Goal: Task Accomplishment & Management: Use online tool/utility

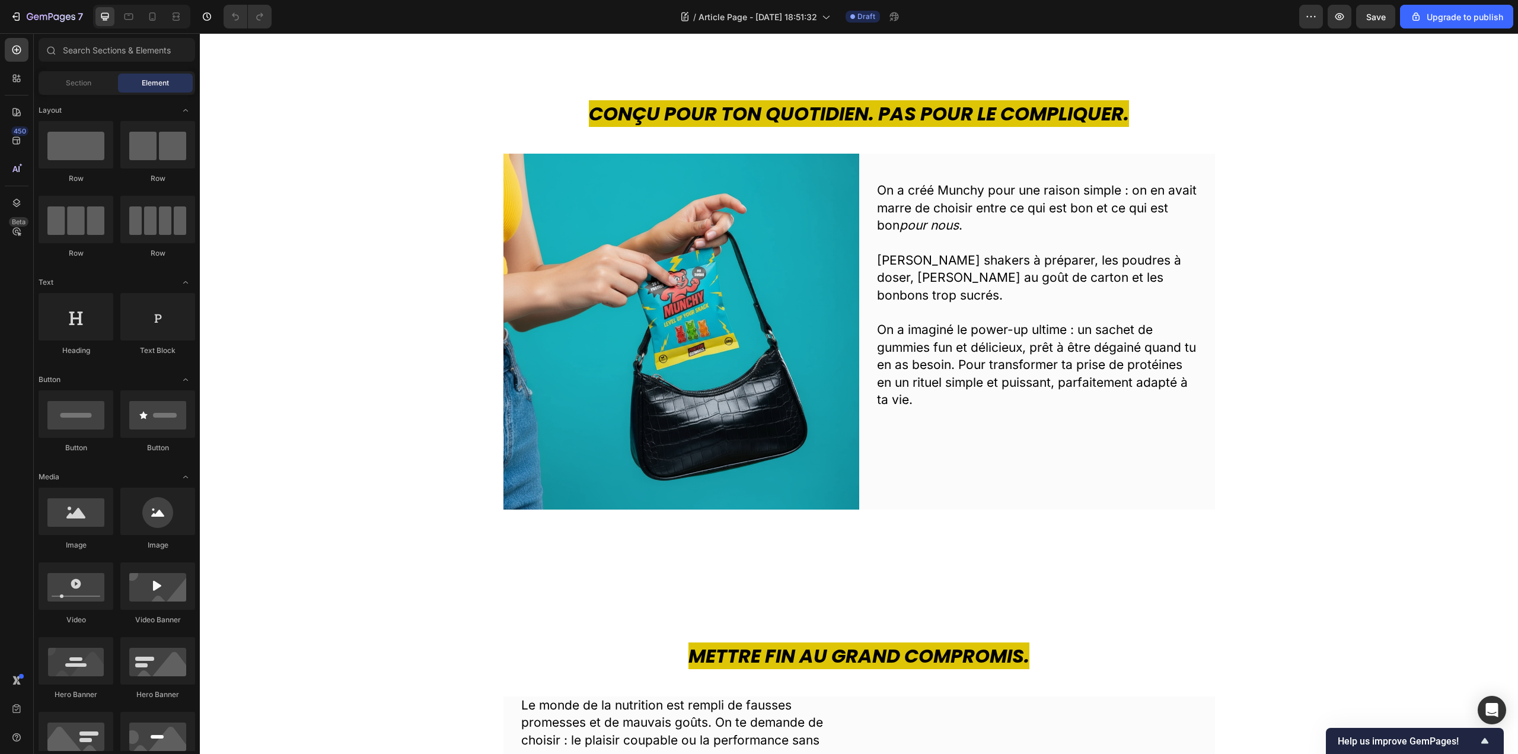
scroll to position [422, 0]
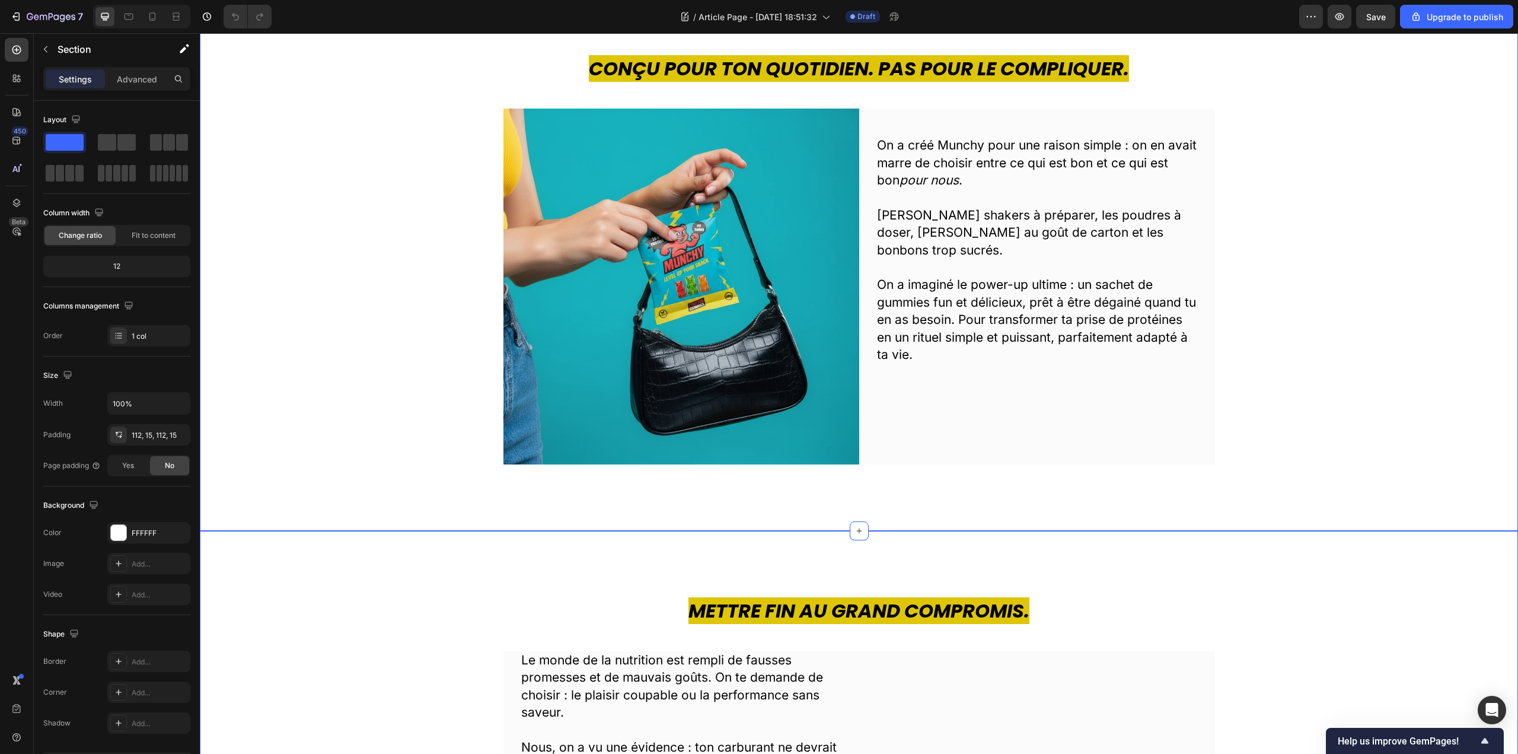
click at [885, 508] on div "Conçu pour ton quotidien. Pas pour le compliquer. Heading Image On a créé Munch…" at bounding box center [859, 260] width 1318 height 543
click at [126, 73] on p "Advanced" at bounding box center [137, 79] width 40 height 12
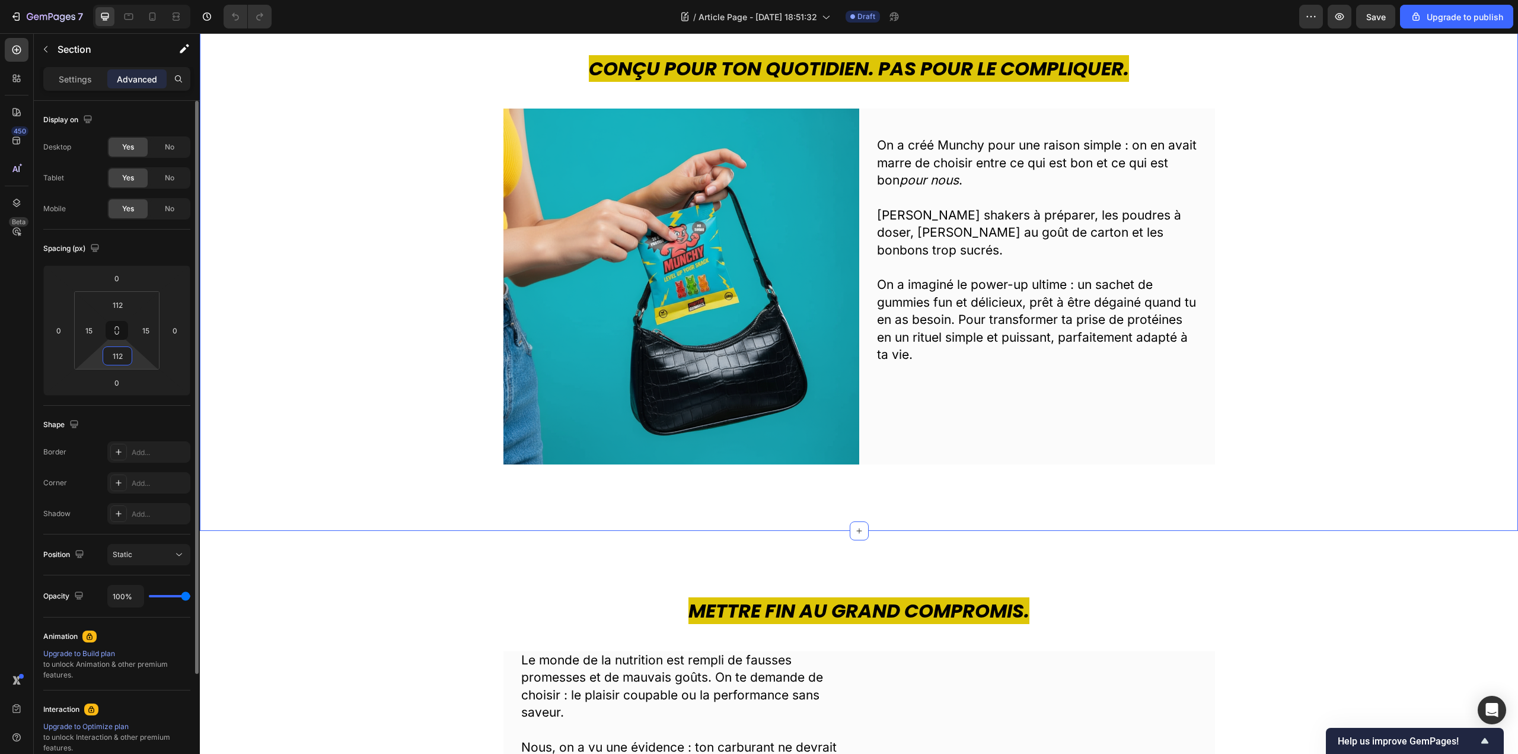
click at [123, 358] on input "112" at bounding box center [118, 356] width 24 height 18
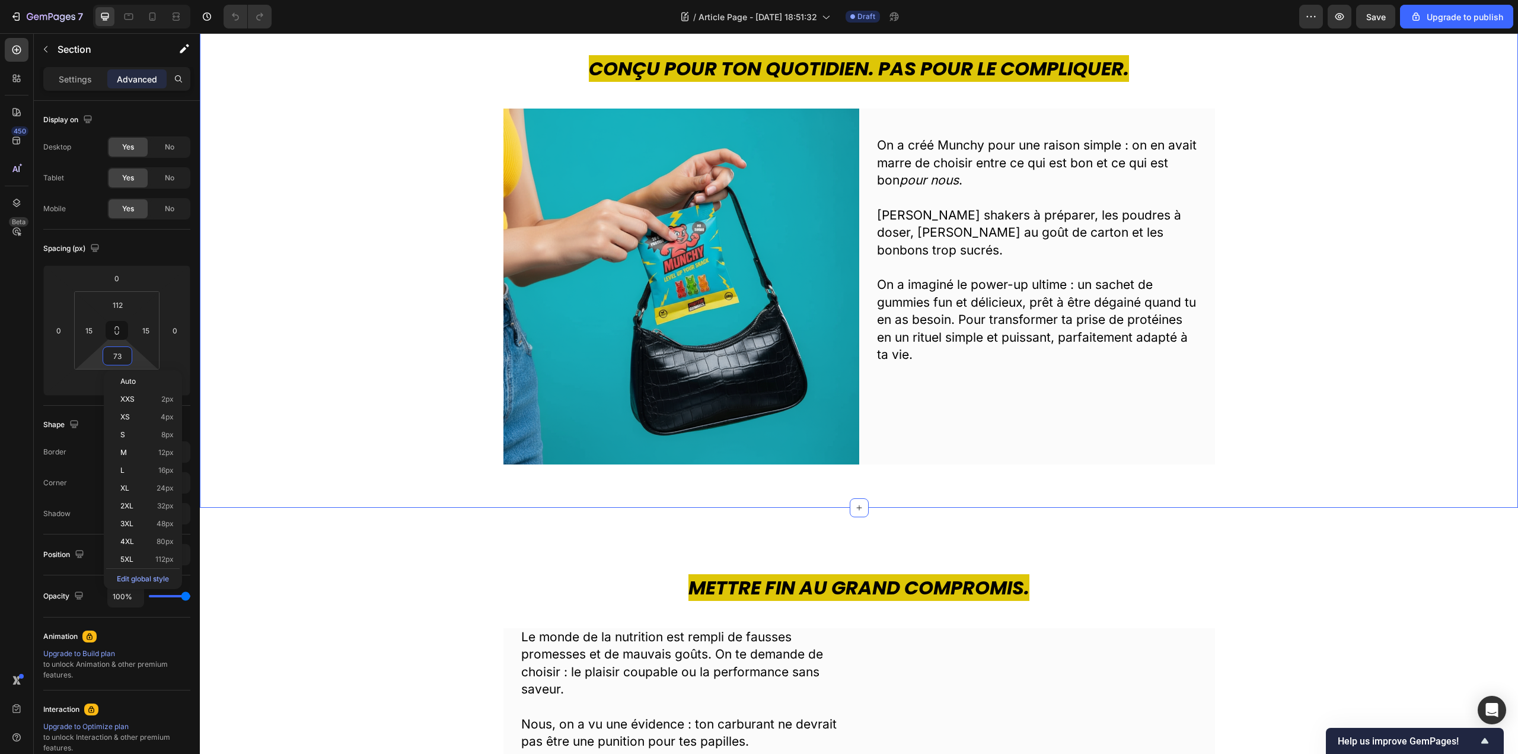
type input "7"
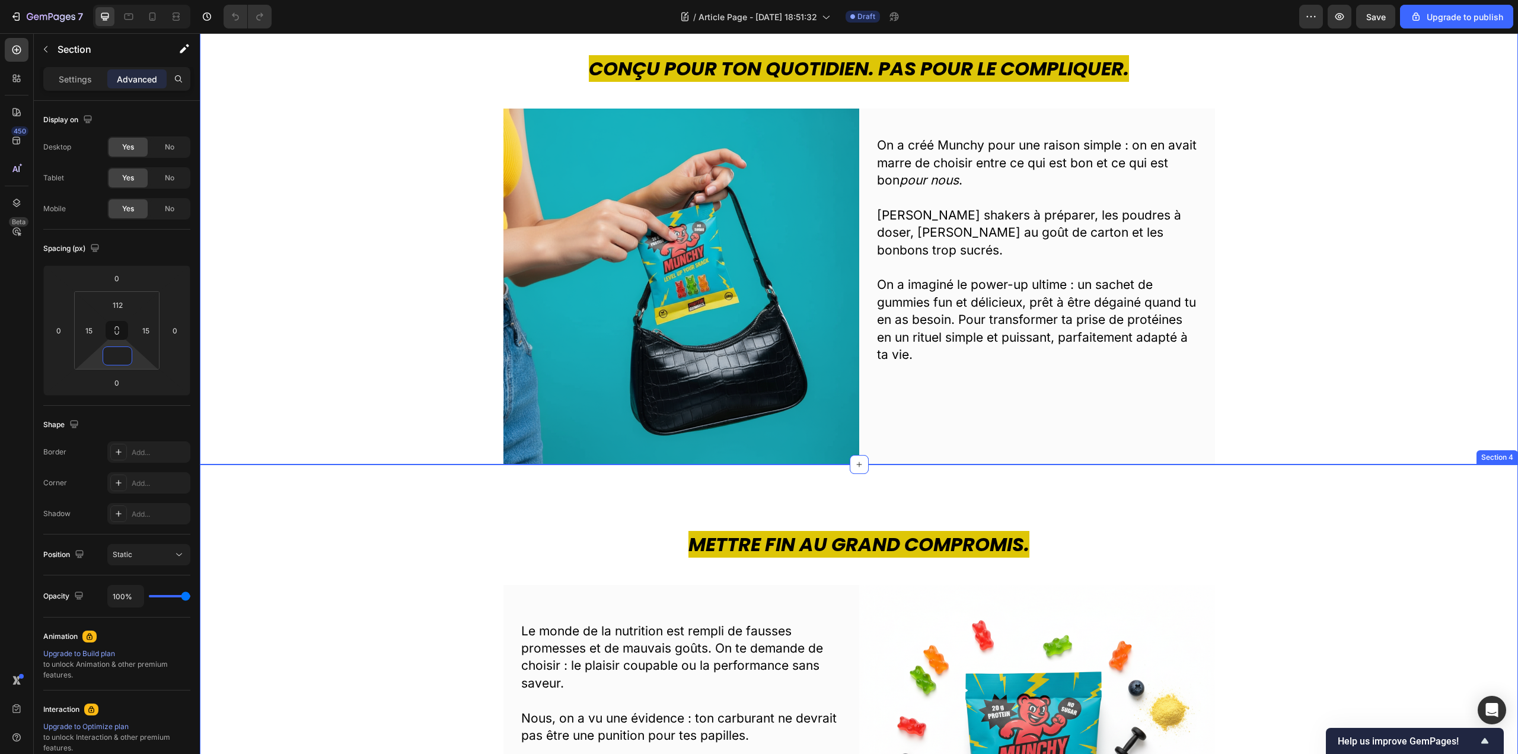
click at [474, 529] on div "Mettre fin au grand compromis. Heading Le monde de la nutrition est rempli de f…" at bounding box center [859, 735] width 1318 height 543
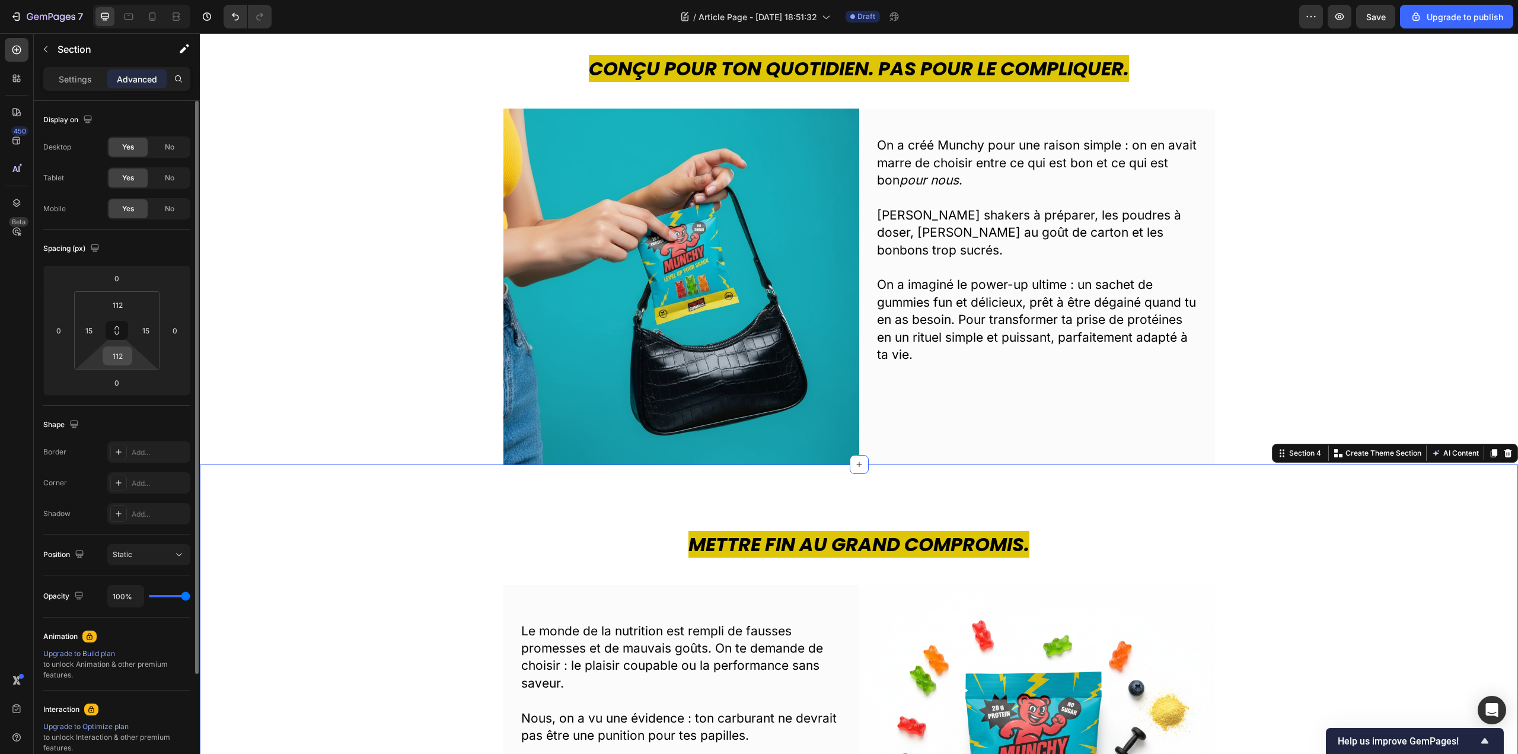
click at [114, 362] on input "112" at bounding box center [118, 356] width 24 height 18
type input "0"
click at [390, 544] on h2 "Mettre fin au grand compromis." at bounding box center [859, 544] width 1300 height 27
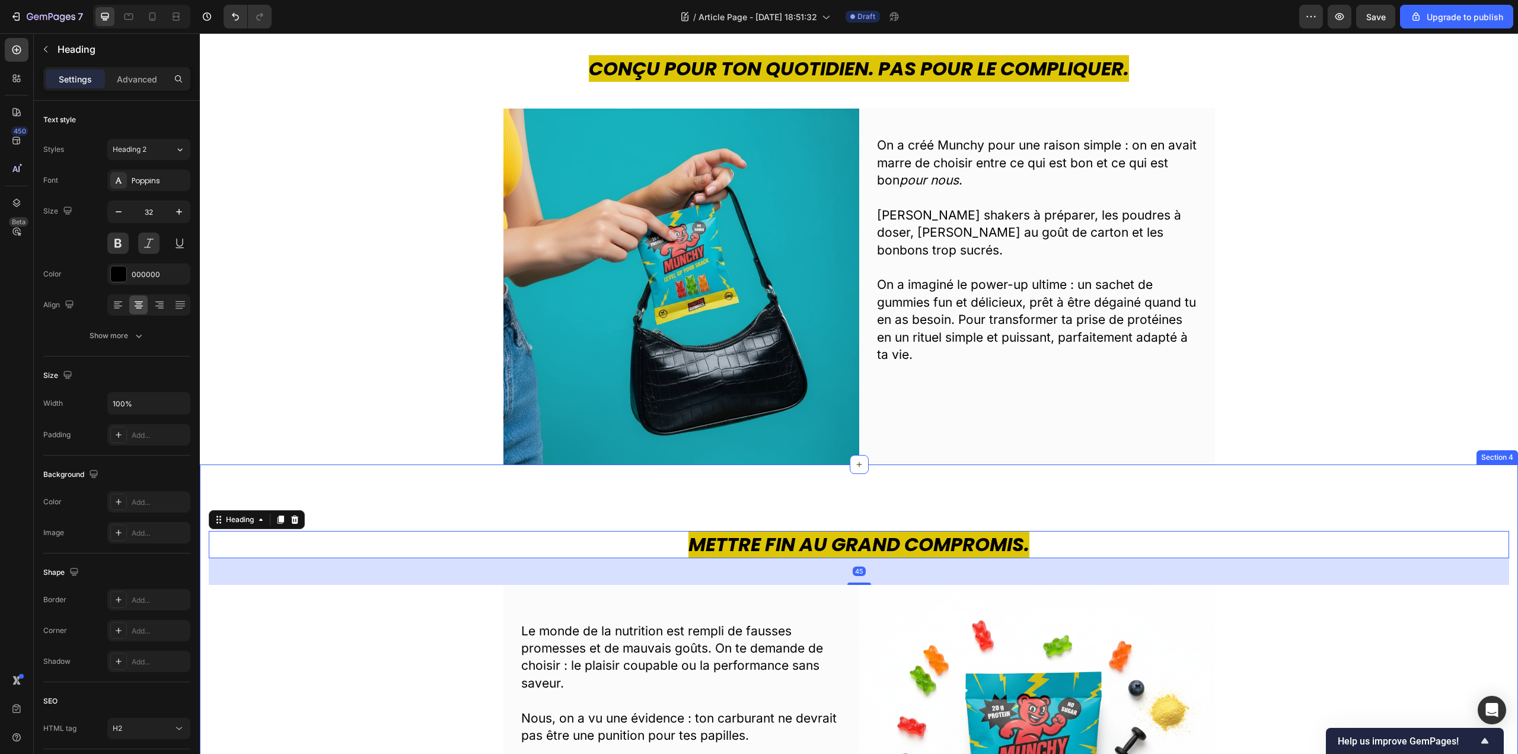
click at [705, 506] on div "Mettre fin au grand compromis. Heading 45 Le monde de la nutrition est rempli d…" at bounding box center [859, 702] width 1318 height 476
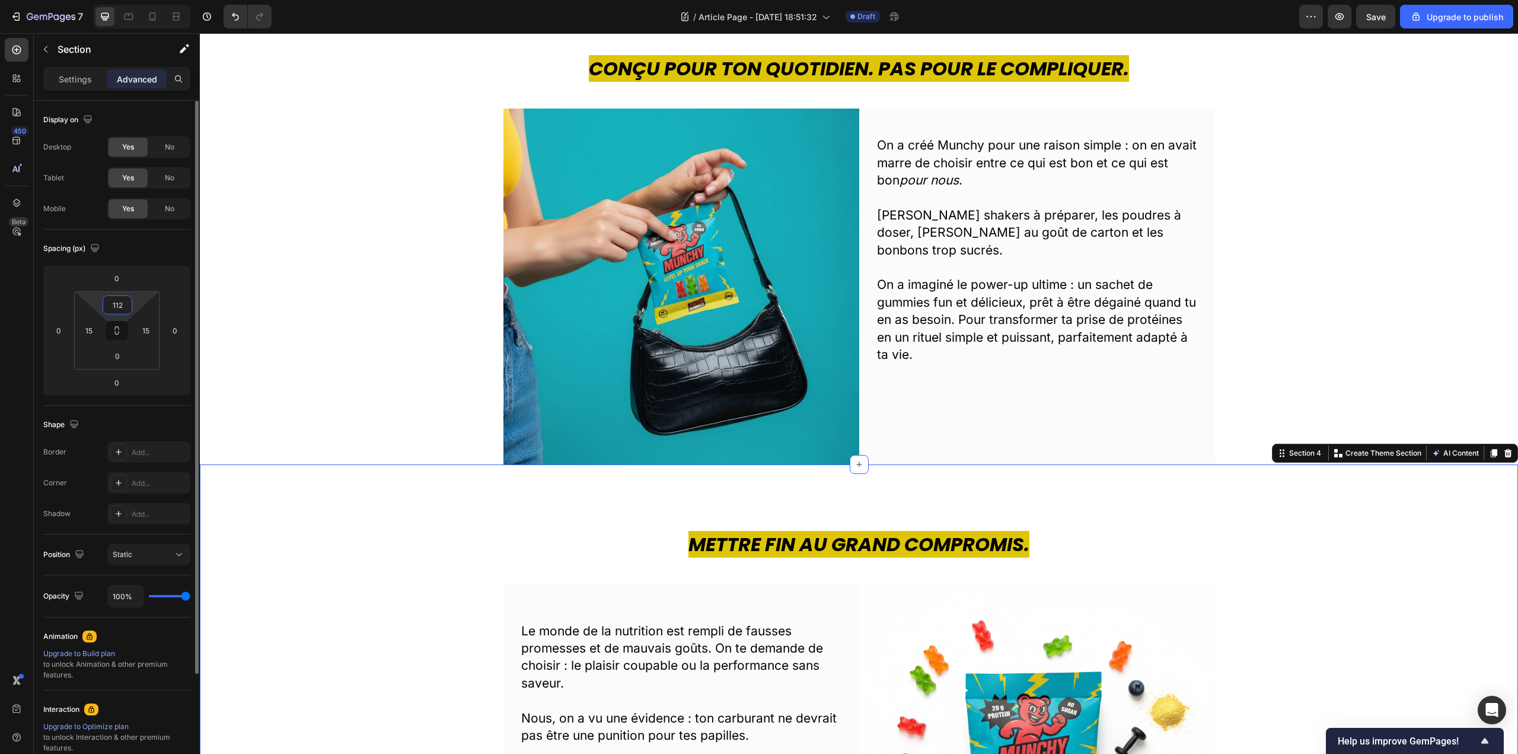
click at [125, 305] on input "112" at bounding box center [118, 305] width 24 height 18
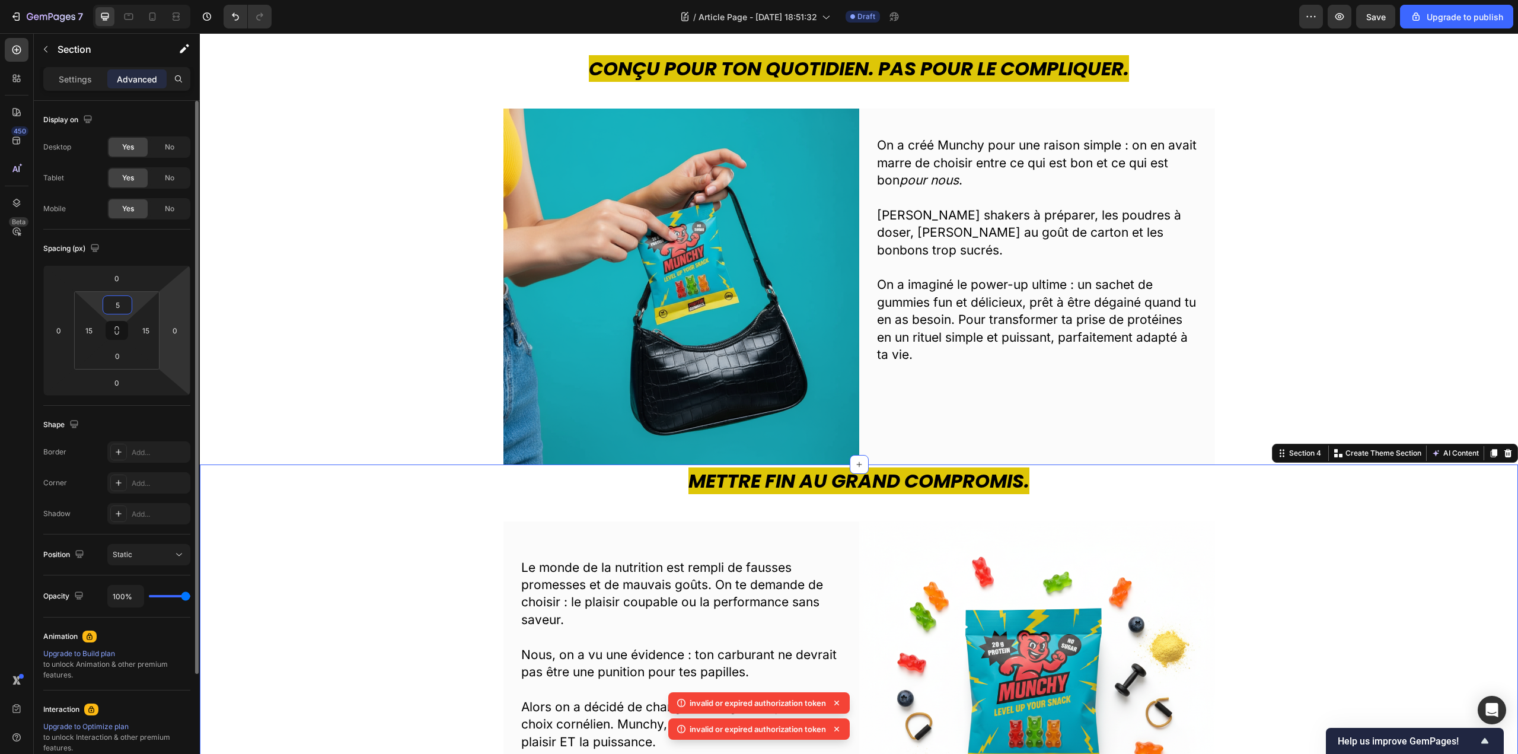
type input "50"
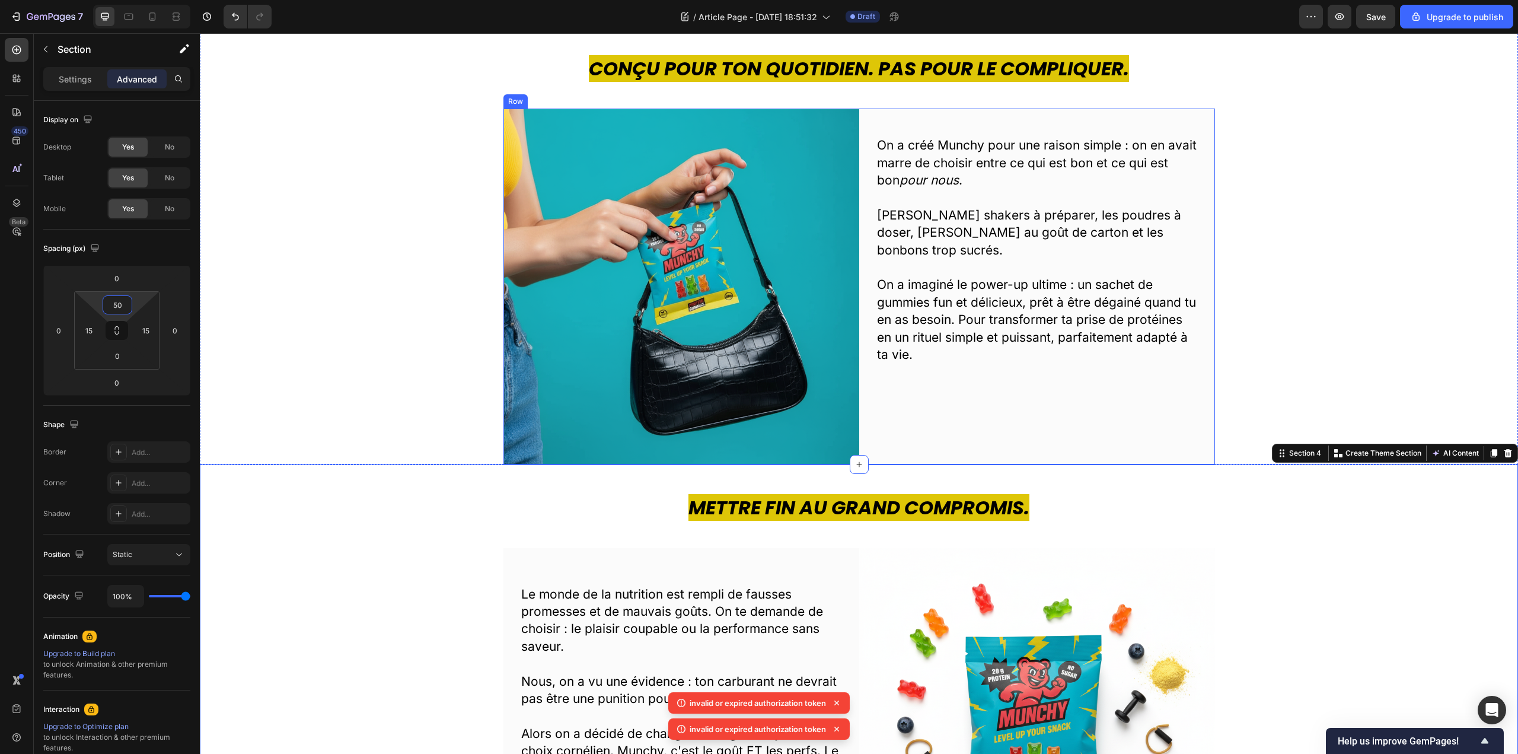
click at [1026, 441] on div "On a créé Munchy pour une raison simple : on en avait marre de choisir entre ce…" at bounding box center [1037, 287] width 356 height 356
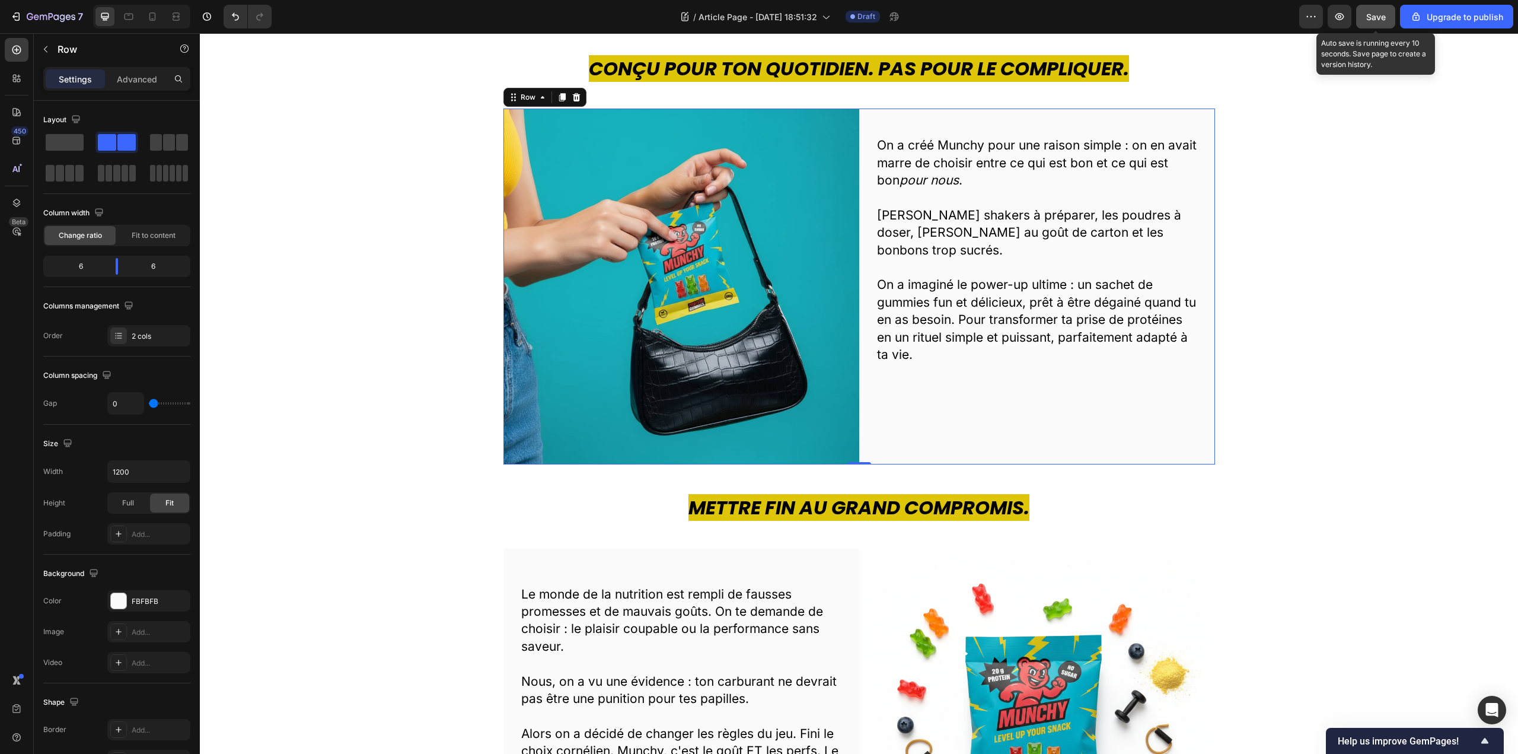
click at [1381, 15] on span "Save" at bounding box center [1376, 17] width 20 height 10
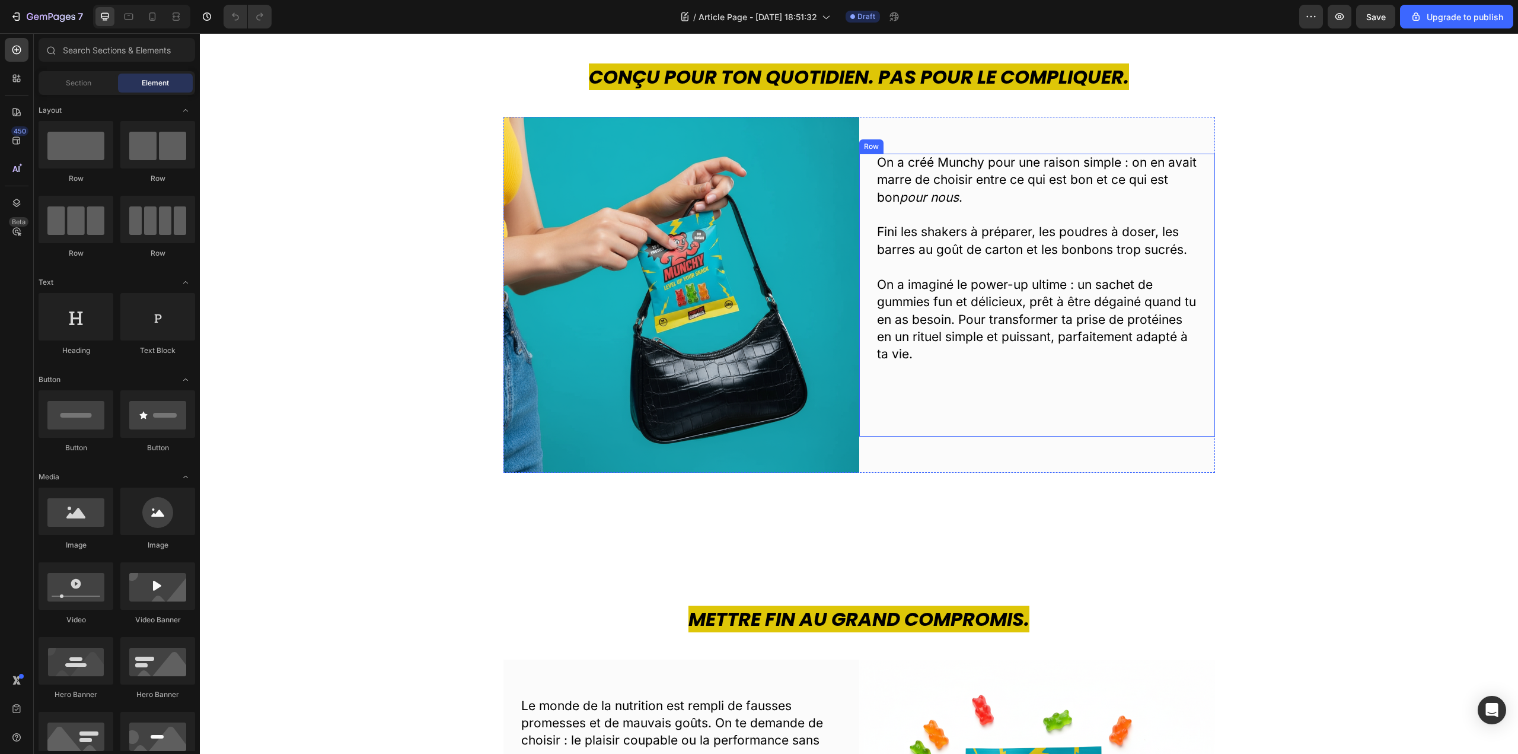
scroll to position [415, 0]
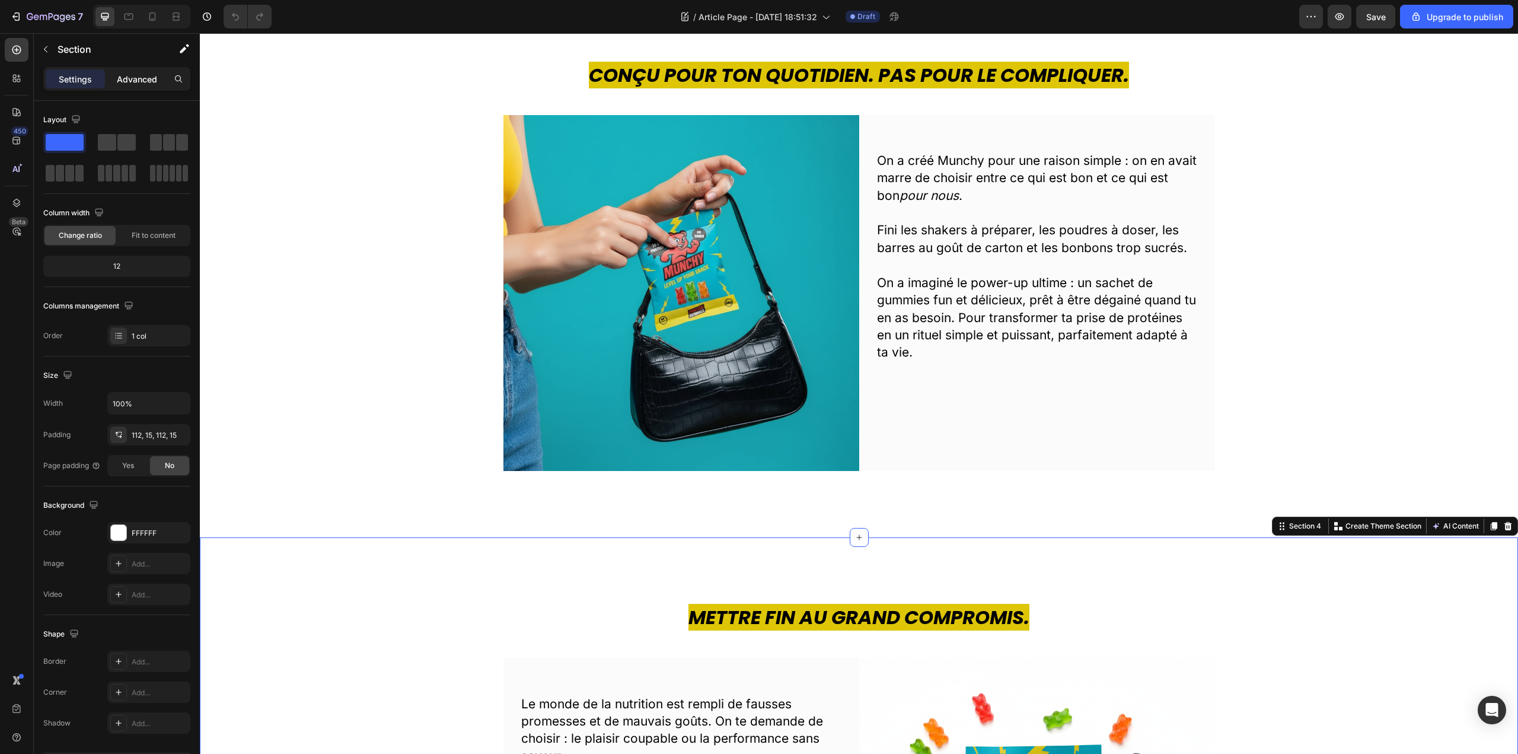
click at [148, 78] on p "Advanced" at bounding box center [137, 79] width 40 height 12
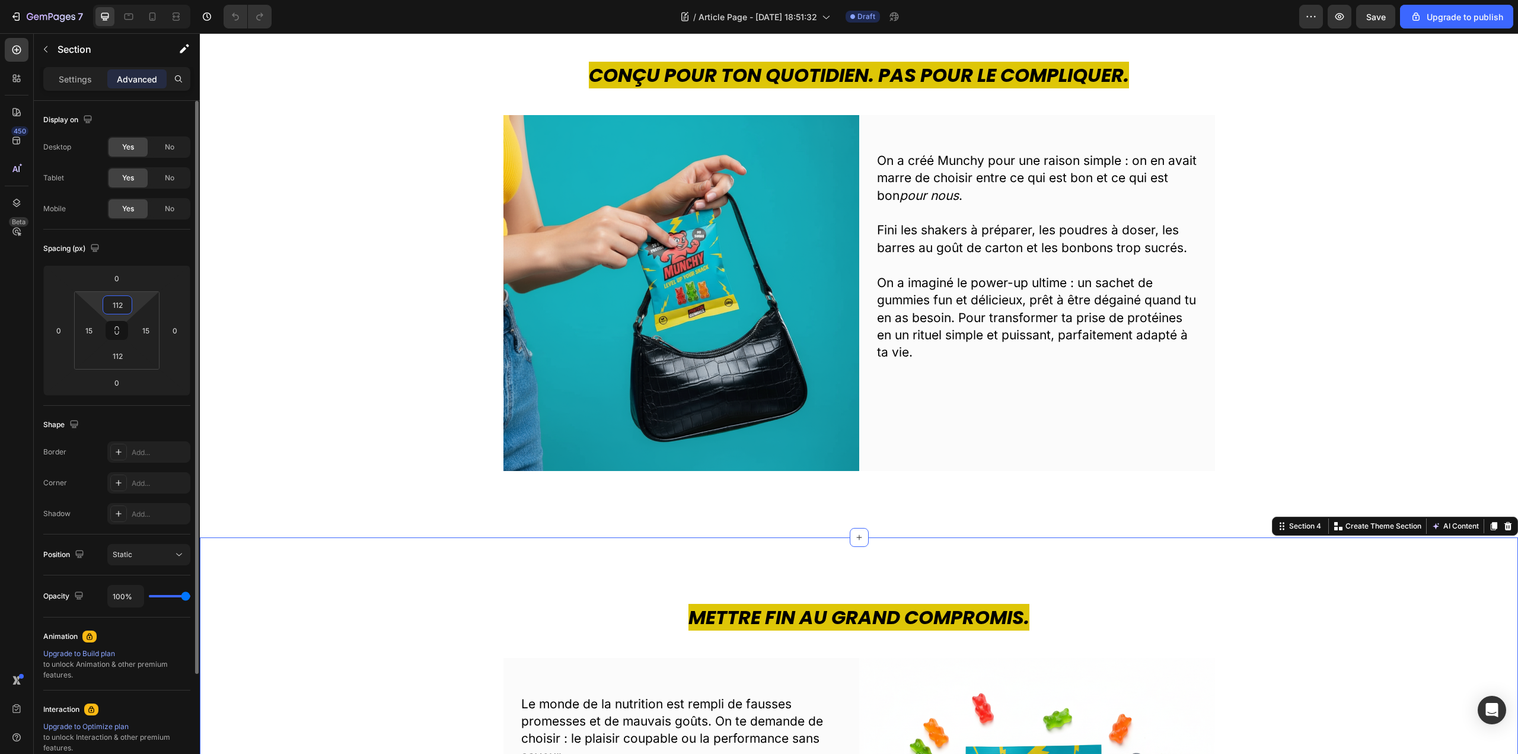
click at [121, 304] on input "112" at bounding box center [118, 305] width 24 height 18
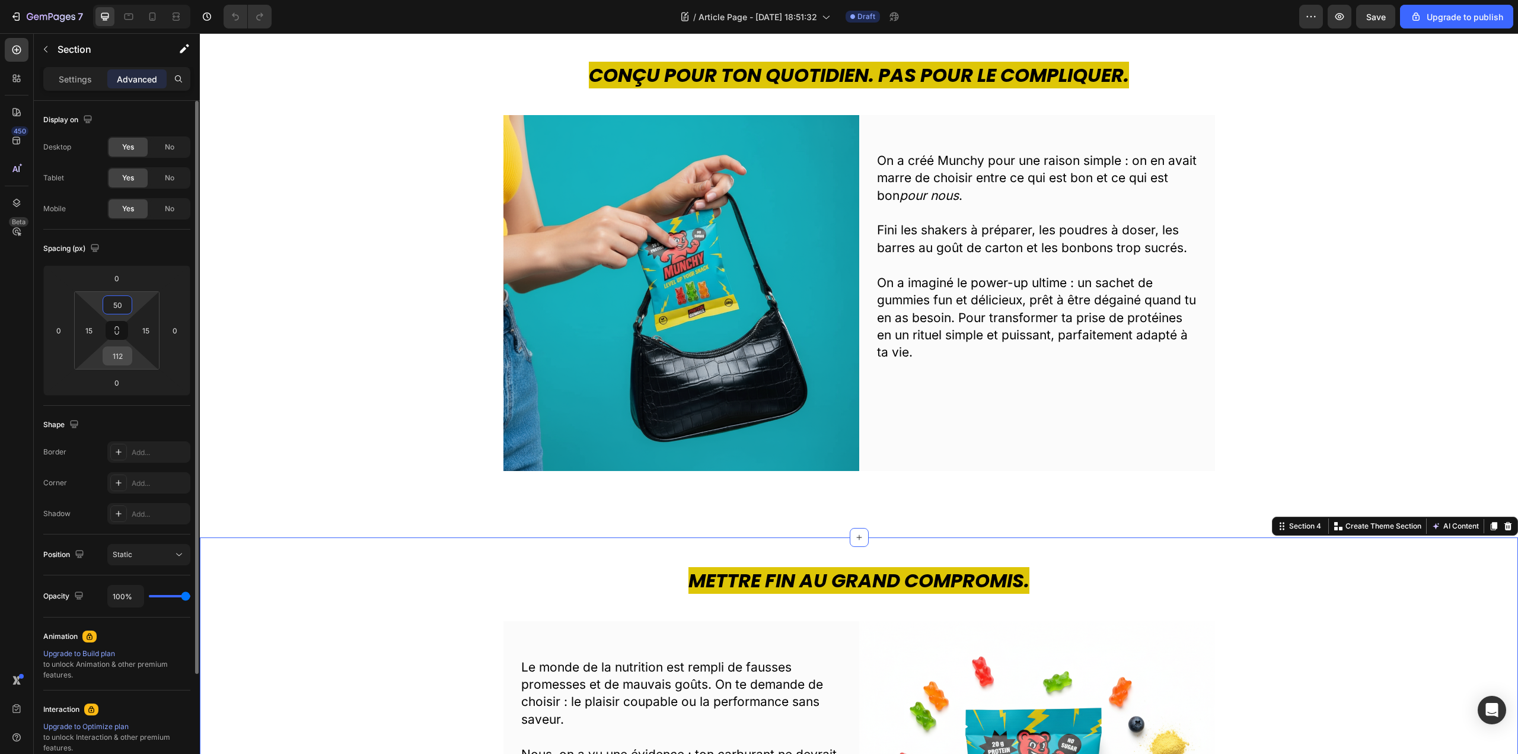
type input "50"
click at [119, 361] on input "112" at bounding box center [118, 356] width 24 height 18
type input "0"
click at [648, 510] on div "Conçu pour ton quotidien. Pas pour le compliquer. Heading Image On a créé Munch…" at bounding box center [859, 266] width 1318 height 543
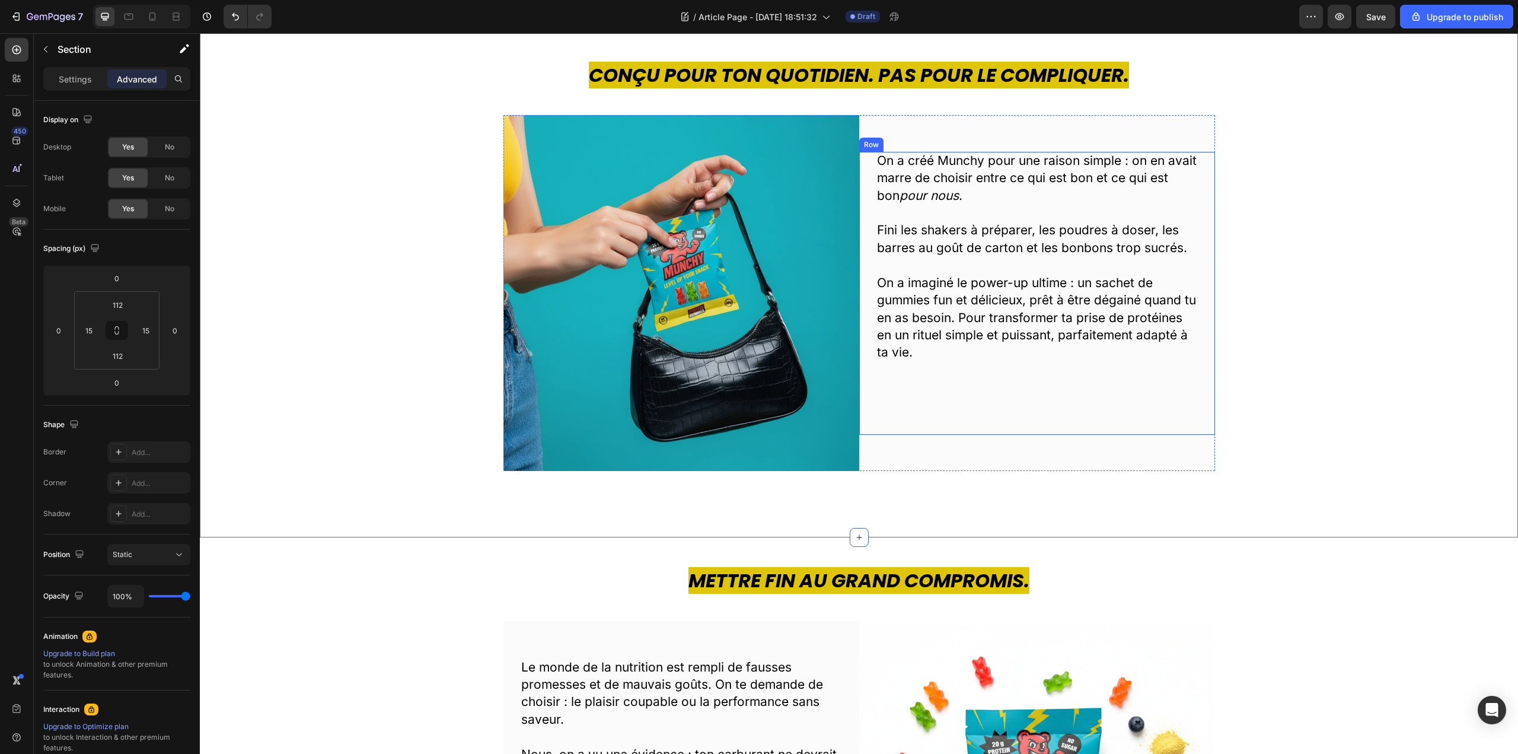
click at [1241, 410] on div "Conçu pour ton quotidien. Pas pour le compliquer. Heading Image On a créé Munch…" at bounding box center [859, 267] width 1300 height 410
click at [116, 363] on input "112" at bounding box center [118, 356] width 24 height 18
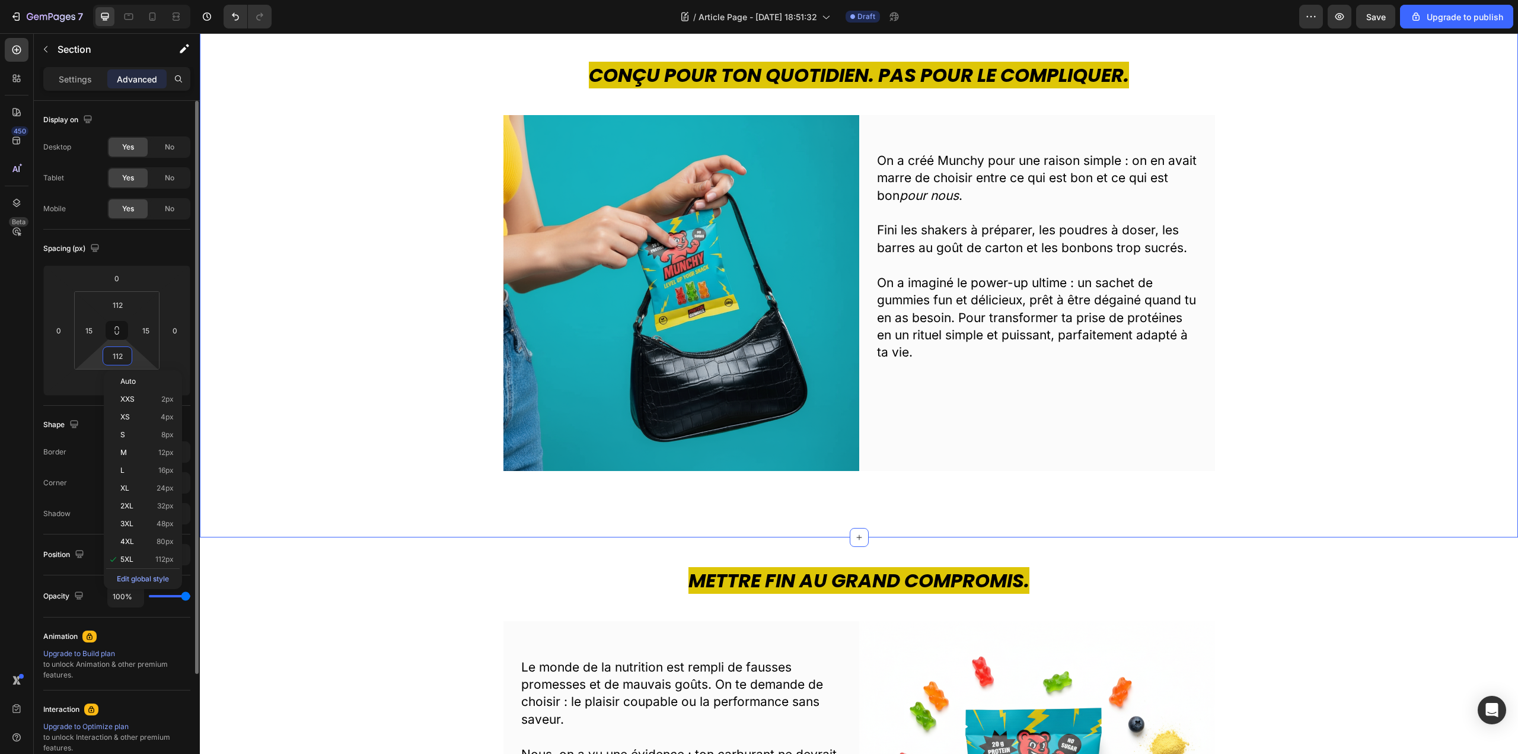
type input "0"
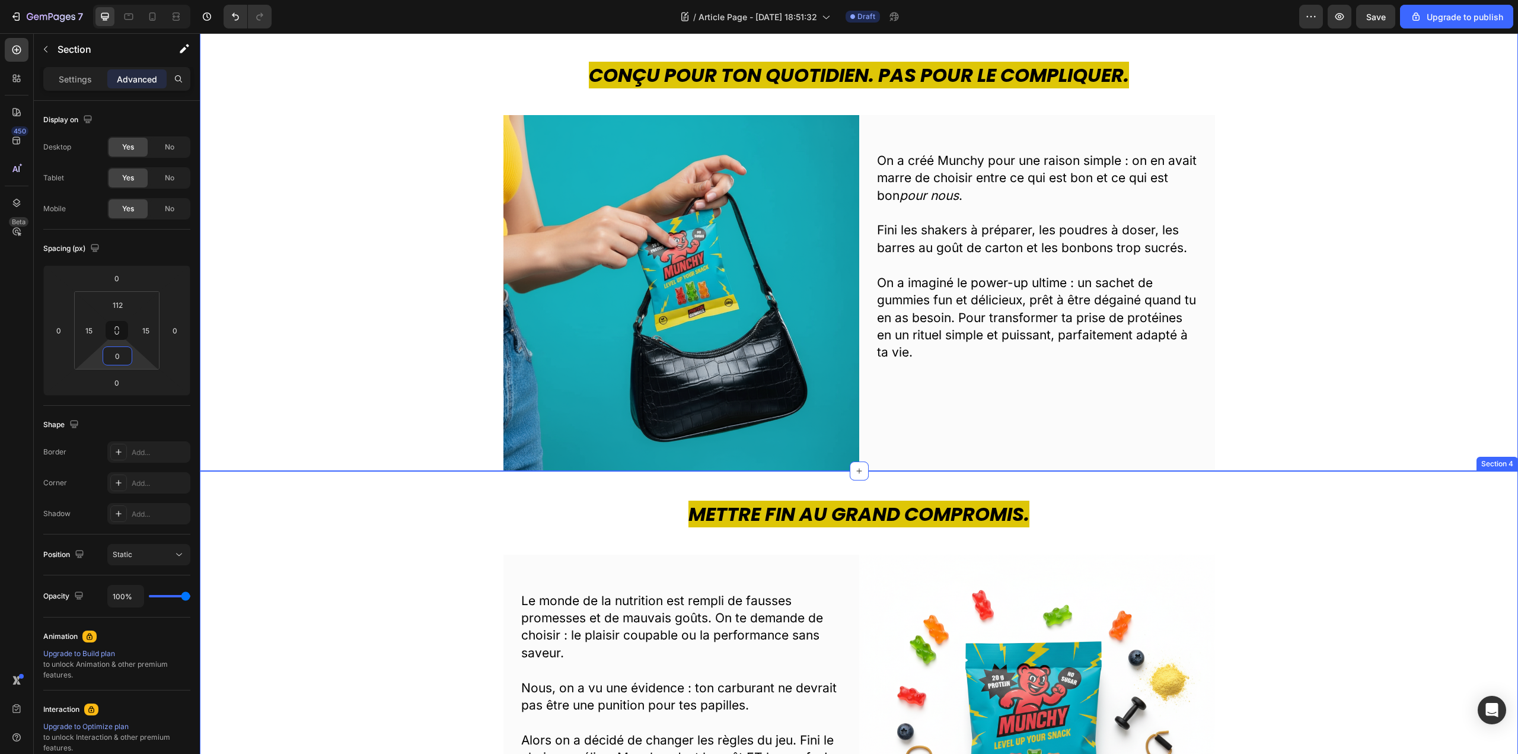
click at [1324, 536] on div "Mettre fin au grand compromis. Heading Le monde de la nutrition est rempli de f…" at bounding box center [859, 705] width 1300 height 410
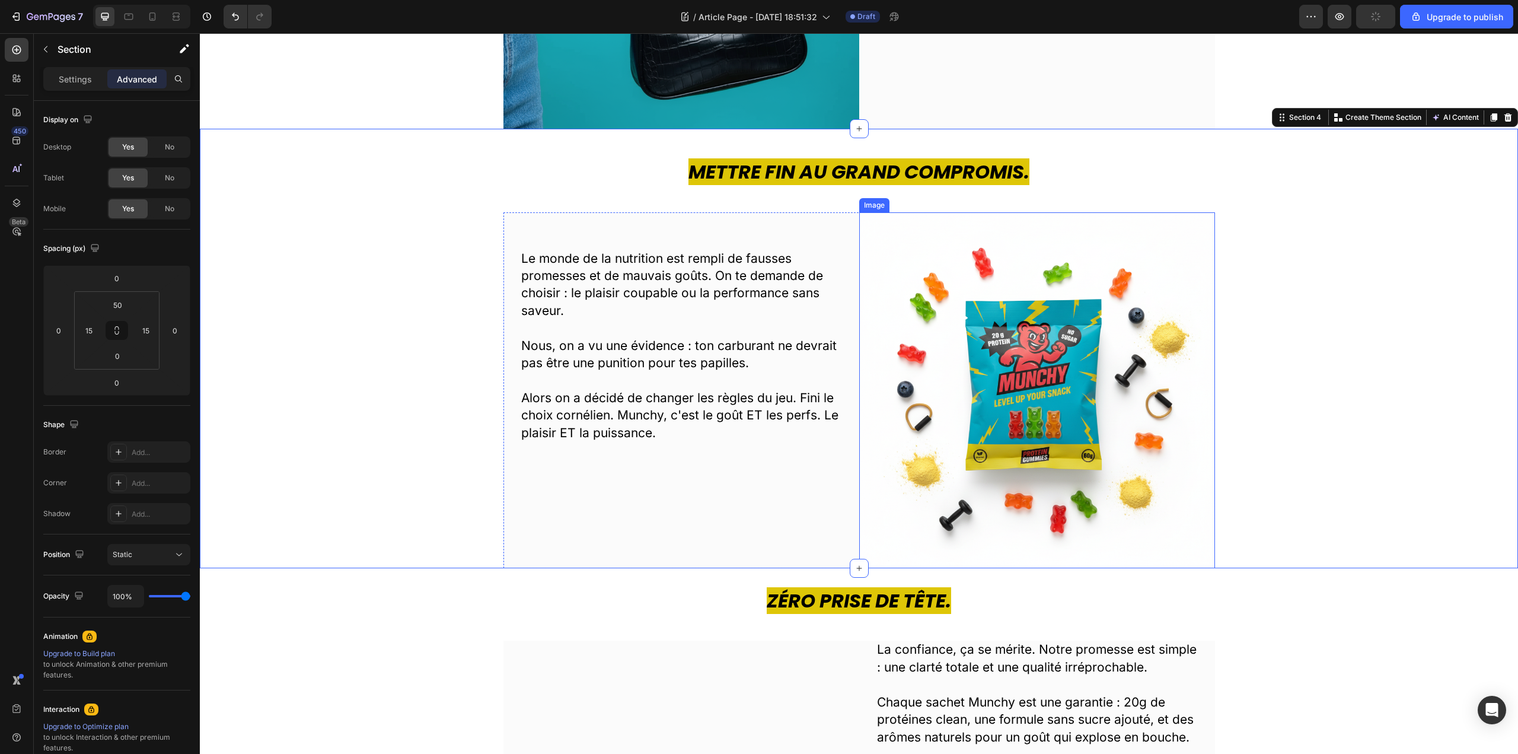
scroll to position [771, 0]
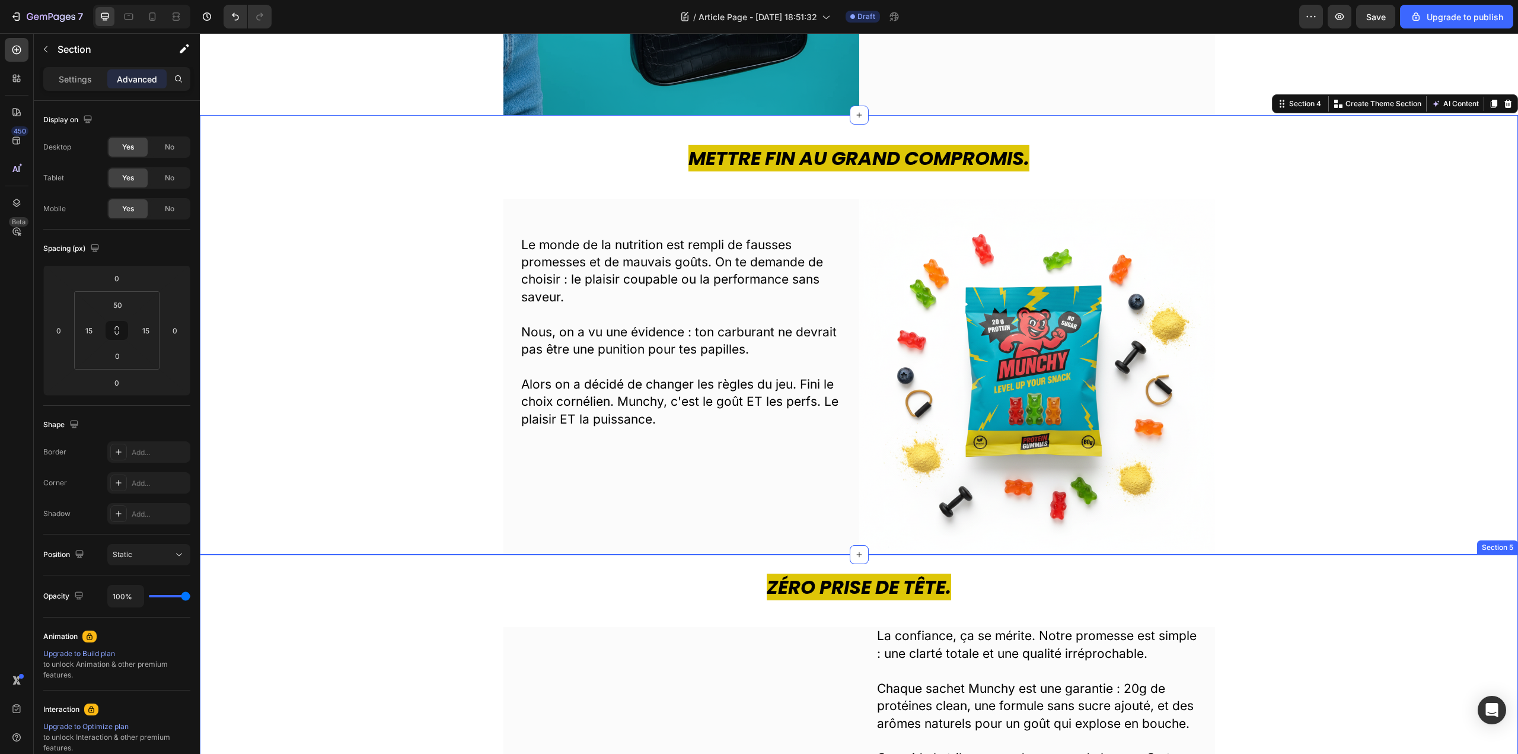
click at [733, 570] on div "Zéro Prise de Tête. Heading Image La confiance, ça se mérite. Notre promesse es…" at bounding box center [859, 742] width 1318 height 377
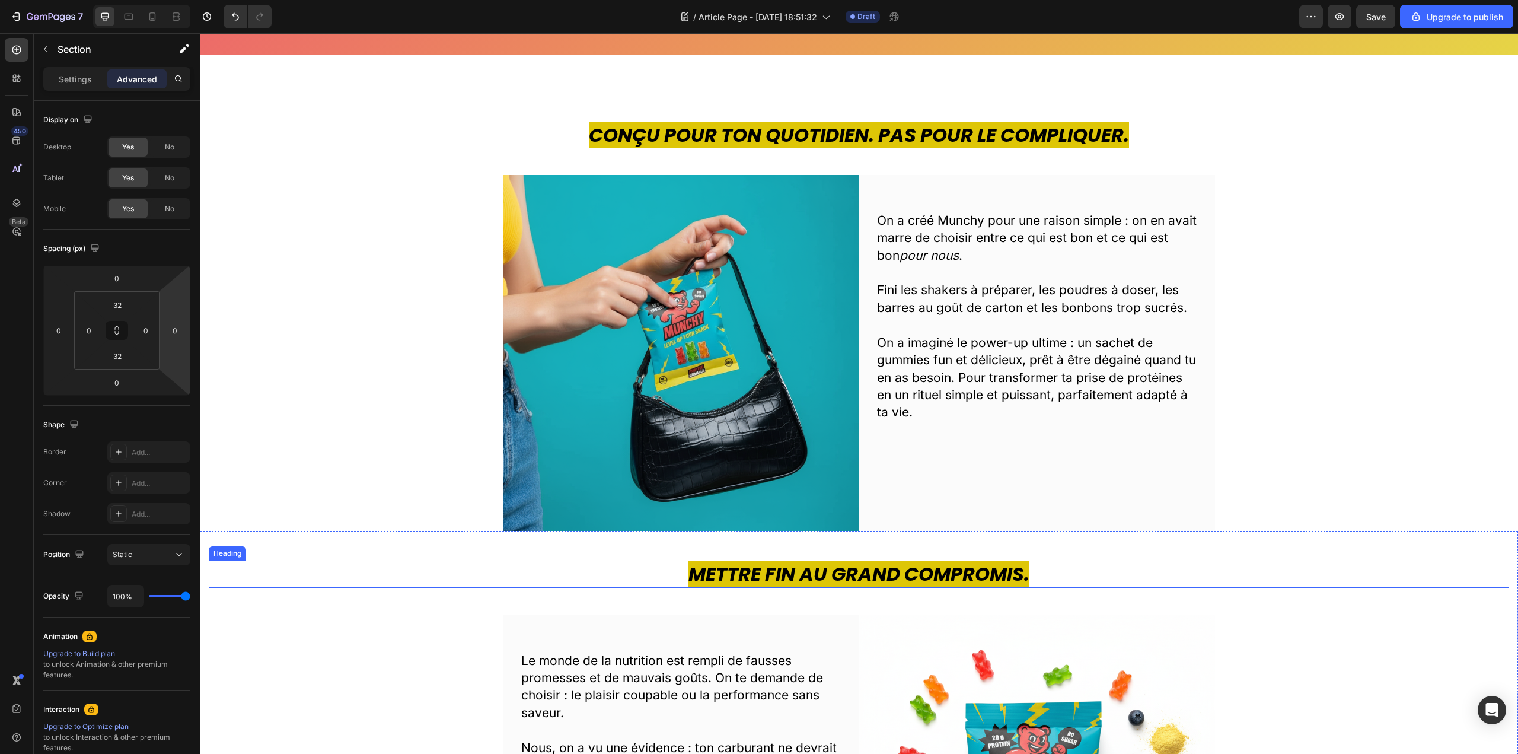
scroll to position [356, 0]
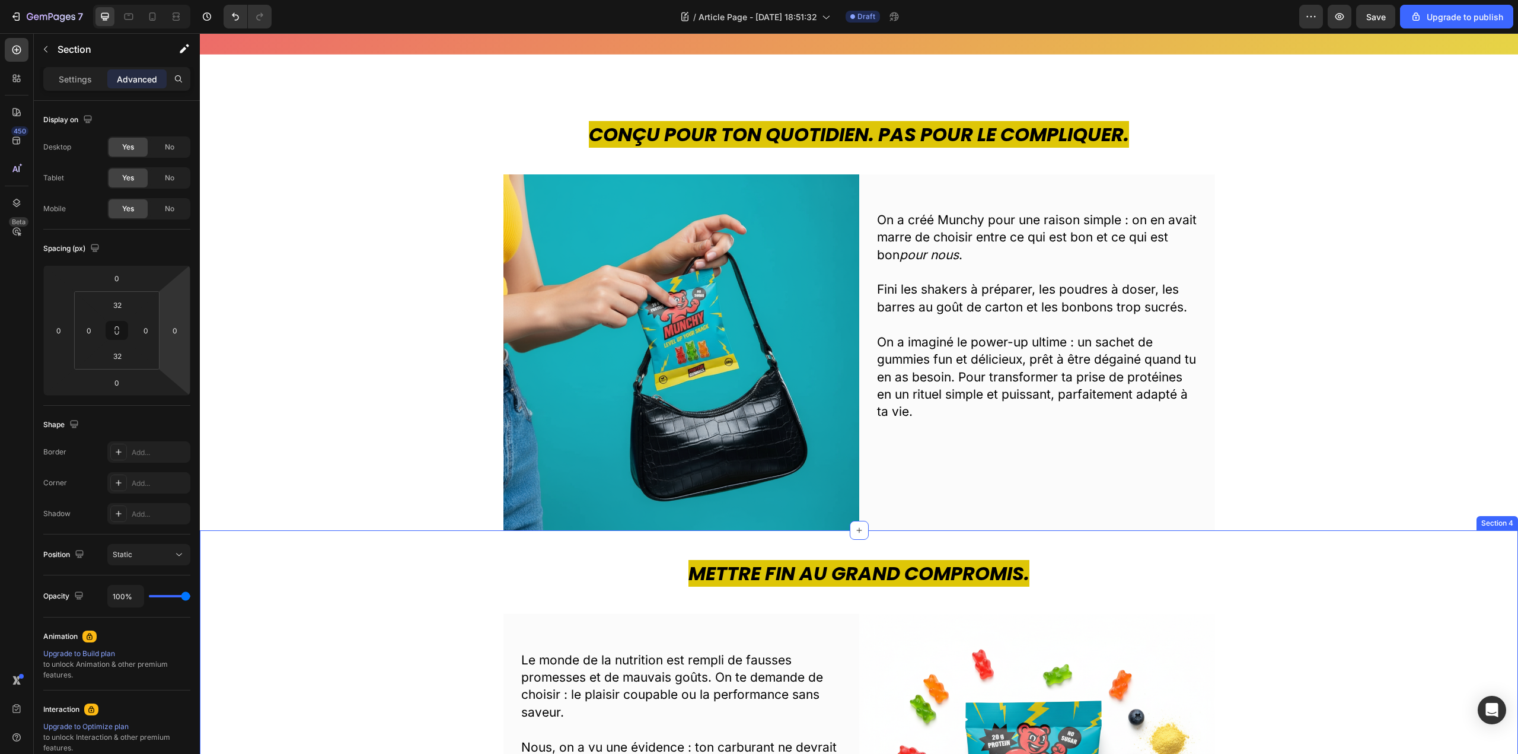
click at [888, 548] on div "Mettre fin au grand compromis. Heading Le monde de la nutrition est rempli de f…" at bounding box center [859, 749] width 1318 height 439
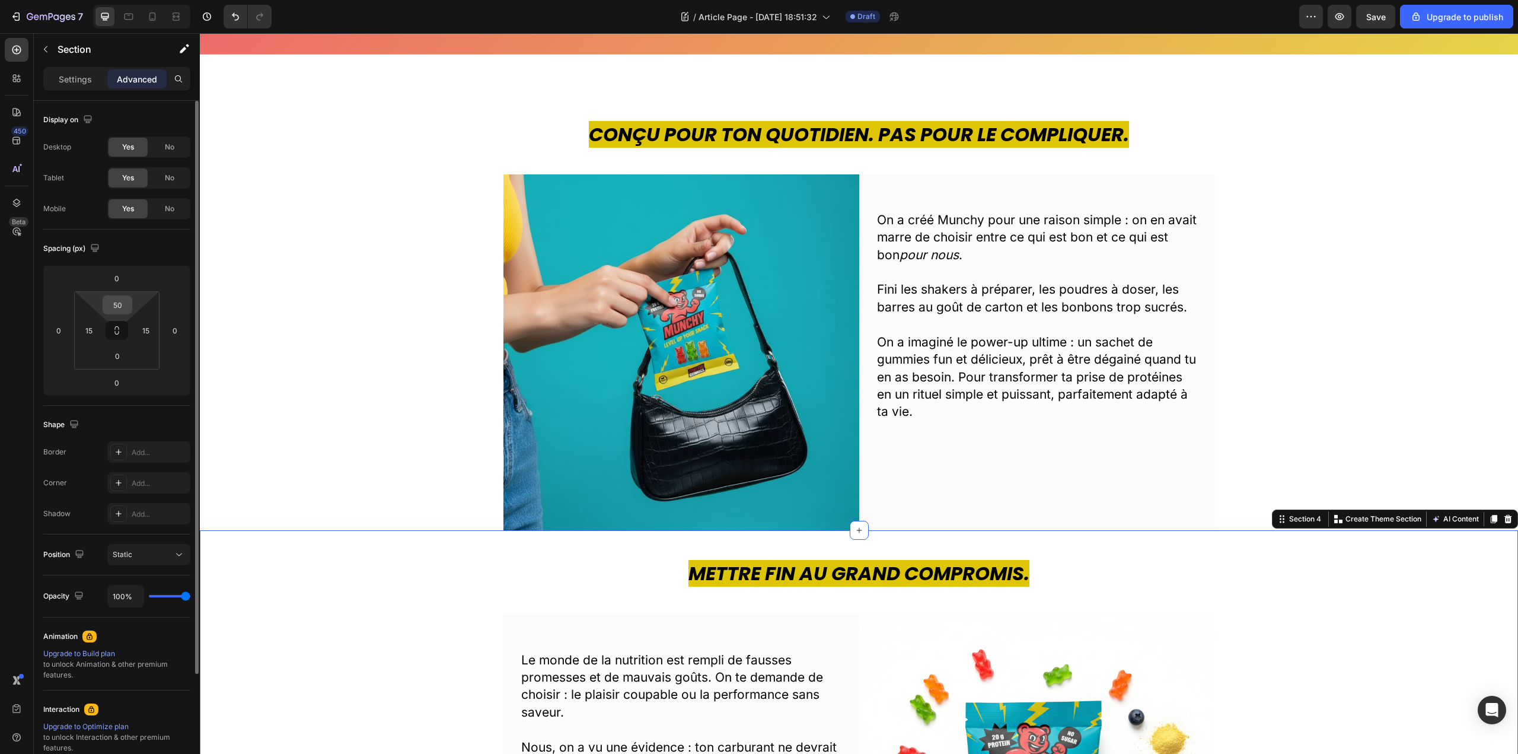
click at [118, 307] on input "50" at bounding box center [118, 305] width 24 height 18
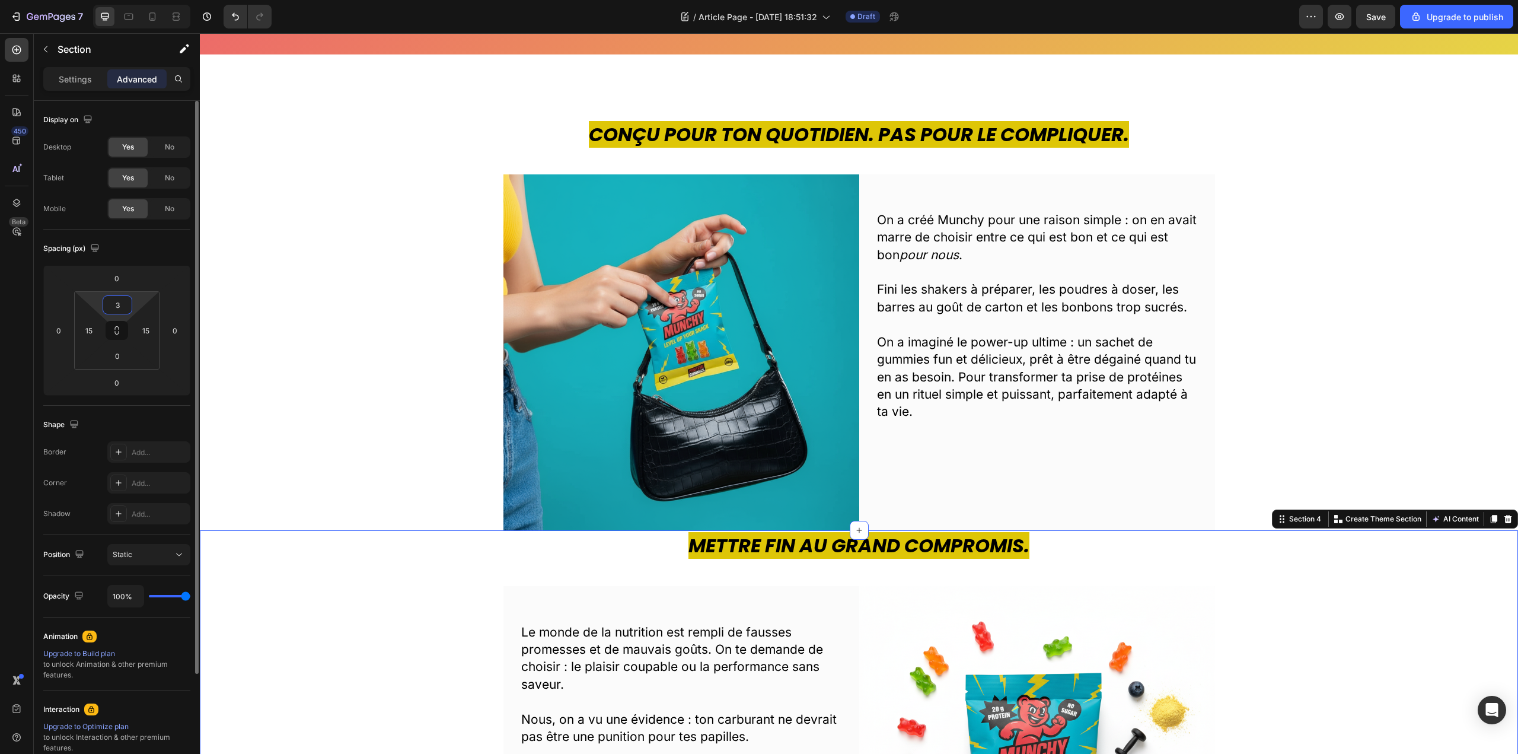
type input "33"
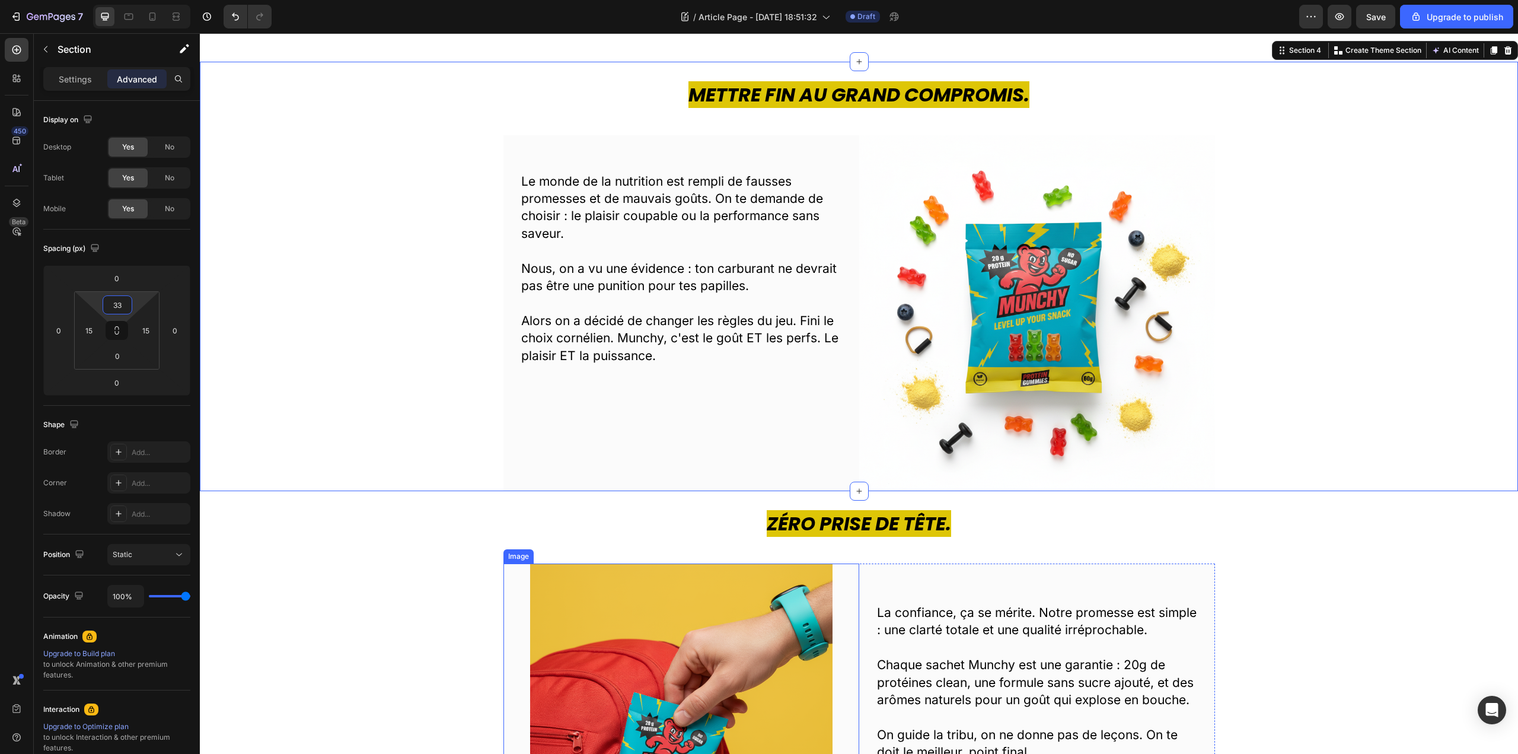
scroll to position [889, 0]
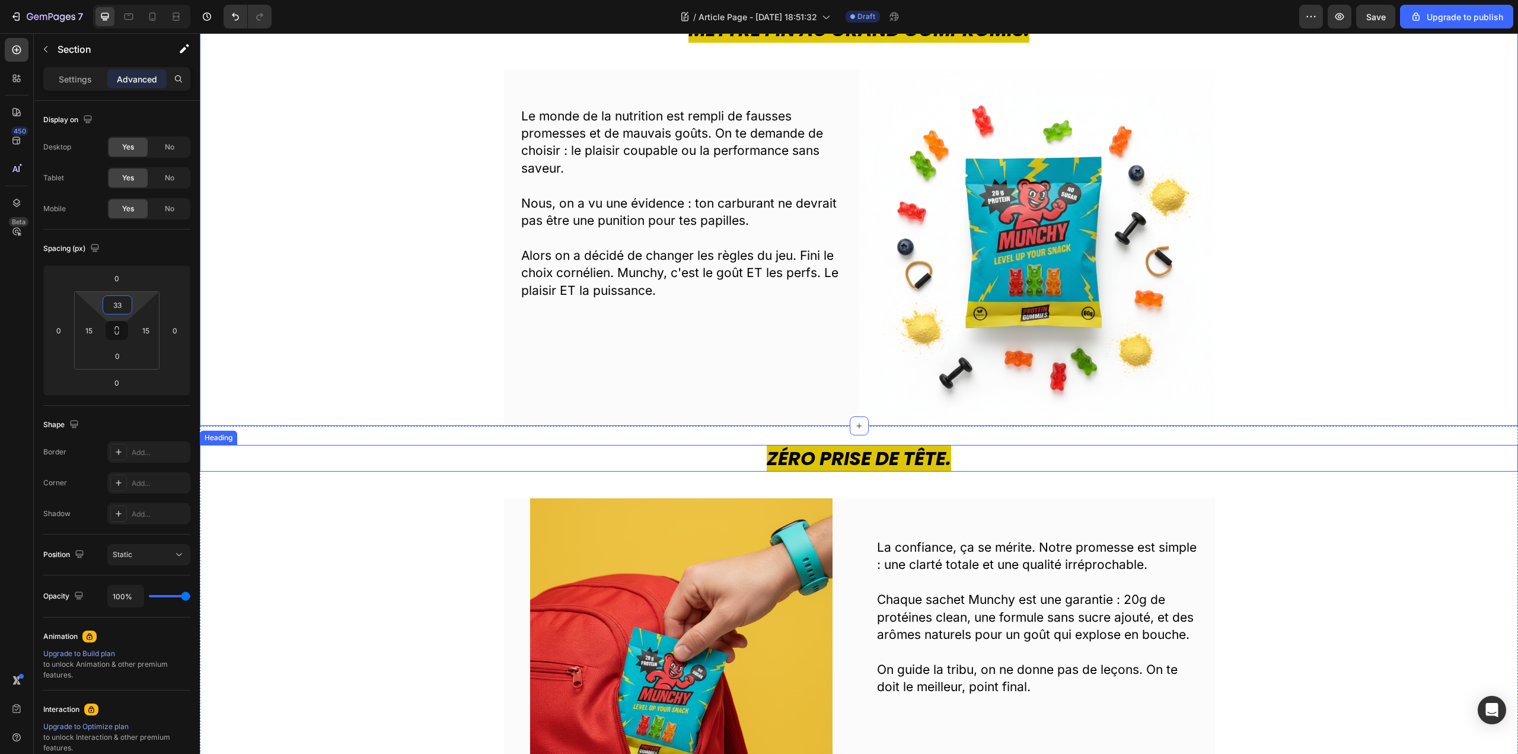
click at [695, 447] on h2 "Zéro Prise de Tête." at bounding box center [859, 458] width 1318 height 27
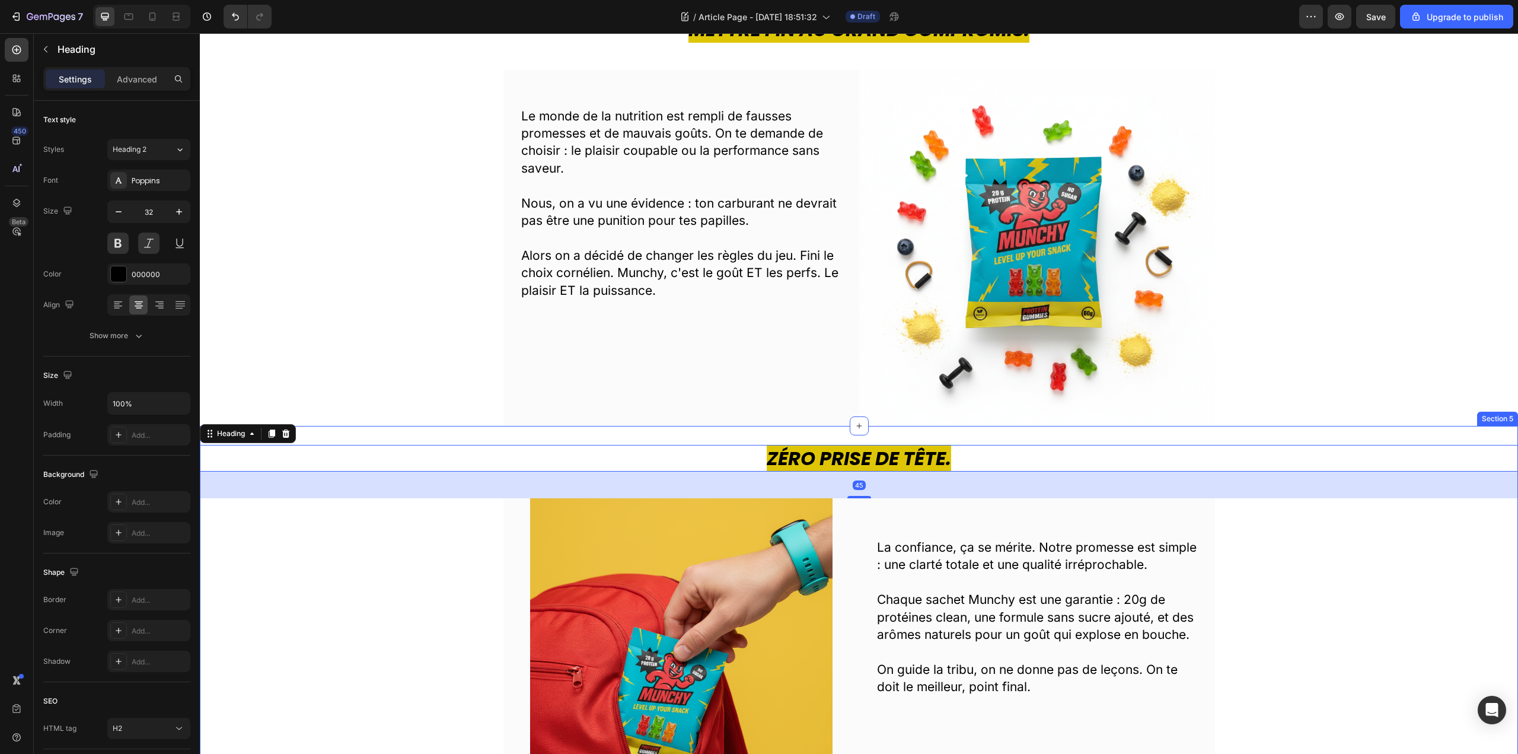
click at [432, 553] on div "Zéro Prise de Tête. Heading 45 Image La confiance, ça se mérite. Notre promesse…" at bounding box center [859, 654] width 1318 height 419
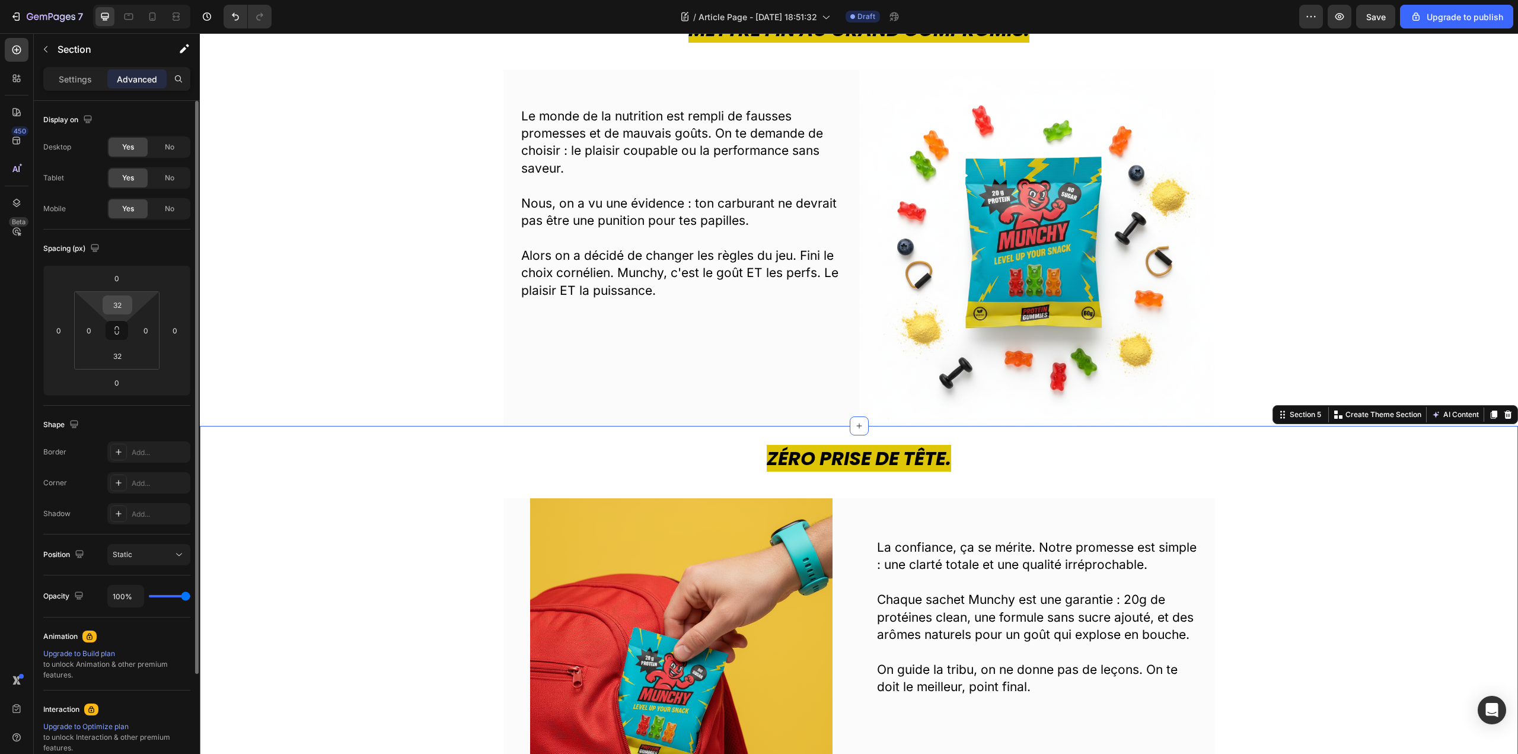
click at [123, 304] on input "32" at bounding box center [118, 305] width 24 height 18
type input "33"
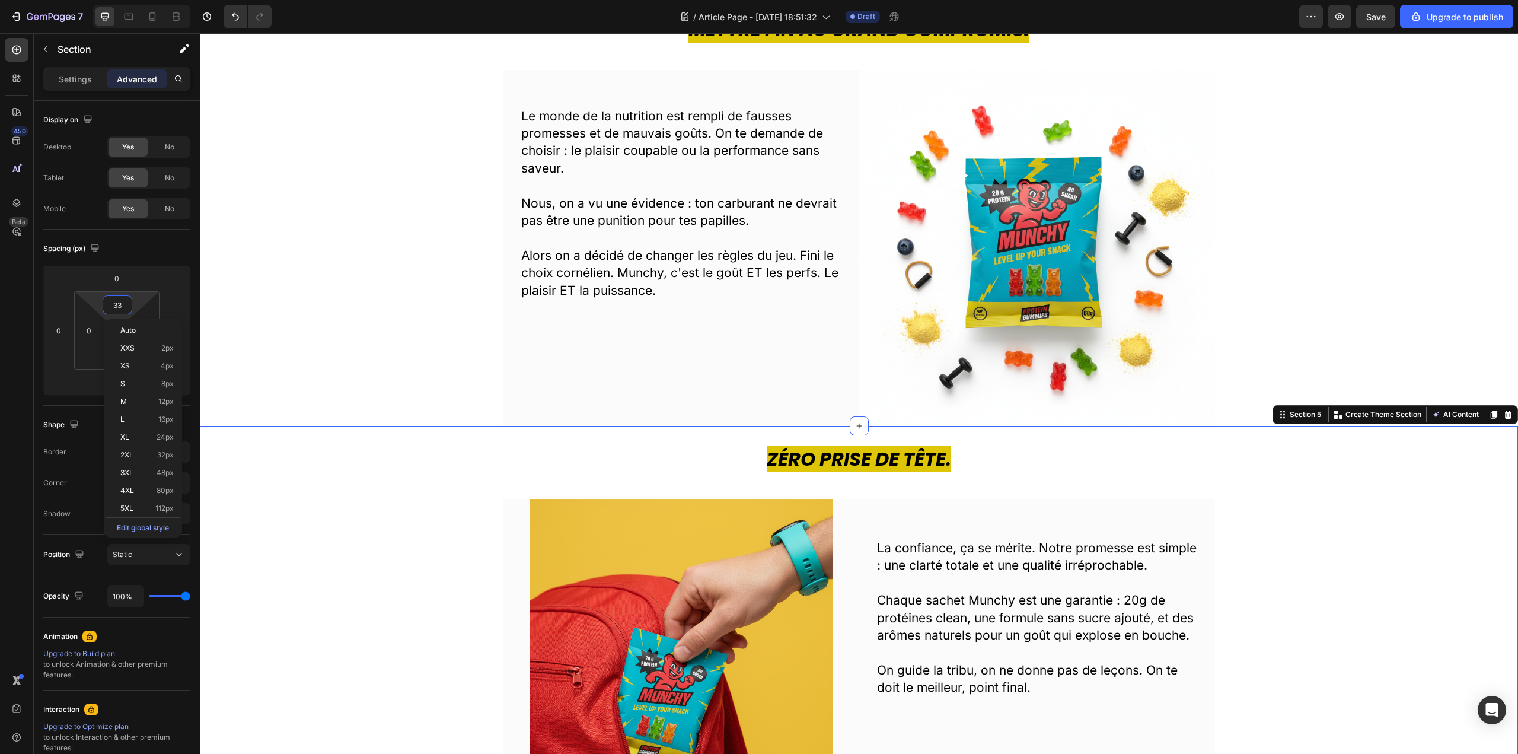
click at [331, 567] on div "Zéro Prise de Tête. Heading Image La confiance, ça se mérite. Notre promesse es…" at bounding box center [859, 654] width 1318 height 419
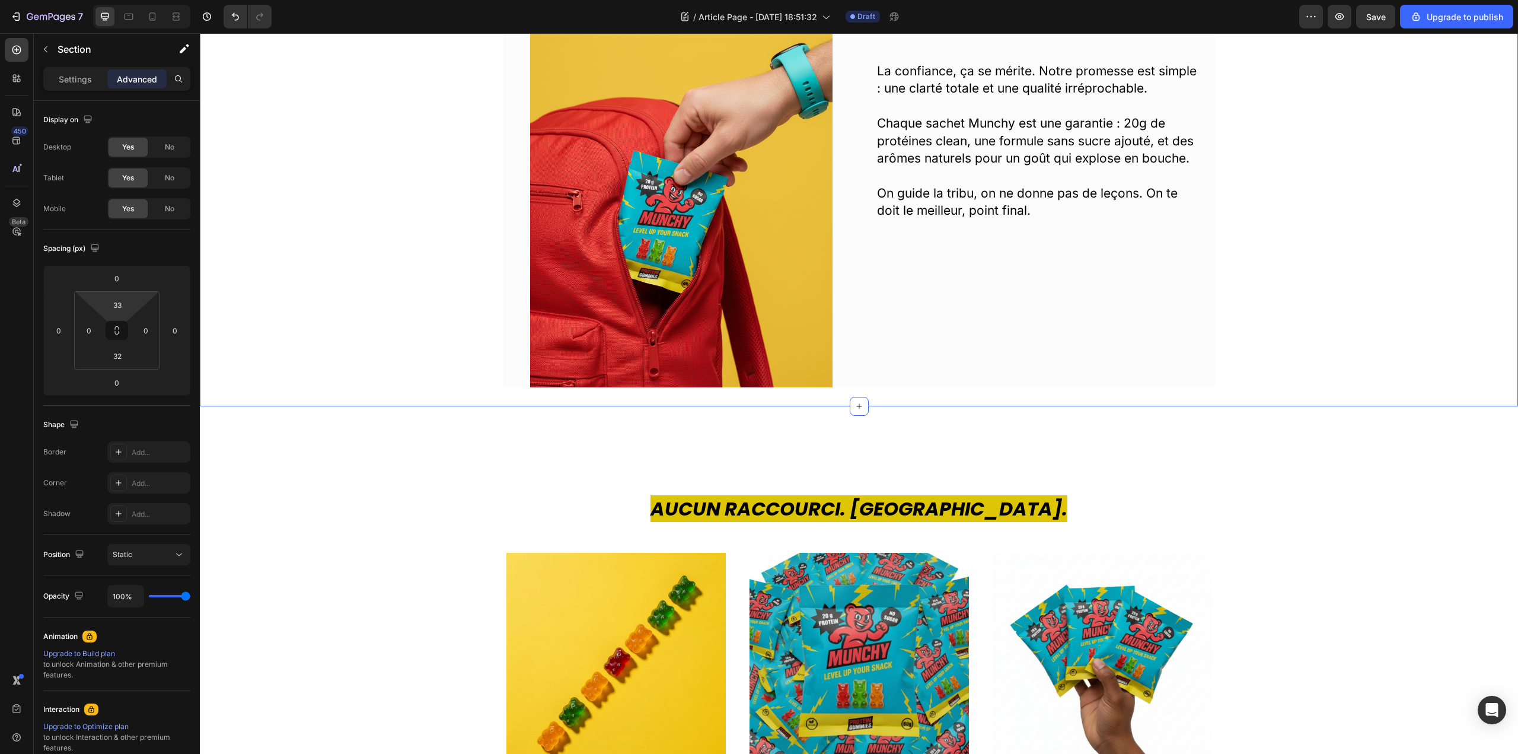
scroll to position [1423, 0]
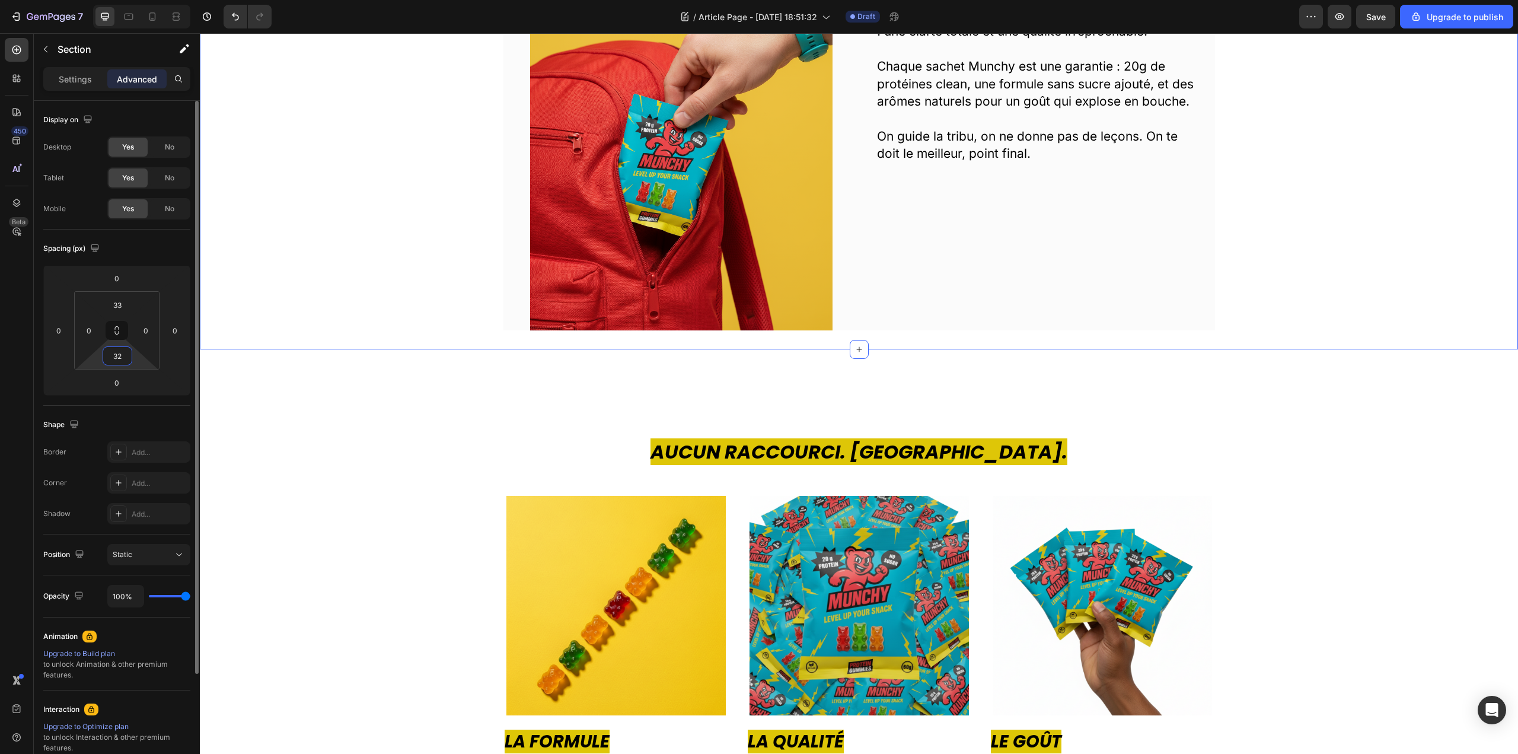
click at [117, 355] on input "32" at bounding box center [118, 356] width 24 height 18
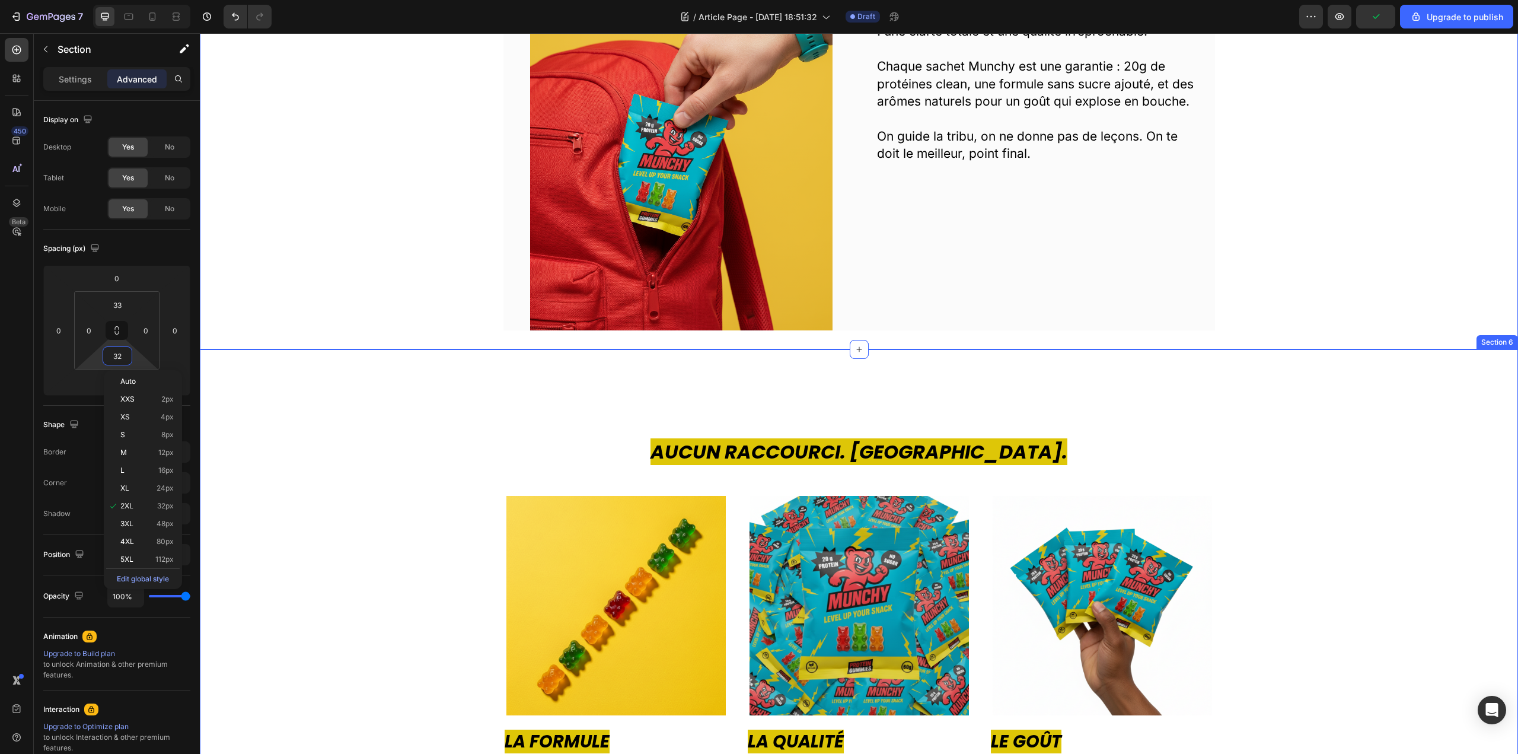
type input "0"
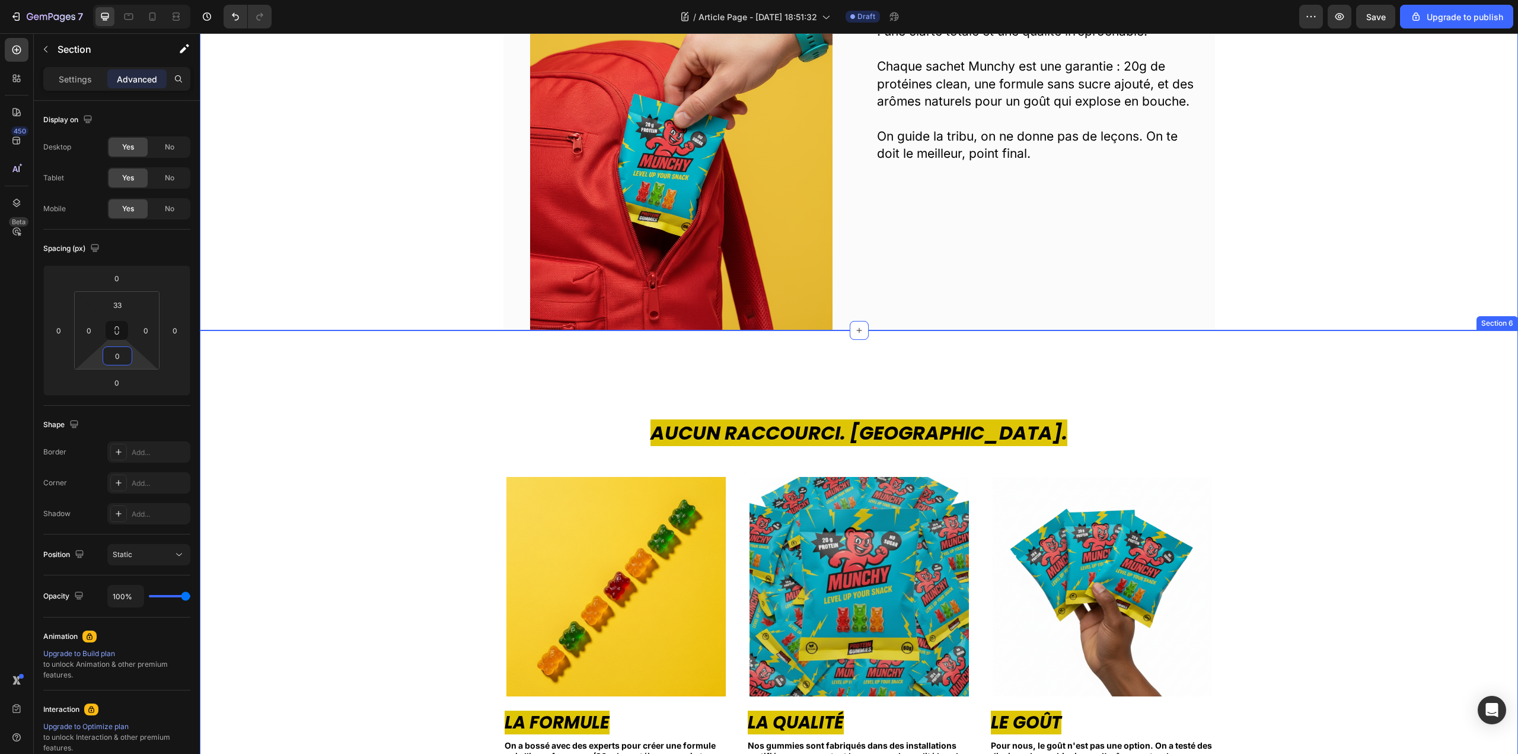
click at [529, 374] on div "Aucun Raccourci. Jamais. Heading Image La Formule Text block On a bossé avec de…" at bounding box center [859, 621] width 1318 height 582
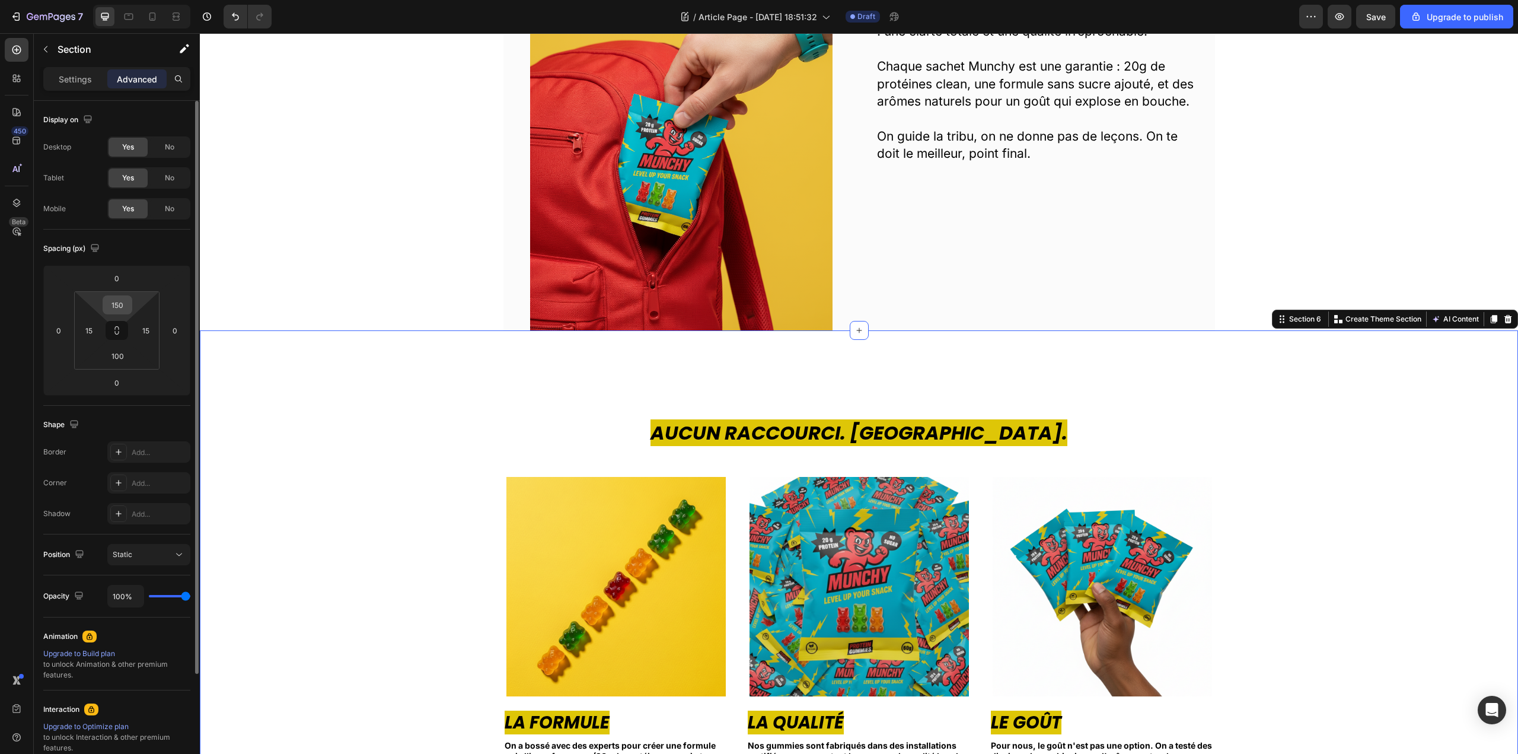
click at [117, 308] on input "150" at bounding box center [118, 305] width 24 height 18
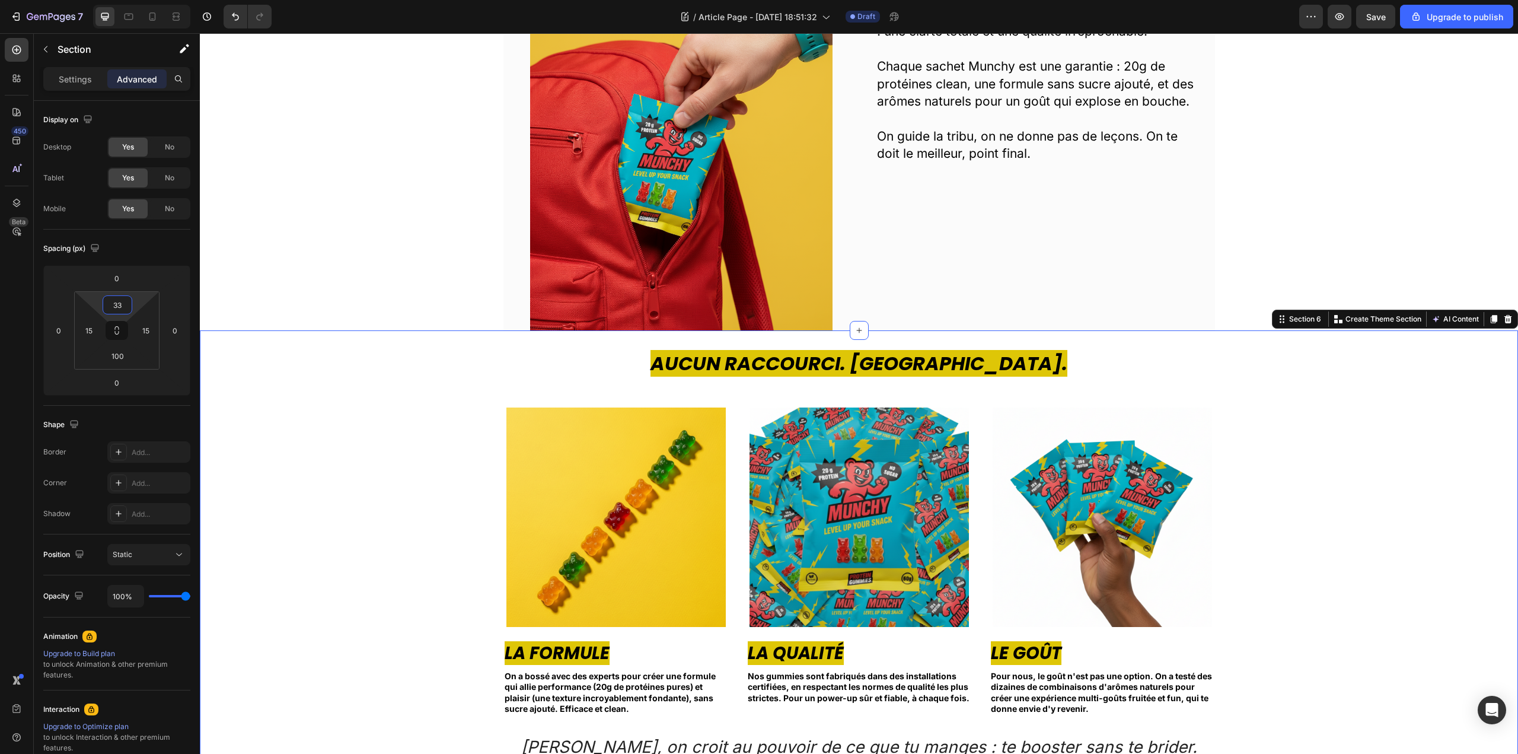
type input "33"
click at [393, 527] on div "Aucun Raccourci. Jamais. Heading Image La Formule Text block On a bossé avec de…" at bounding box center [859, 566] width 1300 height 433
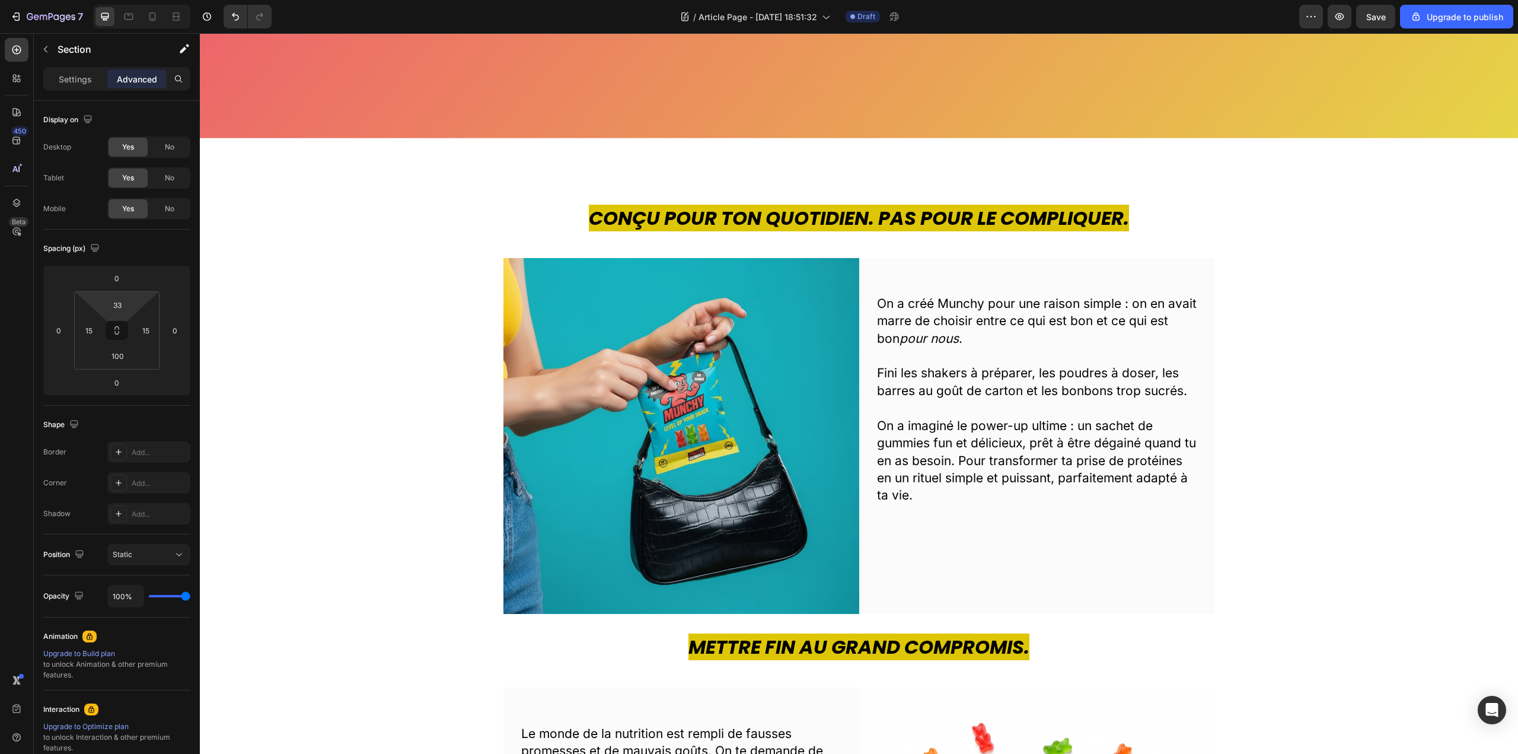
scroll to position [275, 0]
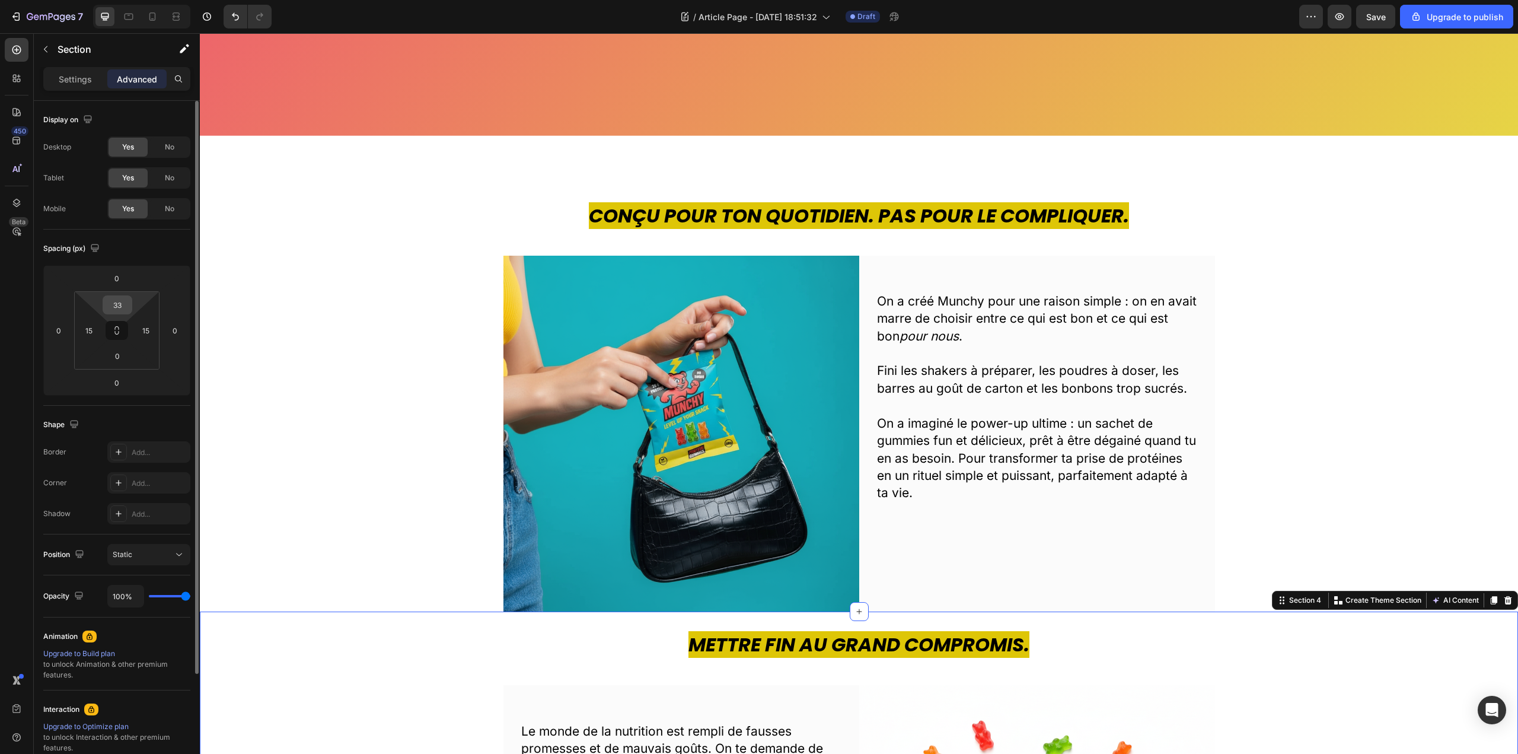
click at [123, 305] on input "33" at bounding box center [118, 305] width 24 height 18
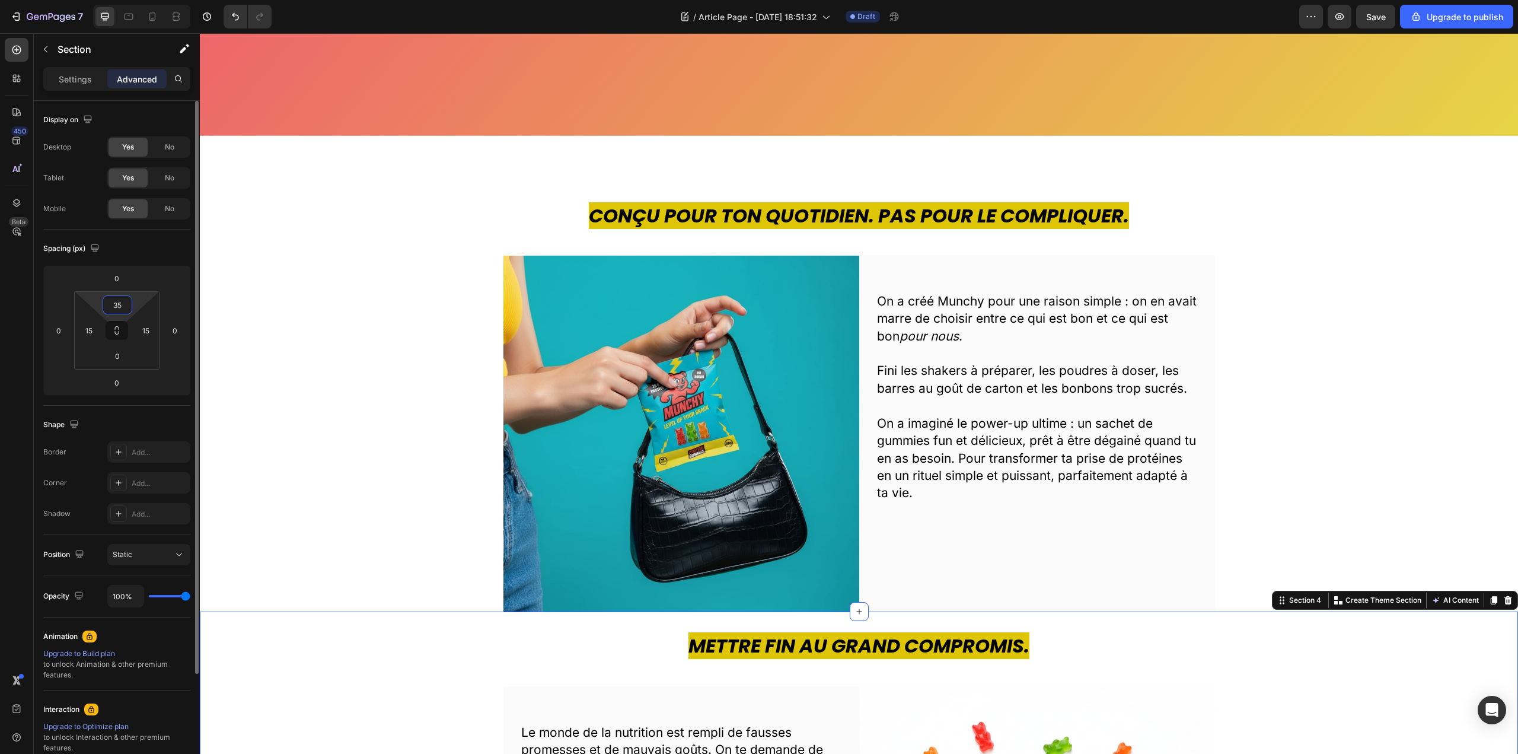
type input "3"
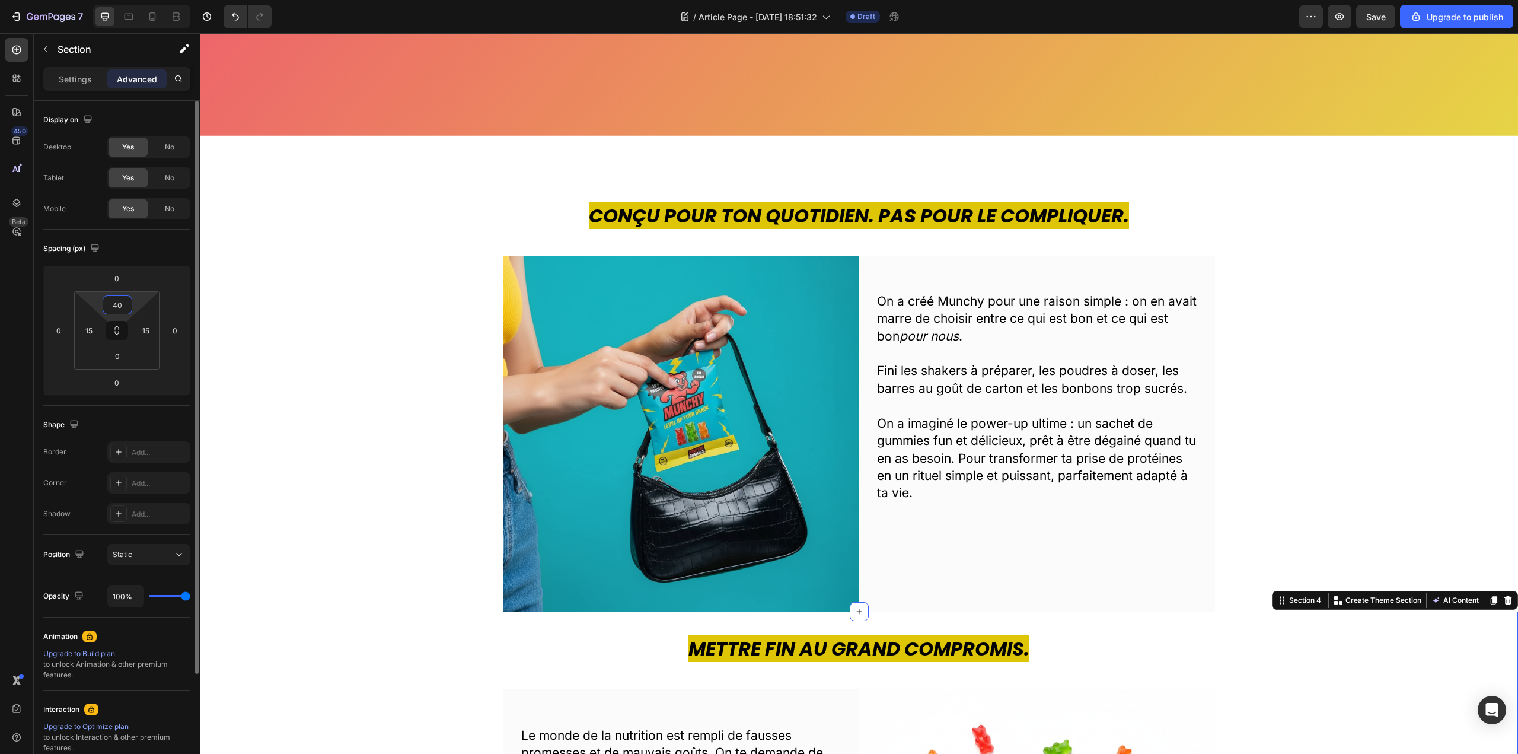
type input "4"
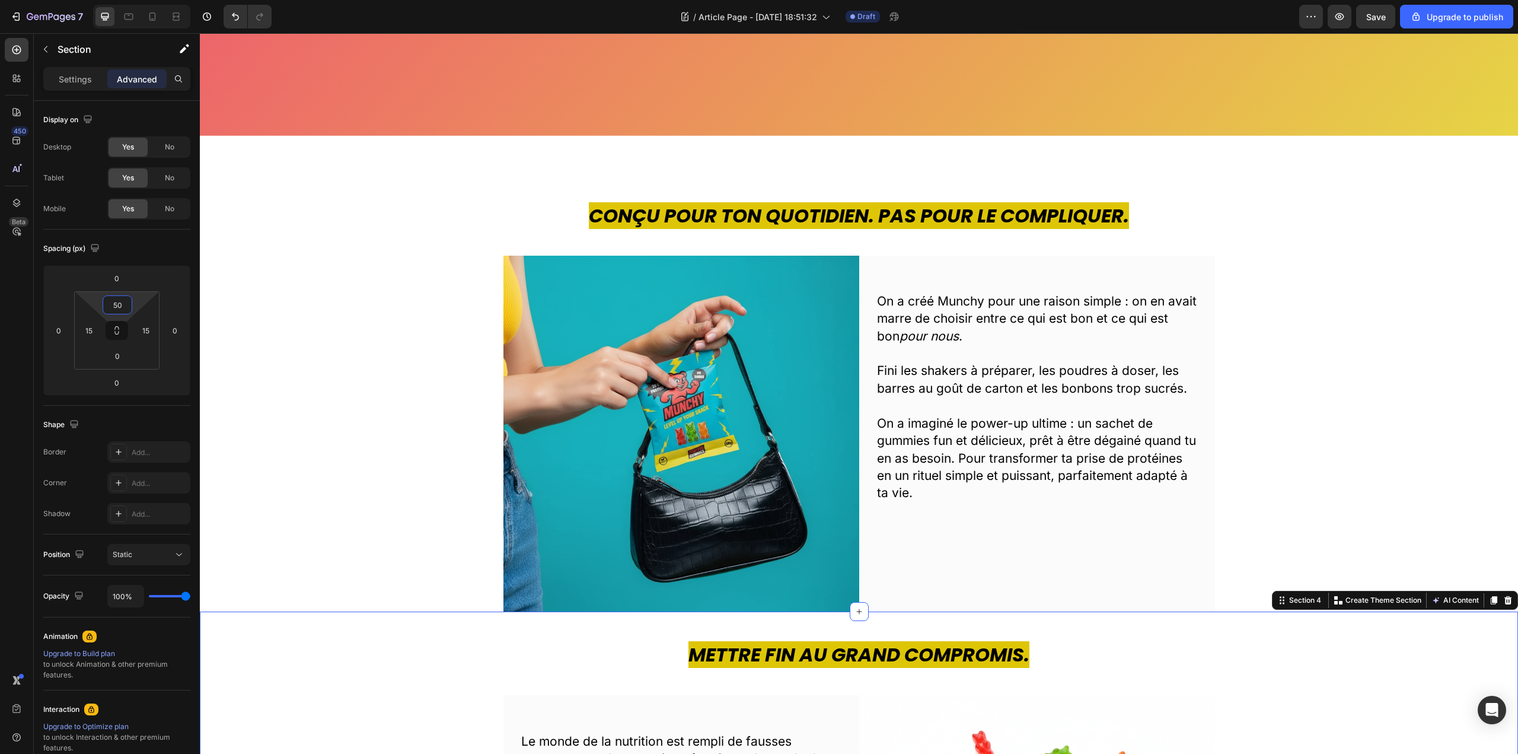
type input "50"
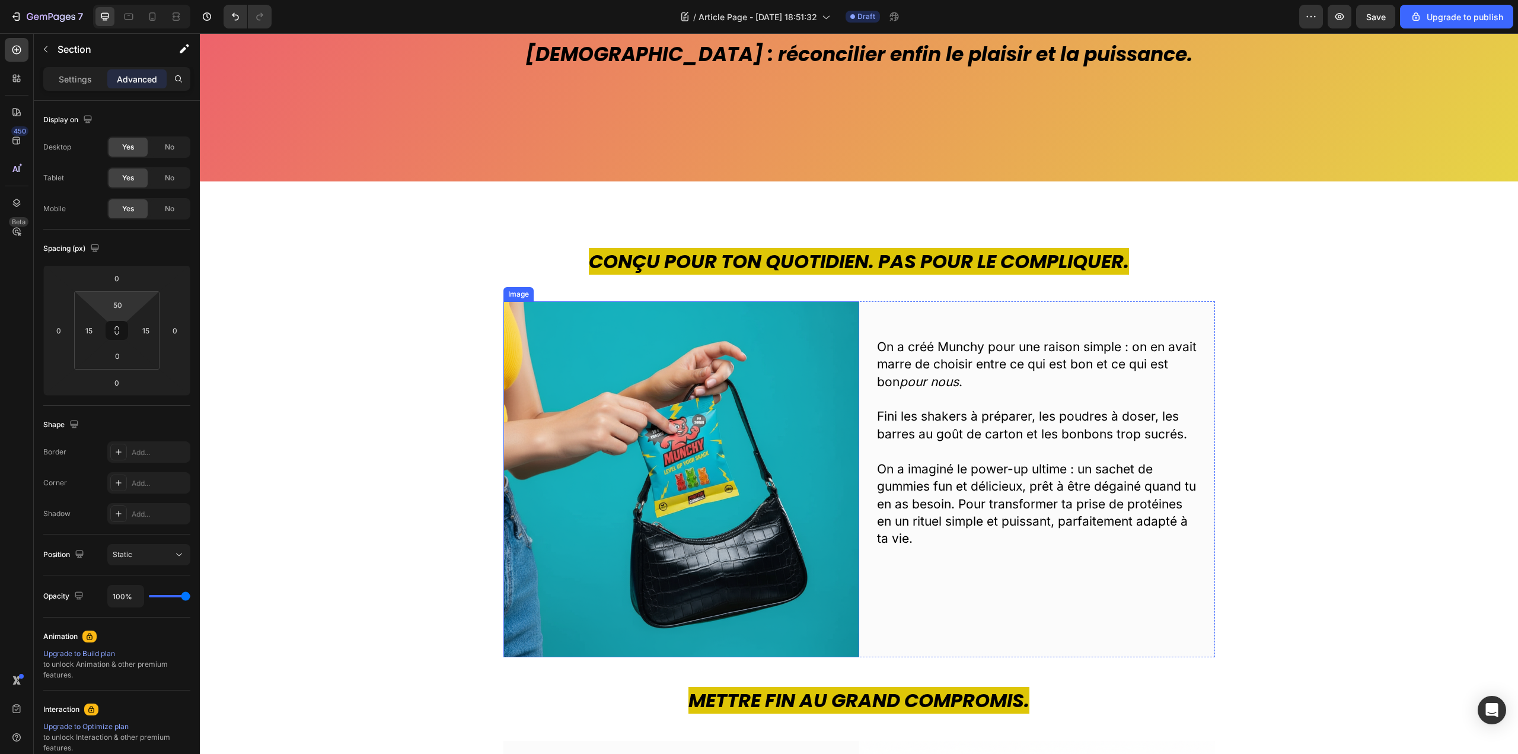
scroll to position [237, 0]
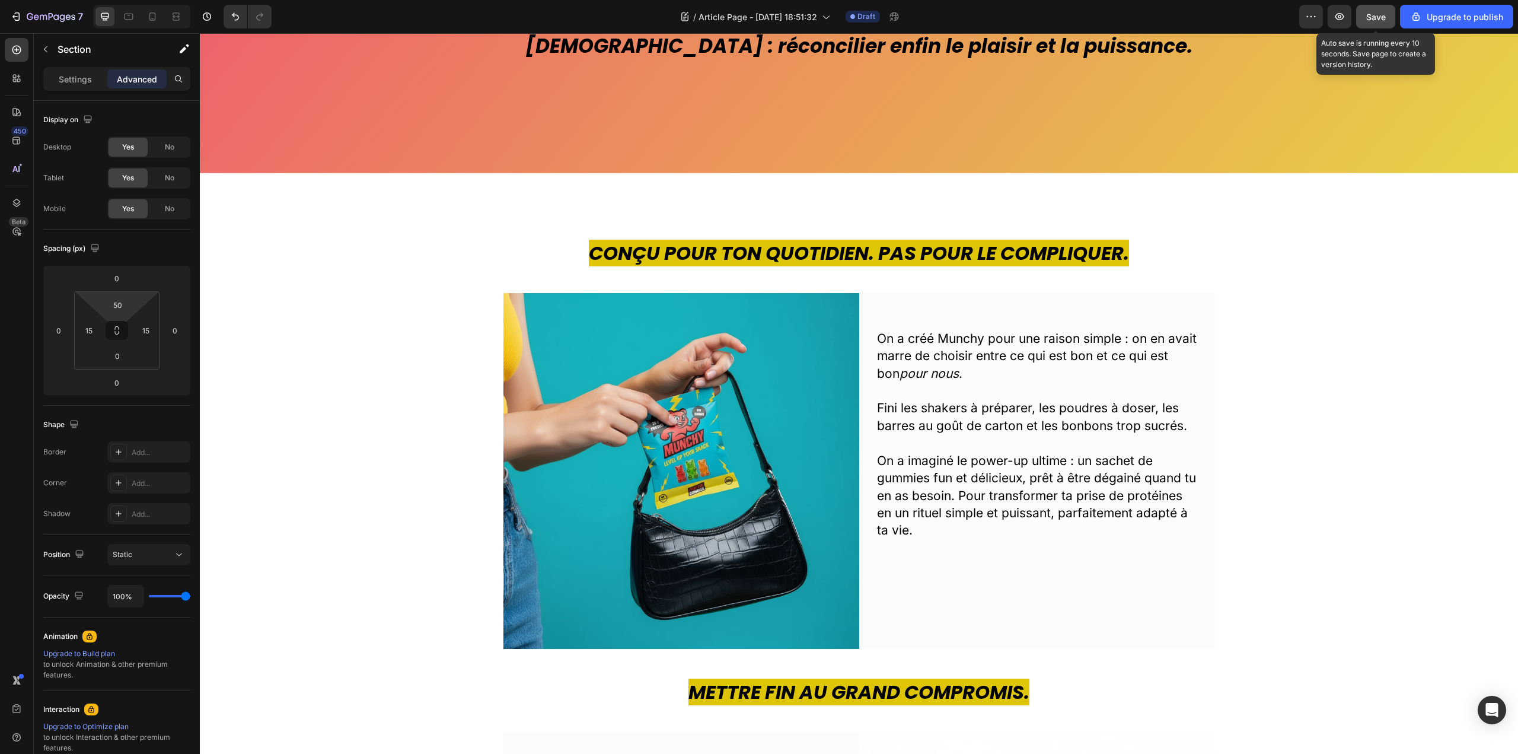
click at [1374, 20] on span "Save" at bounding box center [1376, 17] width 20 height 10
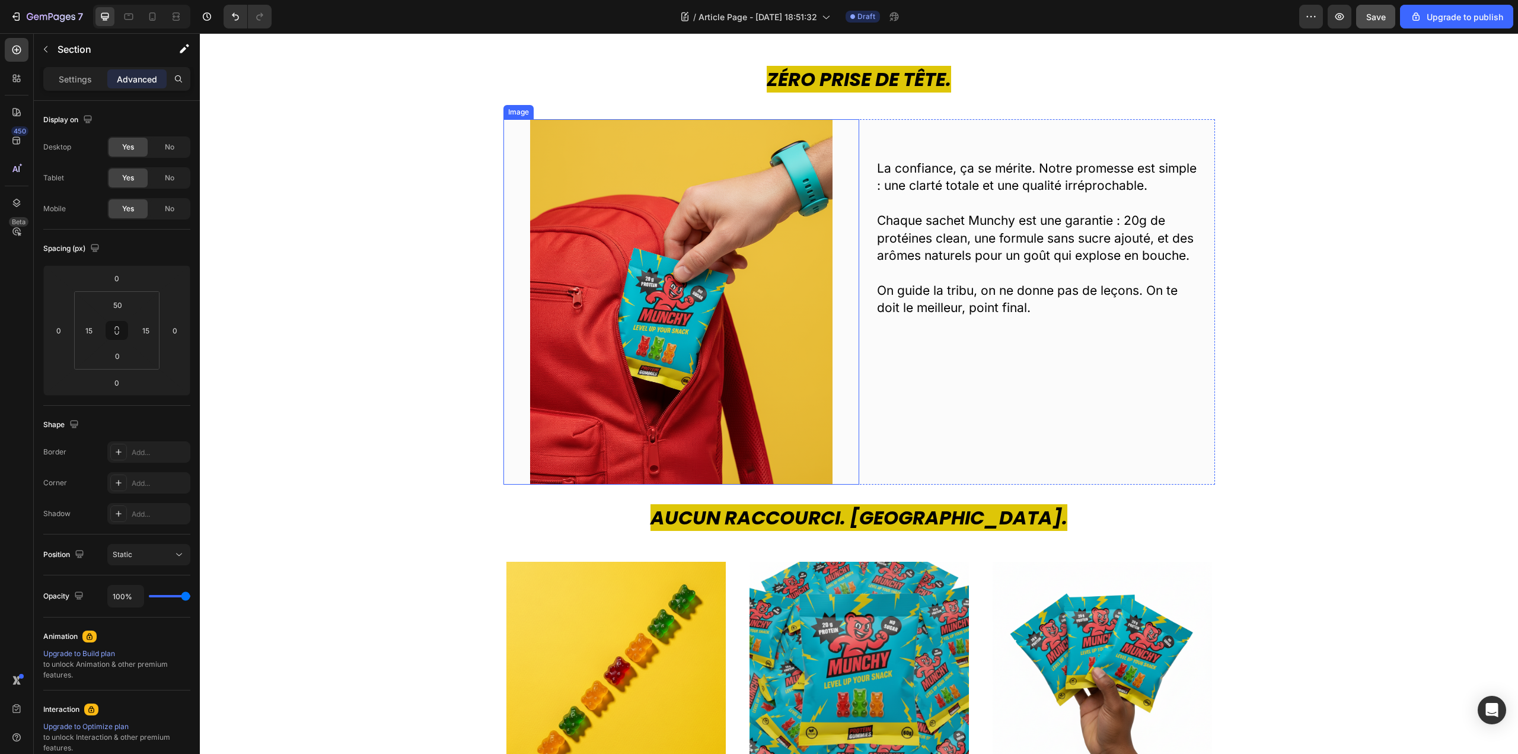
scroll to position [1364, 0]
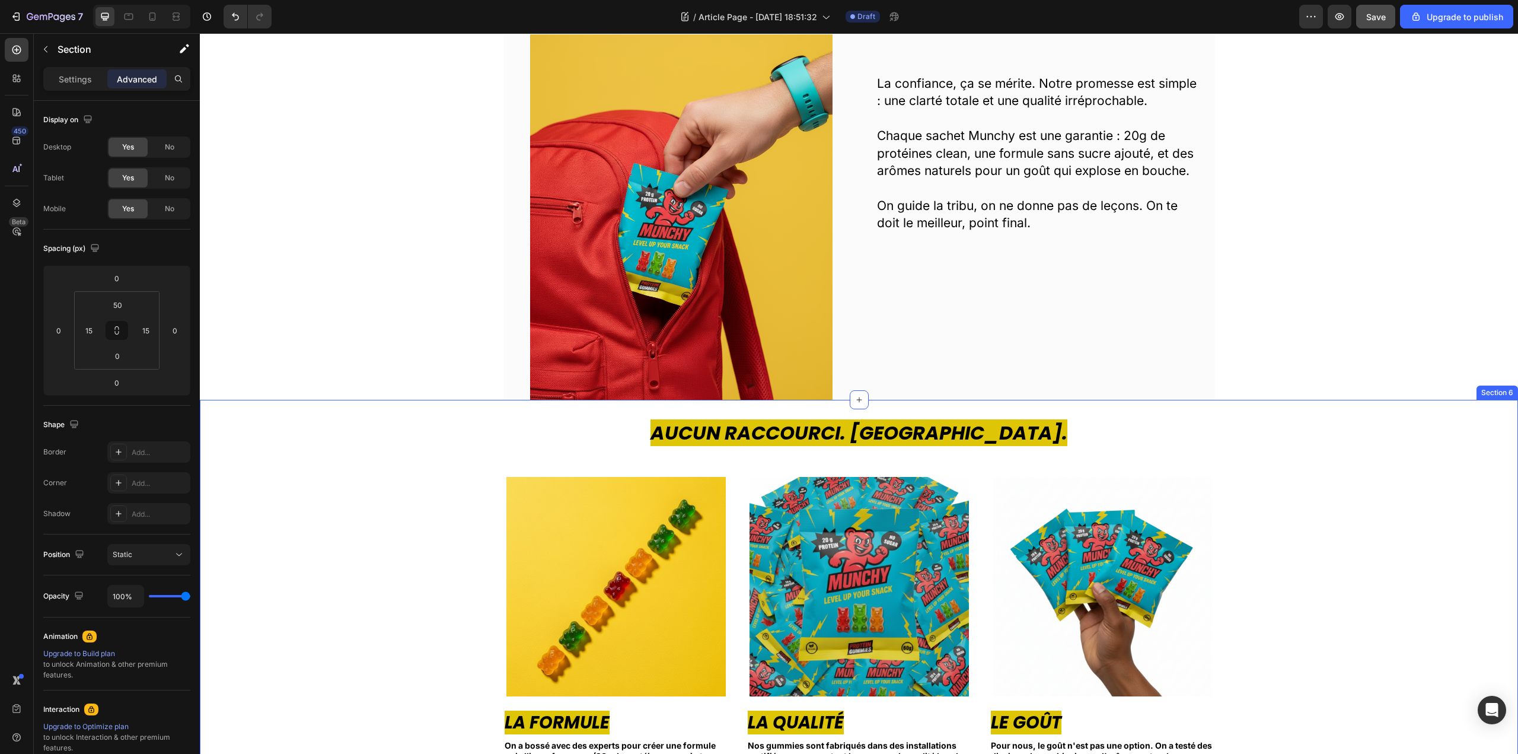
click at [439, 454] on div "Aucun Raccourci. Jamais. Heading Image La Formule Text block On a bossé avec de…" at bounding box center [859, 635] width 1300 height 433
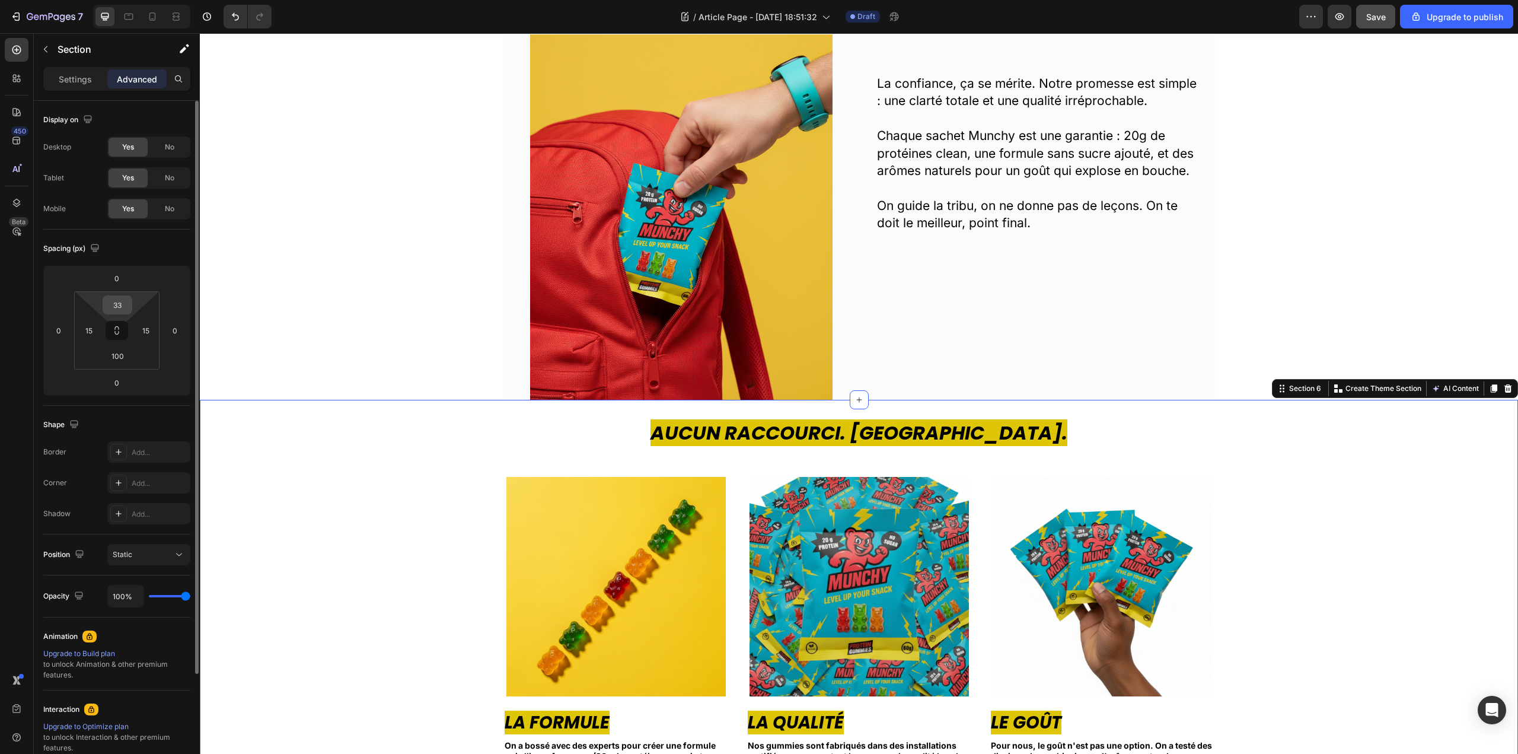
click at [123, 307] on input "33" at bounding box center [118, 305] width 24 height 18
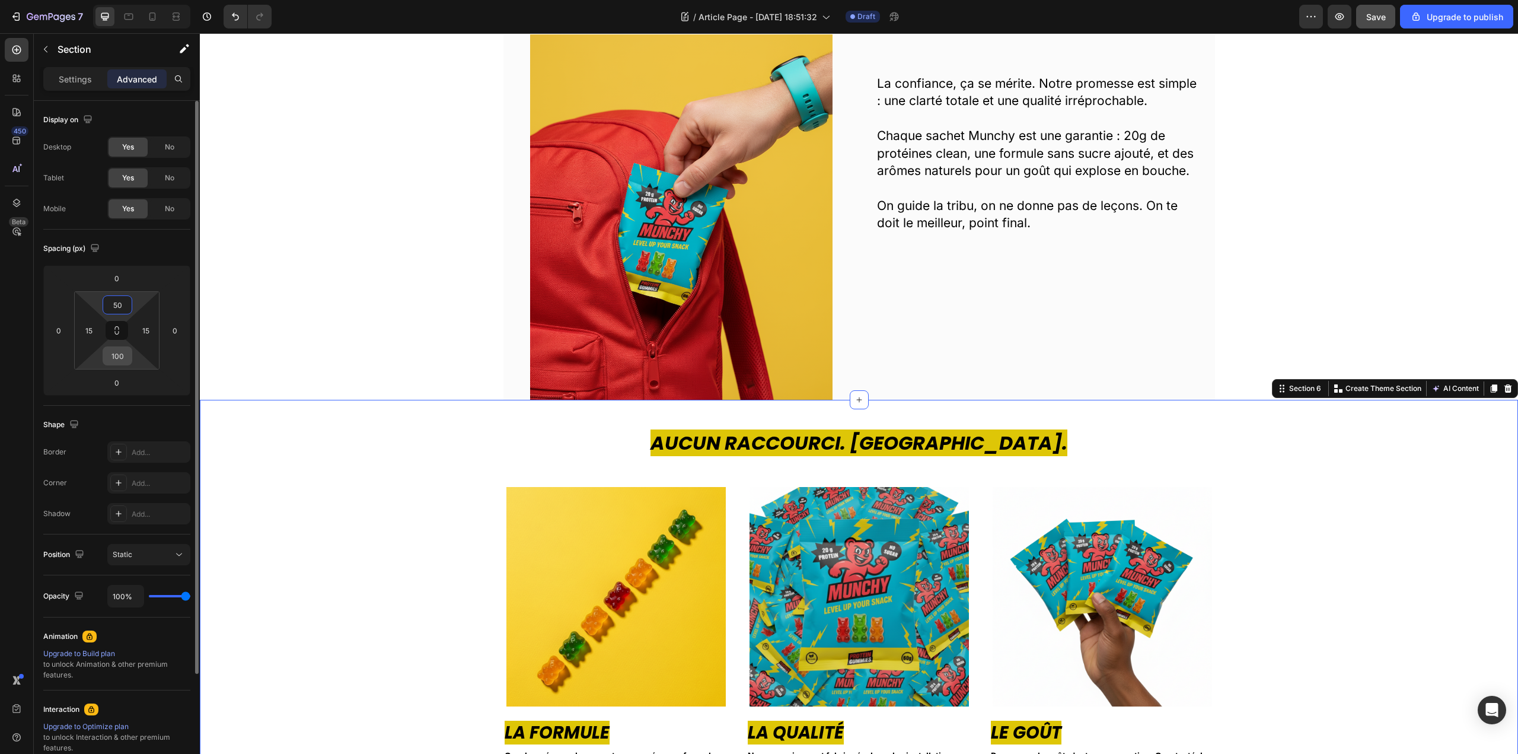
type input "50"
click at [127, 356] on input "100" at bounding box center [118, 356] width 24 height 18
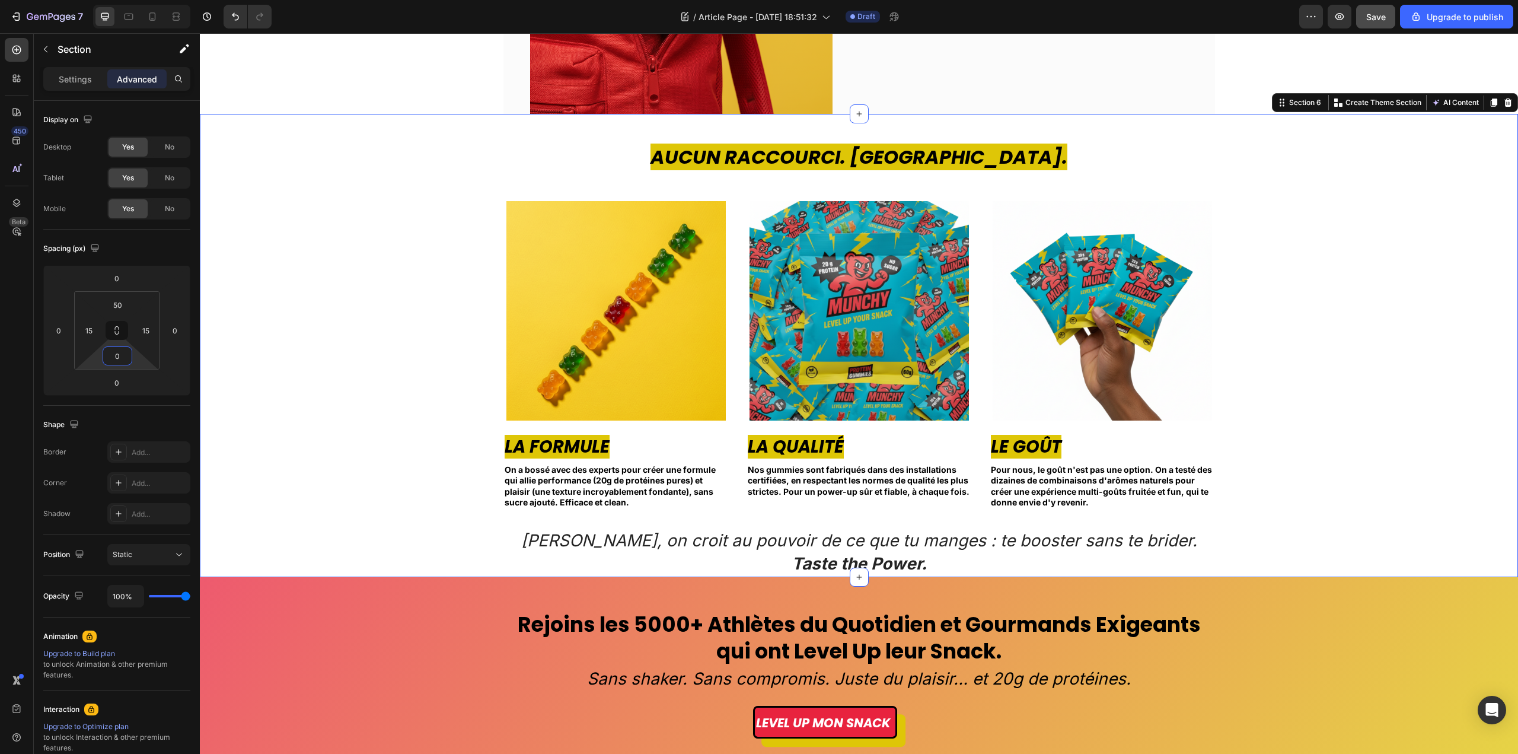
scroll to position [1660, 0]
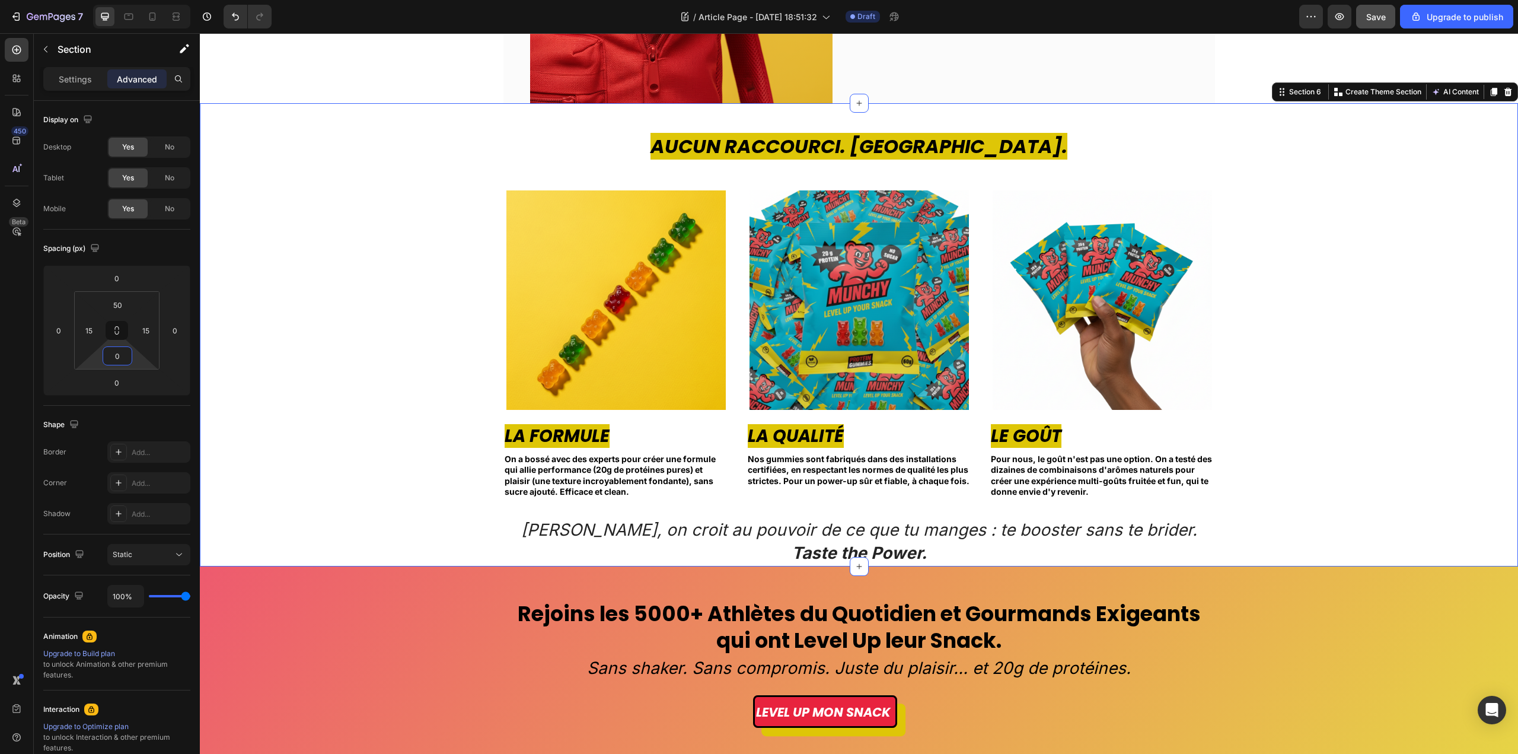
type input "0"
click at [452, 544] on div "Aucun Raccourci. Jamais. Heading Image La Formule Text block On a bossé avec de…" at bounding box center [859, 349] width 1300 height 433
click at [398, 619] on div "Rejoins les 5000+ Athlètes du Quotidien et Gourmands Exigeants qui ont Level Up…" at bounding box center [858, 663] width 1223 height 129
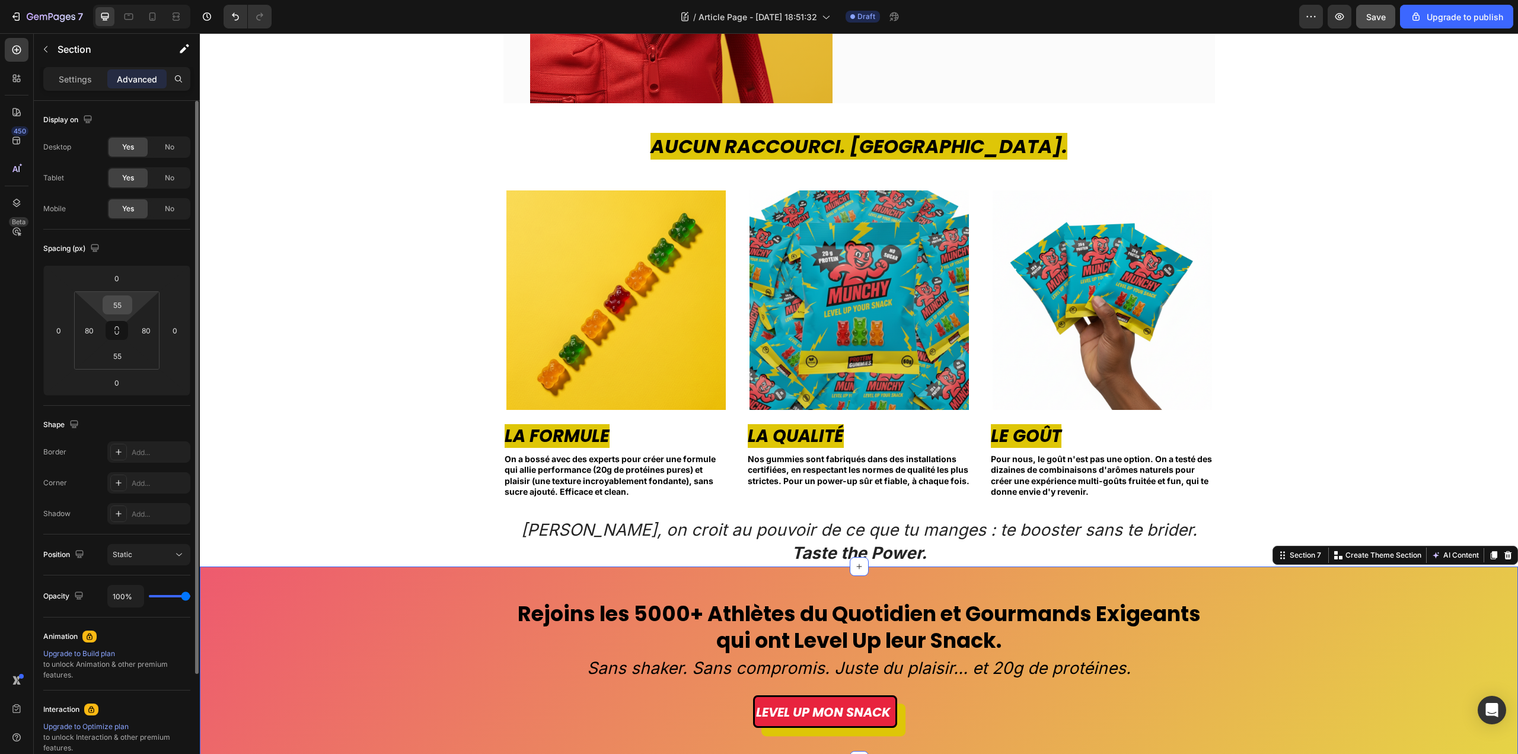
click at [116, 304] on input "55" at bounding box center [118, 305] width 24 height 18
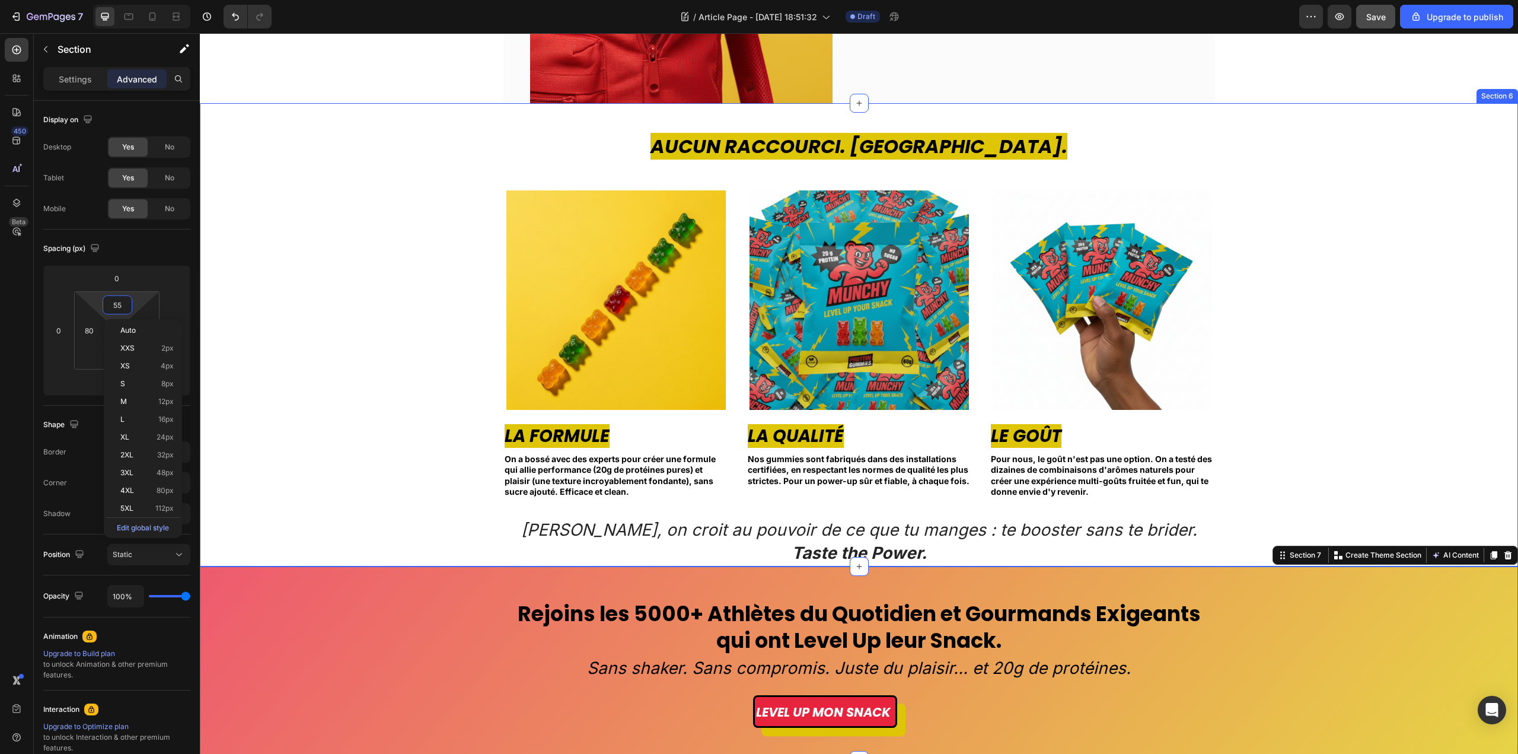
click at [431, 546] on div "Aucun Raccourci. Jamais. Heading Image La Formule Text block On a bossé avec de…" at bounding box center [859, 349] width 1300 height 433
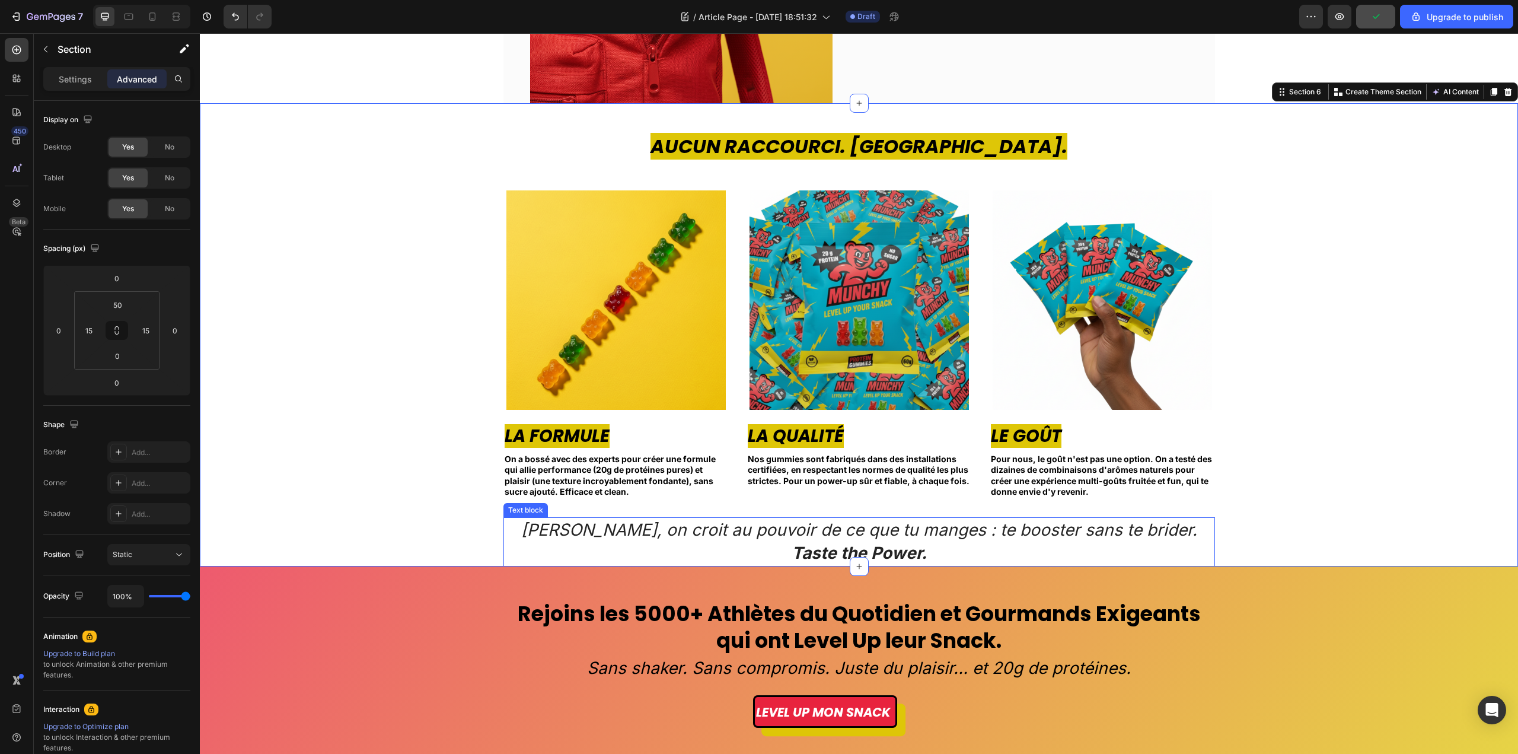
click at [954, 559] on p "Taste the Power." at bounding box center [859, 552] width 709 height 23
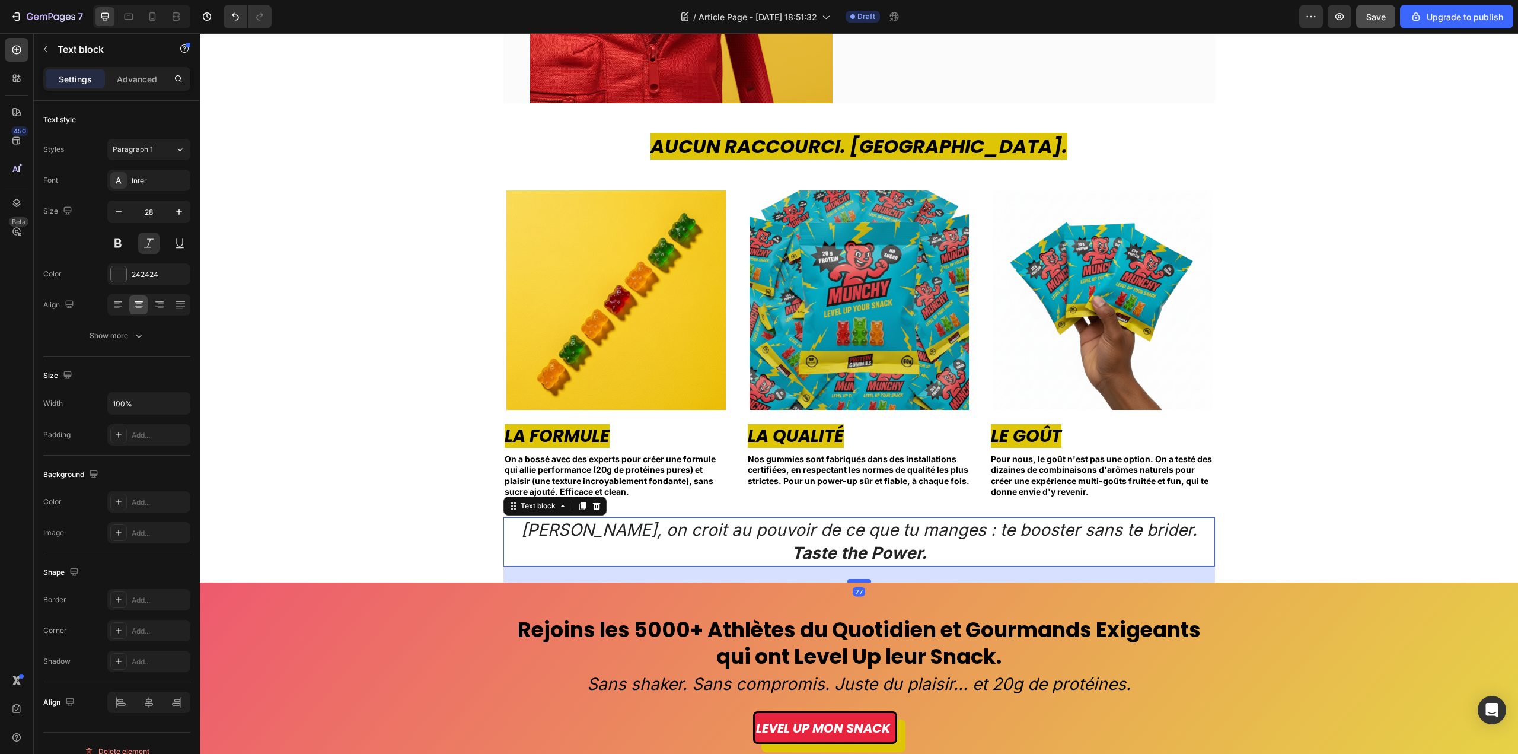
drag, startPoint x: 860, startPoint y: 563, endPoint x: 859, endPoint y: 579, distance: 16.0
click at [859, 579] on div at bounding box center [859, 581] width 24 height 4
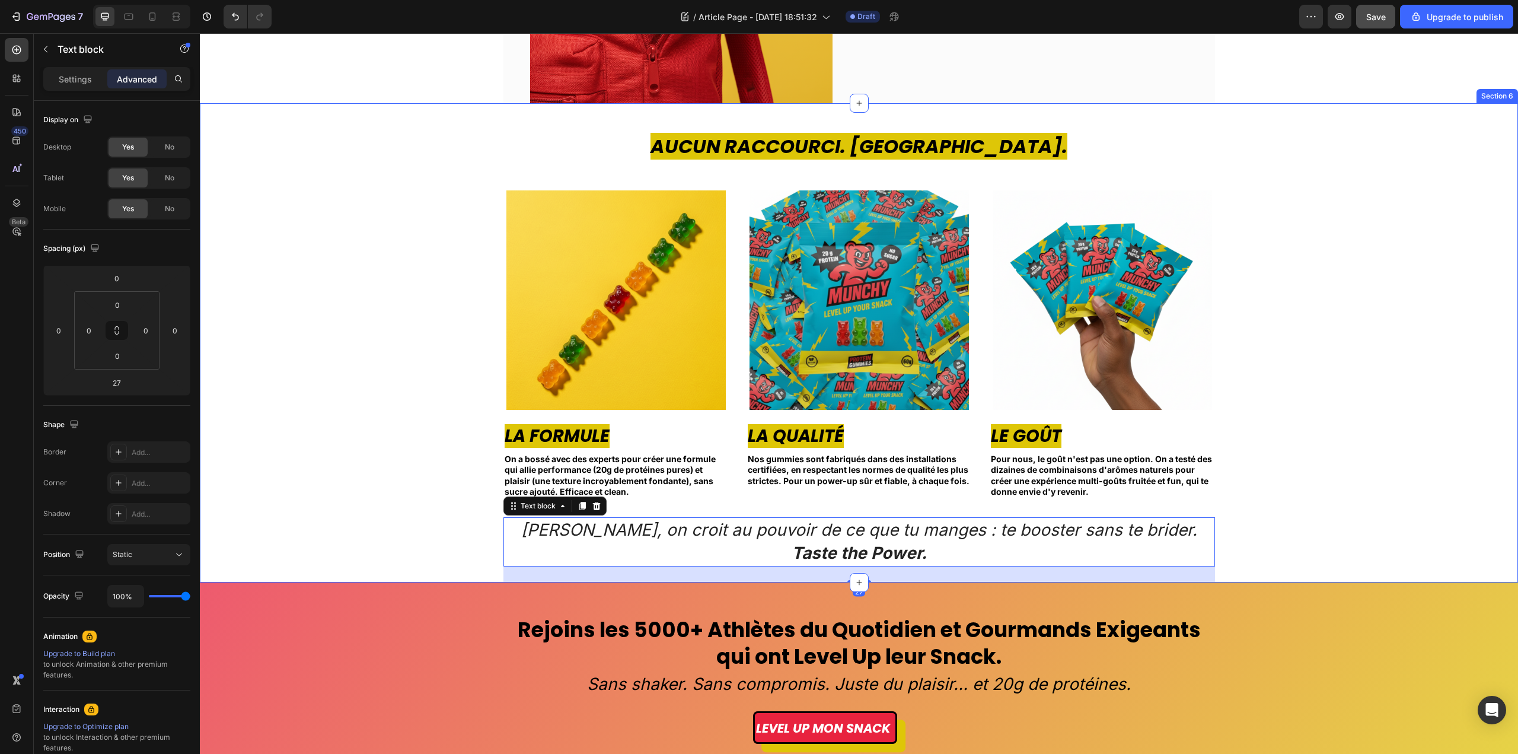
click at [1297, 495] on div "Aucun Raccourci. Jamais. Heading Image La Formule Text block On a bossé avec de…" at bounding box center [859, 357] width 1300 height 449
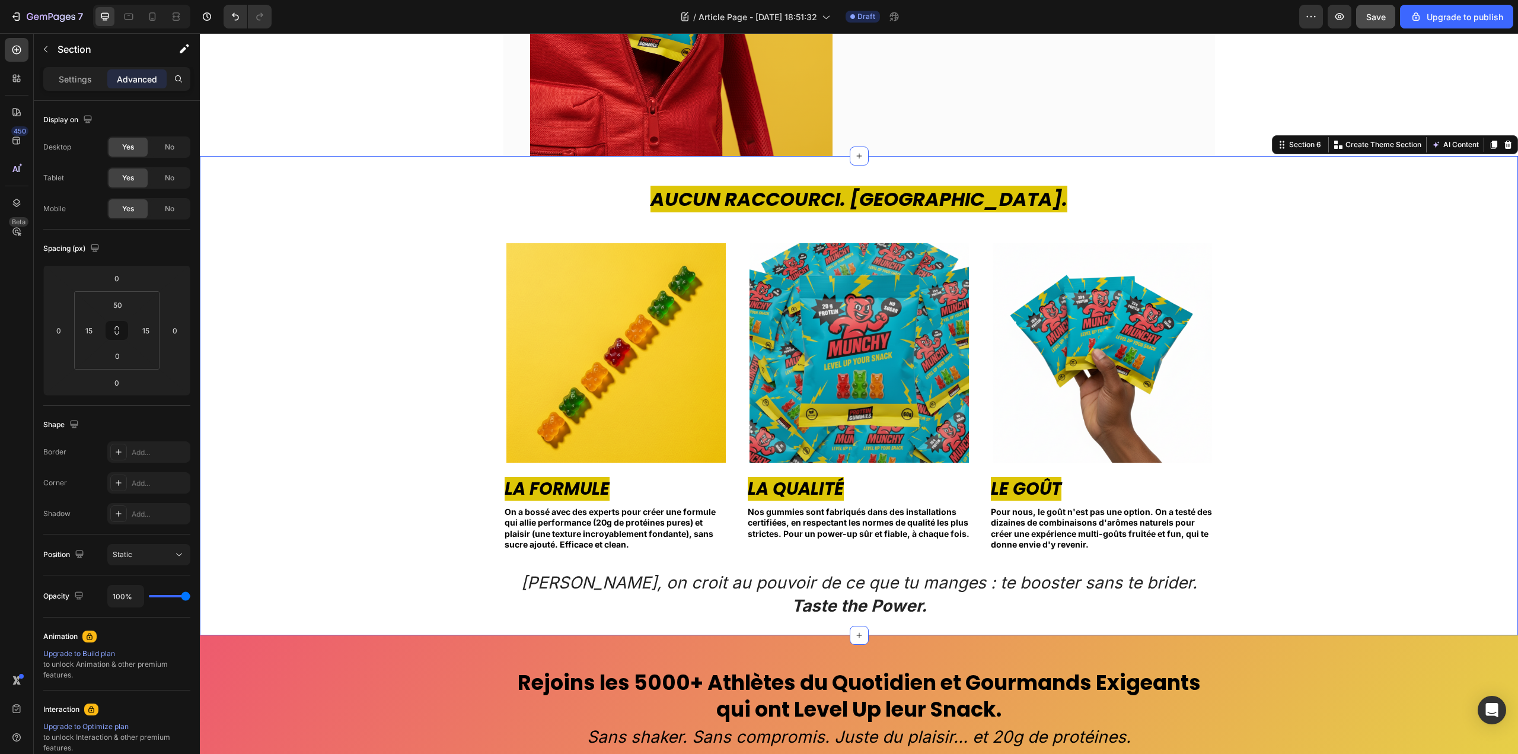
scroll to position [1601, 0]
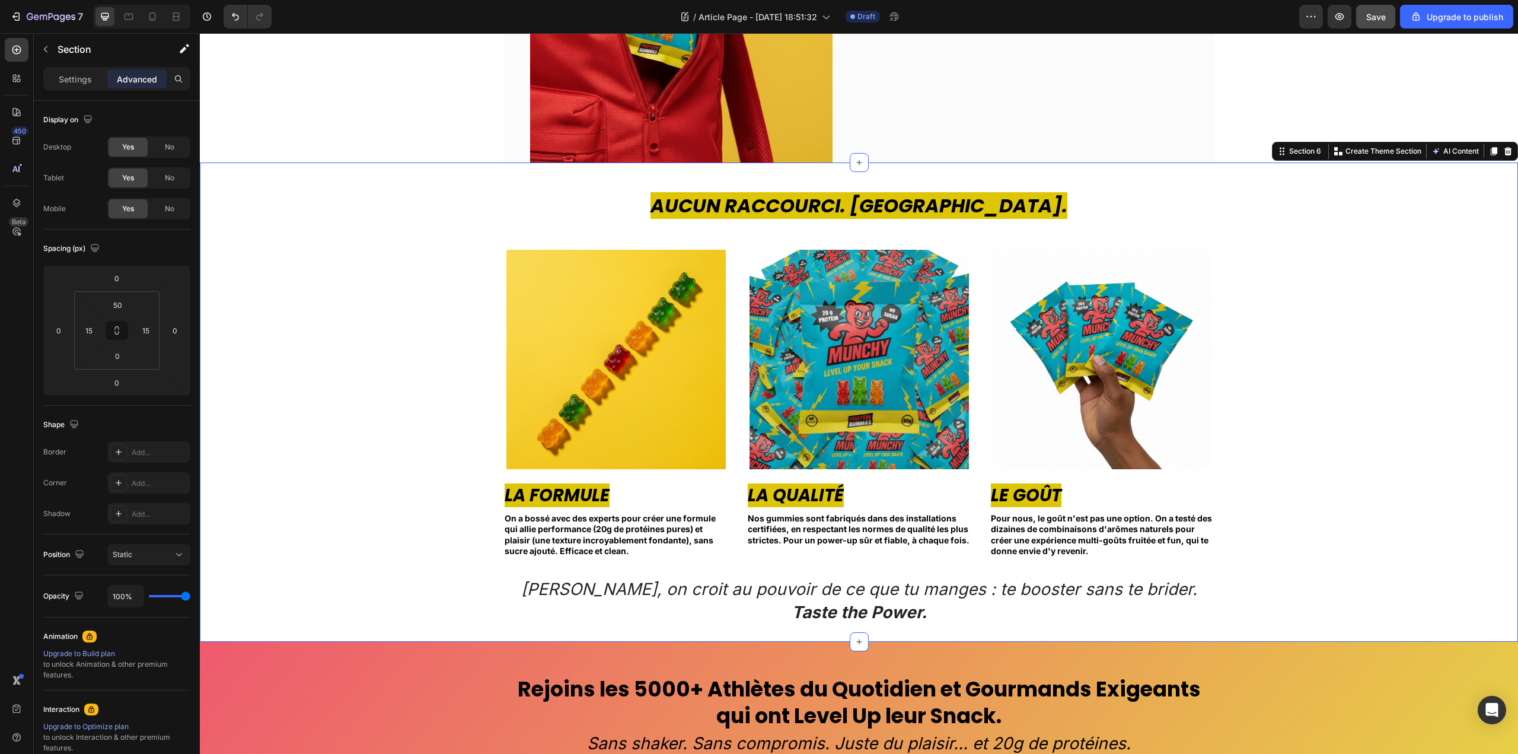
click at [318, 412] on div "Aucun Raccourci. Jamais. Heading Image La Formule Text block On a bossé avec de…" at bounding box center [859, 416] width 1300 height 449
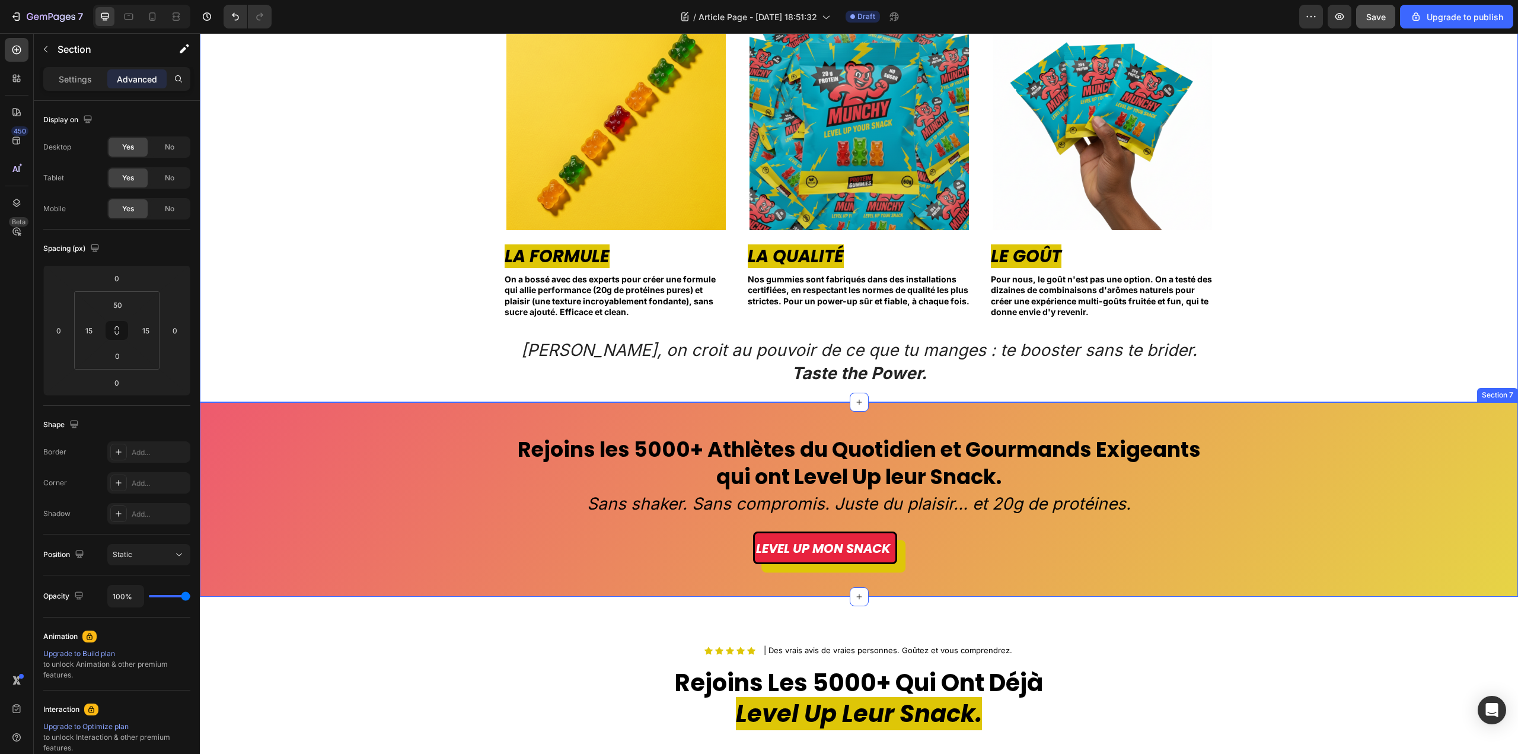
scroll to position [1719, 0]
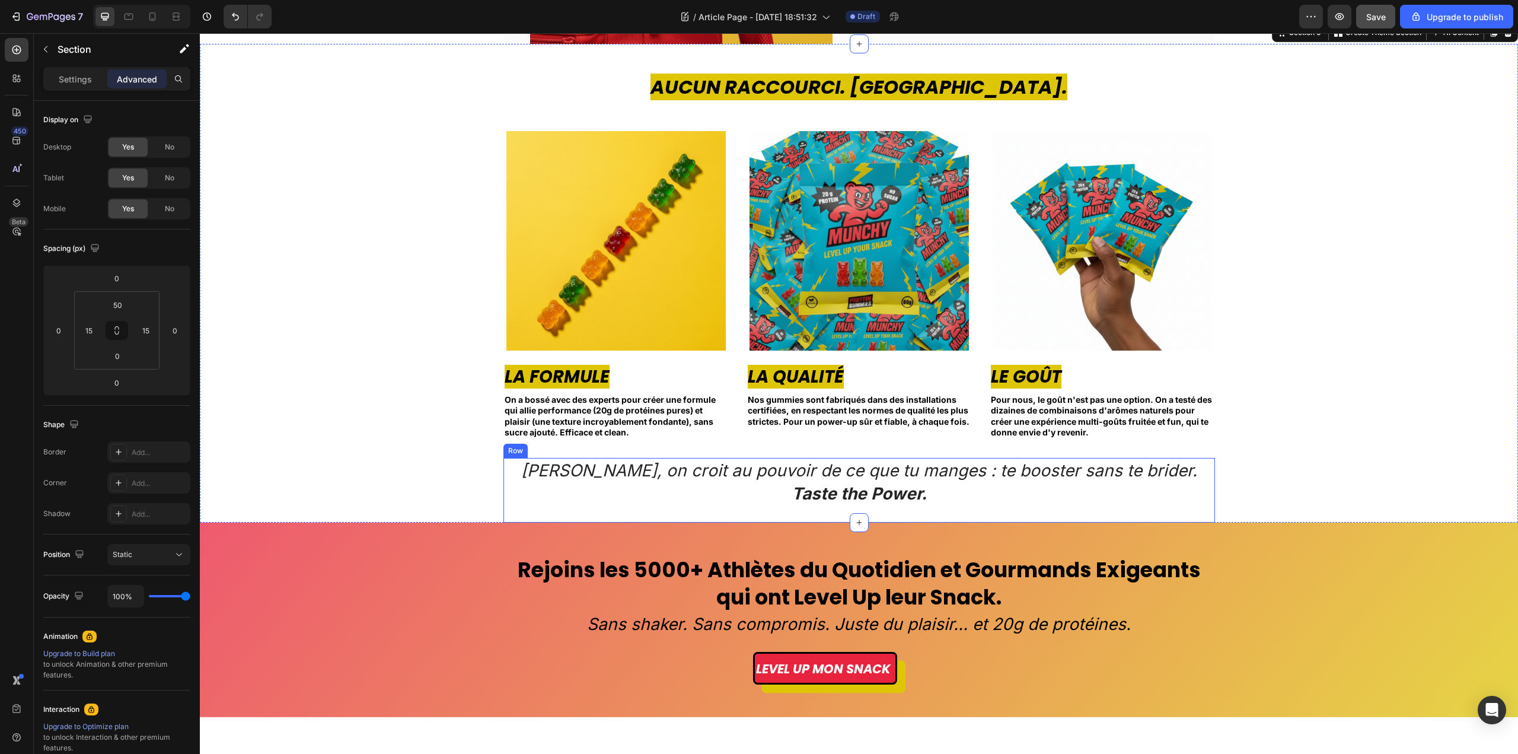
click at [957, 508] on div "Chez Munchy, on croit au pouvoir de ce que tu manges : te booster sans te bride…" at bounding box center [858, 490] width 711 height 65
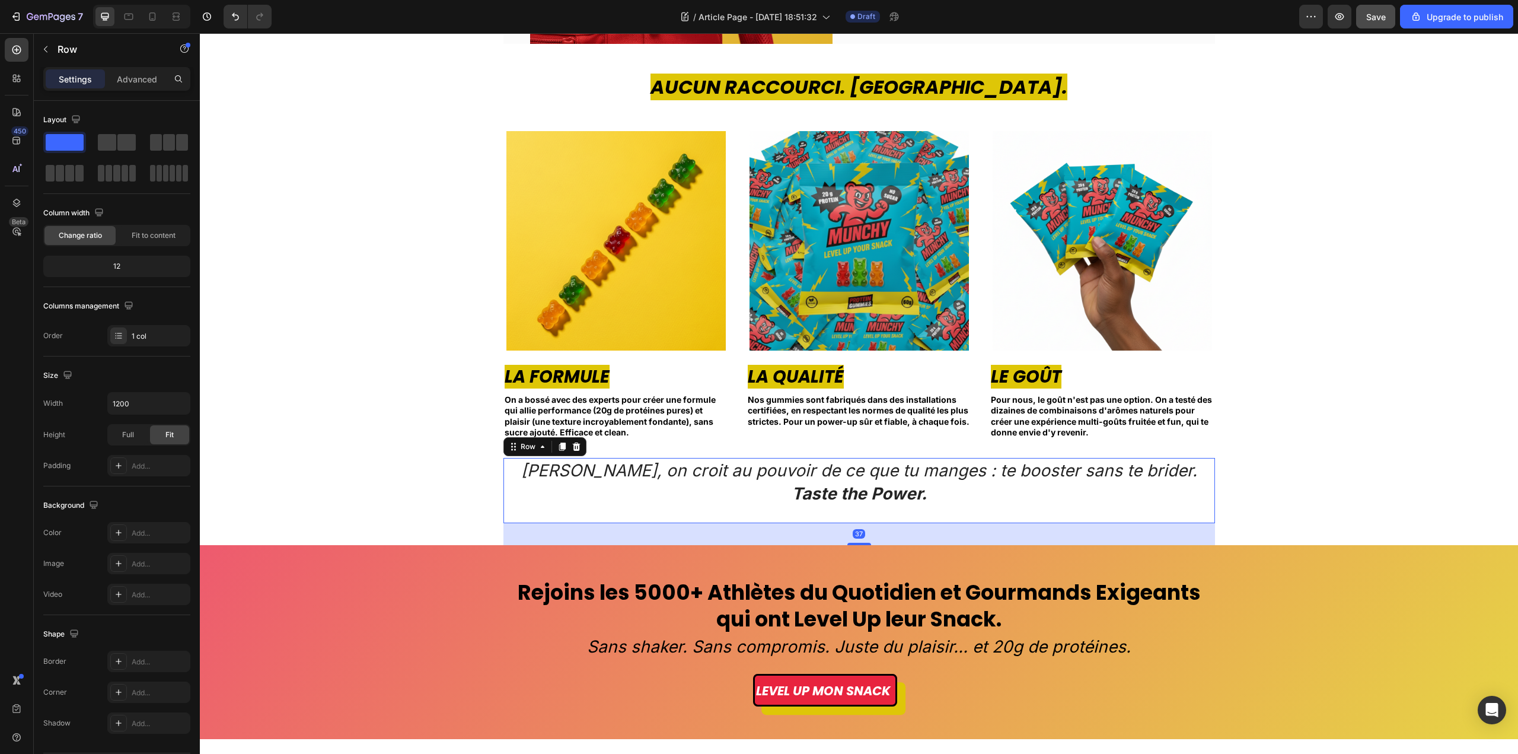
drag, startPoint x: 863, startPoint y: 520, endPoint x: 866, endPoint y: 542, distance: 22.2
click at [866, 523] on div "37" at bounding box center [858, 523] width 711 height 0
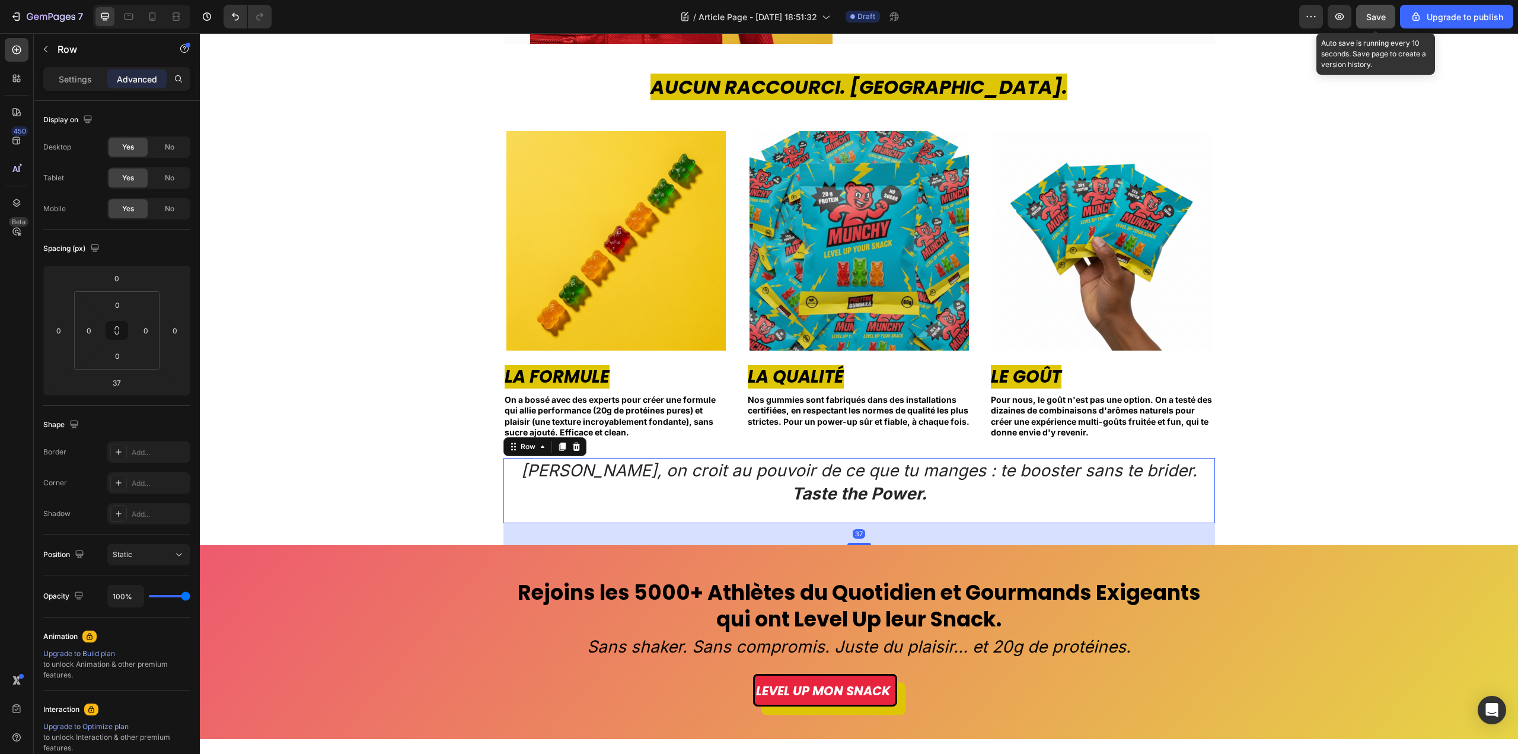
click at [1369, 20] on span "Save" at bounding box center [1376, 17] width 20 height 10
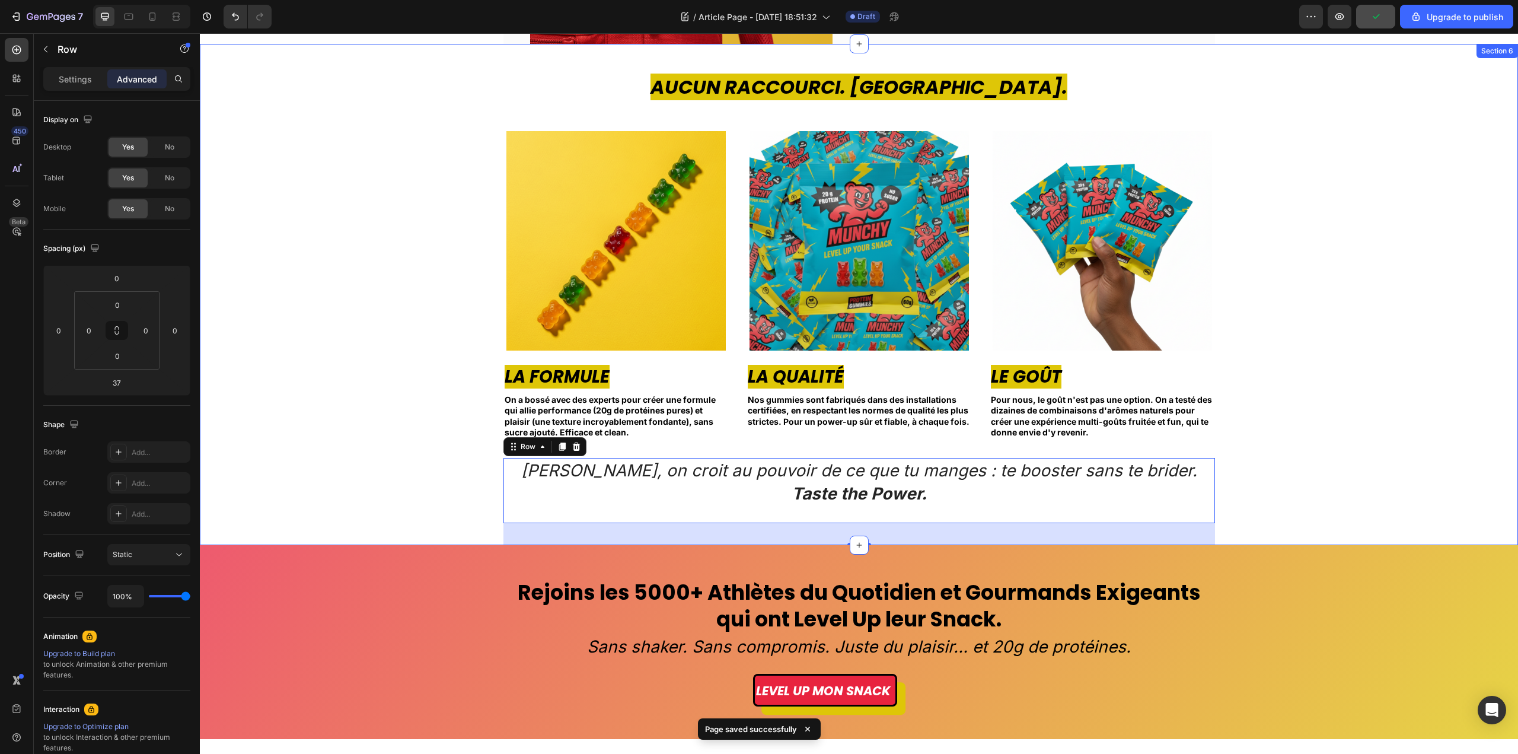
click at [1421, 380] on div "Aucun Raccourci. Jamais. Heading Image La Formule Text block On a bossé avec de…" at bounding box center [859, 309] width 1300 height 471
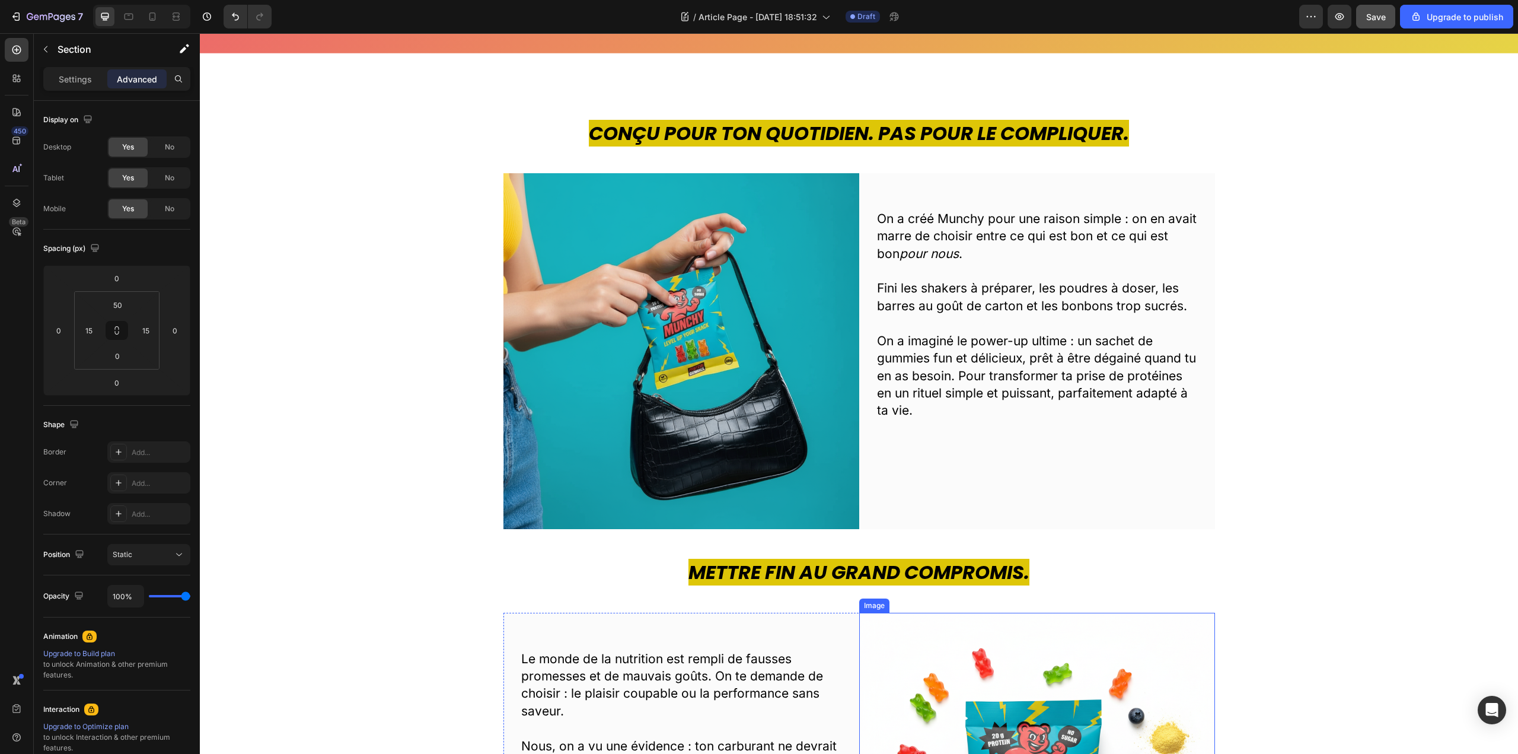
scroll to position [356, 0]
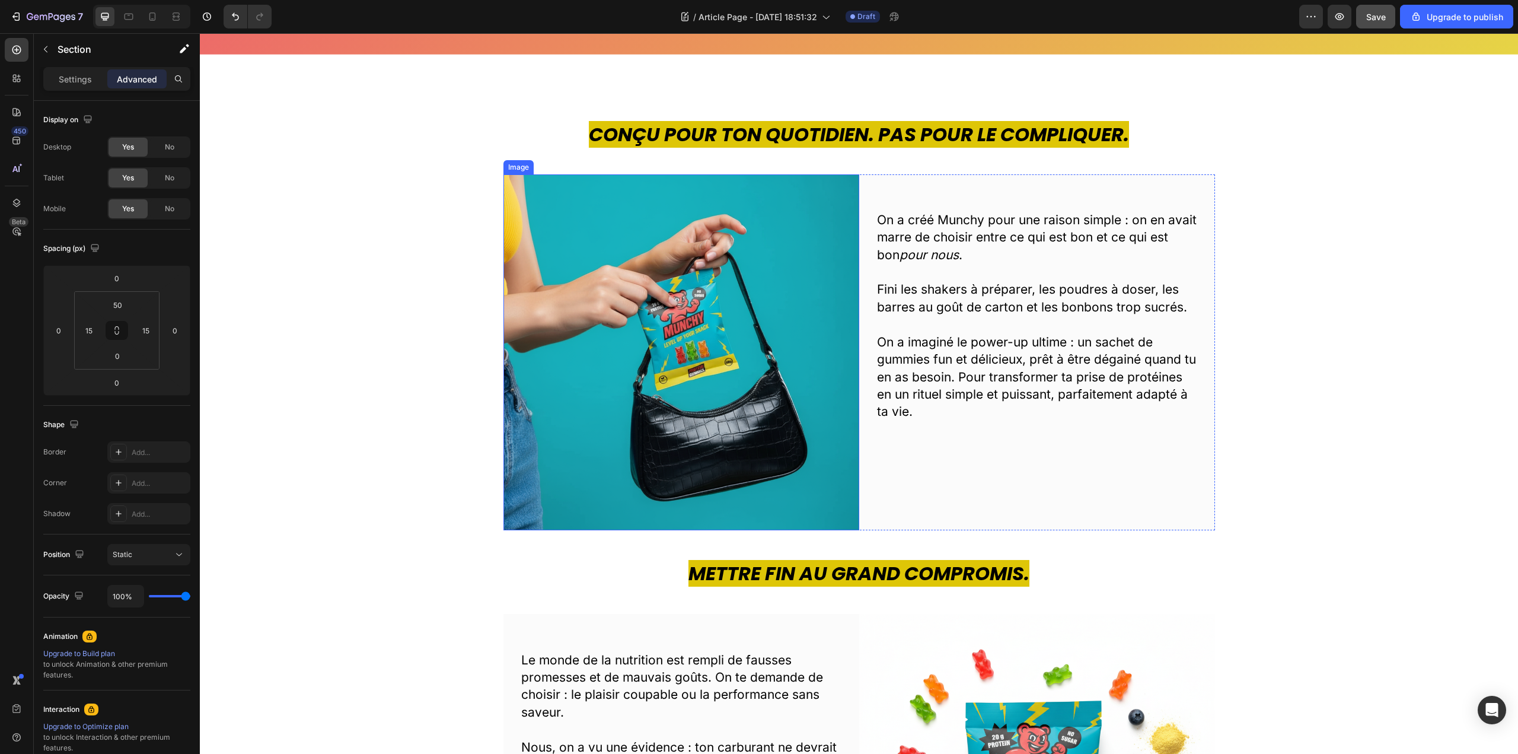
click at [656, 457] on img at bounding box center [681, 352] width 356 height 356
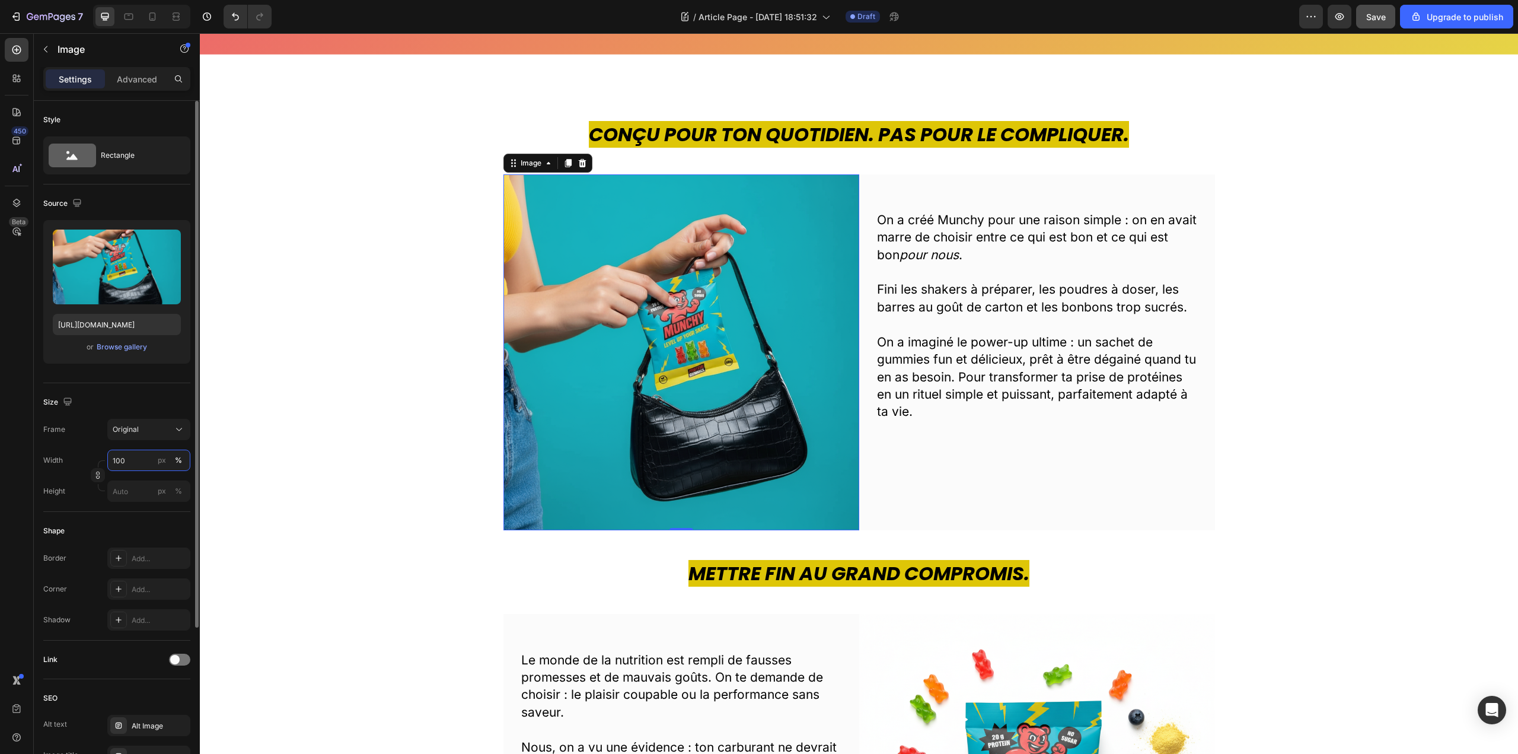
click at [134, 459] on input "100" at bounding box center [148, 459] width 83 height 21
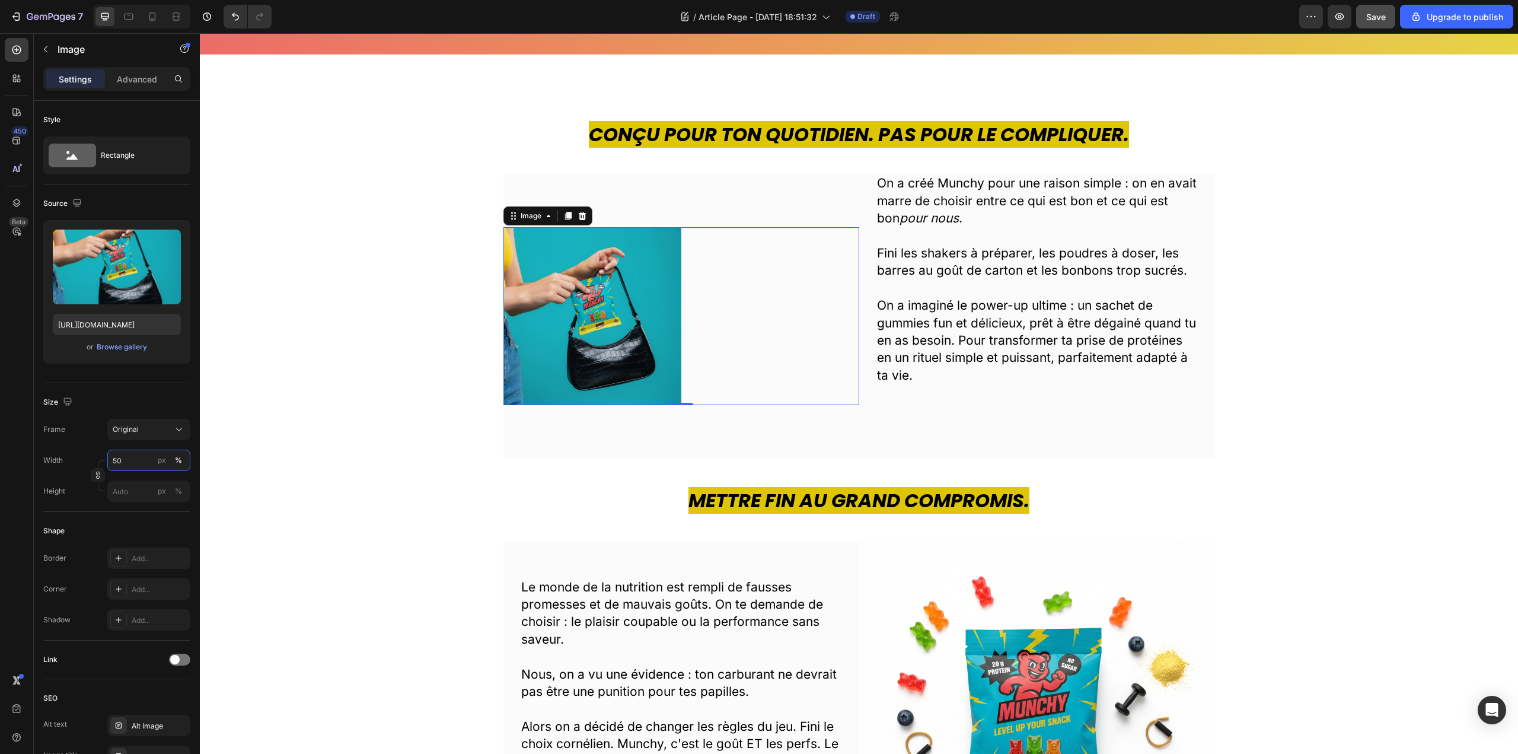
type input "50"
click at [773, 308] on div at bounding box center [681, 316] width 356 height 178
click at [1012, 484] on div "Mettre fin au grand compromis. Heading Le monde de la nutrition est rempli de f…" at bounding box center [859, 676] width 1318 height 439
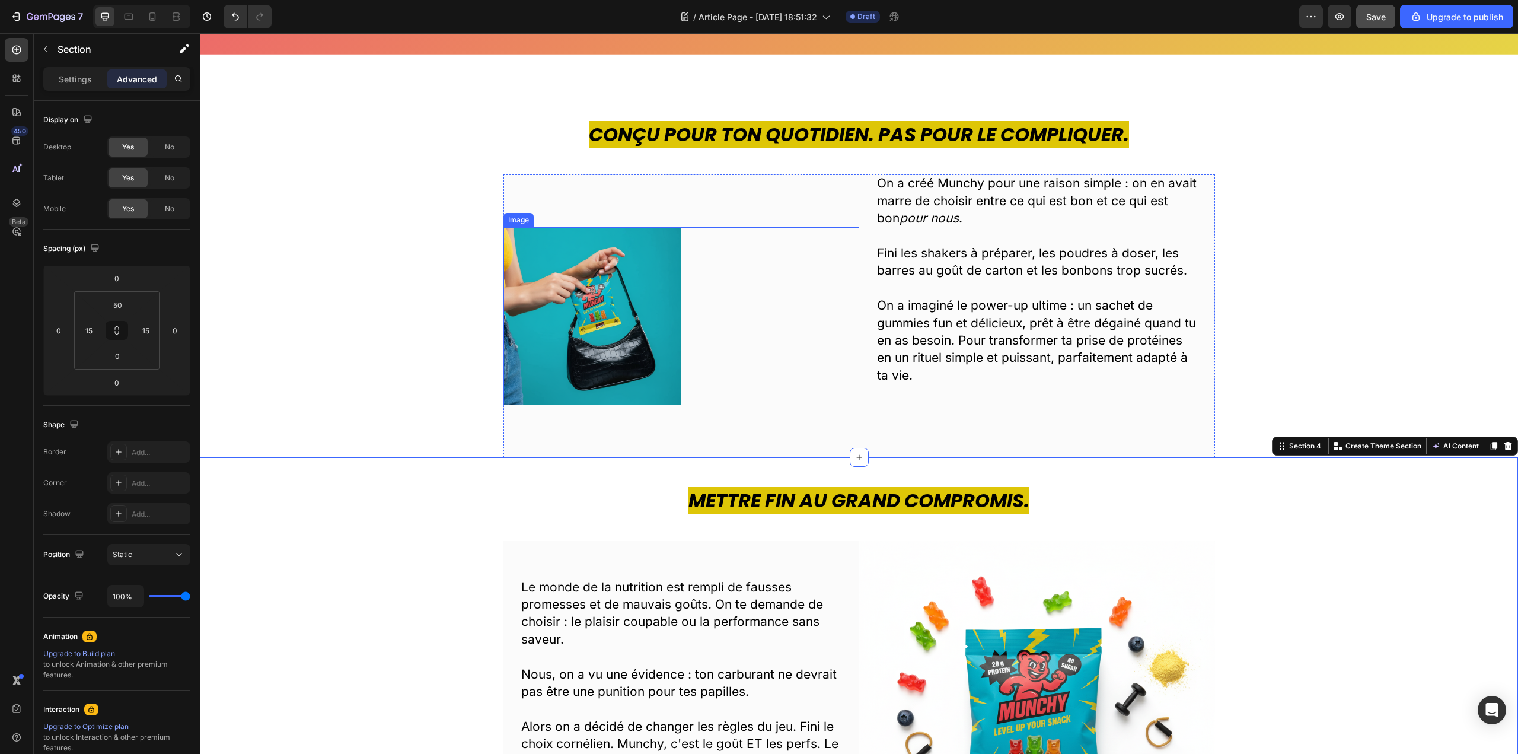
click at [576, 328] on img at bounding box center [592, 316] width 178 height 178
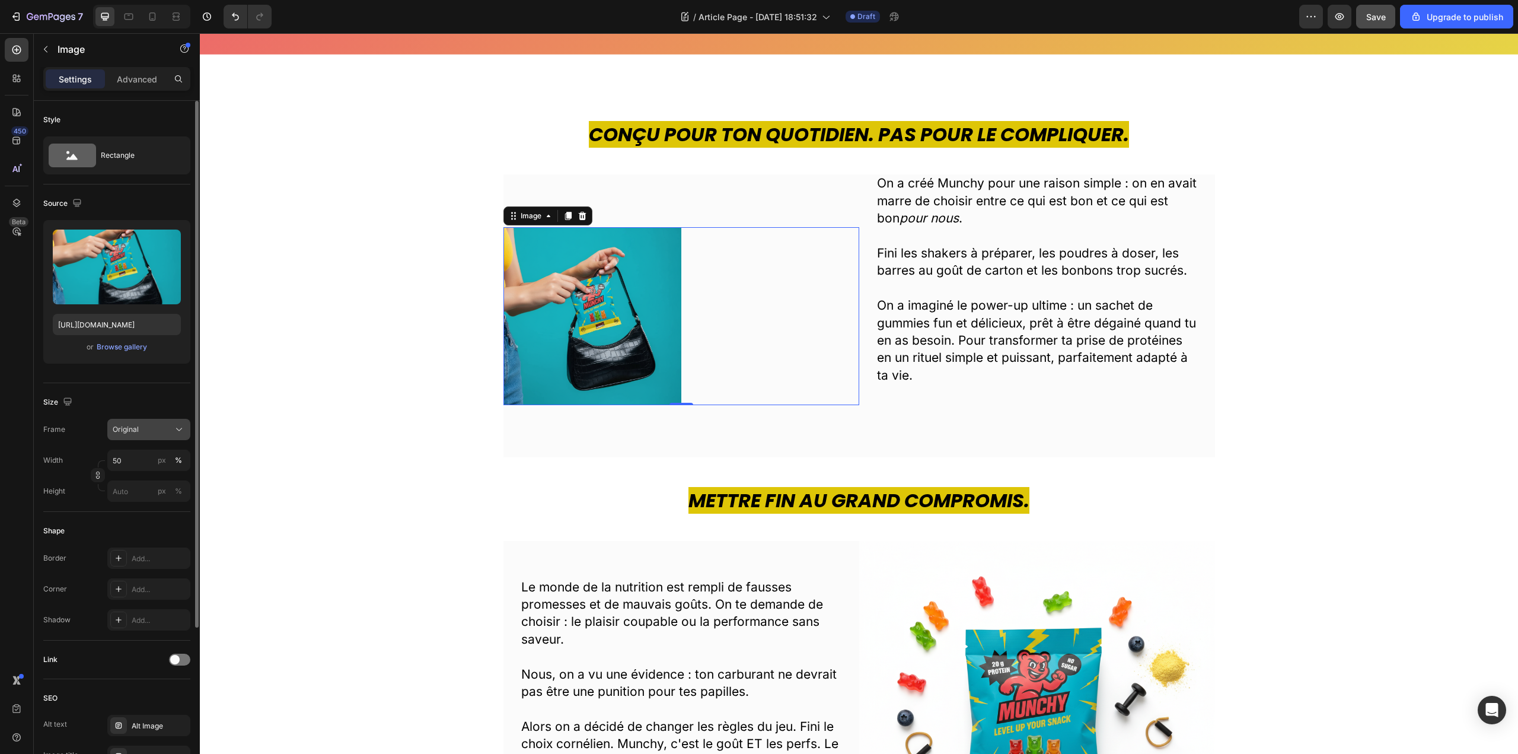
click at [174, 426] on icon at bounding box center [179, 429] width 12 height 12
click at [177, 457] on icon at bounding box center [175, 458] width 12 height 12
click at [173, 458] on div "Square" at bounding box center [149, 459] width 72 height 12
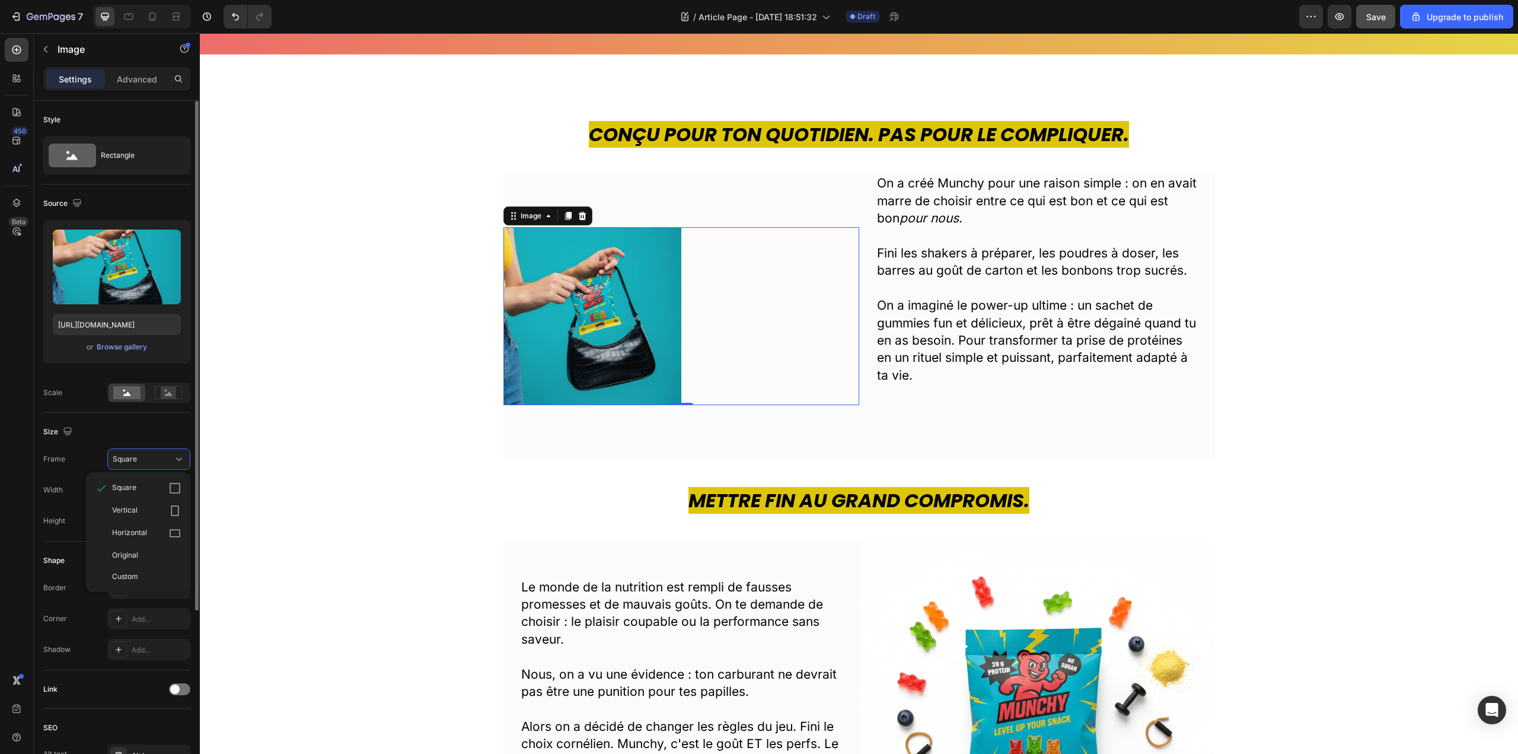
click at [79, 452] on div "Frame Square Square Vertical Horizontal Original Custom" at bounding box center [116, 458] width 147 height 21
click at [169, 449] on button "Square" at bounding box center [148, 458] width 83 height 21
click at [142, 549] on div "Original" at bounding box center [138, 554] width 95 height 21
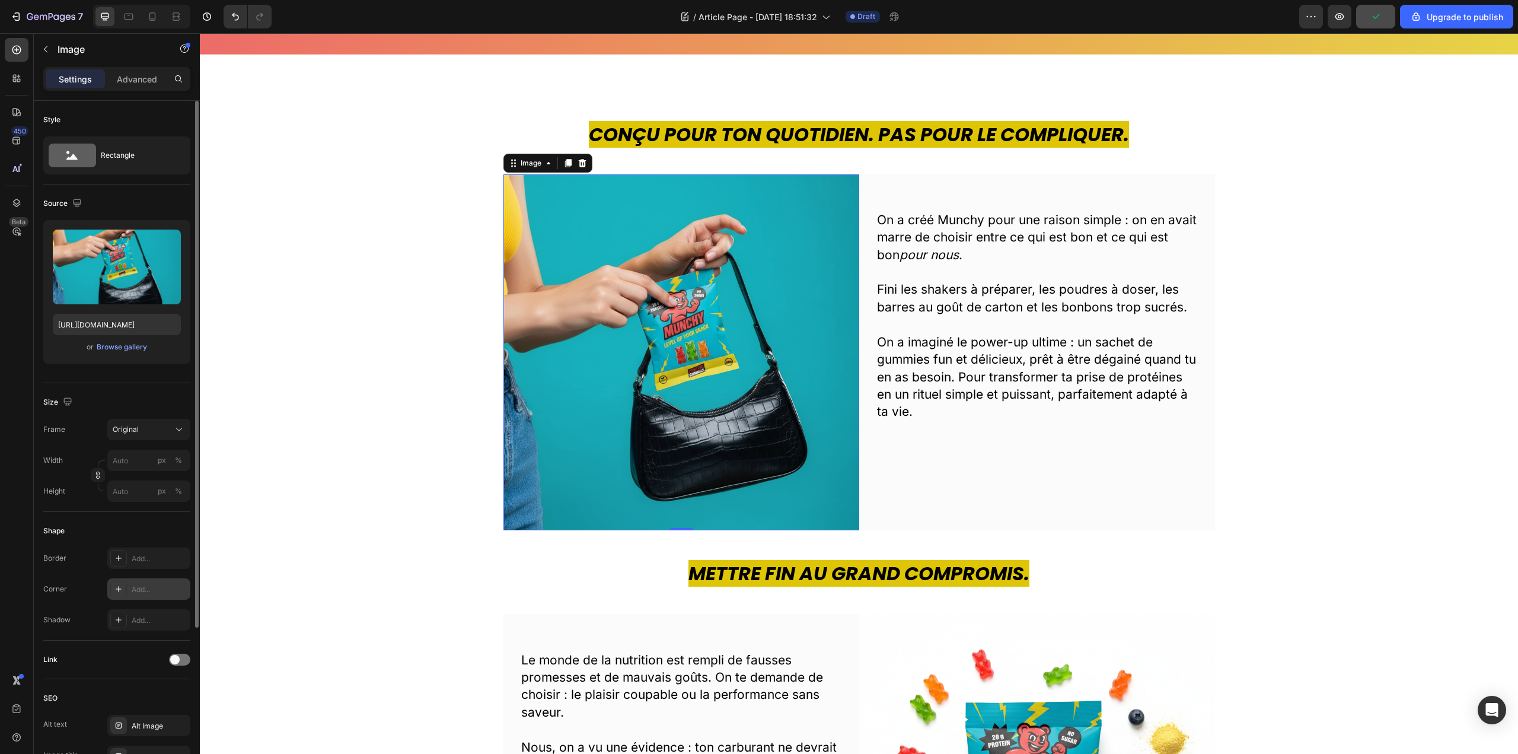
click at [148, 586] on div "Add..." at bounding box center [160, 589] width 56 height 11
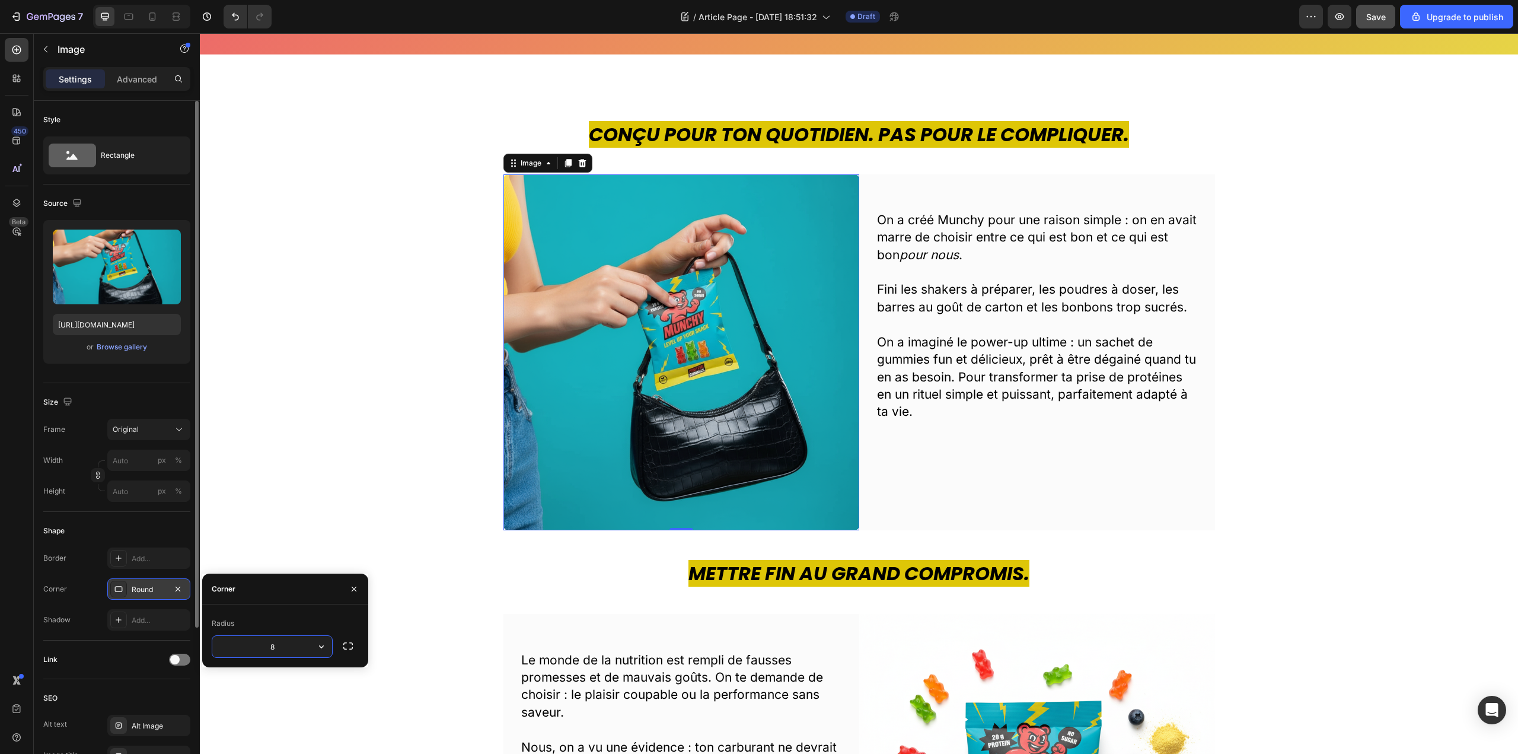
click at [177, 399] on div "Size" at bounding box center [116, 402] width 147 height 19
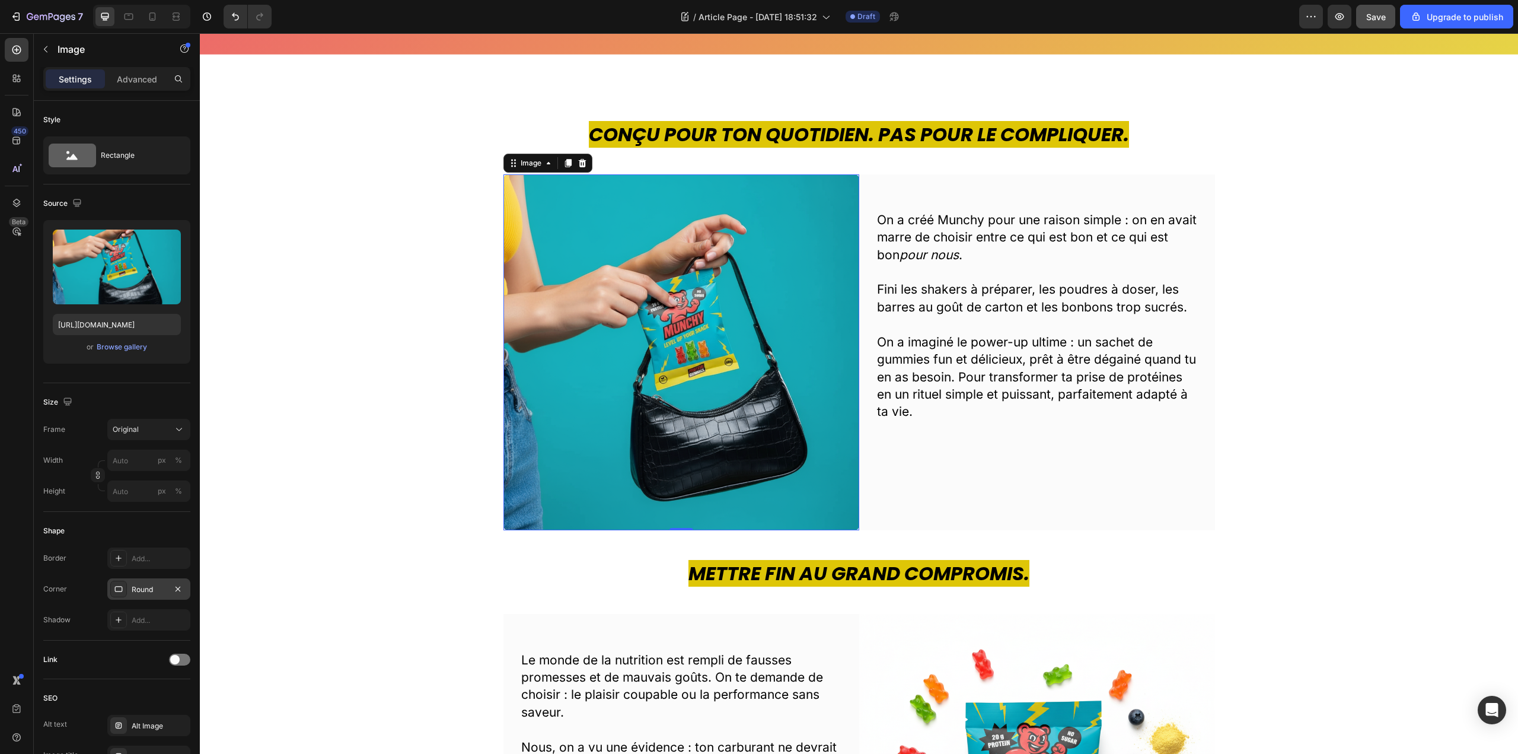
click at [157, 588] on div "Round" at bounding box center [149, 589] width 34 height 11
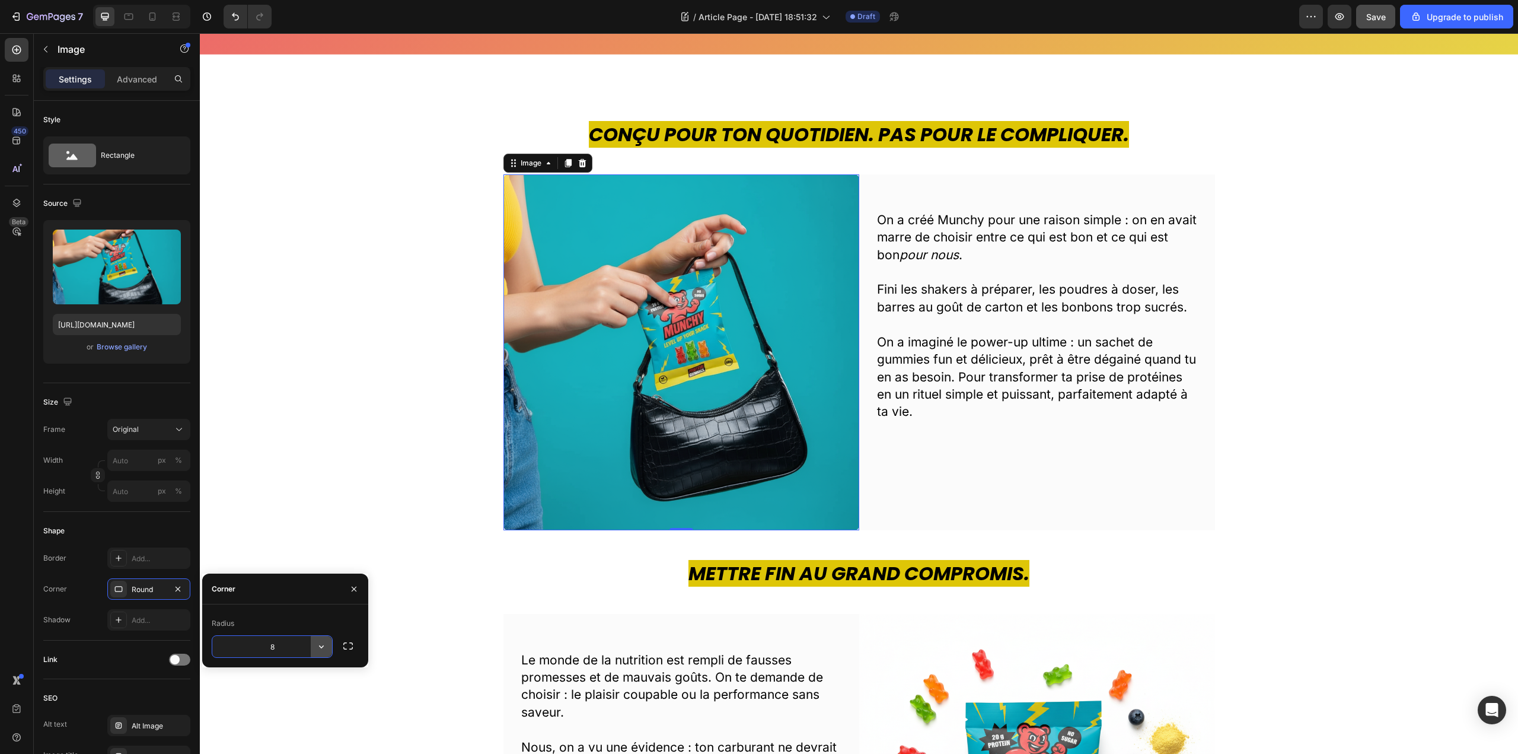
click at [323, 642] on icon "button" at bounding box center [321, 646] width 12 height 12
click at [317, 717] on icon at bounding box center [316, 722] width 12 height 12
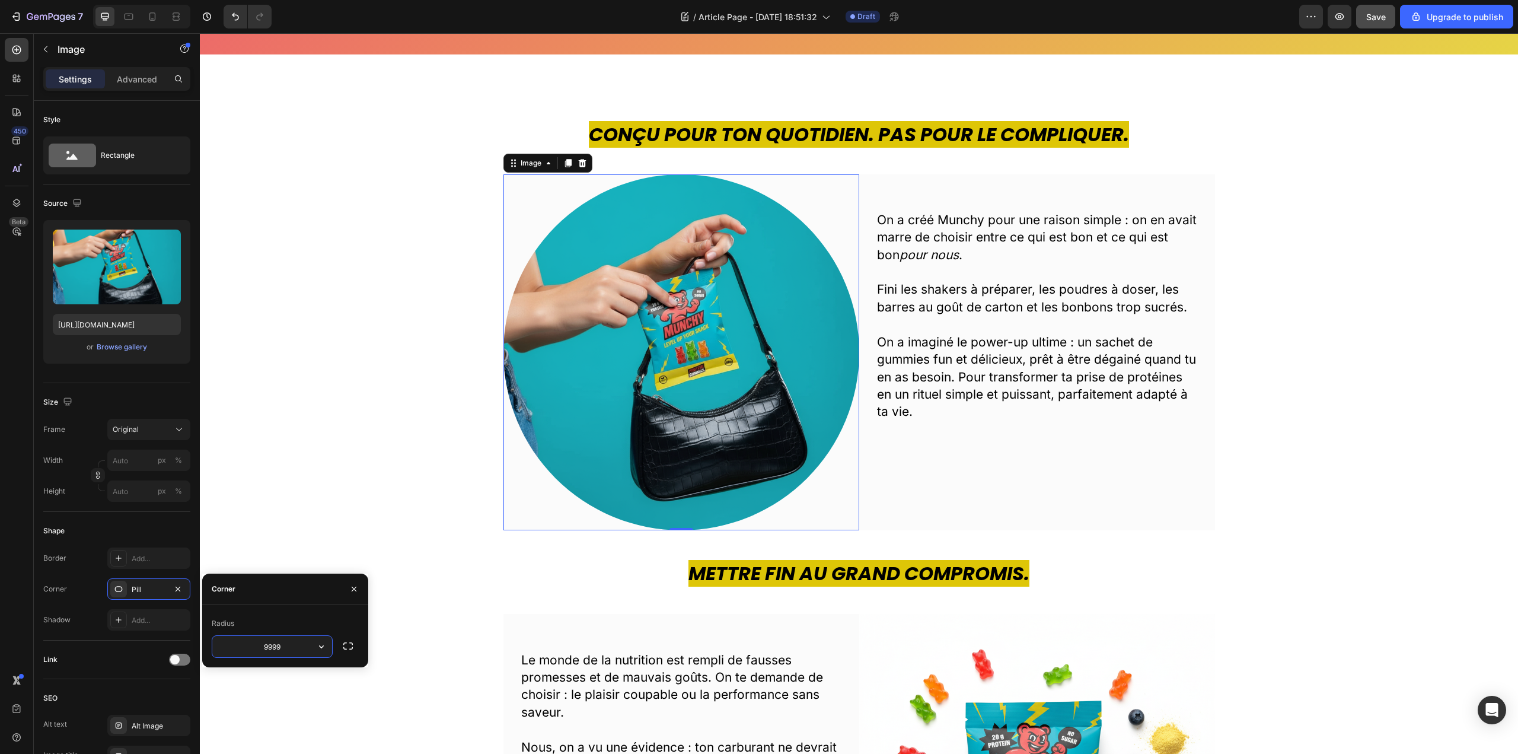
click at [310, 645] on input "9999" at bounding box center [272, 646] width 120 height 21
click at [321, 649] on icon "button" at bounding box center [321, 646] width 12 height 12
click at [294, 696] on p "Round" at bounding box center [288, 699] width 68 height 12
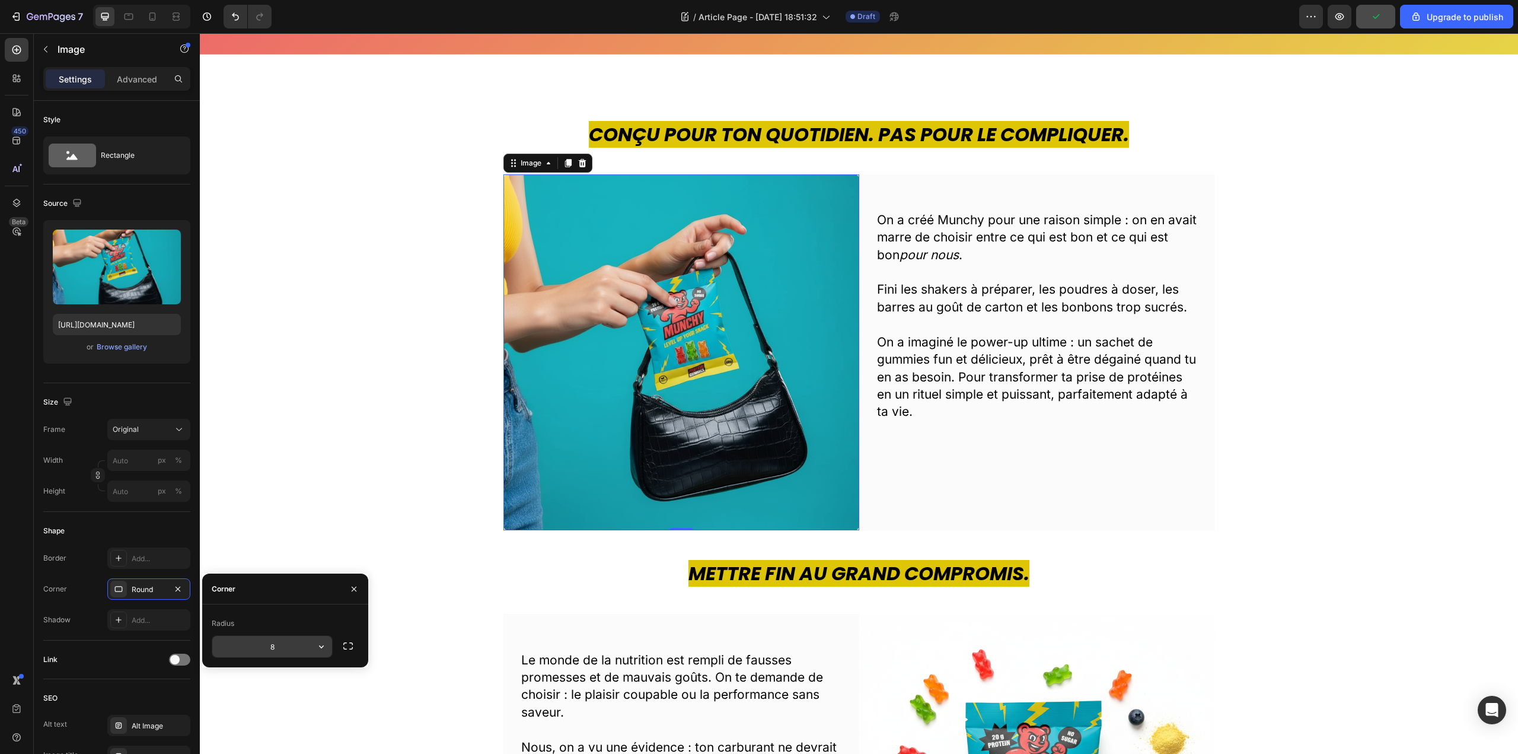
click at [293, 643] on input "8" at bounding box center [272, 646] width 120 height 21
type input "47"
click at [318, 371] on div "Conçu pour ton quotidien. Pas pour le compliquer. Heading Image 0 On a créé Mun…" at bounding box center [859, 326] width 1300 height 410
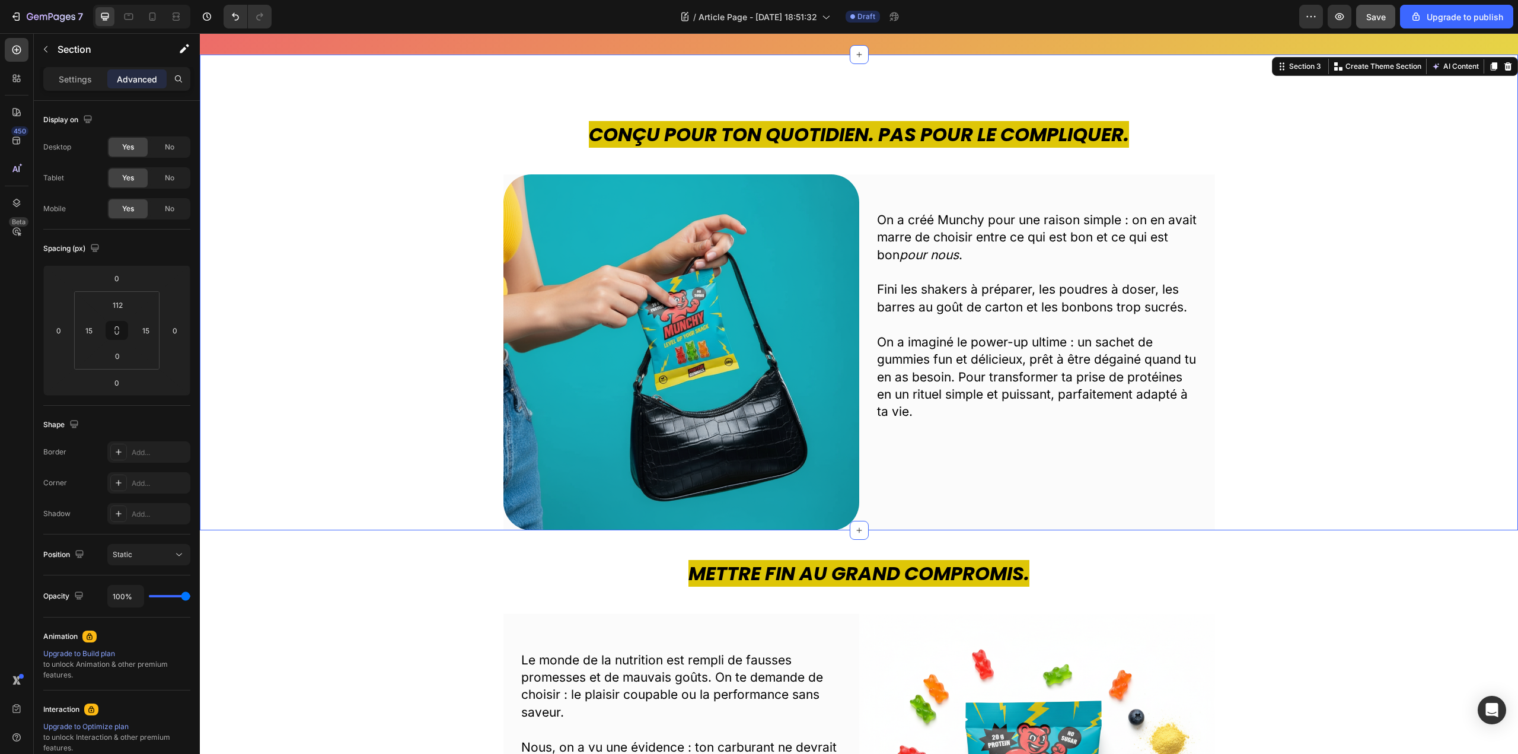
click at [93, 92] on div "Settings Advanced" at bounding box center [117, 84] width 166 height 34
click at [84, 75] on p "Settings" at bounding box center [75, 79] width 33 height 12
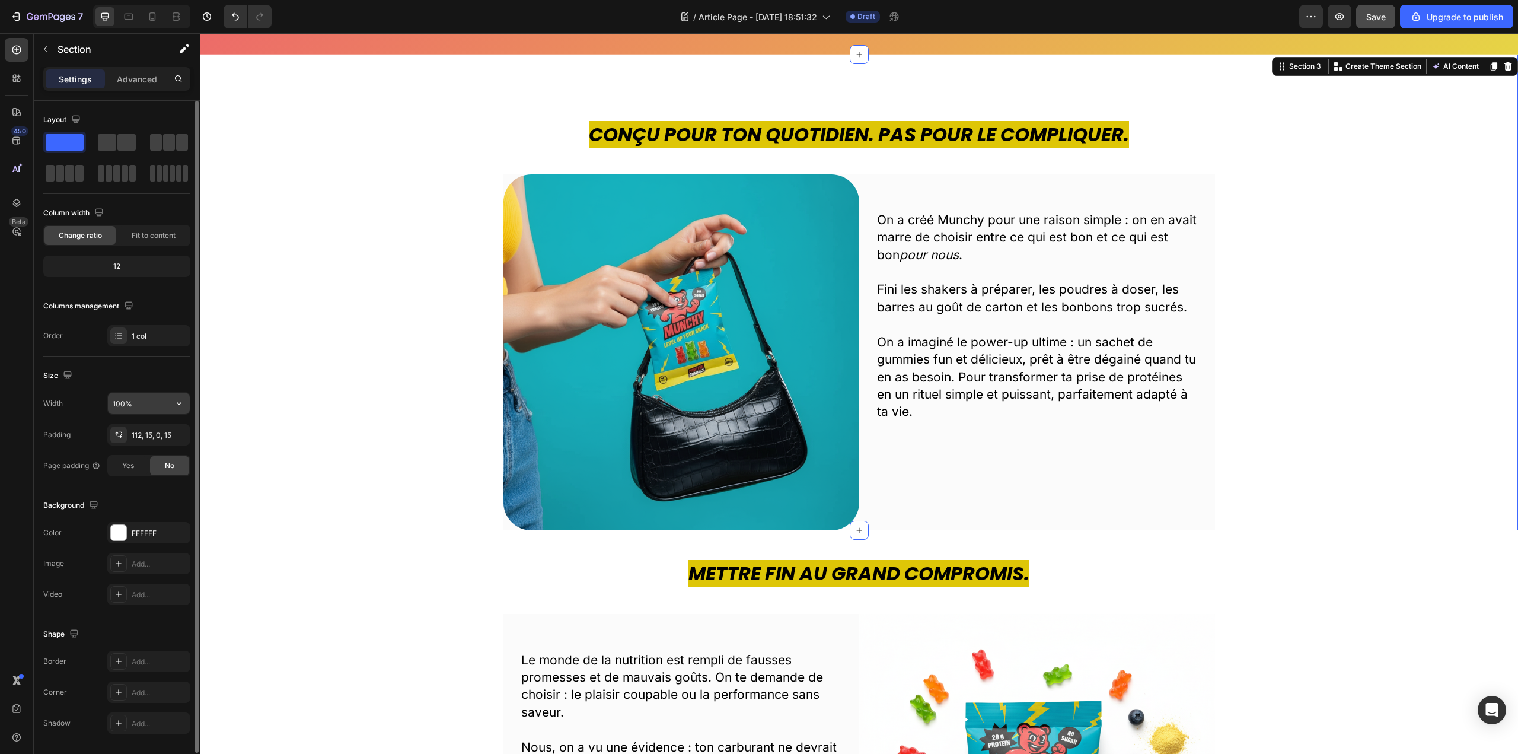
click at [145, 397] on input "100%" at bounding box center [149, 403] width 82 height 21
click at [637, 314] on img at bounding box center [681, 352] width 356 height 356
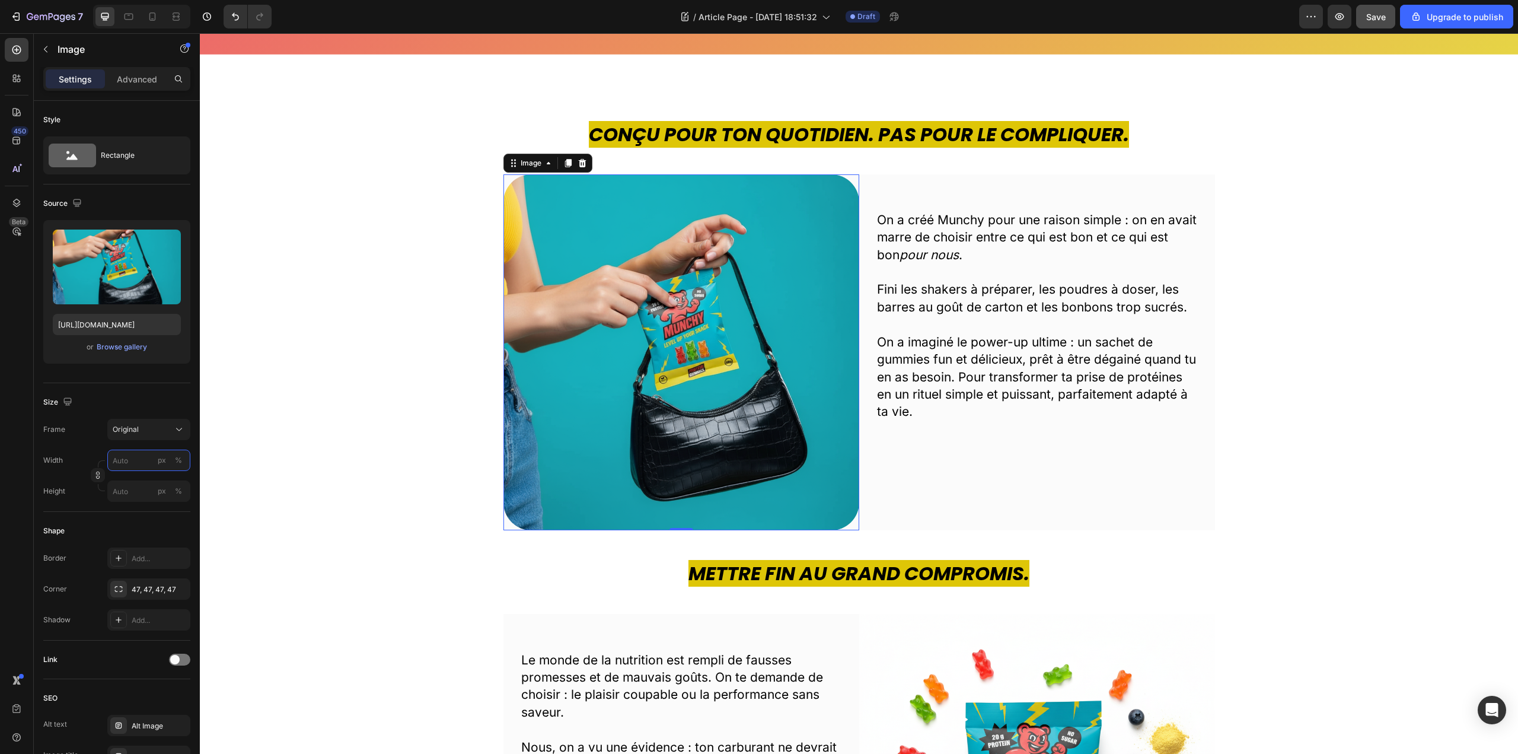
click at [126, 467] on input "px %" at bounding box center [148, 459] width 83 height 21
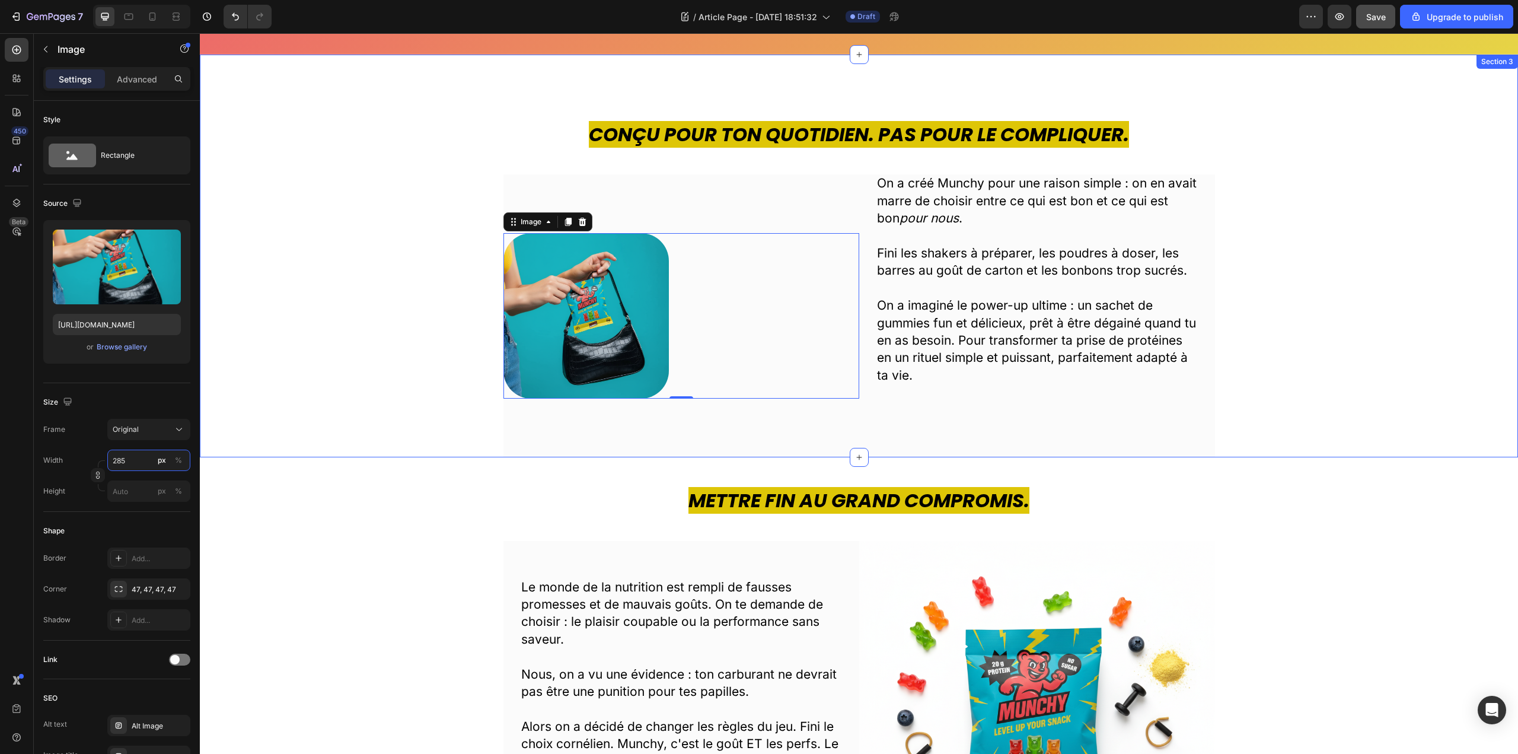
type input "286"
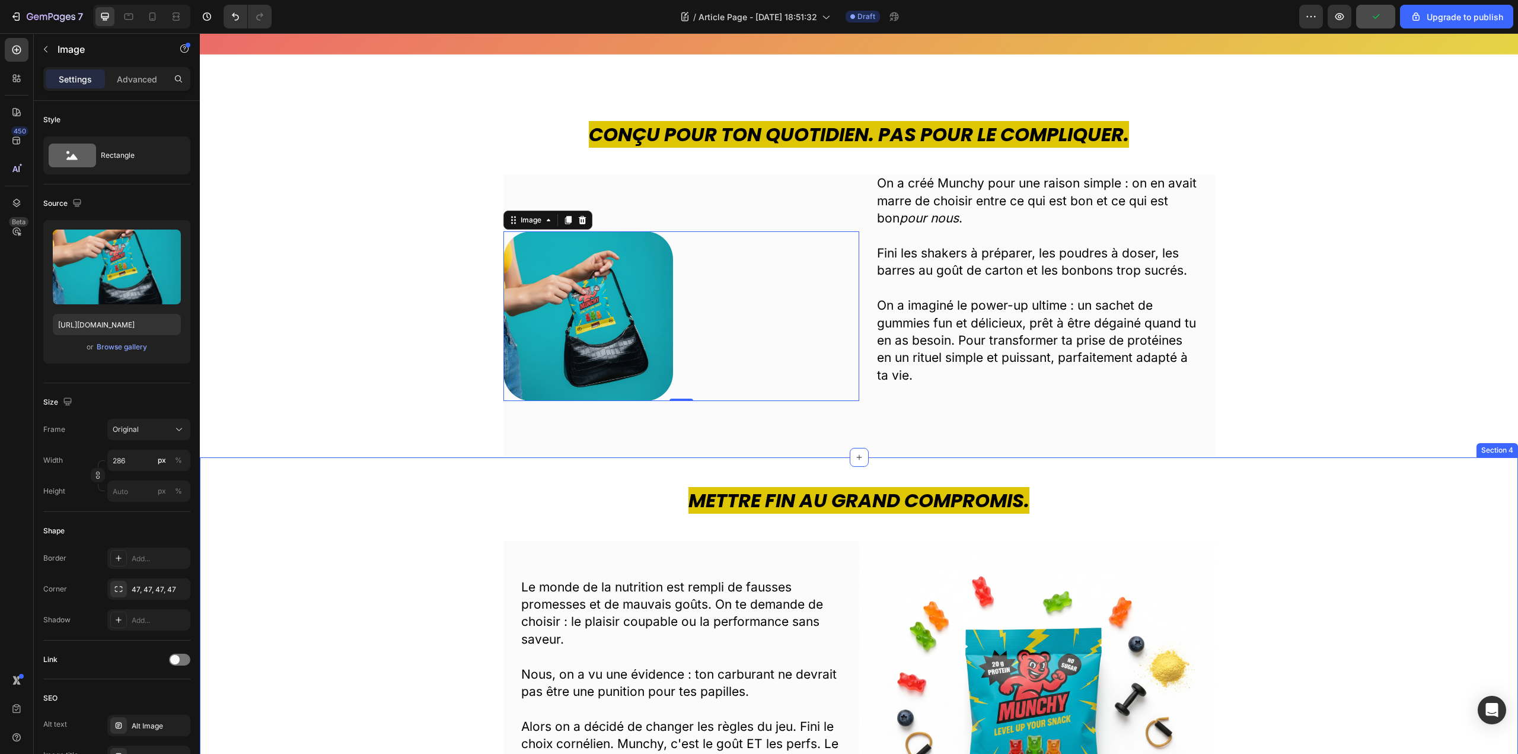
click at [400, 484] on div "Mettre fin au grand compromis. Heading Le monde de la nutrition est rempli de f…" at bounding box center [859, 676] width 1318 height 439
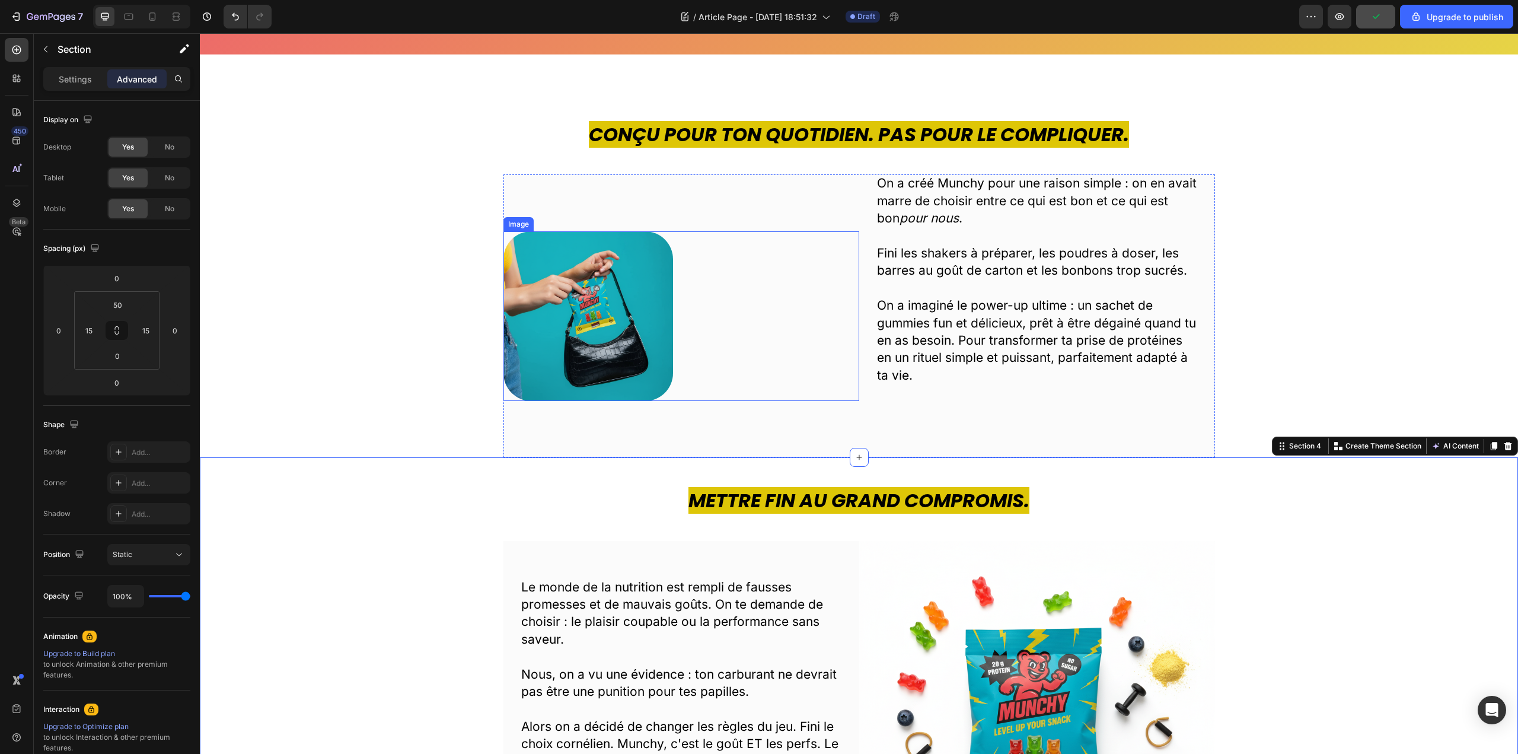
click at [623, 315] on img at bounding box center [588, 316] width 170 height 170
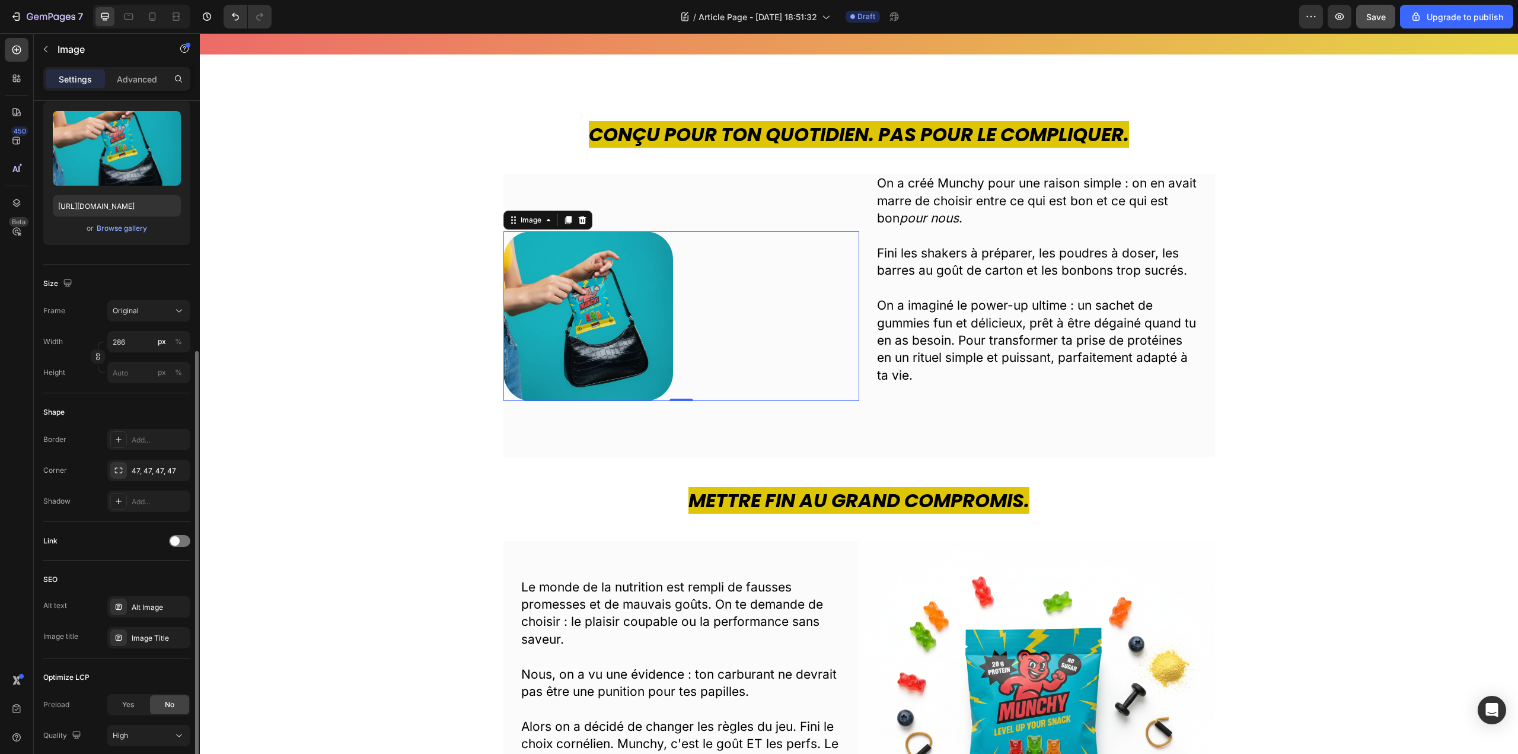
scroll to position [209, 0]
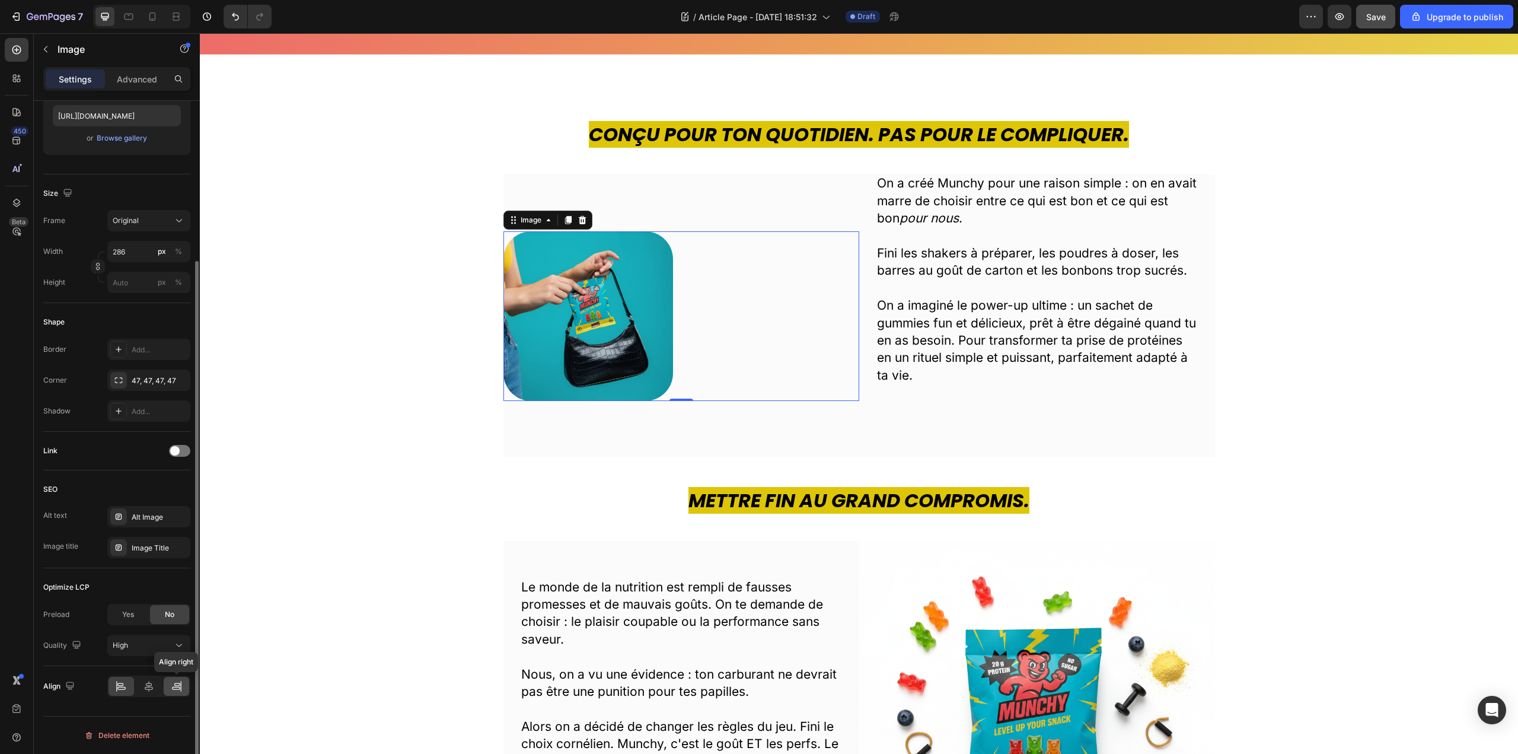
click at [176, 682] on icon at bounding box center [177, 686] width 12 height 12
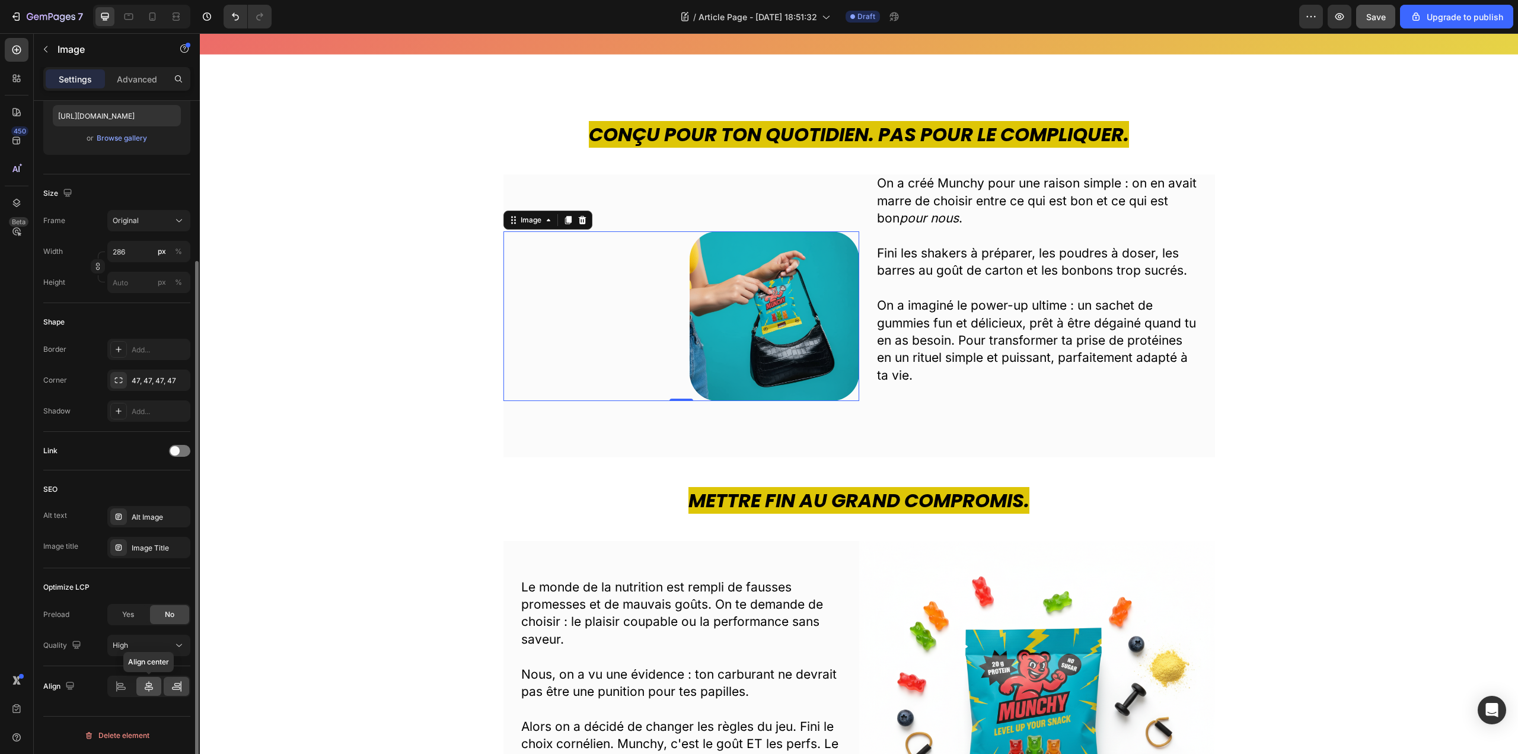
click at [157, 687] on div at bounding box center [148, 686] width 25 height 19
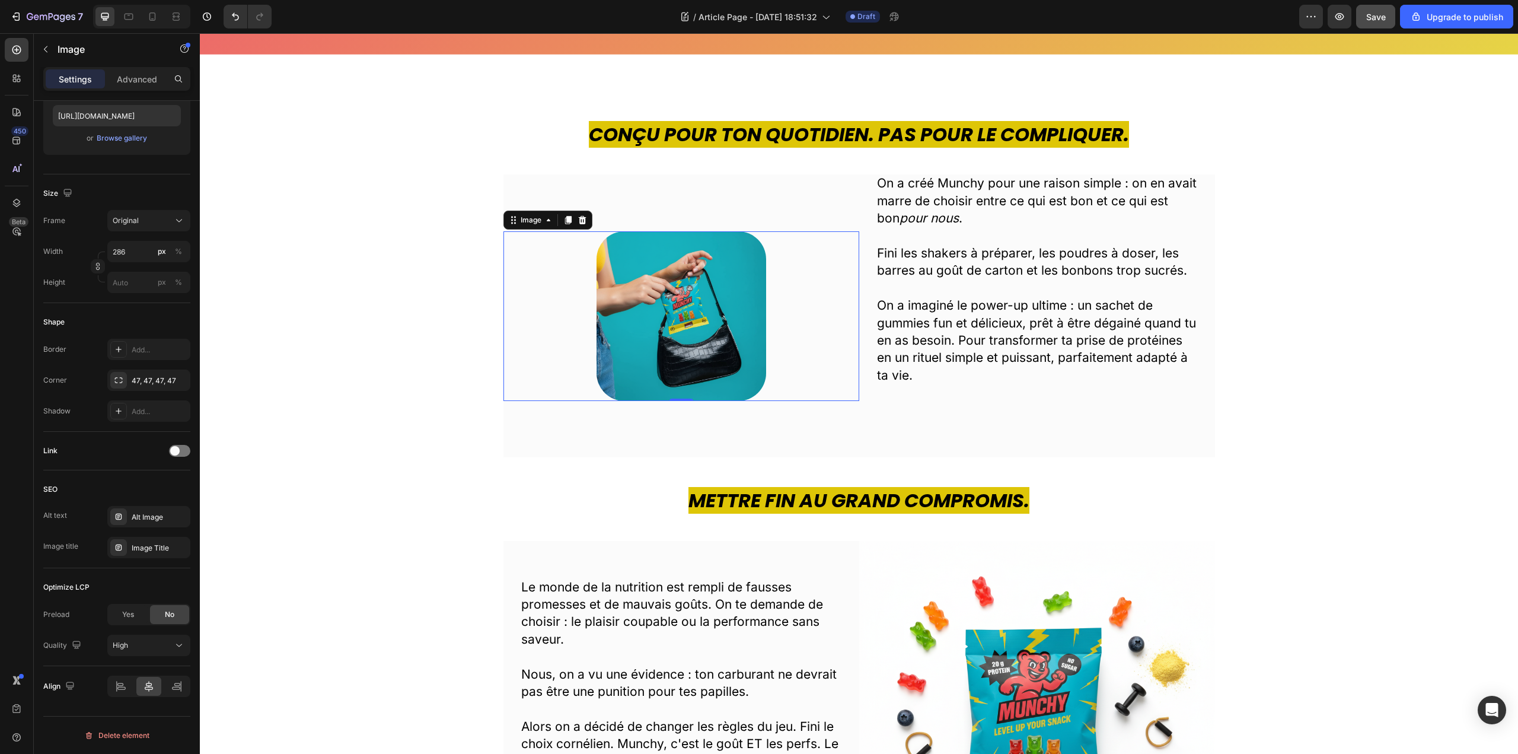
click at [678, 301] on img at bounding box center [681, 316] width 170 height 170
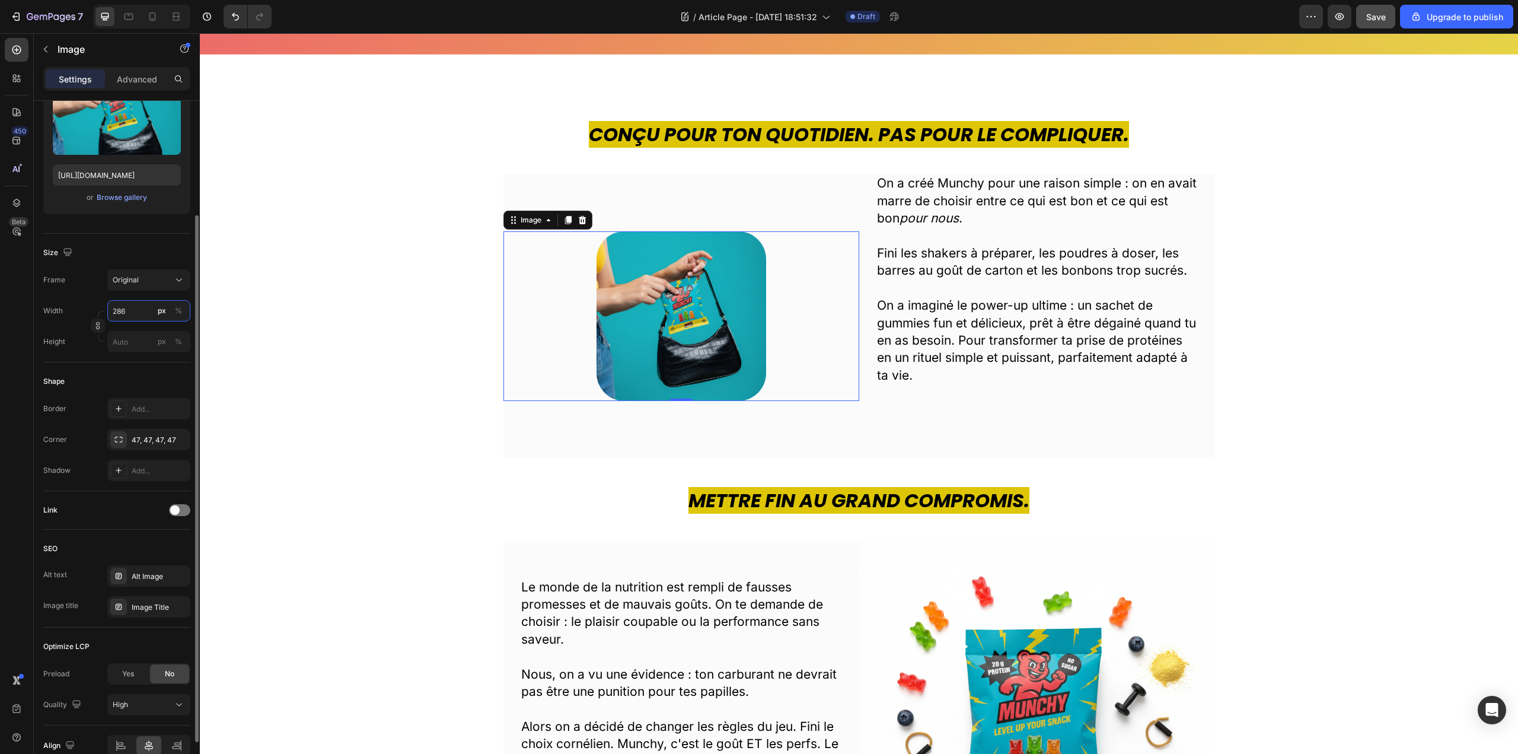
click at [130, 318] on input "286" at bounding box center [148, 310] width 83 height 21
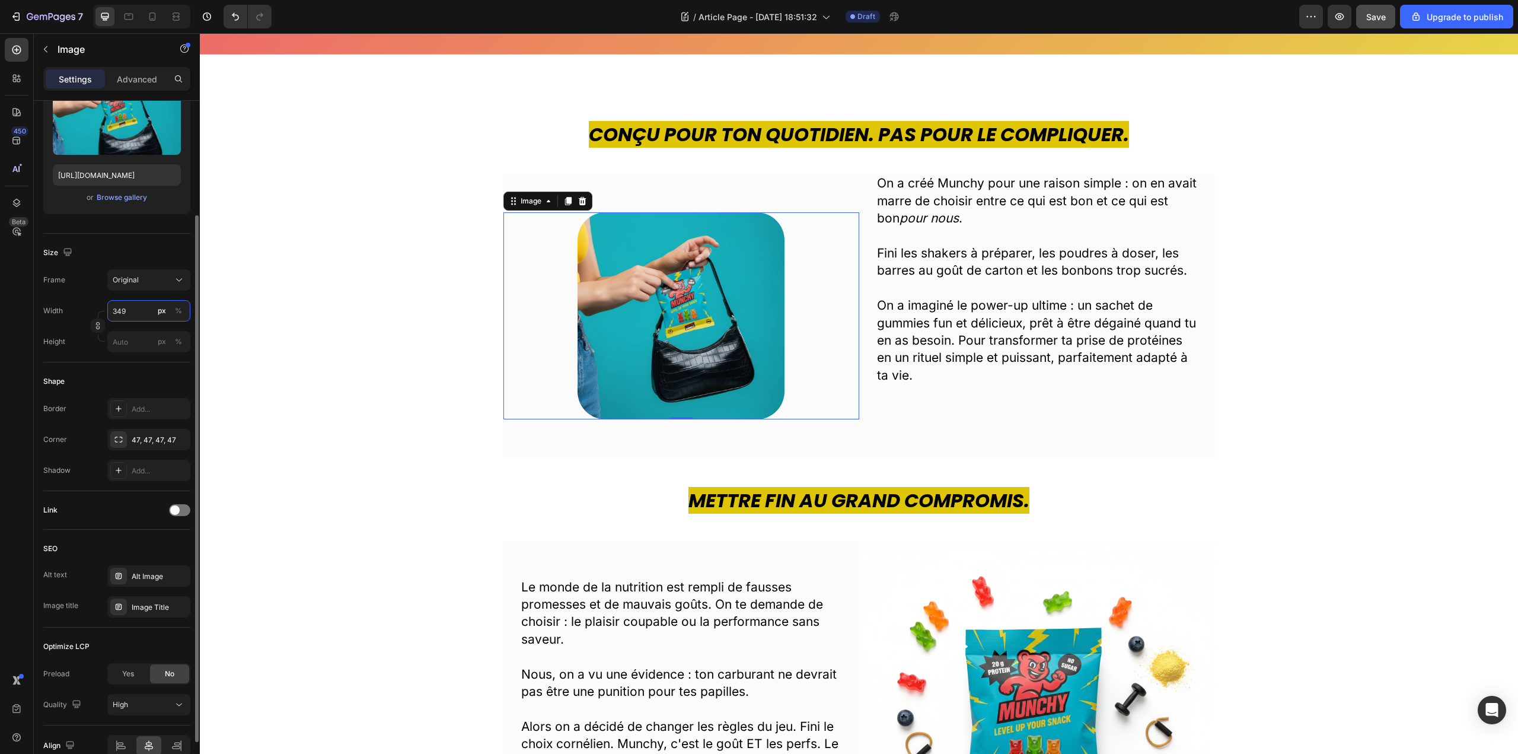
type input "350"
click at [129, 243] on div "Size" at bounding box center [116, 252] width 147 height 19
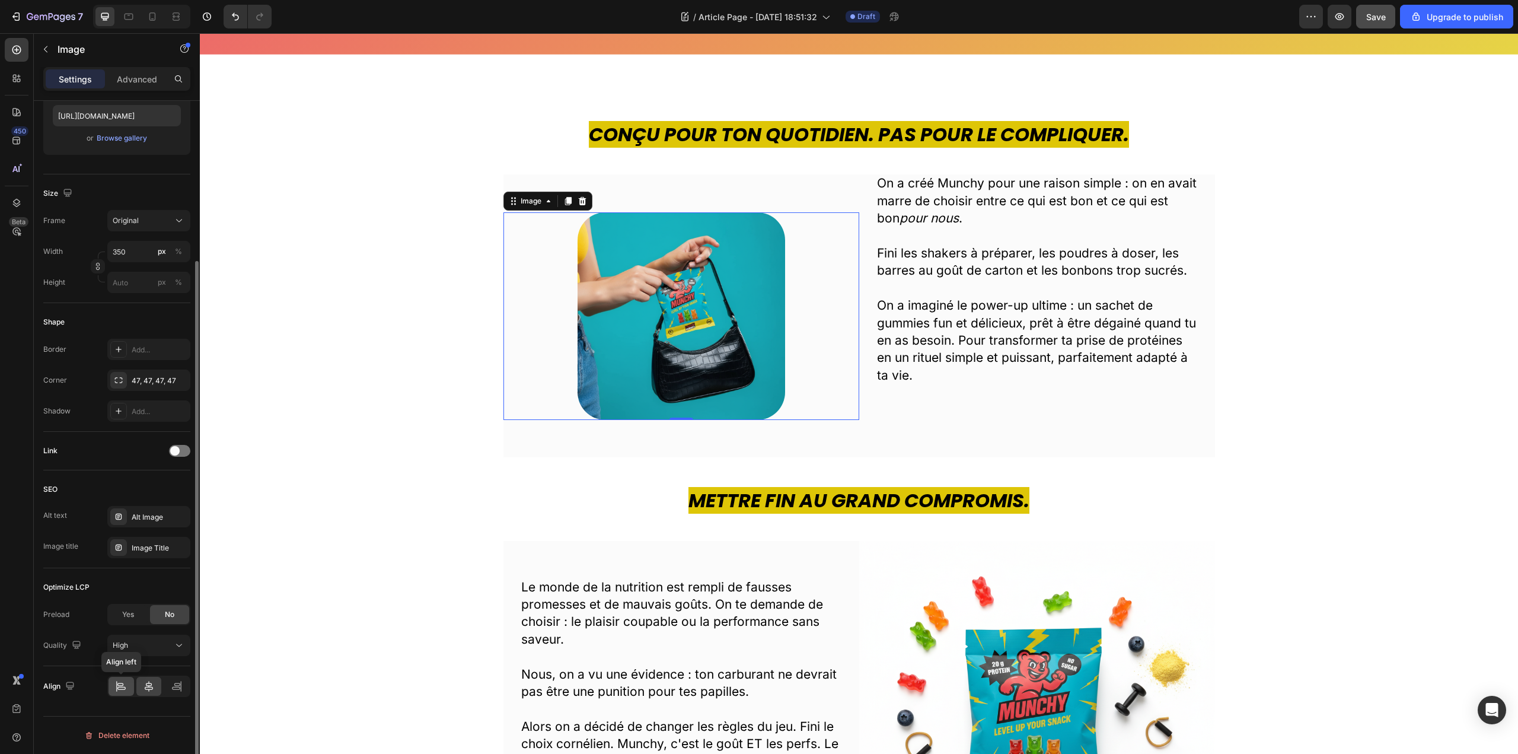
click at [120, 691] on icon at bounding box center [121, 686] width 12 height 12
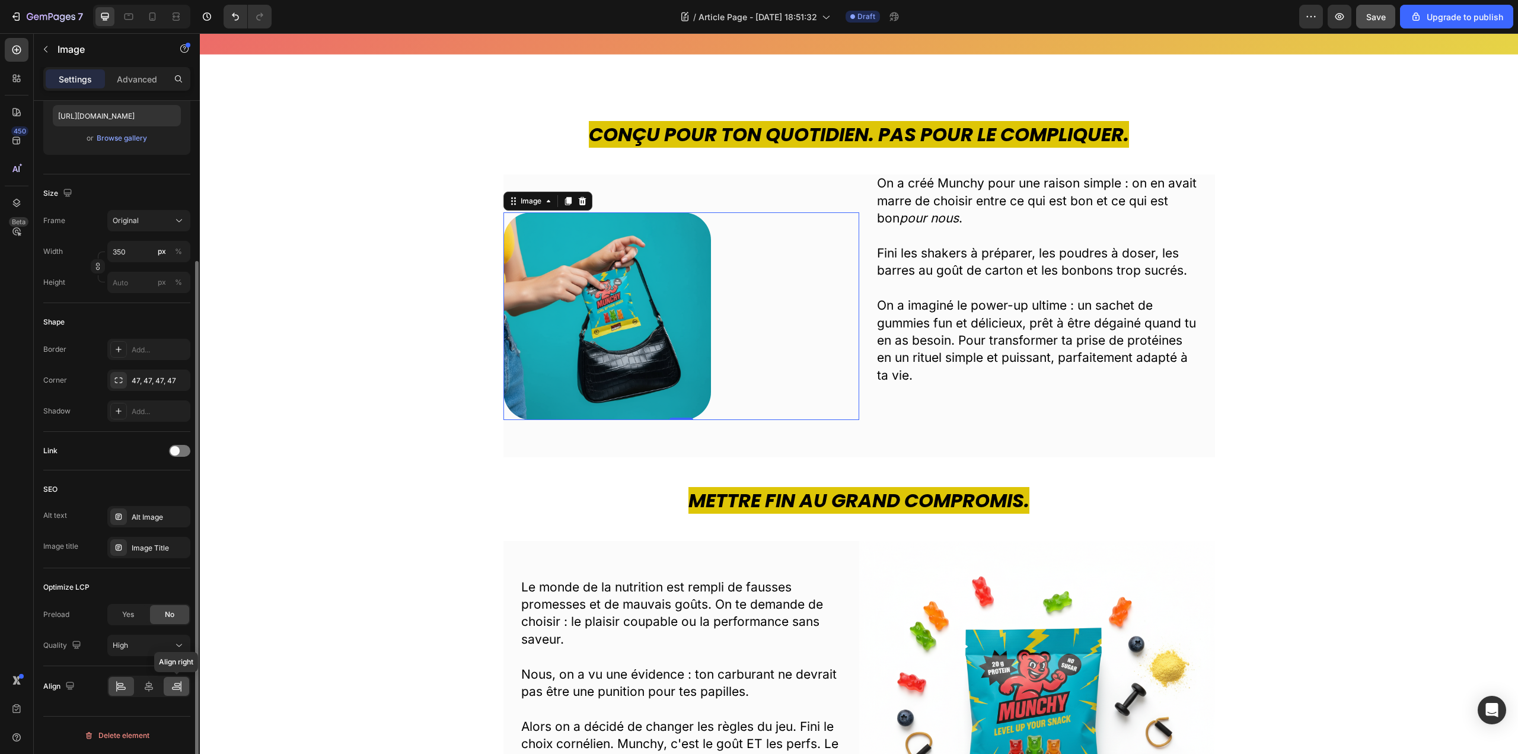
click at [174, 690] on icon at bounding box center [177, 686] width 12 height 12
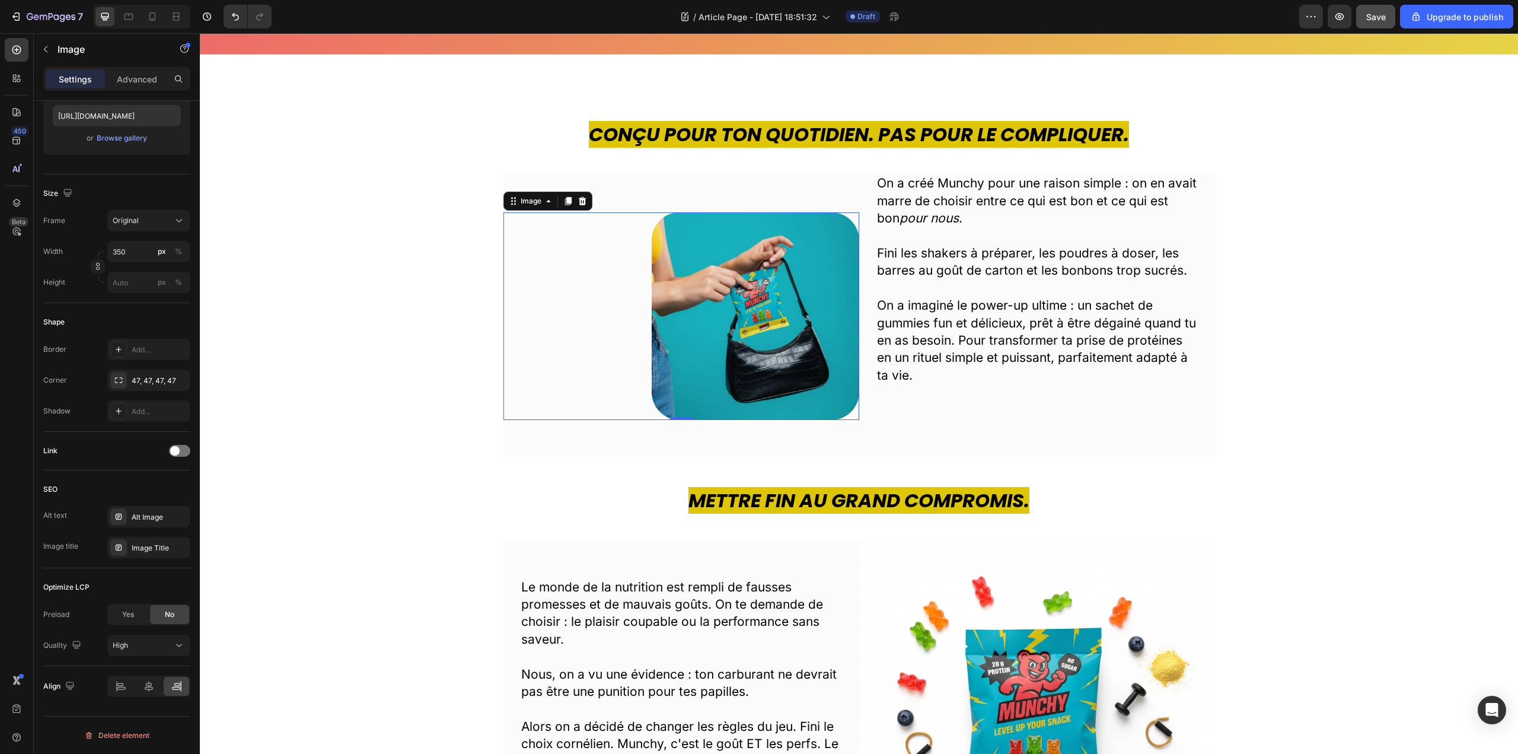
click at [931, 257] on p "Fini les shakers à préparer, les poudres à doser, les barres au goût de carton …" at bounding box center [1037, 261] width 320 height 35
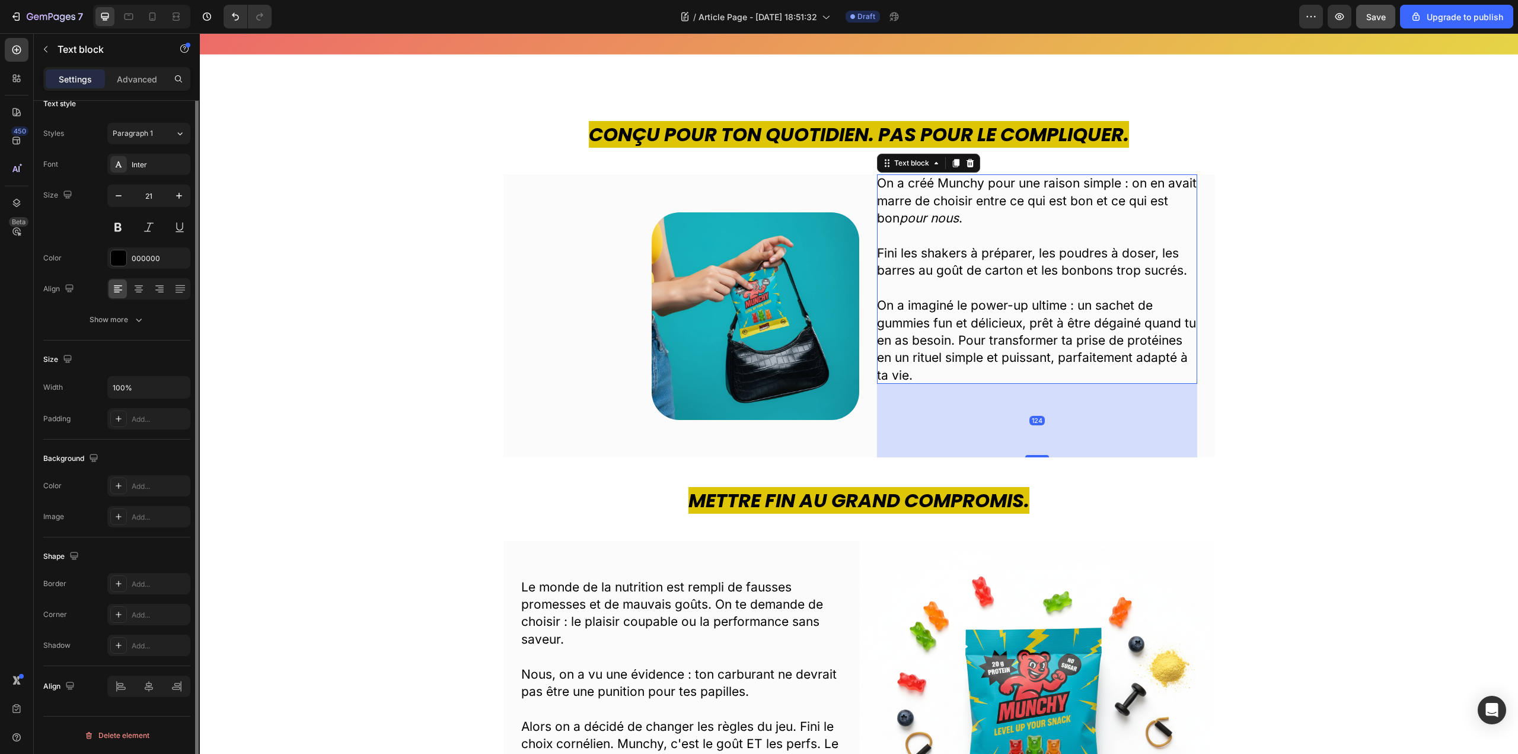
scroll to position [0, 0]
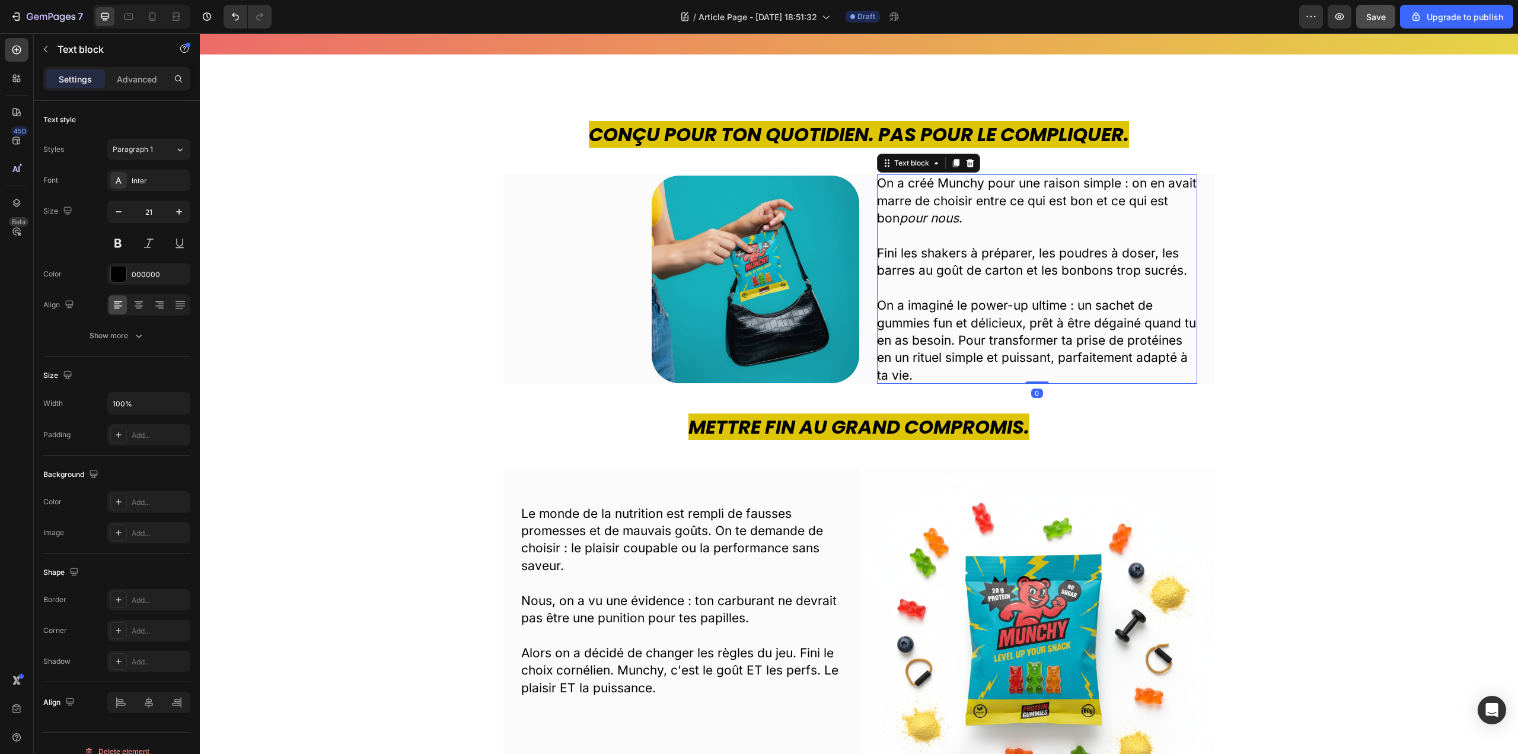
drag, startPoint x: 1038, startPoint y: 457, endPoint x: 1045, endPoint y: 366, distance: 90.4
click at [1045, 366] on div "On a créé Munchy pour une raison simple : on en avait marre de choisir entre ce…" at bounding box center [1037, 278] width 320 height 209
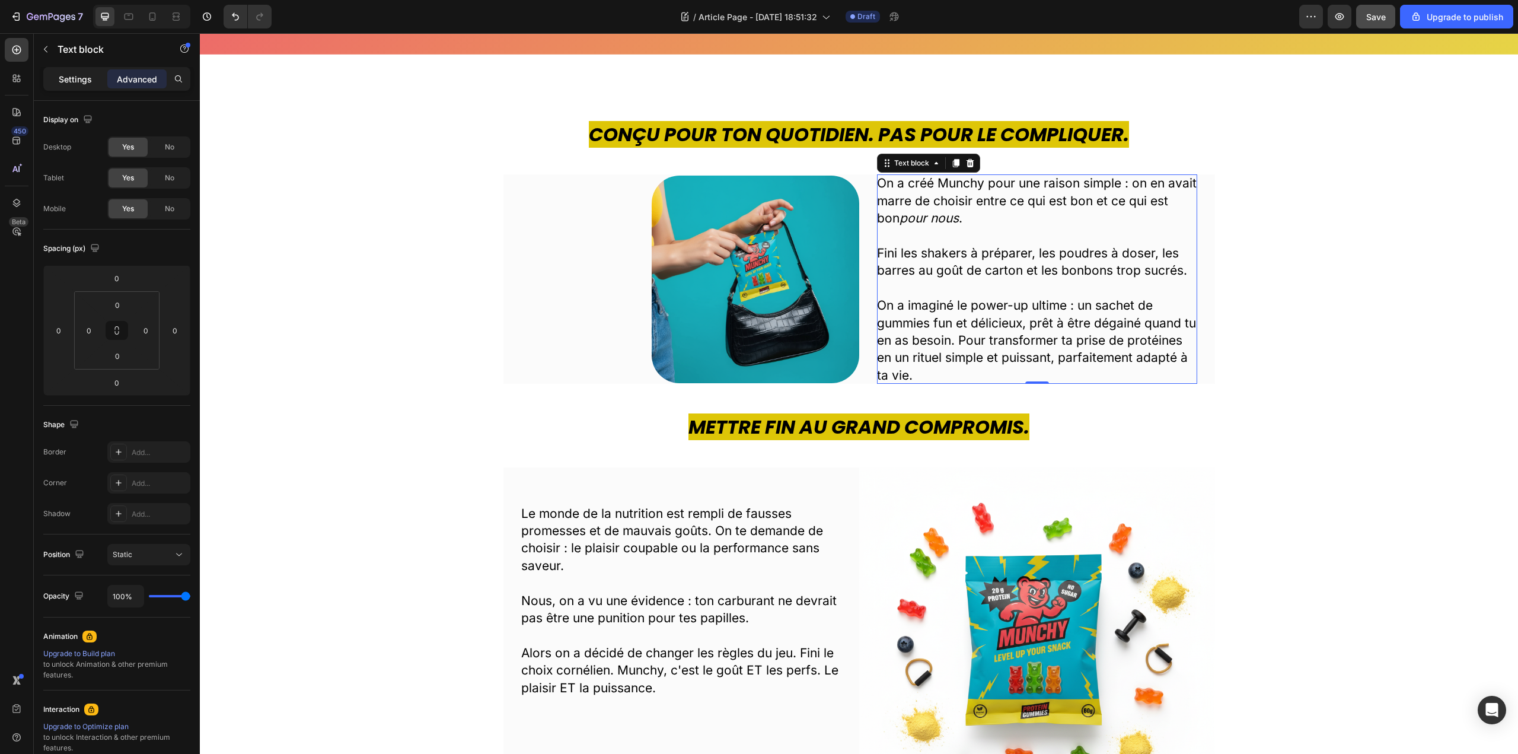
click at [70, 82] on p "Settings" at bounding box center [75, 79] width 33 height 12
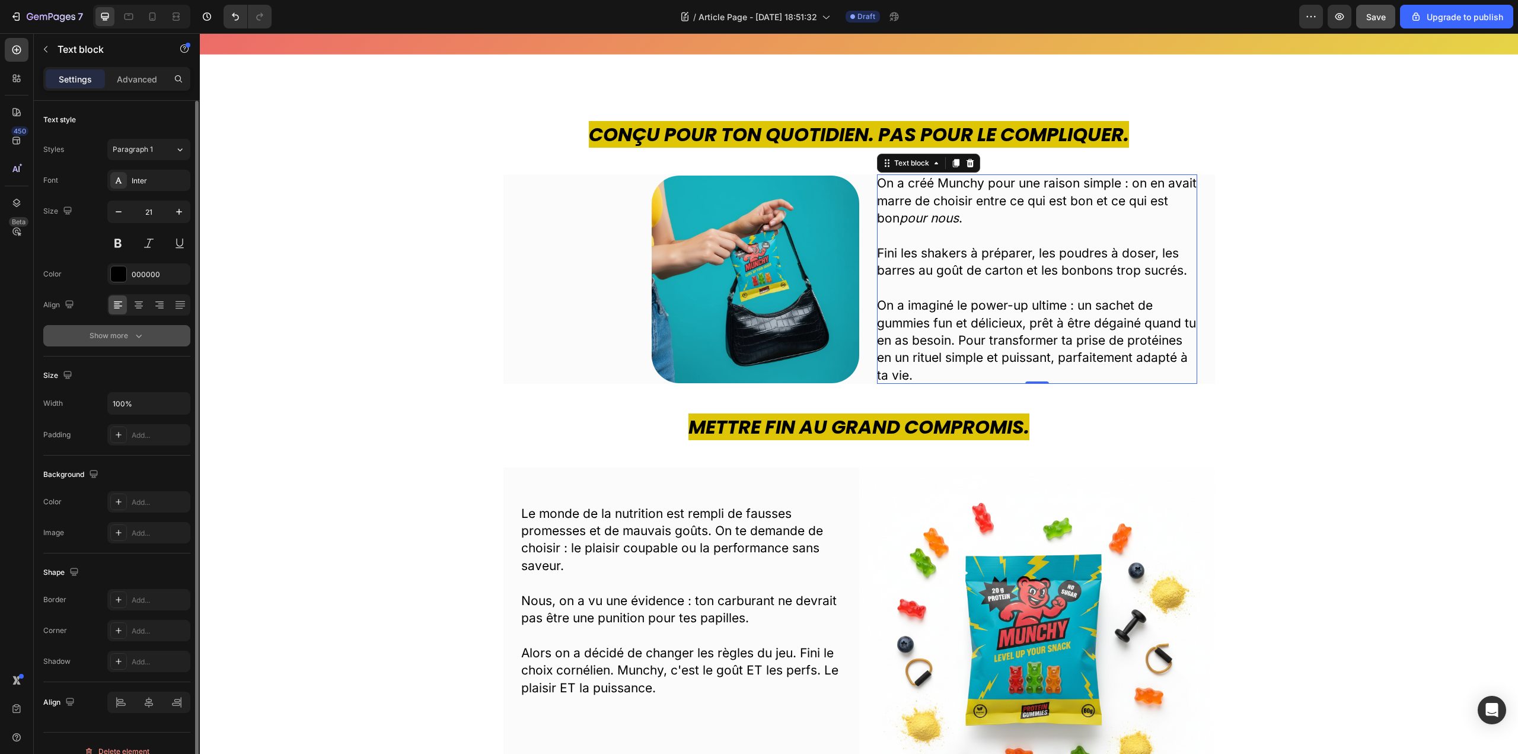
click at [143, 334] on icon "button" at bounding box center [139, 336] width 12 height 12
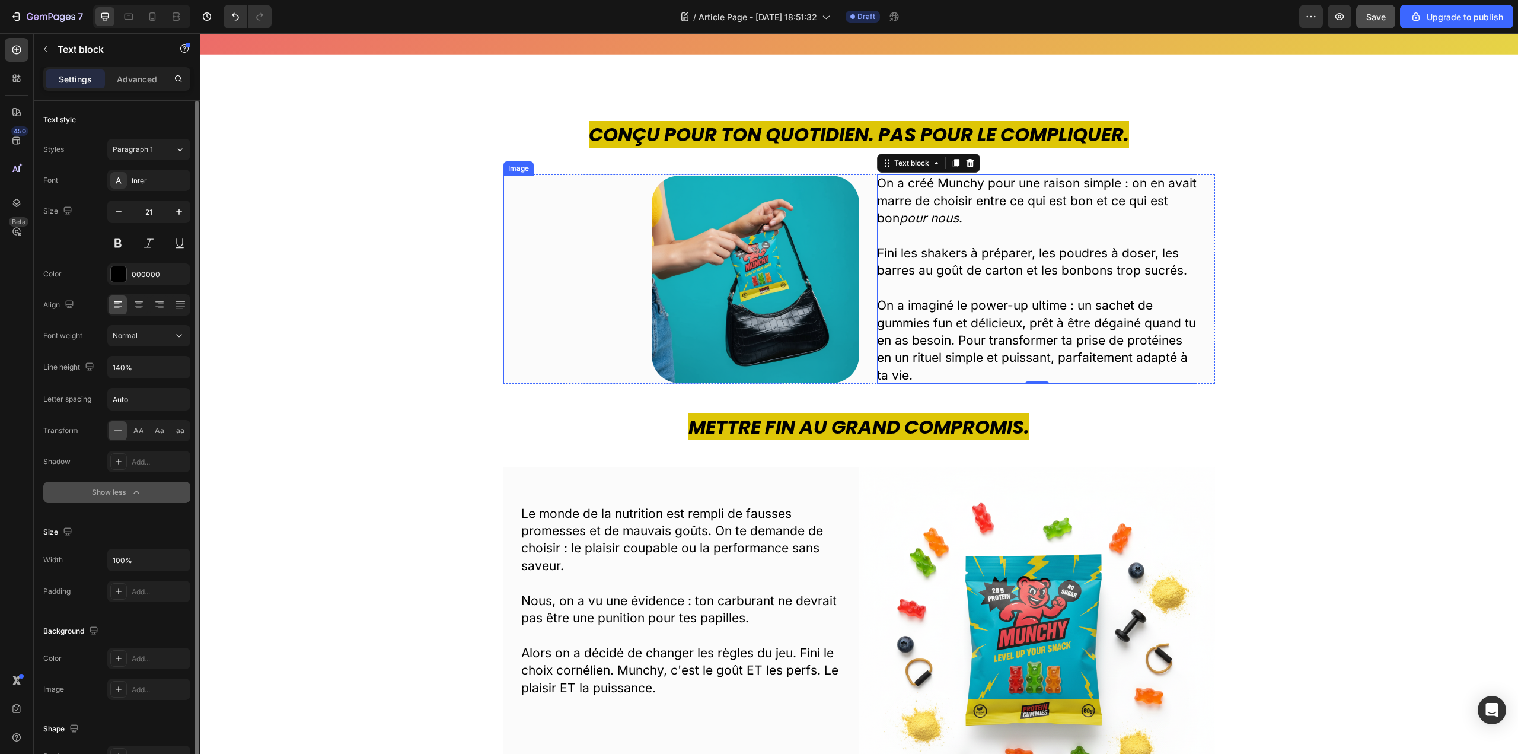
click at [492, 223] on div "Conçu pour ton quotidien. Pas pour le compliquer. Heading Image On a créé Munch…" at bounding box center [859, 252] width 1300 height 263
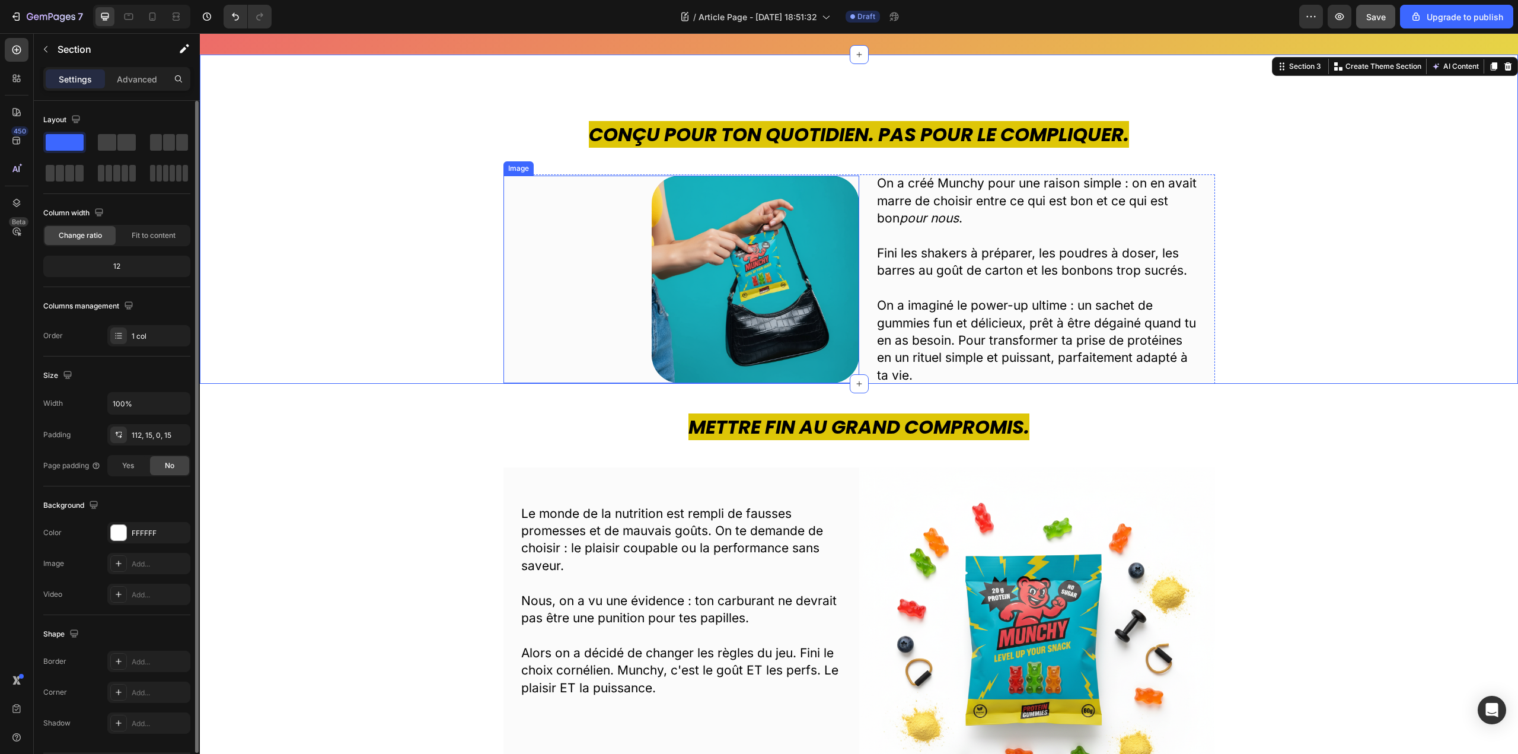
click at [598, 252] on div at bounding box center [681, 280] width 356 height 208
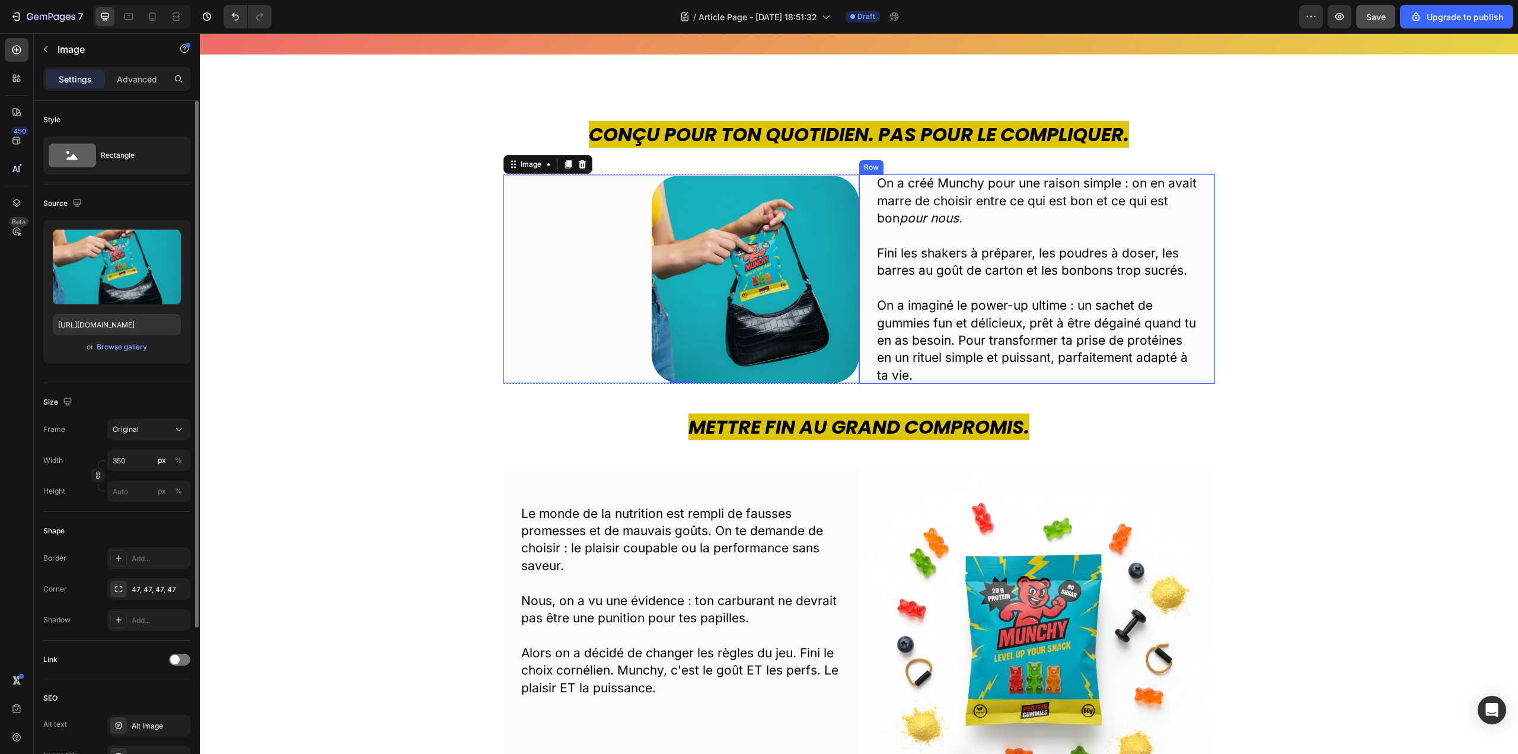
click at [862, 222] on div "On a créé Munchy pour une raison simple : on en avait marre de choisir entre ce…" at bounding box center [1037, 278] width 356 height 209
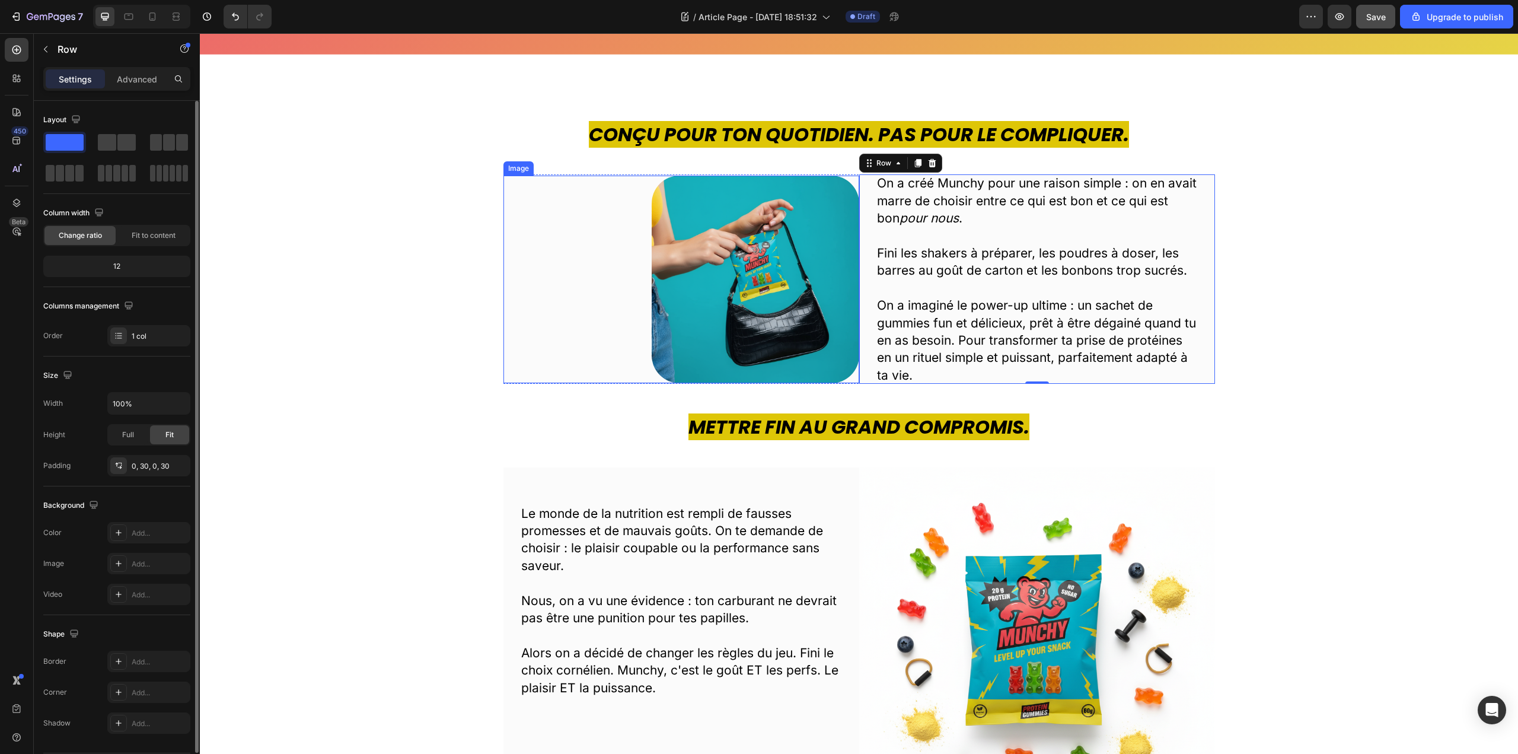
click at [853, 181] on div at bounding box center [681, 280] width 356 height 208
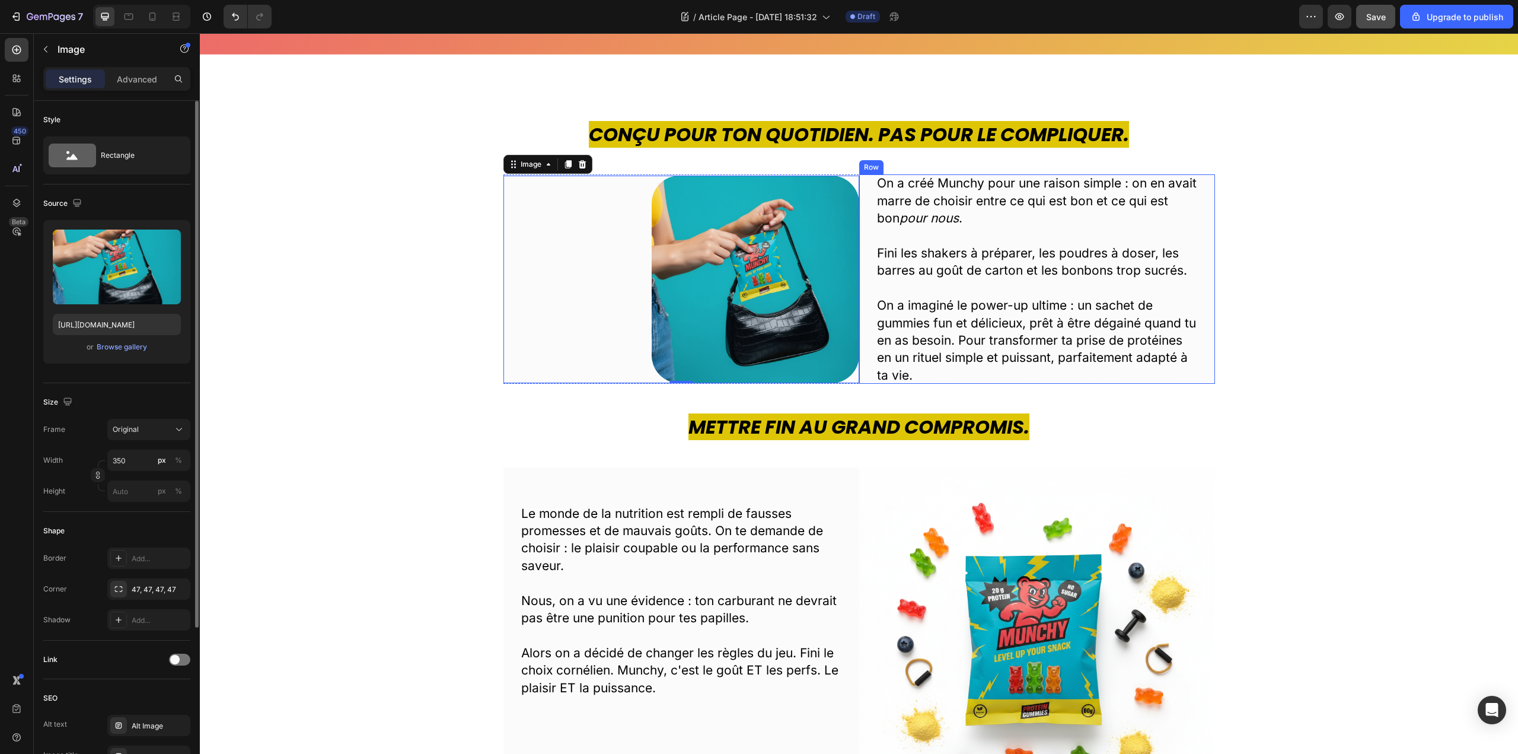
click at [1203, 202] on div "On a créé Munchy pour une raison simple : on en avait marre de choisir entre ce…" at bounding box center [1037, 278] width 356 height 209
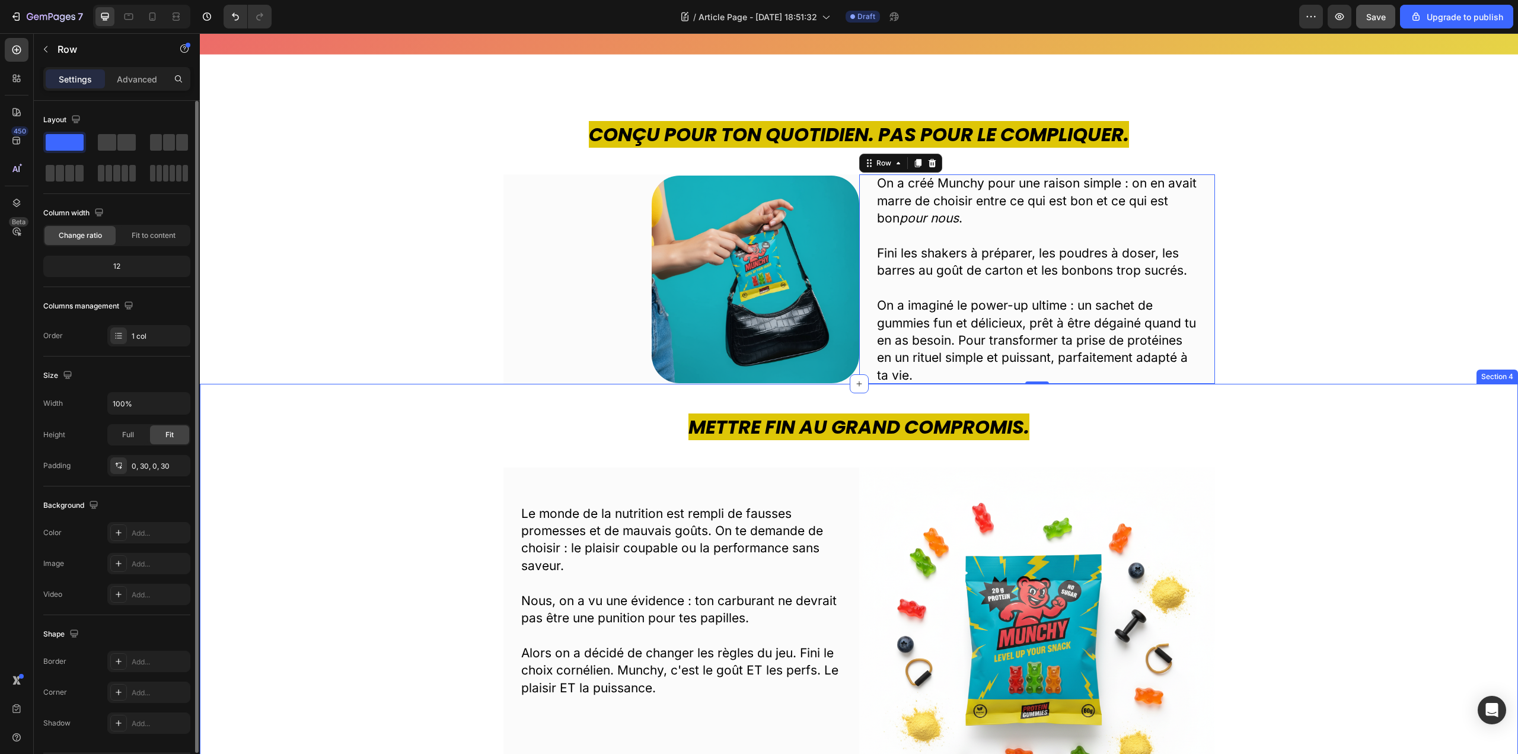
click at [878, 384] on div "Mettre fin au grand compromis. Heading Le monde de la nutrition est rempli de f…" at bounding box center [859, 603] width 1318 height 439
click at [862, 366] on div "On a créé Munchy pour une raison simple : on en avait marre de choisir entre ce…" at bounding box center [1037, 278] width 356 height 209
click at [851, 176] on div at bounding box center [681, 280] width 356 height 208
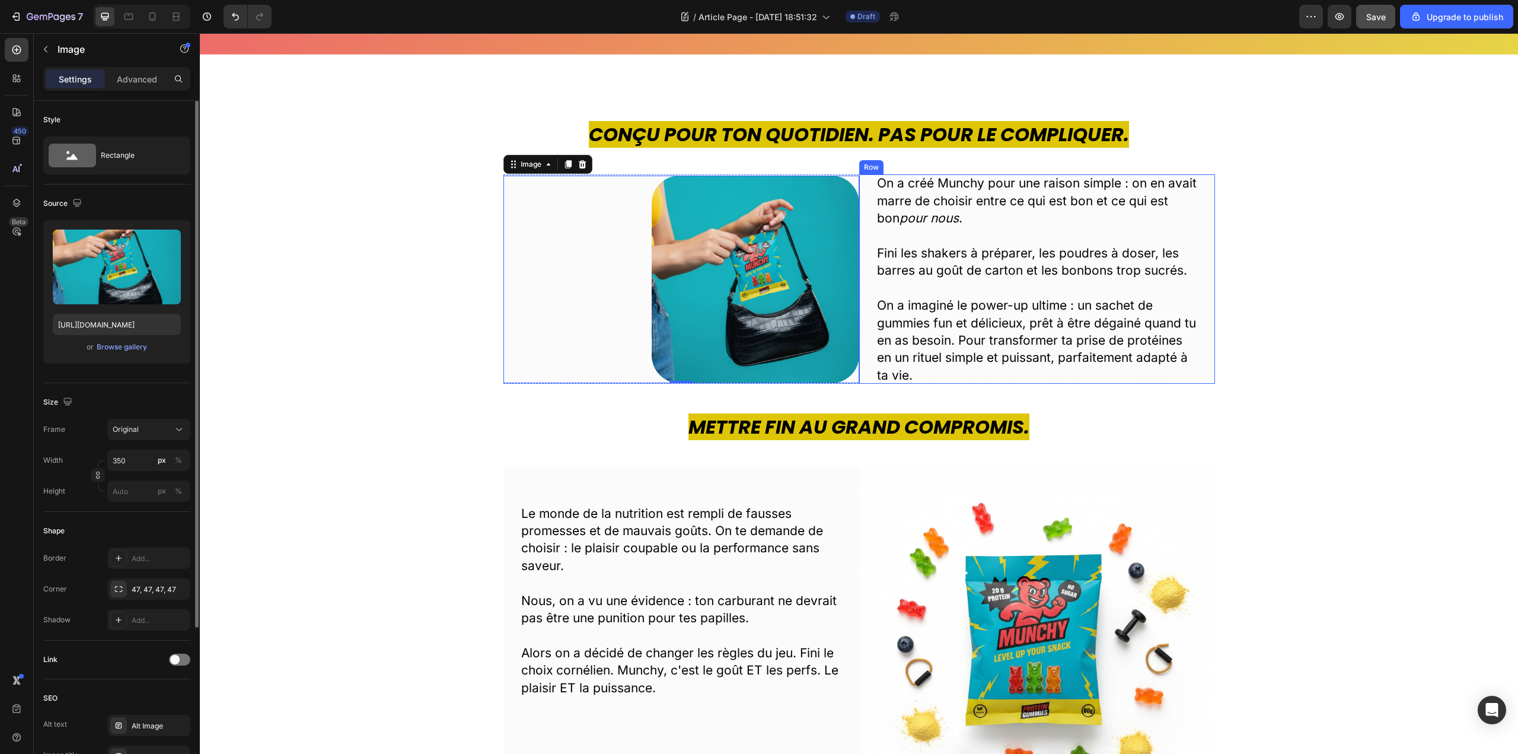
click at [1203, 363] on div "On a créé Munchy pour une raison simple : on en avait marre de choisir entre ce…" at bounding box center [1037, 278] width 356 height 209
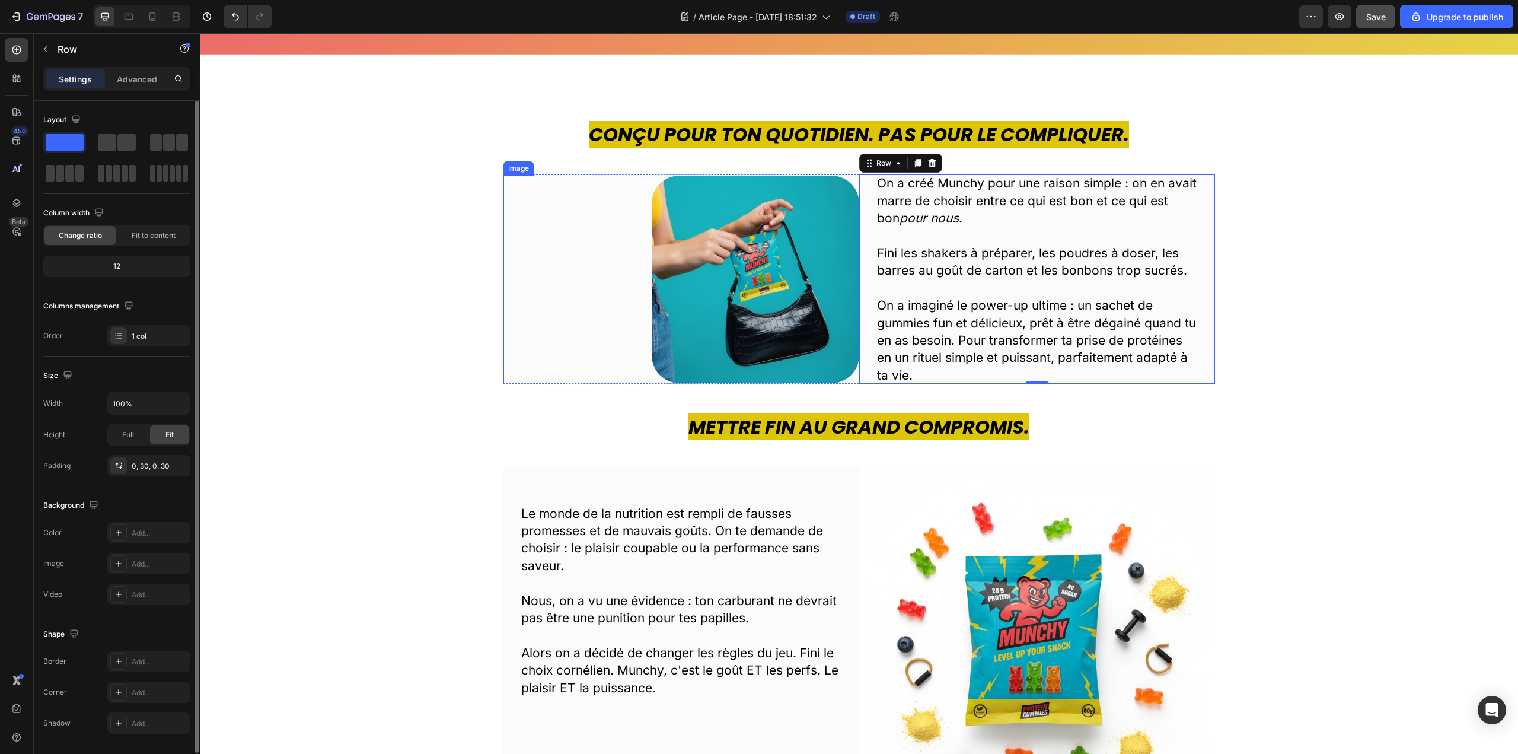
click at [849, 176] on div at bounding box center [681, 280] width 356 height 208
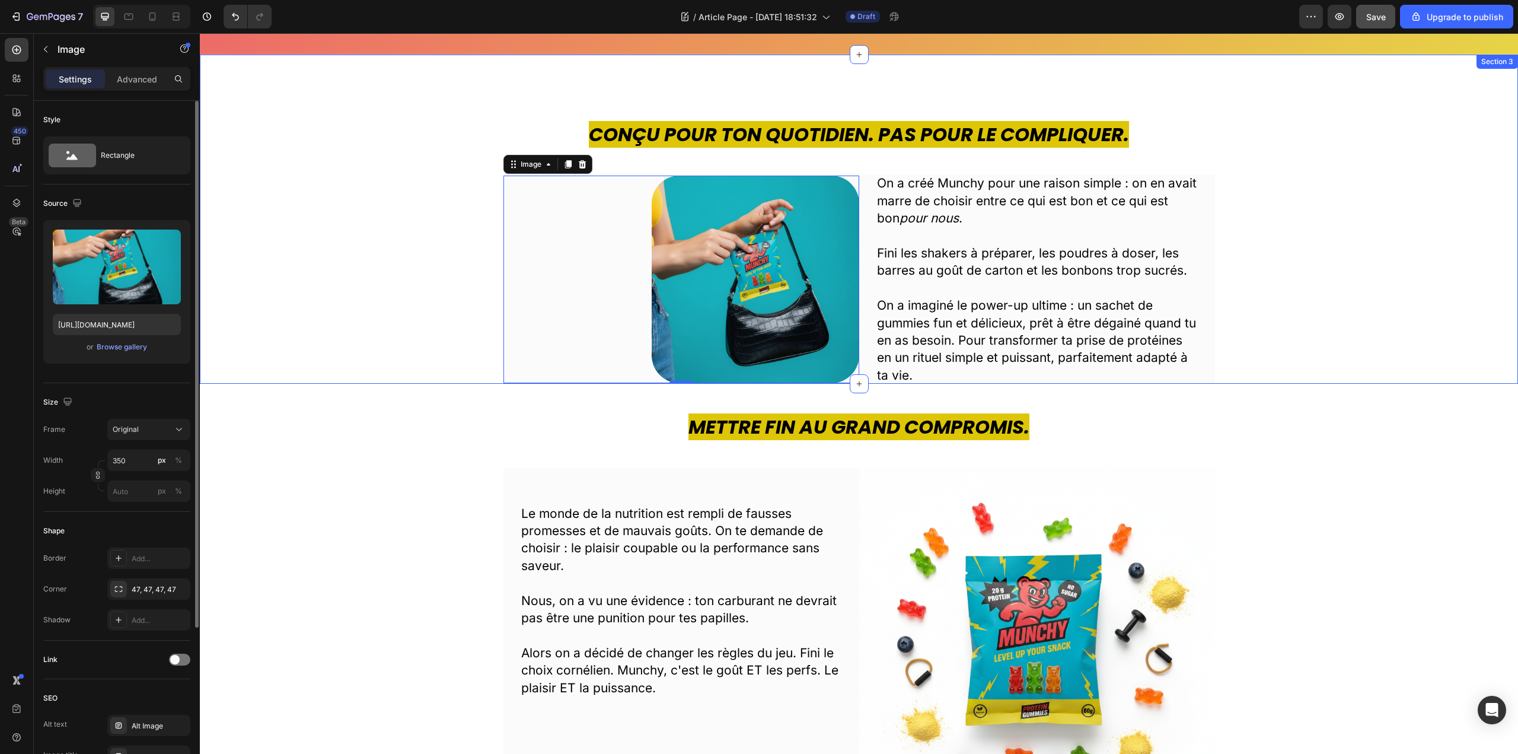
click at [1165, 151] on div "Conçu pour ton quotidien. Pas pour le compliquer. Heading Image 0 On a créé Mun…" at bounding box center [859, 252] width 1300 height 263
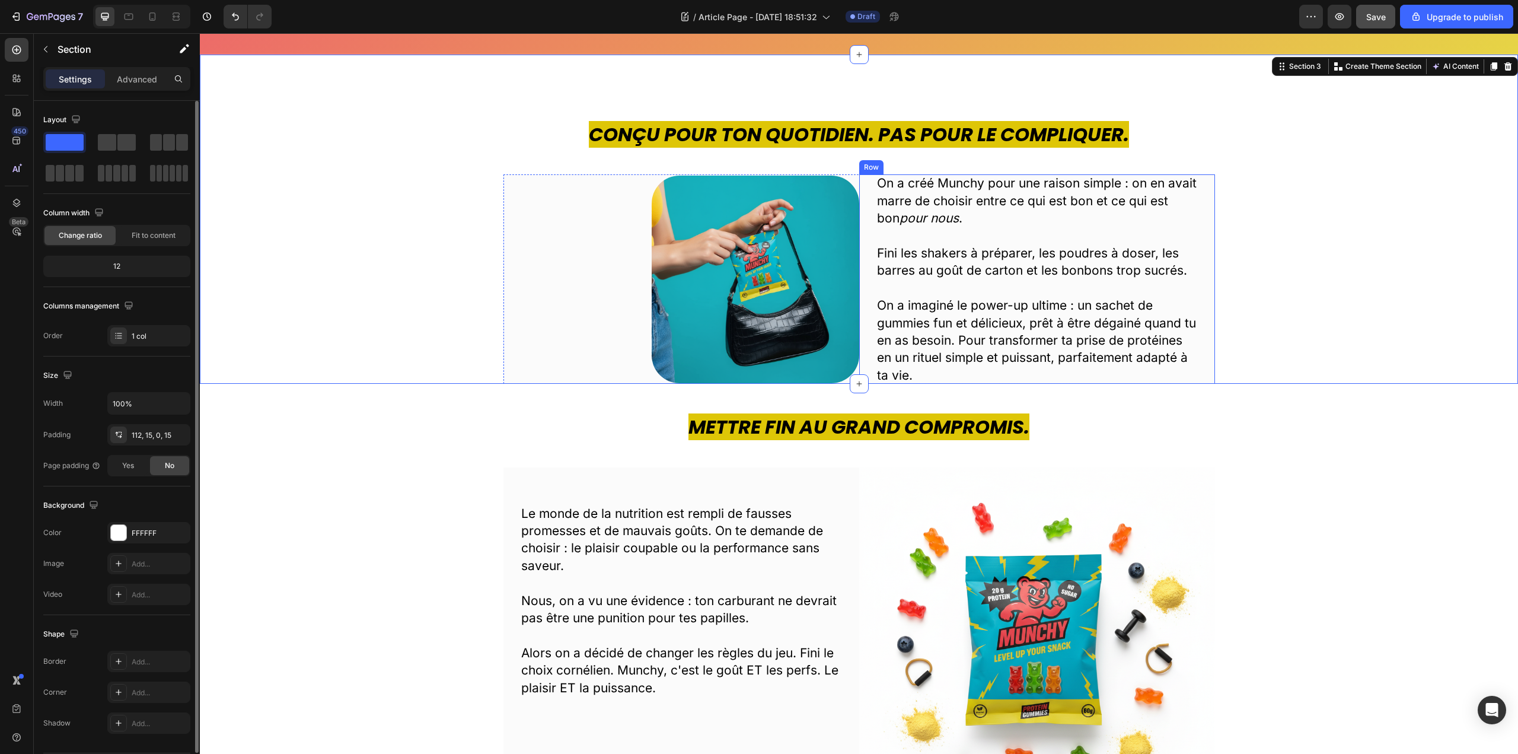
click at [859, 175] on div "On a créé Munchy pour une raison simple : on en avait marre de choisir entre ce…" at bounding box center [1037, 278] width 356 height 209
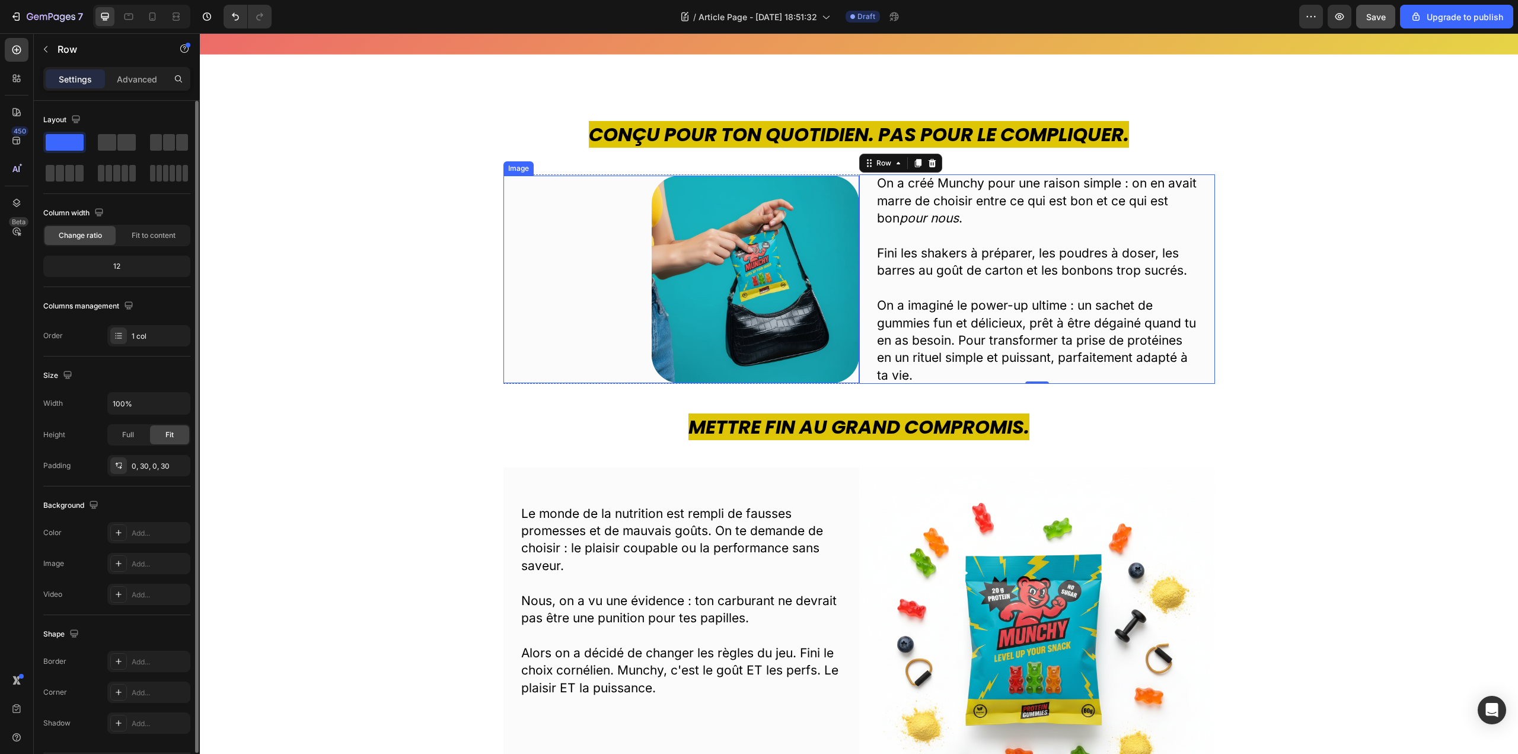
click at [849, 176] on div at bounding box center [681, 280] width 356 height 208
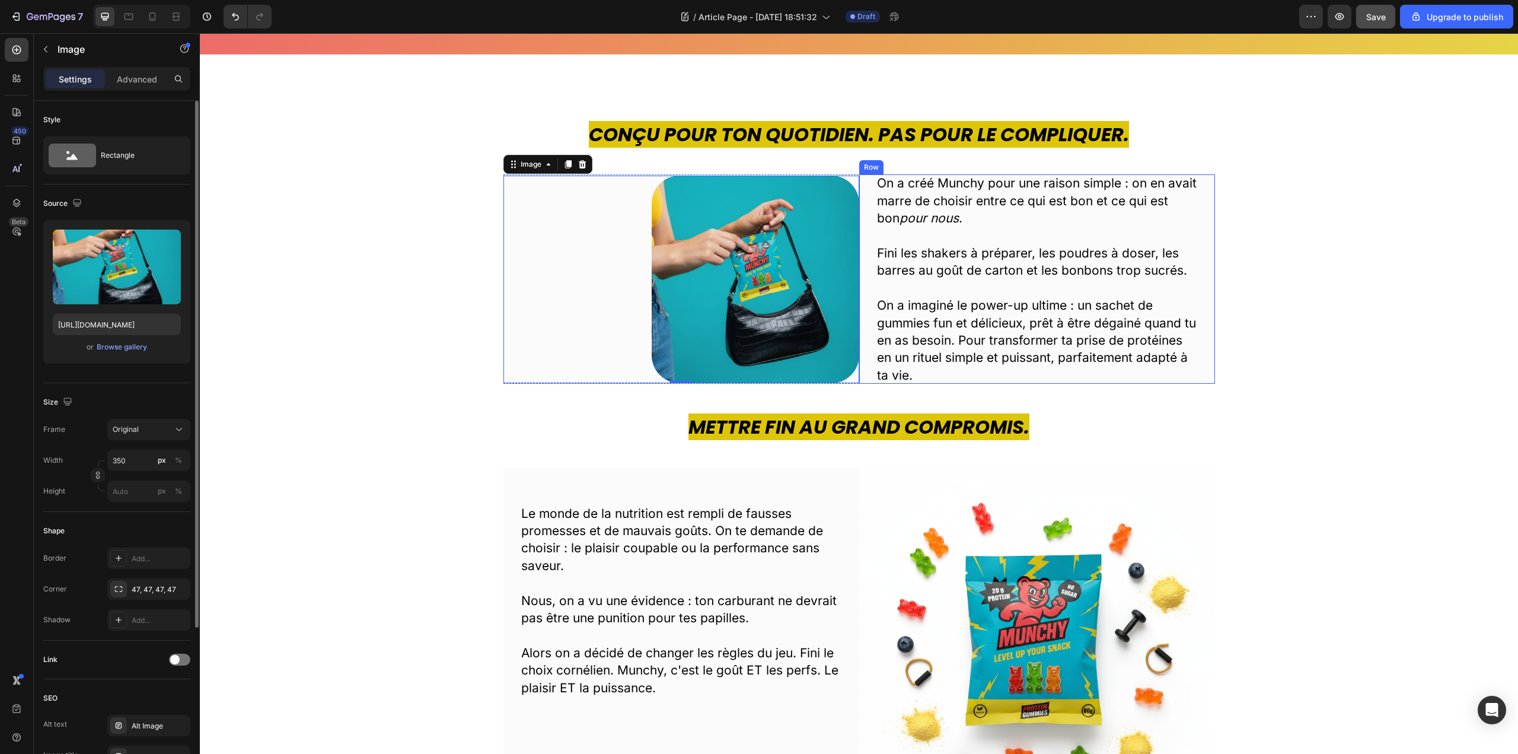
click at [865, 198] on div "On a créé Munchy pour une raison simple : on en avait marre de choisir entre ce…" at bounding box center [1037, 278] width 356 height 209
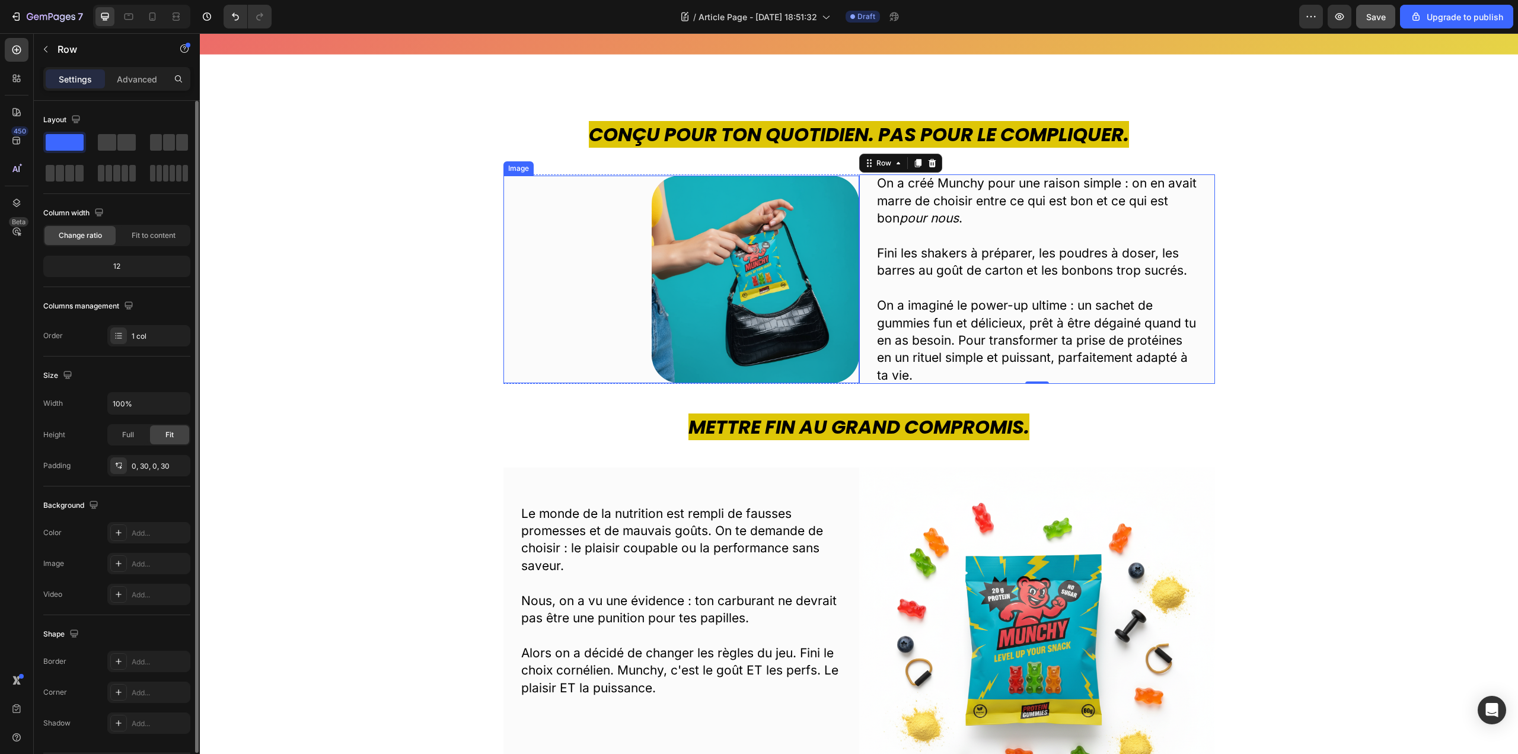
click at [848, 181] on div at bounding box center [681, 280] width 356 height 208
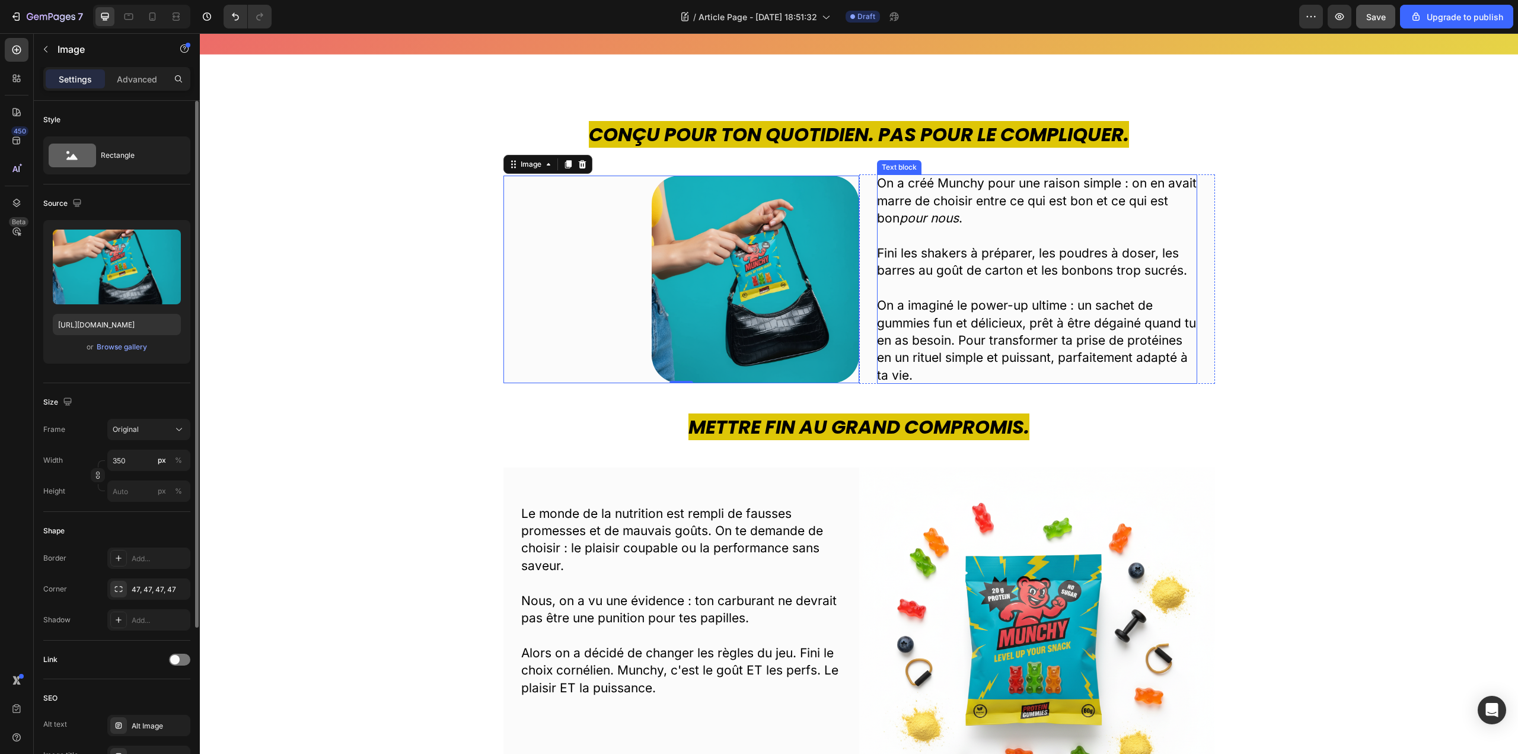
click at [1192, 226] on p "On a créé Munchy pour une raison simple : on en avait marre de choisir entre ce…" at bounding box center [1037, 200] width 320 height 52
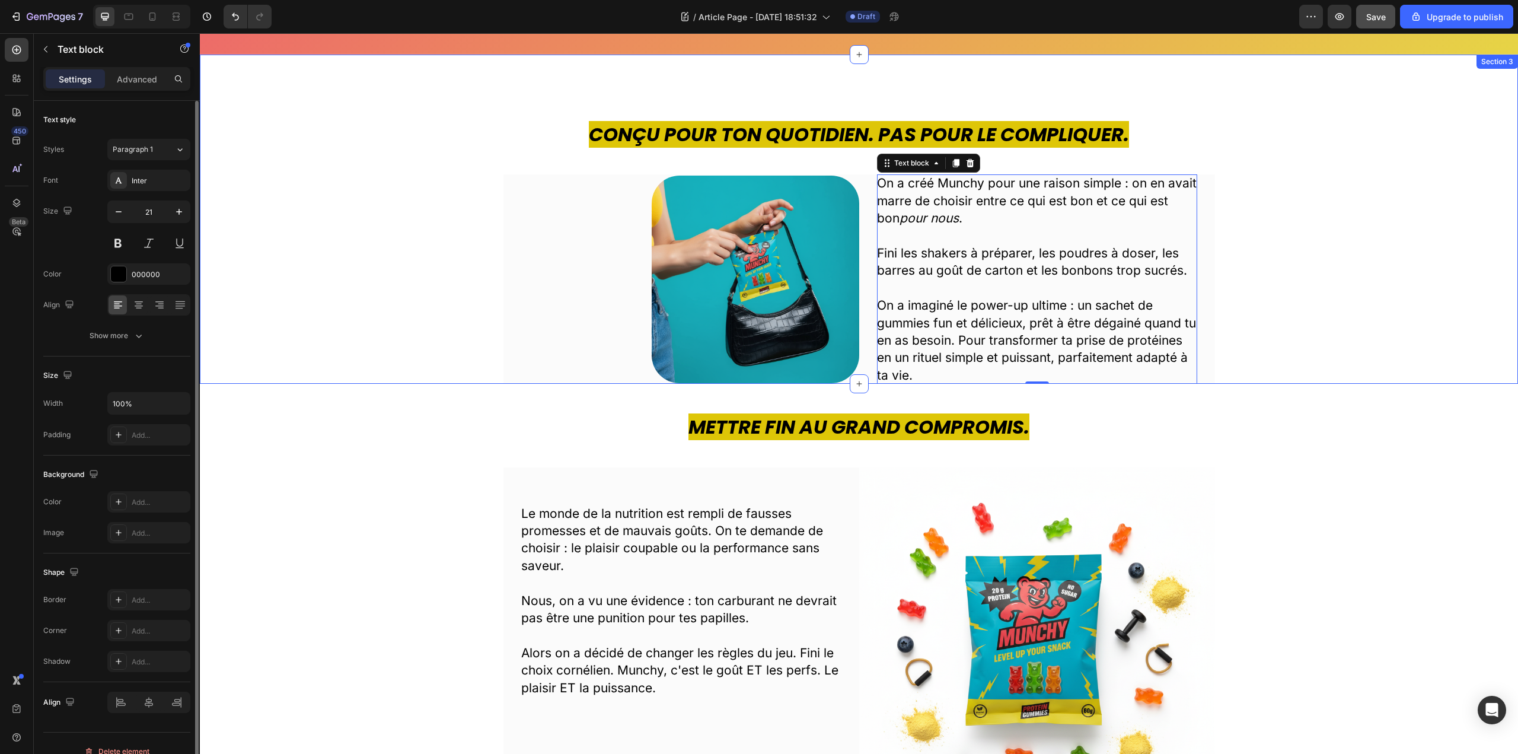
click at [365, 202] on div "Conçu pour ton quotidien. Pas pour le compliquer. Heading Image On a créé Munch…" at bounding box center [859, 252] width 1300 height 263
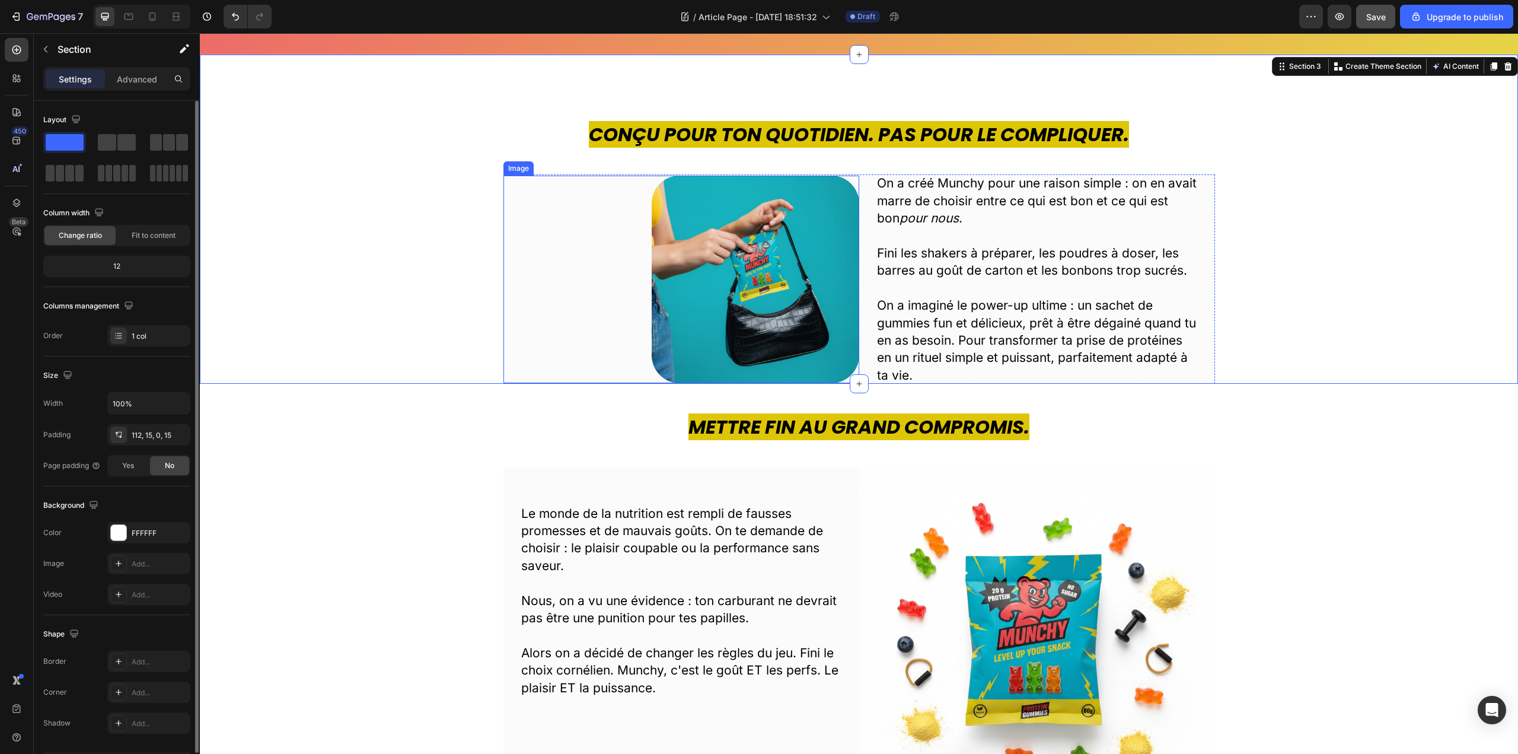
click at [576, 301] on div at bounding box center [681, 280] width 356 height 208
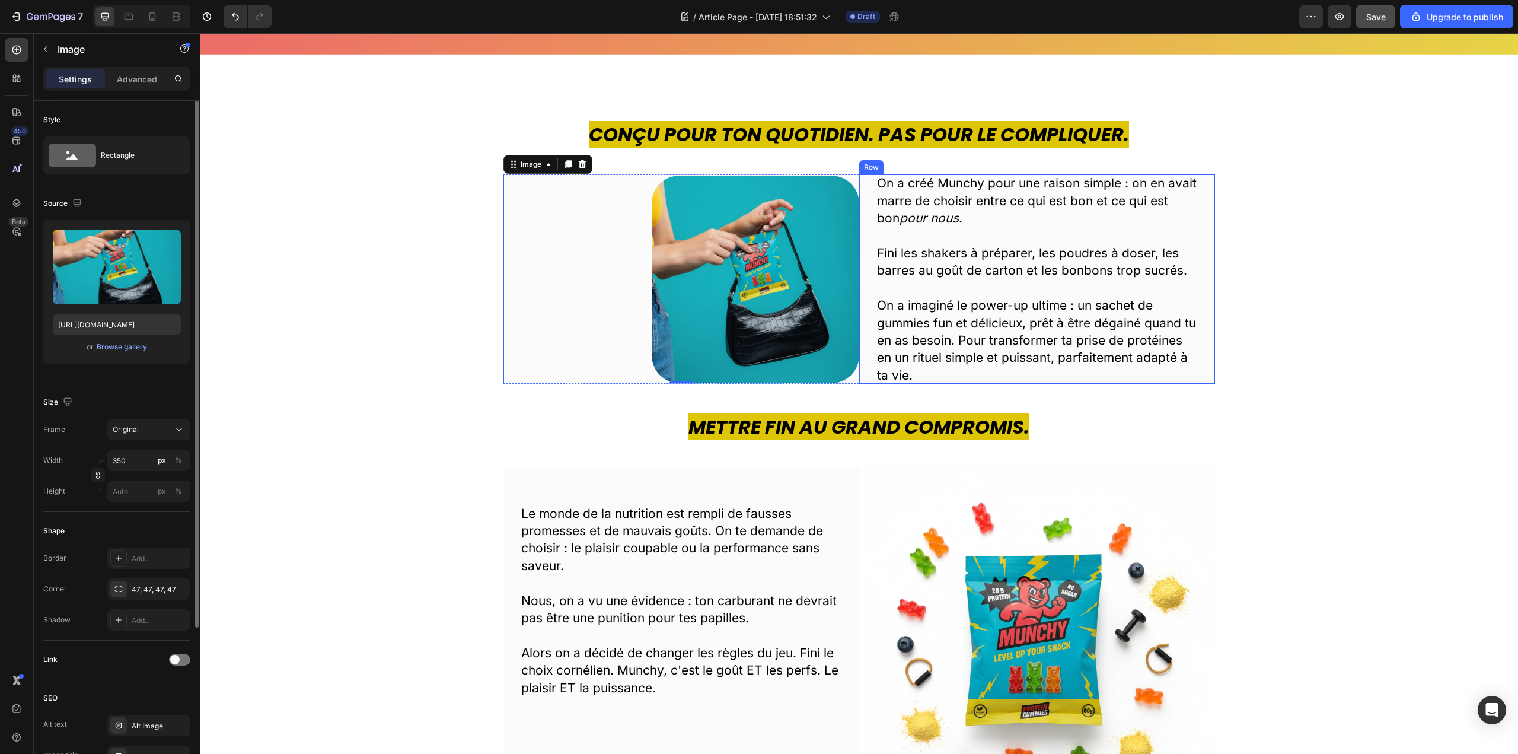
click at [864, 187] on div "On a créé Munchy pour une raison simple : on en avait marre de choisir entre ce…" at bounding box center [1037, 278] width 356 height 209
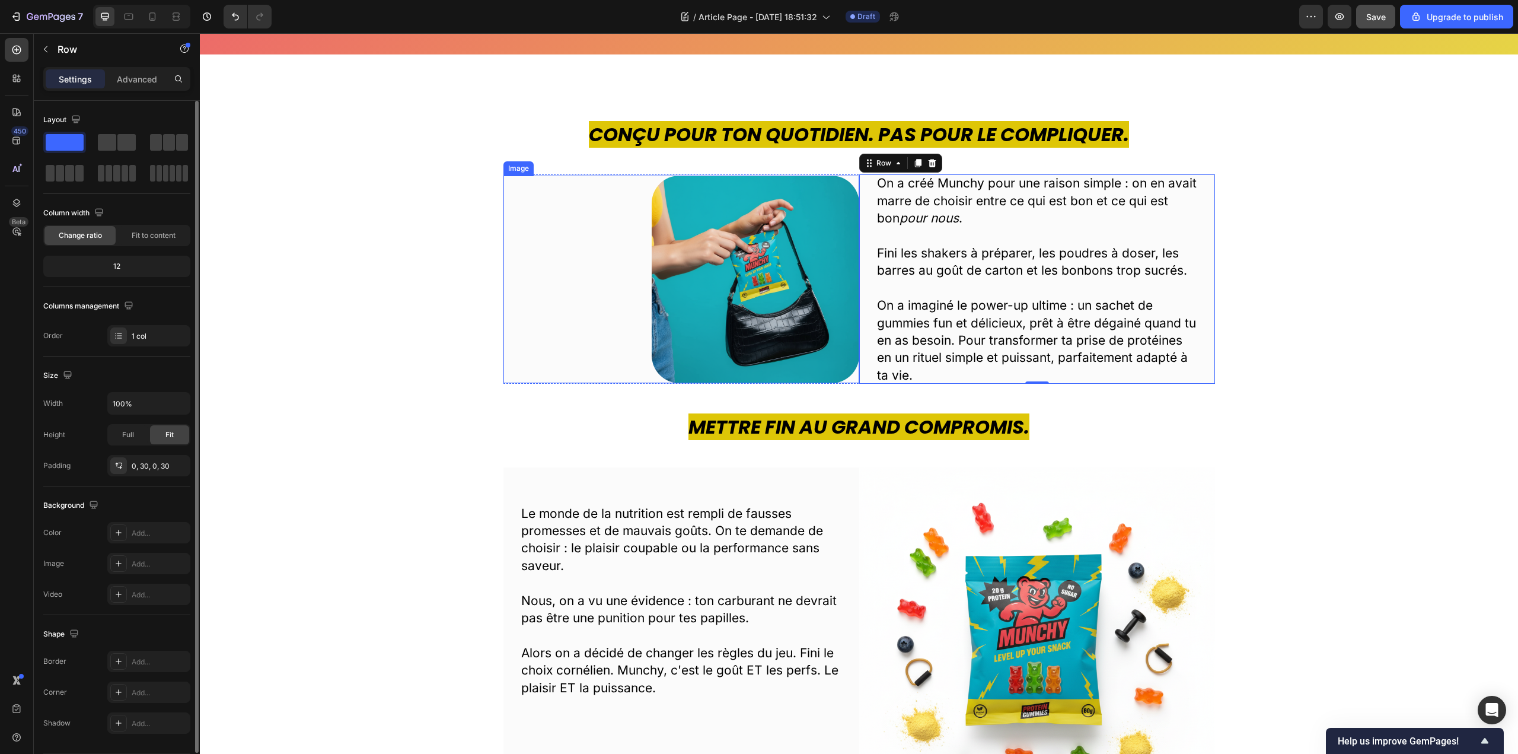
click at [599, 368] on div at bounding box center [681, 280] width 356 height 208
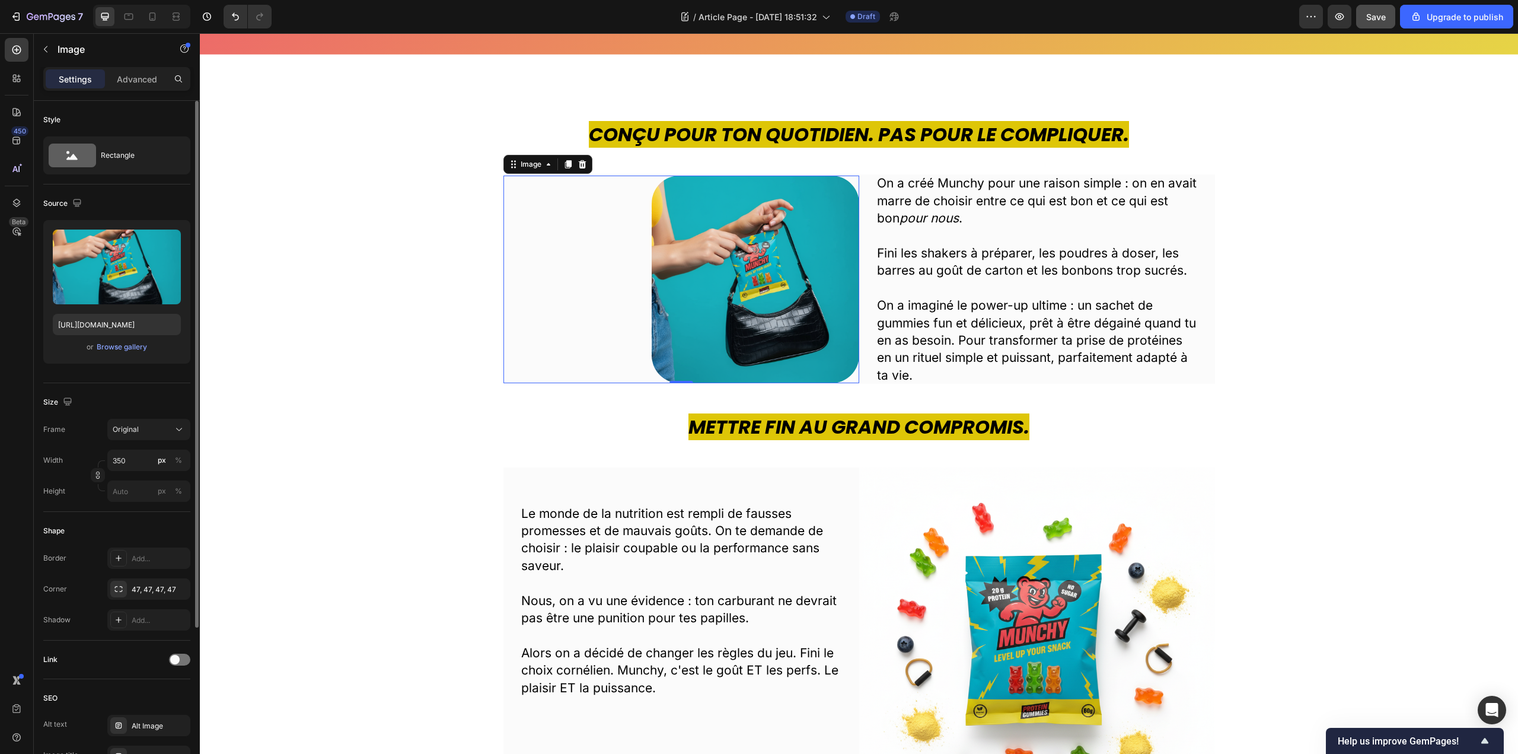
scroll to position [209, 0]
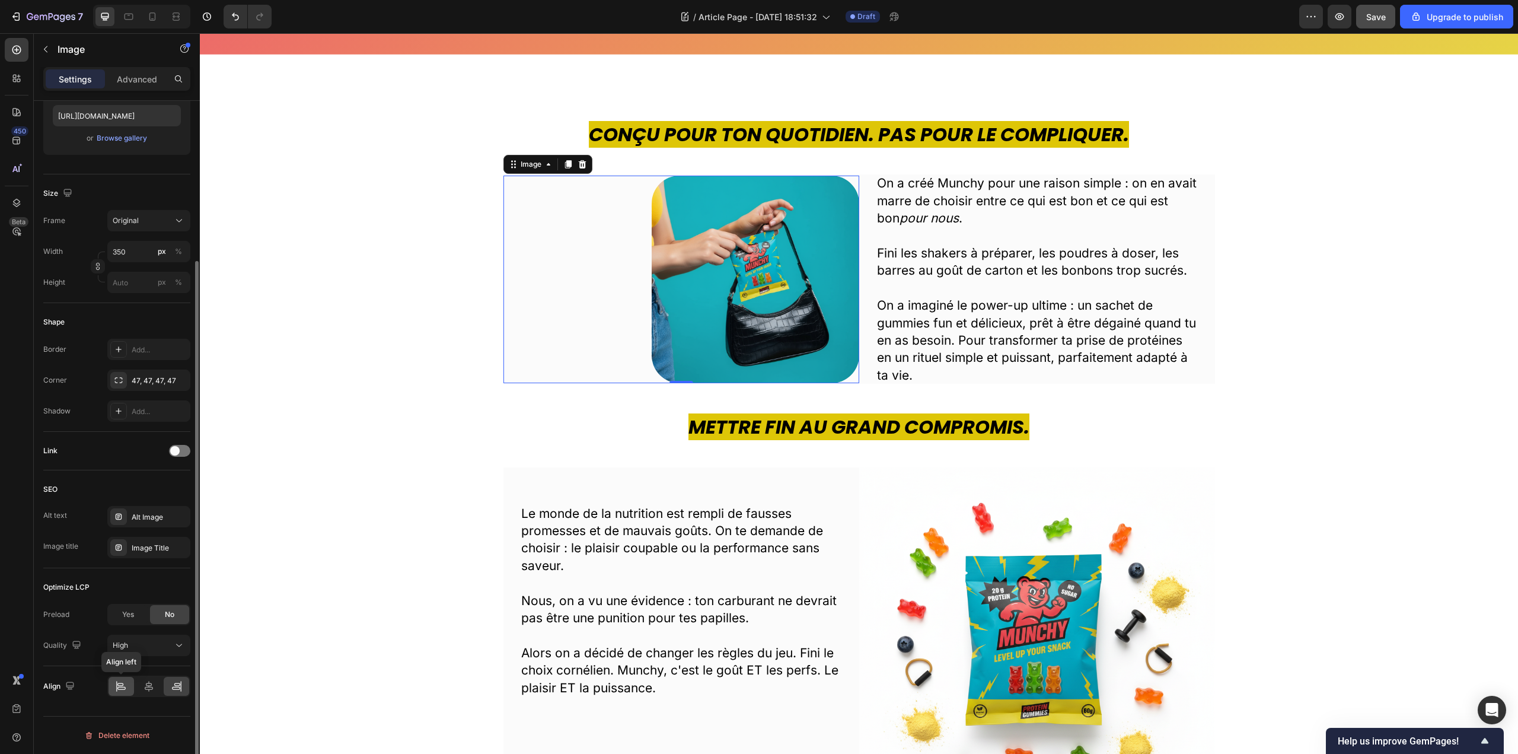
click at [128, 688] on div at bounding box center [121, 686] width 25 height 19
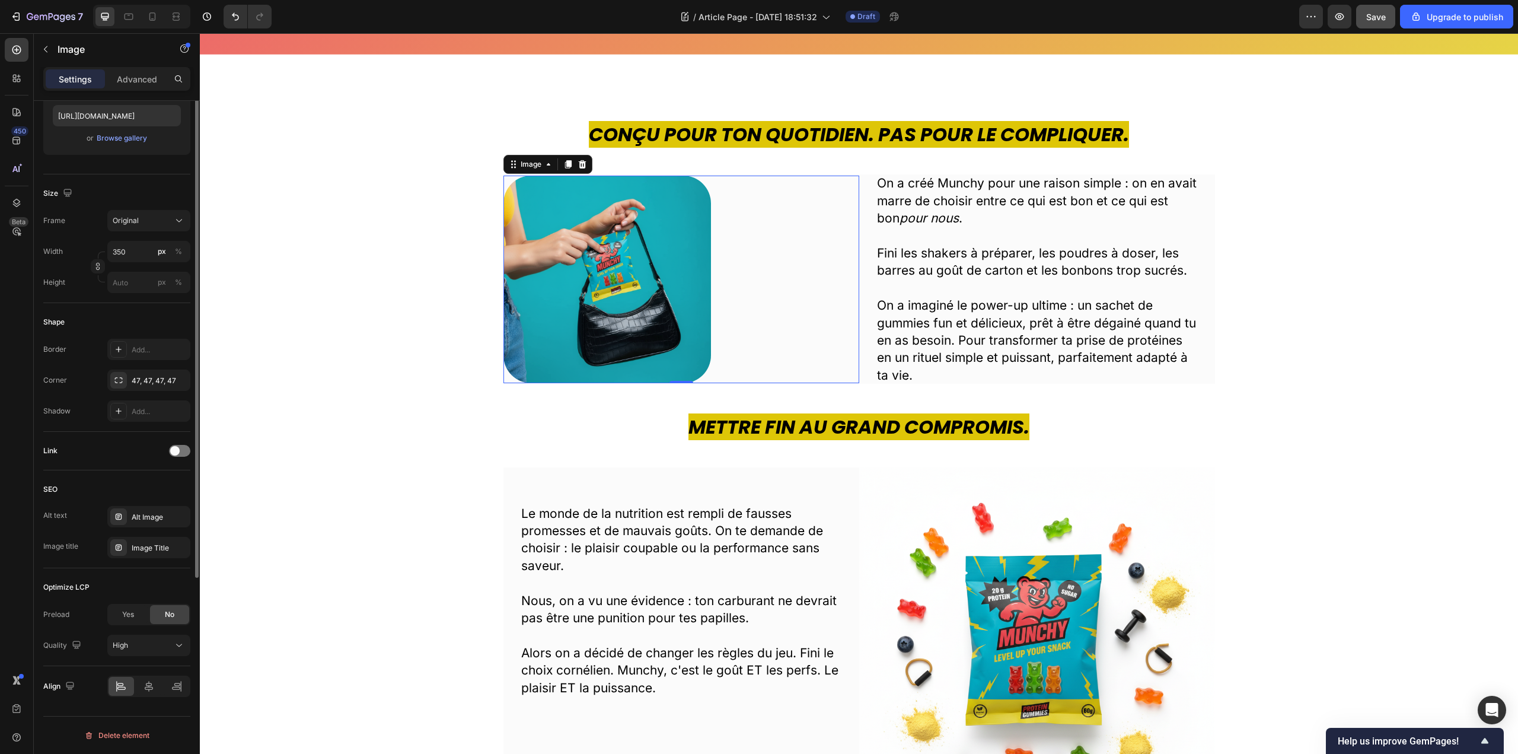
scroll to position [0, 0]
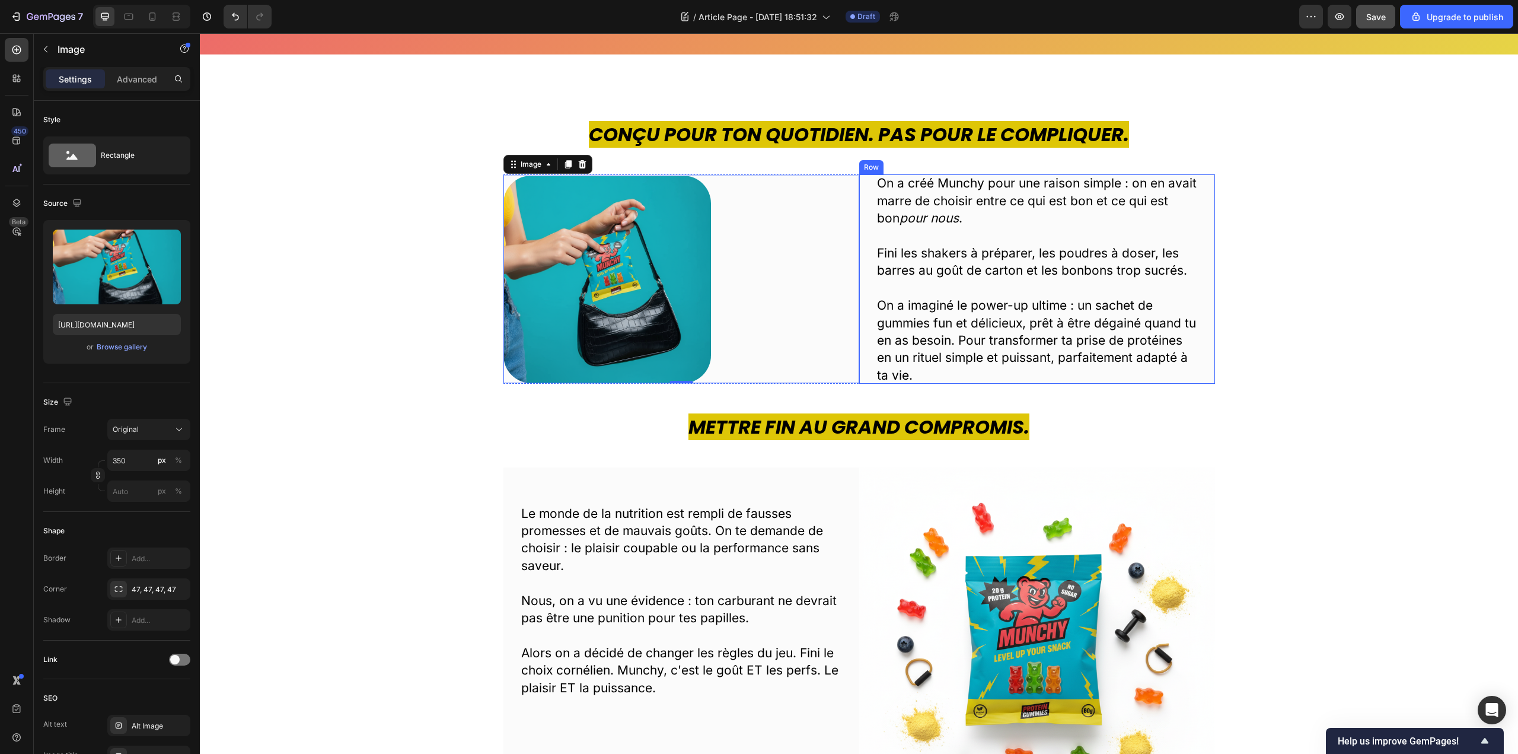
click at [859, 199] on div "On a créé Munchy pour une raison simple : on en avait marre de choisir entre ce…" at bounding box center [1037, 278] width 356 height 209
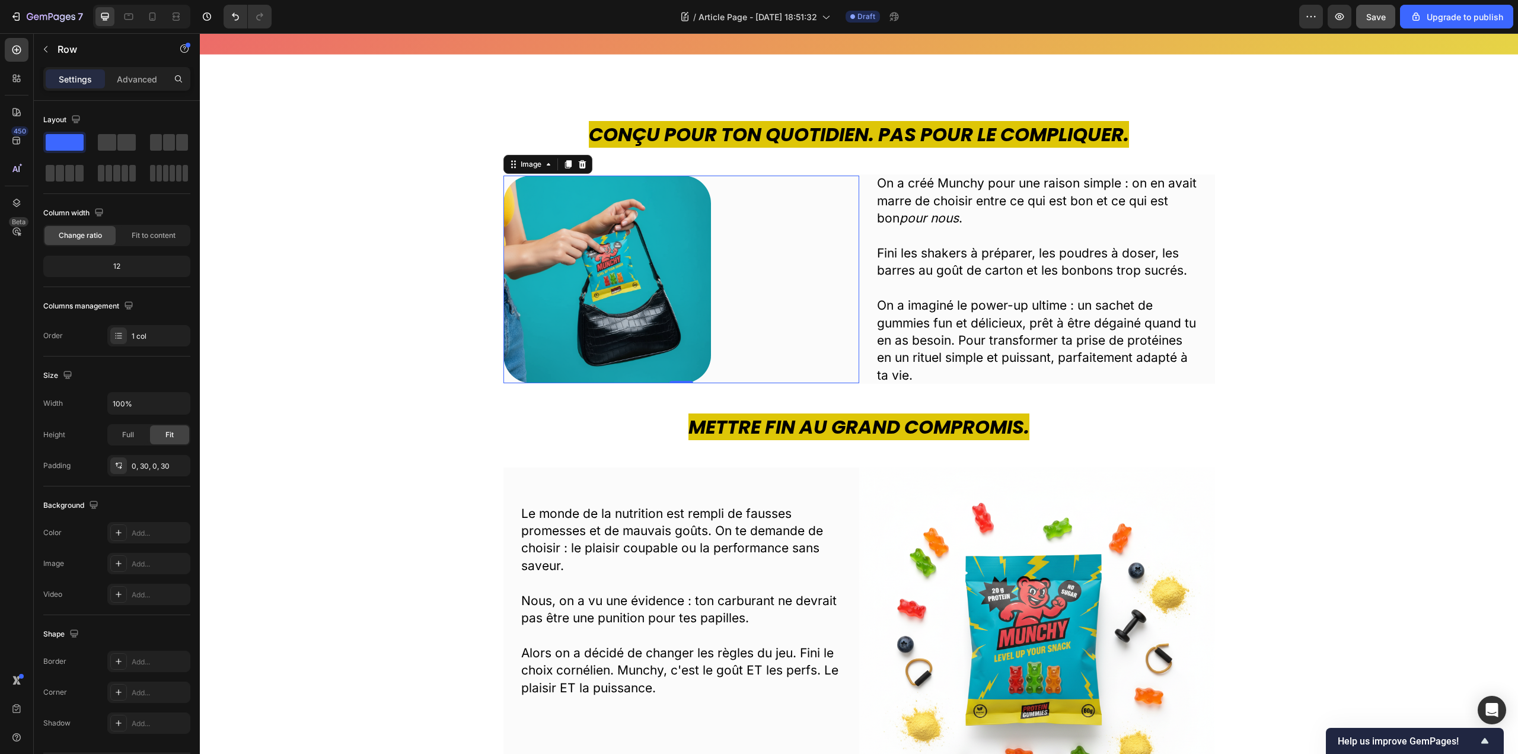
click at [851, 178] on div at bounding box center [681, 280] width 356 height 208
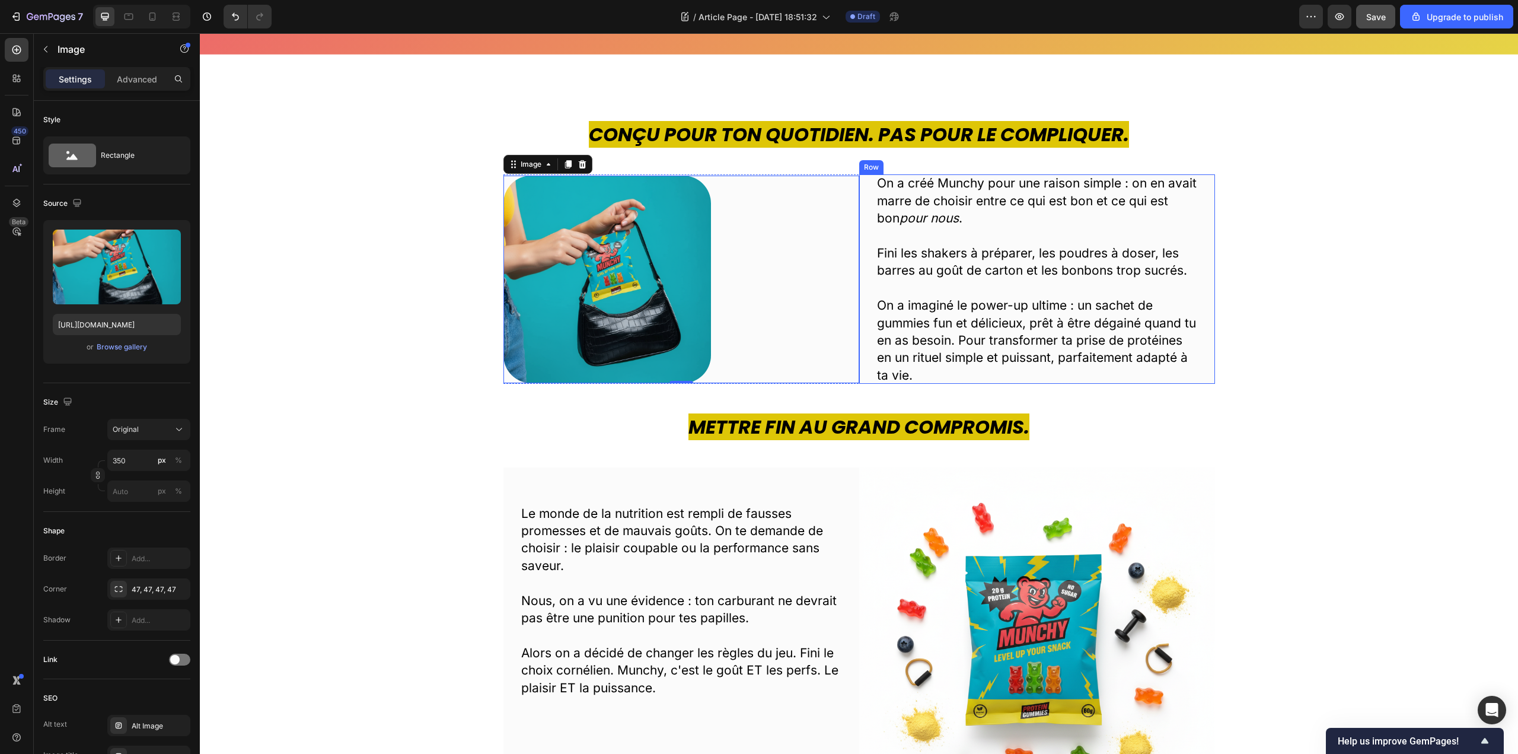
click at [860, 187] on div "On a créé Munchy pour une raison simple : on en avait marre de choisir entre ce…" at bounding box center [1037, 278] width 356 height 209
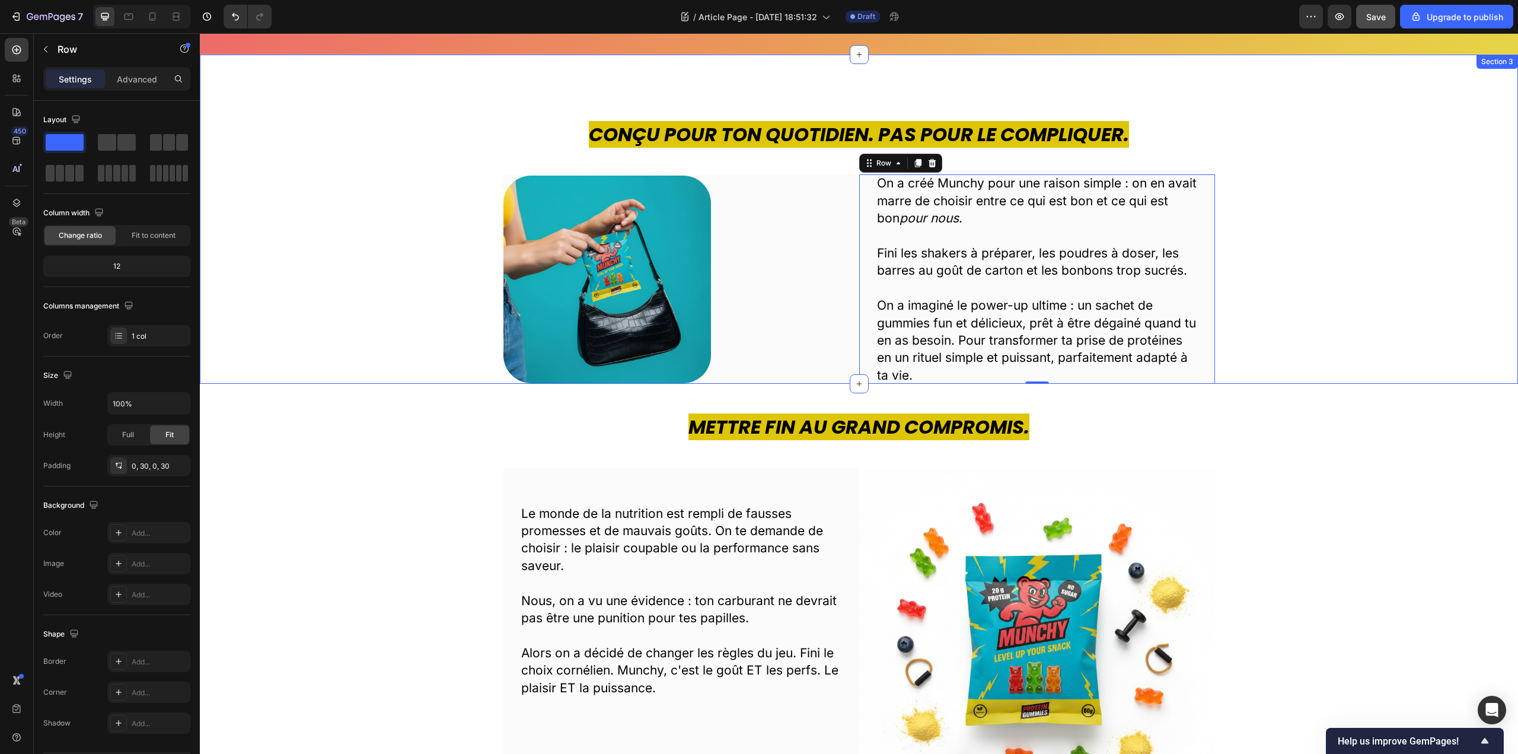
click at [1223, 323] on div "Conçu pour ton quotidien. Pas pour le compliquer. Heading Image On a créé Munch…" at bounding box center [859, 252] width 1300 height 263
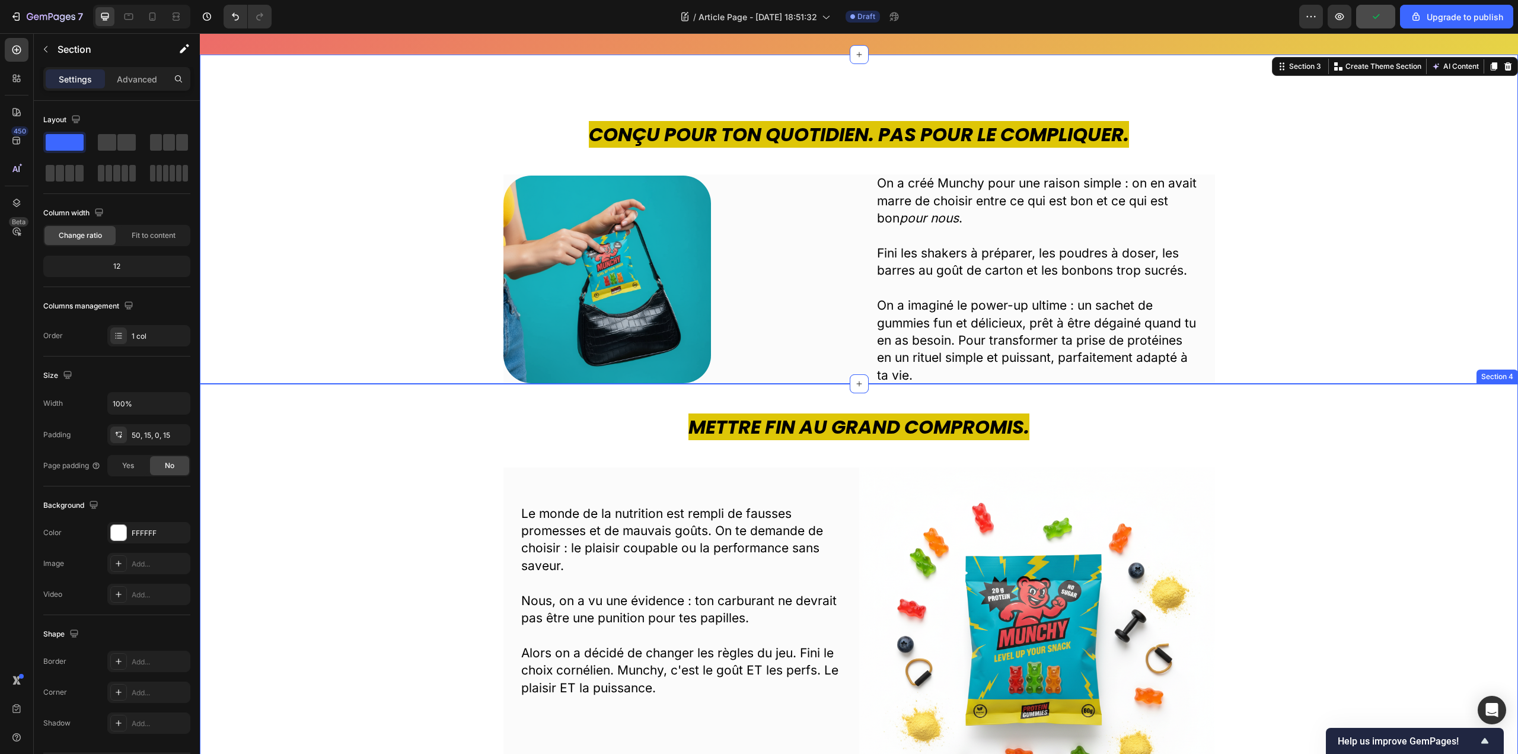
click at [882, 384] on div "Mettre fin au grand compromis. Heading Le monde de la nutrition est rempli de f…" at bounding box center [859, 603] width 1318 height 439
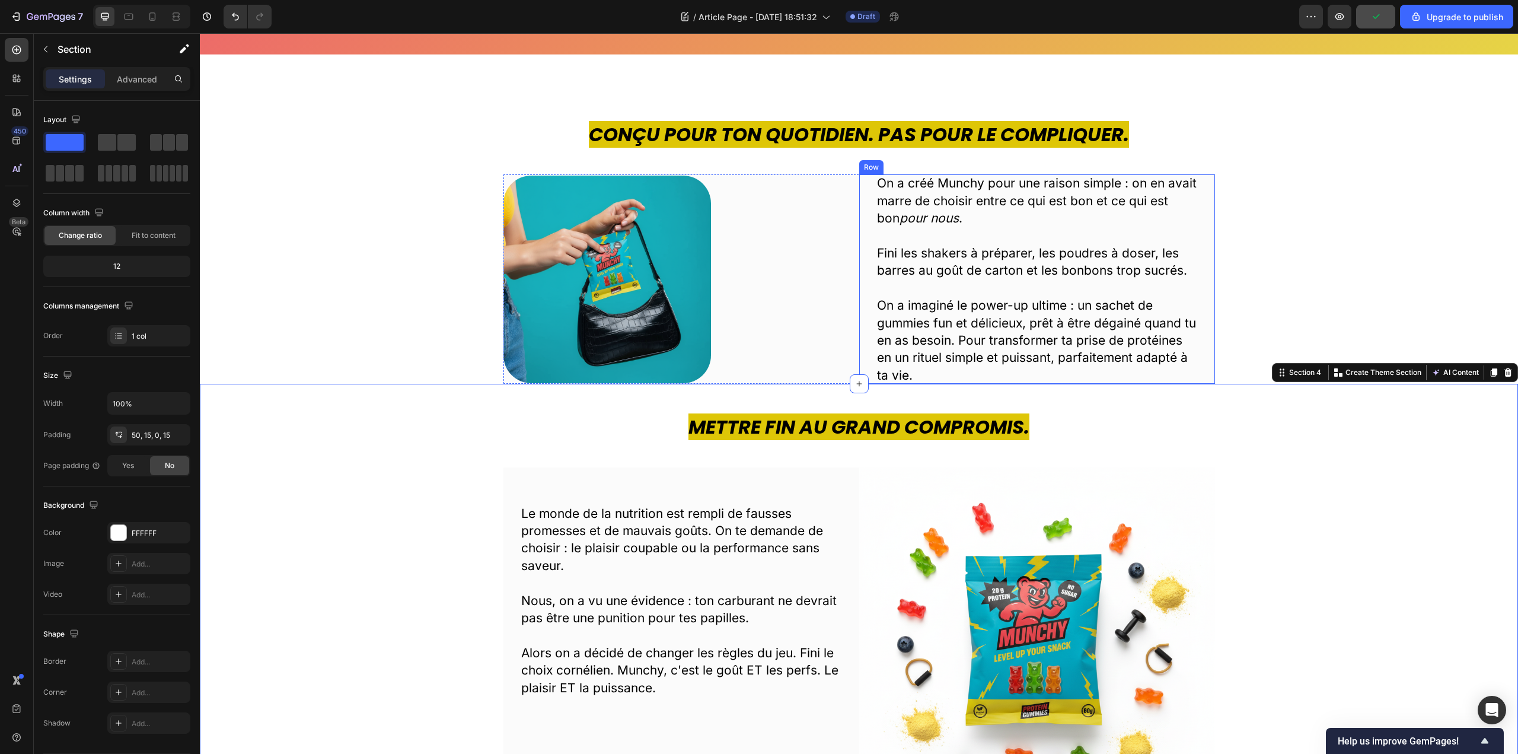
click at [853, 358] on div at bounding box center [681, 280] width 356 height 208
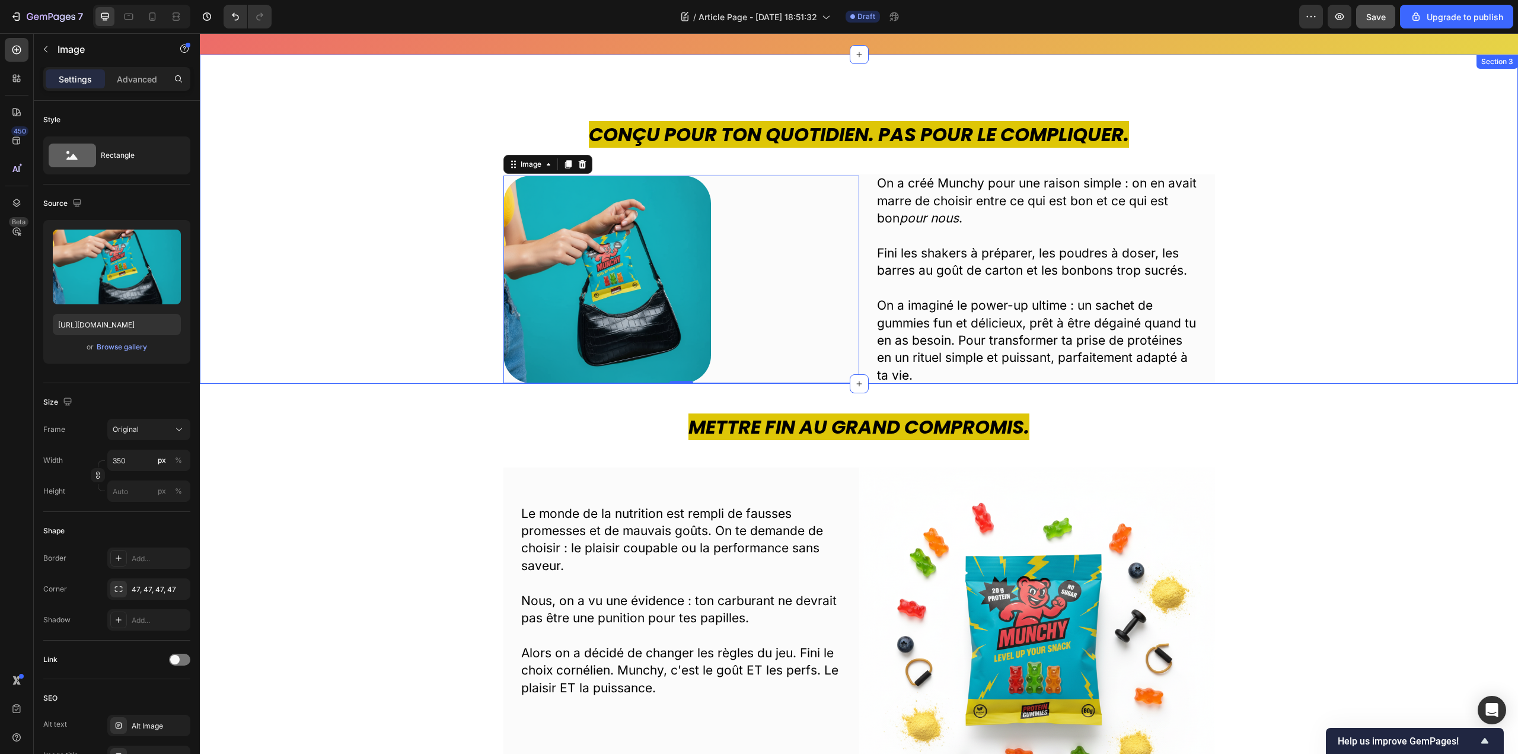
click at [446, 267] on div "Conçu pour ton quotidien. Pas pour le compliquer. Heading Image 0 On a créé Mun…" at bounding box center [859, 252] width 1300 height 263
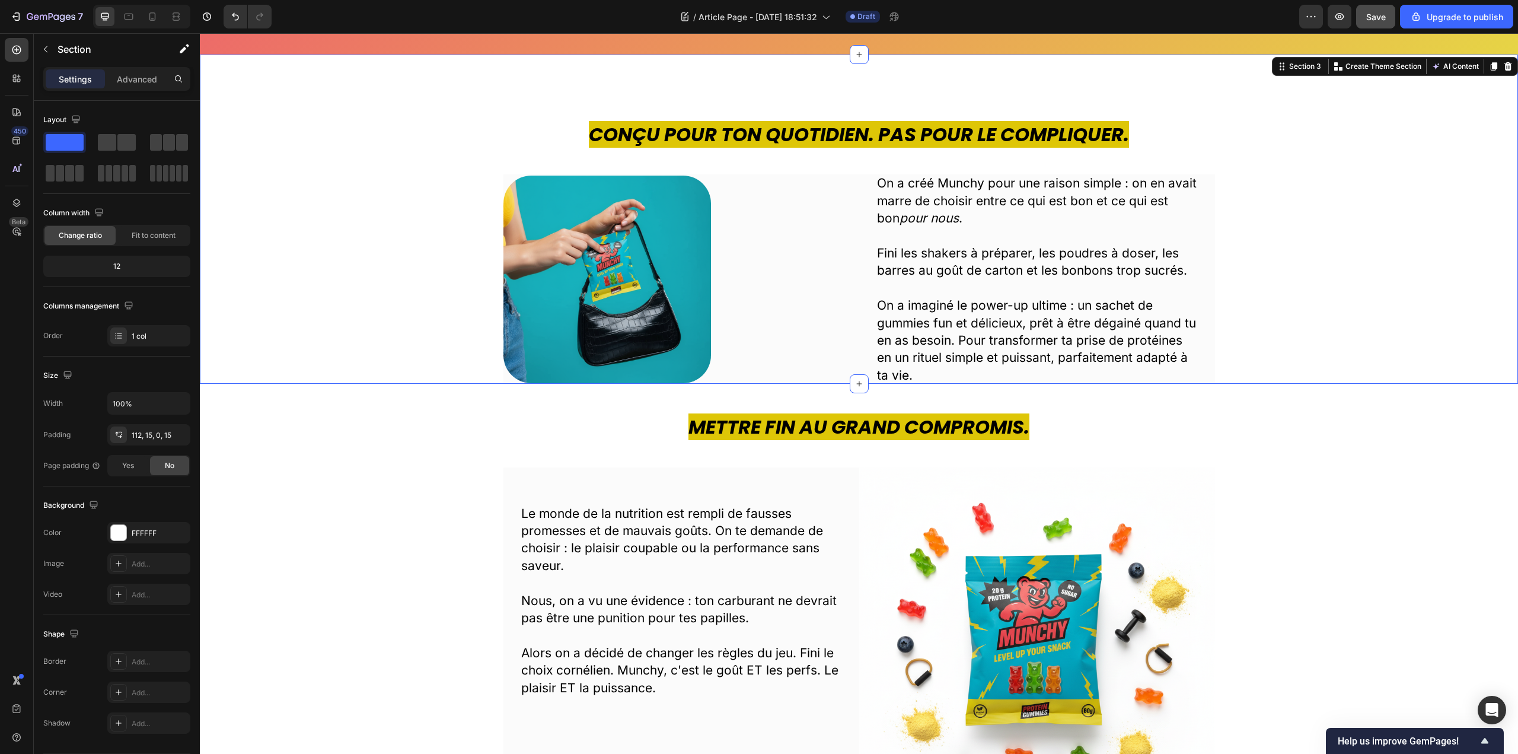
click at [455, 374] on div "Conçu pour ton quotidien. Pas pour le compliquer. Heading Image On a créé Munch…" at bounding box center [859, 252] width 1300 height 263
click at [503, 377] on div at bounding box center [681, 280] width 356 height 208
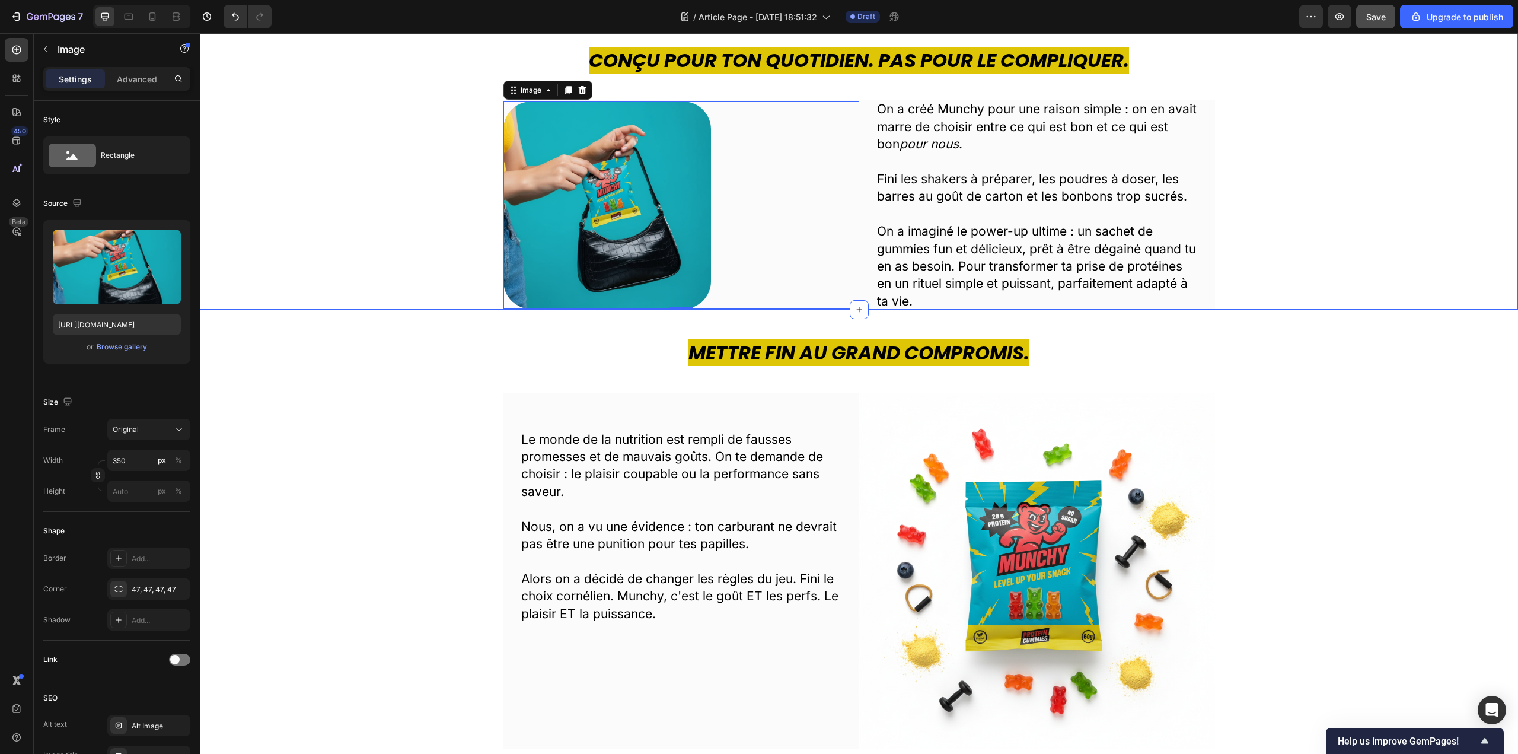
scroll to position [474, 0]
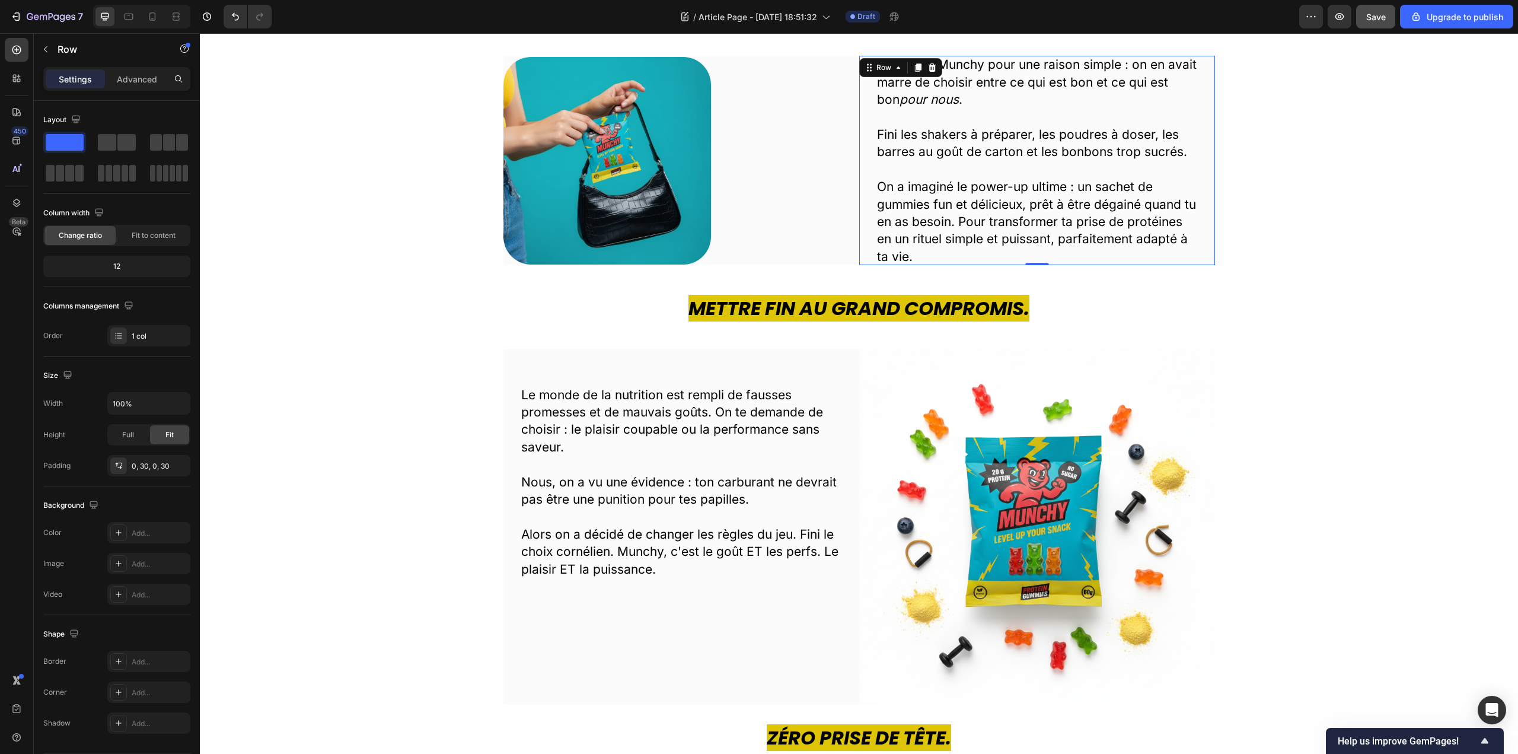
click at [866, 264] on div "On a créé Munchy pour une raison simple : on en avait marre de choisir entre ce…" at bounding box center [1037, 160] width 356 height 209
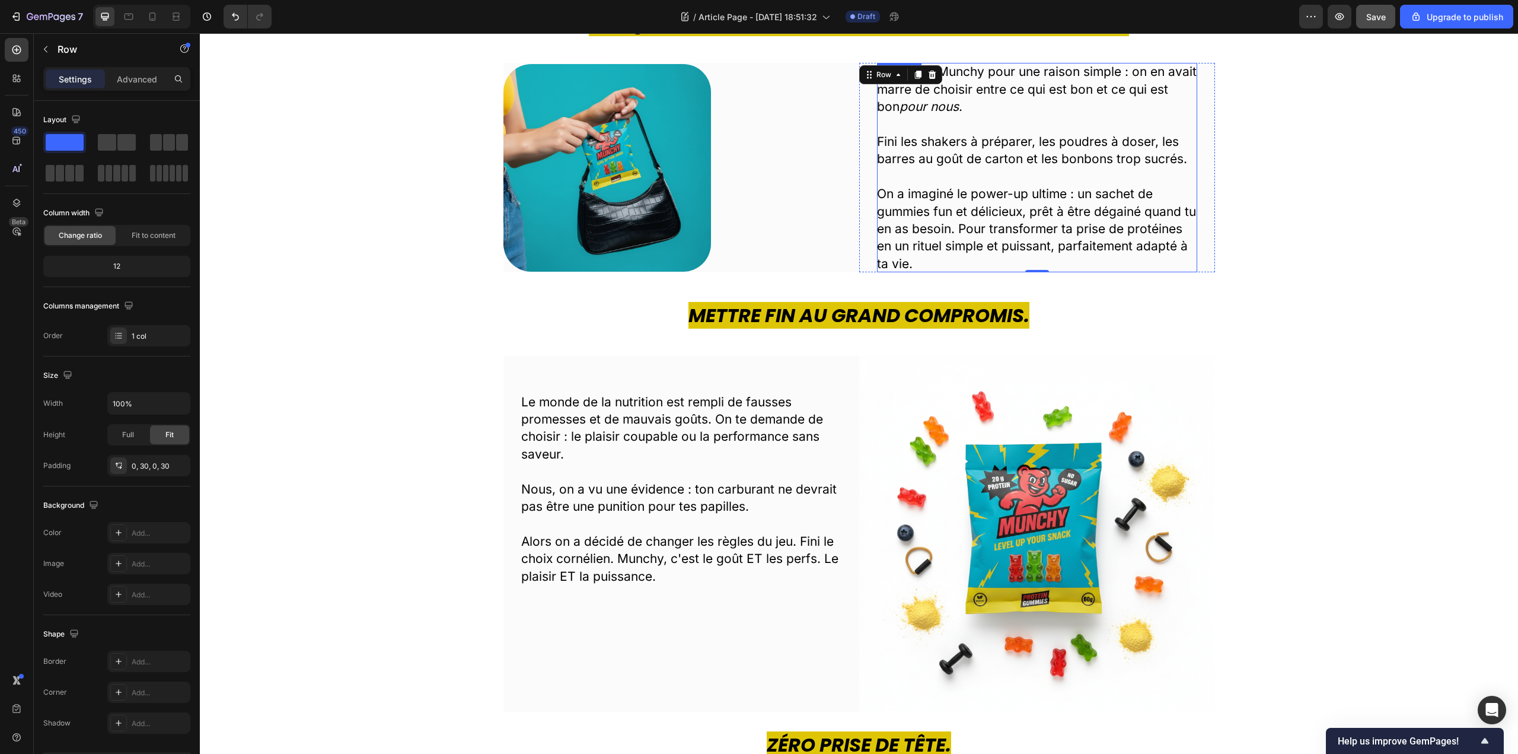
scroll to position [415, 0]
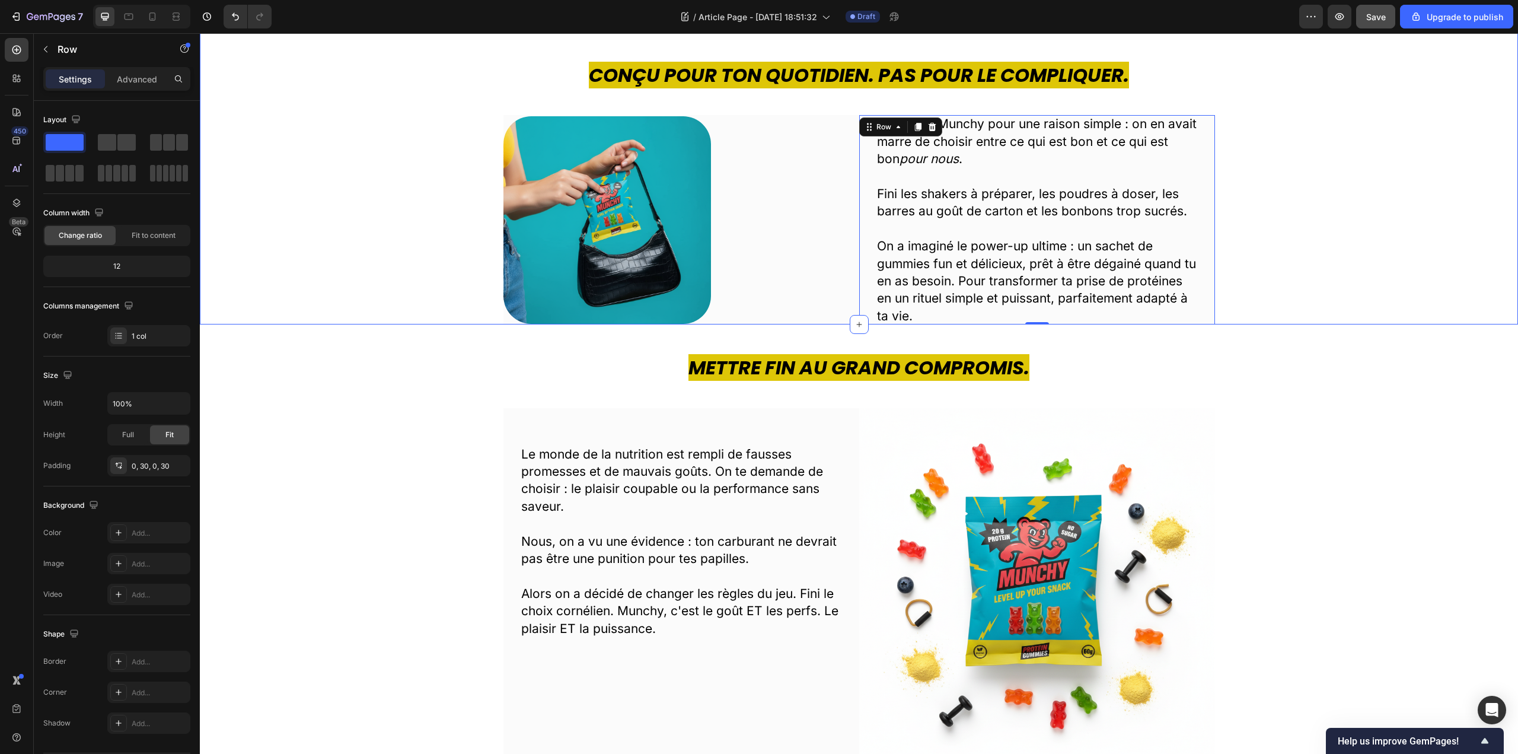
click at [1252, 323] on div "Conçu pour ton quotidien. Pas pour le compliquer. Heading Image On a créé Munch…" at bounding box center [859, 193] width 1300 height 263
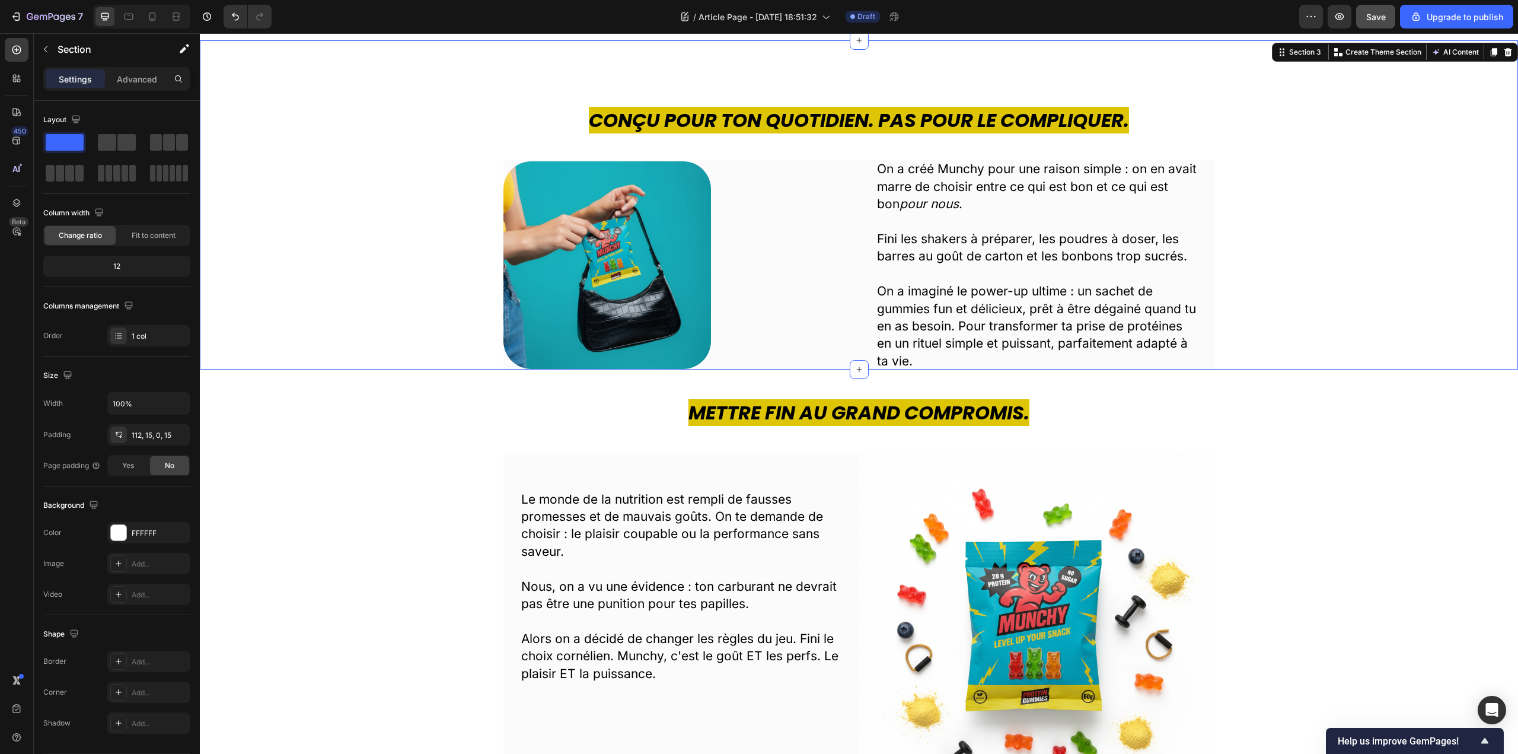
scroll to position [178, 0]
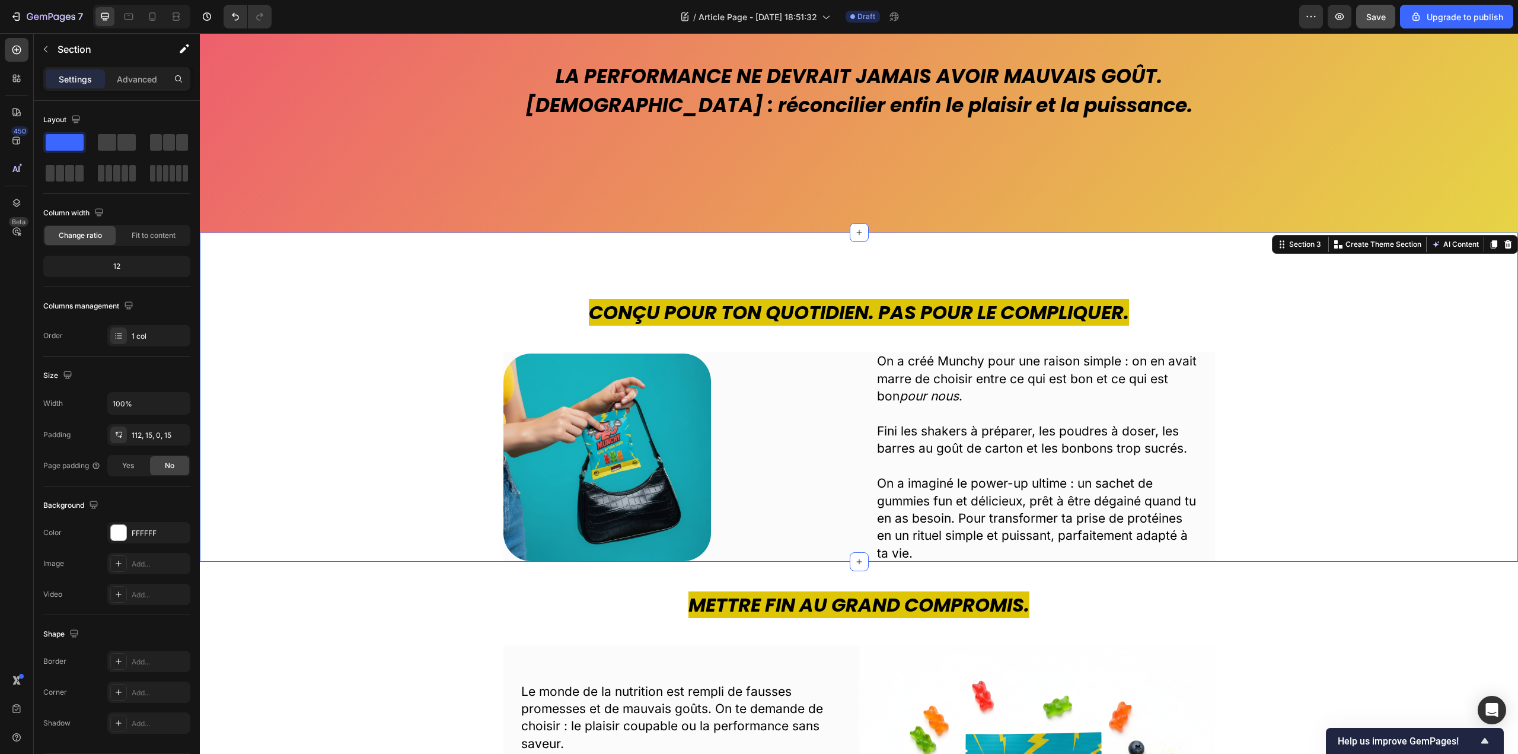
click at [1282, 355] on div "Conçu pour ton quotidien. Pas pour le compliquer. Heading Image On a créé Munch…" at bounding box center [859, 430] width 1300 height 263
click at [21, 203] on icon at bounding box center [17, 203] width 12 height 12
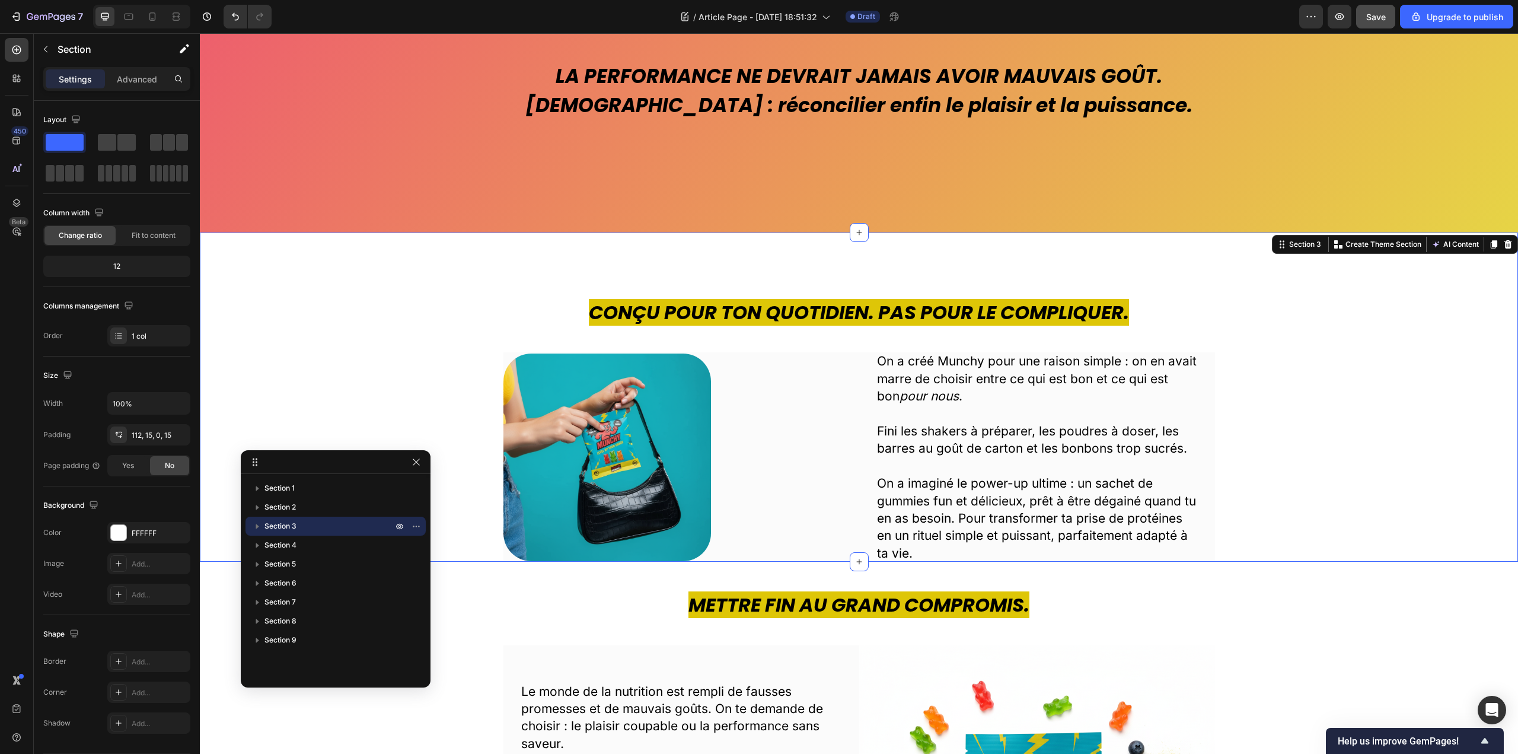
click at [256, 528] on icon "button" at bounding box center [257, 526] width 12 height 12
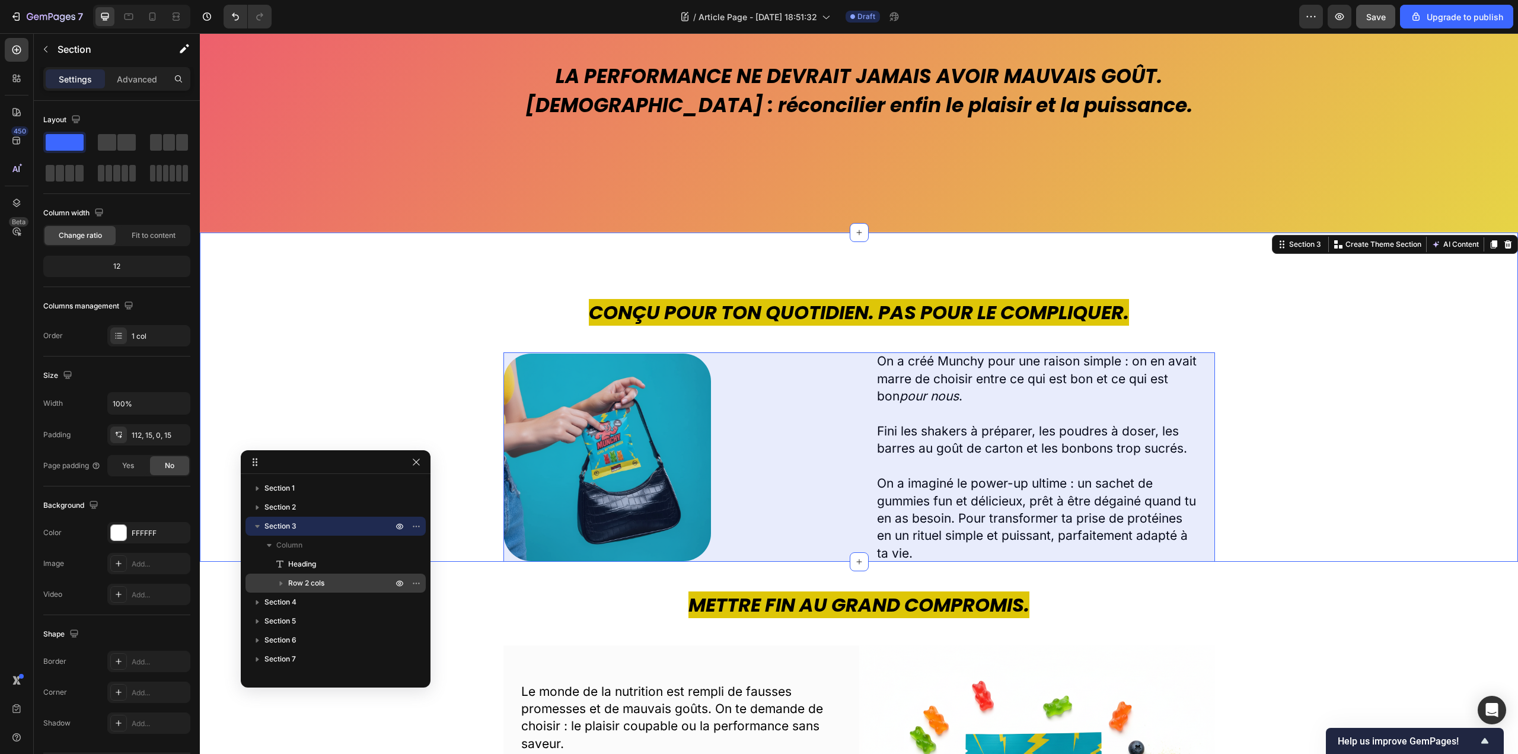
click at [294, 586] on span "Row 2 cols" at bounding box center [306, 583] width 36 height 12
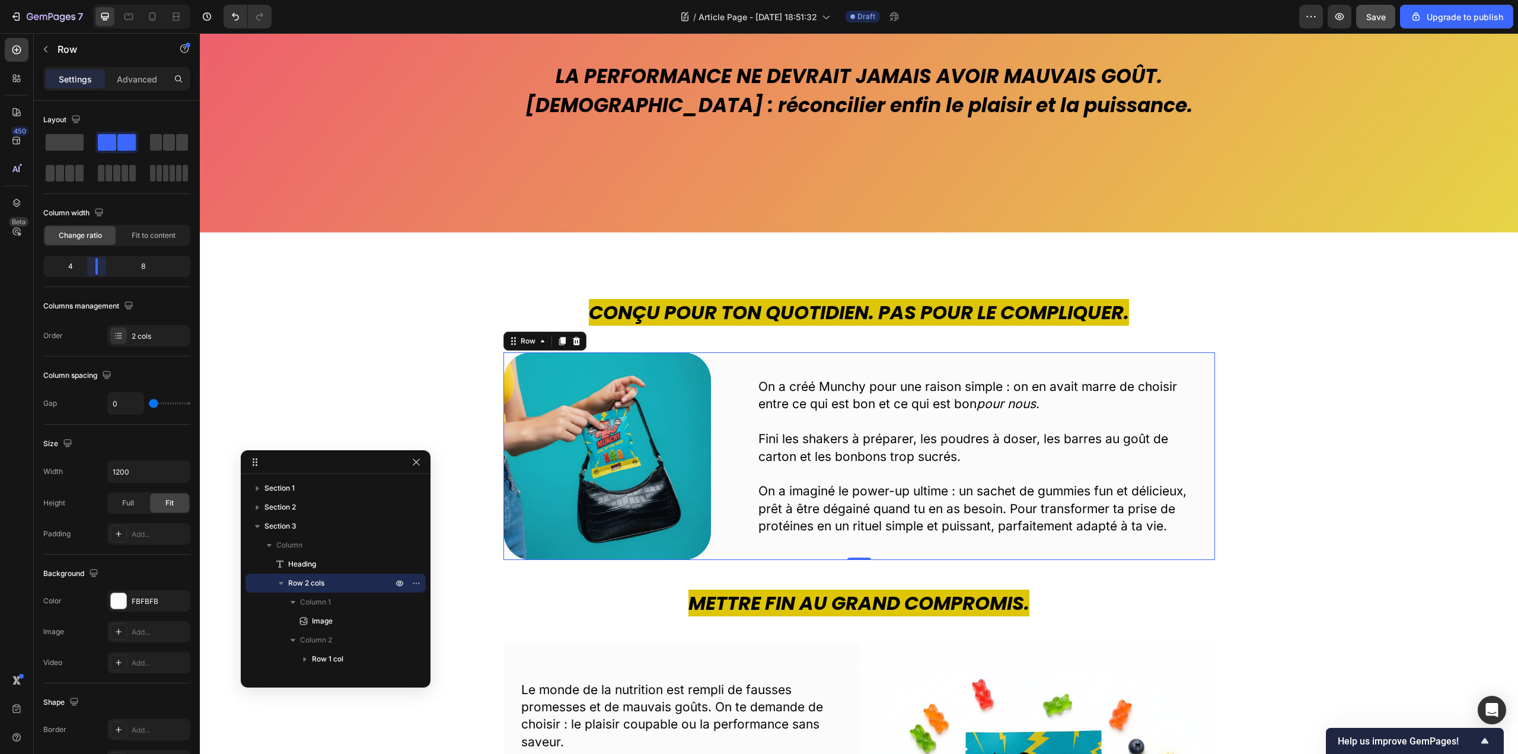
drag, startPoint x: 123, startPoint y: 274, endPoint x: 97, endPoint y: 276, distance: 26.1
click at [97, 0] on body "7 / Article Page - Sep 27, 18:51:32 Draft Preview Save Upgrade to publish 450 B…" at bounding box center [759, 0] width 1518 height 0
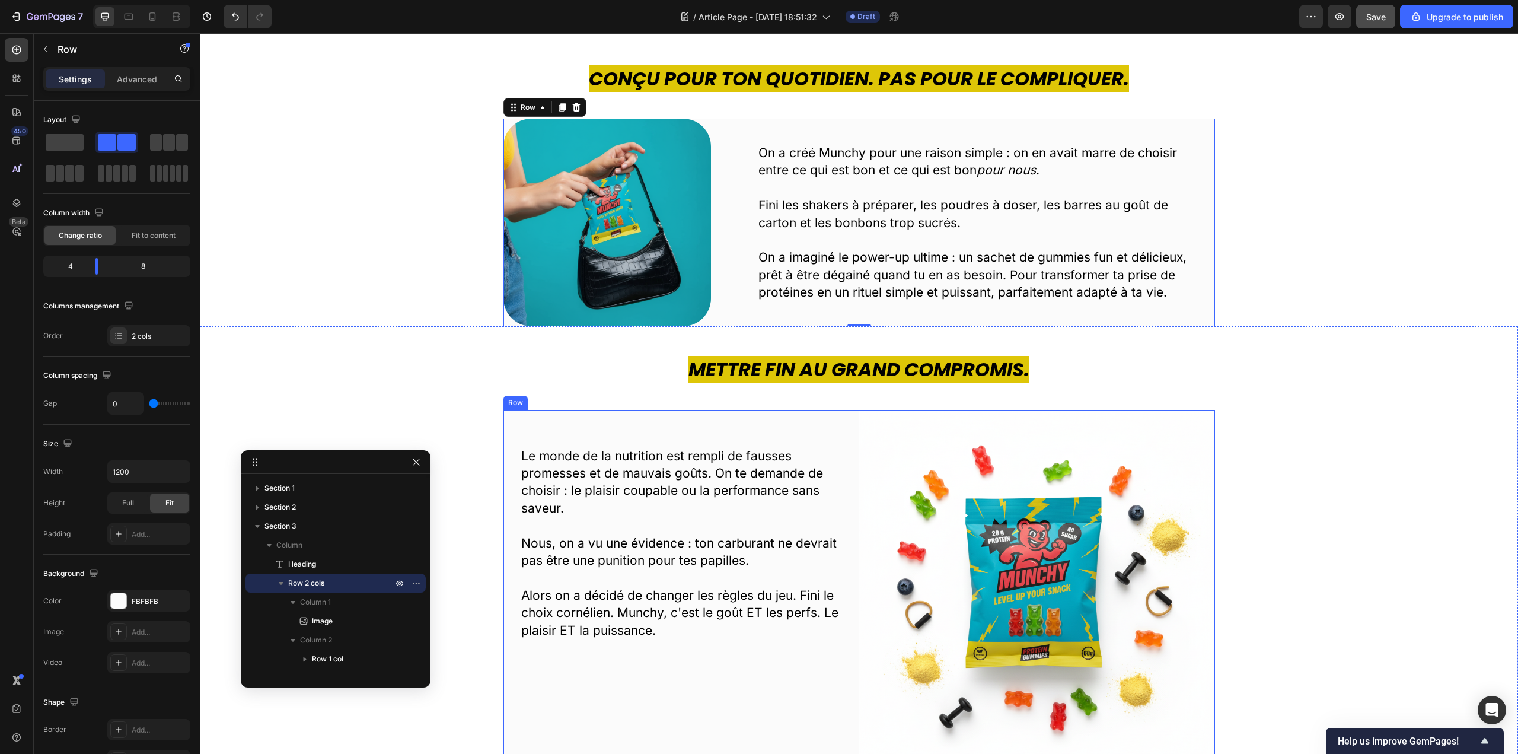
scroll to position [415, 0]
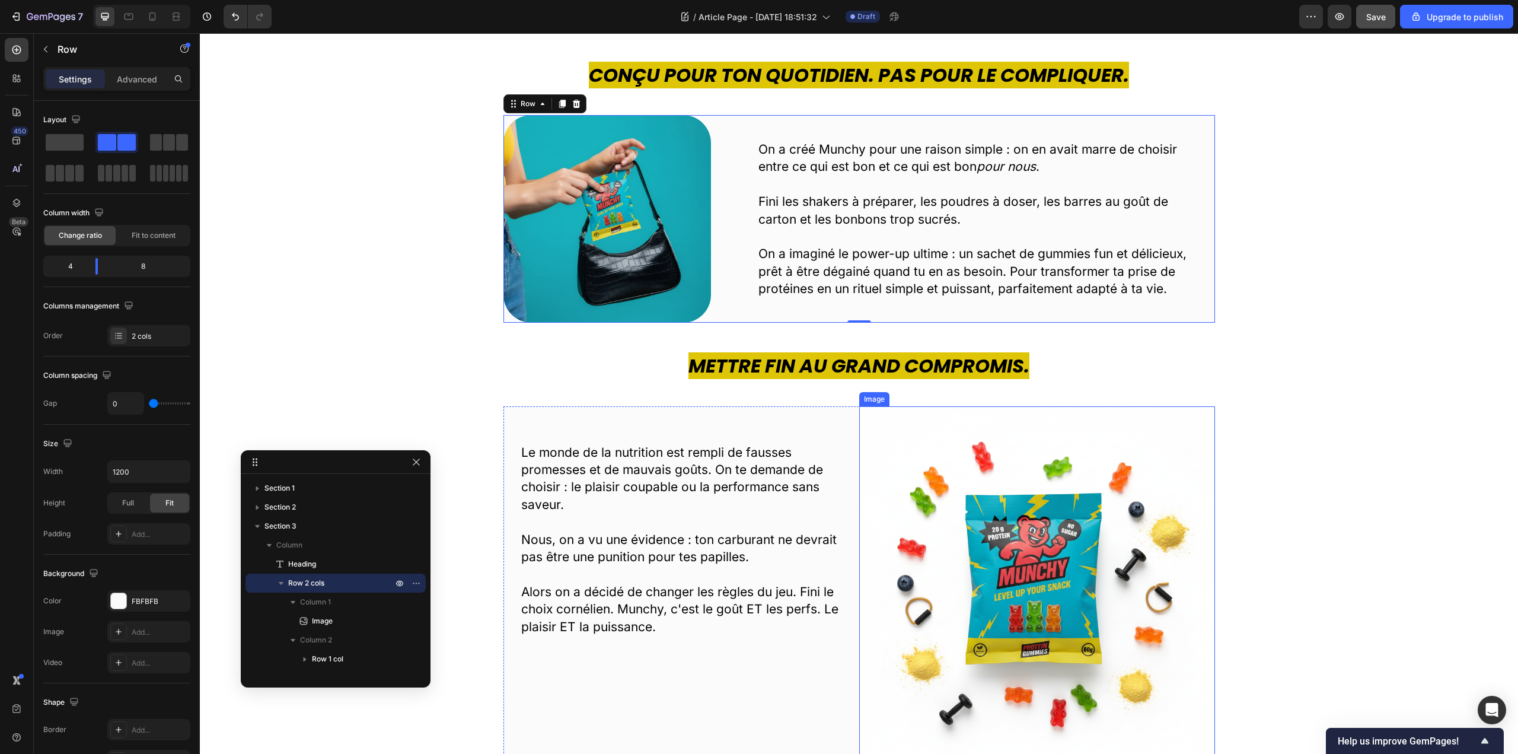
click at [1054, 579] on img at bounding box center [1037, 584] width 356 height 356
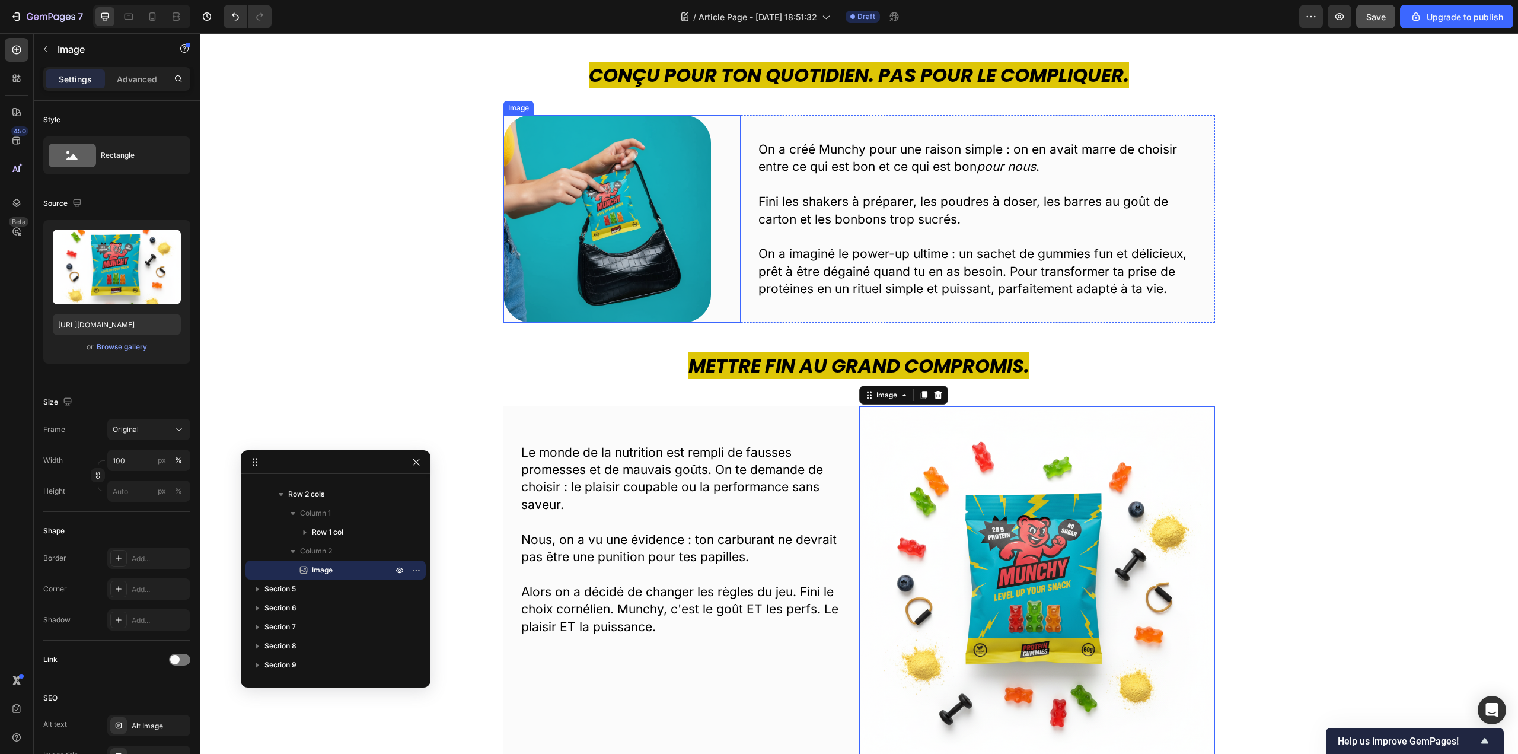
click at [633, 176] on img at bounding box center [607, 219] width 208 height 208
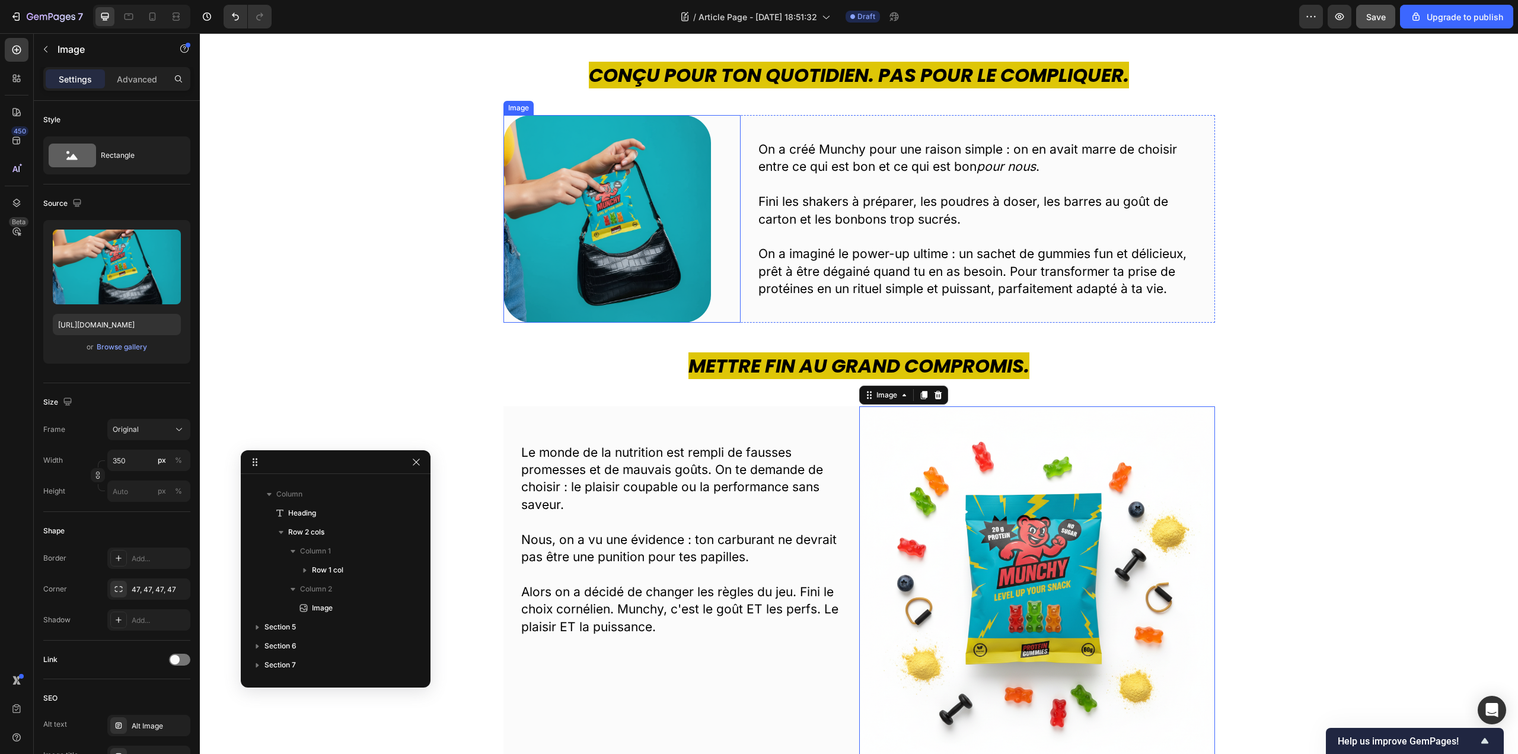
scroll to position [54, 0]
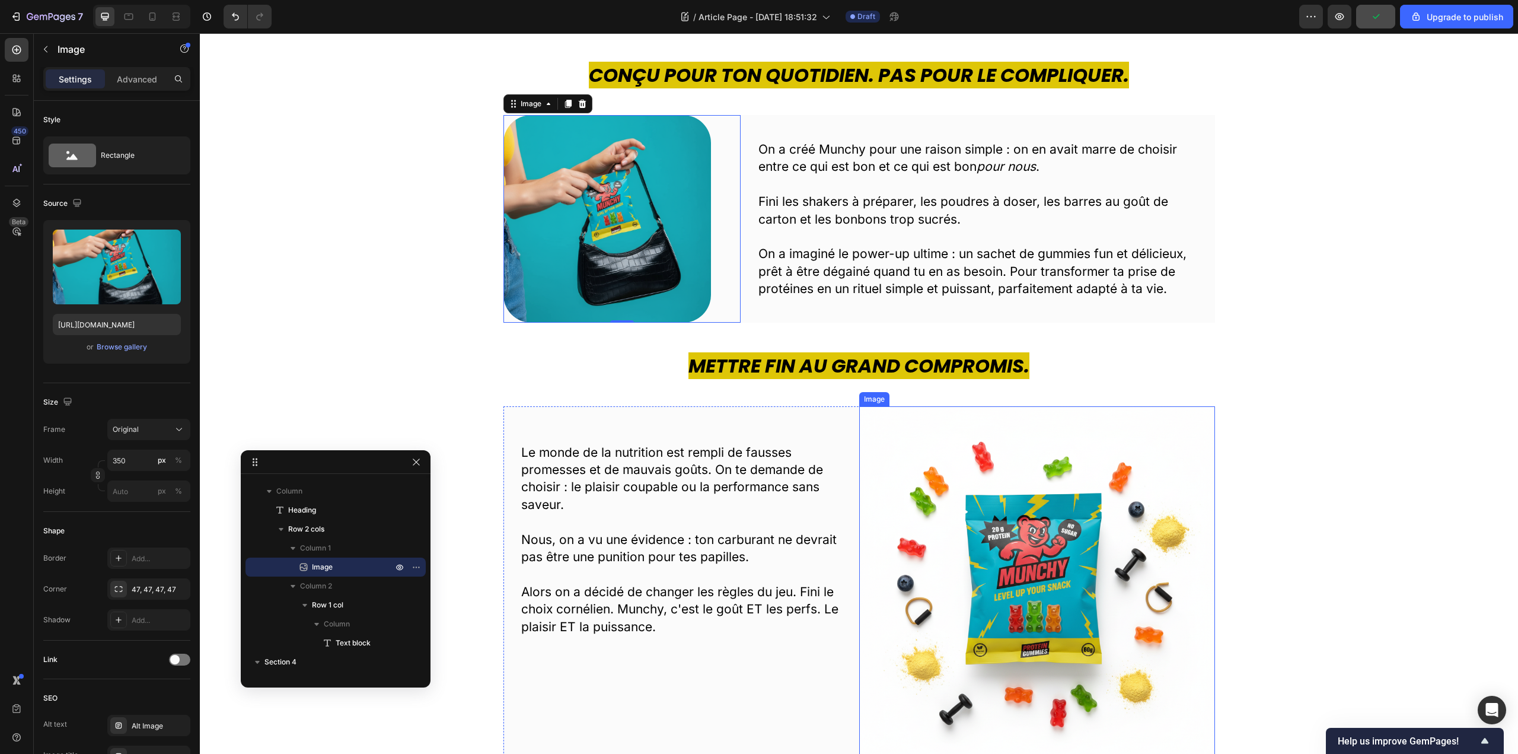
click at [1033, 616] on img at bounding box center [1037, 584] width 356 height 356
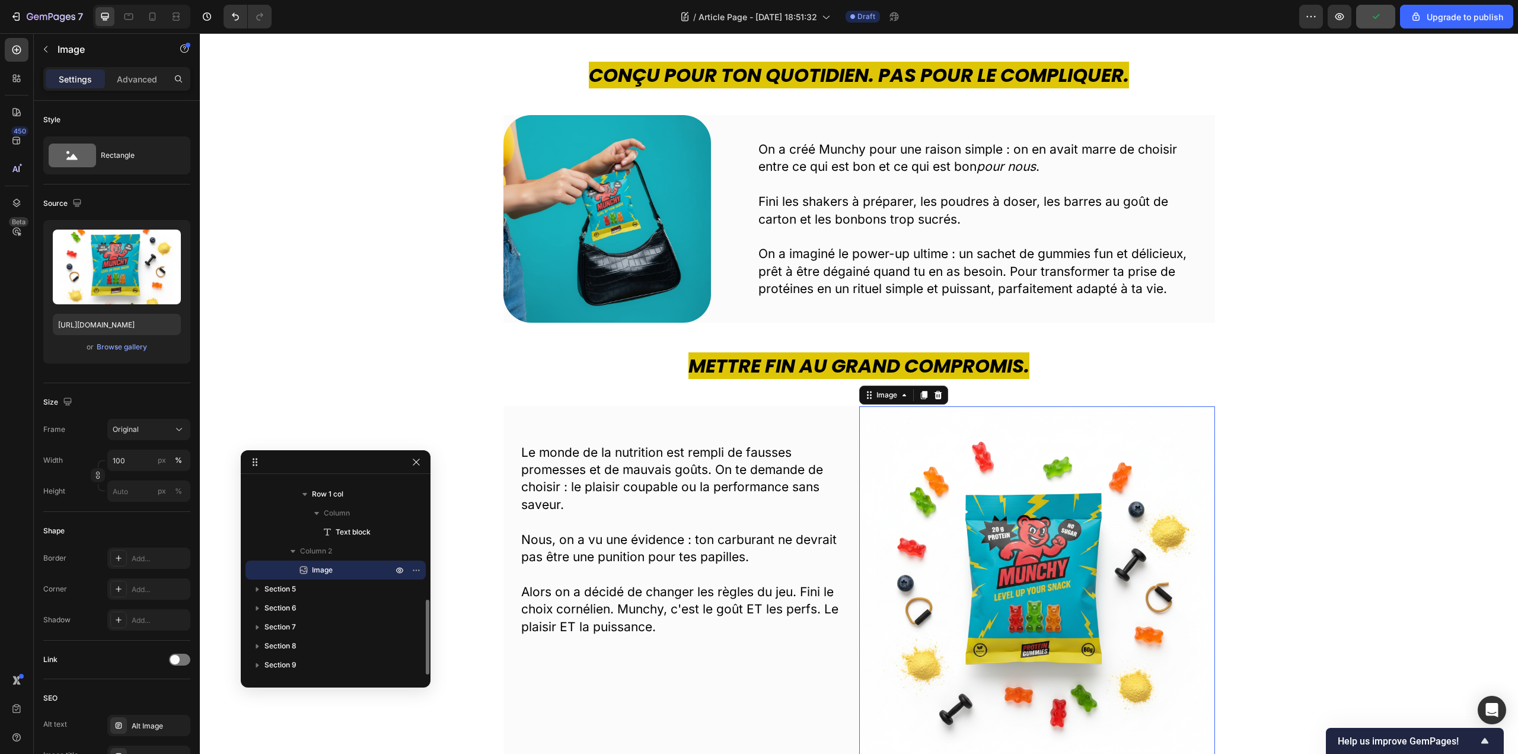
scroll to position [474, 0]
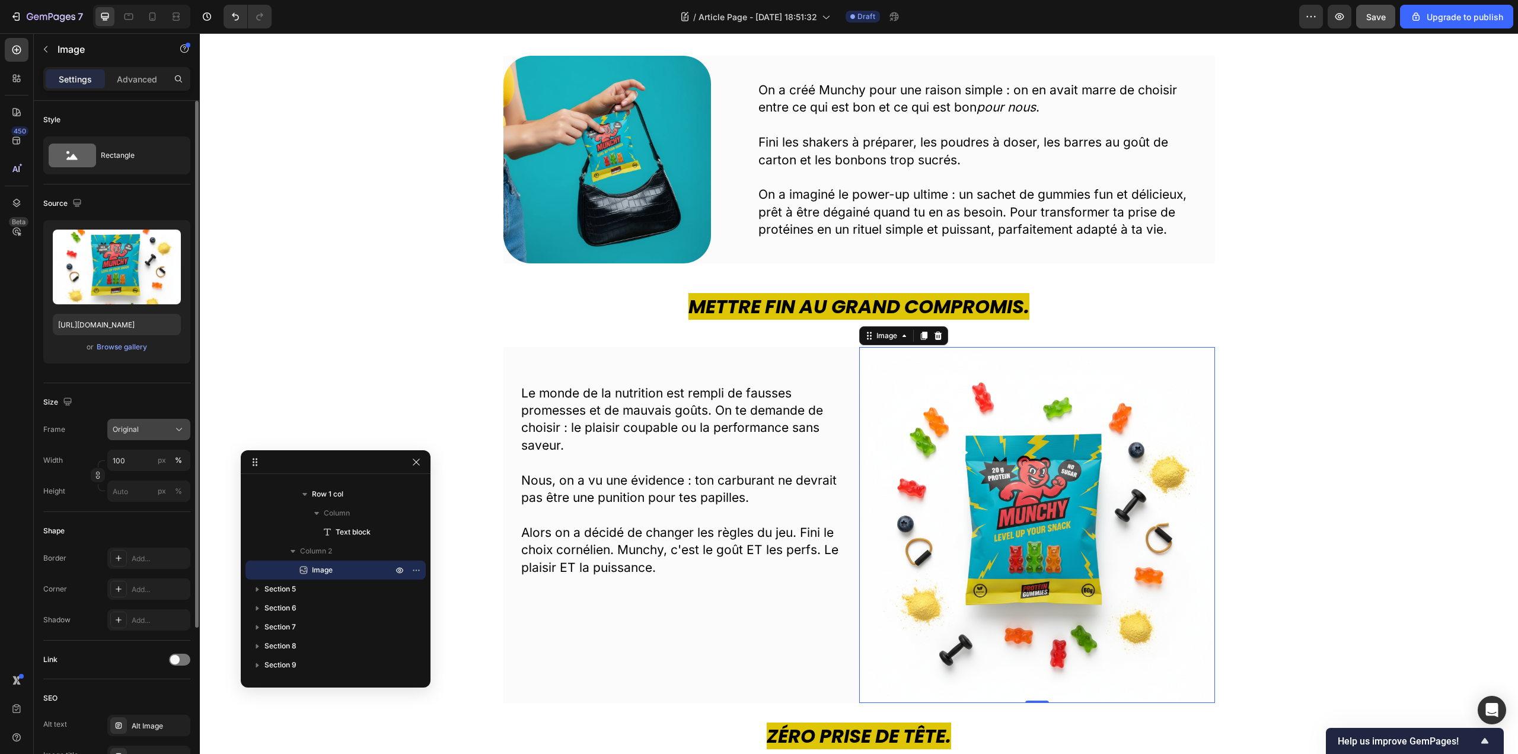
click at [171, 433] on div "Original" at bounding box center [149, 429] width 72 height 12
click at [167, 462] on div "Square" at bounding box center [146, 458] width 69 height 12
click at [582, 161] on img at bounding box center [607, 160] width 208 height 208
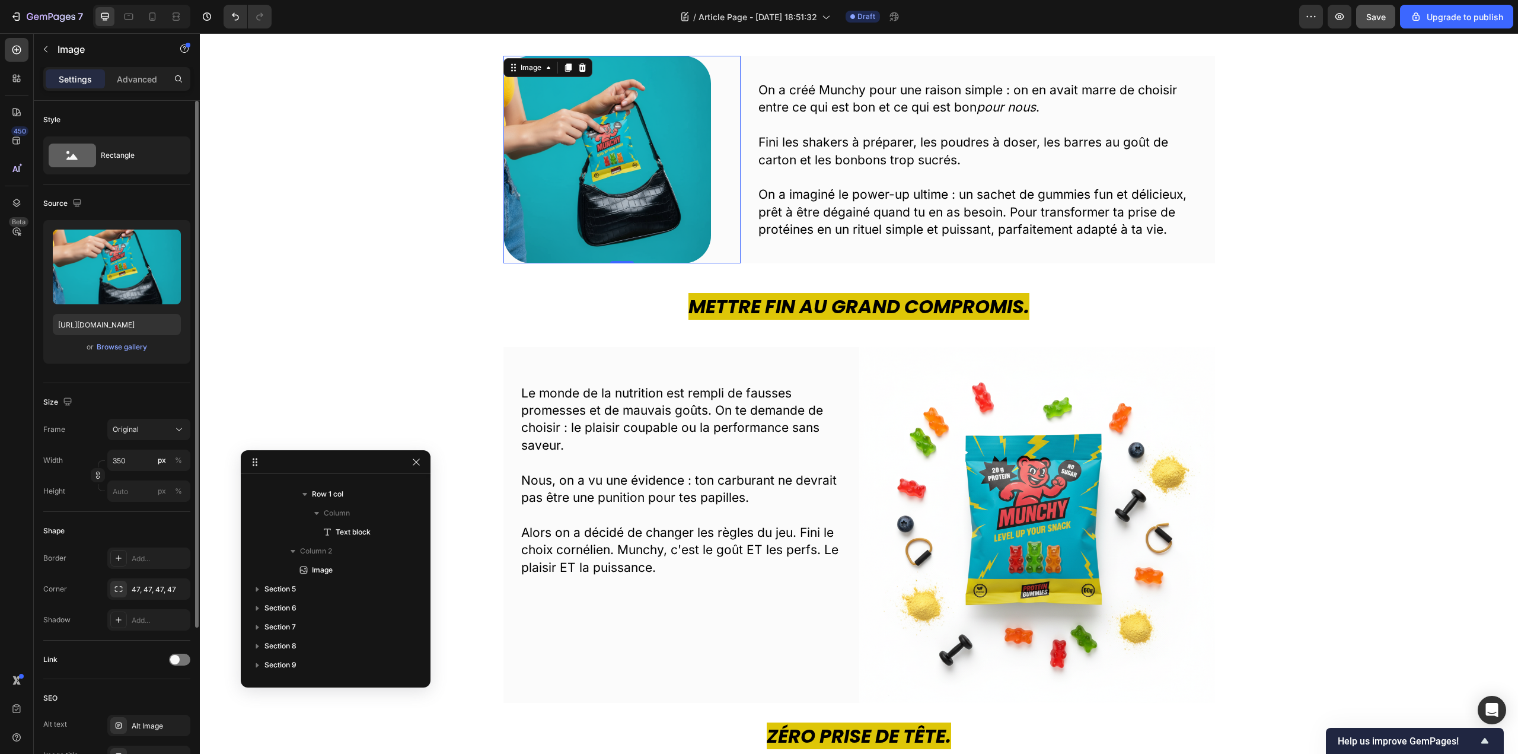
scroll to position [54, 0]
click at [1065, 522] on img at bounding box center [1037, 525] width 356 height 356
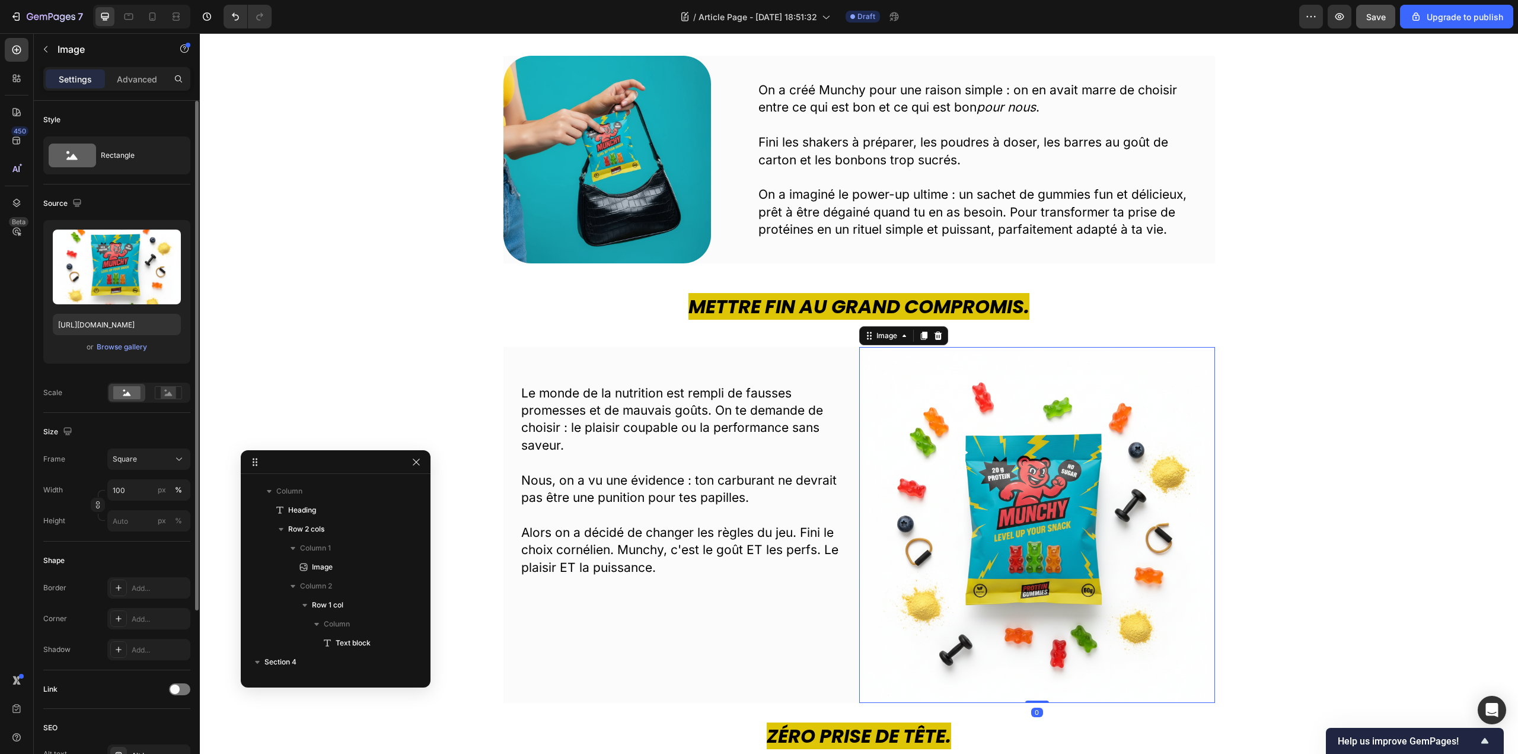
scroll to position [317, 0]
click at [184, 454] on icon at bounding box center [179, 459] width 12 height 12
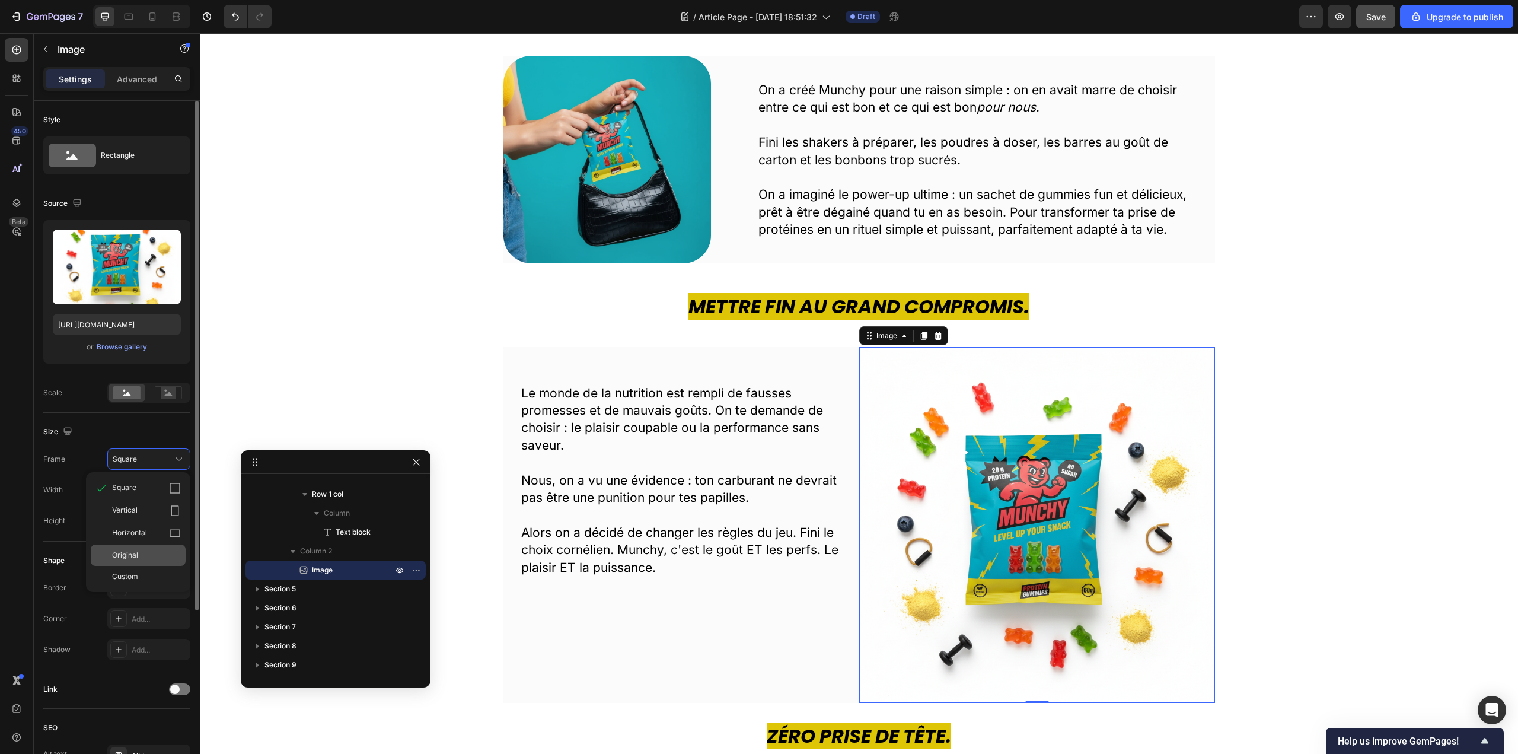
click at [145, 551] on div "Original" at bounding box center [146, 555] width 69 height 11
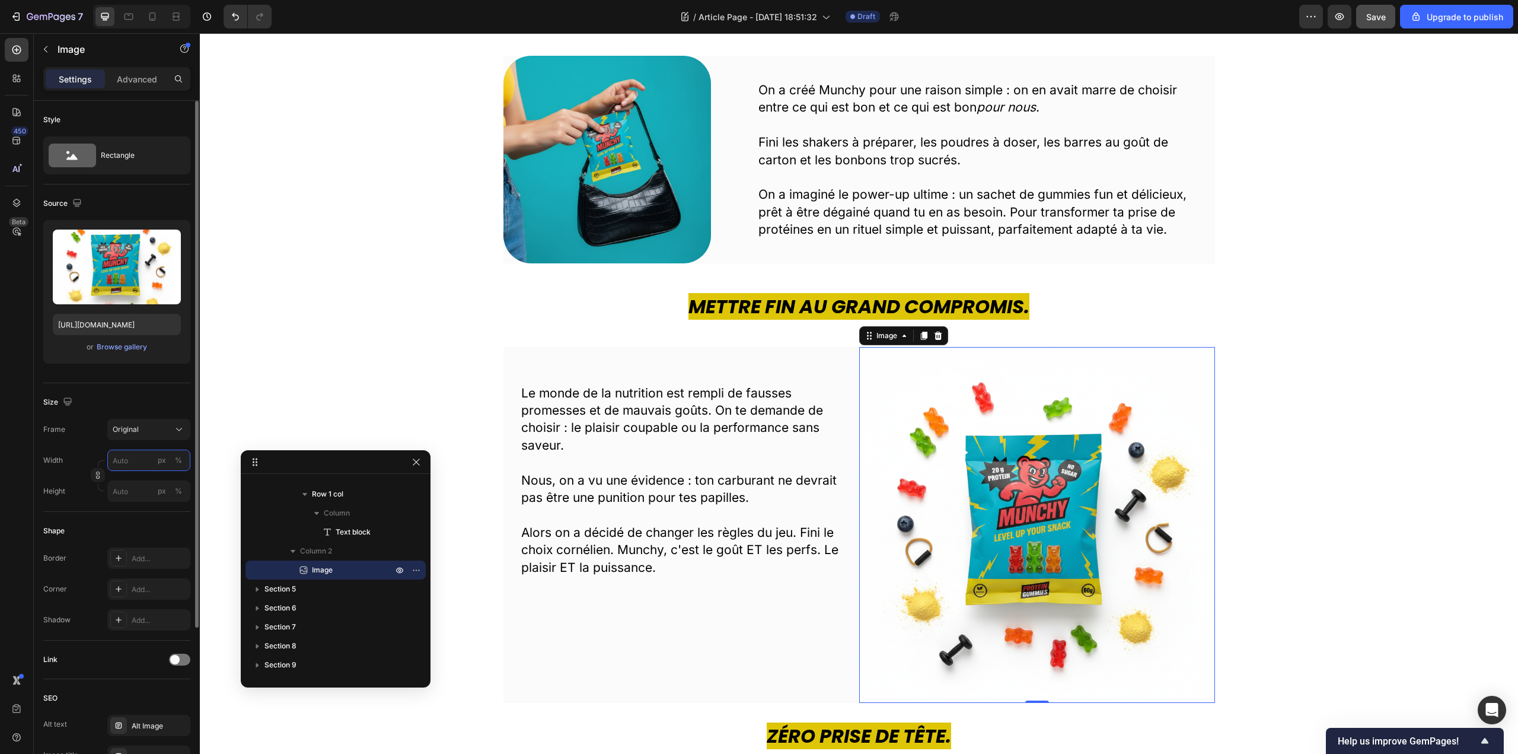
click at [141, 462] on input "px %" at bounding box center [148, 459] width 83 height 21
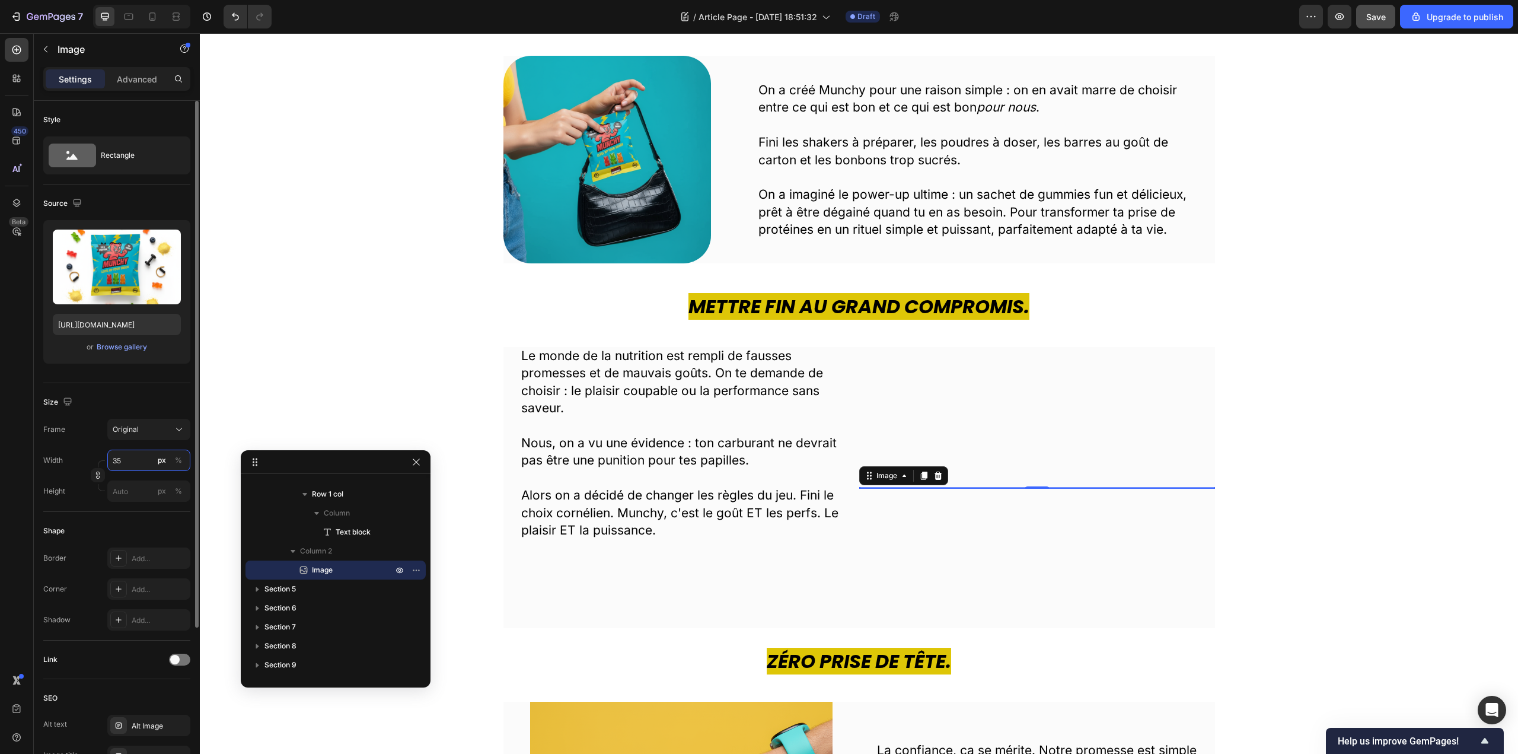
type input "350"
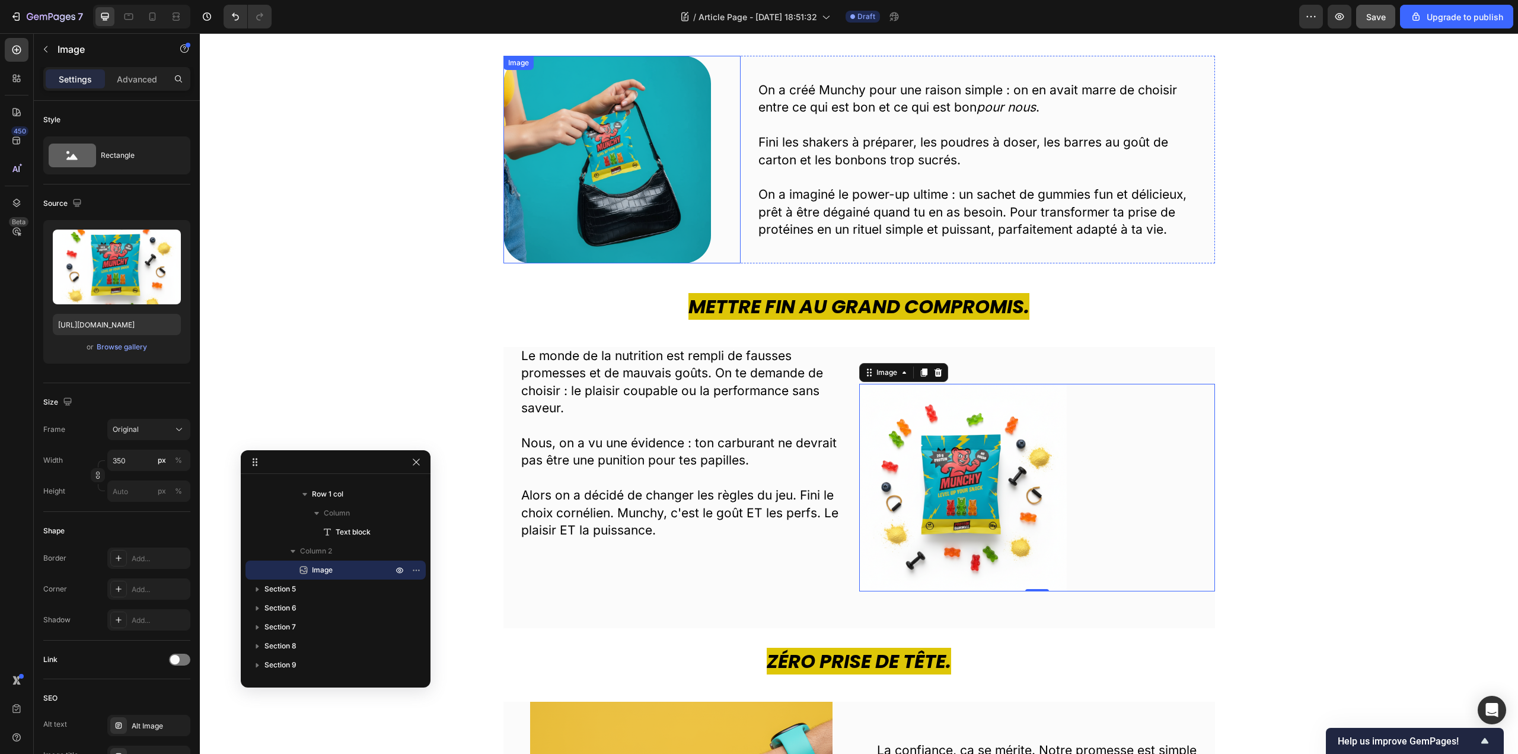
click at [588, 130] on img at bounding box center [607, 160] width 208 height 208
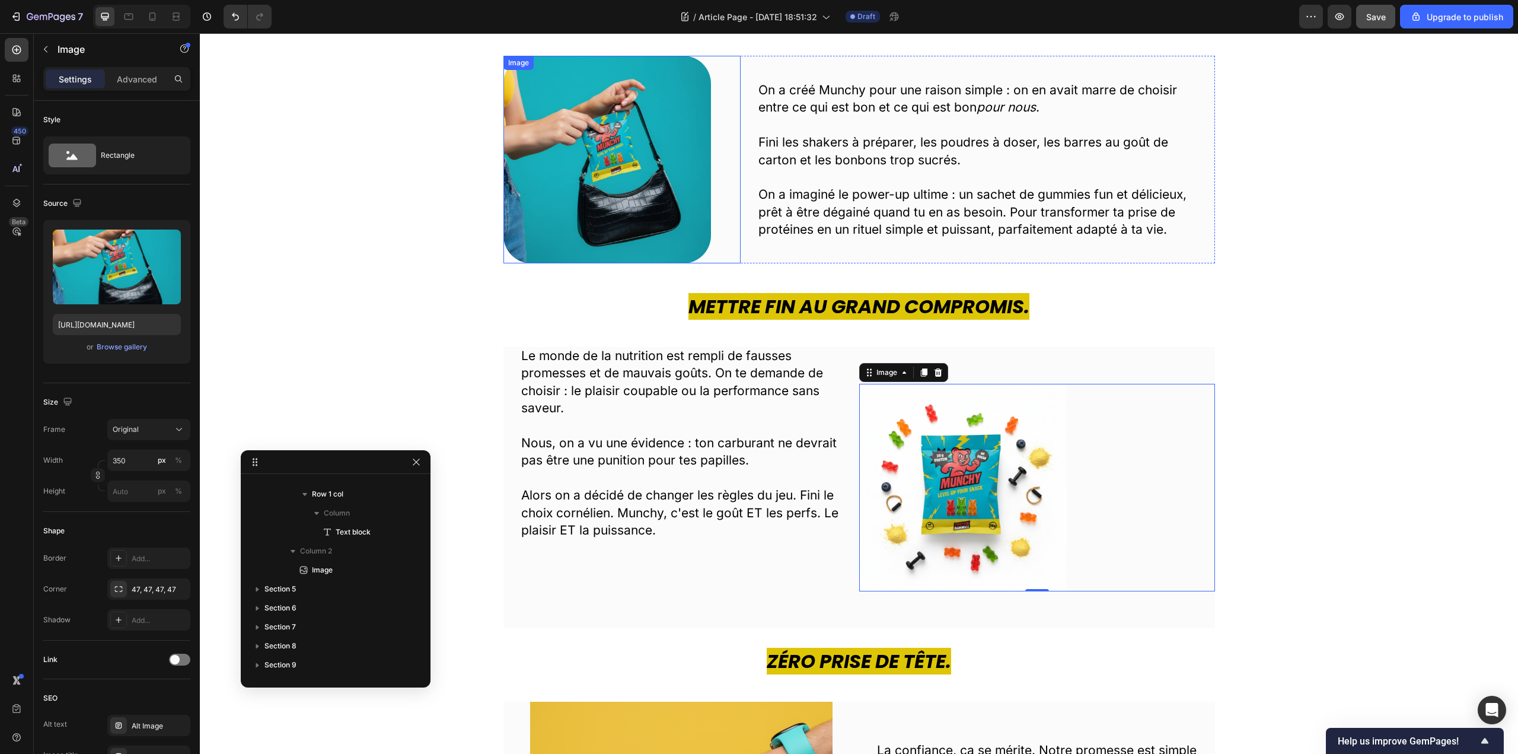
scroll to position [54, 0]
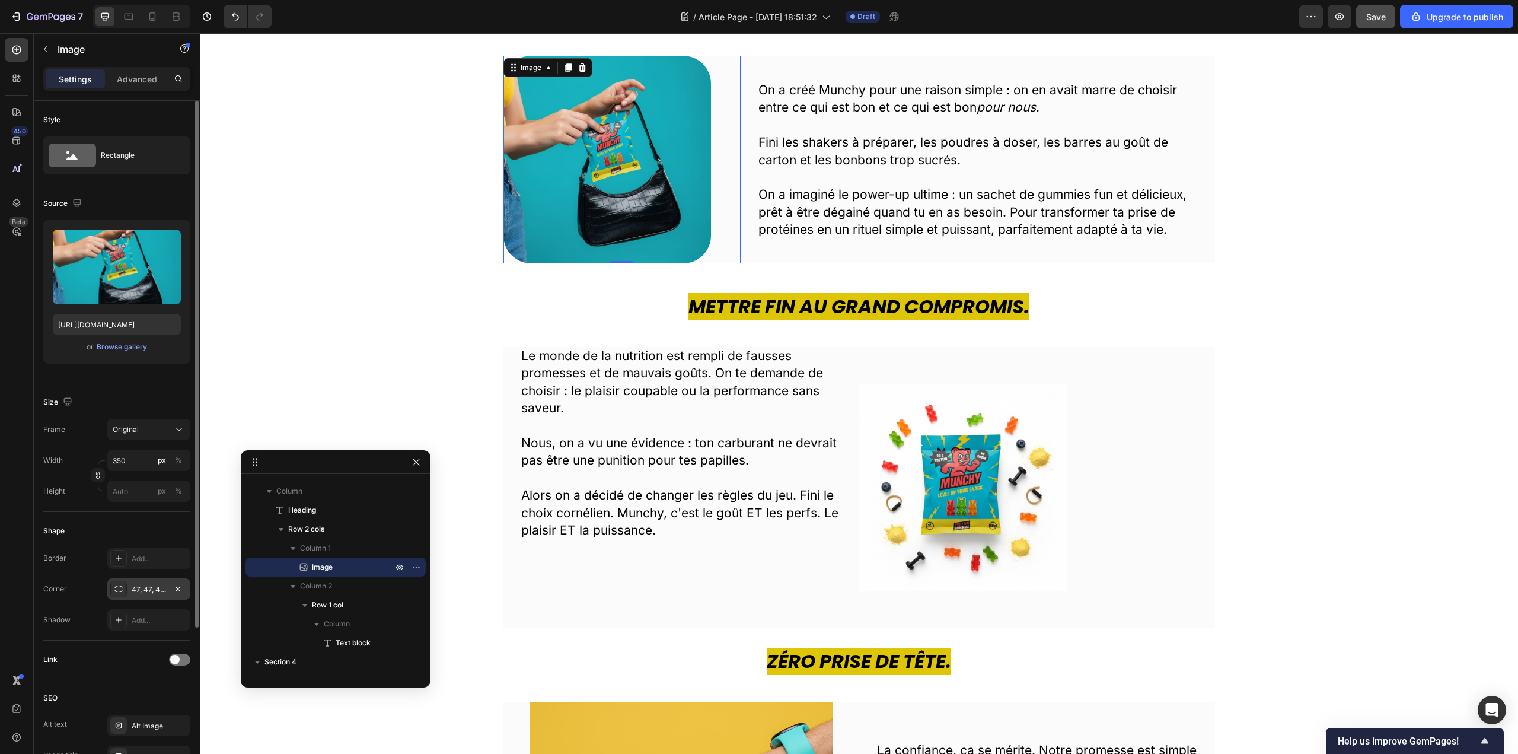
click at [137, 591] on div "47, 47, 47, 47" at bounding box center [149, 589] width 34 height 11
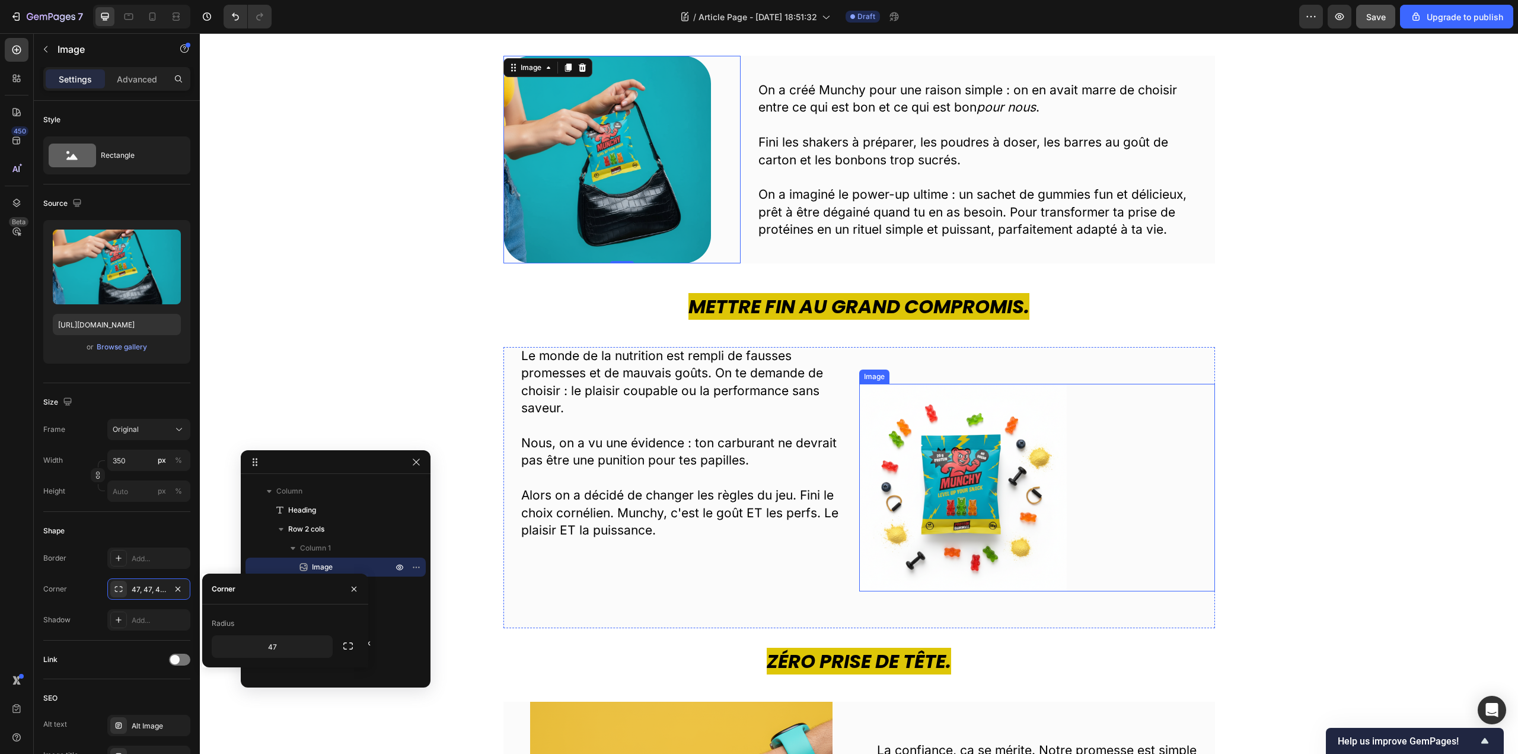
click at [973, 477] on img at bounding box center [963, 488] width 208 height 208
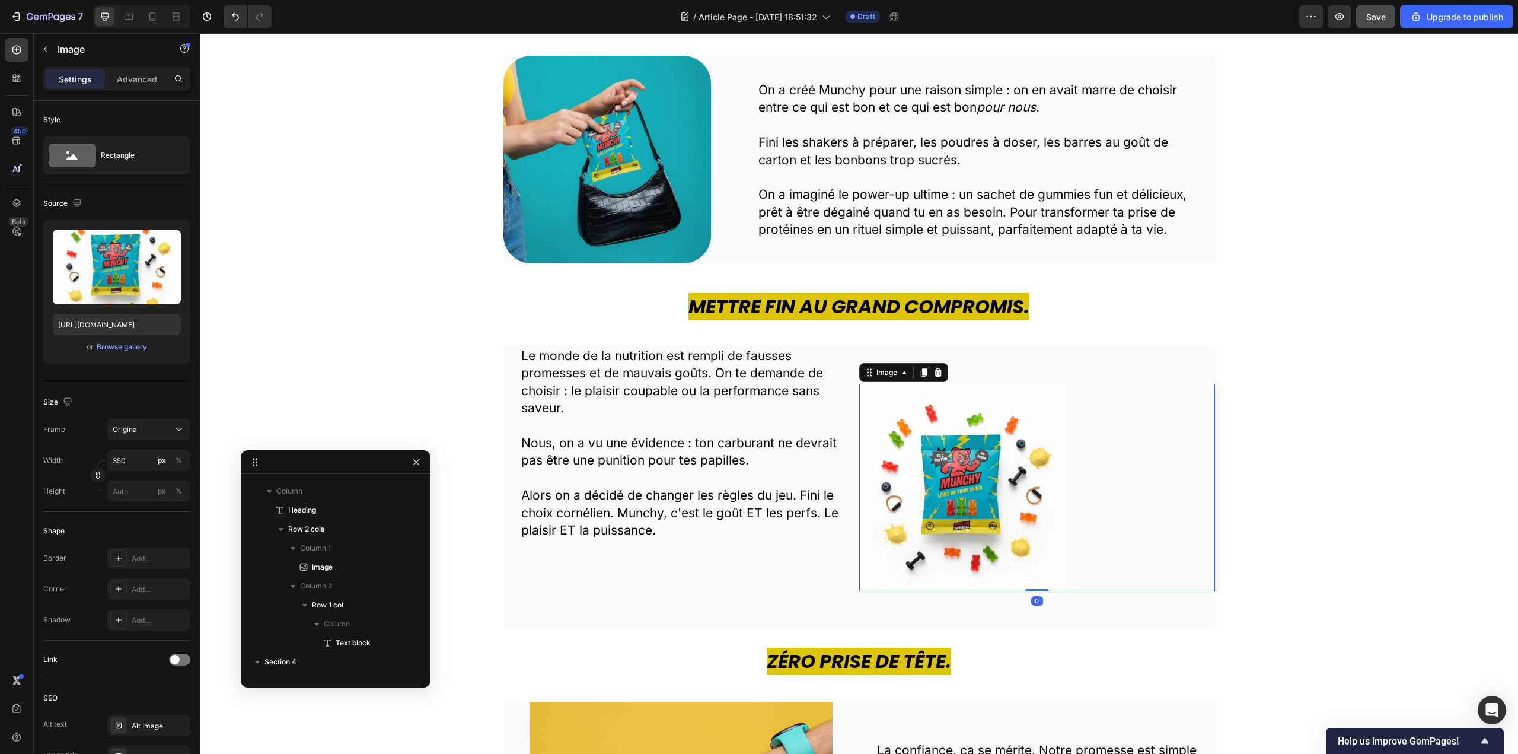
scroll to position [317, 0]
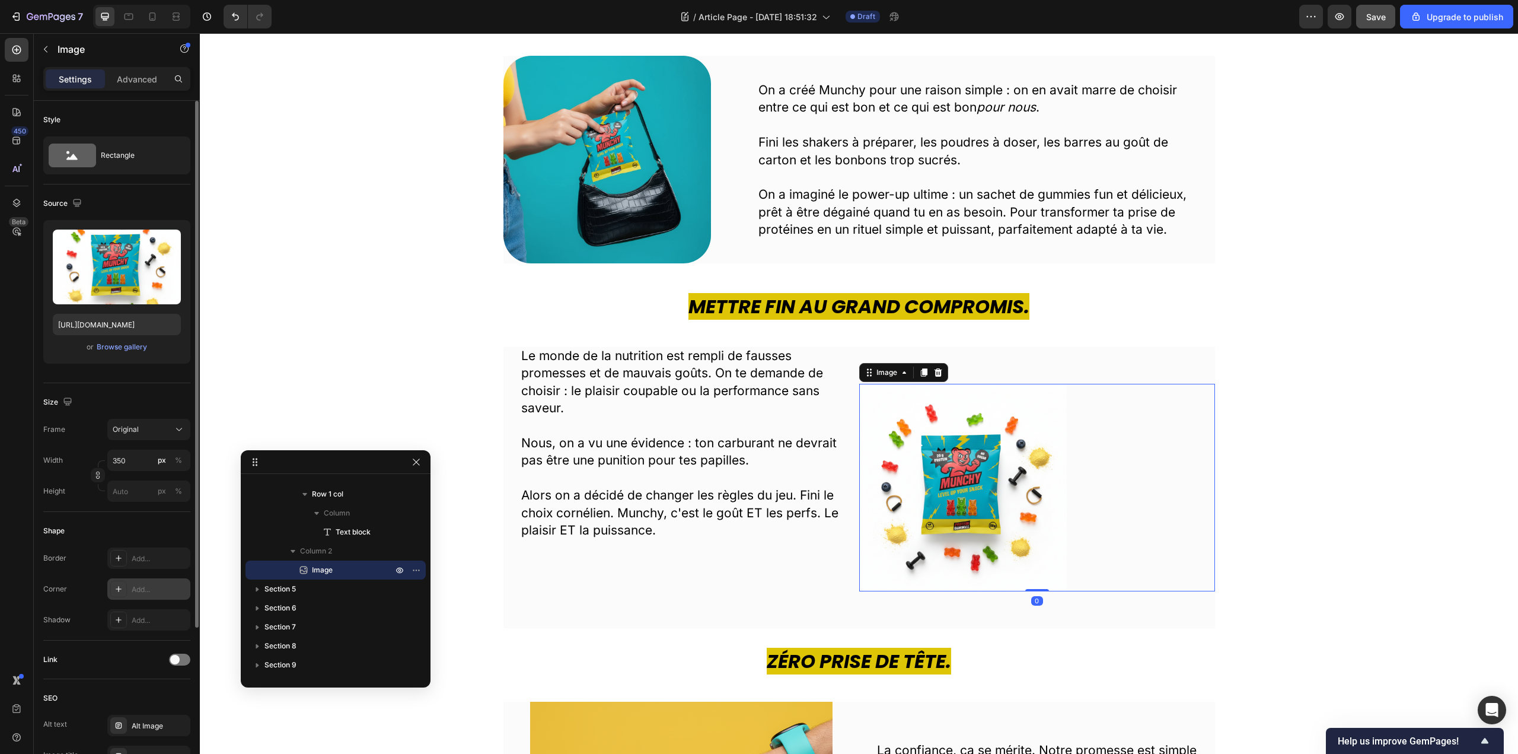
click at [150, 588] on div "Add..." at bounding box center [160, 589] width 56 height 11
type input "47"
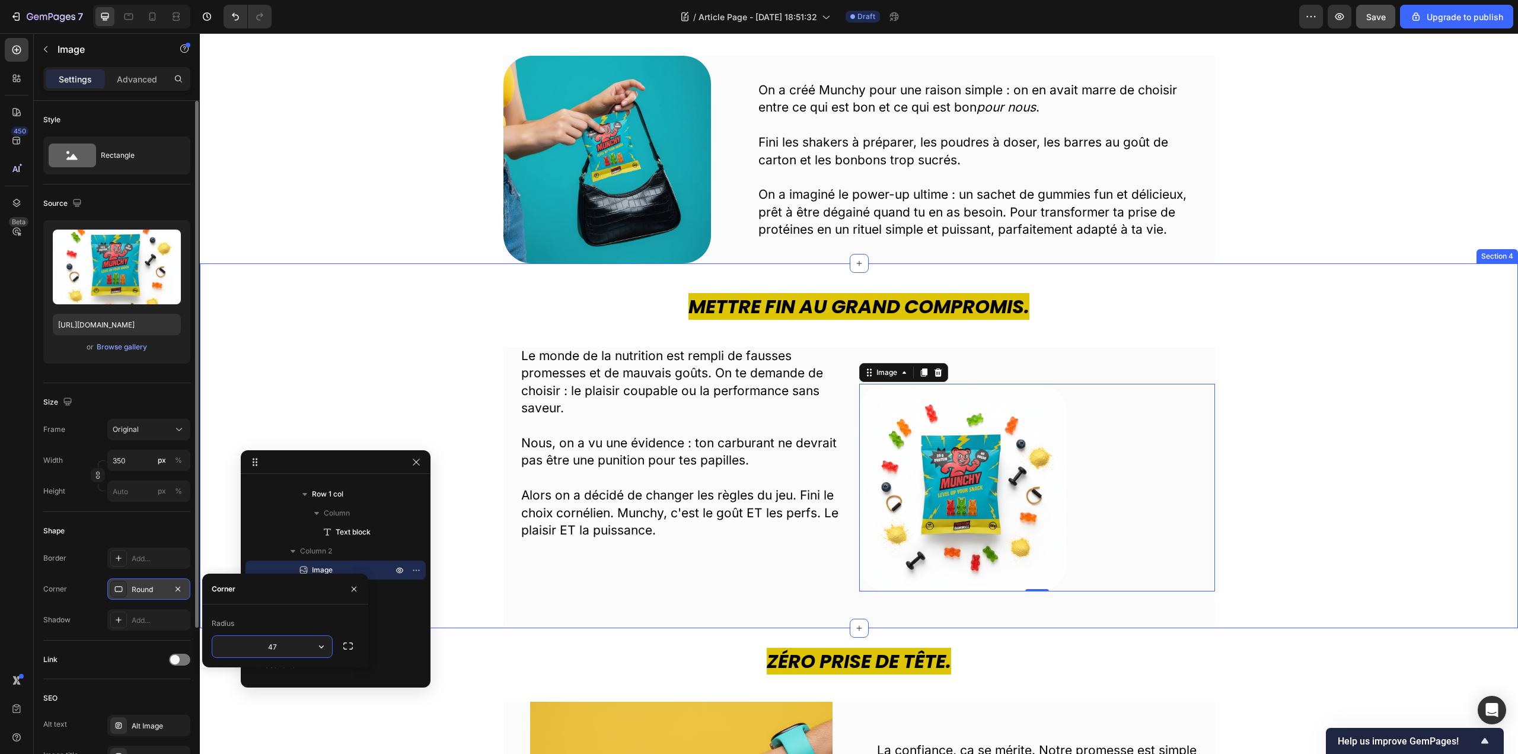
click at [390, 359] on div "Mettre fin au grand compromis. Heading Le monde de la nutrition est rempli de f…" at bounding box center [859, 460] width 1300 height 335
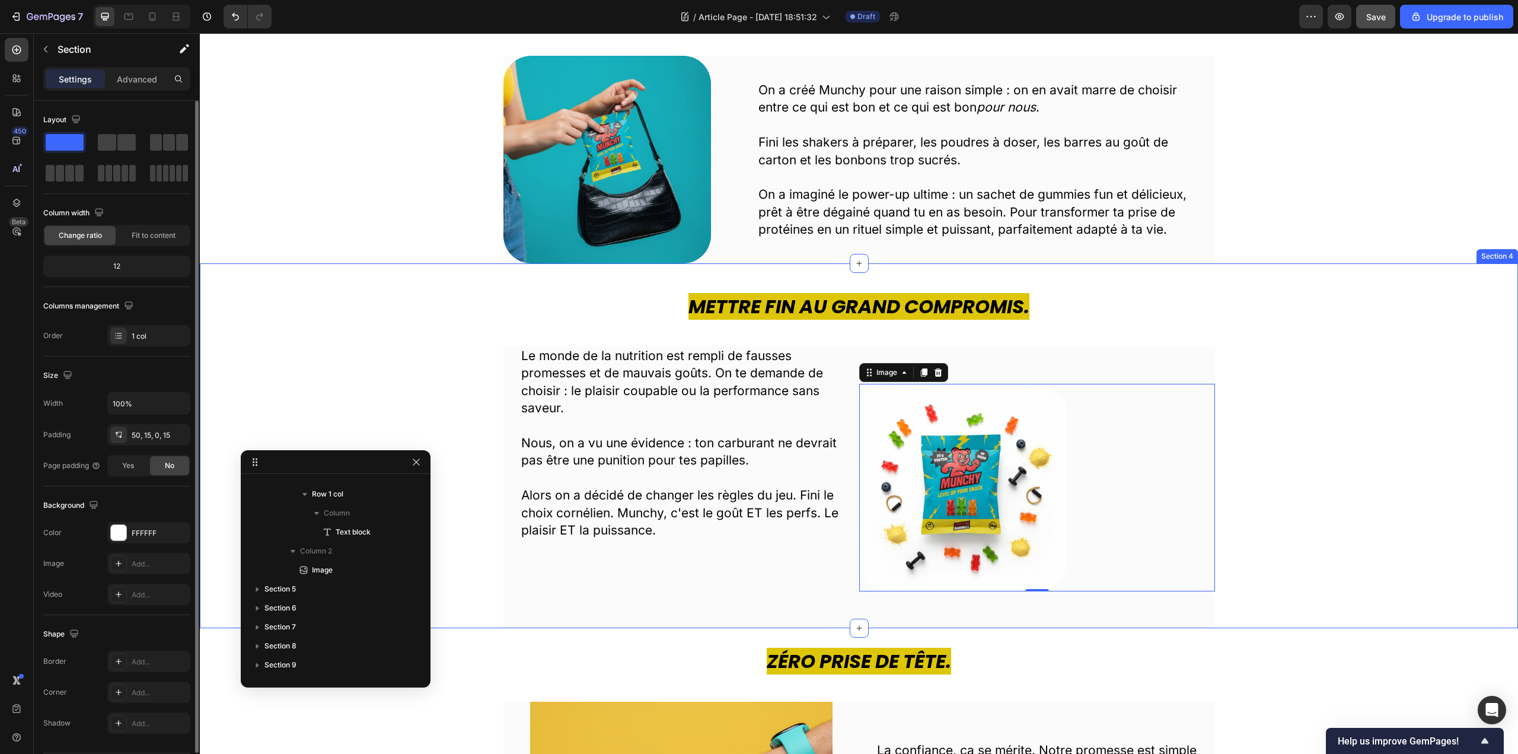
scroll to position [149, 0]
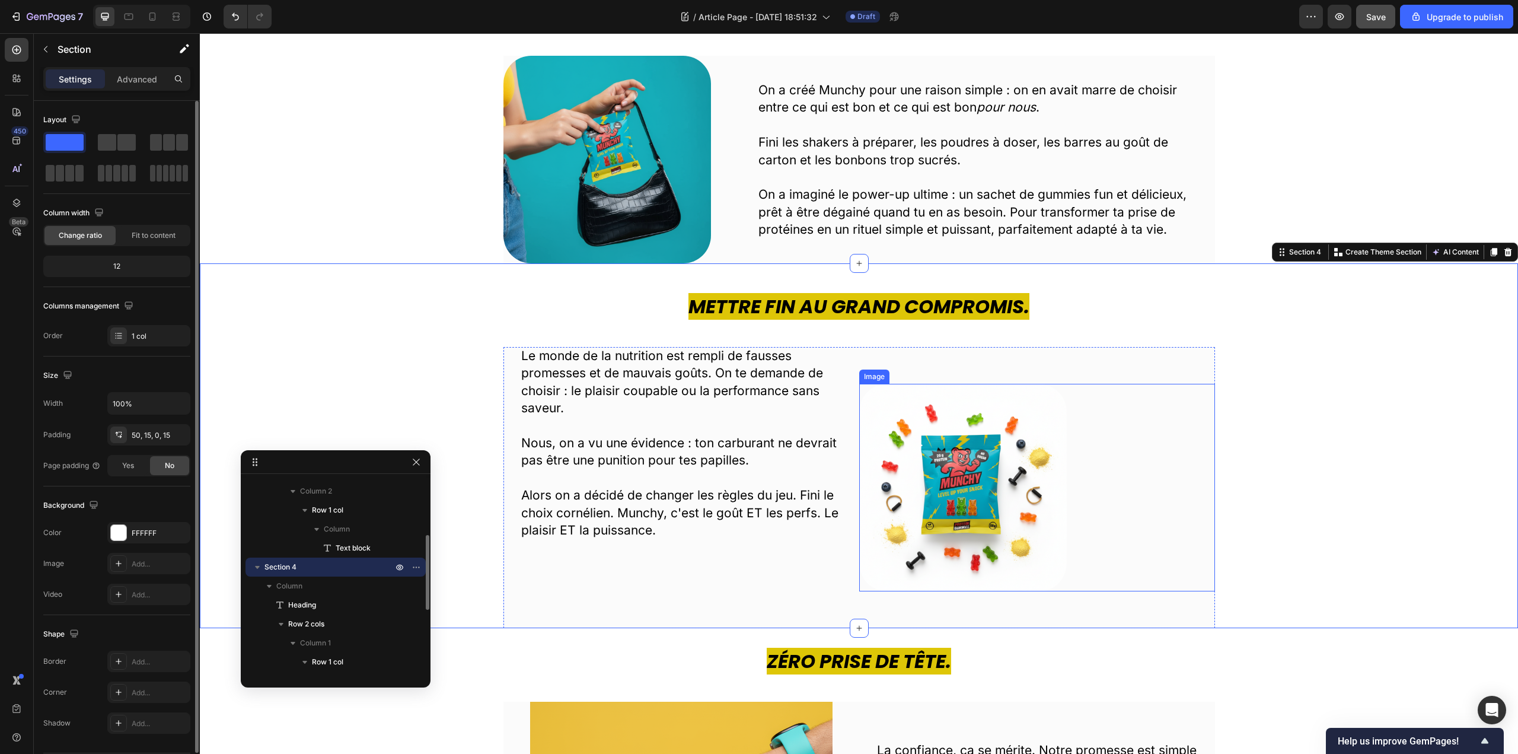
click at [974, 491] on img at bounding box center [963, 488] width 208 height 208
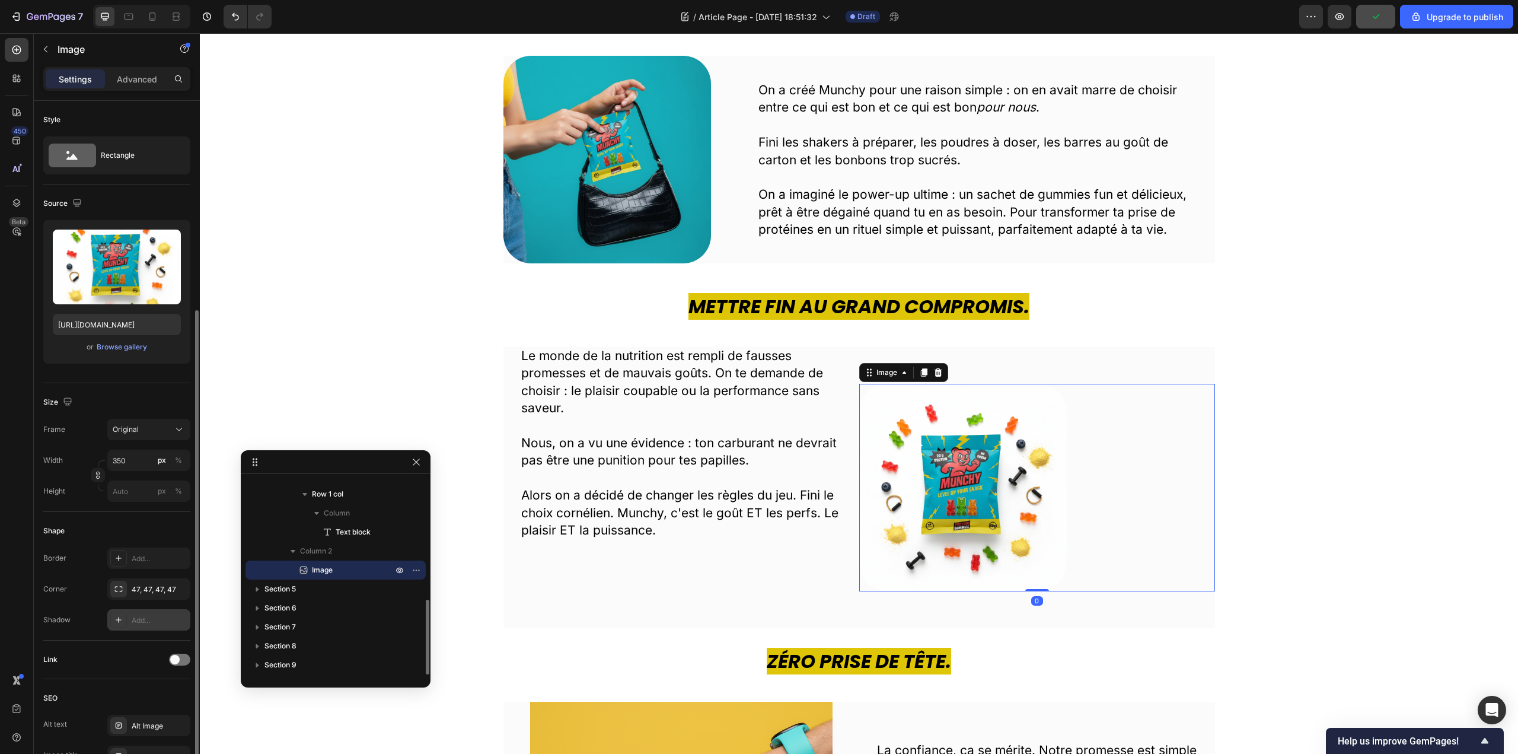
scroll to position [209, 0]
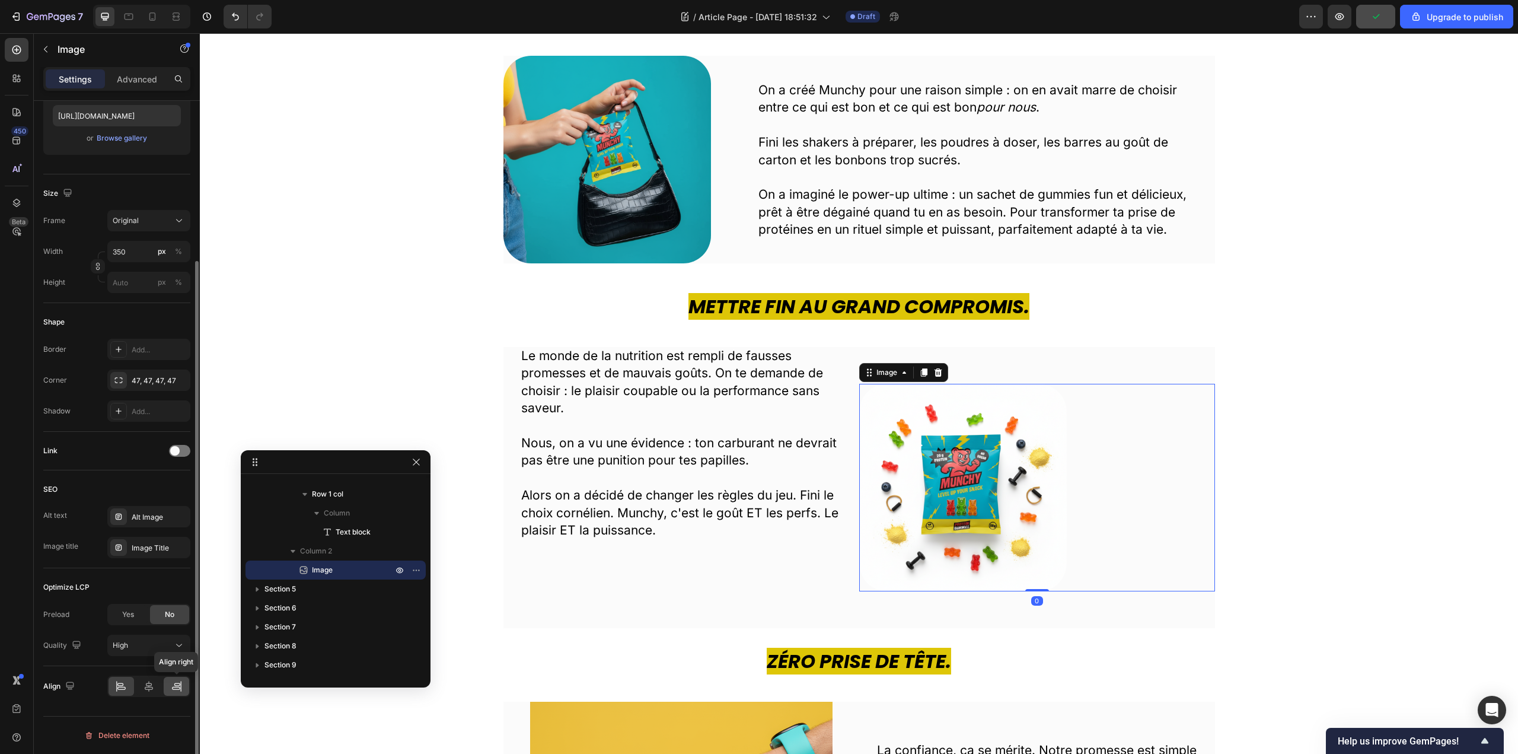
click at [177, 684] on icon at bounding box center [177, 686] width 12 height 12
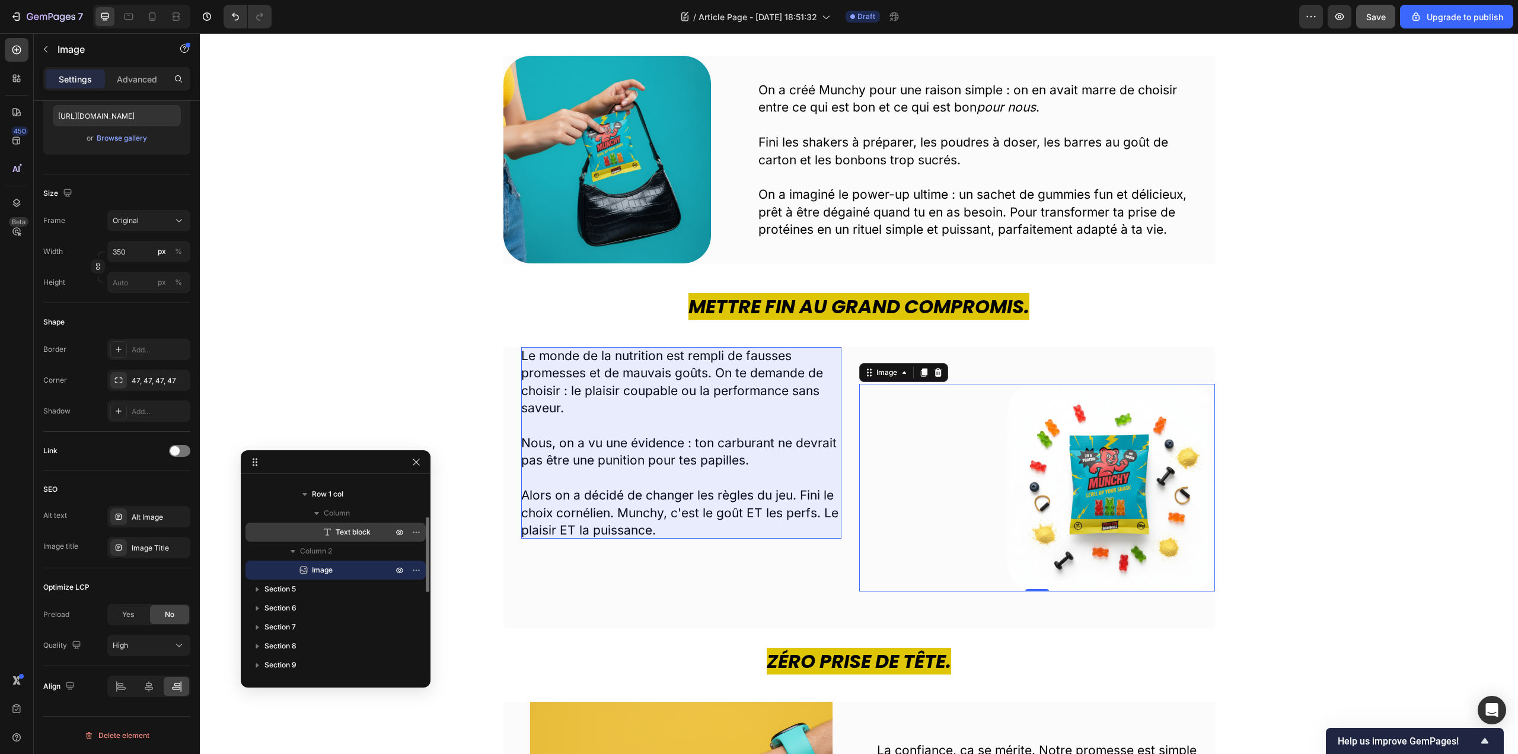
scroll to position [257, 0]
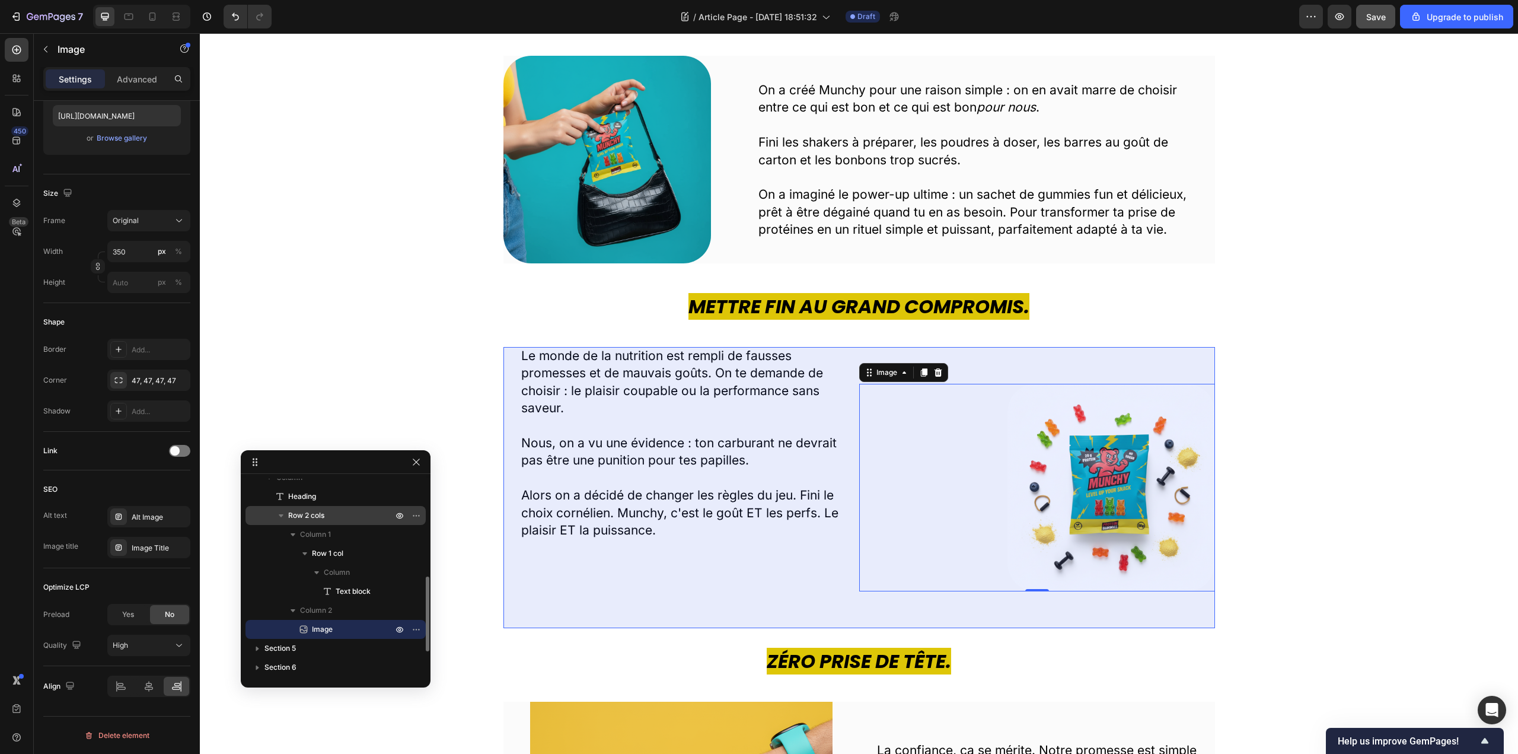
click at [330, 520] on p "Row 2 cols" at bounding box center [341, 515] width 107 height 12
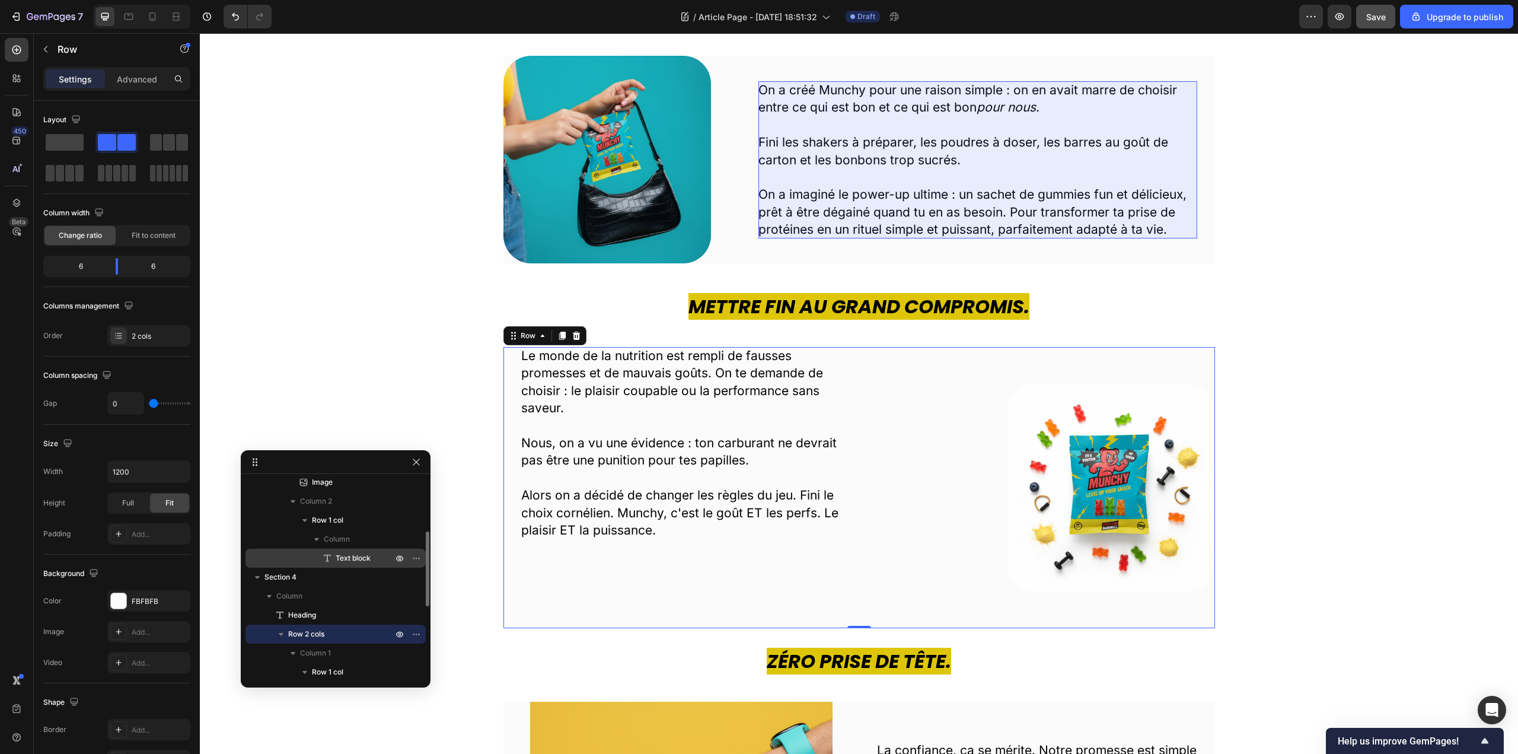
scroll to position [79, 0]
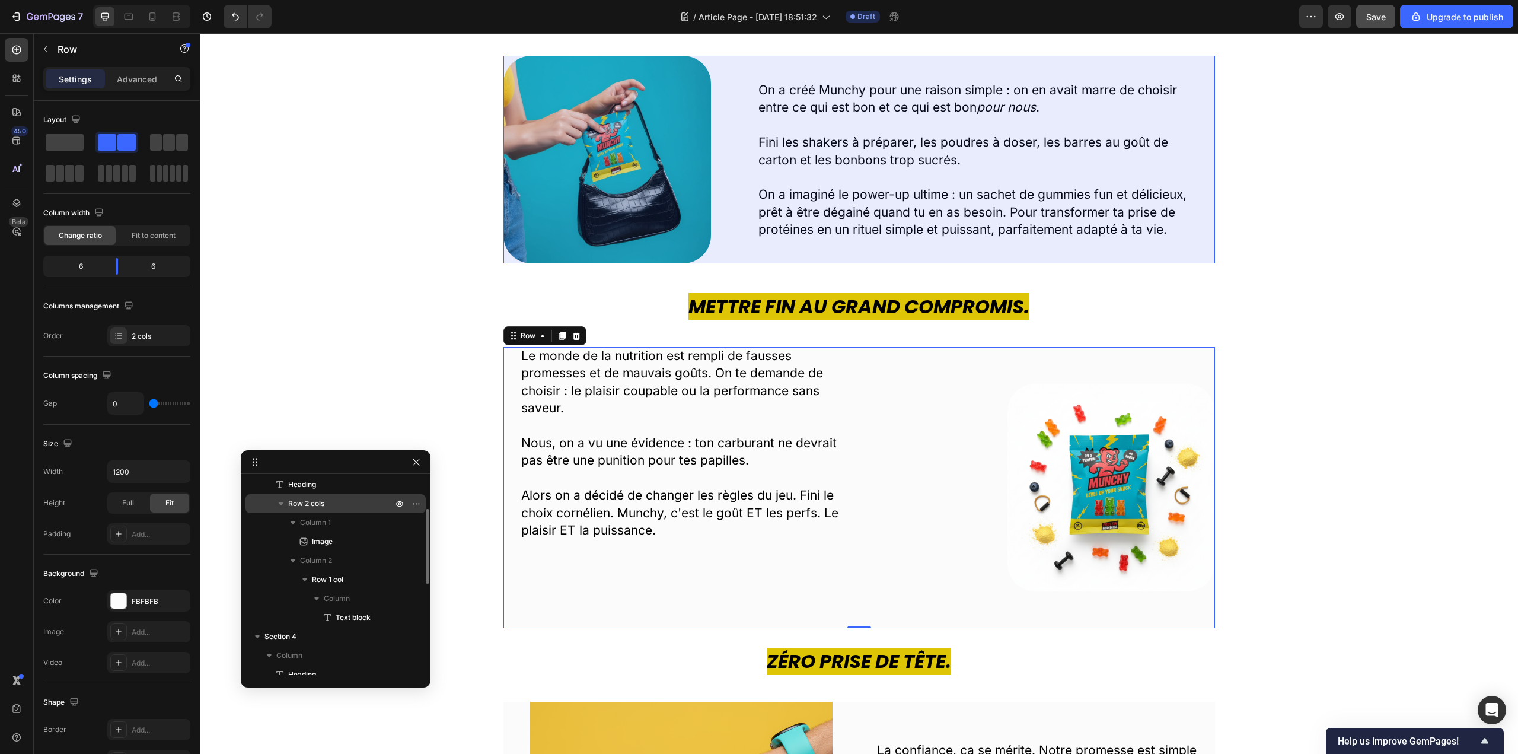
click at [324, 510] on div "Row 2 cols" at bounding box center [335, 503] width 171 height 19
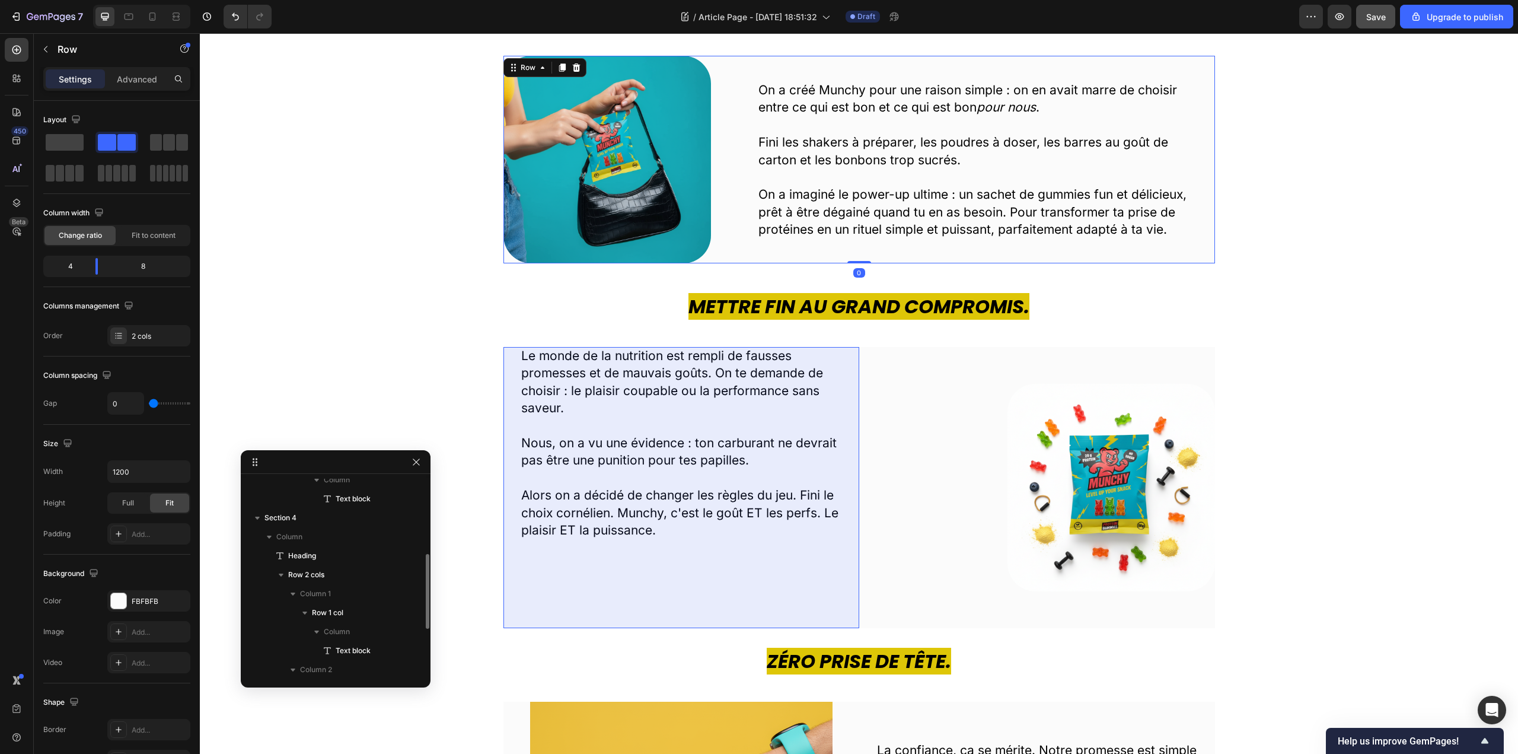
scroll to position [257, 0]
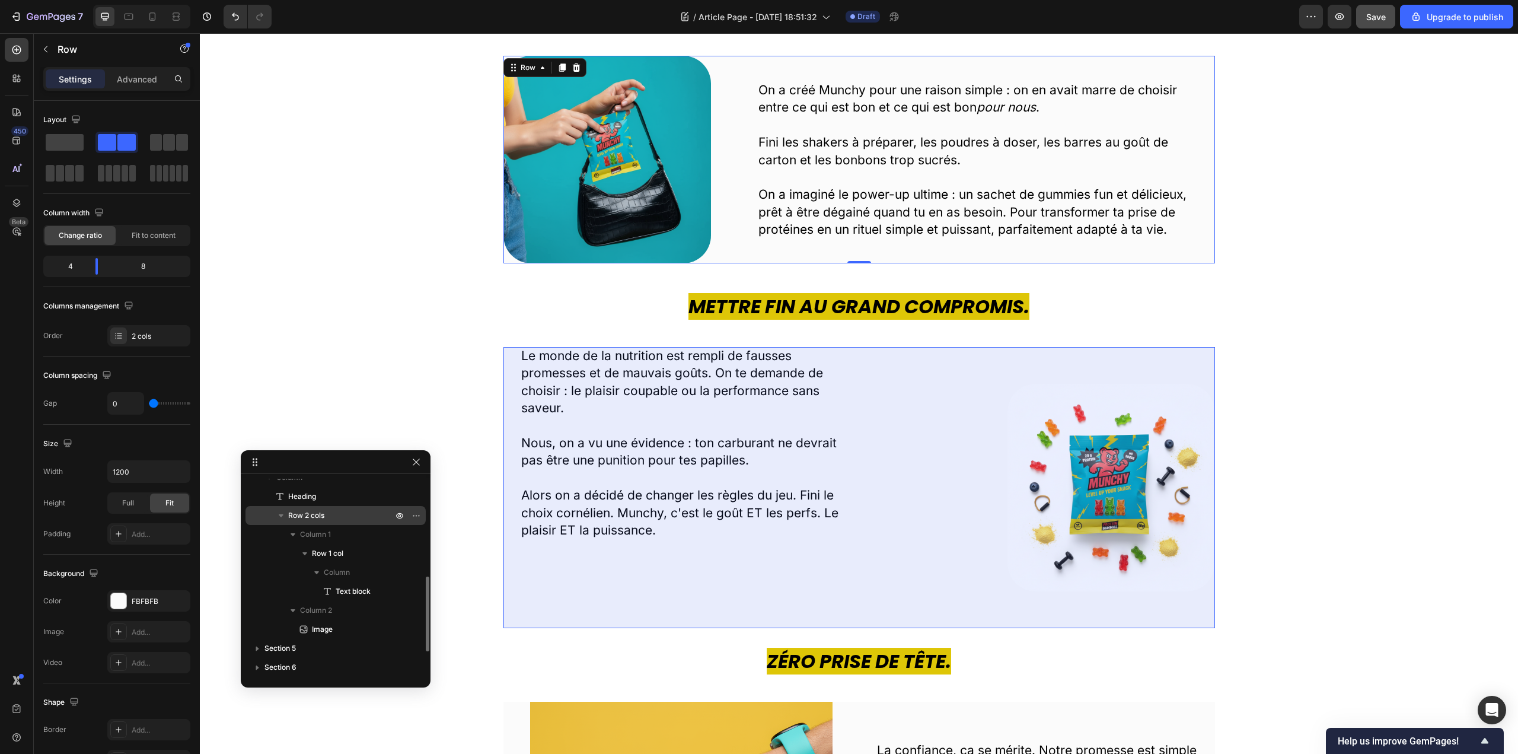
click at [337, 521] on p "Row 2 cols" at bounding box center [341, 515] width 107 height 12
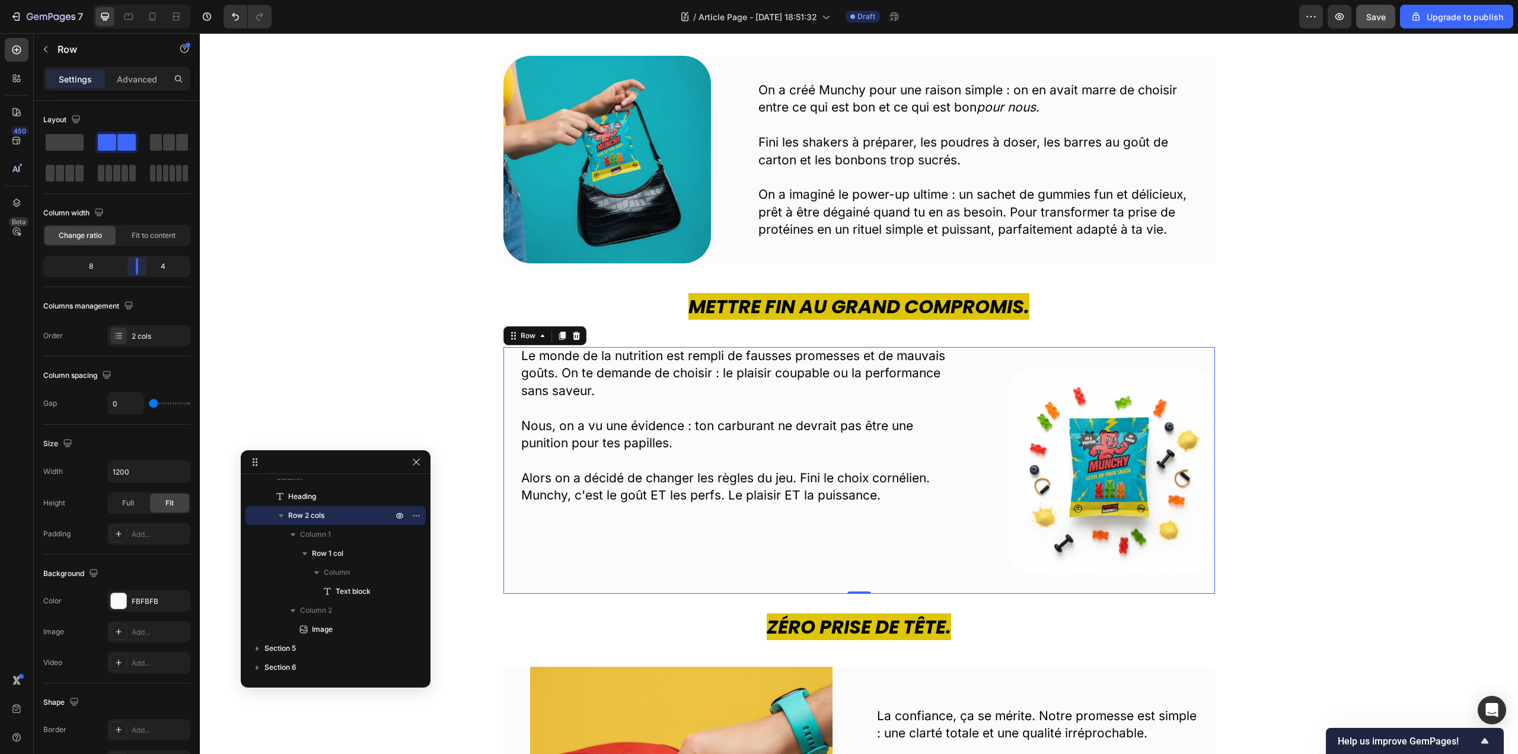
drag, startPoint x: 119, startPoint y: 267, endPoint x: 139, endPoint y: 271, distance: 20.6
click at [139, 0] on body "7 / Article Page - Sep 27, 18:51:32 Draft Preview Save Upgrade to publish 450 B…" at bounding box center [759, 0] width 1518 height 0
click at [1320, 404] on div "Mettre fin au grand compromis. Heading Le monde de la nutrition est rempli de f…" at bounding box center [859, 443] width 1300 height 300
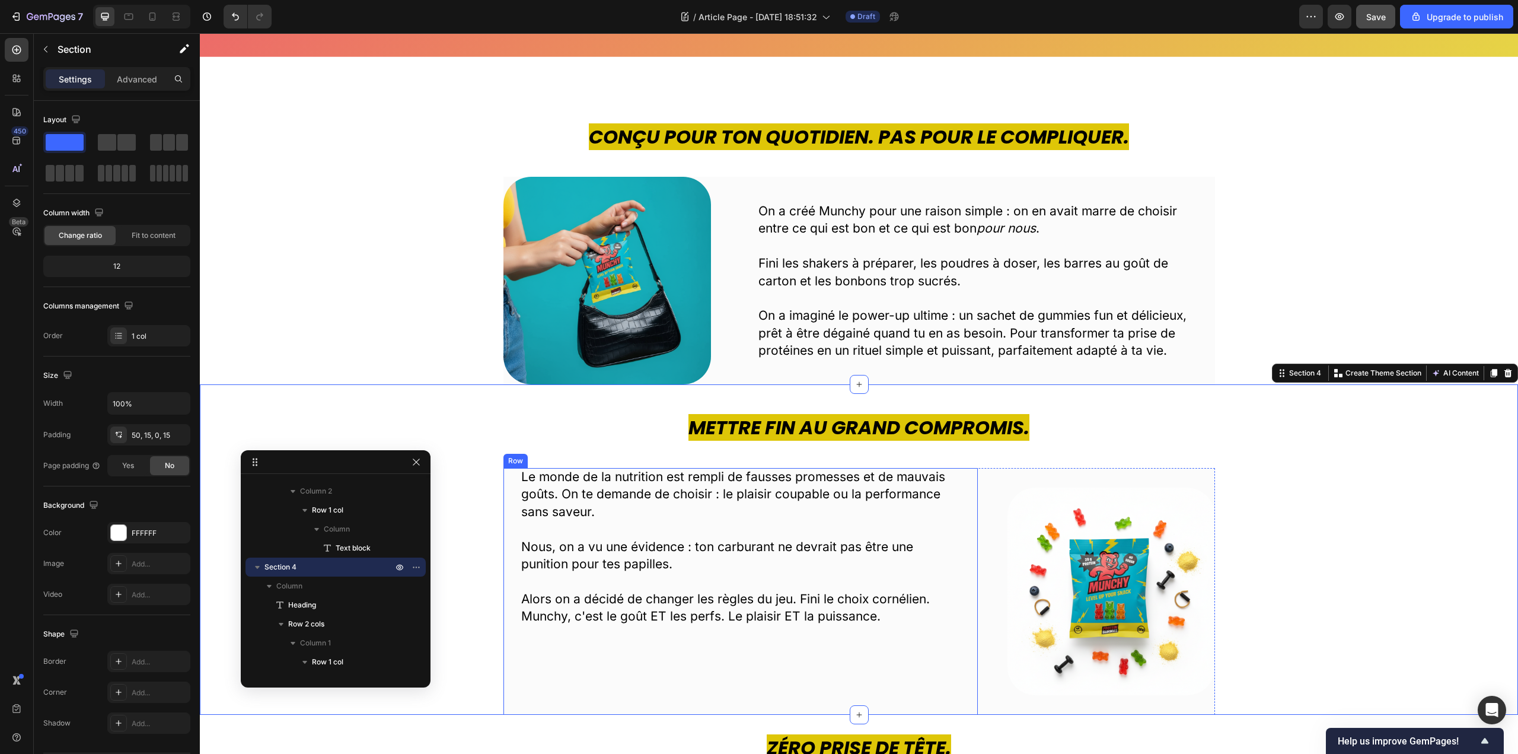
scroll to position [356, 0]
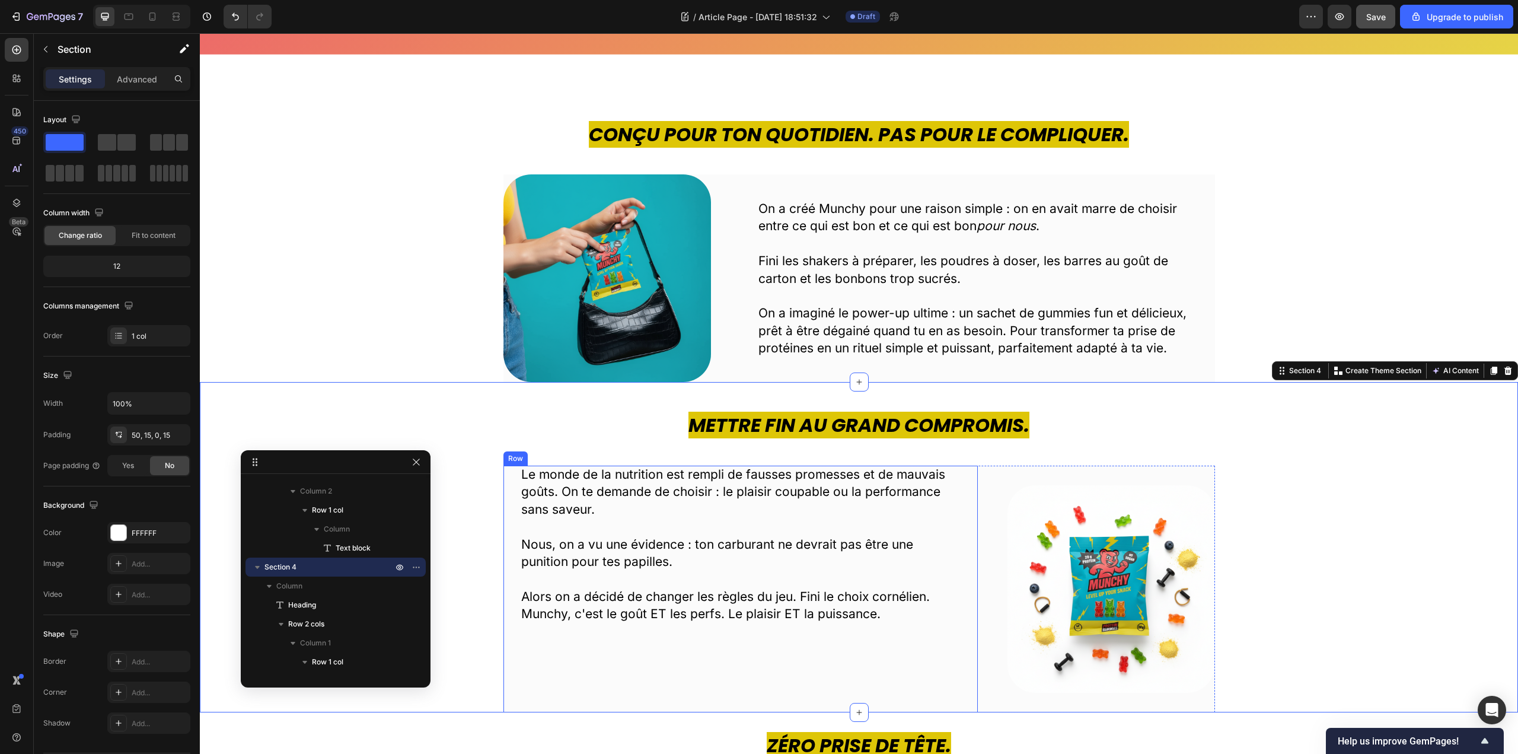
click at [730, 634] on div "Le monde de la nutrition est rempli de fausses promesses et de mauvais goûts. O…" at bounding box center [740, 588] width 439 height 247
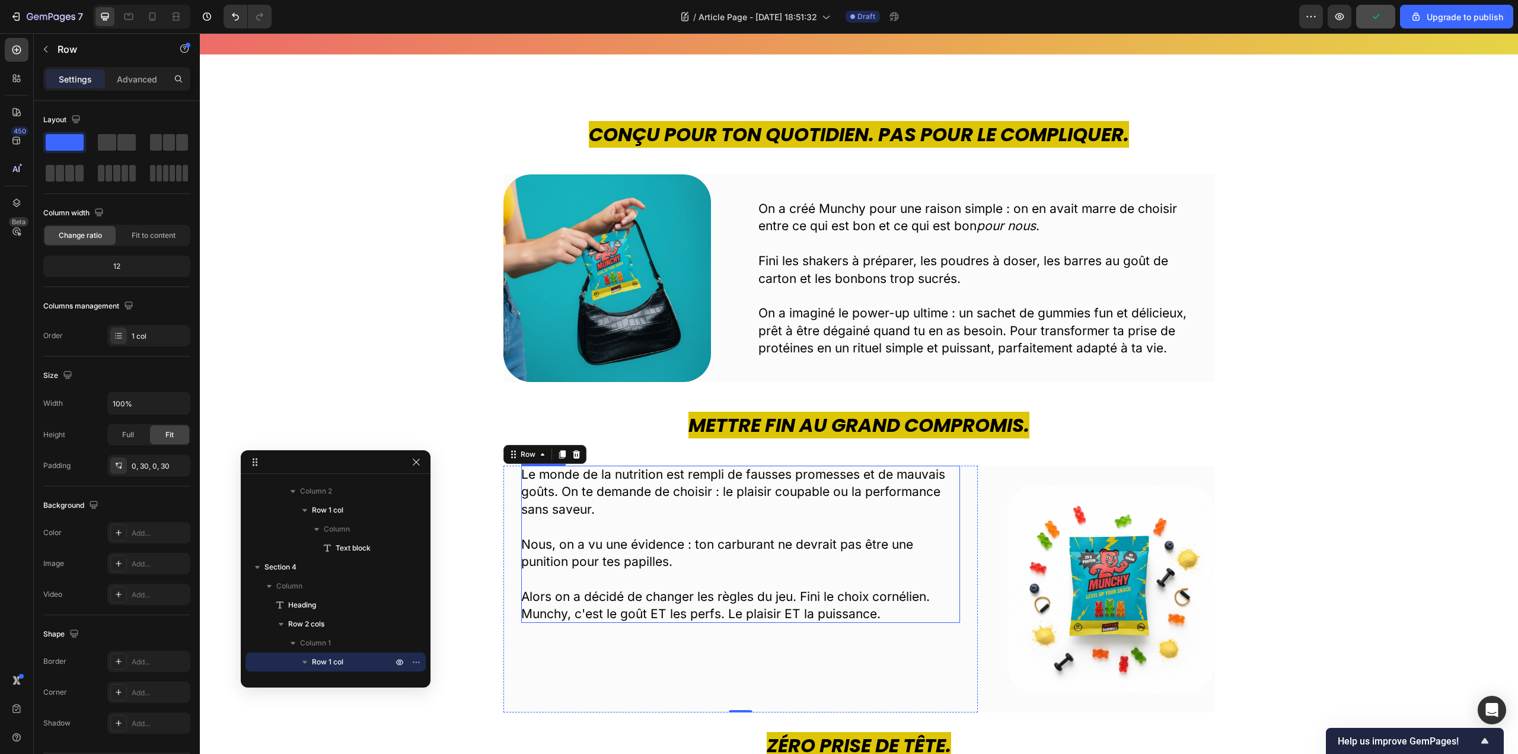
click at [732, 598] on p "Alors on a décidé de changer les règles du jeu. Fini le choix cornélien. Munchy…" at bounding box center [740, 605] width 439 height 35
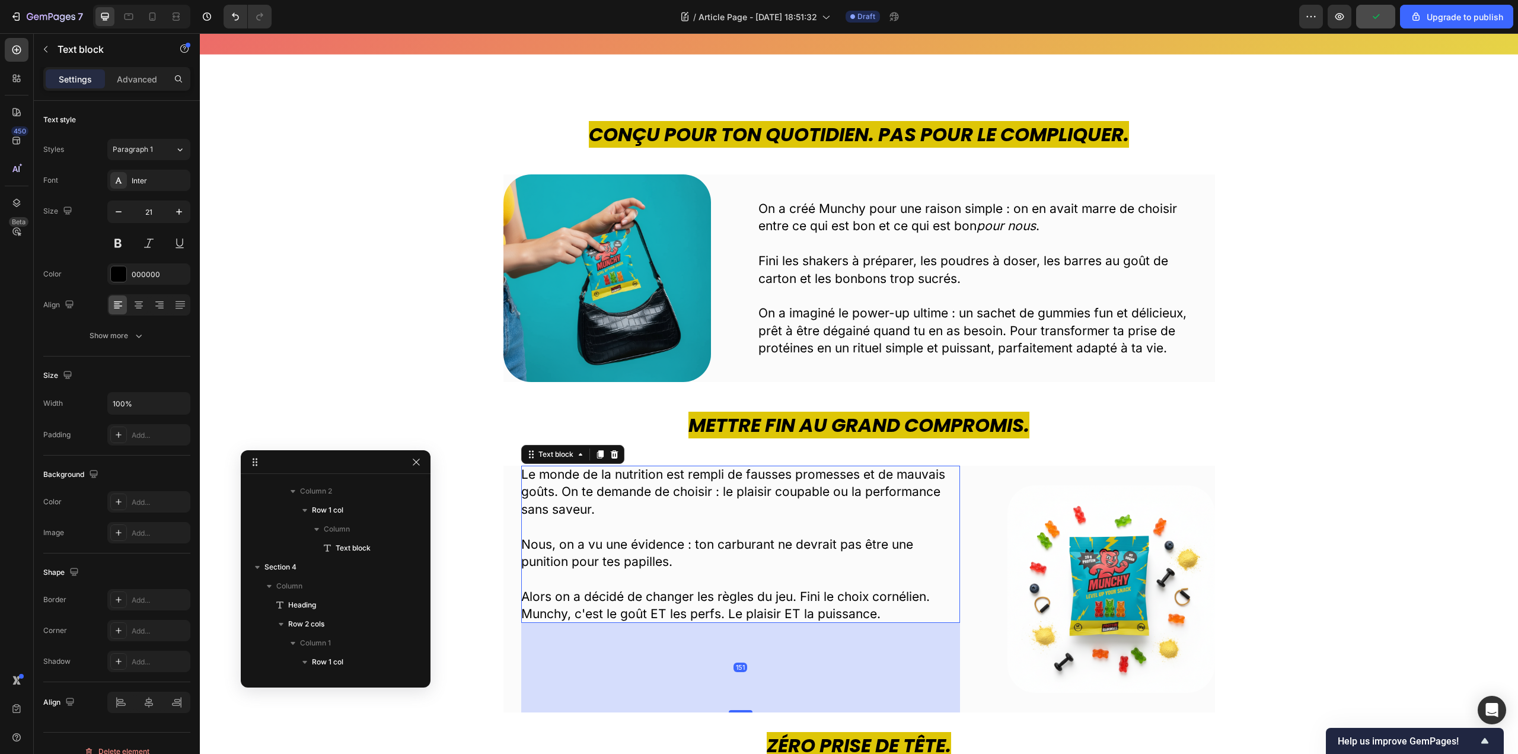
scroll to position [282, 0]
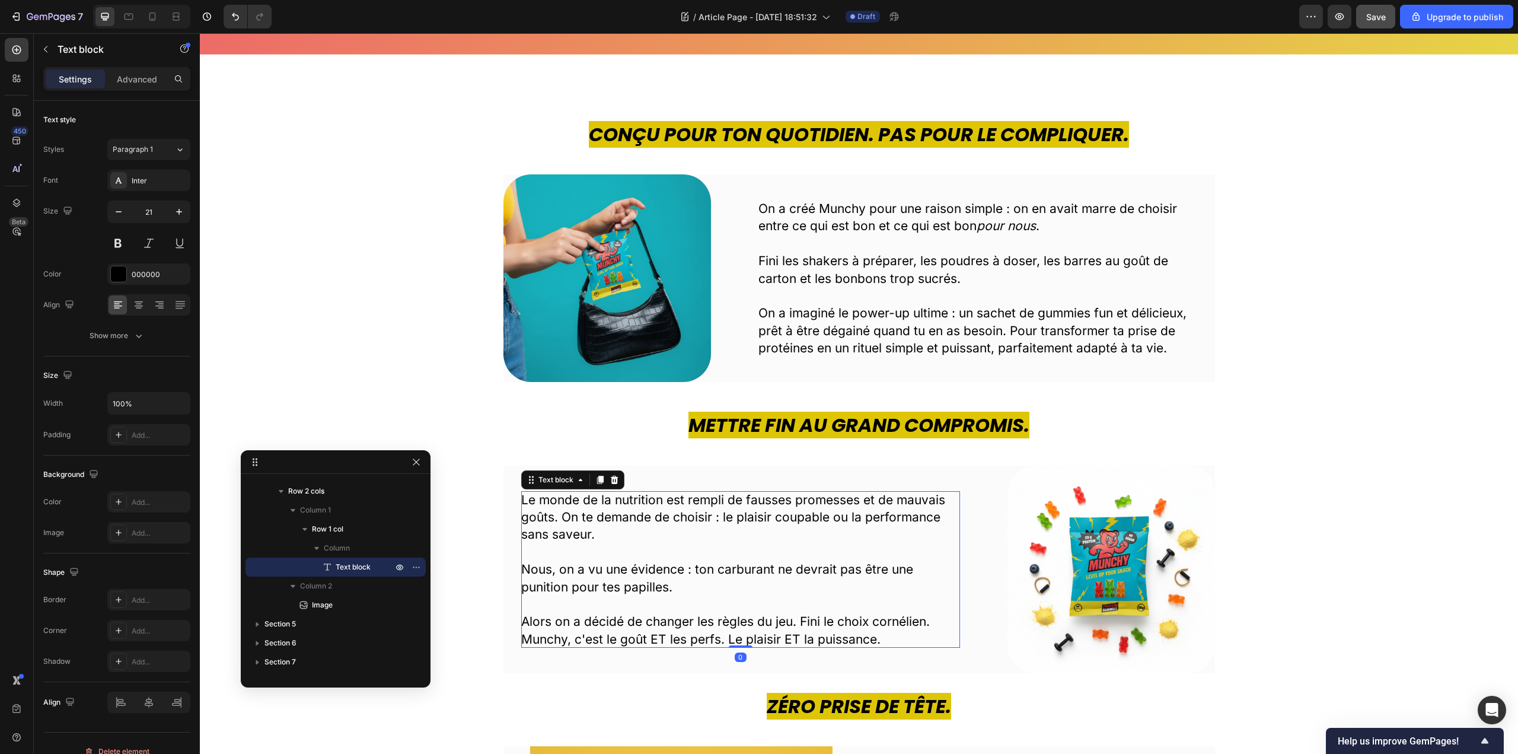
drag, startPoint x: 738, startPoint y: 711, endPoint x: 730, endPoint y: 609, distance: 102.3
click at [730, 609] on div "Le monde de la nutrition est rempli de fausses promesses et de mauvais goûts. O…" at bounding box center [740, 569] width 439 height 157
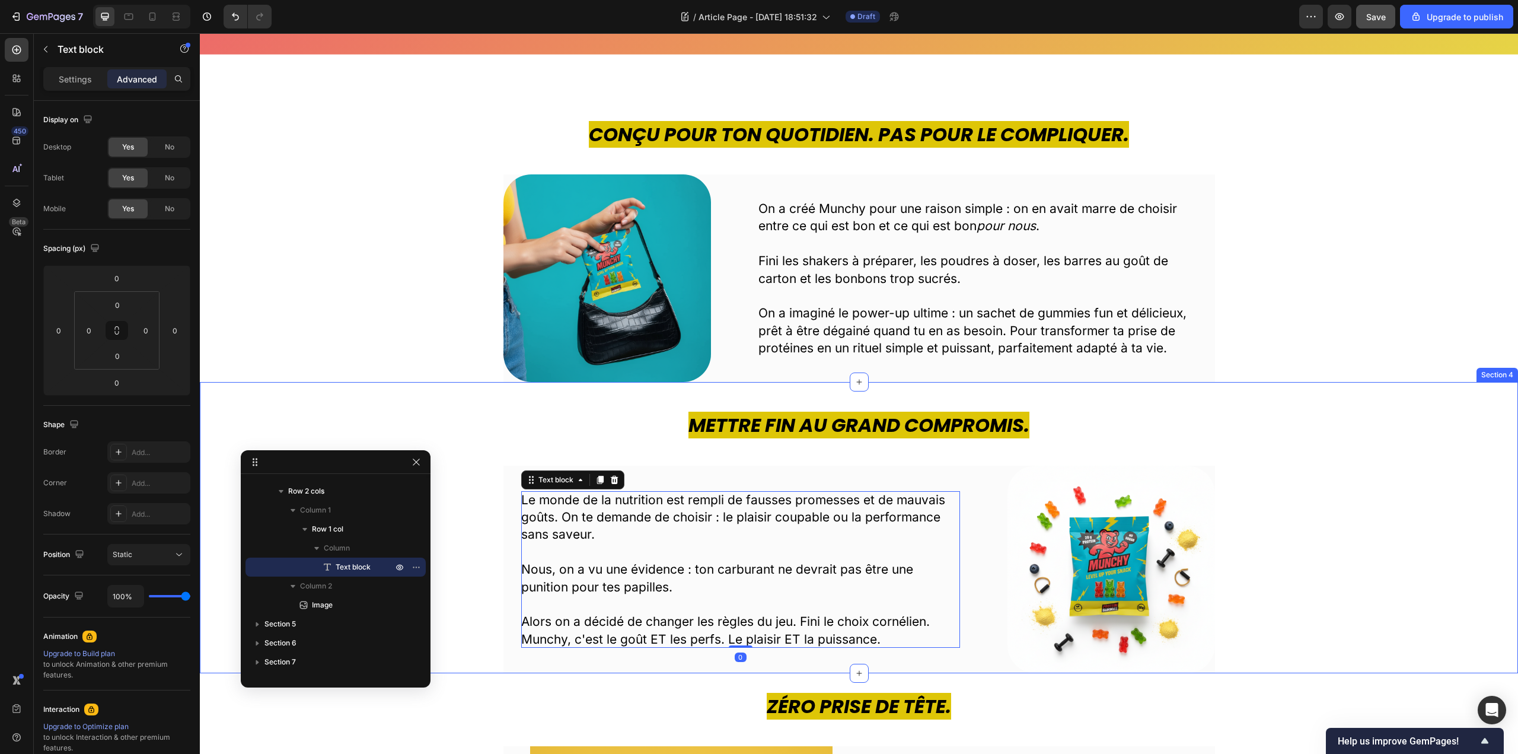
click at [1297, 455] on div "Mettre fin au grand compromis. Heading Le monde de la nutrition est rempli de f…" at bounding box center [859, 541] width 1300 height 261
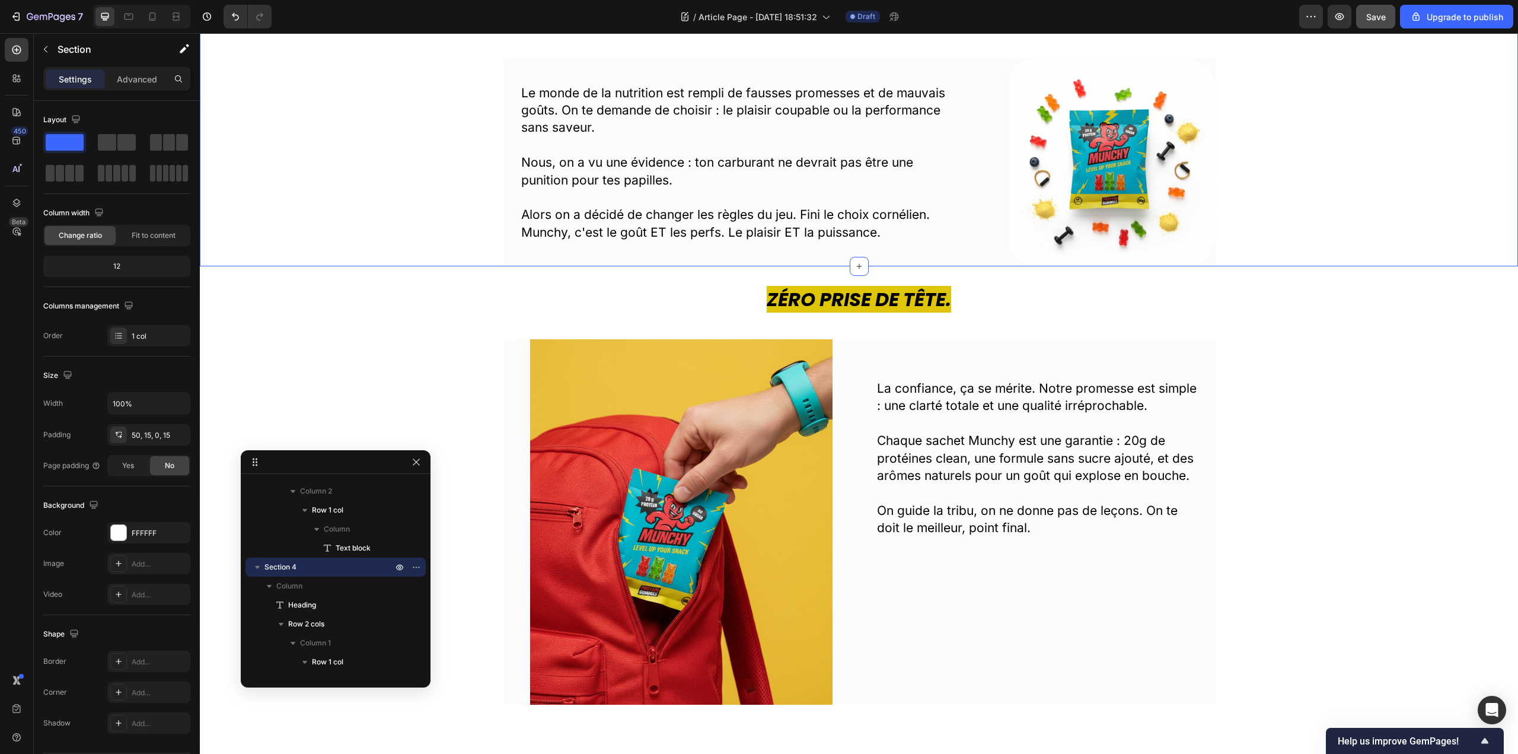
scroll to position [771, 0]
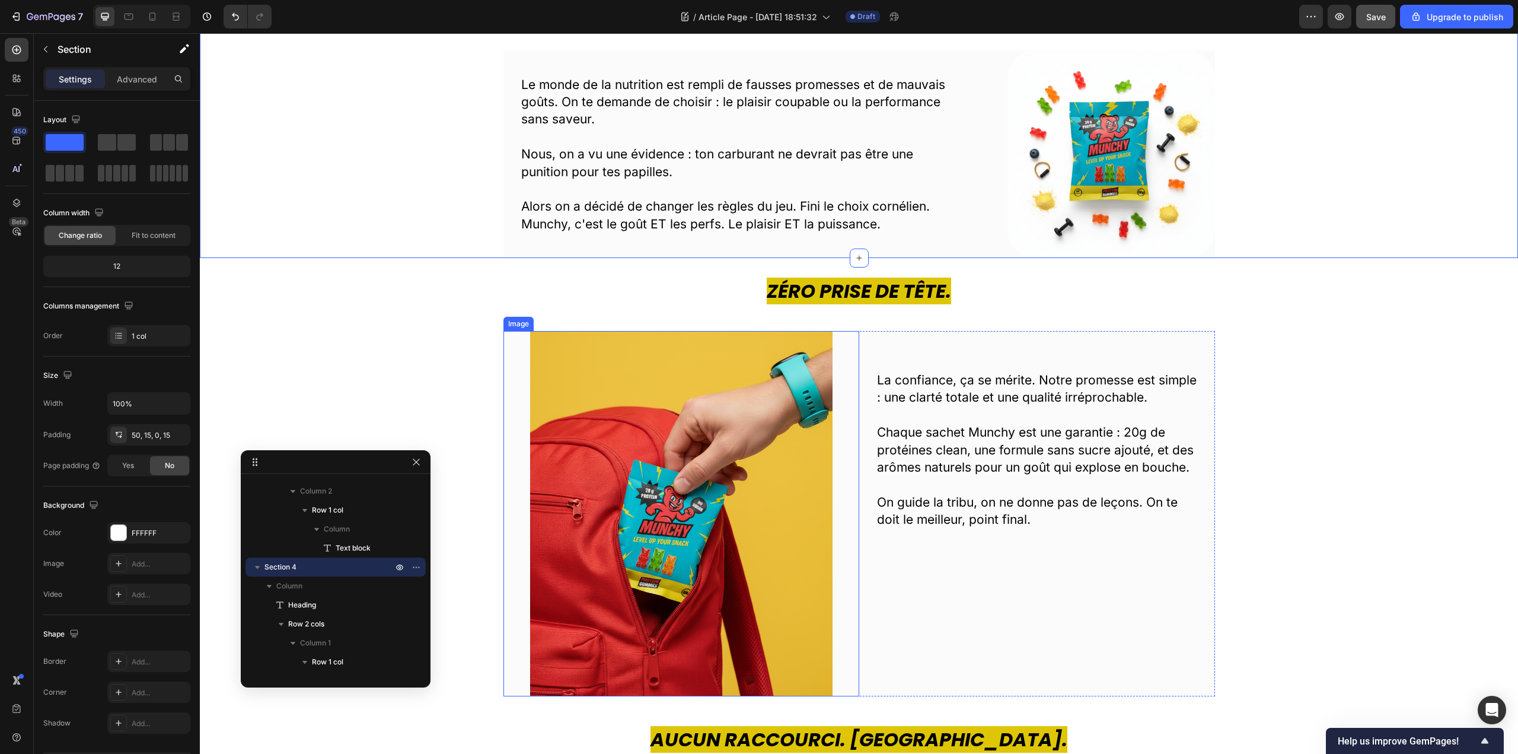
click at [711, 550] on img at bounding box center [681, 513] width 302 height 365
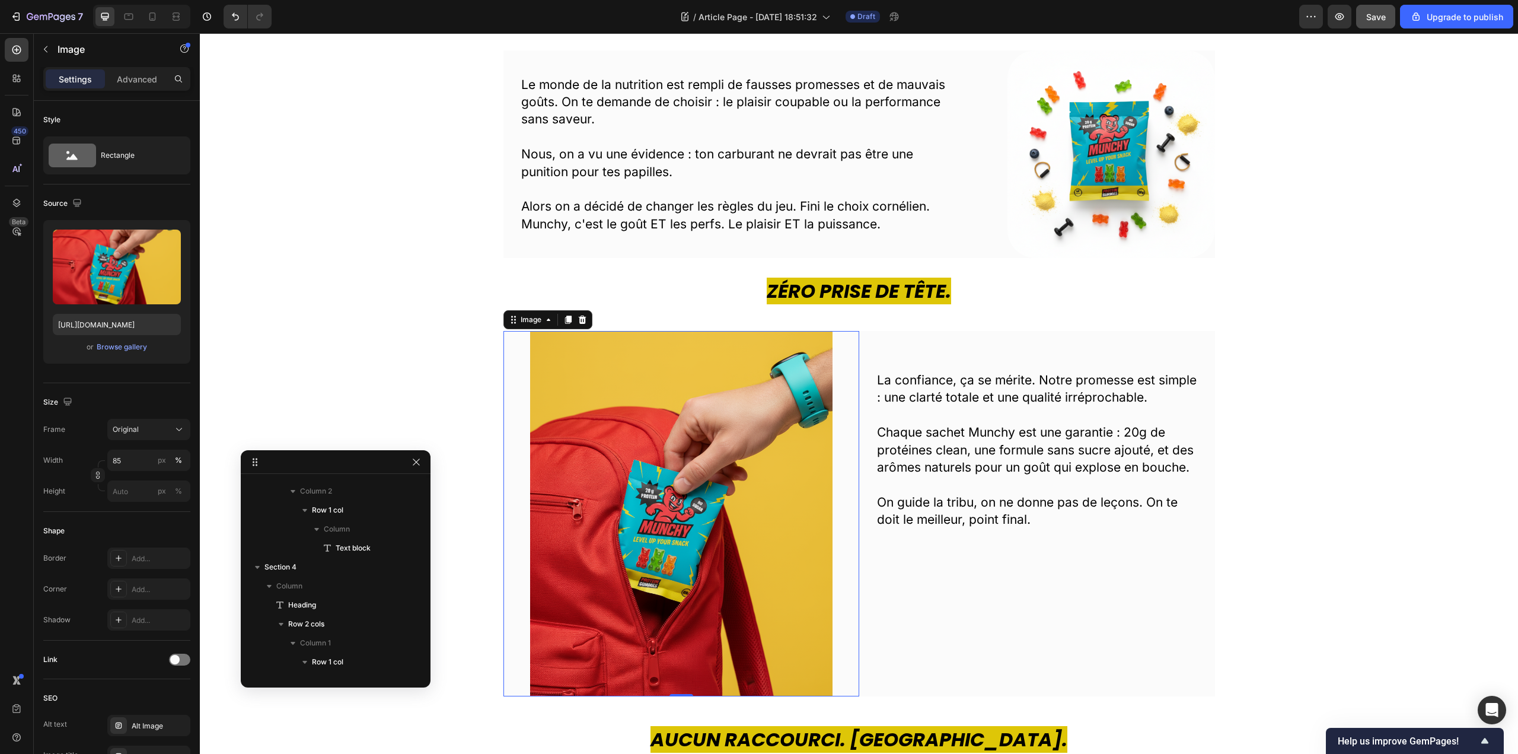
scroll to position [433, 0]
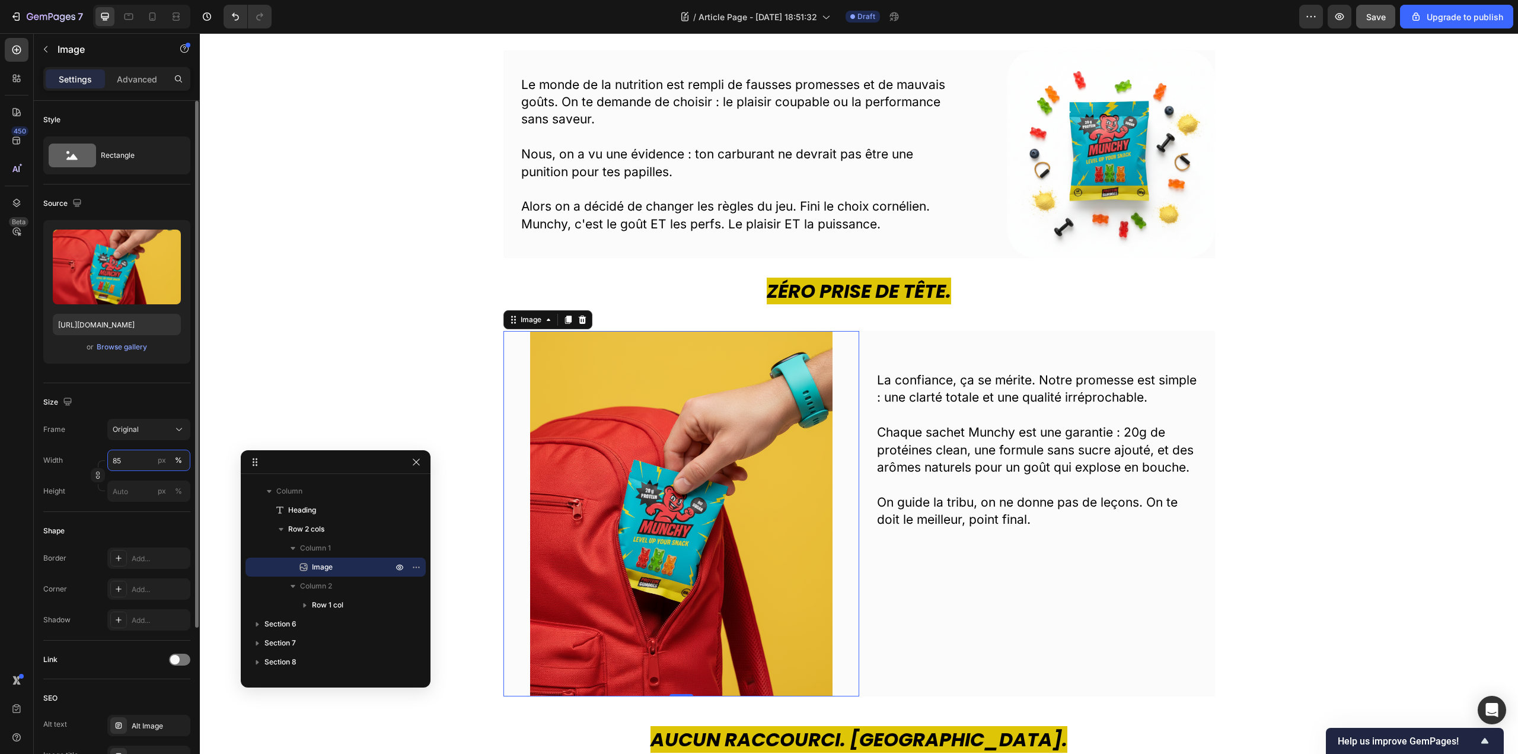
click at [125, 466] on input "85" at bounding box center [148, 459] width 83 height 21
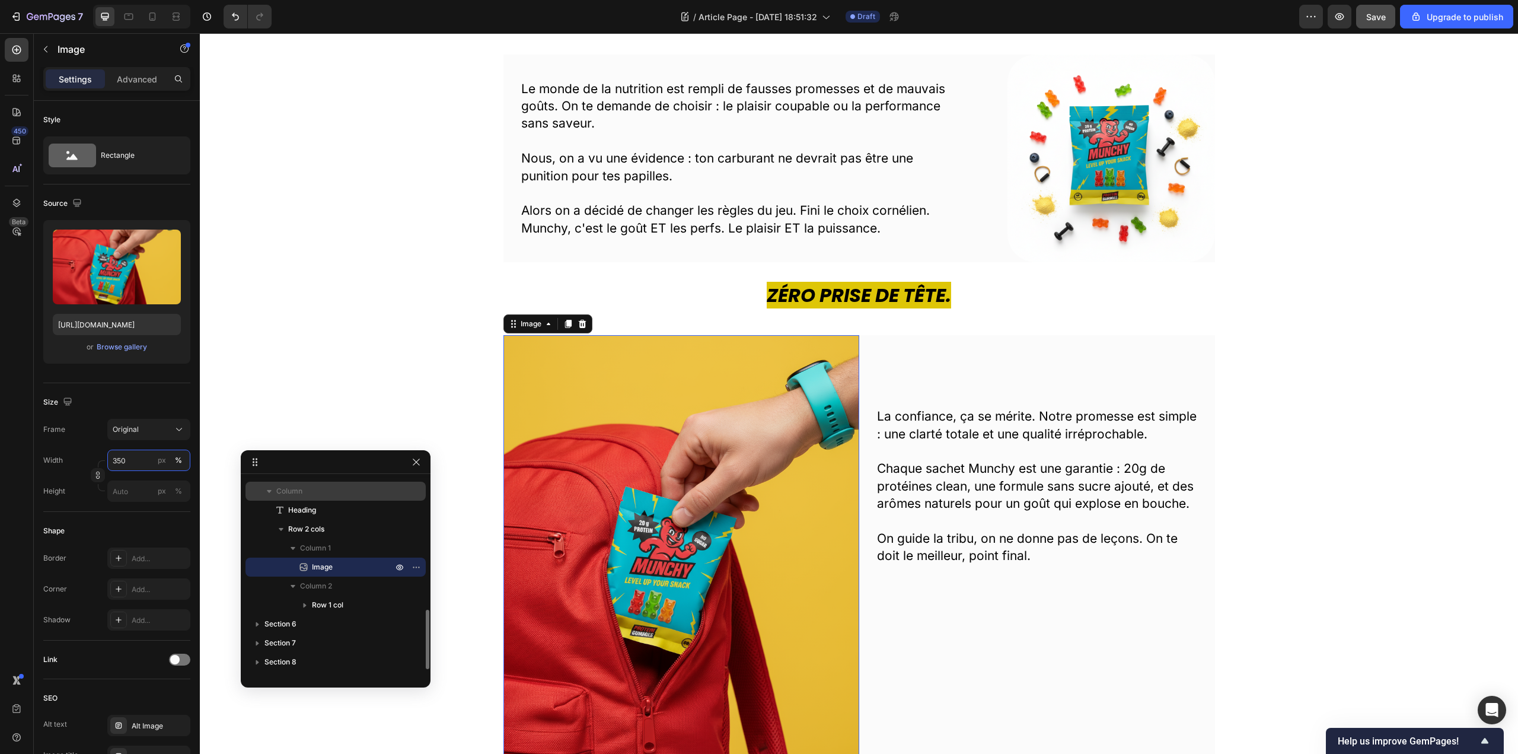
scroll to position [771, 0]
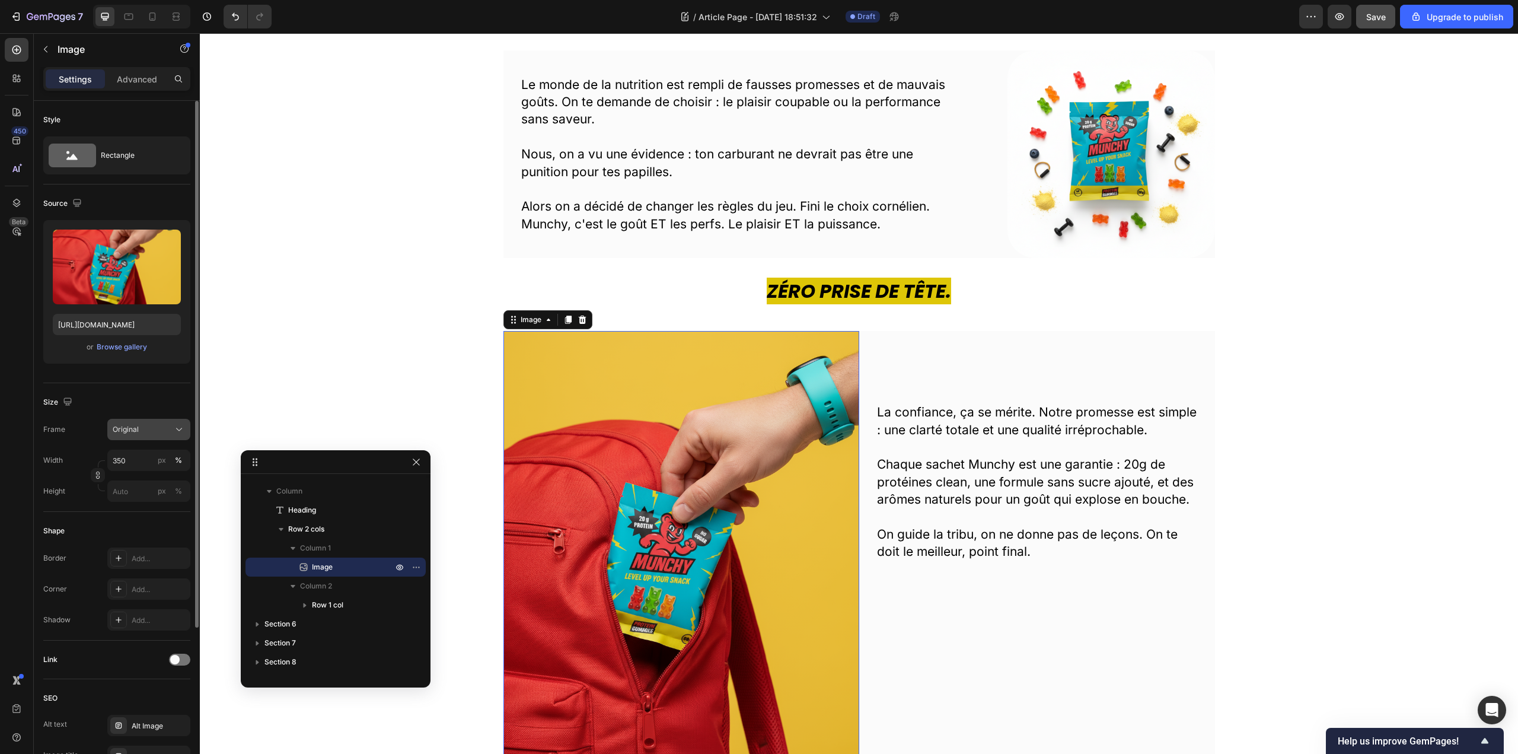
click at [155, 425] on div "Original" at bounding box center [142, 429] width 58 height 11
click at [165, 458] on div "Square" at bounding box center [146, 458] width 69 height 12
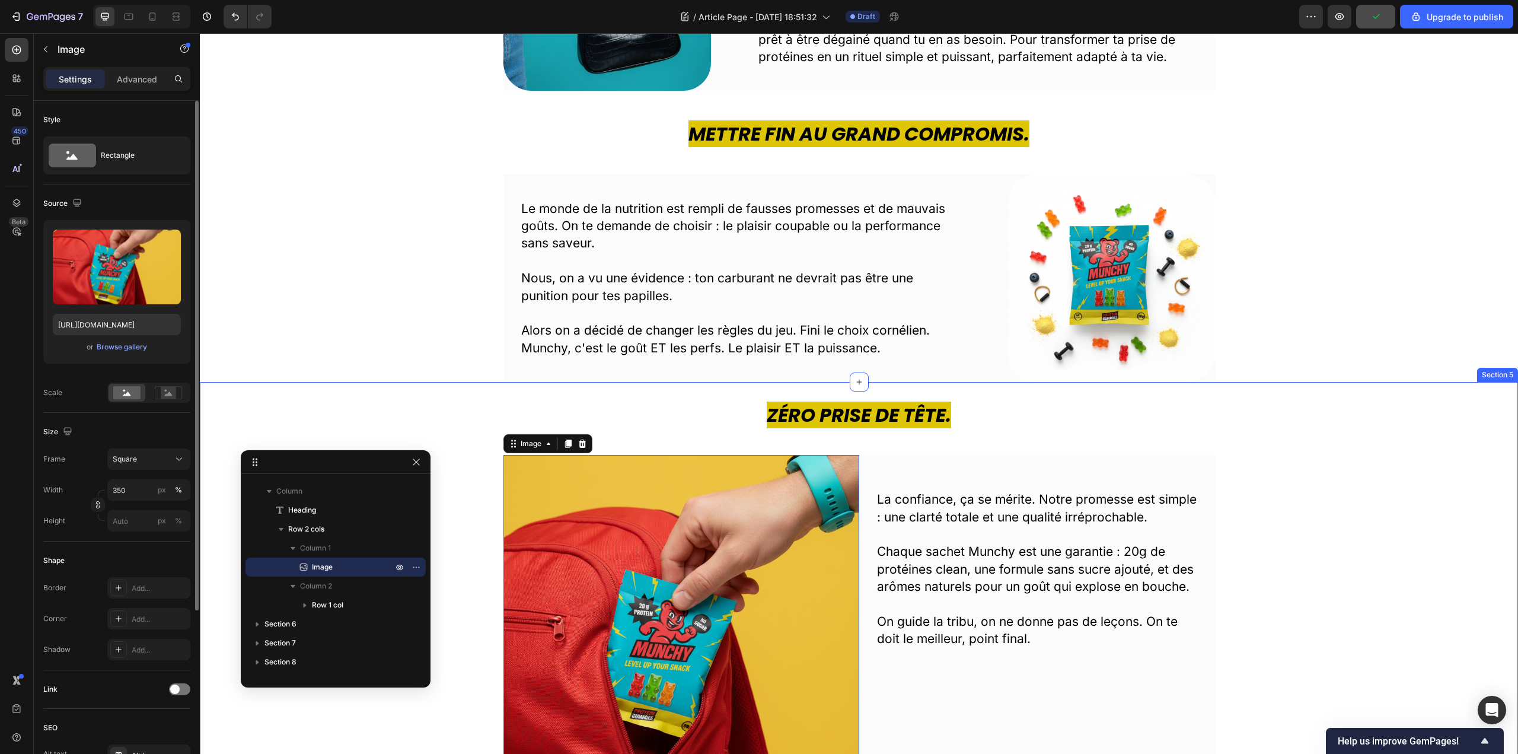
scroll to position [652, 0]
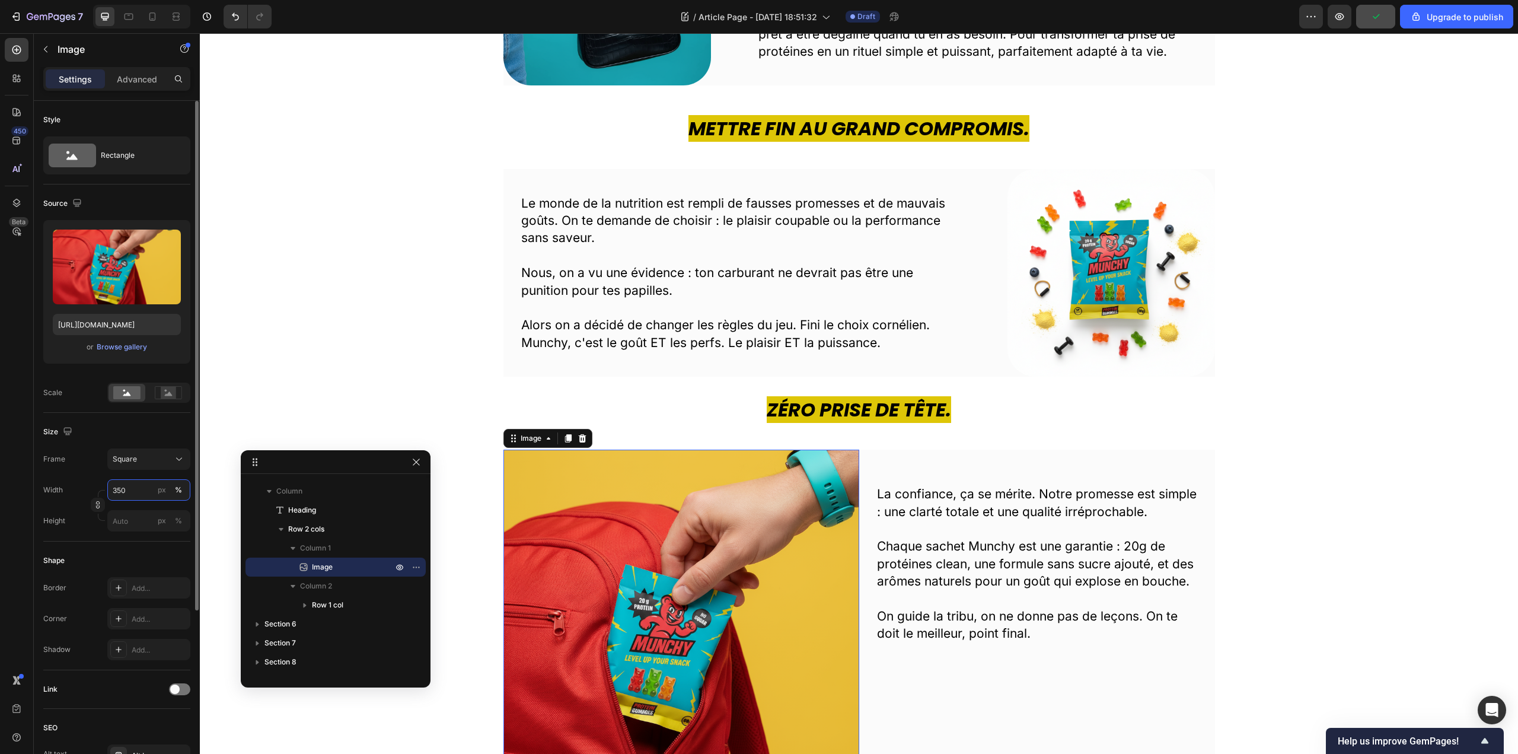
click at [127, 493] on input "350" at bounding box center [148, 489] width 83 height 21
click at [174, 458] on icon at bounding box center [179, 459] width 12 height 12
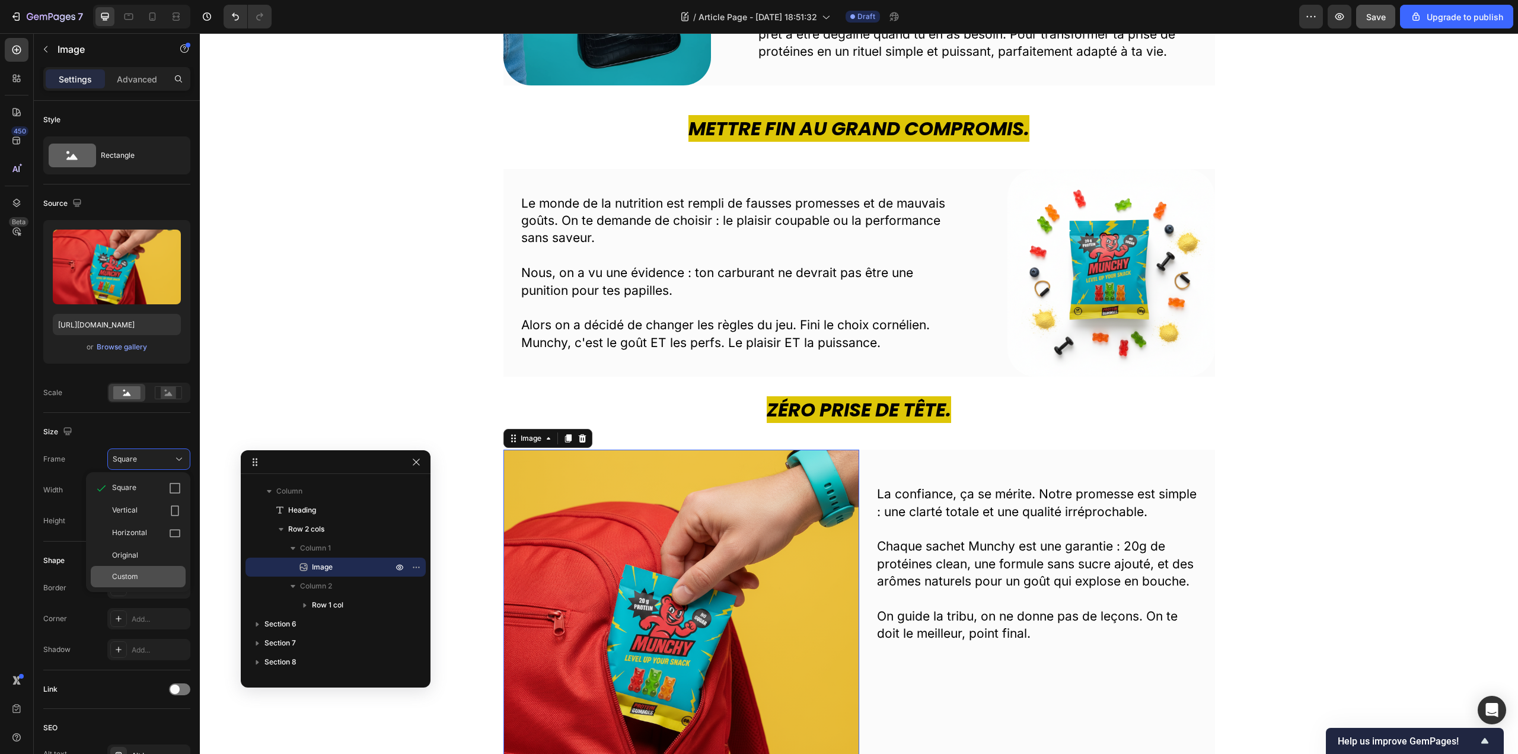
click at [167, 571] on div "Custom" at bounding box center [146, 576] width 69 height 11
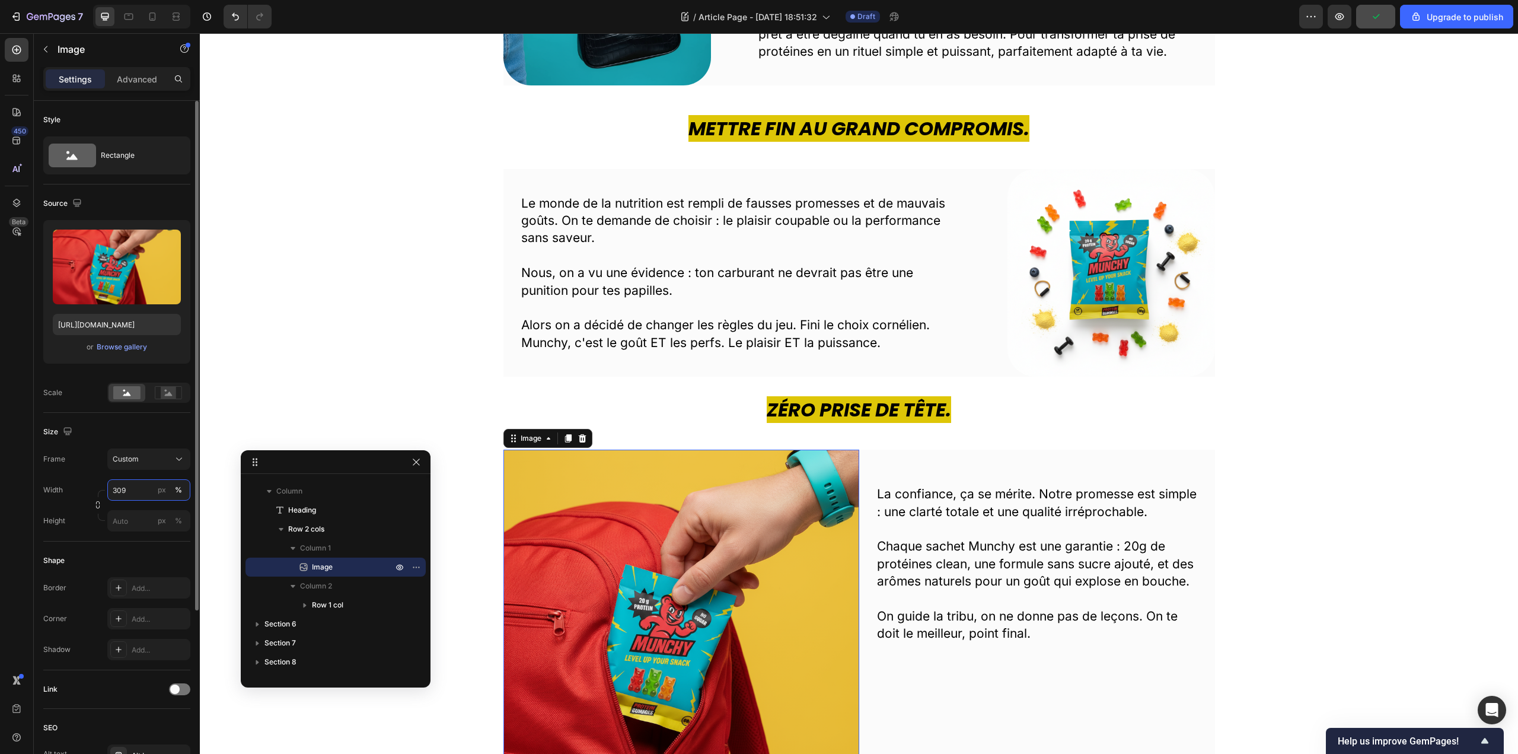
click at [127, 484] on input "309" at bounding box center [148, 489] width 83 height 21
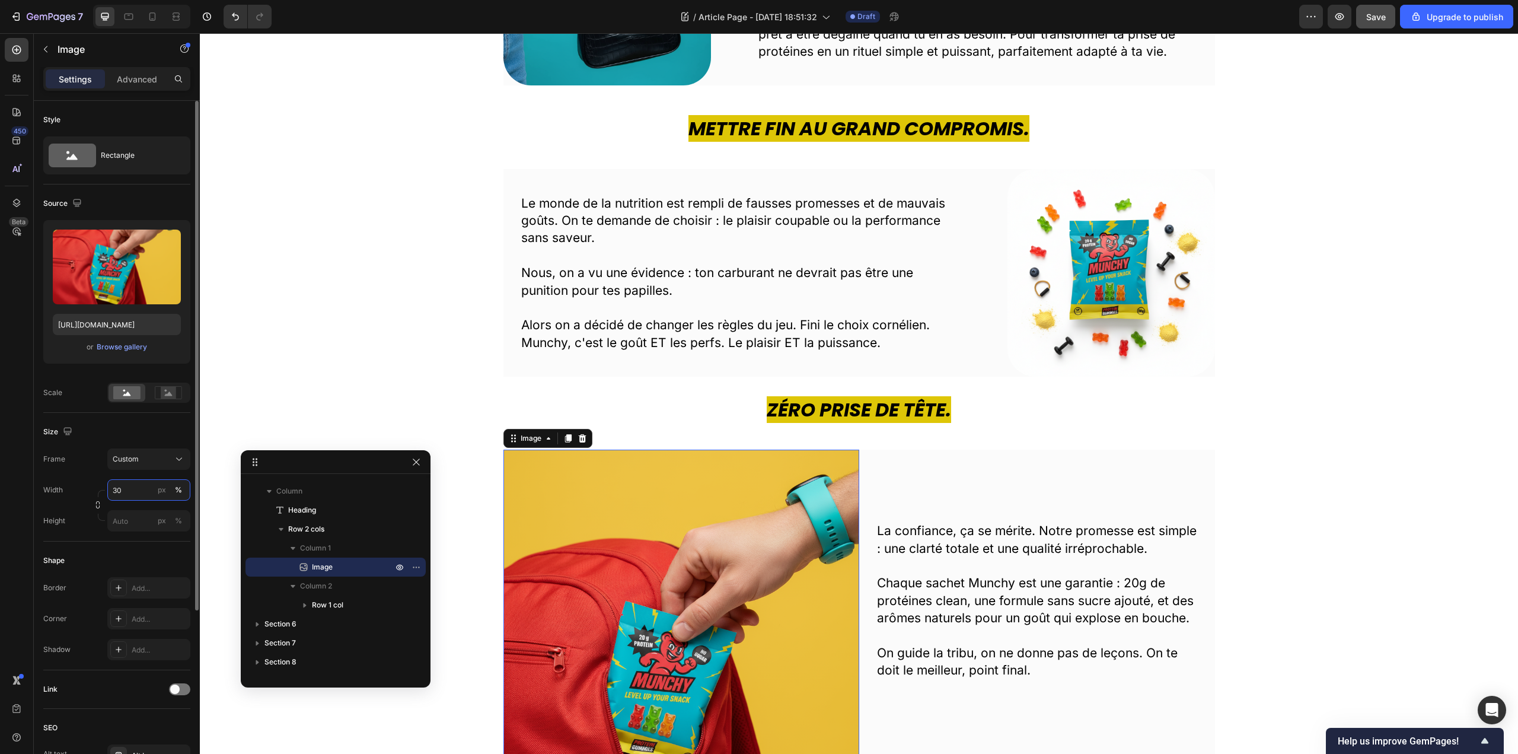
type input "3"
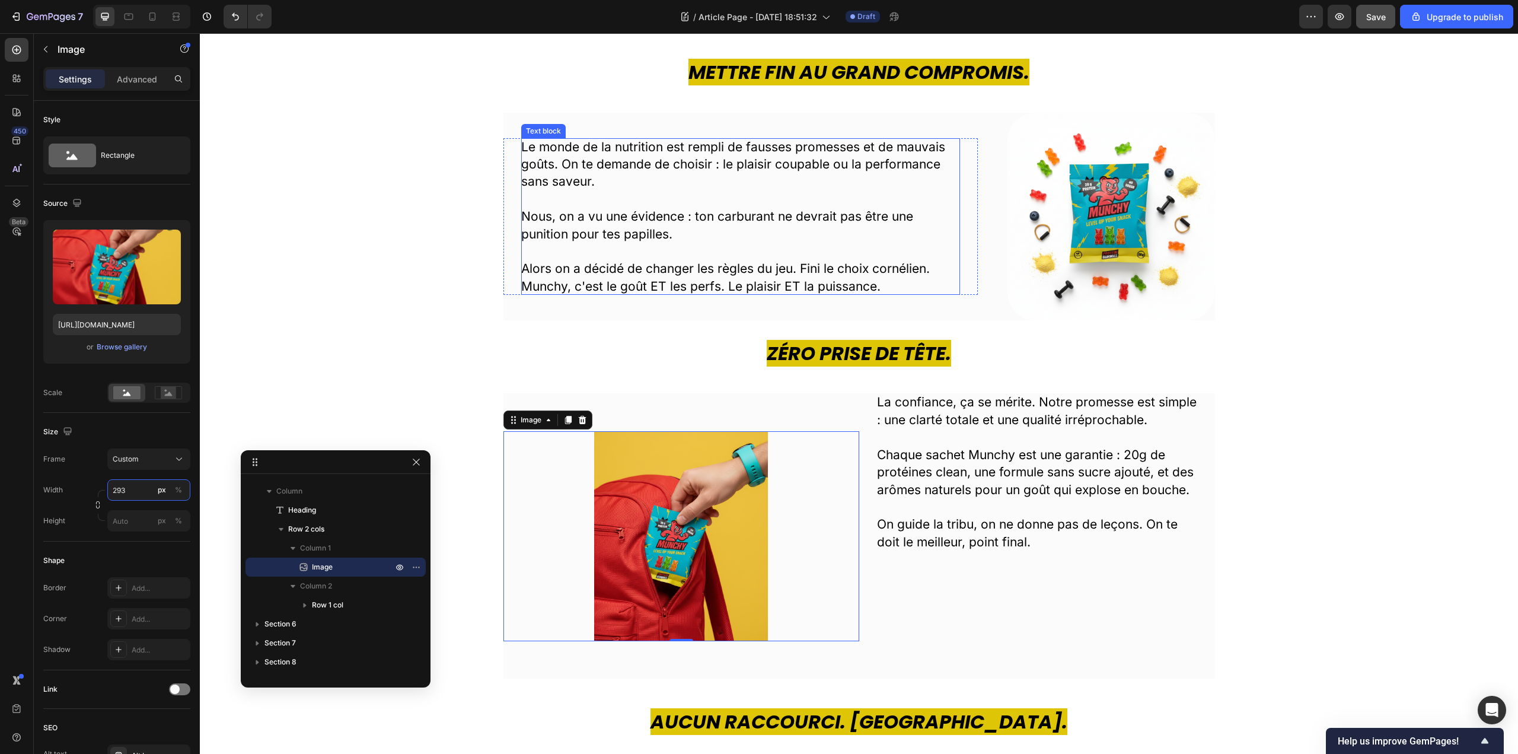
scroll to position [711, 0]
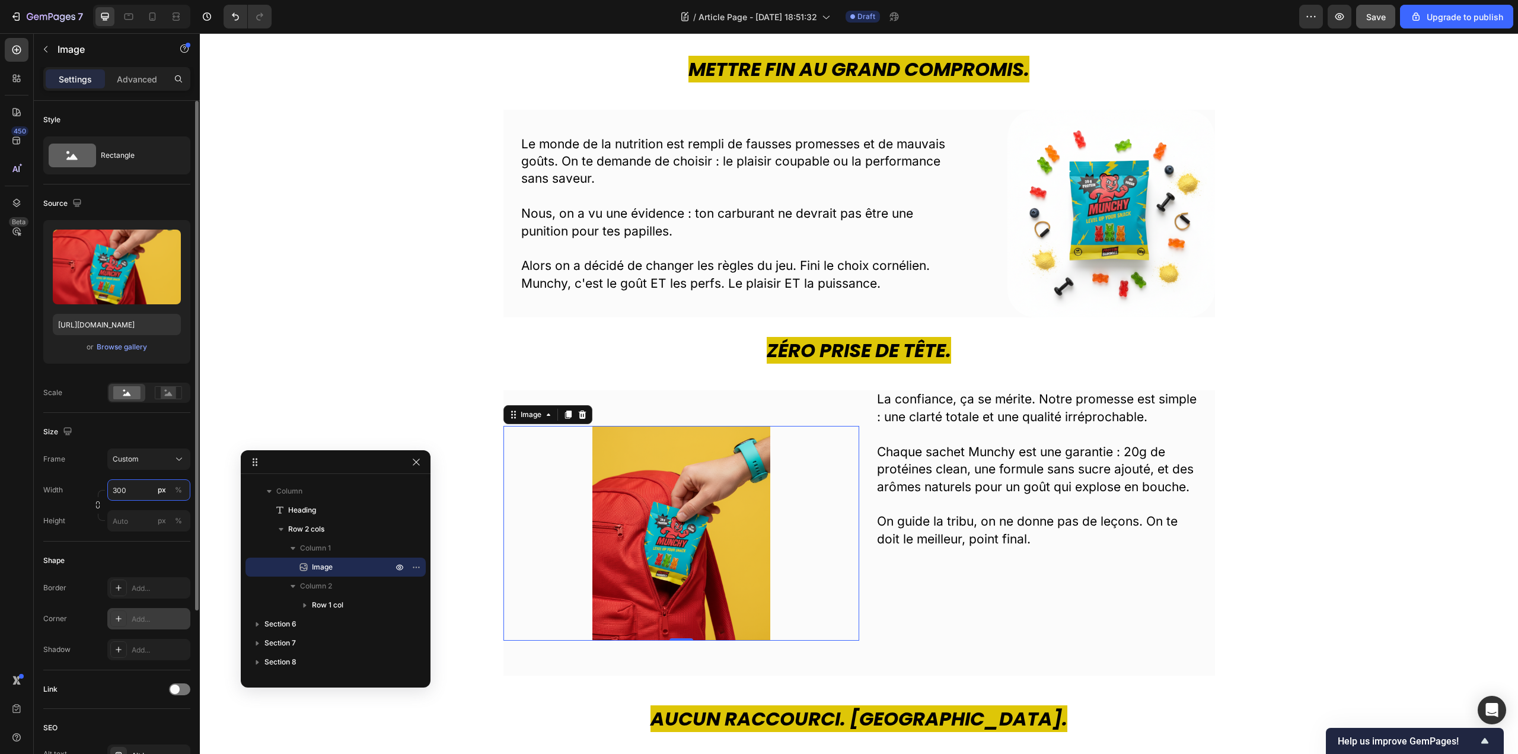
type input "300"
click at [146, 620] on div "Add..." at bounding box center [160, 619] width 56 height 11
type input "47"
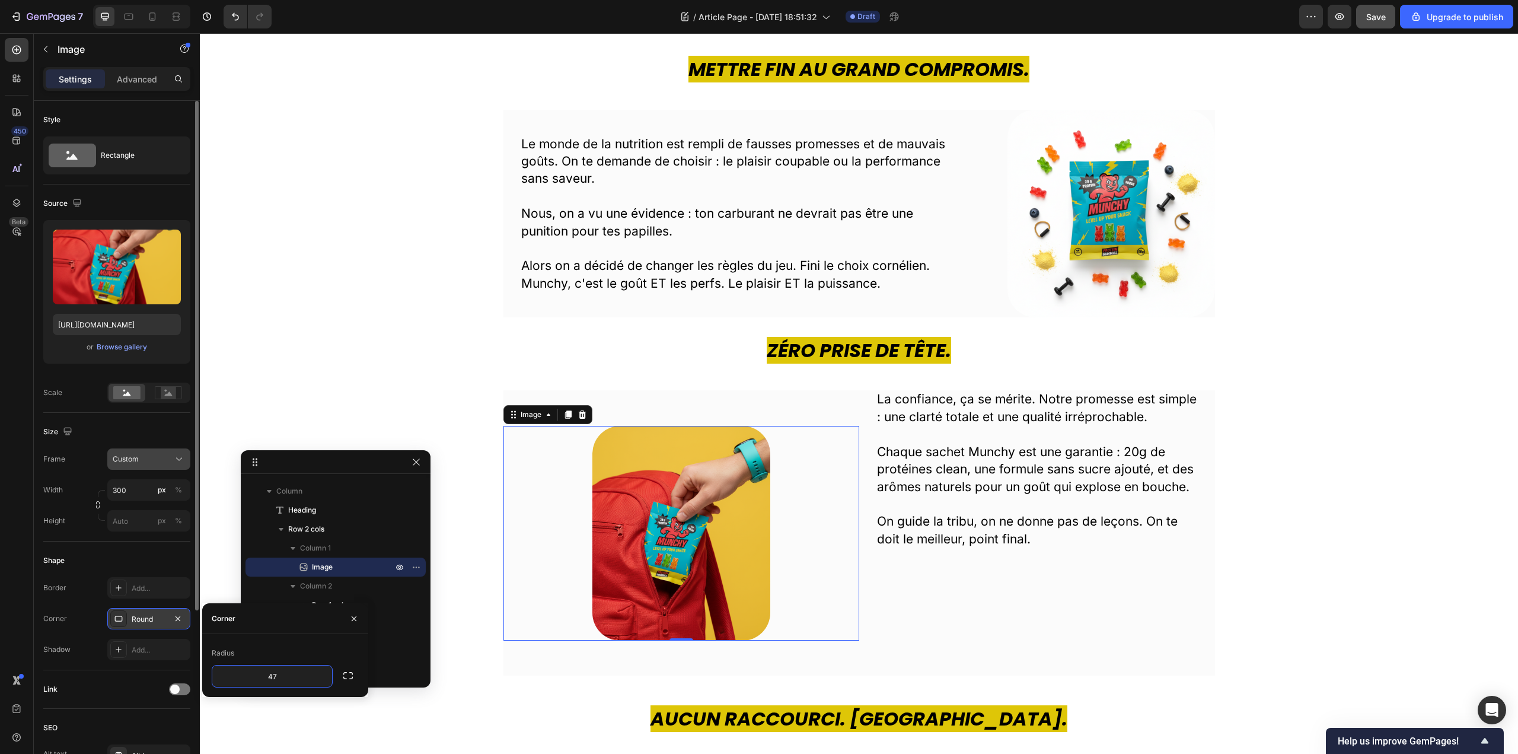
click at [179, 461] on icon at bounding box center [179, 459] width 12 height 12
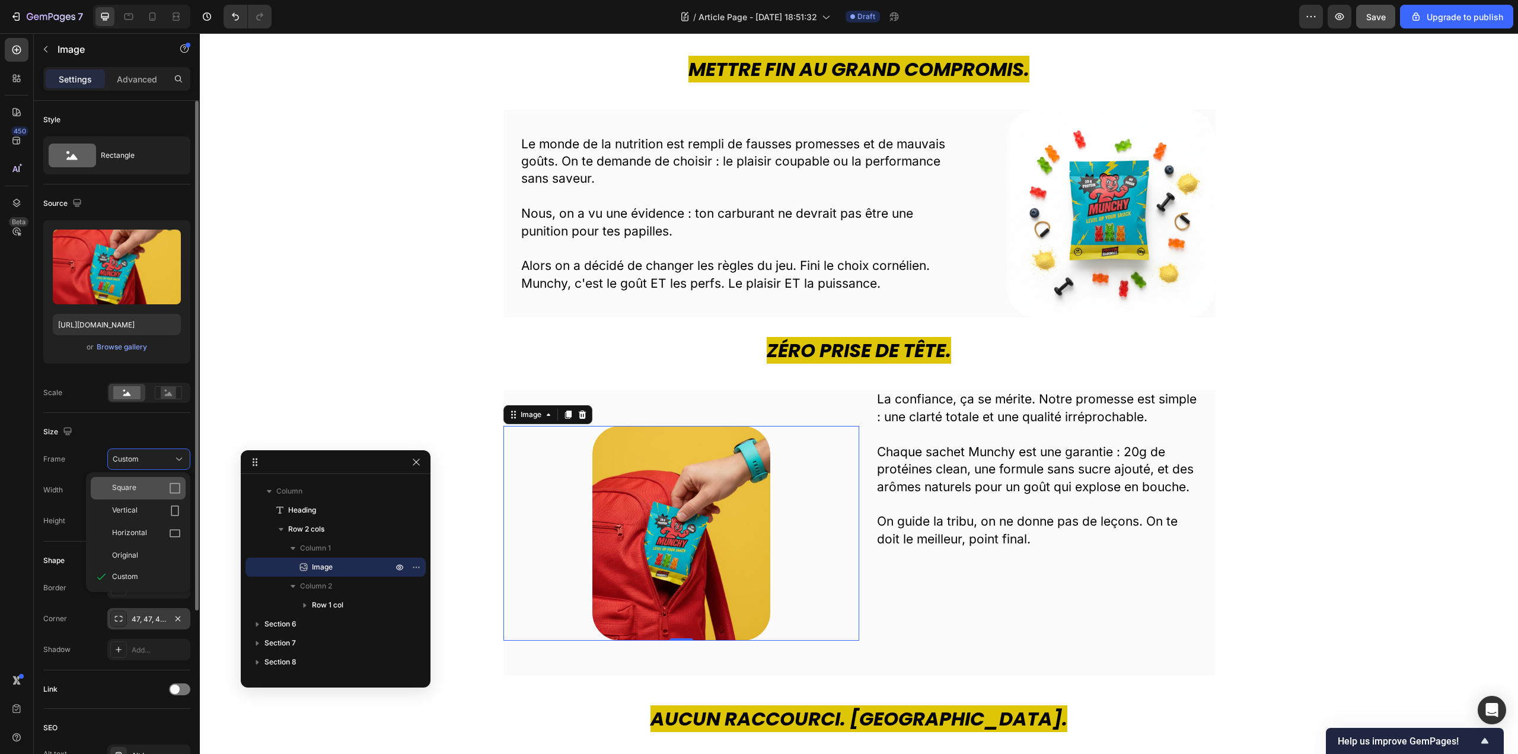
click at [176, 493] on icon at bounding box center [175, 488] width 11 height 11
type input "300"
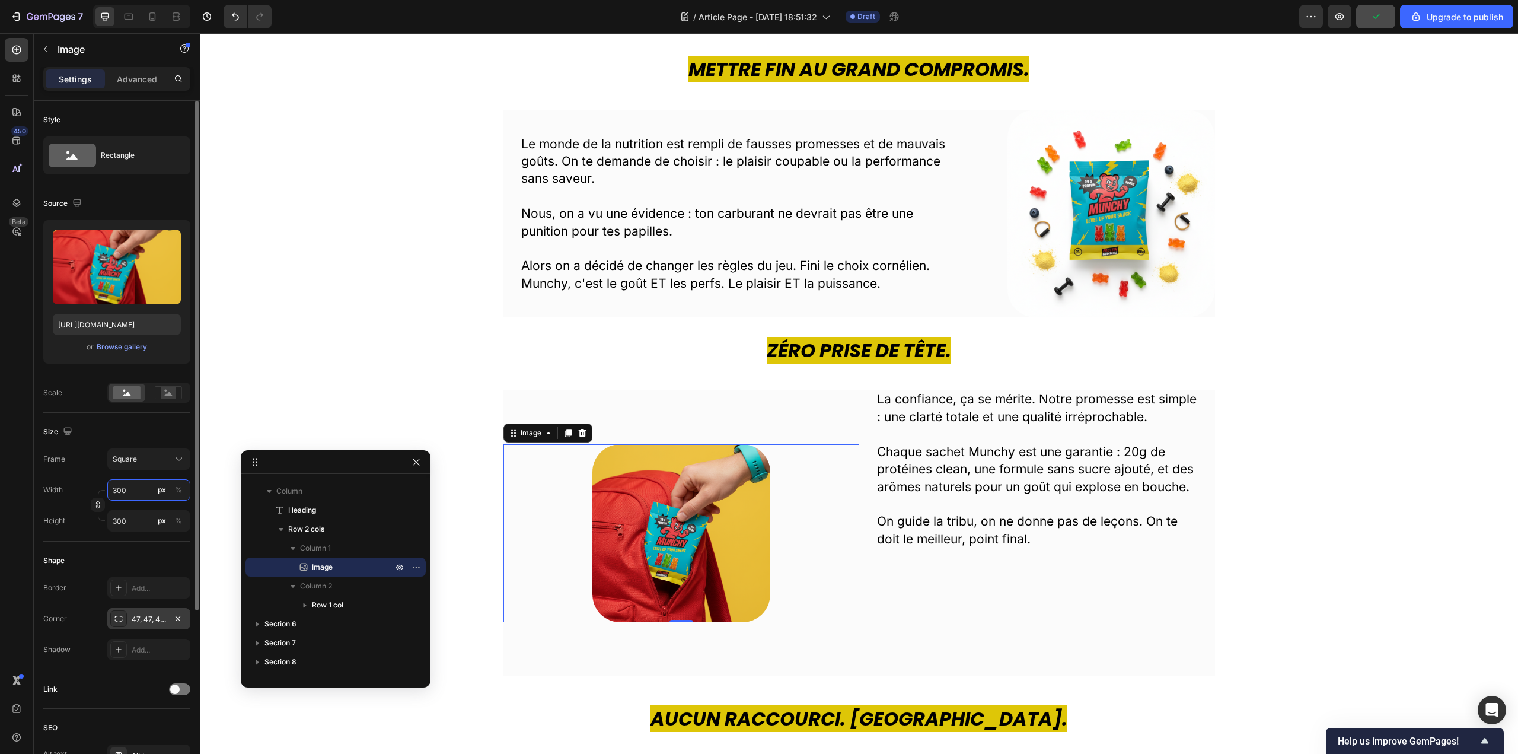
click at [132, 494] on input "300" at bounding box center [148, 489] width 83 height 21
type input "3"
type input "35"
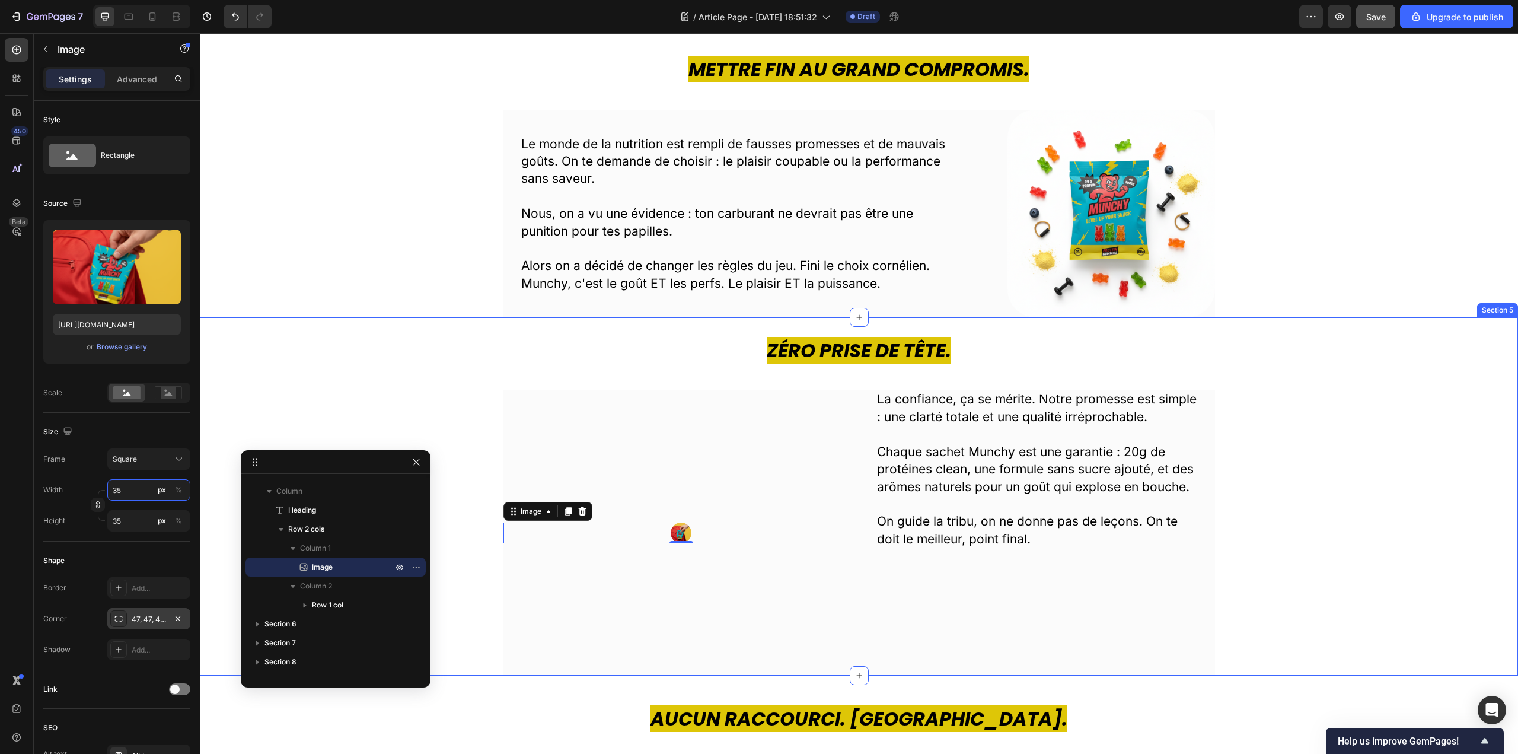
type input "350"
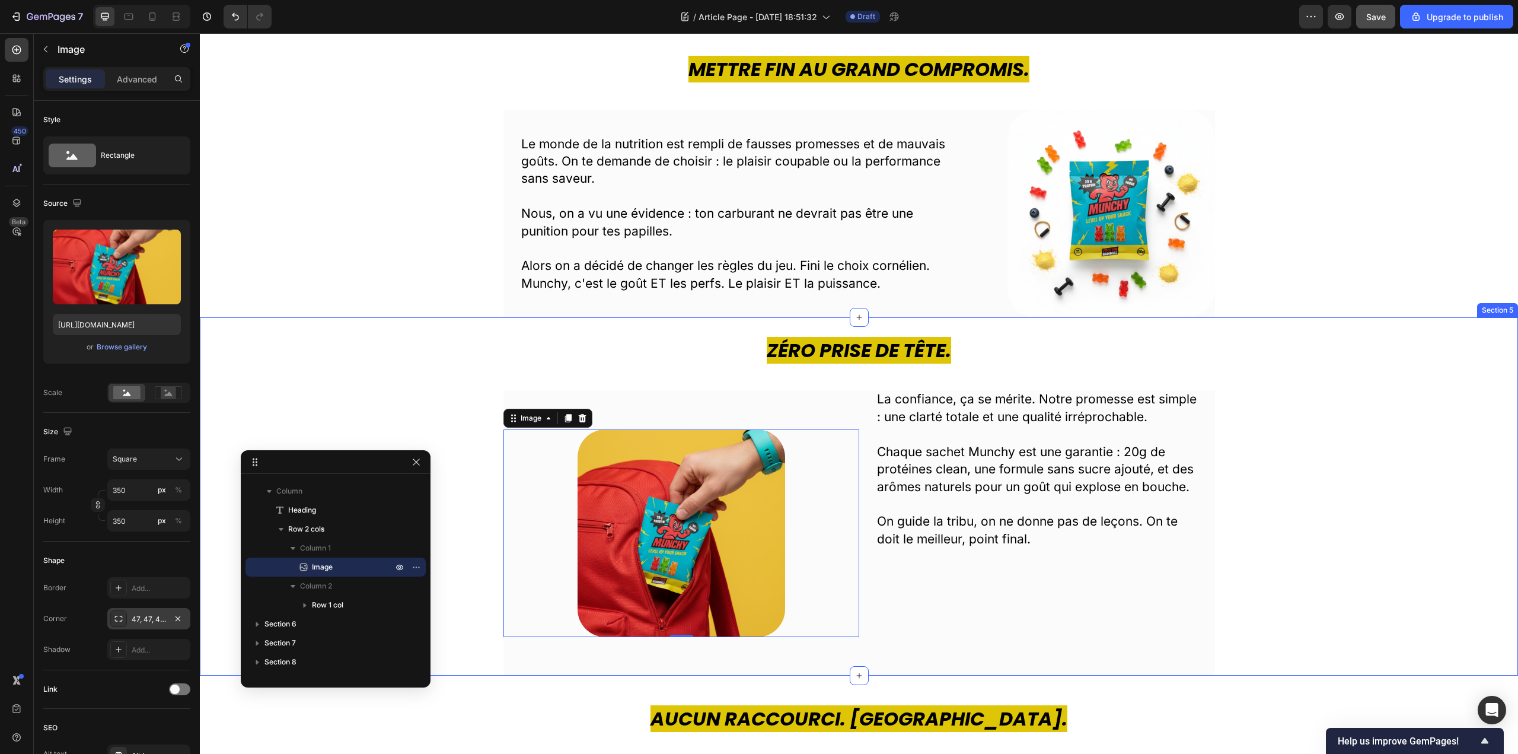
click at [652, 388] on div "Zéro Prise de Tête. Heading Image 0 La confiance, ça se mérite. Notre promesse …" at bounding box center [859, 506] width 1318 height 339
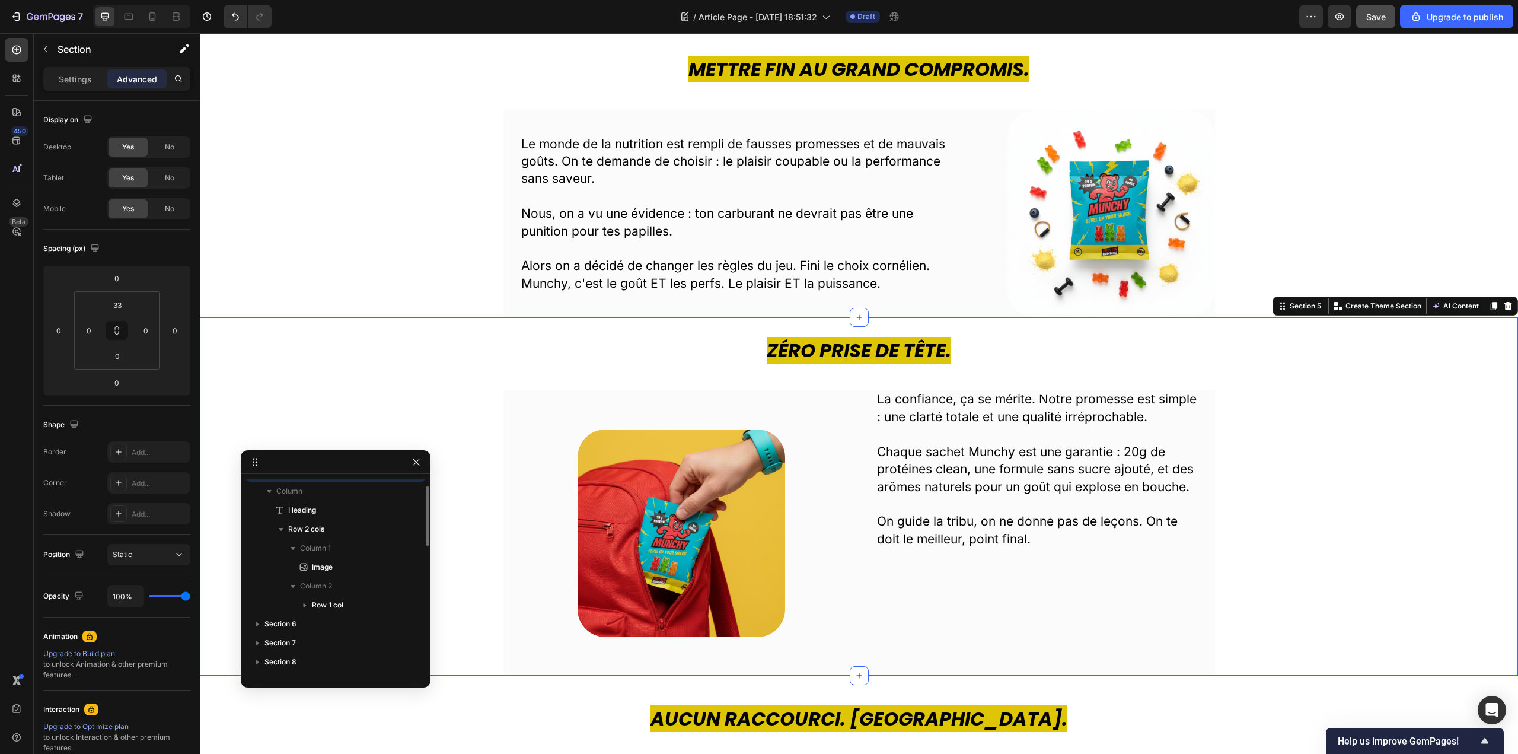
scroll to position [339, 0]
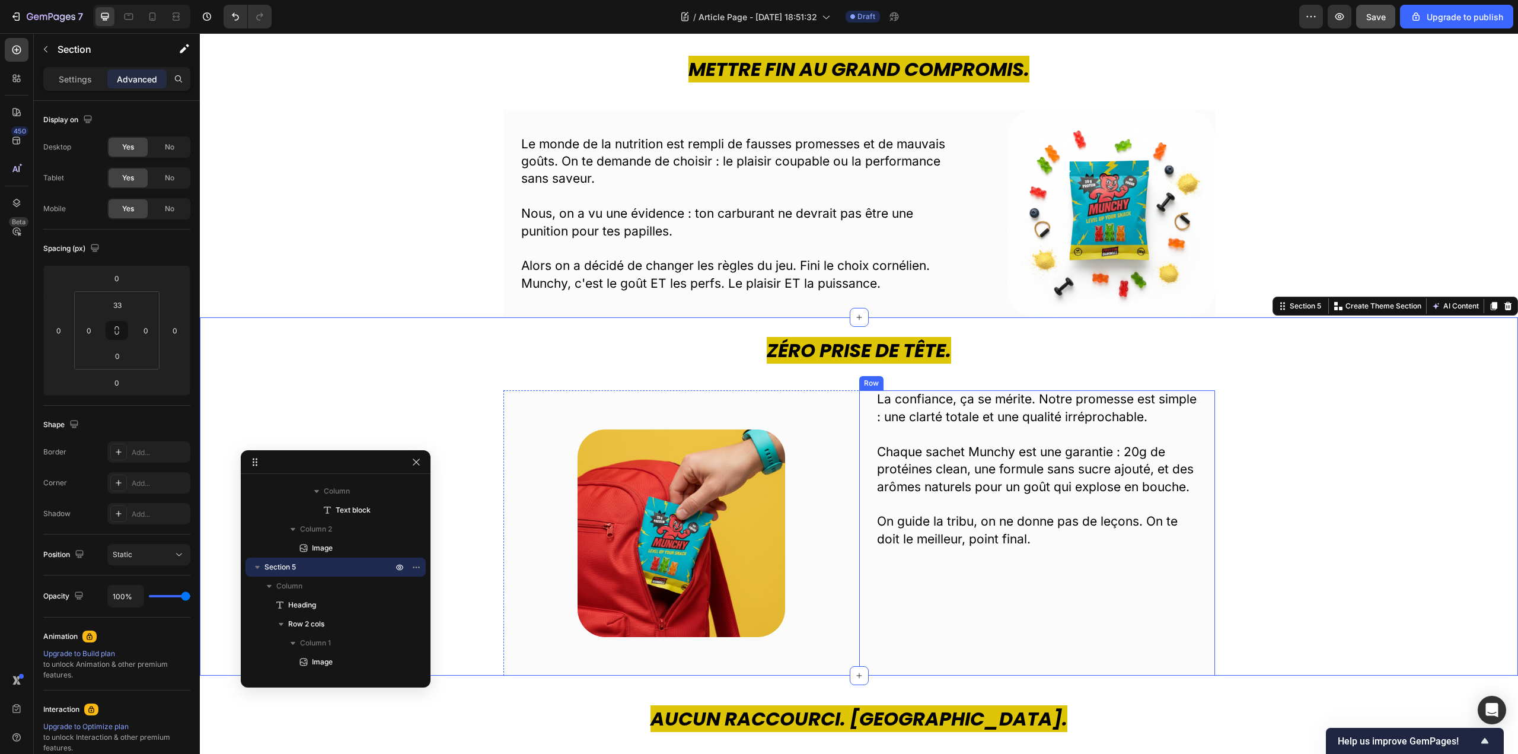
click at [991, 576] on div "La confiance, ça se mérite. Notre promesse est simple : une clarté totale et un…" at bounding box center [1037, 532] width 320 height 285
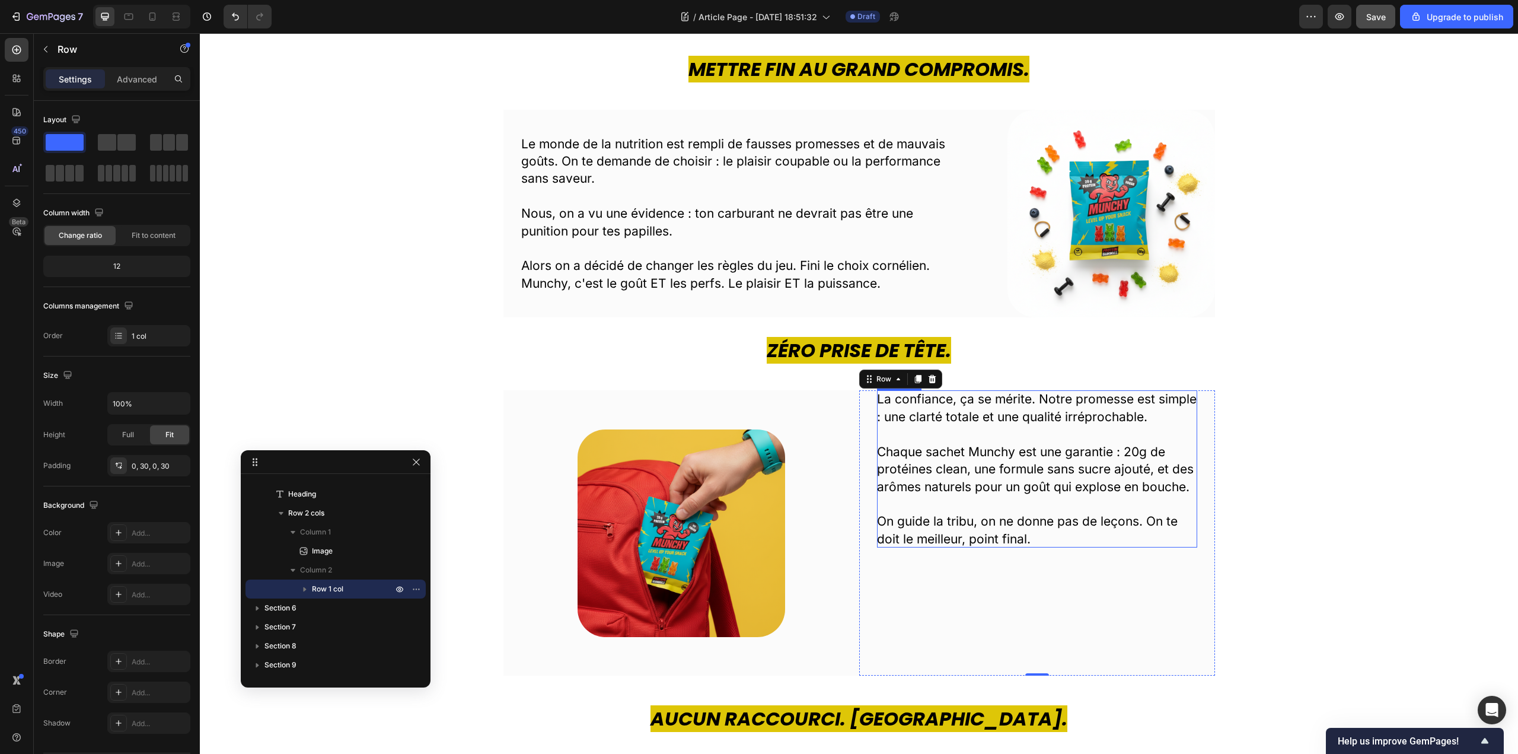
click at [1019, 528] on p "On guide la tribu, on ne donne pas de leçons. On te doit le meilleur, point fin…" at bounding box center [1037, 529] width 320 height 35
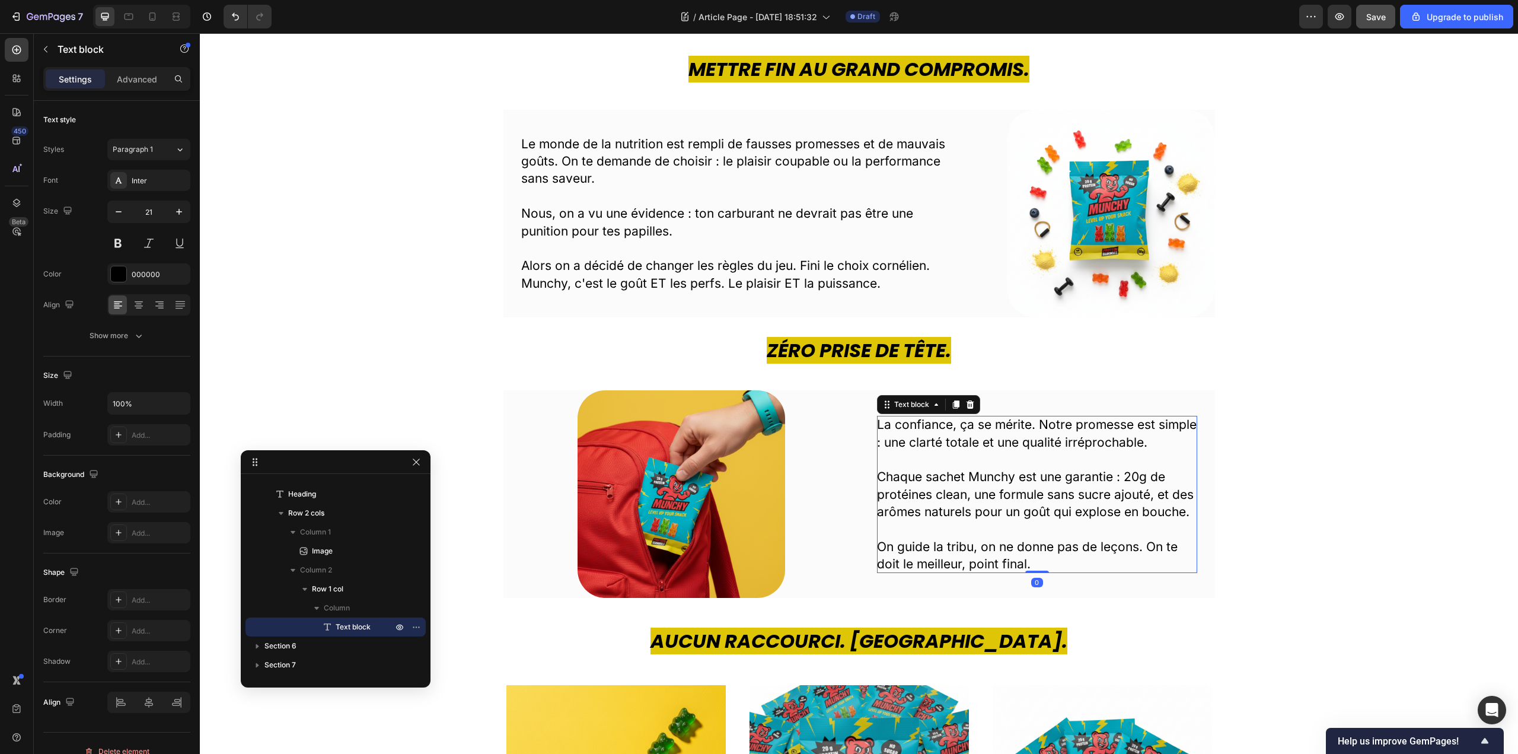
drag, startPoint x: 1038, startPoint y: 674, endPoint x: 1034, endPoint y: 546, distance: 128.1
click at [1034, 546] on div "La confiance, ça se mérite. Notre promesse est simple : une clarté totale et un…" at bounding box center [1037, 494] width 320 height 157
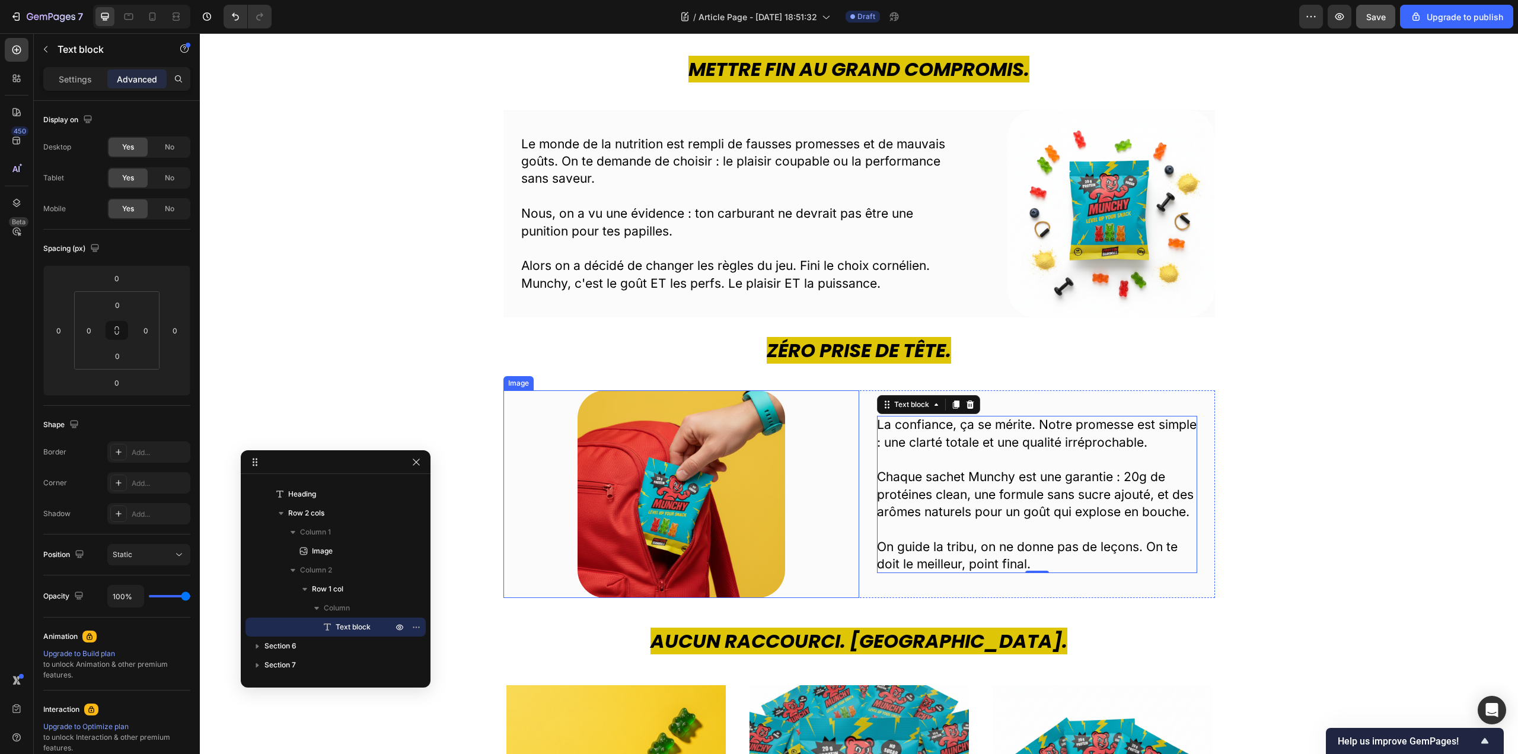
click at [832, 452] on div at bounding box center [681, 494] width 356 height 208
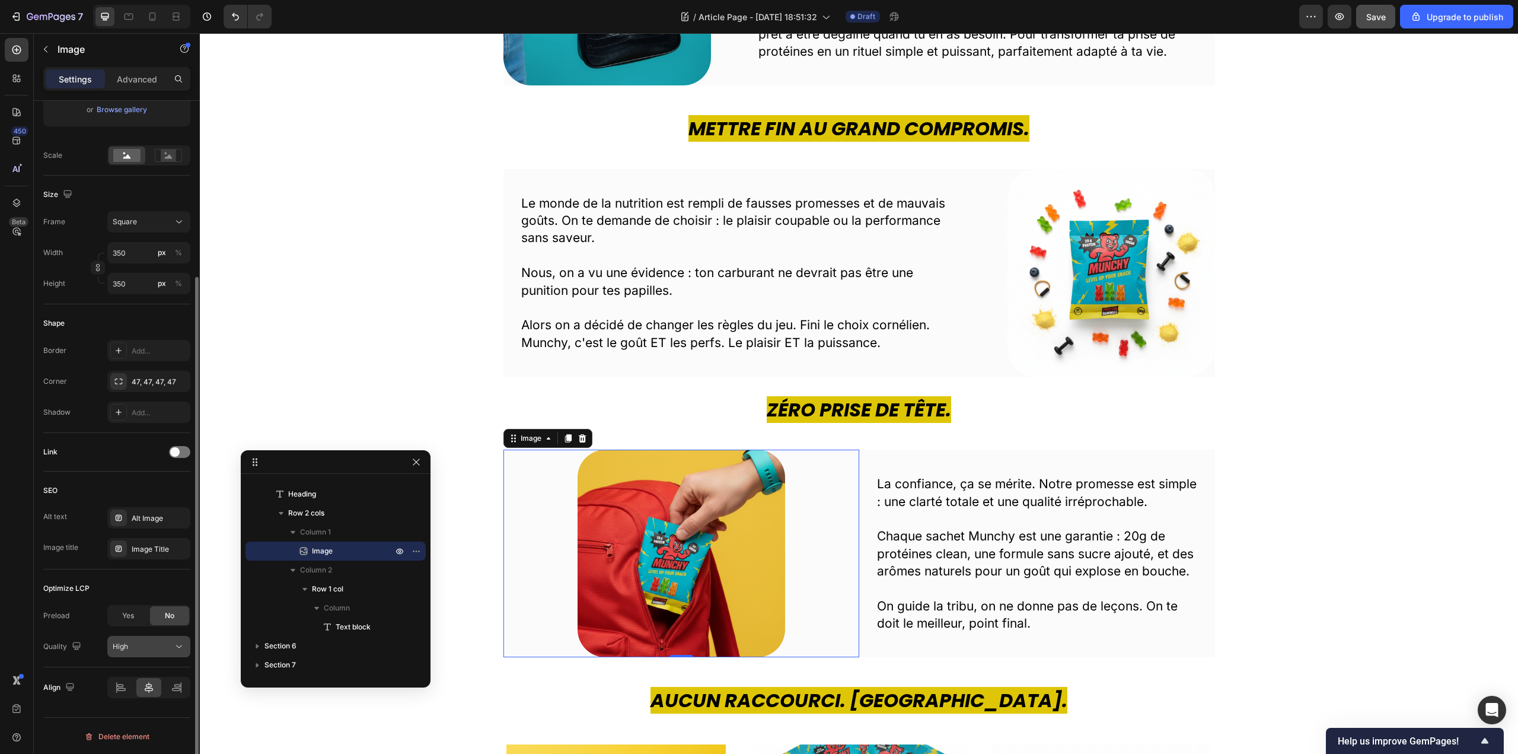
scroll to position [238, 0]
click at [123, 688] on icon at bounding box center [121, 686] width 12 height 12
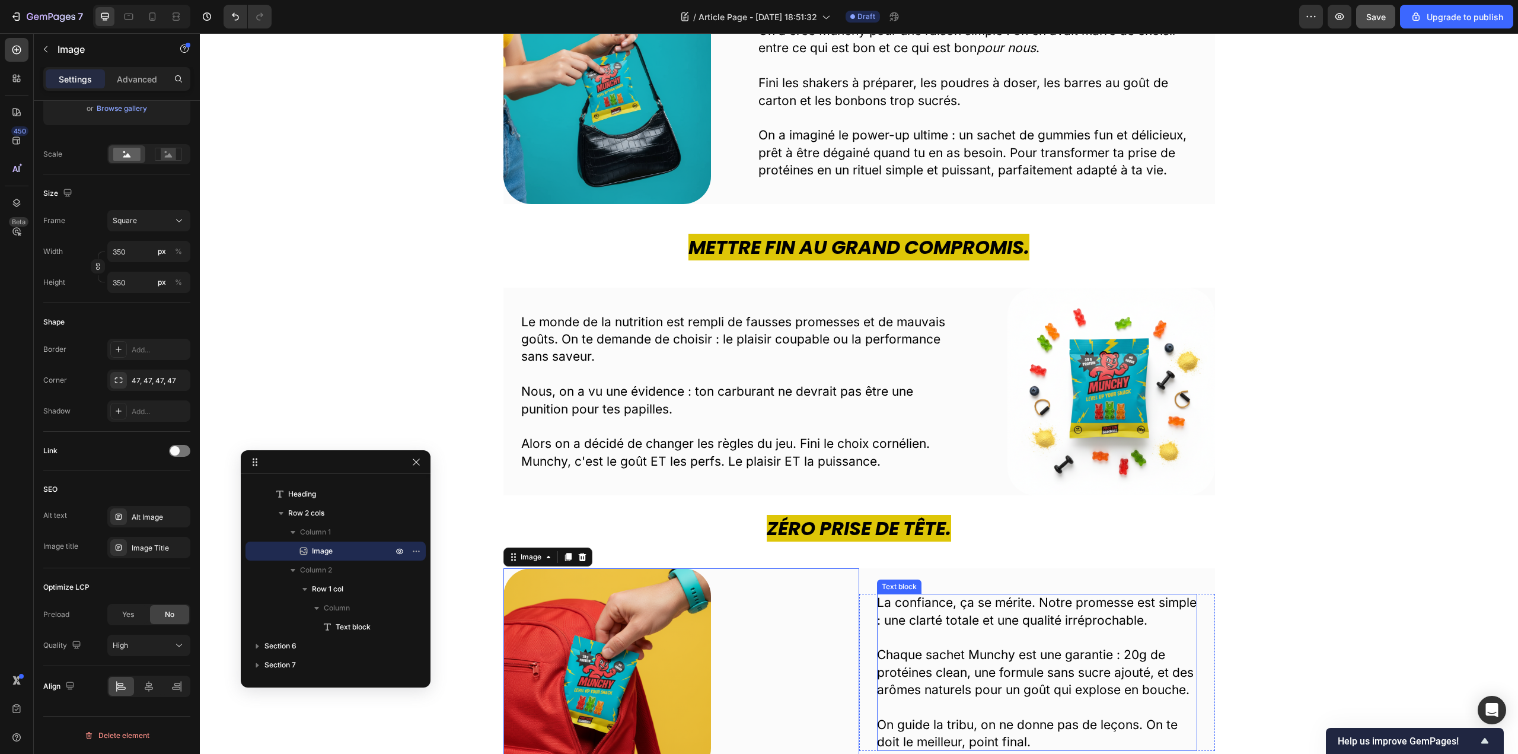
scroll to position [652, 0]
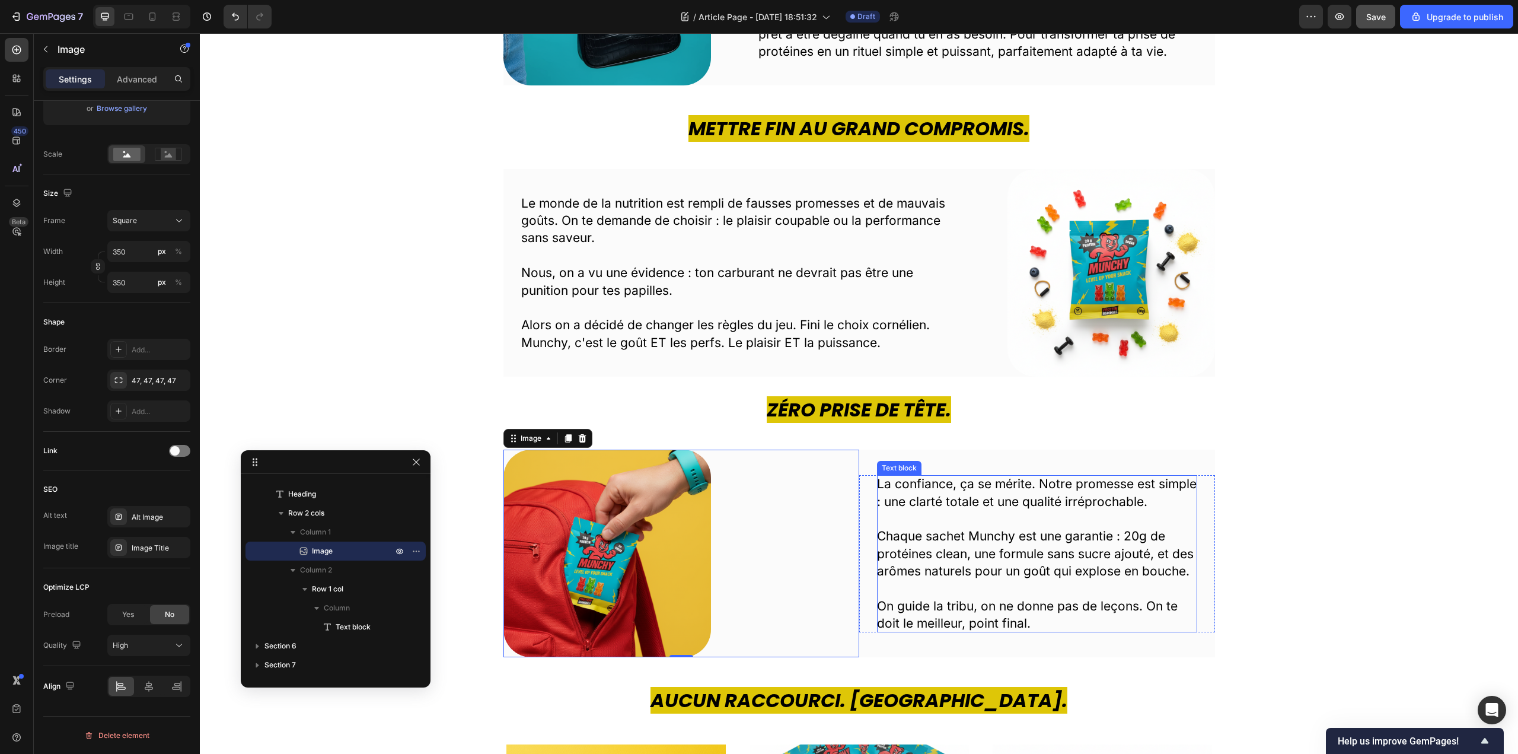
click at [990, 587] on p at bounding box center [1037, 588] width 320 height 17
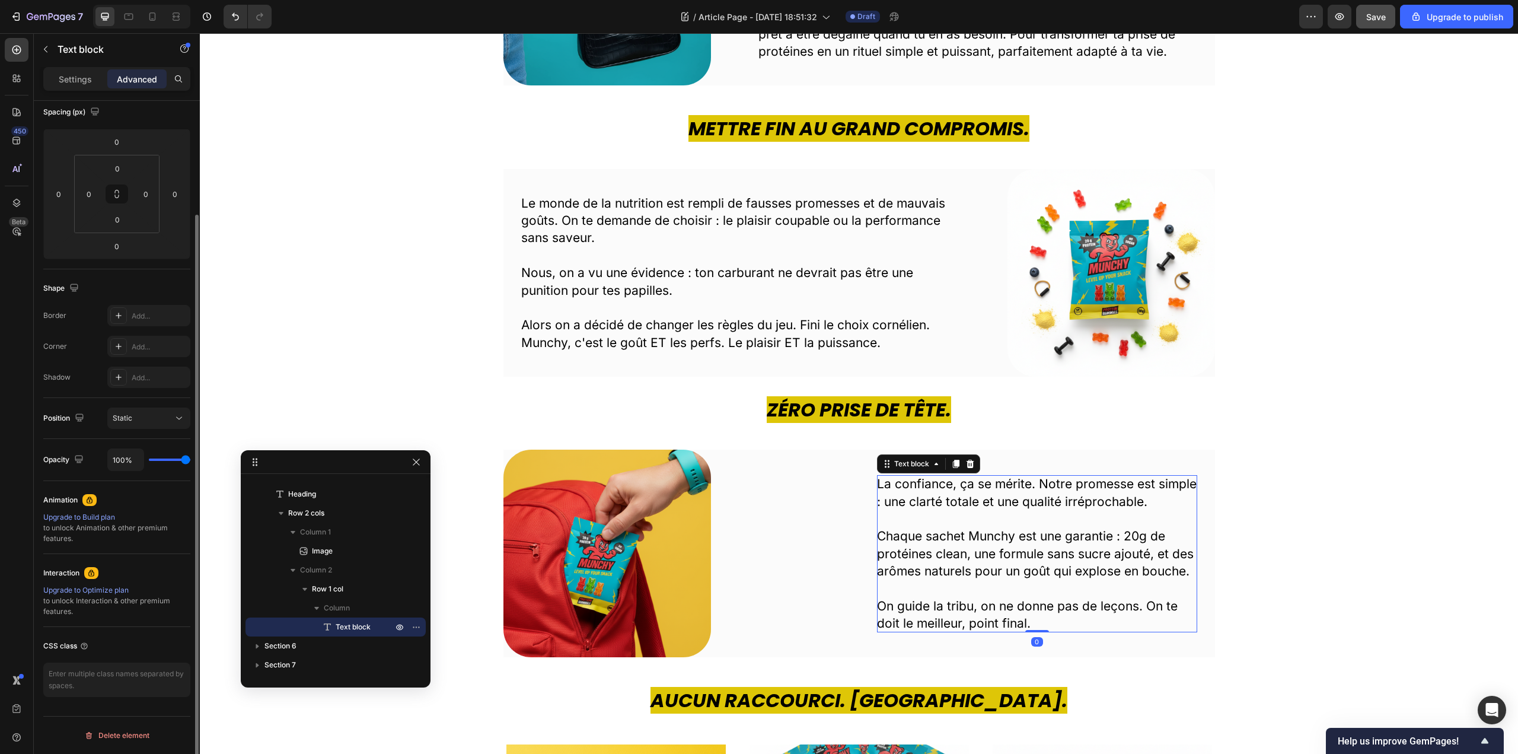
scroll to position [0, 0]
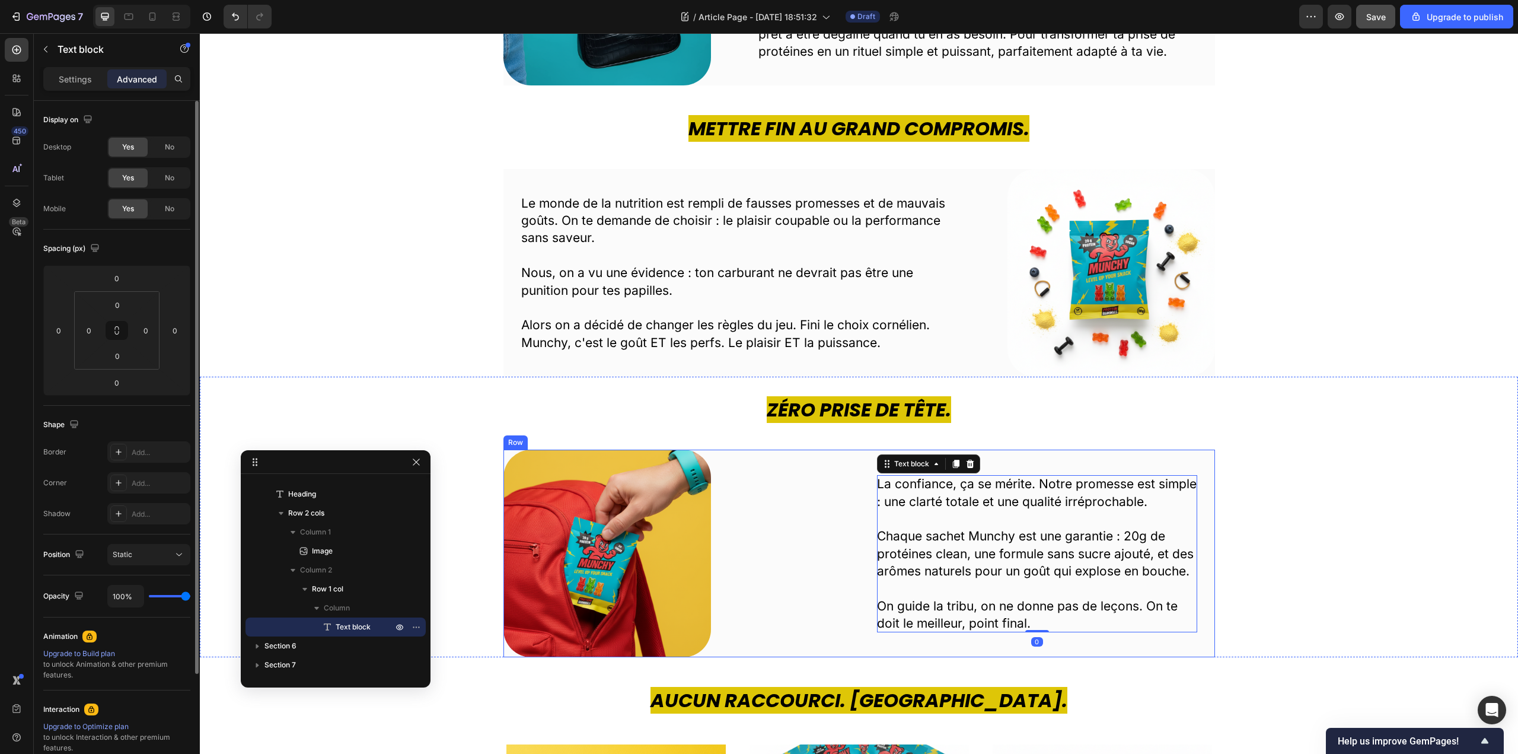
click at [1022, 645] on div "La confiance, ça se mérite. Notre promesse est simple : une clarté totale et un…" at bounding box center [1037, 553] width 356 height 208
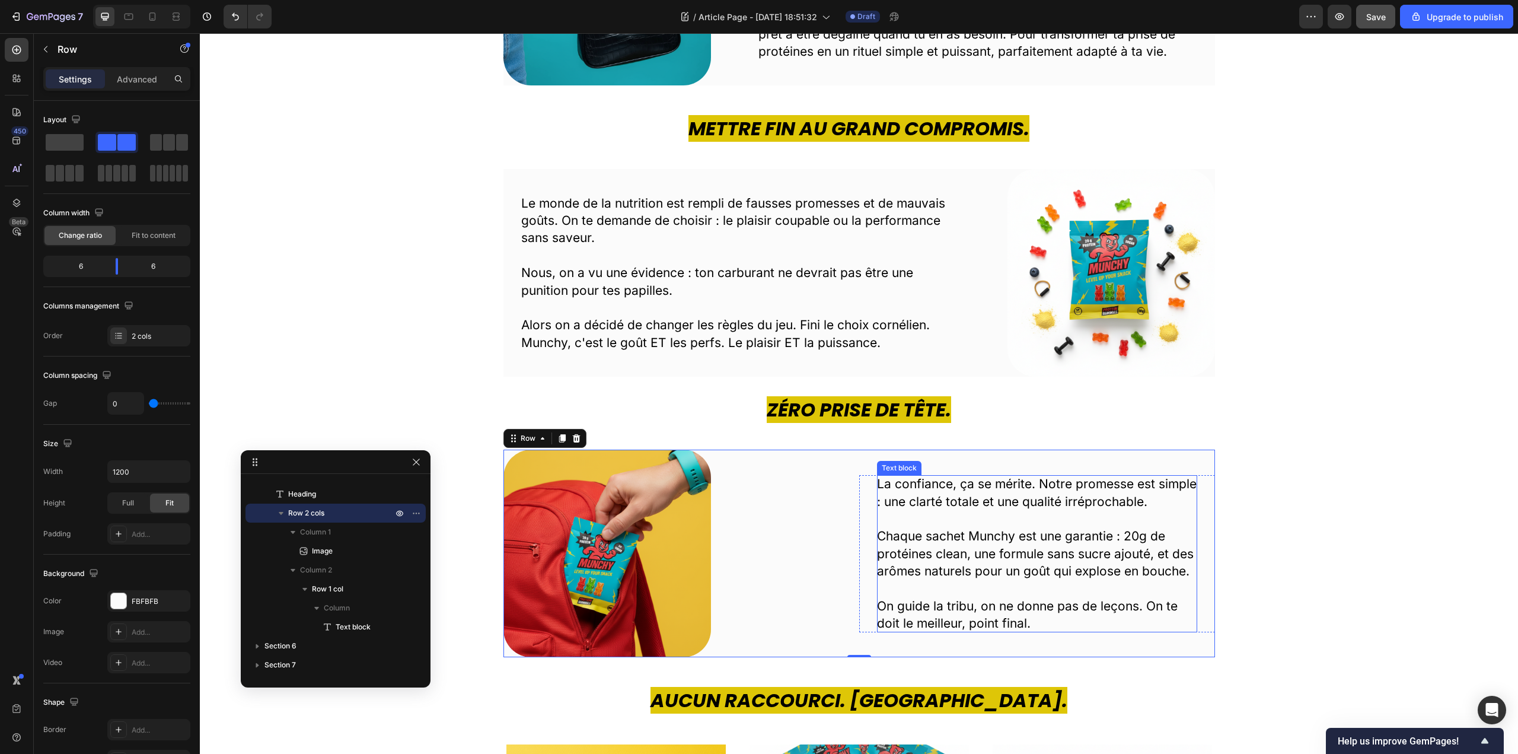
click at [985, 563] on p "Chaque sachet Munchy est une garantie : 20g de protéines clean, une formule san…" at bounding box center [1037, 553] width 320 height 52
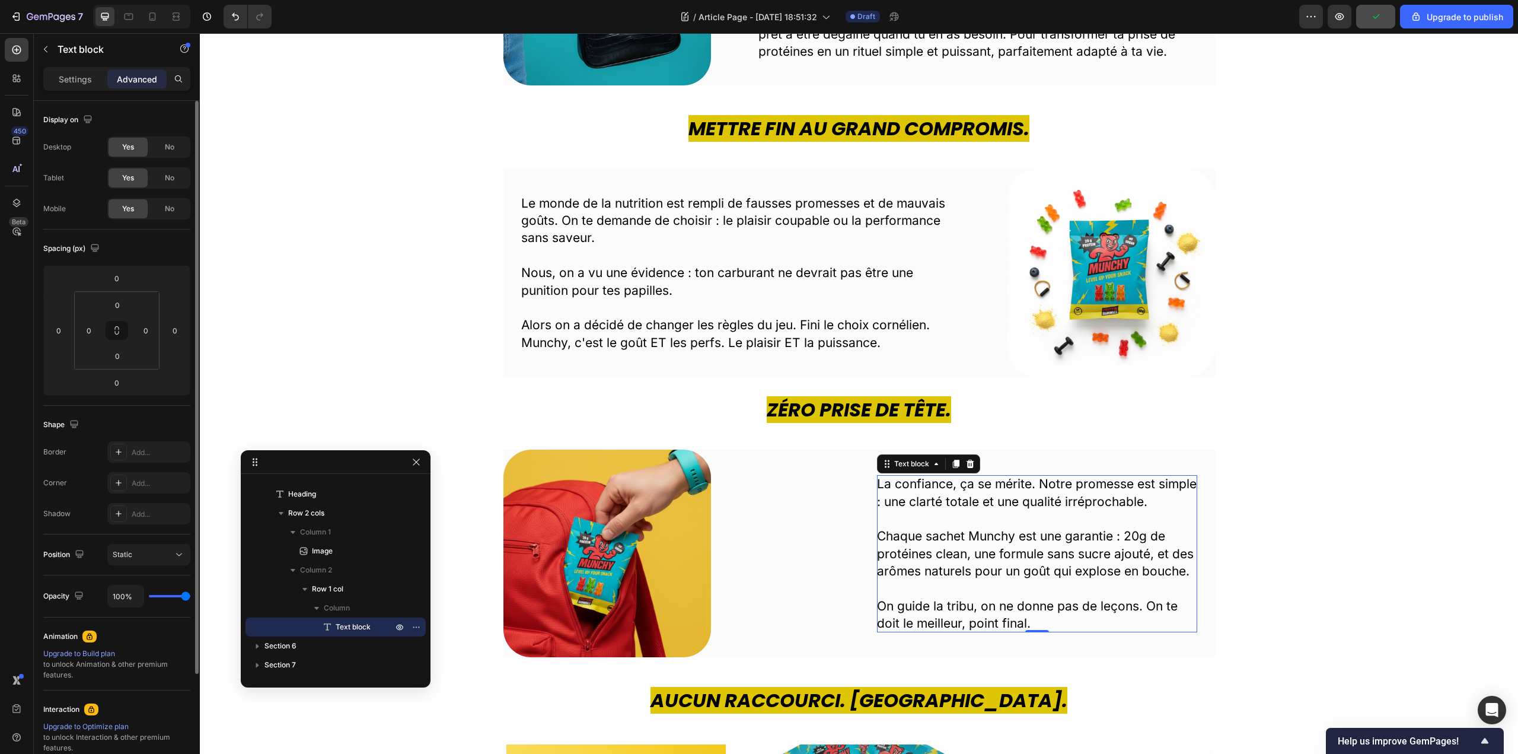
scroll to position [136, 0]
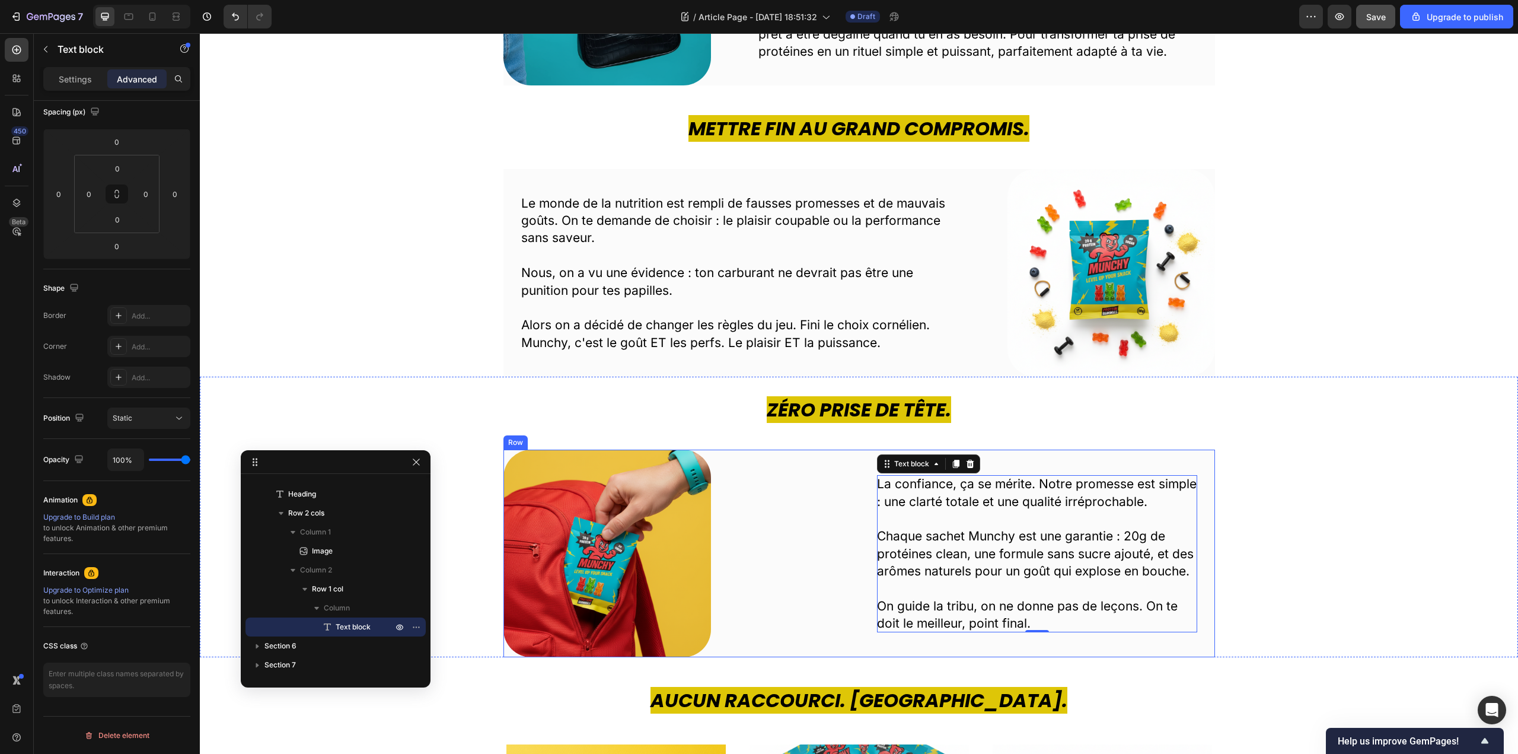
click at [1012, 456] on div "La confiance, ça se mérite. Notre promesse est simple : une clarté totale et un…" at bounding box center [1037, 553] width 356 height 208
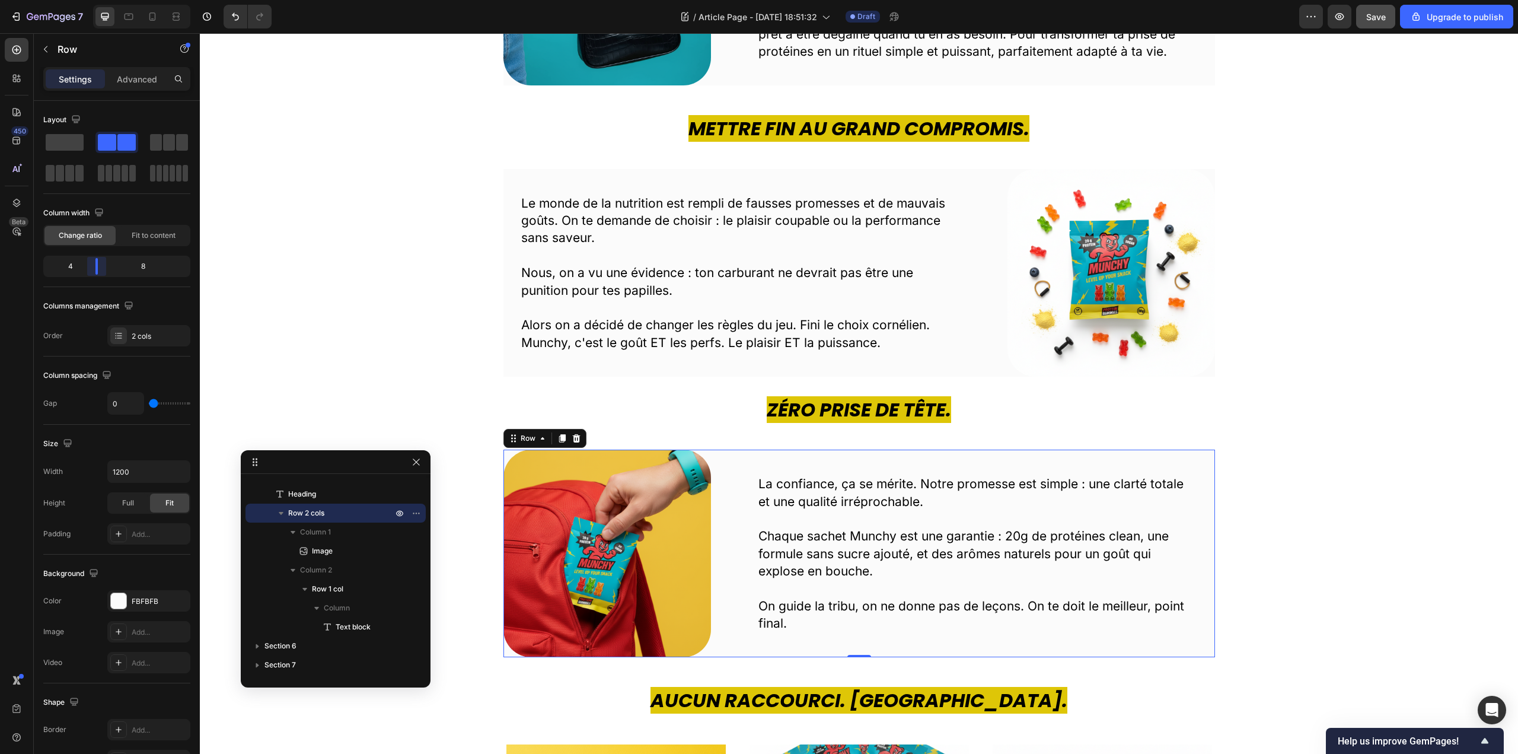
drag, startPoint x: 120, startPoint y: 273, endPoint x: 92, endPoint y: 267, distance: 28.5
click at [92, 0] on body "7 / Article Page - Sep 27, 18:51:32 Draft Preview Save Upgrade to publish 450 B…" at bounding box center [759, 0] width 1518 height 0
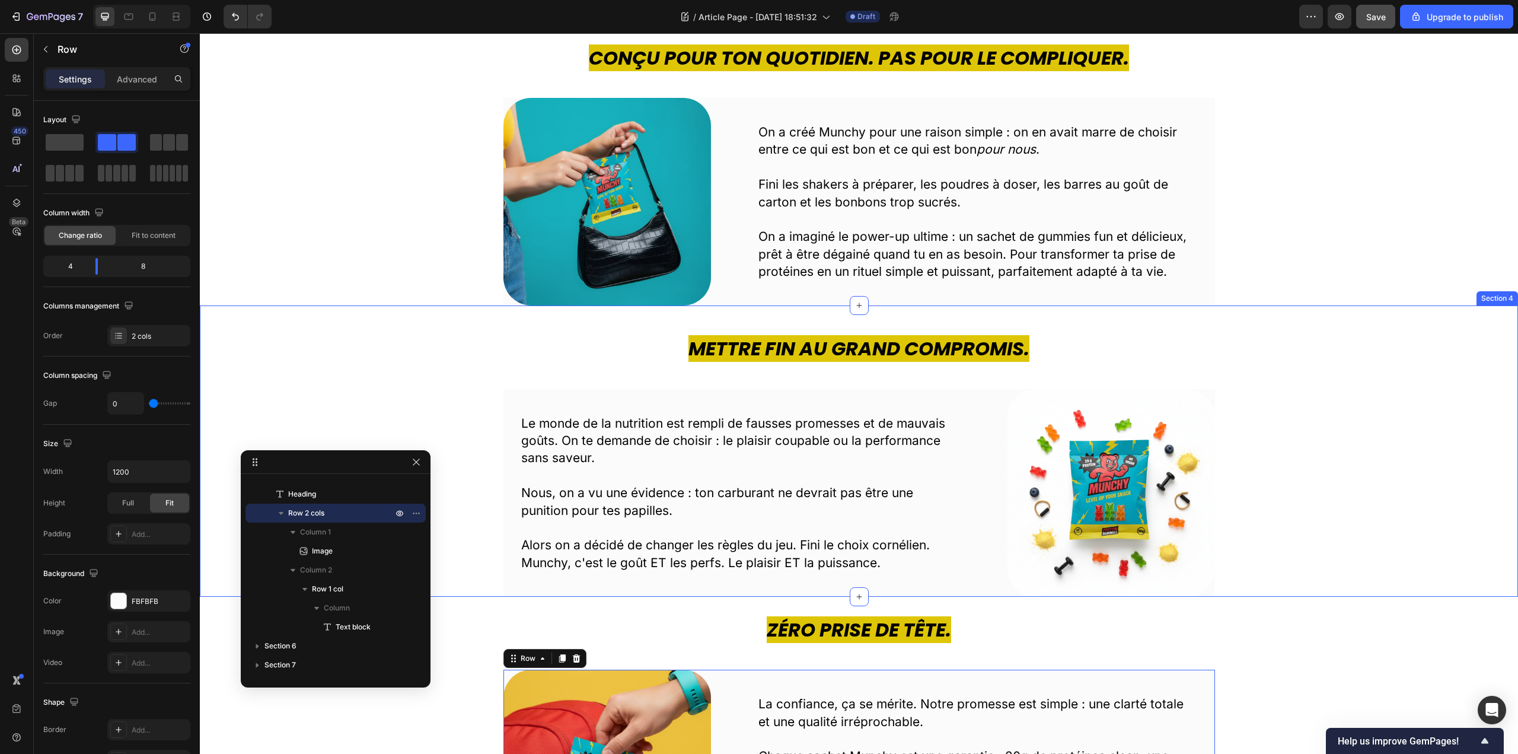
scroll to position [415, 0]
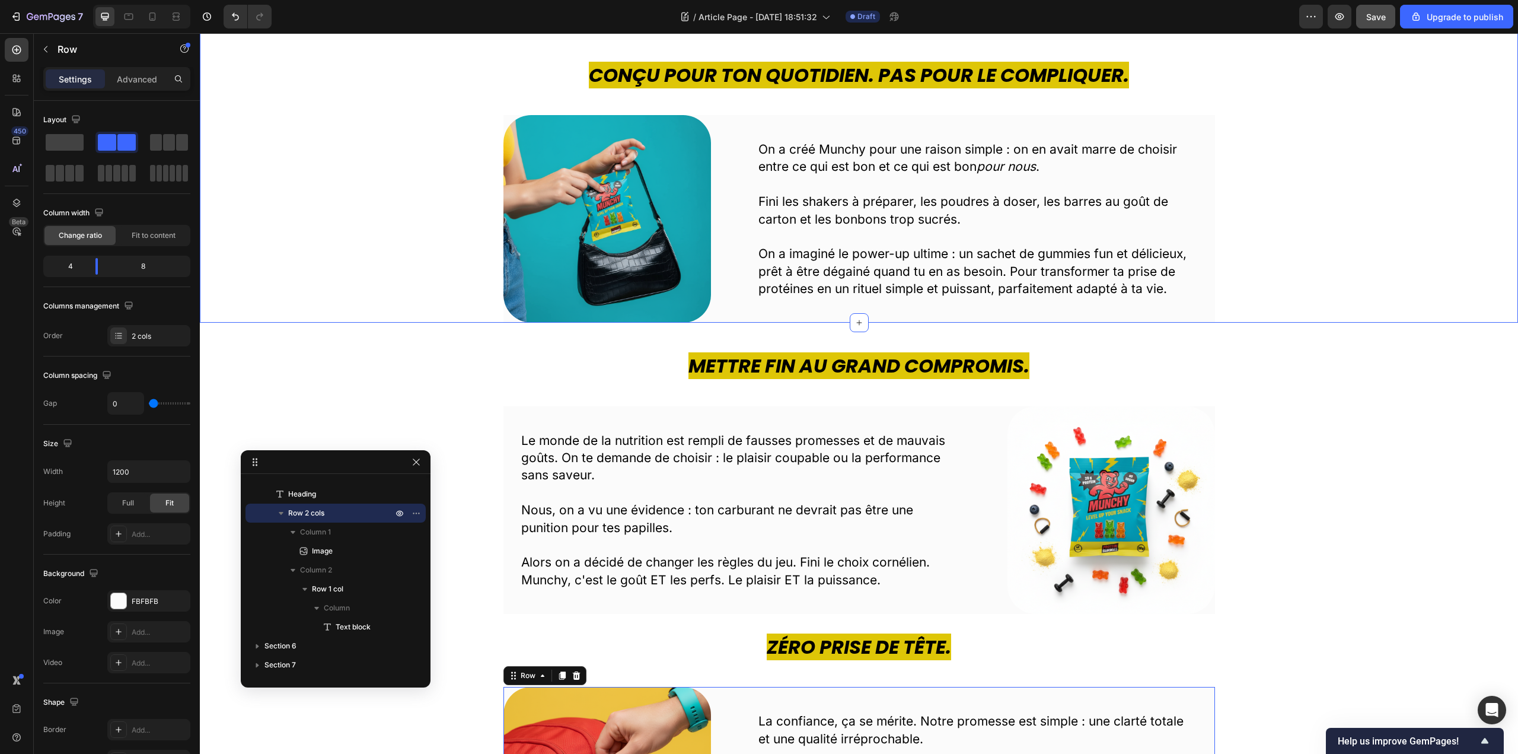
click at [1351, 203] on div "Conçu pour ton quotidien. Pas pour le compliquer. Heading Image On a créé Munch…" at bounding box center [859, 192] width 1300 height 261
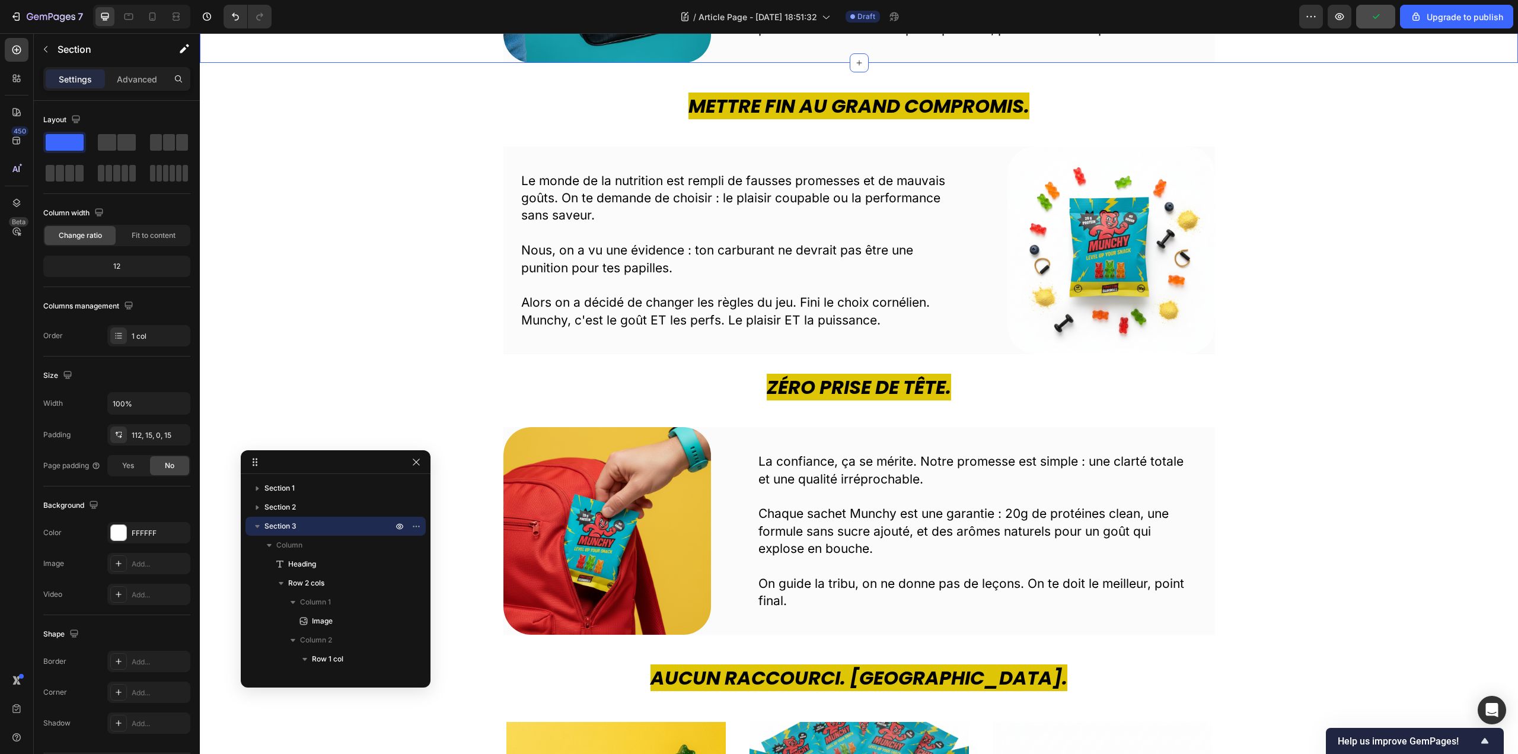
scroll to position [711, 0]
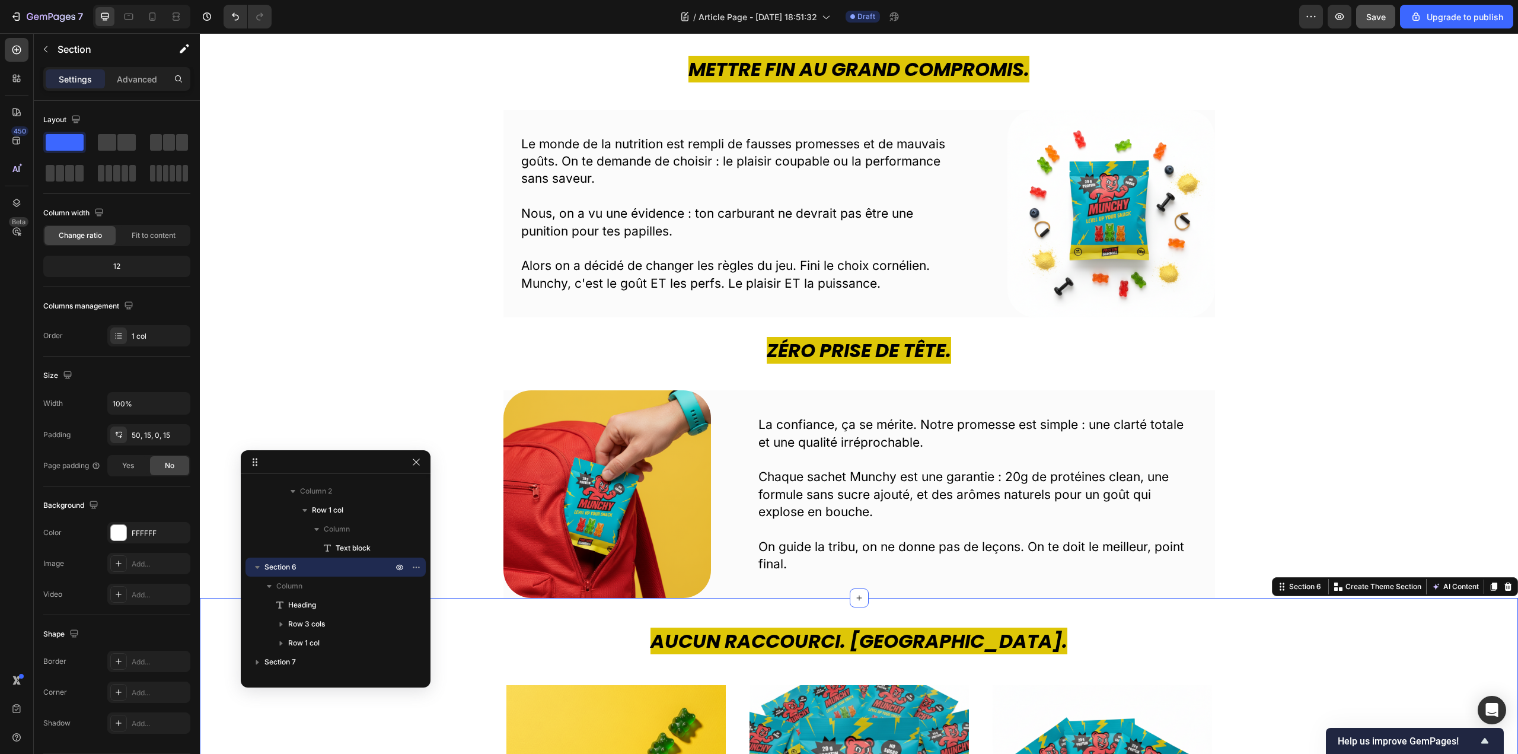
click at [136, 80] on p "Advanced" at bounding box center [137, 79] width 40 height 12
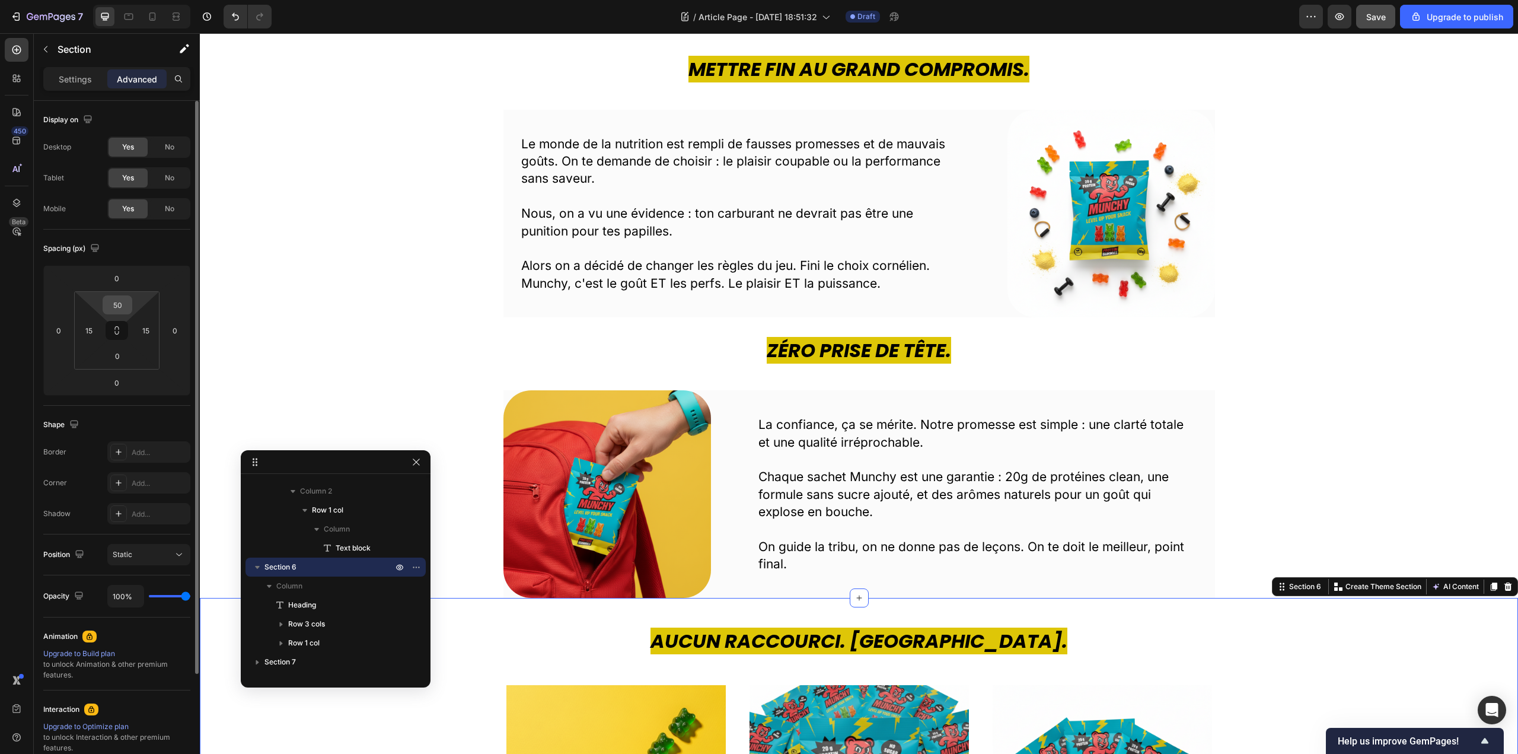
click at [114, 306] on input "50" at bounding box center [118, 305] width 24 height 18
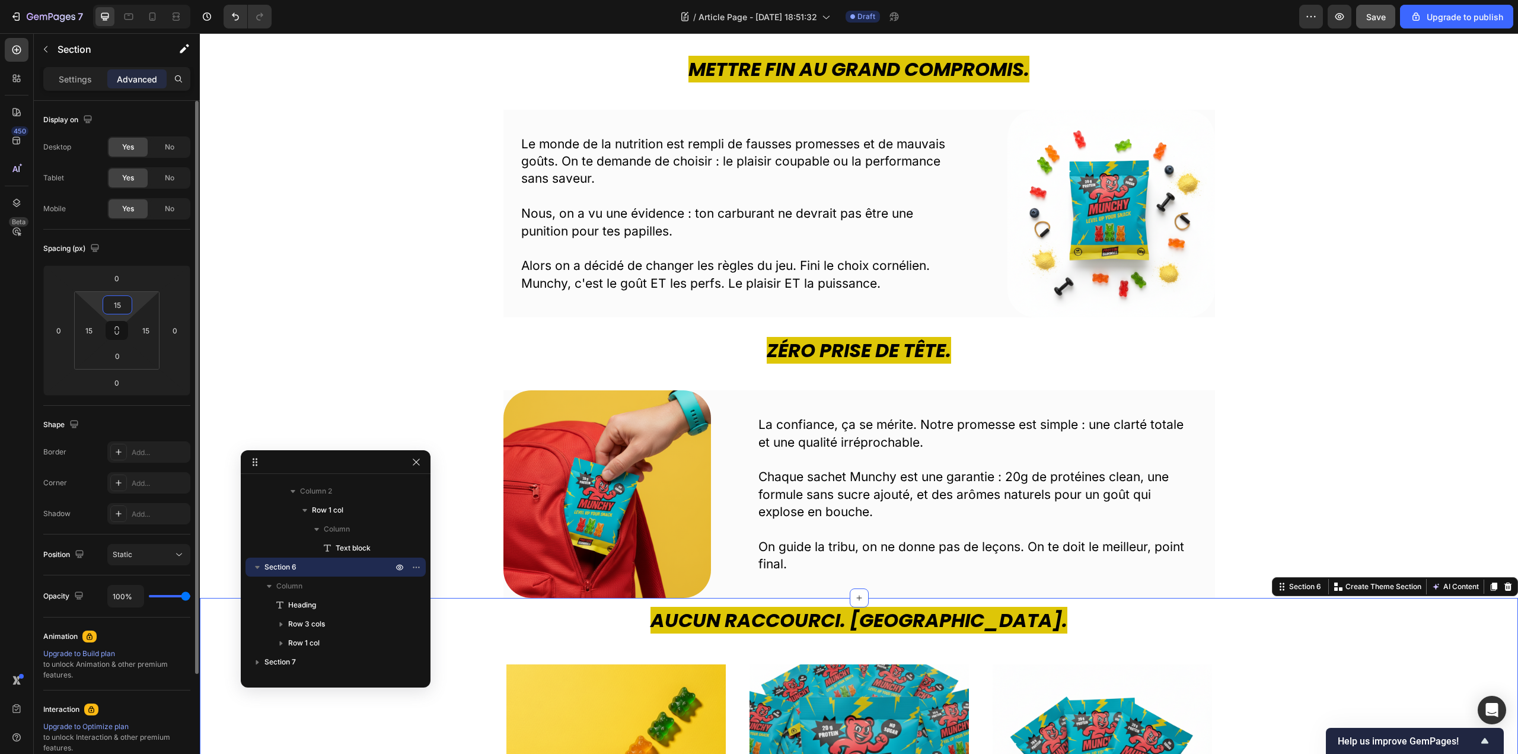
type input "150"
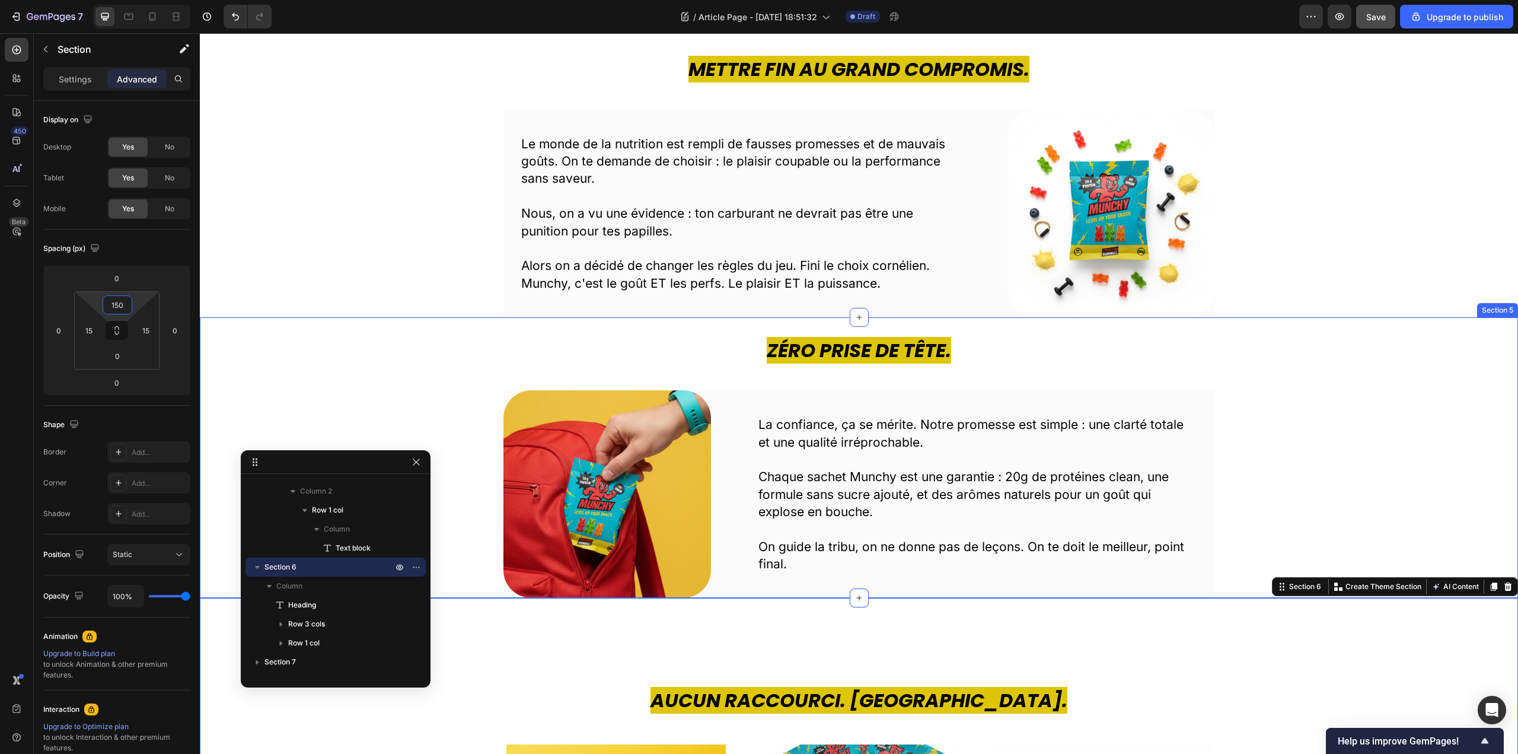
click at [1325, 485] on div "Zéro Prise de Tête. Heading Image La confiance, ça se mérite. Notre promesse es…" at bounding box center [859, 467] width 1318 height 261
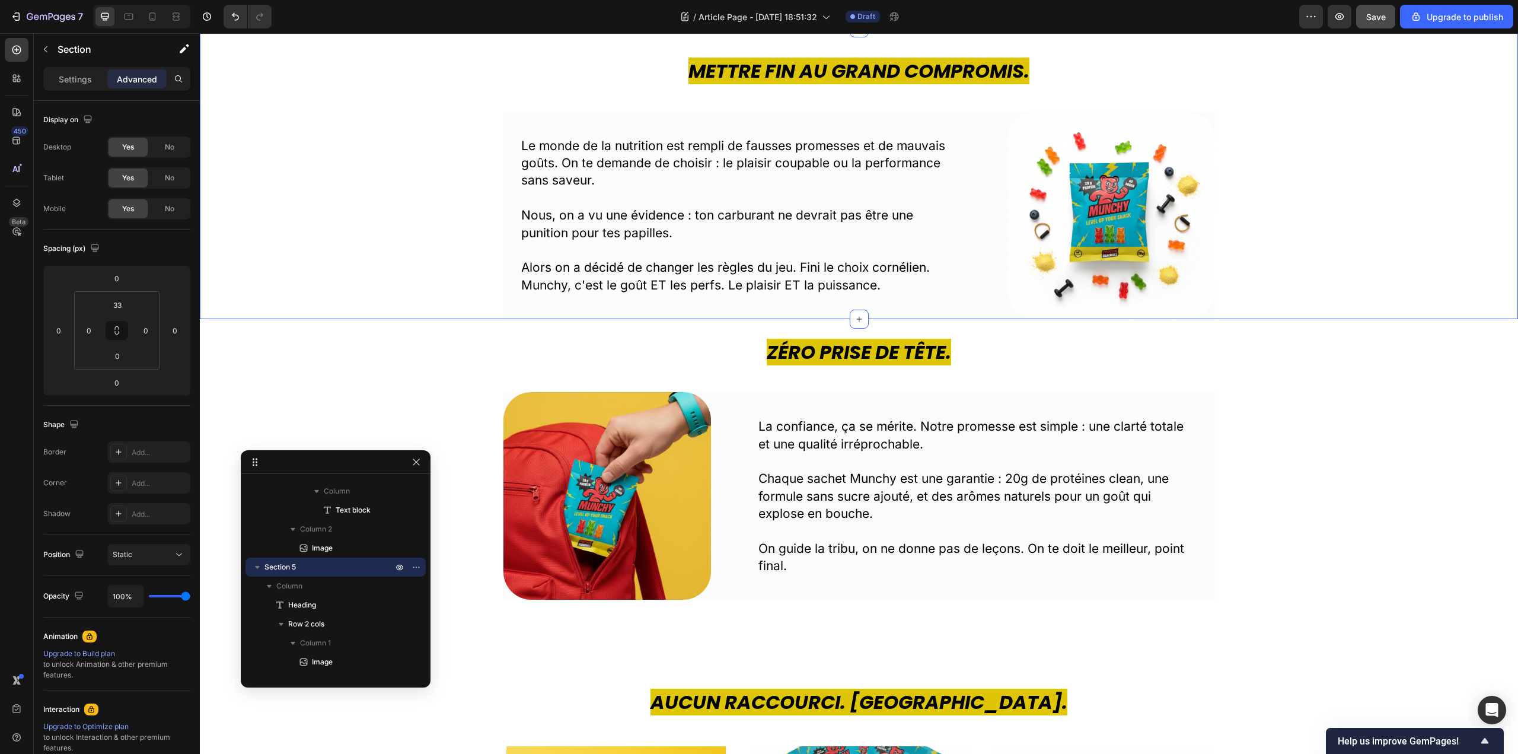
scroll to position [711, 0]
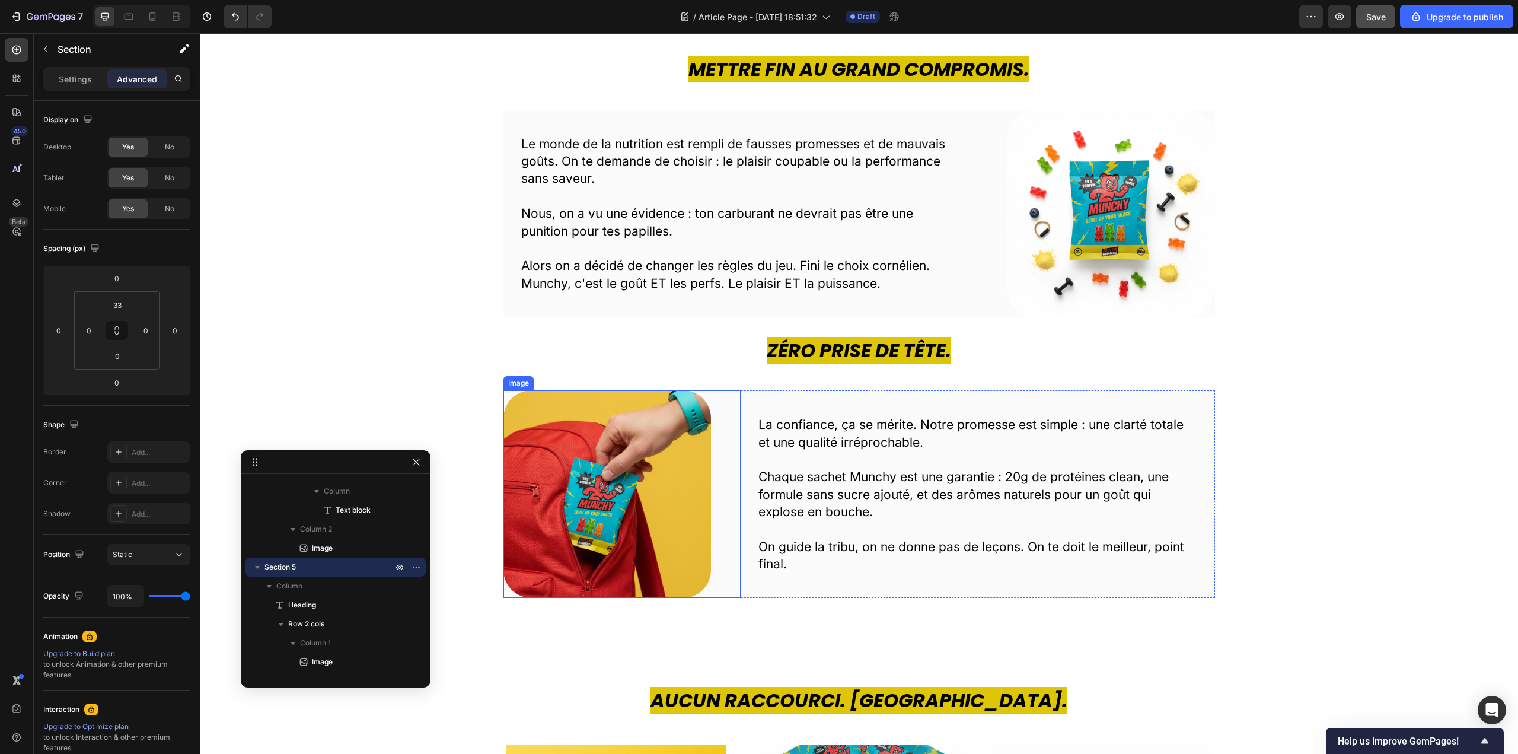
click at [591, 477] on img at bounding box center [607, 494] width 208 height 208
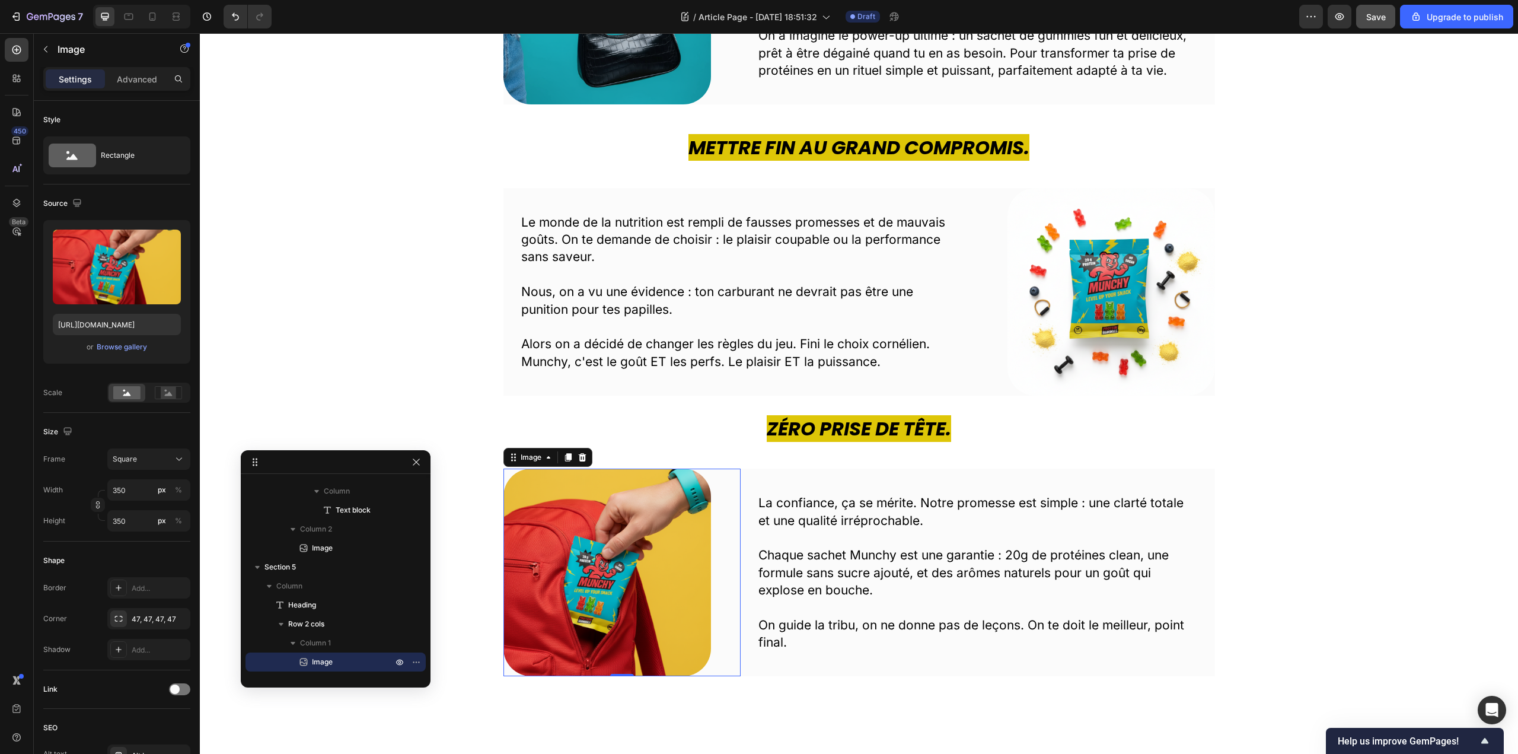
scroll to position [474, 0]
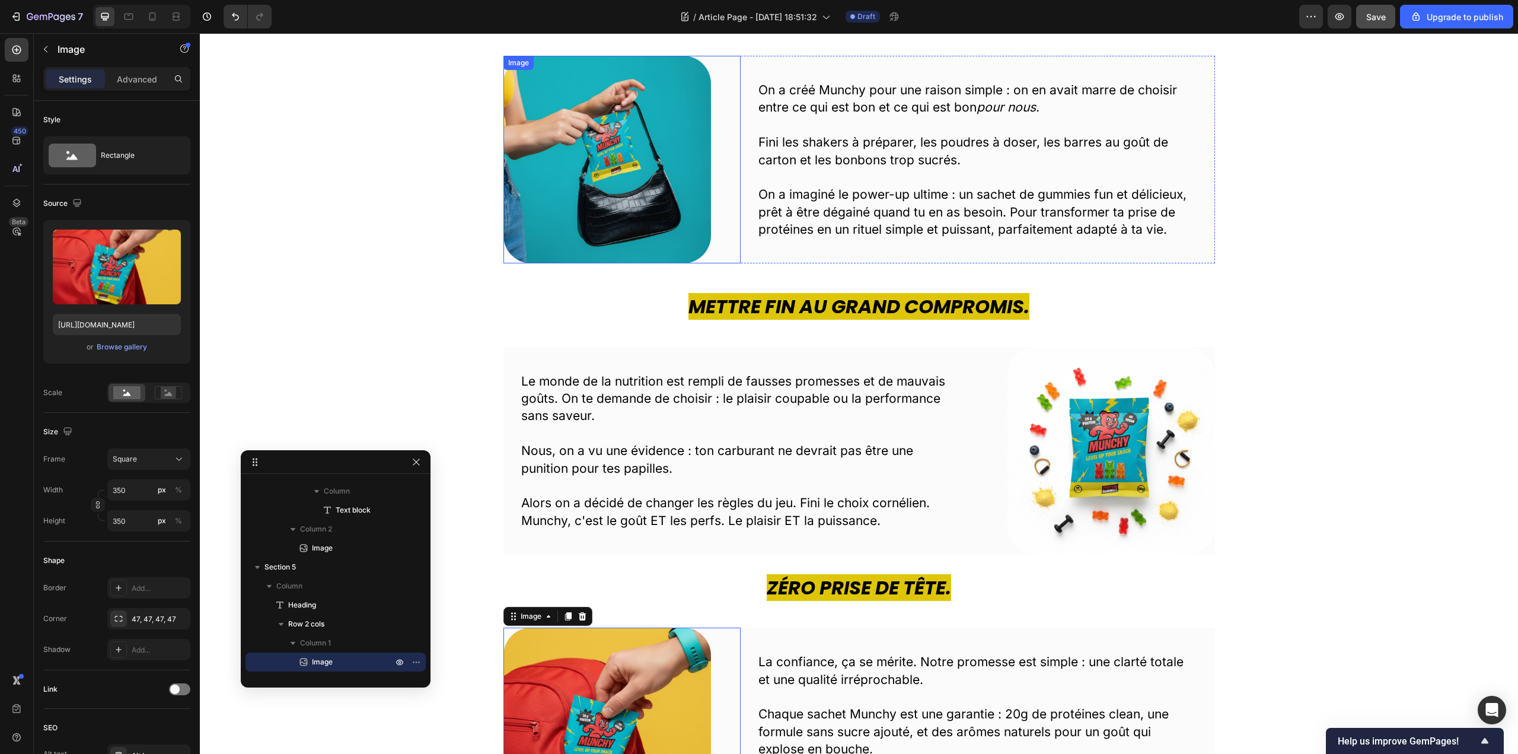
click at [595, 203] on img at bounding box center [607, 160] width 208 height 208
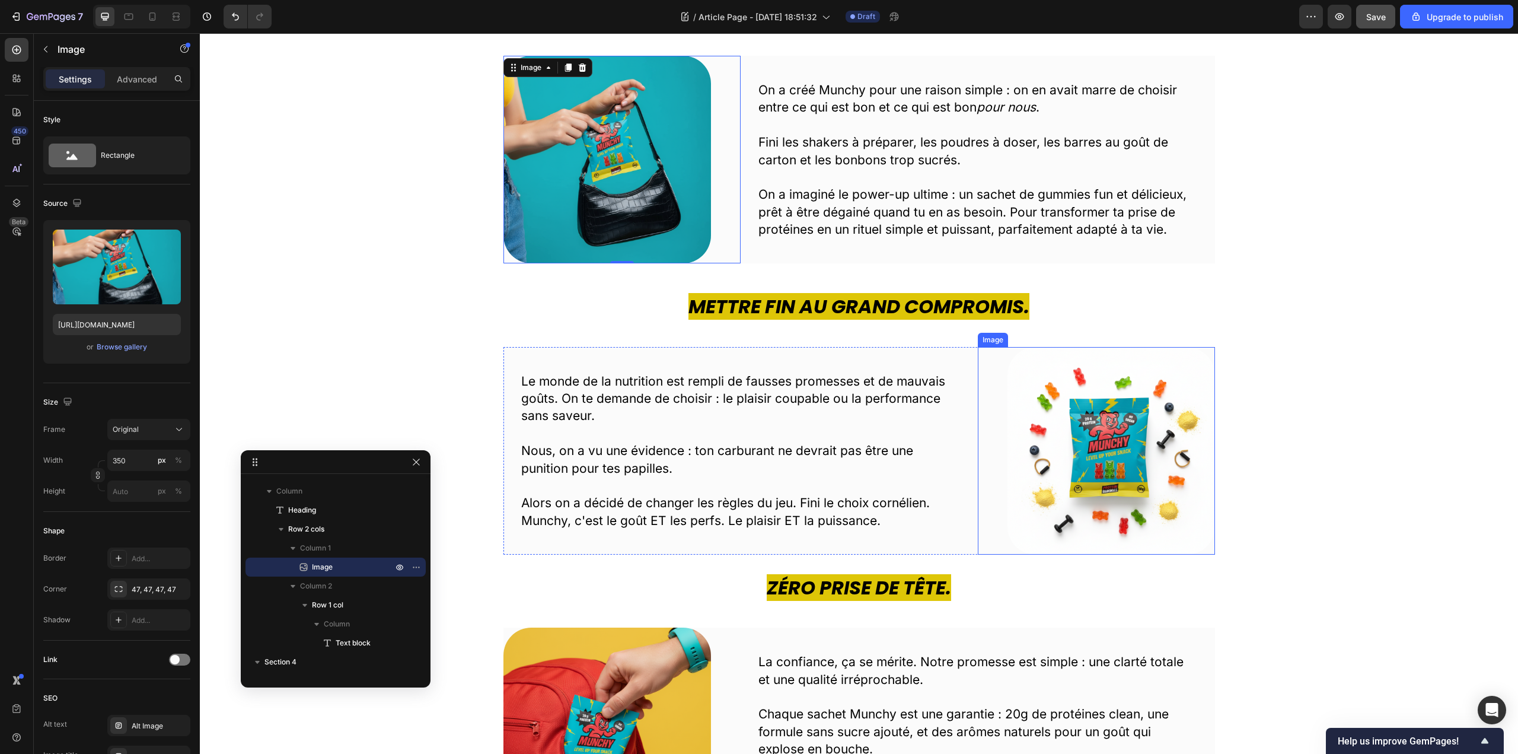
click at [1122, 446] on img at bounding box center [1111, 451] width 208 height 208
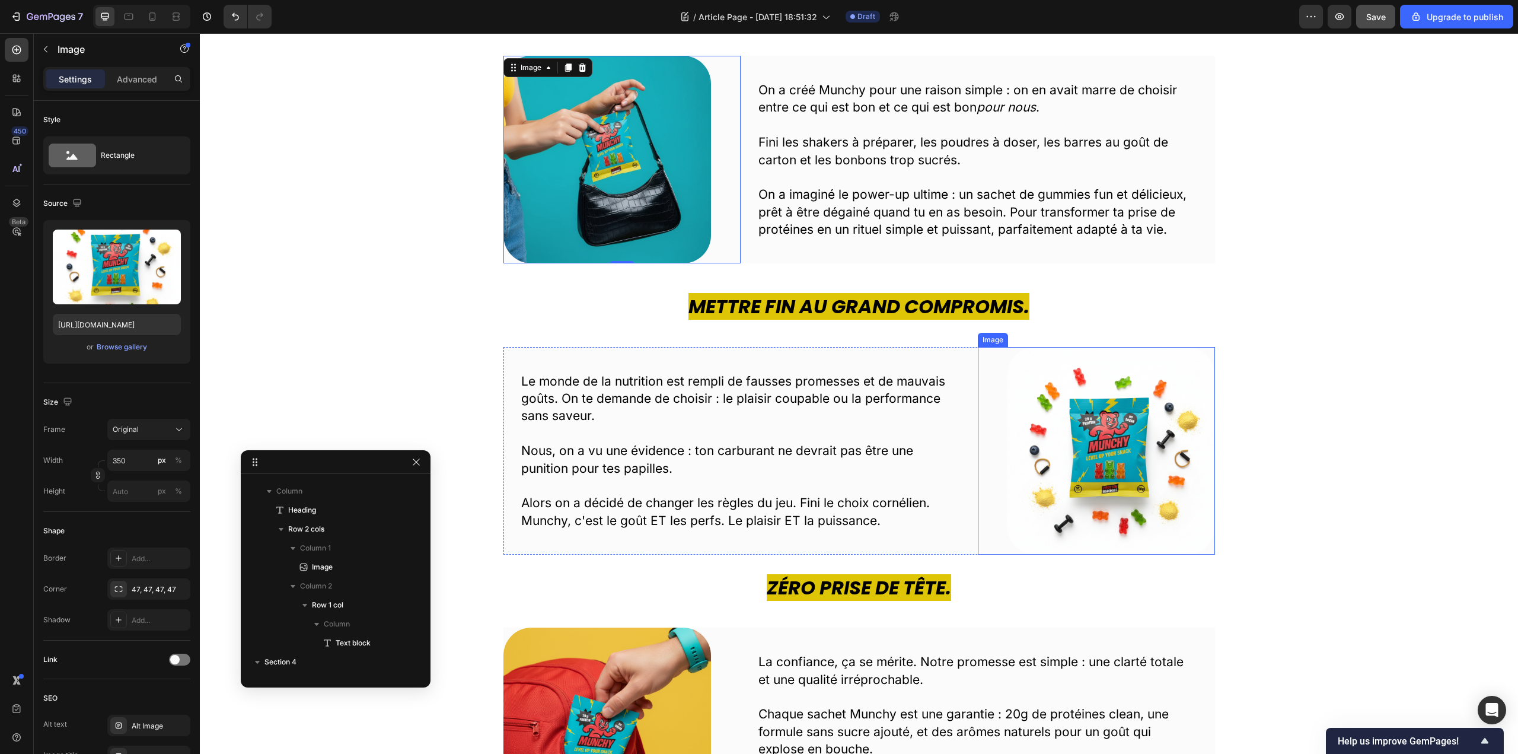
scroll to position [320, 0]
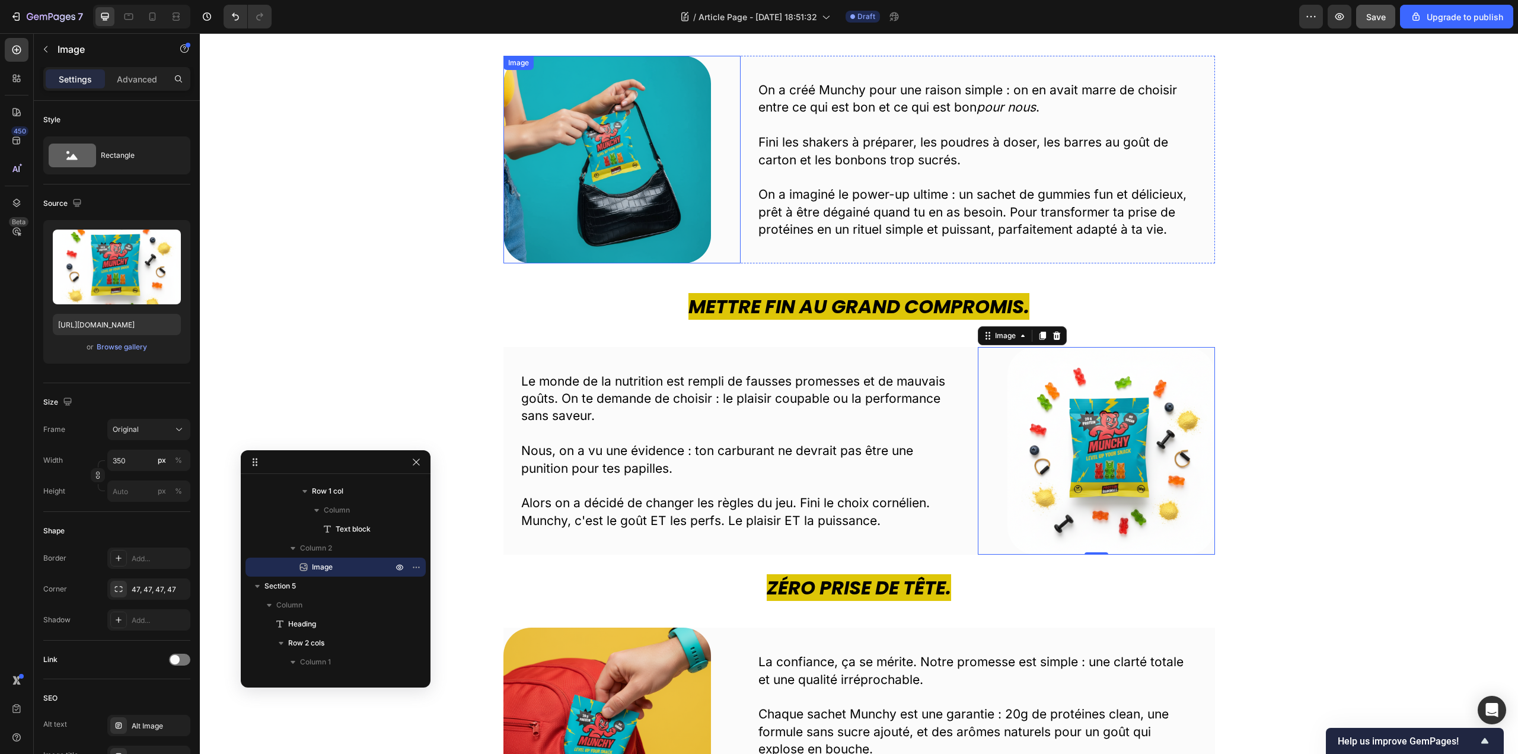
click at [575, 163] on img at bounding box center [607, 160] width 208 height 208
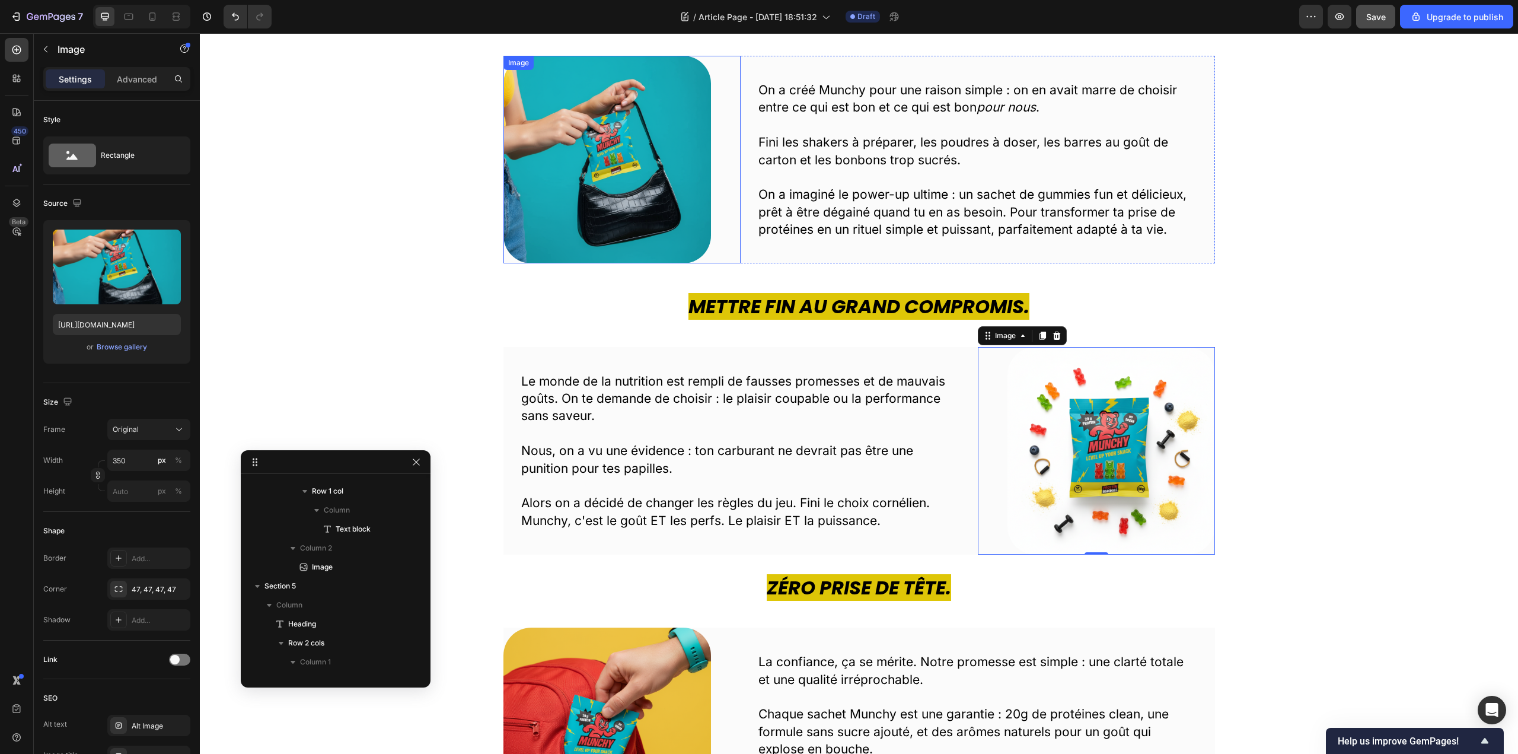
scroll to position [54, 0]
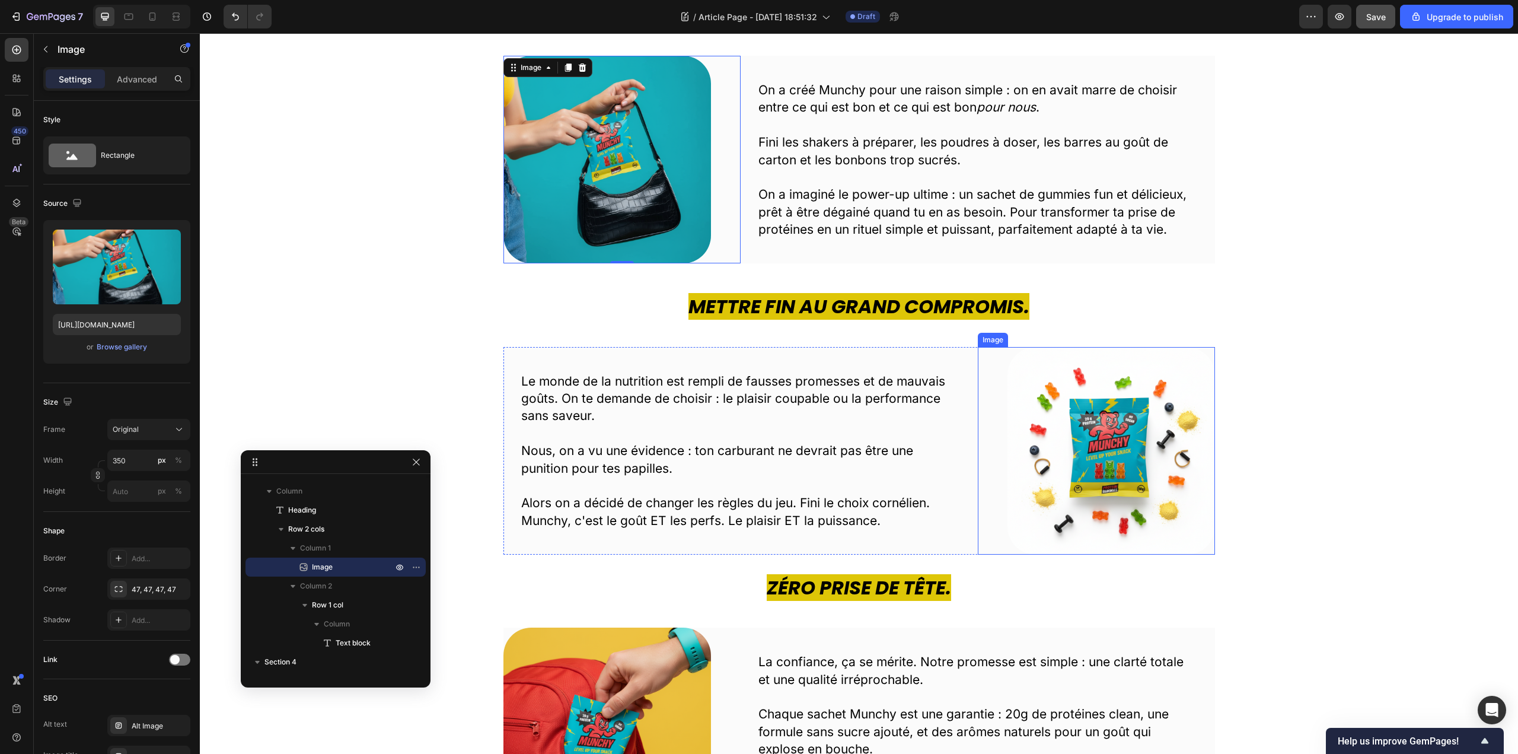
click at [1145, 448] on img at bounding box center [1111, 451] width 208 height 208
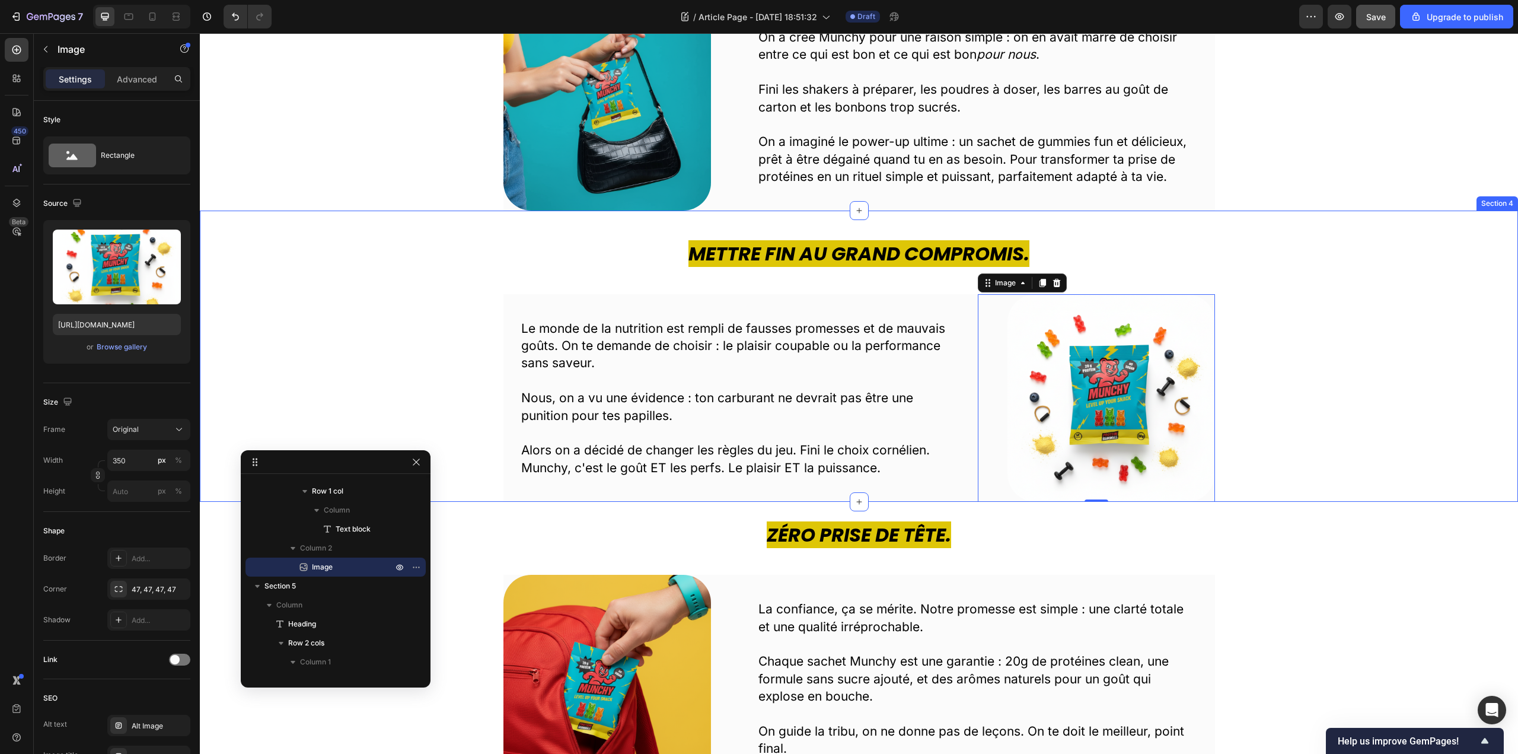
scroll to position [534, 0]
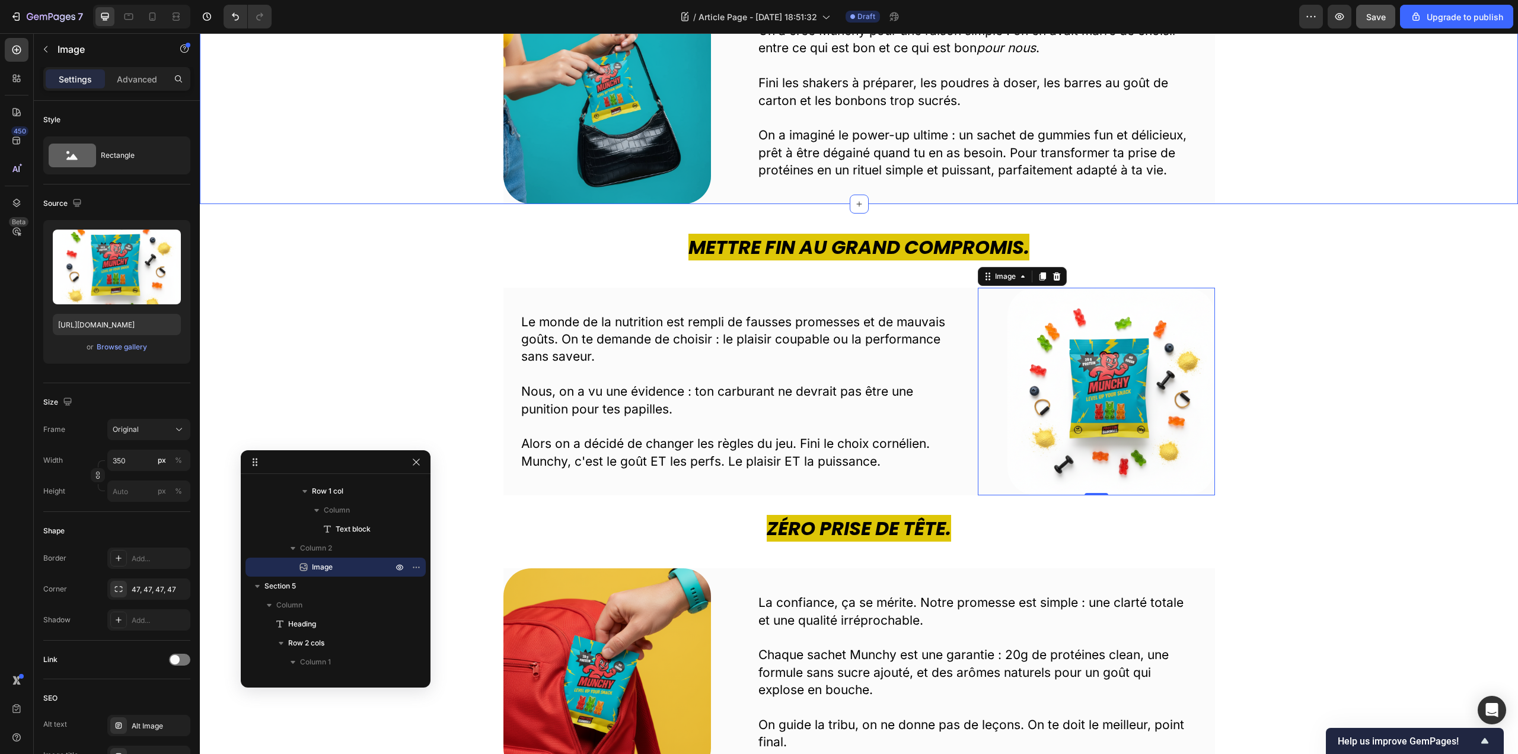
click at [1338, 145] on div "Conçu pour ton quotidien. Pas pour le compliquer. Heading Image On a créé Munch…" at bounding box center [859, 73] width 1300 height 261
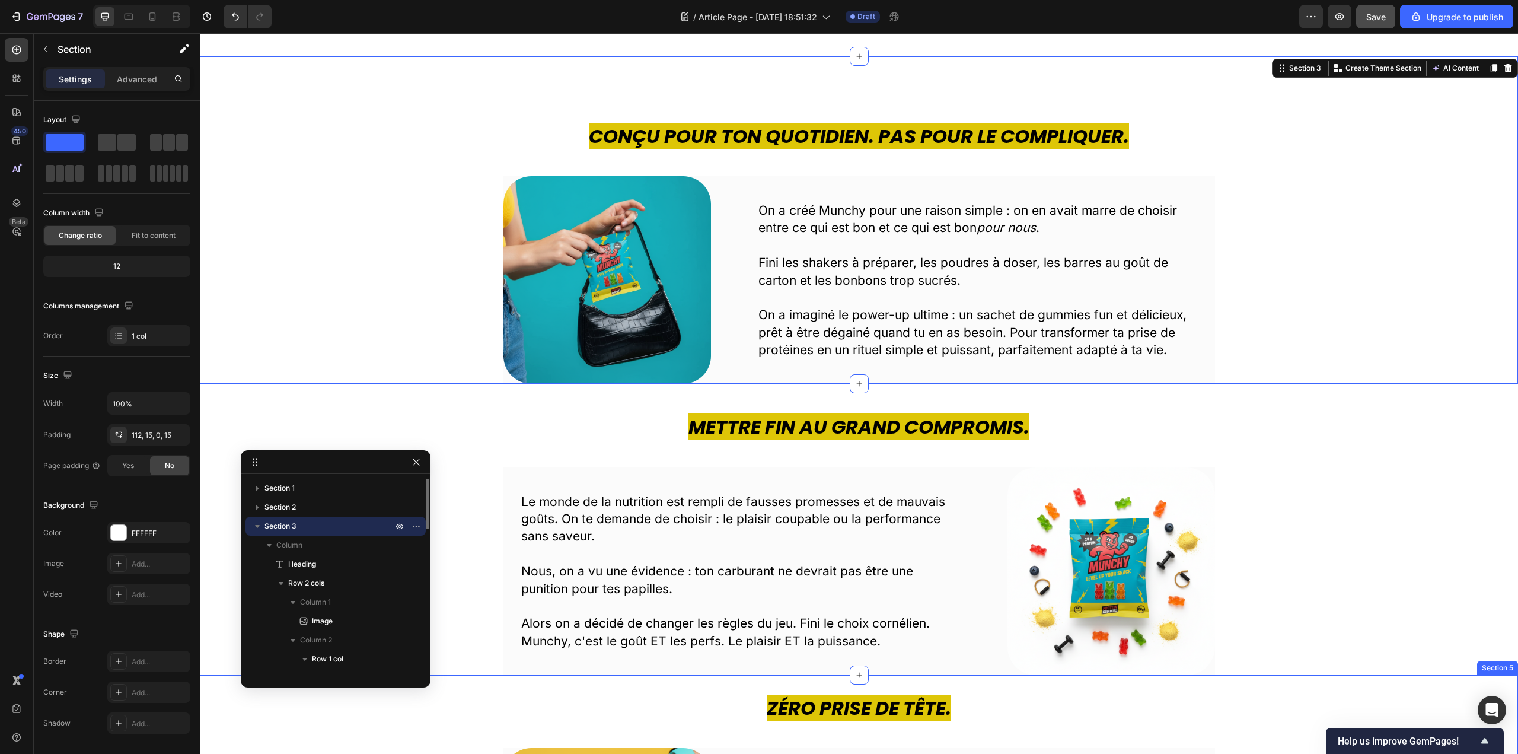
scroll to position [237, 0]
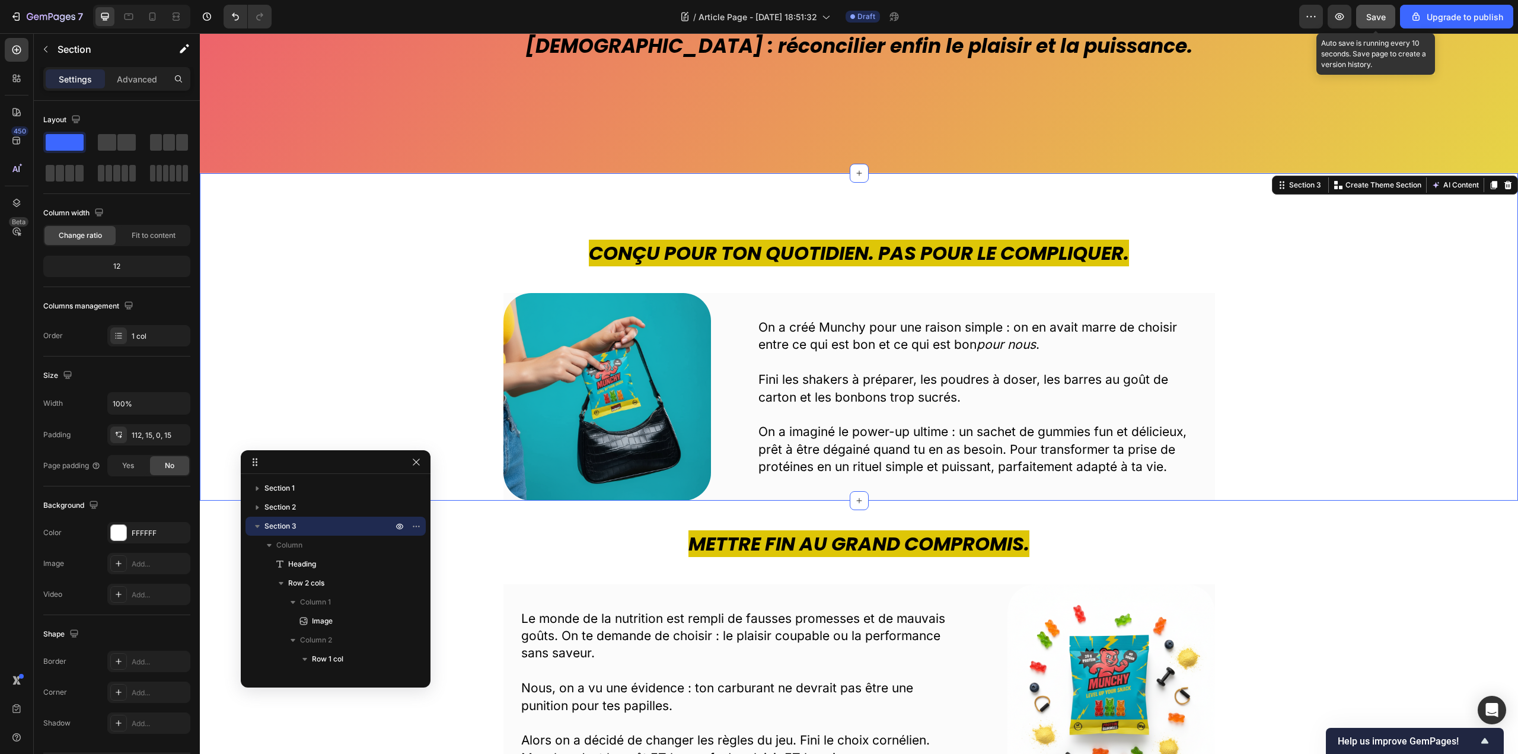
click at [1375, 20] on span "Save" at bounding box center [1376, 17] width 20 height 10
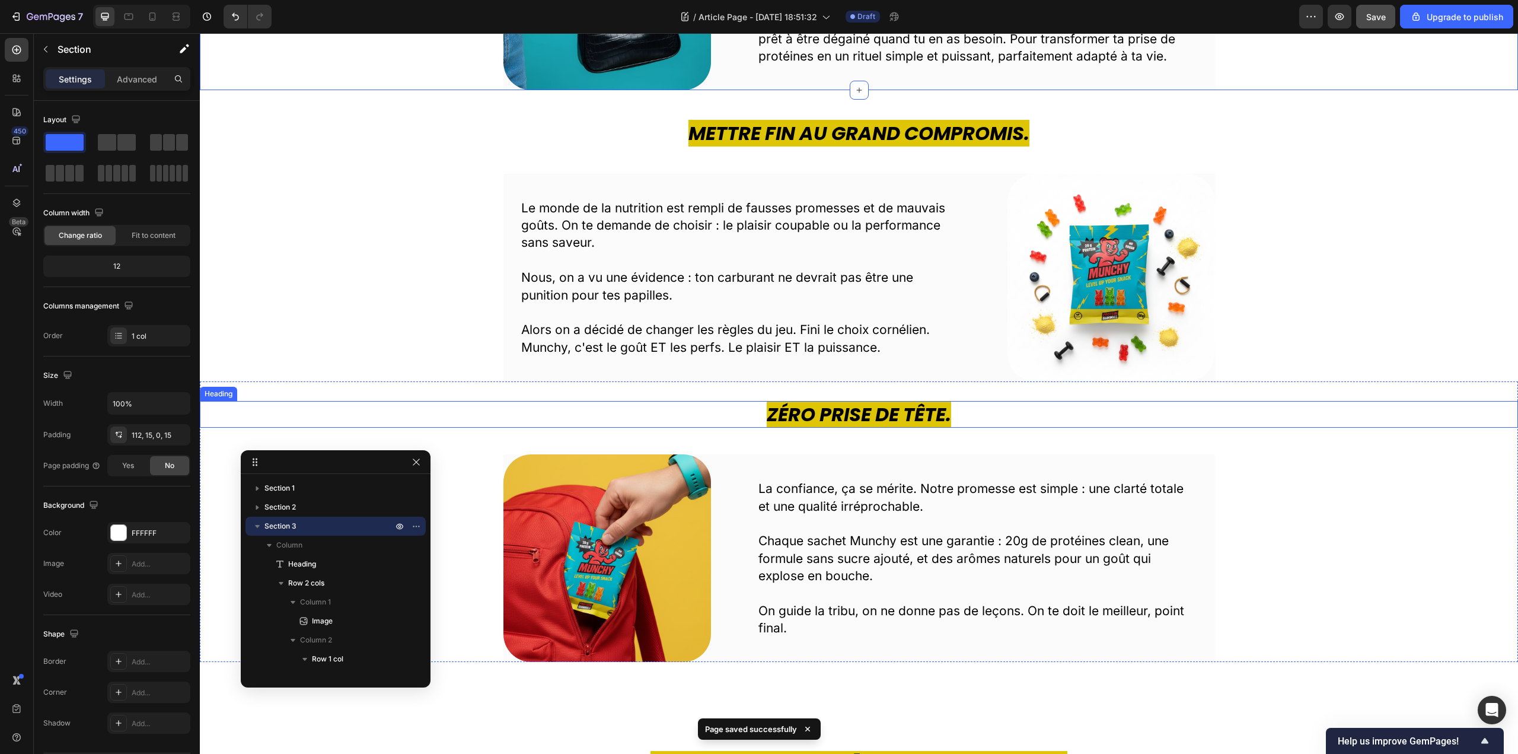
scroll to position [652, 0]
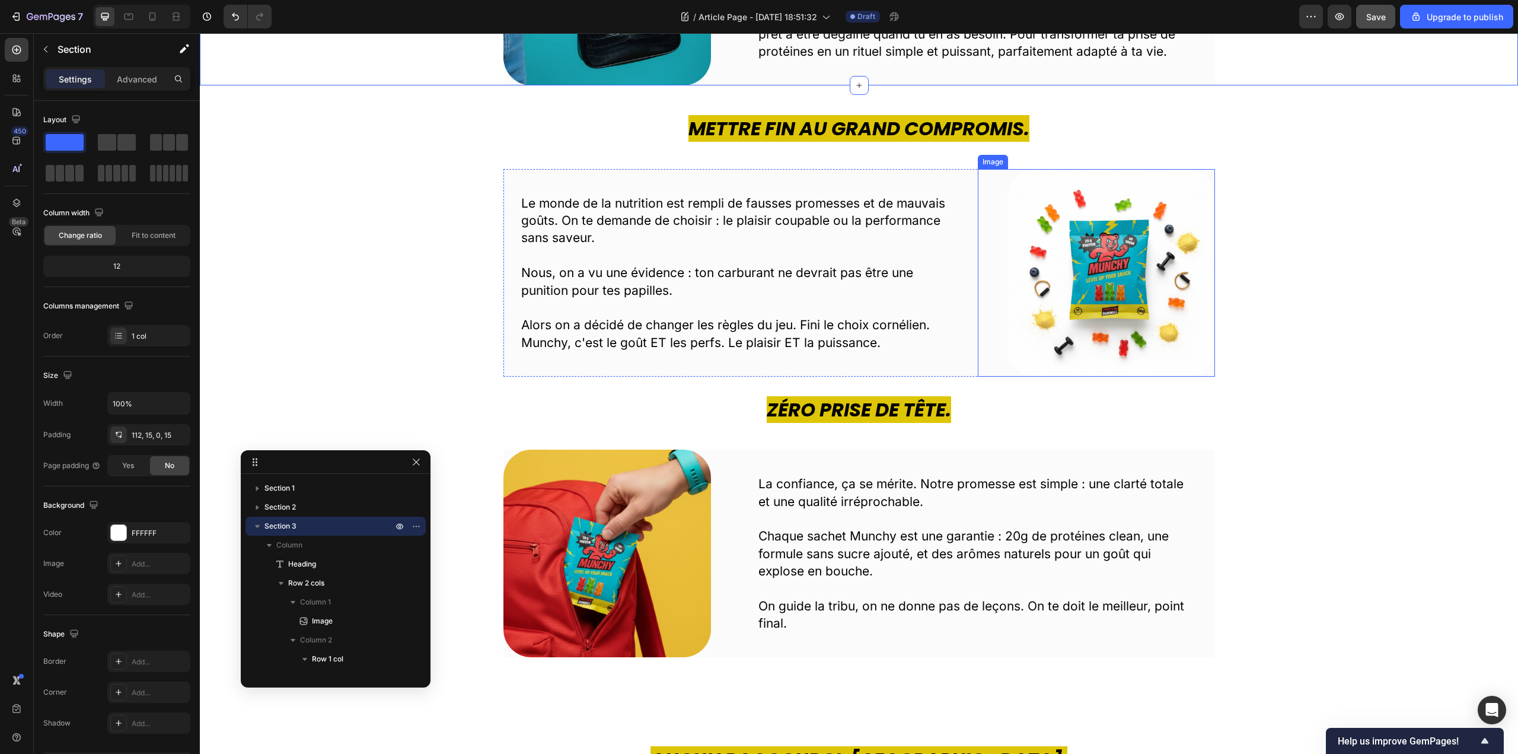
click at [1122, 272] on img at bounding box center [1111, 273] width 208 height 208
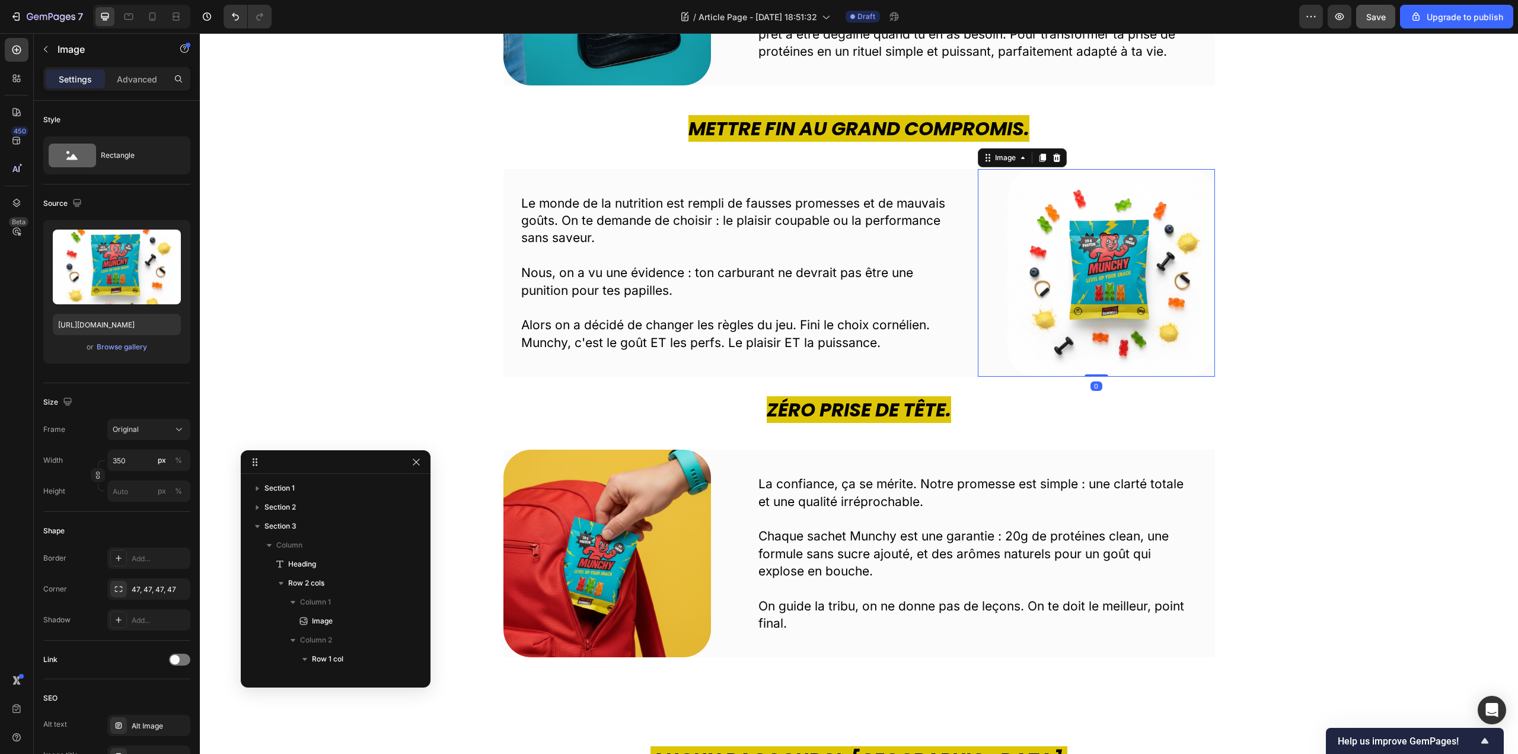
scroll to position [320, 0]
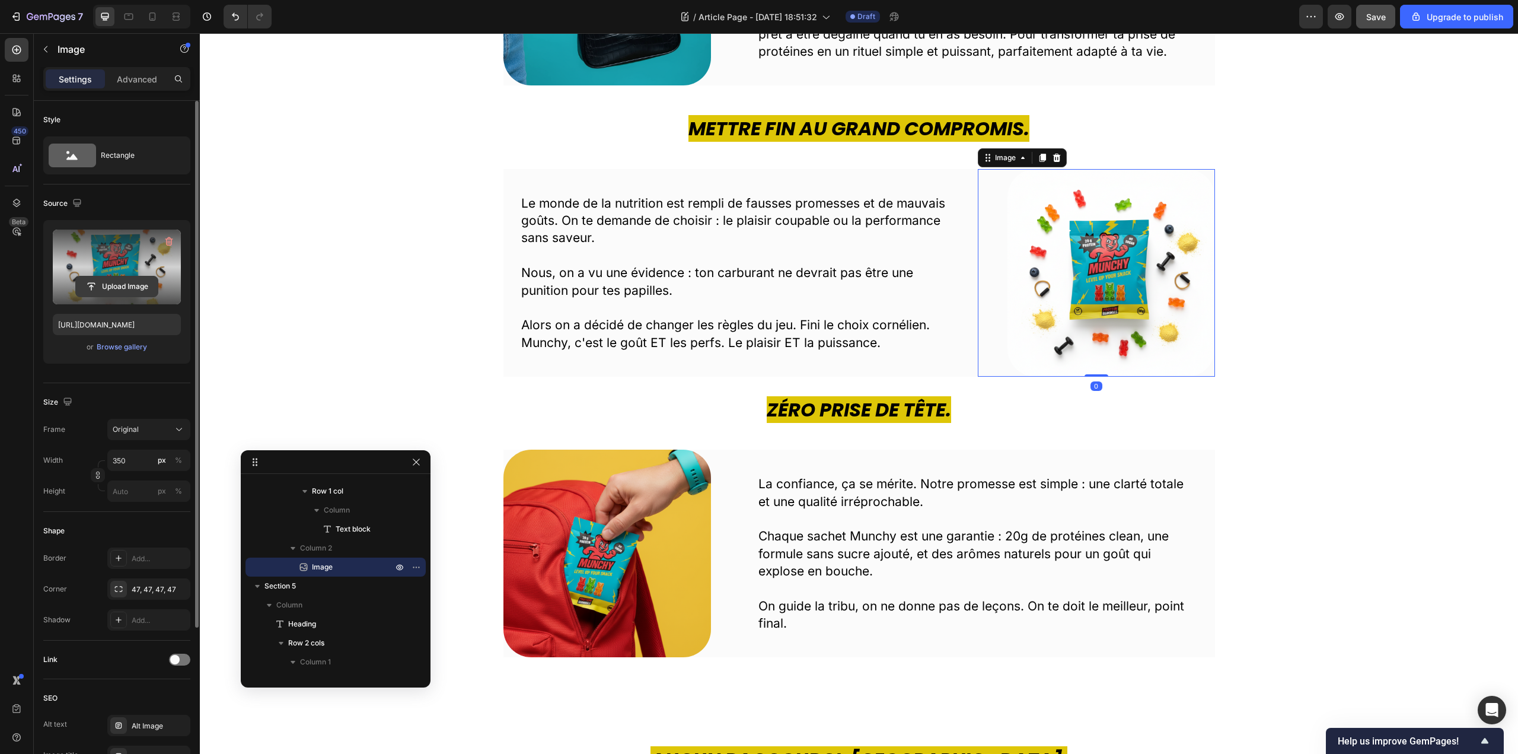
click at [100, 289] on input "file" at bounding box center [117, 286] width 82 height 20
type input "https://cdn.shopify.com/s/files/1/0947/6705/5235/files/gempages_584274819592225…"
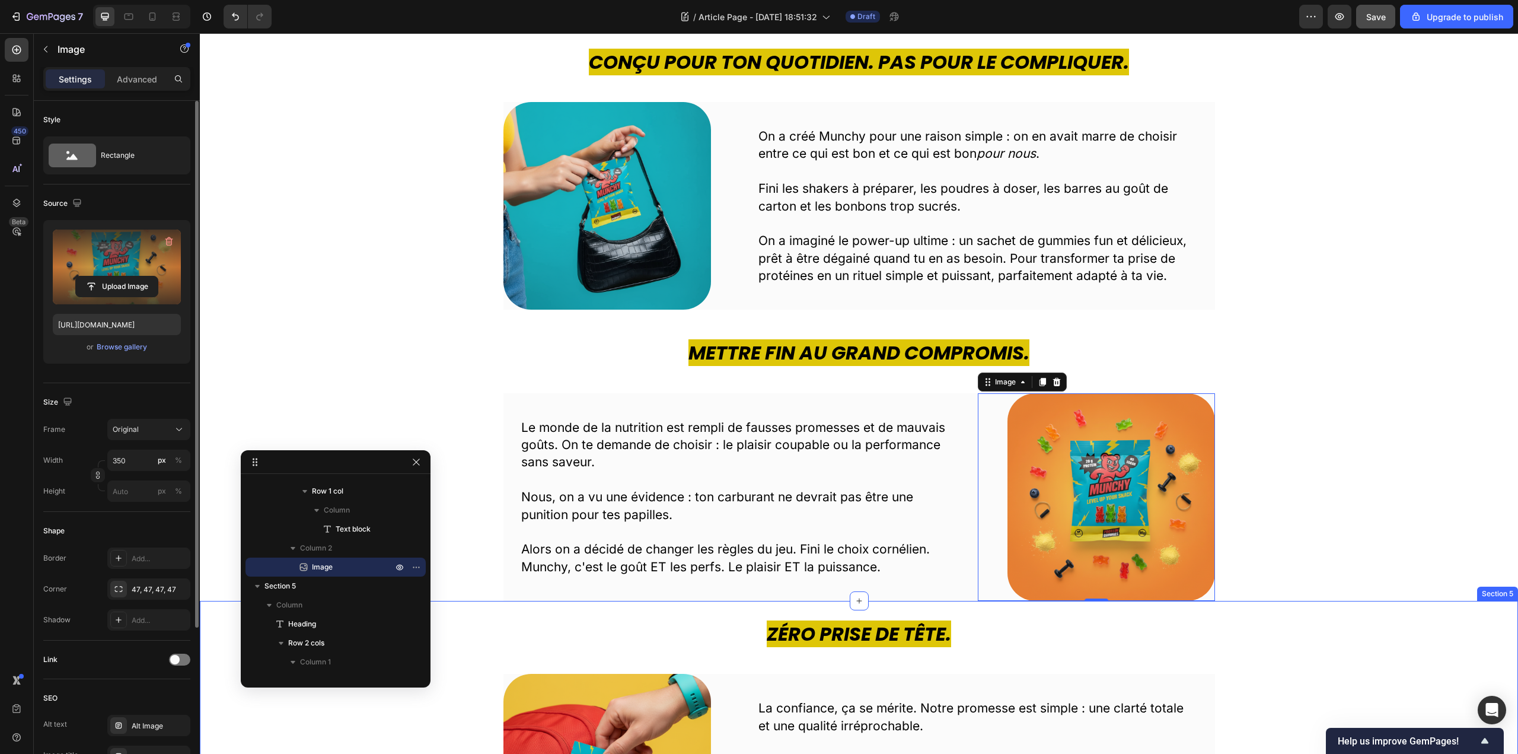
scroll to position [415, 0]
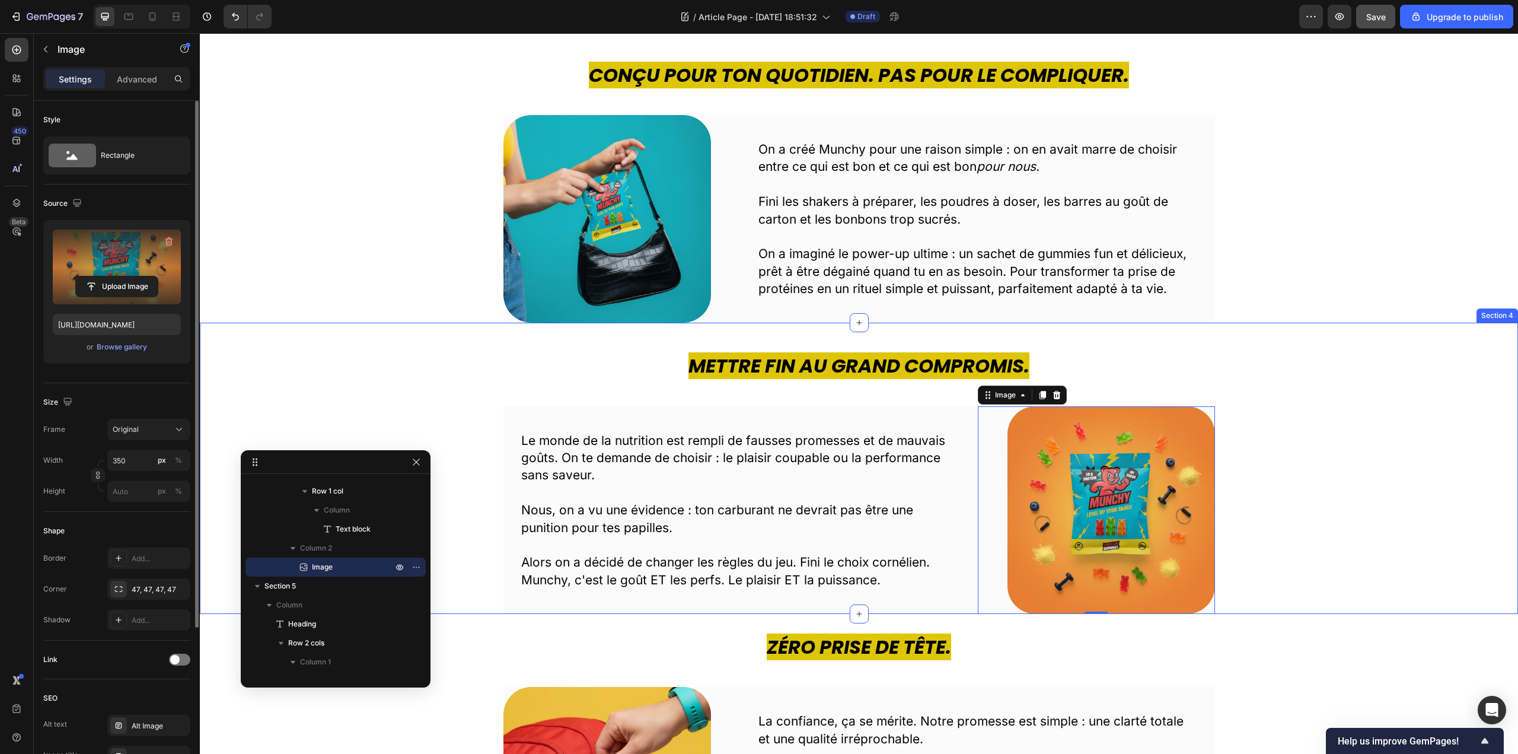
click at [421, 386] on div "Mettre fin au grand compromis. Heading Le monde de la nutrition est rempli de f…" at bounding box center [859, 482] width 1300 height 261
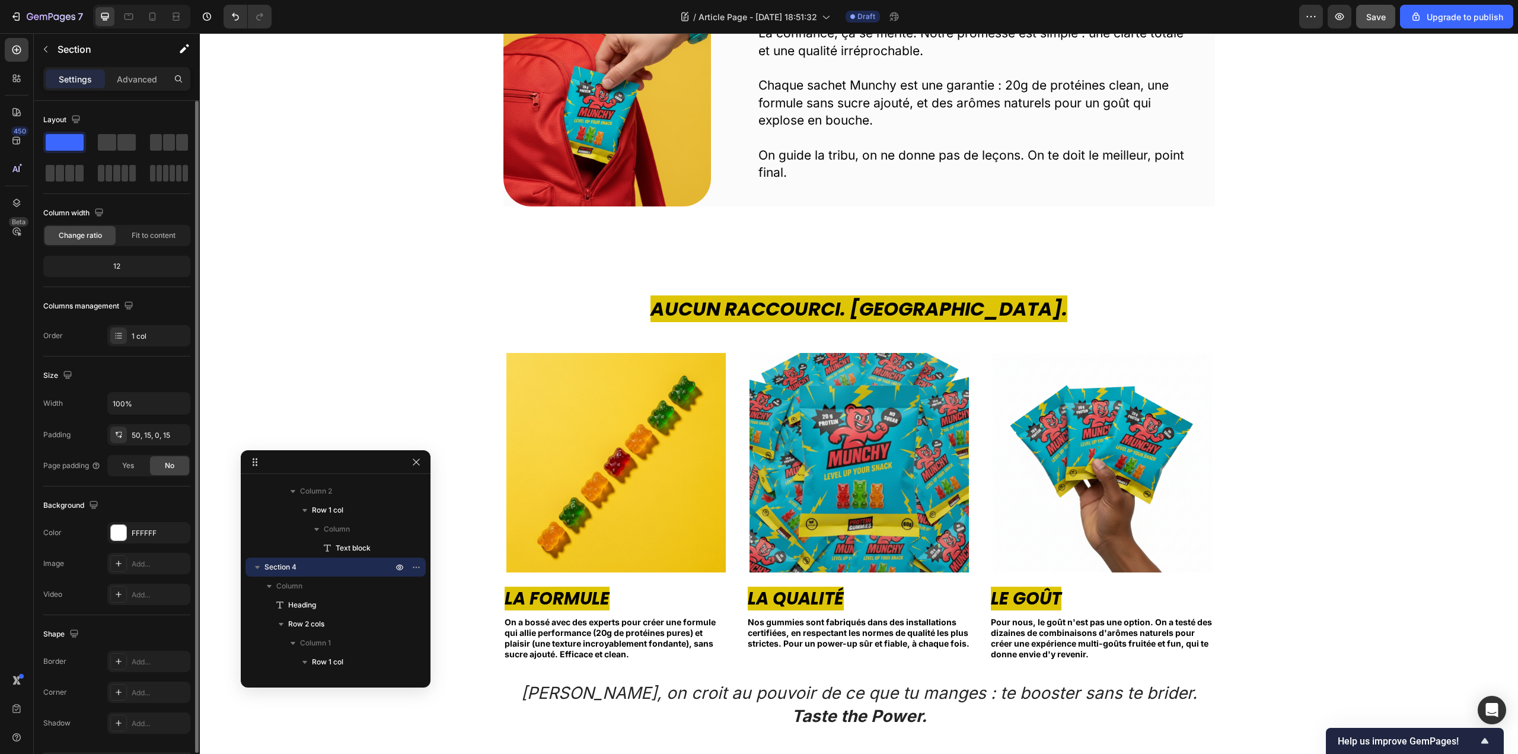
scroll to position [1127, 0]
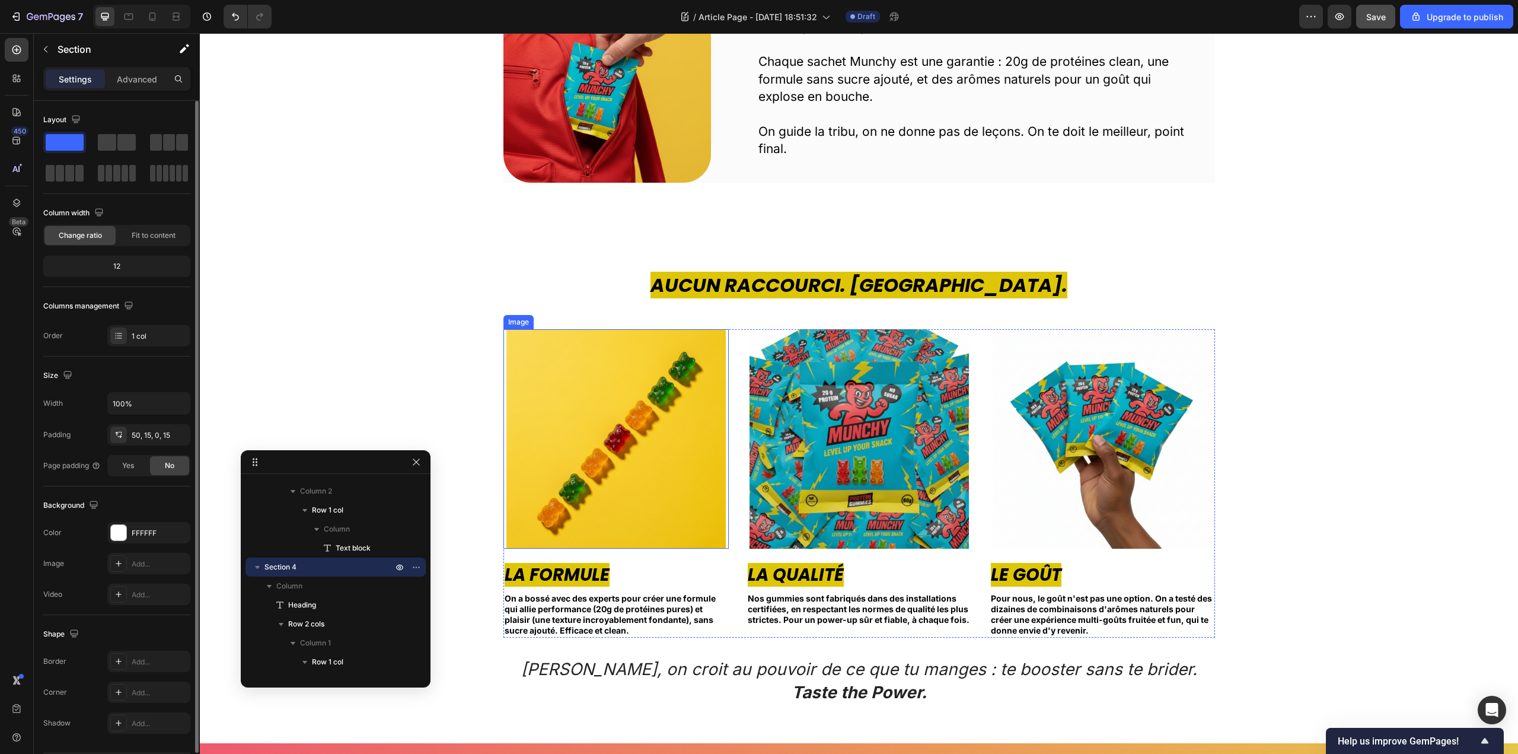
click at [621, 432] on img at bounding box center [615, 438] width 219 height 219
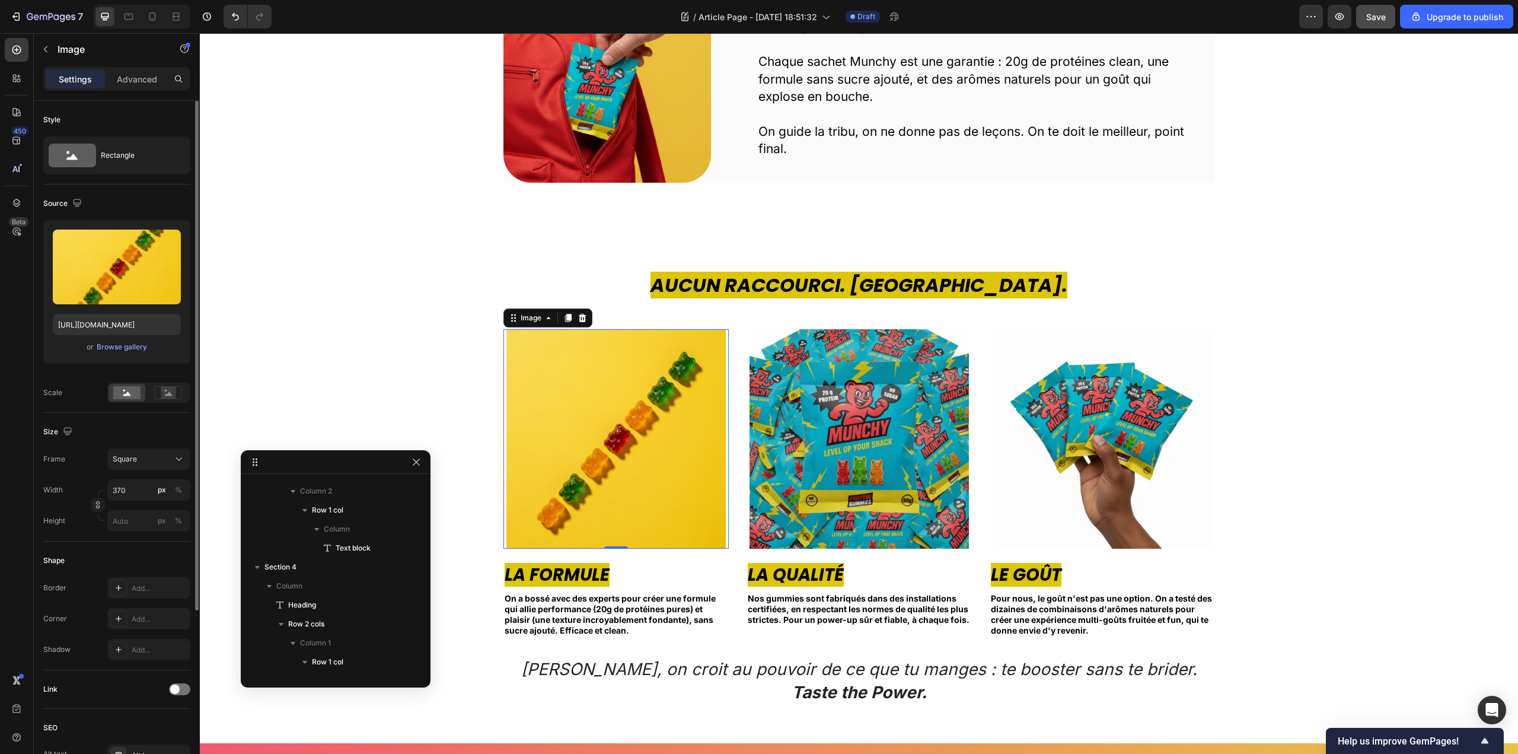
scroll to position [623, 0]
click at [796, 449] on img at bounding box center [858, 438] width 219 height 219
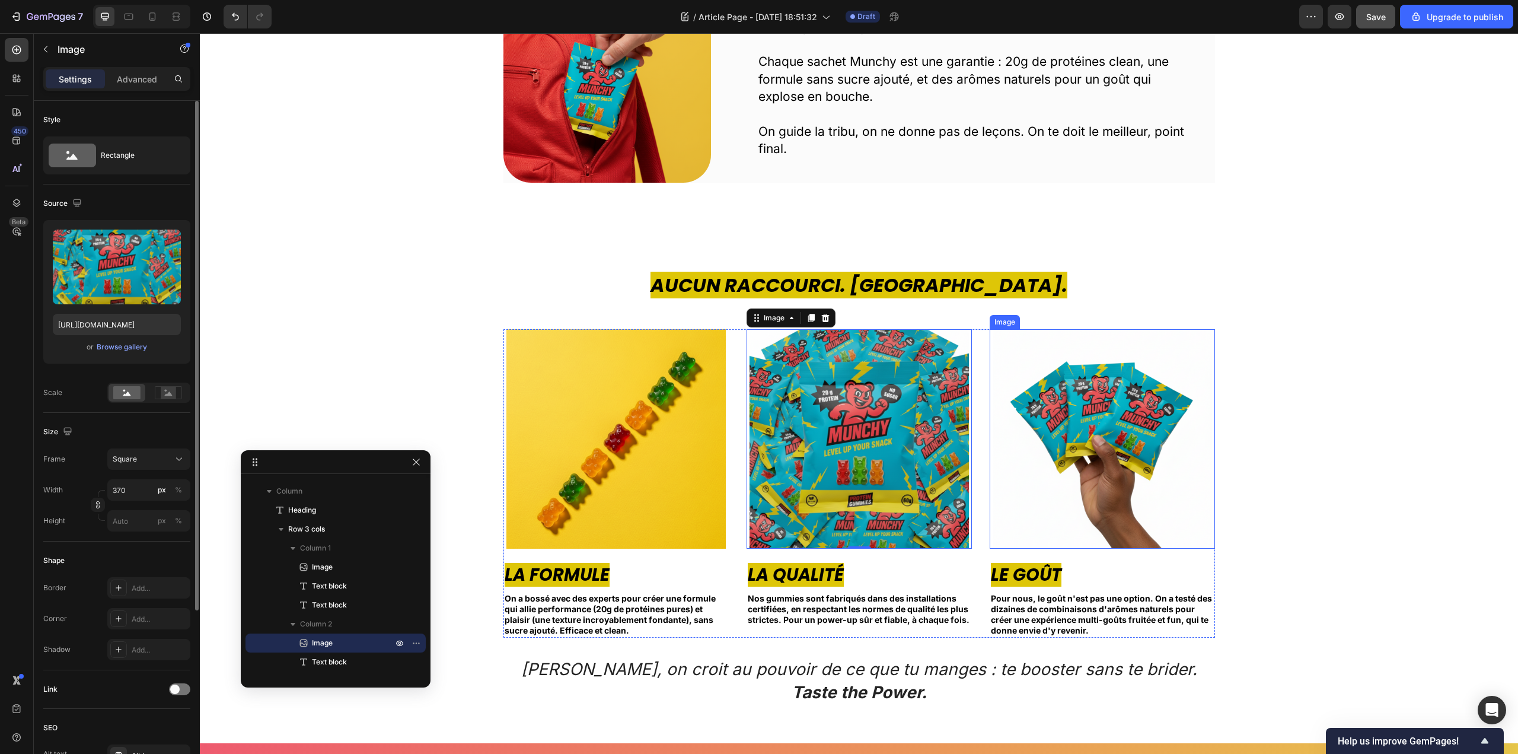
click at [1054, 436] on img at bounding box center [1102, 438] width 219 height 219
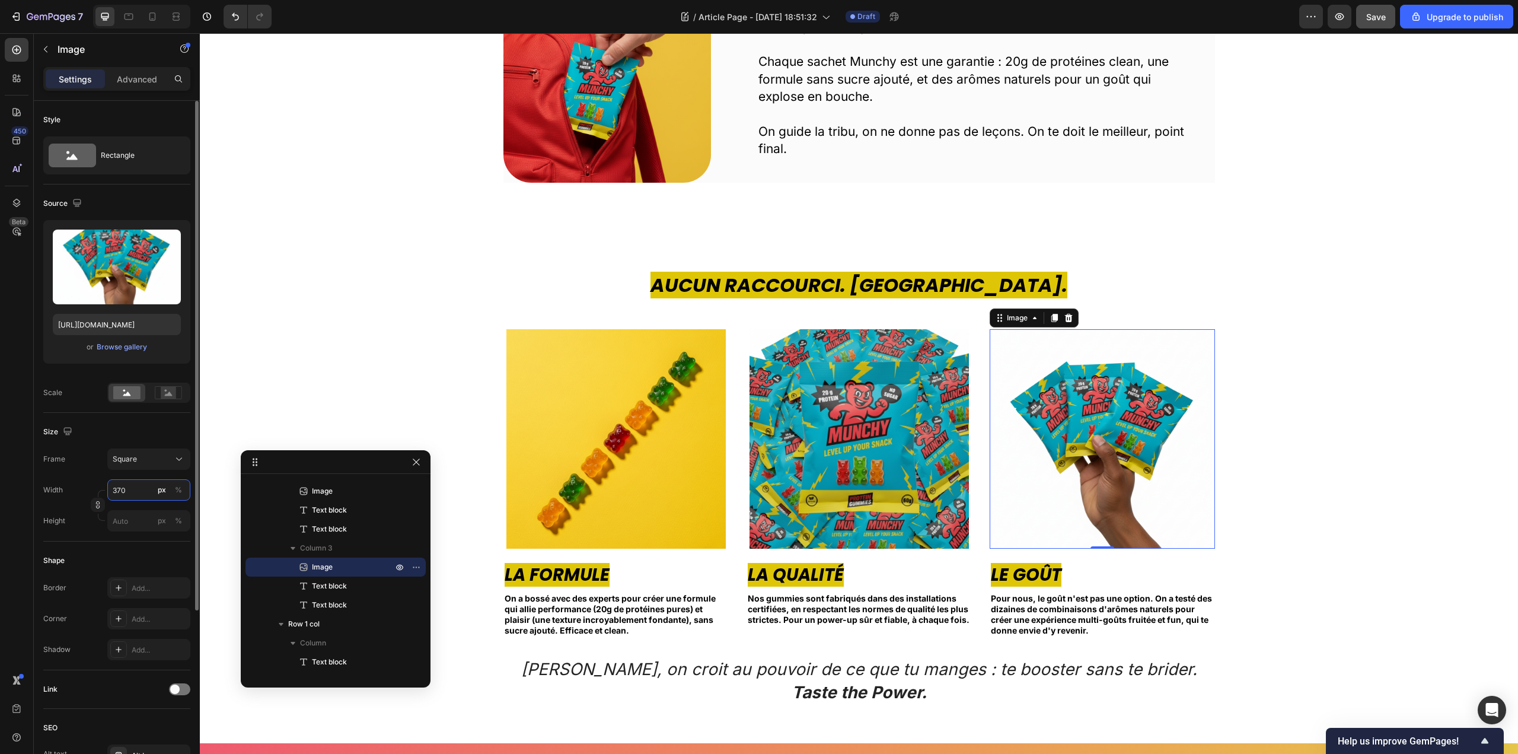
click at [130, 489] on input "370" at bounding box center [148, 489] width 83 height 21
click at [649, 444] on img at bounding box center [615, 438] width 219 height 219
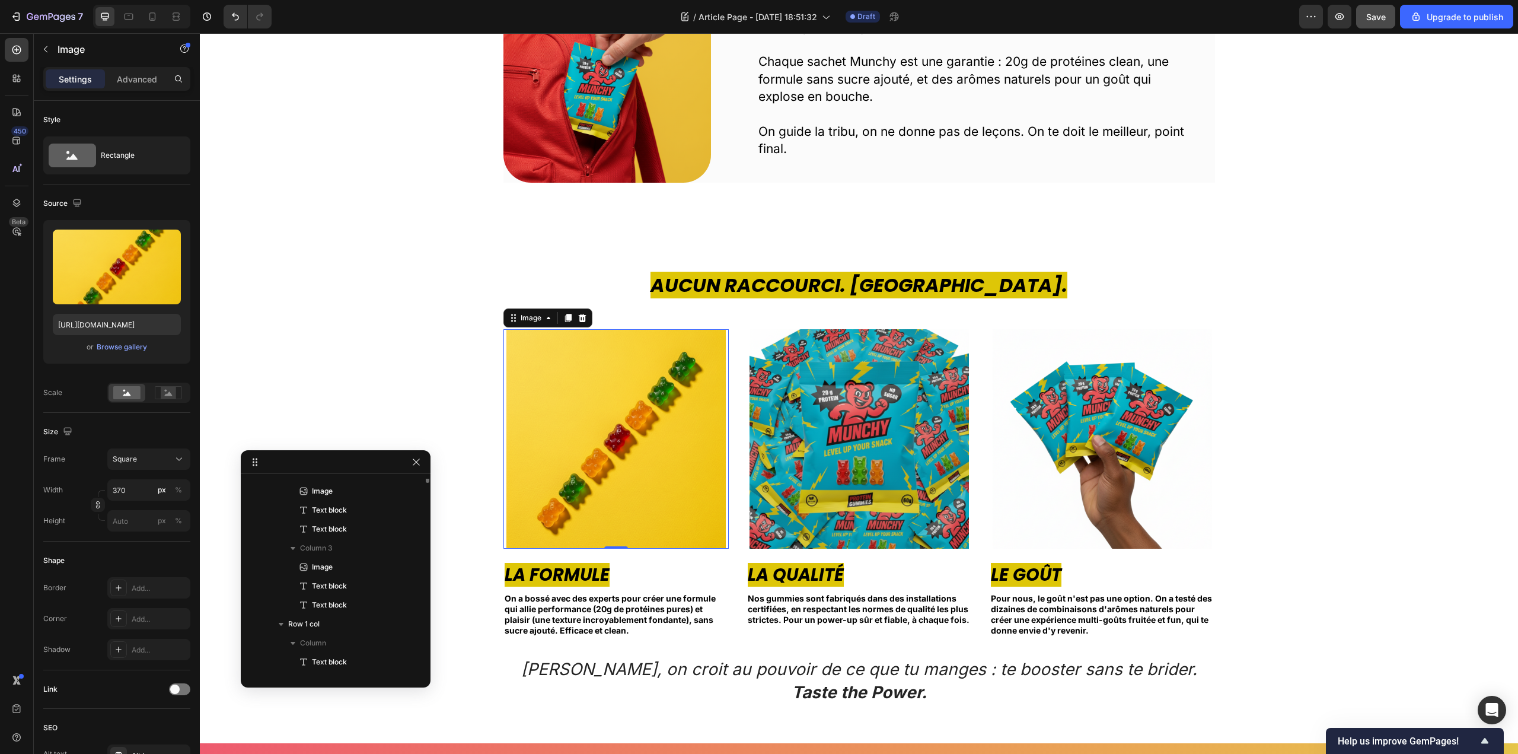
scroll to position [623, 0]
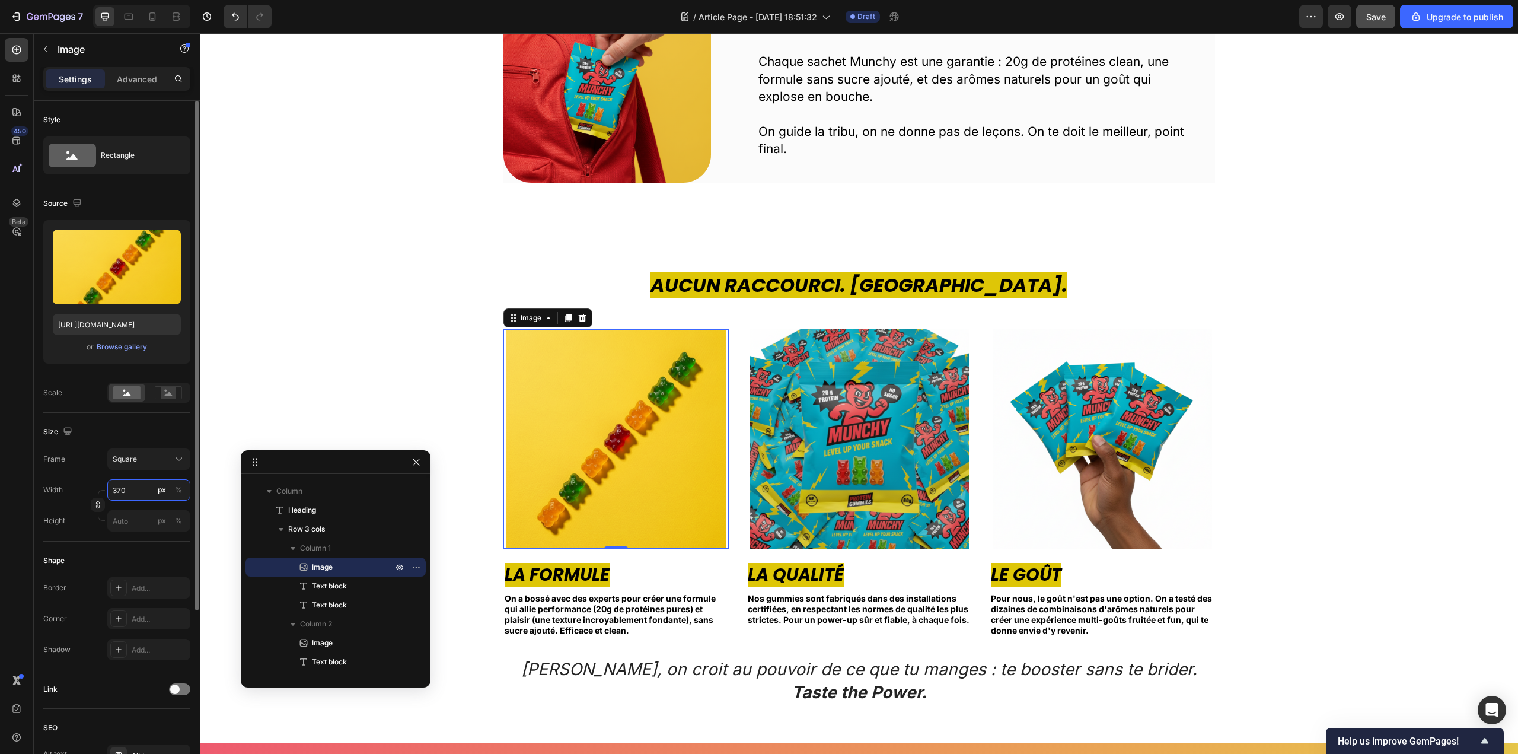
click at [113, 487] on input "370" at bounding box center [148, 489] width 83 height 21
type input "369"
type input "368"
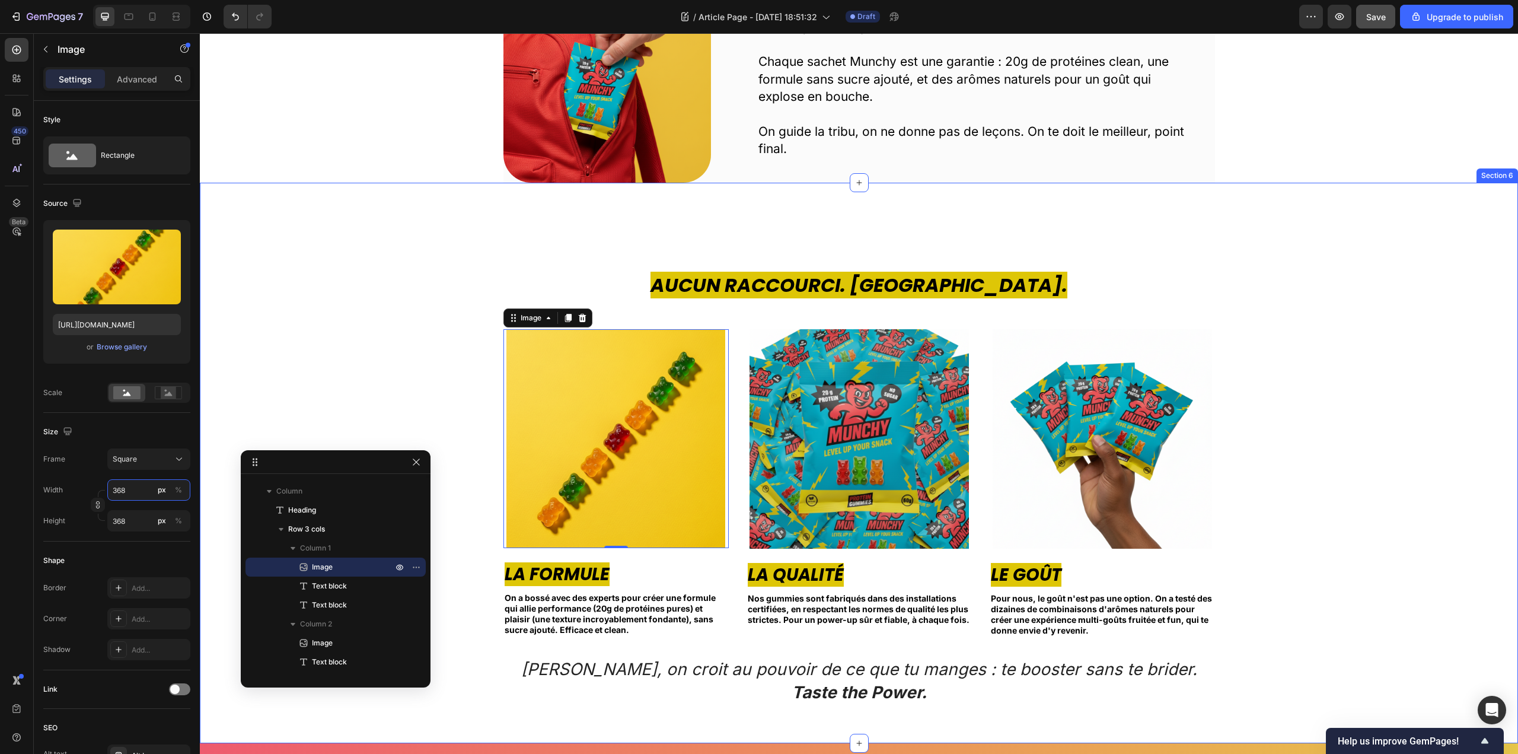
type input "367"
type input "366"
type input "365"
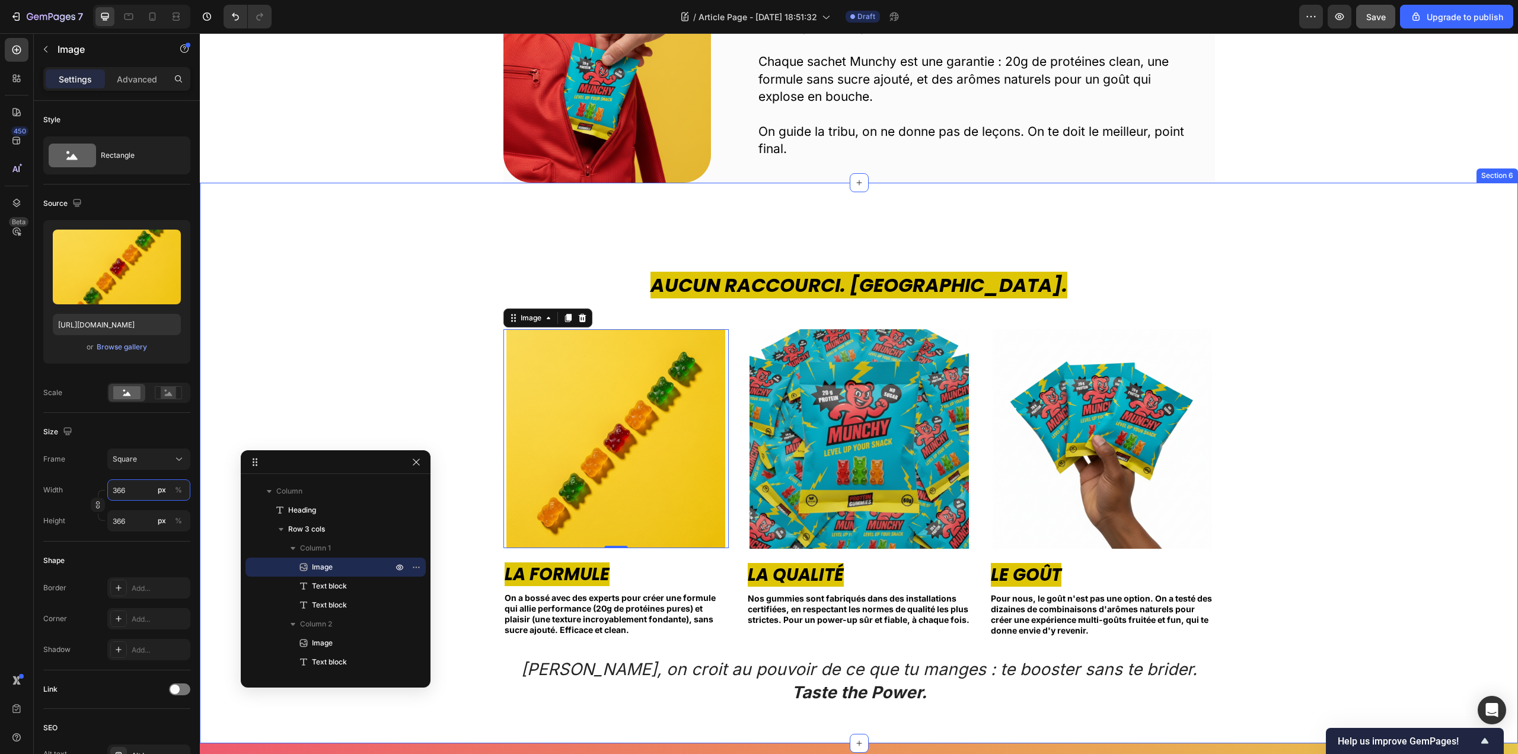
type input "365"
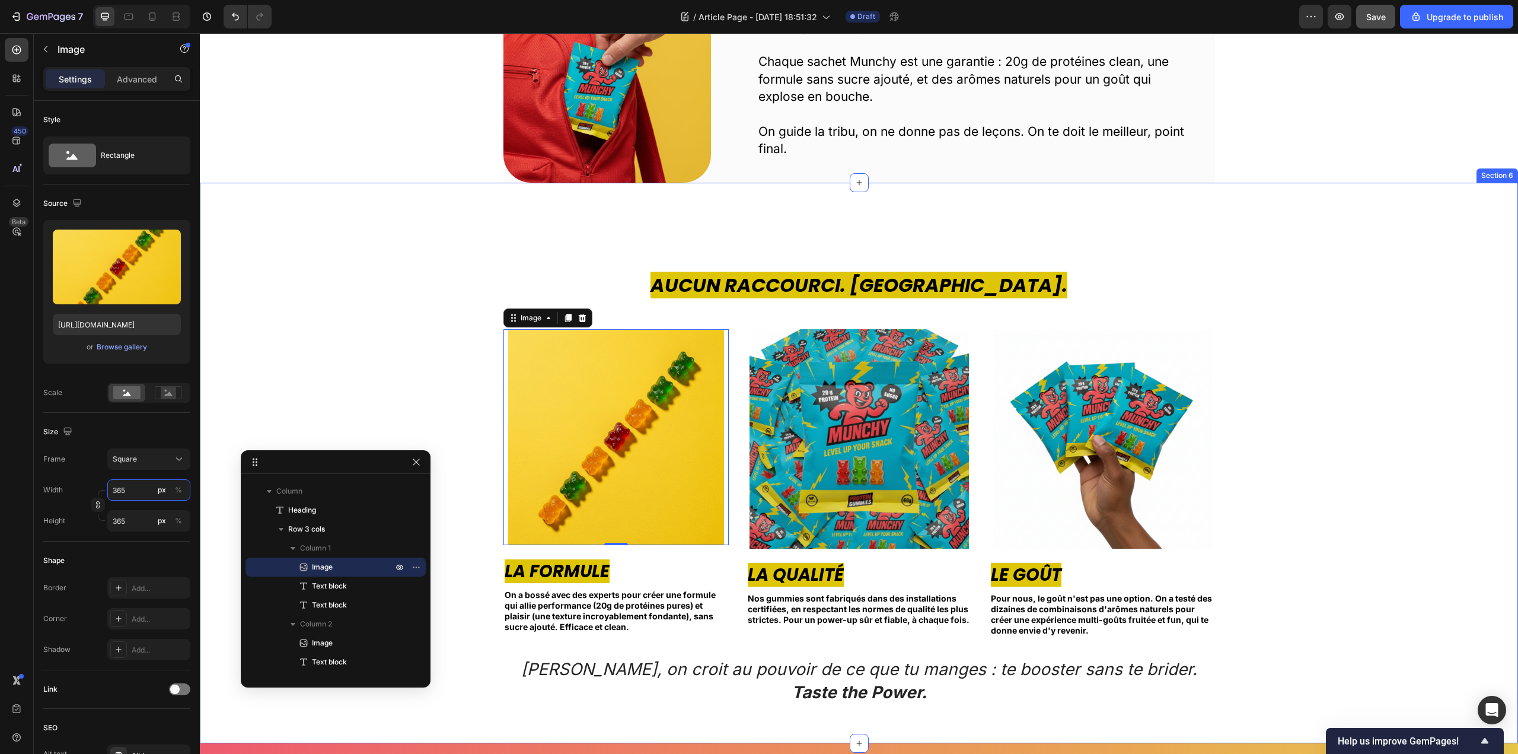
type input "364"
type input "363"
type input "362"
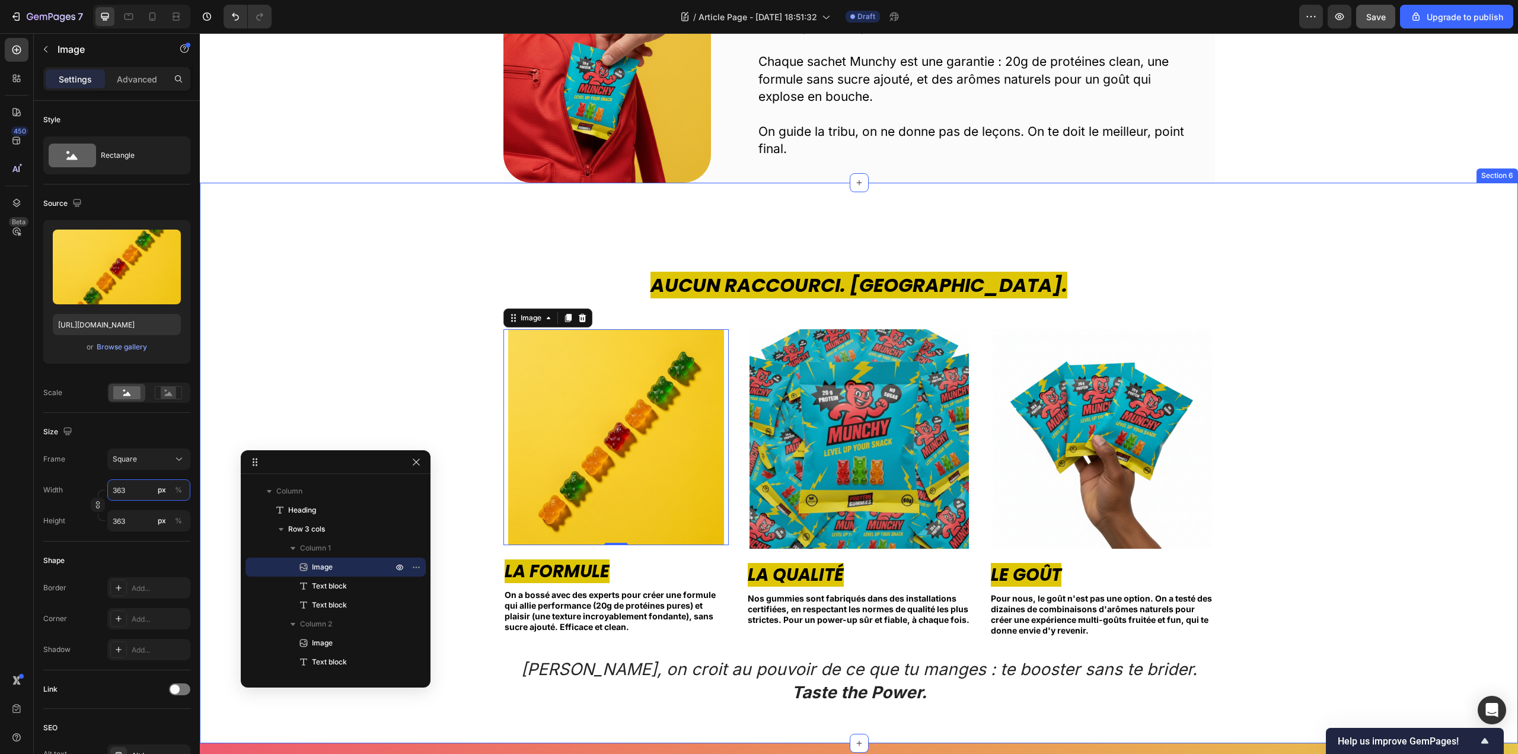
type input "362"
type input "361"
type input "360"
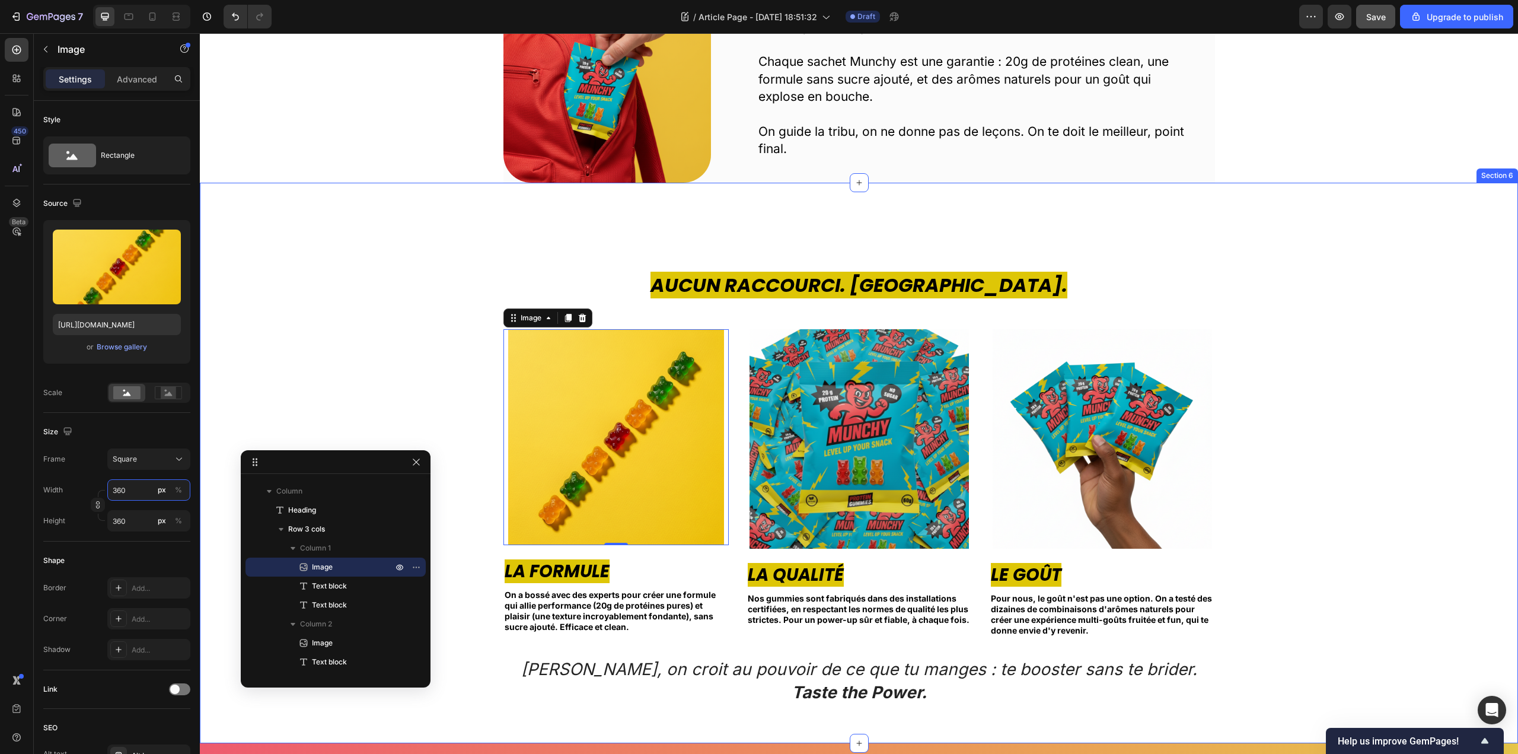
type input "359"
type input "358"
type input "357"
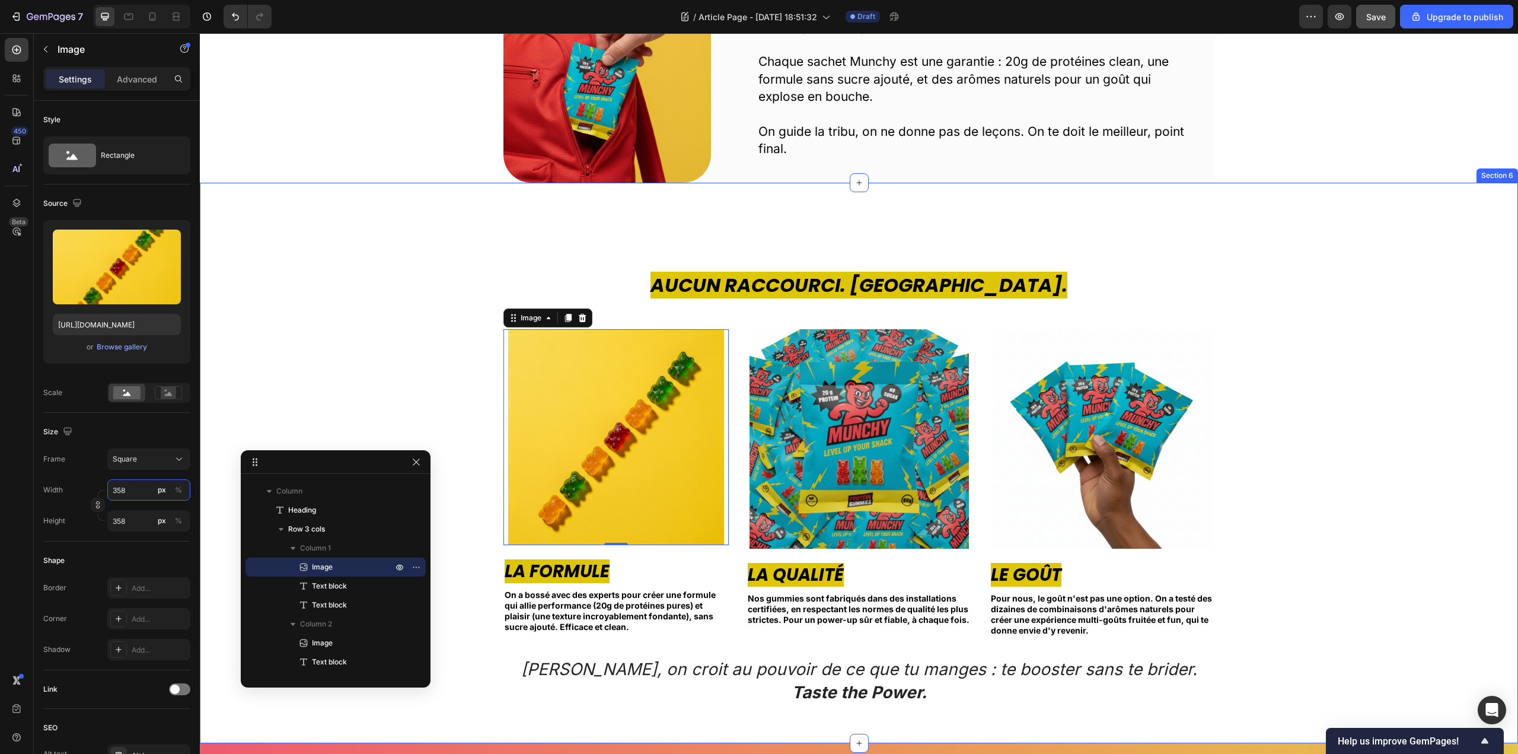
type input "357"
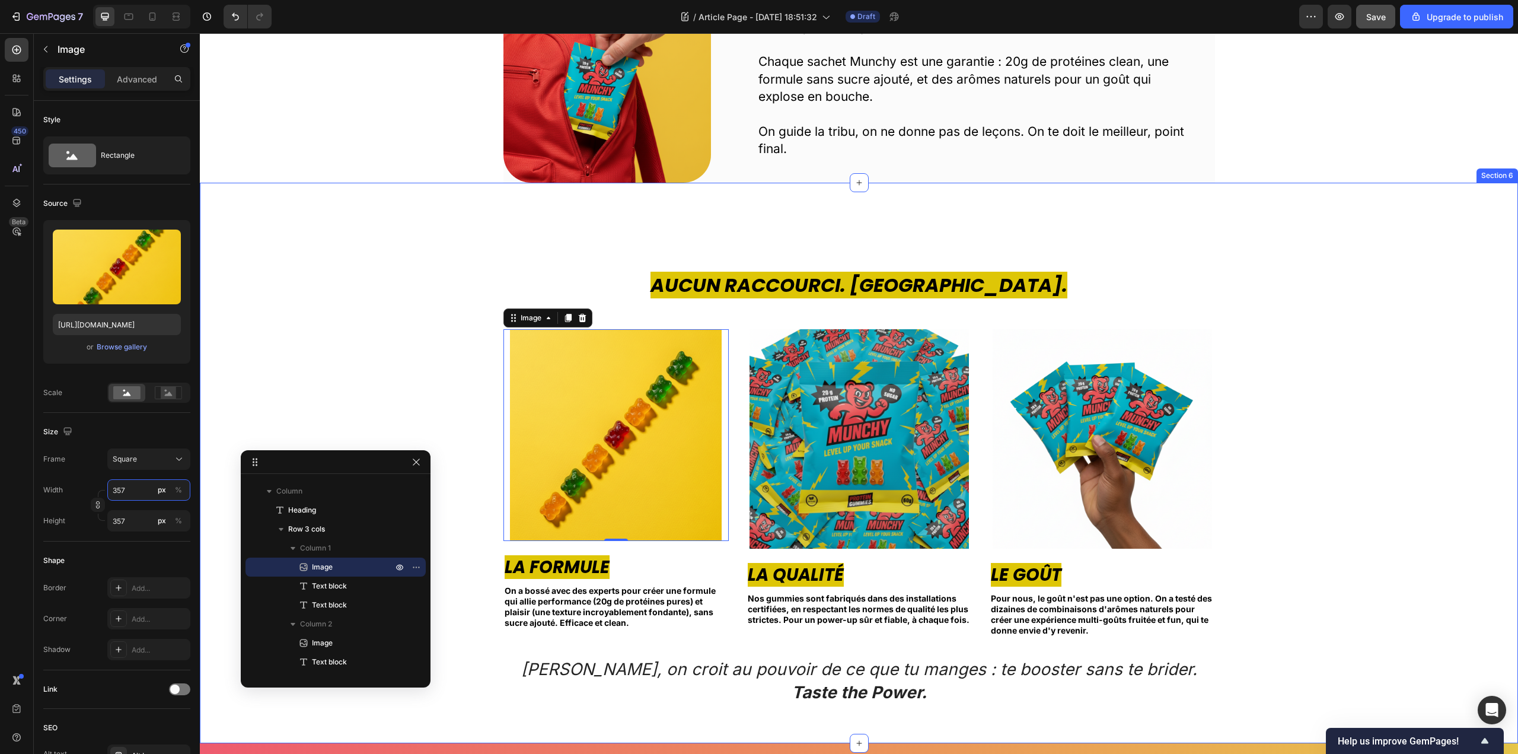
type input "356"
type input "355"
type input "354"
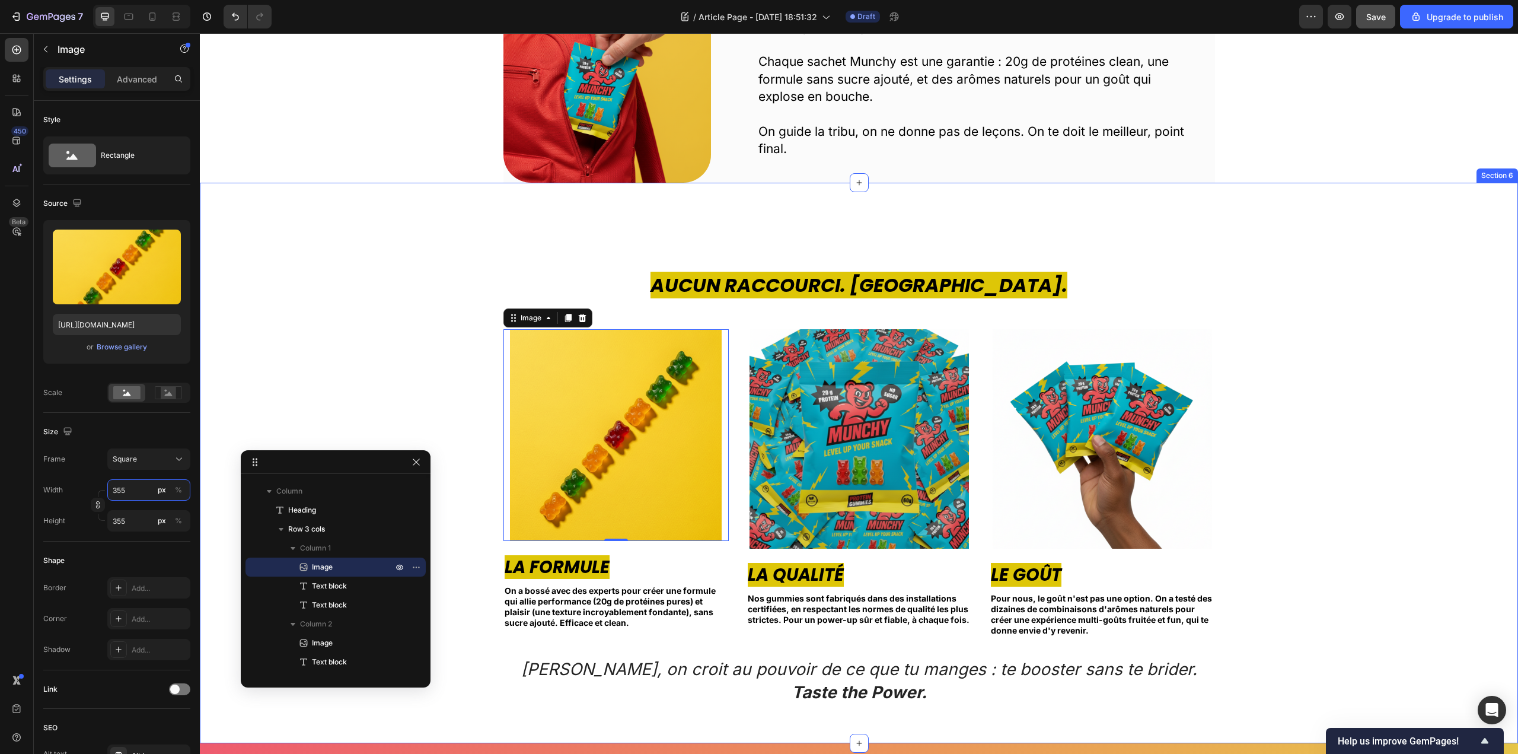
type input "354"
type input "353"
type input "352"
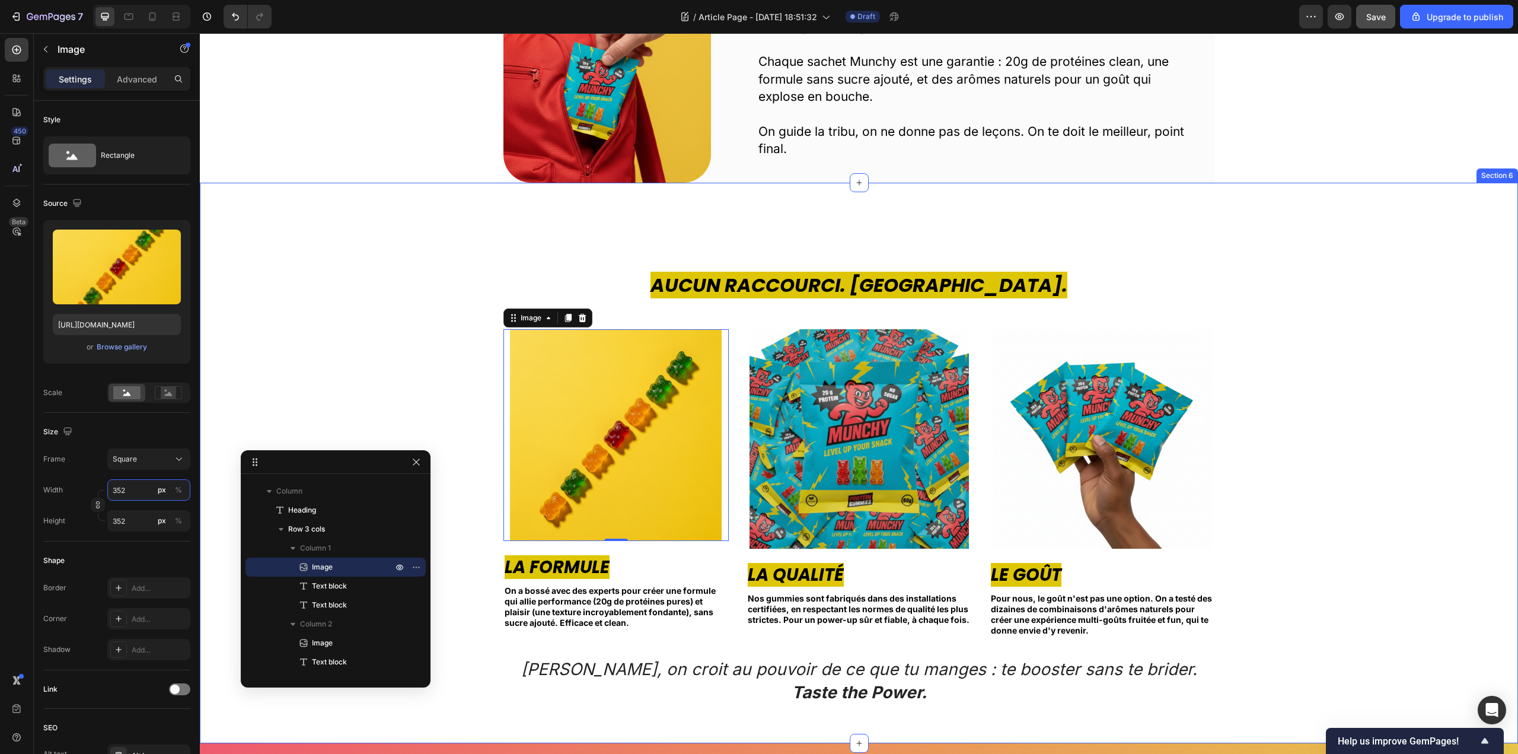
type input "351"
type input "350"
type input "349"
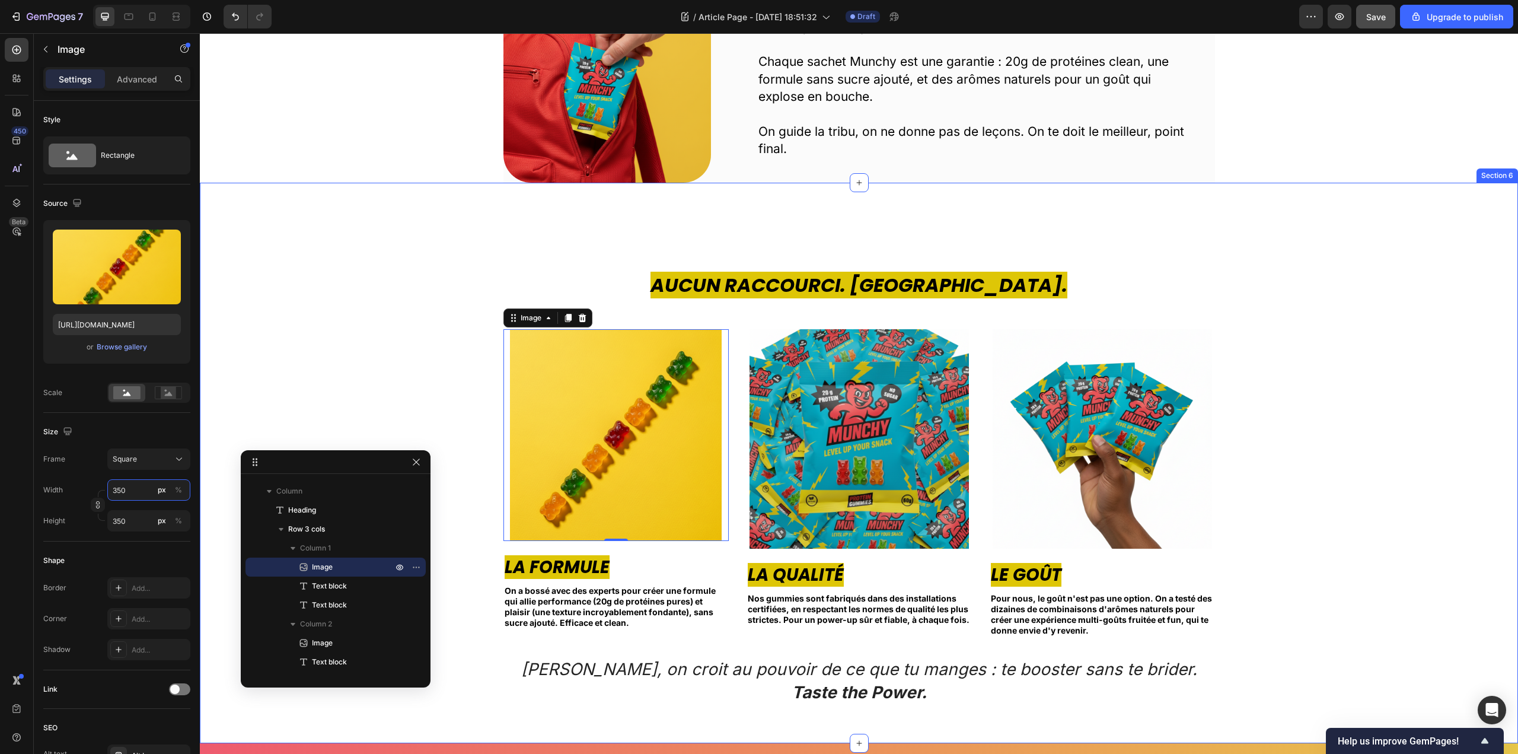
type input "349"
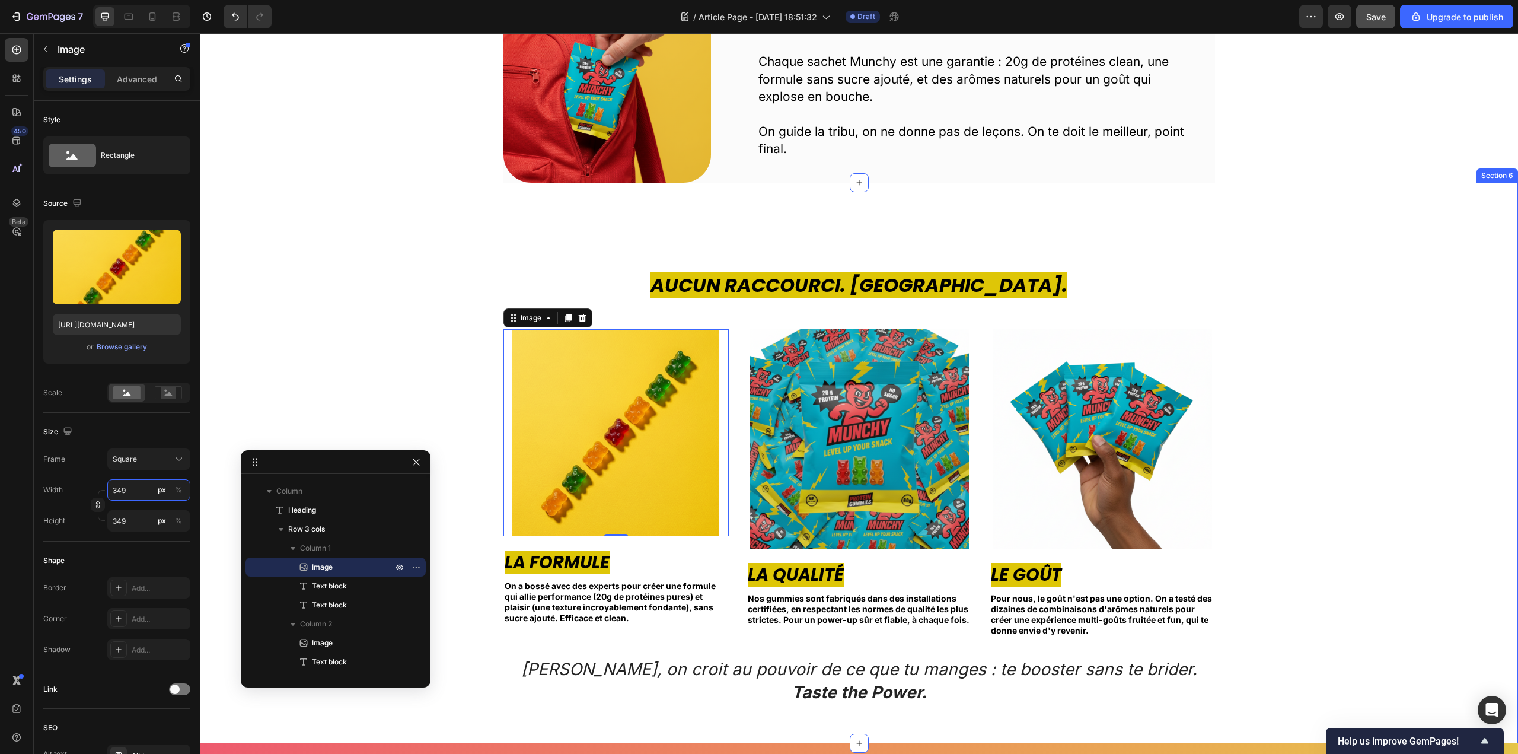
type input "348"
type input "347"
type input "346"
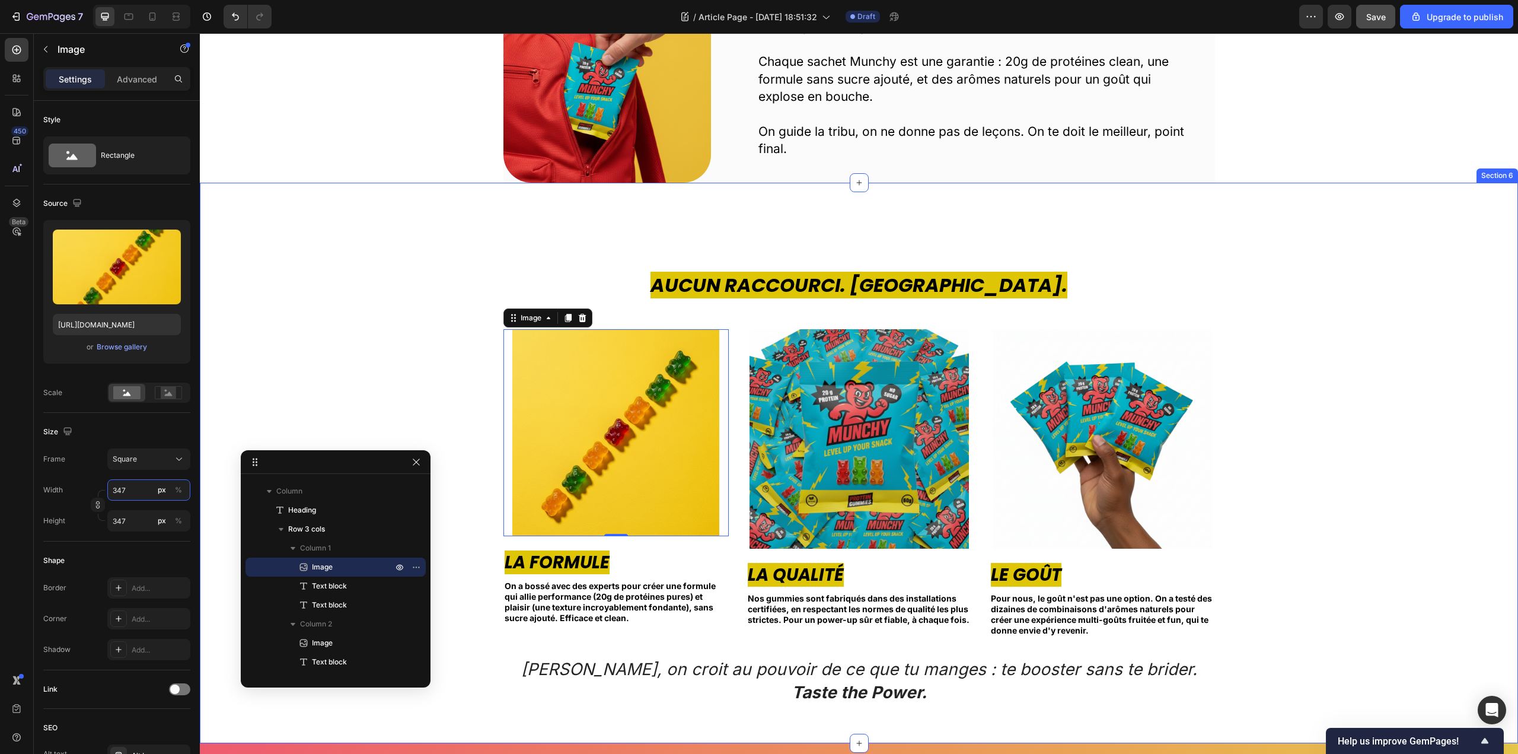
type input "346"
type input "345"
type input "344"
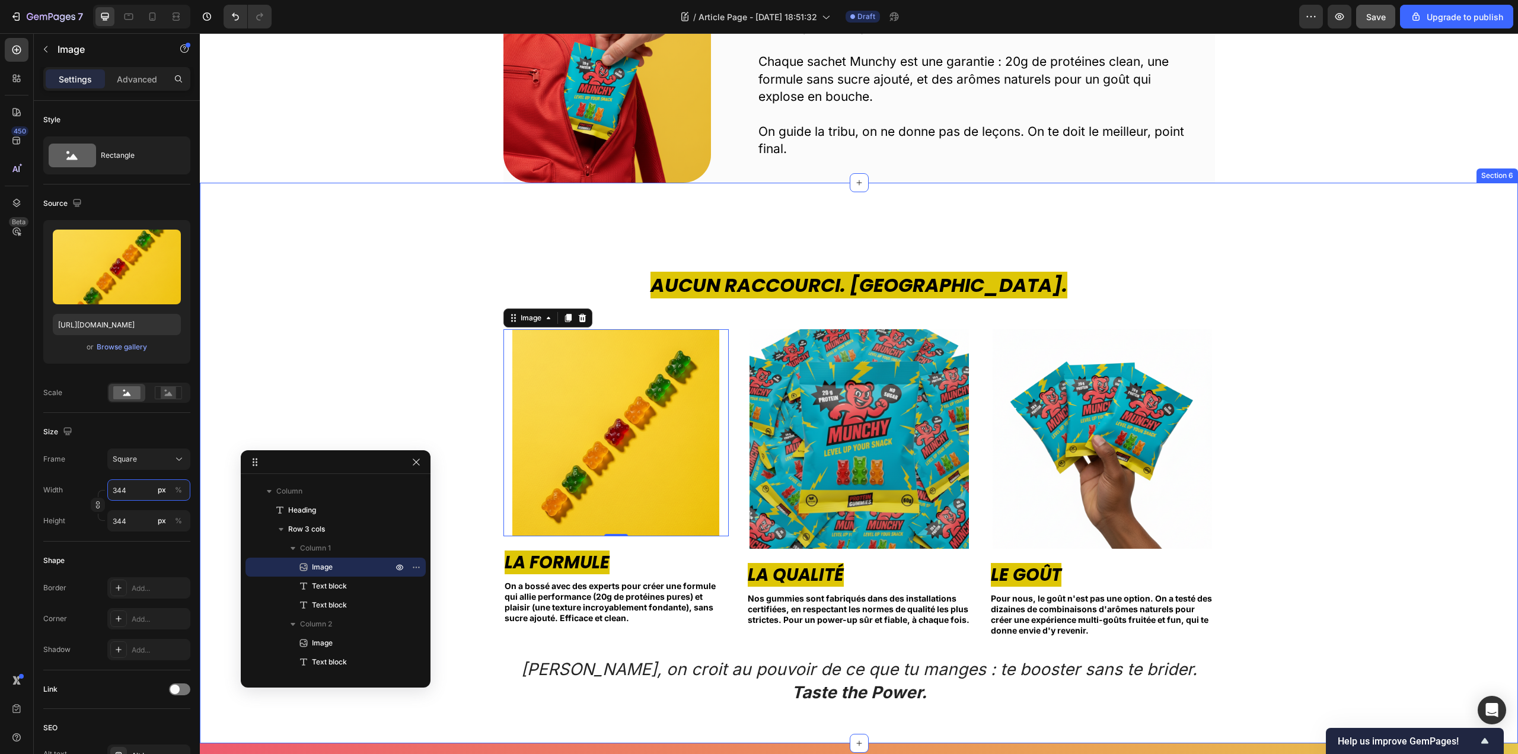
type input "343"
type input "342"
type input "341"
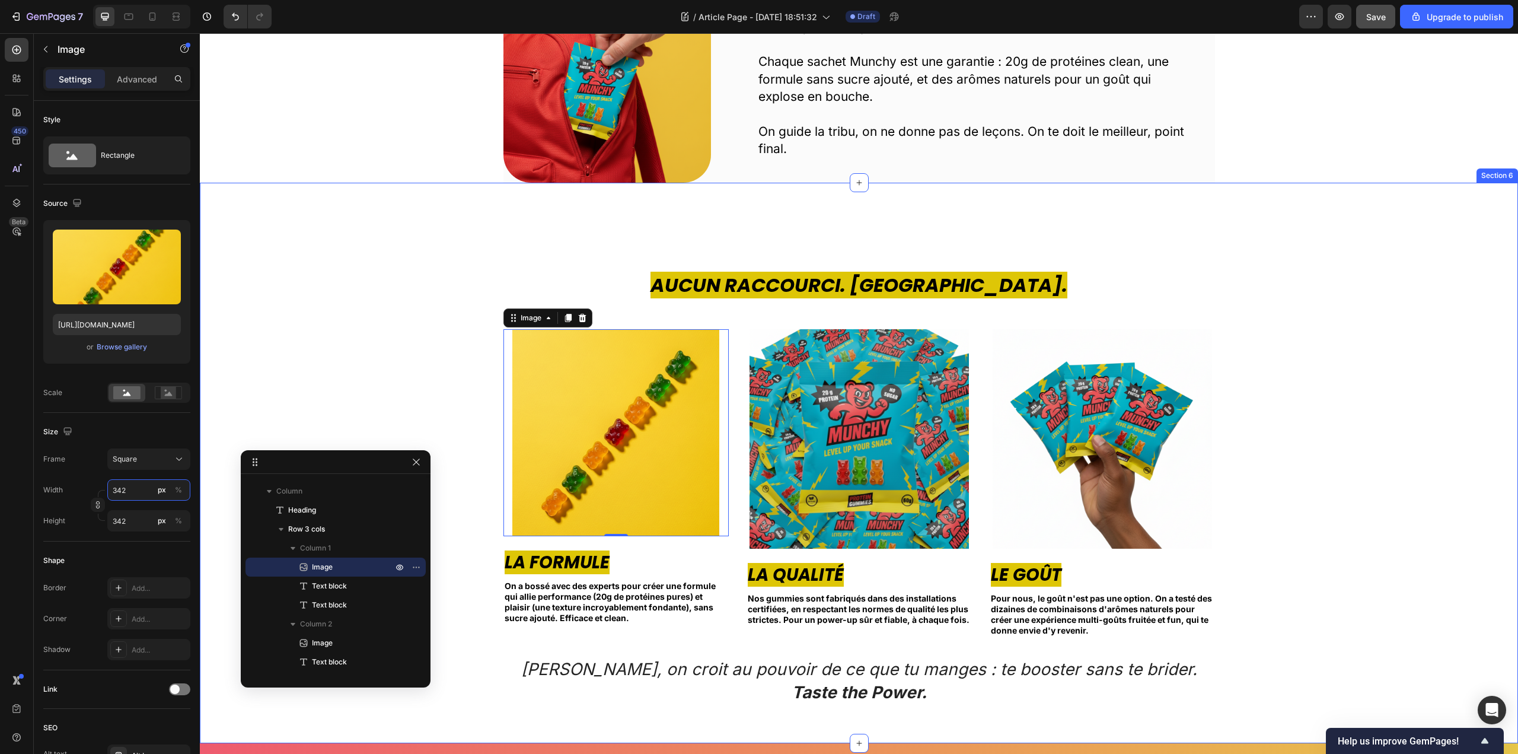
type input "341"
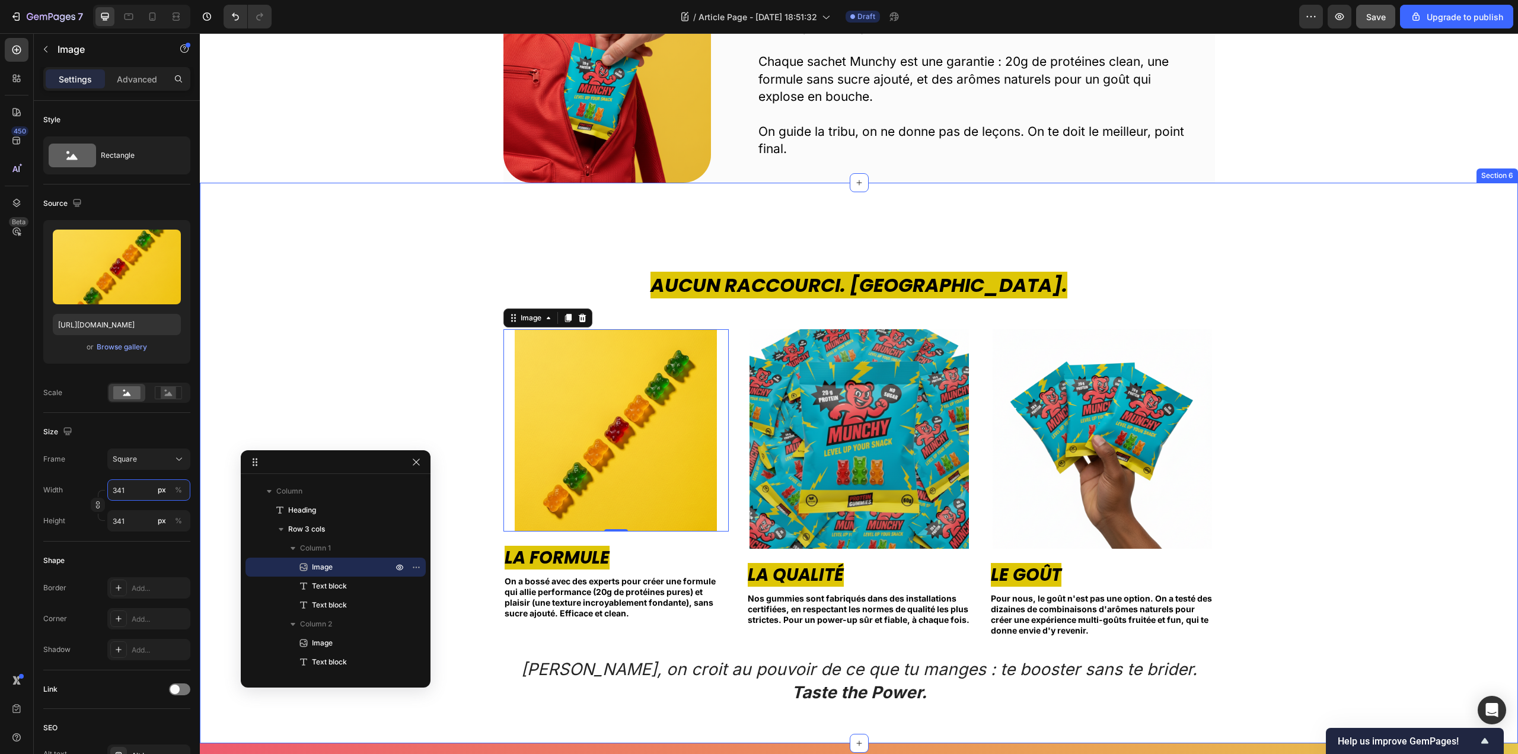
type input "340"
type input "339"
type input "338"
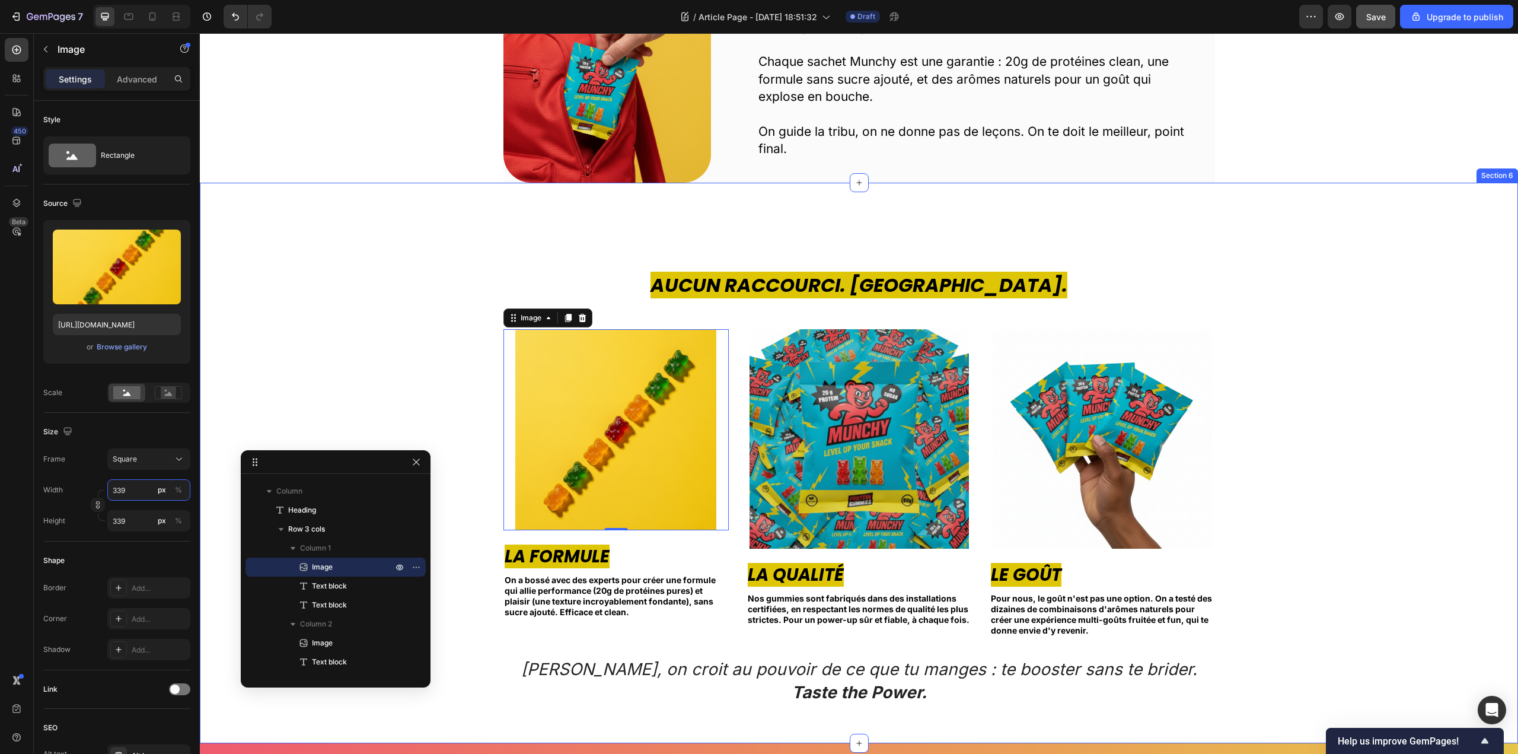
type input "338"
type input "337"
type input "336"
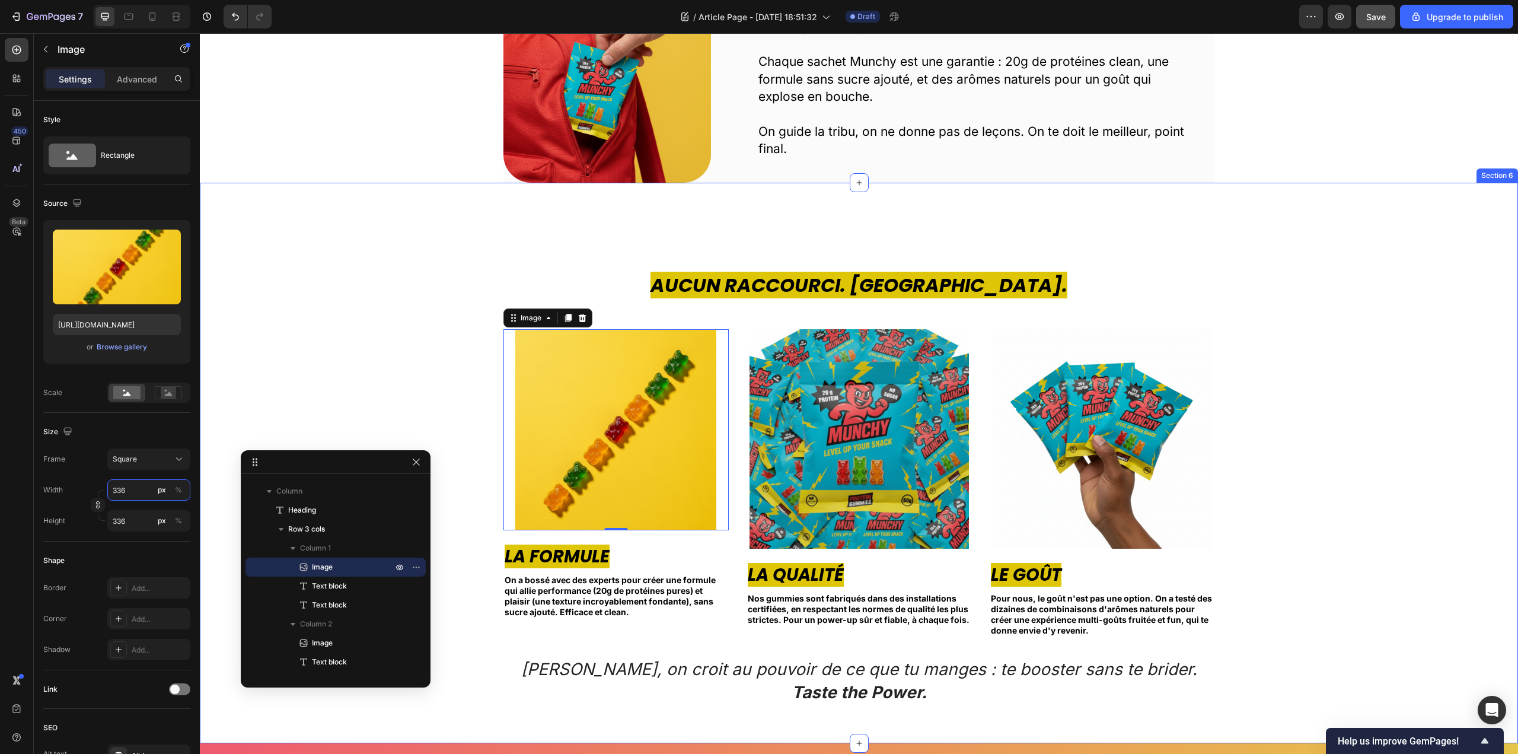
type input "335"
type input "334"
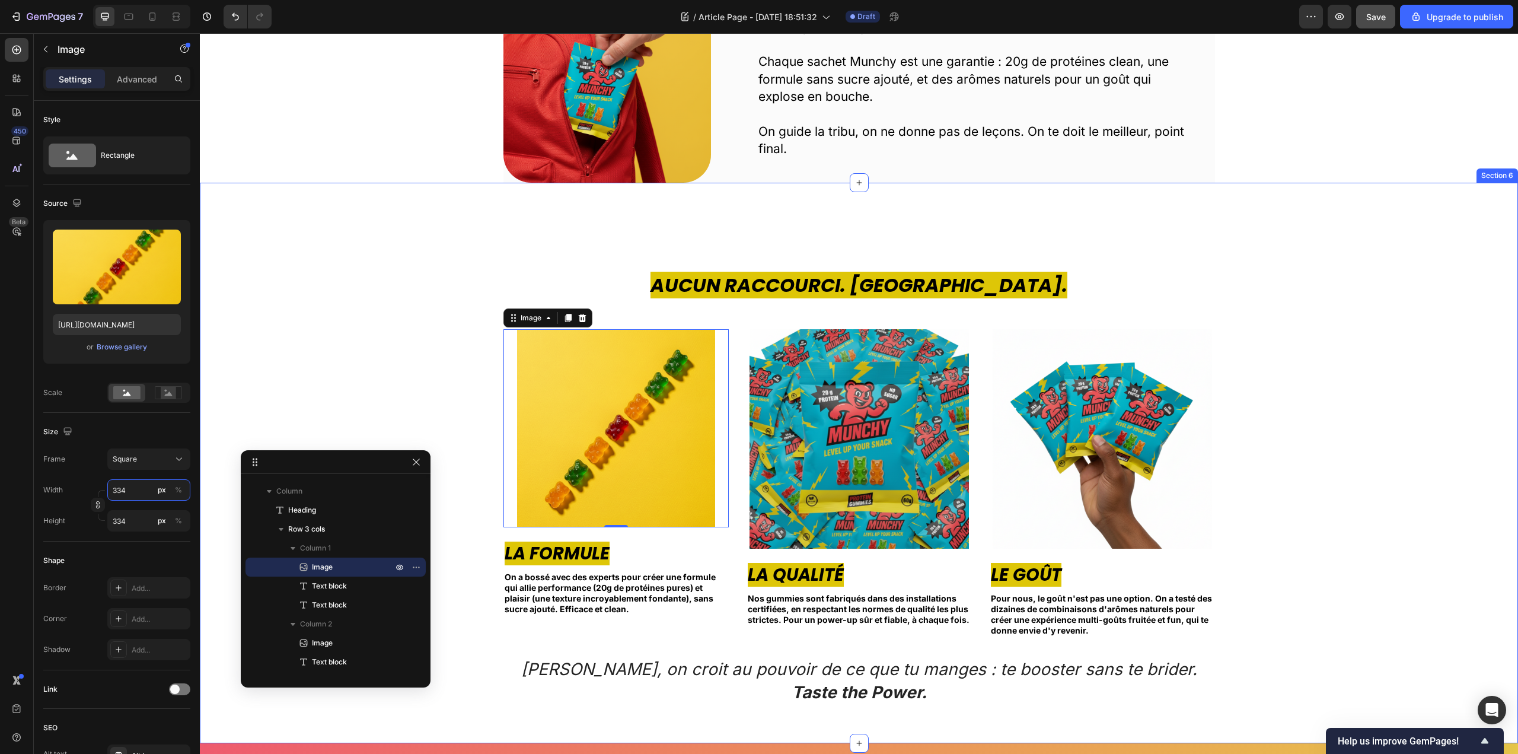
type input "333"
type input "332"
type input "331"
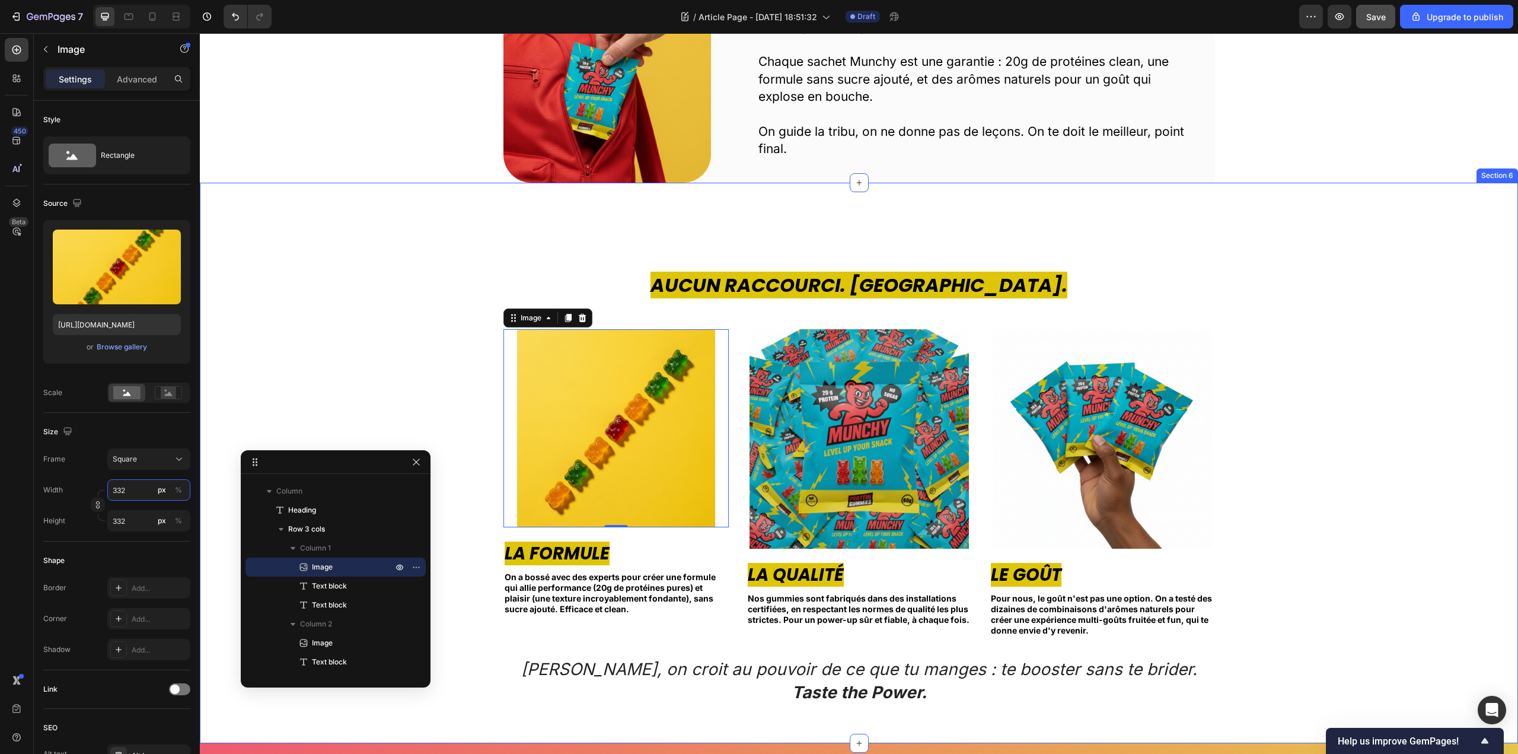
type input "331"
type input "330"
type input "329"
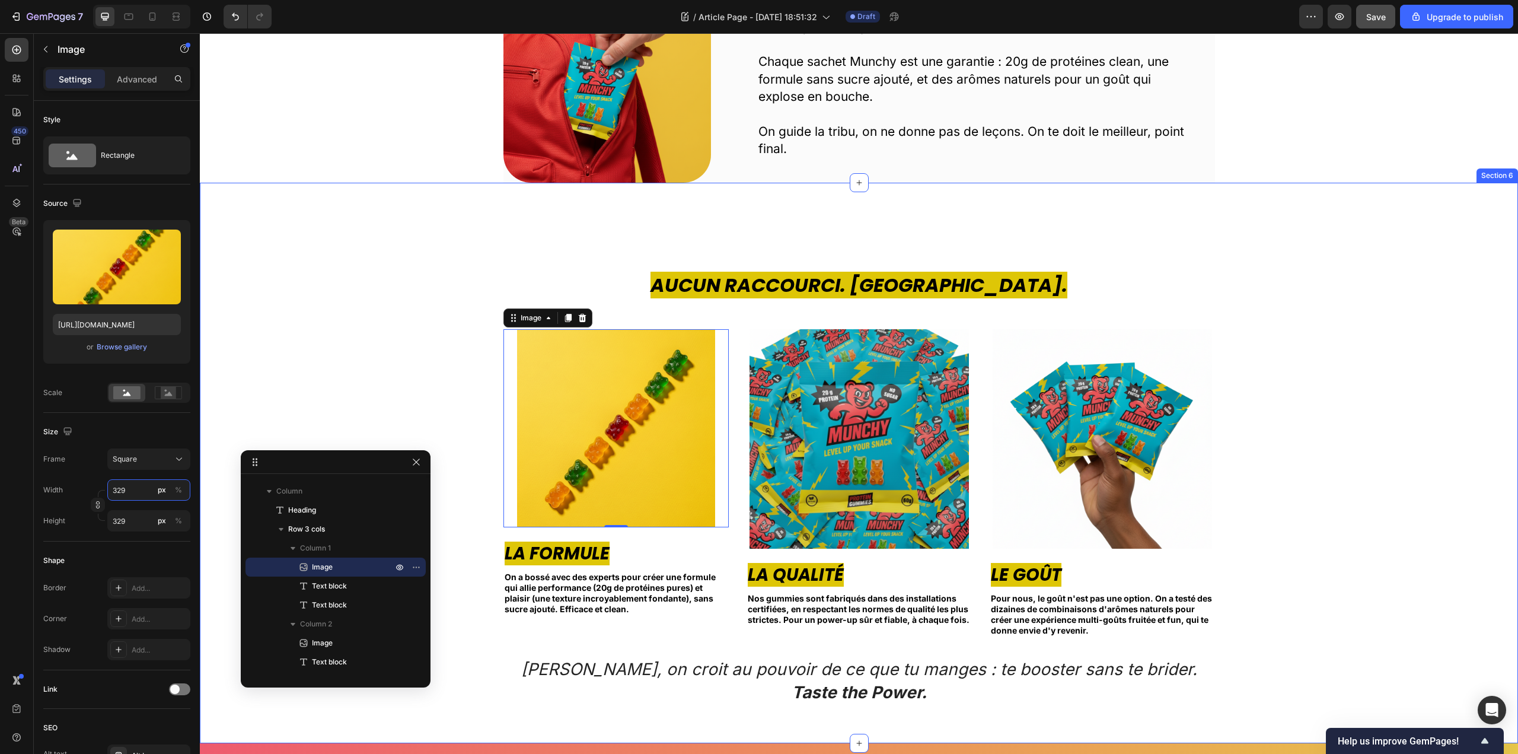
type input "328"
type input "327"
type input "326"
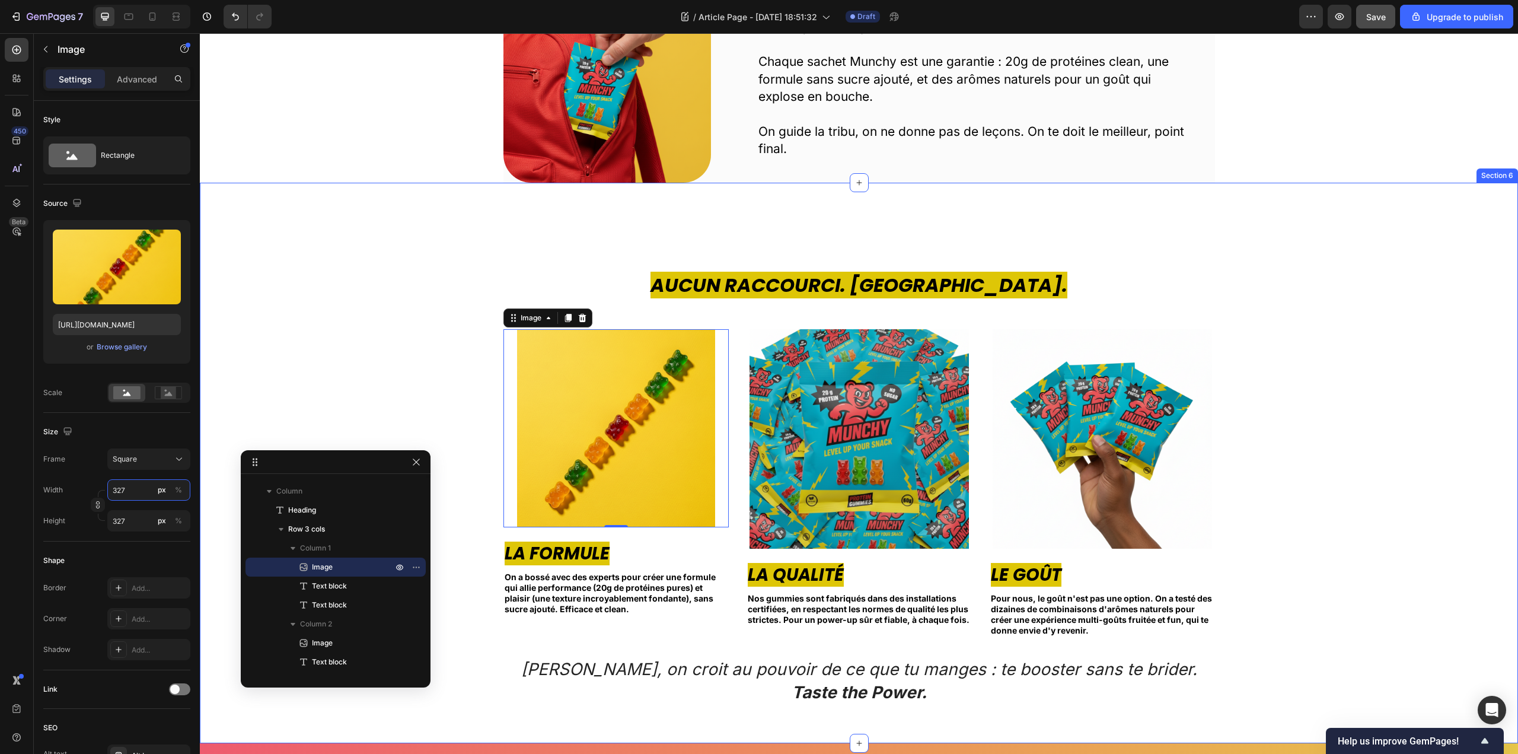
type input "326"
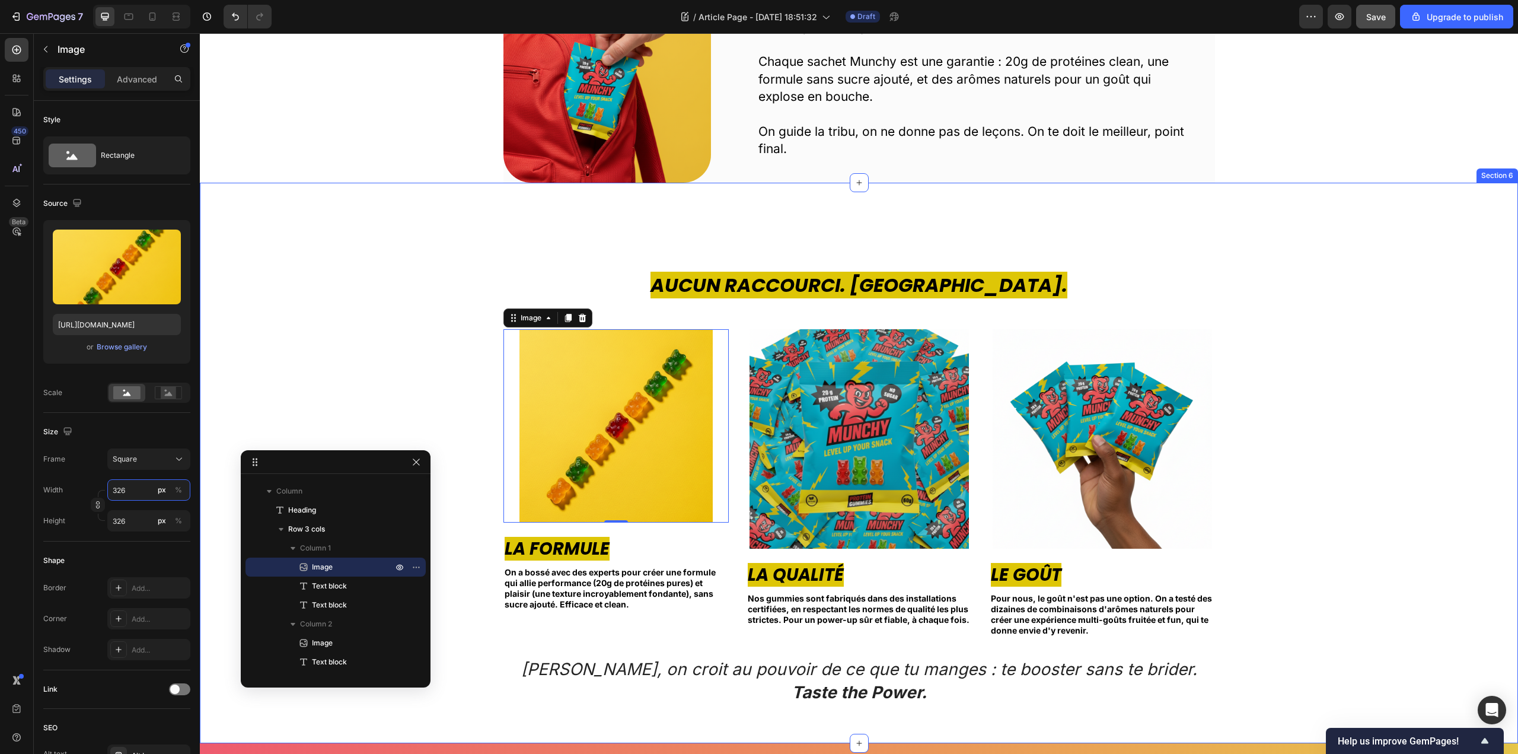
type input "325"
type input "324"
type input "323"
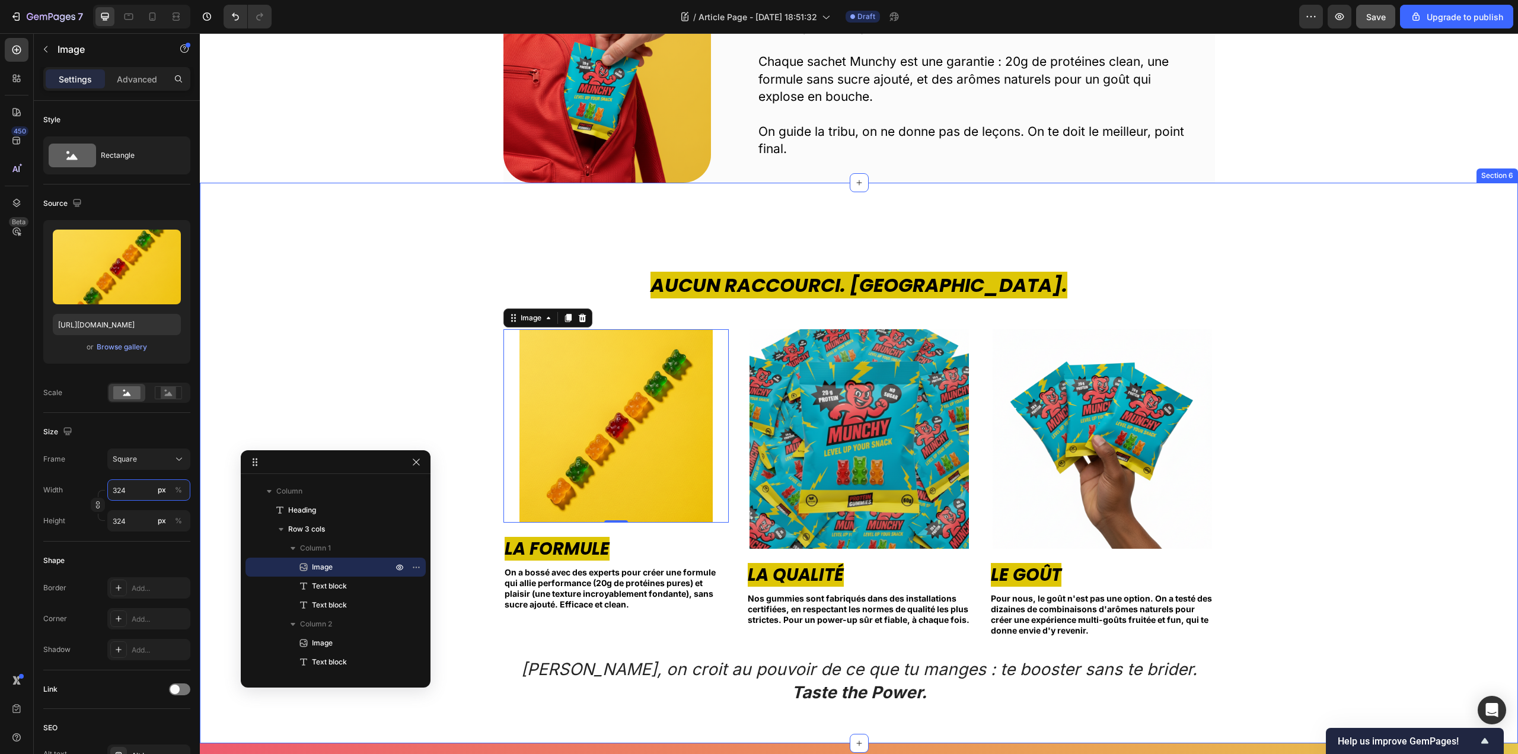
type input "323"
type input "322"
type input "321"
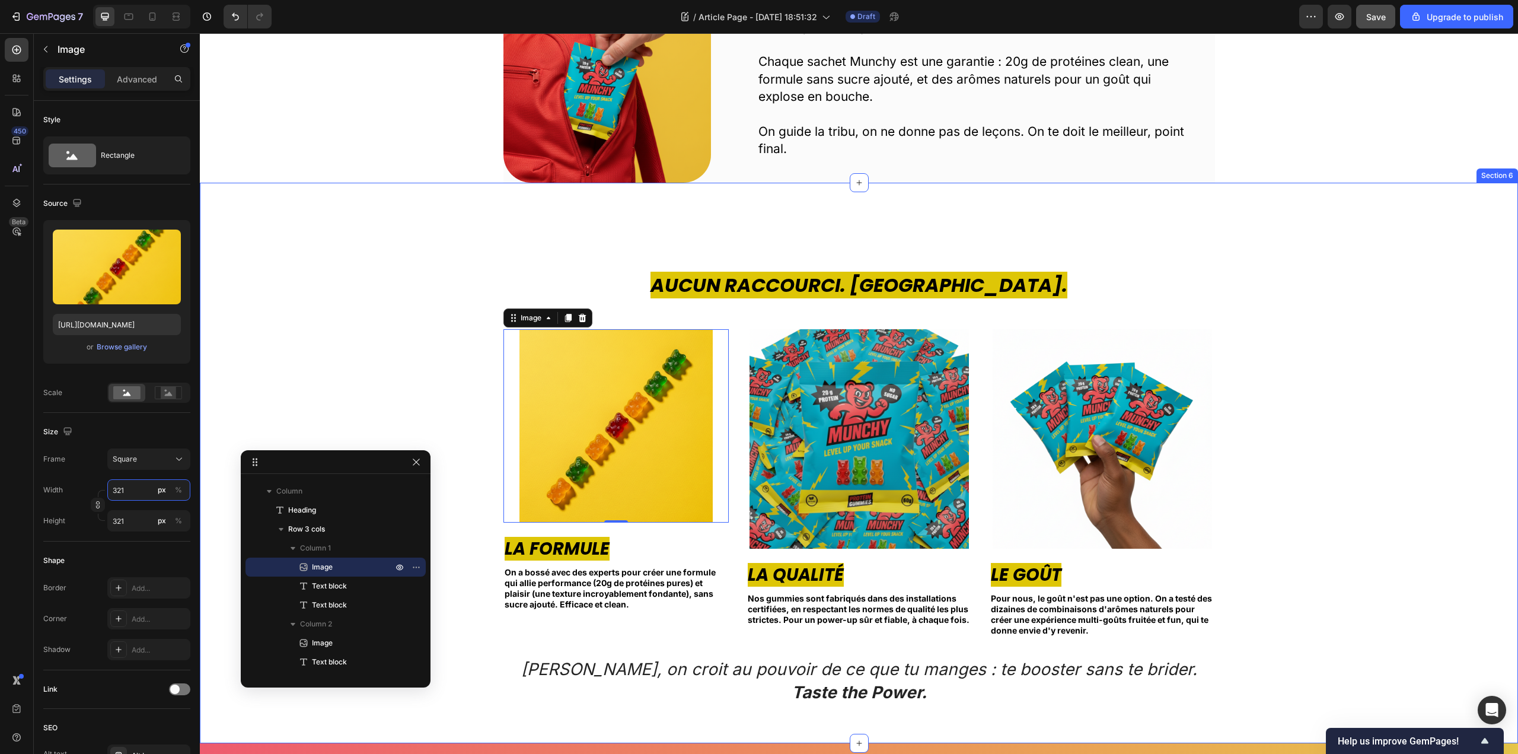
type input "320"
type input "319"
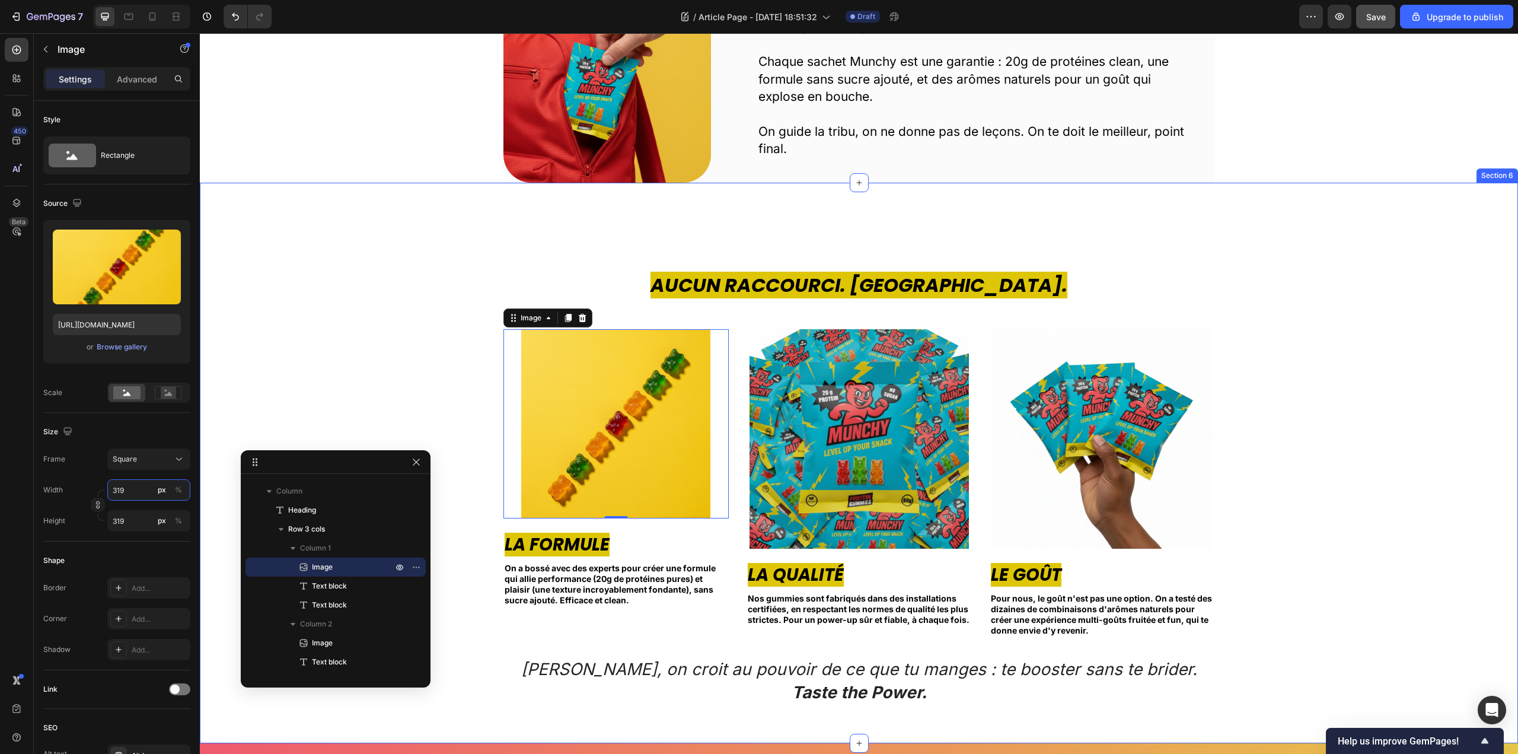
type input "318"
type input "317"
type input "316"
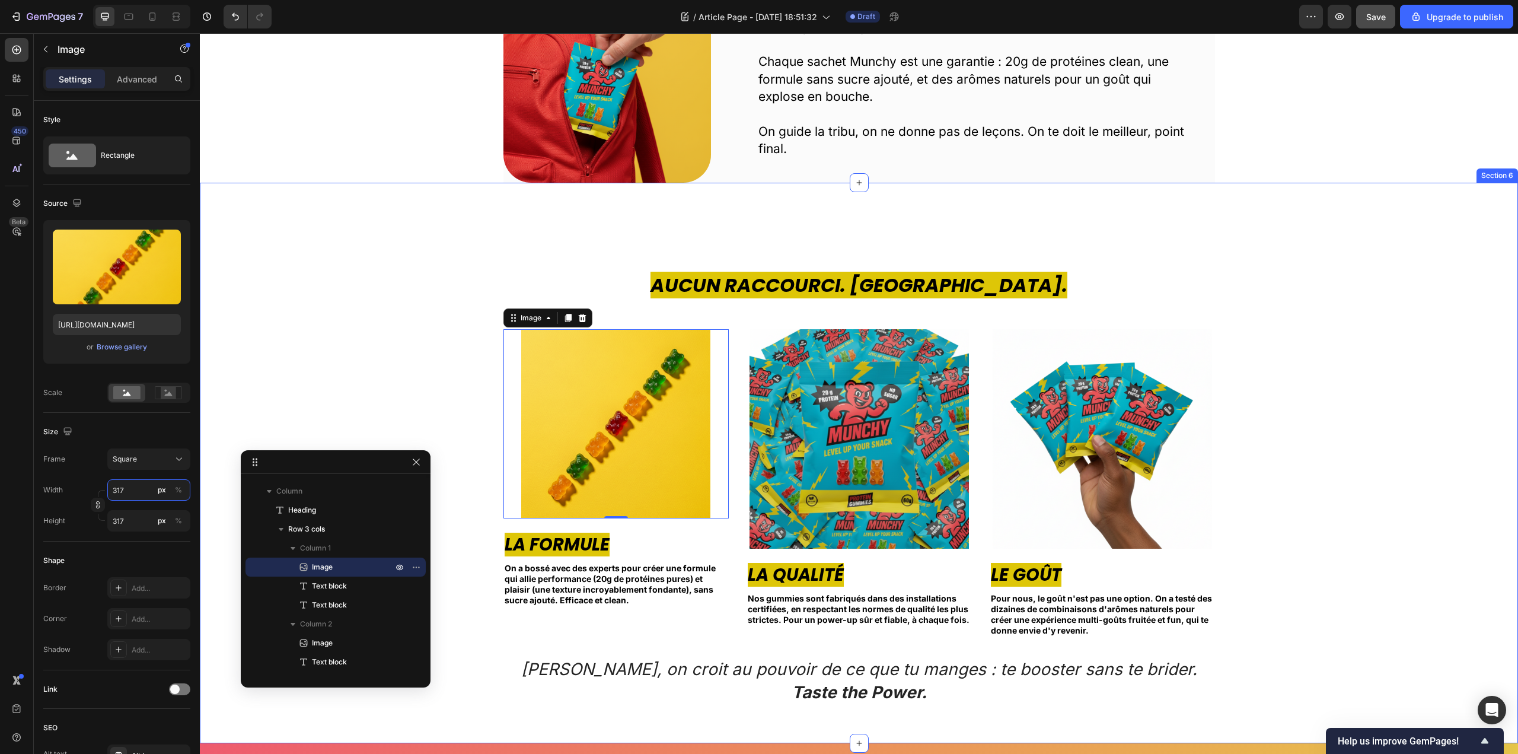
type input "316"
type input "315"
type input "314"
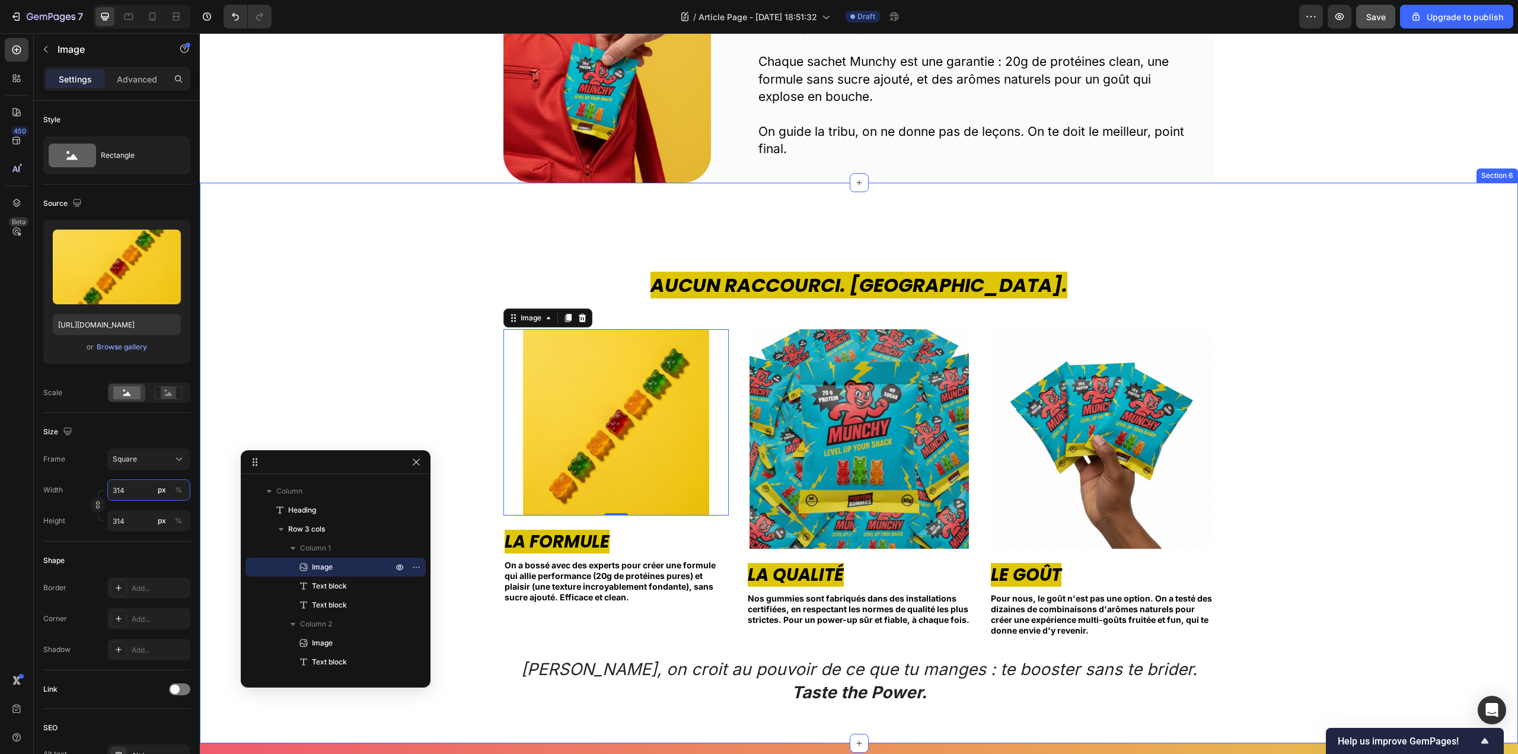
type input "313"
type input "312"
type input "311"
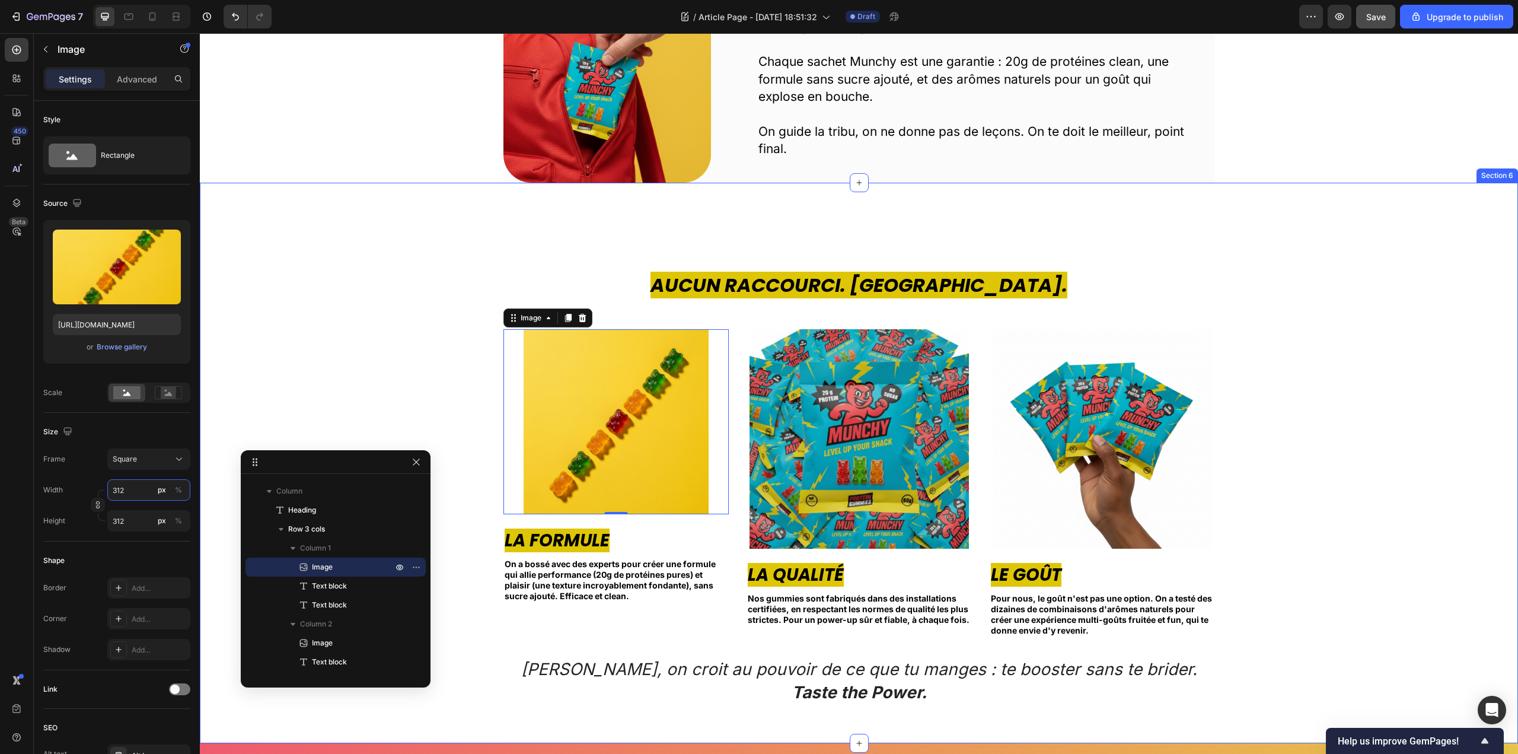
type input "311"
type input "310"
type input "309"
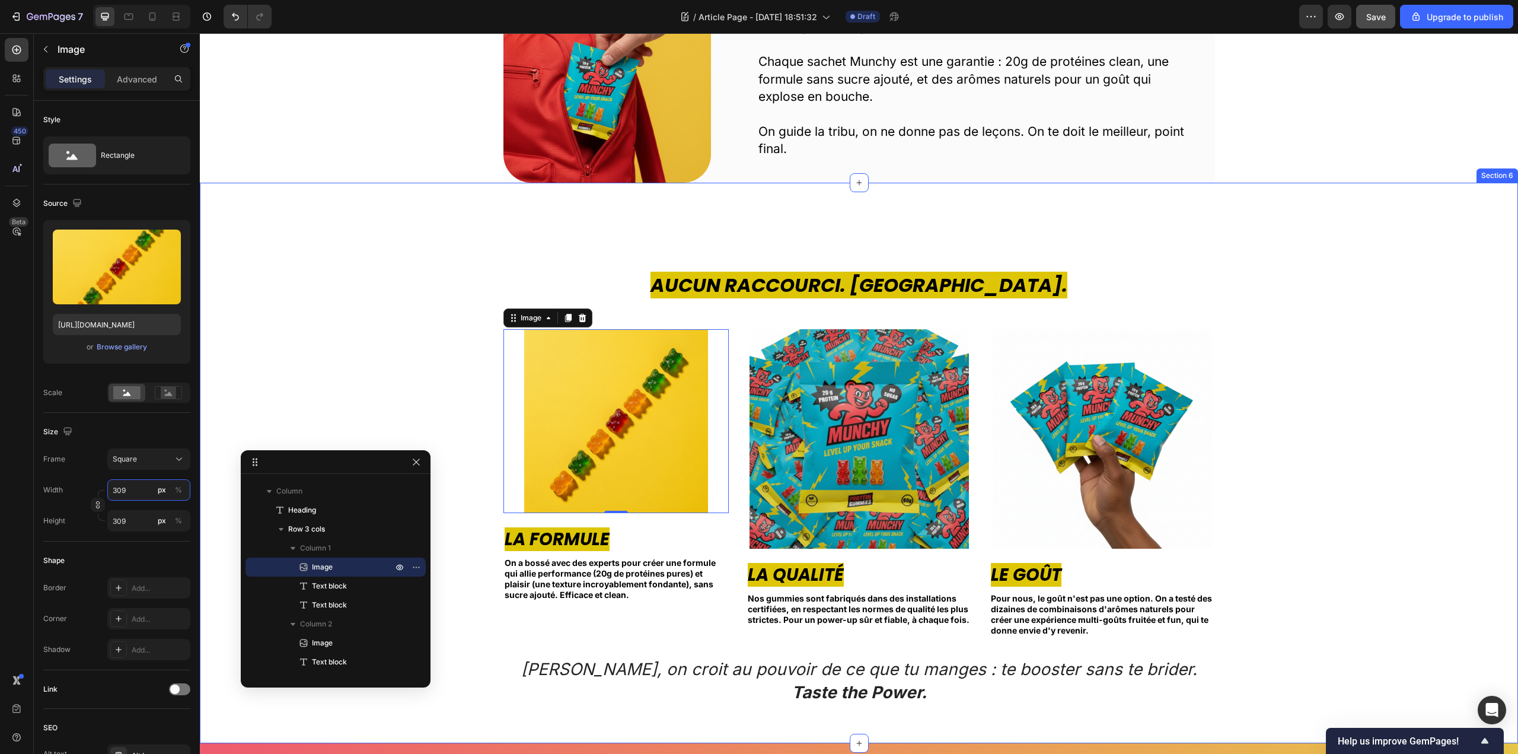
type input "308"
type input "307"
type input "306"
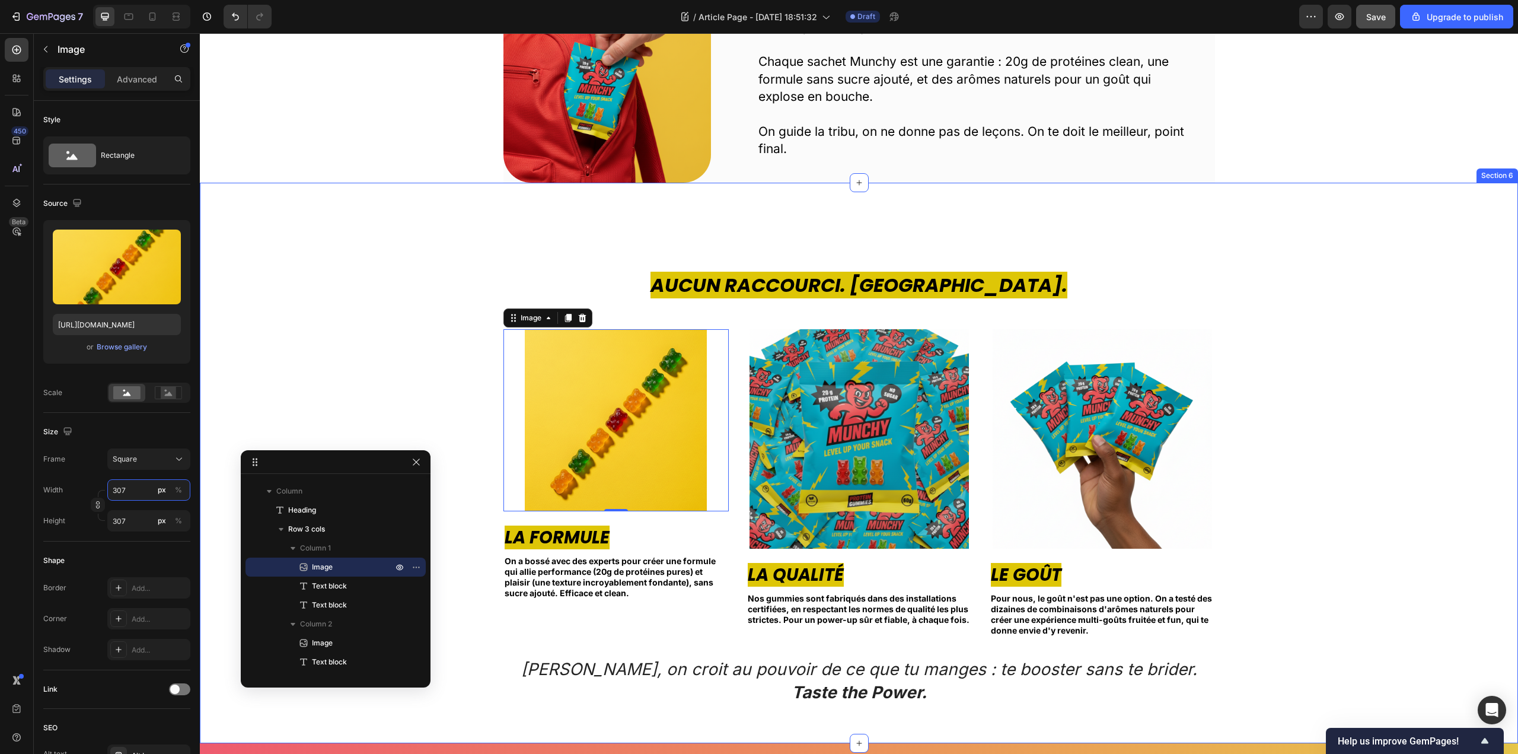
type input "306"
type input "305"
type input "304"
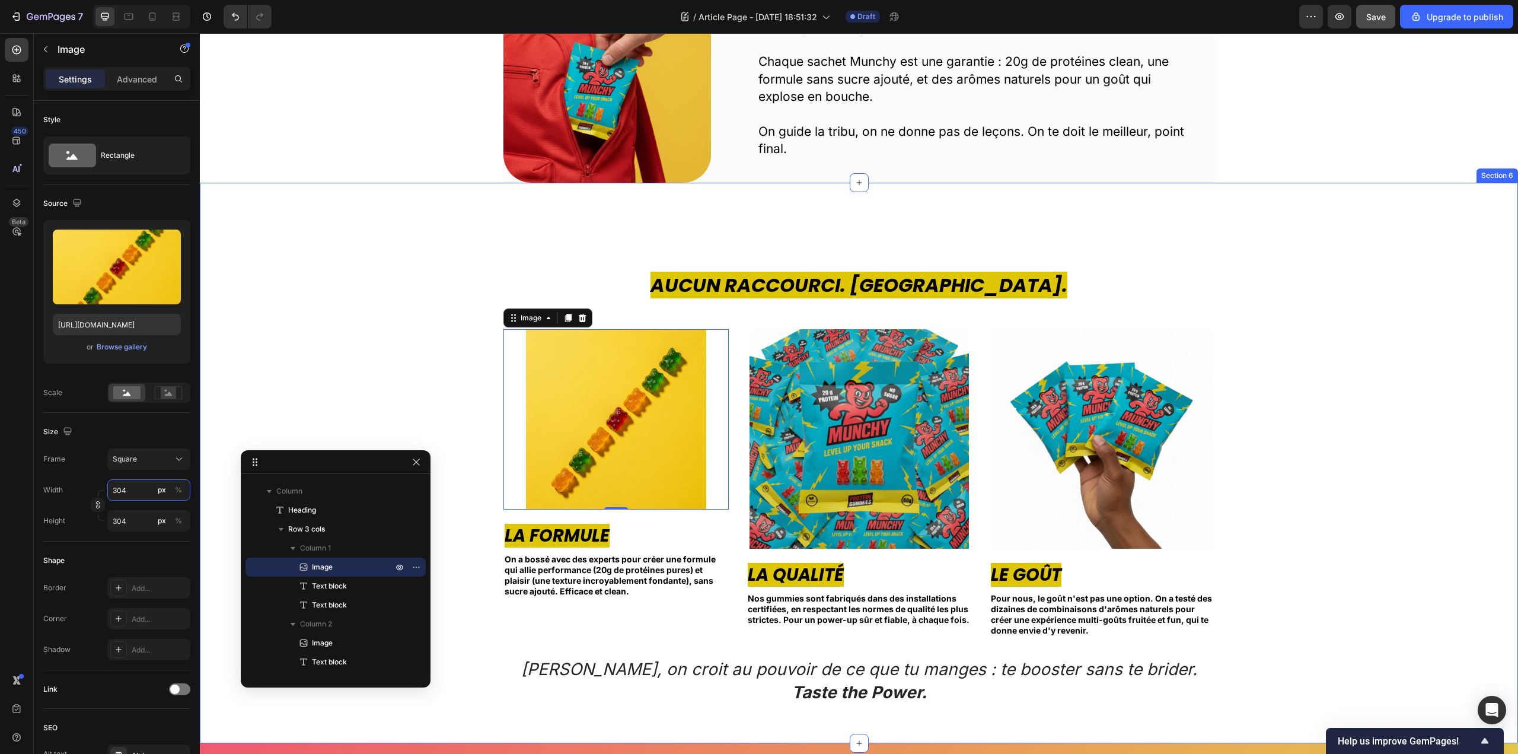
type input "303"
click at [856, 419] on img at bounding box center [858, 438] width 219 height 219
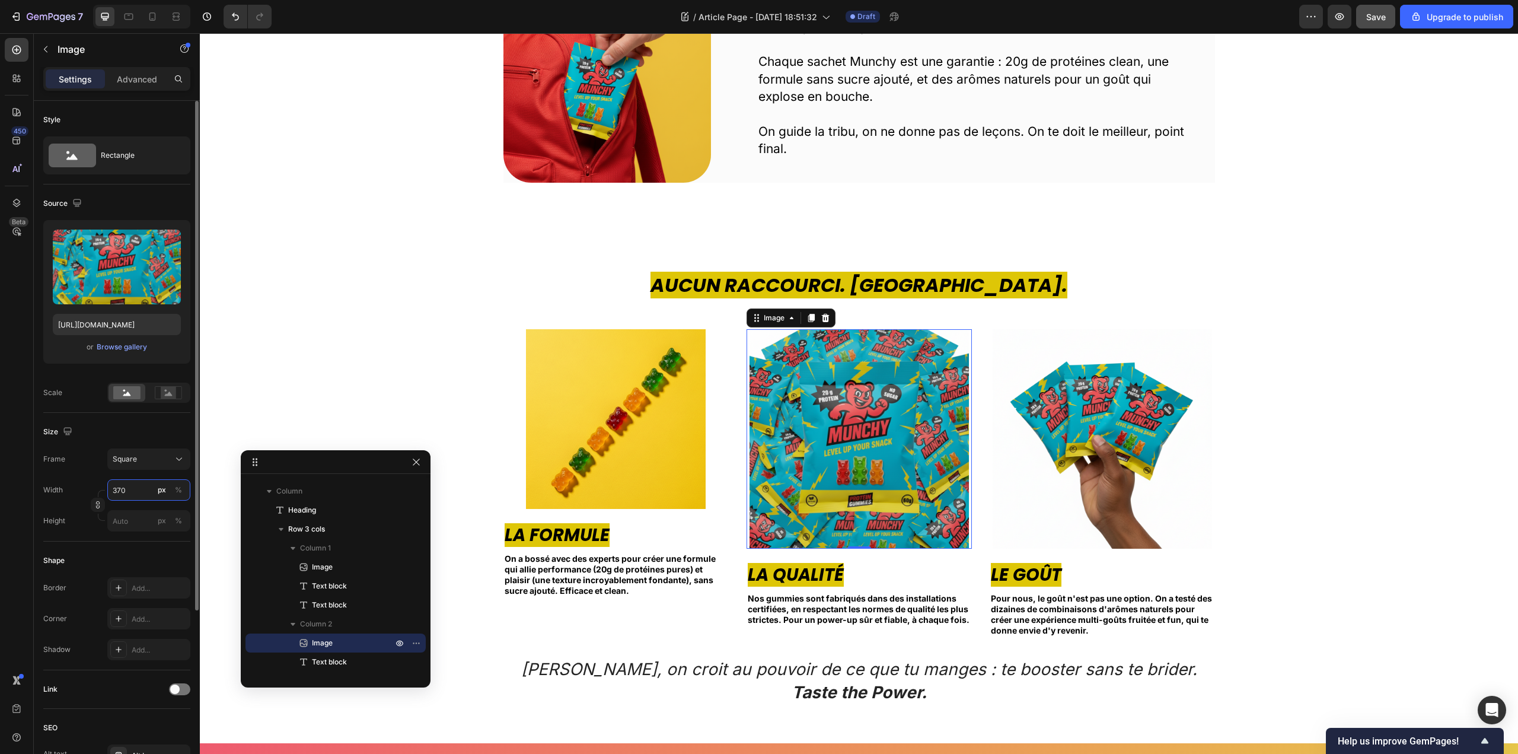
click at [138, 490] on input "370" at bounding box center [148, 489] width 83 height 21
type input "0"
type input "3"
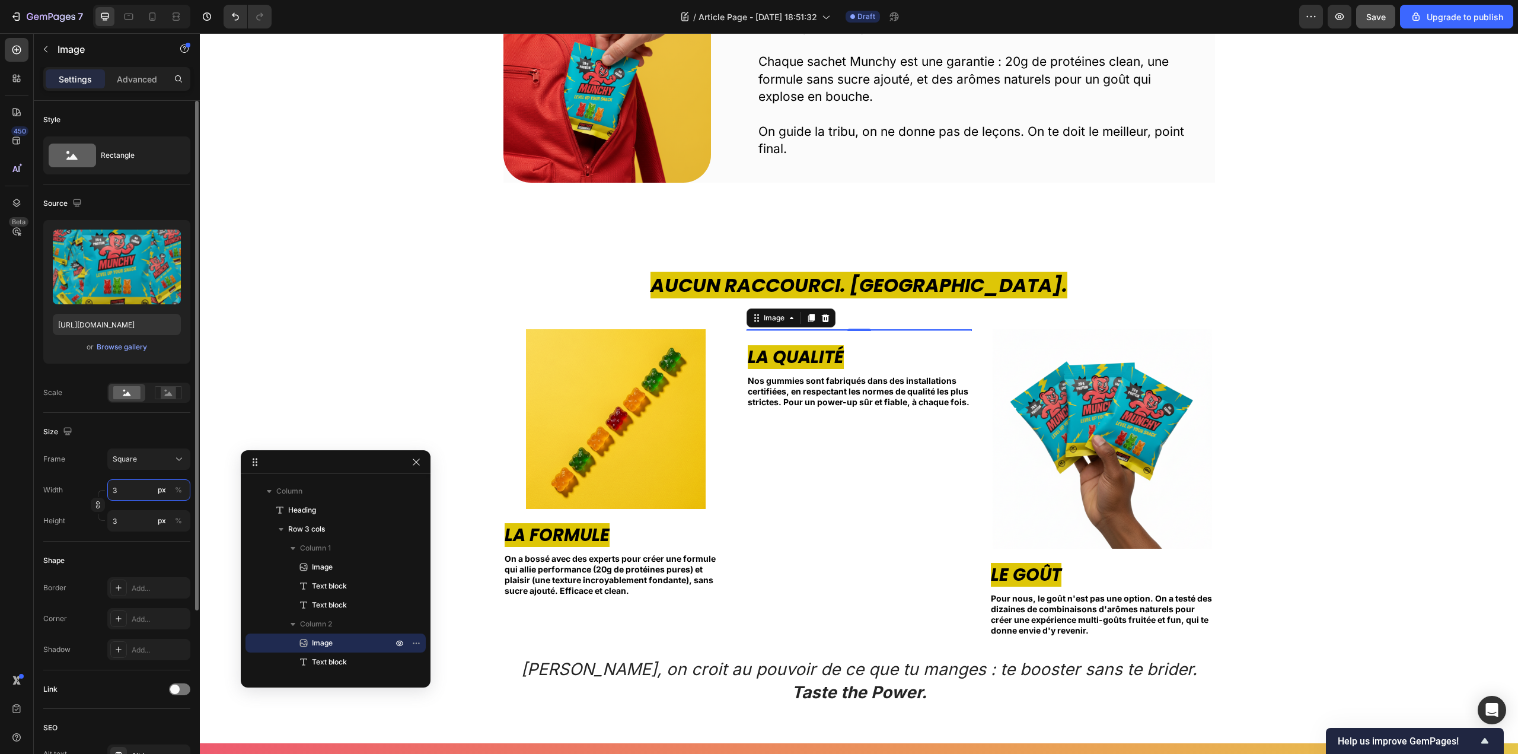
type input "30"
type input "303"
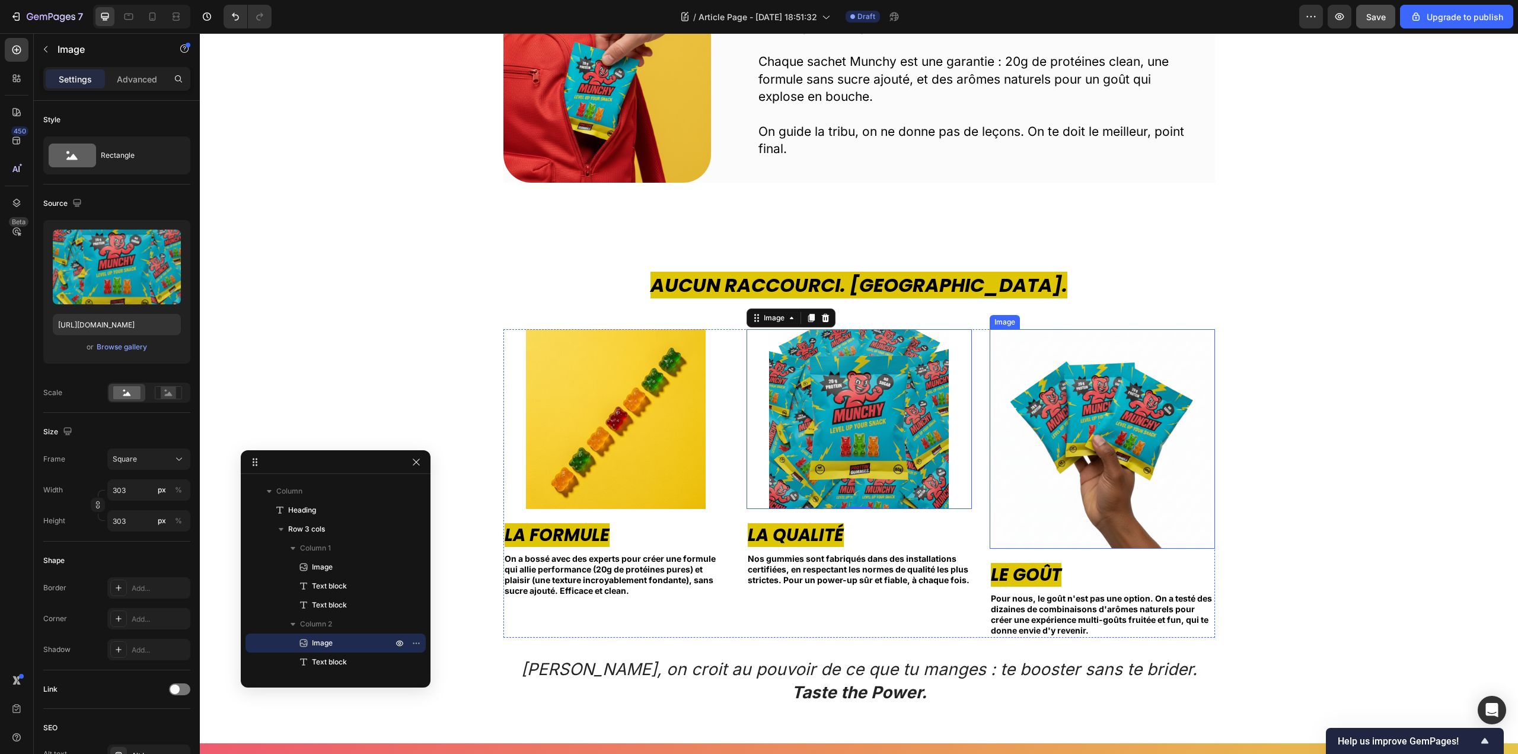
click at [1087, 437] on img at bounding box center [1102, 438] width 219 height 219
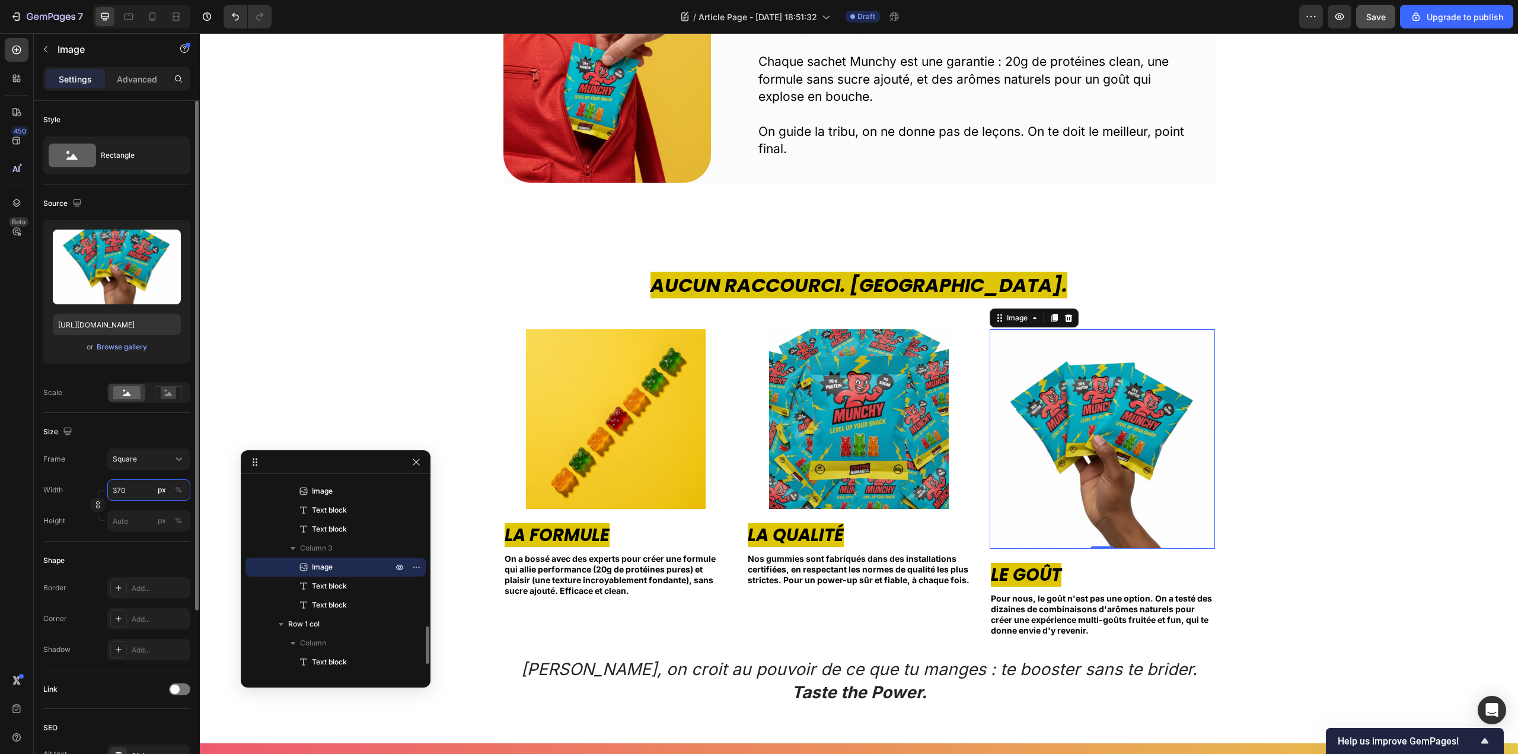
click at [129, 489] on input "370" at bounding box center [148, 489] width 83 height 21
type input "3"
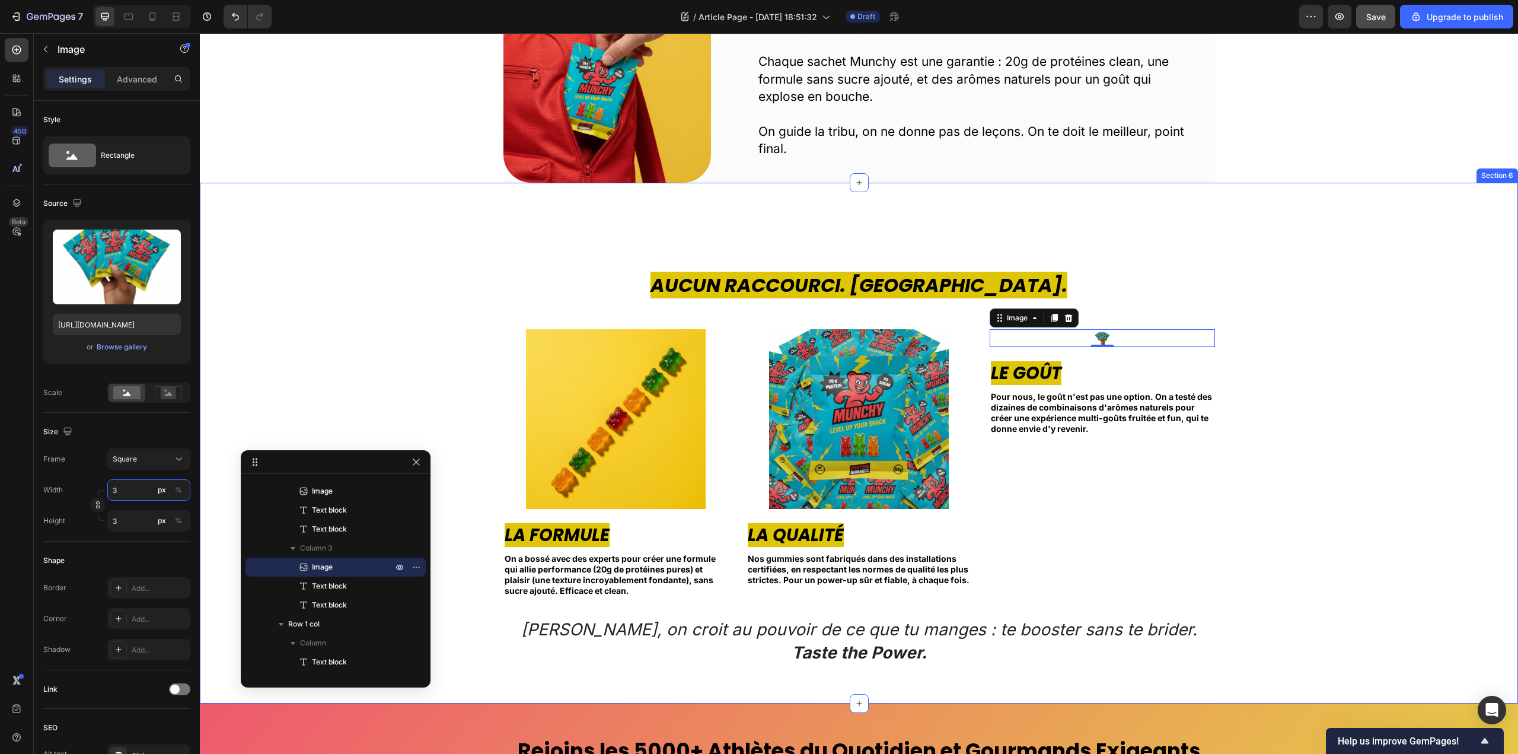
type input "30"
type input "303"
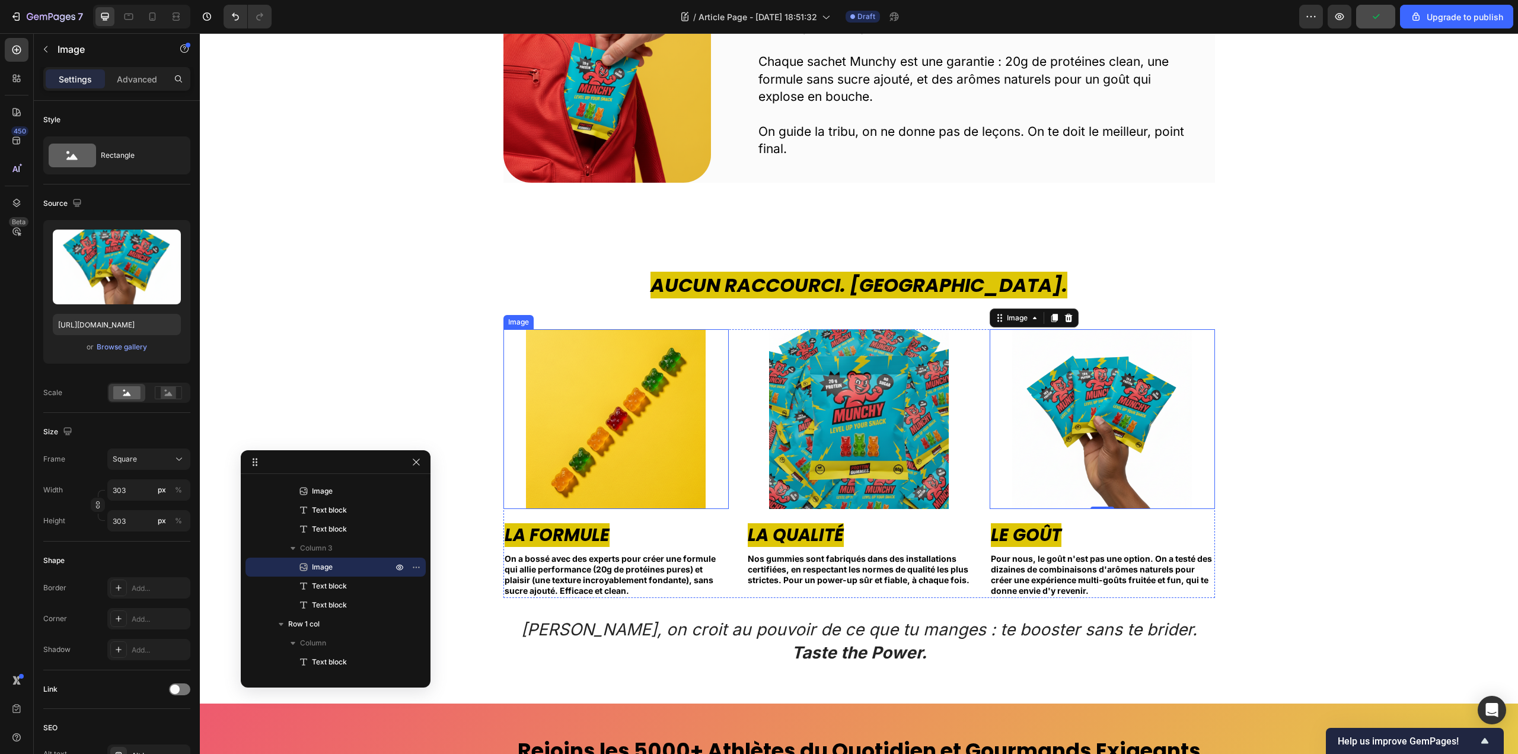
click at [530, 359] on img at bounding box center [616, 419] width 180 height 180
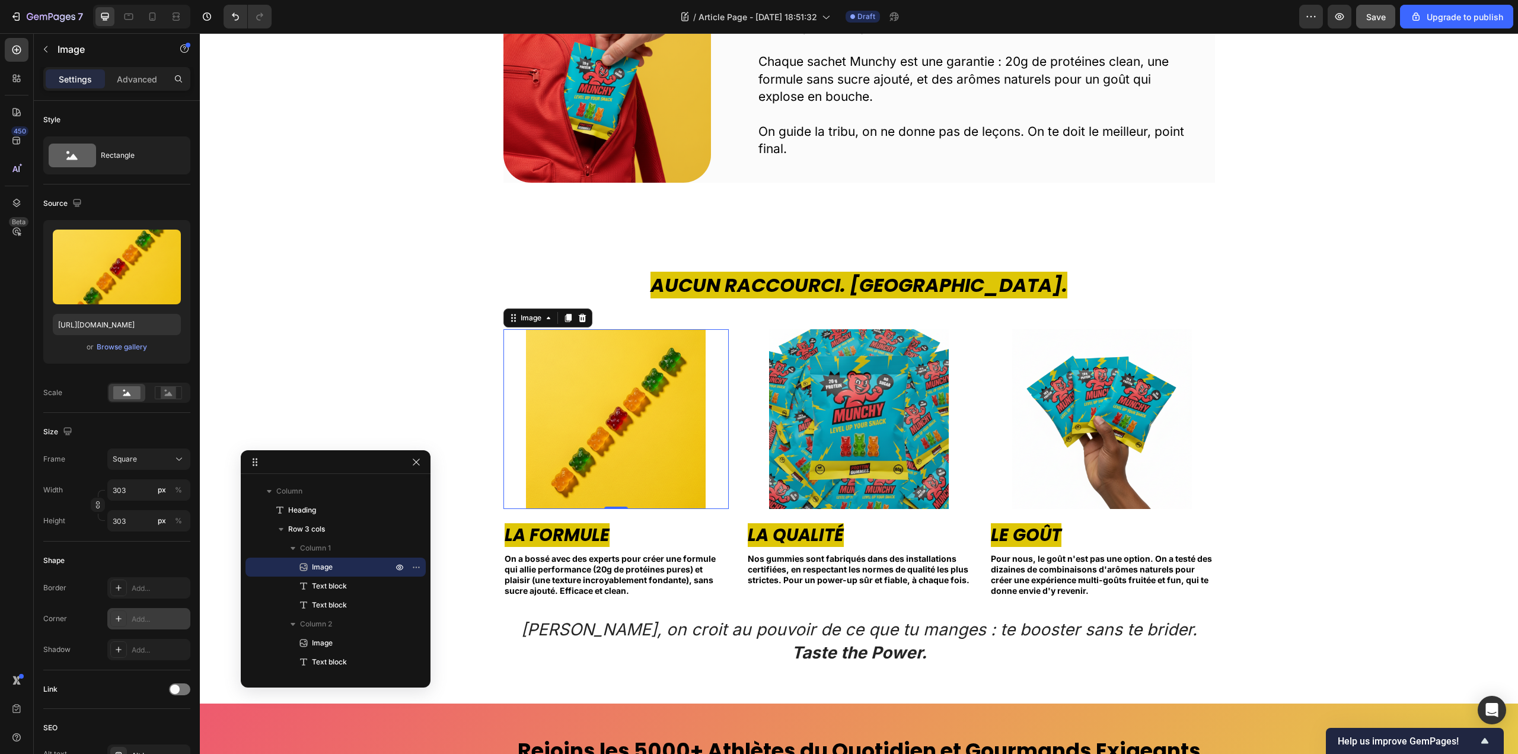
click at [151, 615] on div "Add..." at bounding box center [160, 619] width 56 height 11
type input "47"
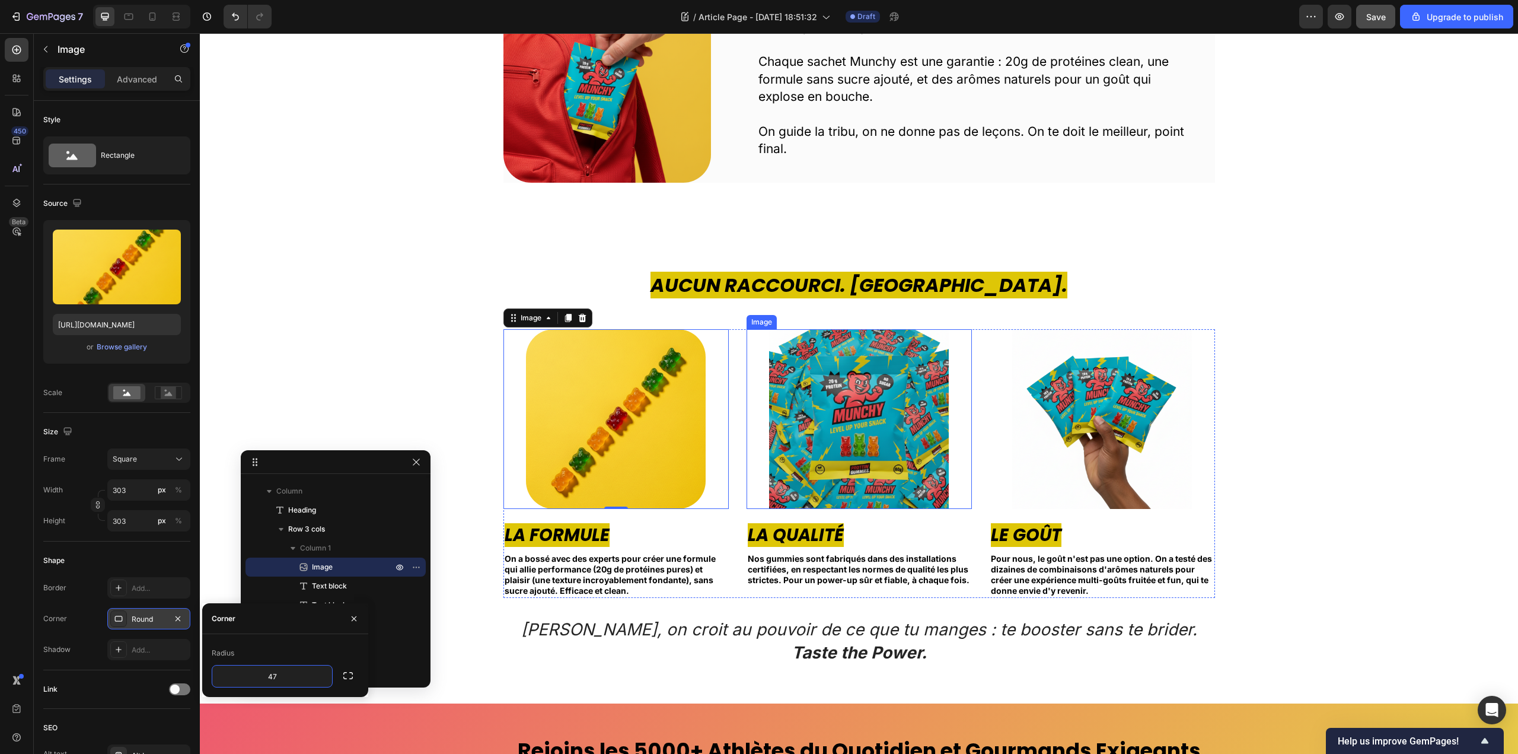
click at [813, 413] on img at bounding box center [859, 419] width 180 height 180
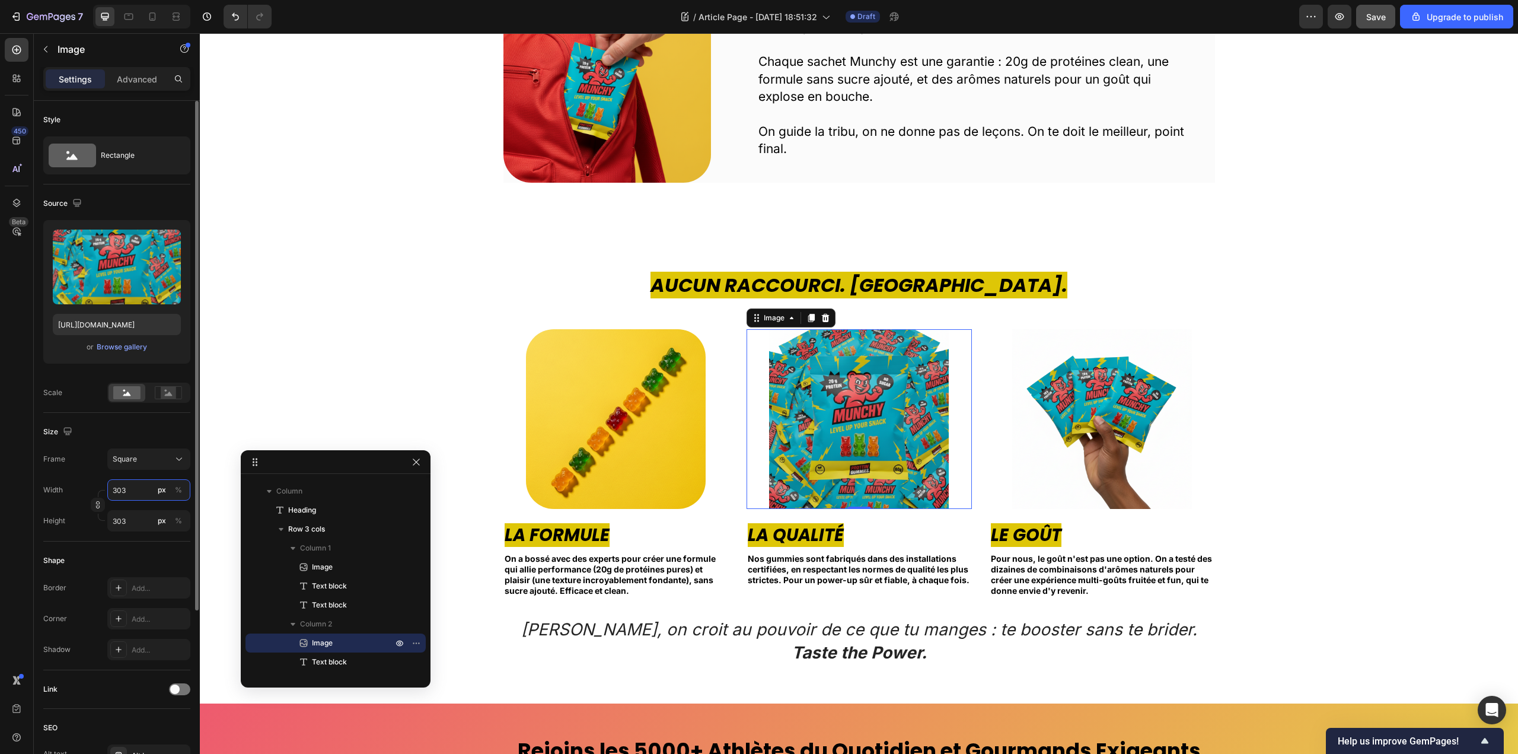
click at [137, 486] on input "303" at bounding box center [148, 489] width 83 height 21
click at [140, 623] on div "Add..." at bounding box center [160, 619] width 56 height 11
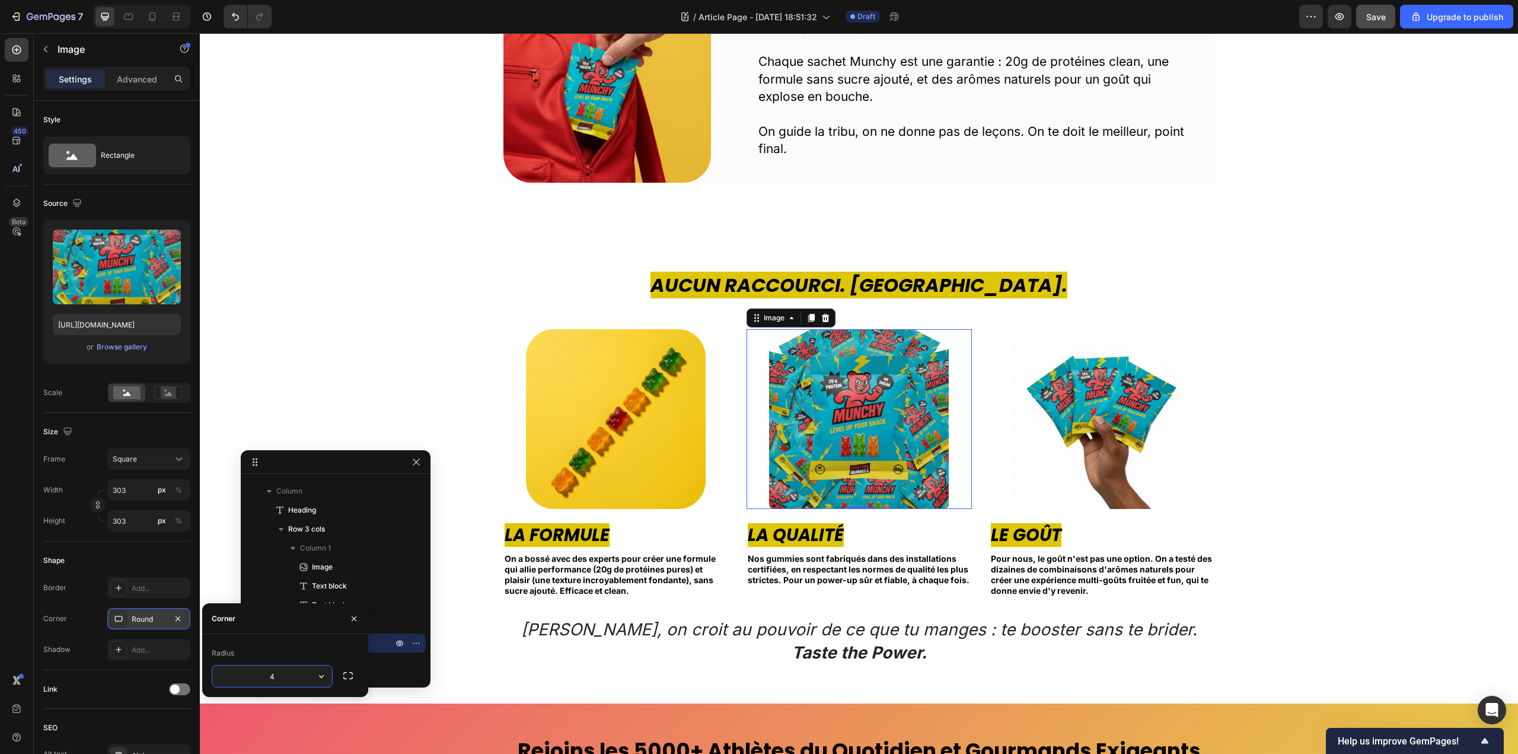
type input "47"
click at [178, 616] on icon "button" at bounding box center [177, 618] width 9 height 9
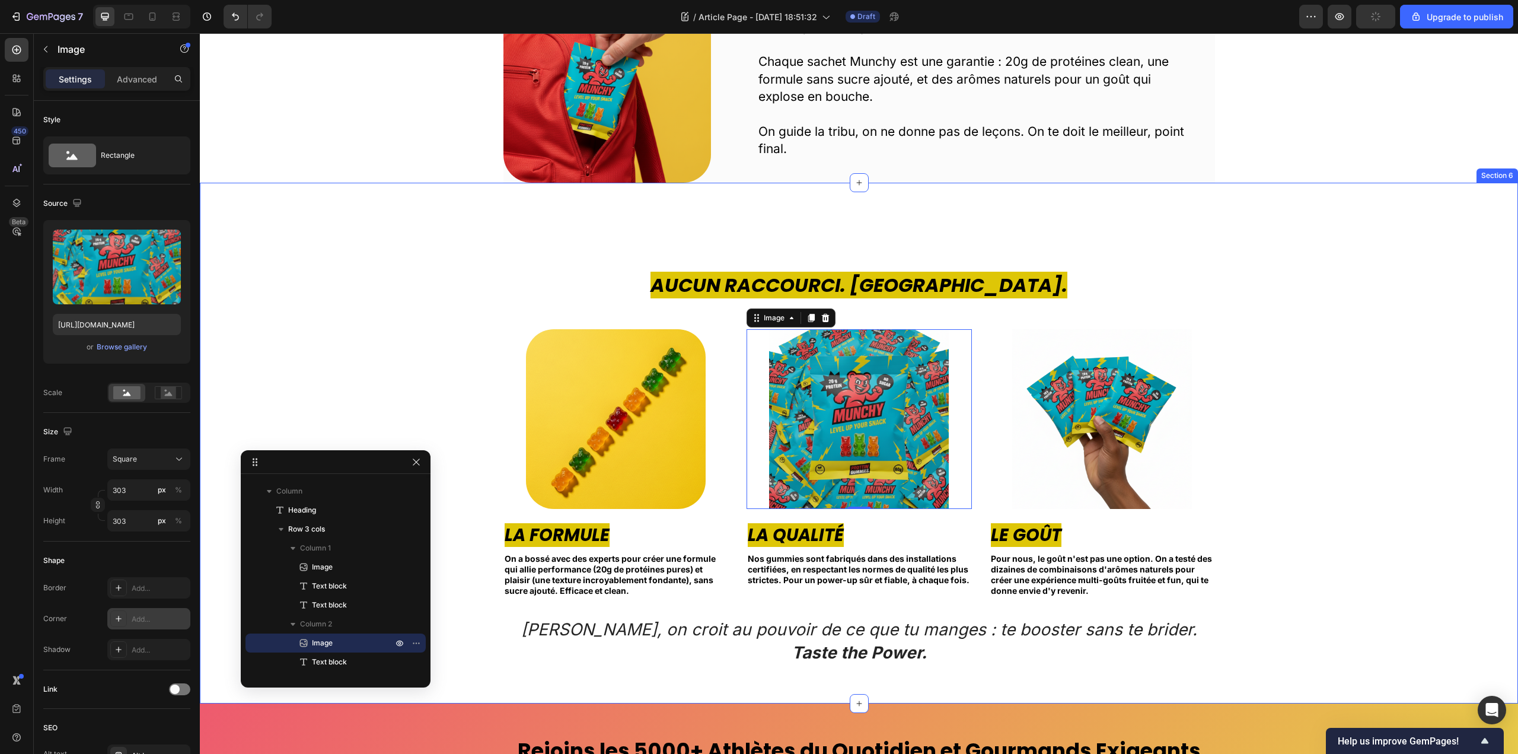
click at [1358, 464] on div "Aucun Raccourci. Jamais. Heading Image La Formule Text block On a bossé avec de…" at bounding box center [859, 488] width 1300 height 432
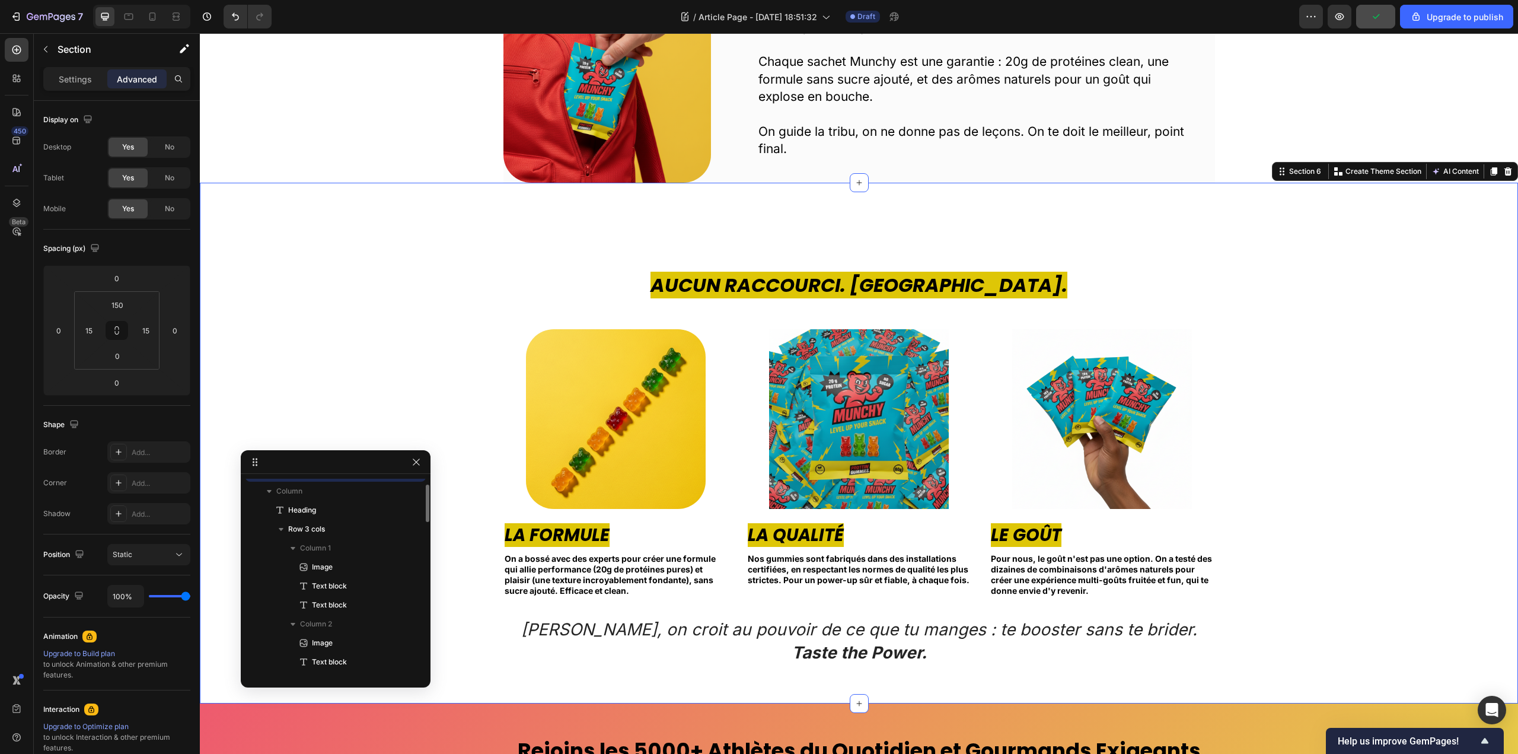
scroll to position [528, 0]
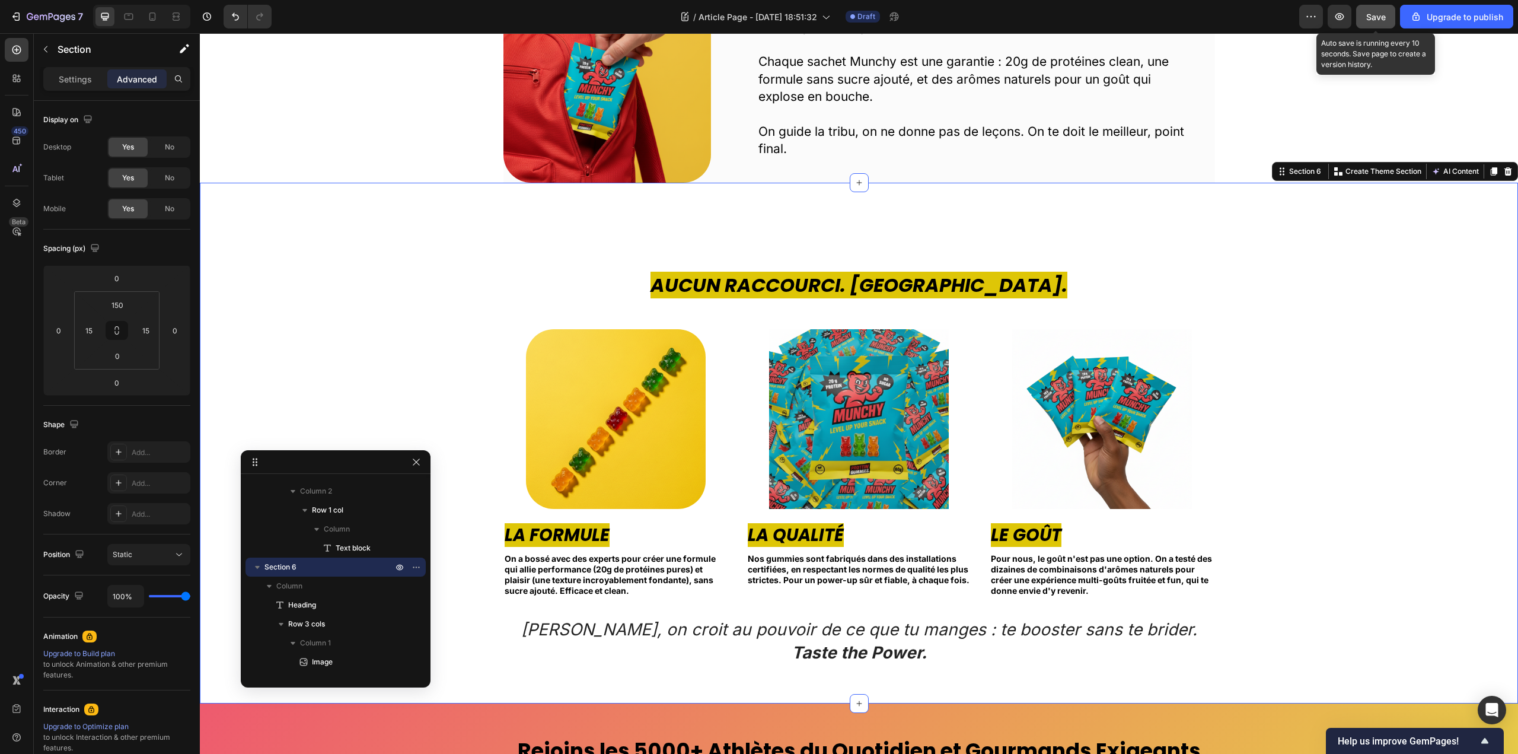
click at [1369, 14] on span "Save" at bounding box center [1376, 17] width 20 height 10
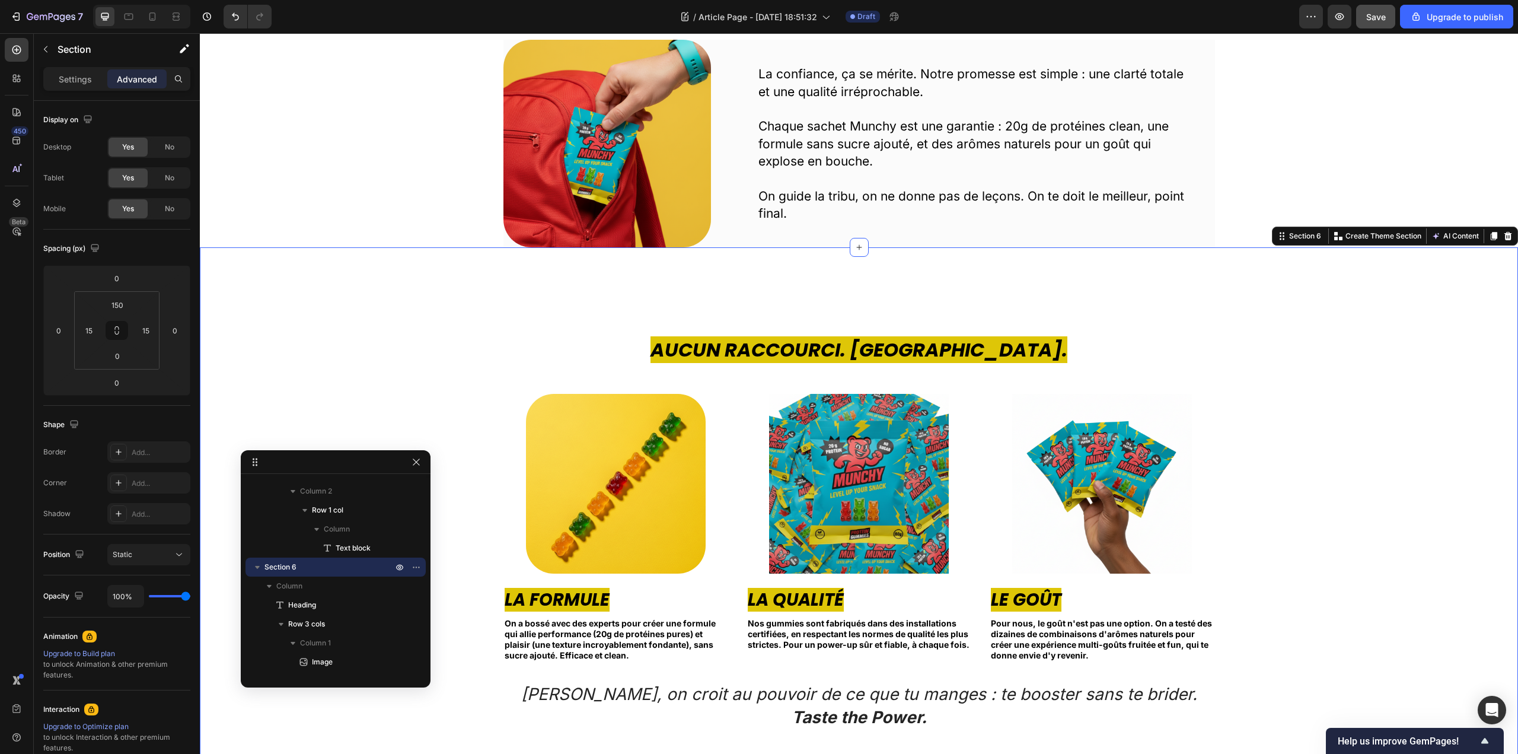
scroll to position [1008, 0]
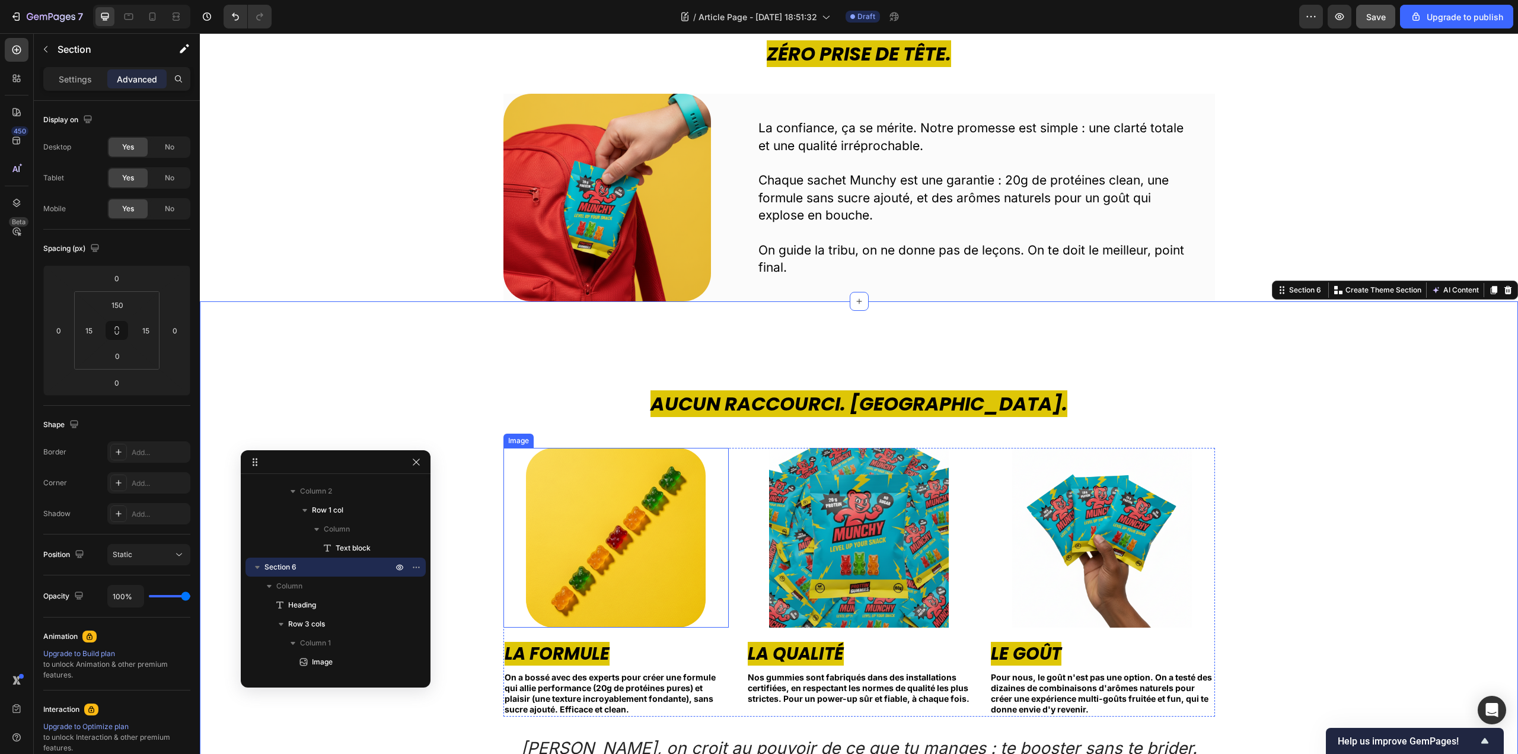
click at [649, 609] on img at bounding box center [616, 538] width 180 height 180
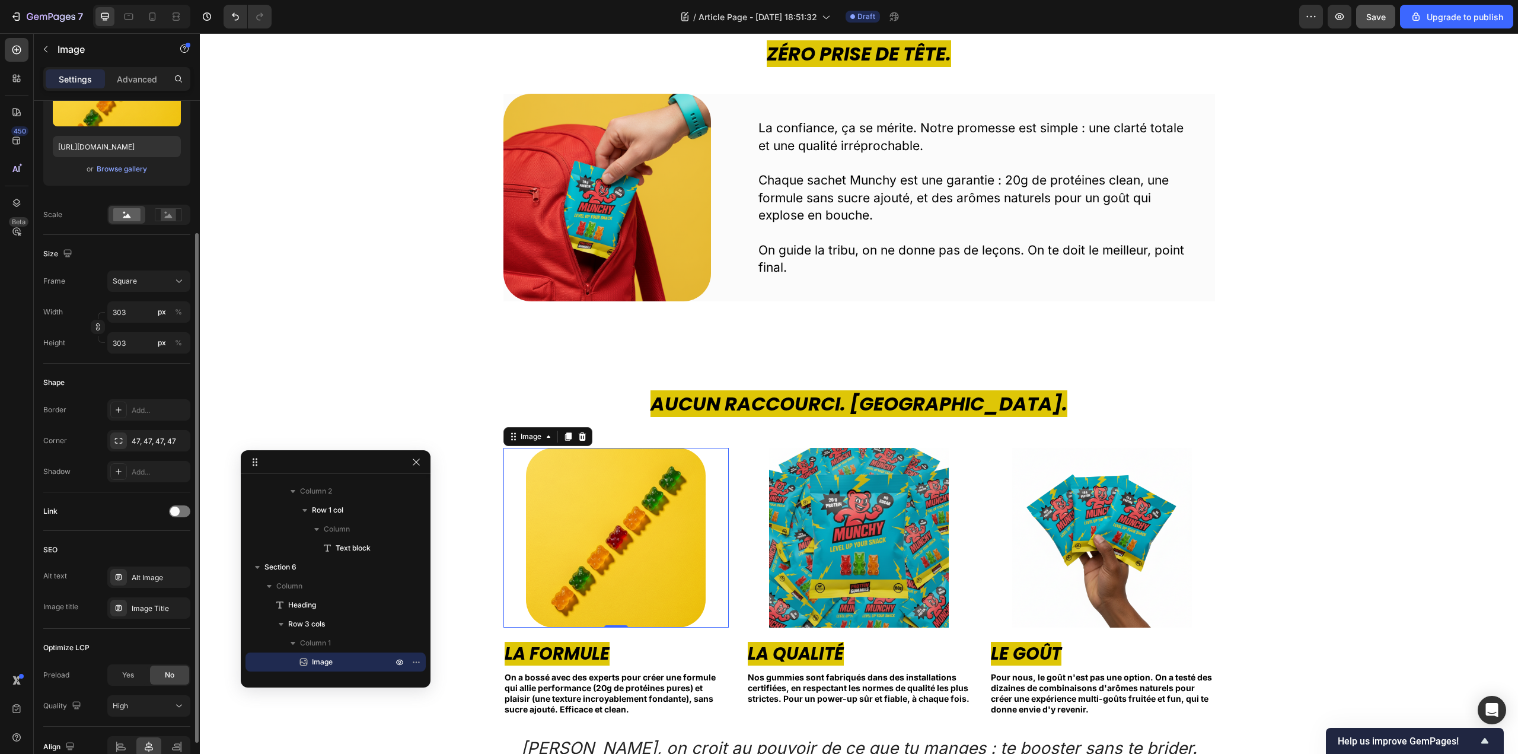
scroll to position [237, 0]
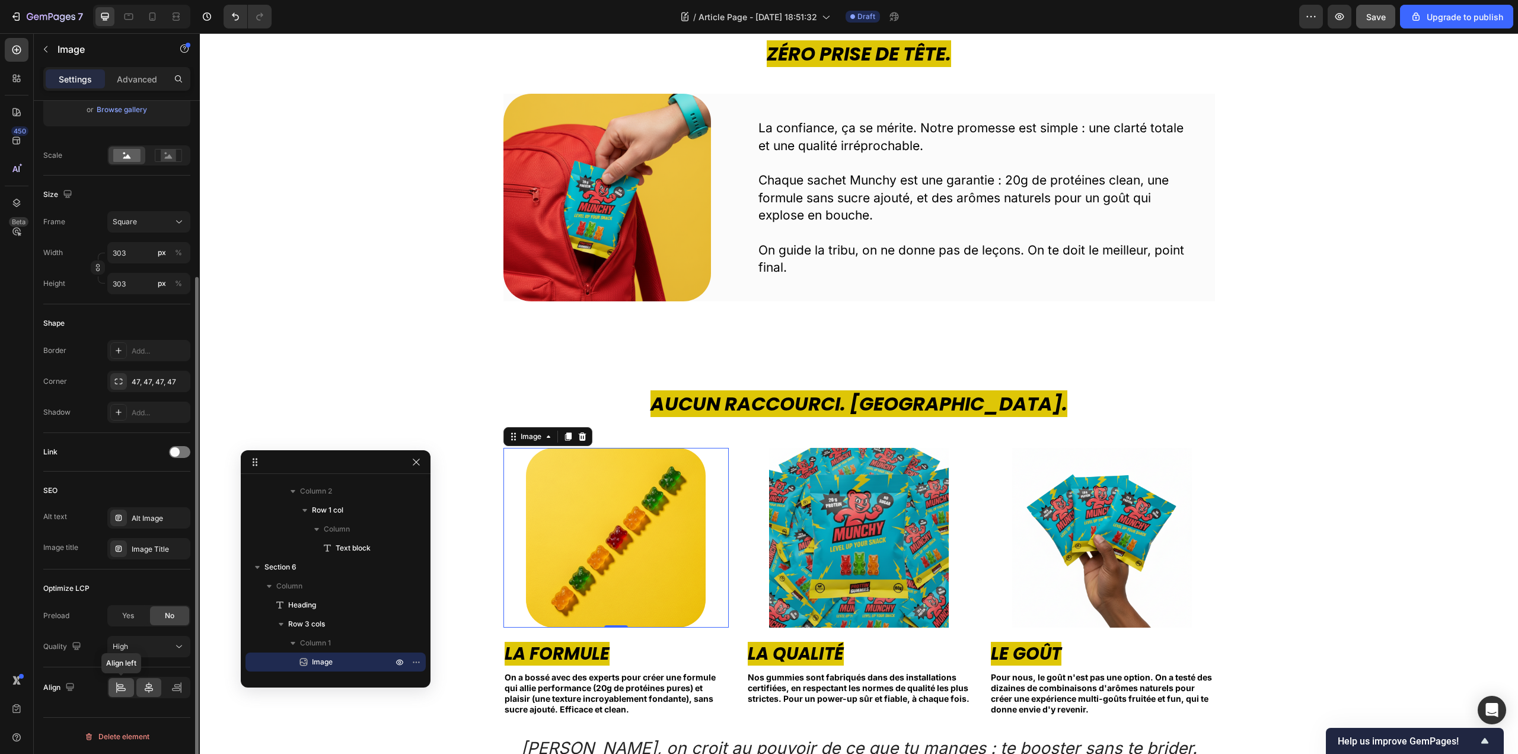
click at [117, 695] on div at bounding box center [121, 687] width 25 height 19
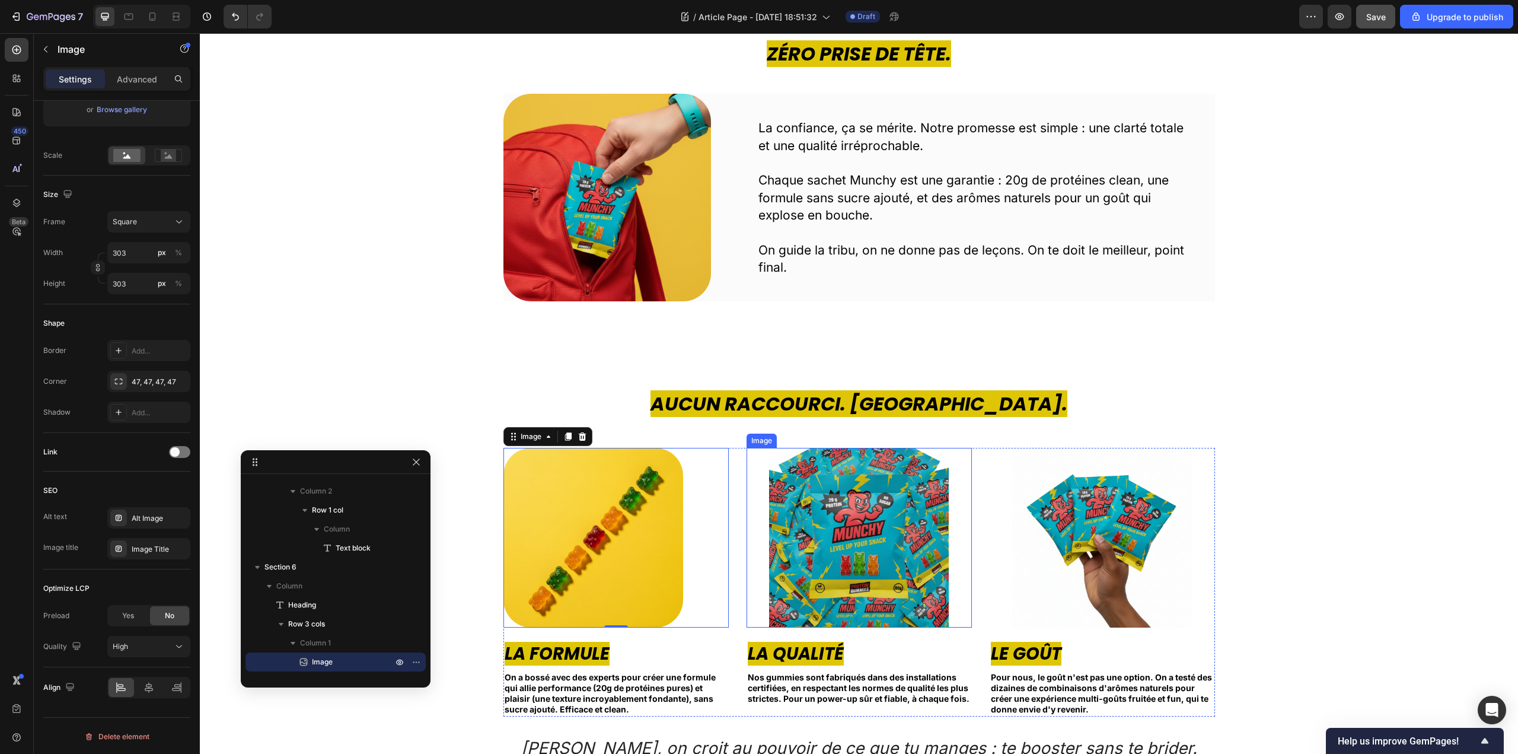
click at [759, 538] on div at bounding box center [858, 538] width 225 height 180
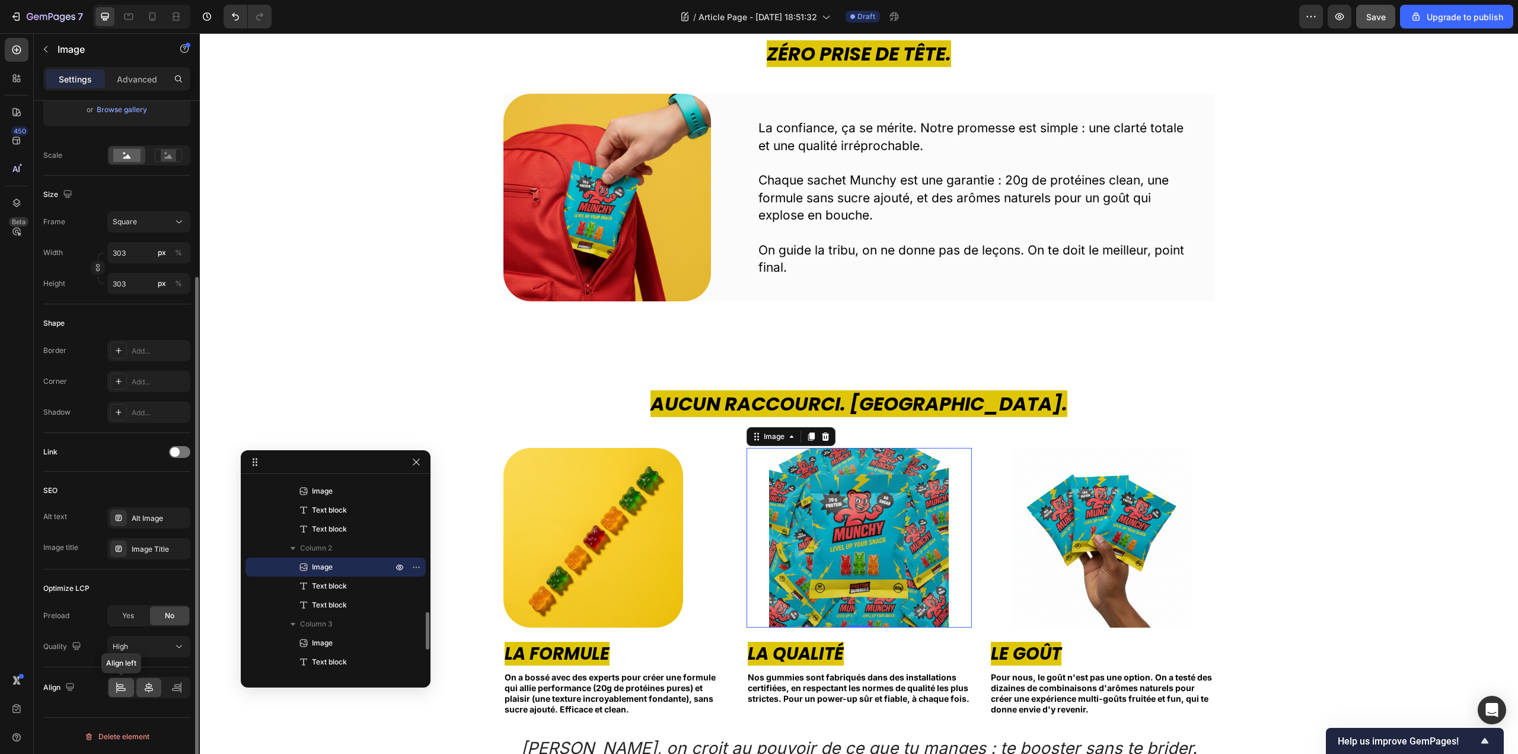
click at [118, 685] on icon at bounding box center [120, 685] width 6 height 3
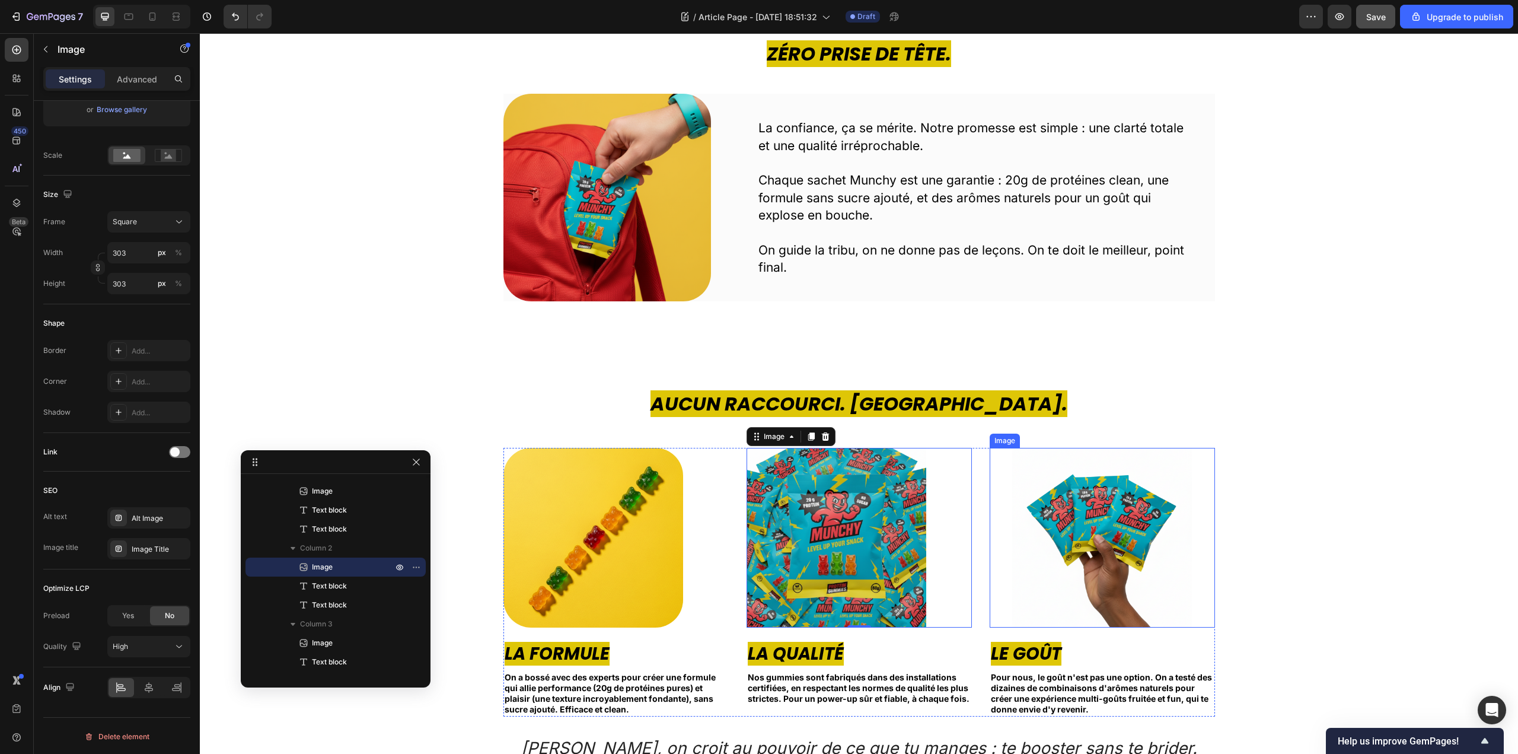
click at [1048, 567] on img at bounding box center [1102, 538] width 180 height 180
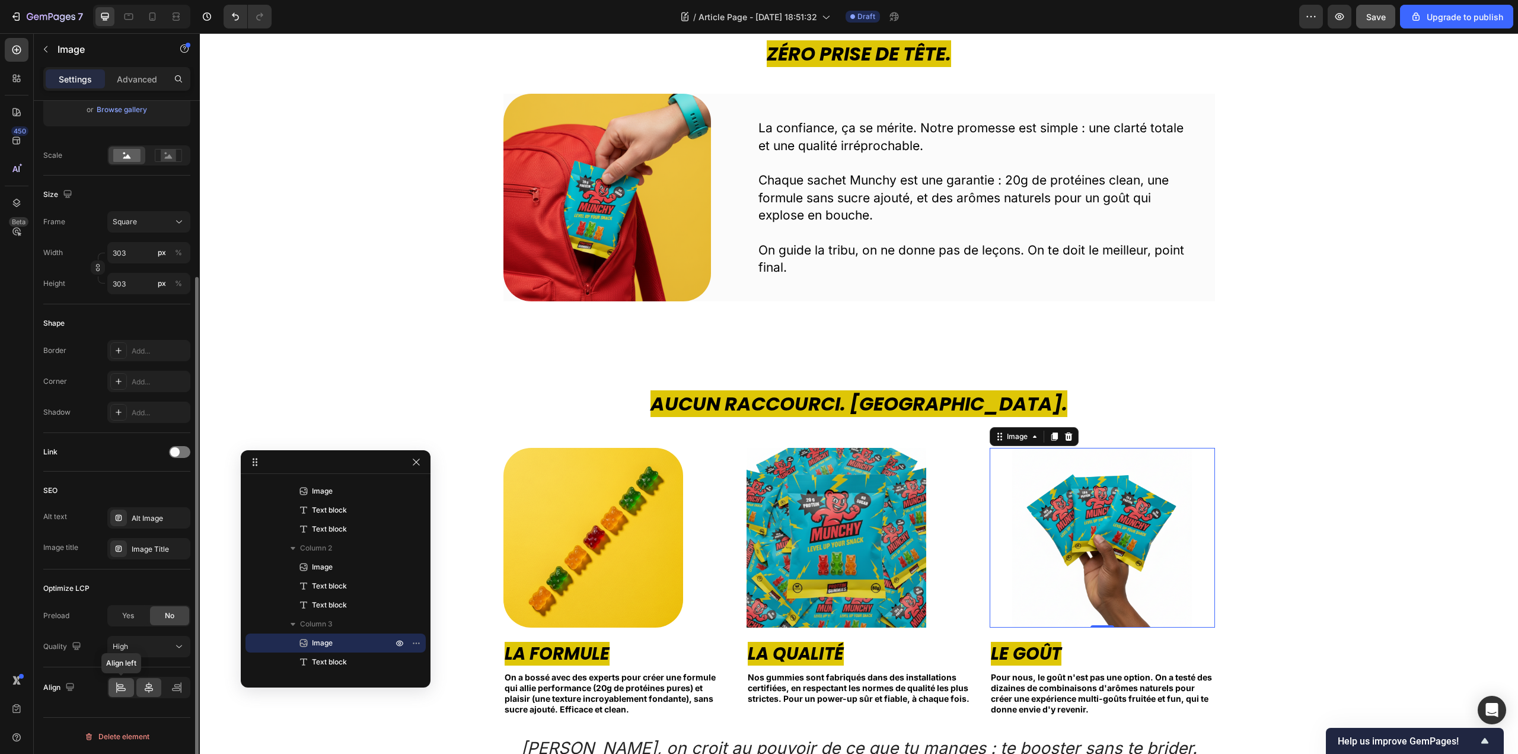
click at [123, 690] on icon at bounding box center [121, 687] width 12 height 12
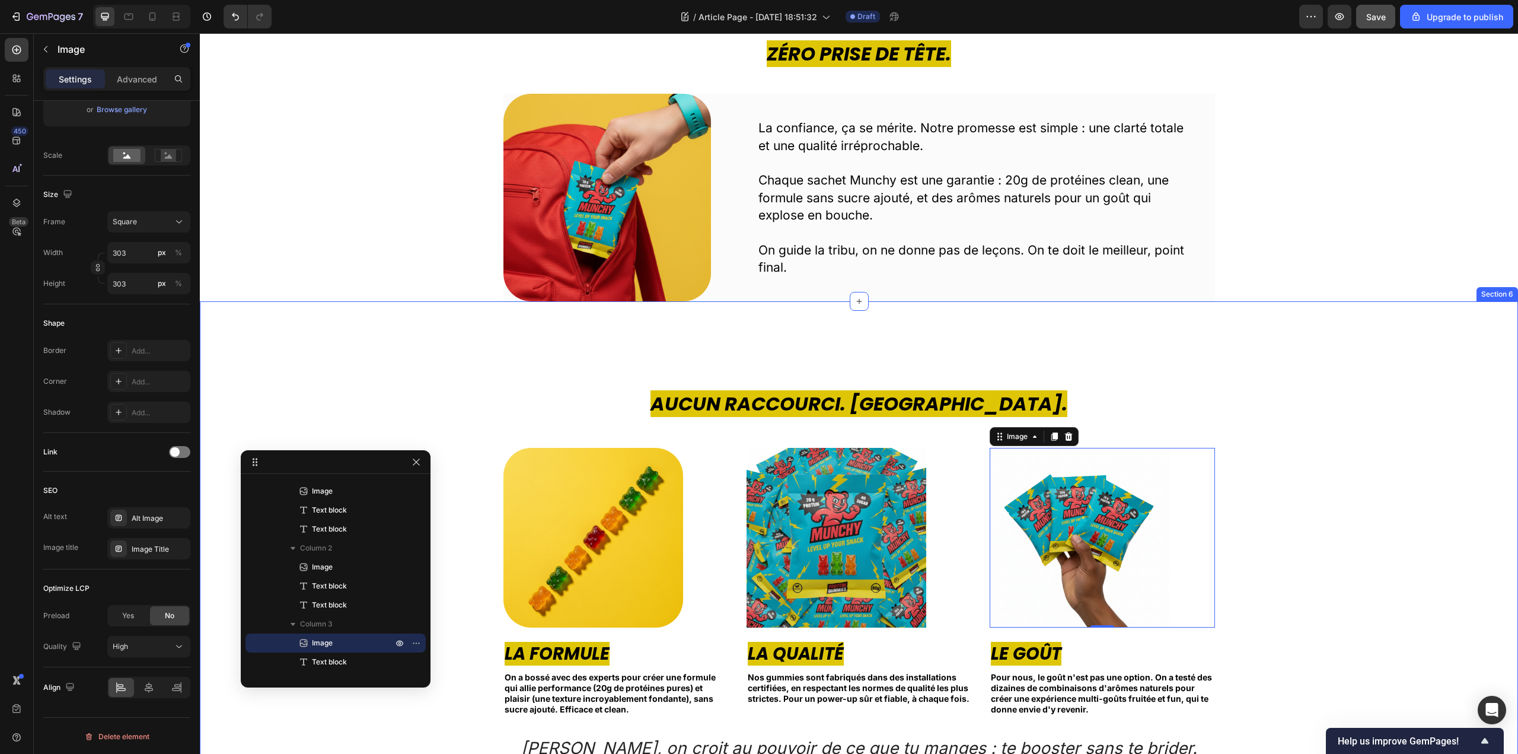
click at [1374, 568] on div "Aucun Raccourci. Jamais. Heading Image La Formule Text block On a bossé avec de…" at bounding box center [859, 606] width 1300 height 432
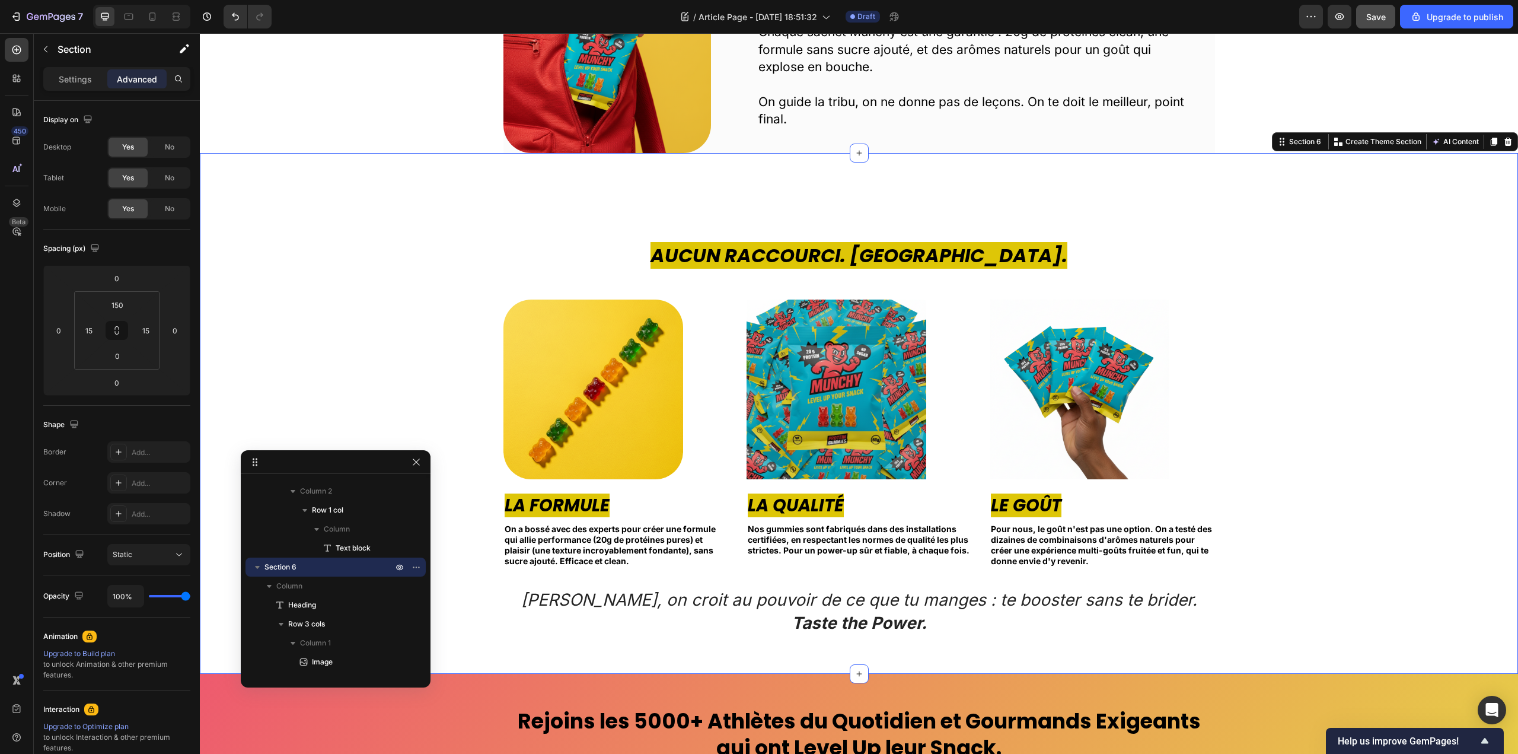
scroll to position [1067, 0]
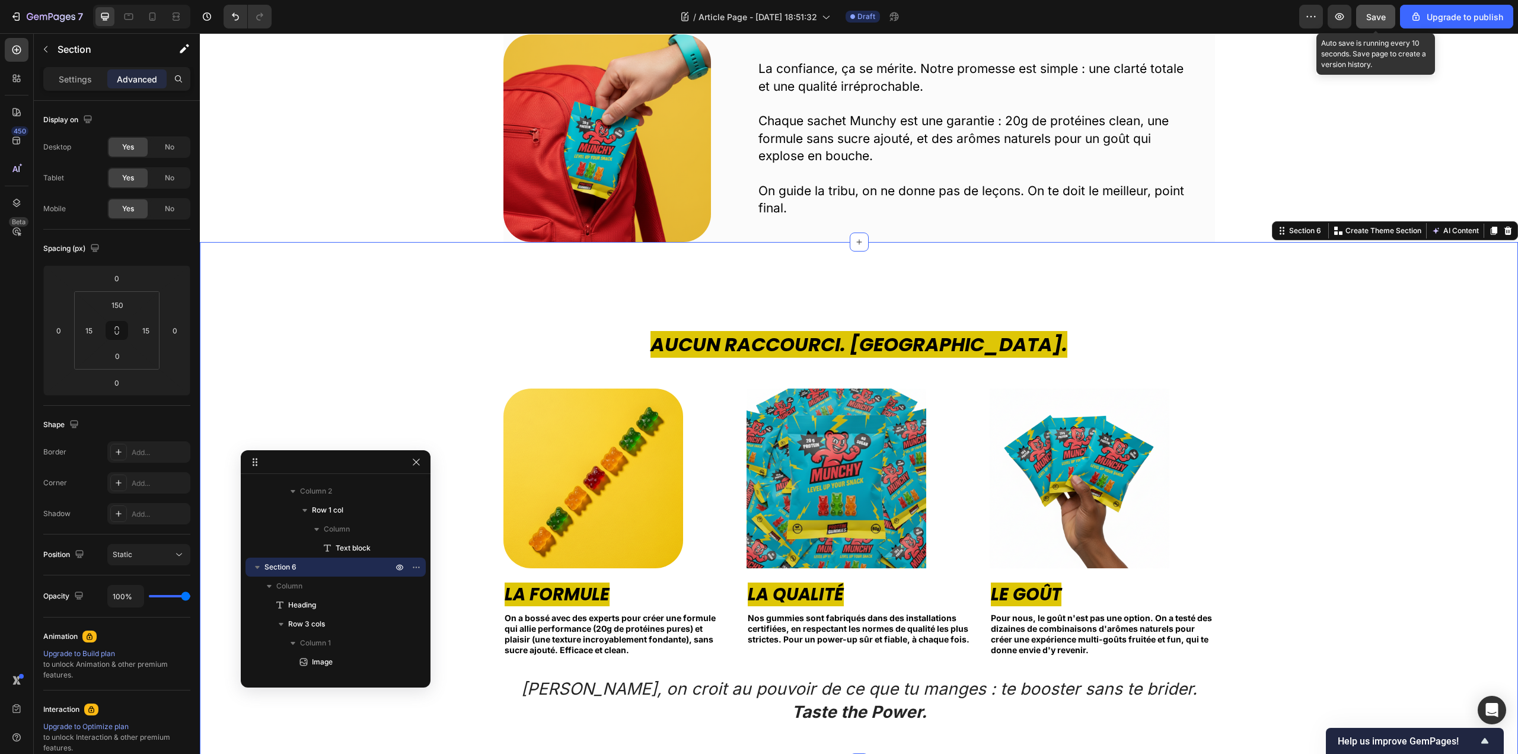
click at [1386, 19] on span "Save" at bounding box center [1376, 17] width 20 height 10
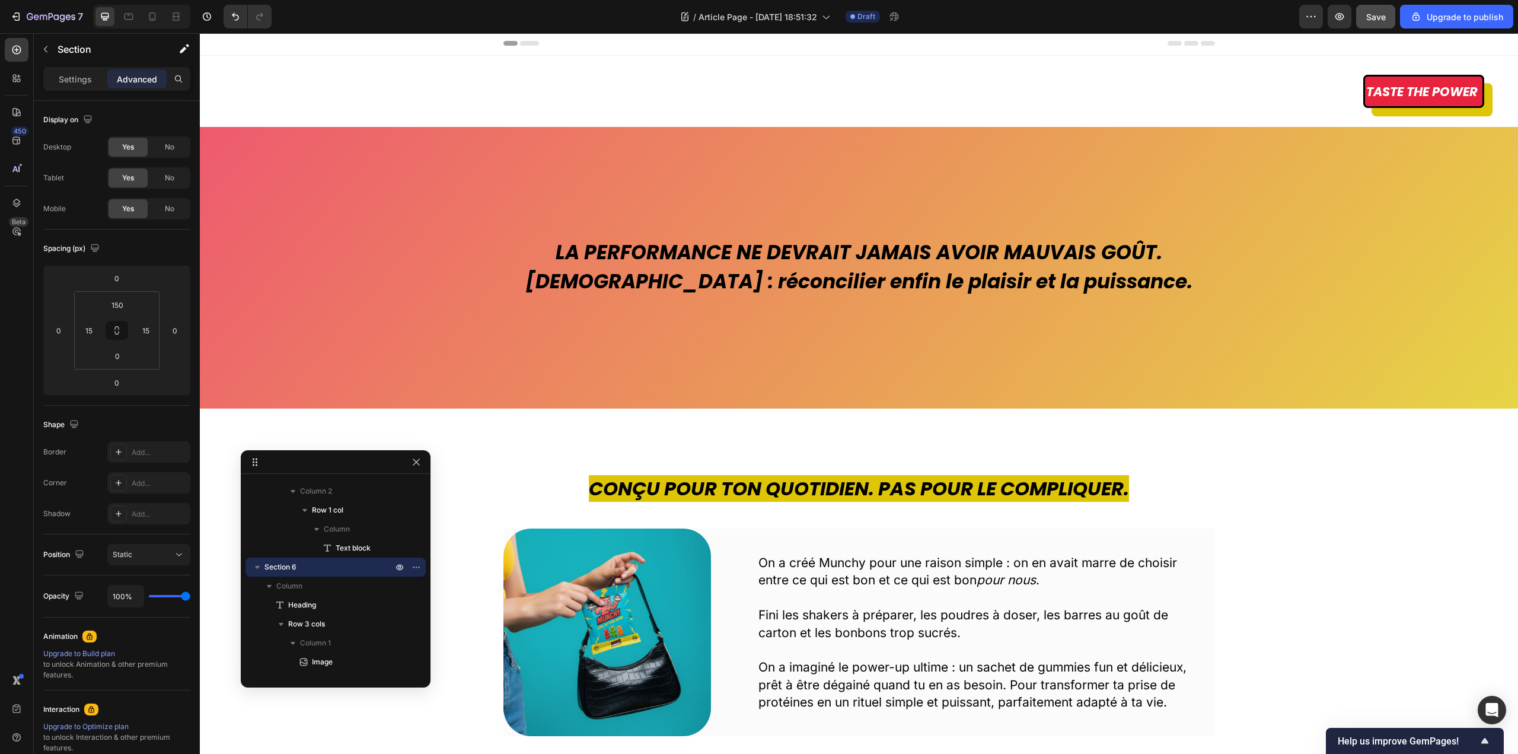
scroll to position [0, 0]
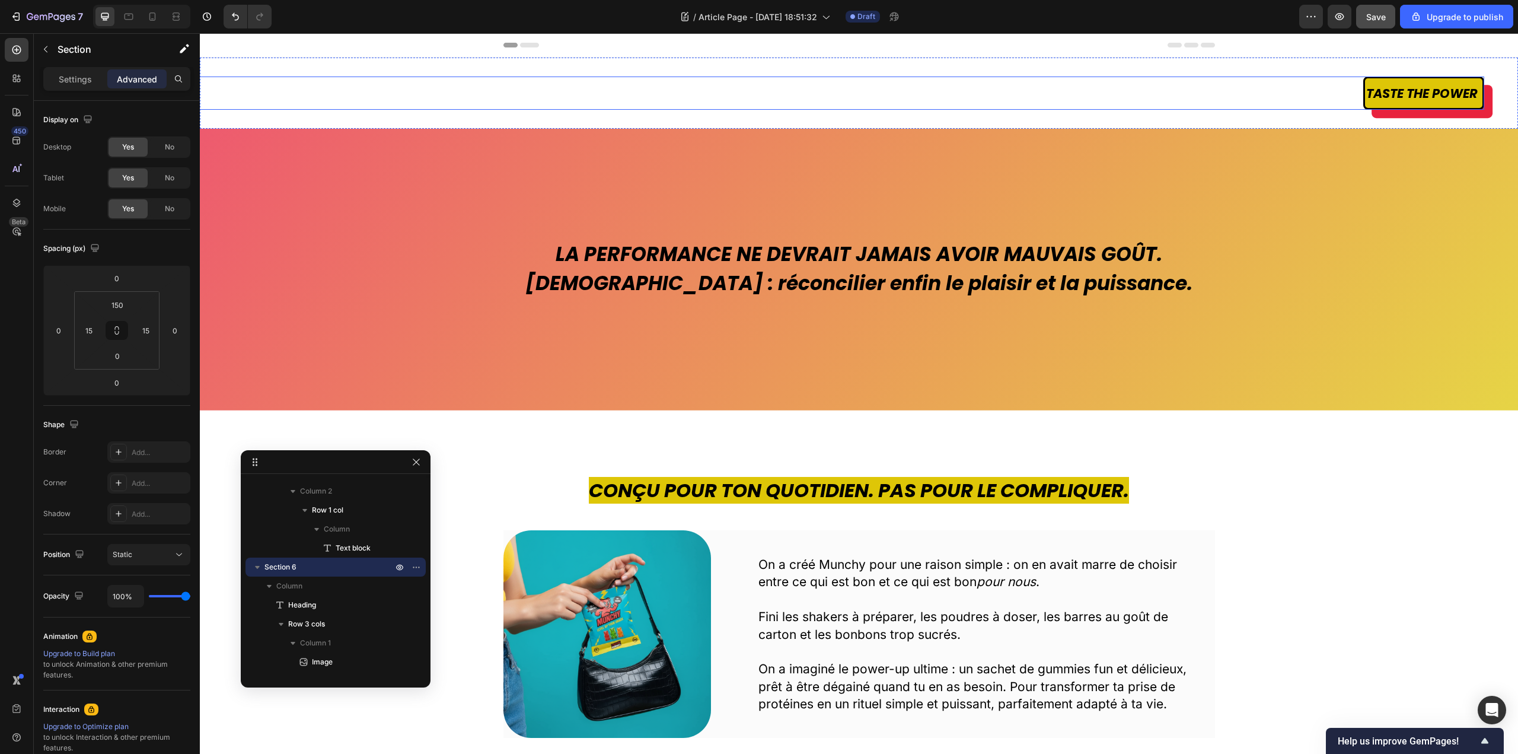
click at [1363, 93] on link "Taste the power" at bounding box center [1423, 92] width 121 height 33
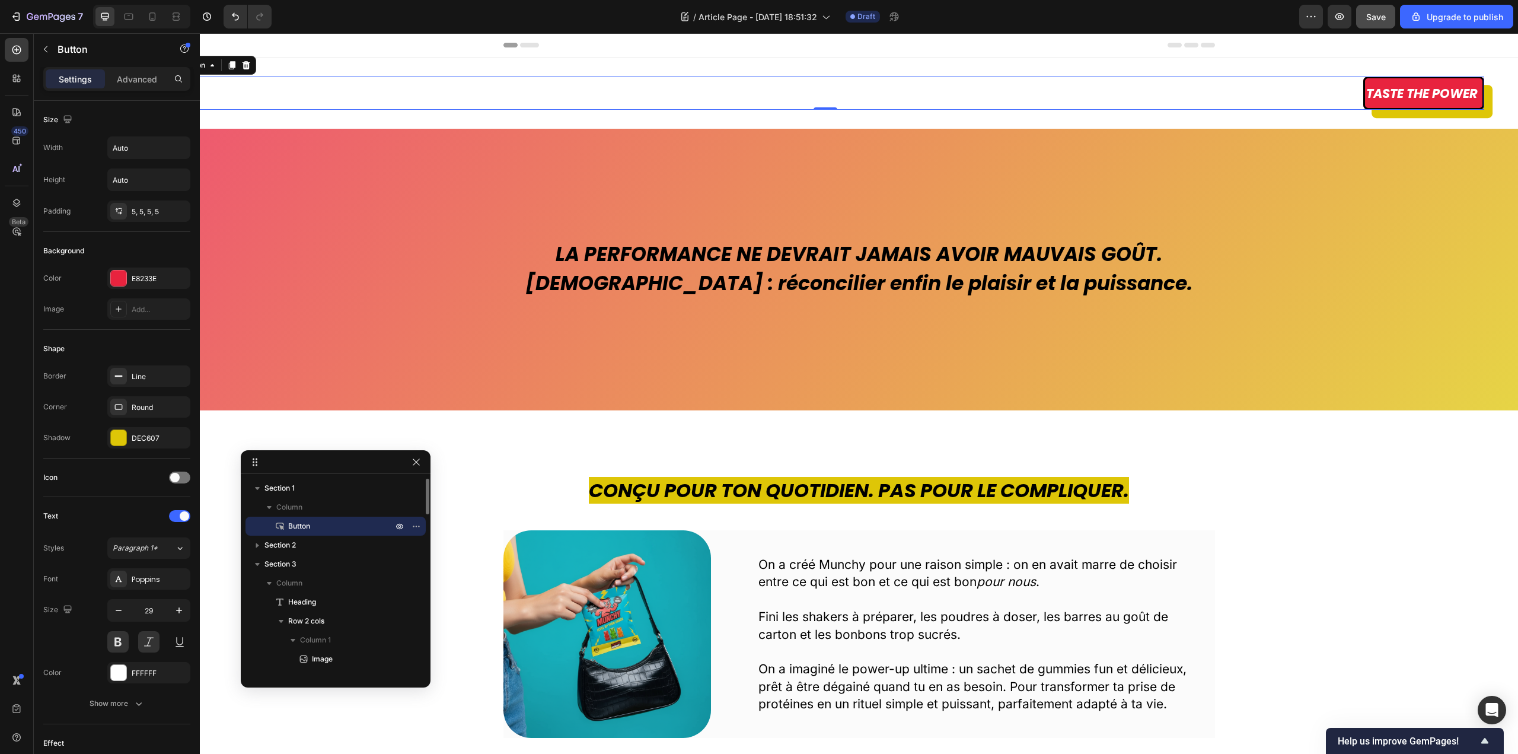
drag, startPoint x: 313, startPoint y: 526, endPoint x: 311, endPoint y: 520, distance: 6.2
click at [311, 520] on p "Button" at bounding box center [327, 526] width 107 height 12
drag, startPoint x: 298, startPoint y: 529, endPoint x: 292, endPoint y: 476, distance: 53.7
click at [292, 476] on div "Section 1 Column Button Section 2 Section 3 Column Heading Row 2 cols Column 1 …" at bounding box center [336, 576] width 190 height 205
drag, startPoint x: 310, startPoint y: 529, endPoint x: 327, endPoint y: 534, distance: 18.6
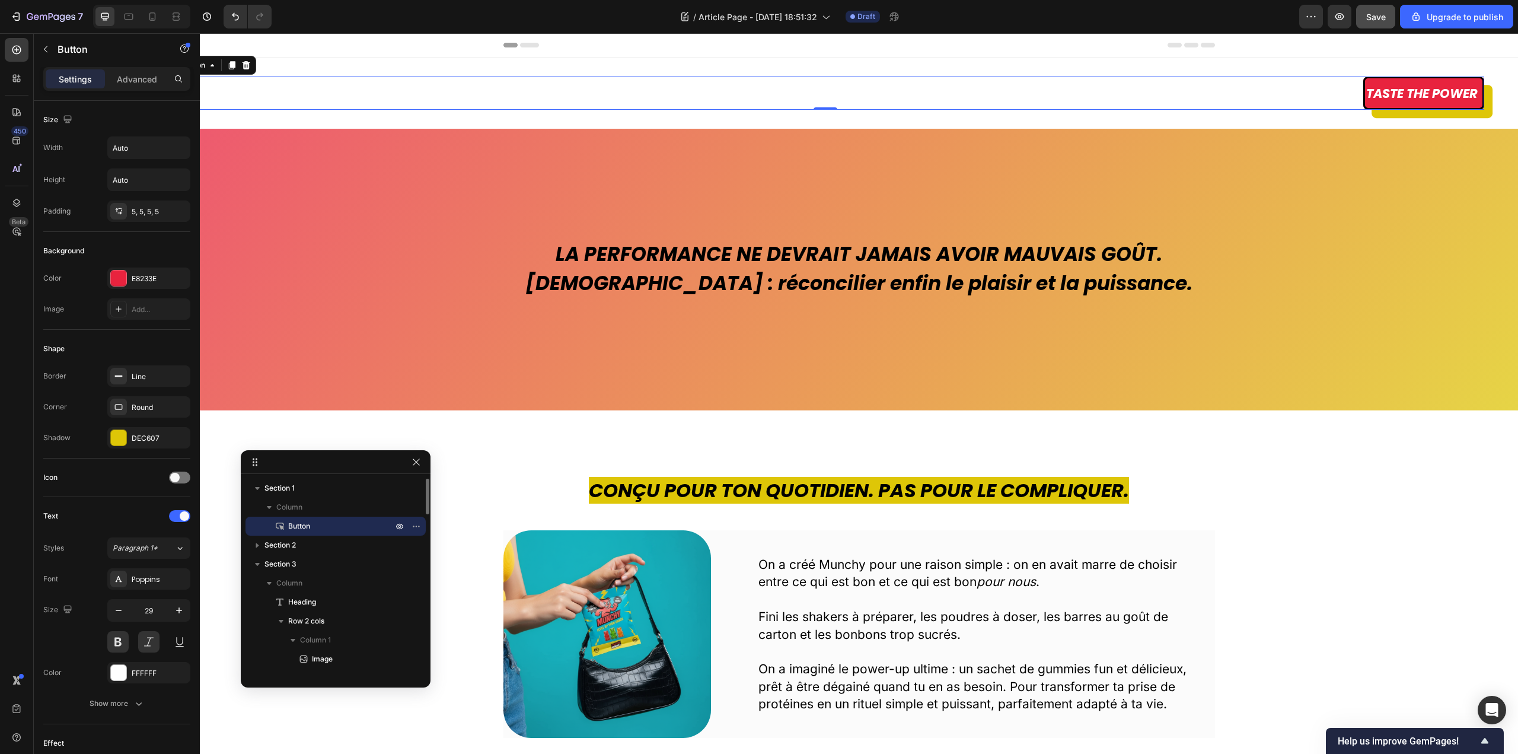
click at [327, 534] on div "Button" at bounding box center [335, 525] width 171 height 19
drag, startPoint x: 288, startPoint y: 487, endPoint x: 301, endPoint y: 505, distance: 22.1
click at [301, 505] on div "Section 1 Column Button" at bounding box center [335, 506] width 180 height 57
click at [95, 702] on div "Show more" at bounding box center [117, 703] width 55 height 12
click at [135, 78] on p "Advanced" at bounding box center [137, 79] width 40 height 12
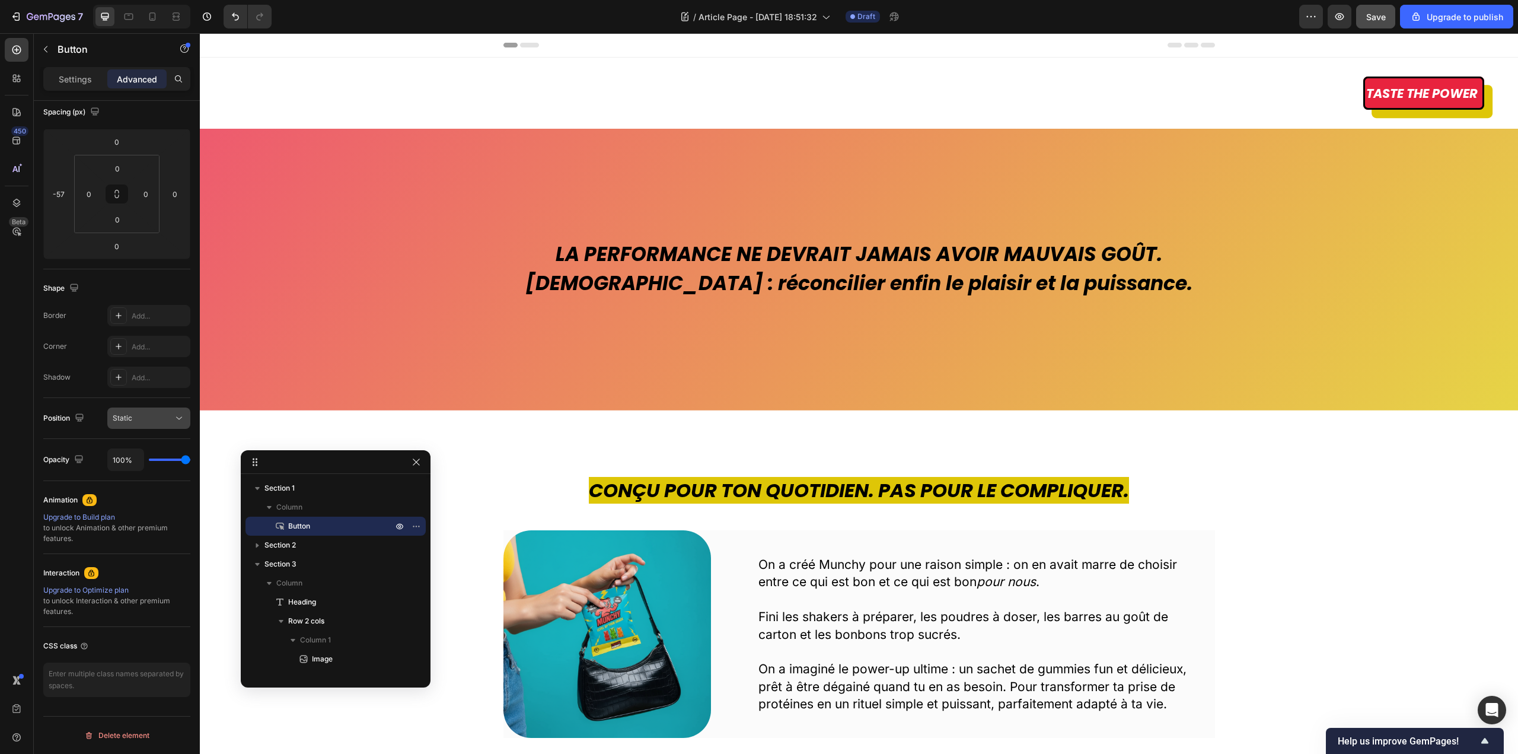
click at [175, 417] on icon at bounding box center [179, 418] width 12 height 12
click at [156, 537] on p "Fixed" at bounding box center [147, 537] width 68 height 11
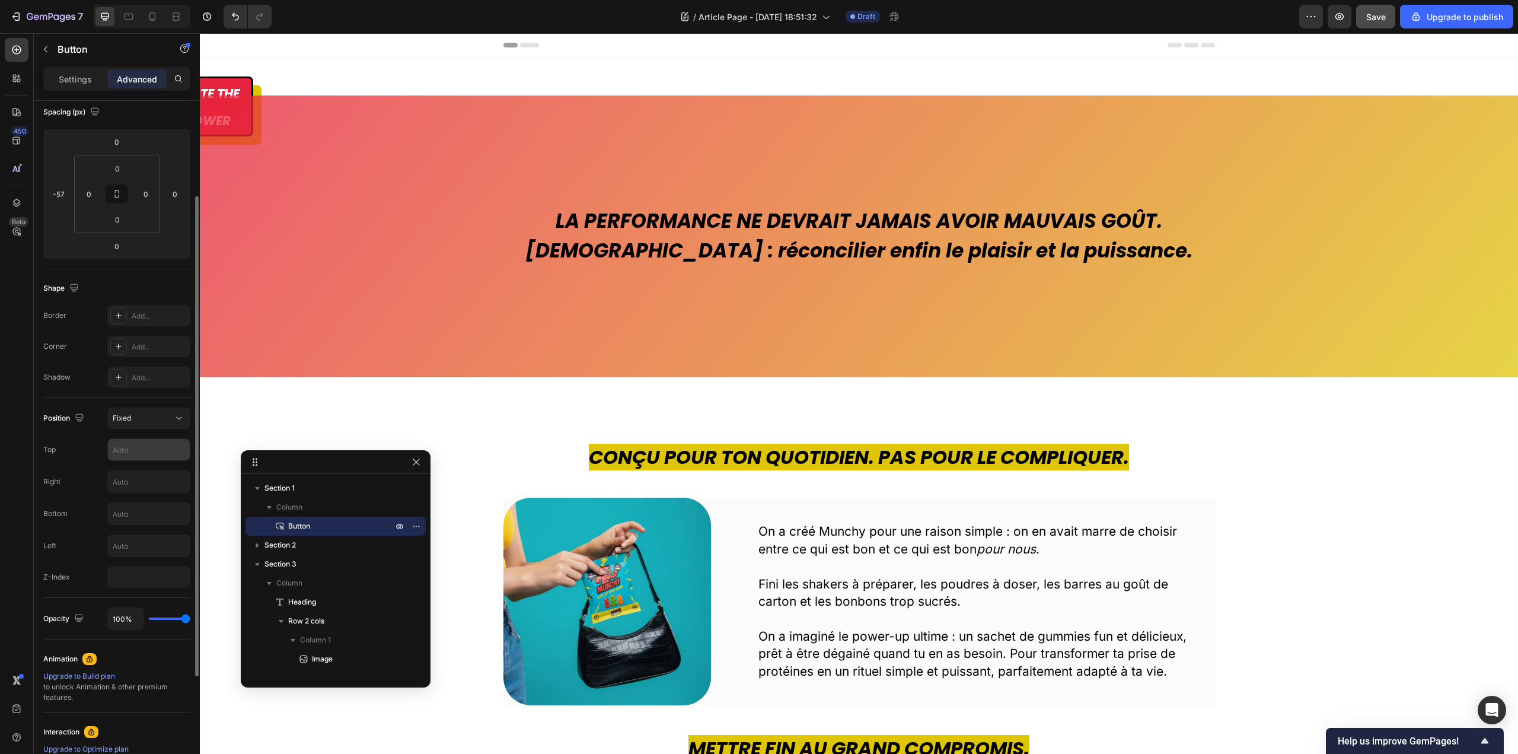
click at [150, 446] on input "text" at bounding box center [149, 449] width 82 height 21
type input "0"
type input "a"
click at [139, 488] on input "text" at bounding box center [149, 481] width 82 height 21
type input "0"
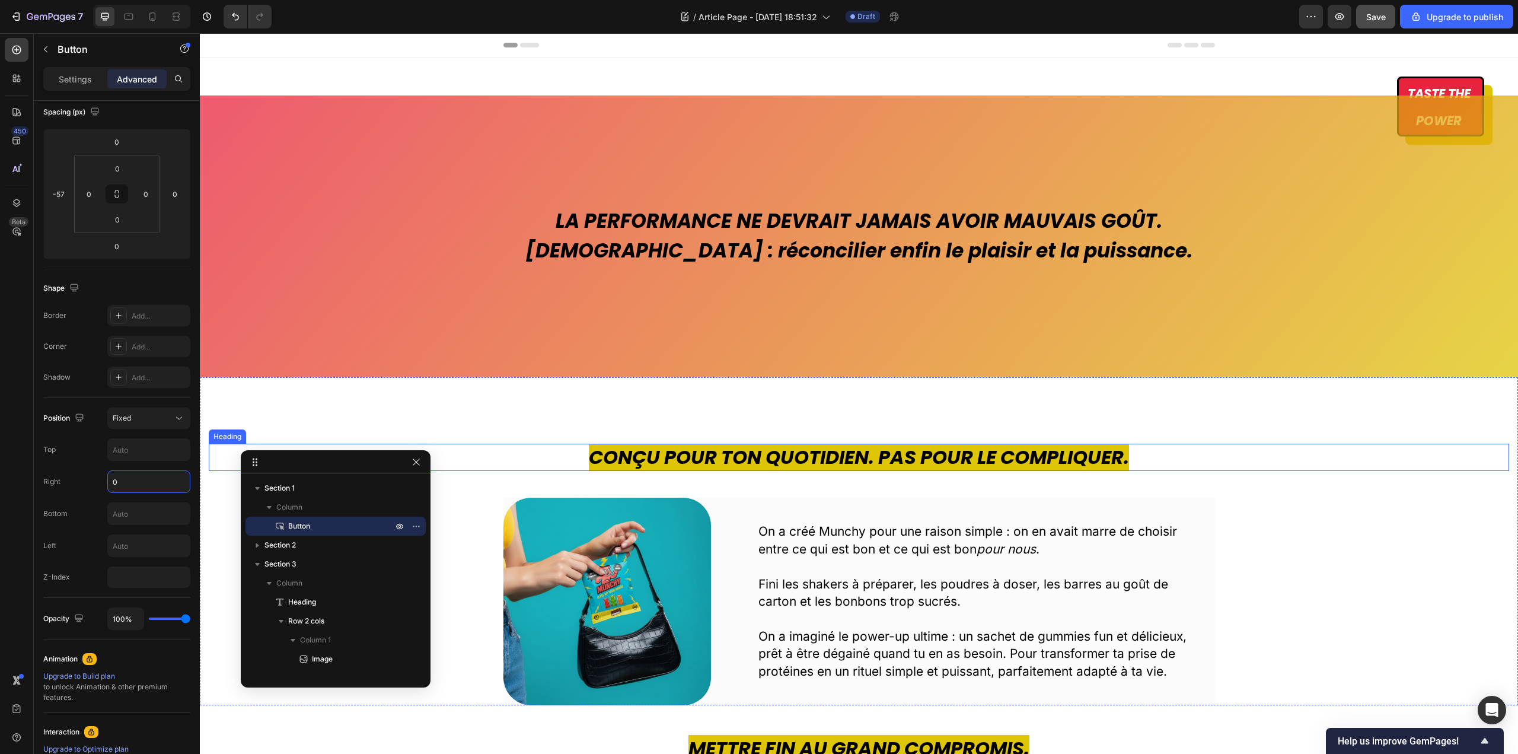
drag, startPoint x: 1443, startPoint y: 467, endPoint x: 1447, endPoint y: 452, distance: 15.6
click at [1443, 467] on h2 "Conçu pour ton quotidien. Pas pour le compliquer." at bounding box center [859, 456] width 1300 height 27
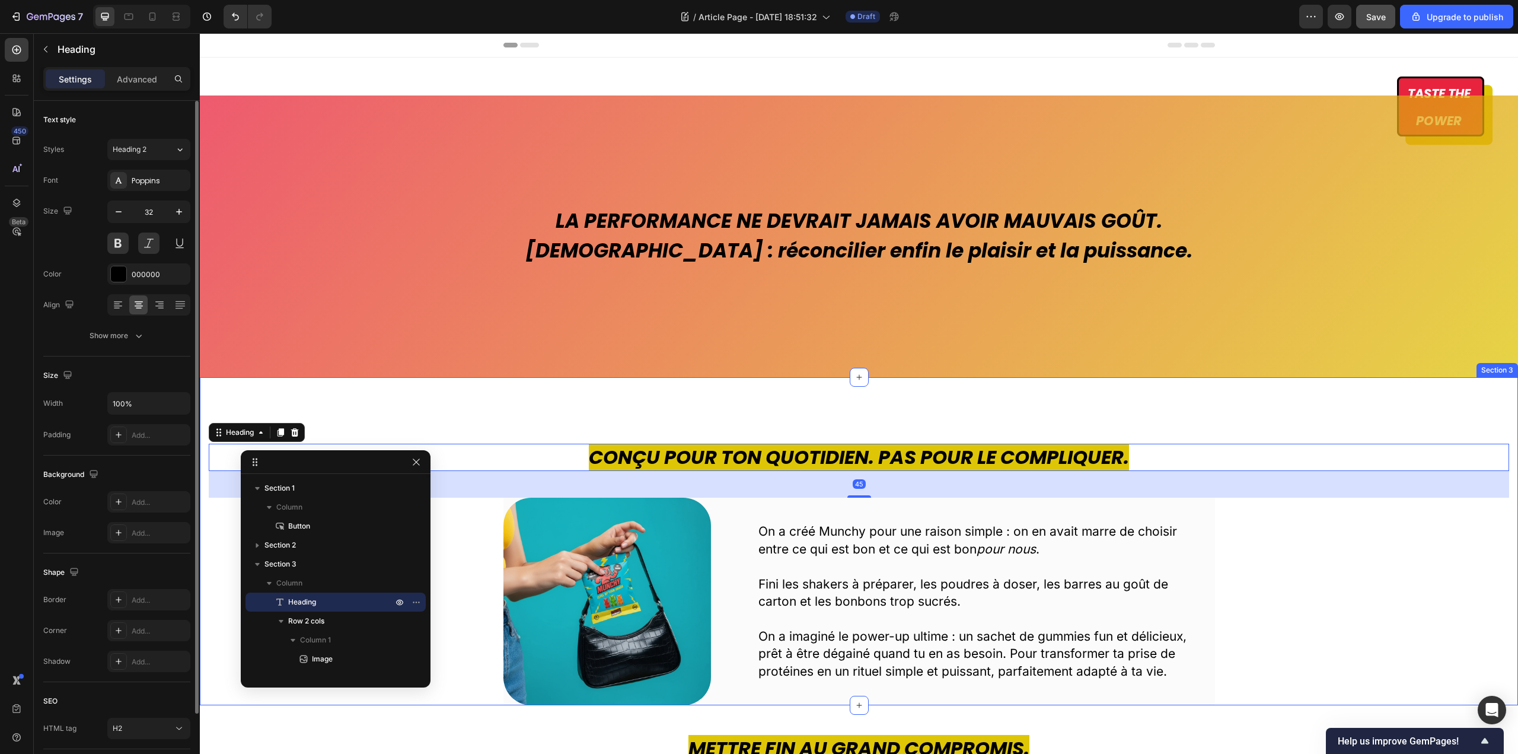
click at [1471, 409] on div "Conçu pour ton quotidien. Pas pour le compliquer. Heading 45 Image On a créé Mu…" at bounding box center [859, 541] width 1318 height 328
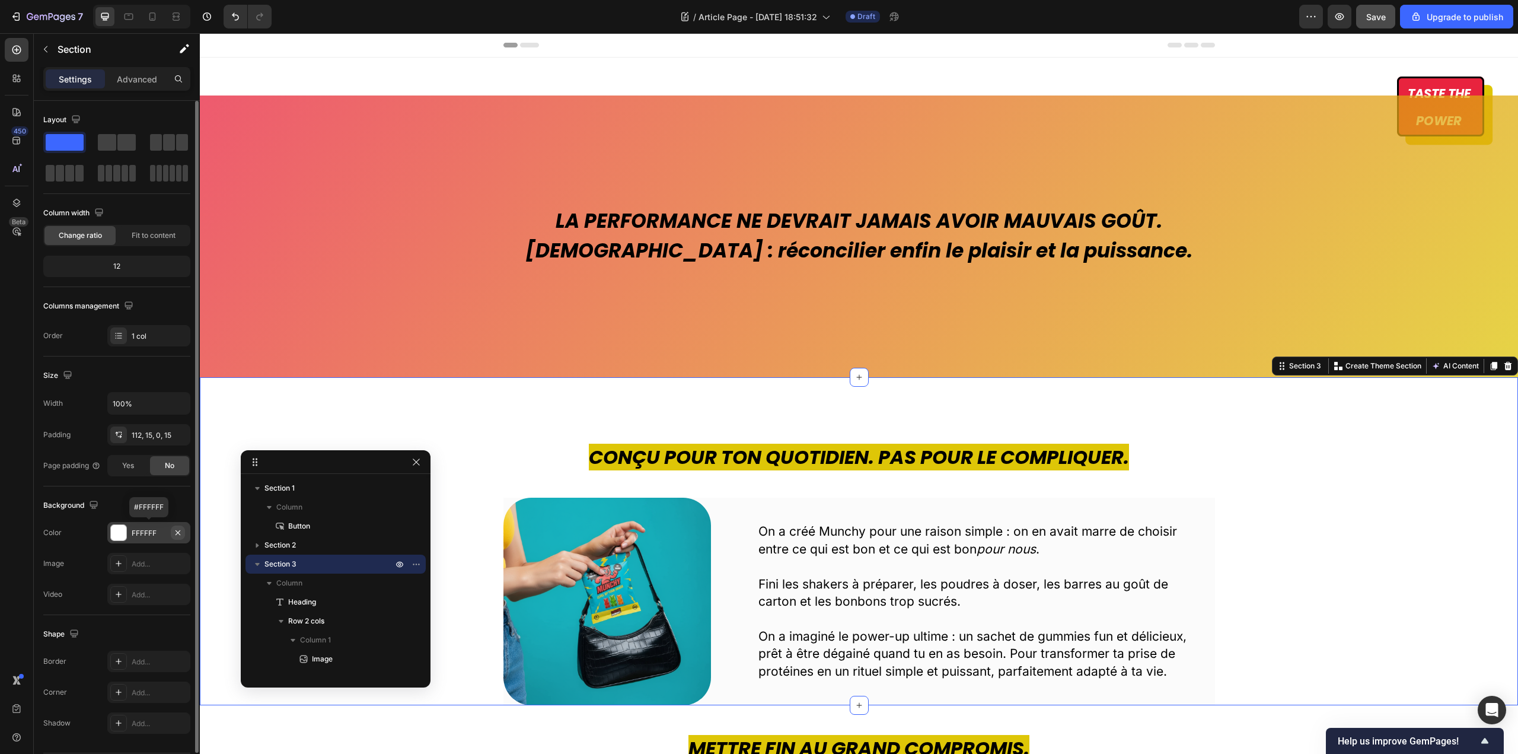
click at [181, 532] on icon "button" at bounding box center [177, 532] width 9 height 9
click at [1412, 411] on div "Conçu pour ton quotidien. Pas pour le compliquer. Heading Image On a créé Munch…" at bounding box center [859, 541] width 1318 height 328
click at [1198, 569] on div "On a créé Munchy pour une raison simple : on en avait marre de choisir entre ce…" at bounding box center [978, 600] width 474 height 157
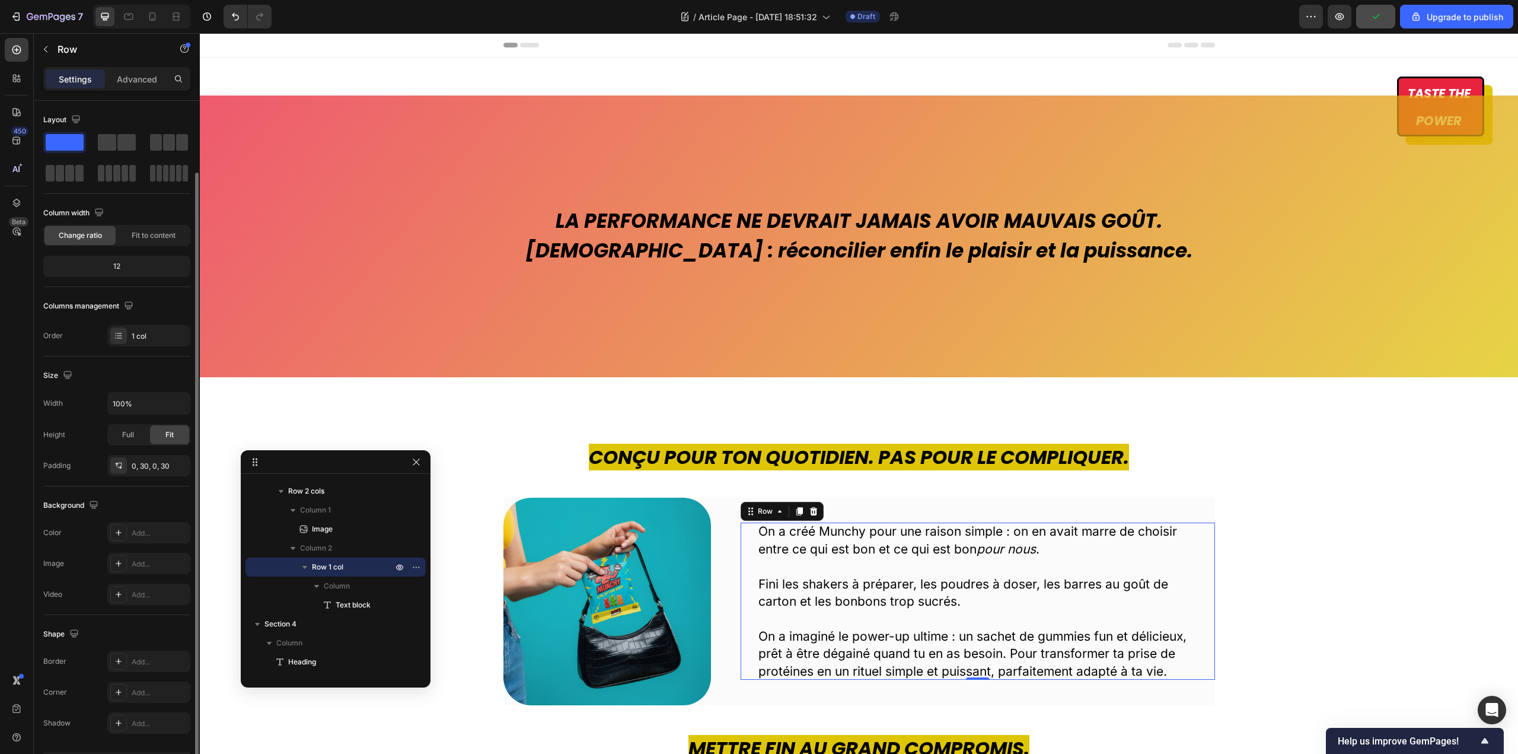
scroll to position [37, 0]
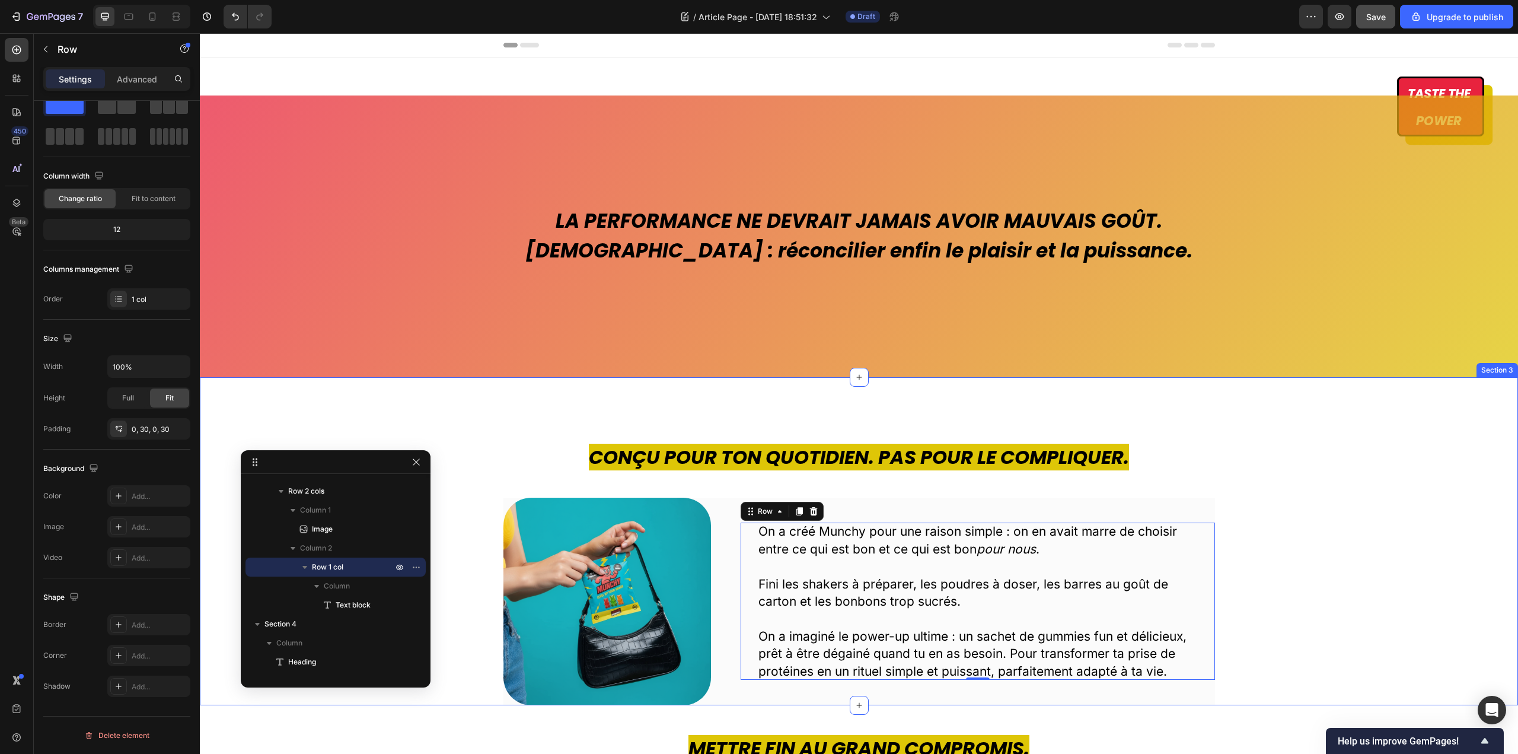
click at [1399, 457] on h2 "Conçu pour ton quotidien. Pas pour le compliquer." at bounding box center [859, 456] width 1300 height 27
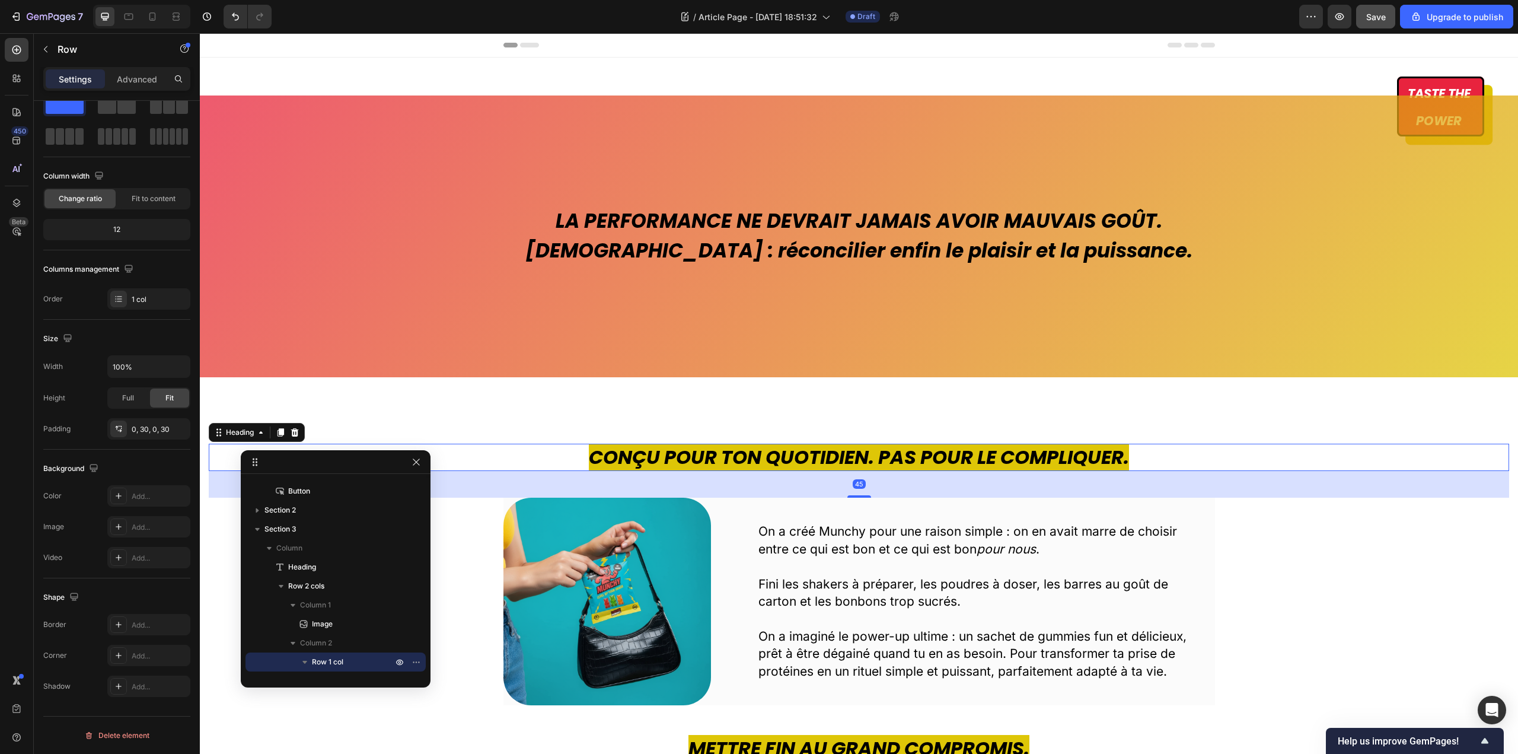
scroll to position [0, 0]
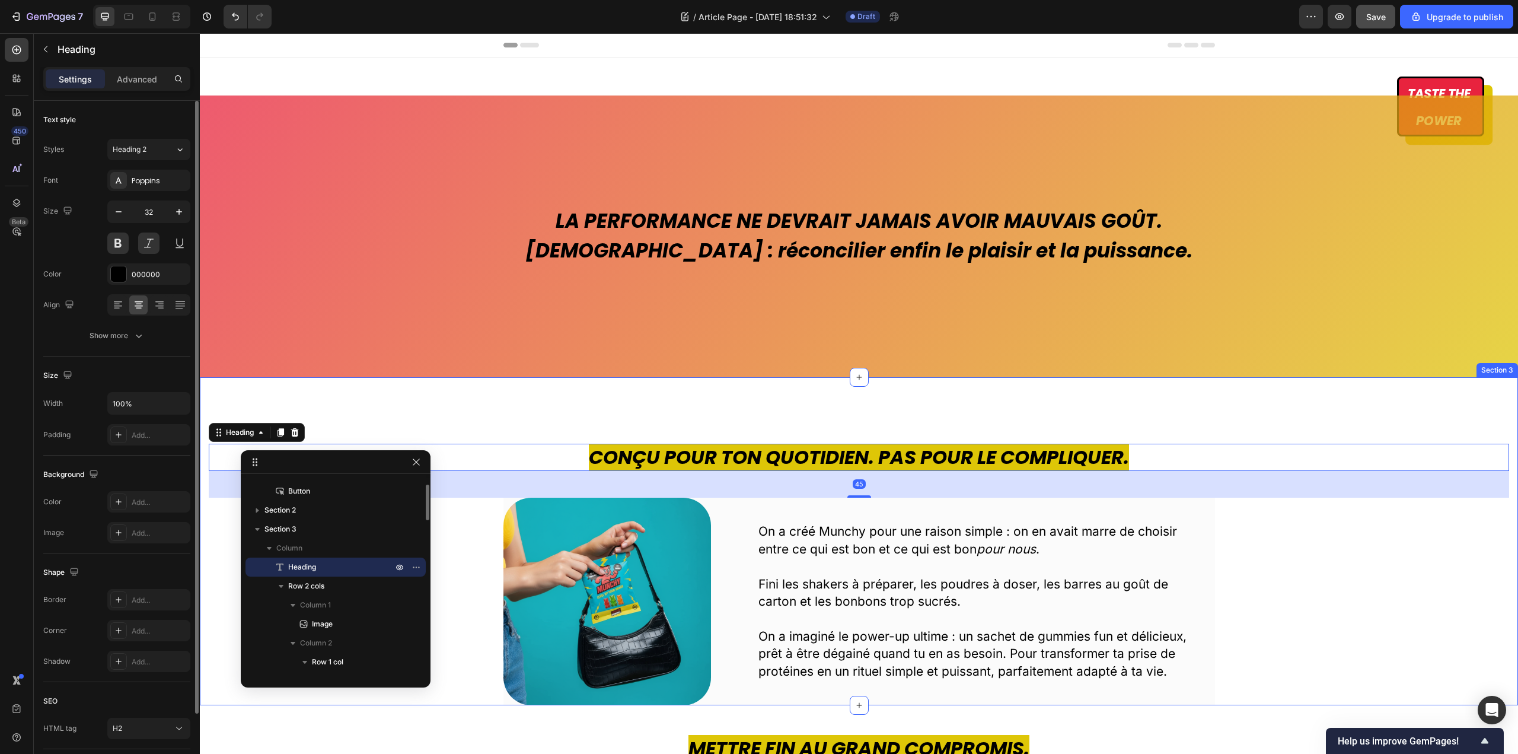
click at [1425, 408] on div "Conçu pour ton quotidien. Pas pour le compliquer. Heading 45 Image On a créé Mu…" at bounding box center [859, 541] width 1318 height 328
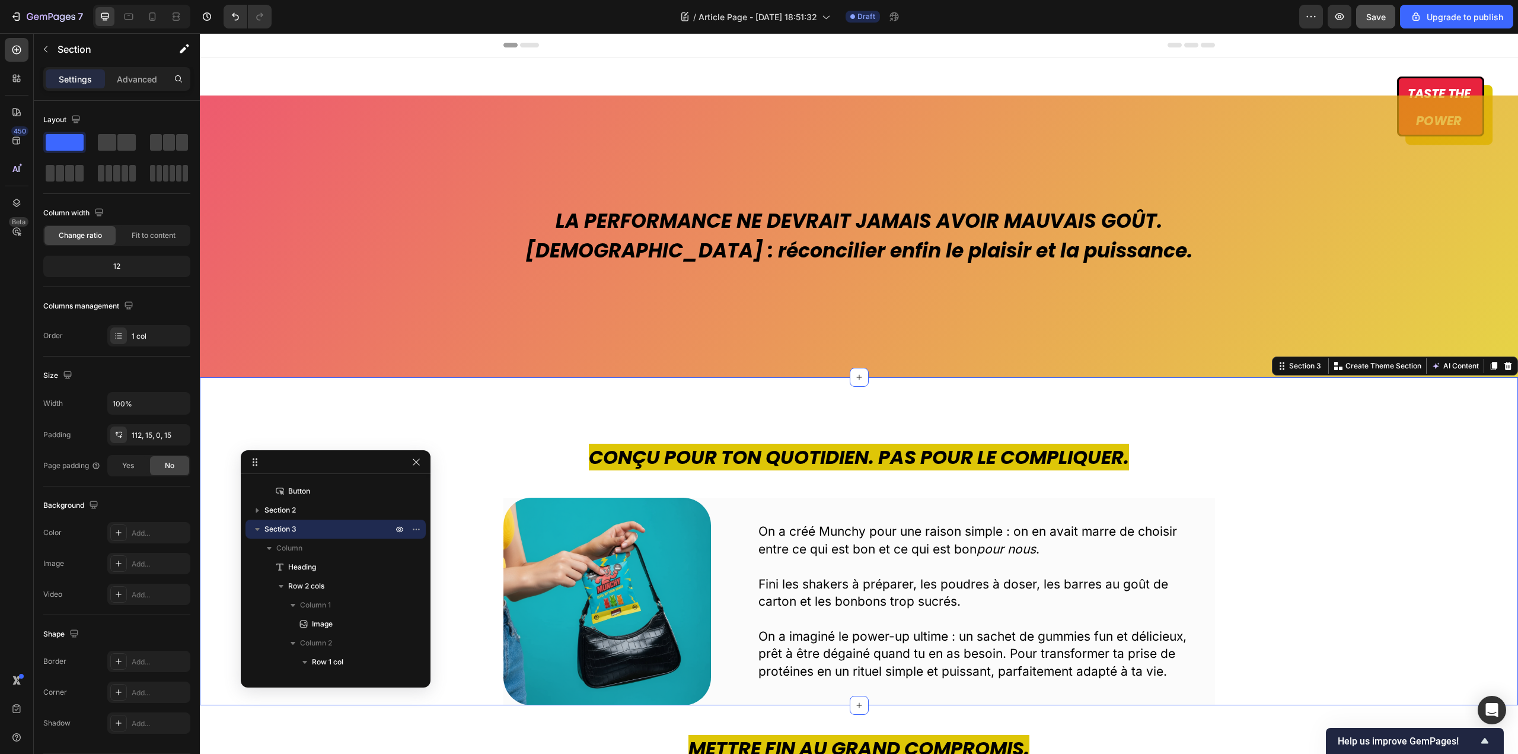
click at [1450, 586] on div "Conçu pour ton quotidien. Pas pour le compliquer. Heading Image On a créé Munch…" at bounding box center [859, 573] width 1300 height 261
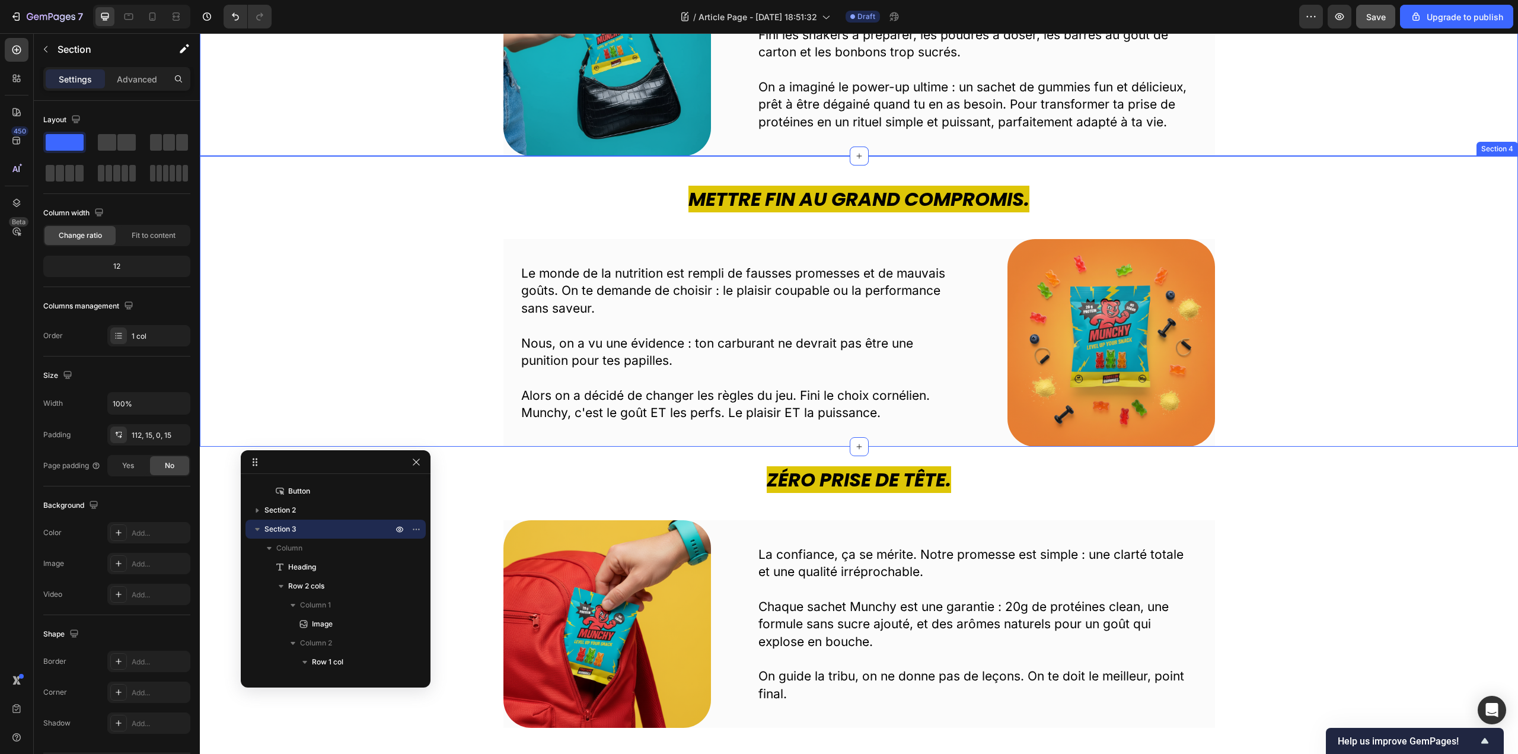
scroll to position [652, 0]
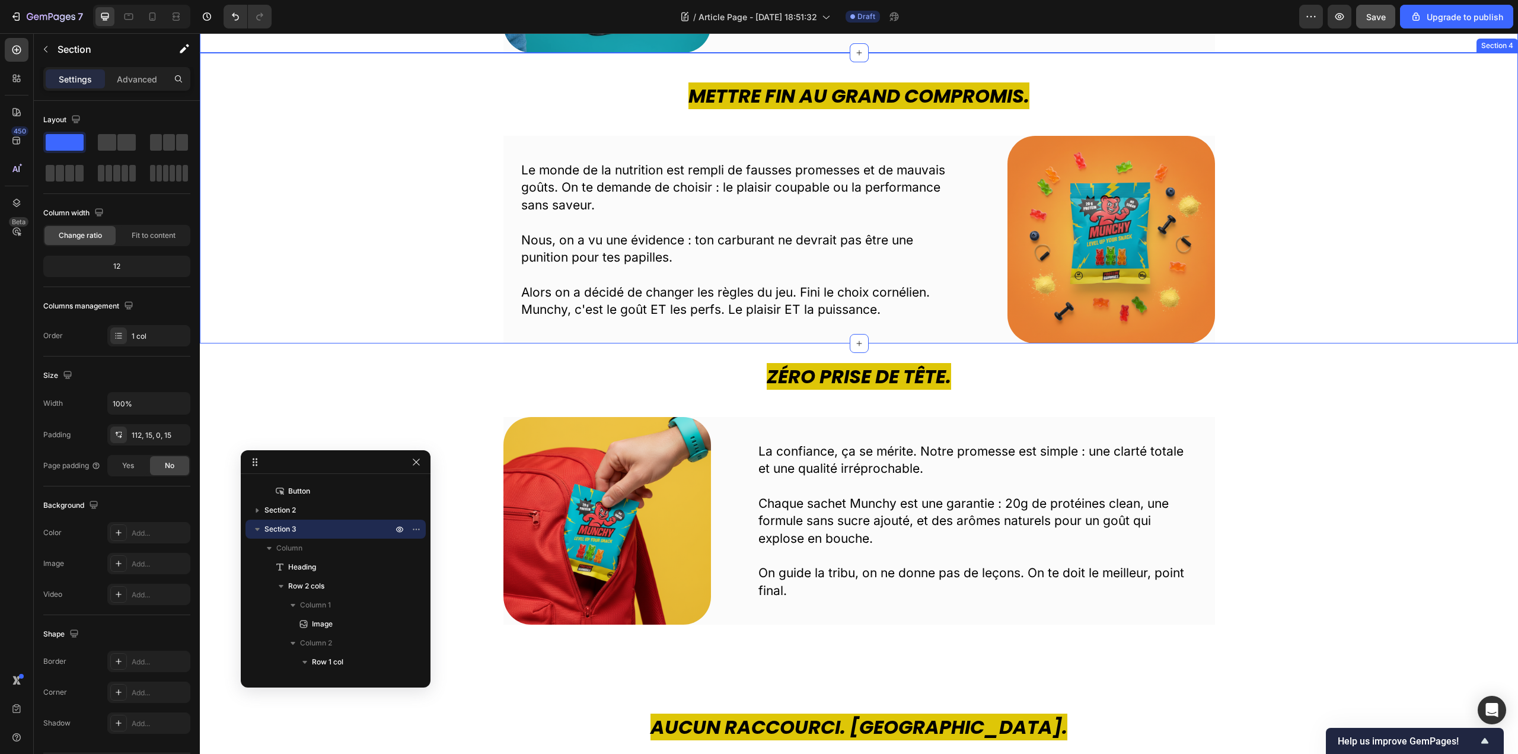
click at [1466, 256] on div "Mettre fin au grand compromis. Heading Le monde de la nutrition est rempli de f…" at bounding box center [859, 212] width 1300 height 261
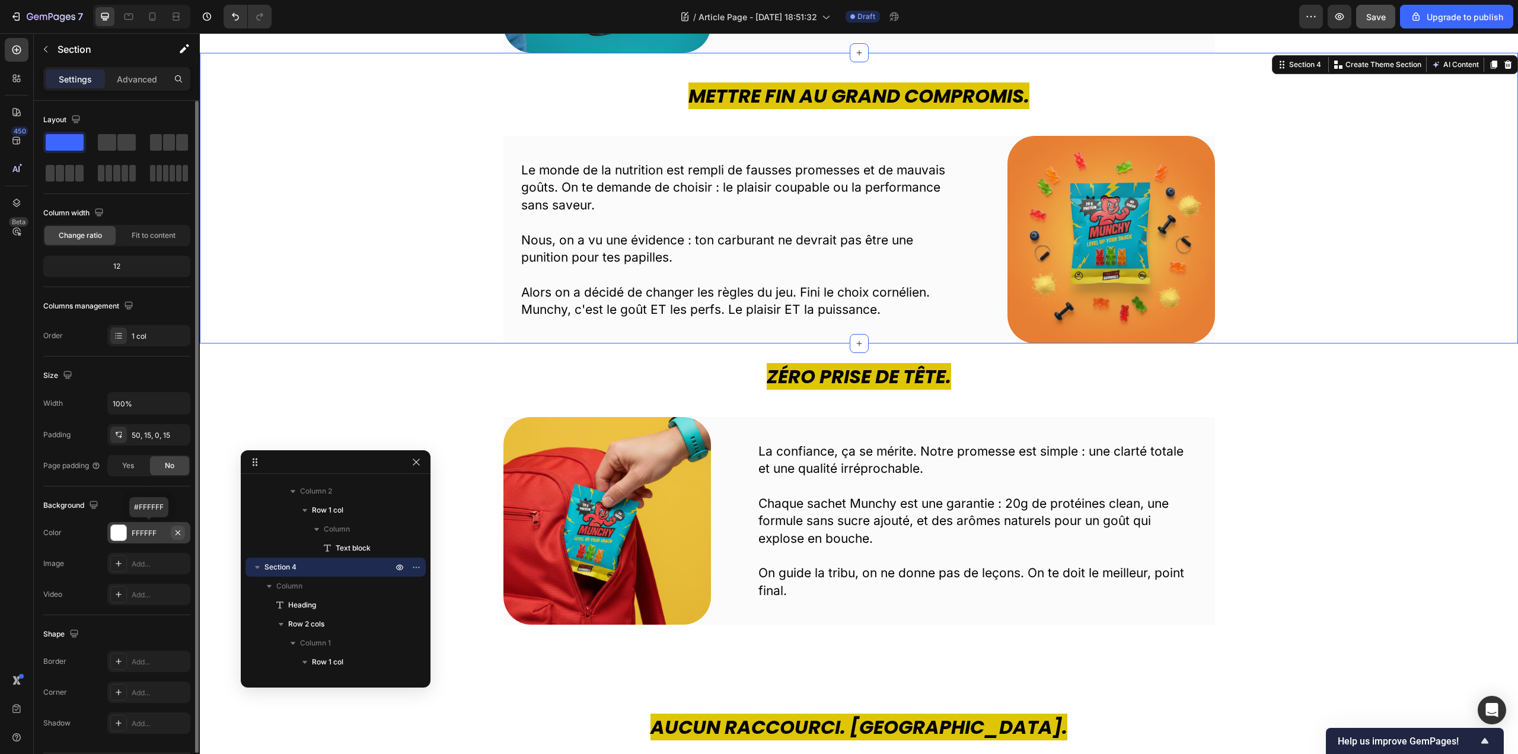
click at [177, 533] on icon "button" at bounding box center [178, 531] width 5 height 5
click at [1453, 454] on div "Zéro Prise de Tête. Heading Image La confiance, ça se mérite. Notre promesse es…" at bounding box center [859, 493] width 1318 height 261
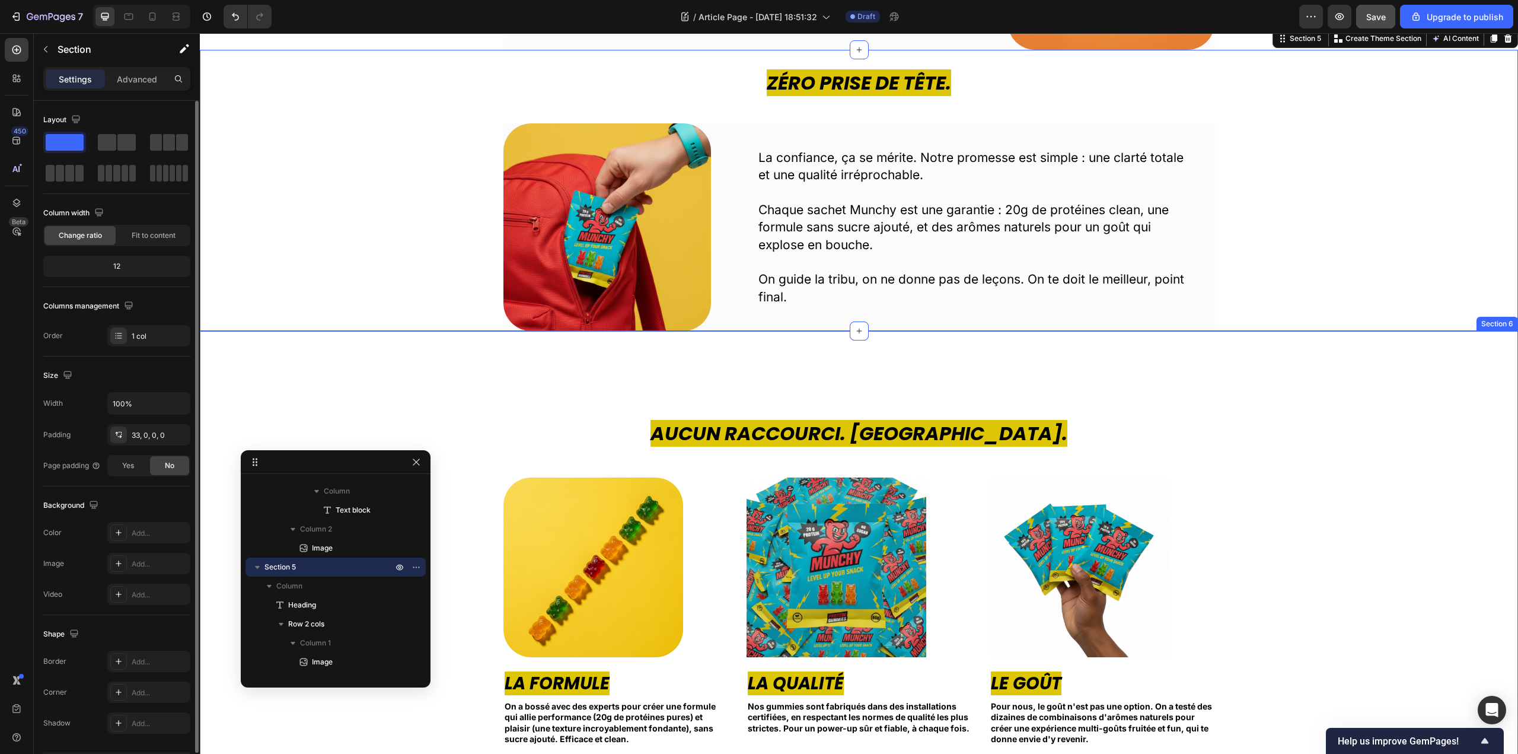
scroll to position [949, 0]
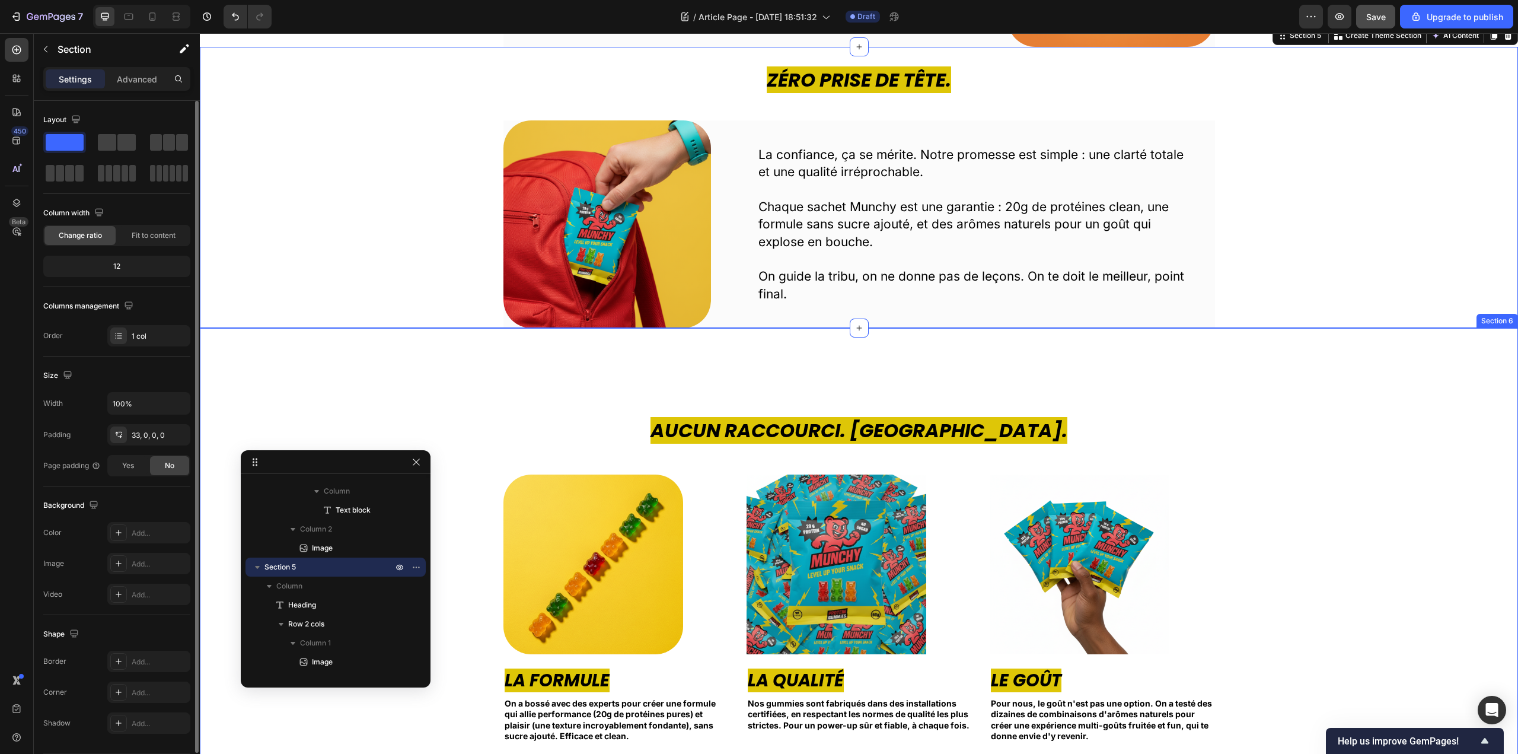
click at [1420, 418] on h2 "Aucun Raccourci. Jamais." at bounding box center [859, 430] width 1300 height 27
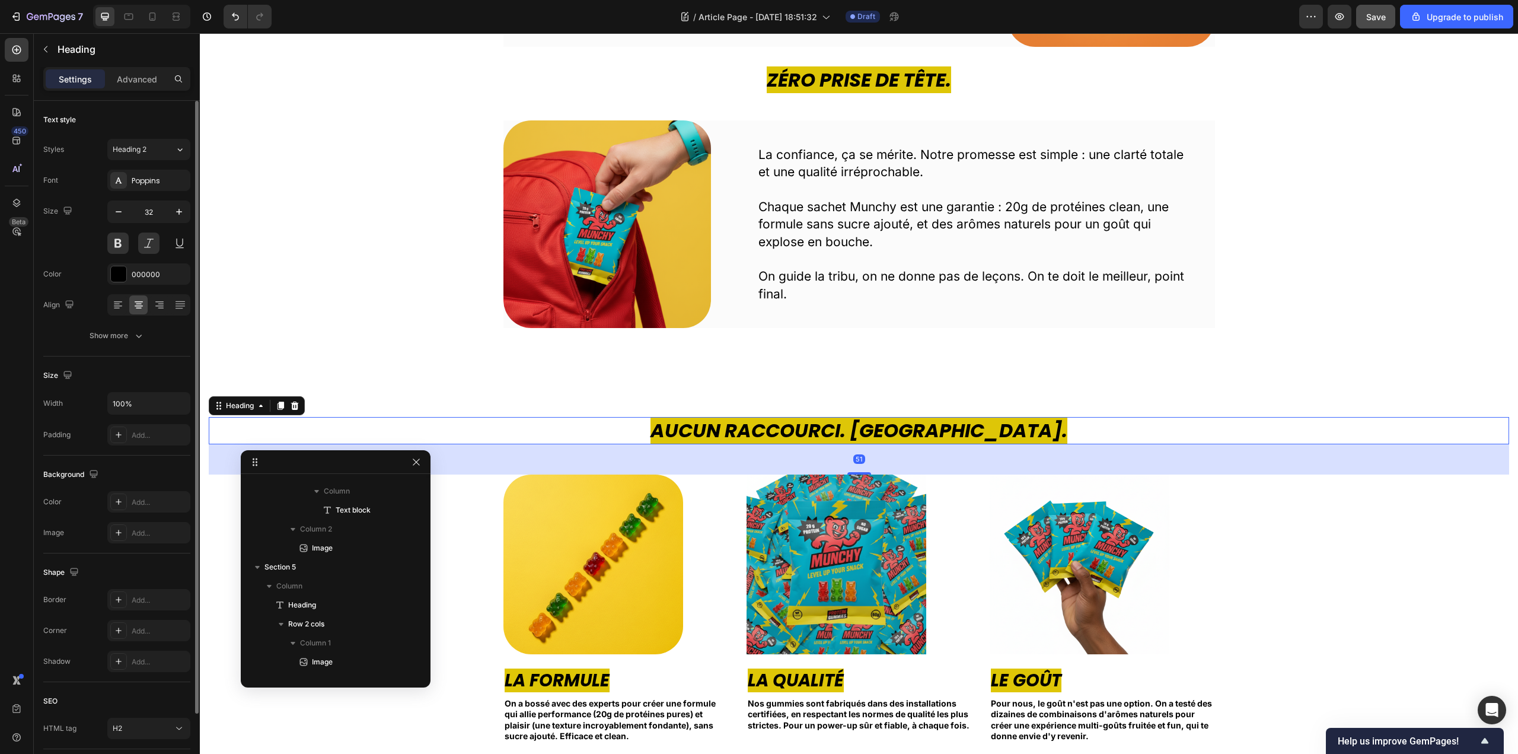
scroll to position [604, 0]
click at [1451, 378] on div "Aucun Raccourci. Jamais. Heading 51 Image La Formule Text block On a bossé avec…" at bounding box center [859, 588] width 1318 height 521
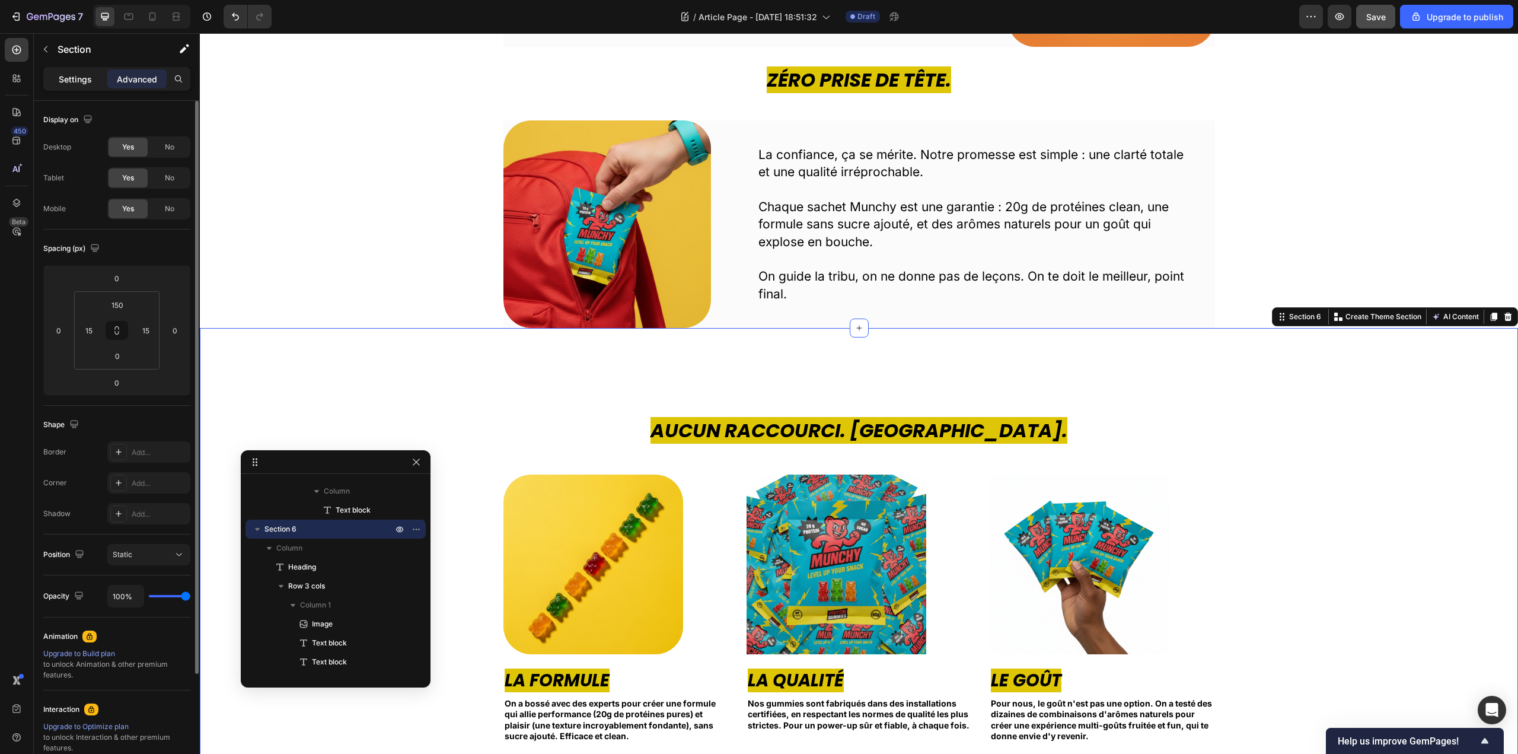
click at [71, 76] on p "Settings" at bounding box center [75, 79] width 33 height 12
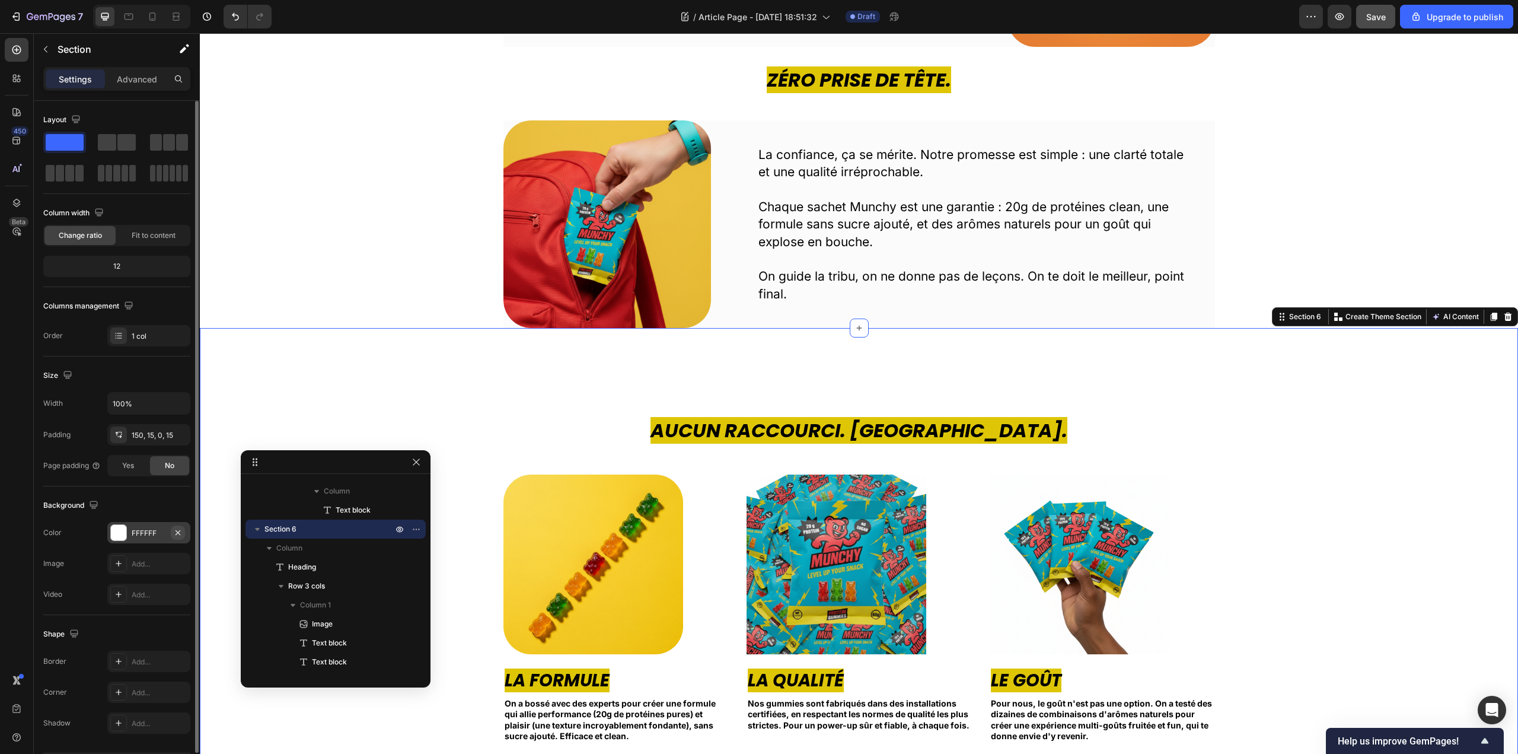
click at [180, 531] on icon "button" at bounding box center [178, 531] width 5 height 5
click at [304, 166] on div "Zéro Prise de Tête. Heading Image La confiance, ça se mérite. Notre promesse es…" at bounding box center [859, 196] width 1318 height 261
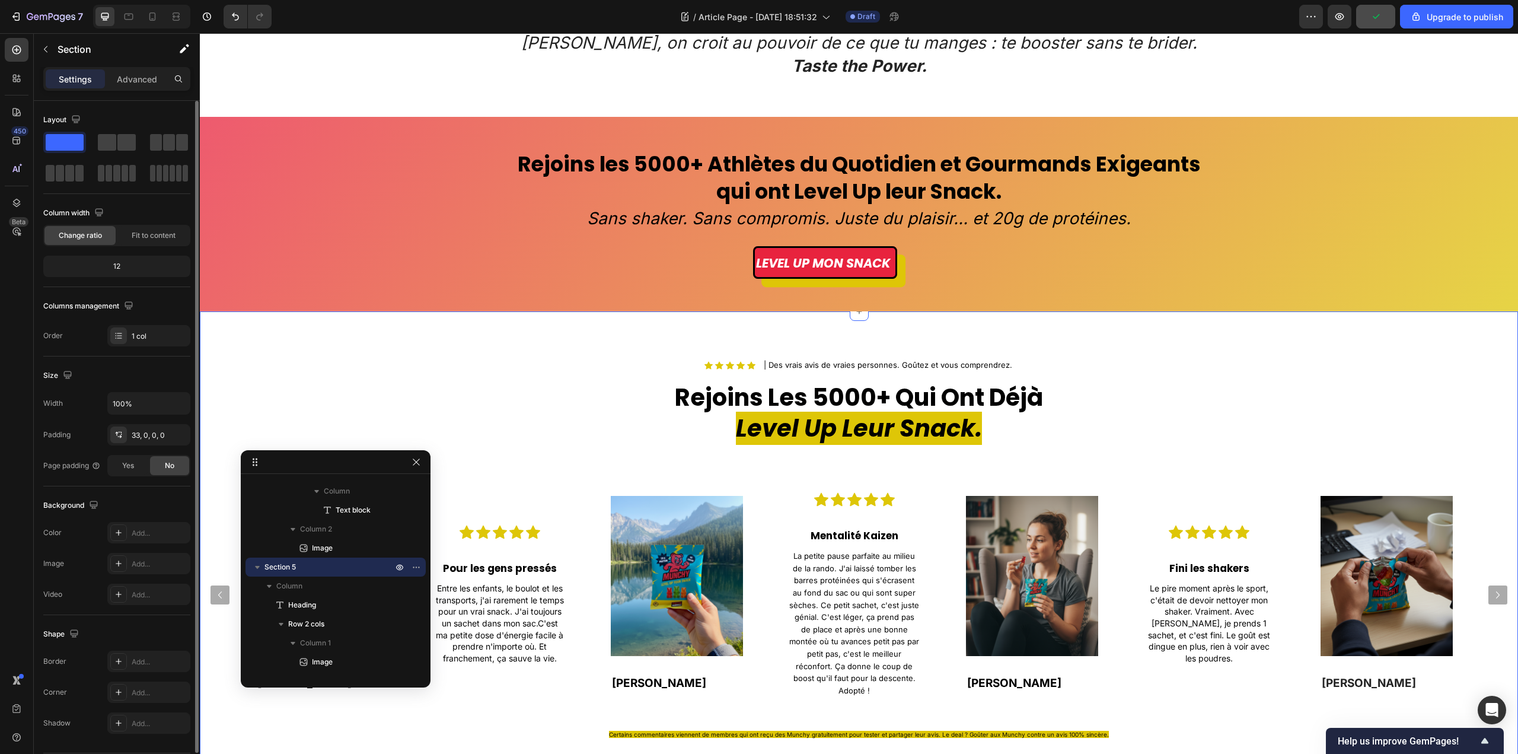
scroll to position [1719, 0]
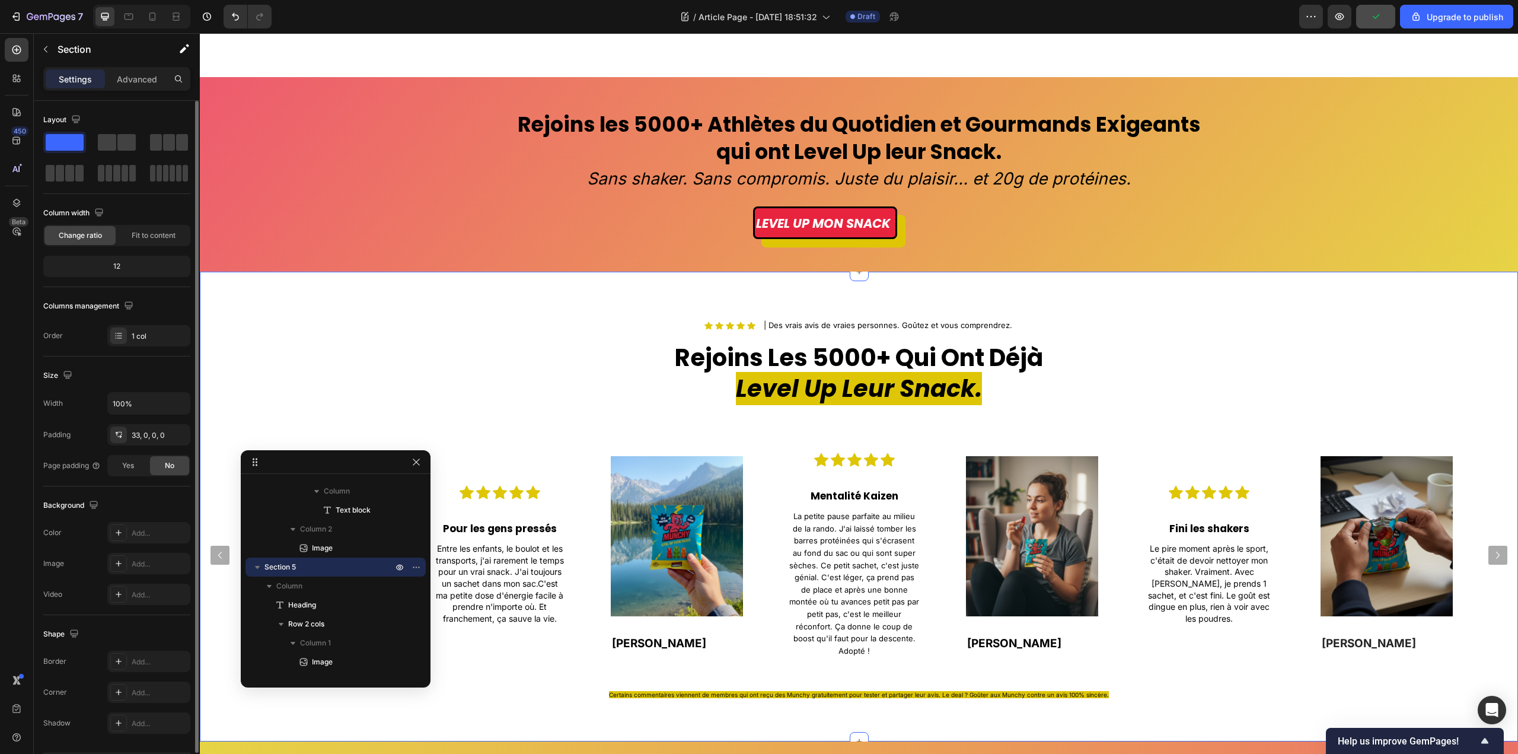
click at [399, 309] on div "Icon Icon Icon Icon Icon Icon List | Des vrais avis de vraies personnes. Goûtez…" at bounding box center [859, 507] width 1318 height 470
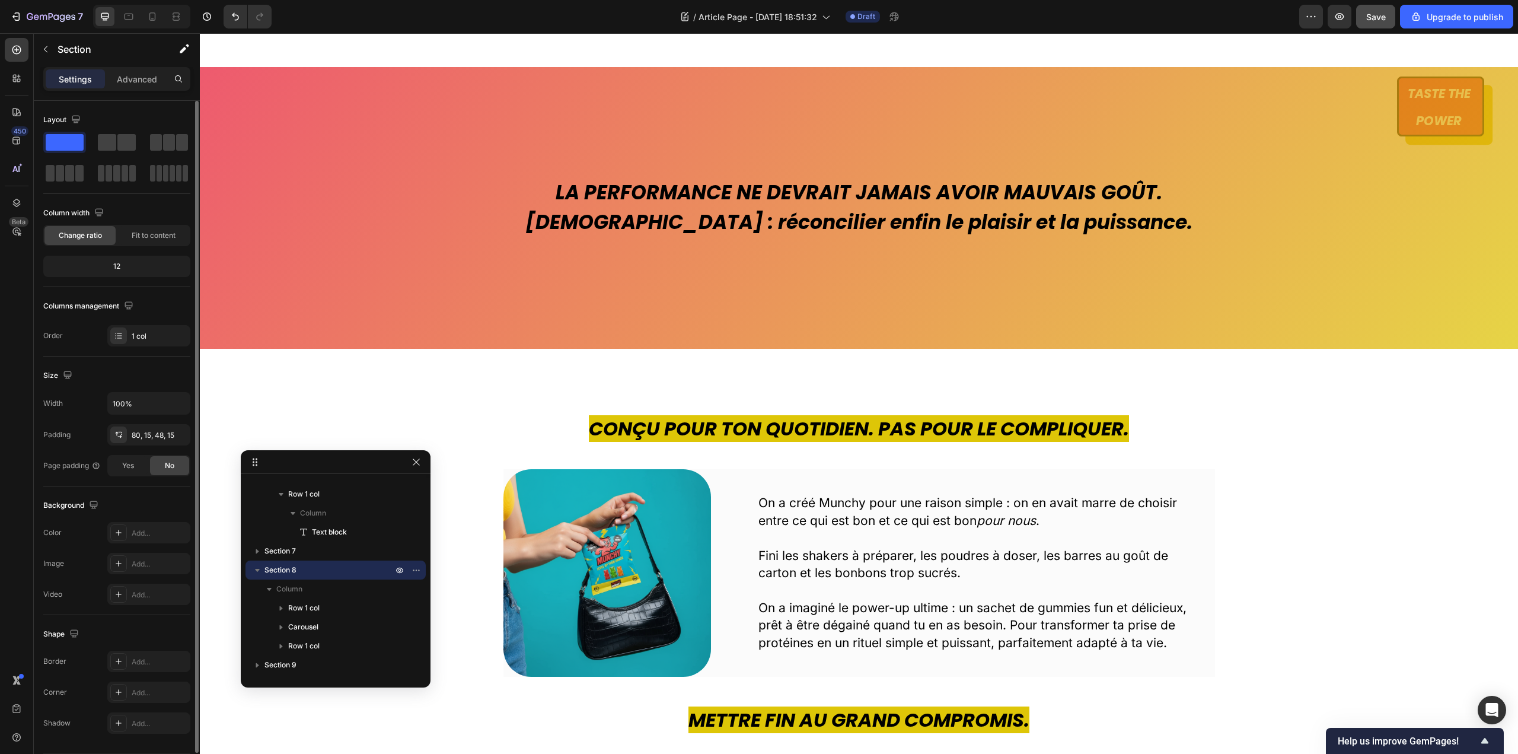
scroll to position [0, 0]
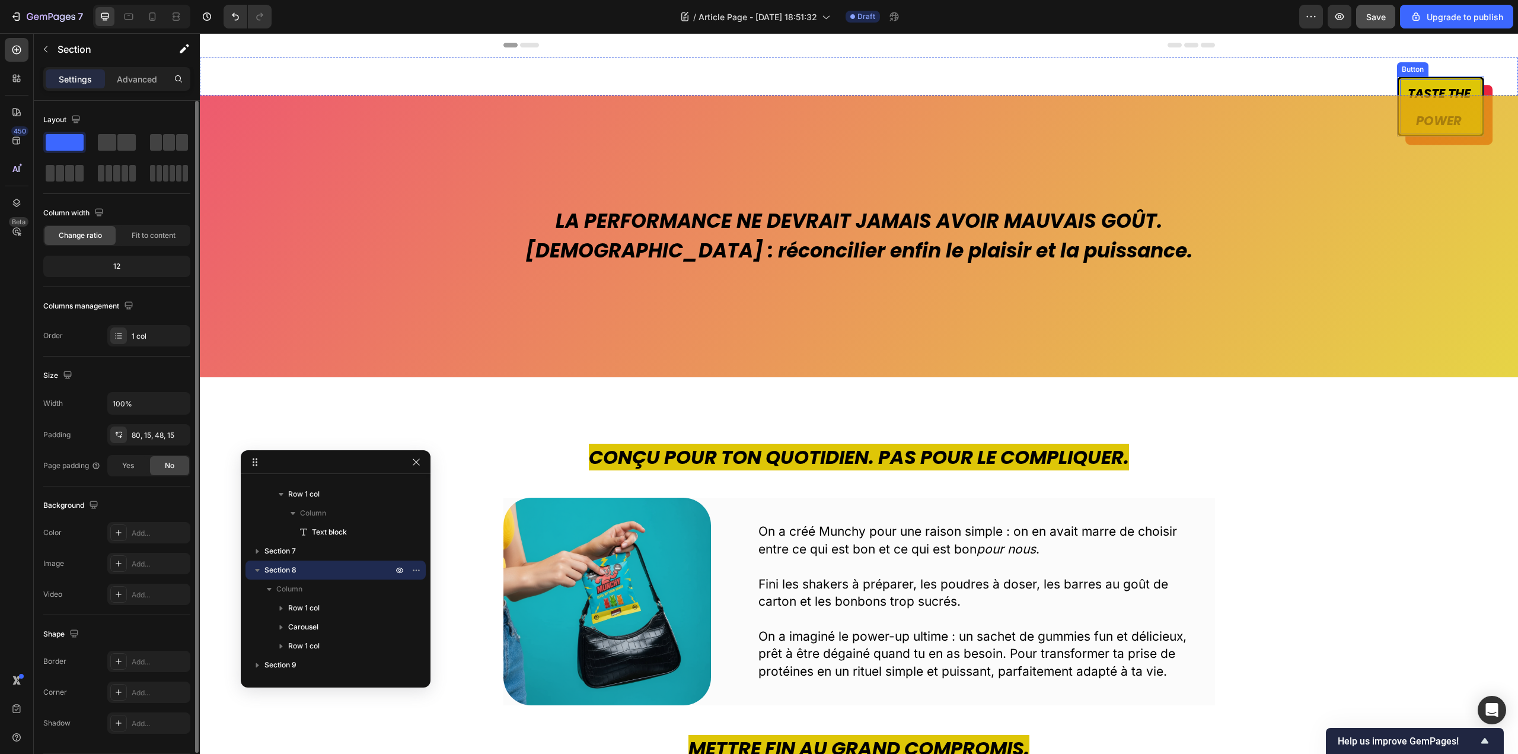
click at [1400, 88] on p "Taste the power" at bounding box center [1440, 106] width 81 height 54
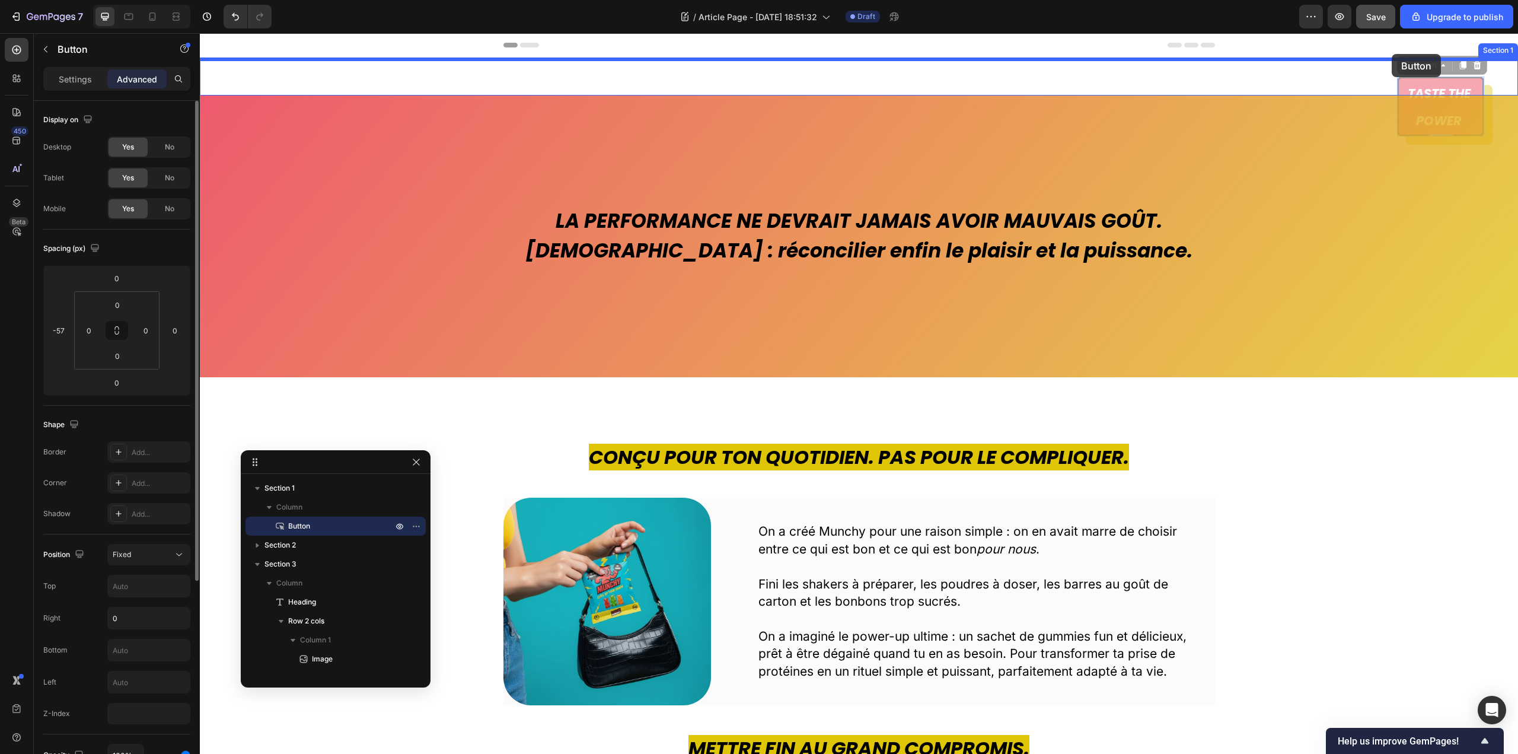
drag, startPoint x: 1394, startPoint y: 69, endPoint x: 1392, endPoint y: 54, distance: 15.6
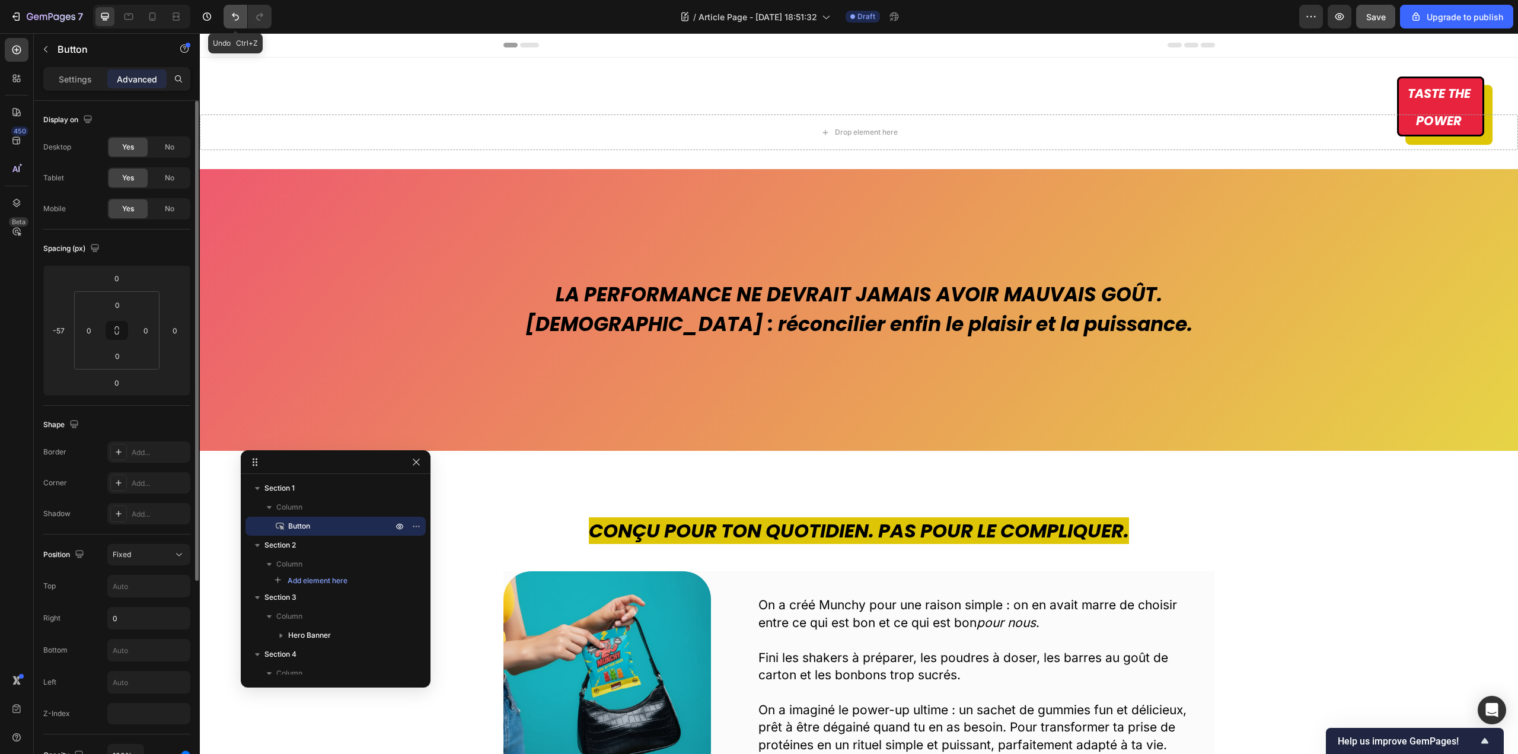
click at [237, 13] on icon "Undo/Redo" at bounding box center [235, 17] width 12 height 12
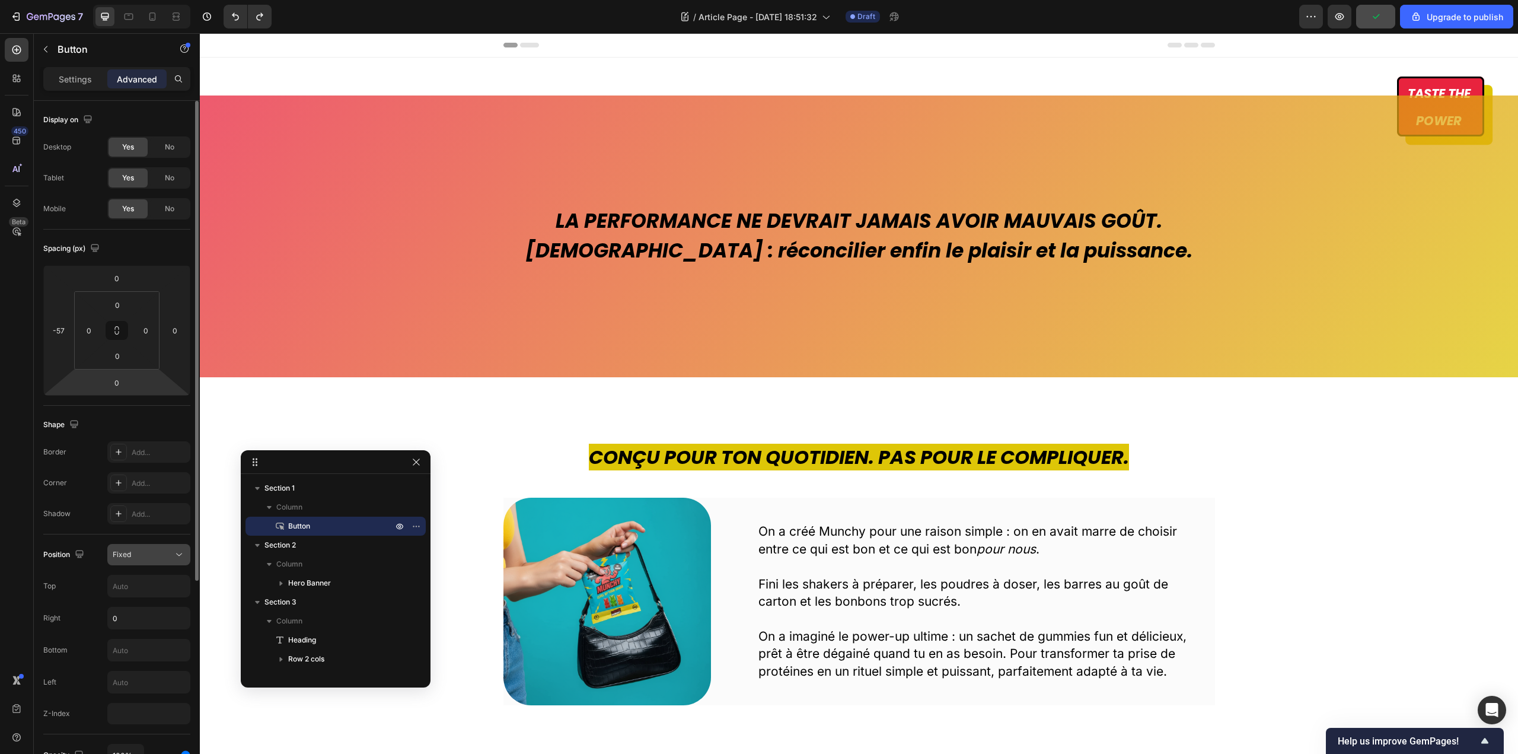
click at [147, 560] on div "Fixed" at bounding box center [149, 554] width 72 height 12
click at [156, 626] on input "0" at bounding box center [149, 617] width 82 height 21
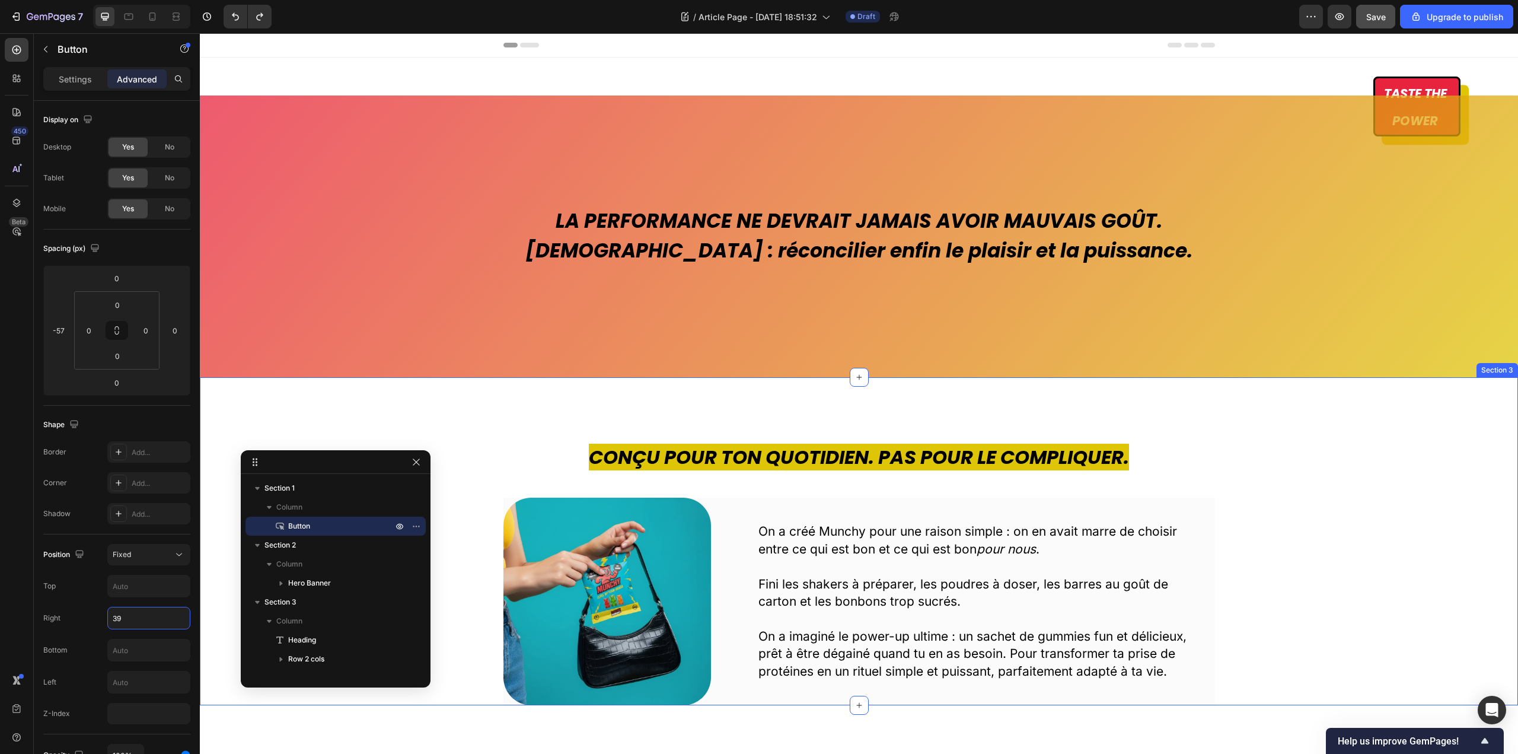
type input "38"
click at [176, 556] on icon at bounding box center [179, 554] width 12 height 12
click at [149, 604] on p "Relative" at bounding box center [147, 606] width 68 height 11
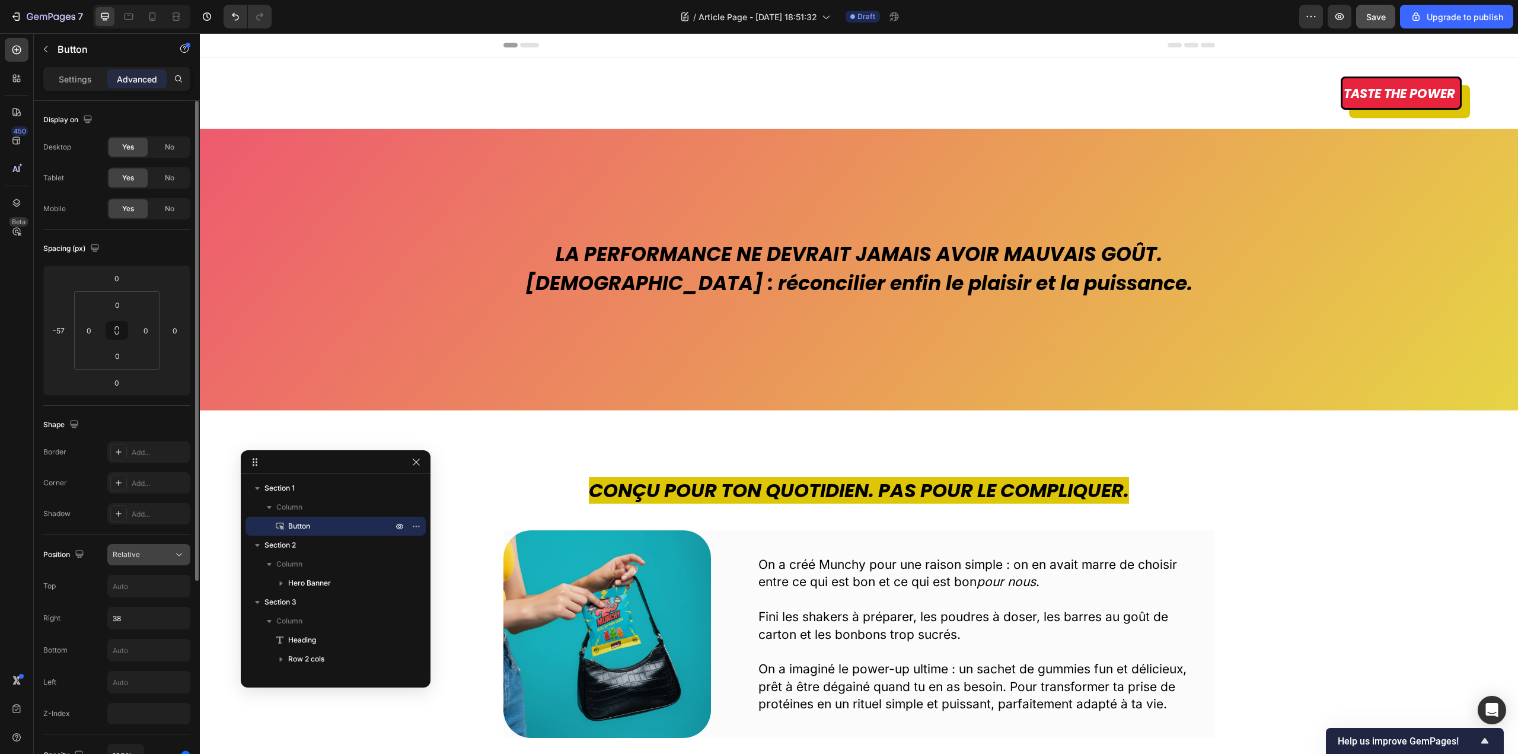
click at [149, 547] on button "Relative" at bounding box center [148, 554] width 83 height 21
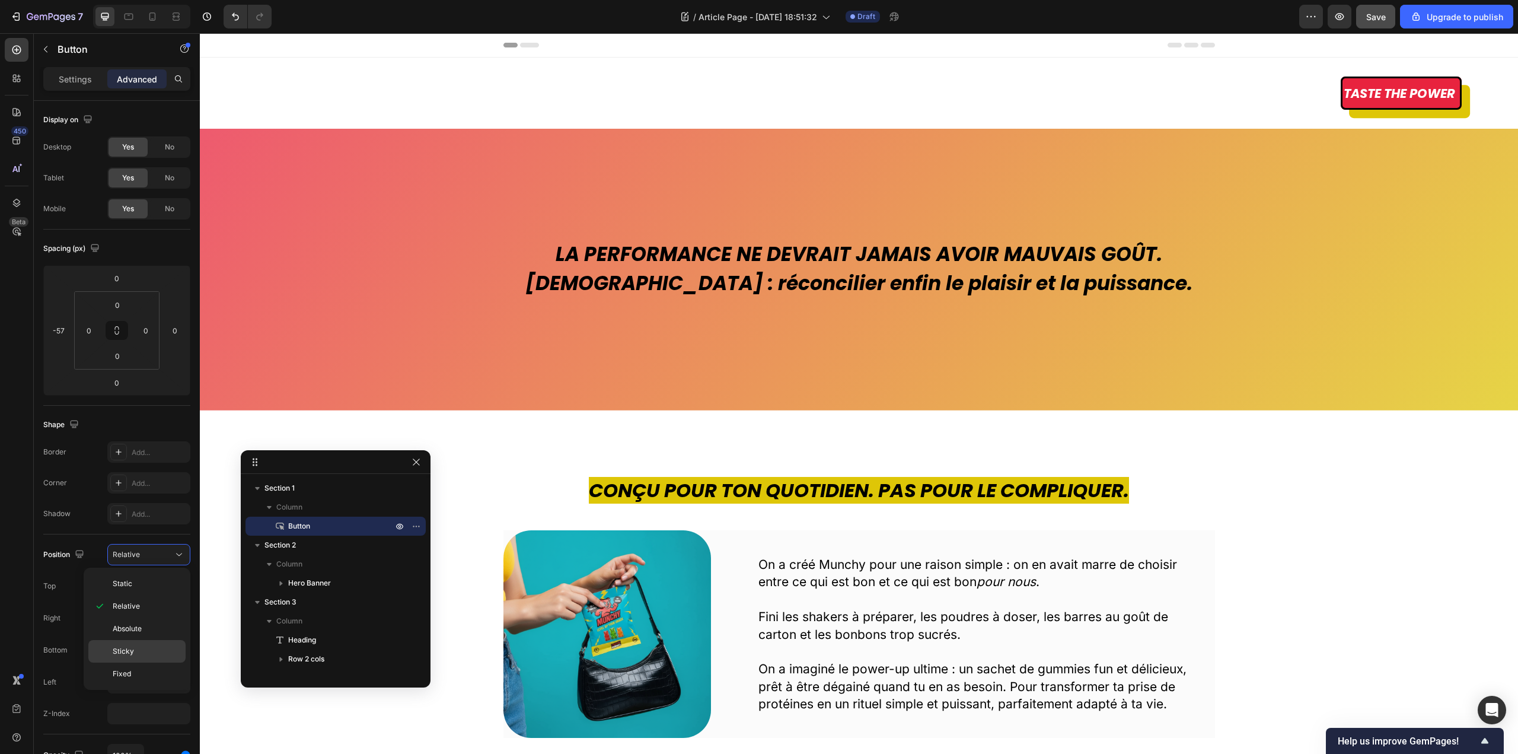
click at [135, 647] on p "Sticky" at bounding box center [147, 651] width 68 height 11
type input "0"
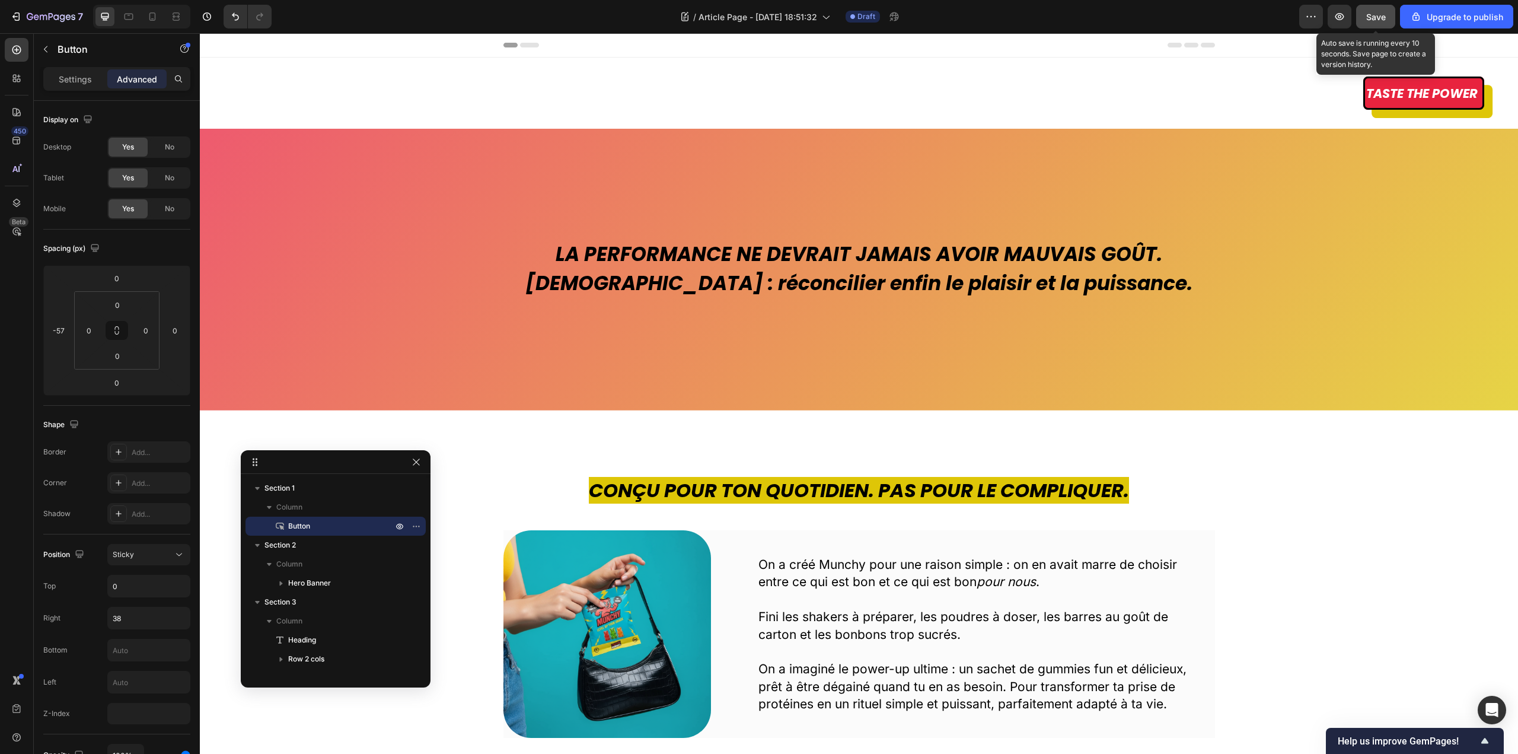
click at [1370, 20] on span "Save" at bounding box center [1376, 17] width 20 height 10
click at [1000, 111] on div "Taste the power Button Section 1" at bounding box center [859, 93] width 1318 height 71
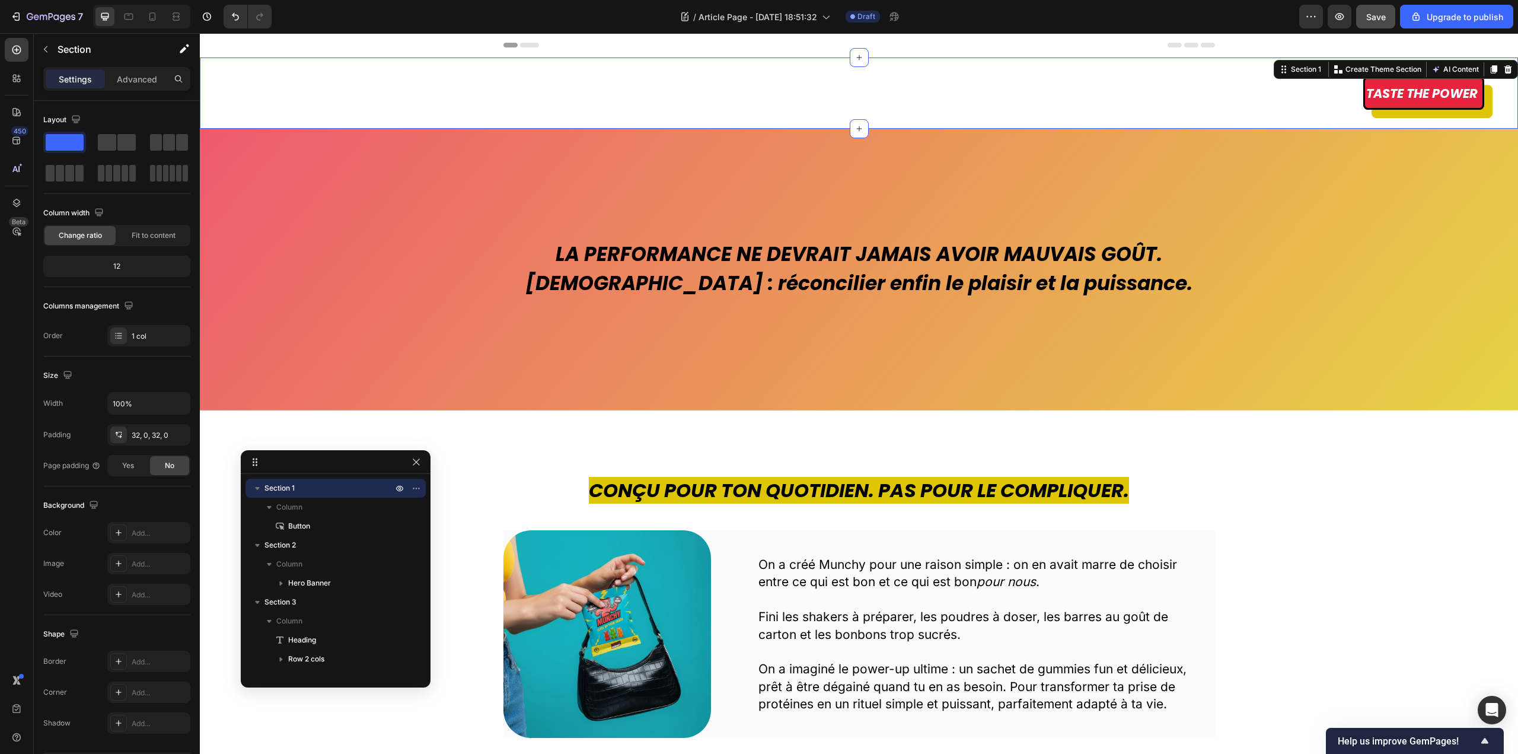
click at [515, 63] on div "Taste the power Button Section 1 You can create reusable sections Create Theme …" at bounding box center [859, 93] width 1318 height 71
click at [137, 79] on p "Advanced" at bounding box center [137, 79] width 40 height 12
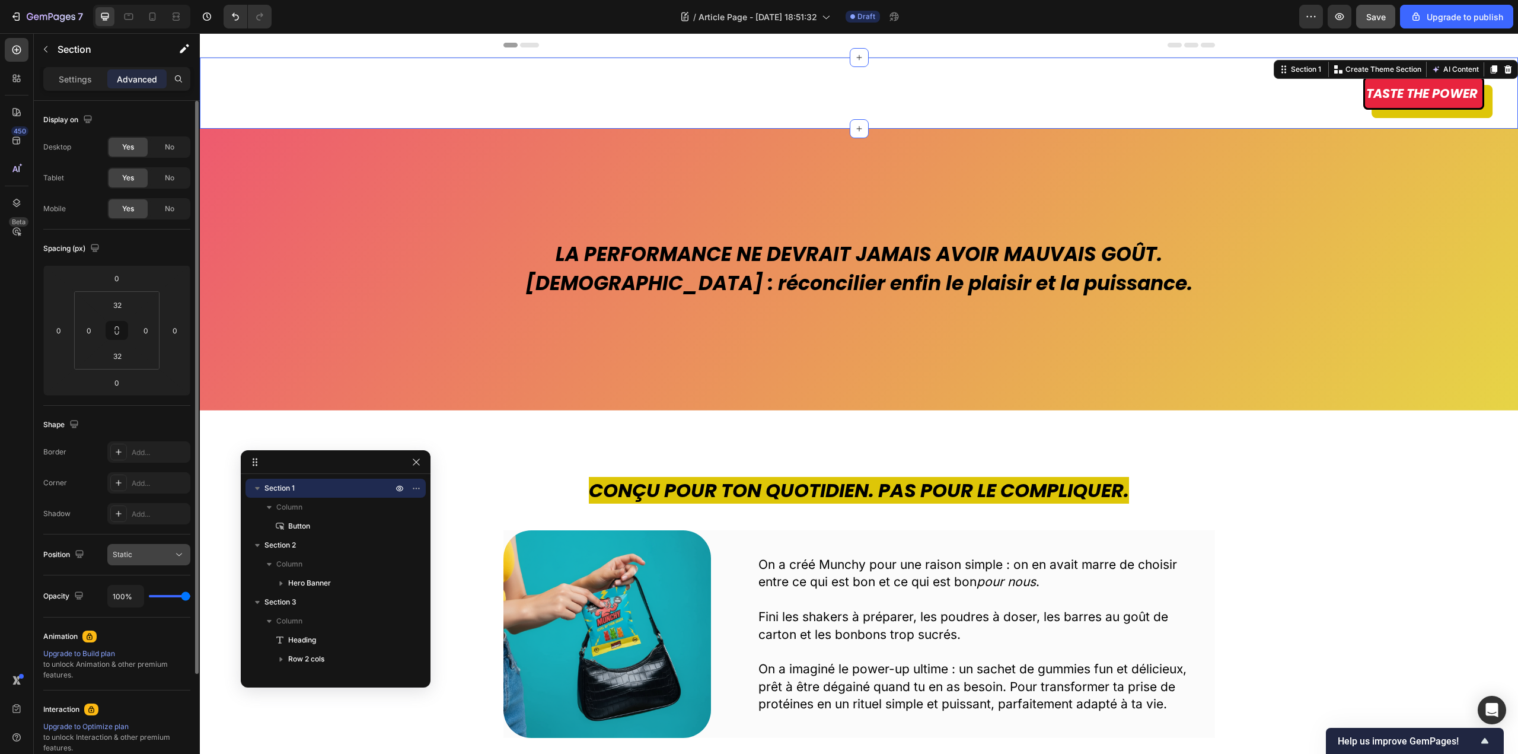
click at [179, 546] on button "Static" at bounding box center [148, 554] width 83 height 21
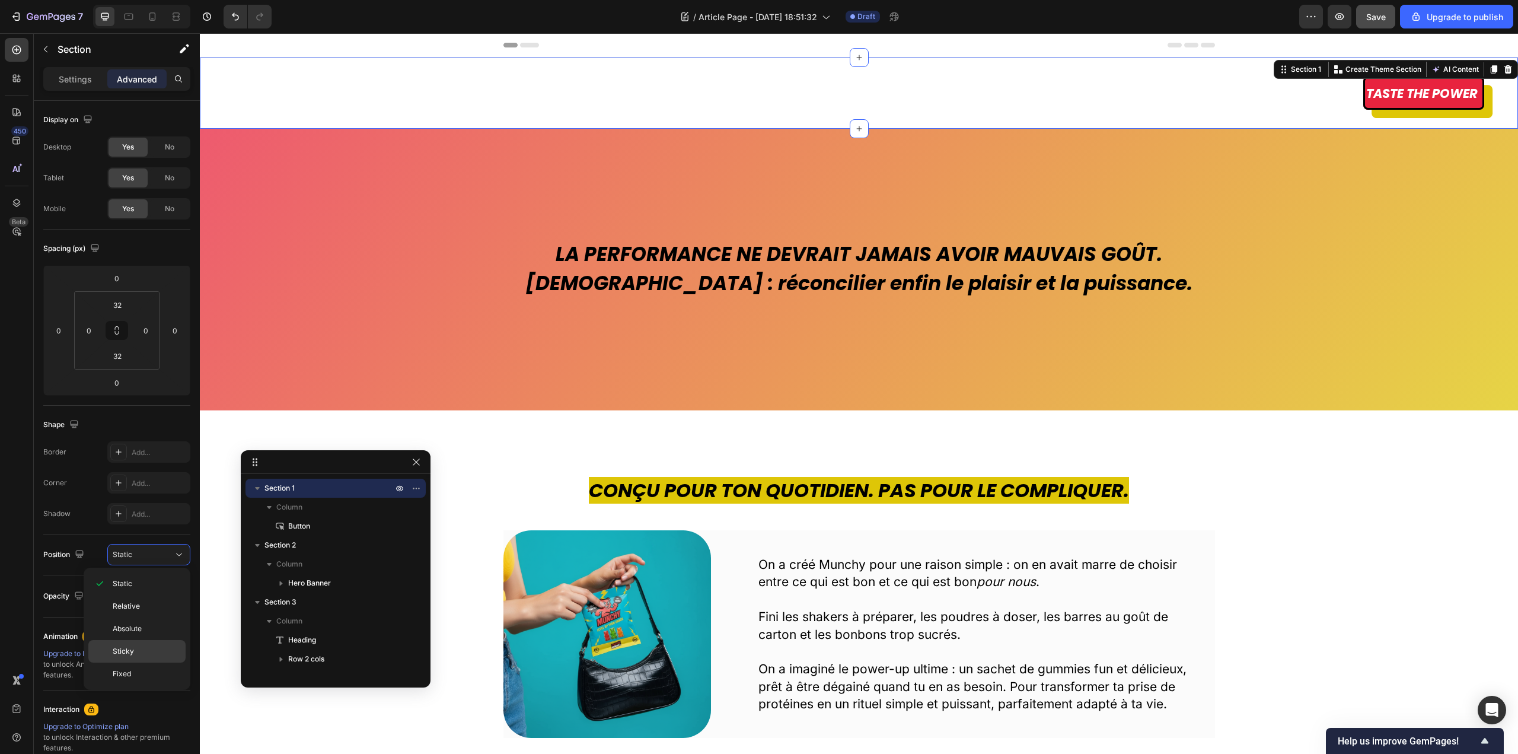
click at [143, 653] on p "Sticky" at bounding box center [147, 651] width 68 height 11
click at [1329, 91] on div "Taste the power Button" at bounding box center [825, 92] width 1318 height 33
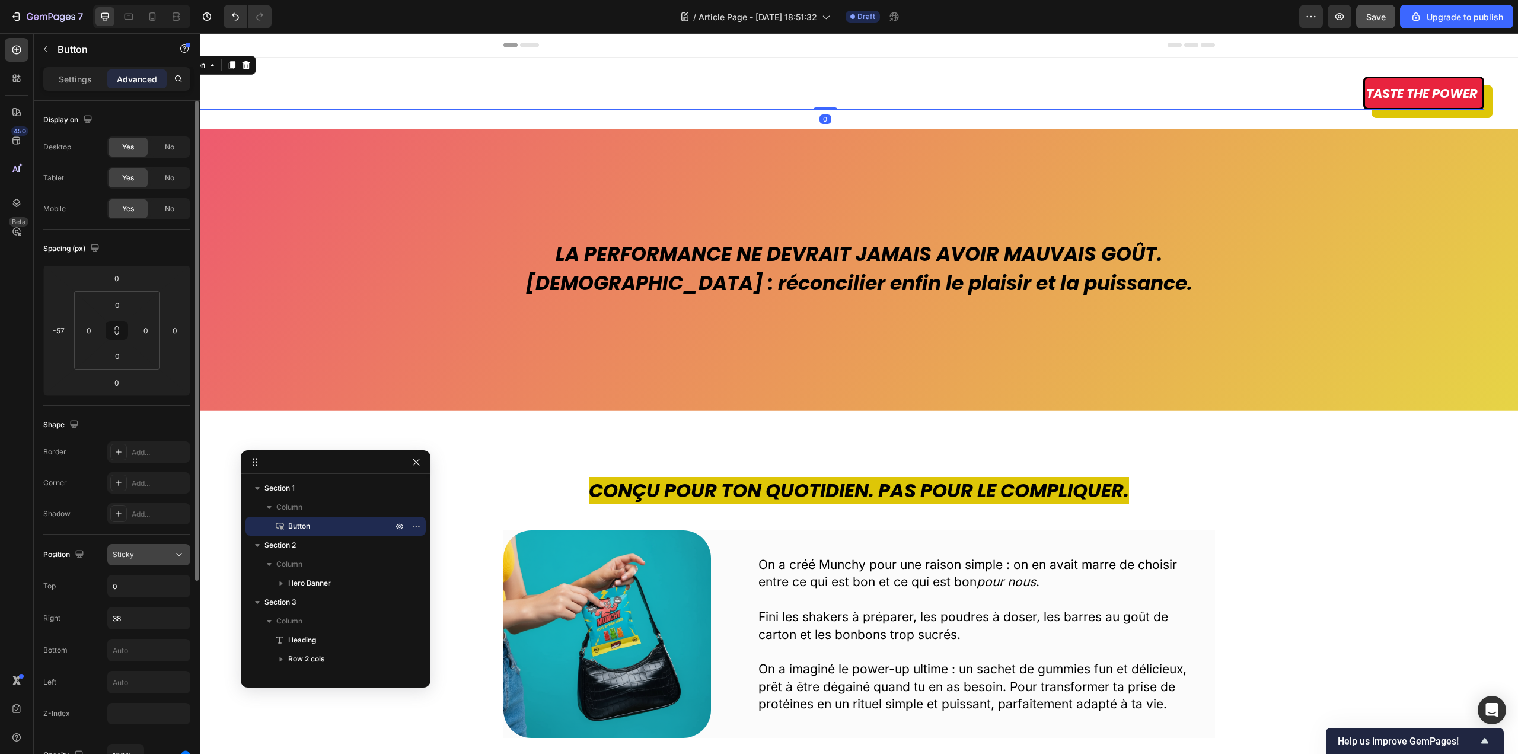
click at [139, 562] on button "Sticky" at bounding box center [148, 554] width 83 height 21
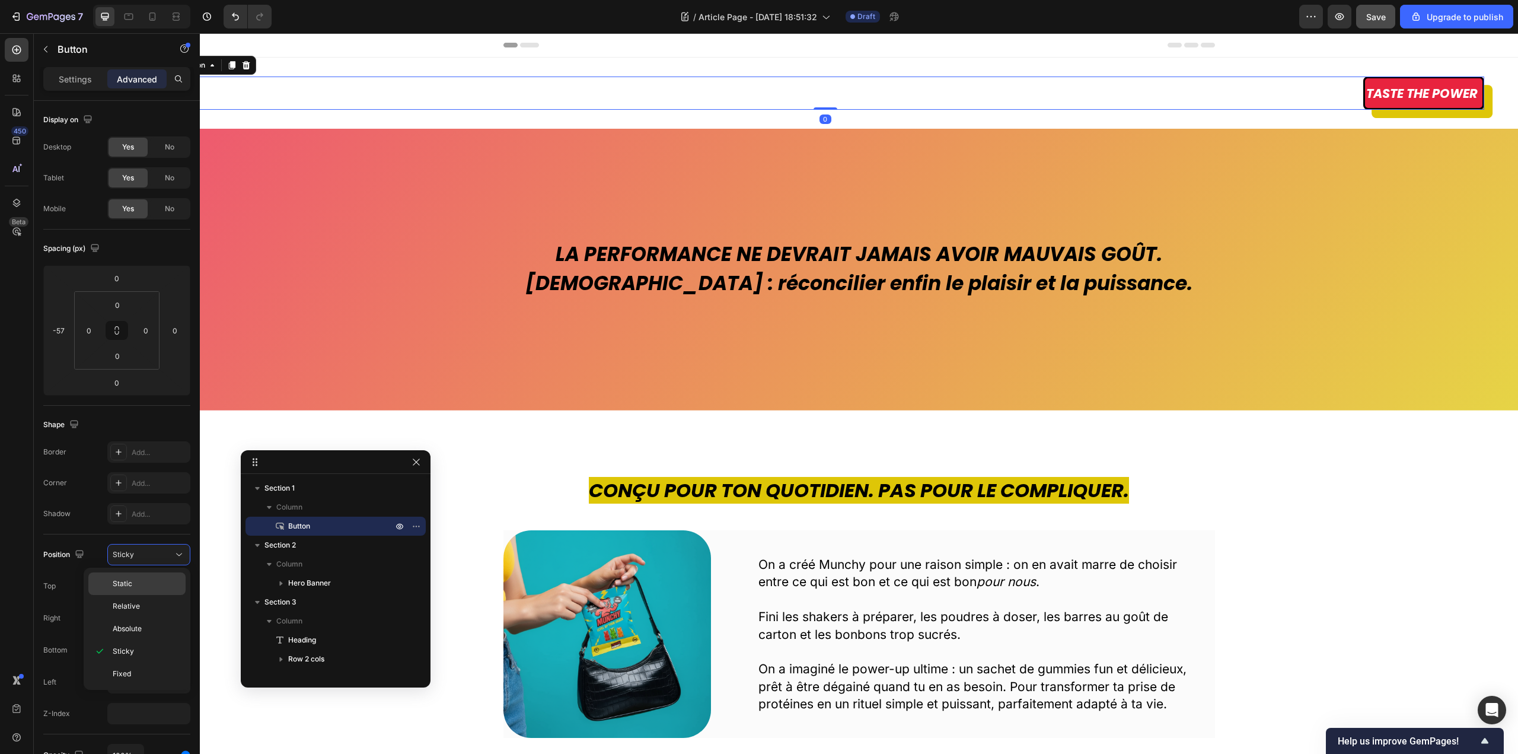
click at [135, 584] on p "Static" at bounding box center [147, 583] width 68 height 11
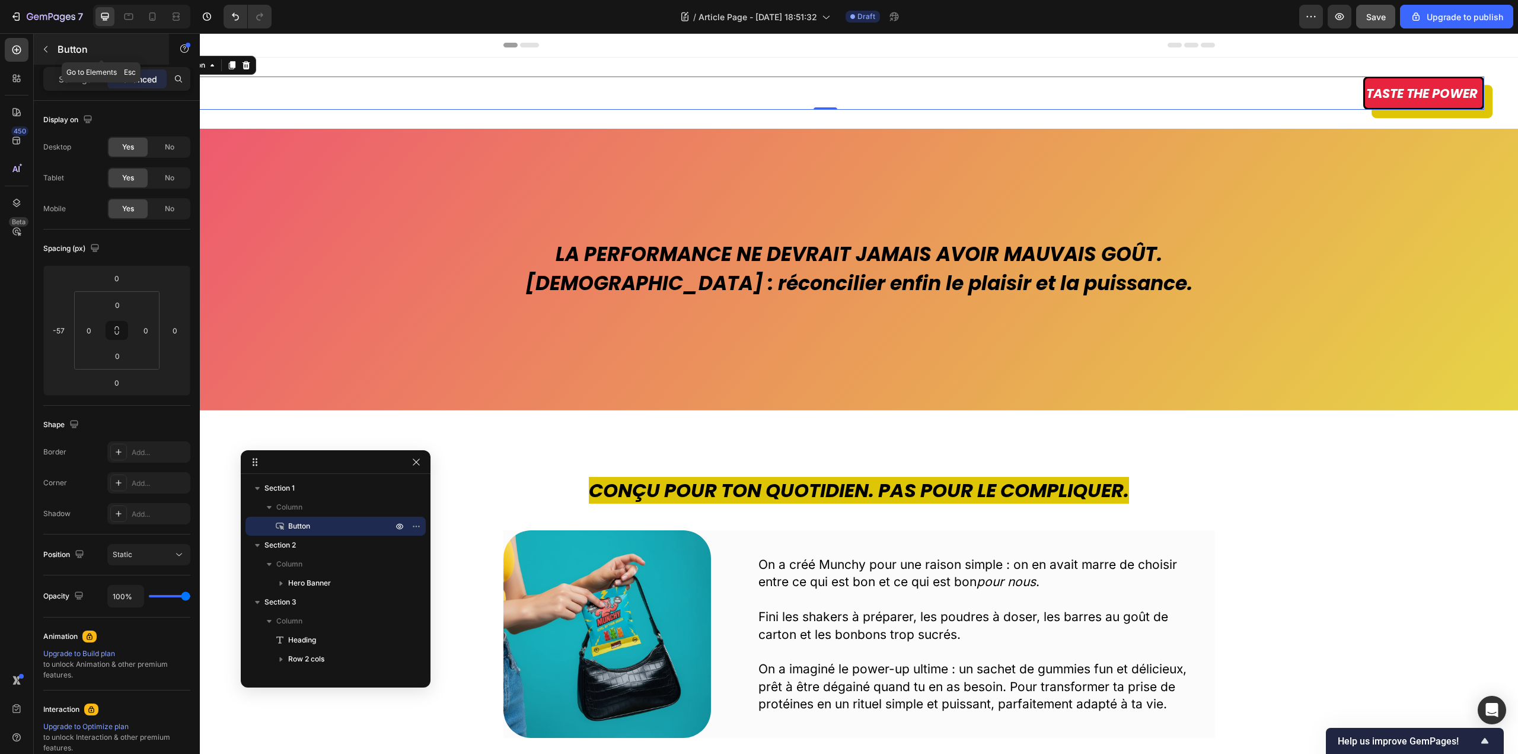
click at [47, 49] on icon "button" at bounding box center [45, 48] width 9 height 9
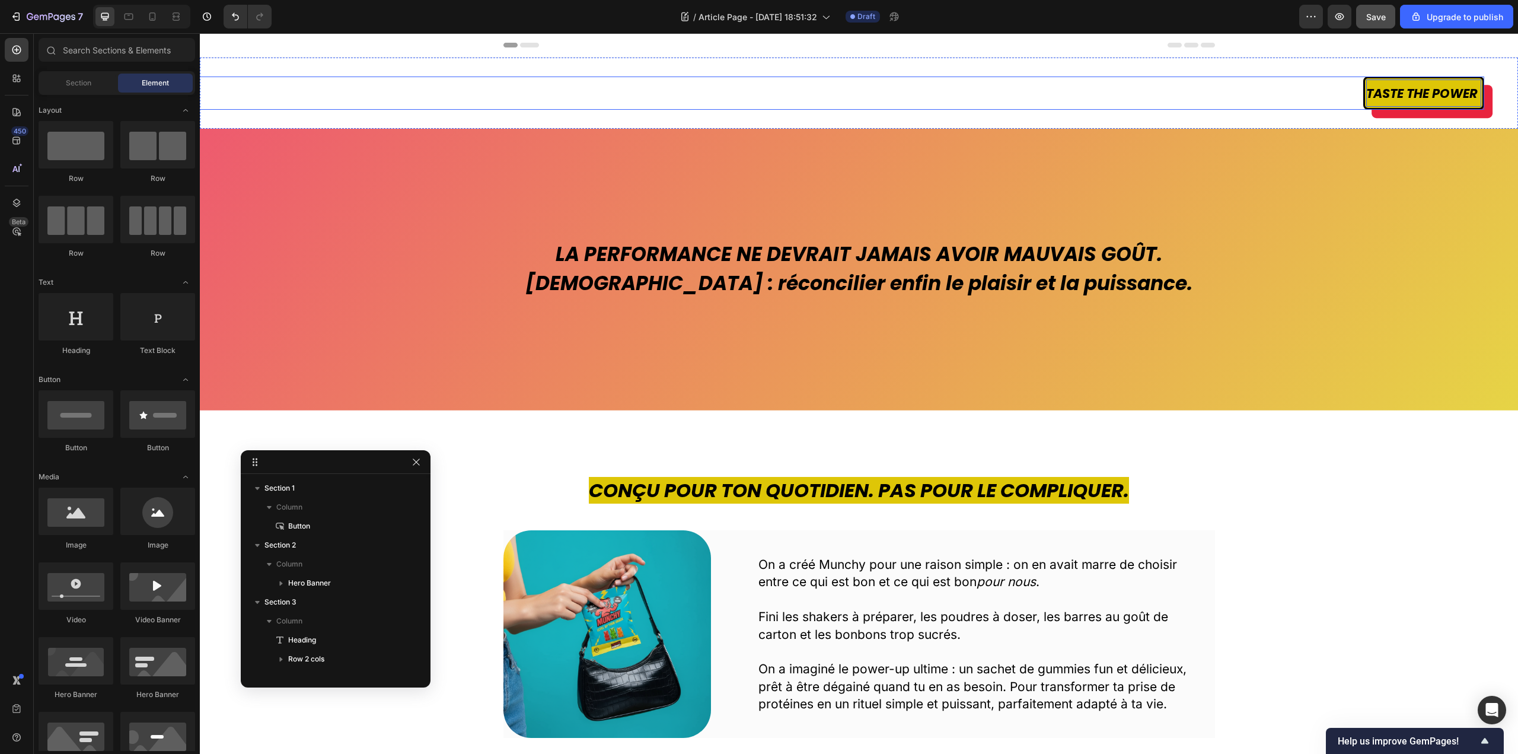
click at [1366, 101] on span "Taste the power" at bounding box center [1421, 93] width 111 height 17
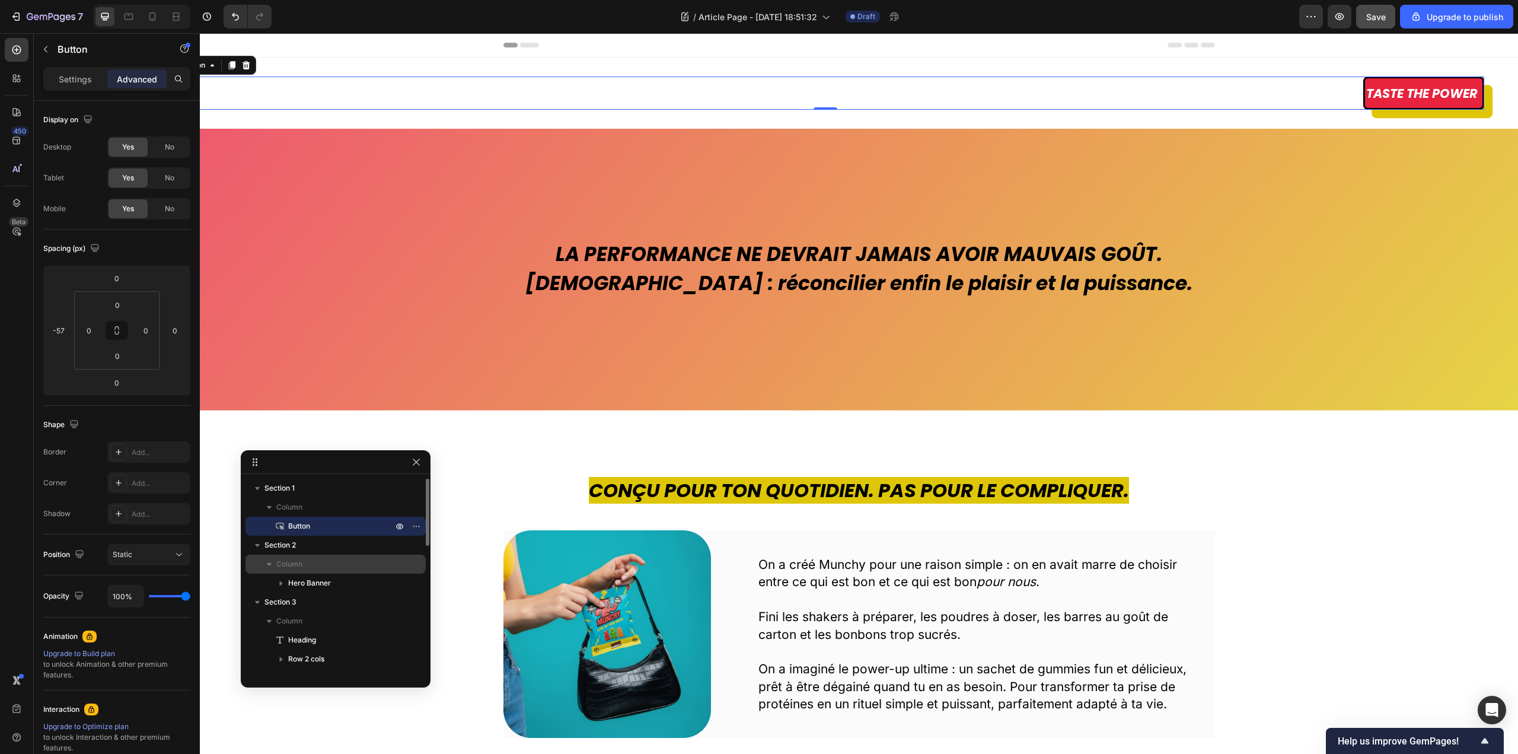
drag, startPoint x: 314, startPoint y: 528, endPoint x: 336, endPoint y: 554, distance: 34.1
click at [336, 554] on div "Section 1 Column Button Section 2 Column Hero Banner Section 3 Column Heading R…" at bounding box center [336, 576] width 190 height 196
click at [417, 524] on icon "button" at bounding box center [415, 525] width 9 height 9
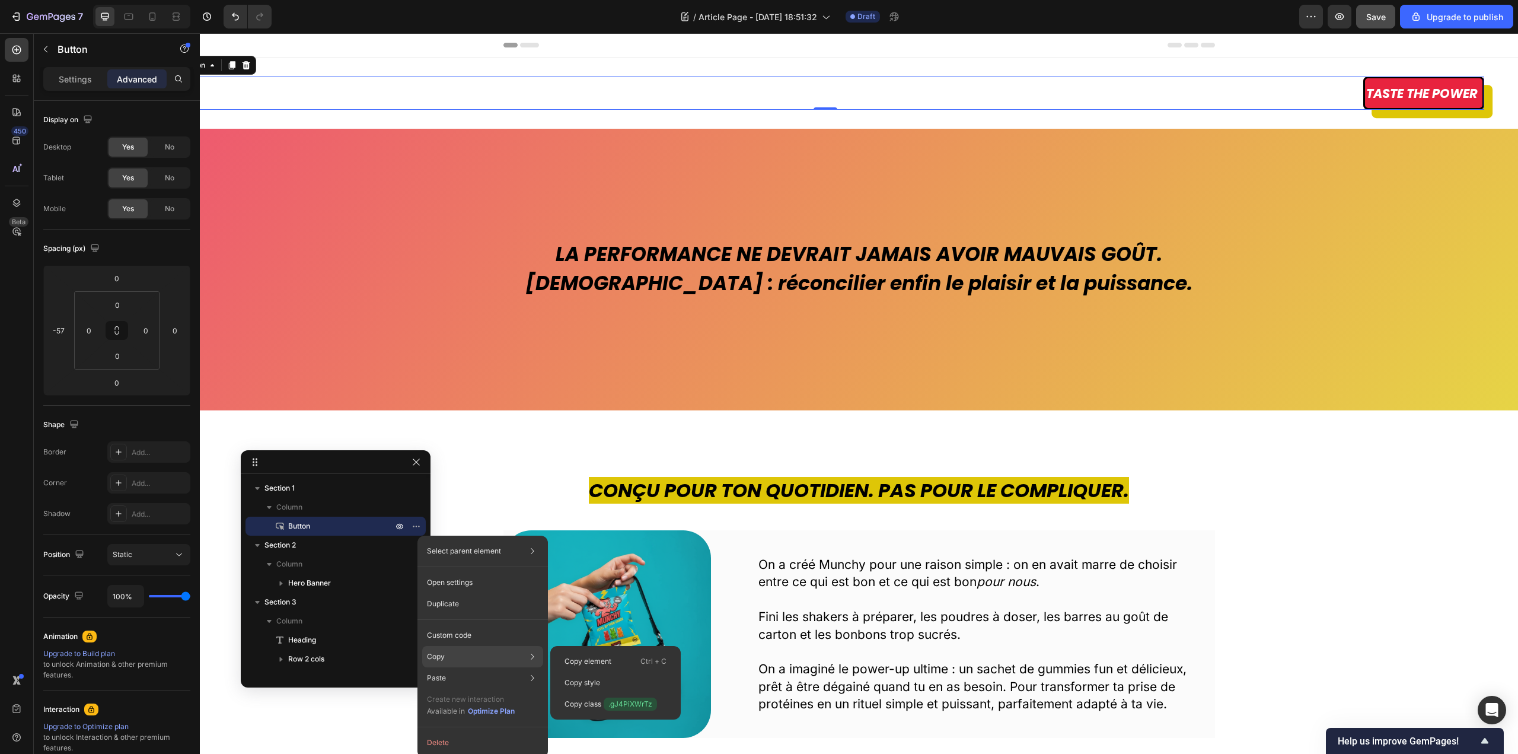
click at [461, 656] on div "Copy Copy element Ctrl + C Copy style Copy class .gJ4PiXWrTz" at bounding box center [482, 656] width 121 height 21
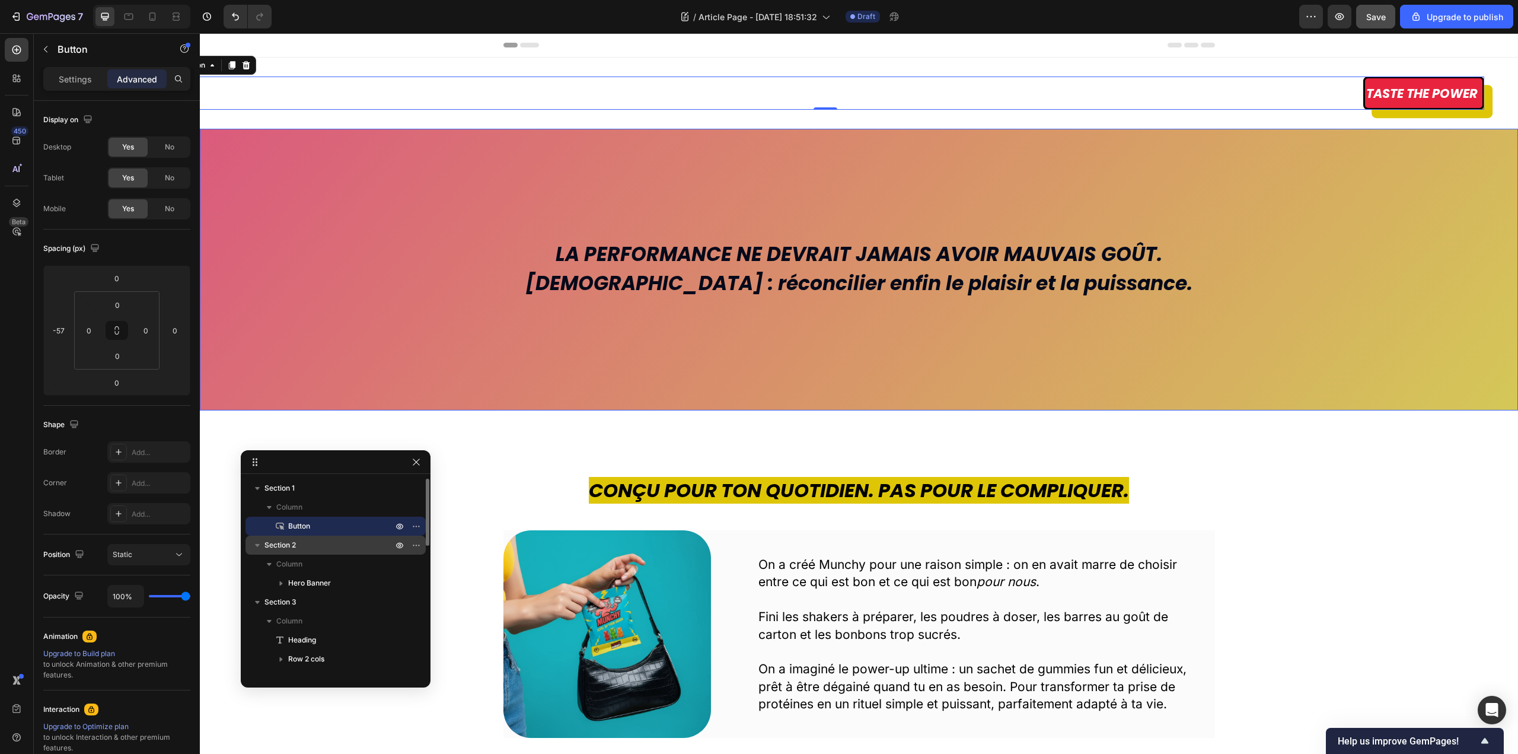
click at [317, 546] on p "Section 2" at bounding box center [329, 545] width 130 height 12
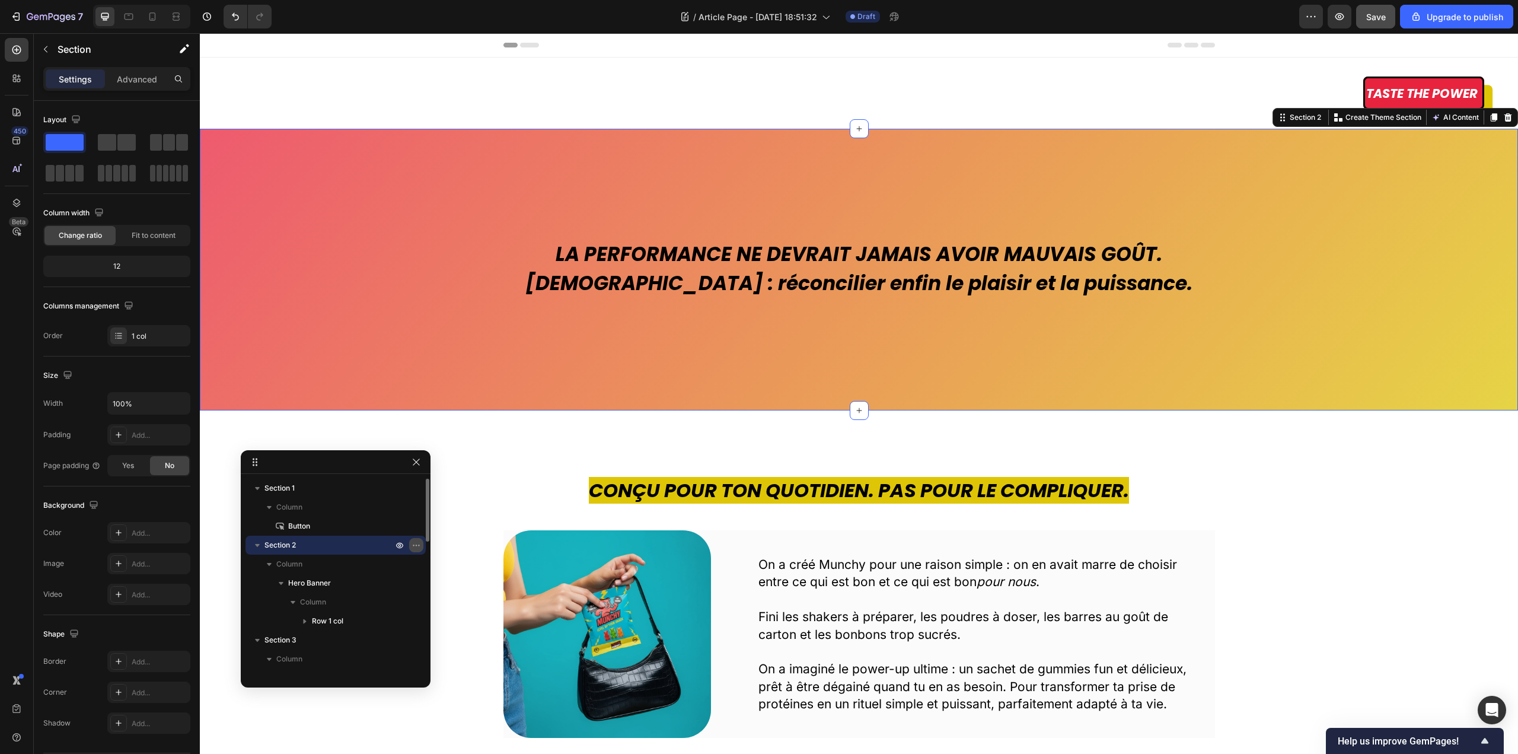
click at [414, 545] on icon "button" at bounding box center [413, 544] width 1 height 1
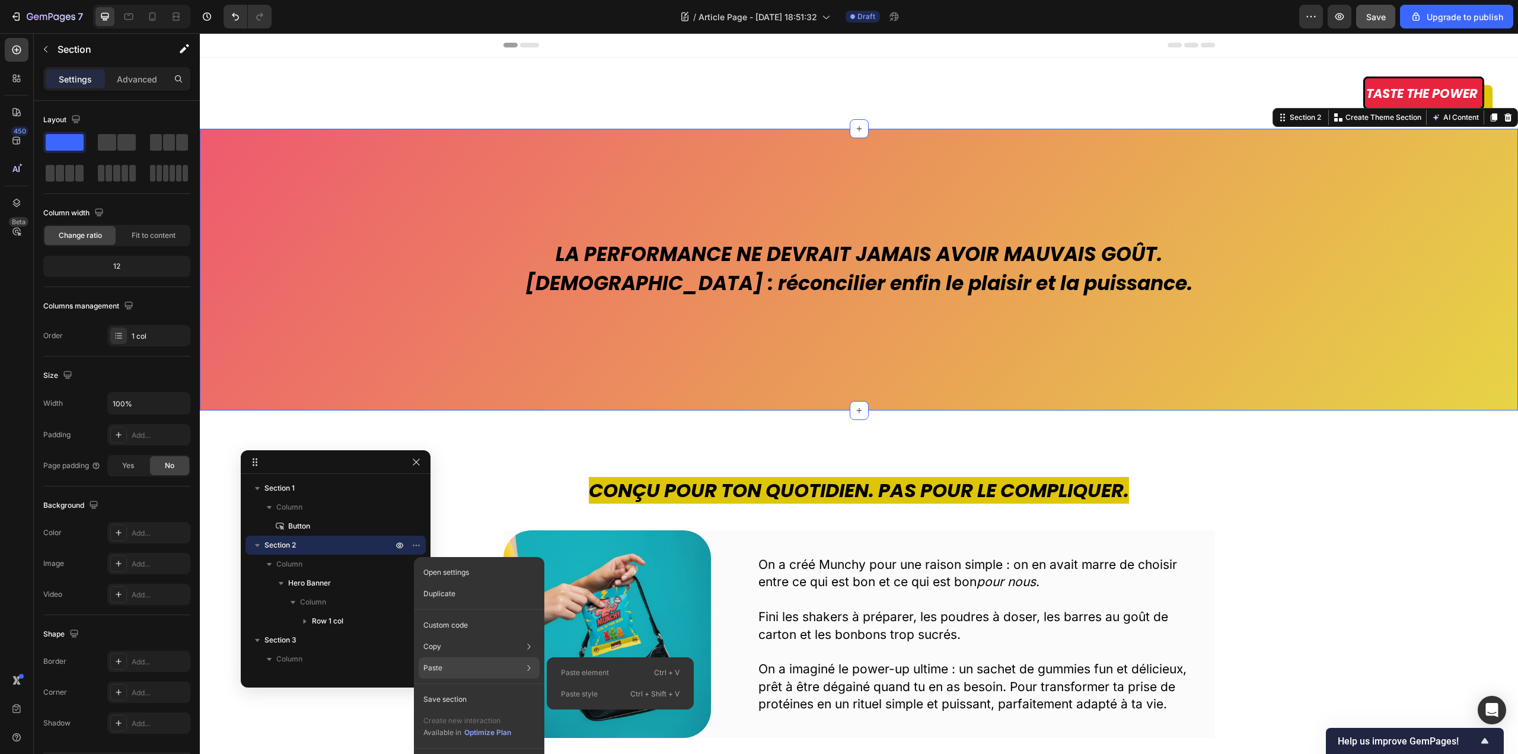
click at [615, 672] on div "Paste element Ctrl + V" at bounding box center [620, 672] width 138 height 21
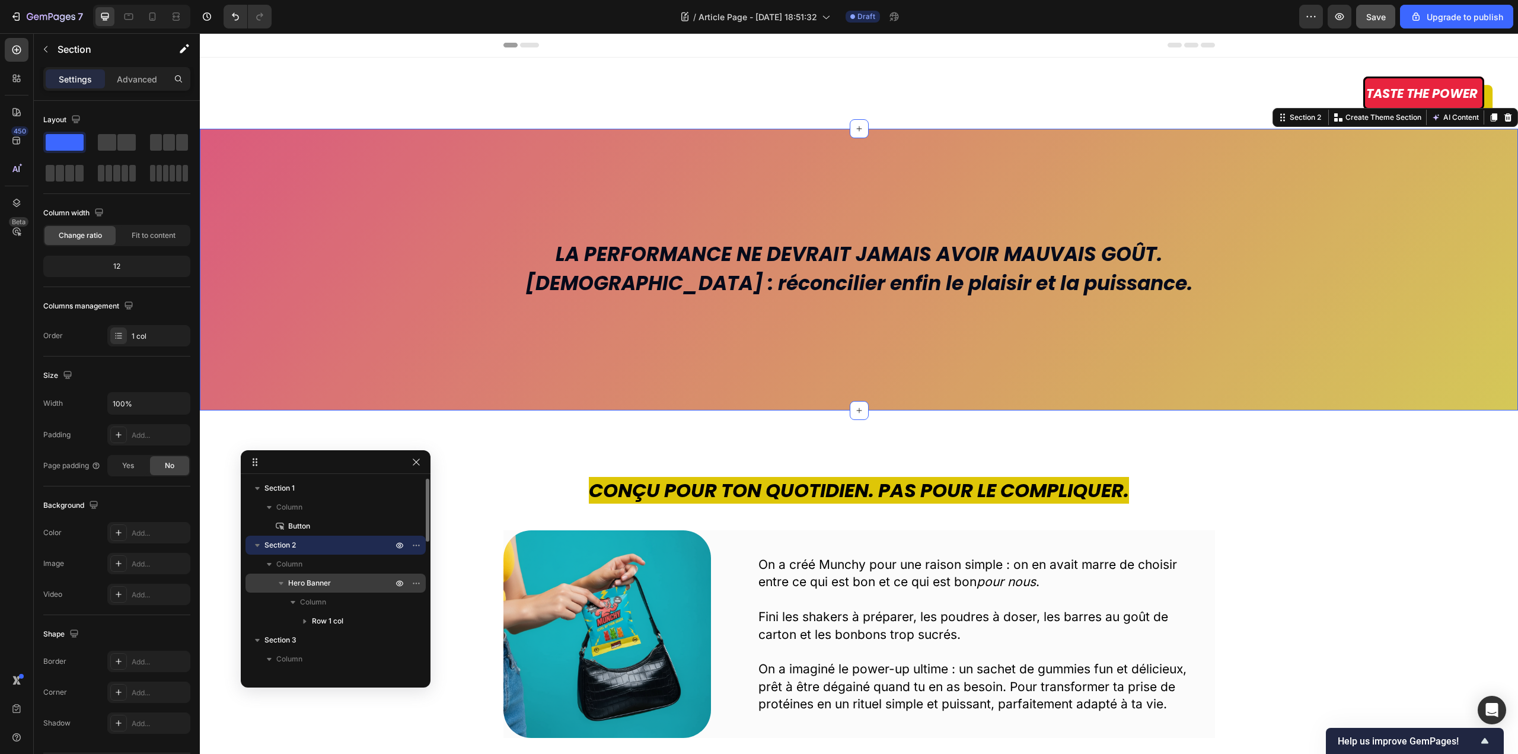
click at [318, 580] on span "Hero Banner" at bounding box center [309, 583] width 43 height 12
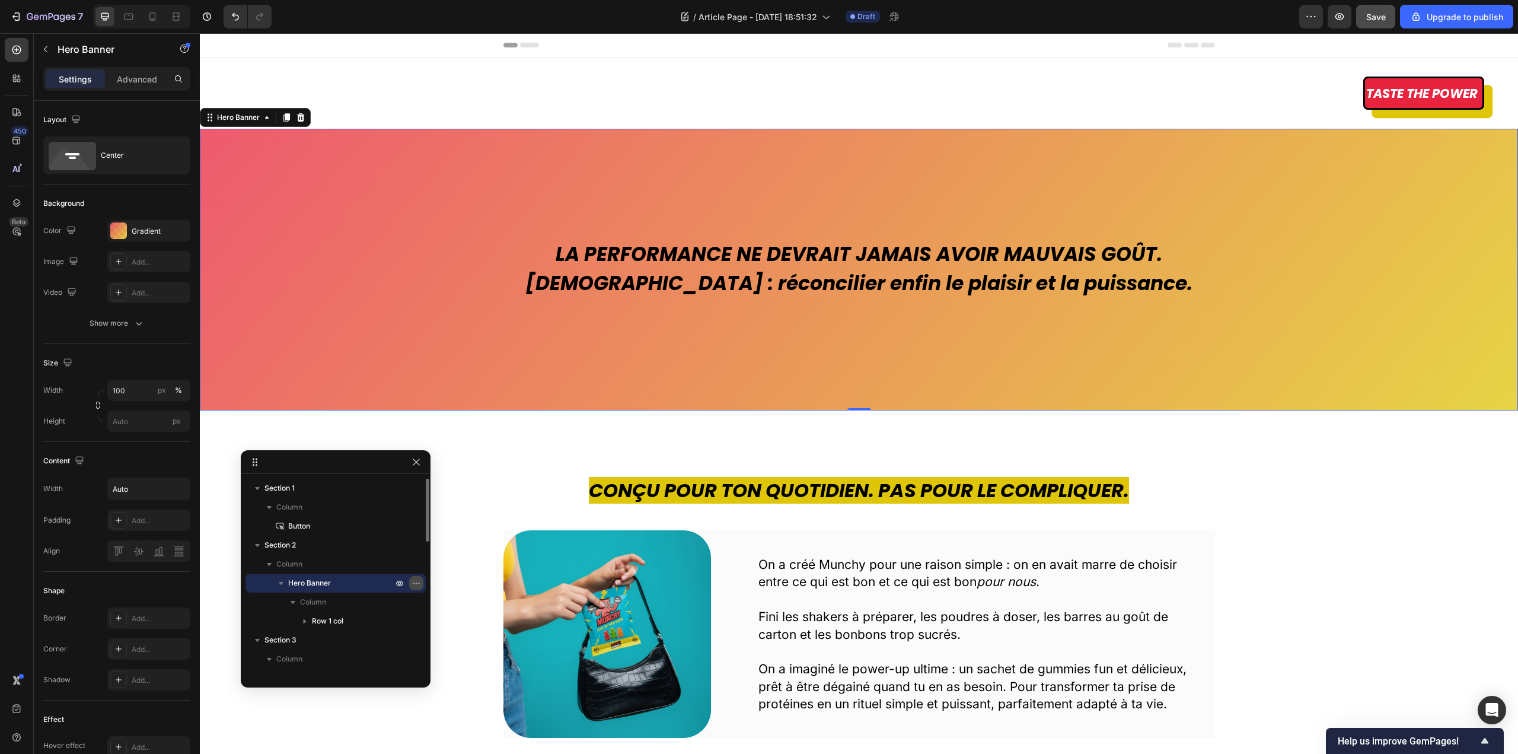
click at [415, 585] on icon "button" at bounding box center [415, 582] width 9 height 9
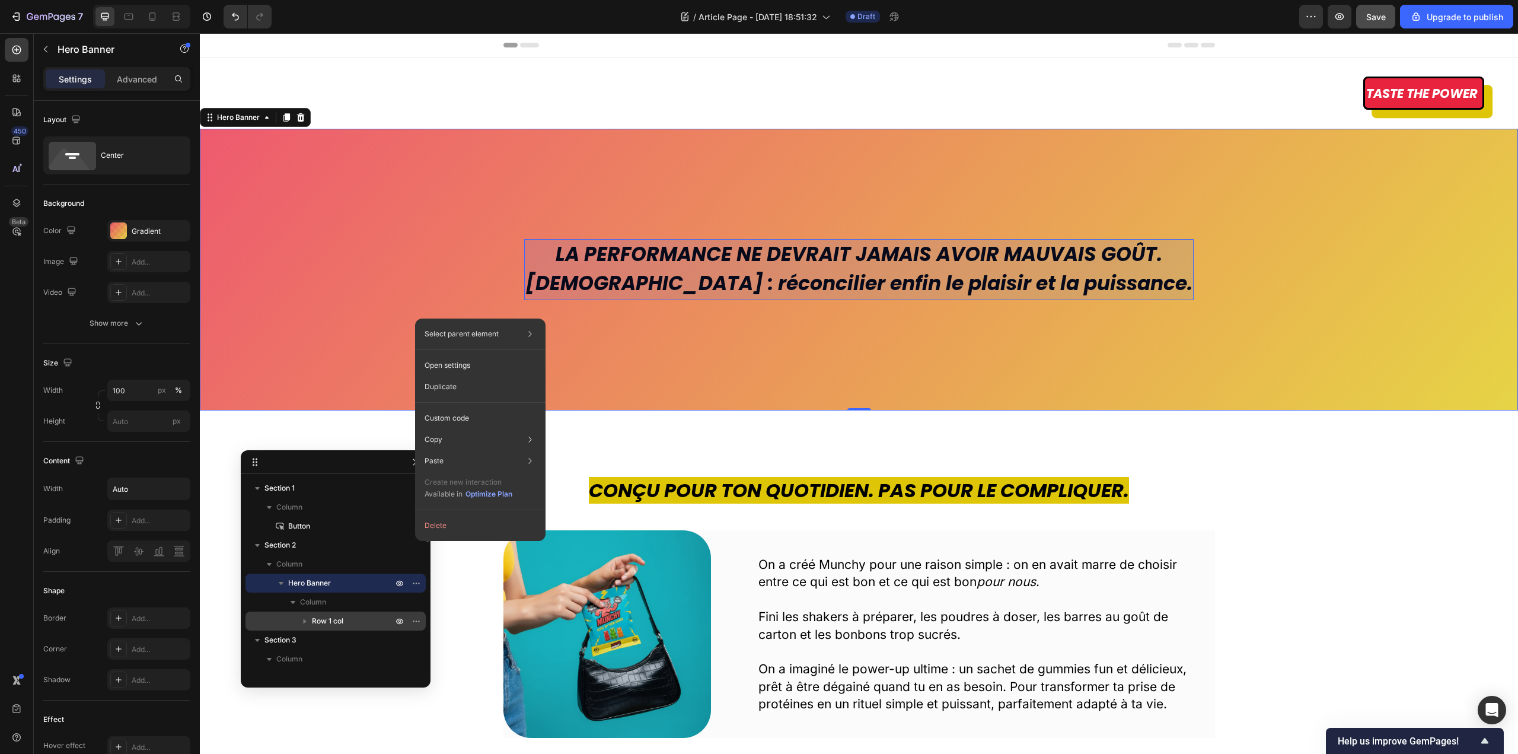
click at [351, 616] on p "Row 1 col" at bounding box center [353, 621] width 83 height 12
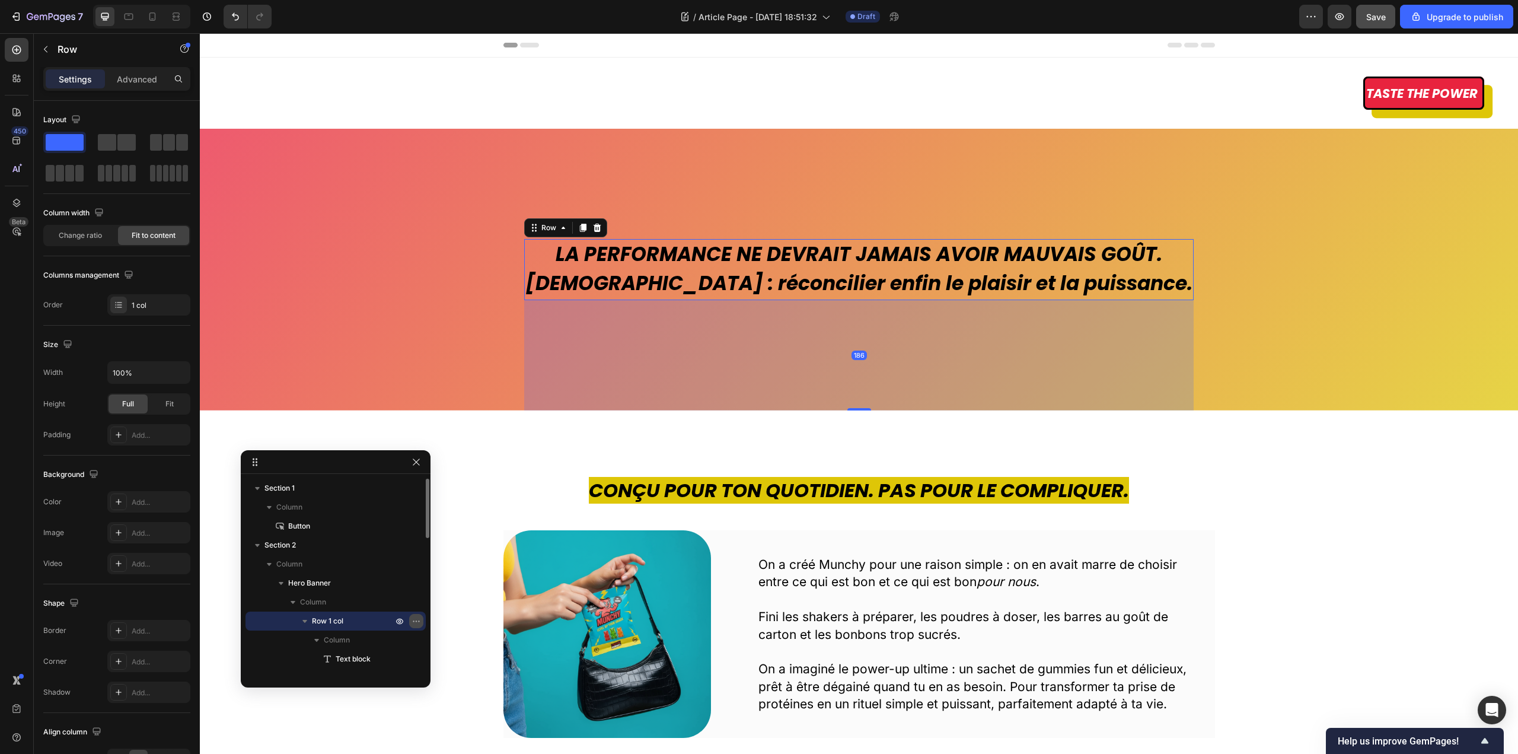
click at [411, 620] on icon "button" at bounding box center [415, 620] width 9 height 9
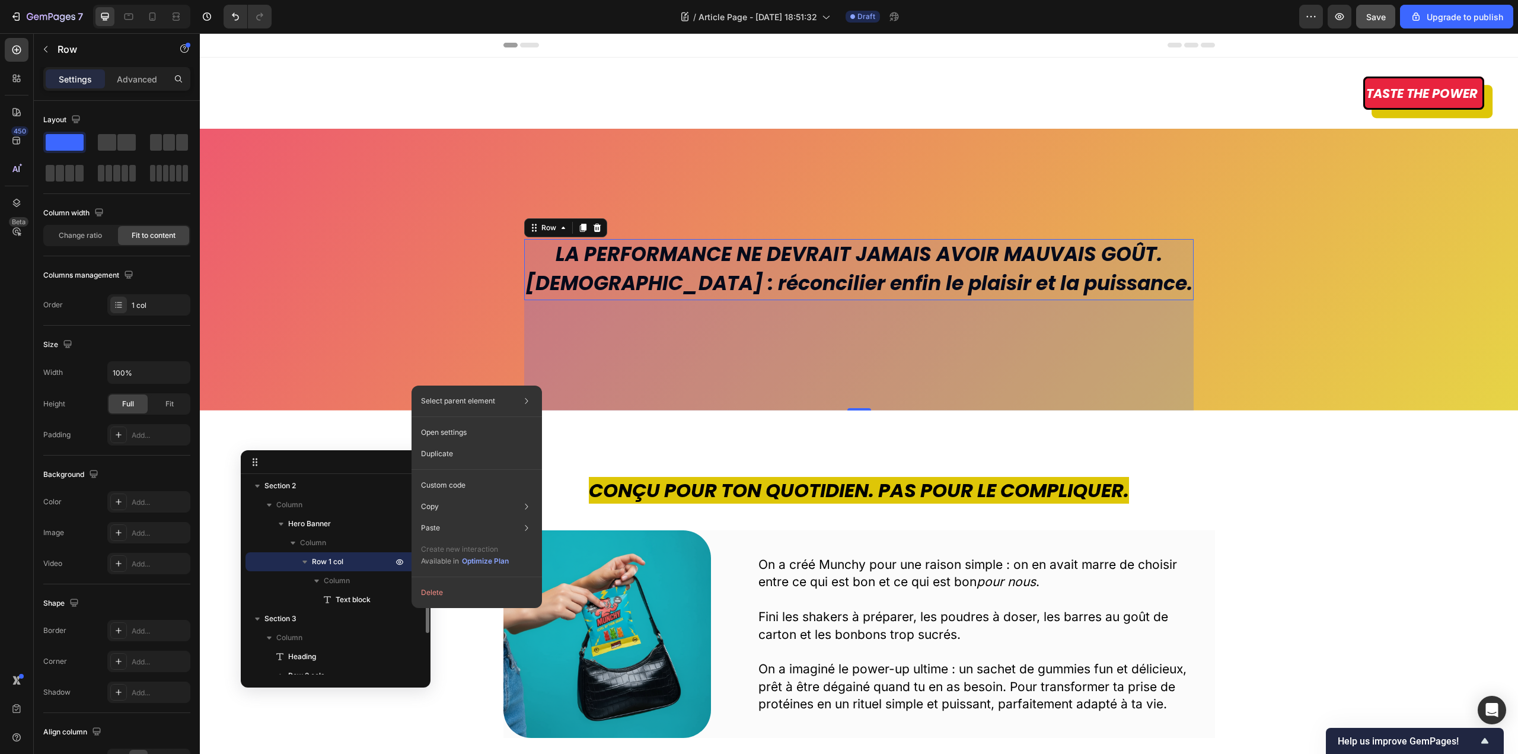
scroll to position [119, 0]
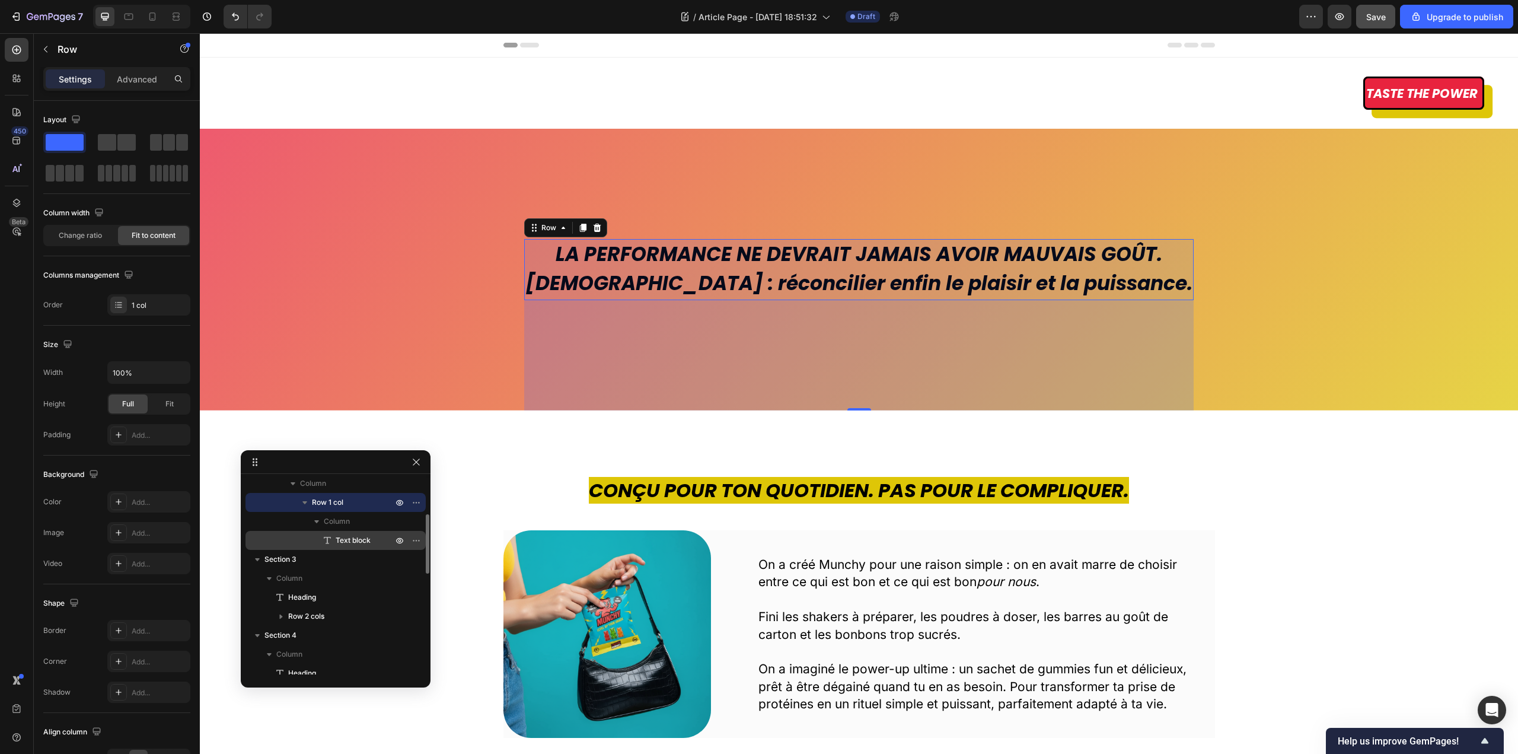
click at [362, 536] on span "Text block" at bounding box center [353, 540] width 35 height 12
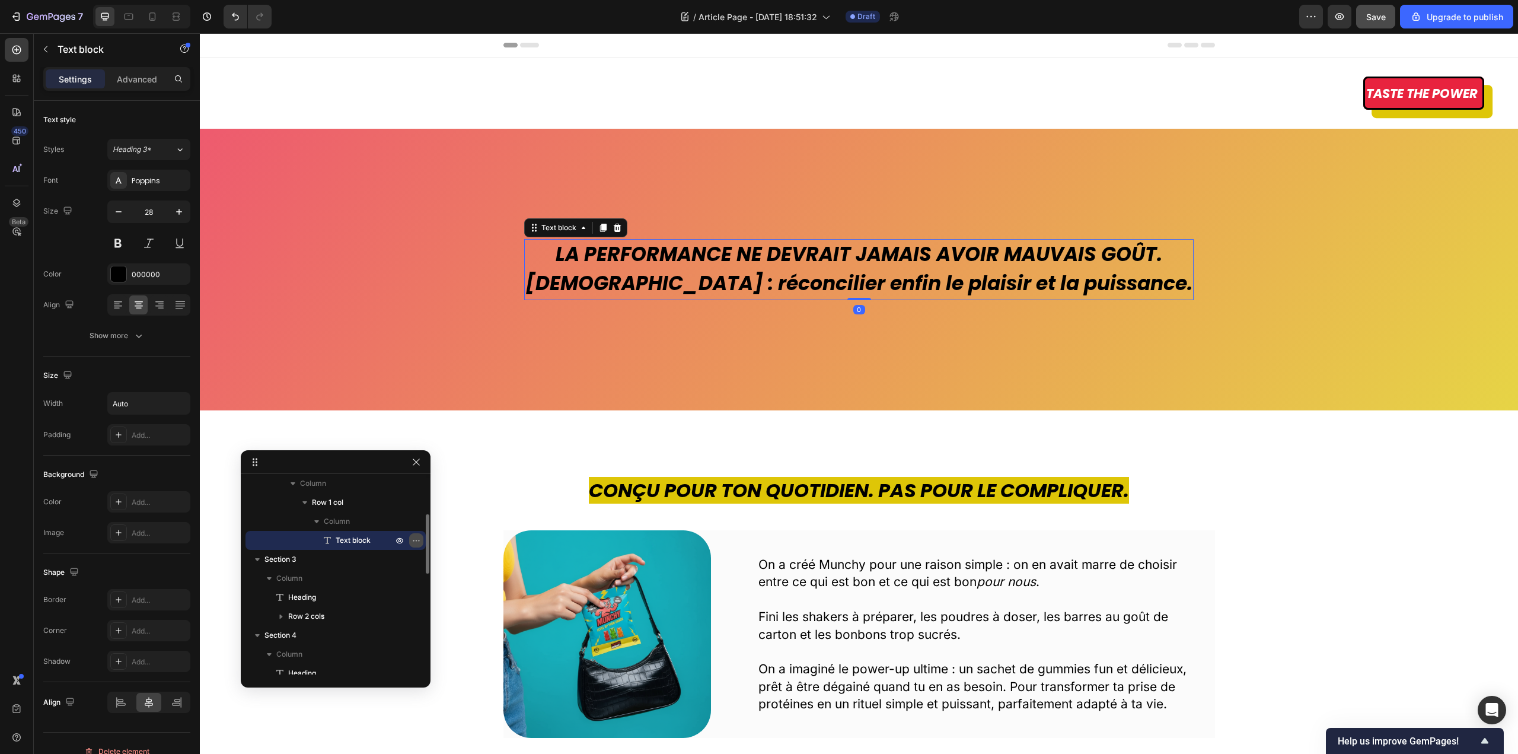
click at [412, 538] on icon "button" at bounding box center [415, 539] width 9 height 9
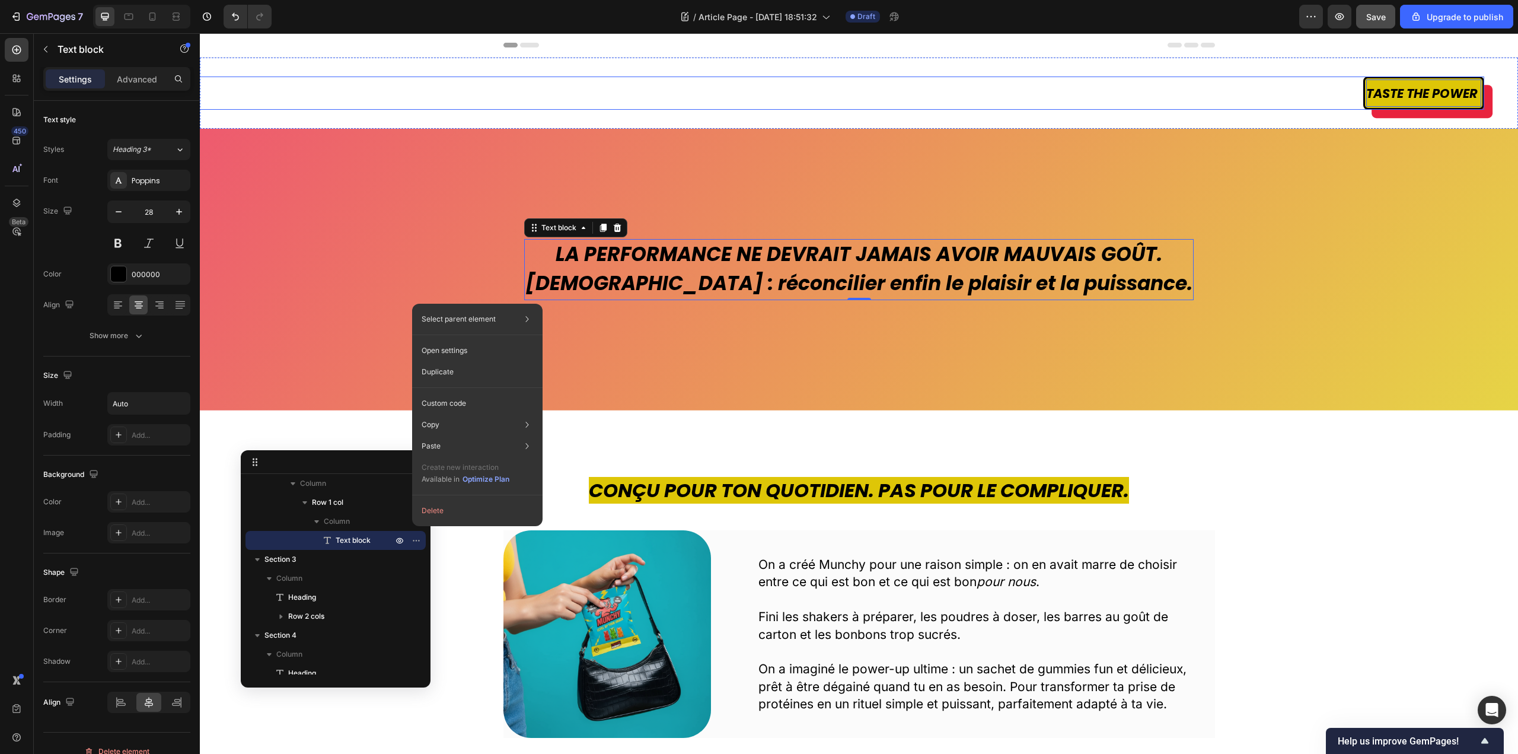
click at [1371, 89] on span "Taste the power" at bounding box center [1421, 93] width 111 height 17
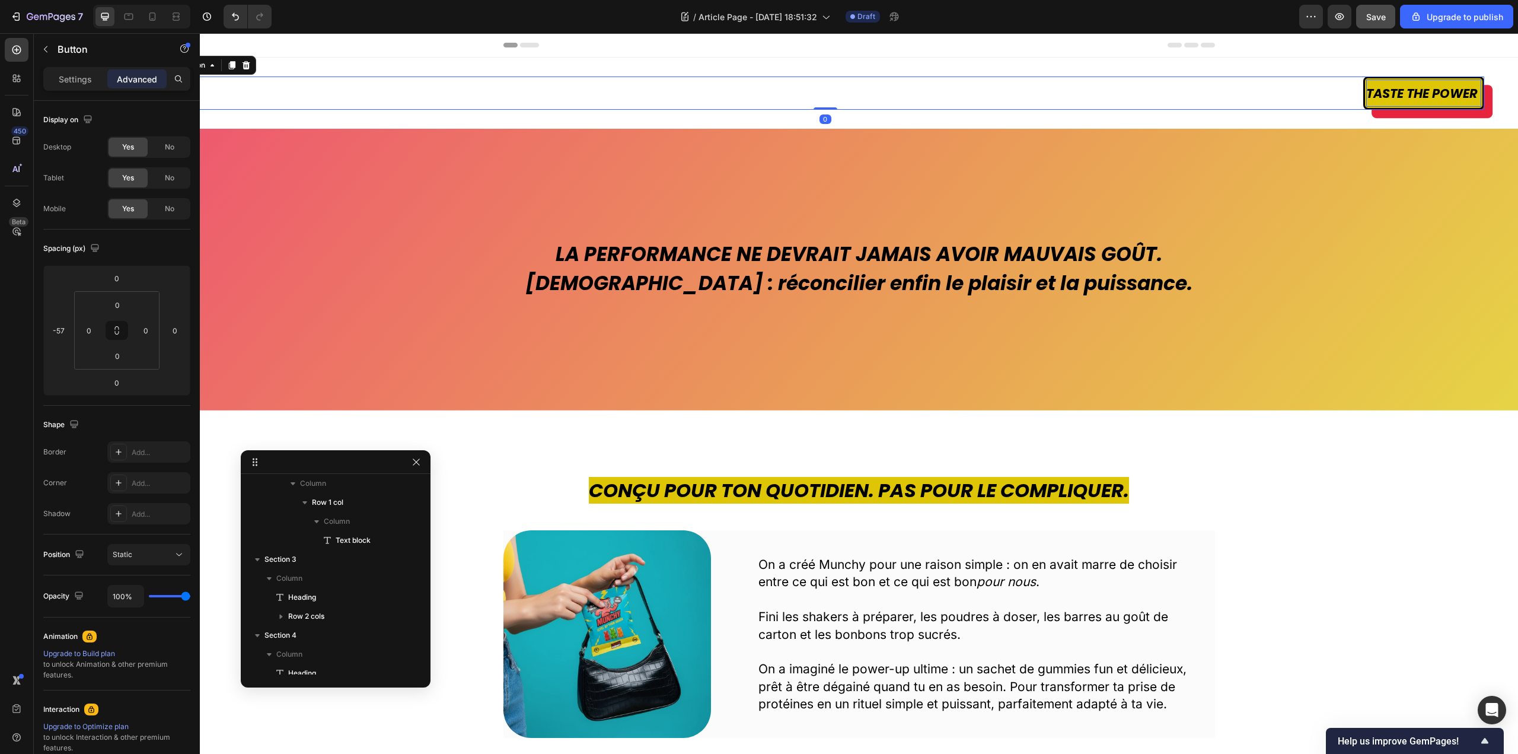
scroll to position [0, 0]
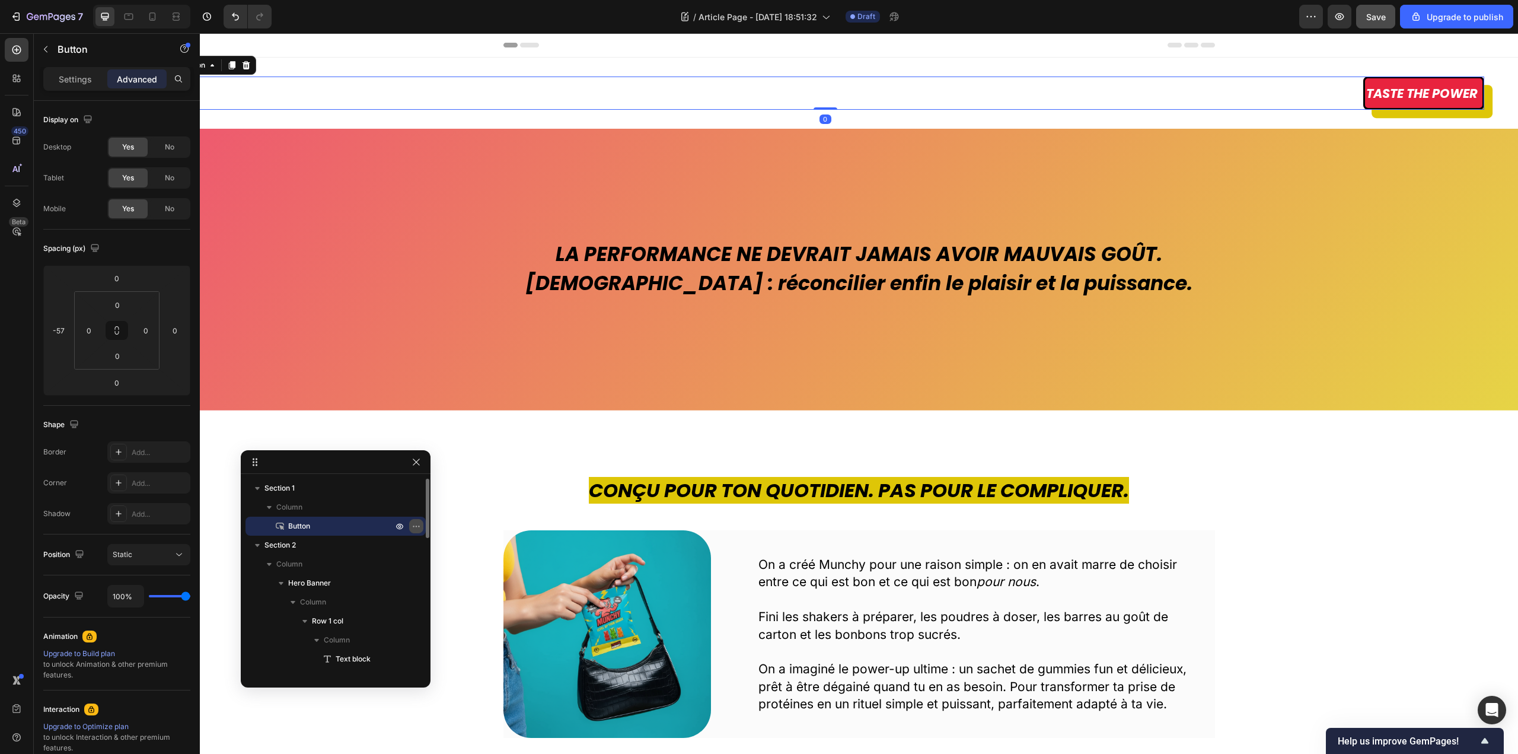
click at [414, 525] on icon "button" at bounding box center [415, 525] width 9 height 9
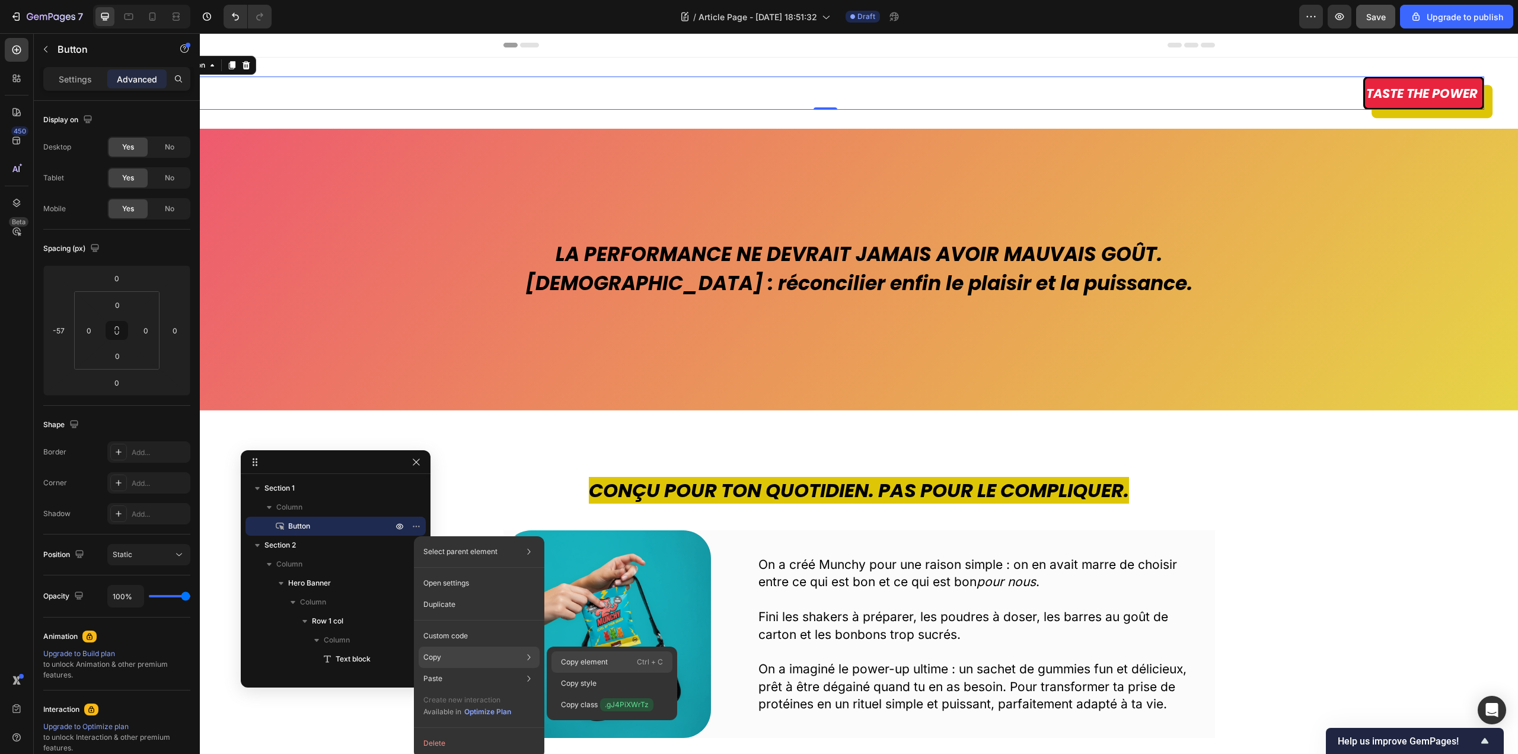
click at [587, 660] on p "Copy element" at bounding box center [584, 661] width 47 height 11
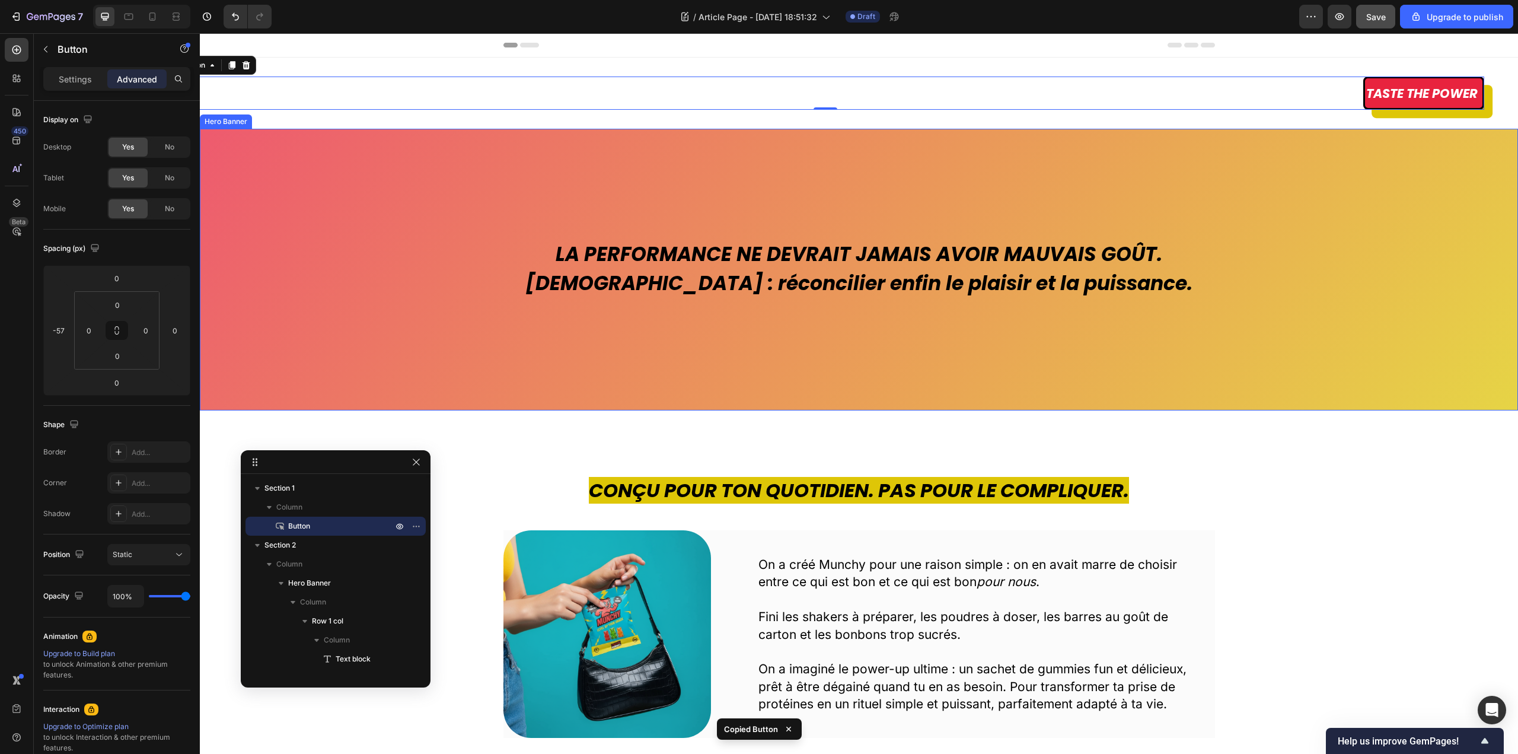
click at [1202, 139] on div "Overlay" at bounding box center [859, 270] width 1318 height 282
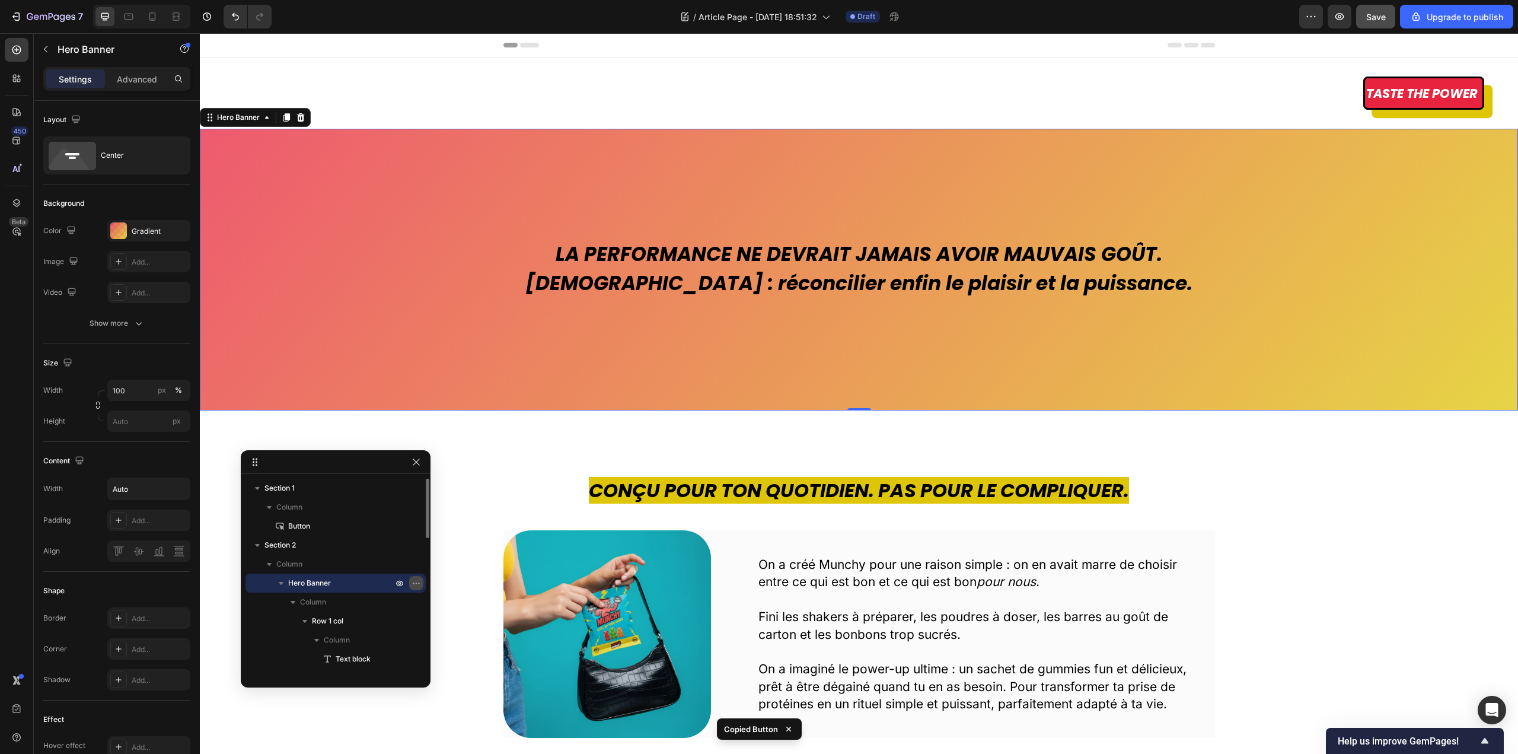
click at [417, 582] on icon "button" at bounding box center [415, 582] width 9 height 9
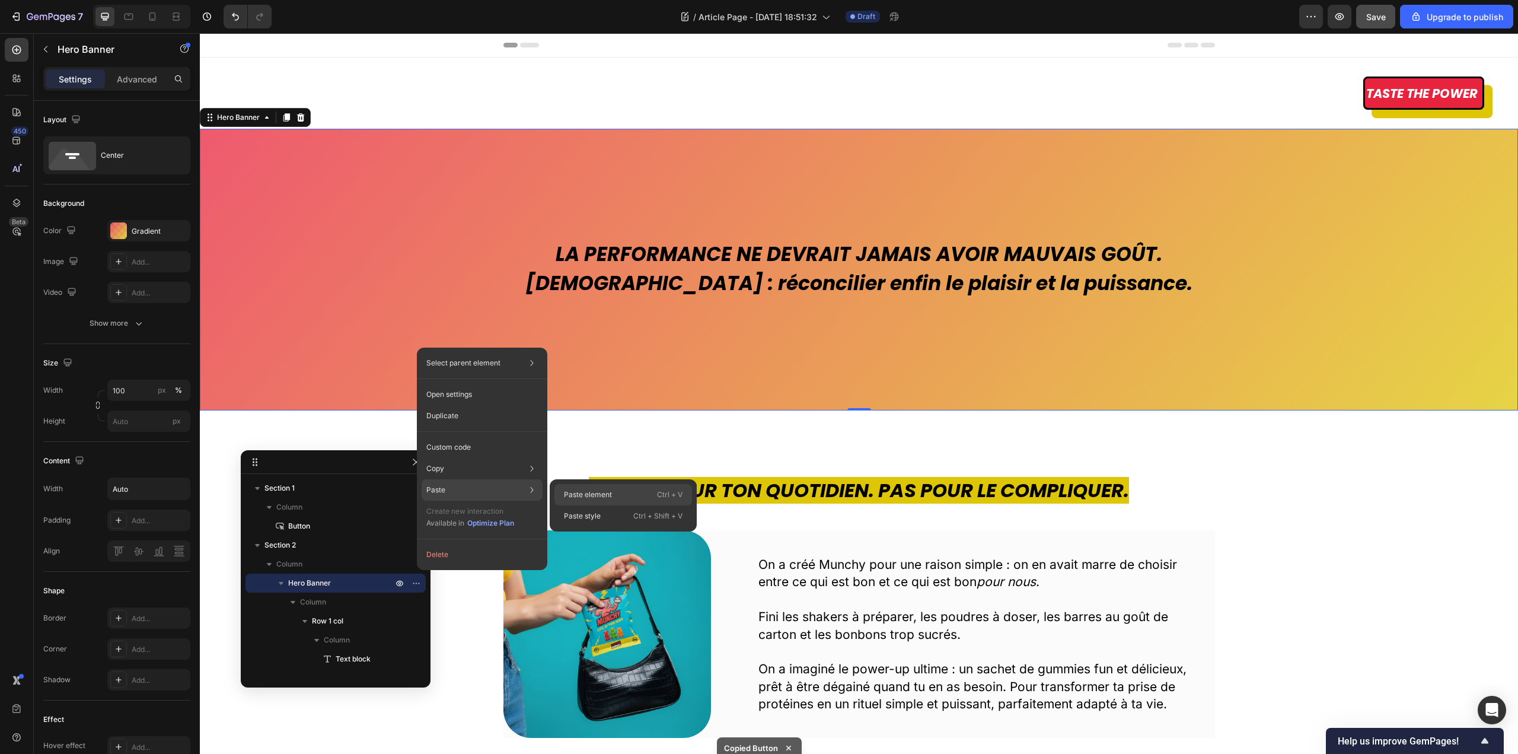
click at [589, 494] on p "Paste element" at bounding box center [588, 494] width 48 height 11
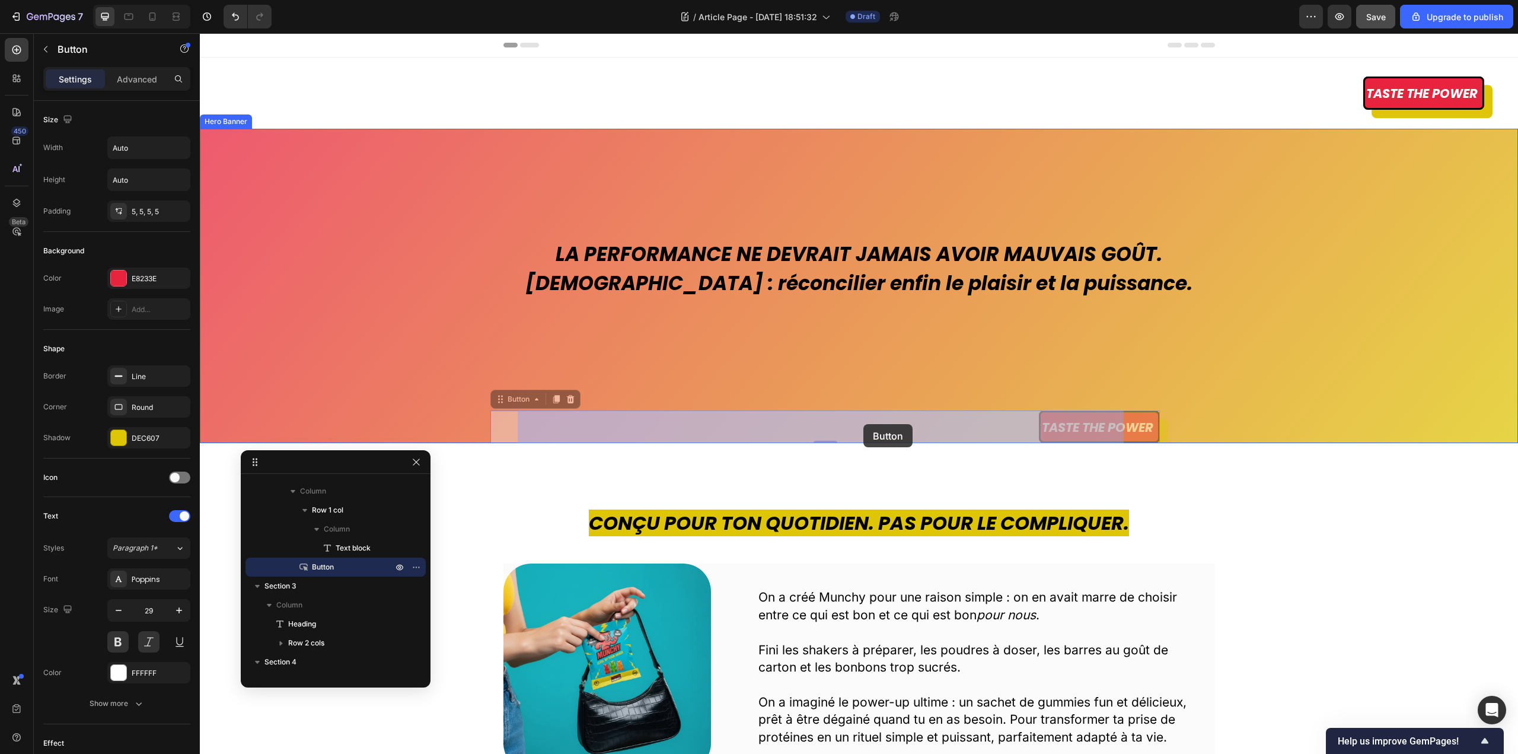
drag, startPoint x: 527, startPoint y: 401, endPoint x: 863, endPoint y: 424, distance: 336.9
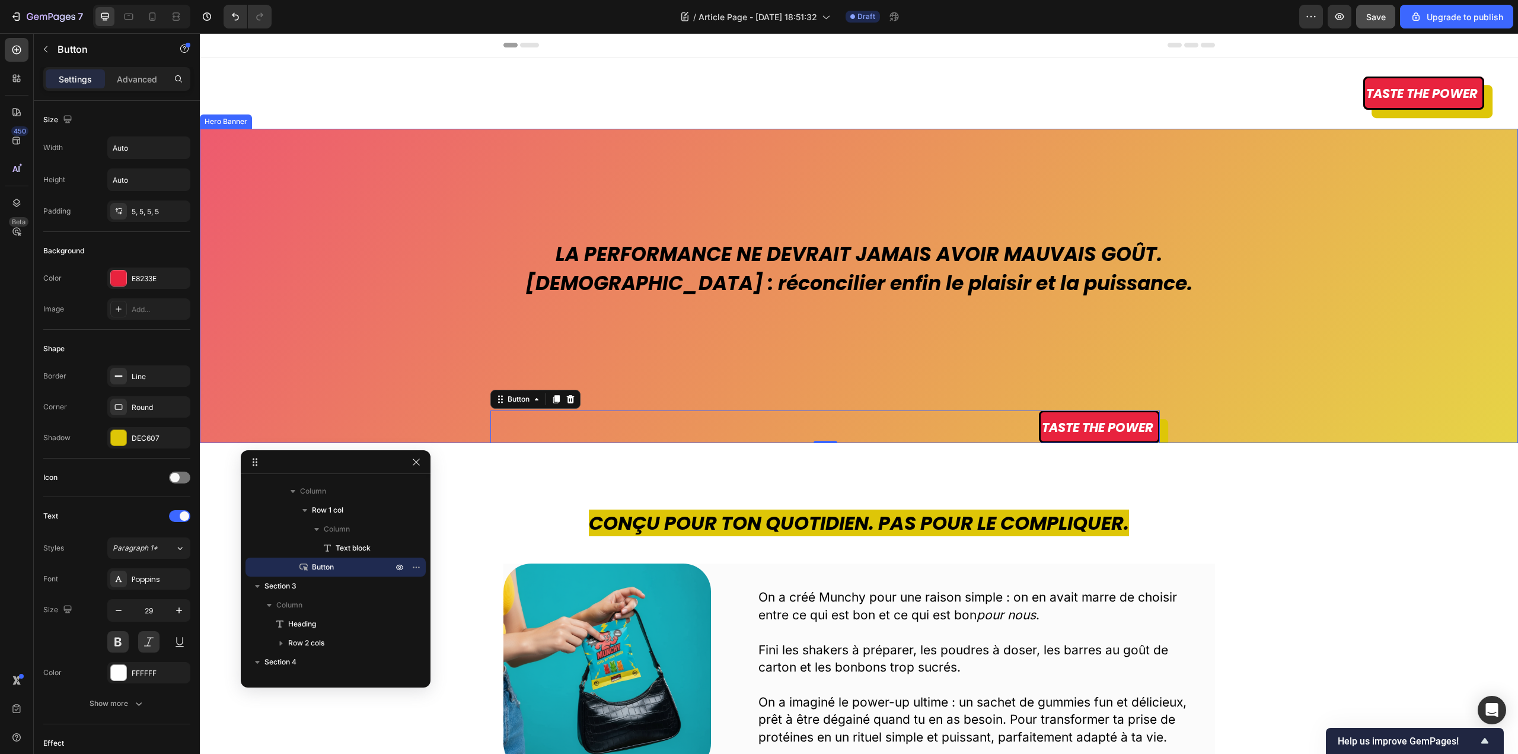
click at [1361, 232] on div "Overlay" at bounding box center [859, 286] width 1318 height 315
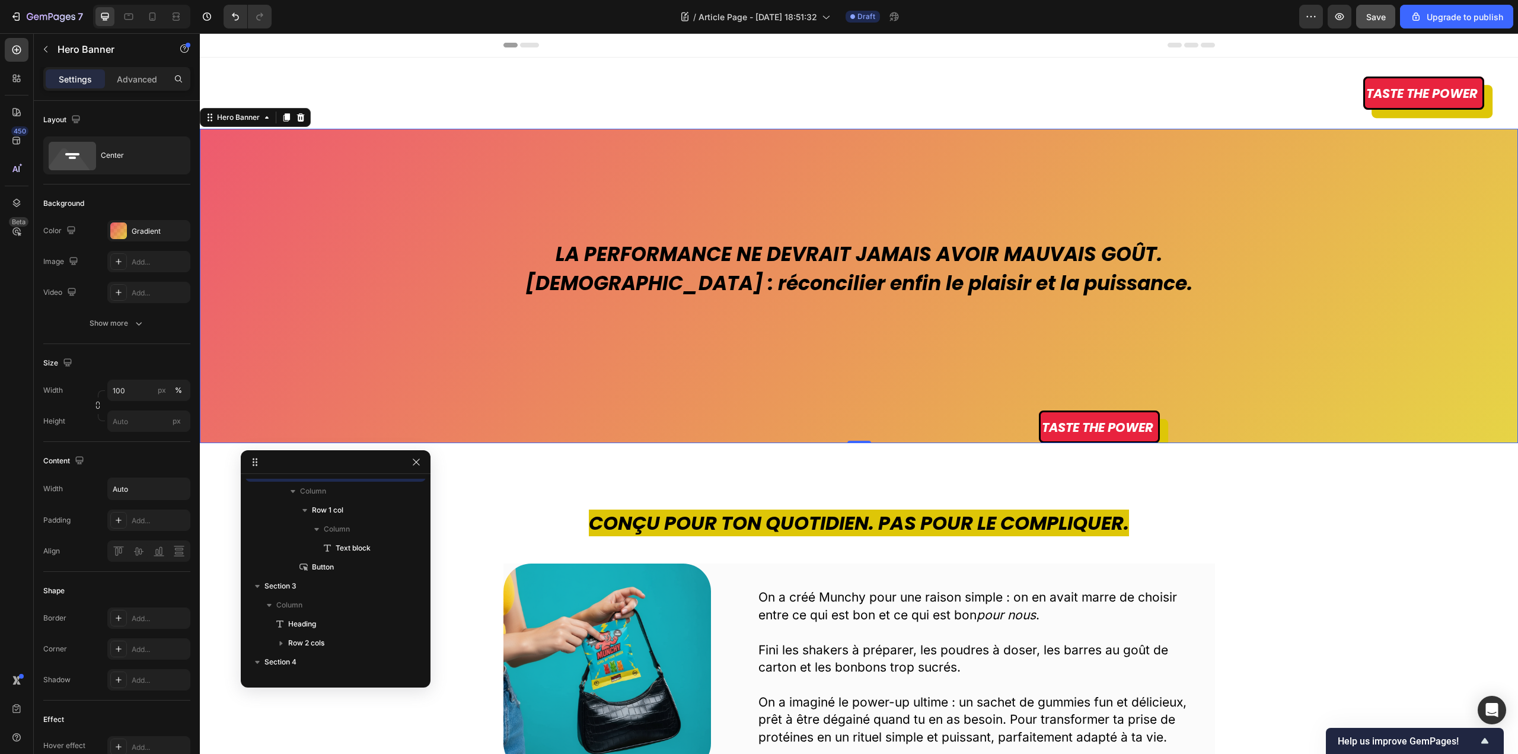
scroll to position [16, 0]
click at [325, 165] on div "Overlay" at bounding box center [859, 286] width 1318 height 315
click at [741, 414] on div "Taste the power Button" at bounding box center [824, 426] width 669 height 33
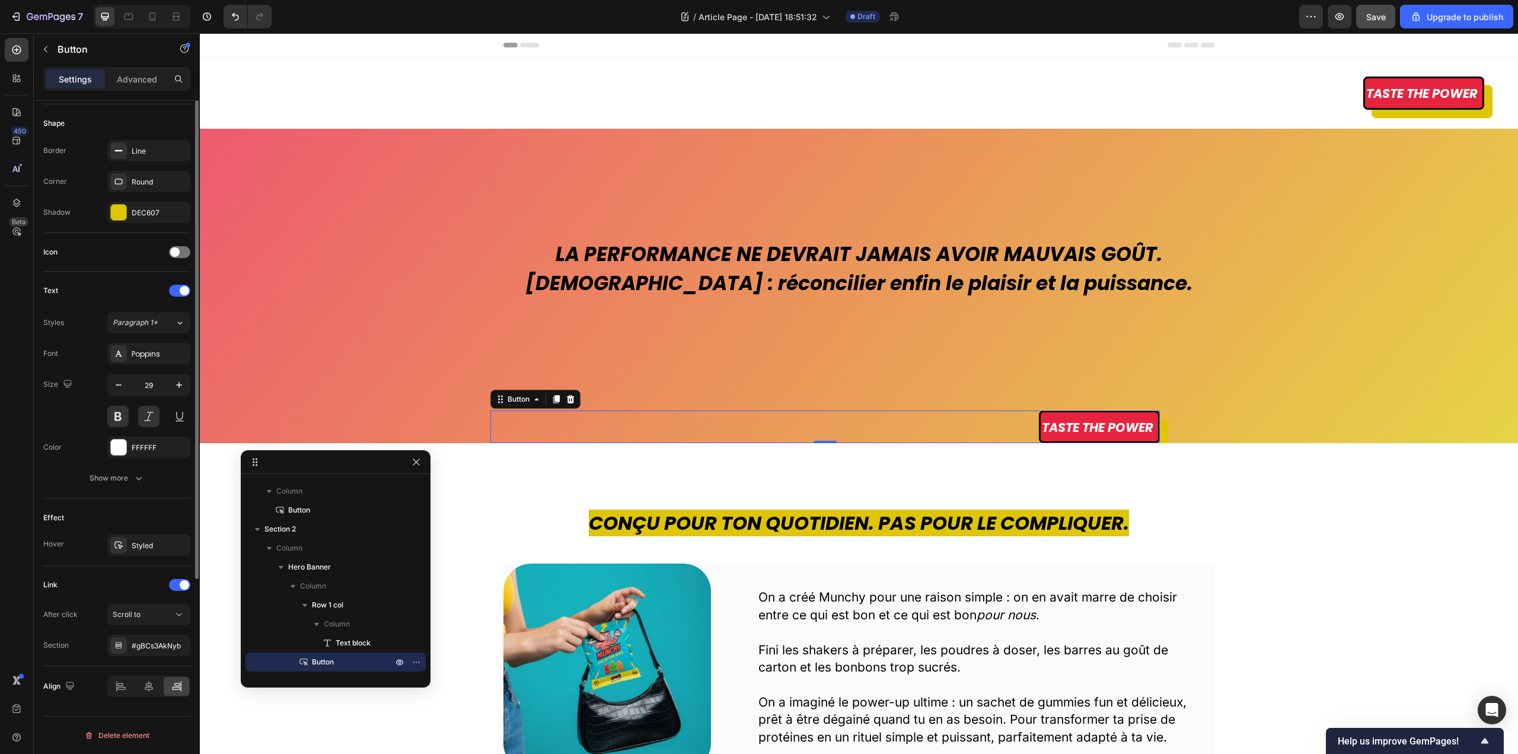
scroll to position [0, 0]
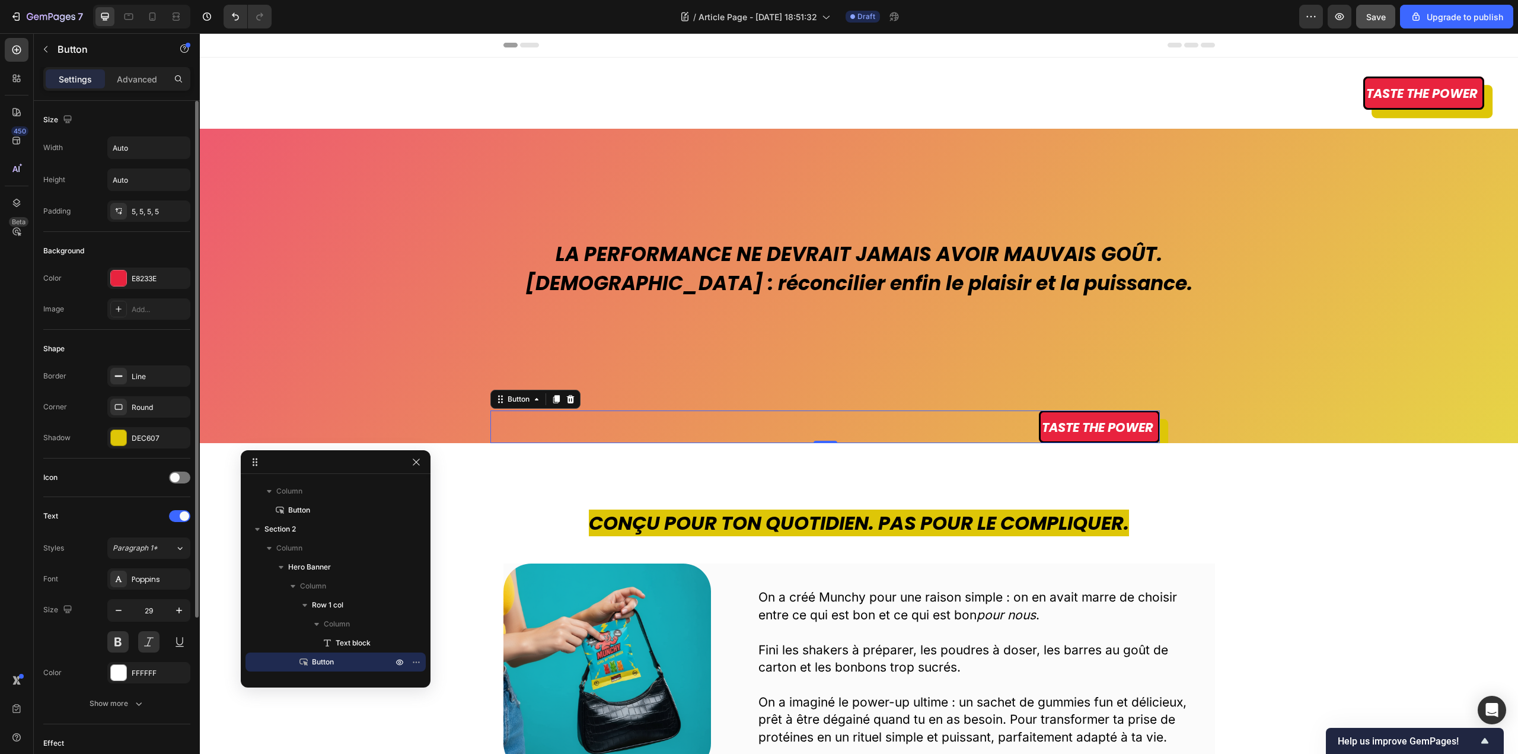
click at [134, 69] on div "Settings Advanced" at bounding box center [116, 79] width 147 height 24
click at [135, 80] on p "Advanced" at bounding box center [137, 79] width 40 height 12
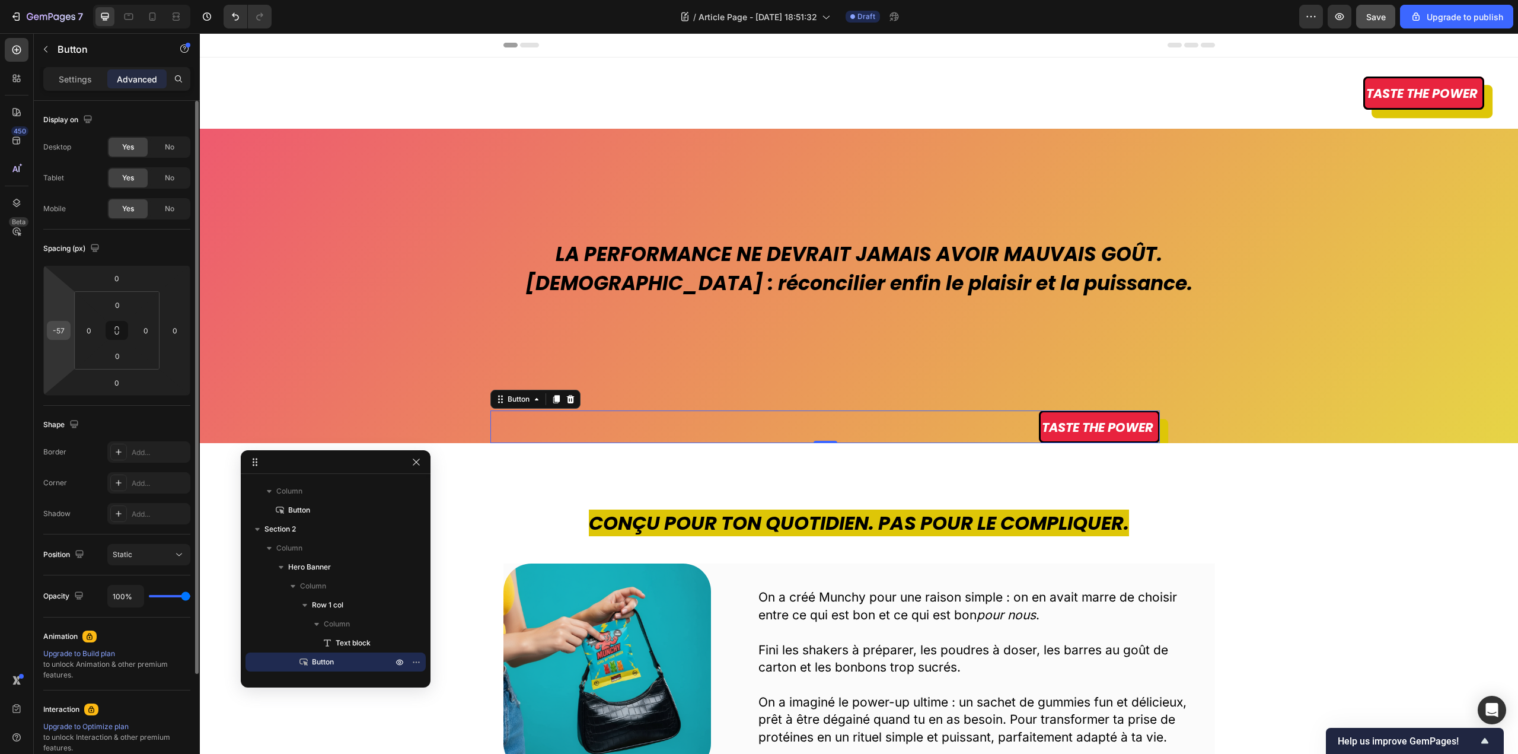
click at [64, 334] on input "-57" at bounding box center [59, 330] width 18 height 18
type input "3"
type input "0"
click at [93, 336] on input "0" at bounding box center [89, 330] width 18 height 18
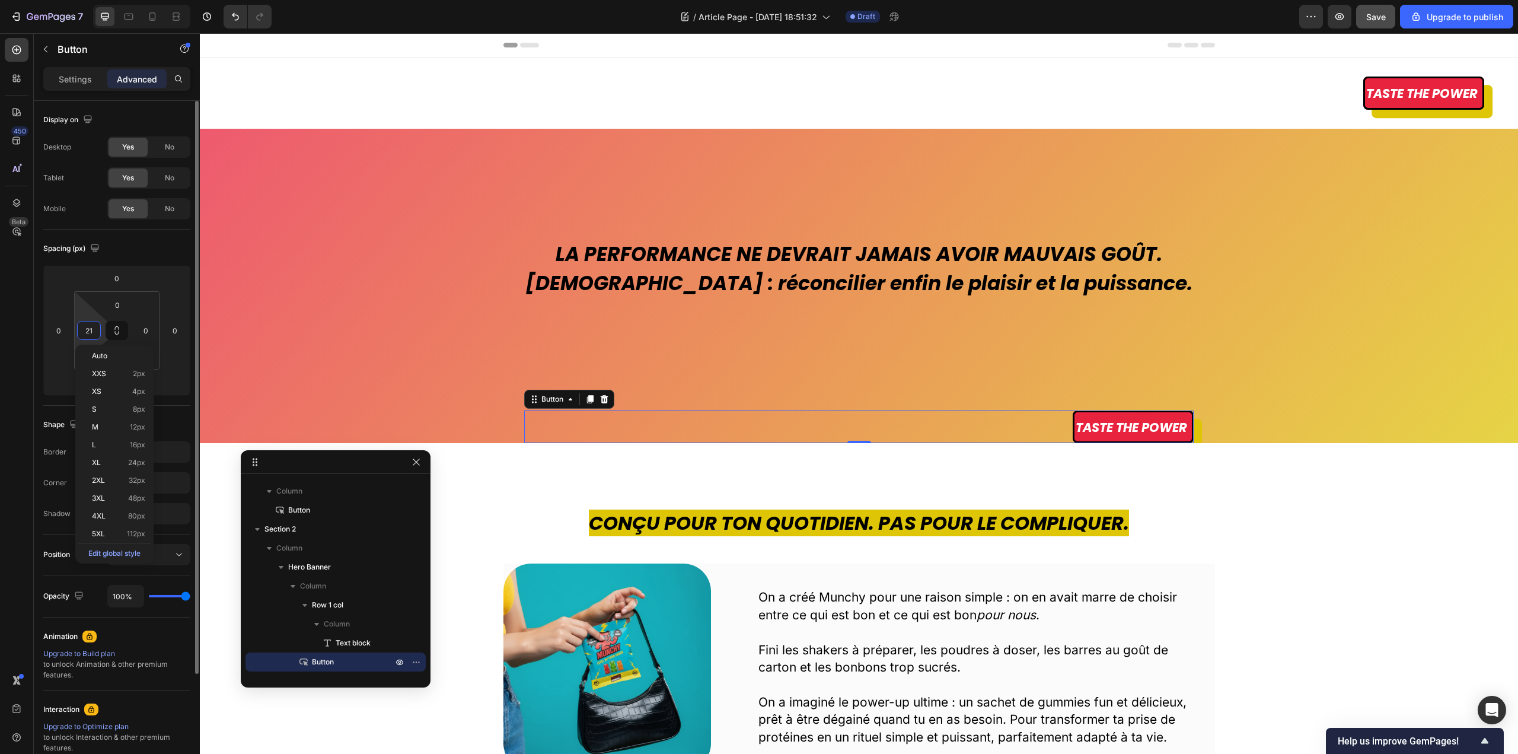
type input "20"
click at [133, 253] on div "Spacing (px)" at bounding box center [116, 248] width 147 height 19
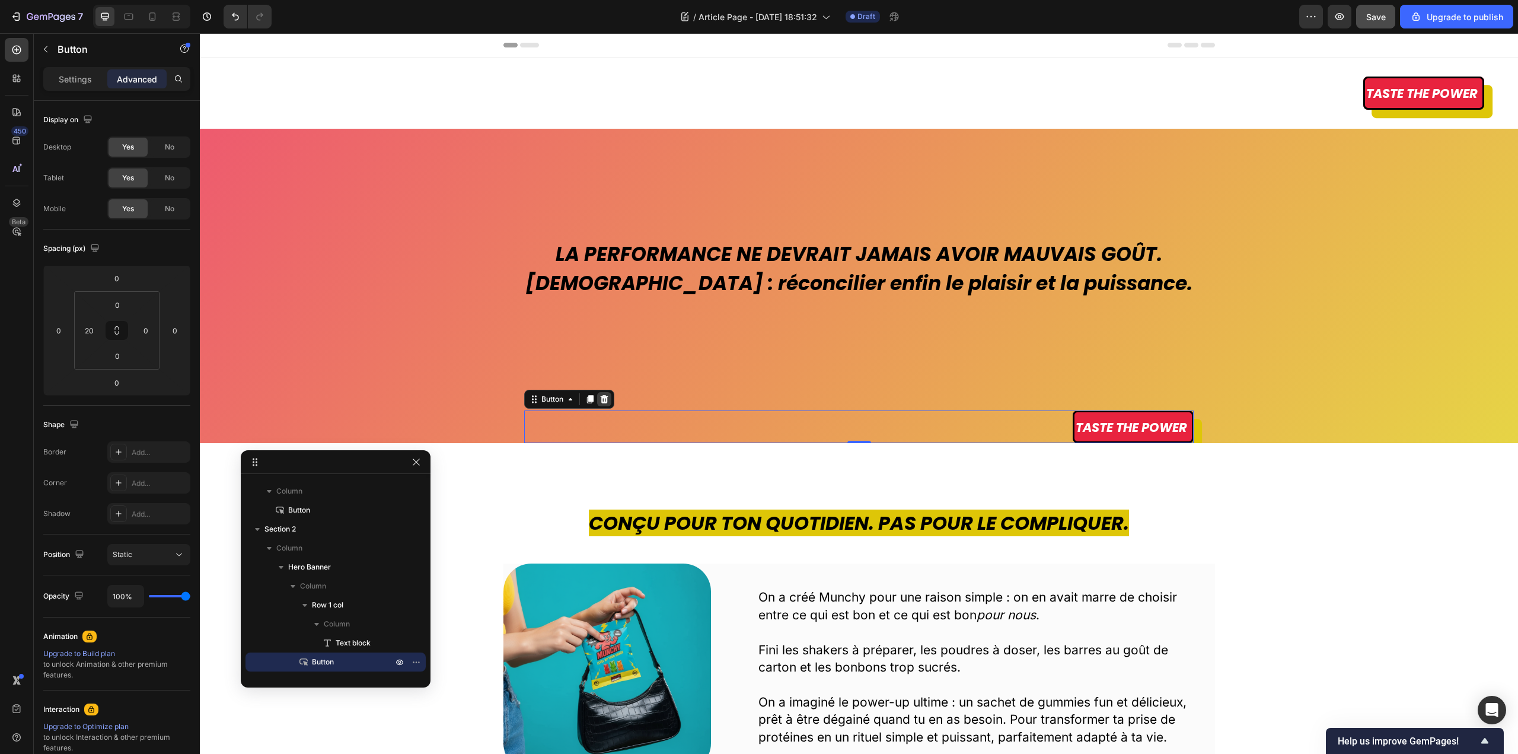
click at [611, 401] on div at bounding box center [604, 399] width 14 height 14
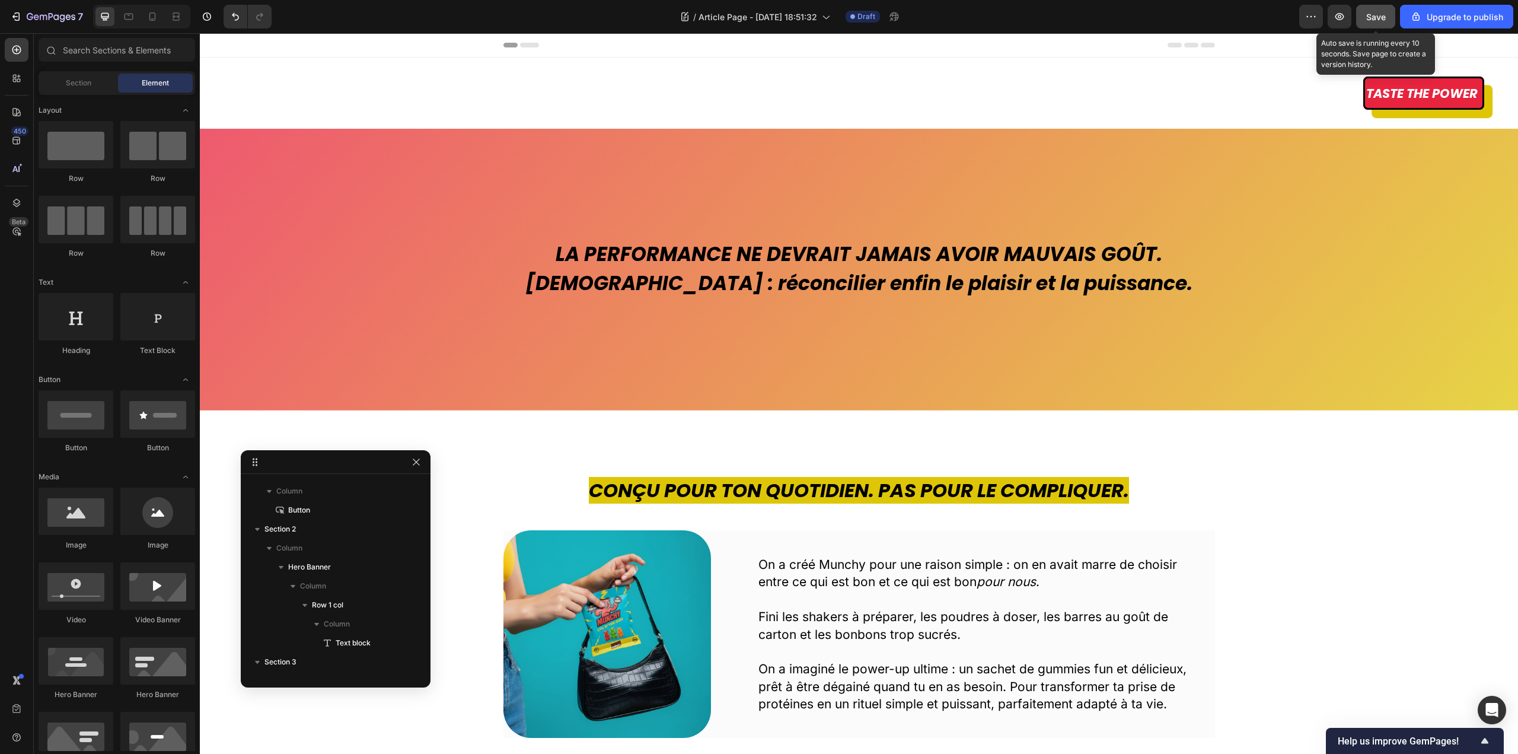
click at [1374, 17] on span "Save" at bounding box center [1376, 17] width 20 height 10
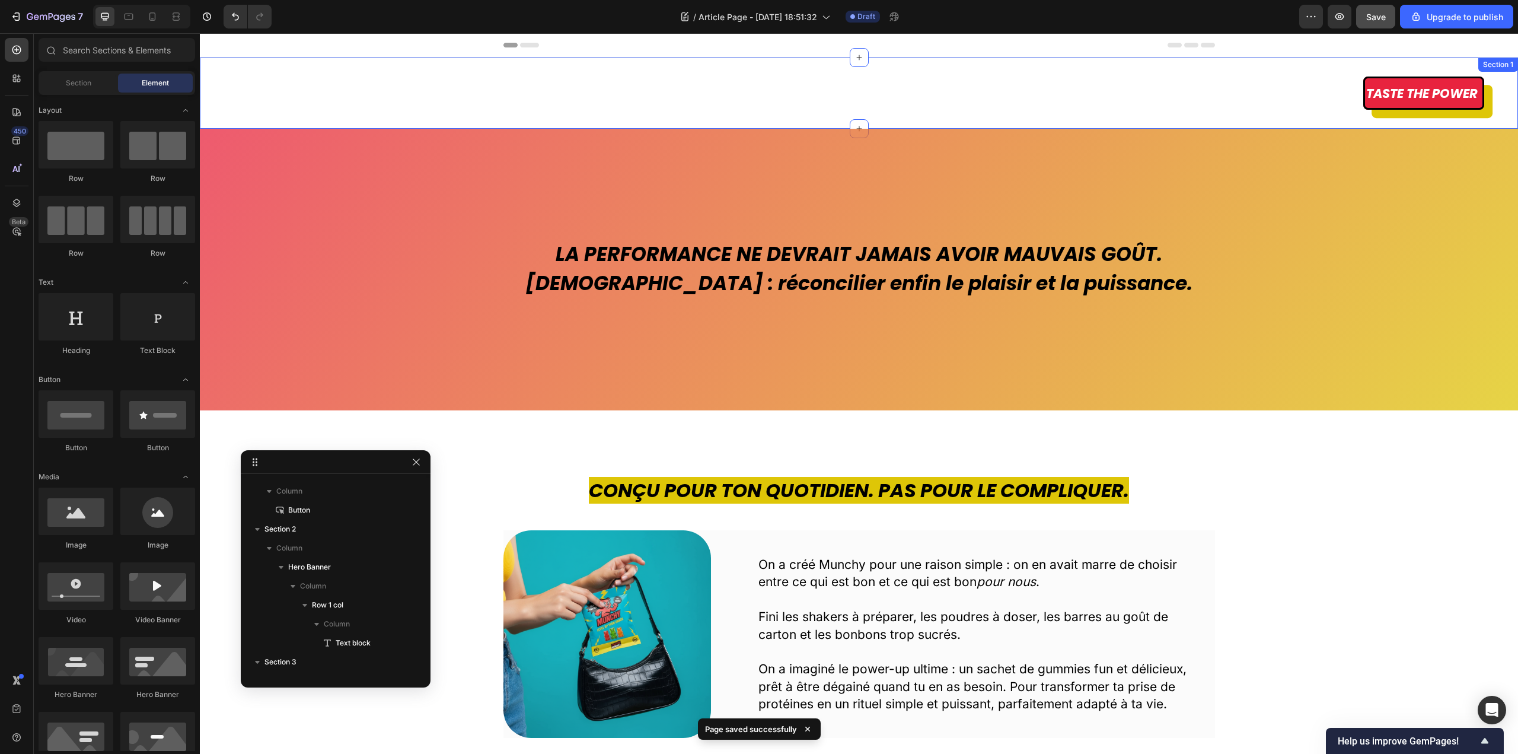
click at [1038, 72] on div "Taste the power Button Section 1" at bounding box center [859, 93] width 1318 height 71
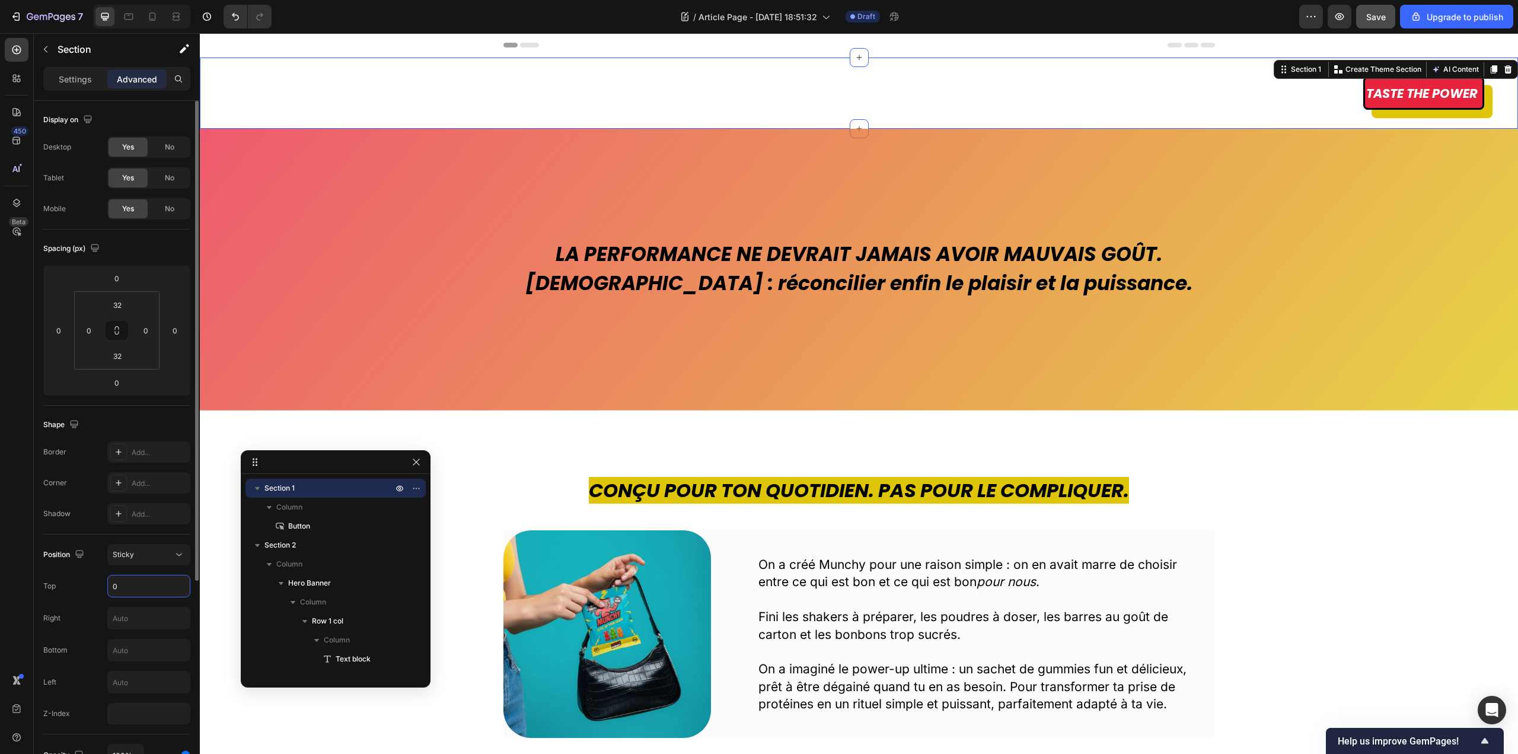
click at [149, 578] on input "0" at bounding box center [149, 585] width 82 height 21
click at [126, 619] on input "text" at bounding box center [149, 617] width 82 height 21
click at [139, 588] on input "text" at bounding box center [149, 585] width 82 height 21
type input "3"
click at [427, 97] on div "Taste the power Button" at bounding box center [825, 92] width 1318 height 33
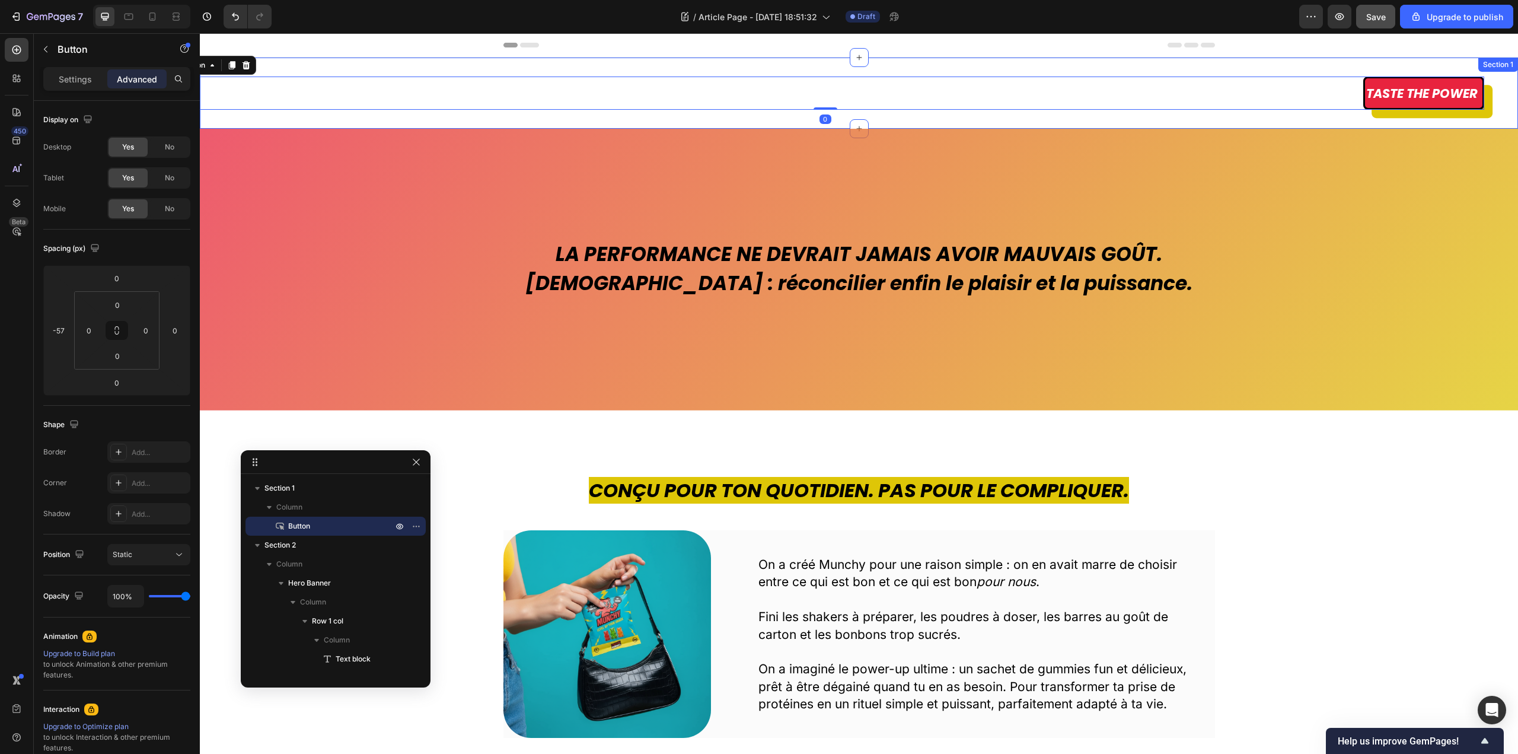
click at [420, 70] on div "Taste the power Button 0 Section 1" at bounding box center [859, 93] width 1318 height 71
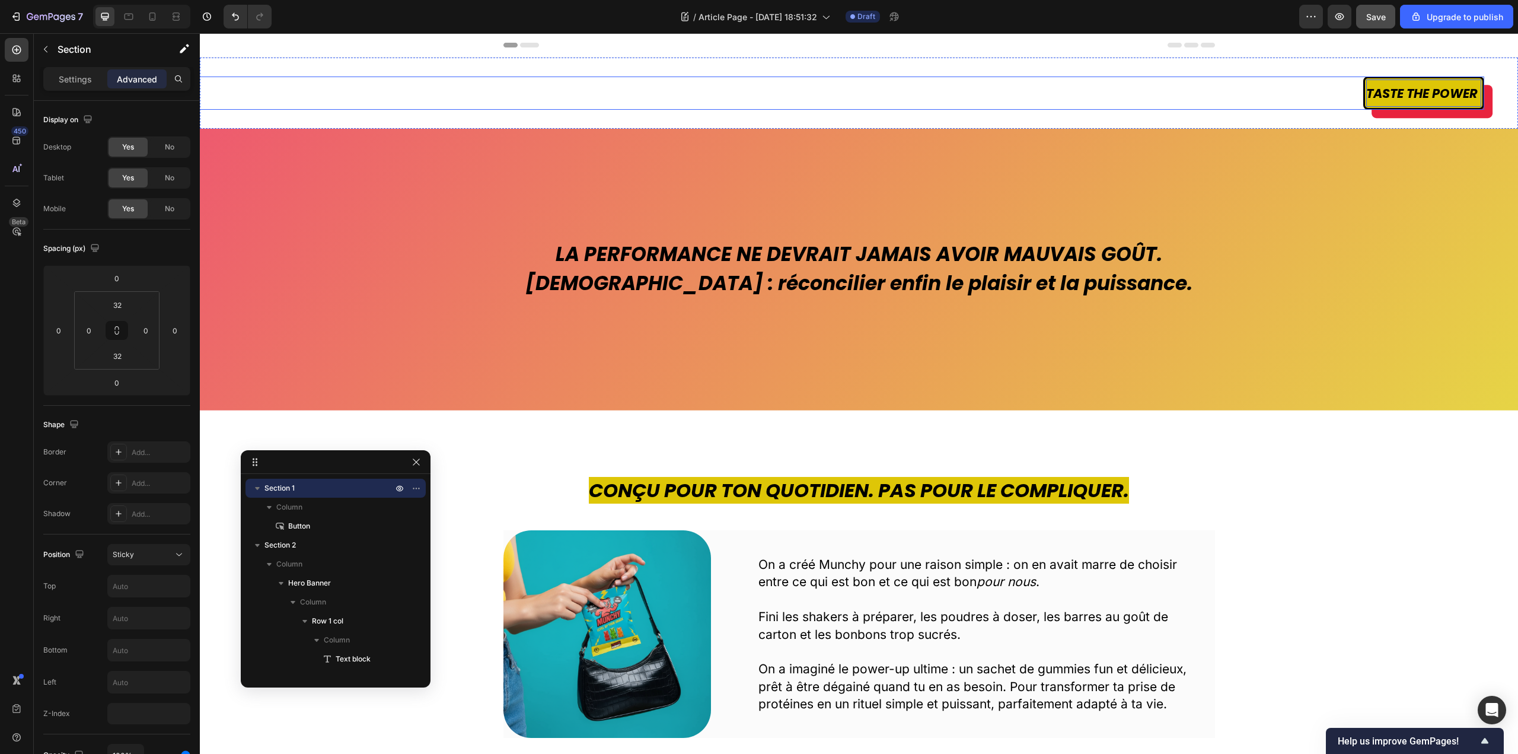
click at [1367, 105] on p "Taste the power" at bounding box center [1423, 92] width 115 height 27
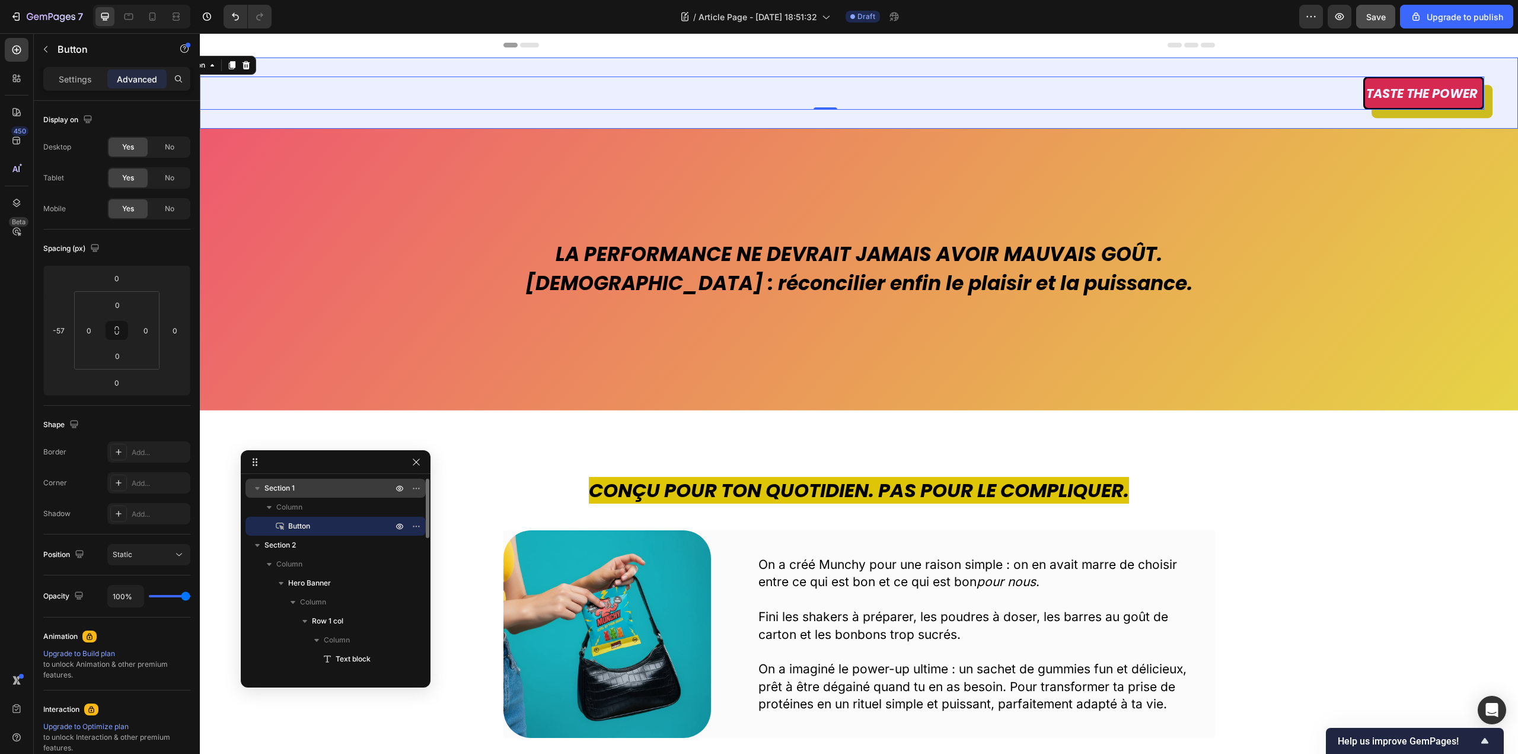
click at [279, 486] on span "Section 1" at bounding box center [279, 488] width 30 height 12
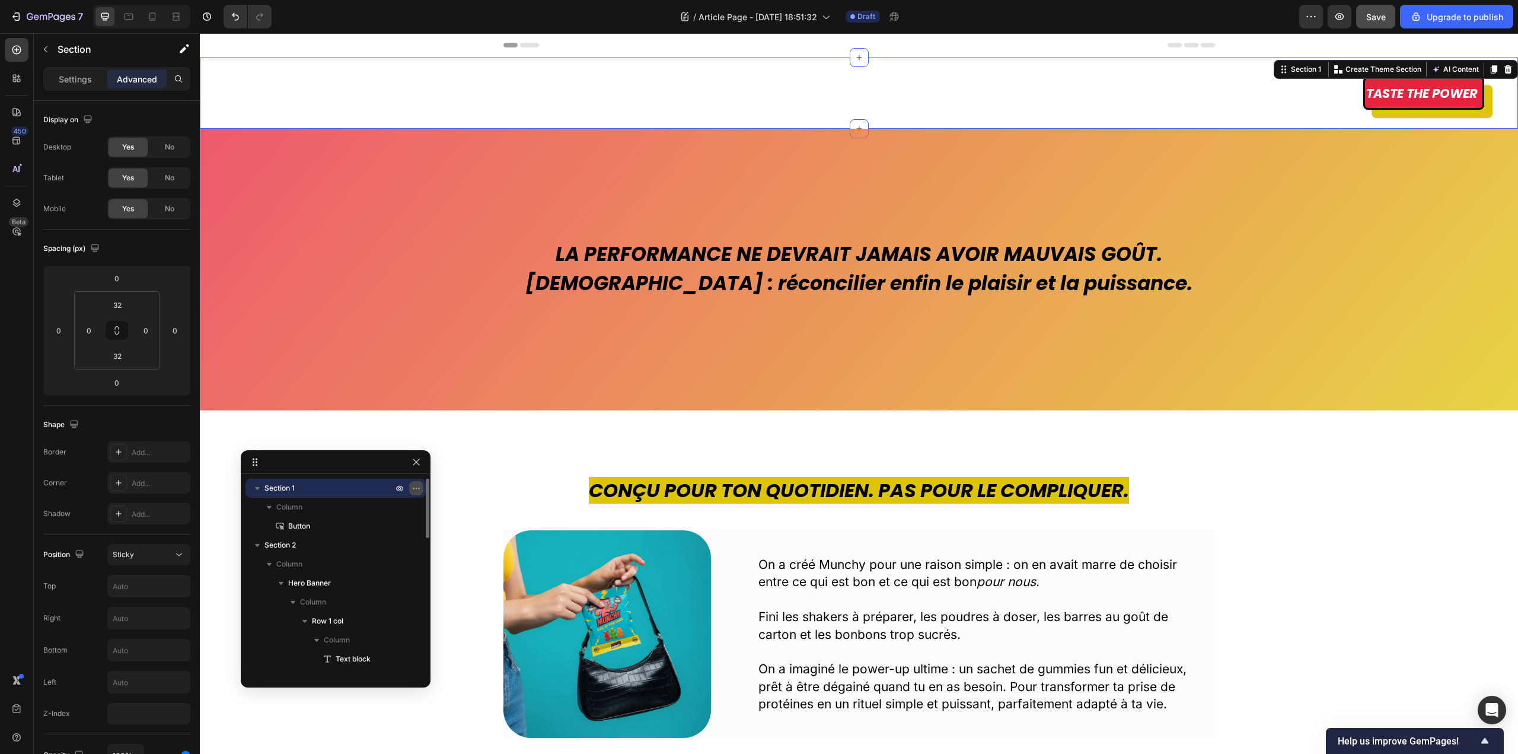
click at [418, 490] on icon "button" at bounding box center [415, 487] width 9 height 9
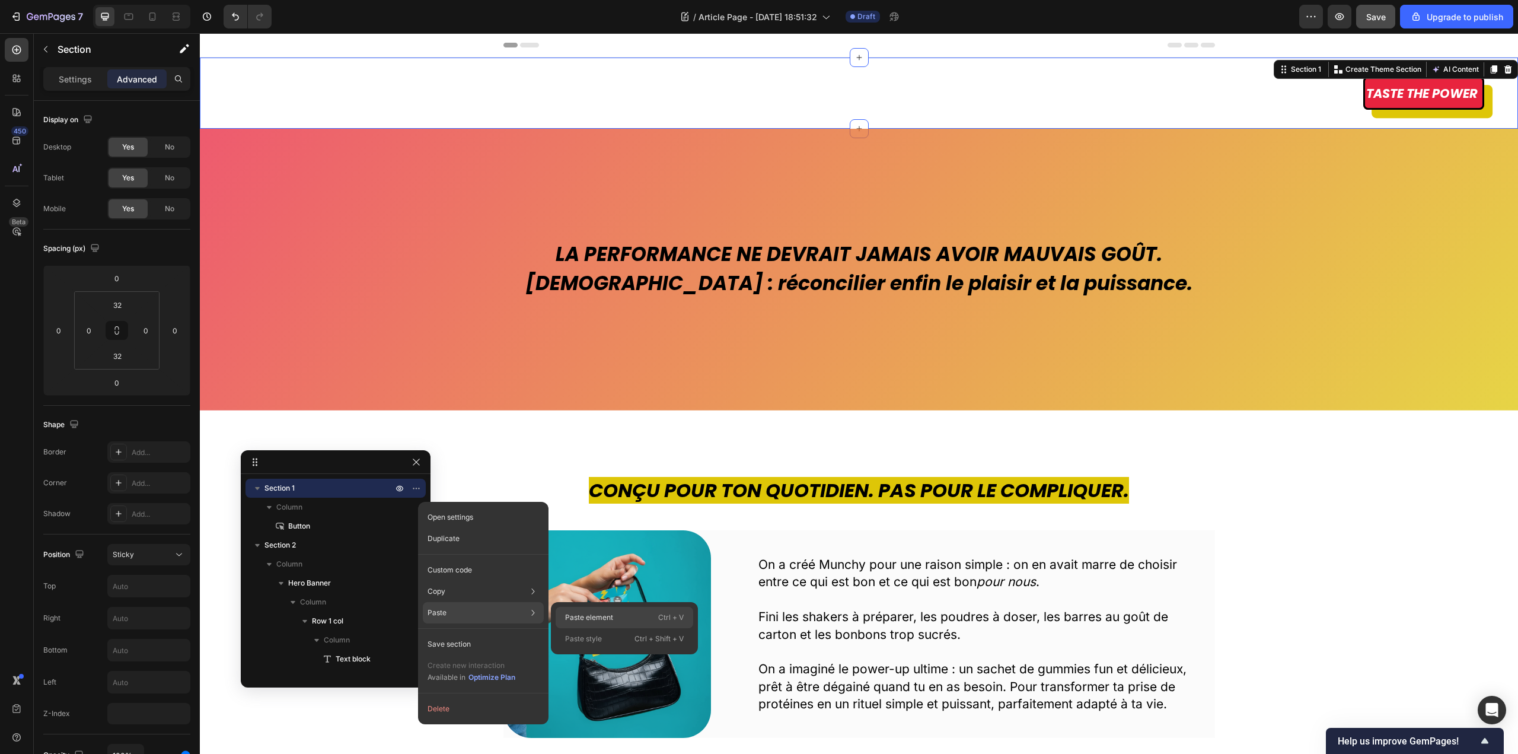
click at [604, 620] on p "Paste element" at bounding box center [589, 617] width 48 height 11
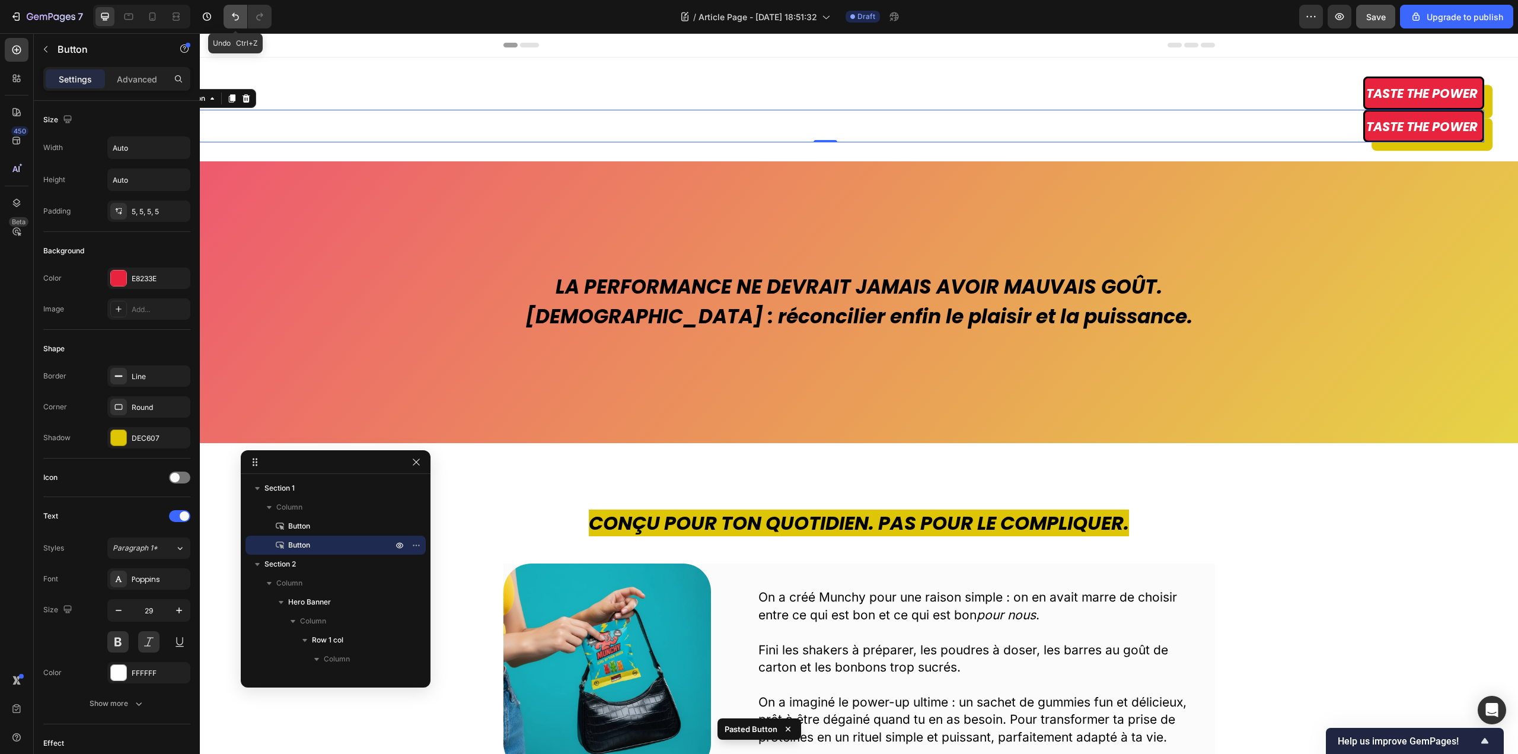
click at [233, 20] on icon "Undo/Redo" at bounding box center [235, 17] width 12 height 12
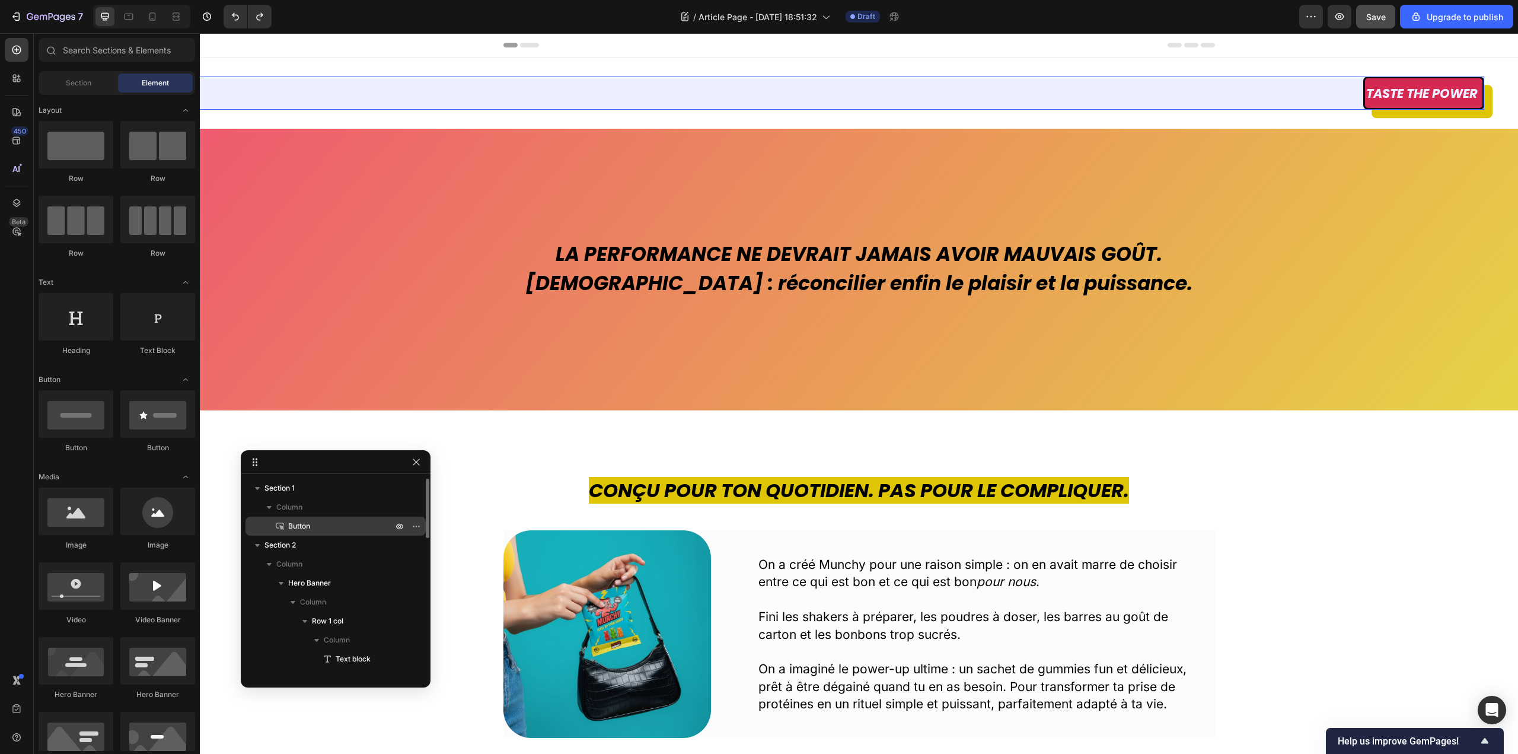
click at [327, 524] on p "Button" at bounding box center [327, 526] width 107 height 12
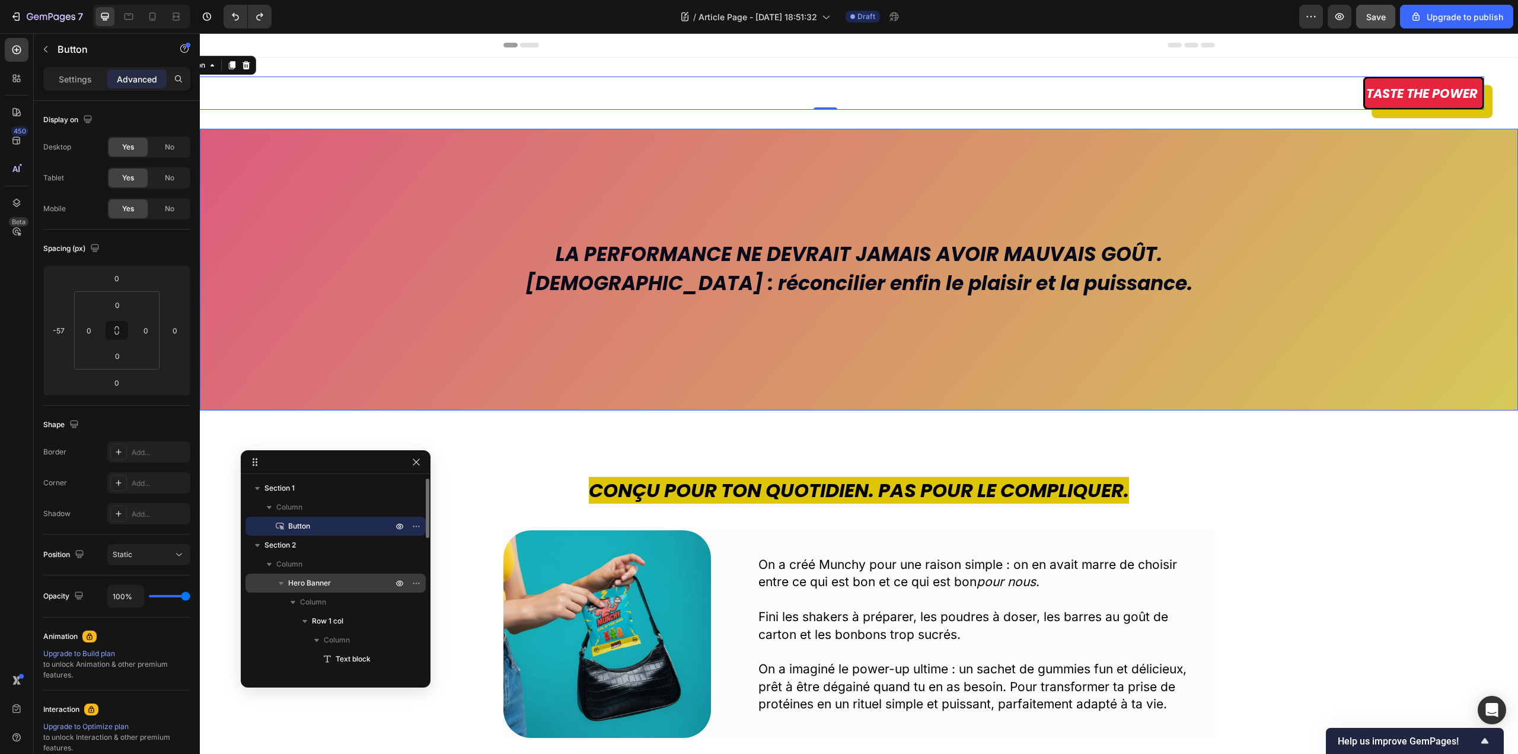
click at [331, 582] on p "Hero Banner" at bounding box center [341, 583] width 107 height 12
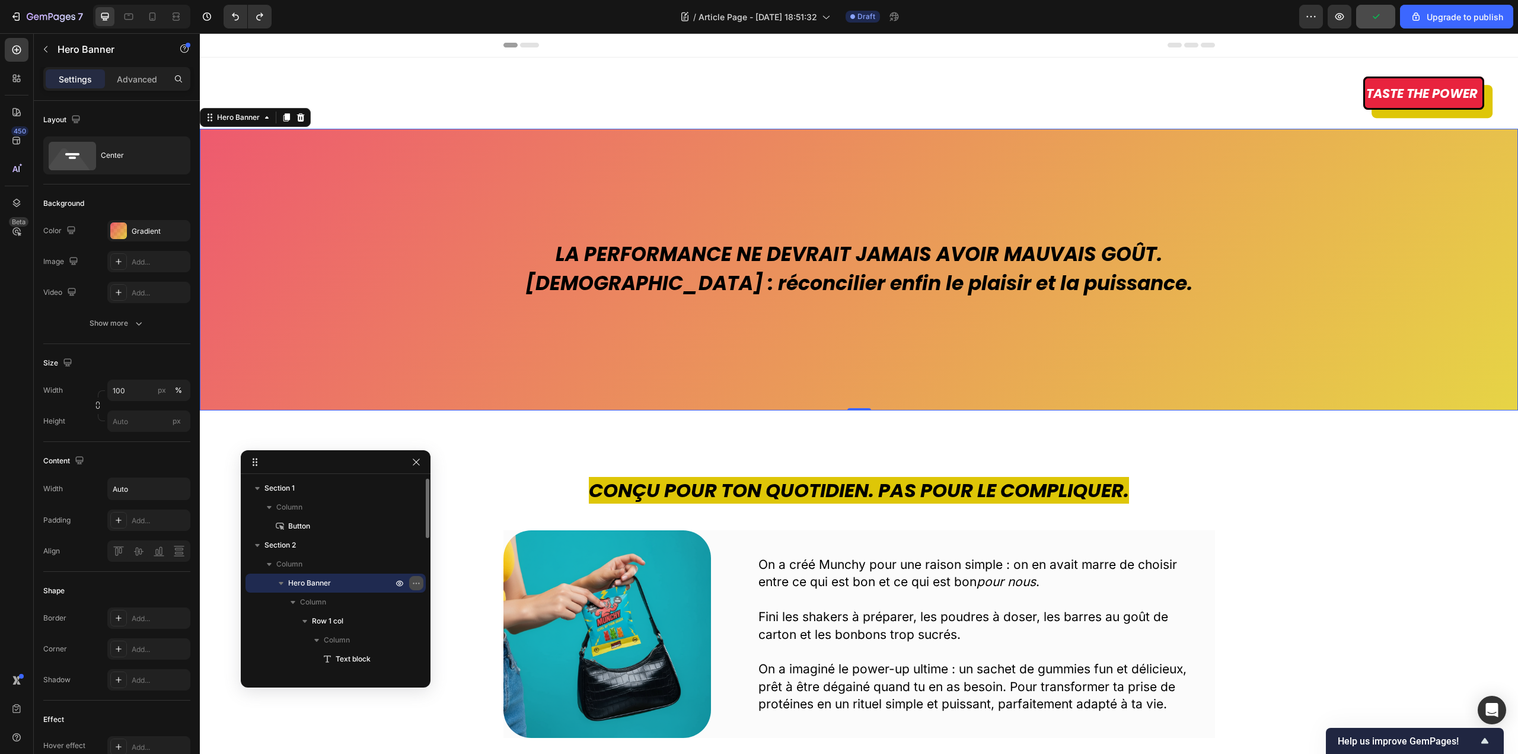
click at [415, 582] on icon "button" at bounding box center [415, 582] width 9 height 9
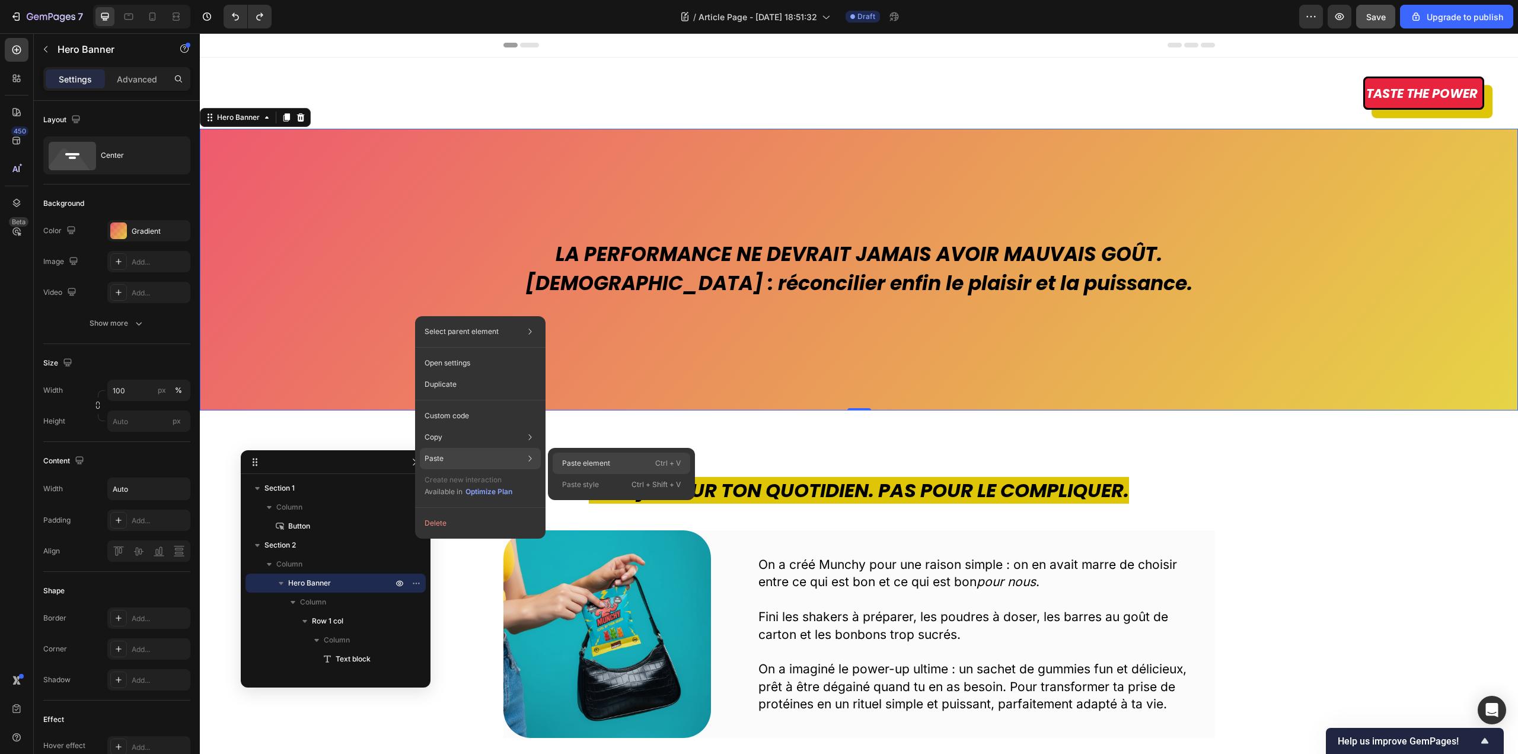
click at [592, 464] on p "Paste element" at bounding box center [586, 463] width 48 height 11
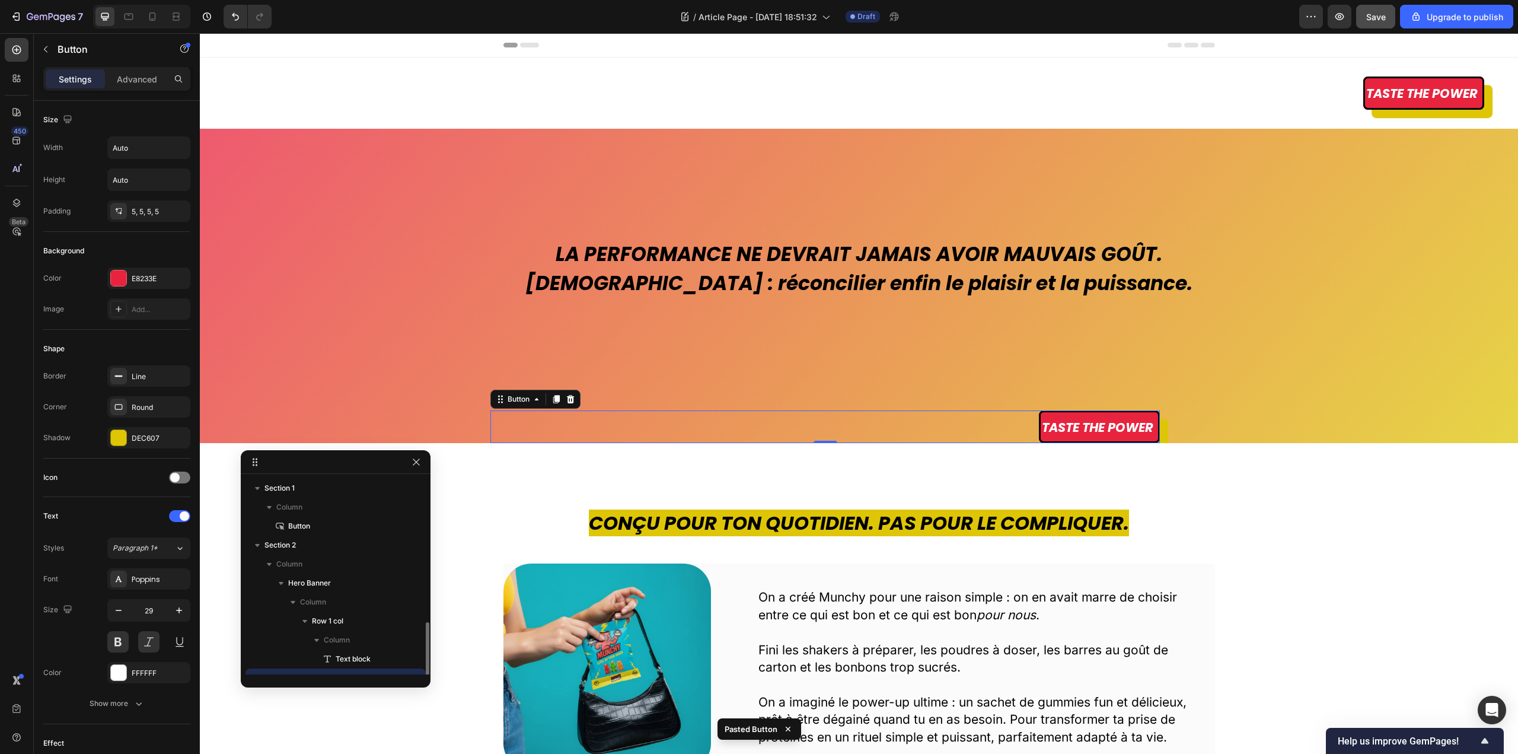
scroll to position [111, 0]
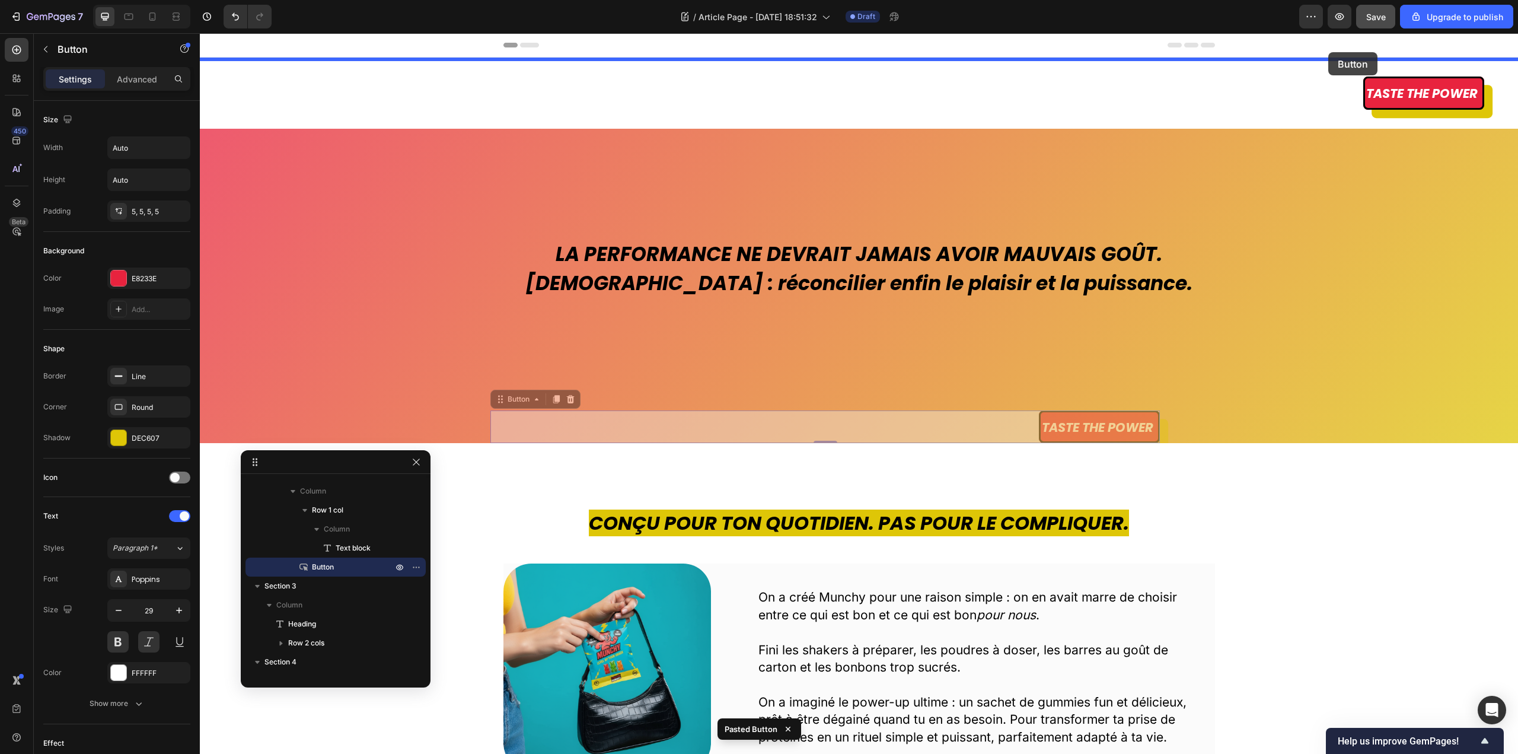
drag, startPoint x: 527, startPoint y: 400, endPoint x: 1328, endPoint y: 52, distance: 873.9
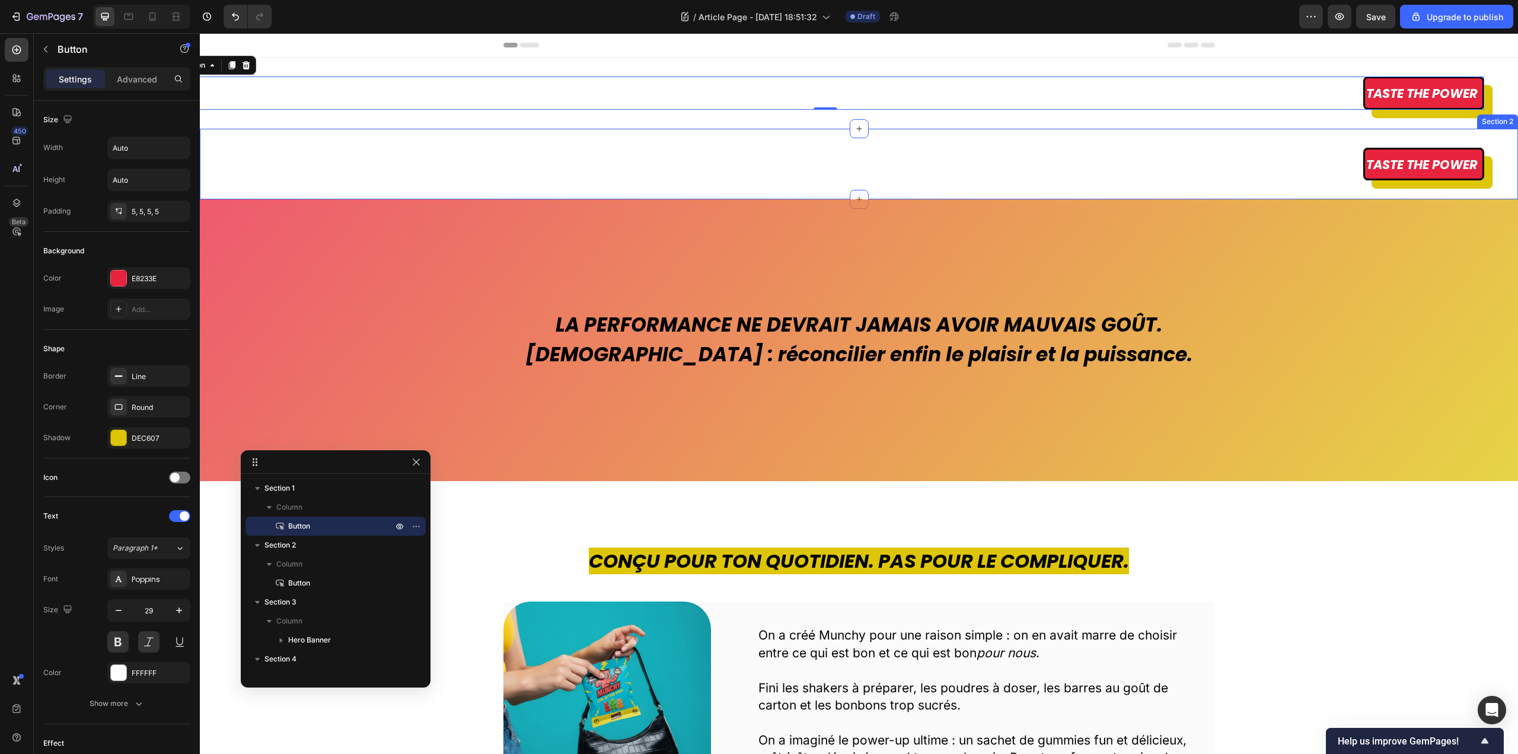
scroll to position [111, 0]
click at [1330, 134] on div "Taste the power Button Section 2" at bounding box center [859, 164] width 1318 height 71
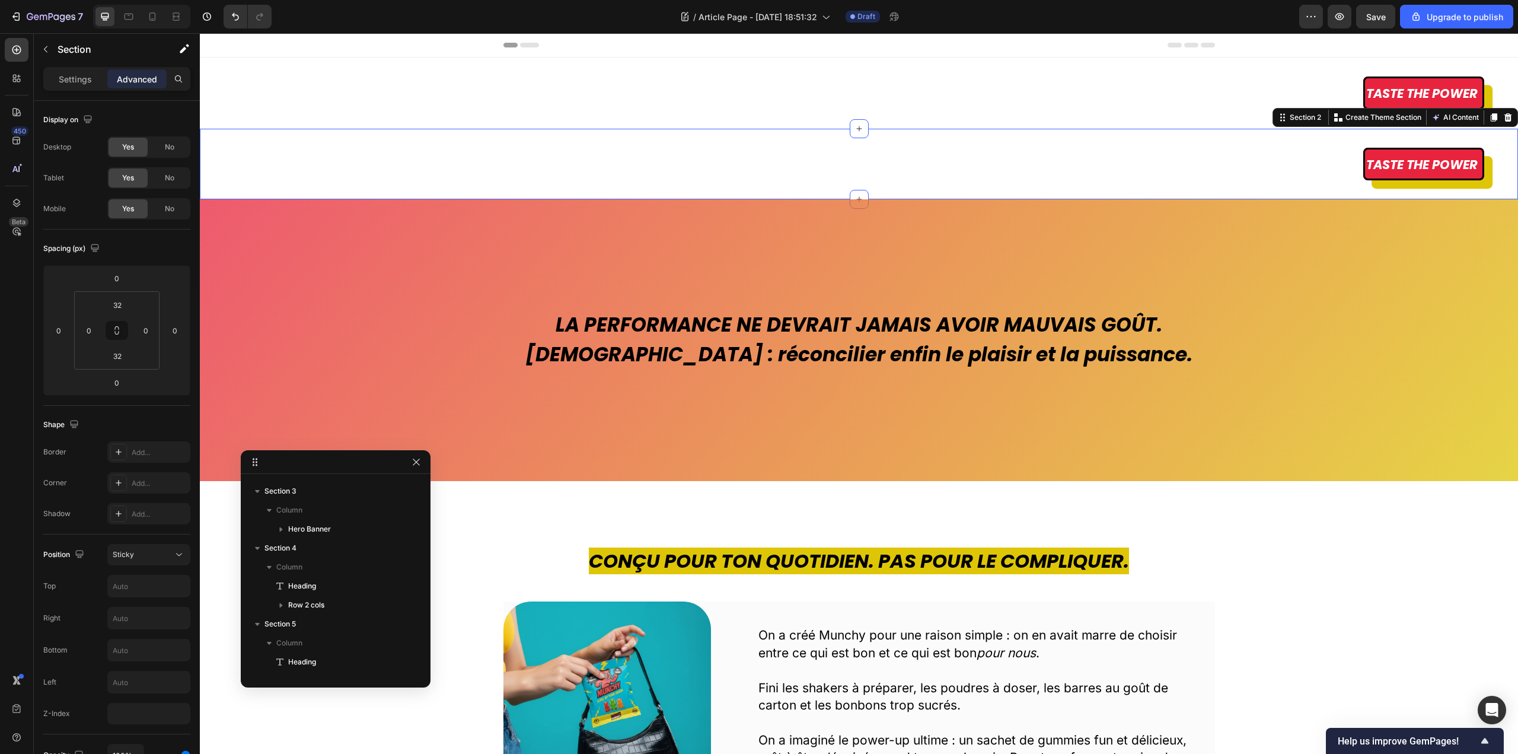
scroll to position [0, 0]
click at [1503, 116] on icon at bounding box center [1507, 117] width 9 height 9
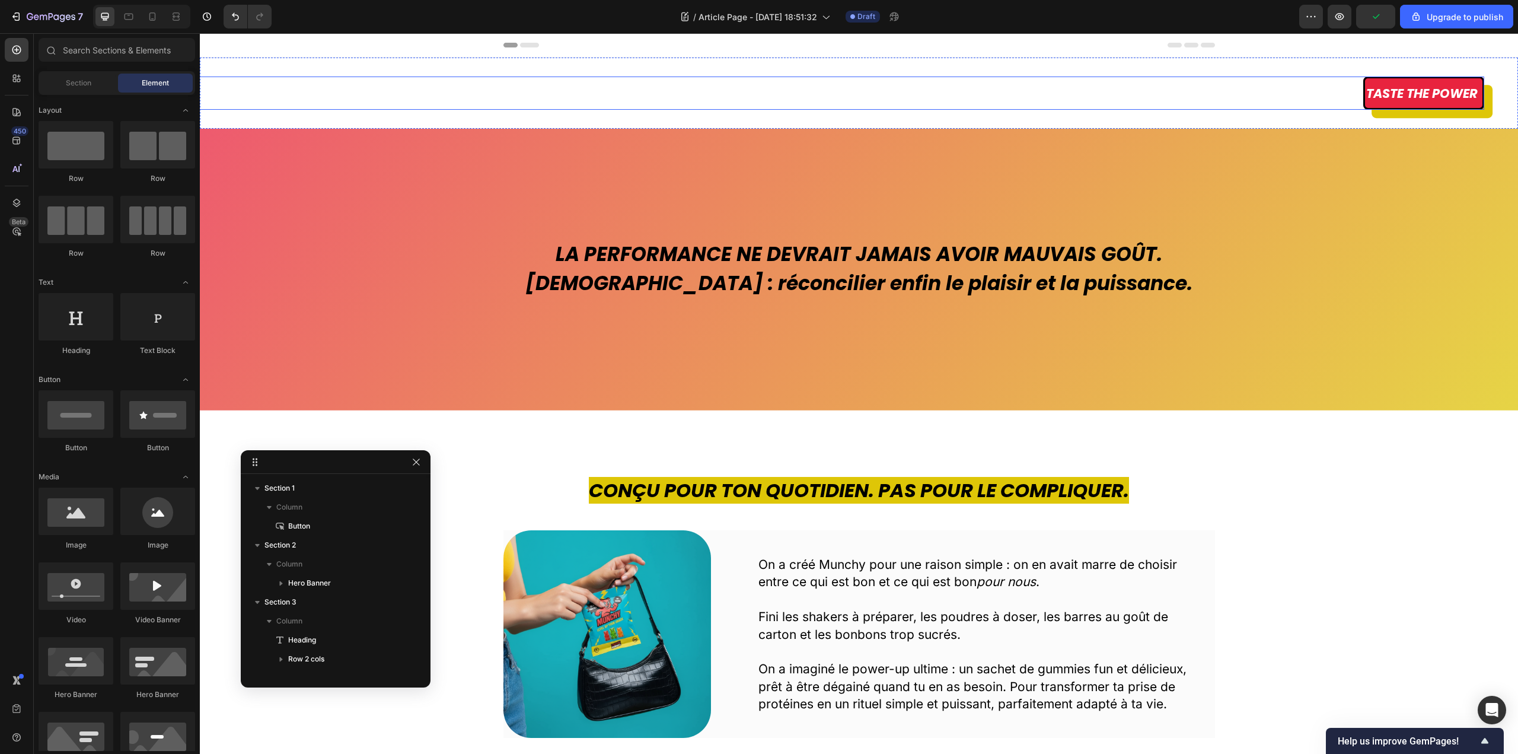
click at [1308, 86] on div "Taste the power Button" at bounding box center [825, 92] width 1318 height 33
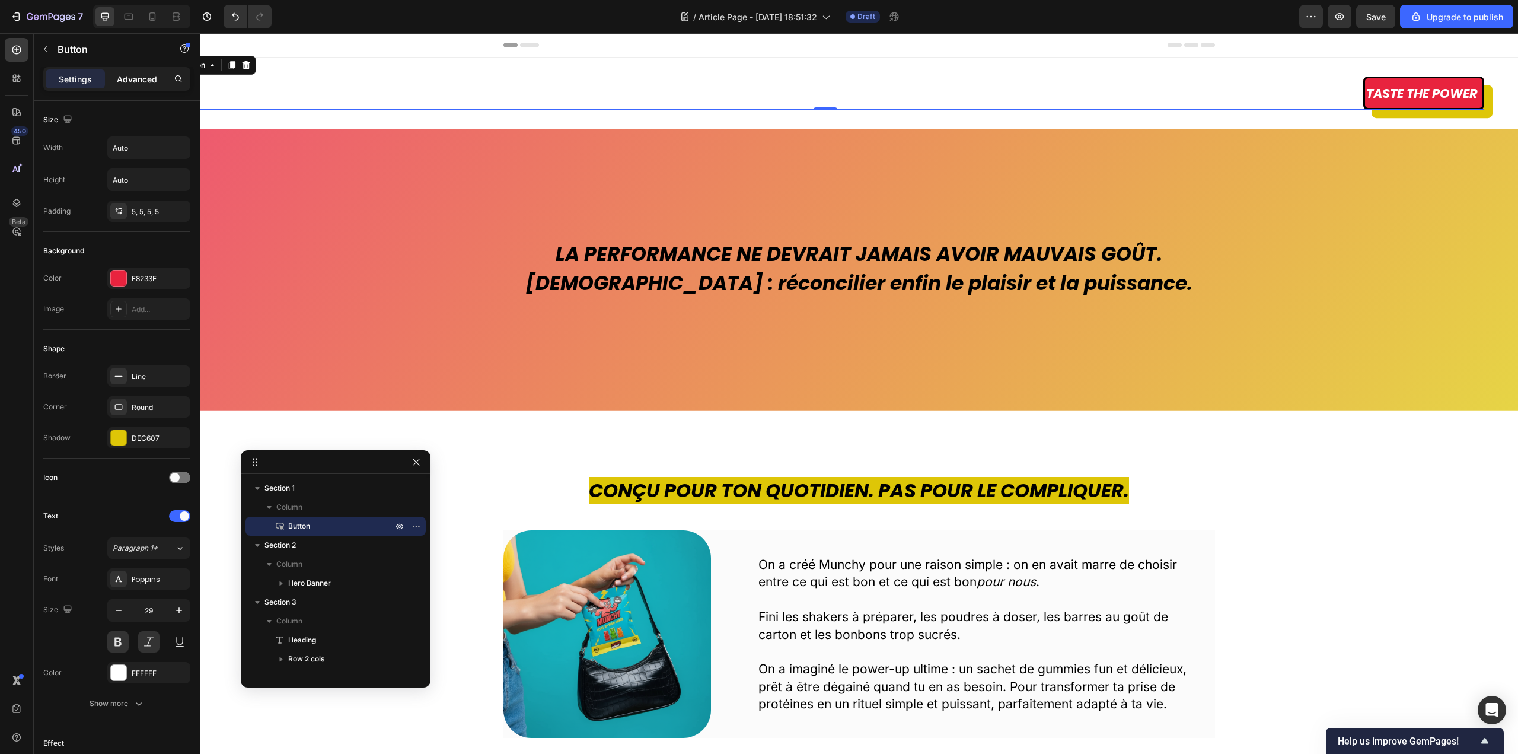
click at [136, 80] on p "Advanced" at bounding box center [137, 79] width 40 height 12
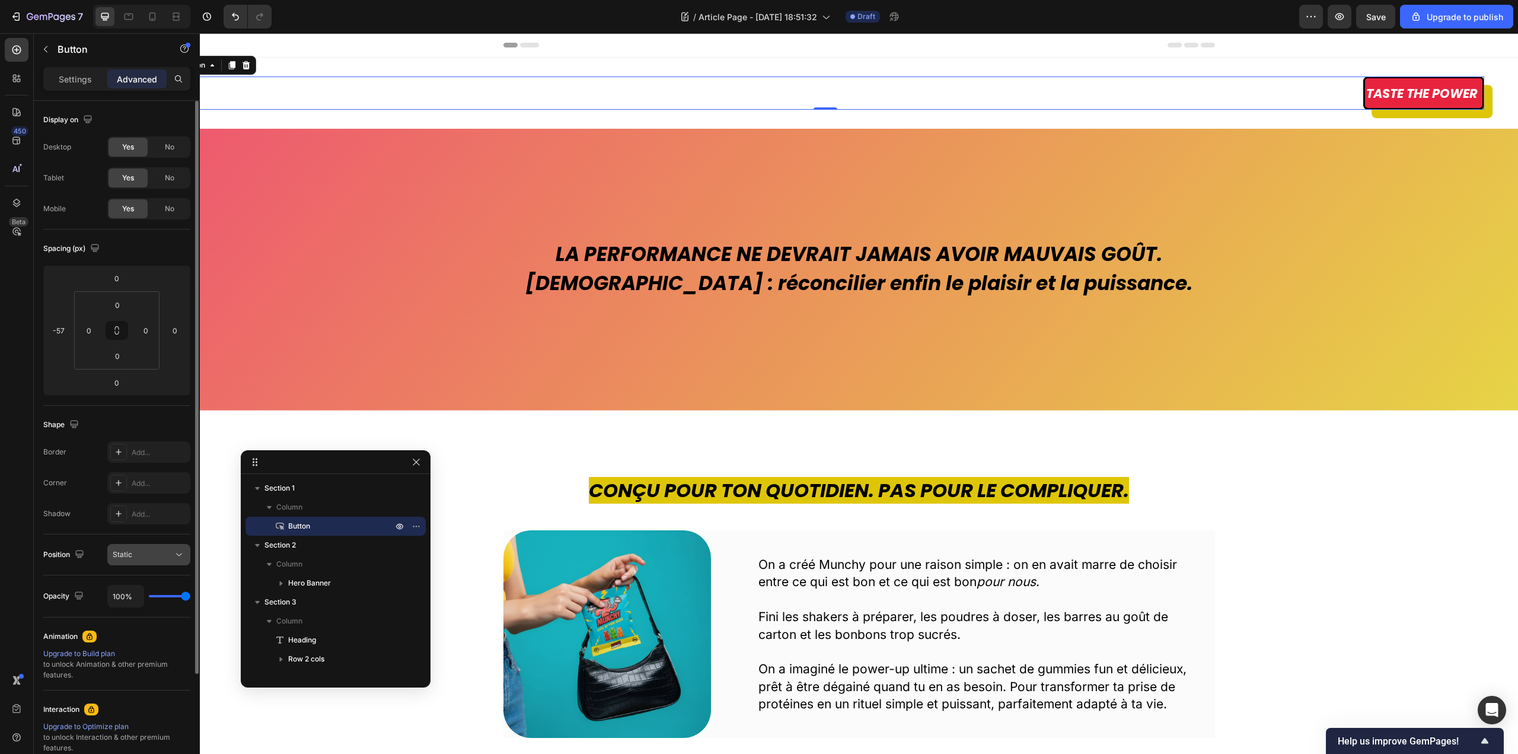
click at [152, 553] on div "Static" at bounding box center [143, 554] width 60 height 11
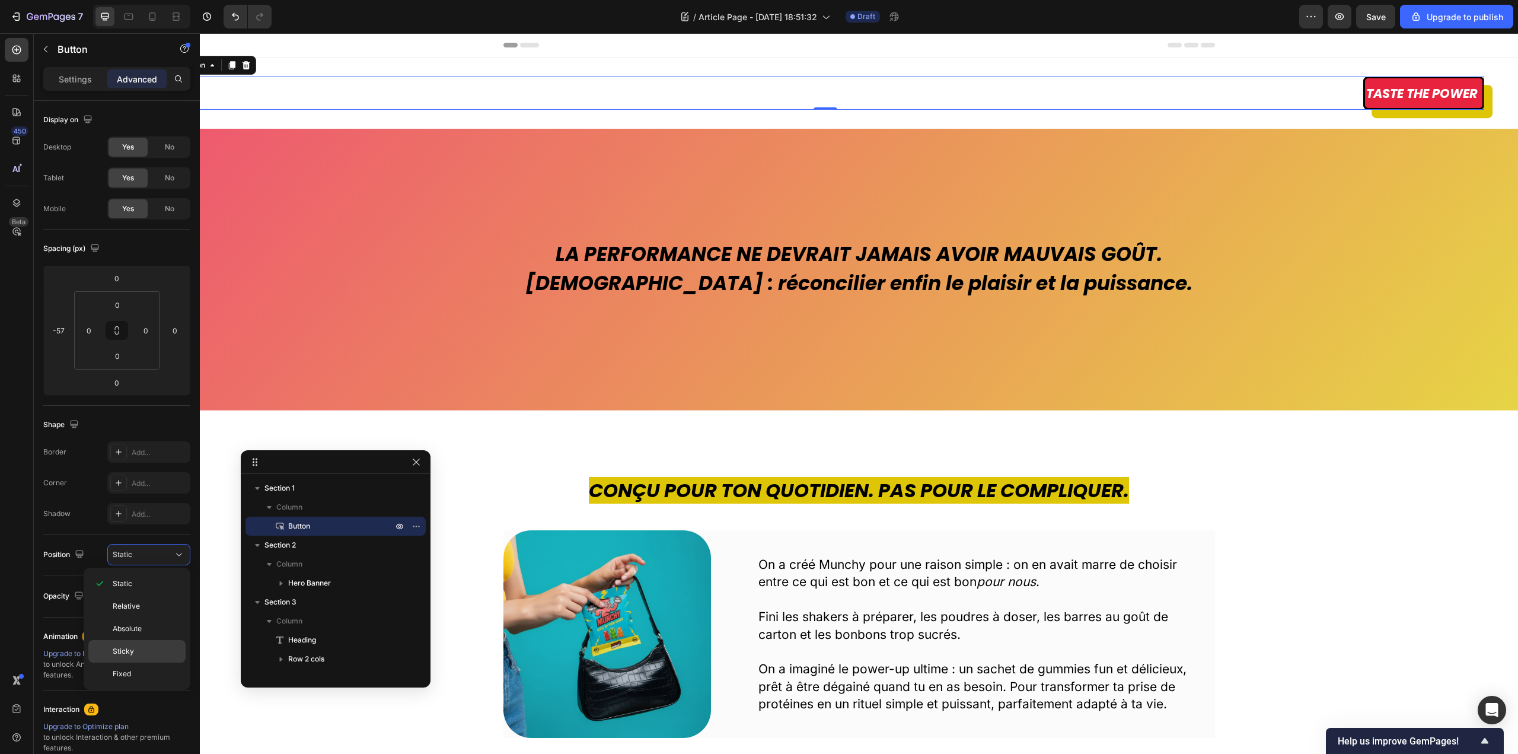
click at [126, 651] on span "Sticky" at bounding box center [123, 651] width 21 height 11
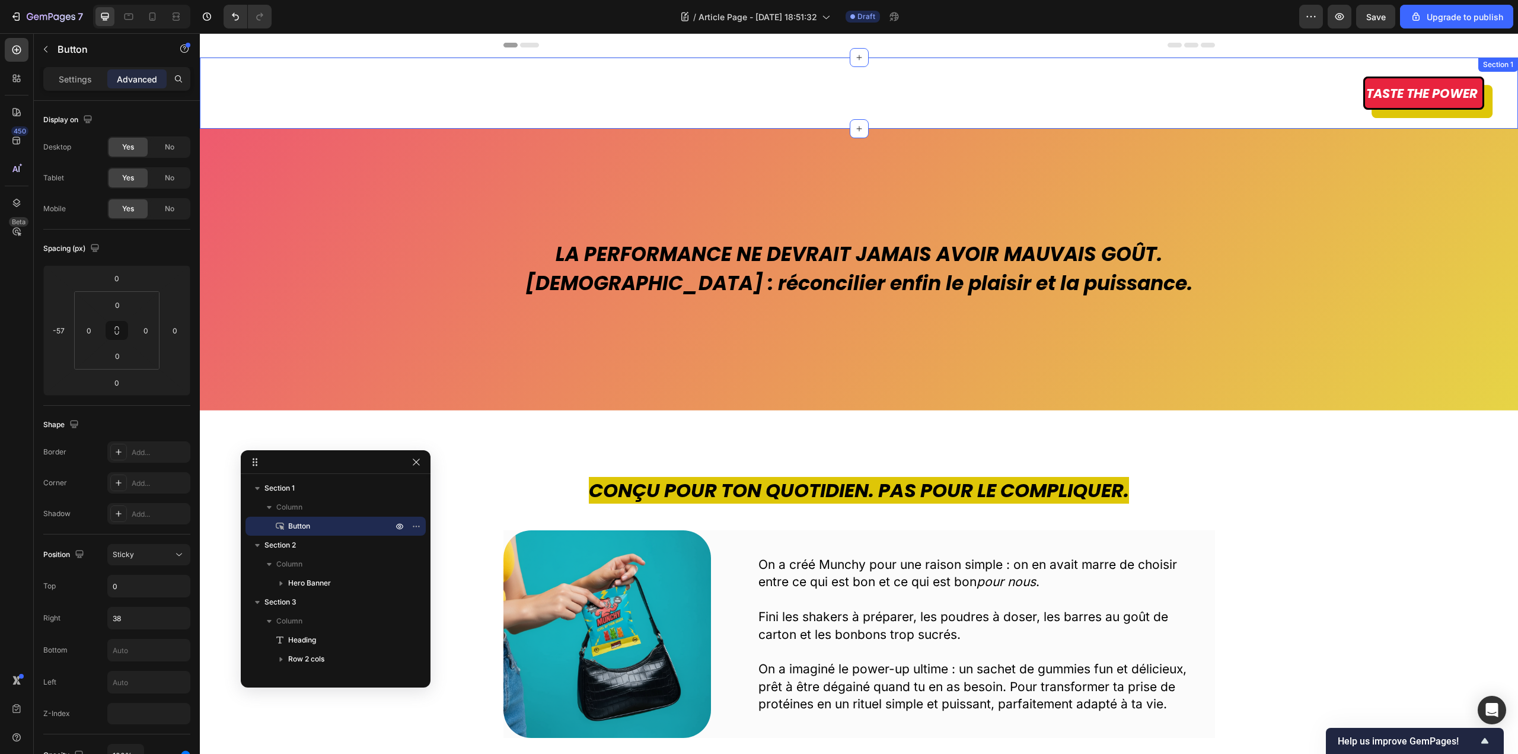
click at [730, 74] on div "Taste the power Button Section 1" at bounding box center [859, 93] width 1318 height 71
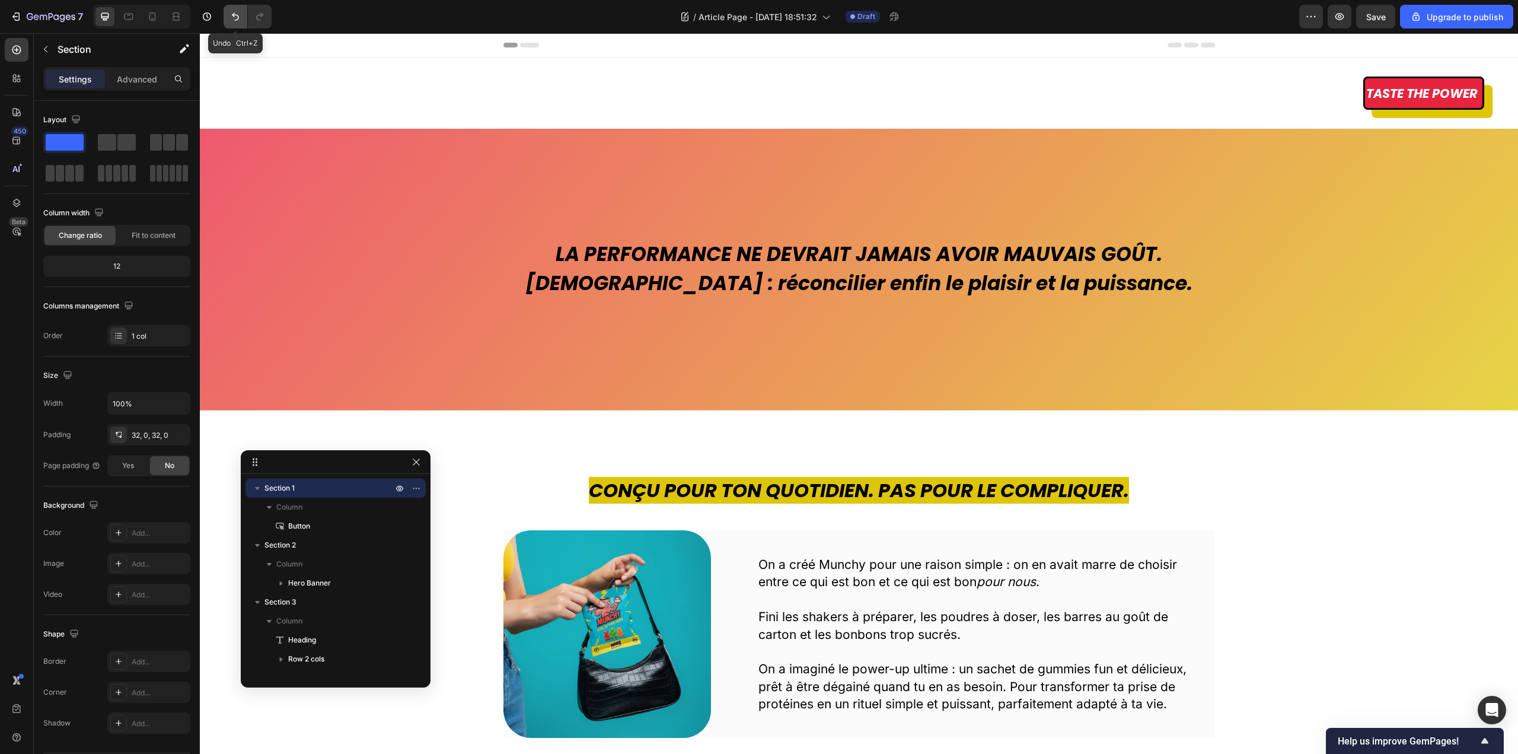
click at [235, 12] on icon "Undo/Redo" at bounding box center [235, 17] width 12 height 12
click at [228, 25] on button "Undo/Redo" at bounding box center [236, 17] width 24 height 24
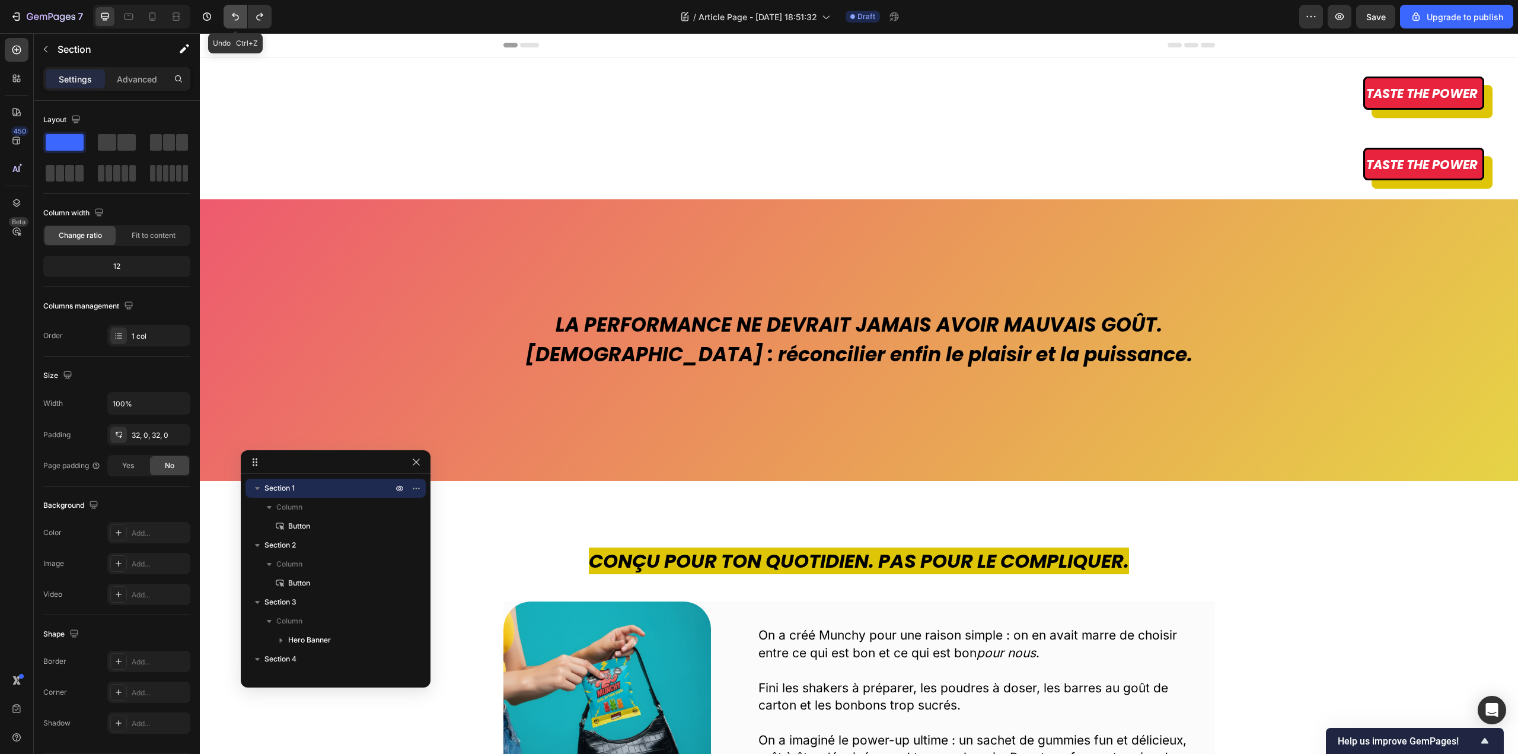
click at [228, 25] on button "Undo/Redo" at bounding box center [236, 17] width 24 height 24
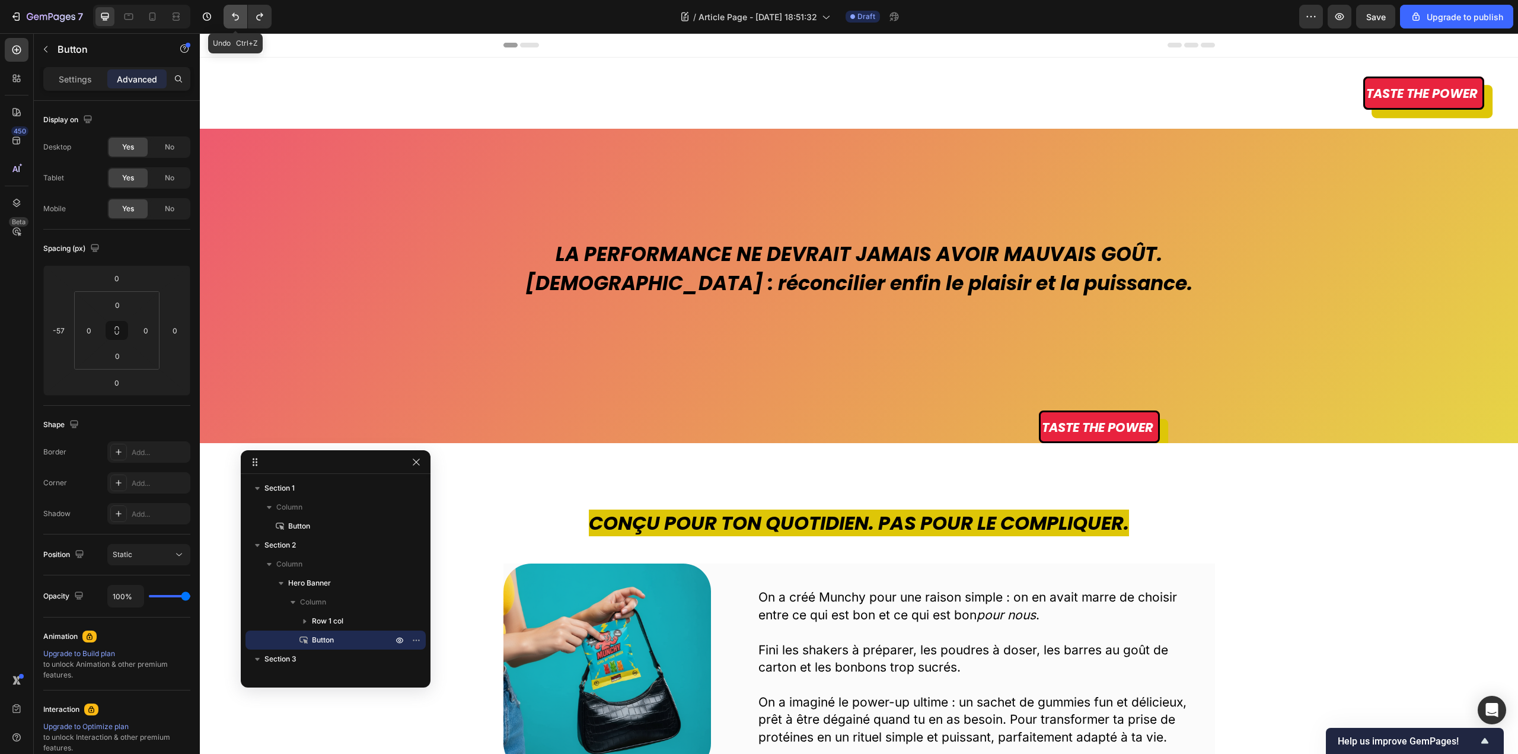
click at [235, 23] on button "Undo/Redo" at bounding box center [236, 17] width 24 height 24
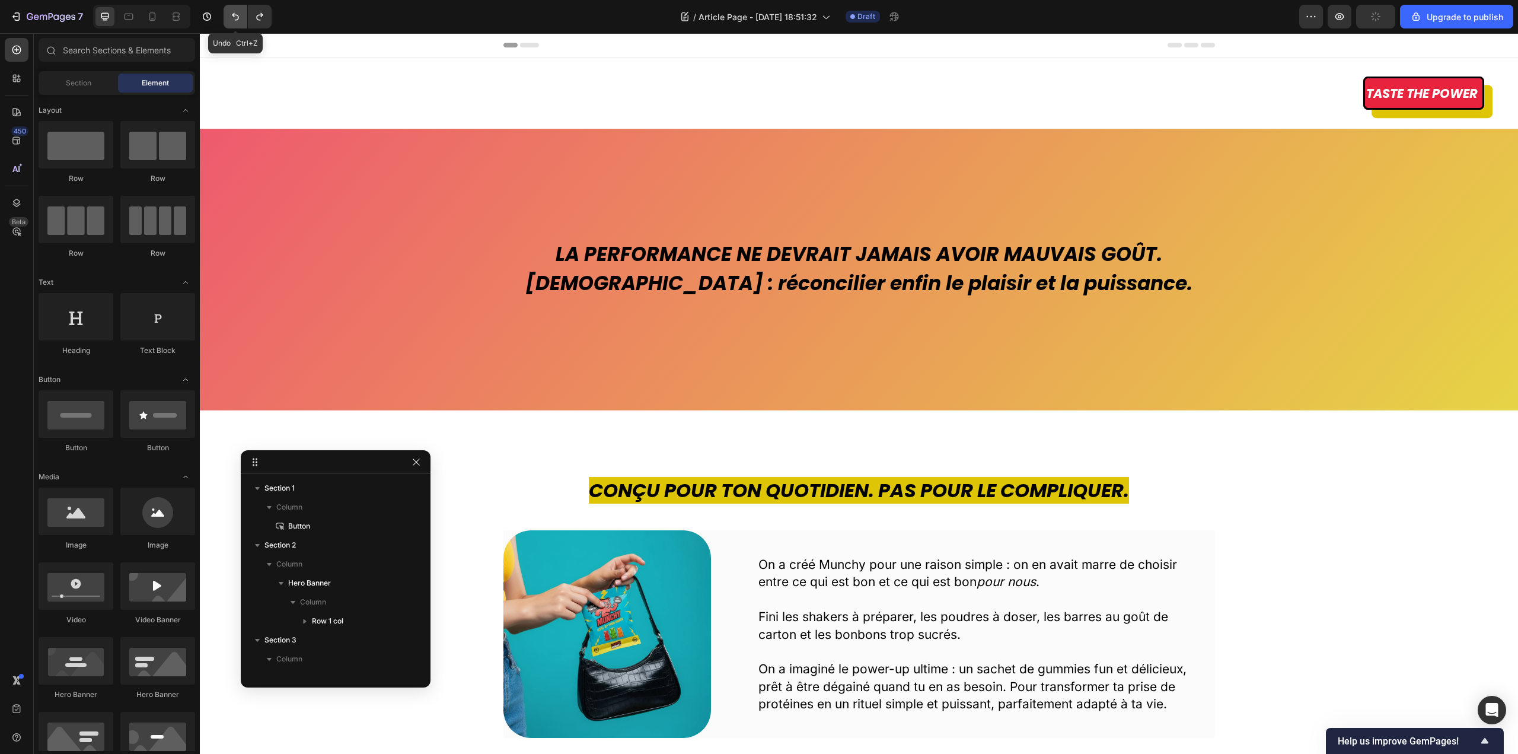
click at [235, 15] on icon "Undo/Redo" at bounding box center [235, 17] width 7 height 8
click at [228, 18] on button "Undo/Redo" at bounding box center [236, 17] width 24 height 24
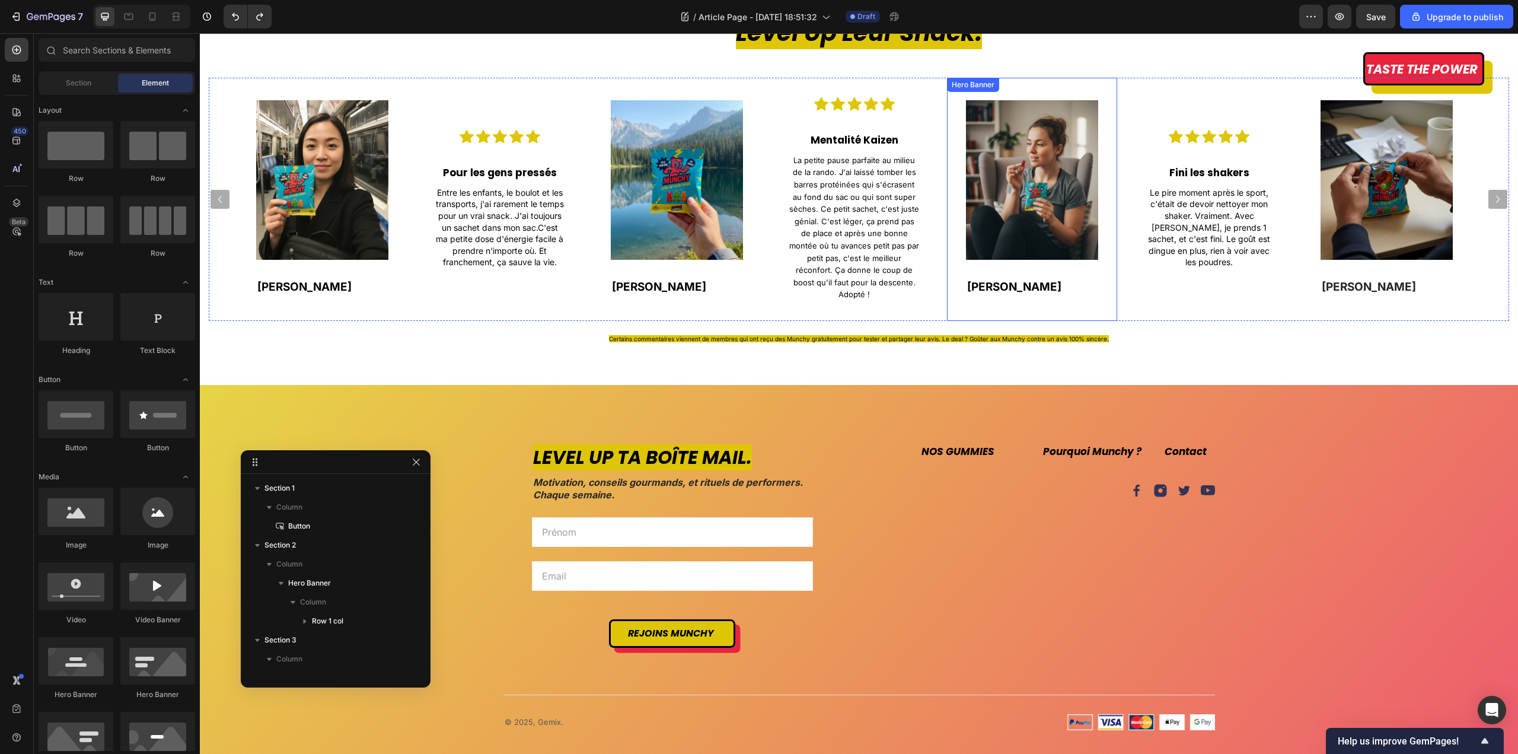
scroll to position [2134, 0]
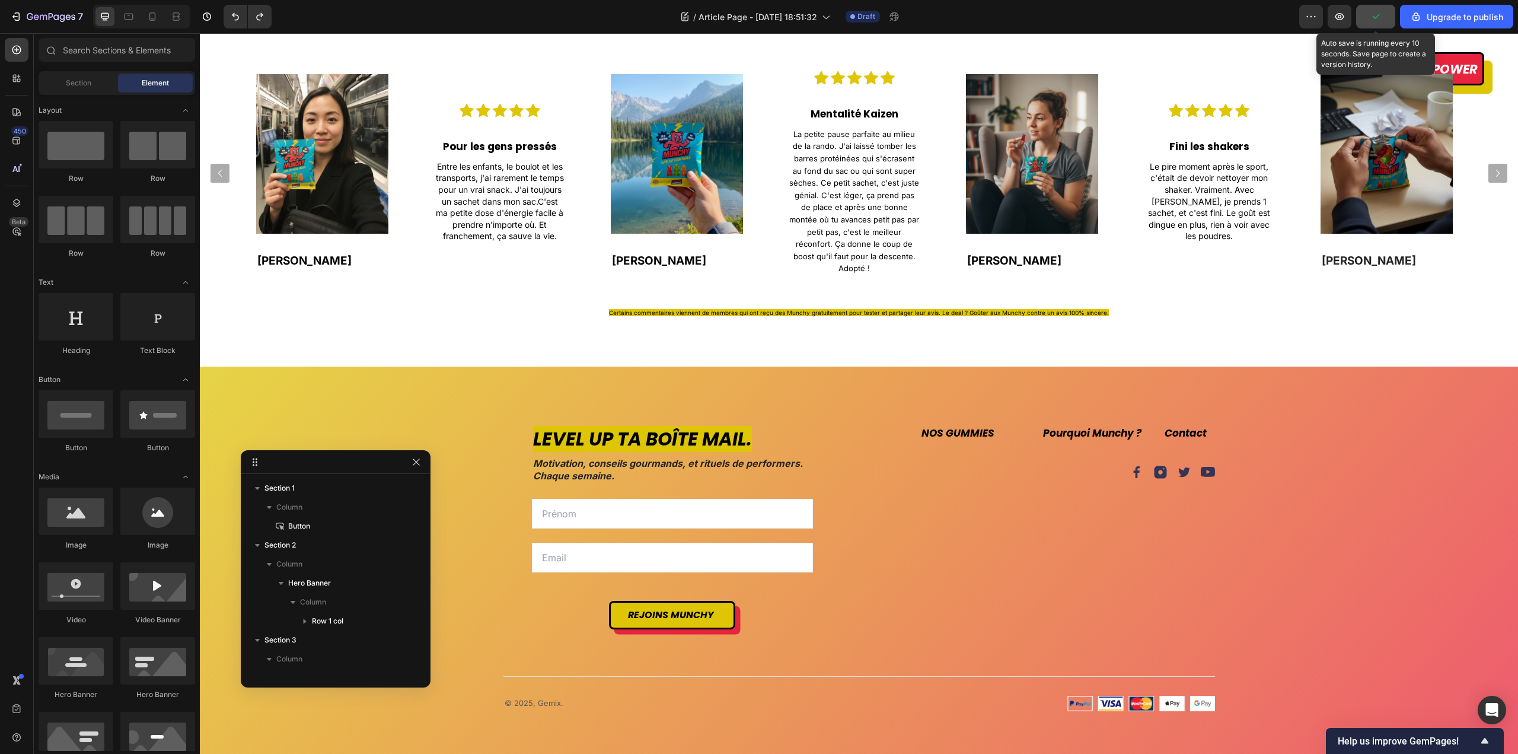
click at [1370, 15] on icon "button" at bounding box center [1376, 17] width 12 height 12
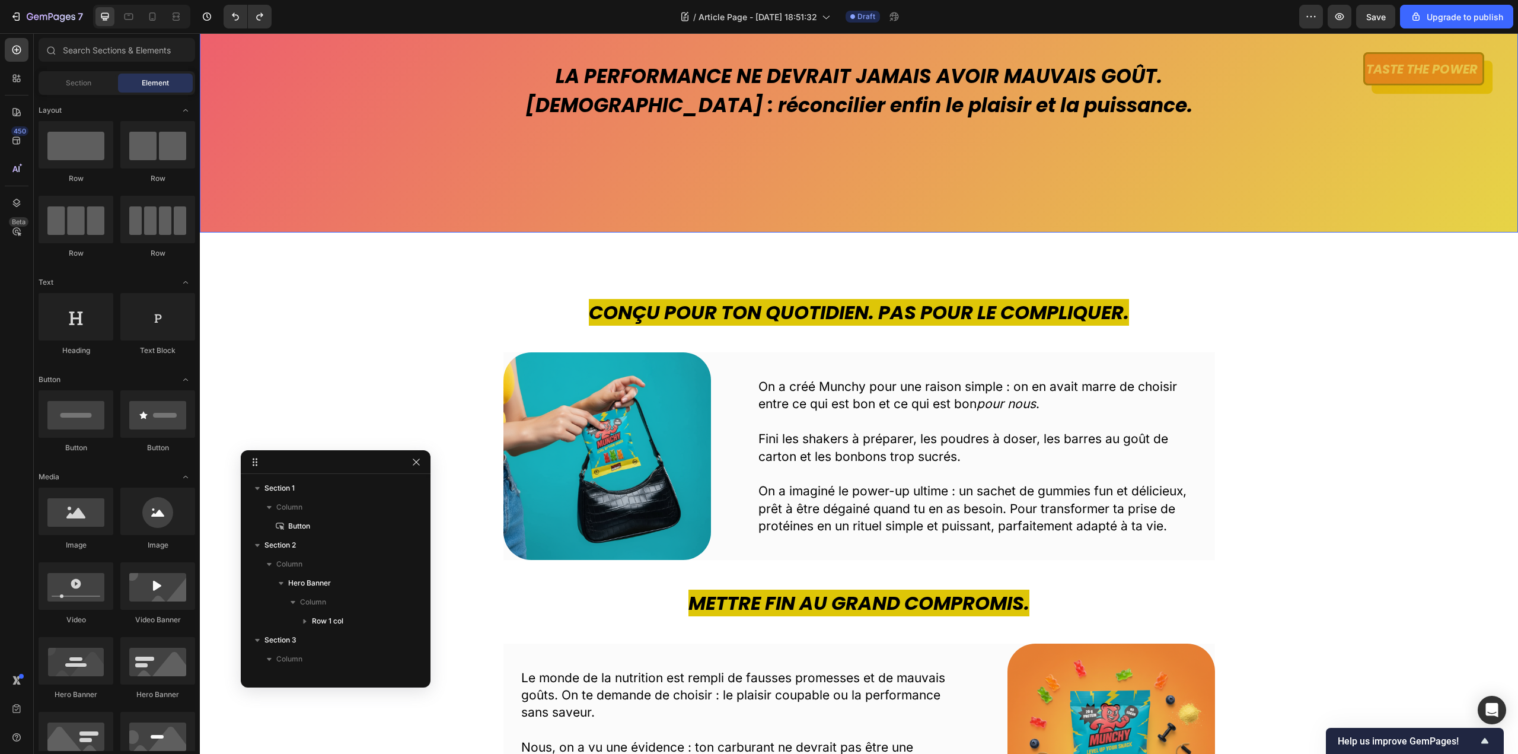
scroll to position [0, 0]
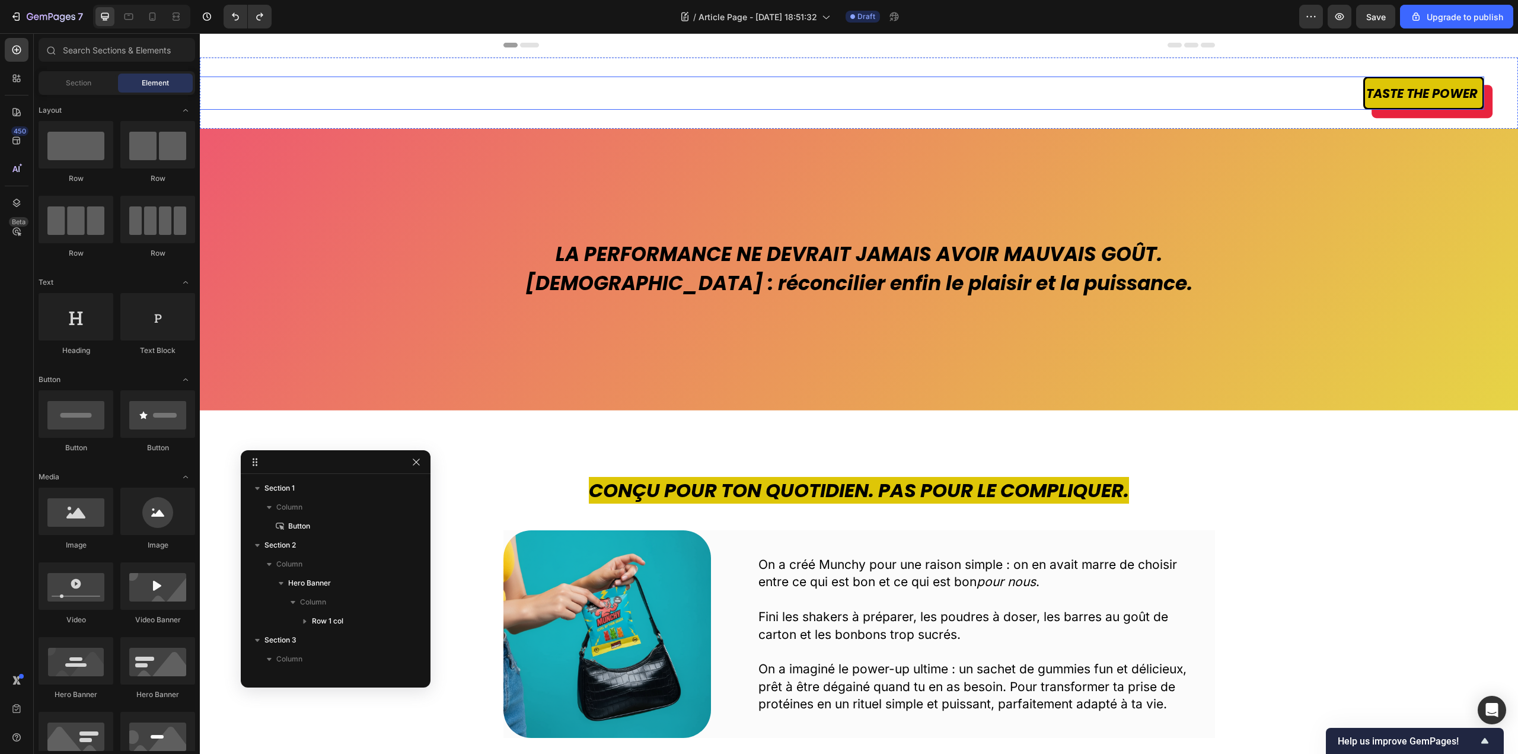
click at [1363, 99] on link "Taste the power" at bounding box center [1423, 92] width 121 height 33
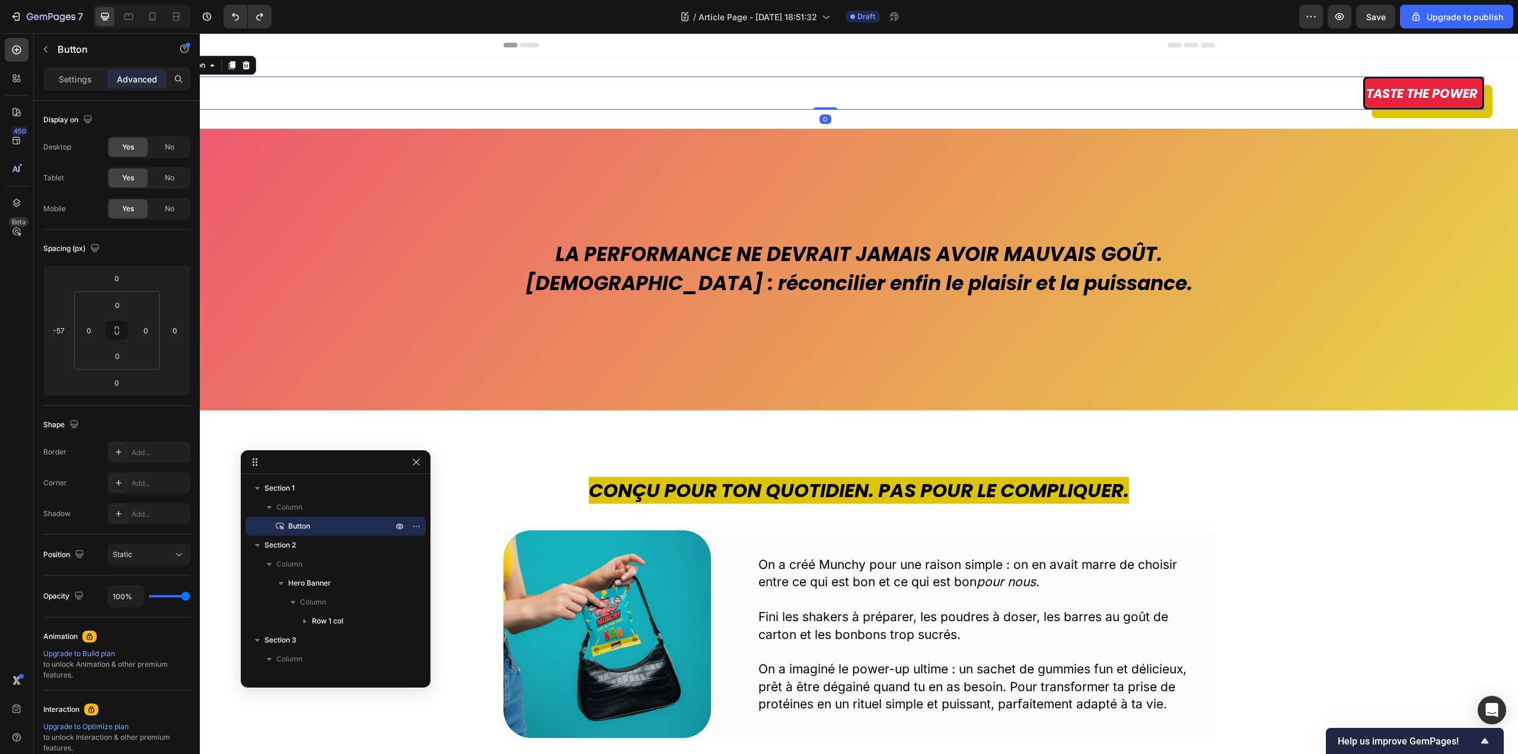
click at [1335, 99] on div "Taste the power Button 0" at bounding box center [825, 92] width 1318 height 33
click at [149, 556] on div "Static" at bounding box center [143, 554] width 60 height 11
click at [144, 627] on p "Absolute" at bounding box center [147, 628] width 68 height 11
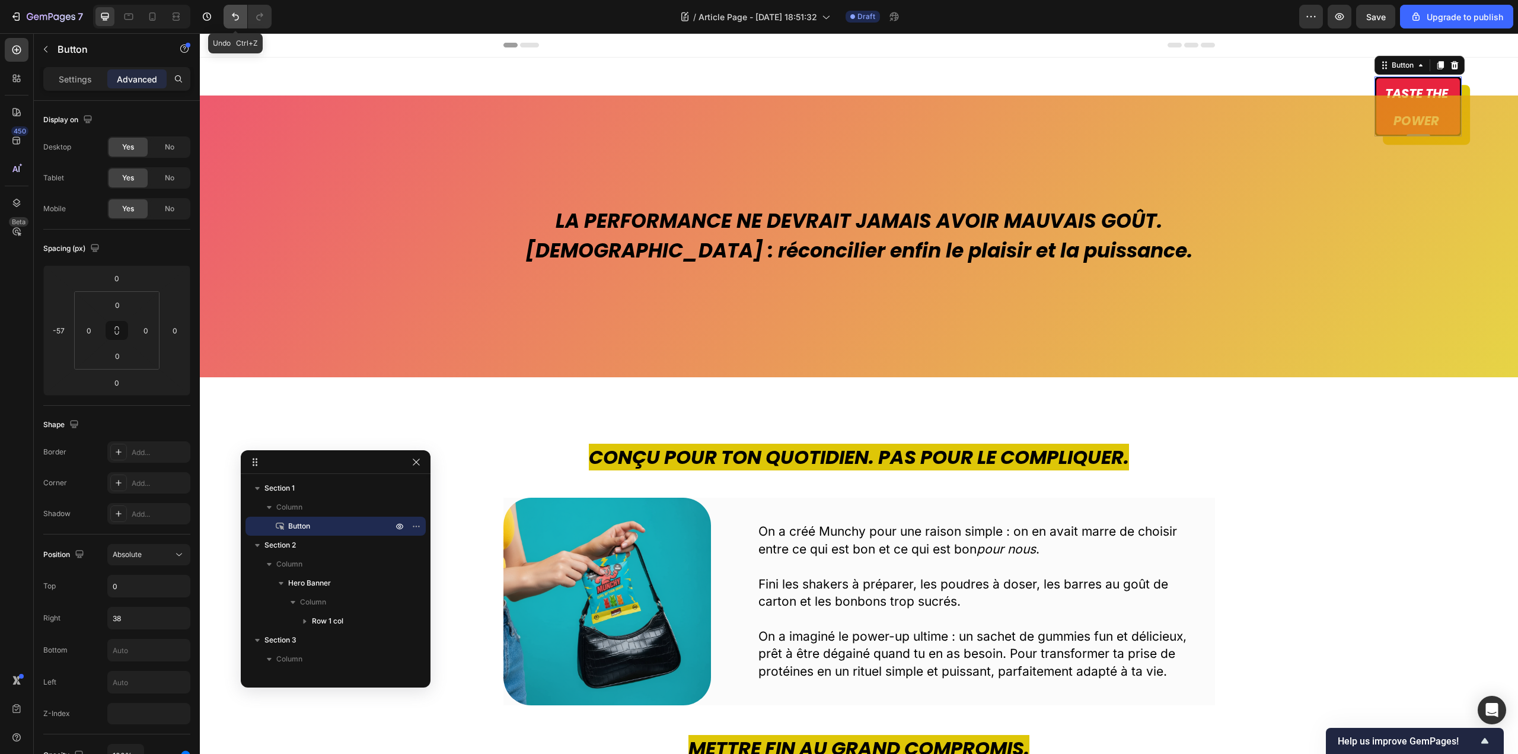
click at [231, 11] on icon "Undo/Redo" at bounding box center [235, 17] width 12 height 12
click at [235, 14] on icon "Undo/Redo" at bounding box center [235, 17] width 12 height 12
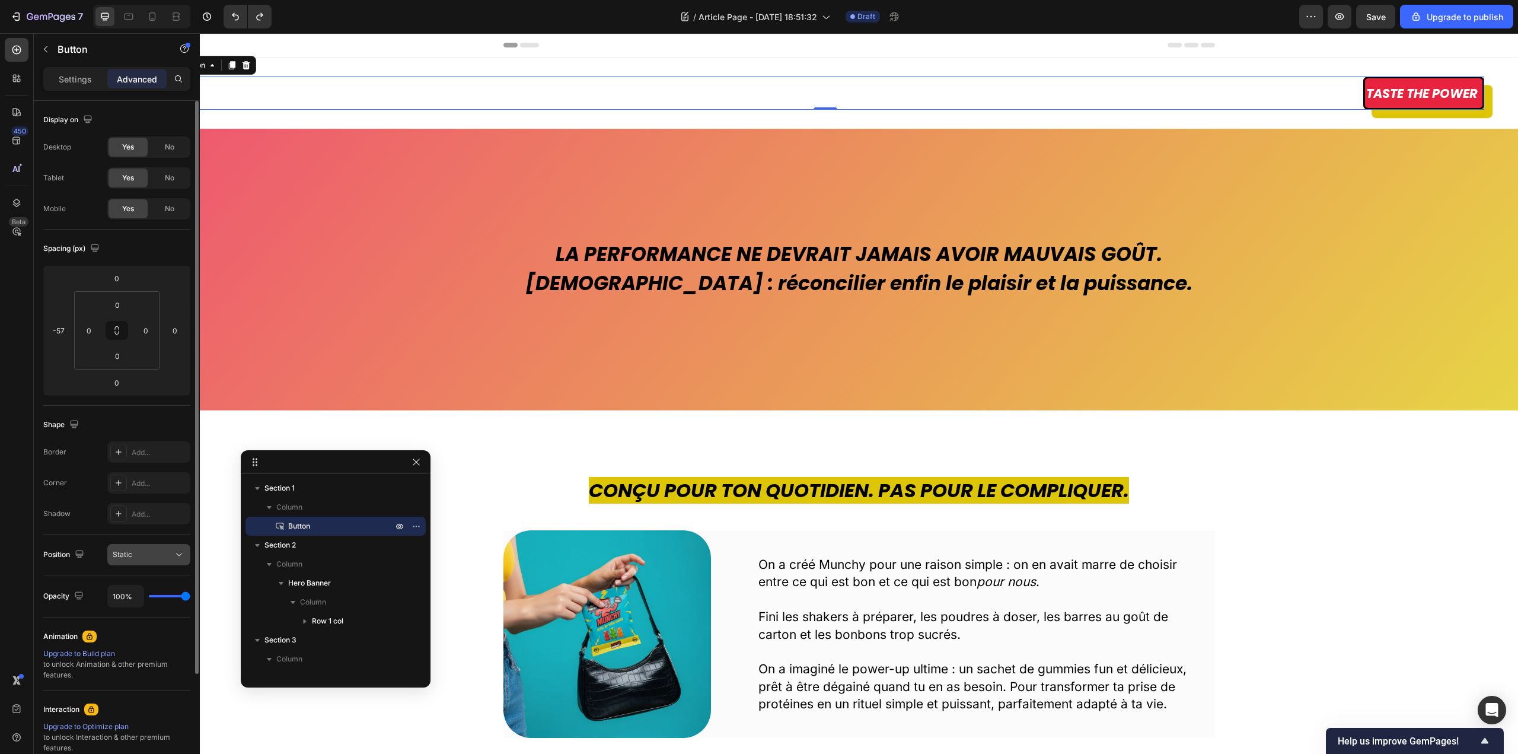
click at [168, 559] on div "Static" at bounding box center [143, 554] width 60 height 11
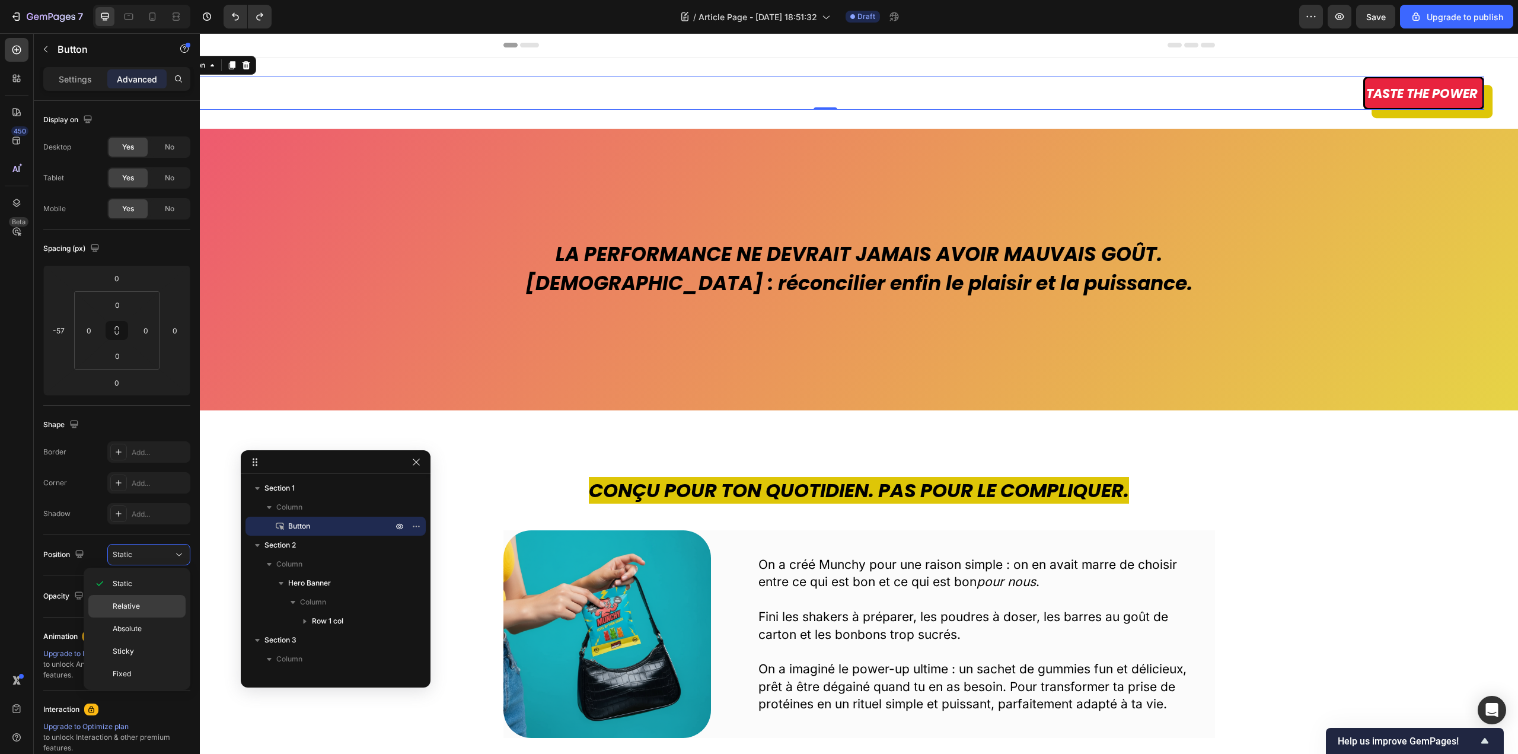
click at [149, 604] on p "Relative" at bounding box center [147, 606] width 68 height 11
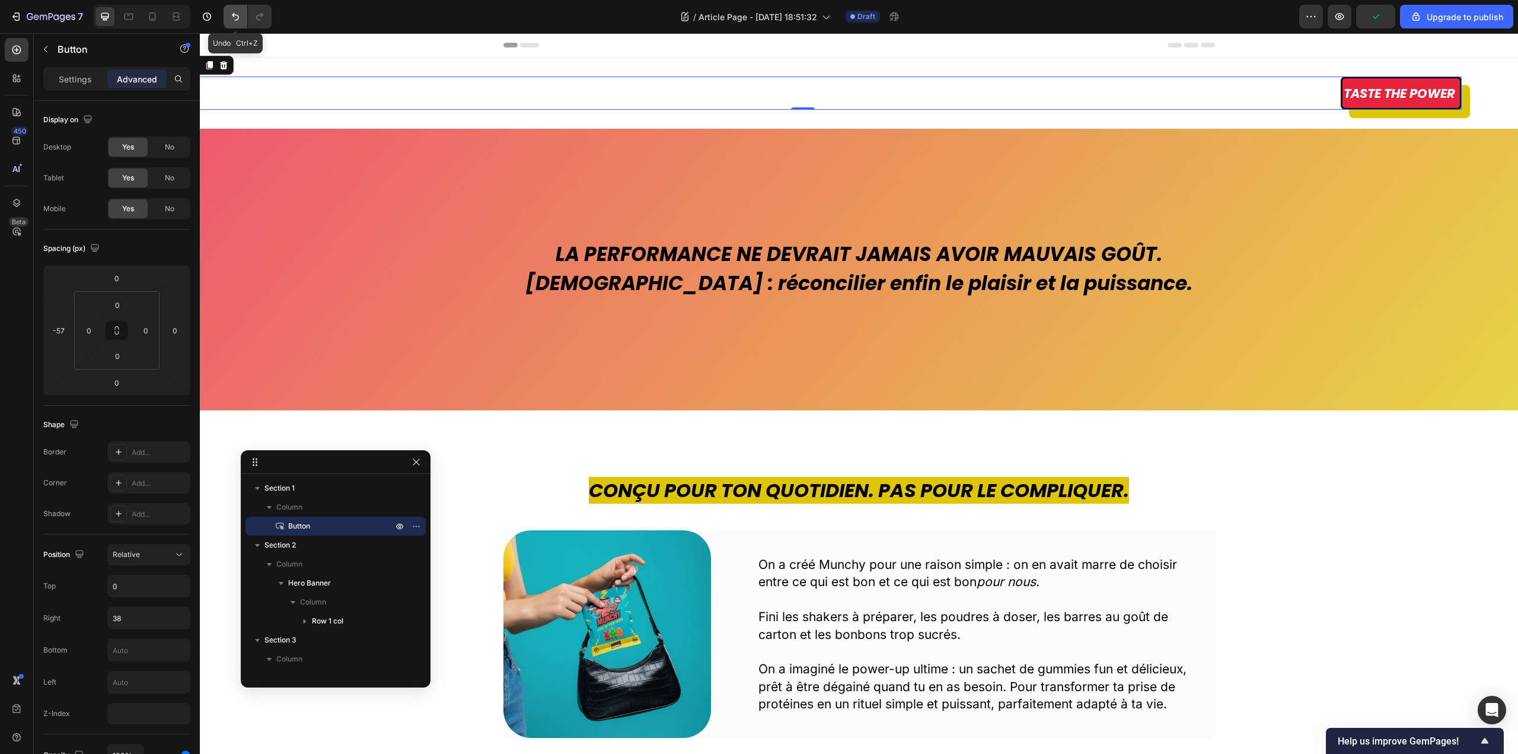
click at [235, 15] on icon "Undo/Redo" at bounding box center [235, 17] width 7 height 8
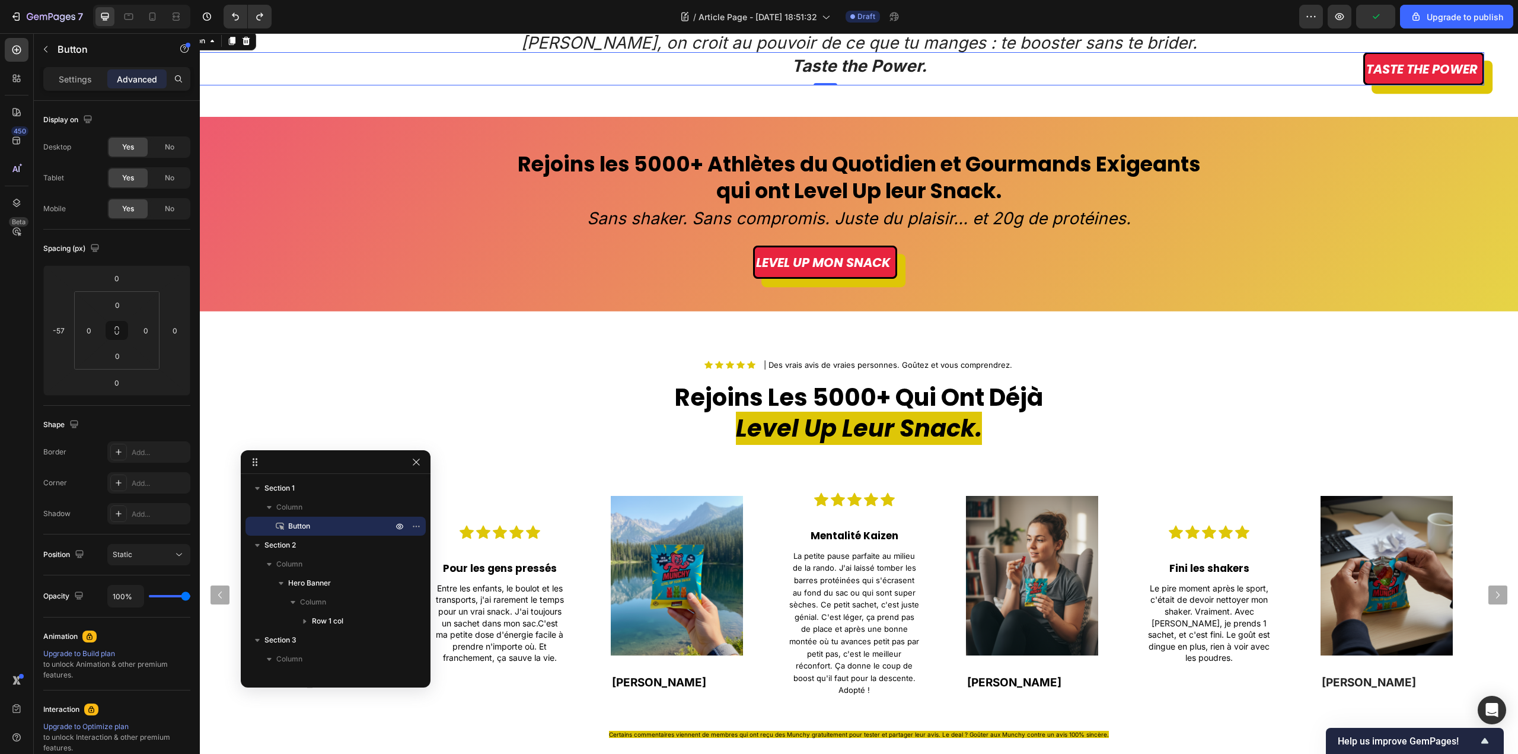
scroll to position [1779, 0]
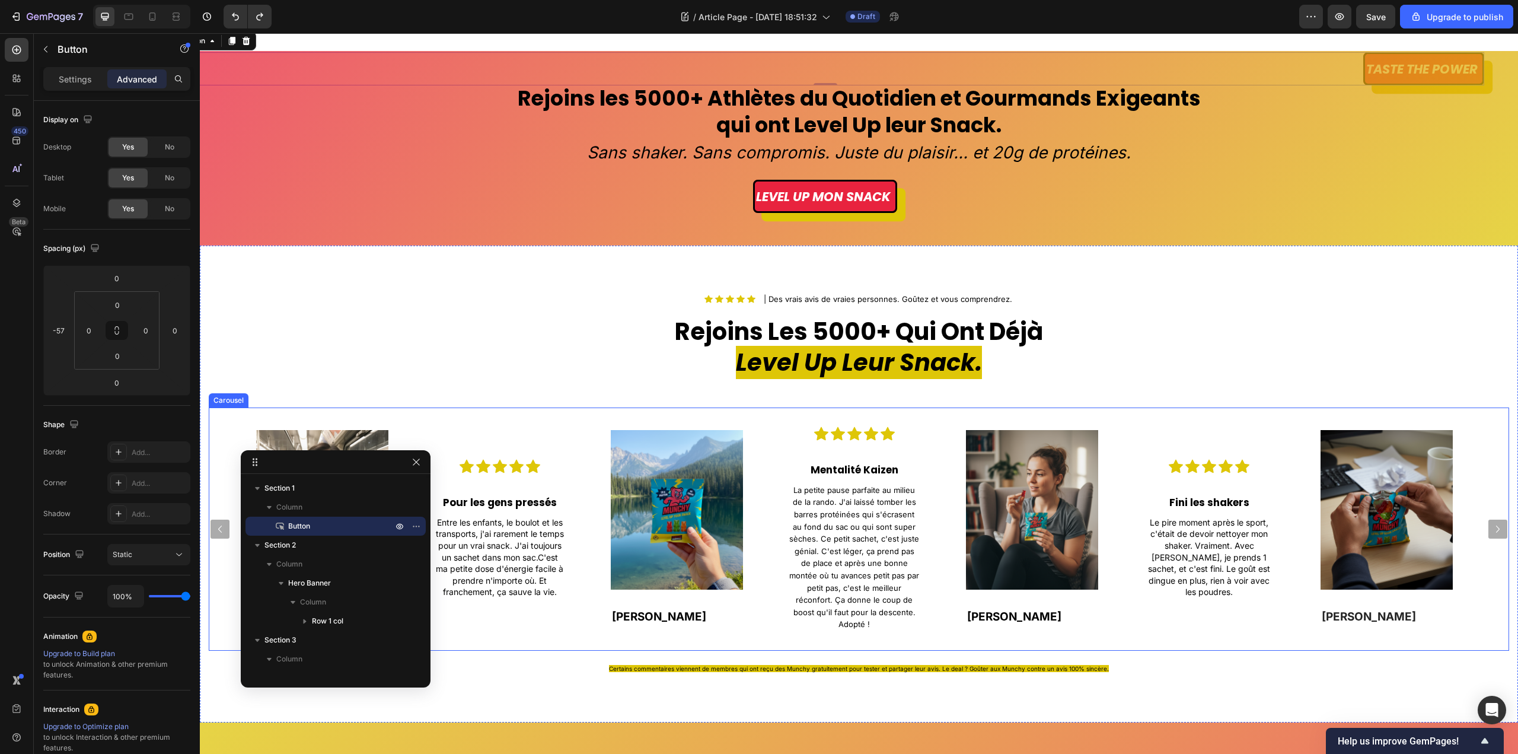
click at [1483, 439] on div "Image Marie Z. Text Block Row Hero Banner Icon Icon Icon Icon Icon Icon List Po…" at bounding box center [859, 528] width 1300 height 243
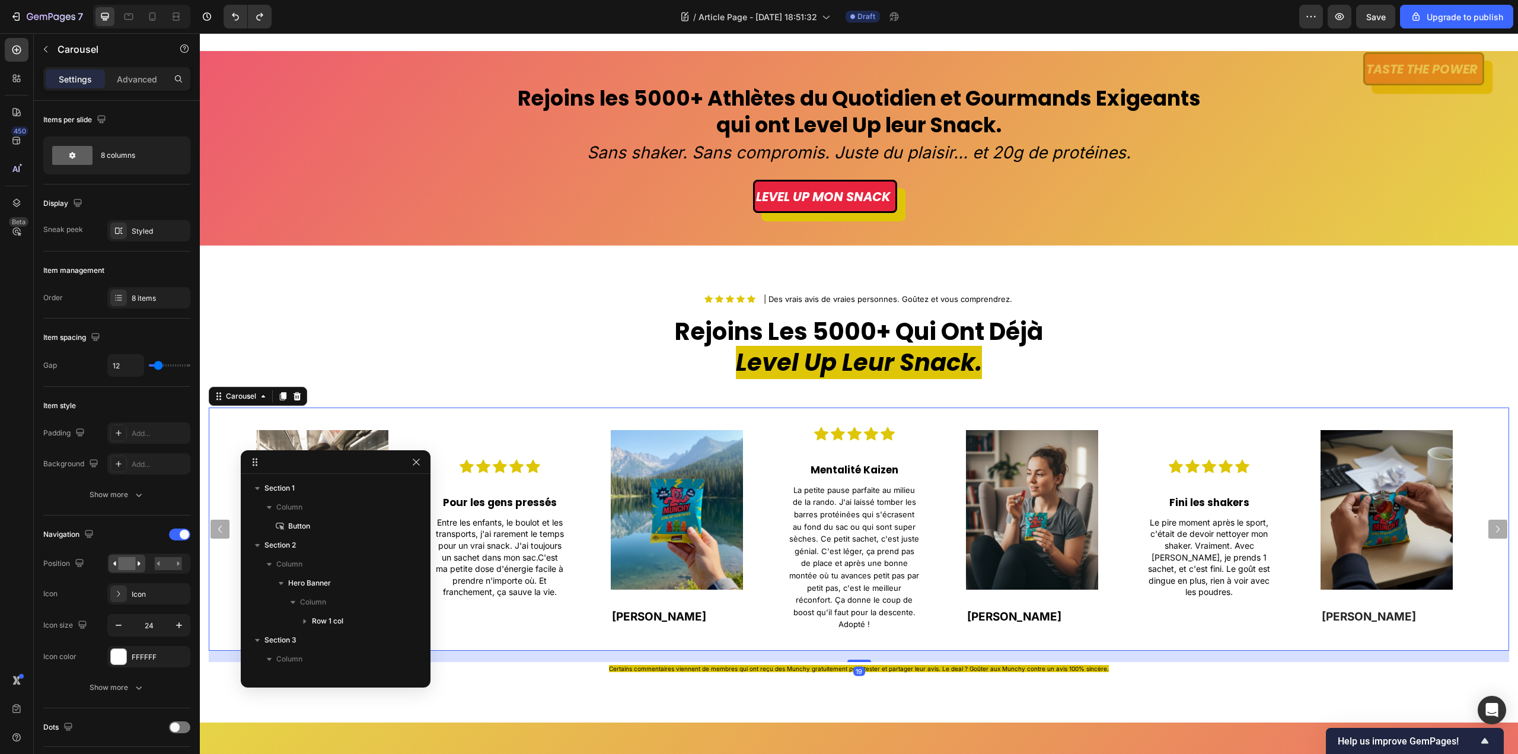
scroll to position [528, 0]
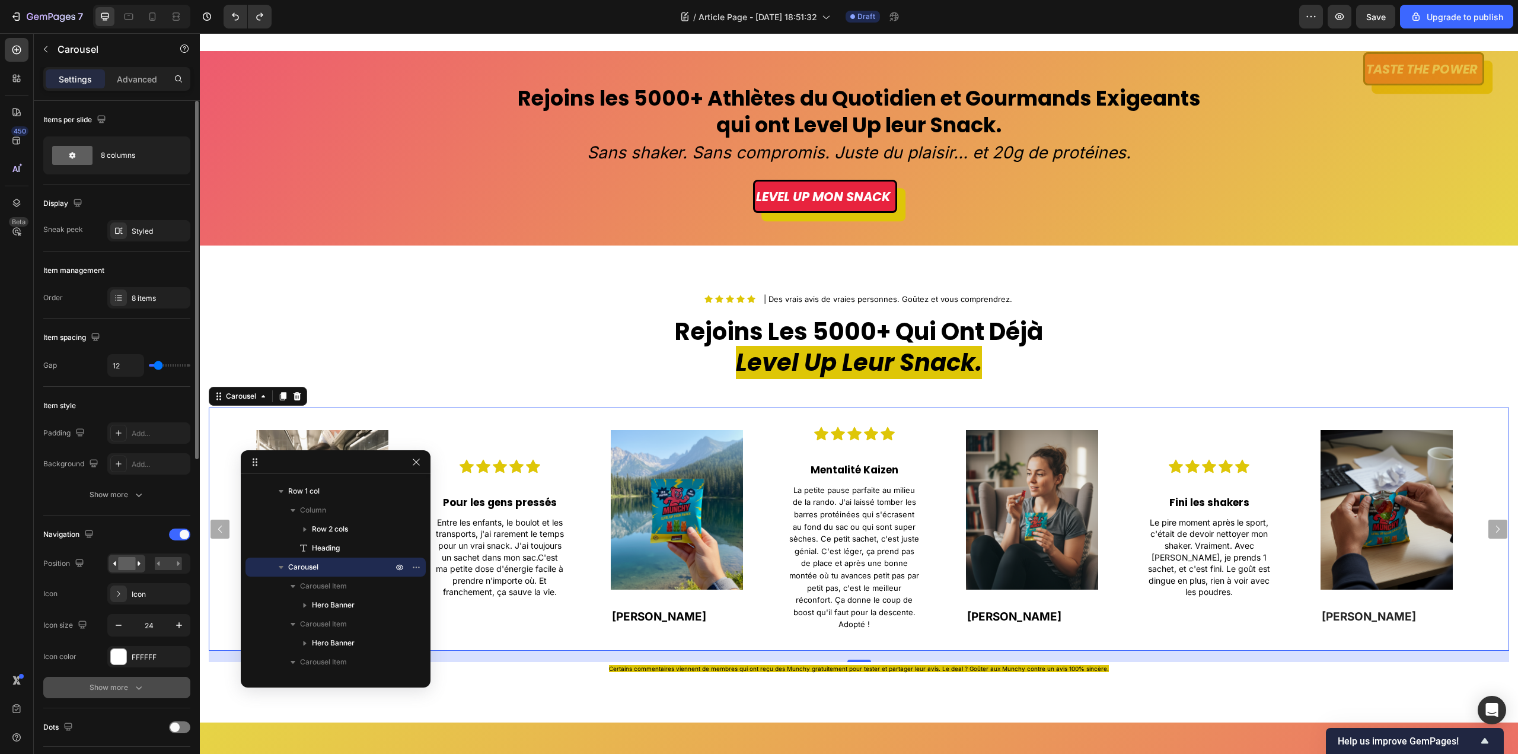
click at [106, 688] on div "Show more" at bounding box center [117, 687] width 55 height 12
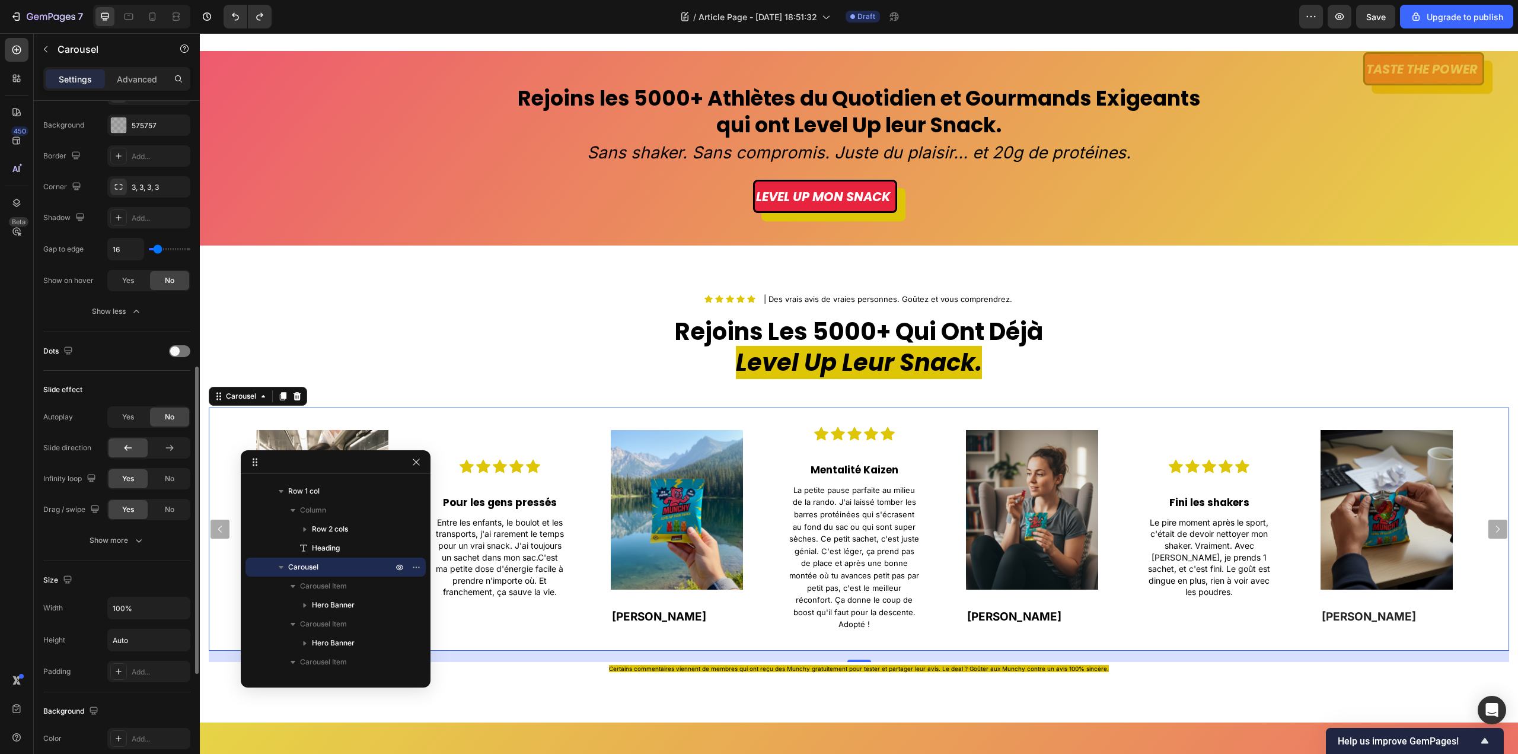
scroll to position [711, 0]
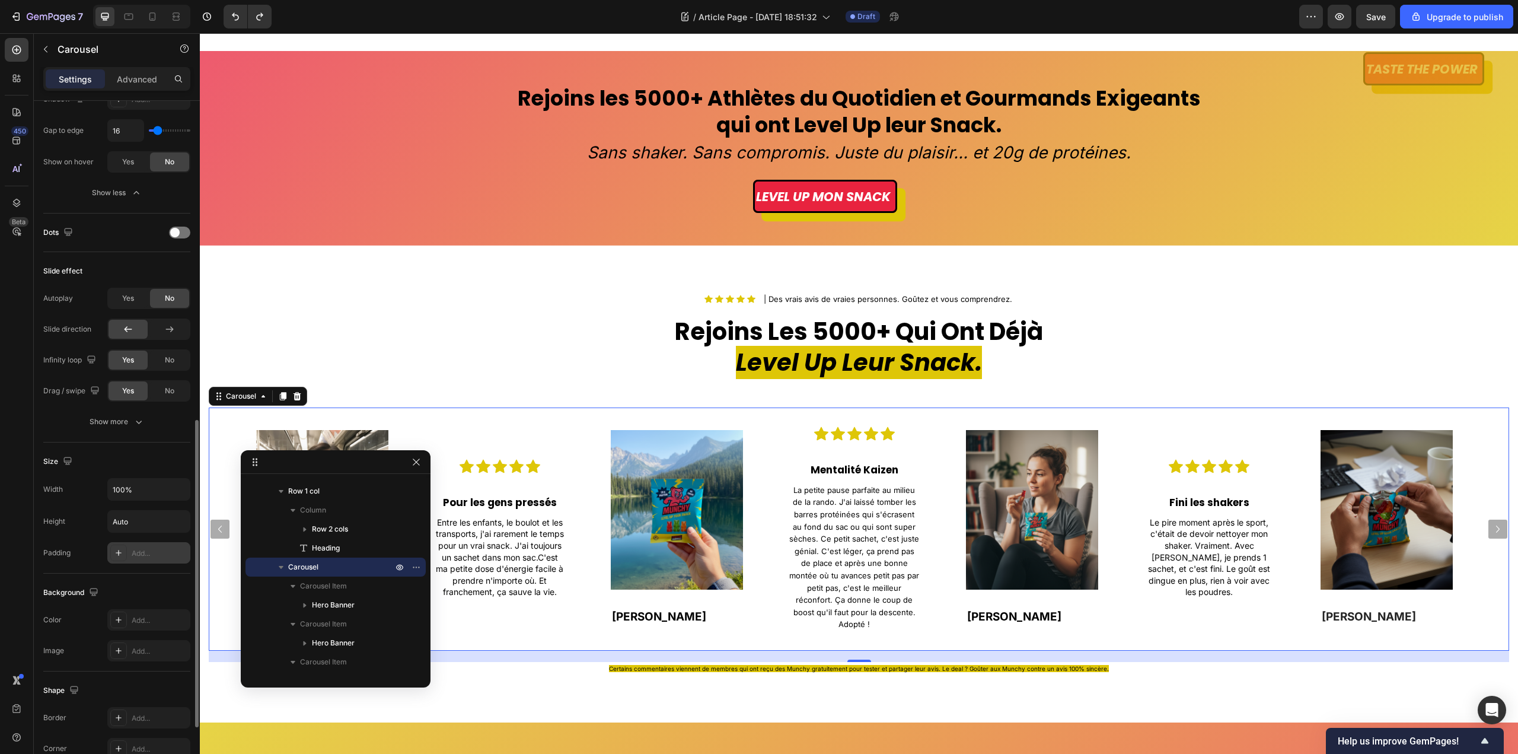
click at [149, 553] on div "Add..." at bounding box center [160, 553] width 56 height 11
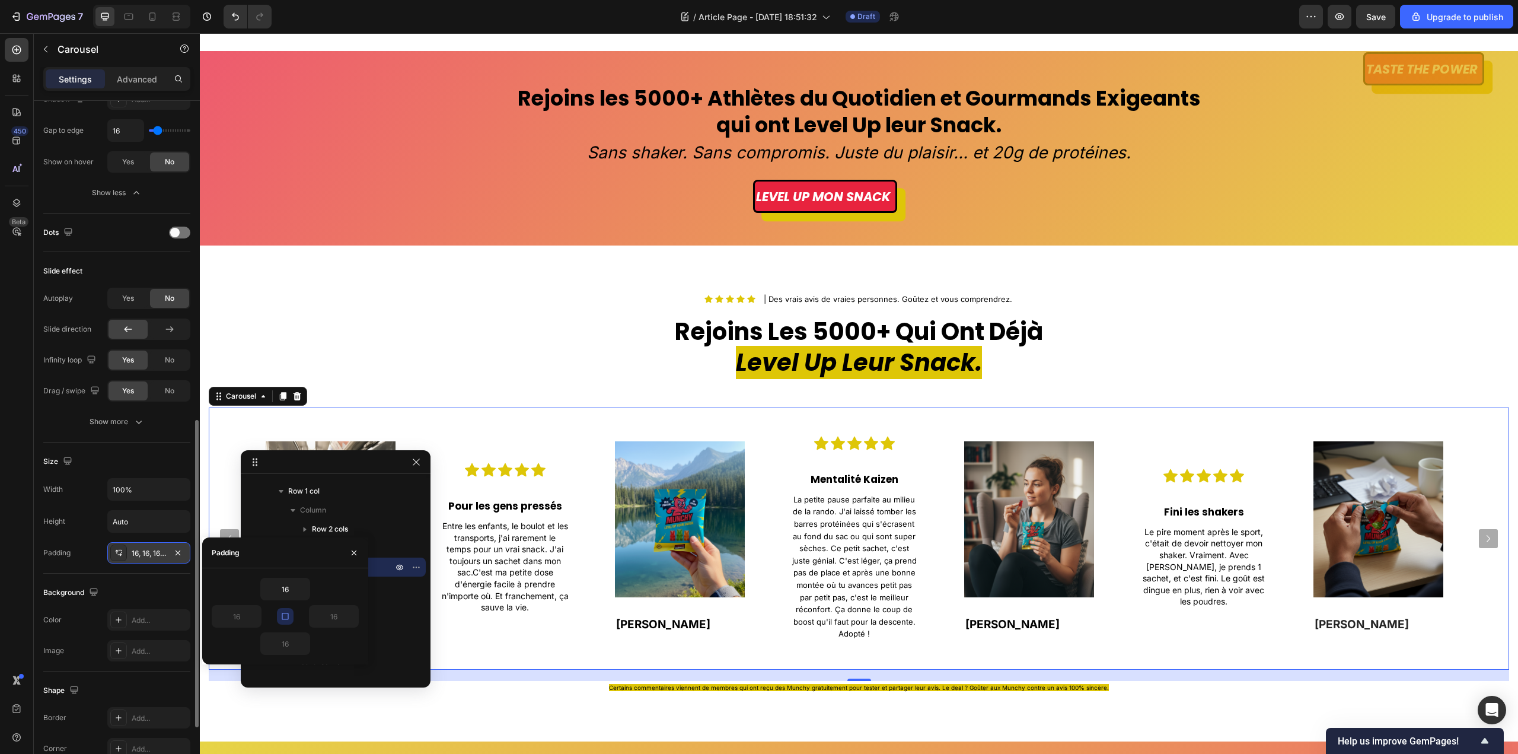
click at [288, 612] on icon "button" at bounding box center [284, 615] width 9 height 9
click at [331, 621] on input "16" at bounding box center [334, 615] width 49 height 21
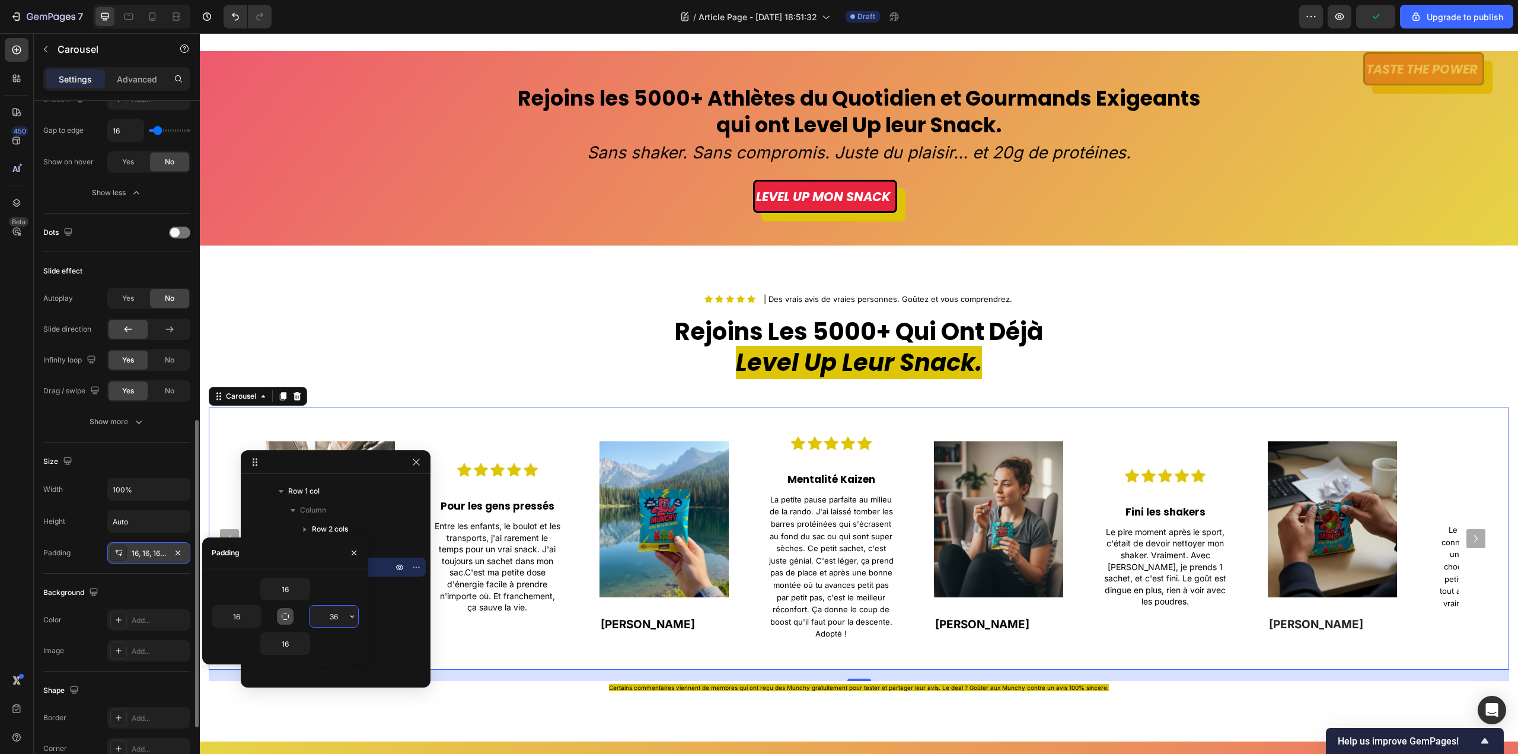
type input "37"
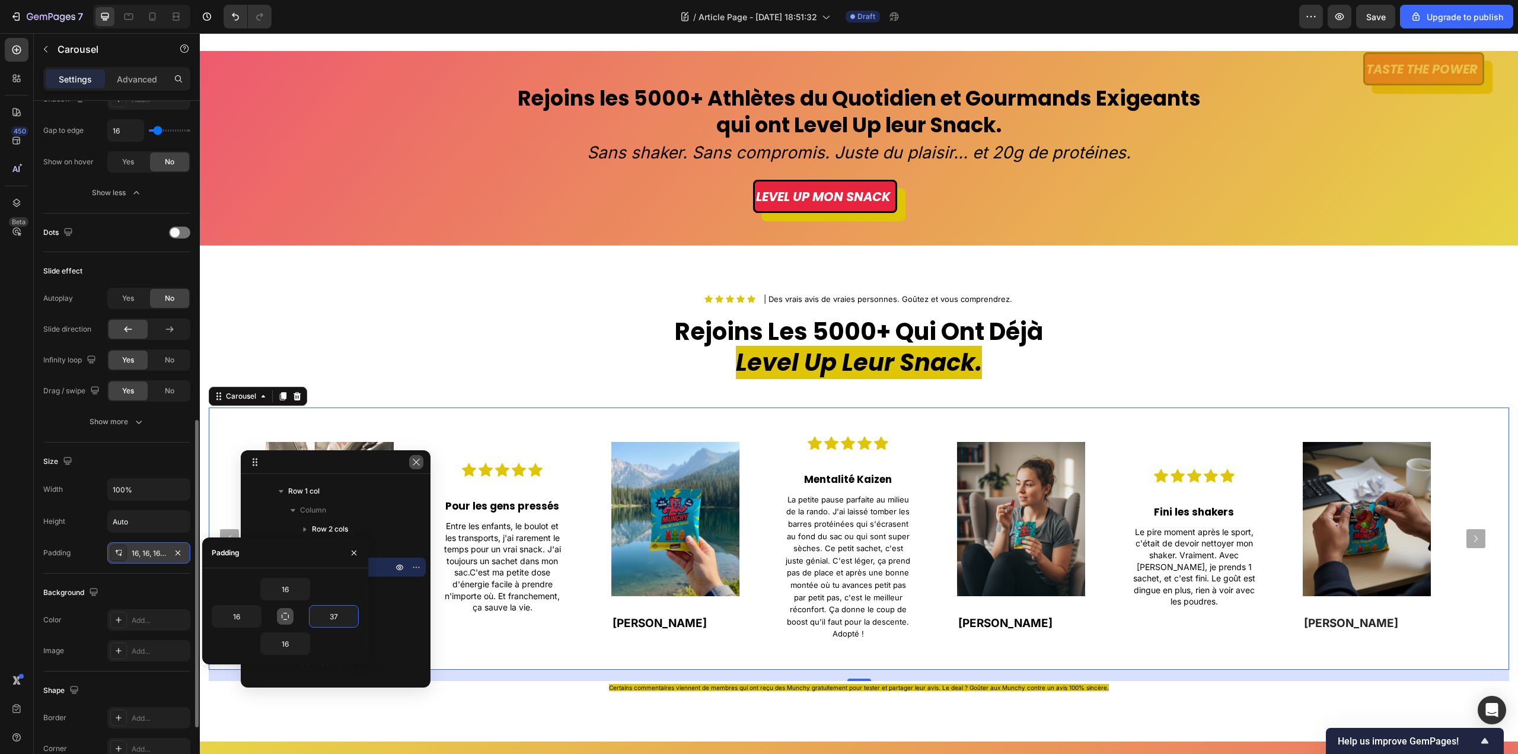
click at [419, 462] on icon "button" at bounding box center [415, 461] width 9 height 9
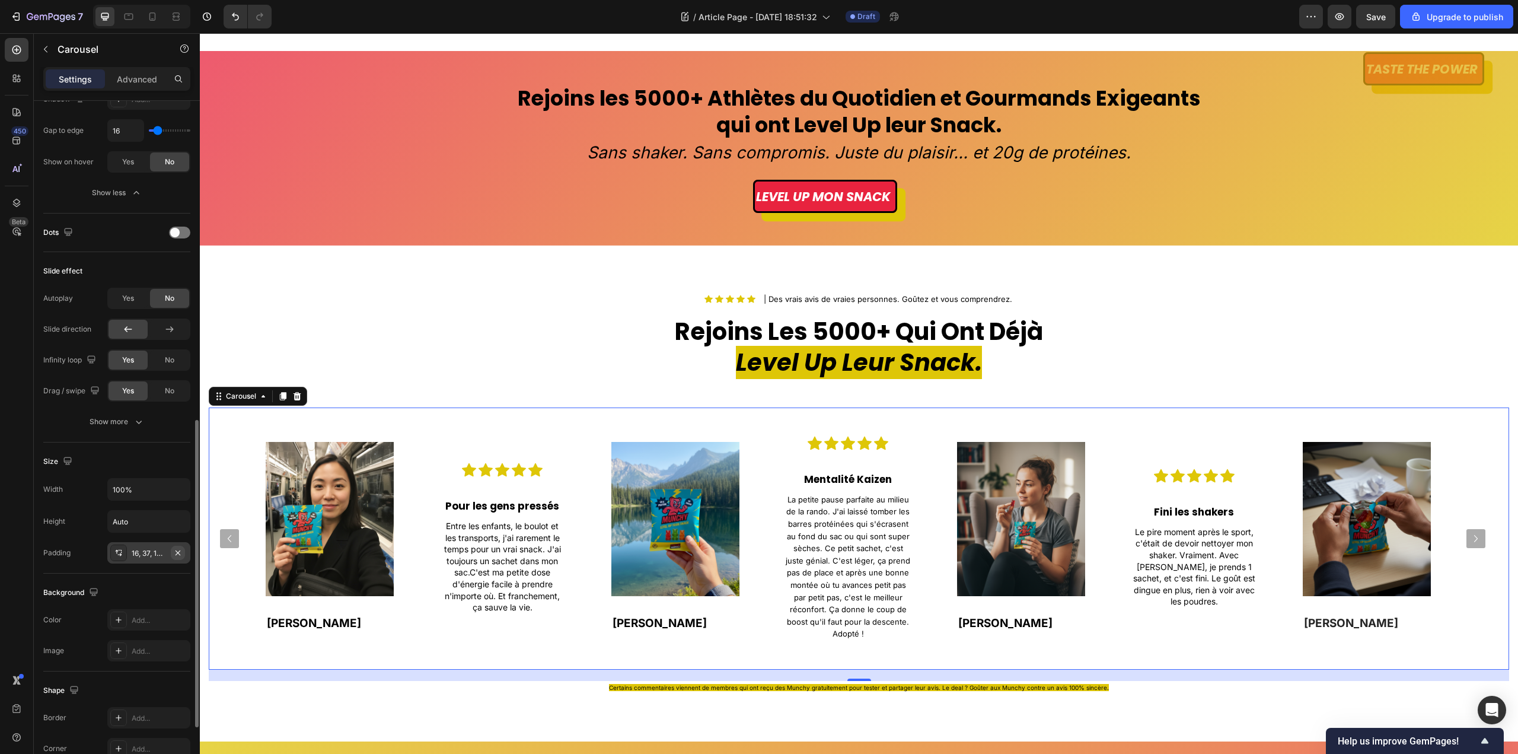
click at [176, 551] on icon "button" at bounding box center [177, 552] width 9 height 9
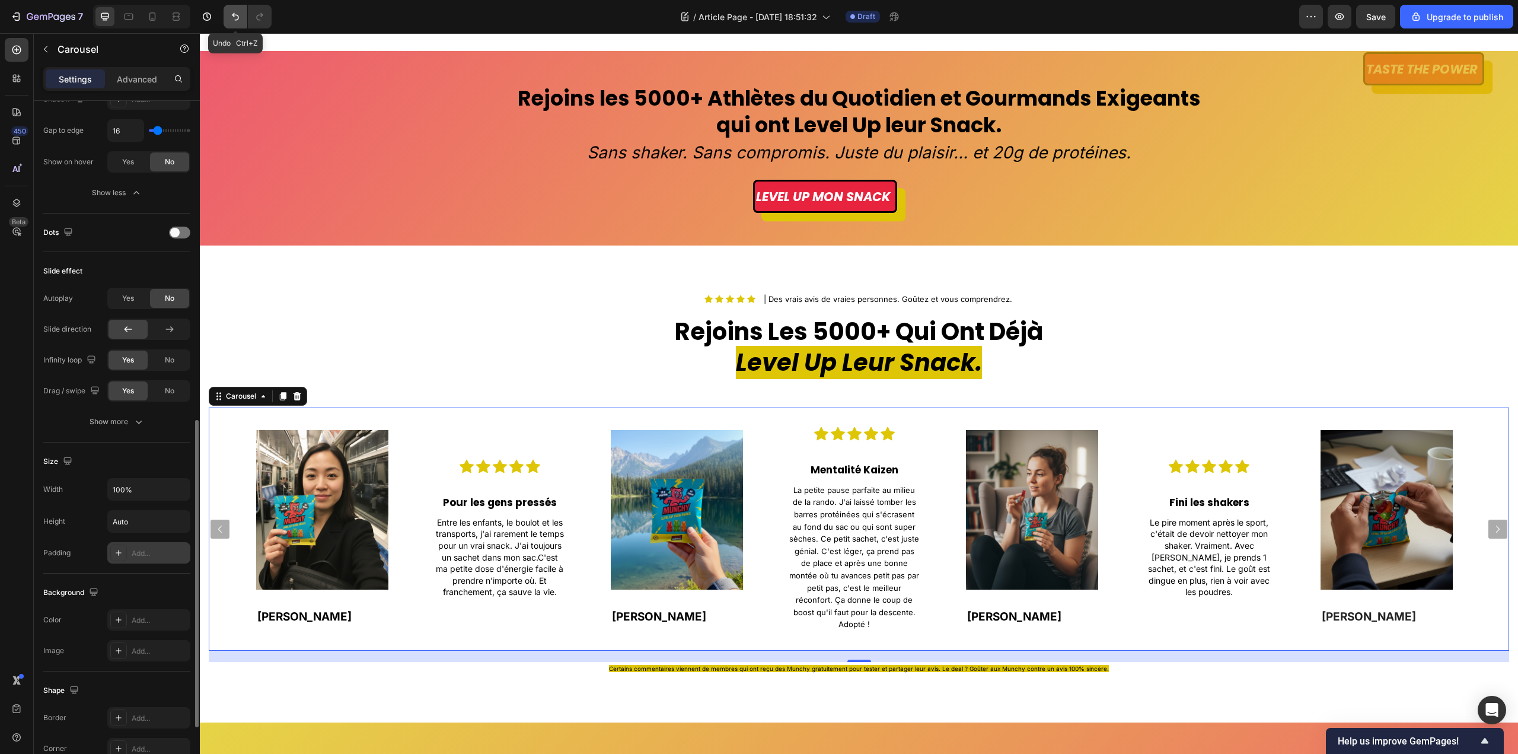
click at [231, 17] on icon "Undo/Redo" at bounding box center [235, 17] width 12 height 12
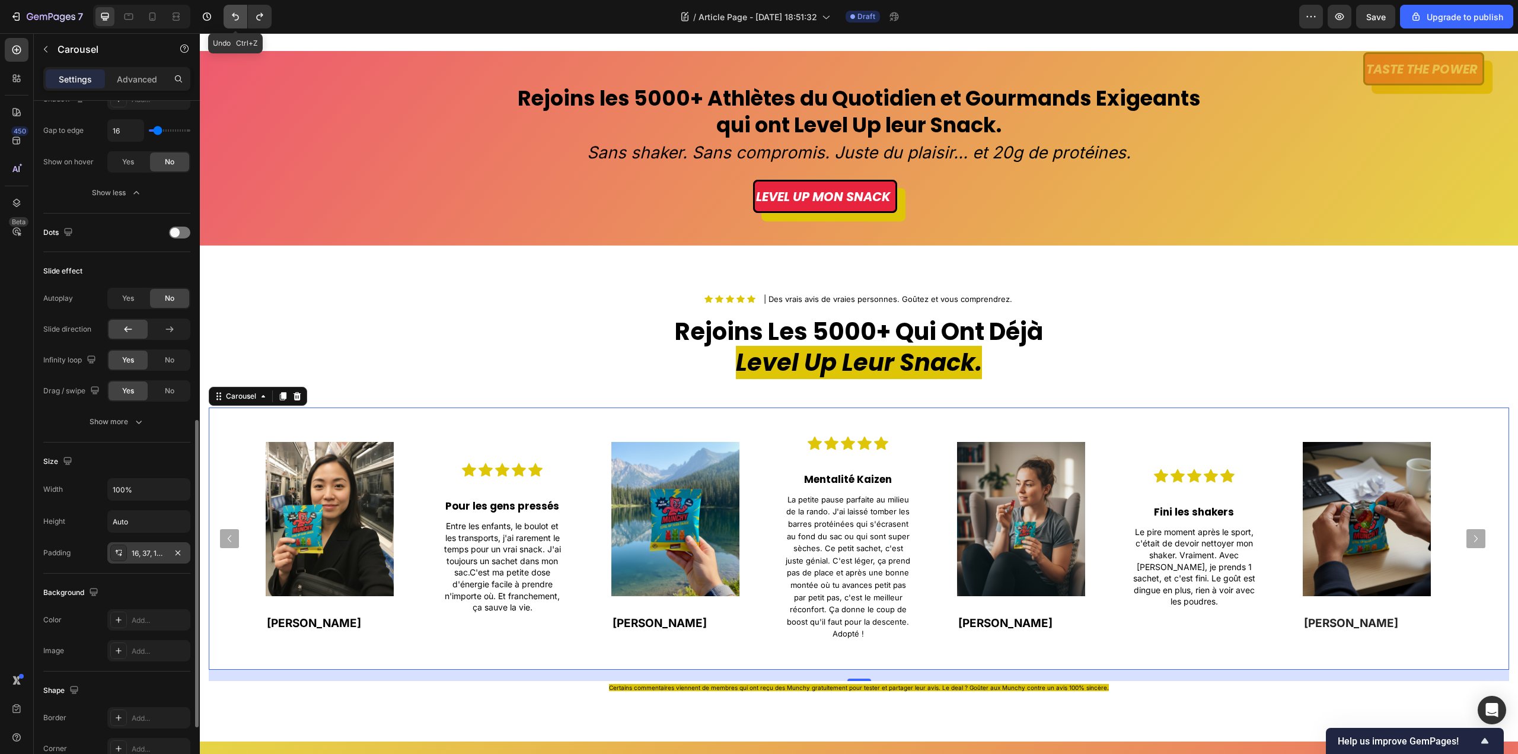
click at [231, 17] on icon "Undo/Redo" at bounding box center [235, 17] width 12 height 12
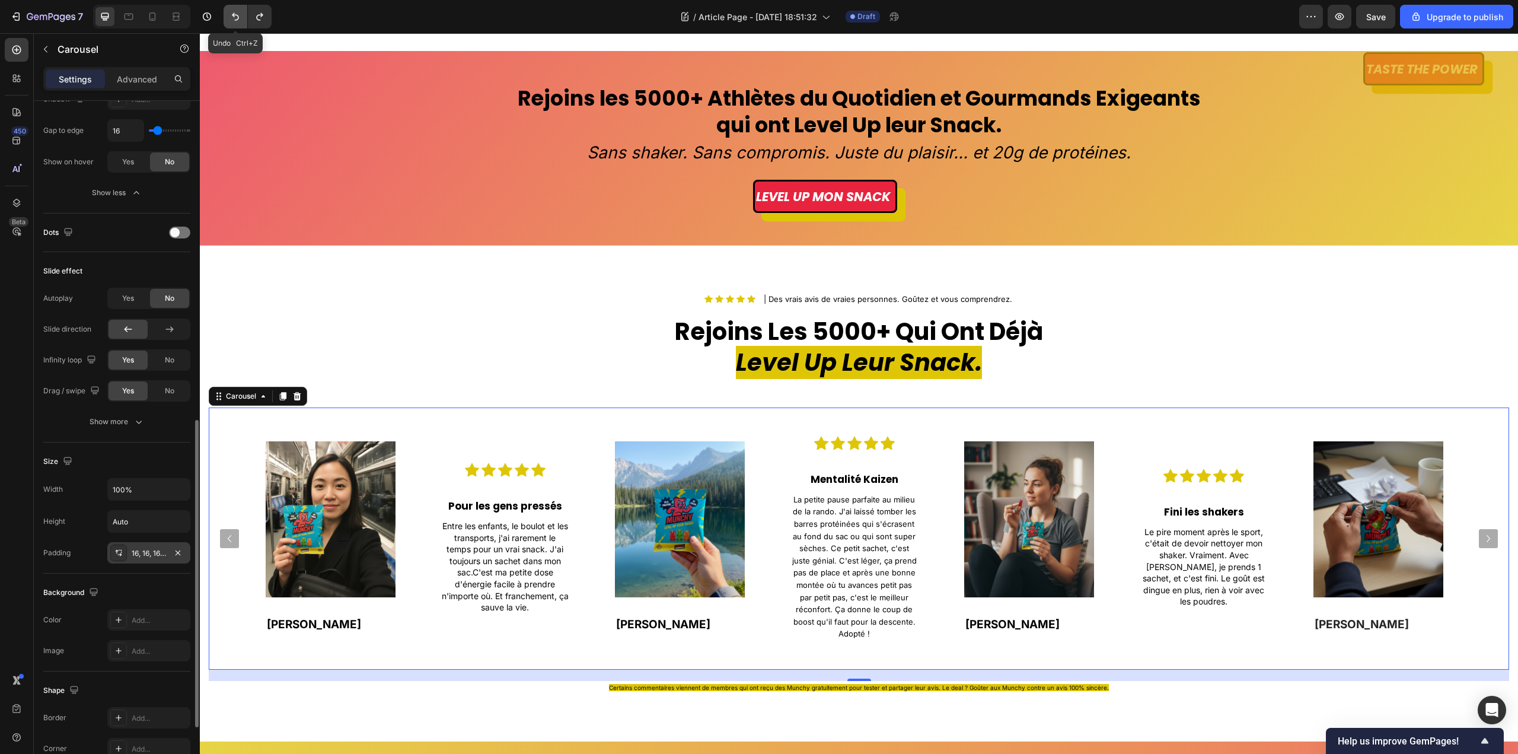
click at [231, 17] on icon "Undo/Redo" at bounding box center [235, 17] width 12 height 12
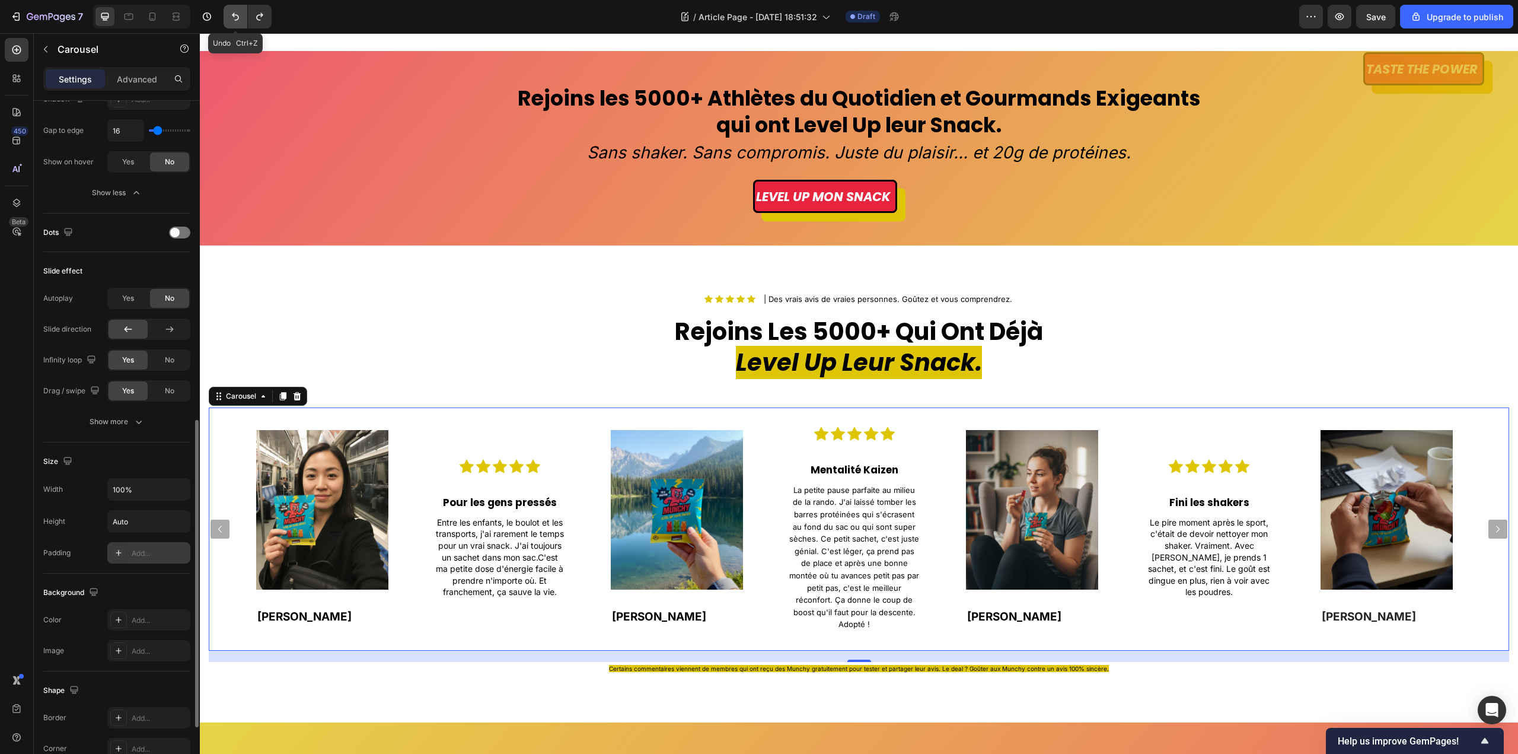
click at [231, 17] on icon "Undo/Redo" at bounding box center [235, 17] width 12 height 12
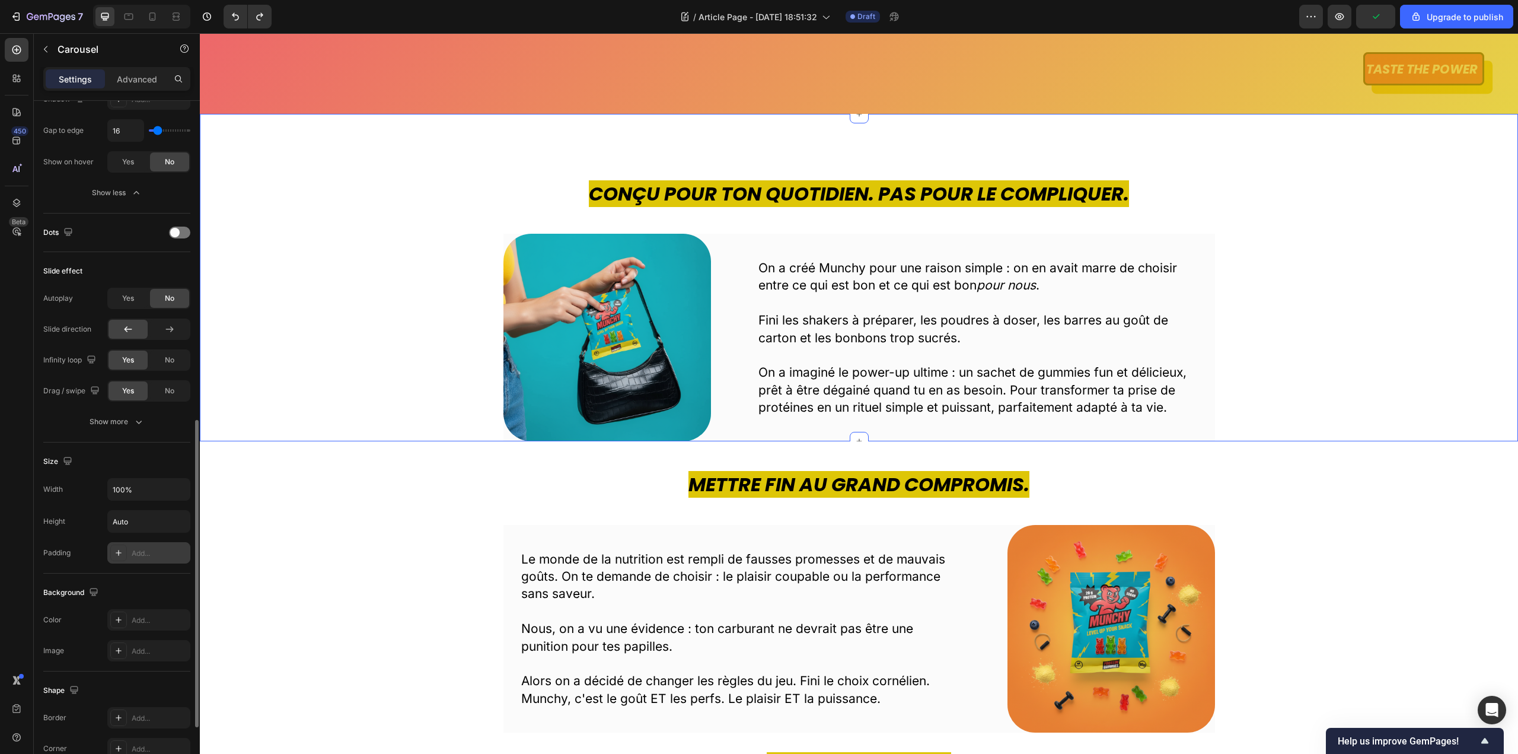
scroll to position [0, 0]
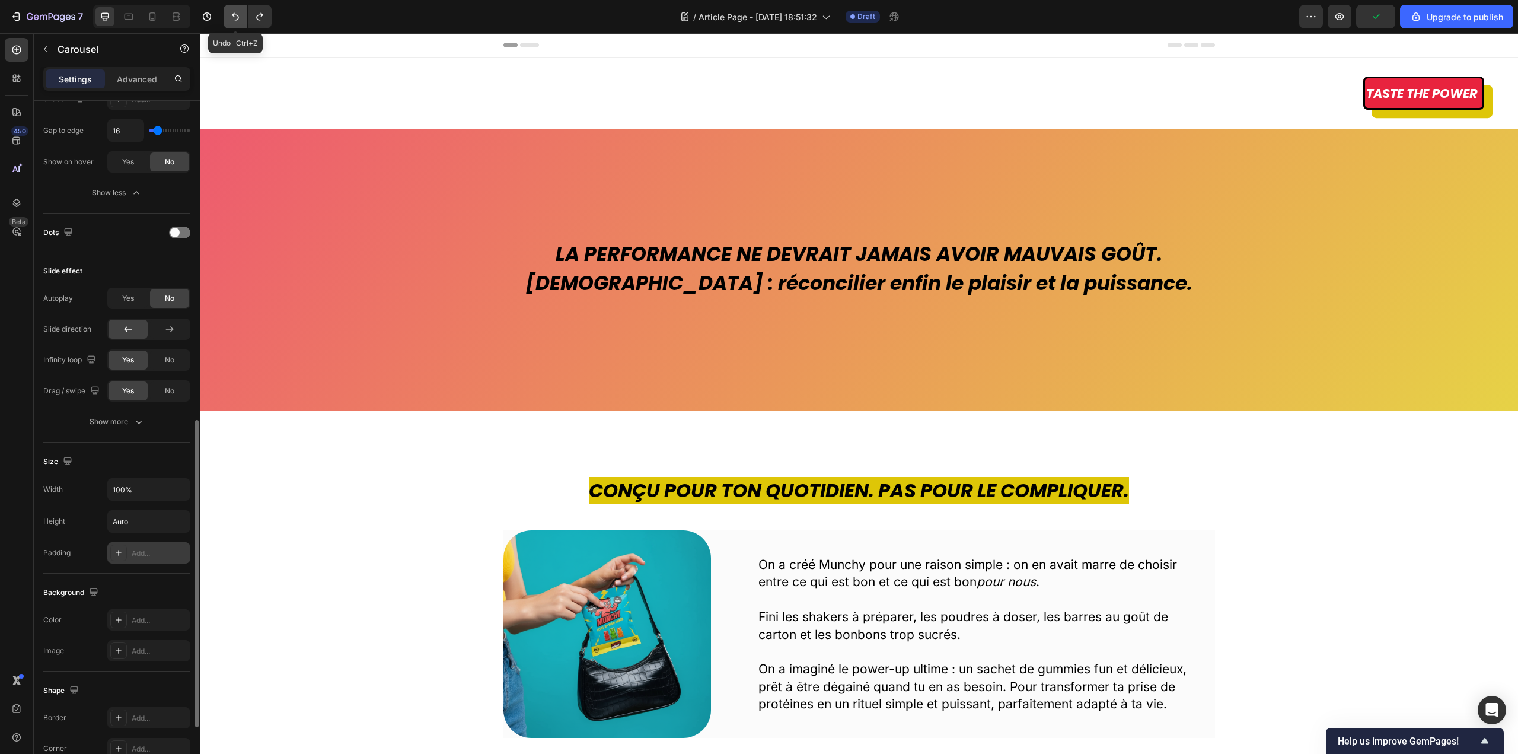
click at [225, 11] on button "Undo/Redo" at bounding box center [236, 17] width 24 height 24
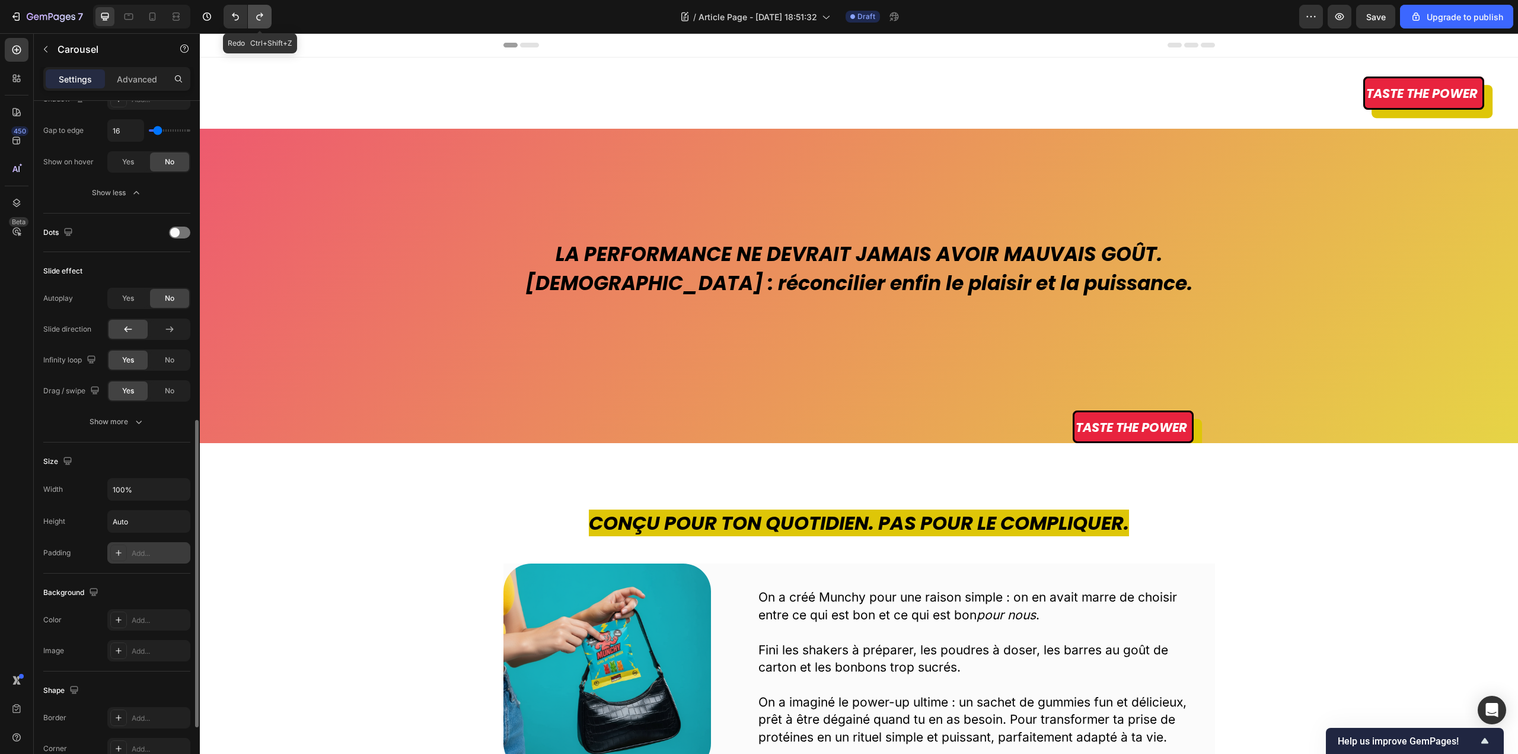
click at [266, 18] on icon "Undo/Redo" at bounding box center [260, 17] width 12 height 12
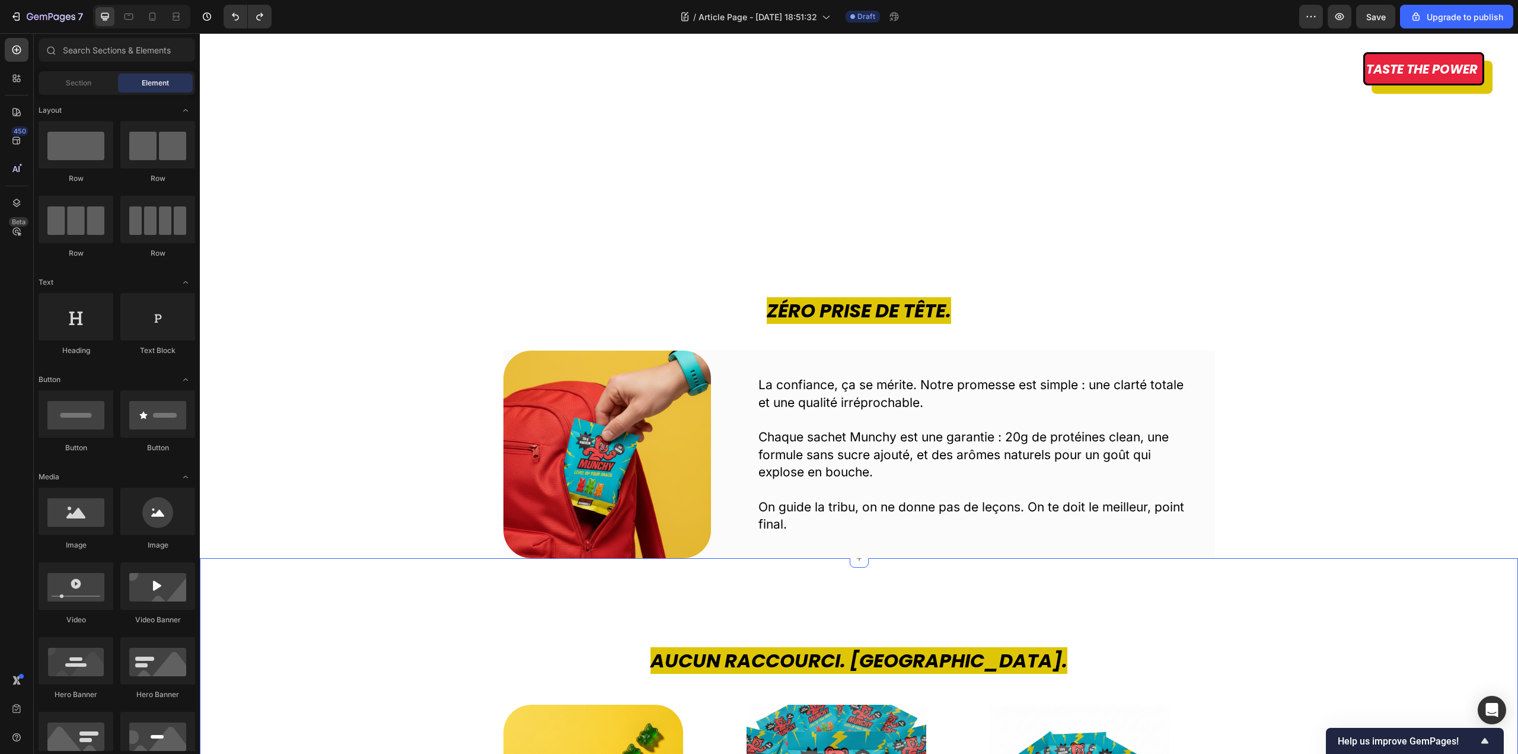
scroll to position [1067, 0]
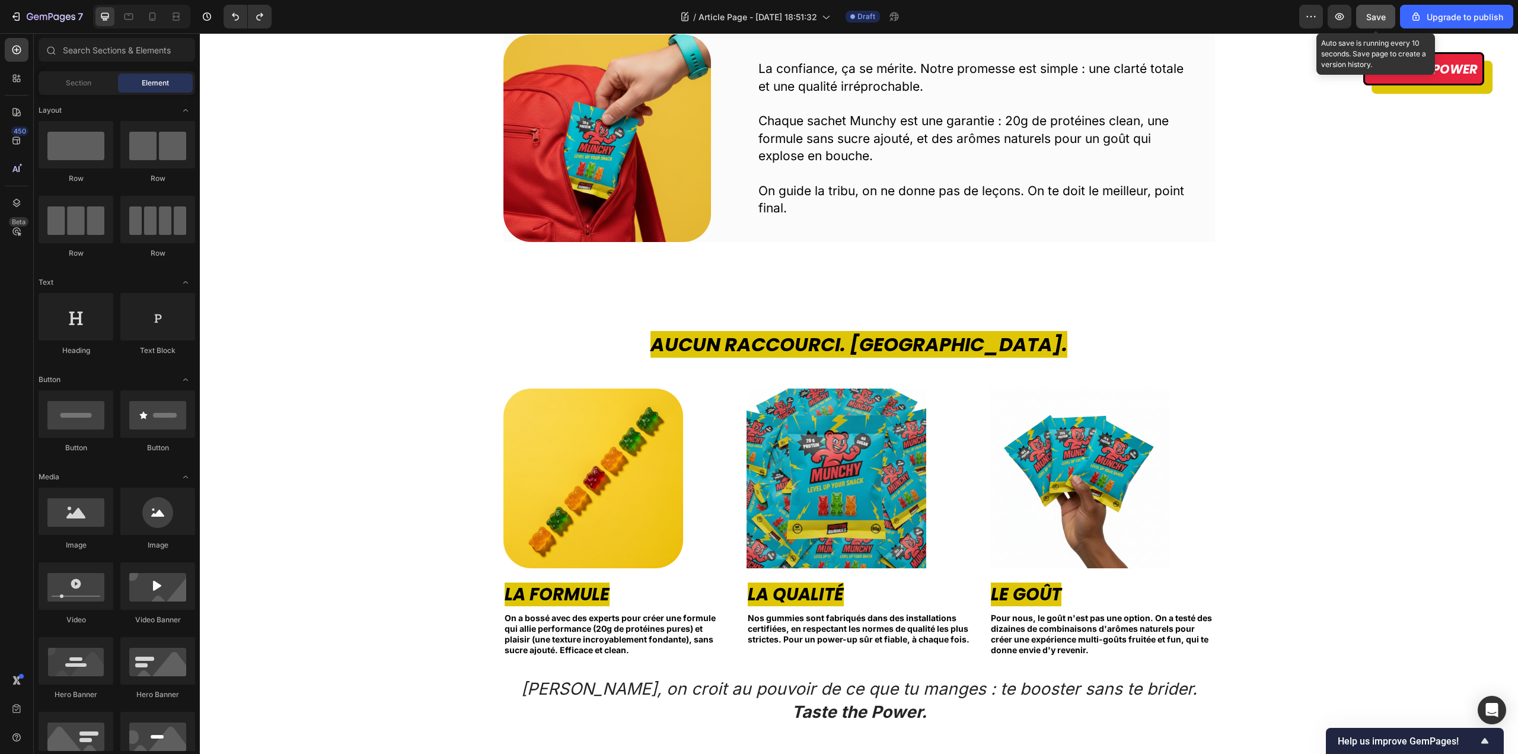
click at [1383, 18] on span "Save" at bounding box center [1376, 17] width 20 height 10
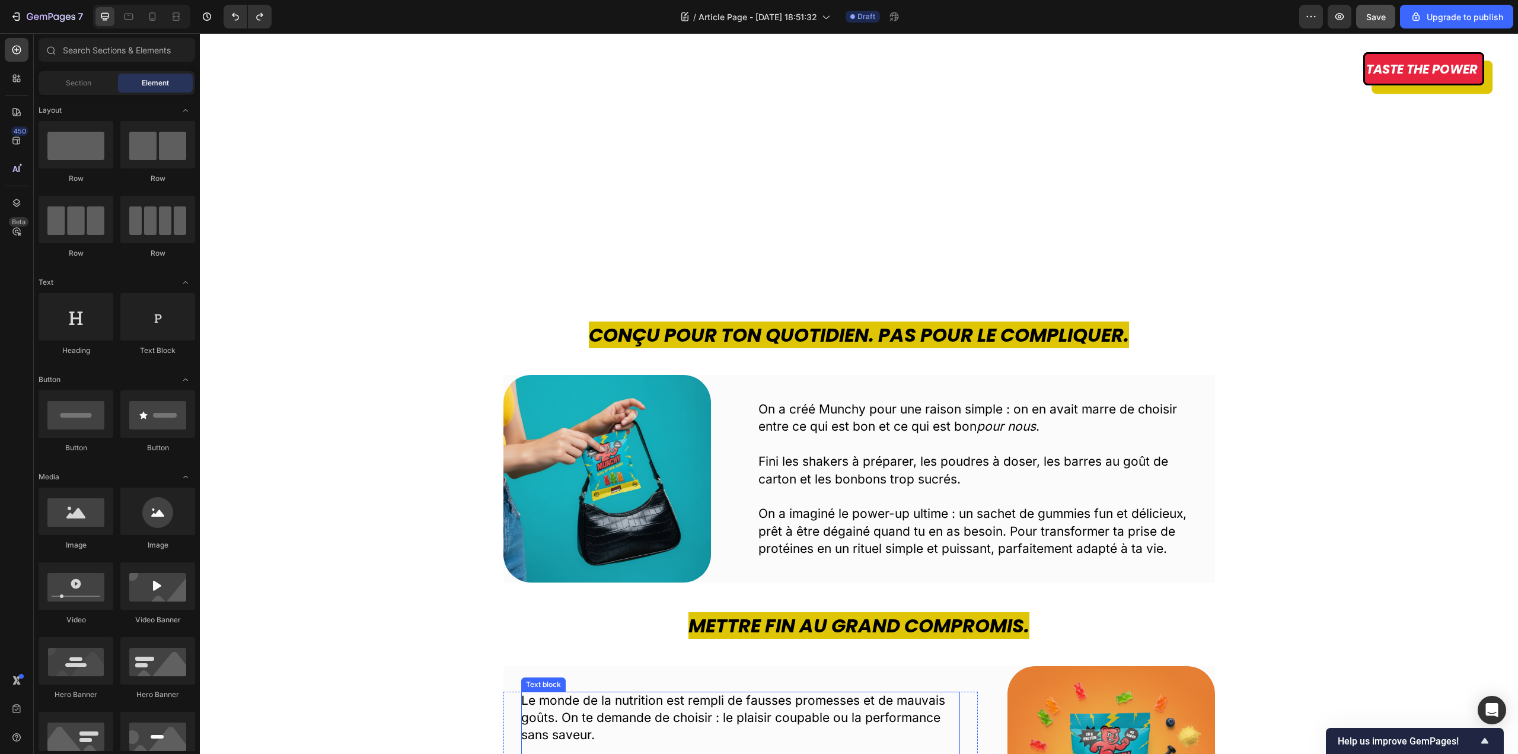
scroll to position [0, 0]
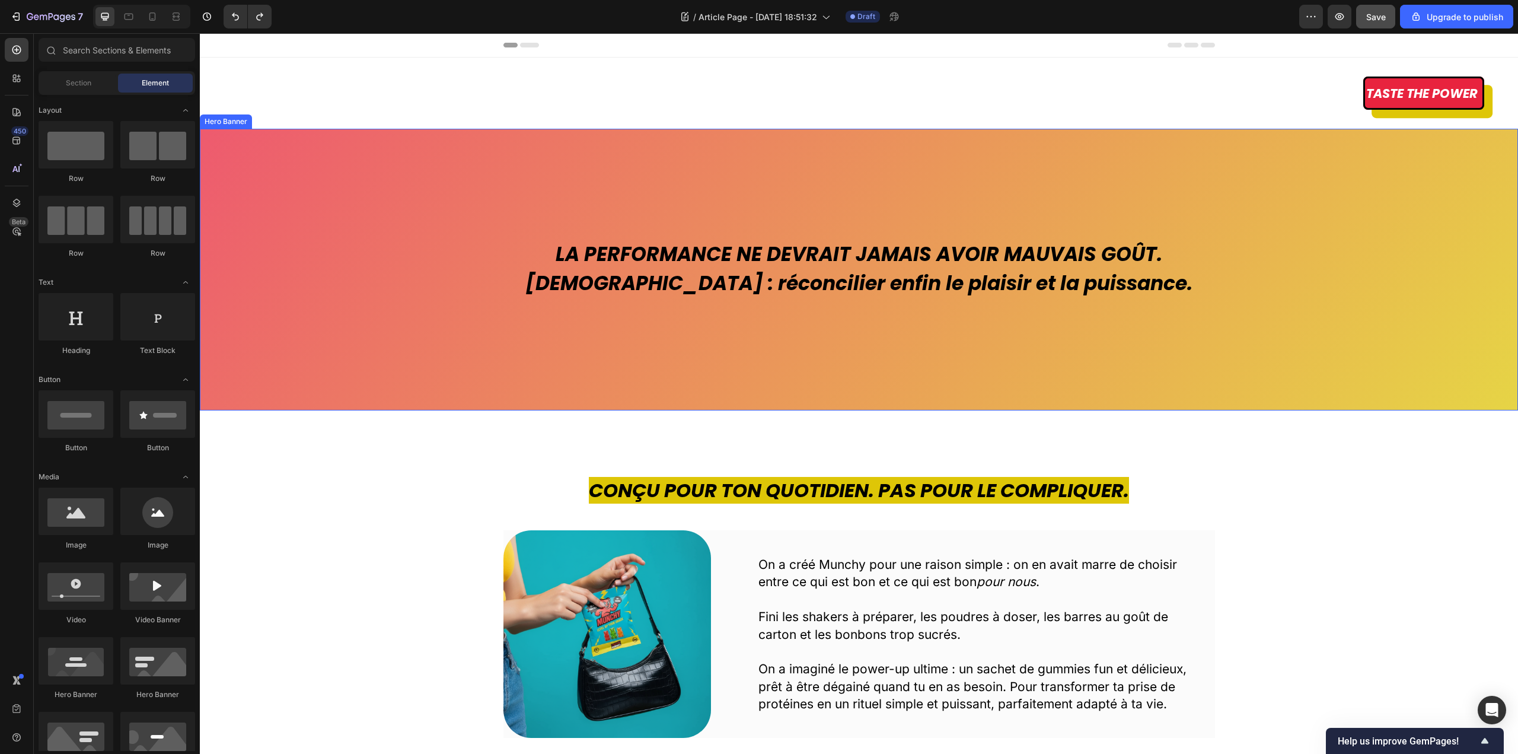
click at [389, 253] on div "Overlay" at bounding box center [859, 270] width 1318 height 282
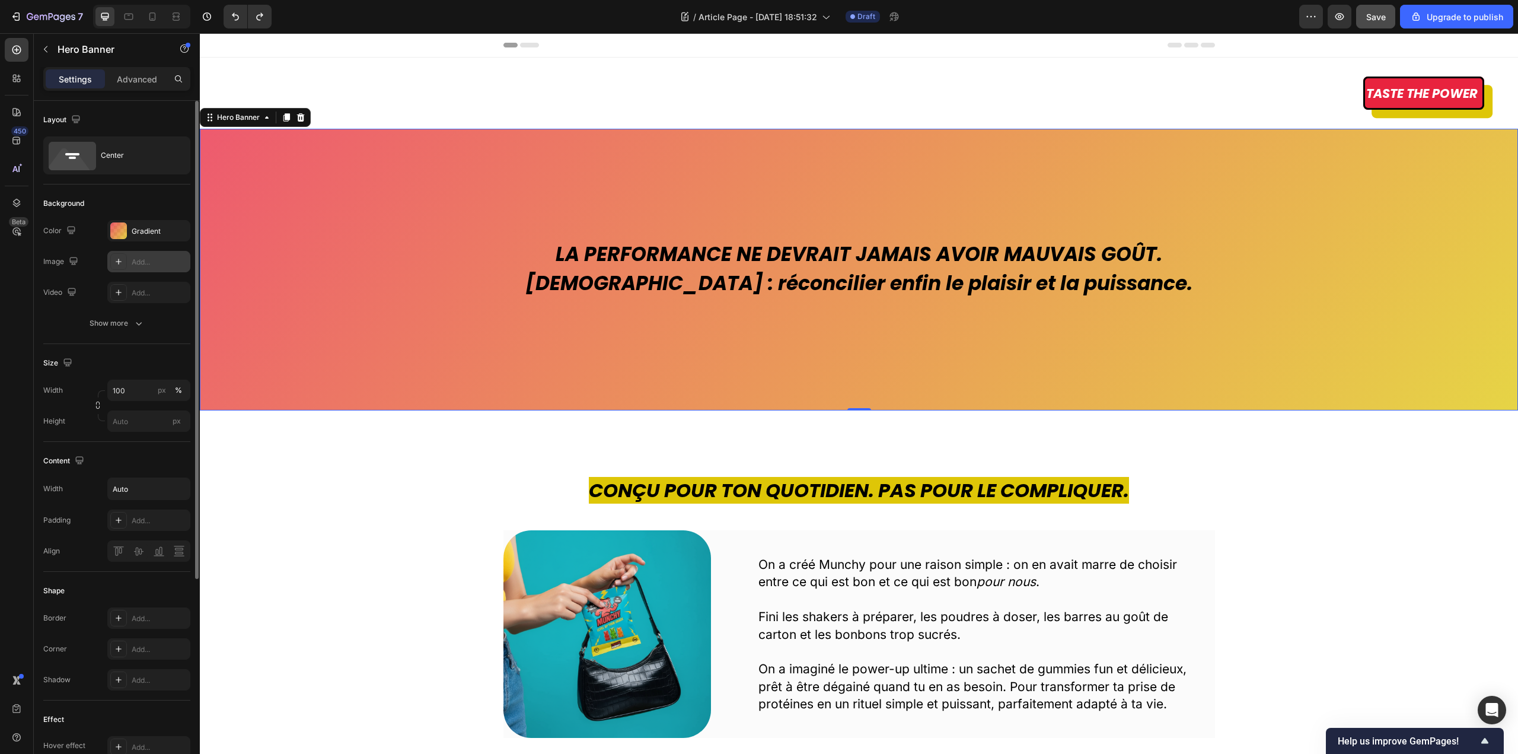
click at [118, 260] on icon at bounding box center [118, 261] width 9 height 9
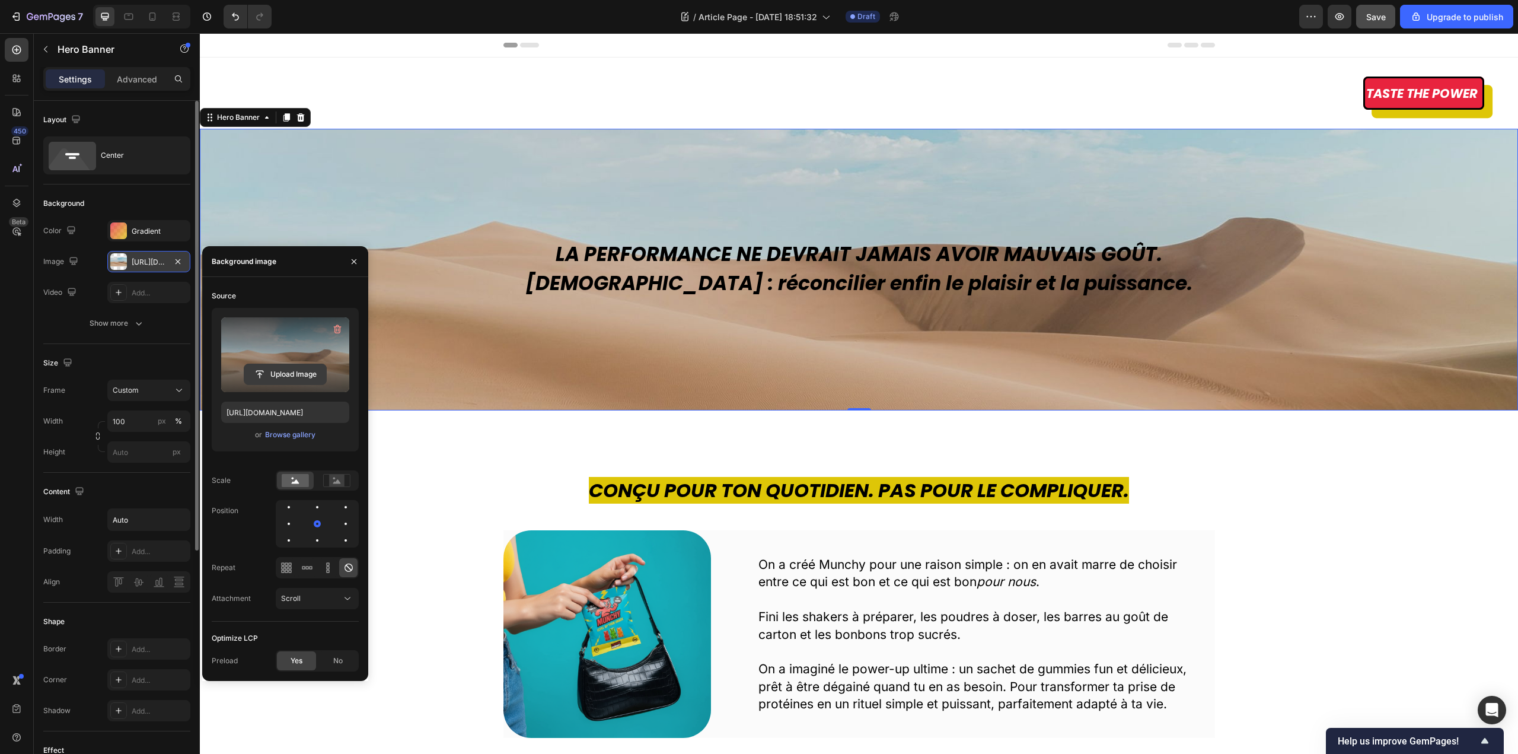
click at [283, 372] on input "file" at bounding box center [285, 374] width 82 height 20
type input "https://cdn.shopify.com/s/files/1/0947/6705/5235/files/gempages_584274819592225…"
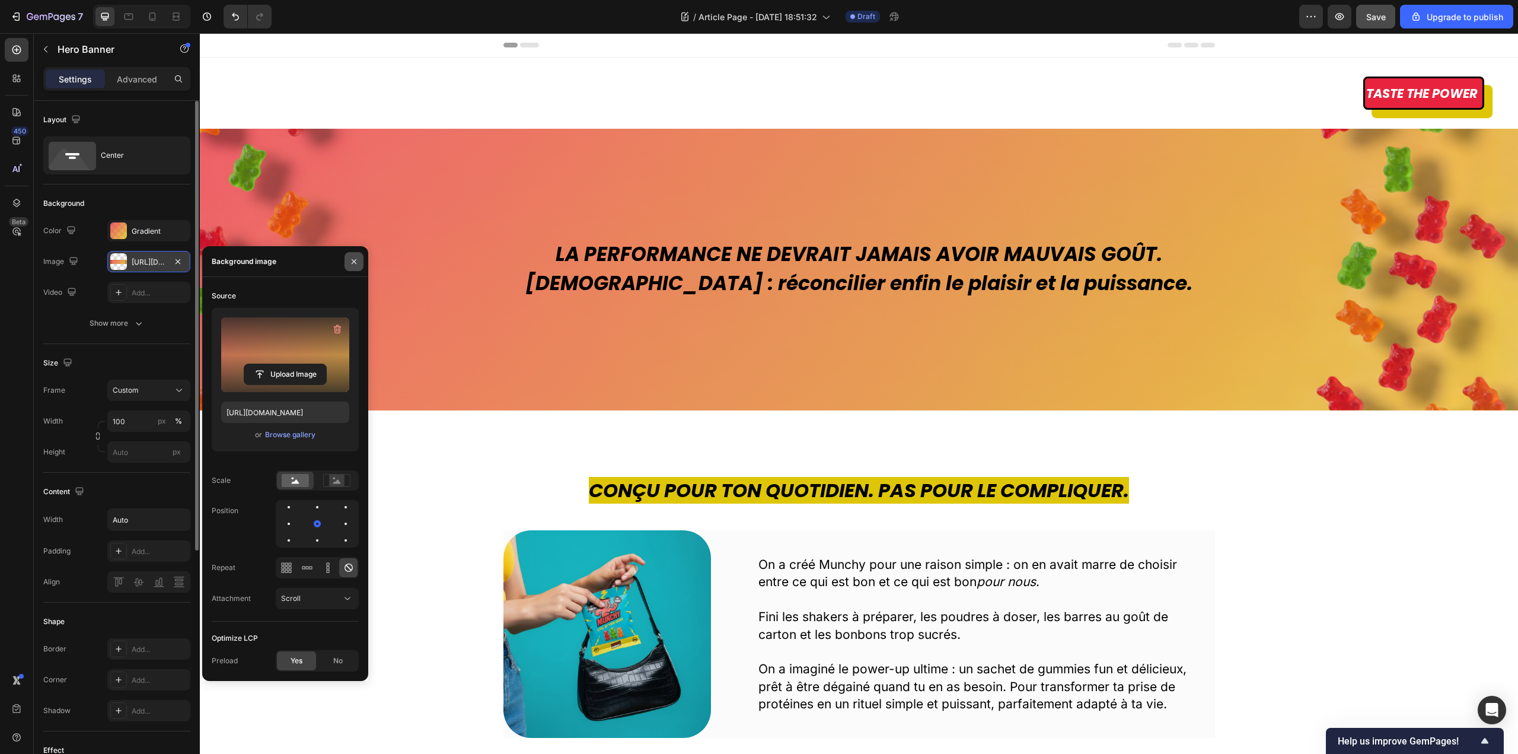
click at [356, 254] on button "button" at bounding box center [353, 261] width 19 height 19
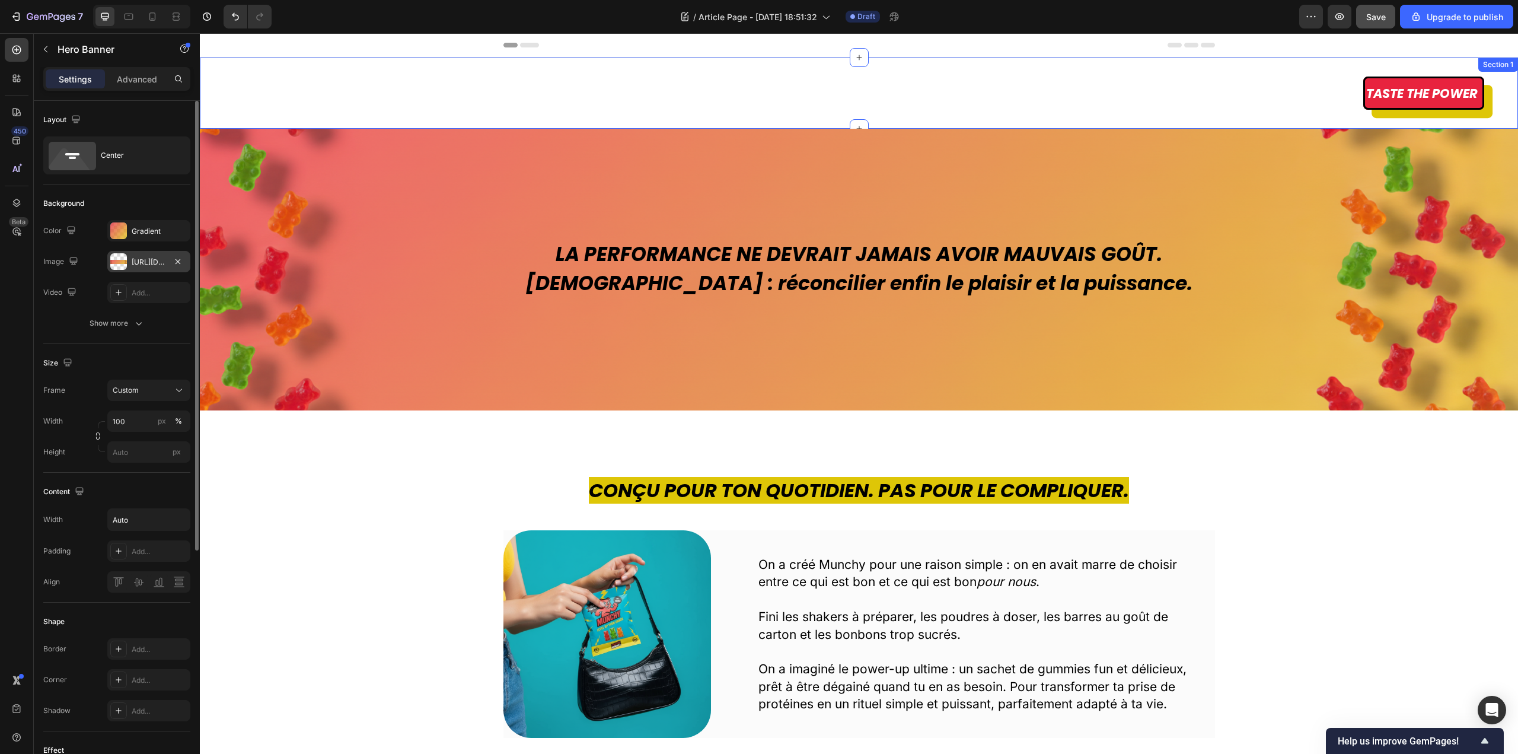
click at [1183, 73] on div "Taste the power Button Section 1" at bounding box center [859, 93] width 1318 height 71
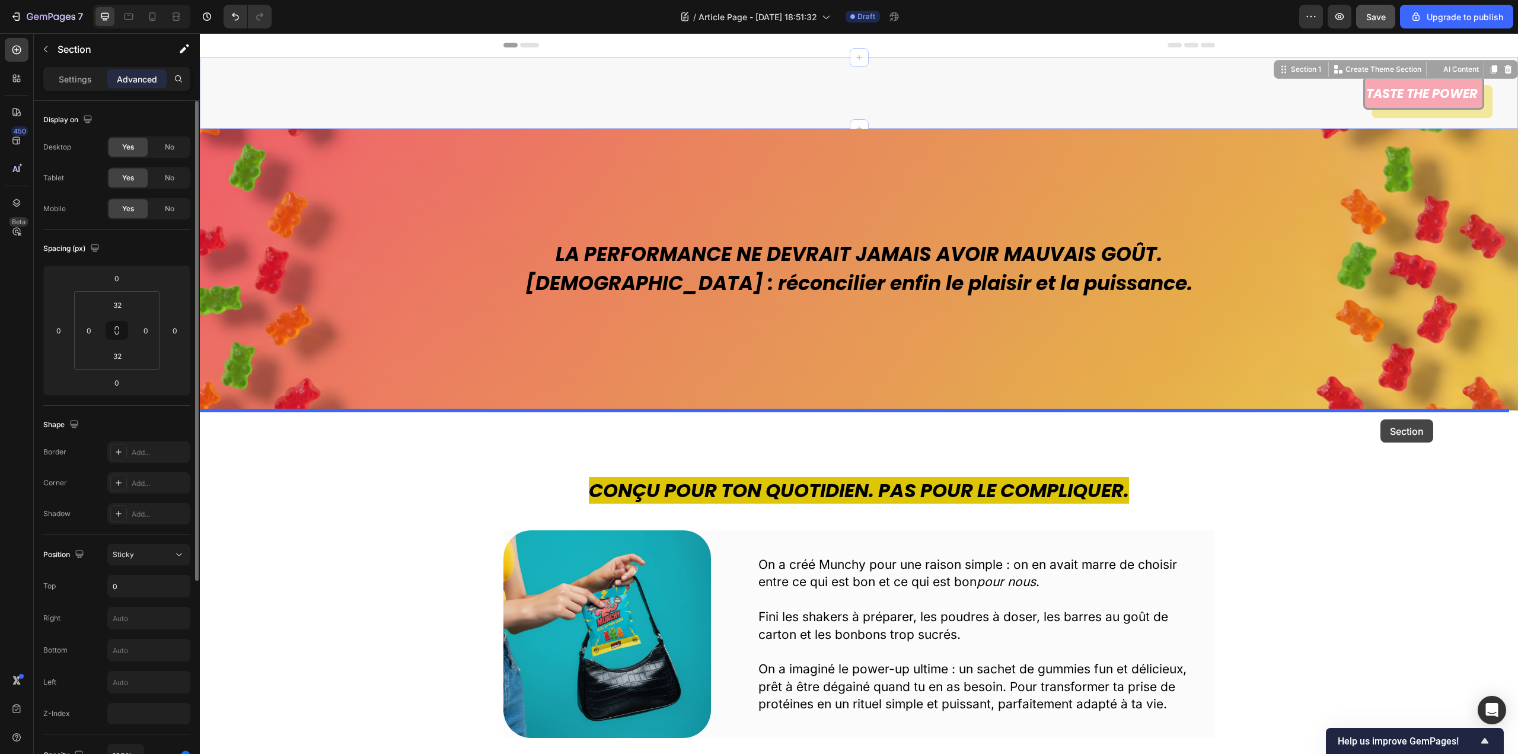
drag, startPoint x: 1285, startPoint y: 69, endPoint x: 1380, endPoint y: 419, distance: 362.5
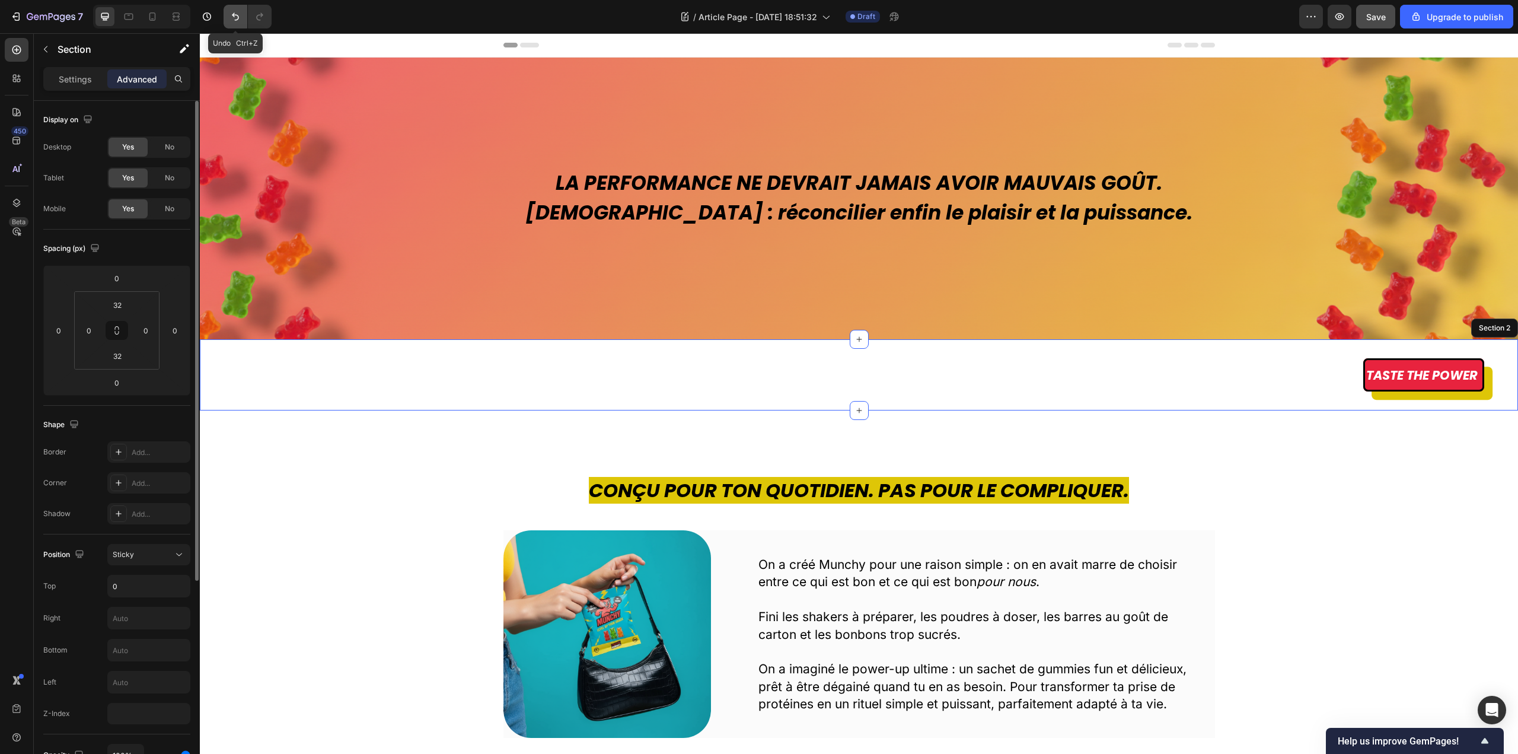
drag, startPoint x: 37, startPoint y: 1, endPoint x: 235, endPoint y: 19, distance: 199.5
click at [235, 19] on icon "Undo/Redo" at bounding box center [235, 17] width 12 height 12
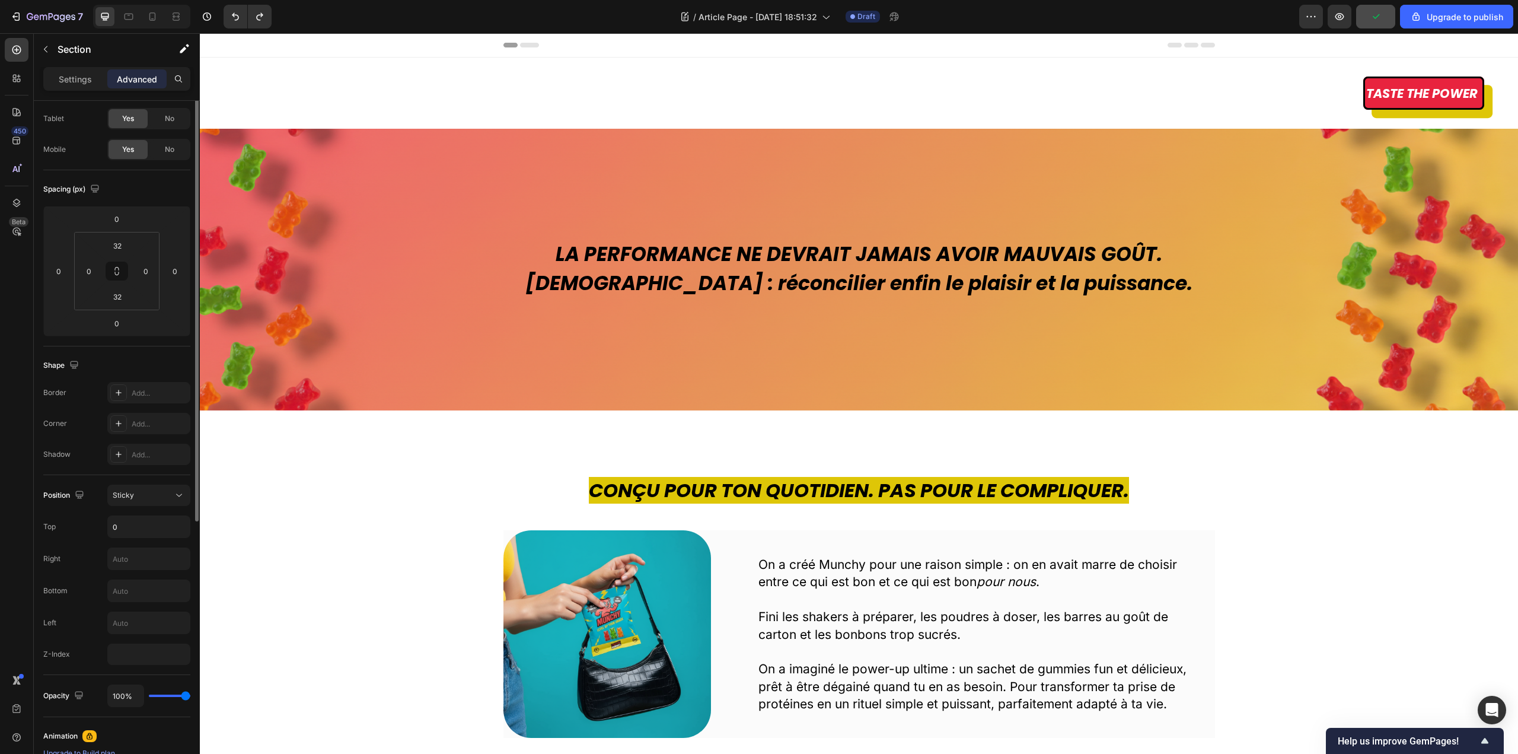
scroll to position [119, 0]
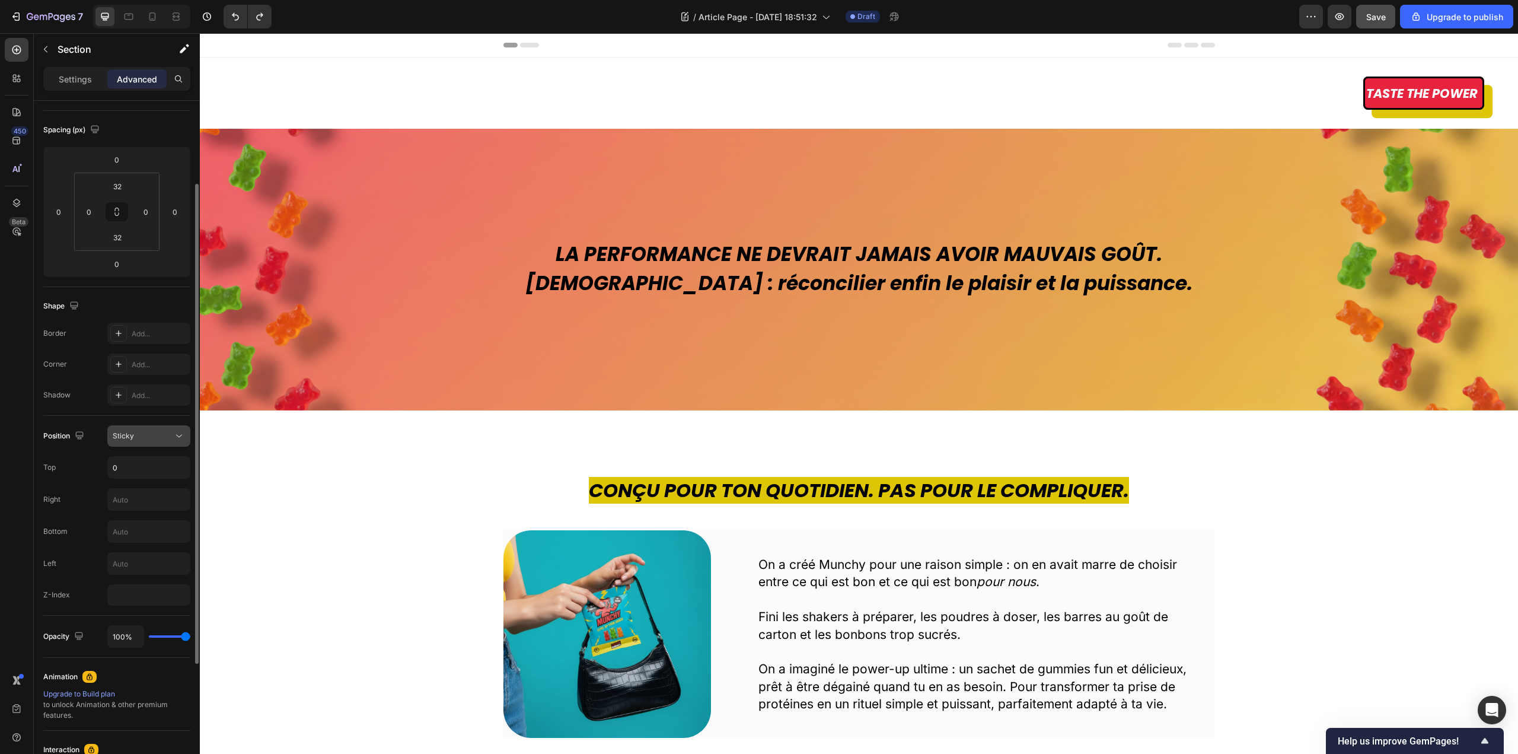
click at [178, 439] on icon at bounding box center [179, 436] width 12 height 12
click at [499, 69] on div "Taste the power Button Section 1" at bounding box center [859, 93] width 1318 height 71
click at [563, 112] on div "Taste the power Button Section 1" at bounding box center [859, 93] width 1318 height 71
click at [153, 538] on input "text" at bounding box center [149, 531] width 82 height 21
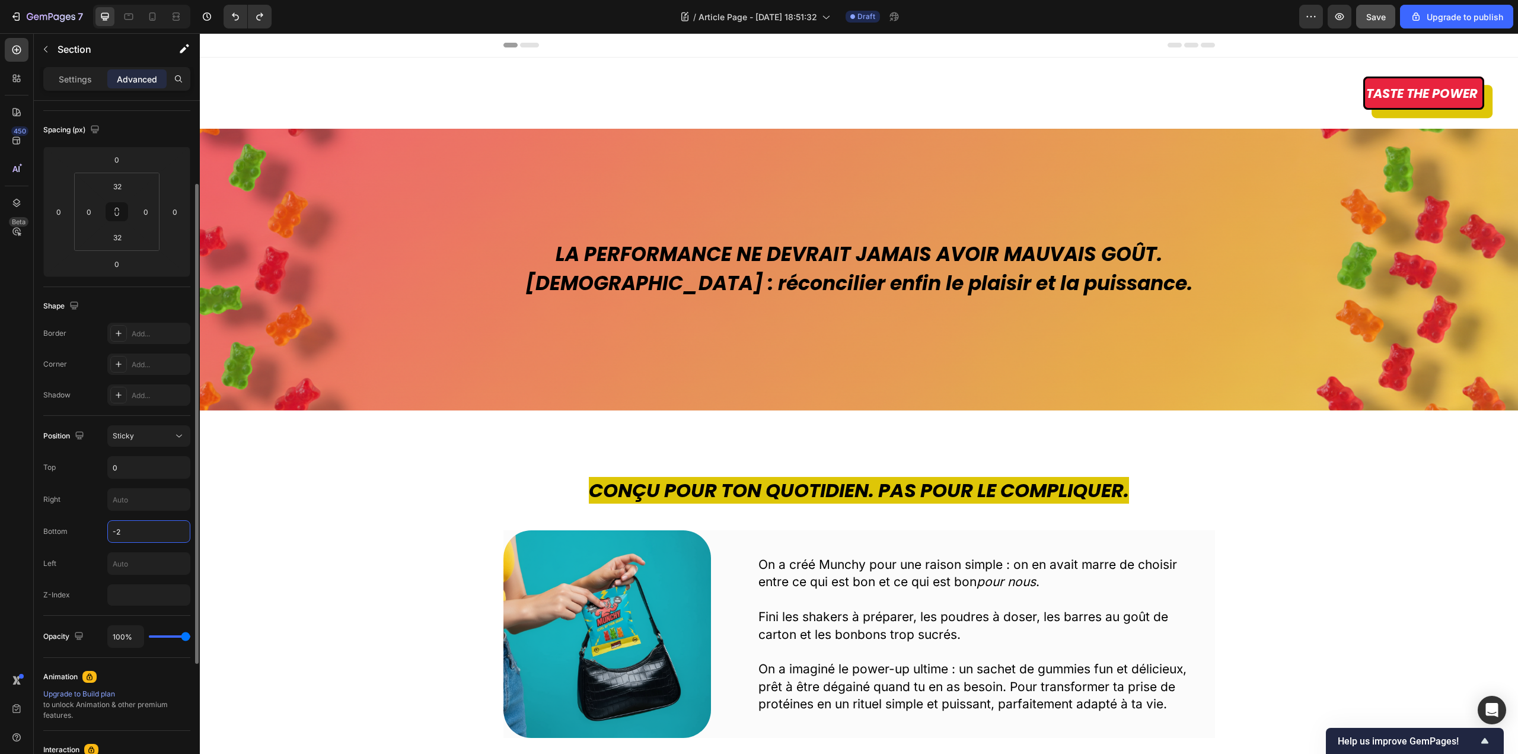
type input "-"
click at [131, 305] on div "Shape" at bounding box center [116, 305] width 147 height 19
click at [562, 56] on div "Header" at bounding box center [858, 45] width 711 height 24
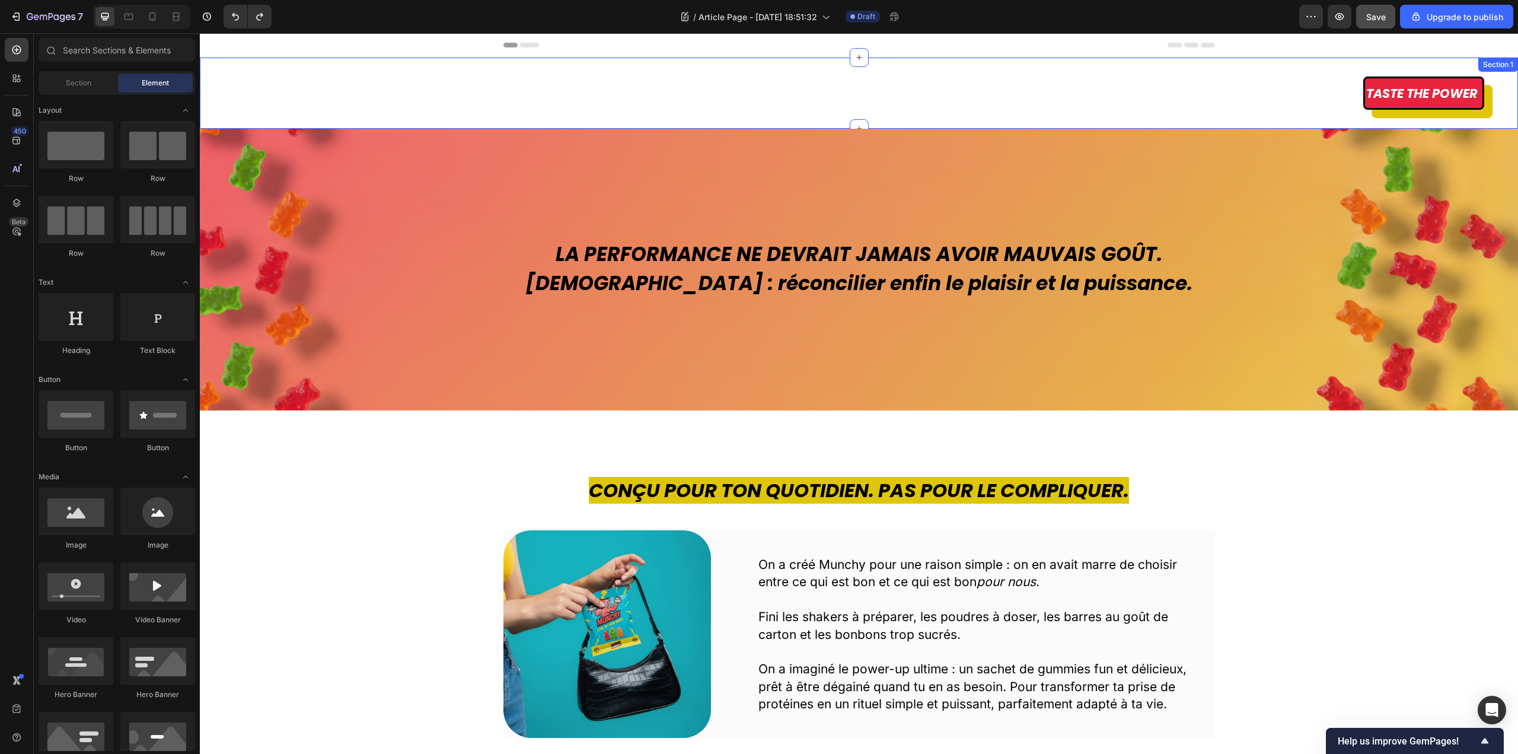
click at [563, 68] on div "Taste the power Button Section 1" at bounding box center [859, 93] width 1318 height 71
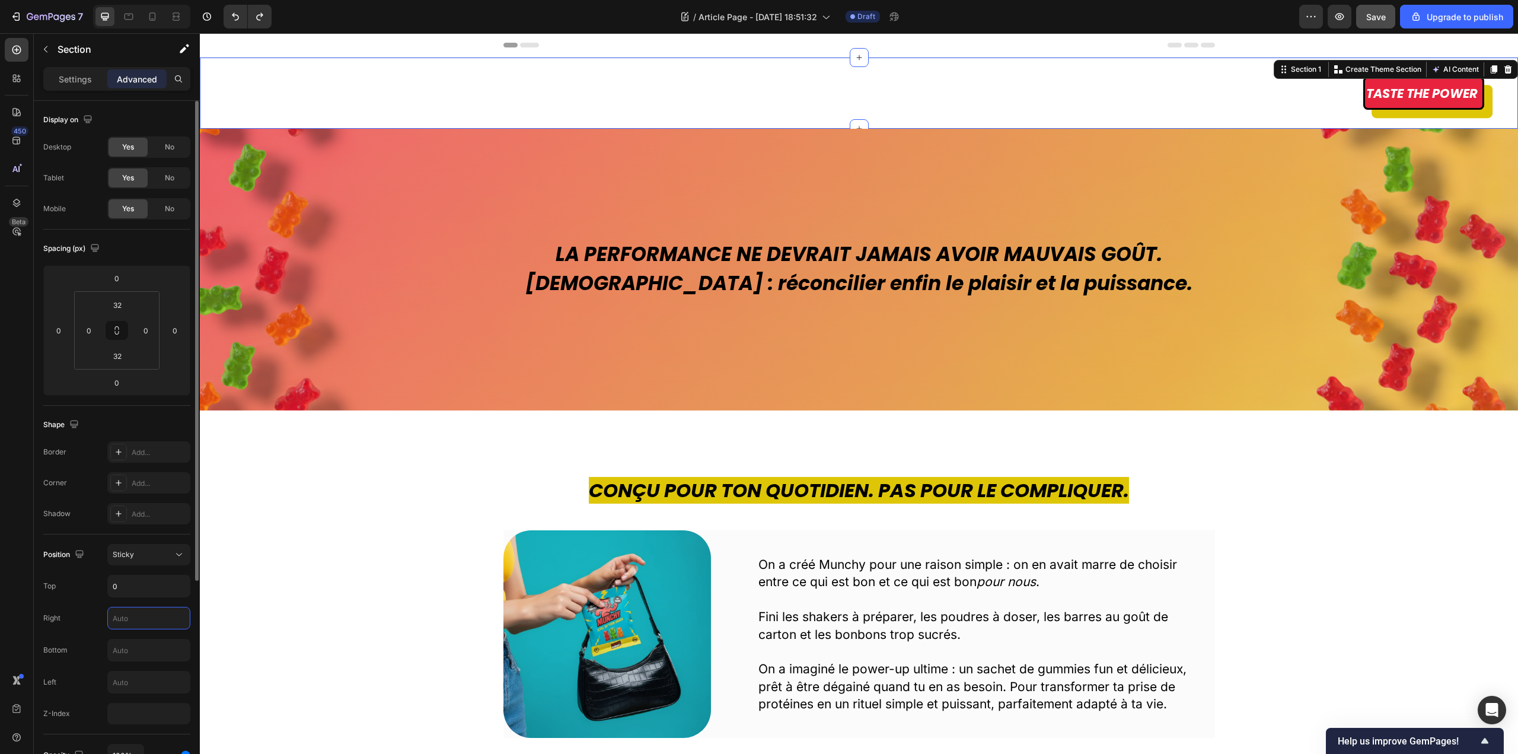
click at [143, 610] on input "text" at bounding box center [149, 617] width 82 height 21
click at [147, 644] on input "text" at bounding box center [149, 649] width 82 height 21
type input "5"
click at [540, 65] on div "Taste the power Button Section 1 You can create reusable sections Create Theme …" at bounding box center [859, 93] width 1318 height 71
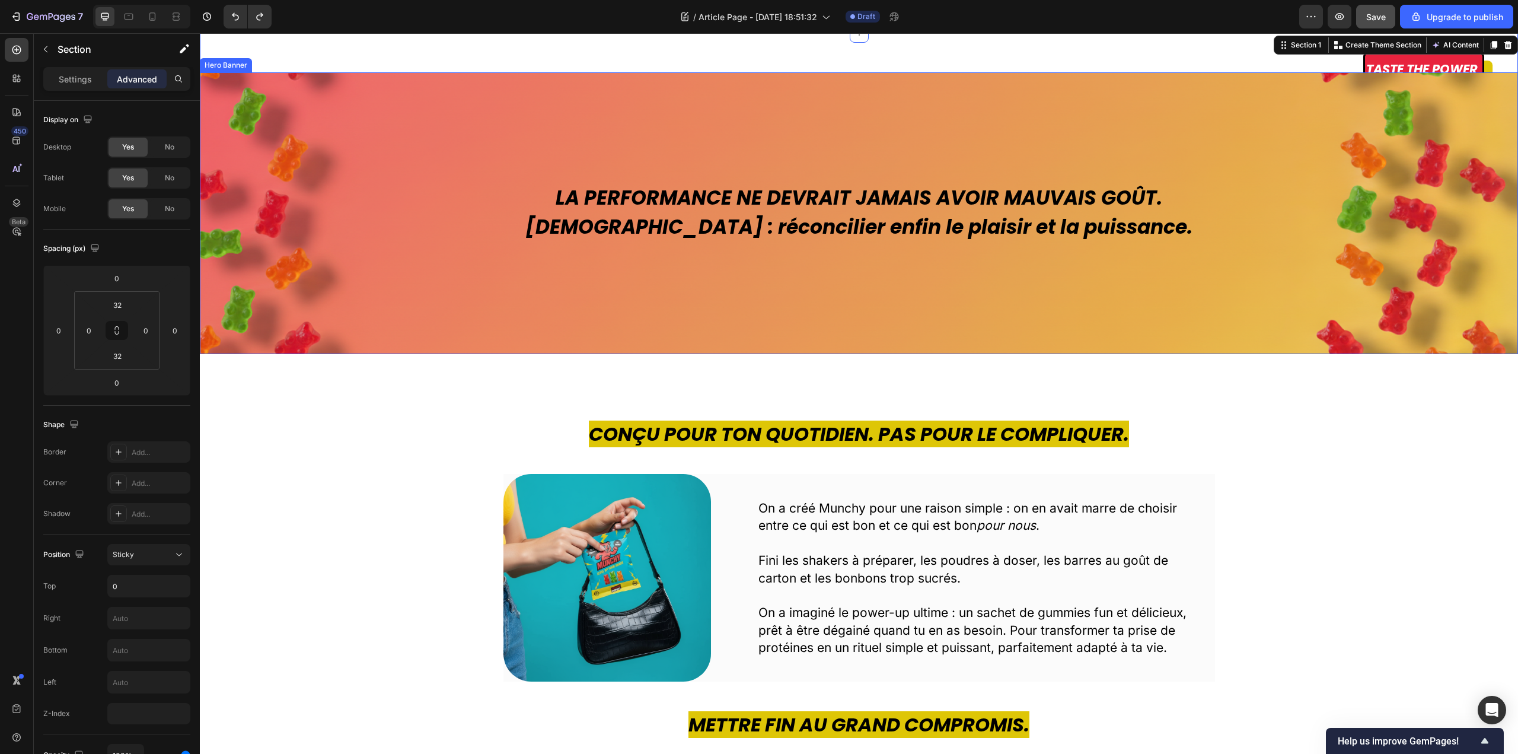
scroll to position [59, 0]
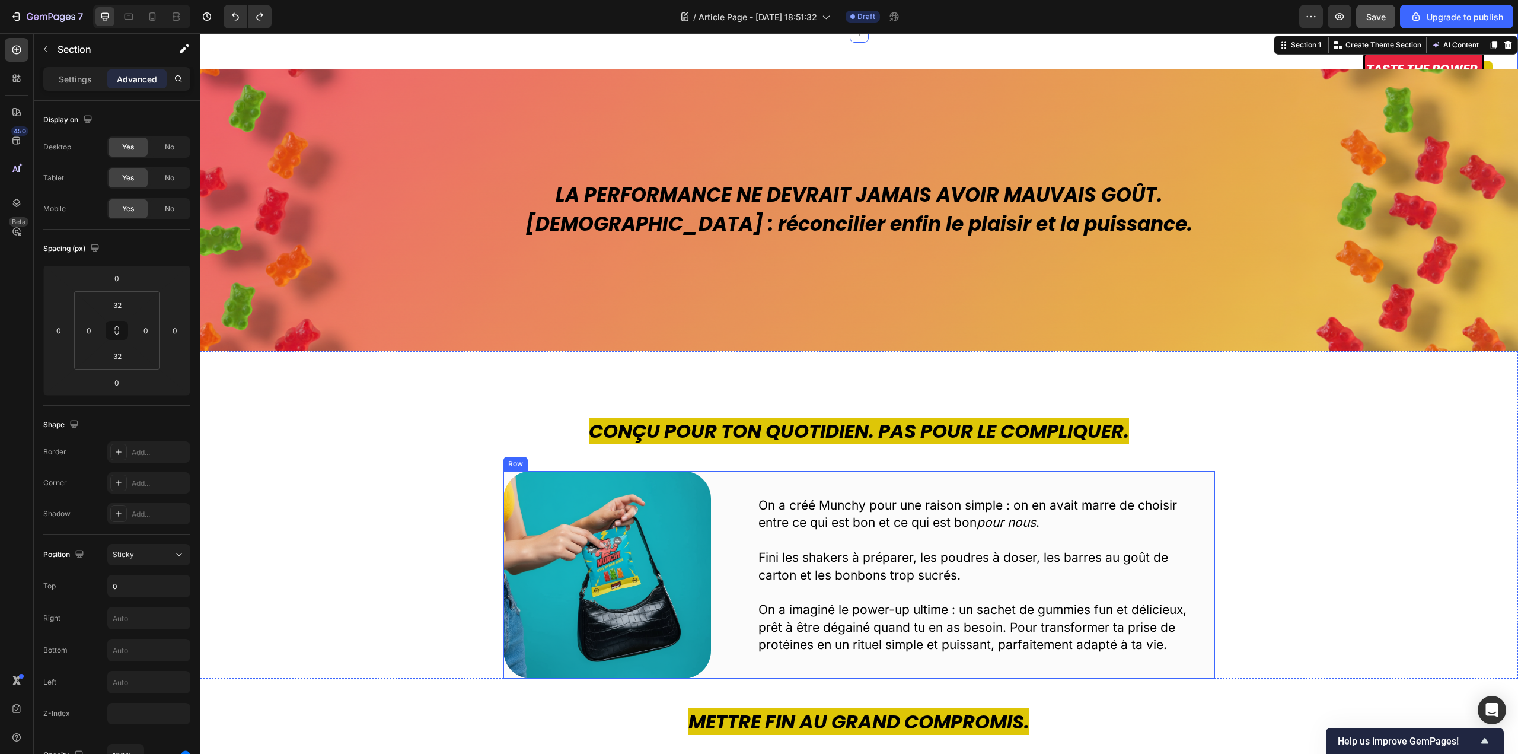
click at [1199, 484] on div "On a créé Munchy pour une raison simple : on en avait marre de choisir entre ce…" at bounding box center [978, 575] width 474 height 208
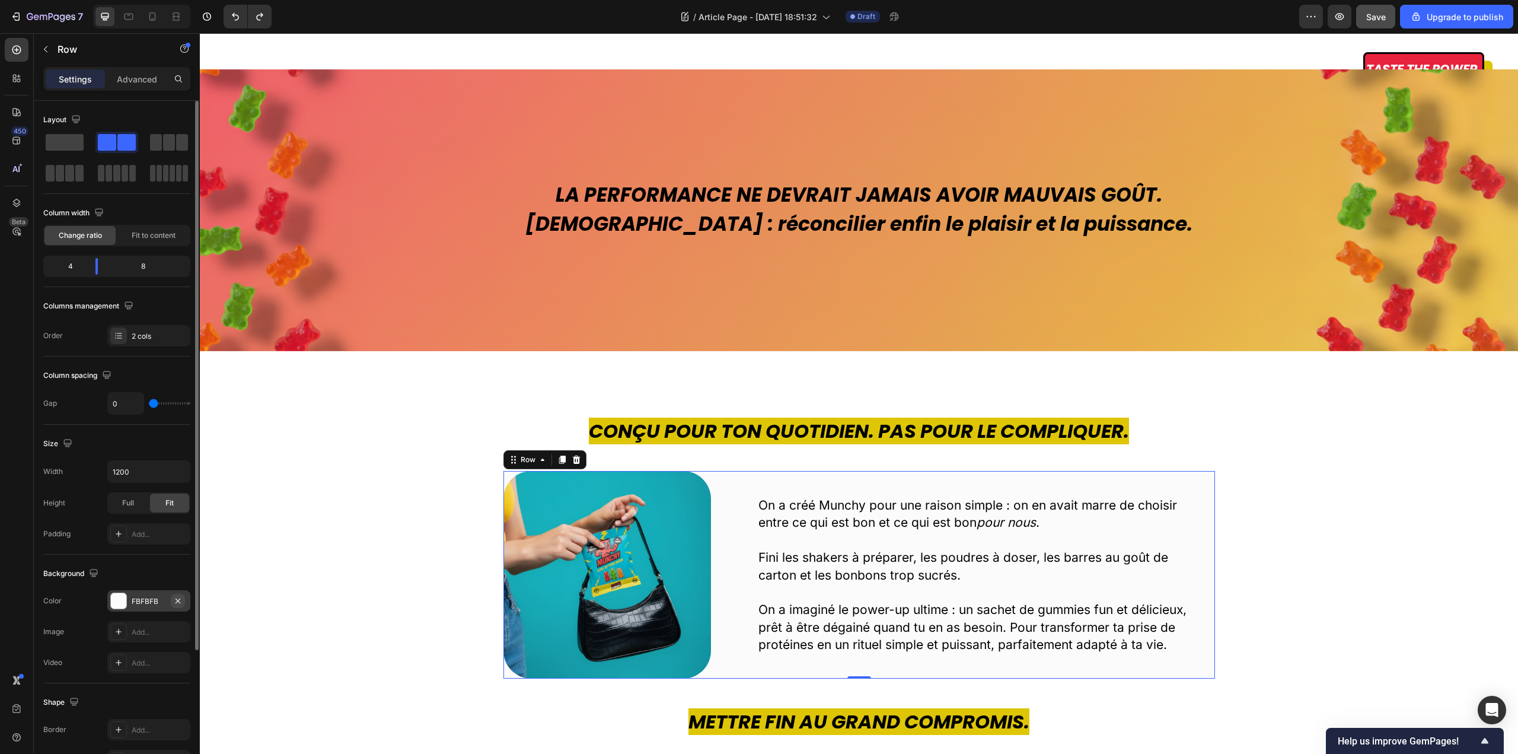
click at [178, 599] on icon "button" at bounding box center [177, 600] width 9 height 9
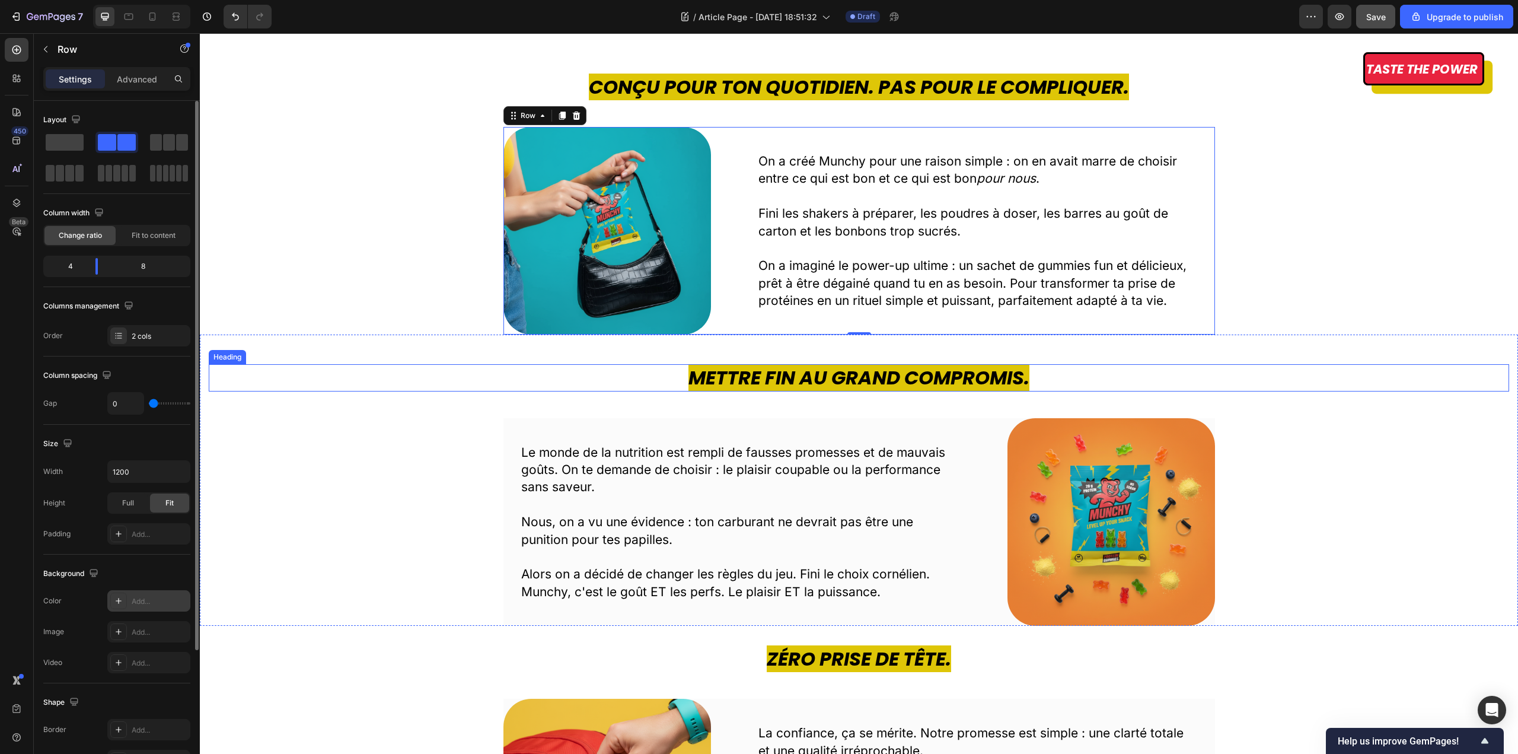
scroll to position [415, 0]
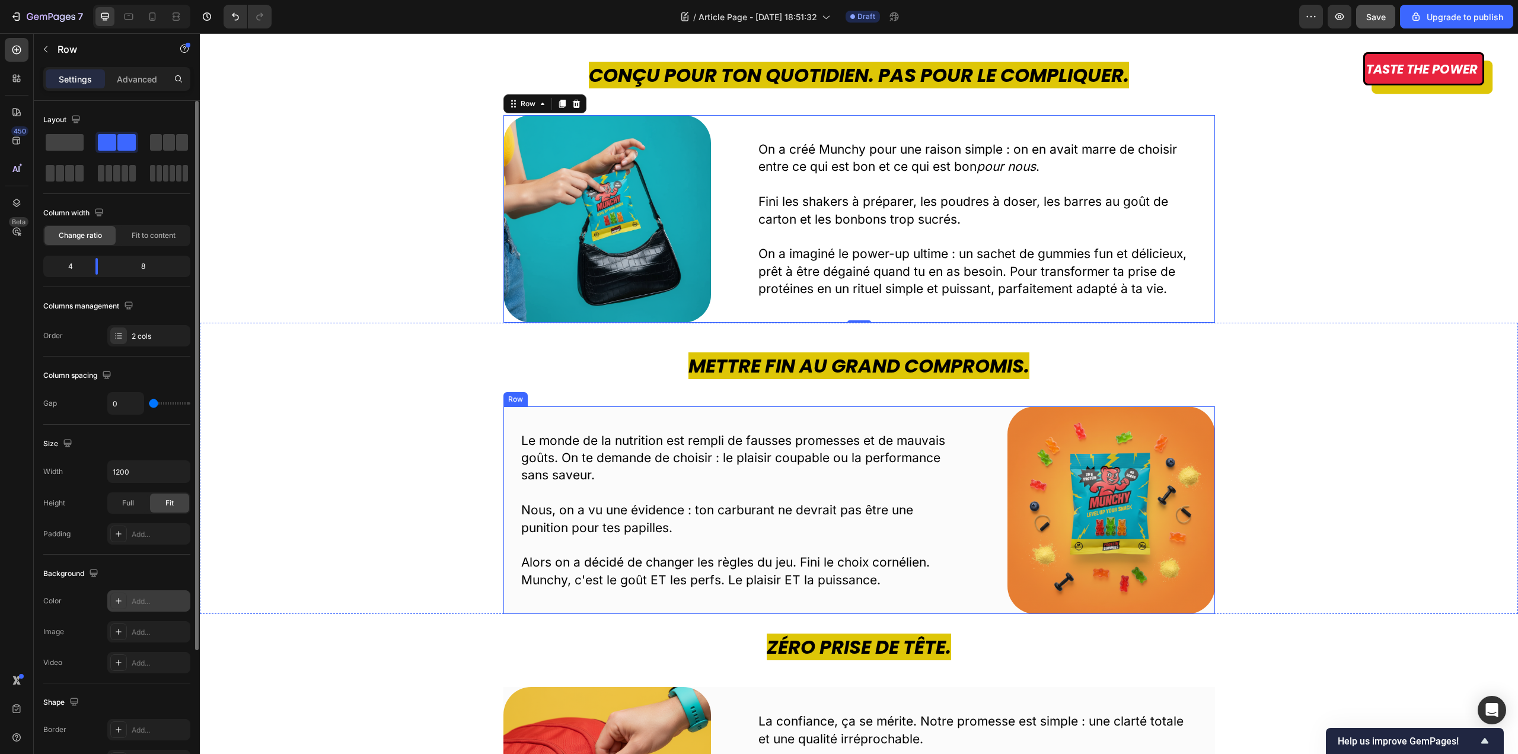
click at [512, 425] on div "Le monde de la nutrition est rempli de fausses promesses et de mauvais goûts. O…" at bounding box center [740, 510] width 474 height 208
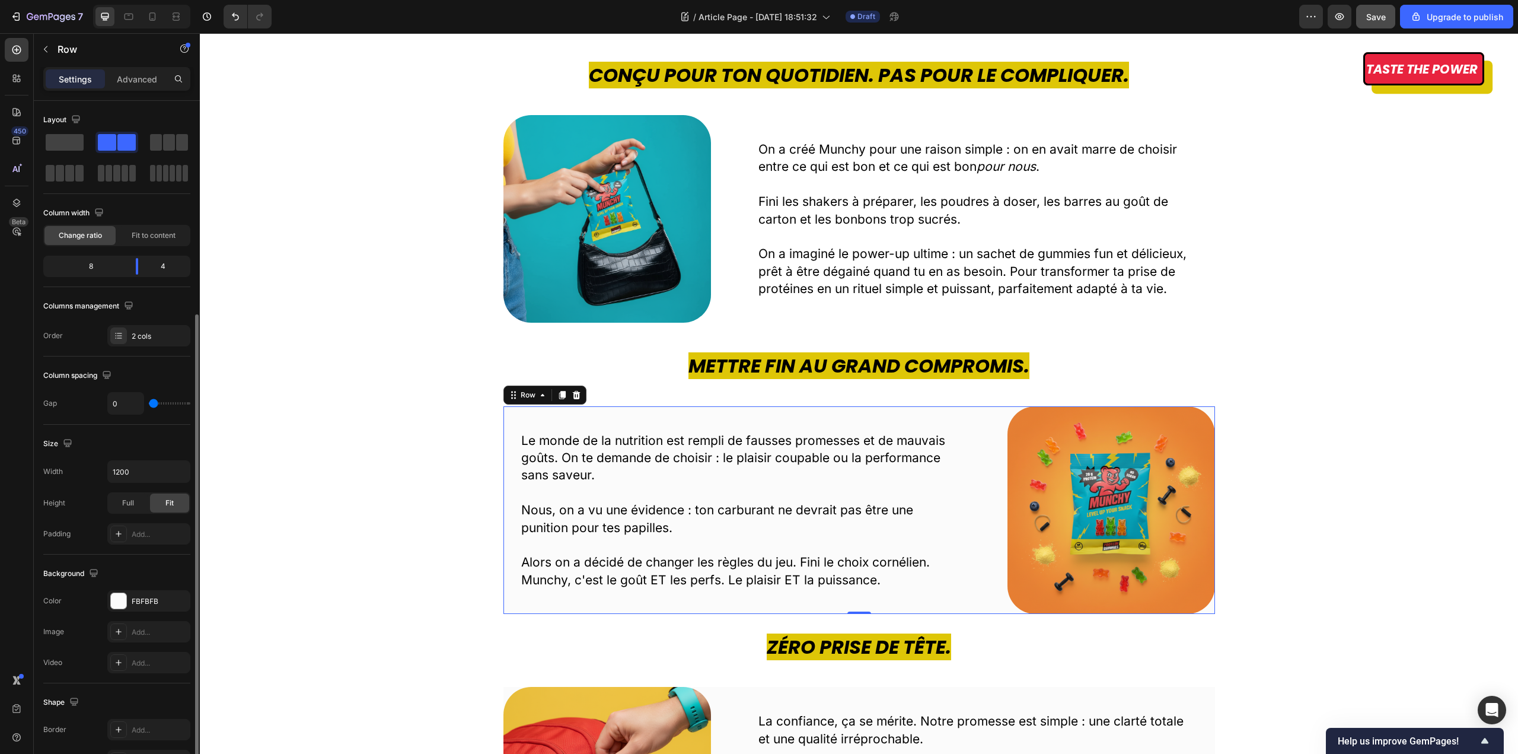
scroll to position [119, 0]
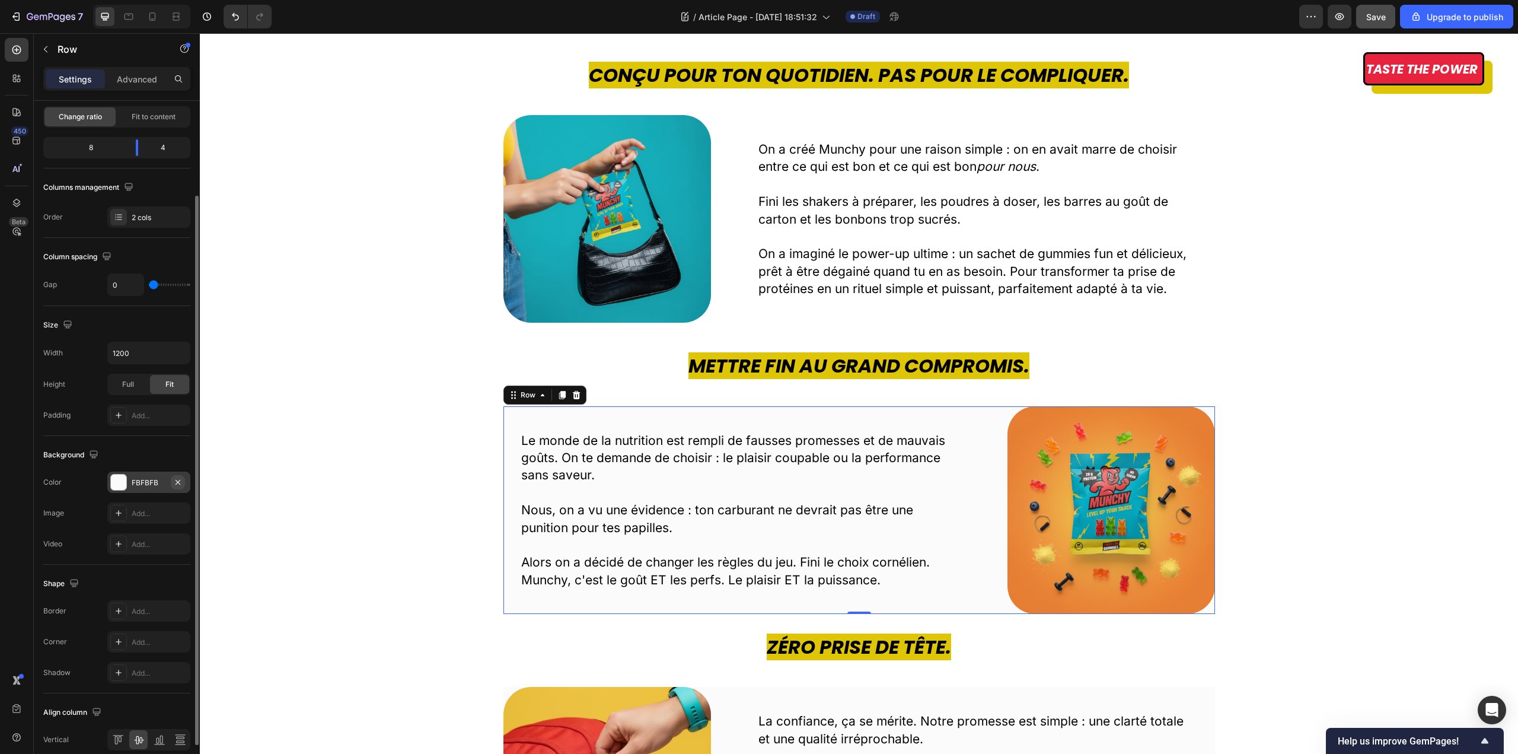
click at [177, 481] on icon "button" at bounding box center [178, 481] width 5 height 5
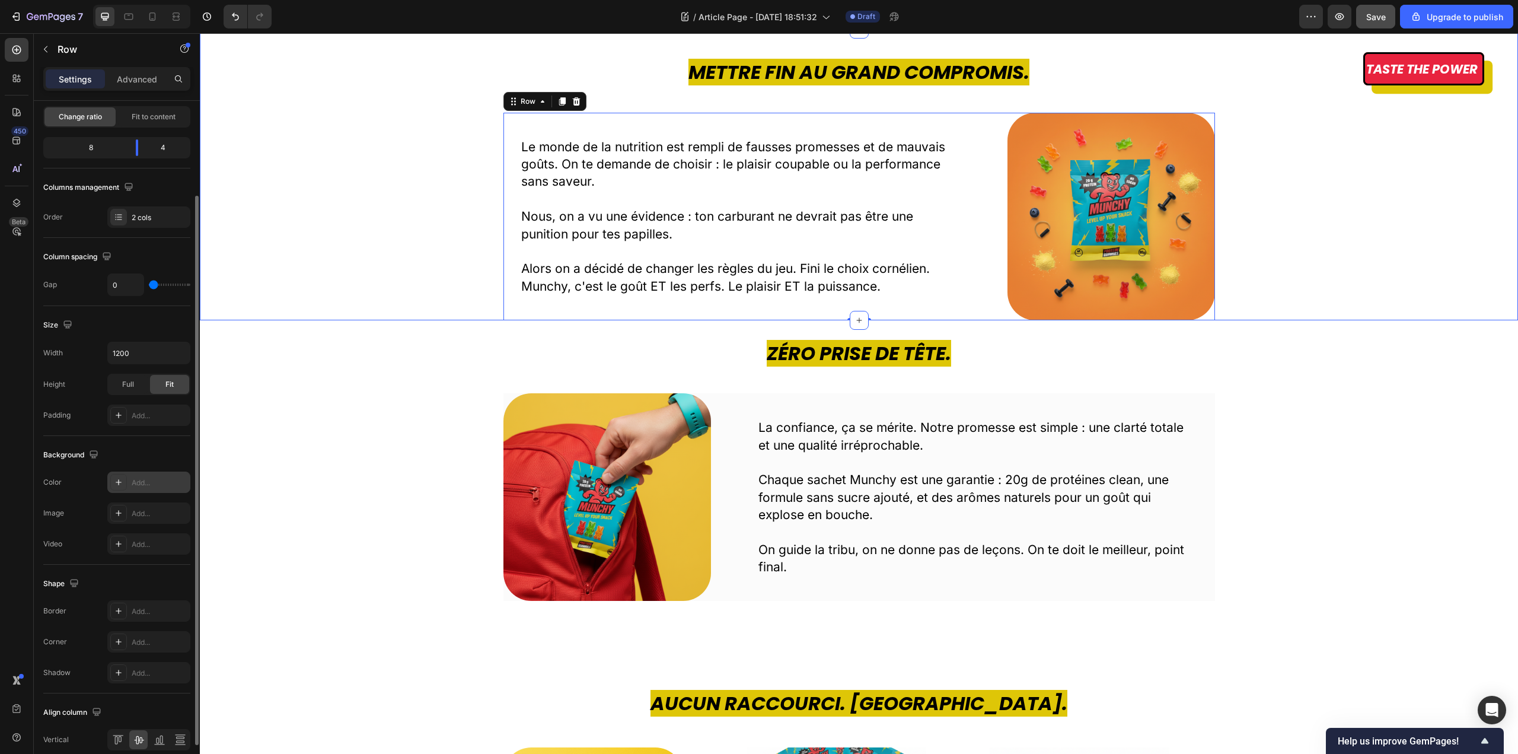
scroll to position [711, 0]
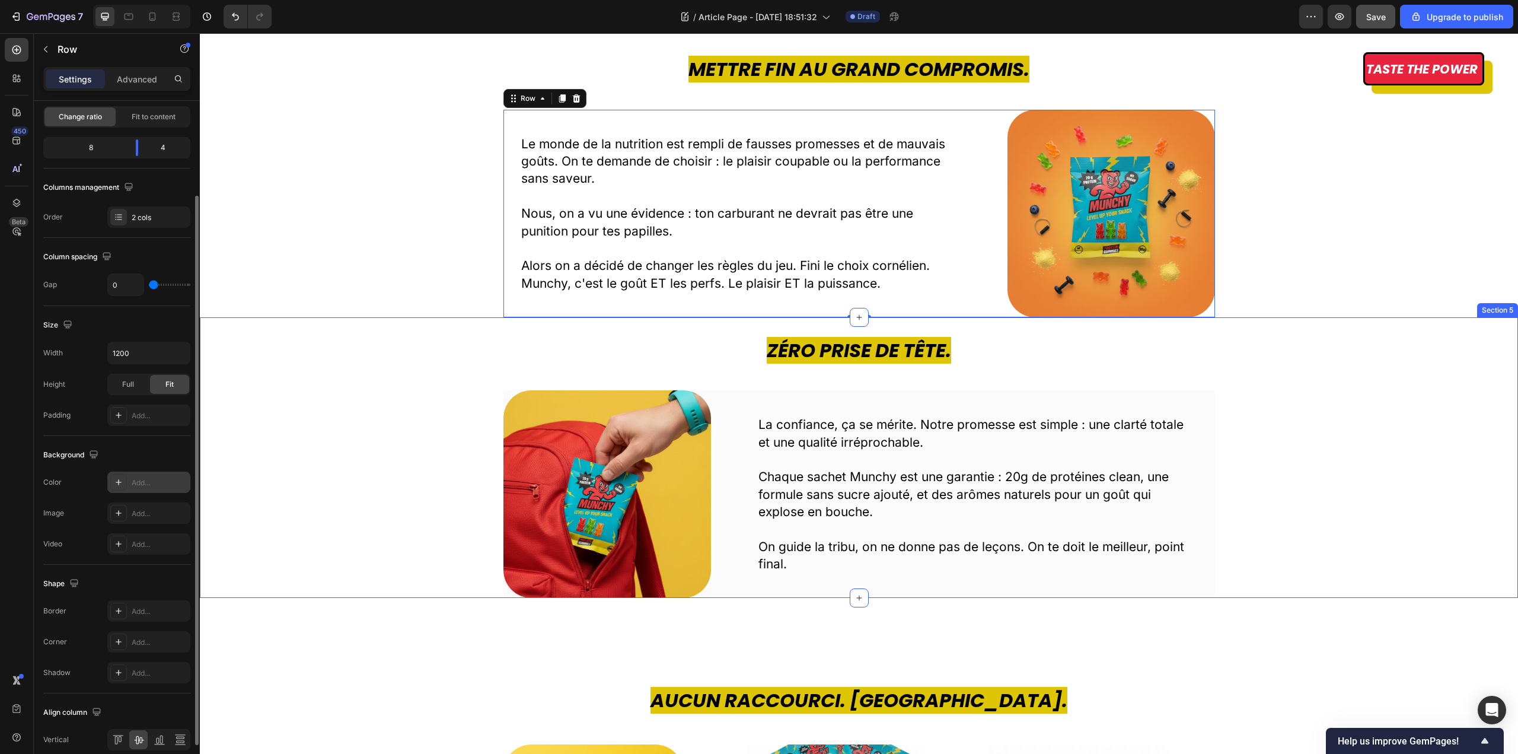
click at [1205, 560] on div "La confiance, ça se mérite. Notre promesse est simple : une clarté totale et un…" at bounding box center [978, 494] width 474 height 157
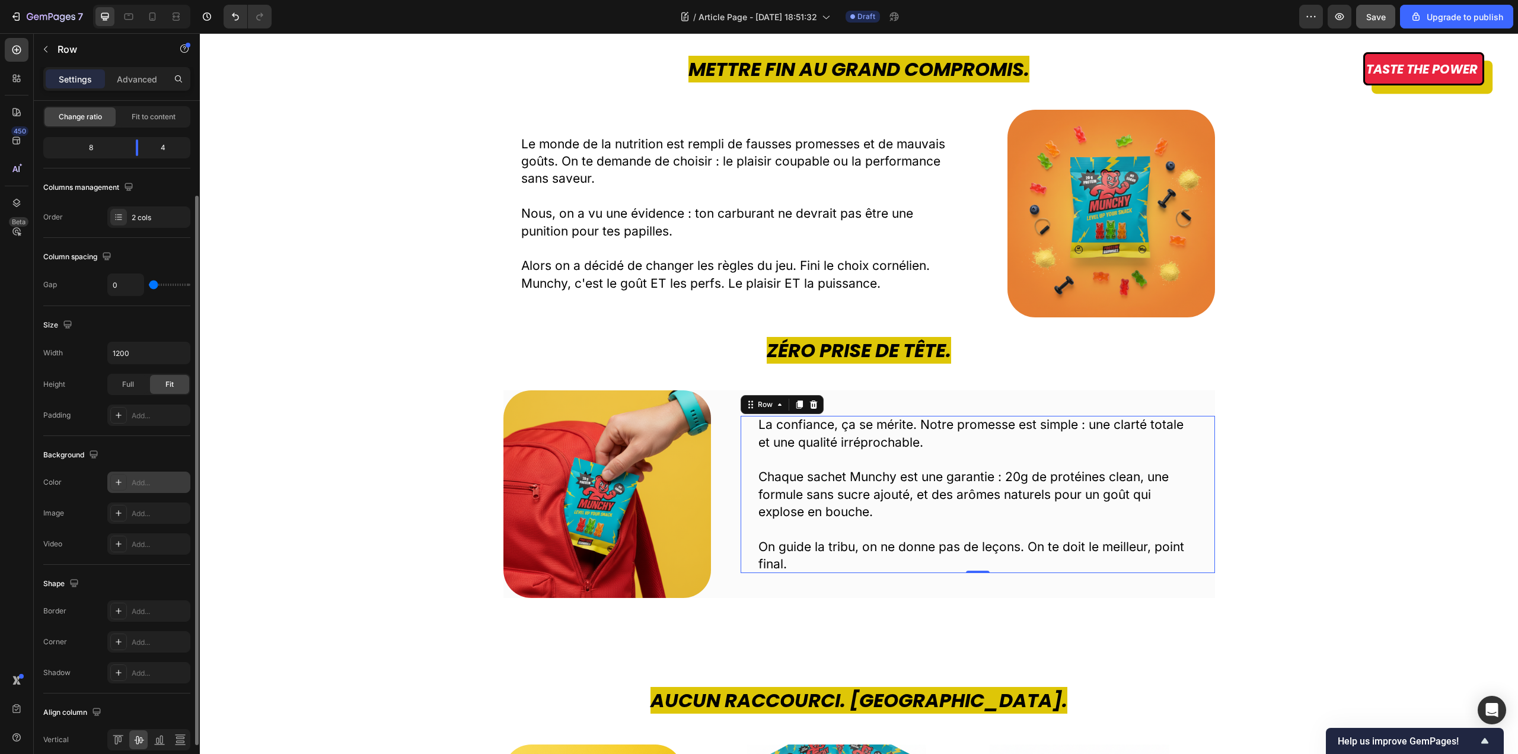
scroll to position [37, 0]
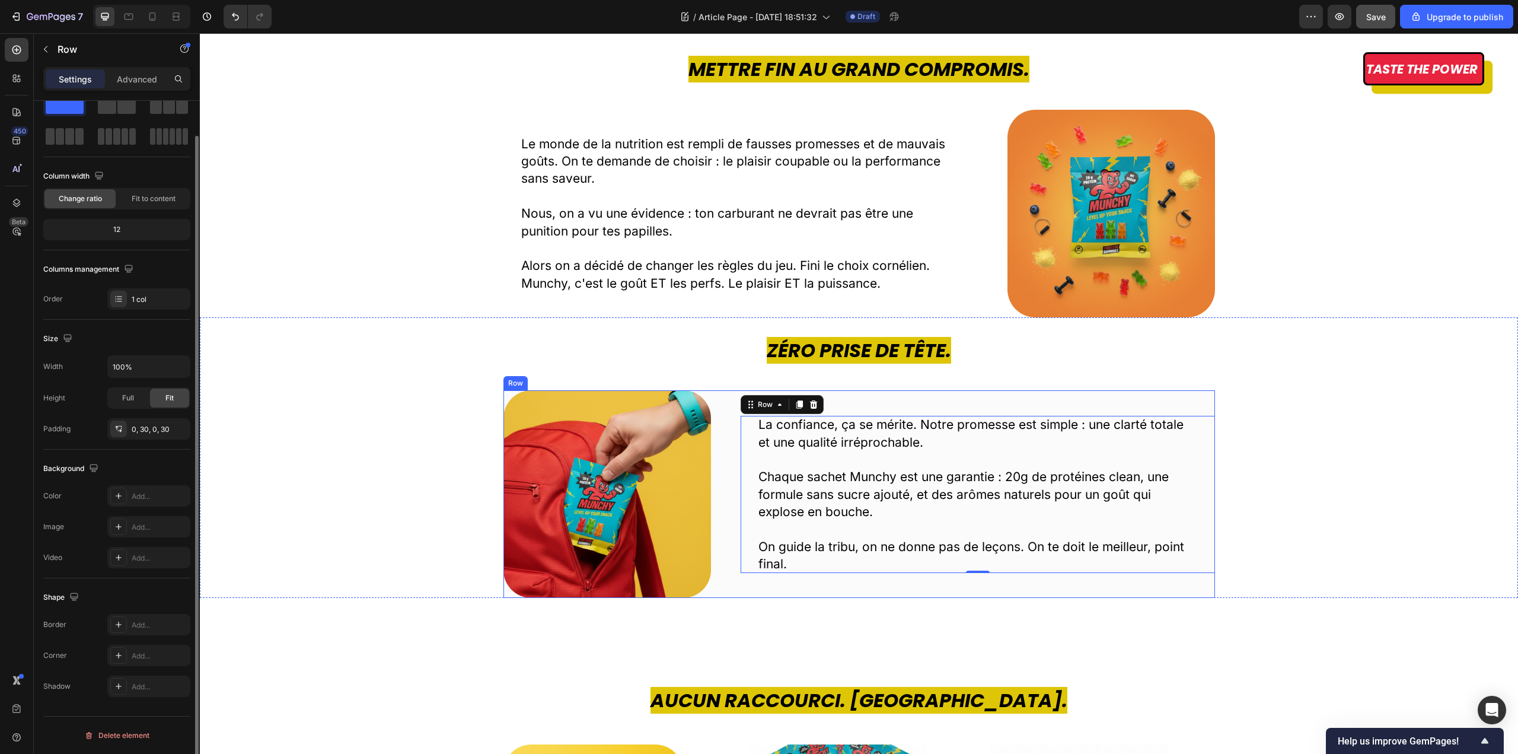
click at [1206, 589] on div "La confiance, ça se mérite. Notre promesse est simple : une clarté totale et un…" at bounding box center [978, 494] width 474 height 208
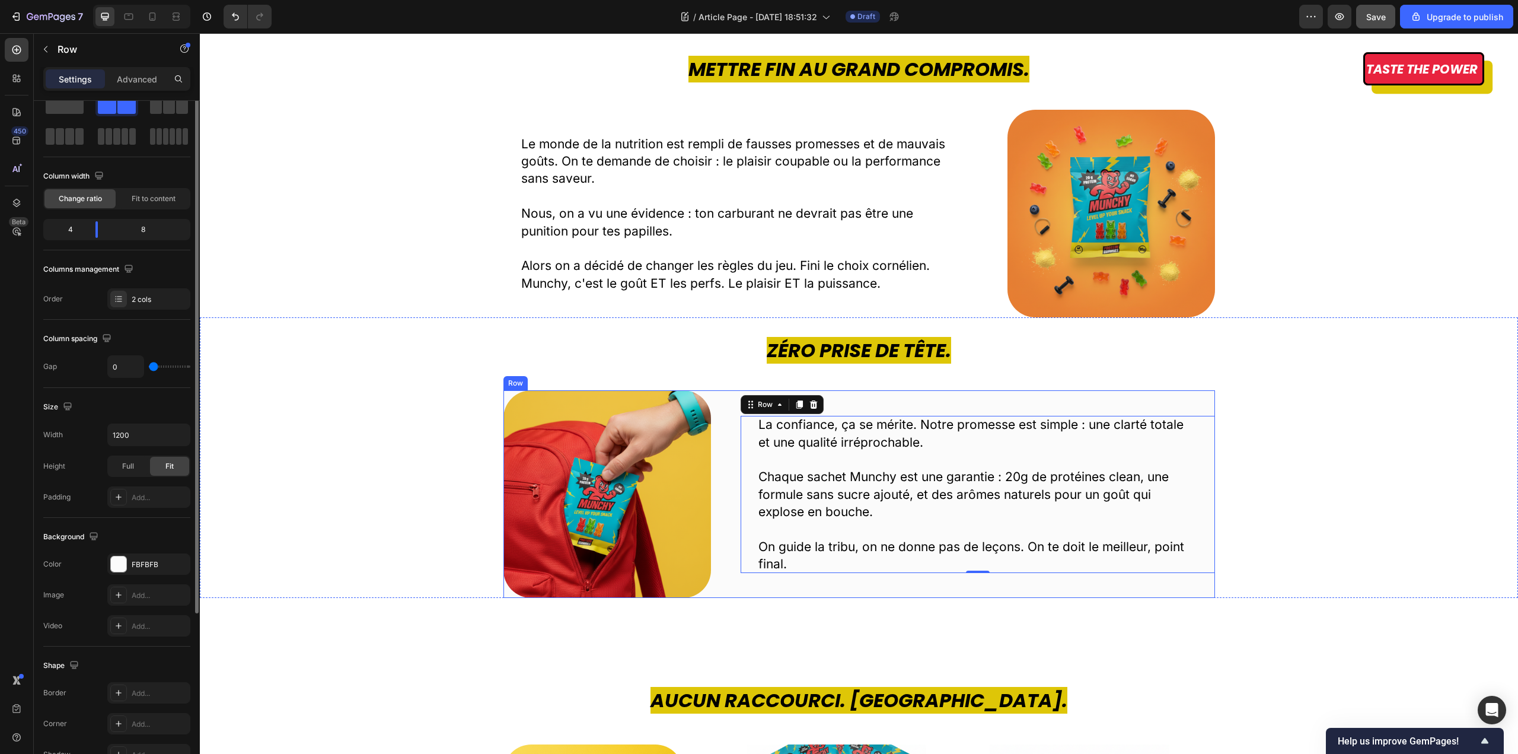
scroll to position [0, 0]
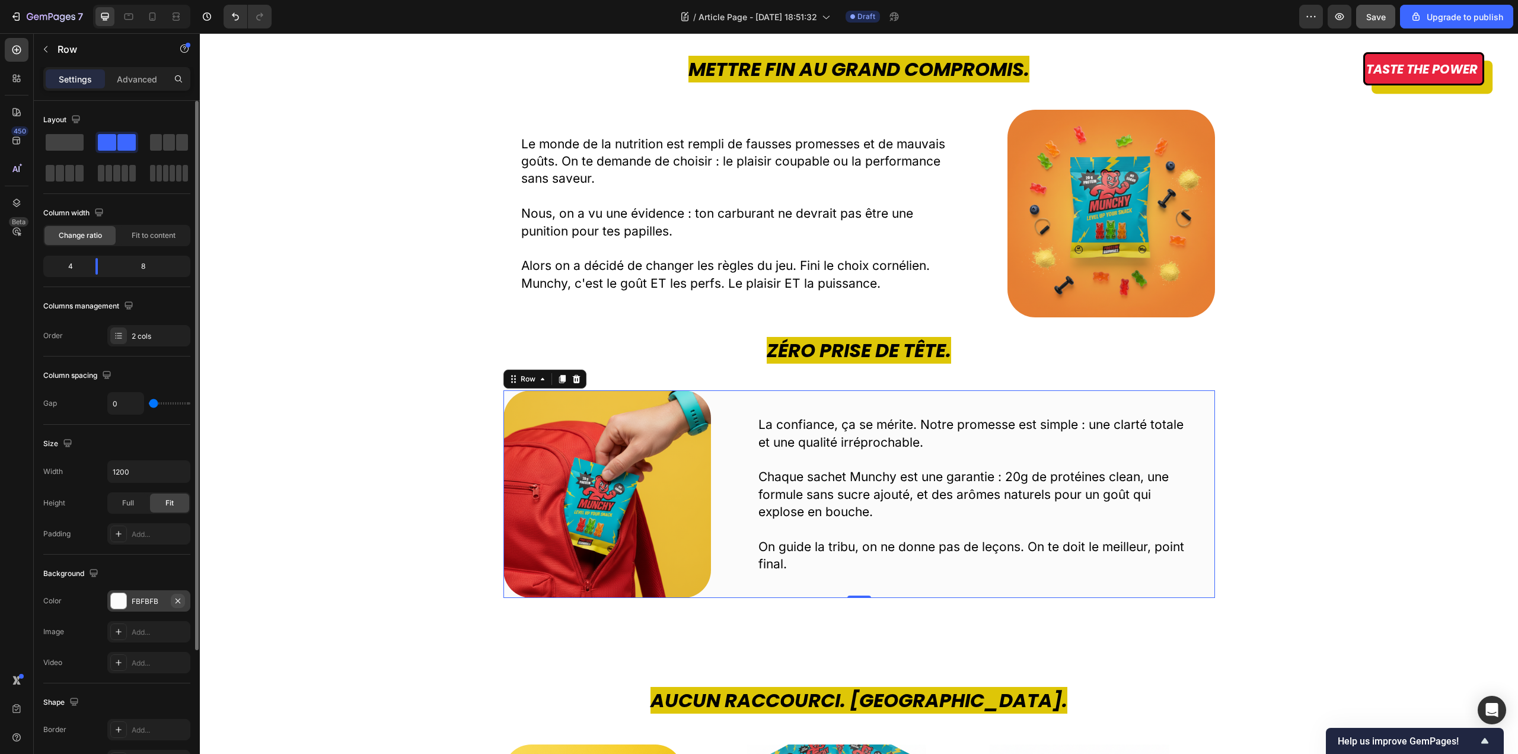
click at [180, 602] on icon "button" at bounding box center [178, 600] width 5 height 5
click at [878, 492] on p "Chaque sachet Munchy est une garantie : 20g de protéines clean, une formule san…" at bounding box center [977, 494] width 439 height 52
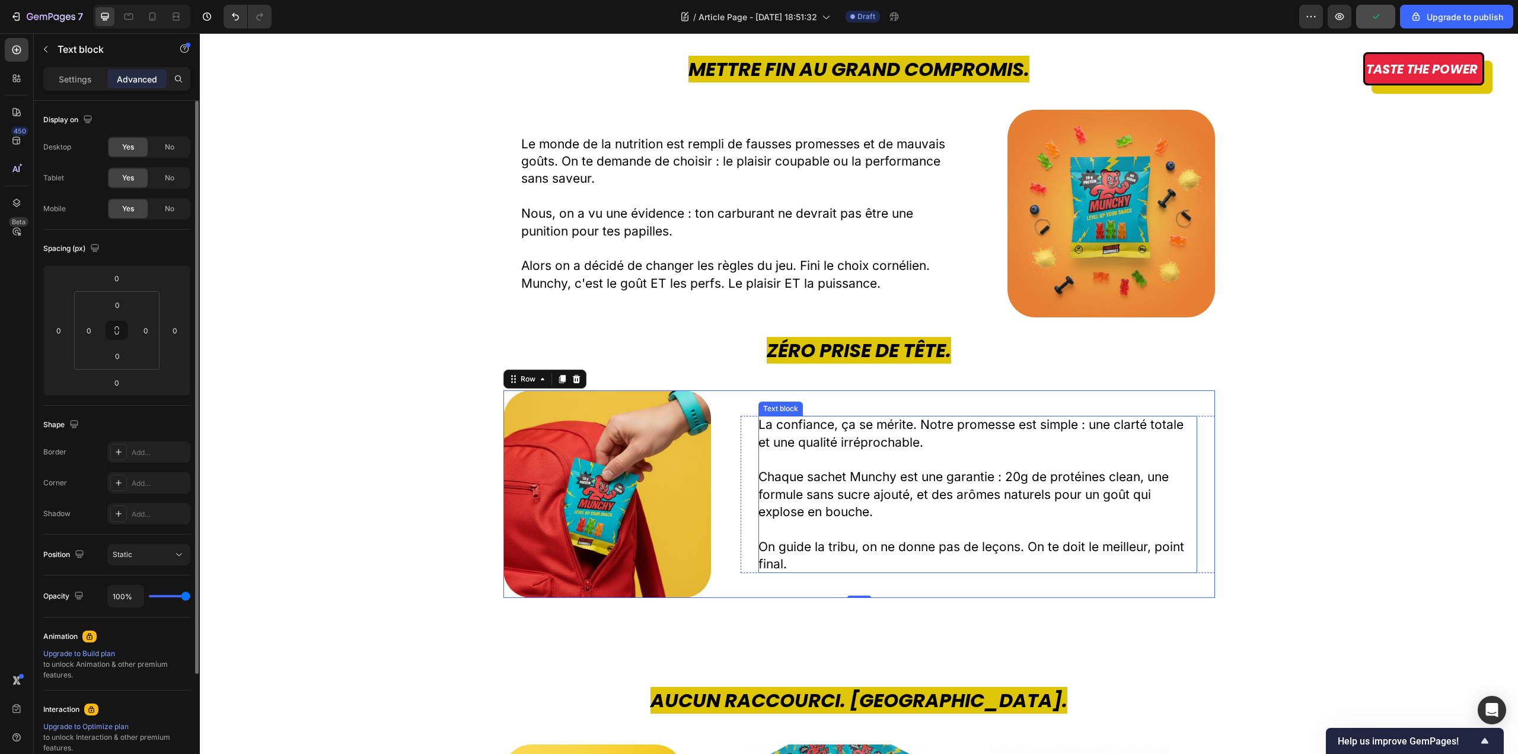
click at [878, 492] on p "Chaque sachet Munchy est une garantie : 20g de protéines clean, une formule san…" at bounding box center [977, 494] width 439 height 52
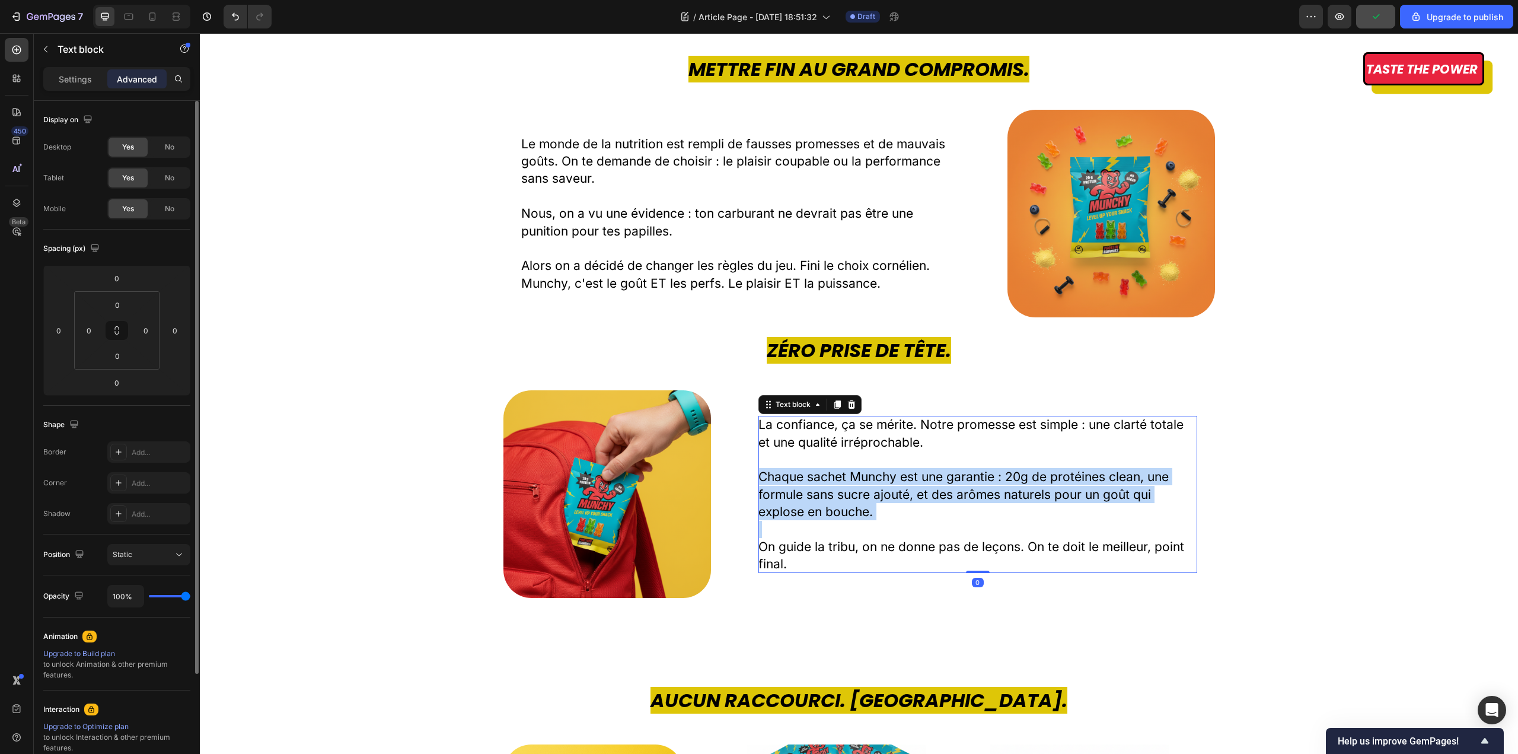
click at [878, 492] on p "Chaque sachet Munchy est une garantie : 20g de protéines clean, une formule san…" at bounding box center [977, 494] width 439 height 52
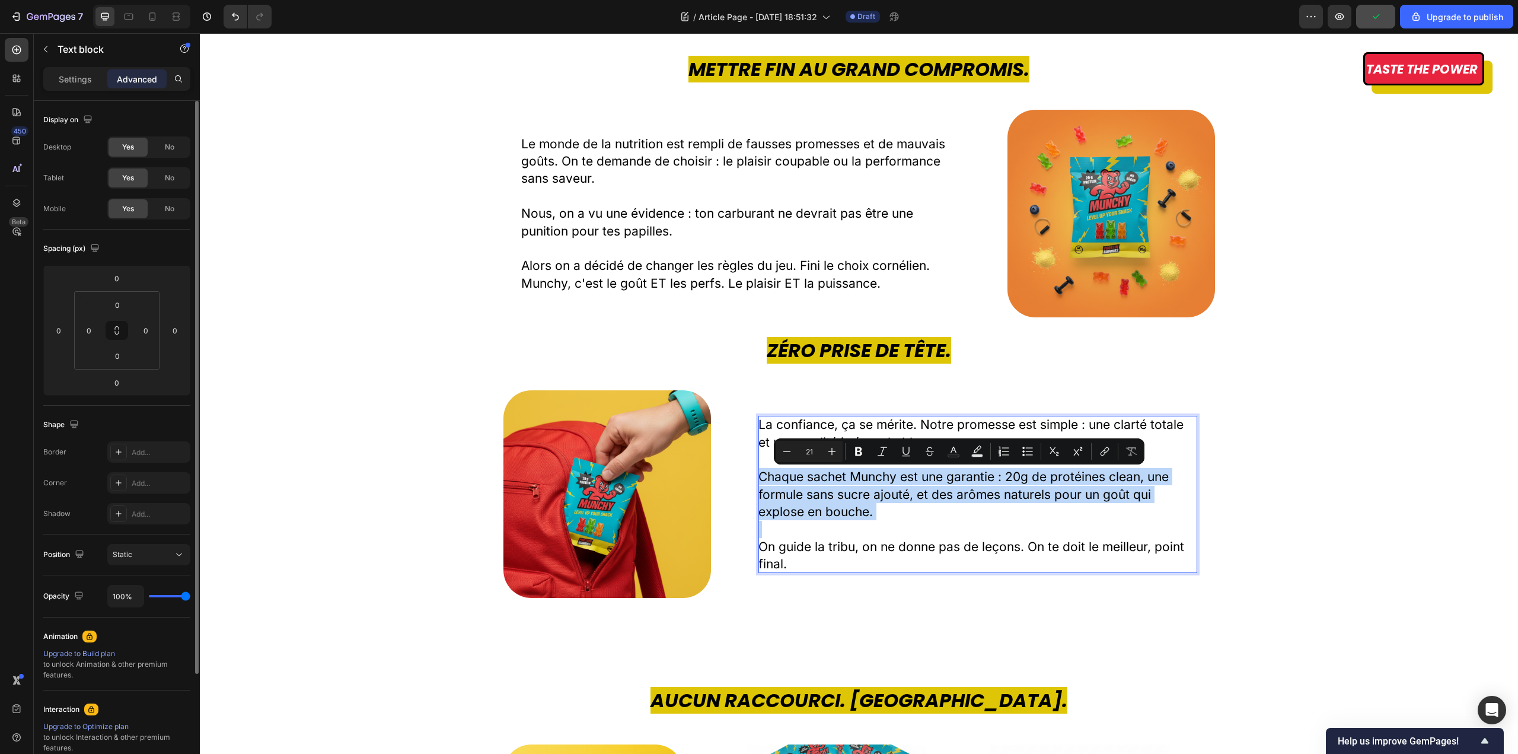
click at [879, 496] on p "Chaque sachet Munchy est une garantie : 20g de protéines clean, une formule san…" at bounding box center [977, 494] width 439 height 52
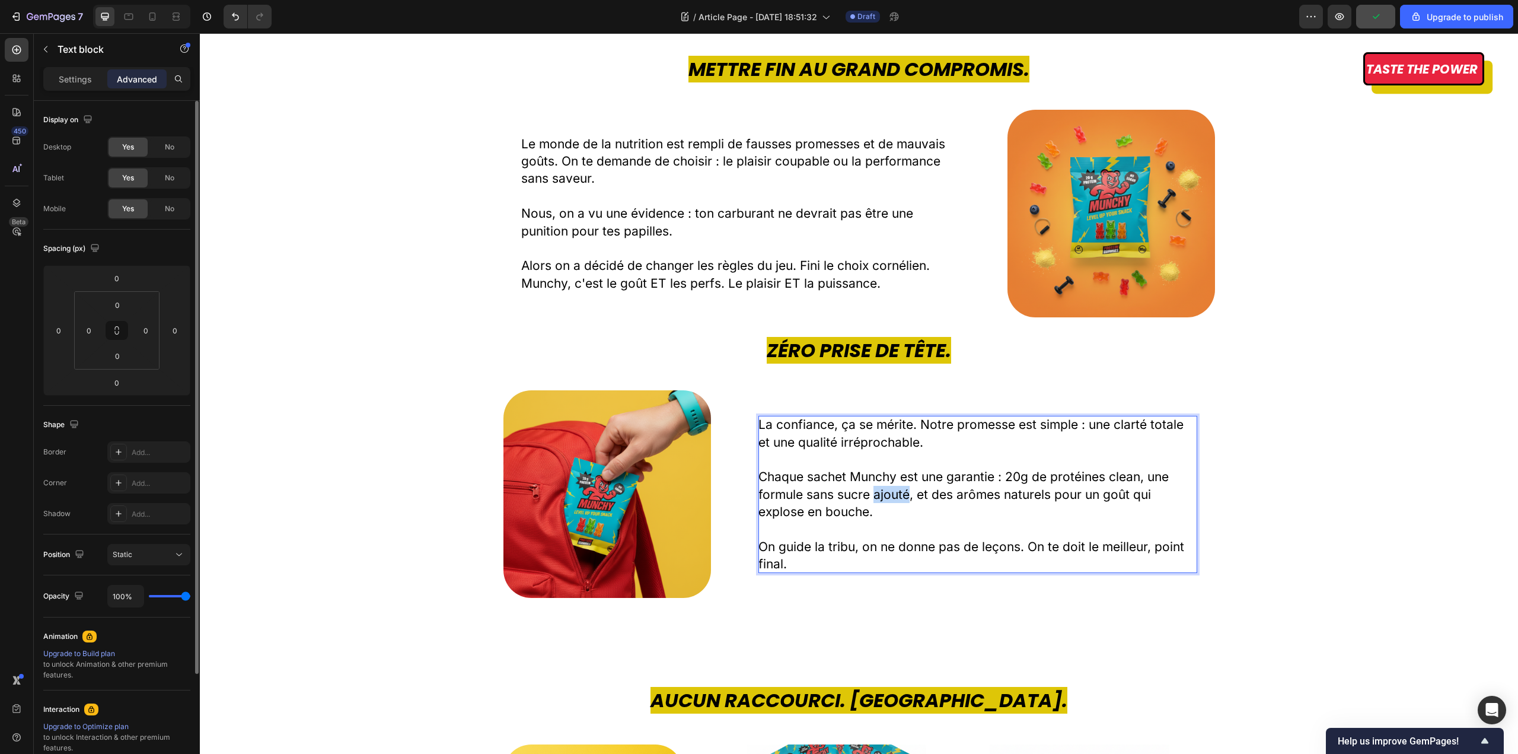
click at [879, 496] on p "Chaque sachet Munchy est une garantie : 20g de protéines clean, une formule san…" at bounding box center [977, 494] width 439 height 52
click at [393, 553] on div "Zéro Prise de Tête. Heading Image La confiance, ça se mérite. Notre promesse es…" at bounding box center [859, 467] width 1318 height 261
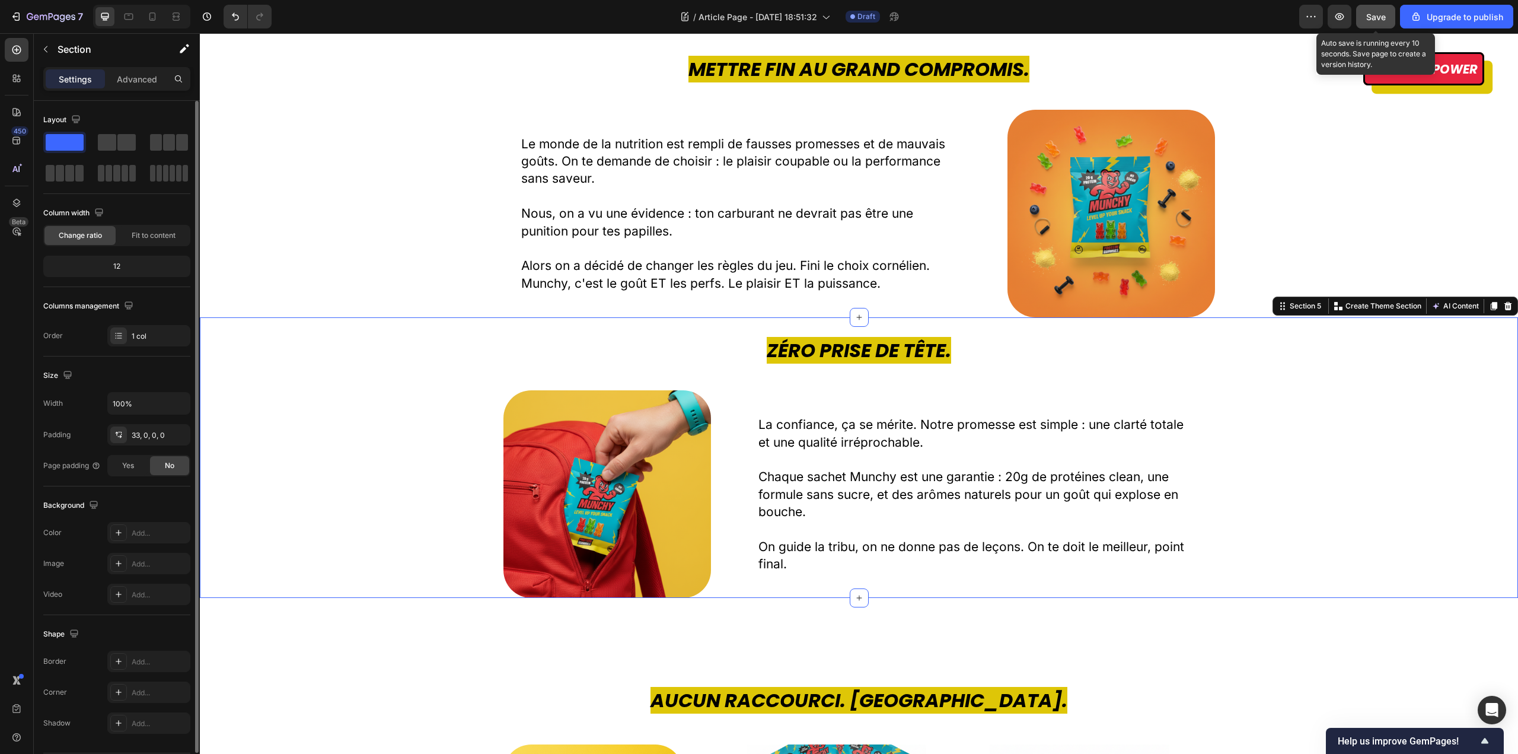
click at [1382, 9] on button "Save" at bounding box center [1375, 17] width 39 height 24
click at [793, 551] on p "On guide la tribu, on ne donne pas de leçons. On te doit le meilleur, point fin…" at bounding box center [977, 555] width 439 height 35
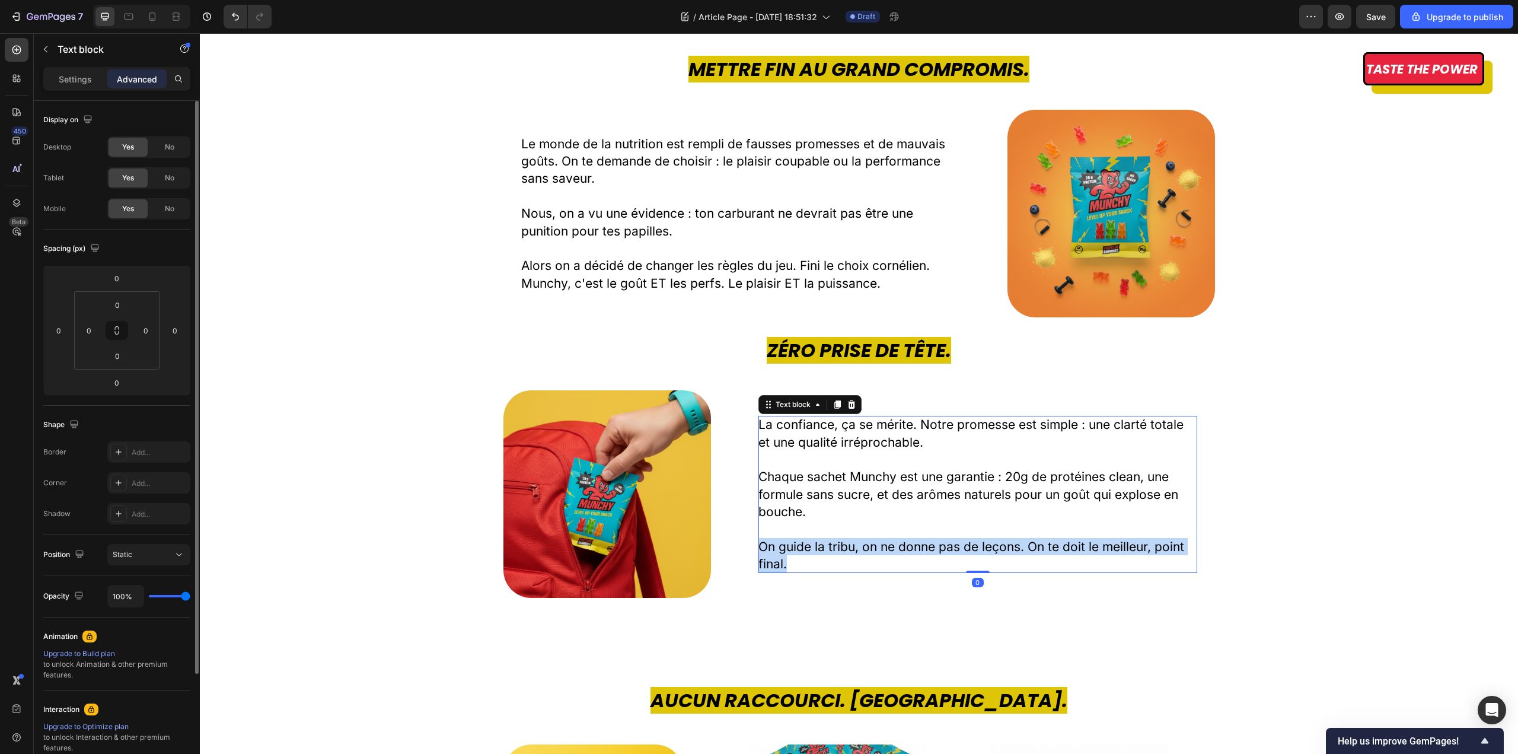
click at [793, 551] on p "On guide la tribu, on ne donne pas de leçons. On te doit le meilleur, point fin…" at bounding box center [977, 555] width 439 height 35
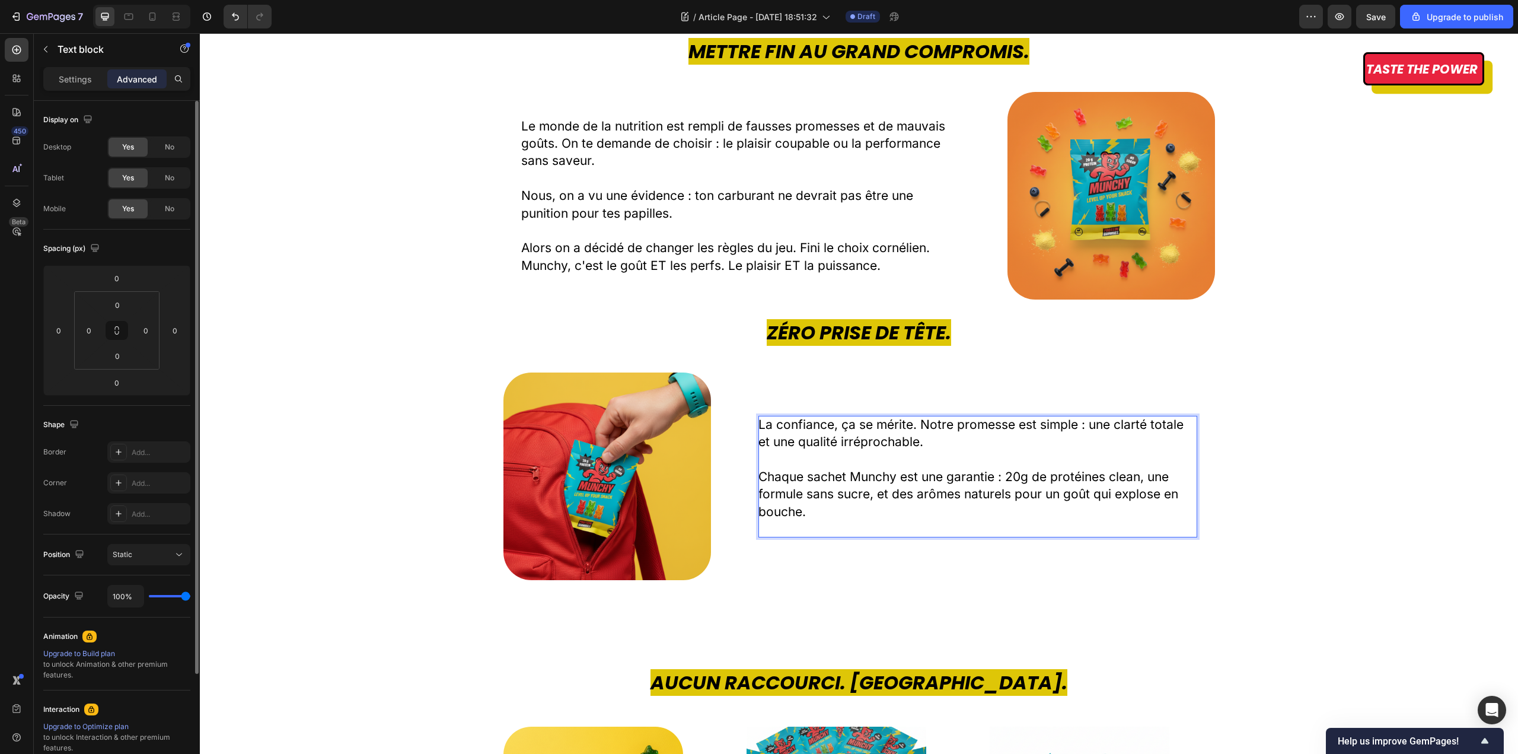
scroll to position [738, 0]
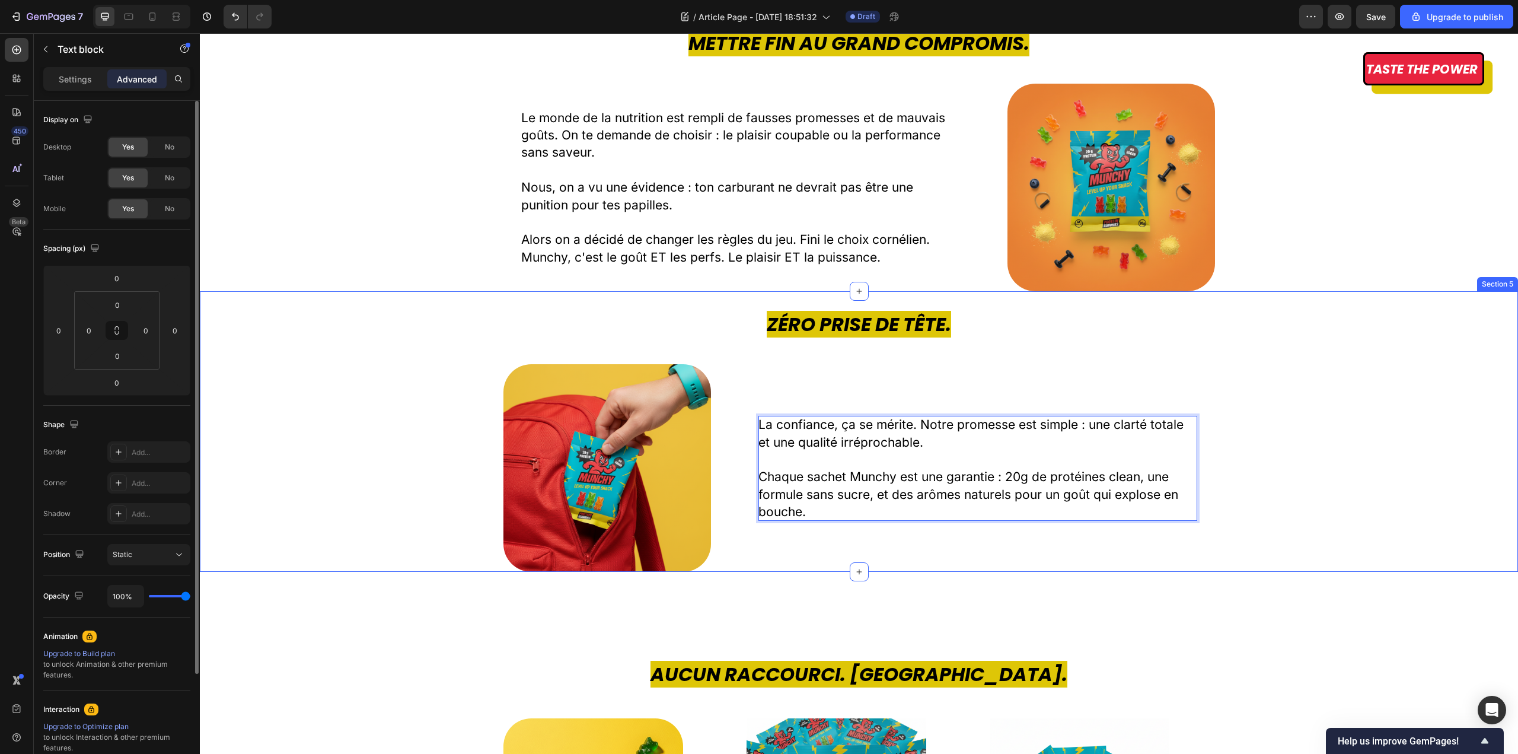
click at [1335, 547] on div "Zéro Prise de Tête. Heading Image La confiance, ça se mérite. Notre promesse es…" at bounding box center [859, 441] width 1318 height 261
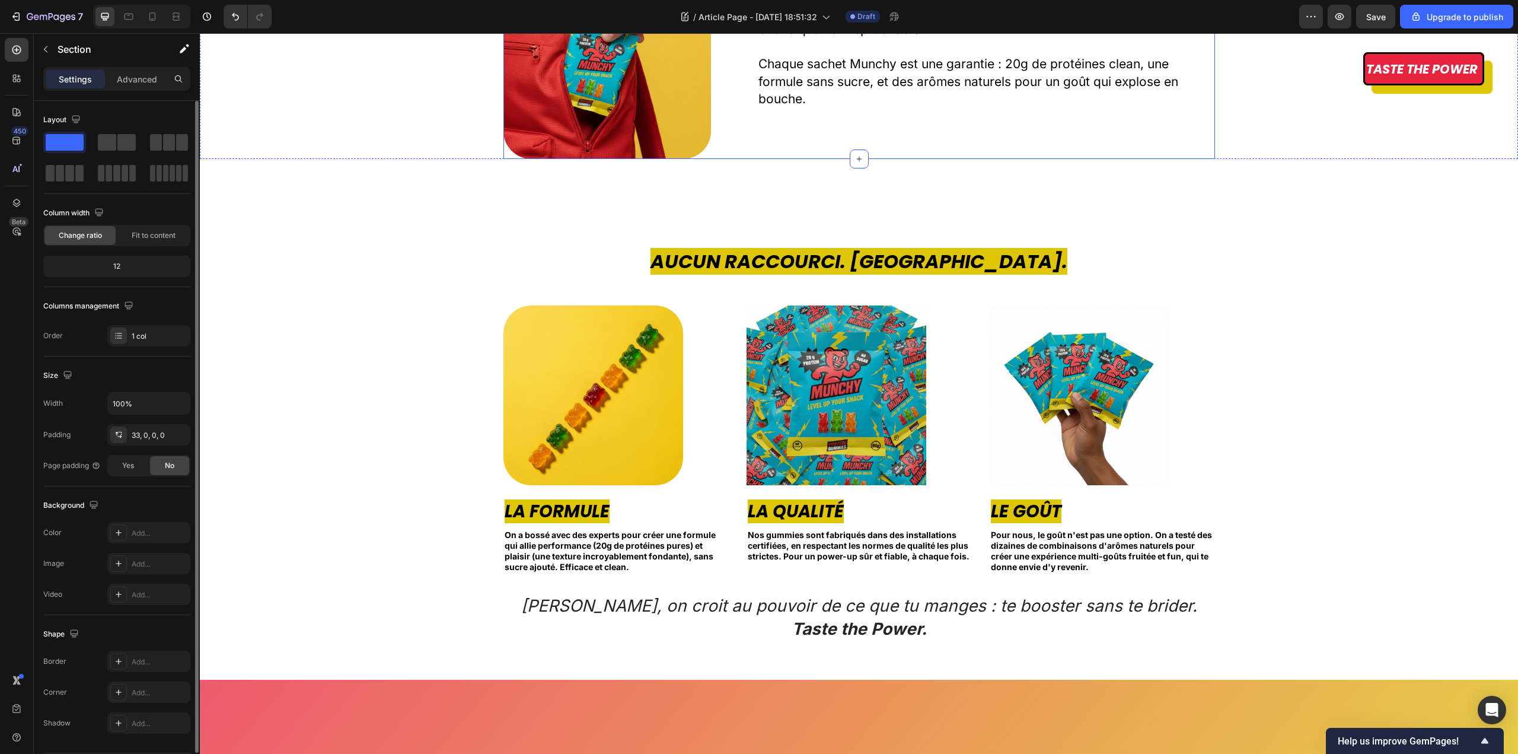
scroll to position [1153, 0]
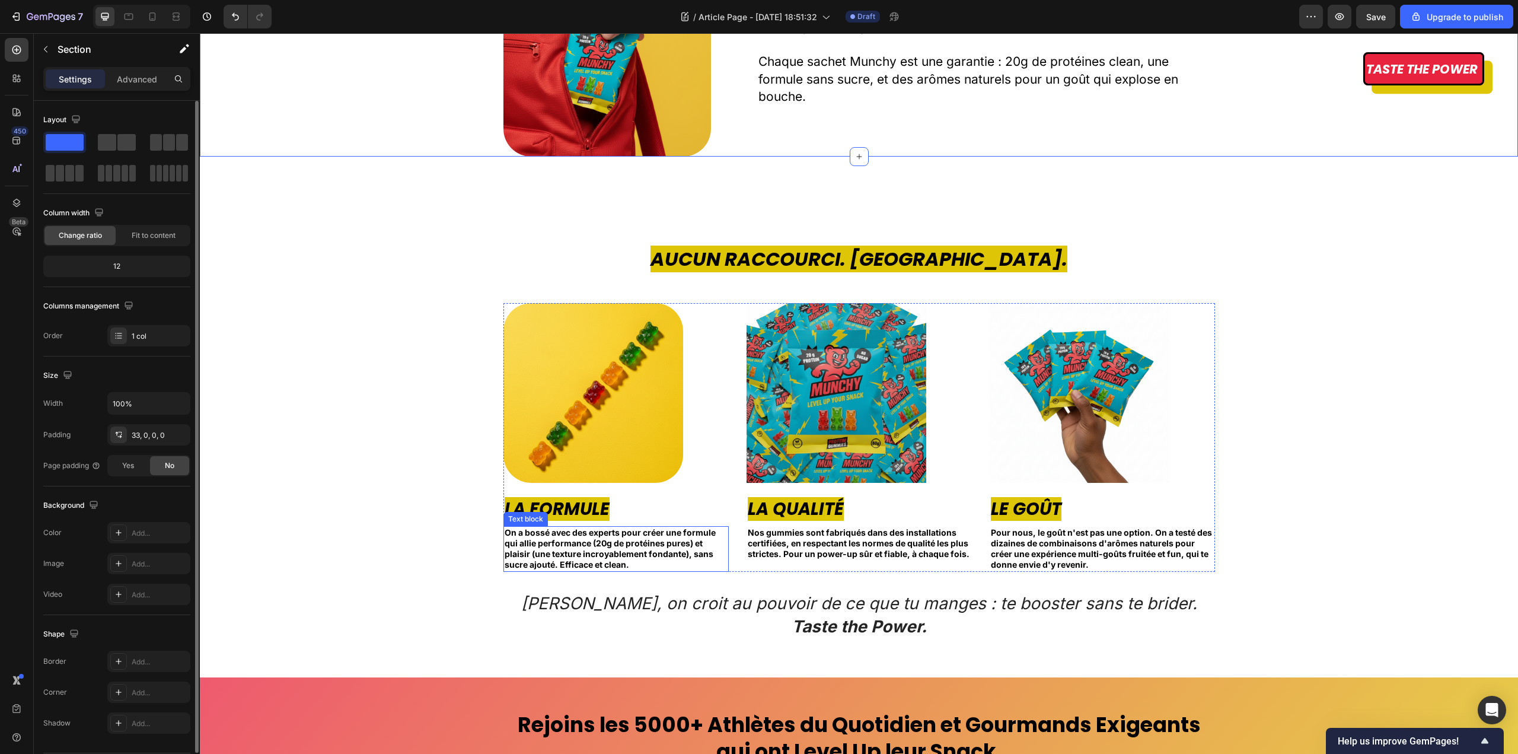
click at [540, 567] on span "On a bossé avec des experts pour créer une formule qui allie performance (20g d…" at bounding box center [610, 548] width 211 height 43
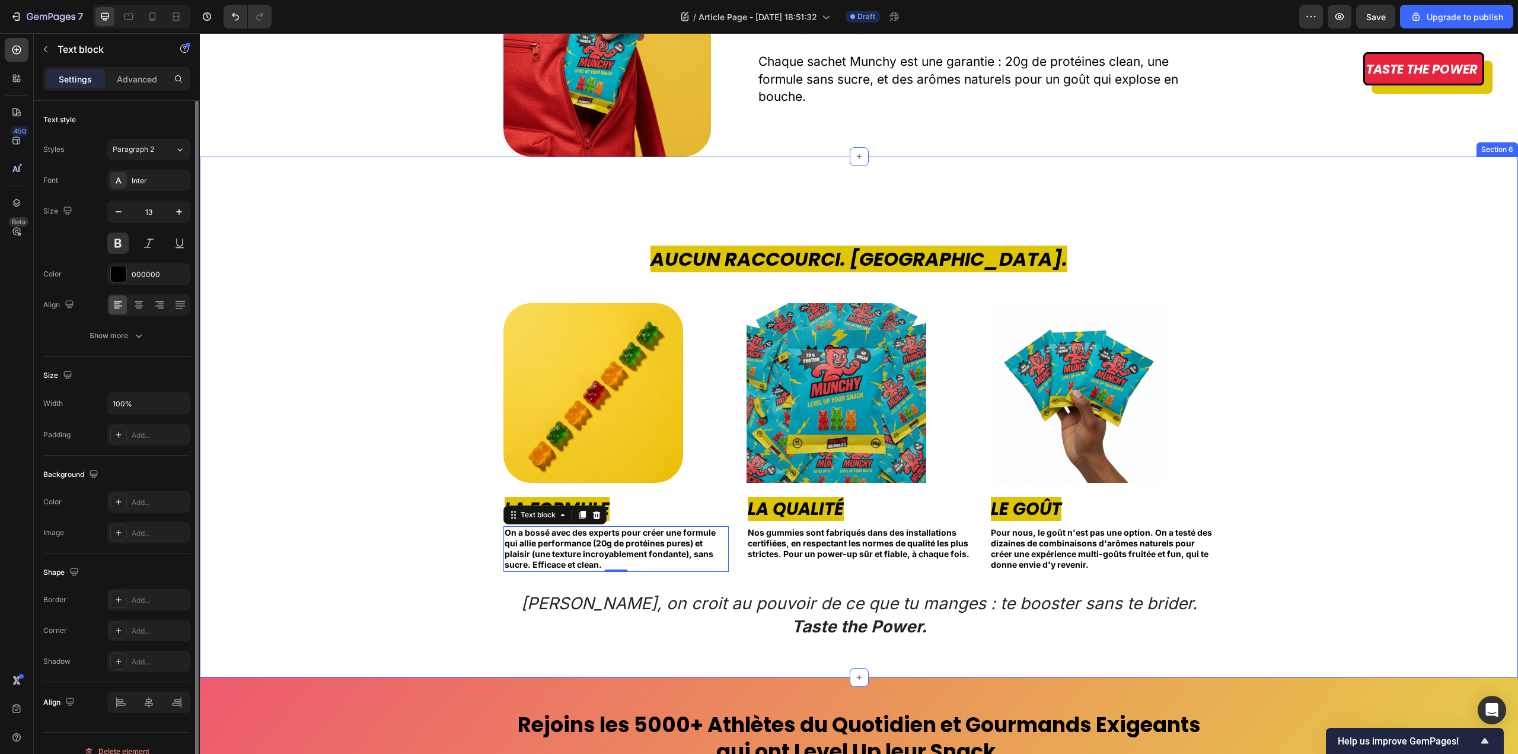
click at [339, 599] on div "Aucun Raccourci. Jamais. Heading Image La Formule Text block On a bossé avec de…" at bounding box center [859, 461] width 1300 height 432
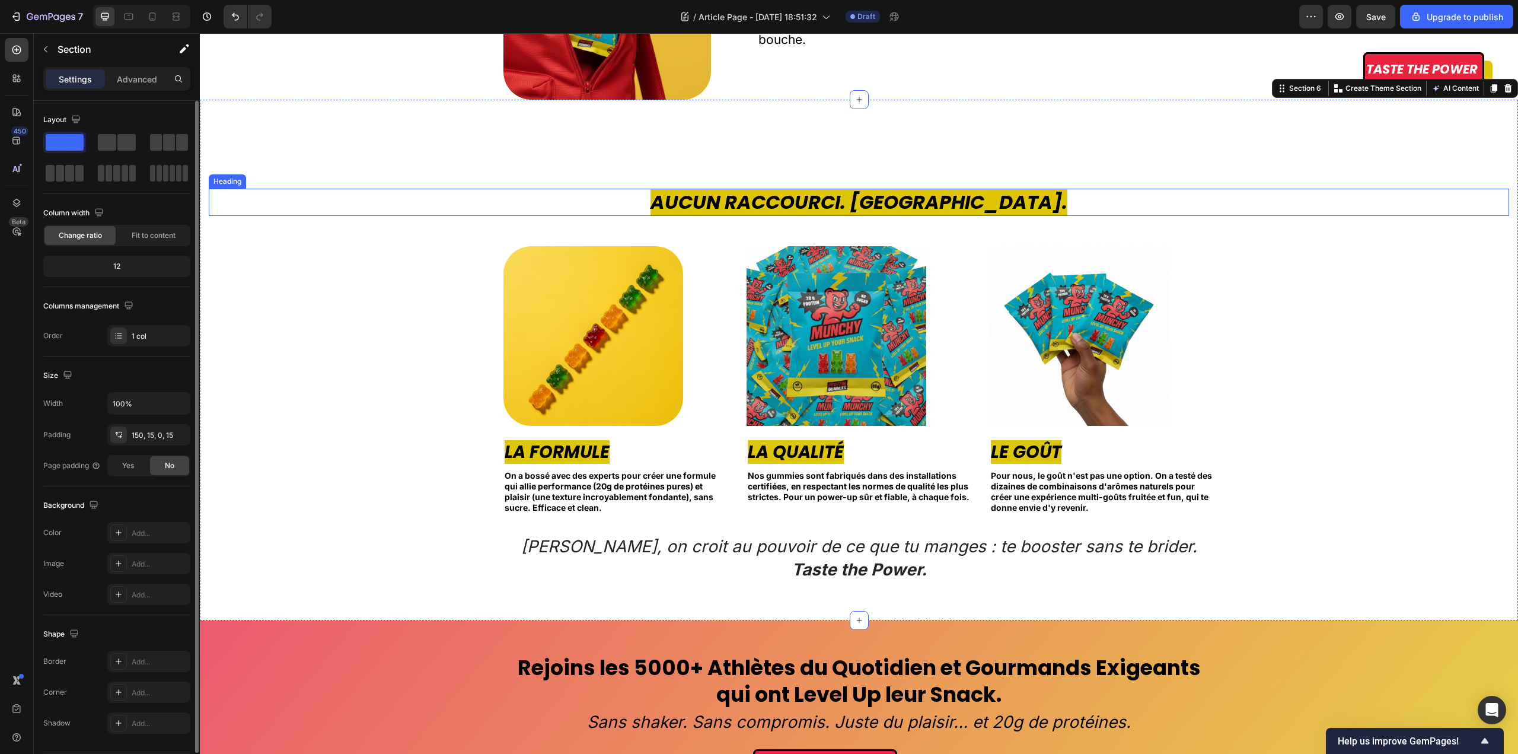
scroll to position [1212, 0]
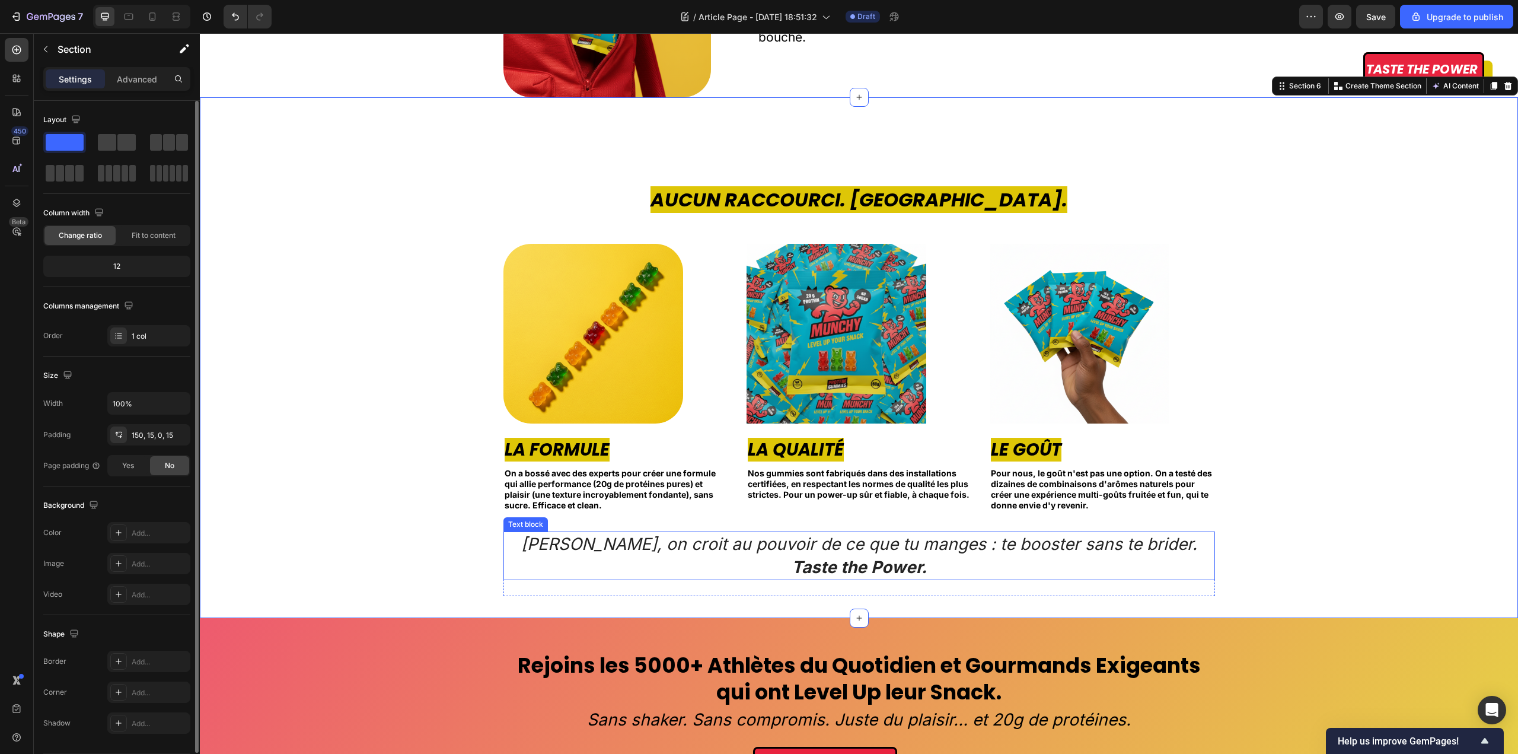
click at [1141, 559] on p "Taste the Power." at bounding box center [859, 567] width 709 height 23
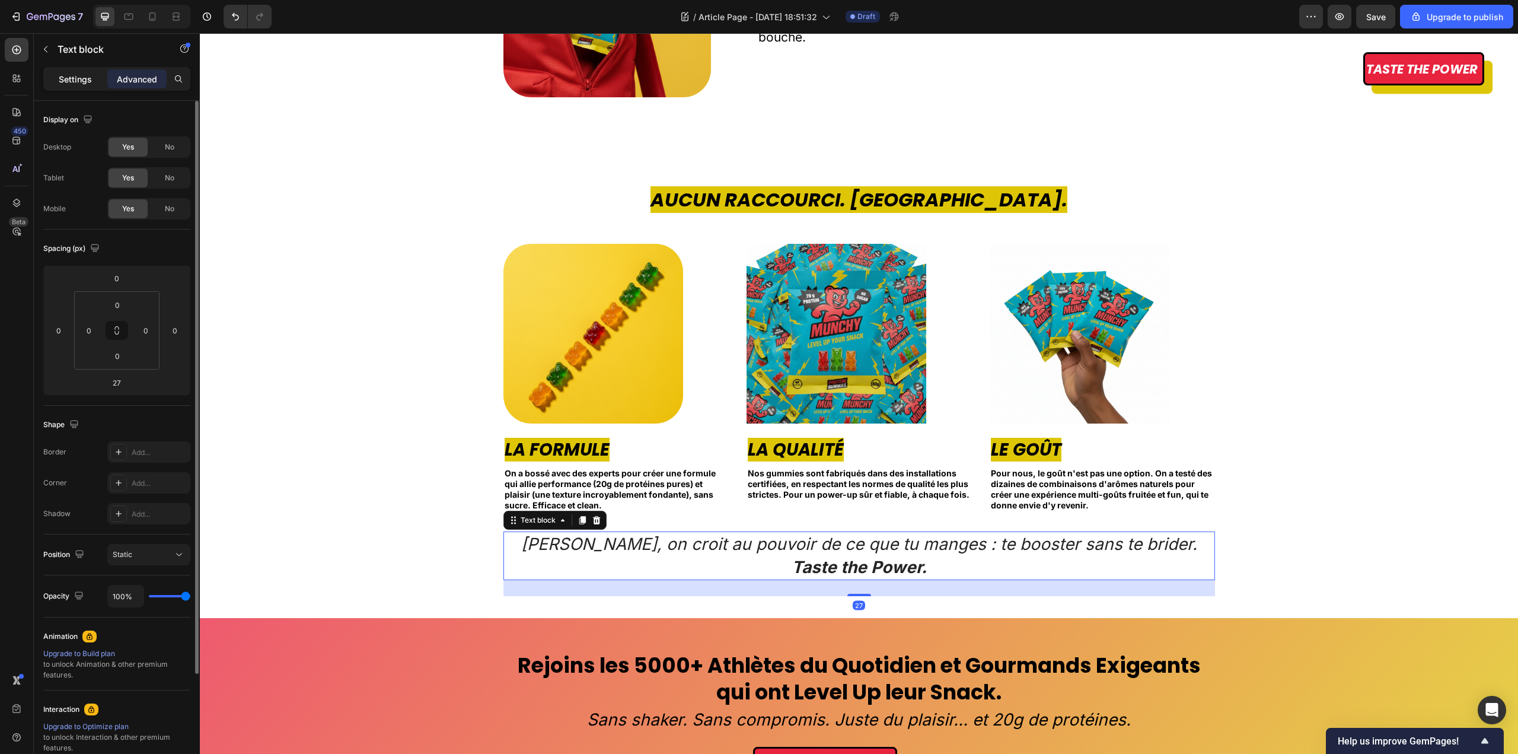
click at [82, 78] on p "Settings" at bounding box center [75, 79] width 33 height 12
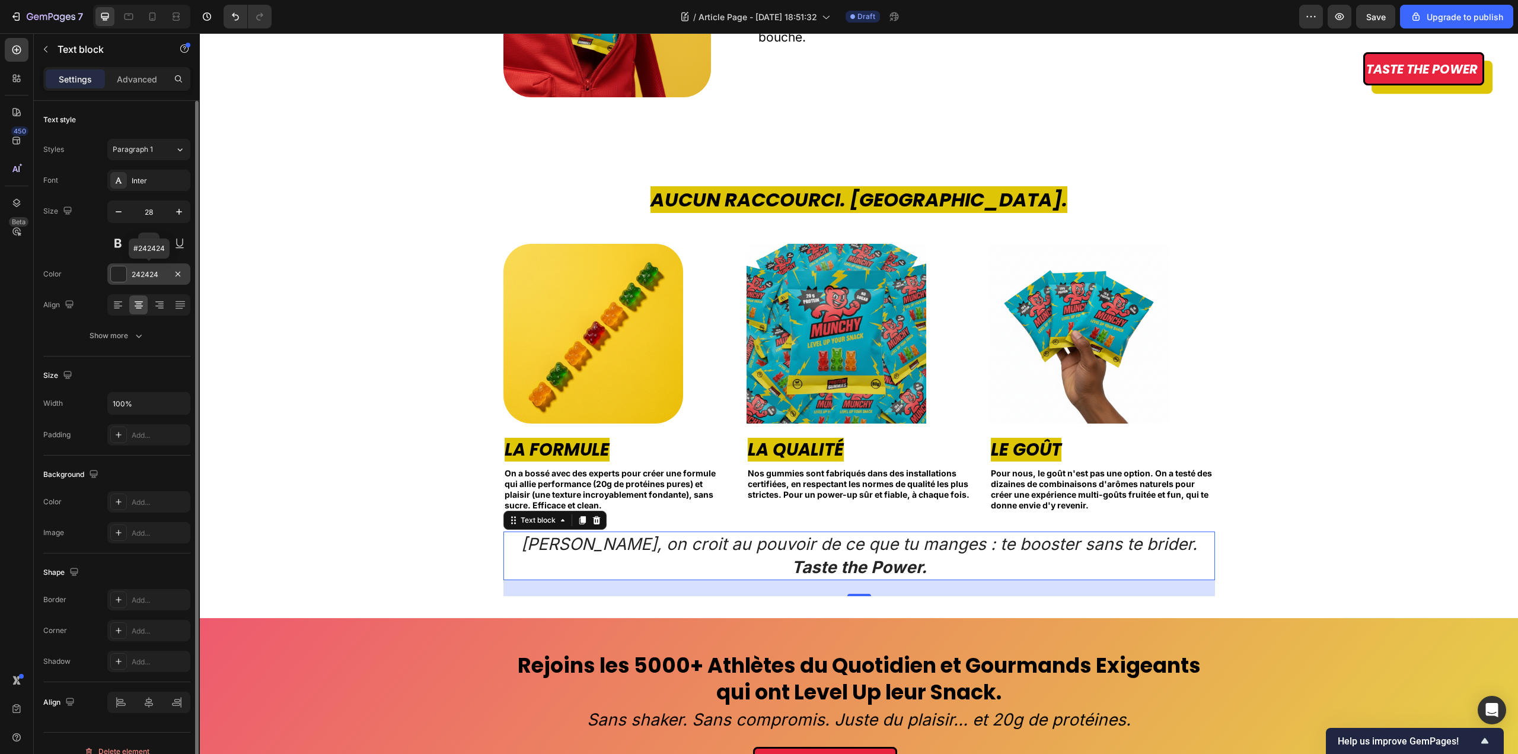
click at [139, 276] on div "242424" at bounding box center [149, 274] width 34 height 11
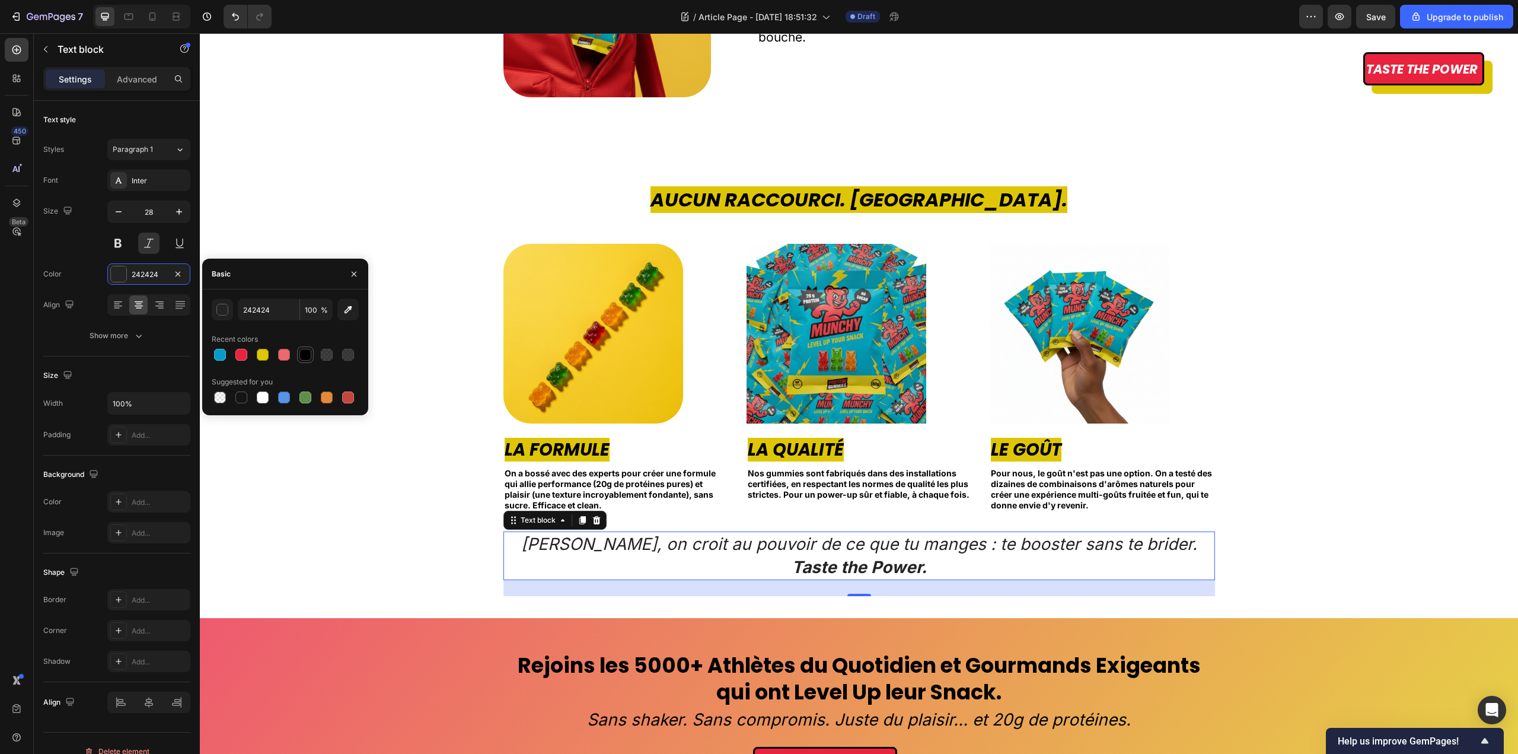
click at [304, 353] on div at bounding box center [305, 355] width 12 height 12
type input "000000"
click at [149, 184] on div "Inter" at bounding box center [160, 181] width 56 height 11
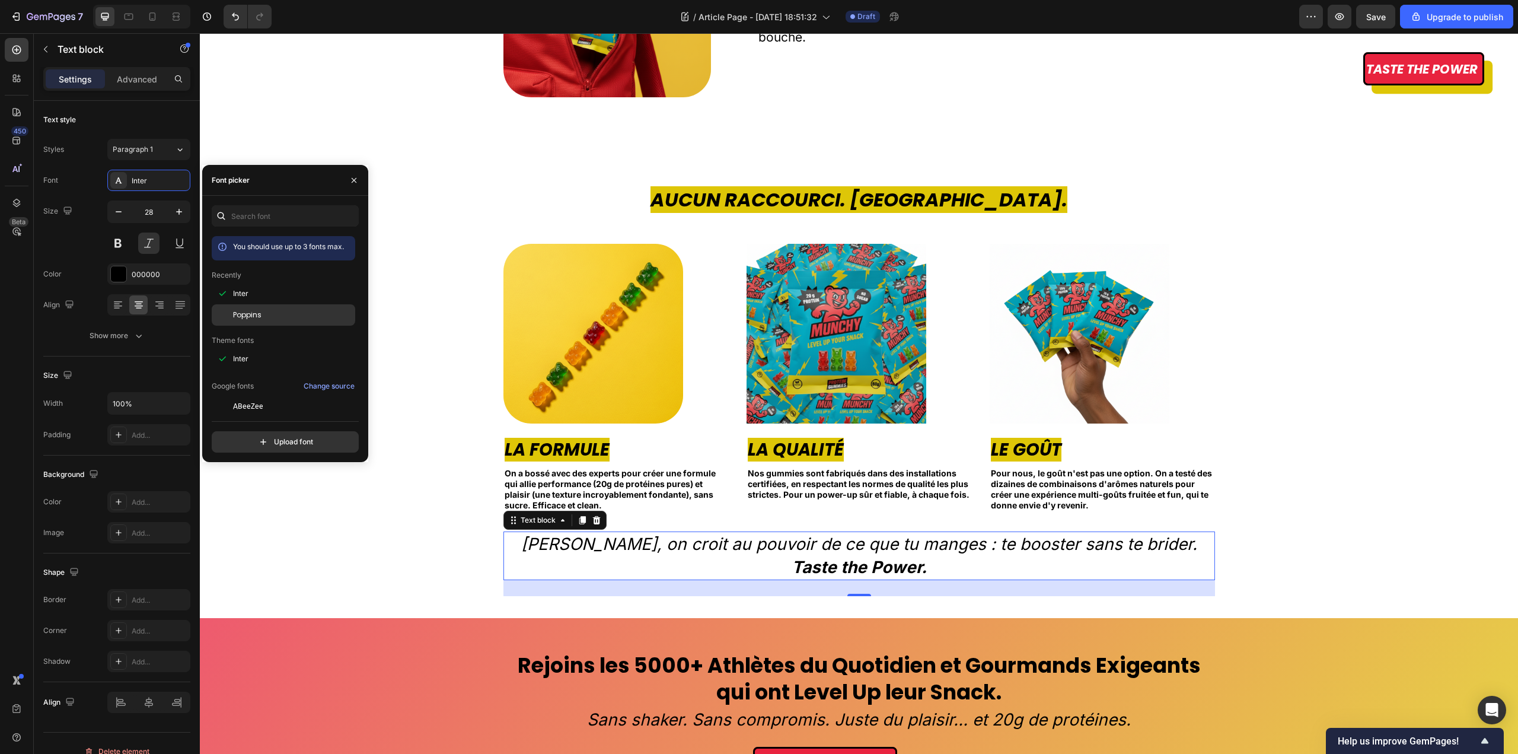
click at [244, 312] on span "Poppins" at bounding box center [247, 315] width 28 height 11
click at [1380, 454] on div "Aucun Raccourci. Jamais. Heading Image La Formule Text block On a bossé avec de…" at bounding box center [859, 402] width 1300 height 432
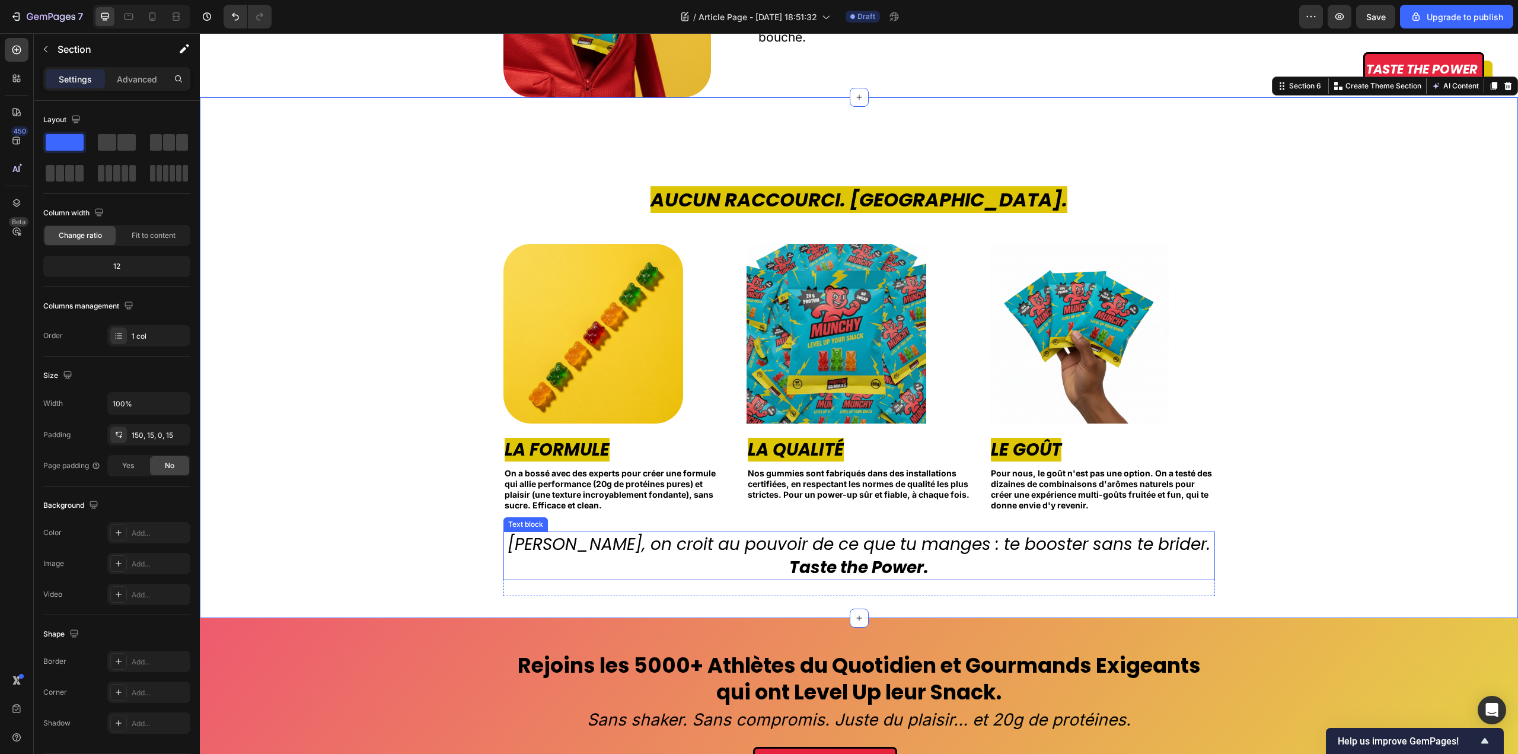
click at [898, 540] on p "Chez Munchy, on croit au pouvoir de ce que tu manges : te booster sans te bride…" at bounding box center [859, 543] width 709 height 23
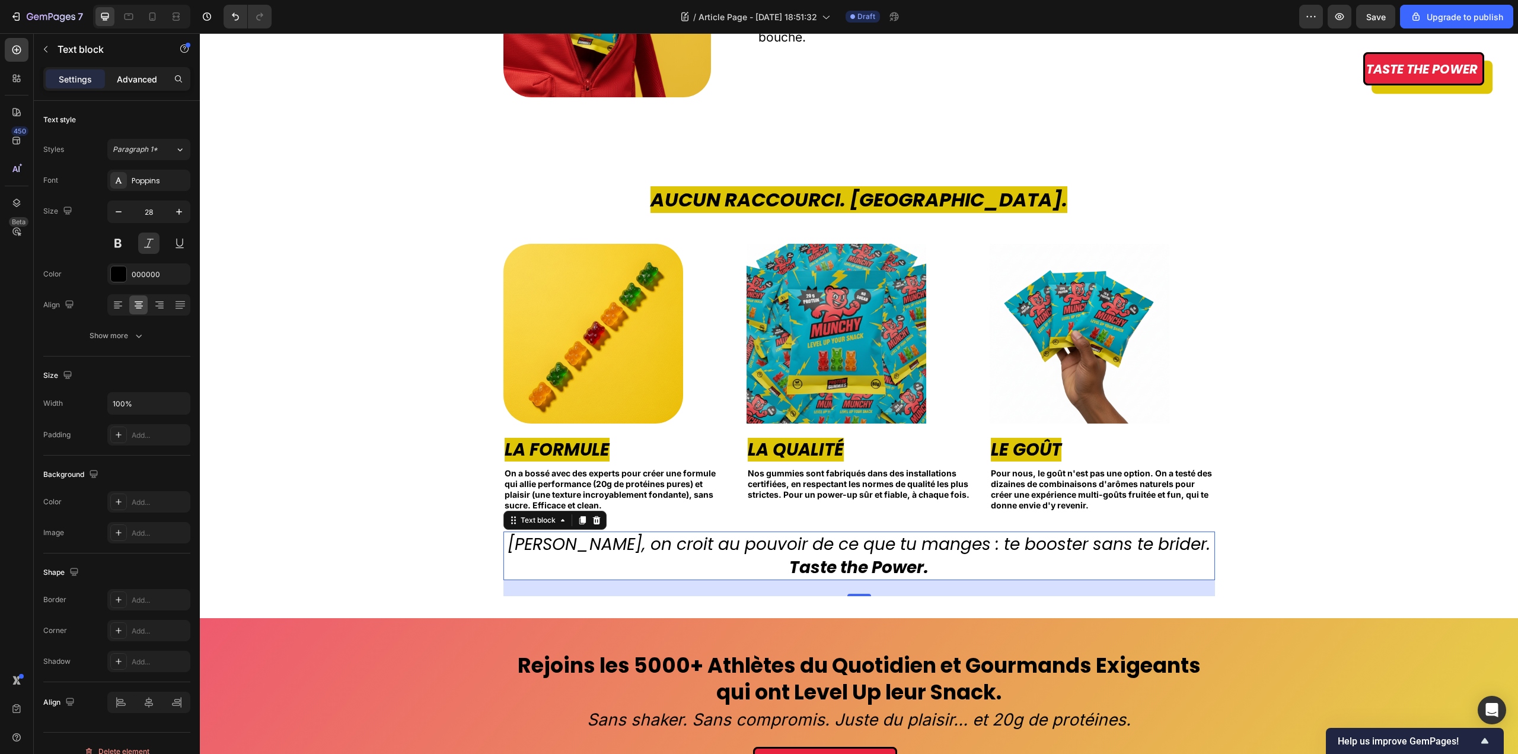
click at [152, 82] on p "Advanced" at bounding box center [137, 79] width 40 height 12
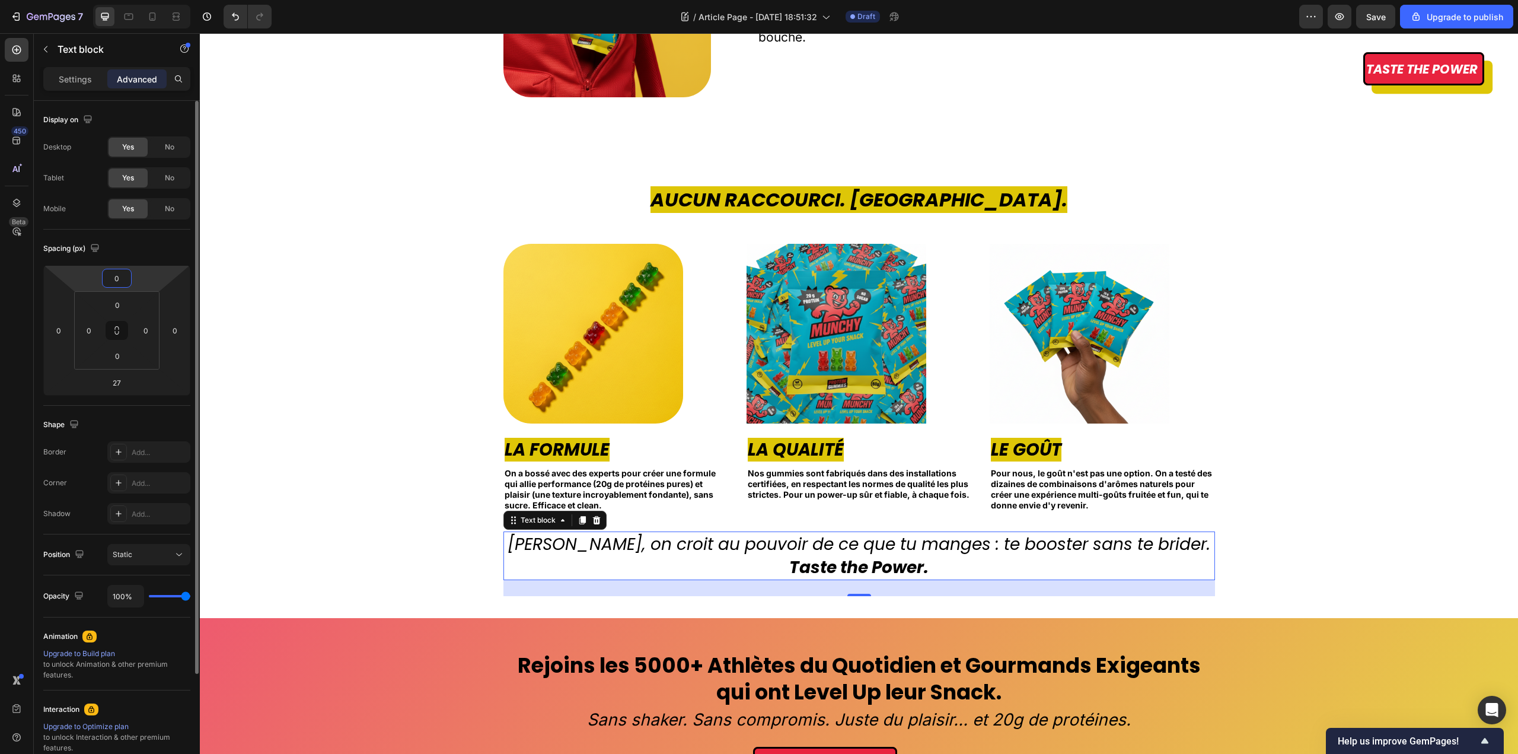
click at [119, 271] on input "0" at bounding box center [117, 278] width 24 height 18
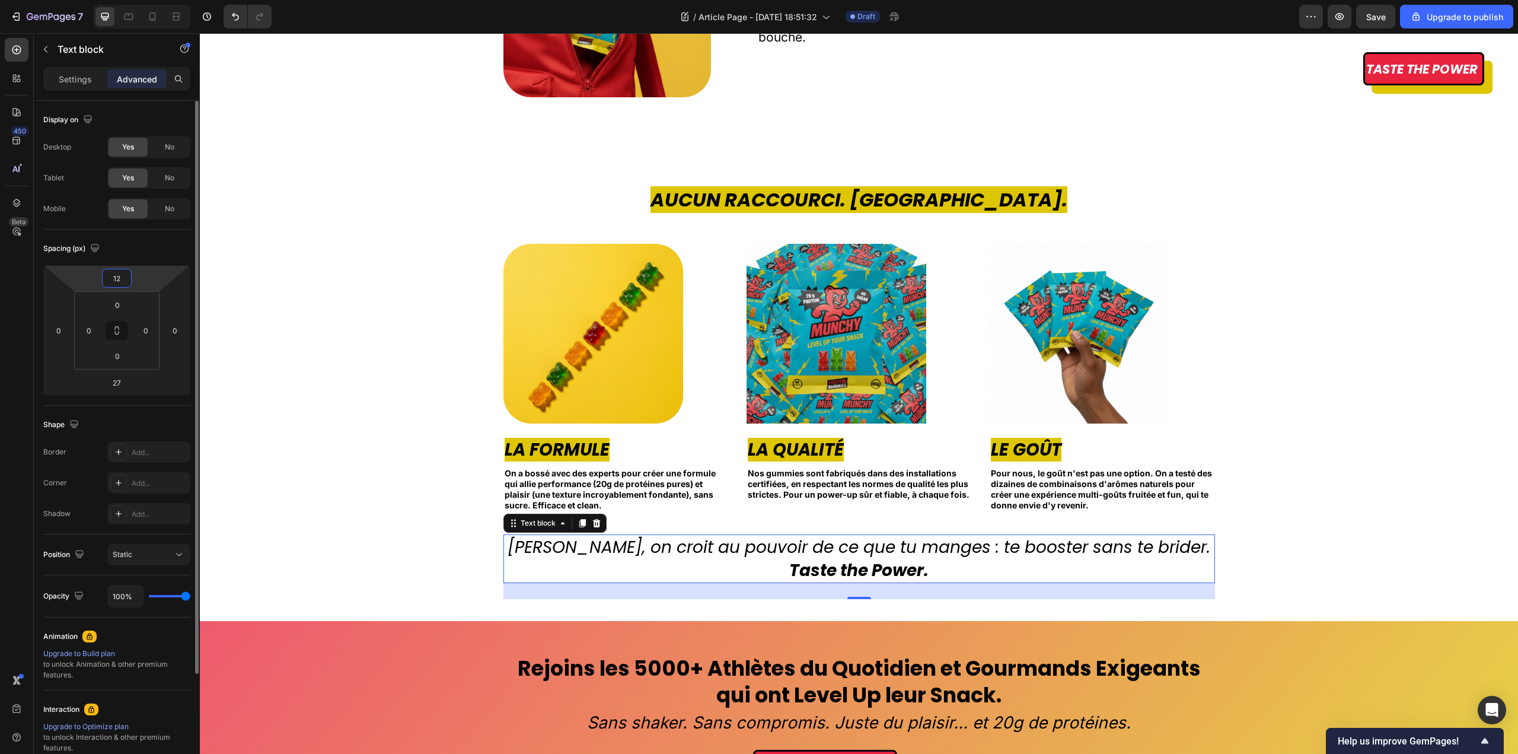
type input "13"
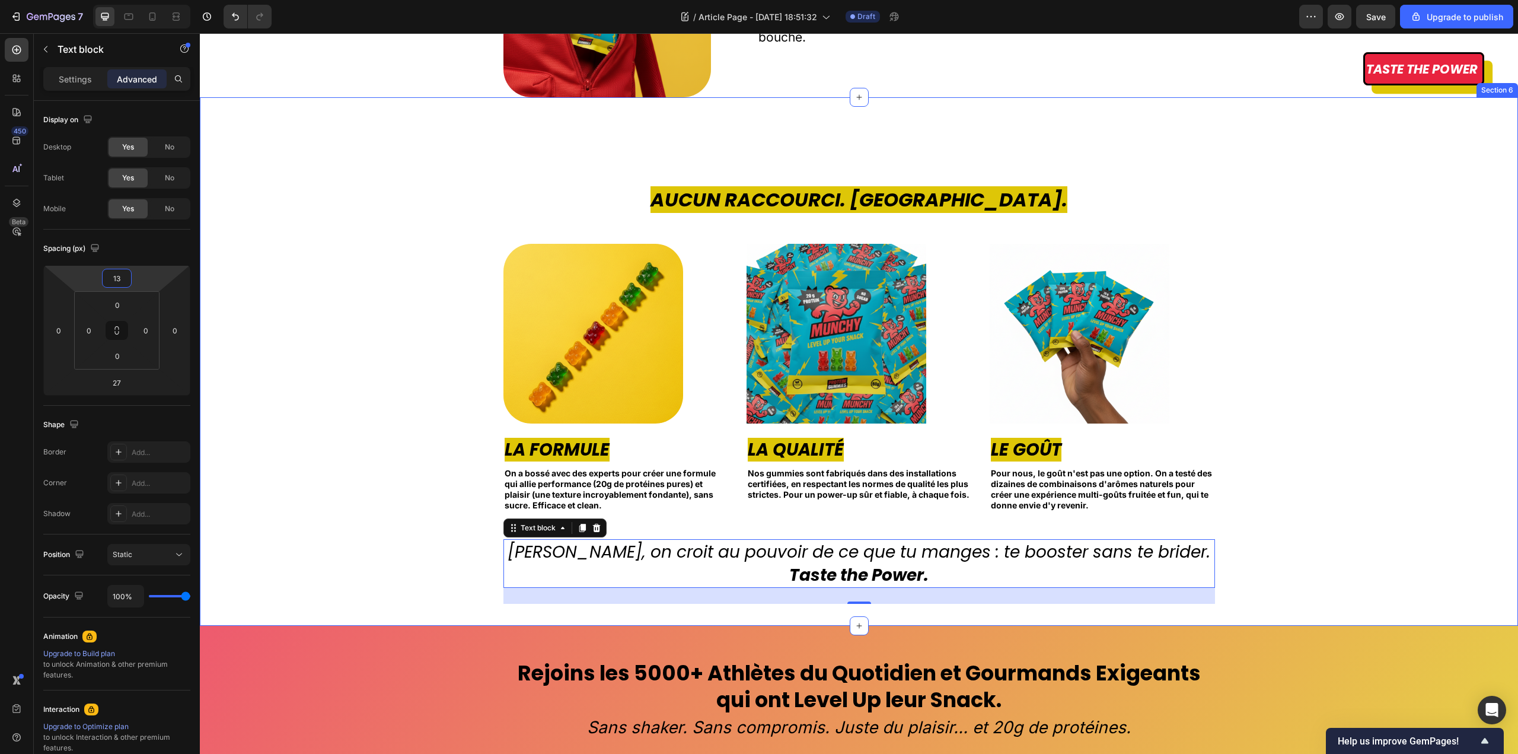
click at [1332, 455] on div "Aucun Raccourci. Jamais. Heading Image La Formule Text block On a bossé avec de…" at bounding box center [859, 405] width 1300 height 439
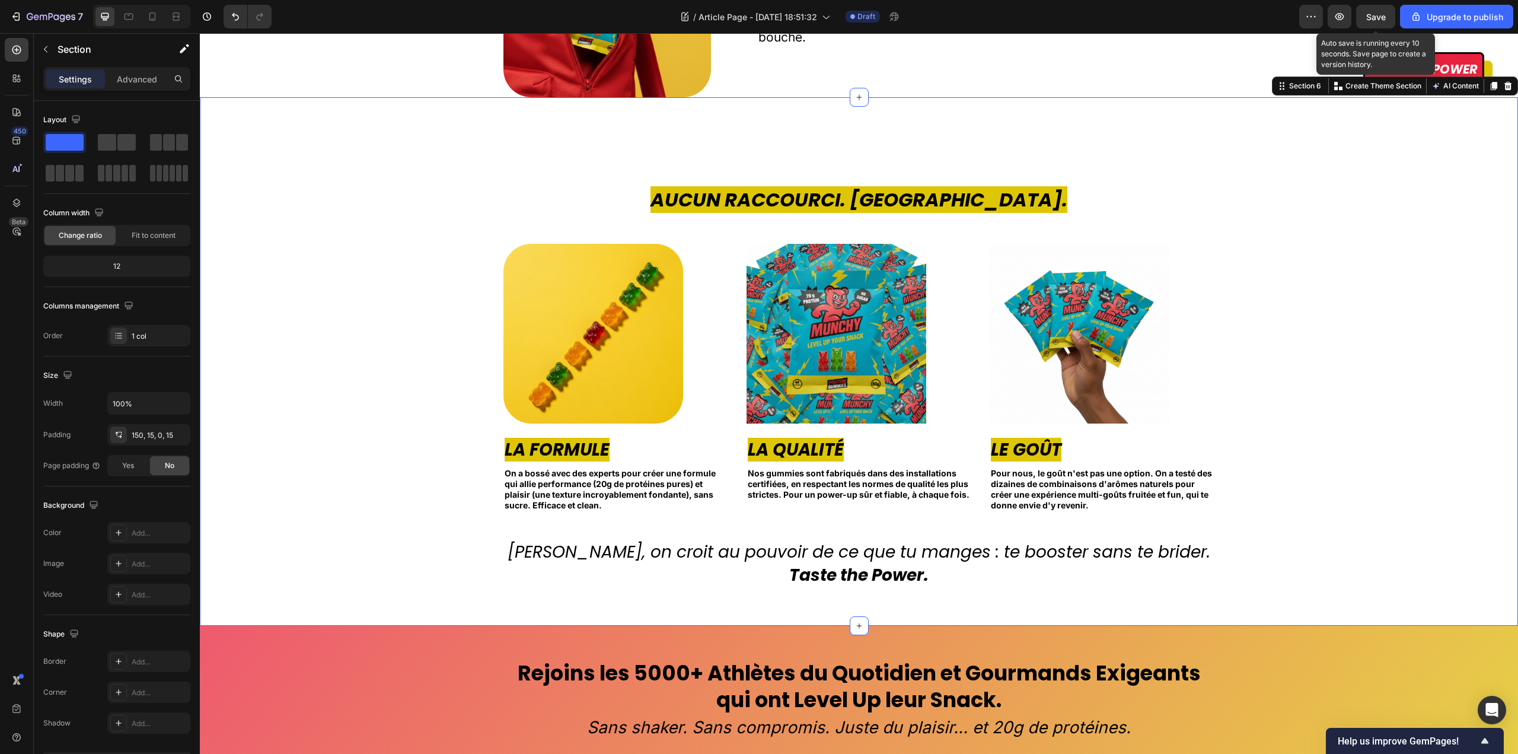
click at [1380, 19] on span "Save" at bounding box center [1376, 17] width 20 height 10
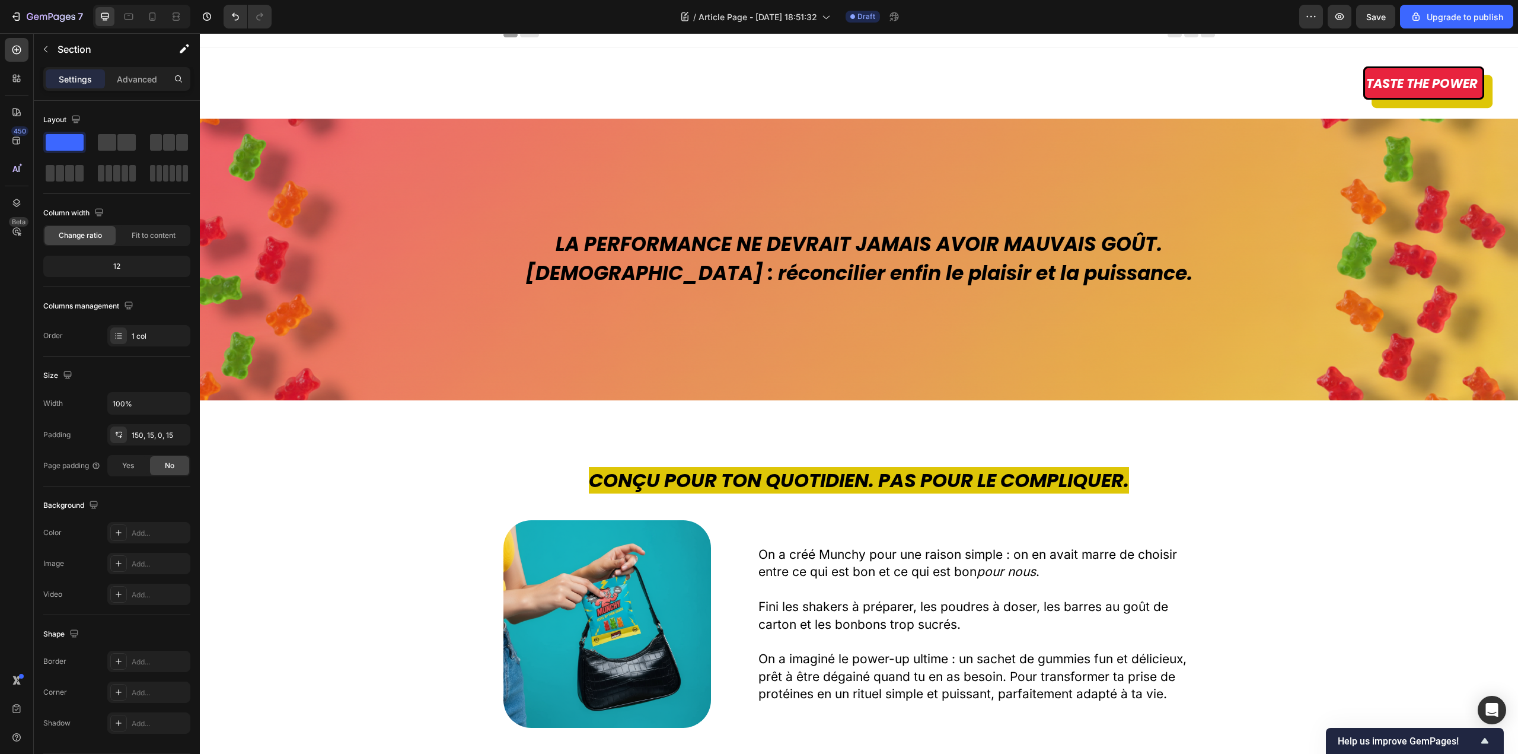
scroll to position [0, 0]
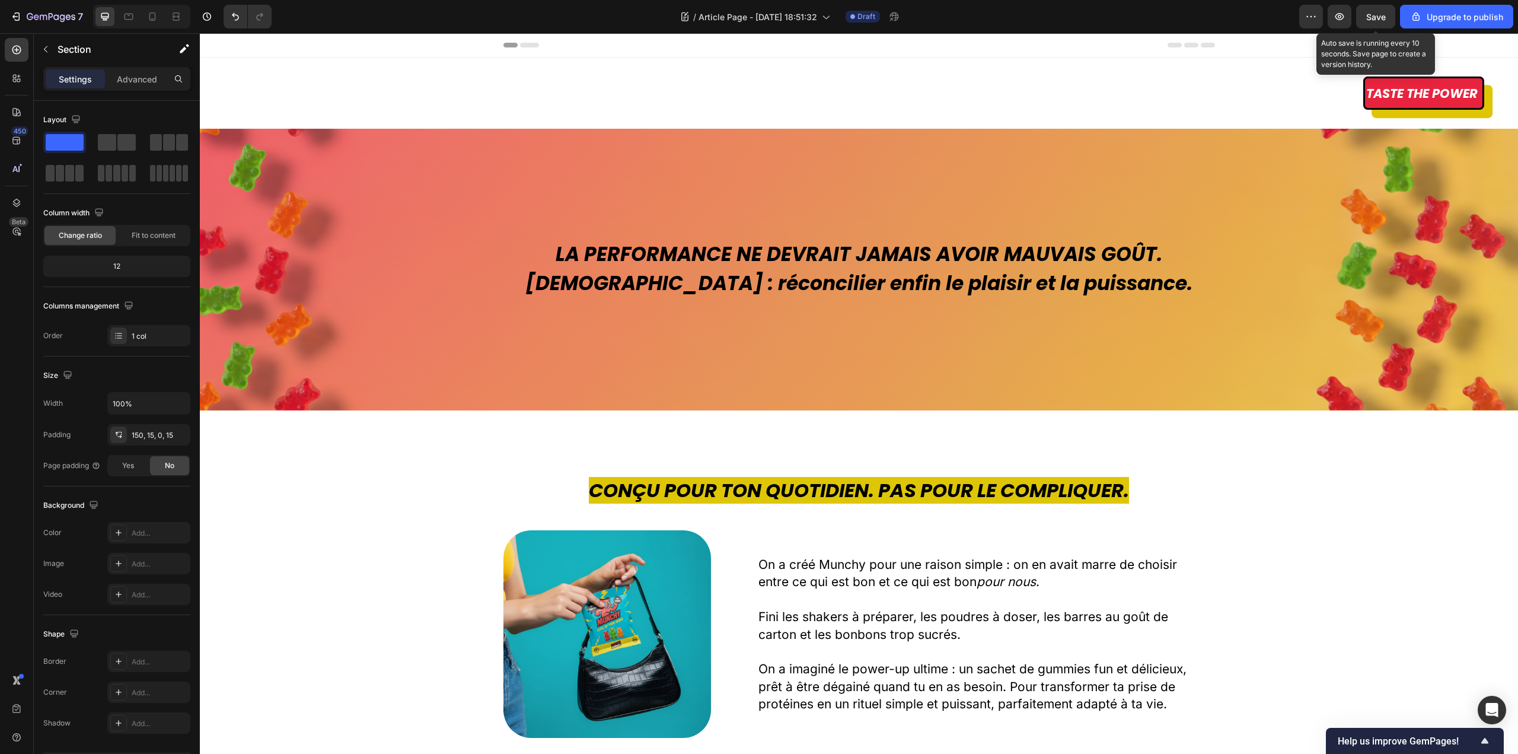
click at [1374, 19] on span "Save" at bounding box center [1376, 17] width 20 height 10
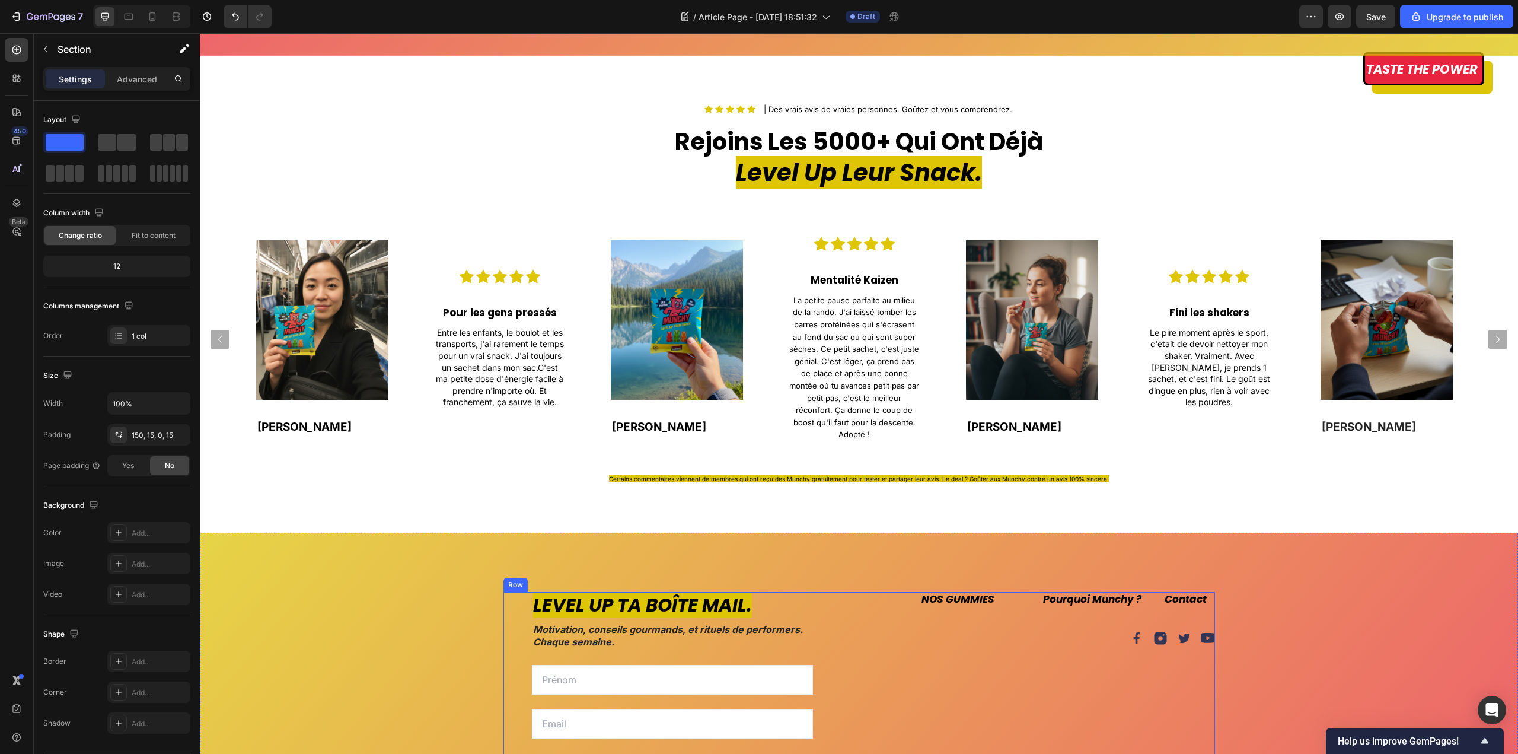
scroll to position [2204, 0]
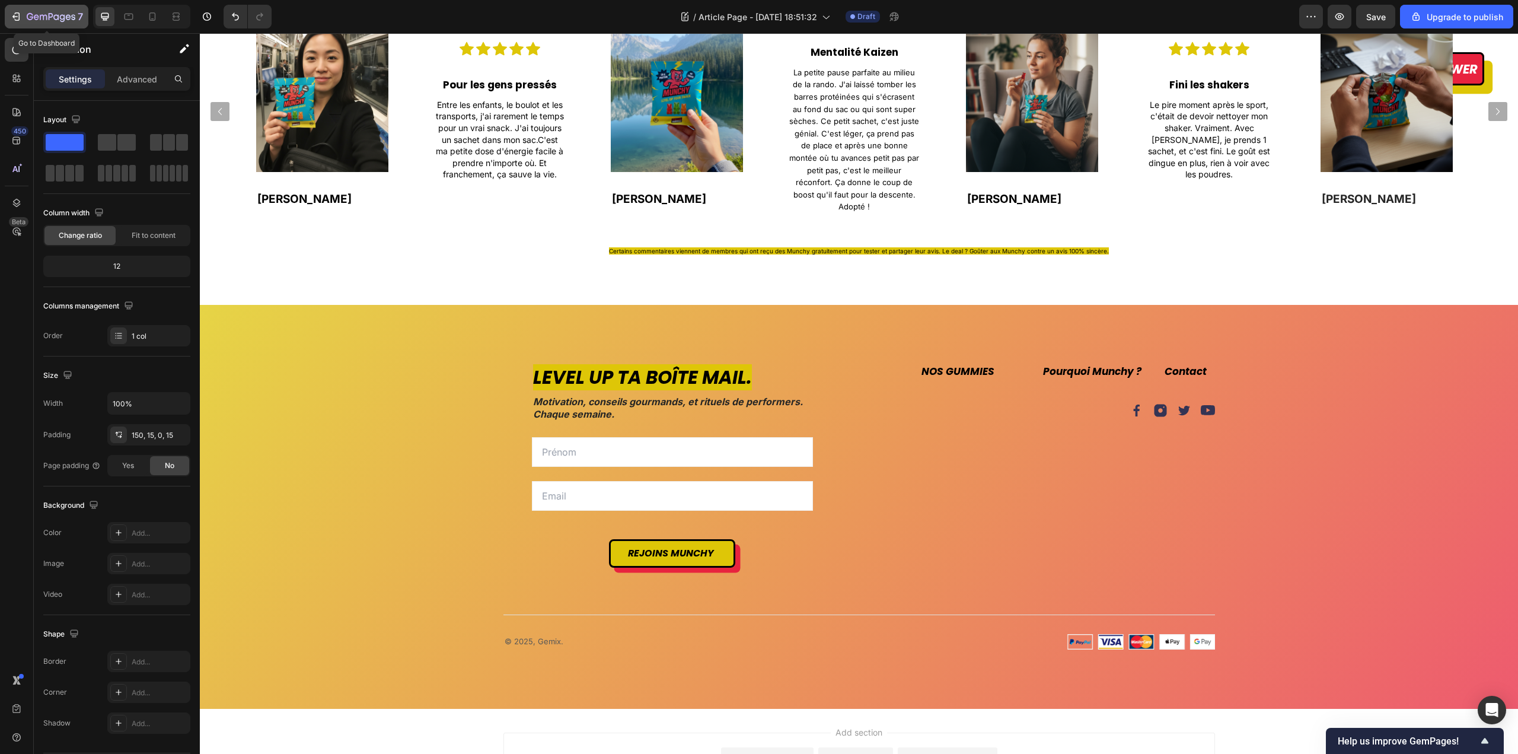
click at [35, 20] on icon "button" at bounding box center [51, 17] width 49 height 10
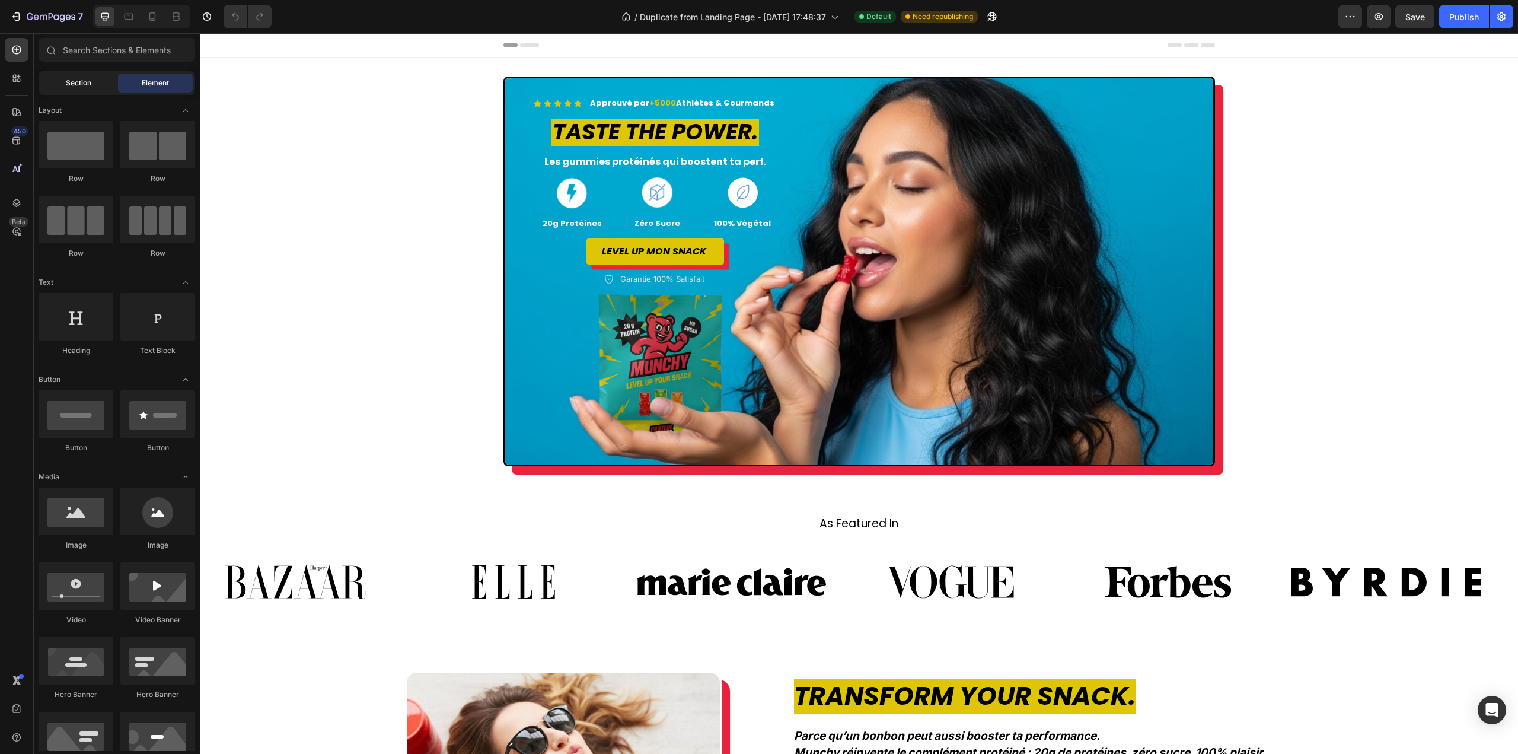
click at [60, 82] on div "Section" at bounding box center [78, 83] width 75 height 19
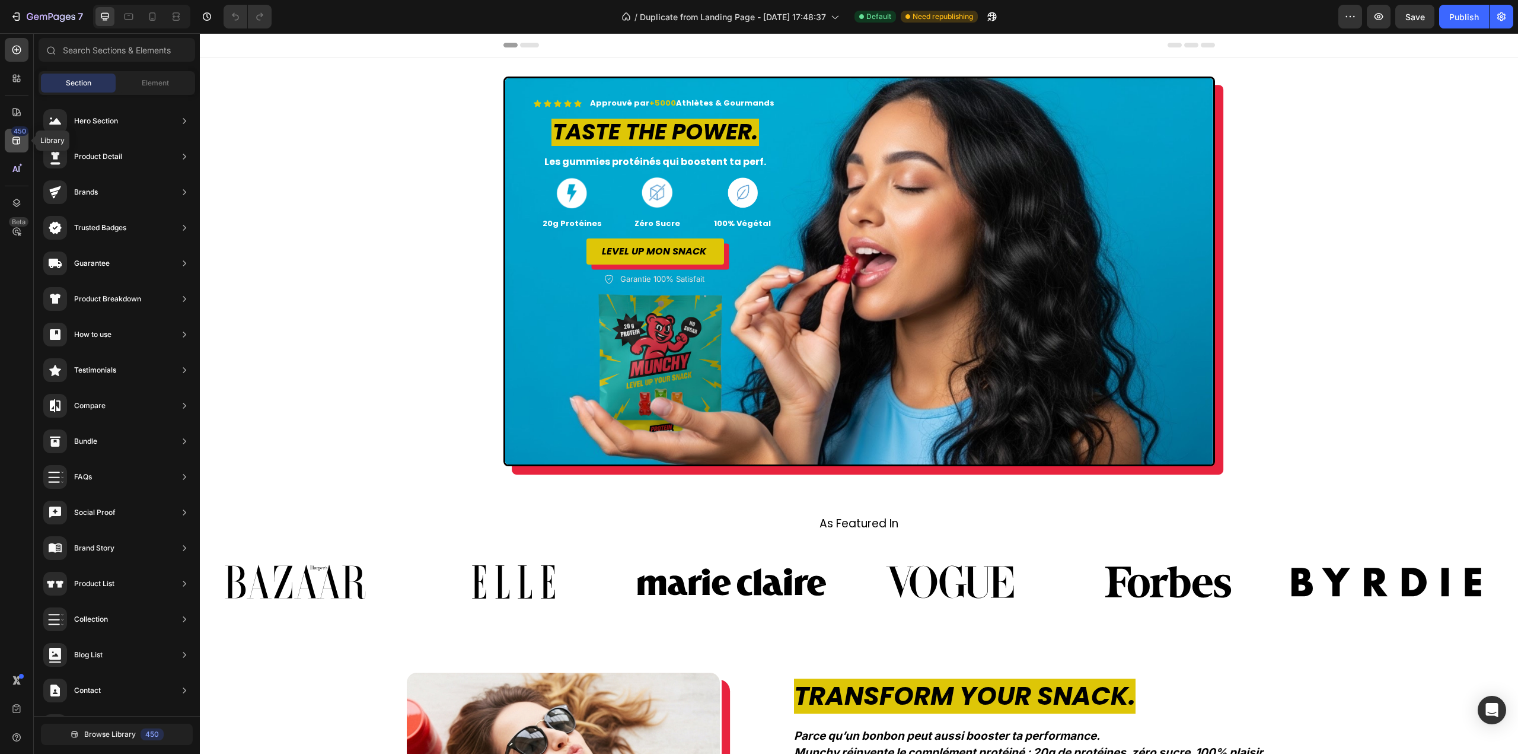
click at [22, 148] on div "450" at bounding box center [17, 141] width 24 height 24
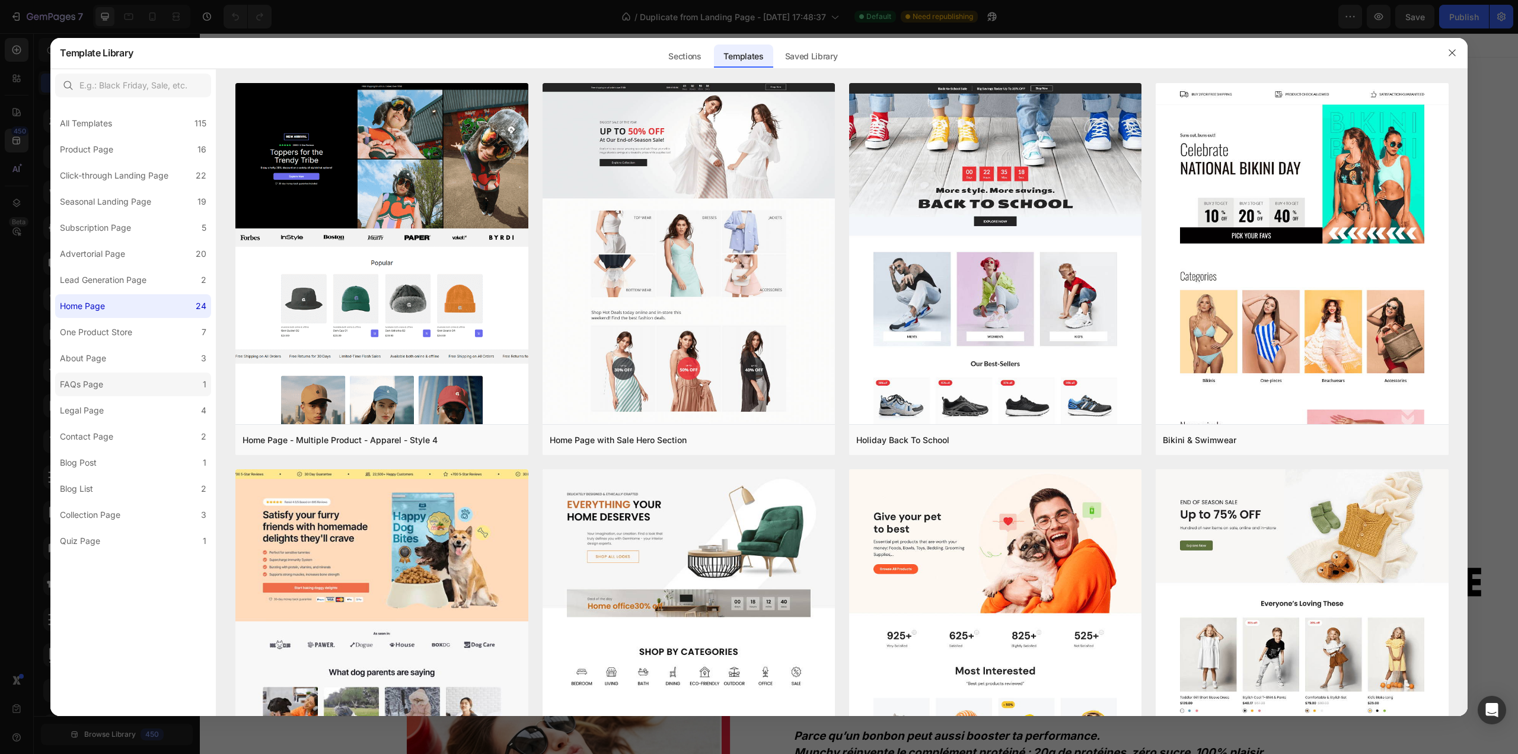
click at [111, 387] on label "FAQs Page 1" at bounding box center [133, 384] width 156 height 24
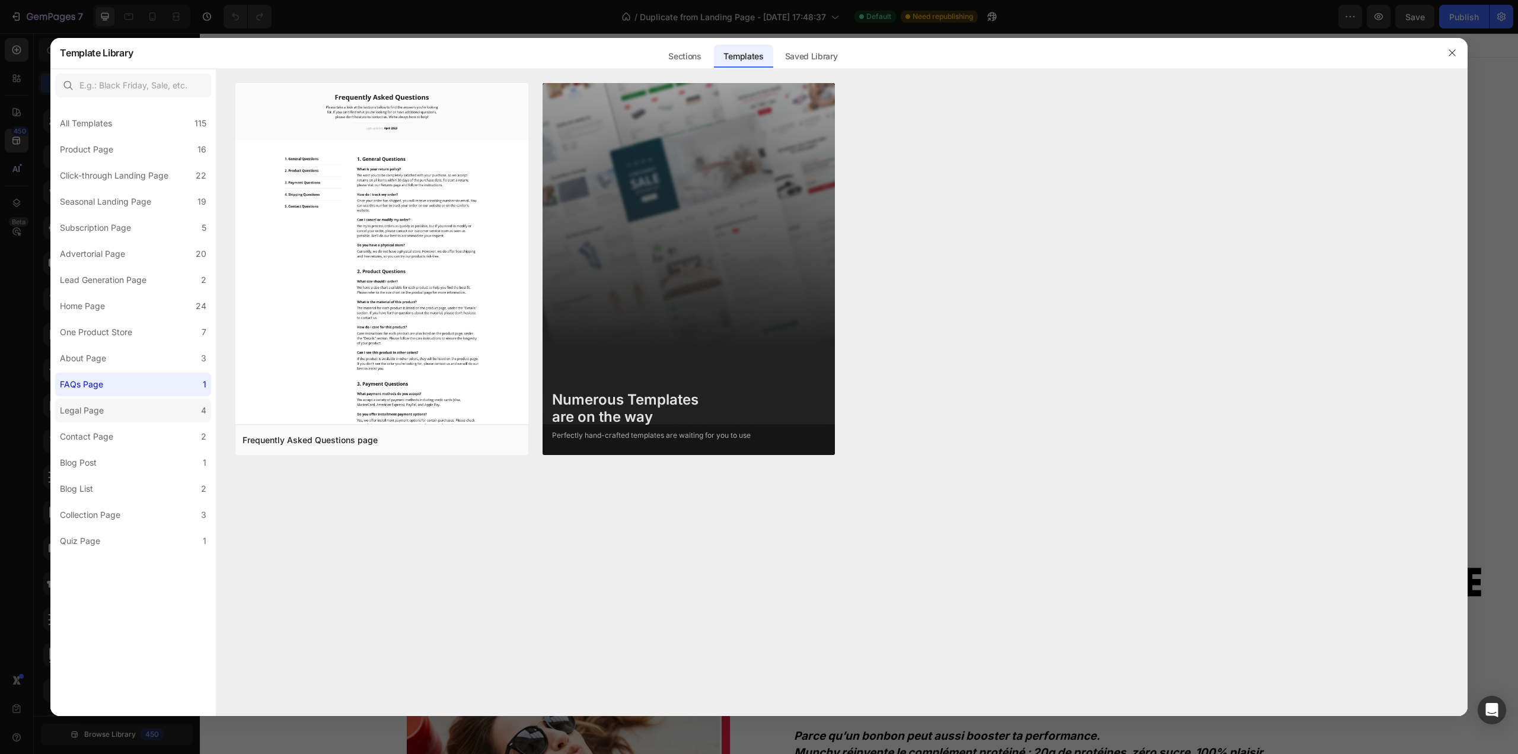
click at [131, 416] on label "Legal Page 4" at bounding box center [133, 410] width 156 height 24
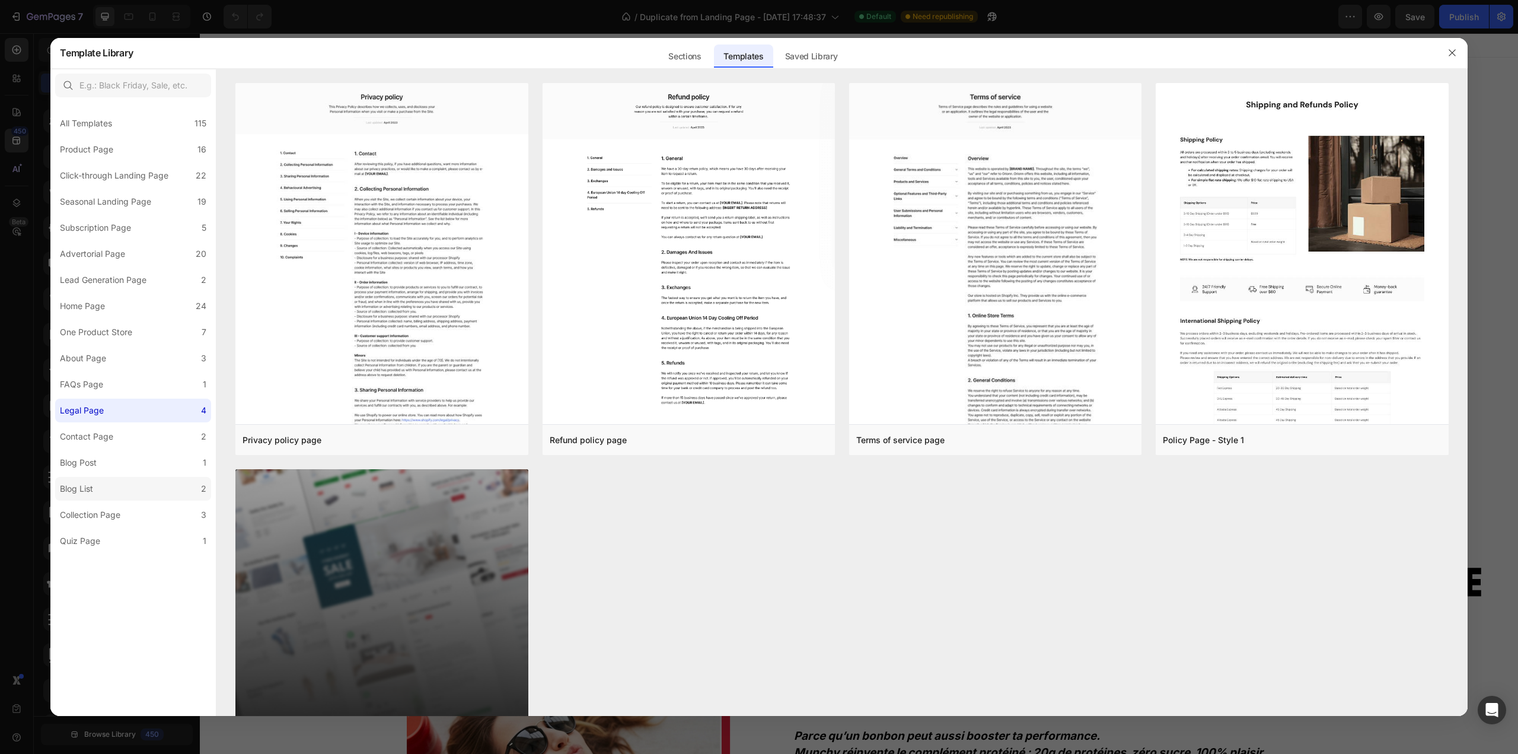
click at [101, 492] on label "Blog List 2" at bounding box center [133, 489] width 156 height 24
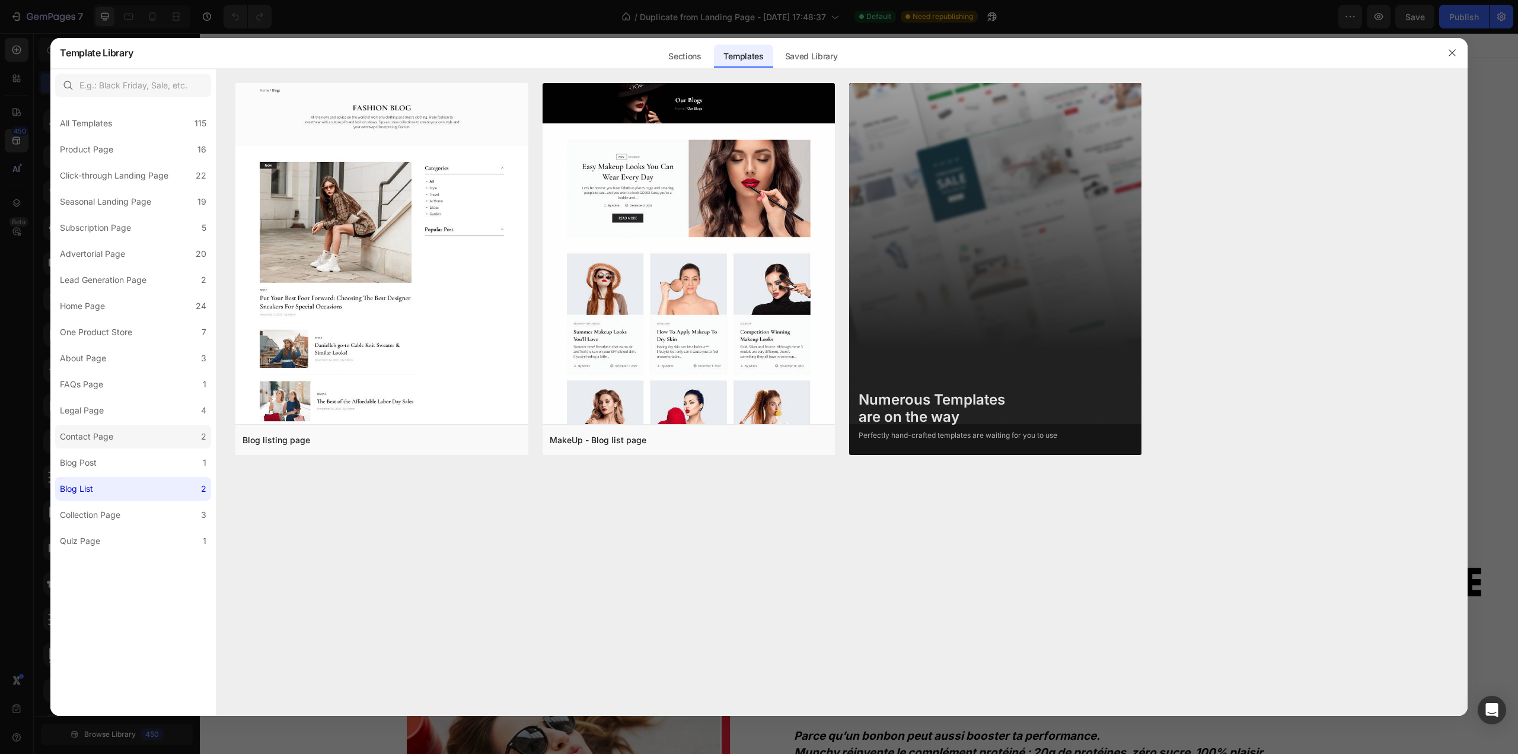
click at [98, 436] on div "Contact Page" at bounding box center [86, 436] width 53 height 14
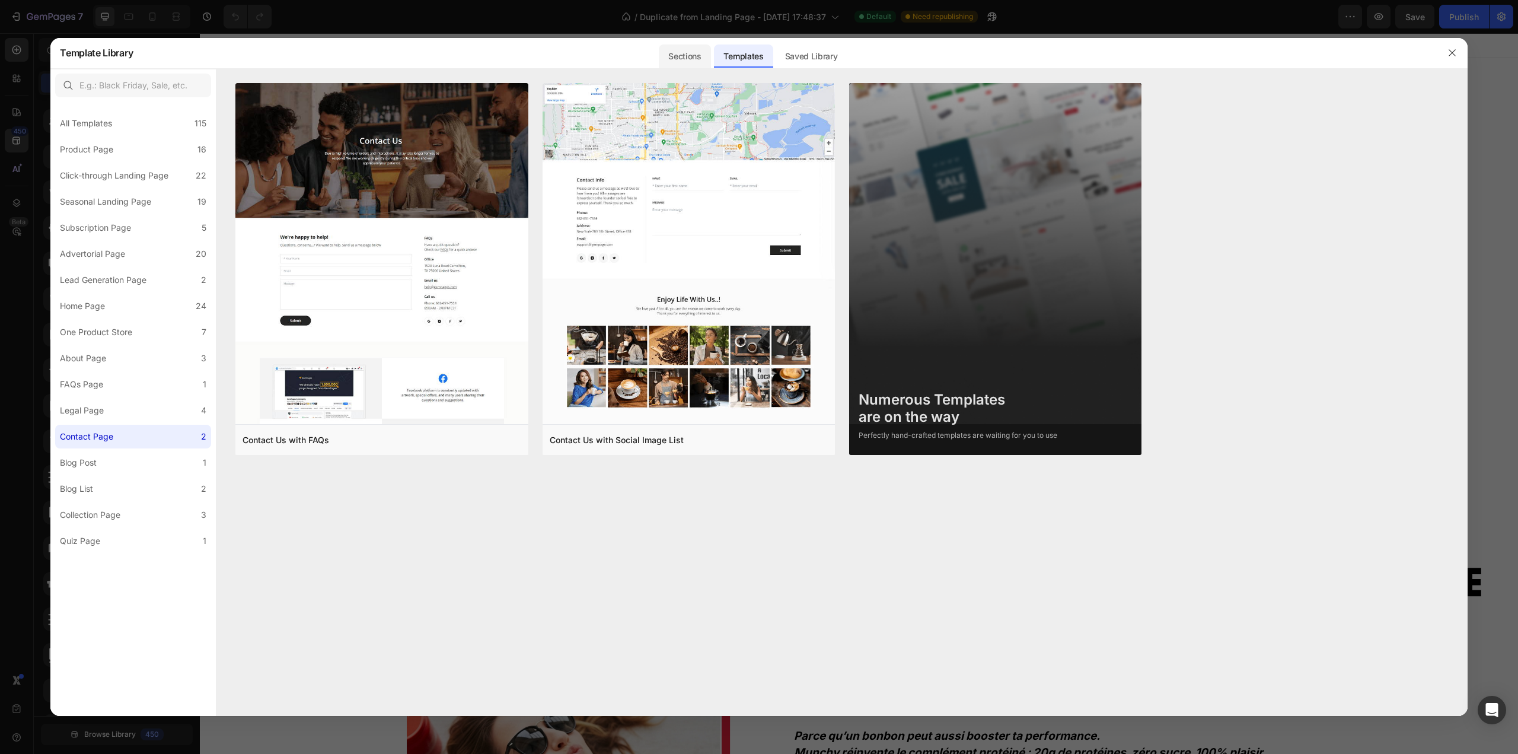
click at [704, 58] on div "Sections" at bounding box center [685, 56] width 52 height 24
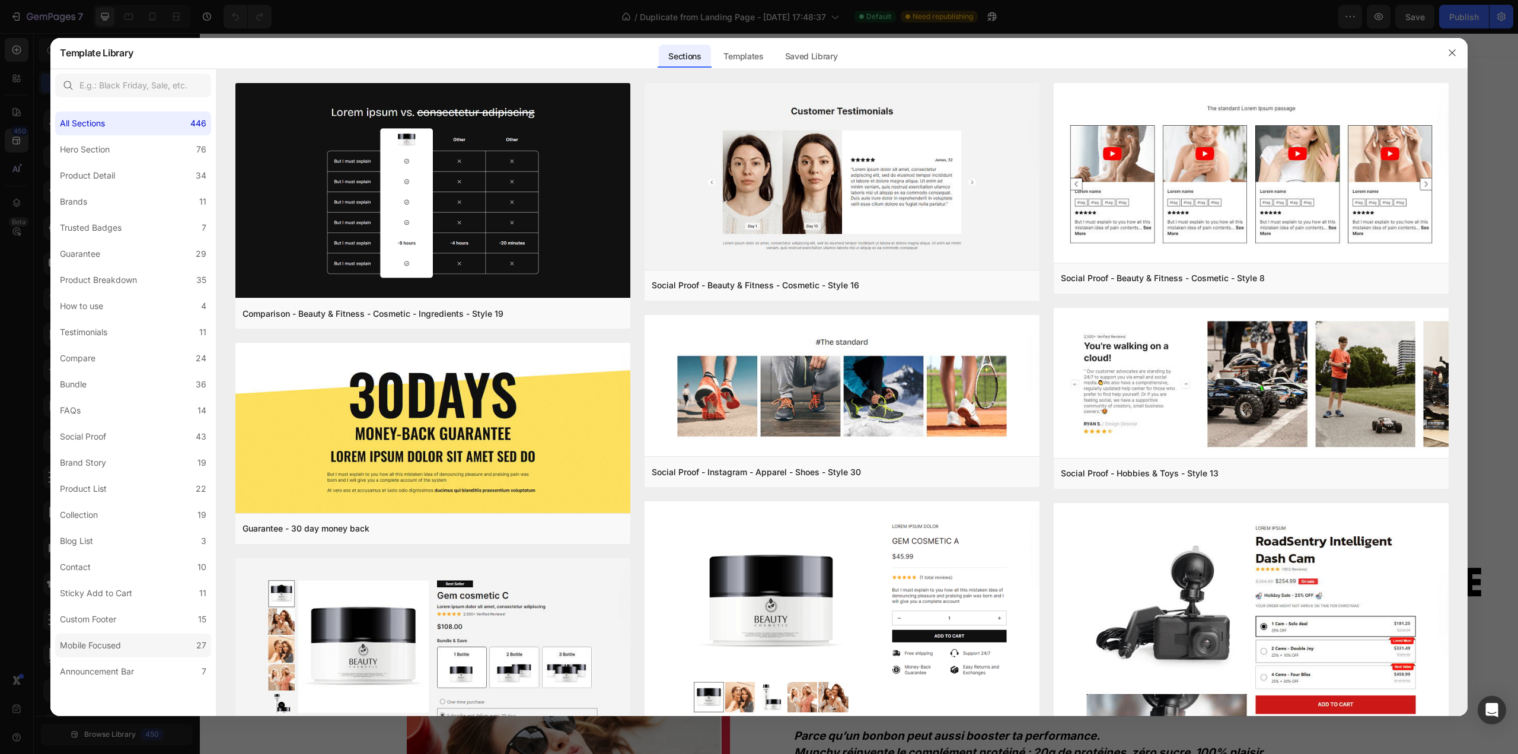
click at [113, 636] on label "Mobile Focused 27" at bounding box center [133, 645] width 156 height 24
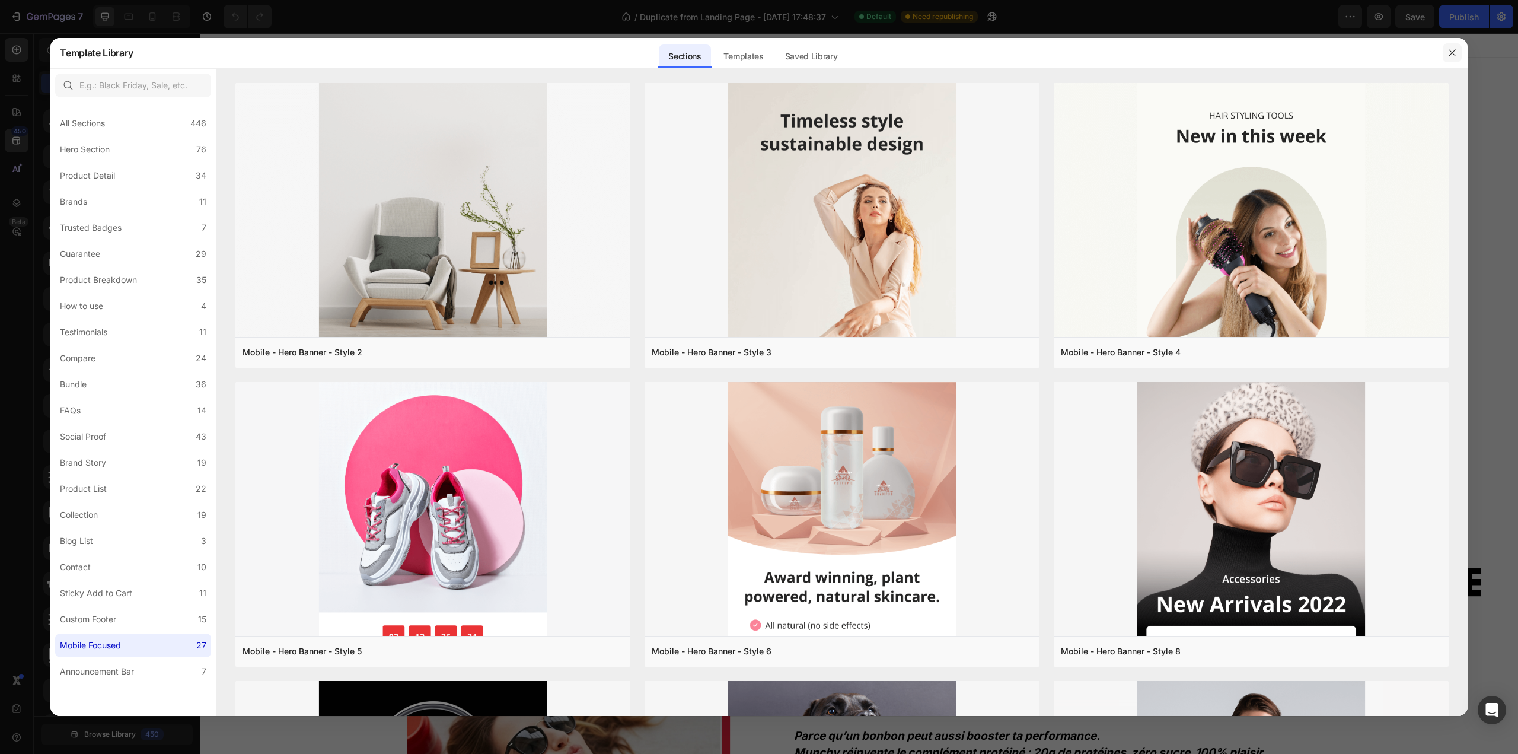
click at [1450, 47] on button "button" at bounding box center [1452, 52] width 19 height 19
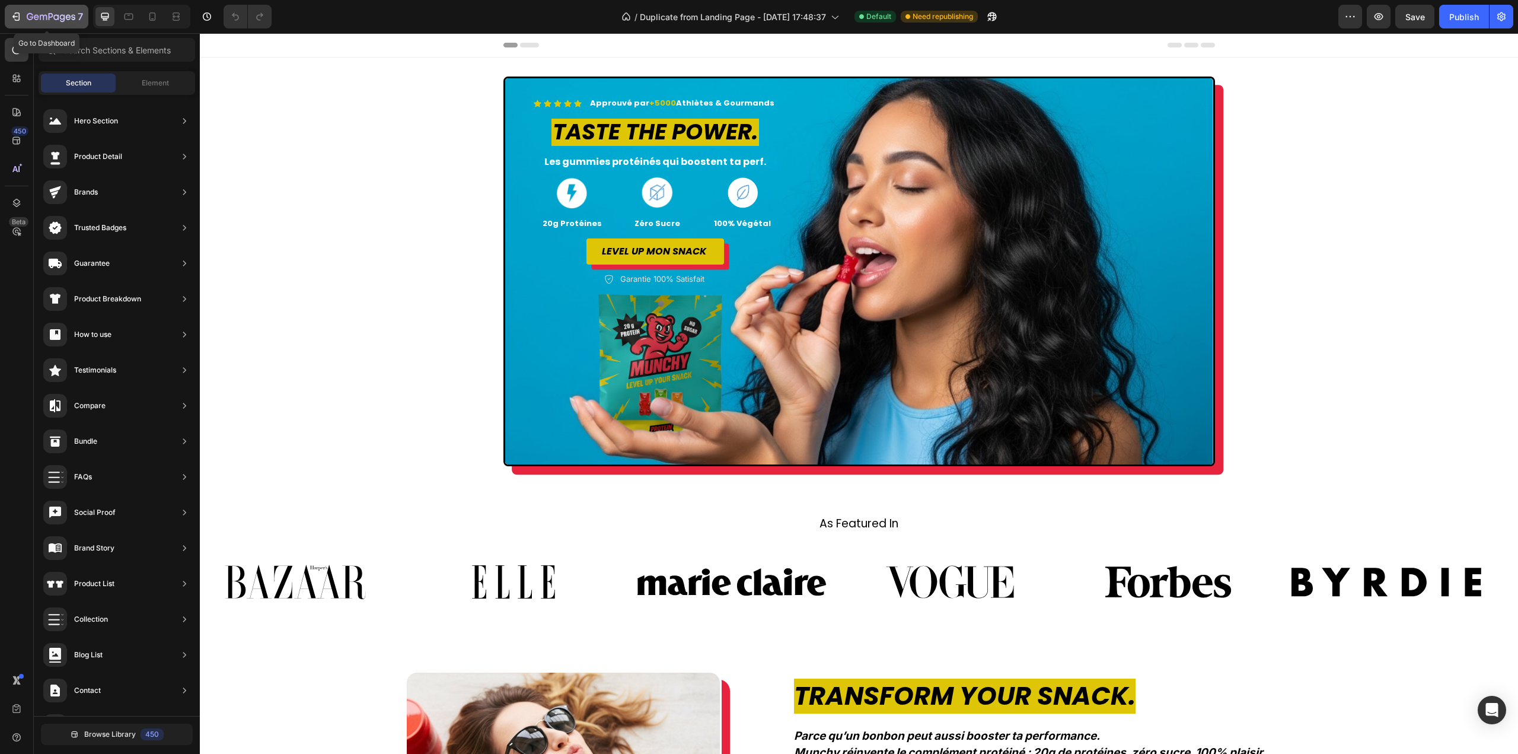
click at [38, 23] on div "7" at bounding box center [55, 16] width 56 height 14
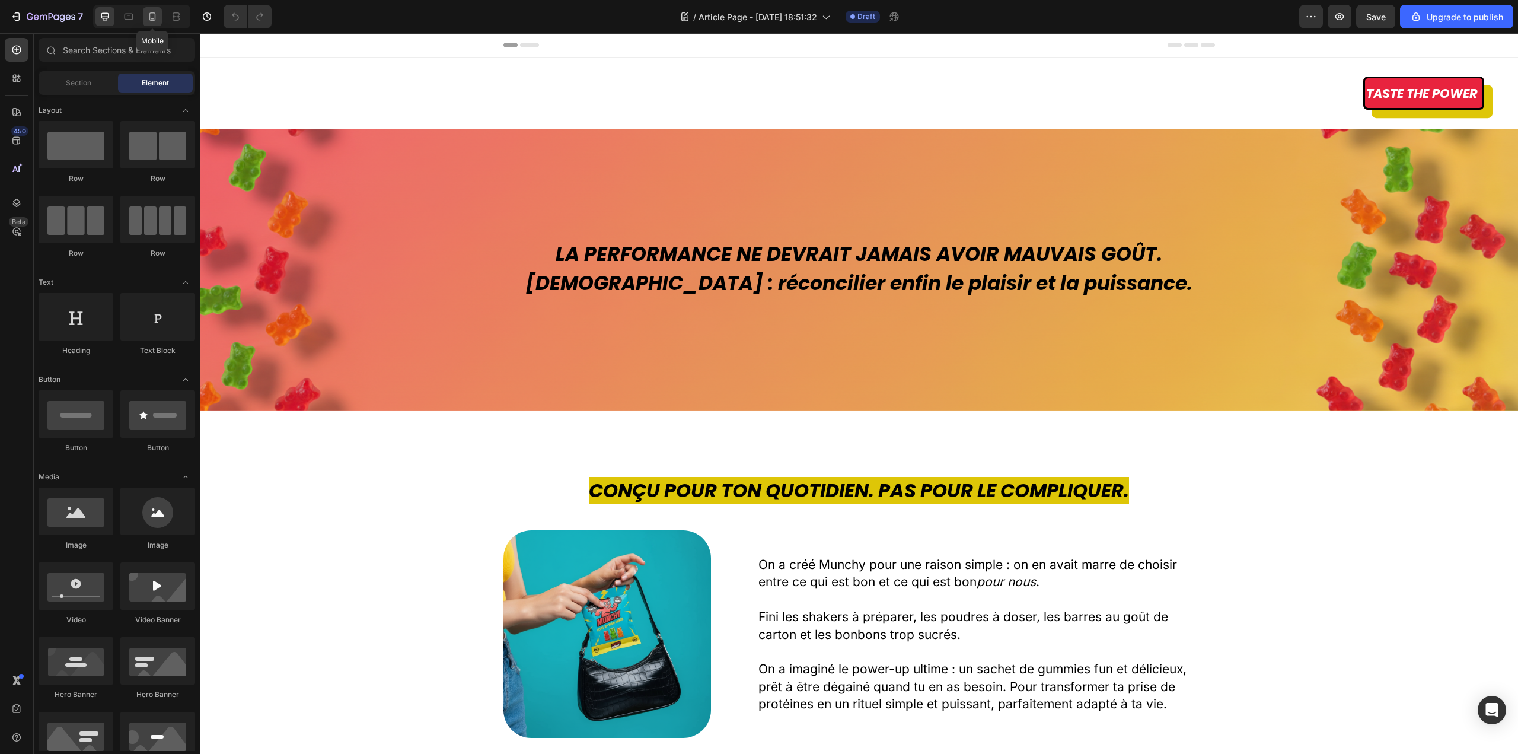
click at [148, 14] on icon at bounding box center [152, 17] width 12 height 12
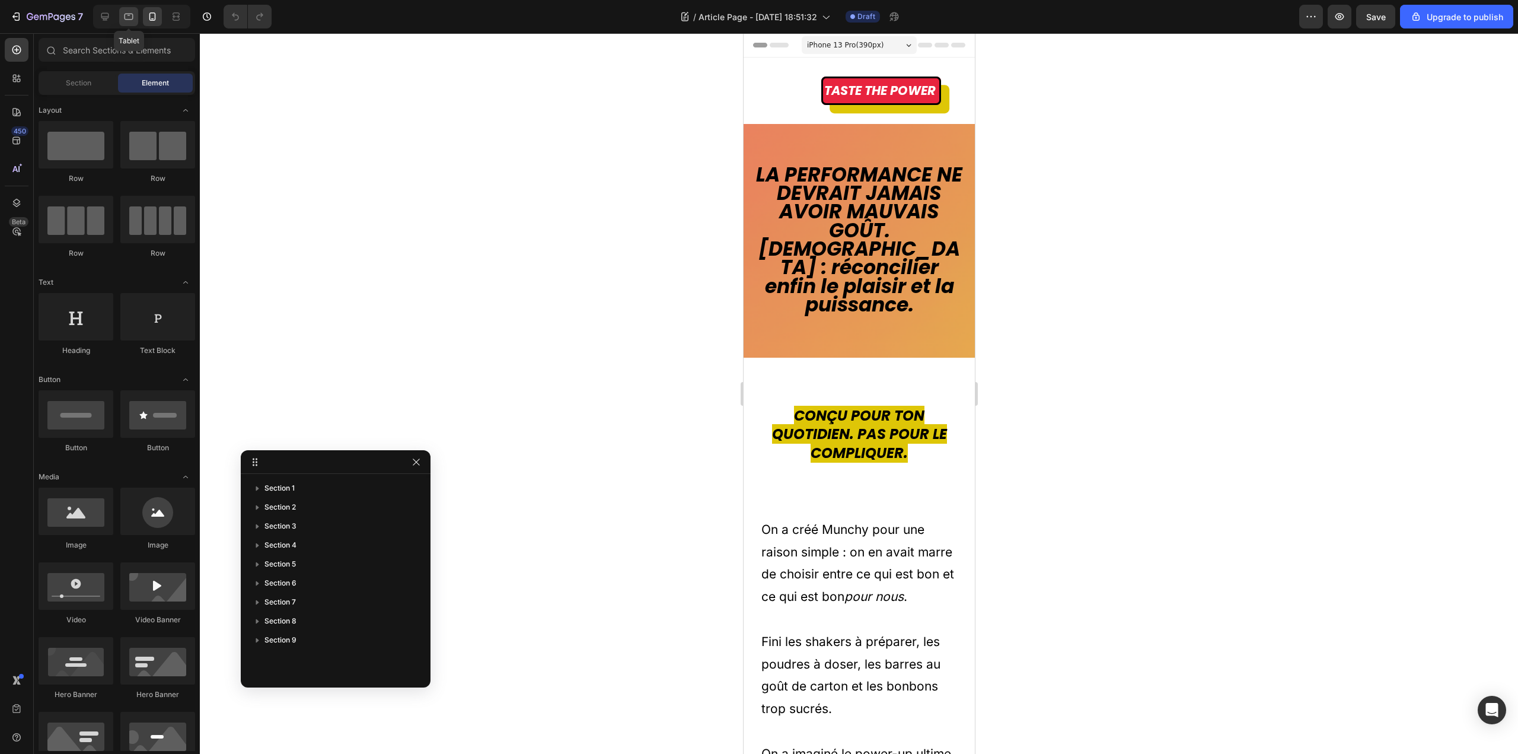
click at [124, 14] on icon at bounding box center [129, 17] width 12 height 12
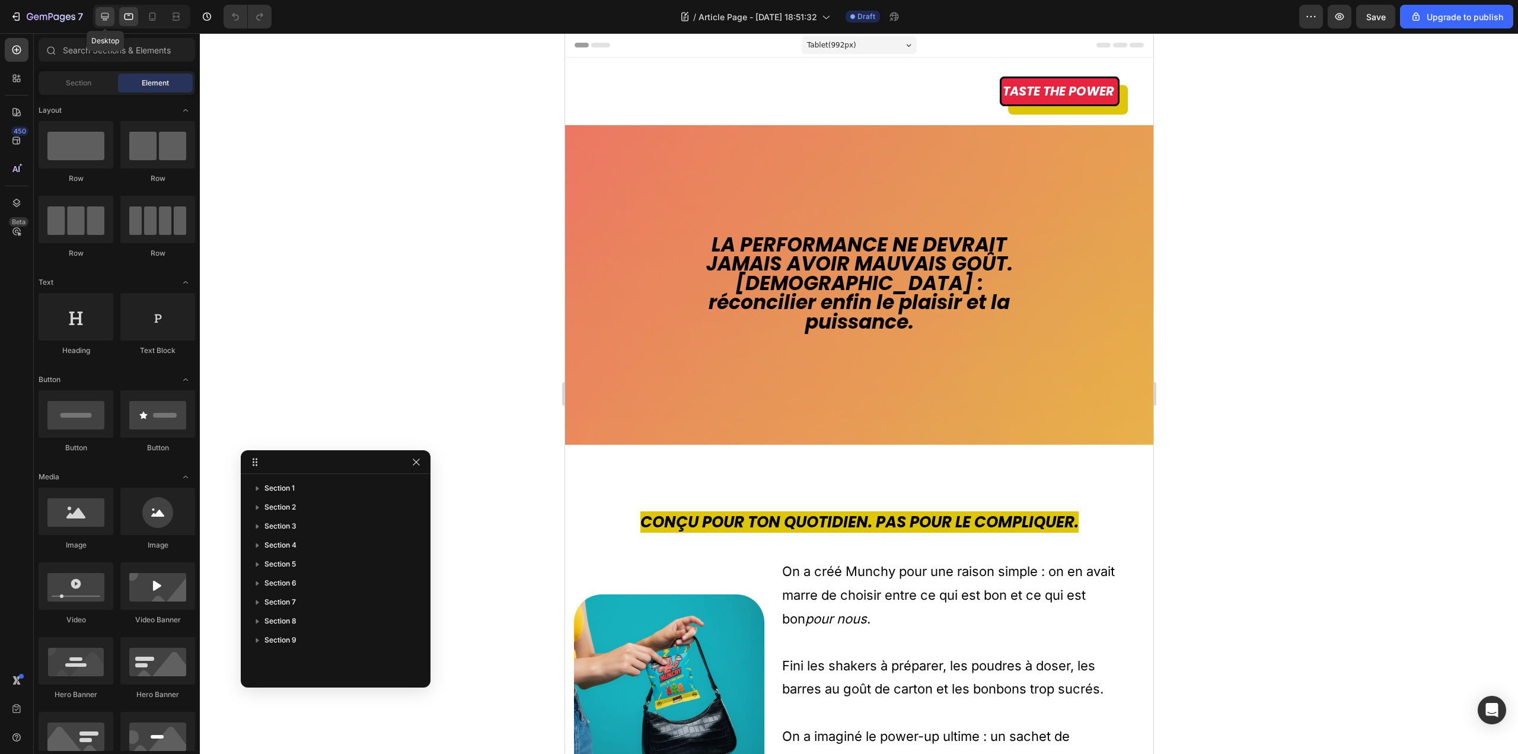
click at [106, 17] on icon at bounding box center [105, 17] width 8 height 8
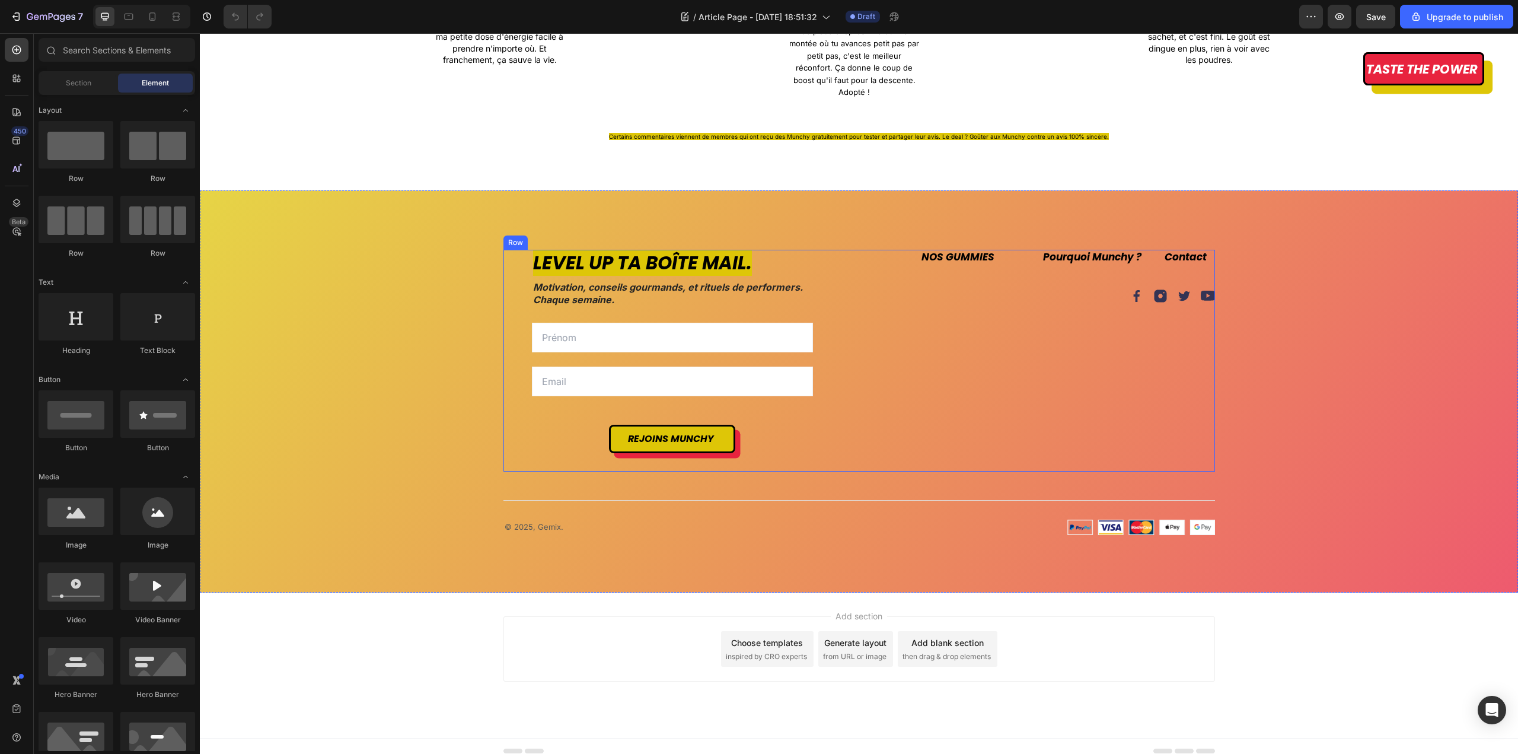
scroll to position [2321, 0]
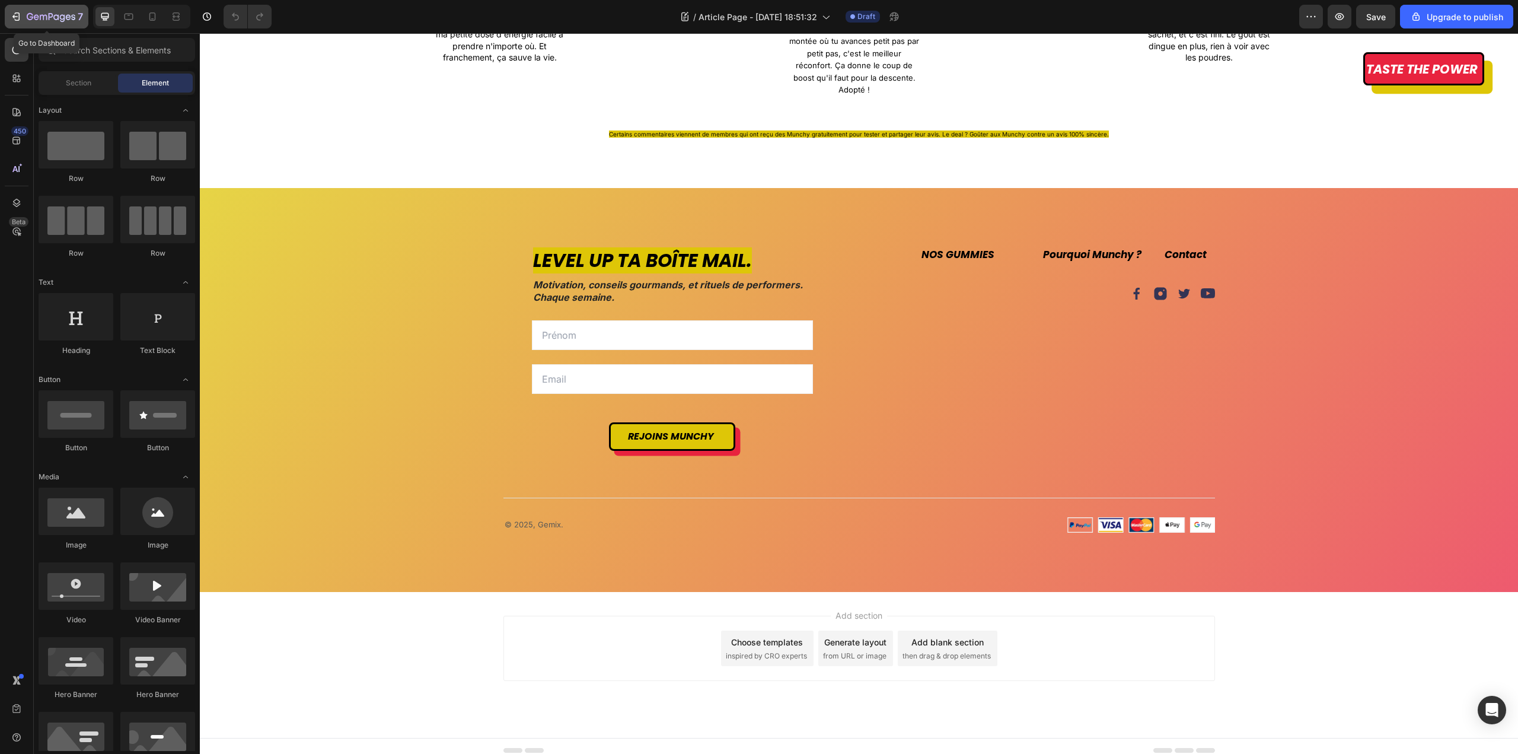
click at [29, 14] on icon "button" at bounding box center [30, 16] width 7 height 7
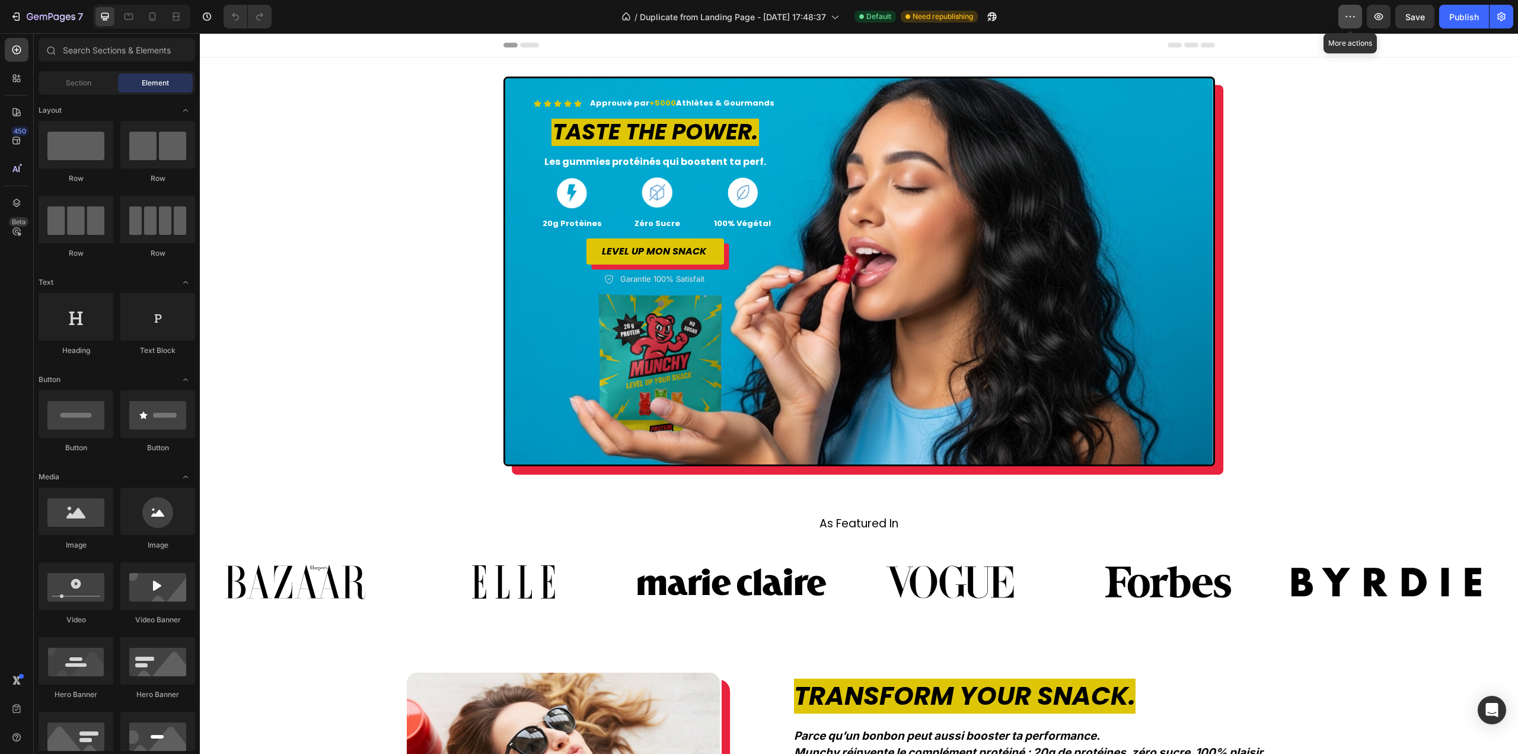
click at [1357, 18] on button "button" at bounding box center [1350, 17] width 24 height 24
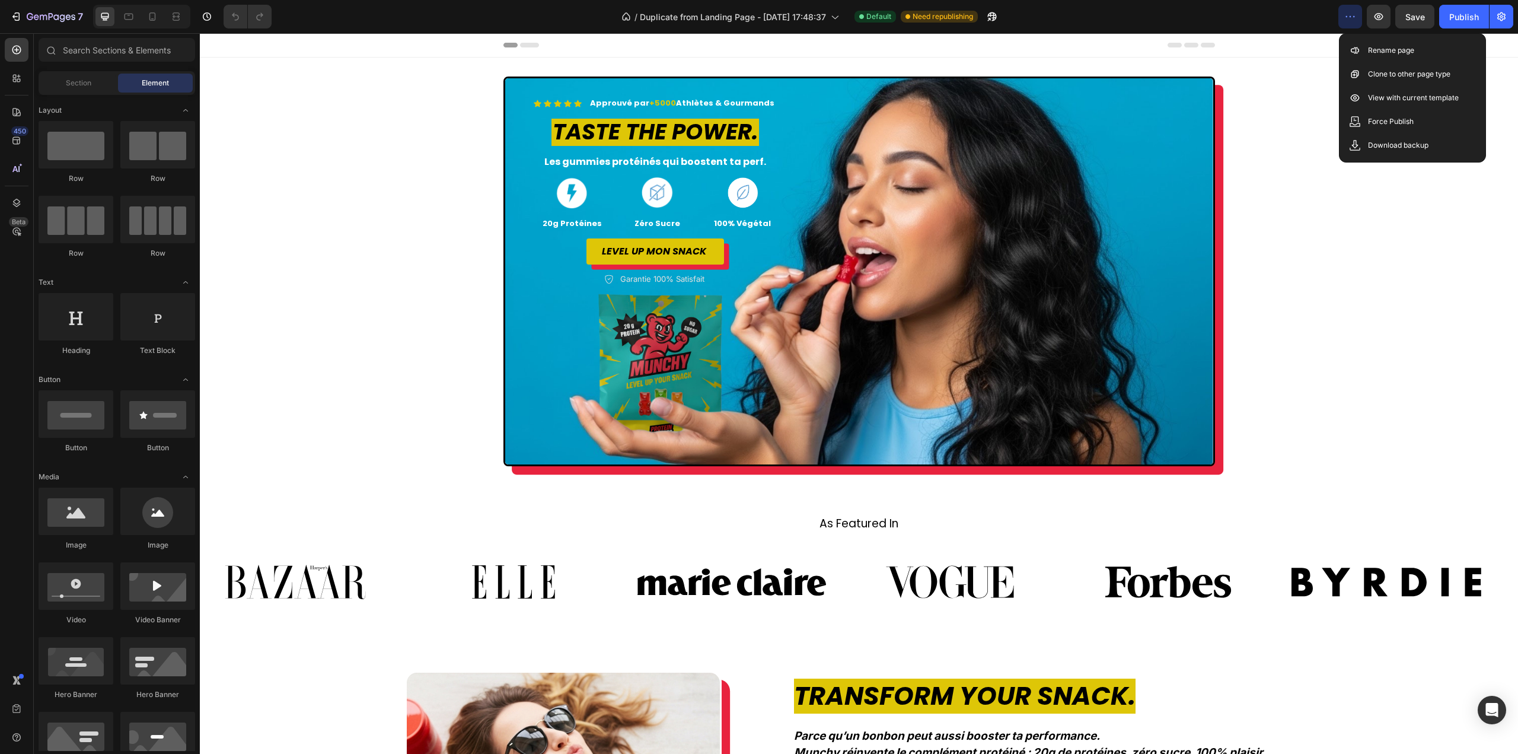
click at [1357, 18] on button "button" at bounding box center [1350, 17] width 24 height 24
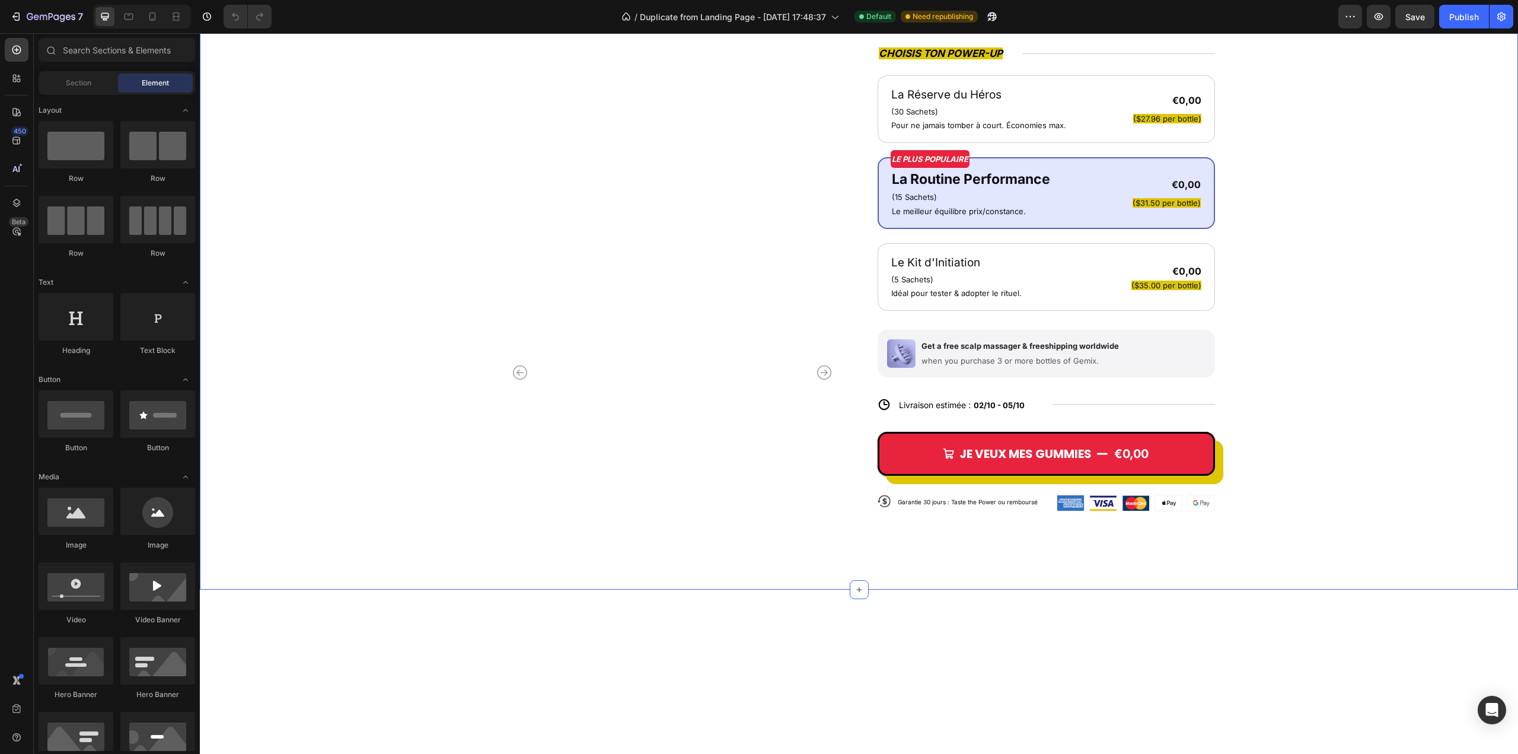
scroll to position [1838, 0]
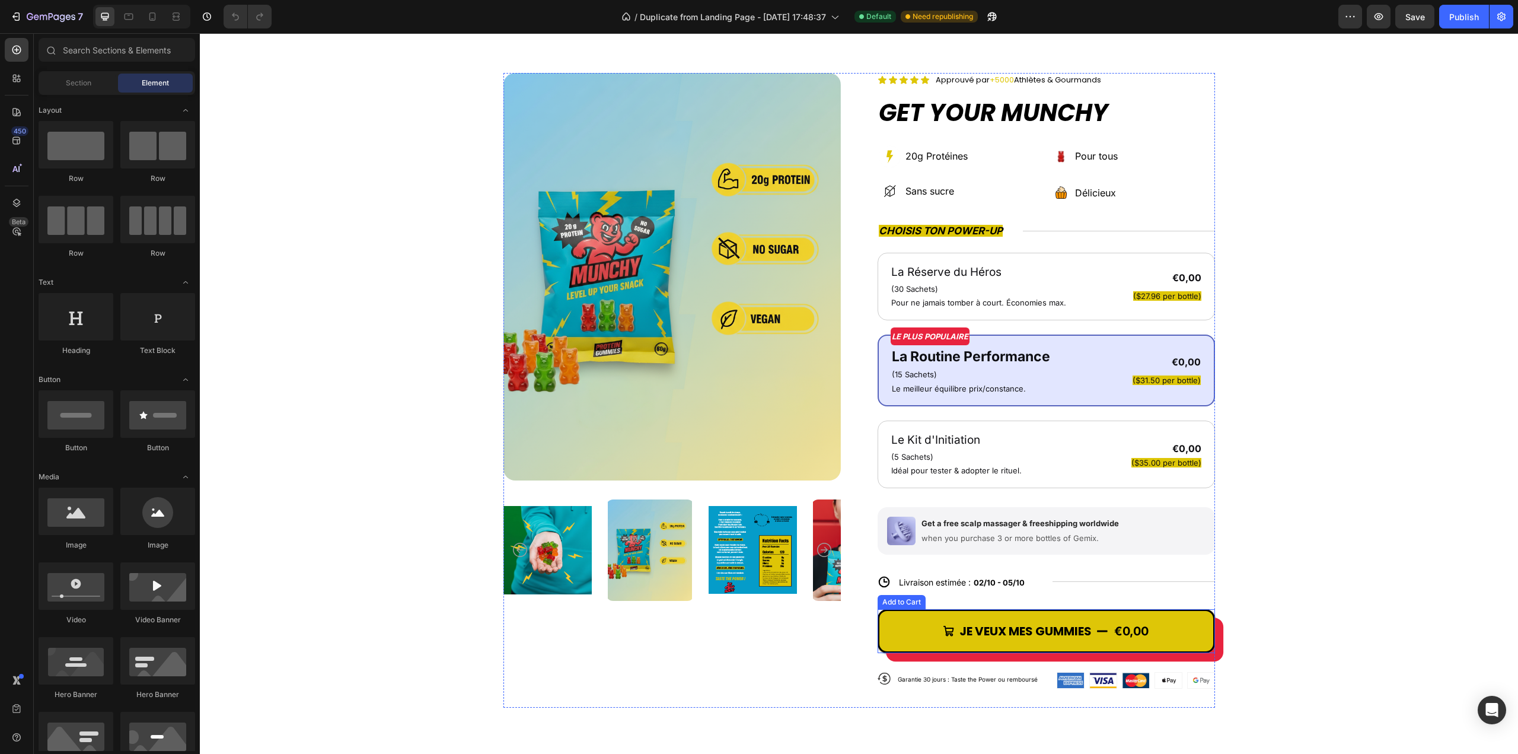
click at [1155, 639] on button "JE VEUX MES GUMMIES €0,00" at bounding box center [1046, 631] width 337 height 44
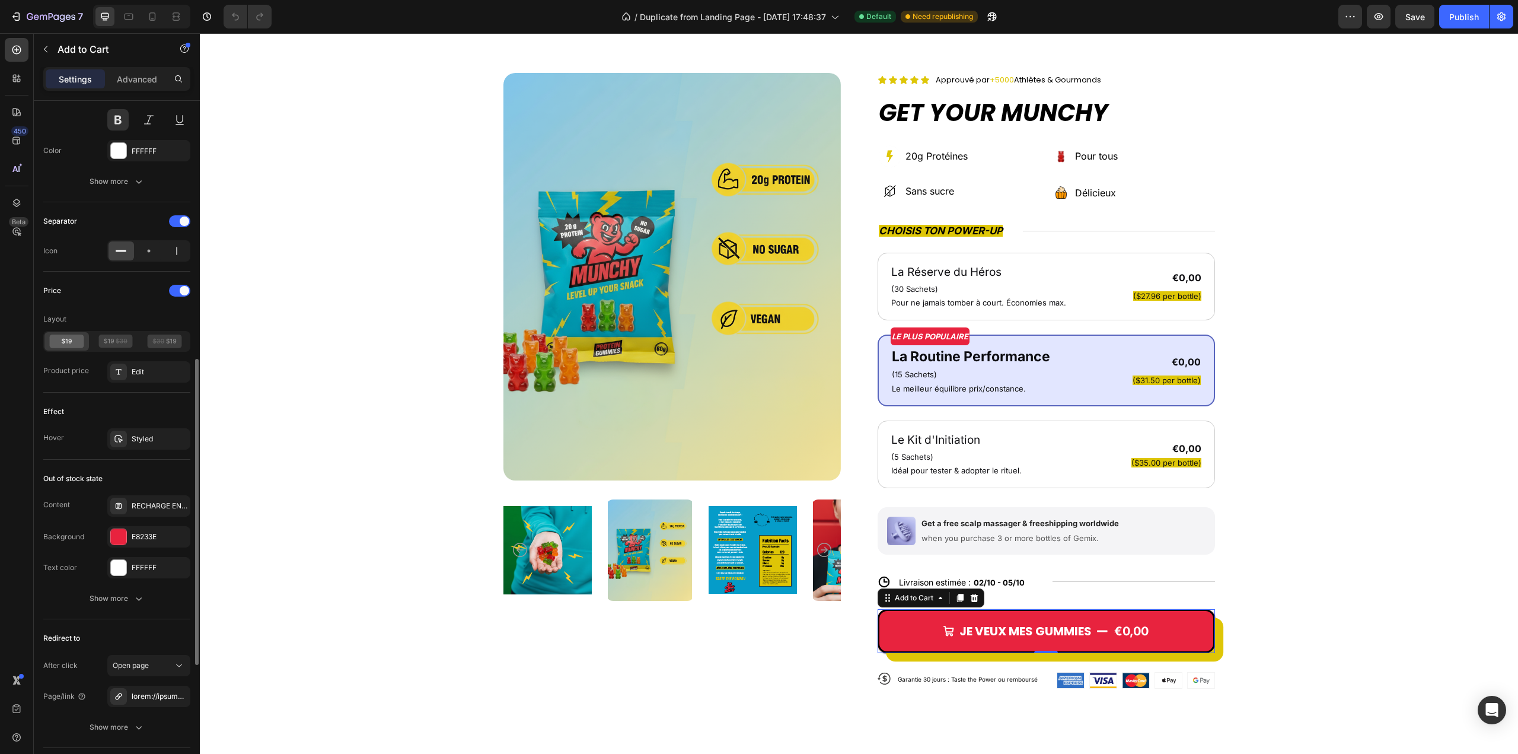
scroll to position [830, 0]
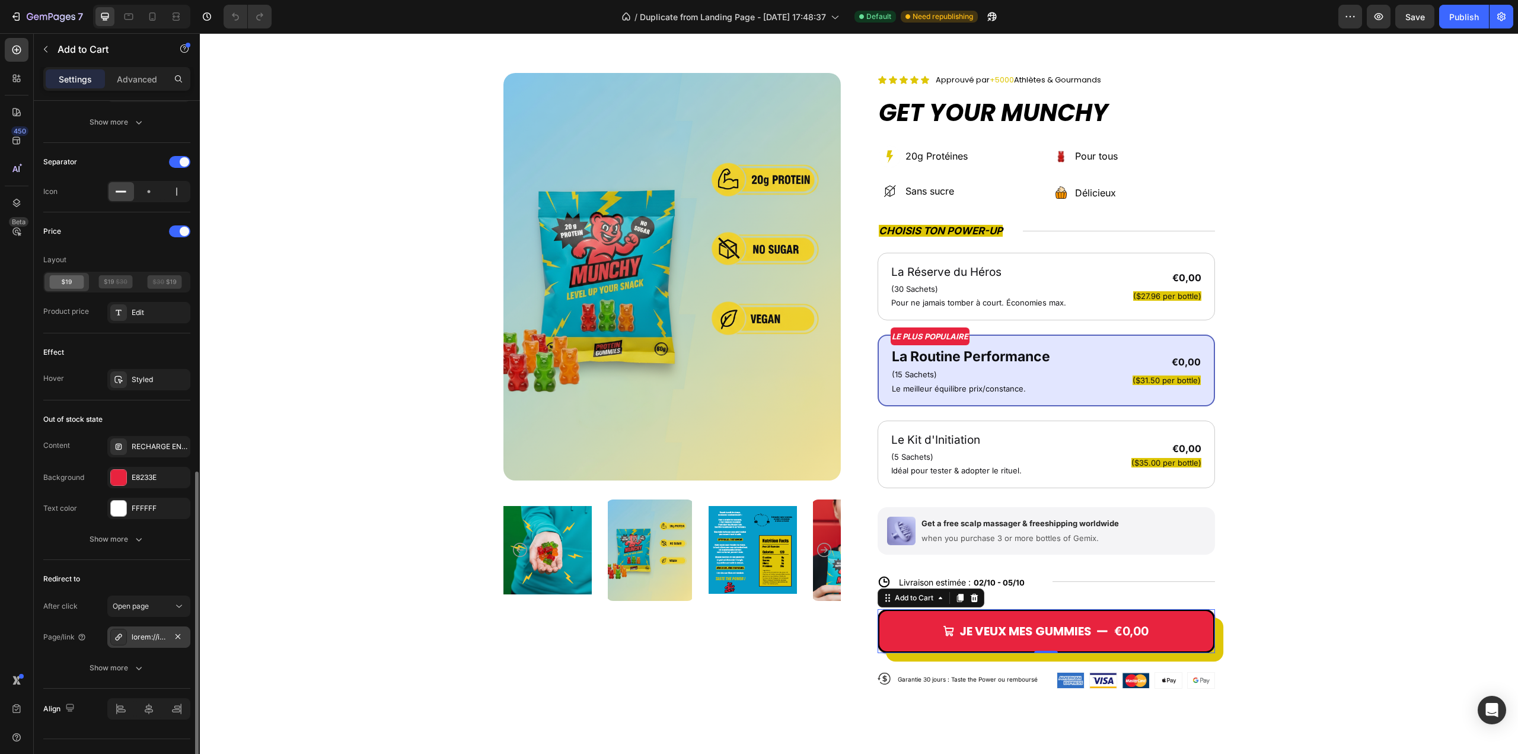
click at [149, 637] on div at bounding box center [149, 636] width 34 height 11
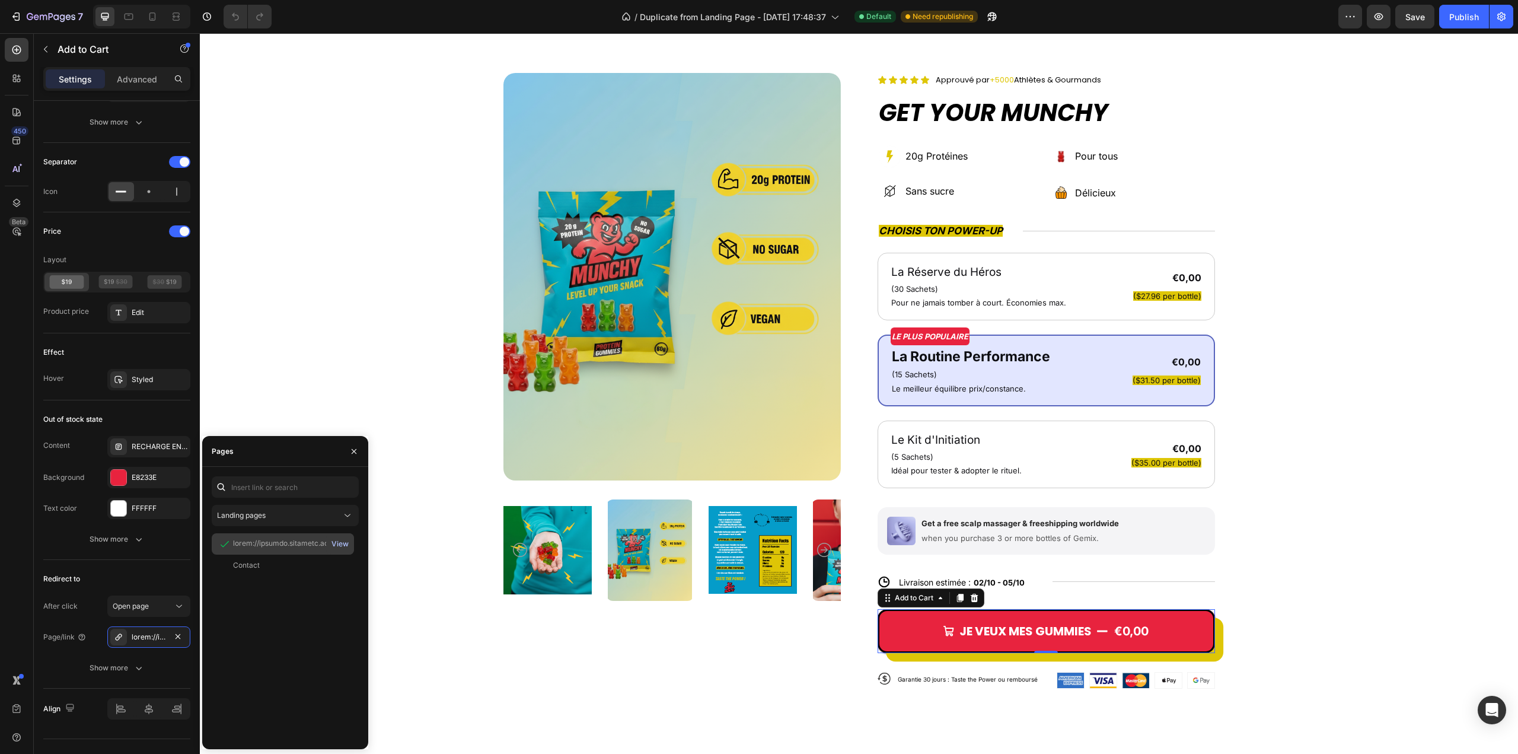
click at [339, 543] on div "View" at bounding box center [339, 543] width 17 height 11
click at [321, 516] on div "Landing pages" at bounding box center [279, 515] width 125 height 11
click at [53, 50] on div "450 Beta Sections(18) Elements(83) Section Element Hero Section Product Detail …" at bounding box center [100, 393] width 200 height 720
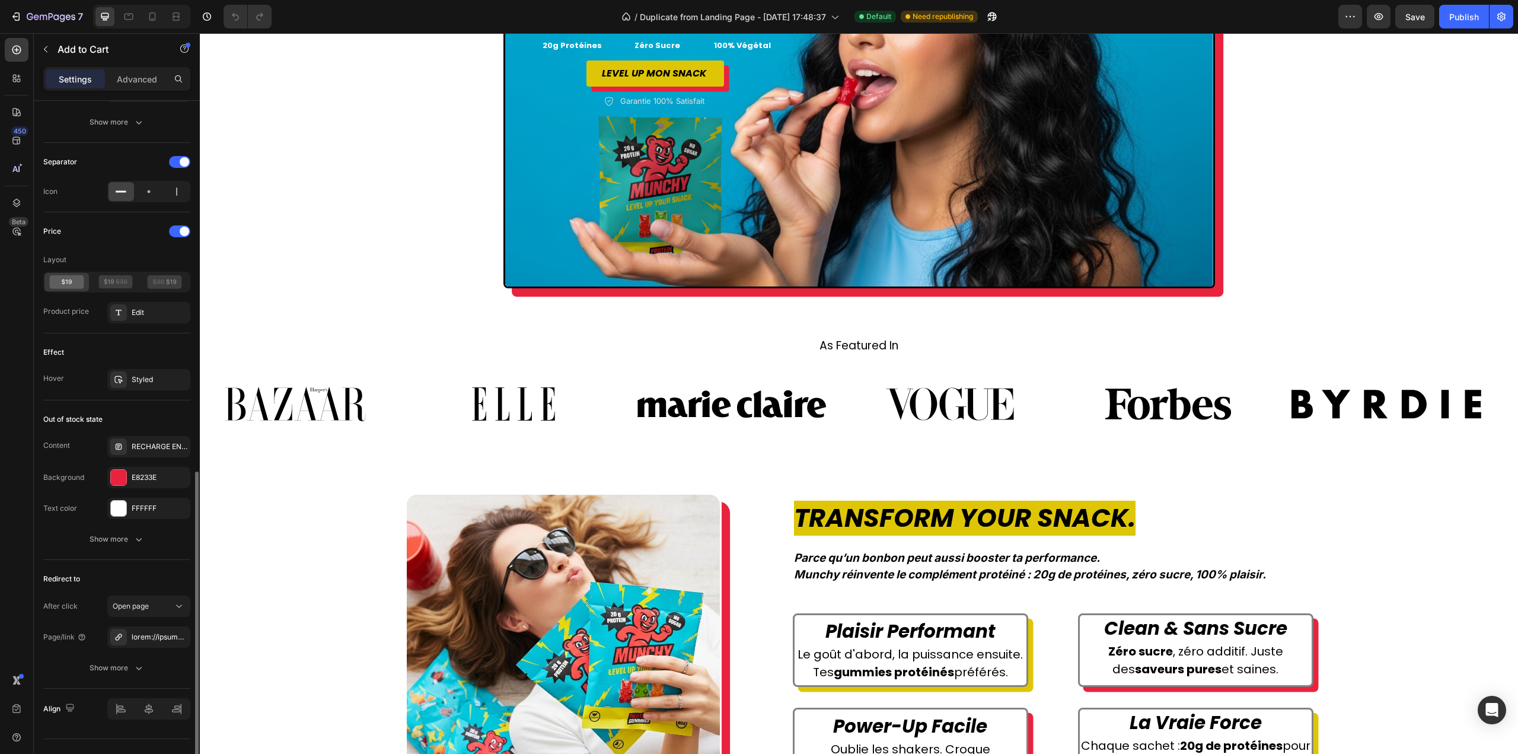
scroll to position [853, 0]
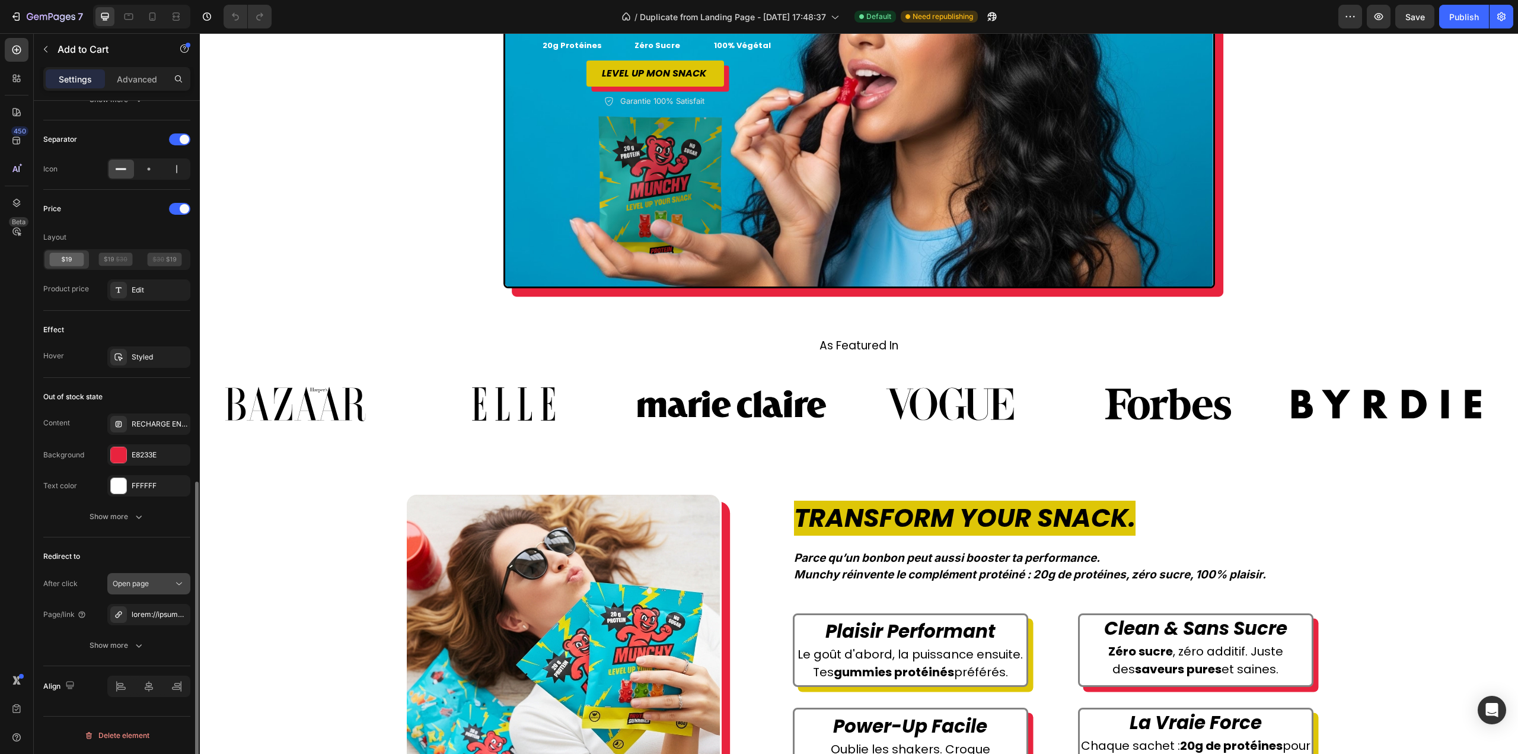
click at [176, 581] on icon at bounding box center [179, 583] width 12 height 12
click at [136, 646] on icon "button" at bounding box center [139, 645] width 12 height 12
click at [148, 617] on div at bounding box center [149, 614] width 34 height 11
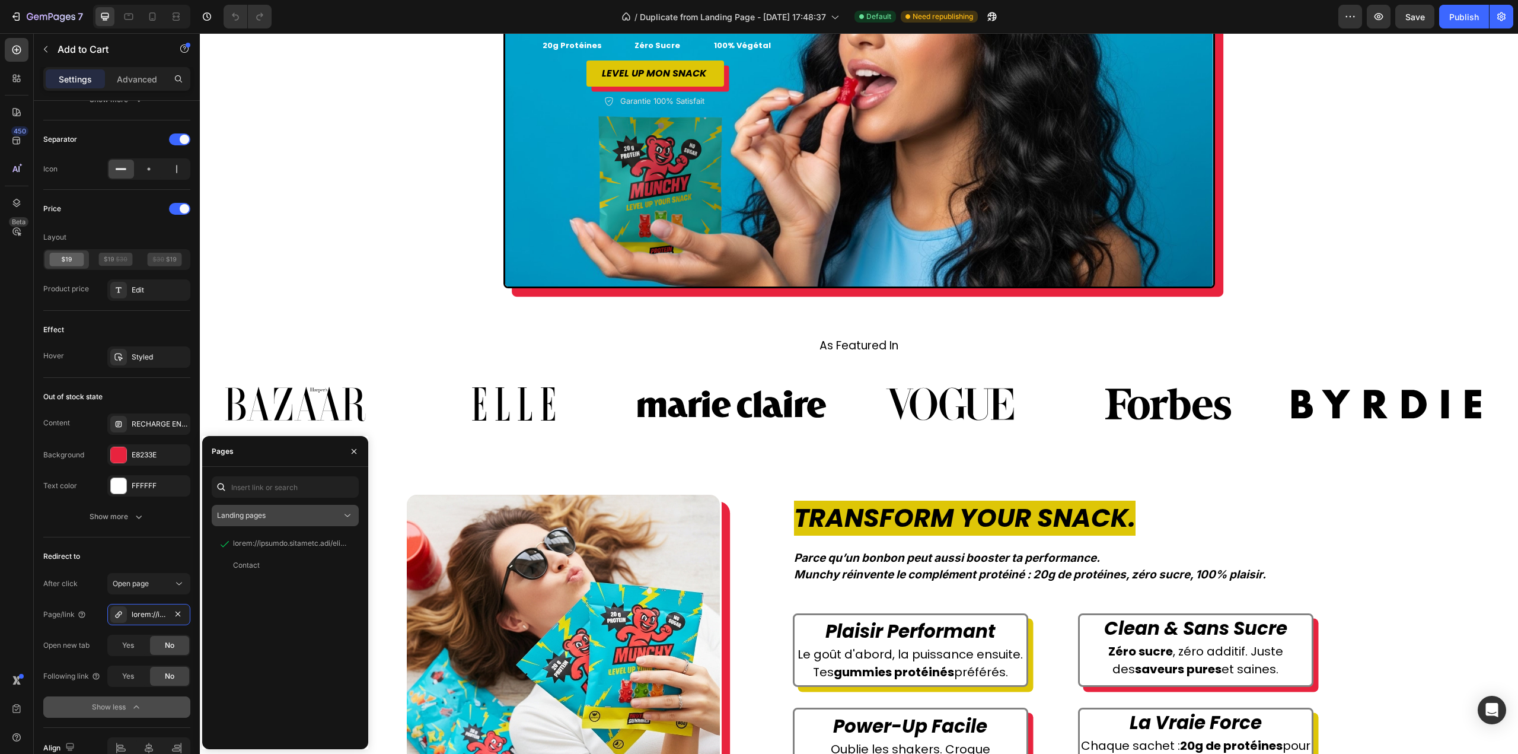
click at [340, 514] on div "Landing pages" at bounding box center [279, 515] width 125 height 11
click at [287, 598] on div "Product pages" at bounding box center [285, 589] width 138 height 23
click at [307, 516] on div "Product pages" at bounding box center [279, 515] width 125 height 11
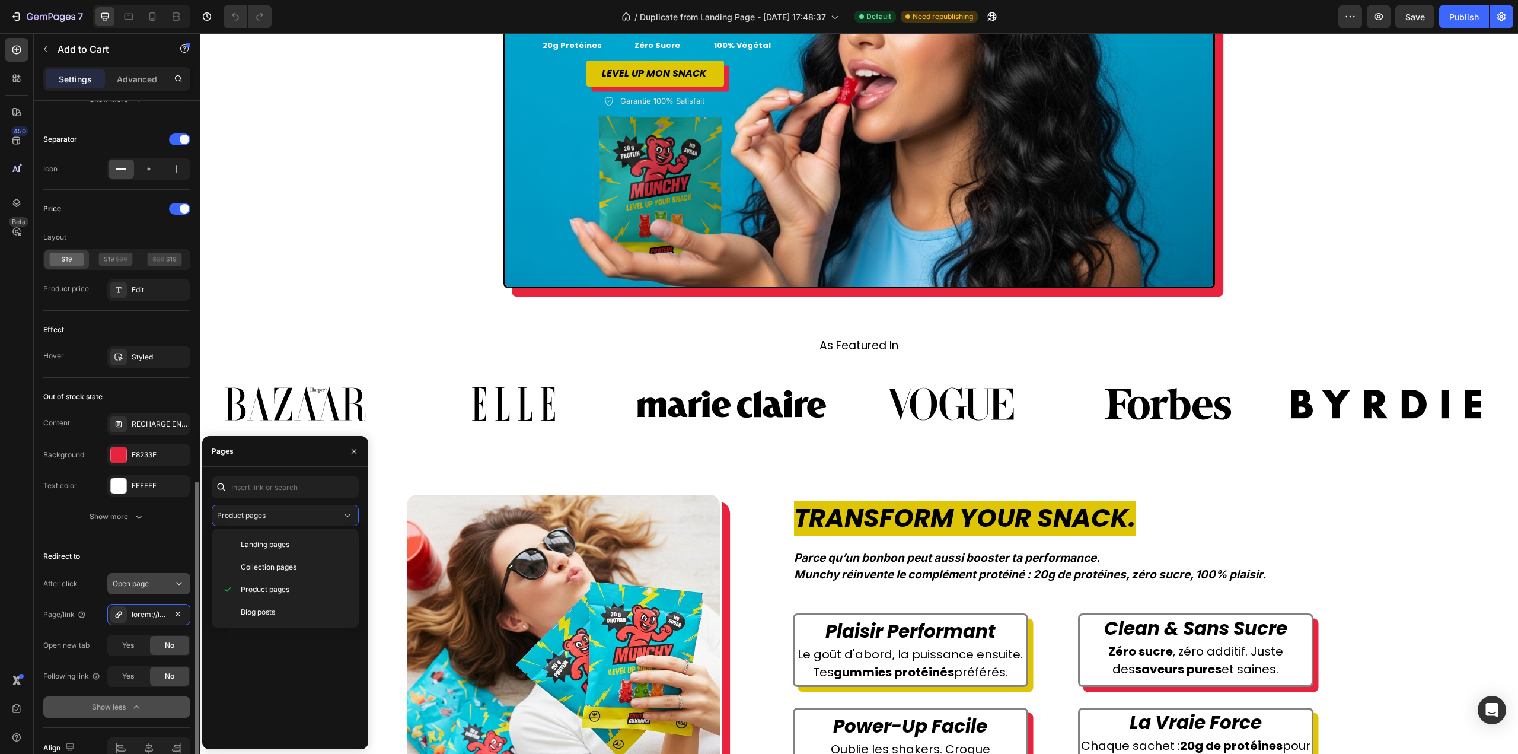
click at [174, 580] on icon at bounding box center [179, 583] width 12 height 12
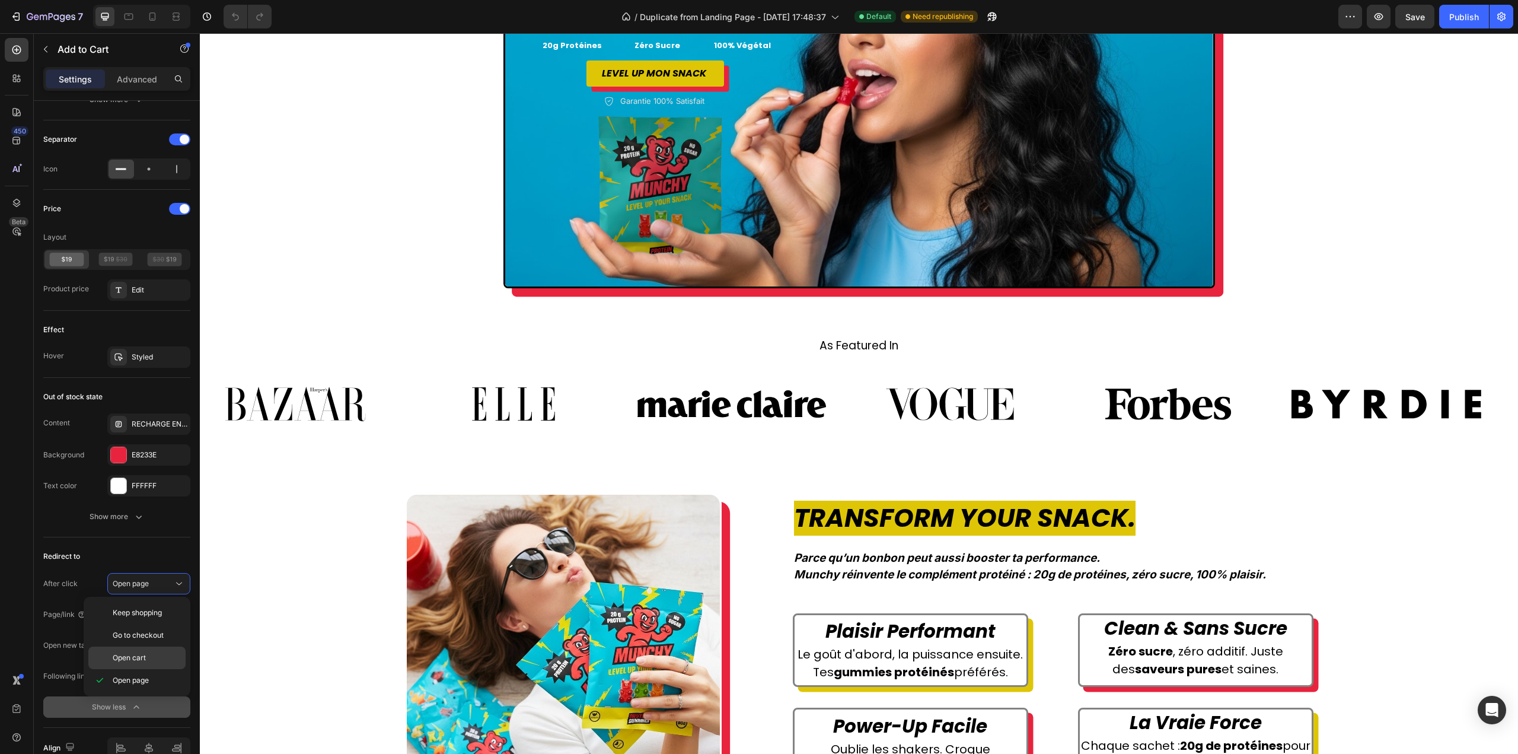
click at [145, 651] on div "Open cart" at bounding box center [136, 657] width 97 height 23
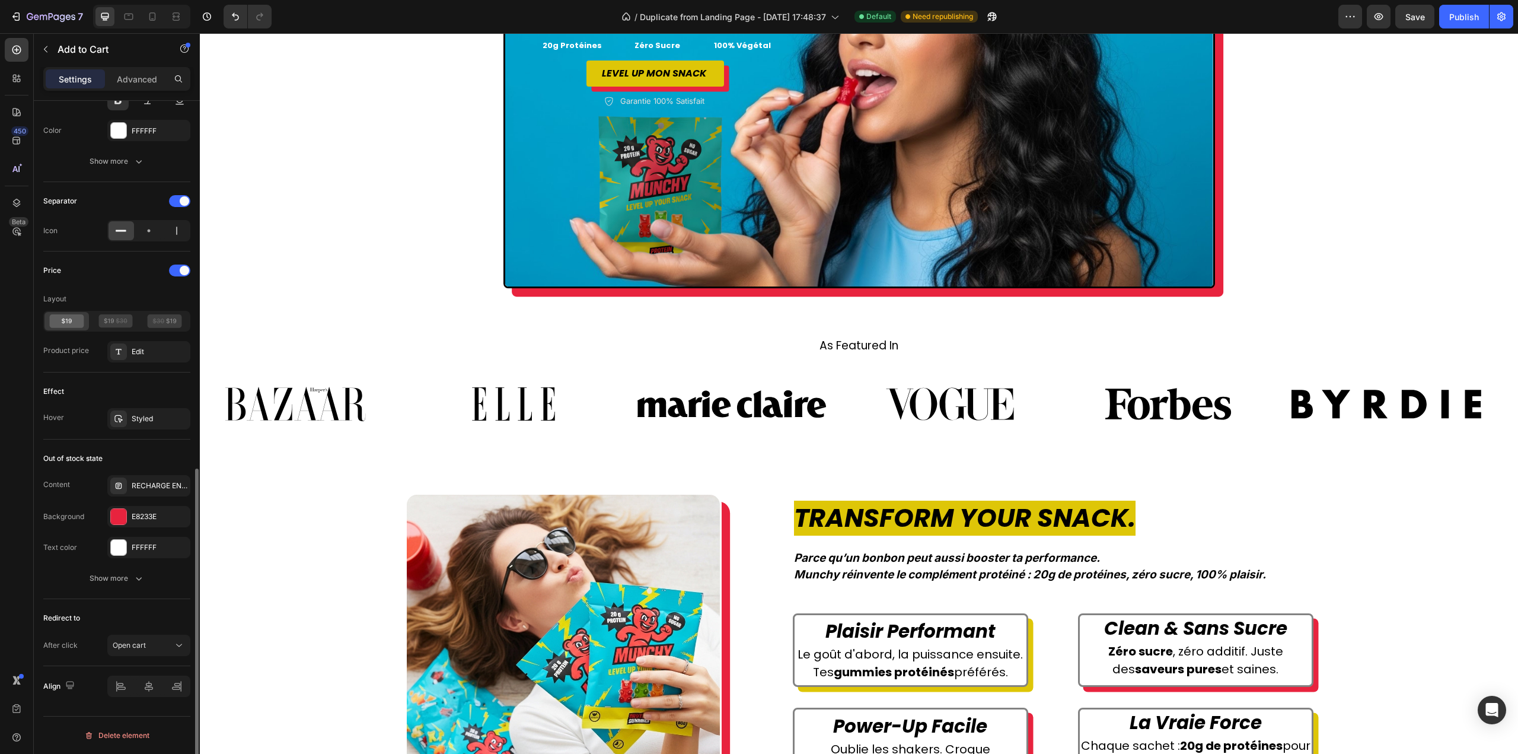
scroll to position [791, 0]
click at [162, 647] on div "Open cart" at bounding box center [143, 645] width 60 height 11
click at [147, 588] on p "Open cart" at bounding box center [147, 593] width 68 height 11
click at [1405, 25] on button "Save" at bounding box center [1414, 17] width 39 height 24
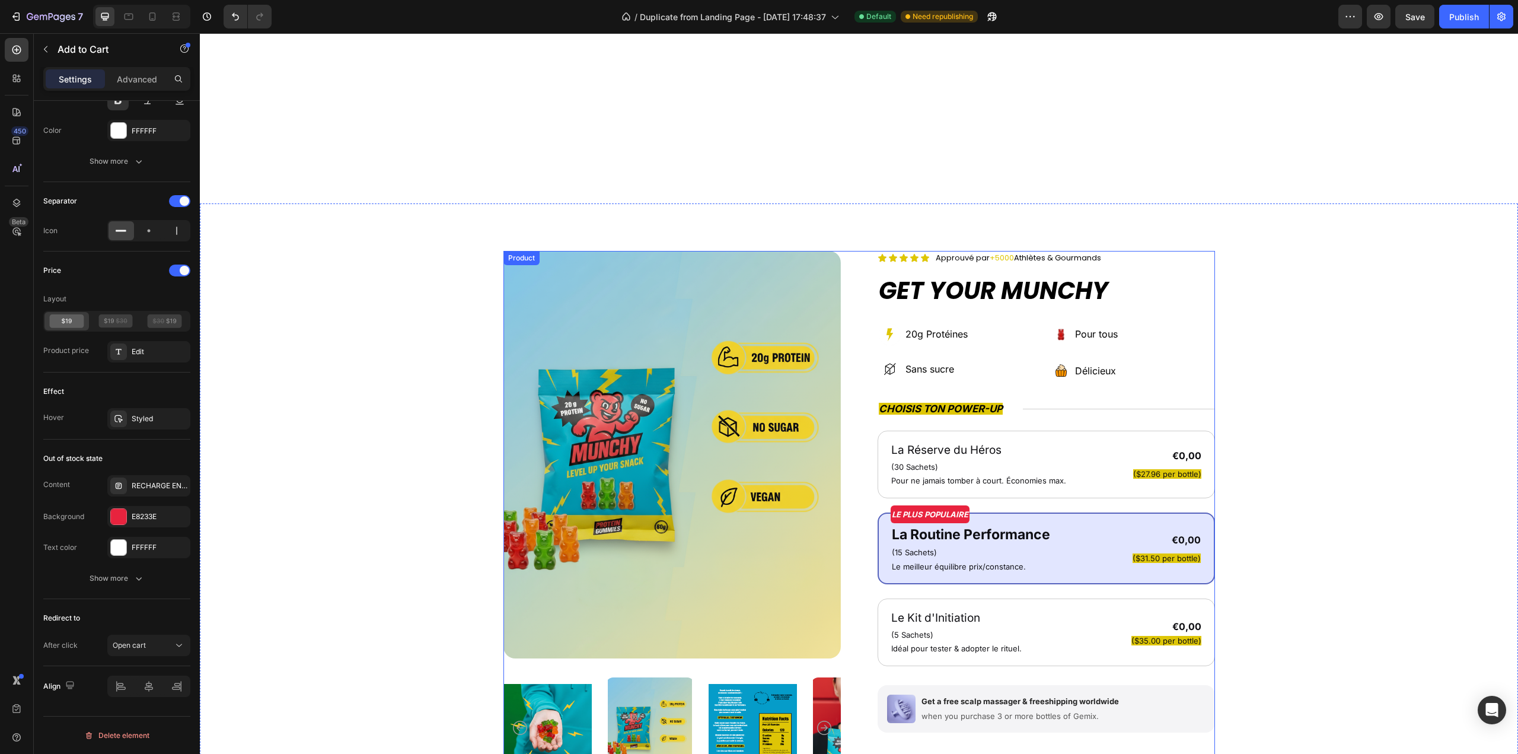
scroll to position [1957, 0]
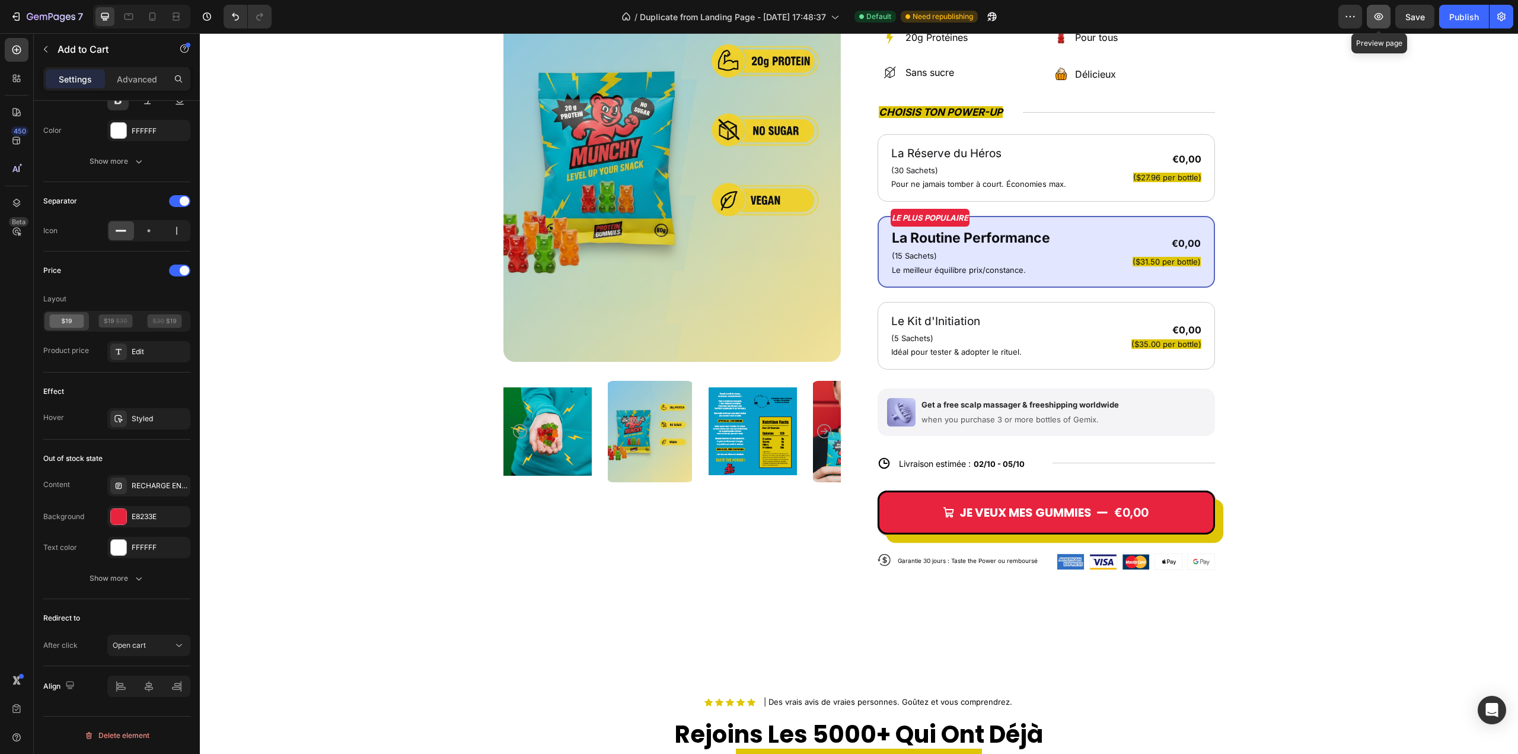
click at [1379, 18] on icon "button" at bounding box center [1379, 17] width 4 height 4
click at [1458, 13] on div "Publish" at bounding box center [1464, 17] width 30 height 12
click at [152, 642] on div "Open cart" at bounding box center [143, 645] width 60 height 11
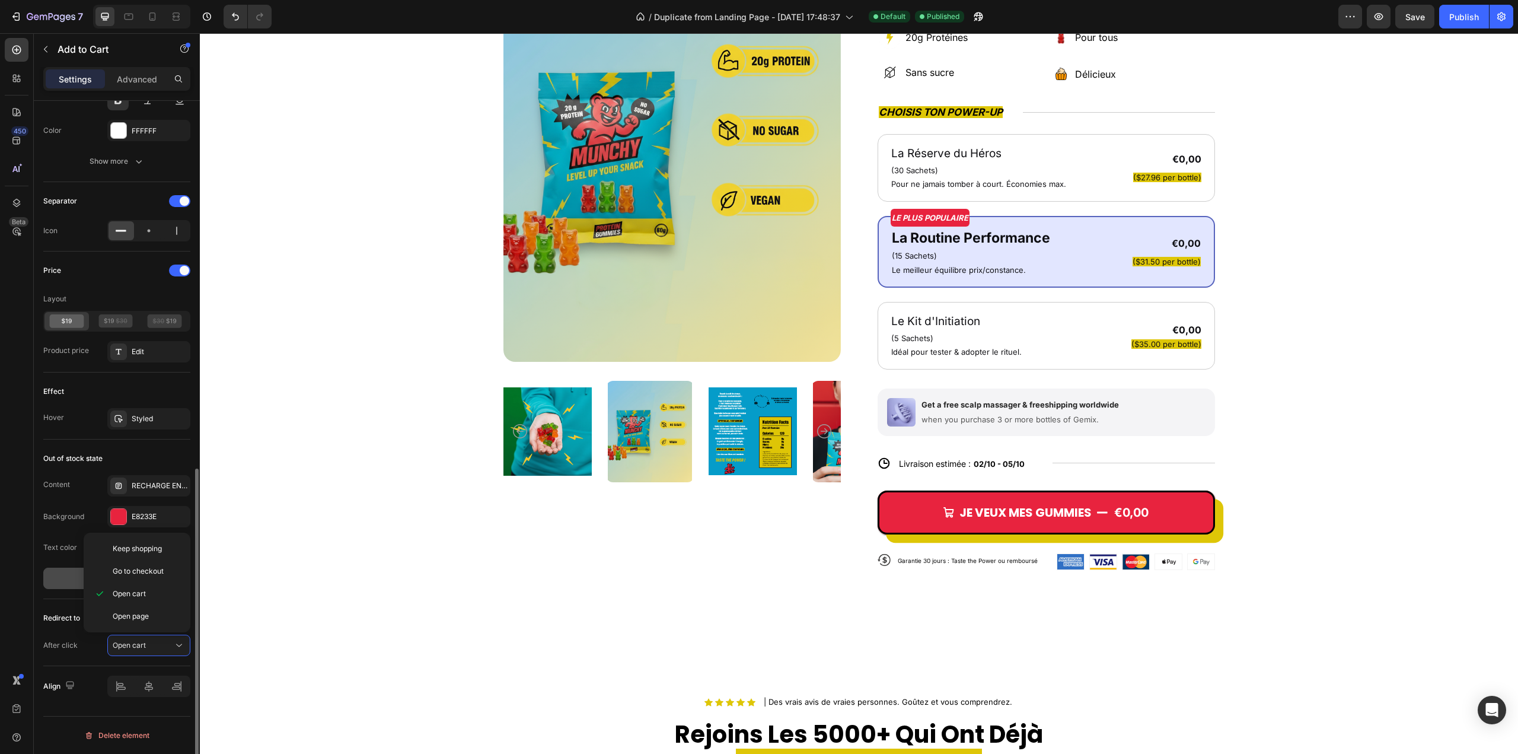
click at [53, 579] on button "Show more" at bounding box center [116, 577] width 147 height 21
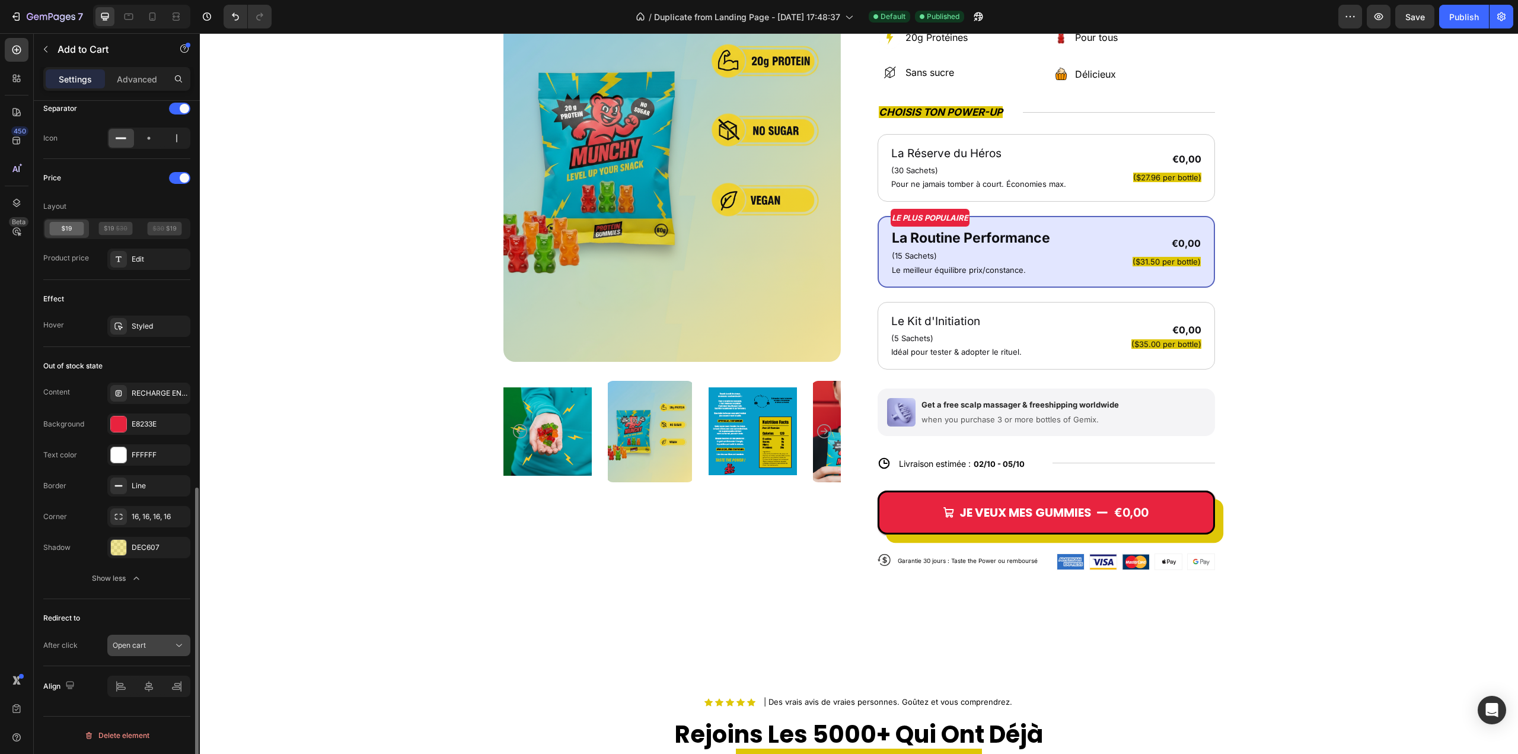
click at [124, 634] on button "Open cart" at bounding box center [148, 644] width 83 height 21
click at [135, 548] on span "Keep shopping" at bounding box center [137, 548] width 49 height 11
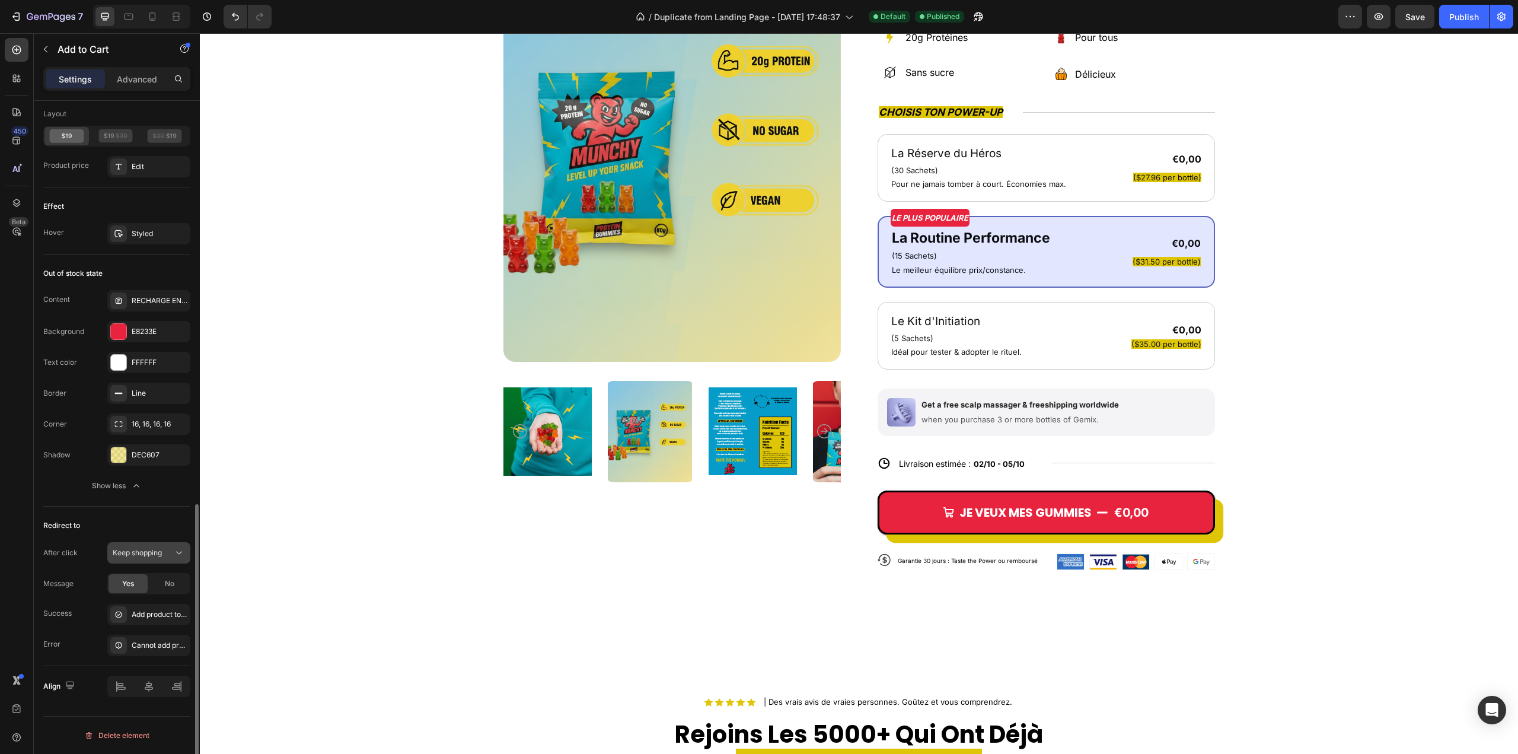
click at [173, 555] on icon at bounding box center [179, 553] width 12 height 12
click at [158, 602] on span "Go to checkout" at bounding box center [138, 604] width 51 height 11
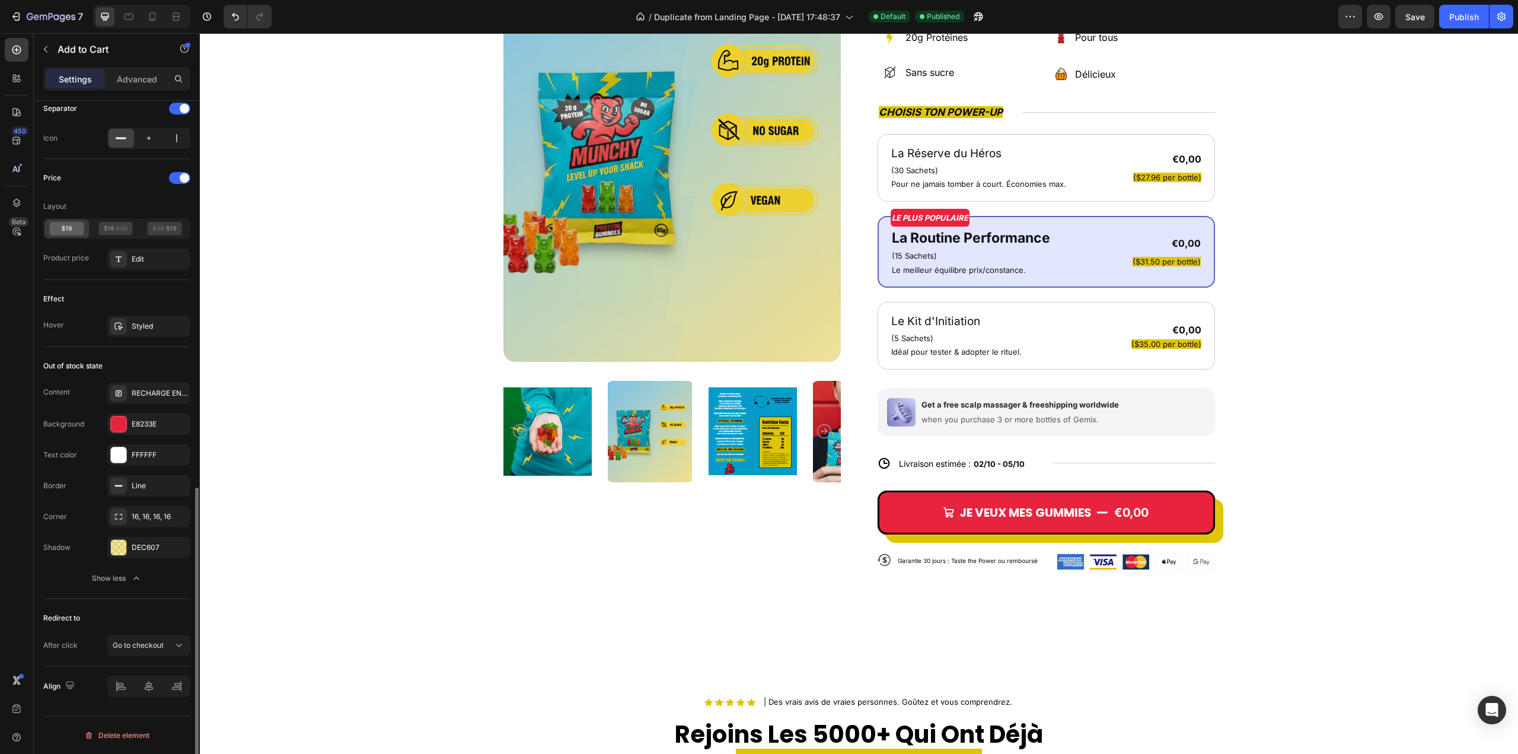
scroll to position [883, 0]
click at [170, 646] on div "Go to checkout" at bounding box center [143, 645] width 60 height 11
click at [155, 592] on p "Open cart" at bounding box center [147, 593] width 68 height 11
click at [167, 643] on div "Open cart" at bounding box center [143, 645] width 60 height 11
click at [149, 549] on span "Keep shopping" at bounding box center [137, 548] width 49 height 11
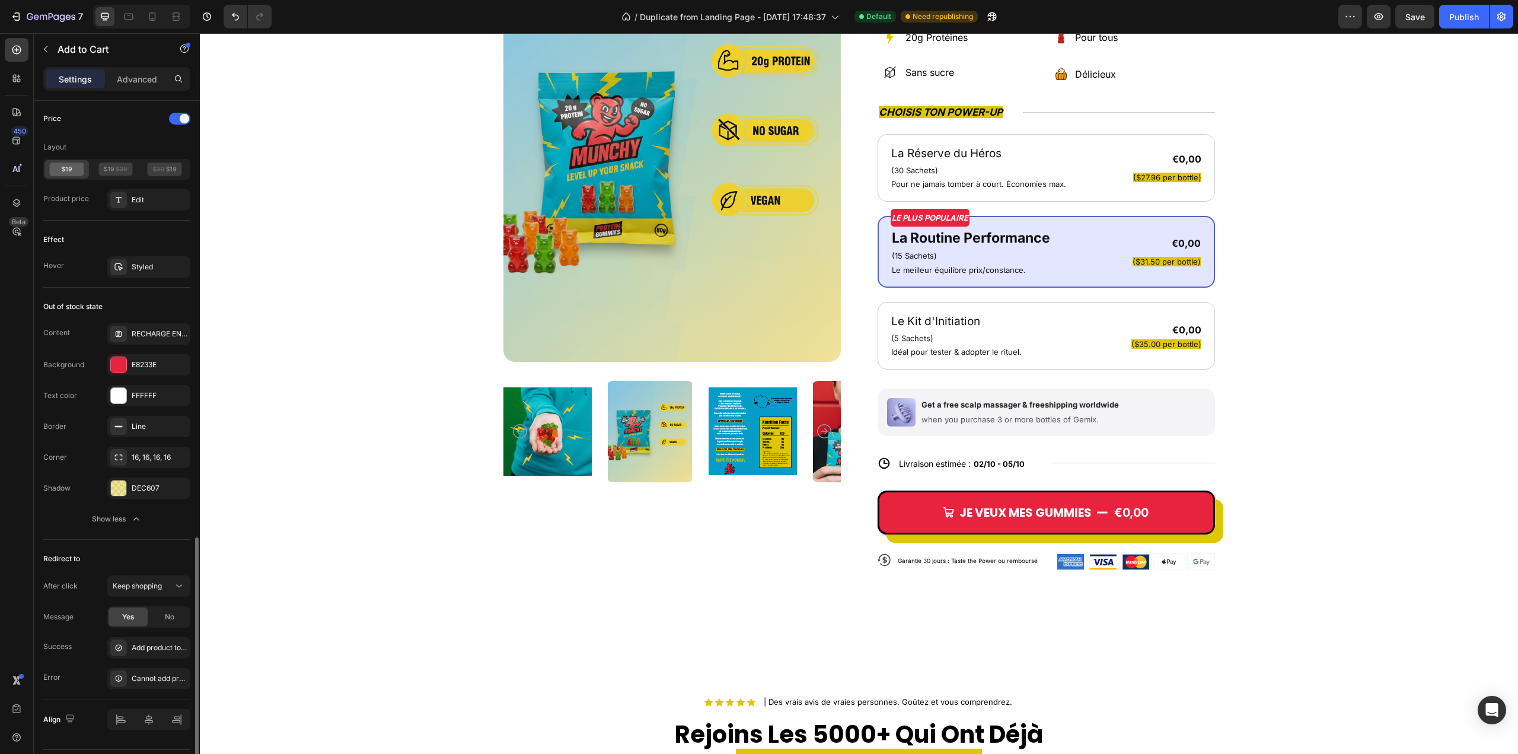
scroll to position [976, 0]
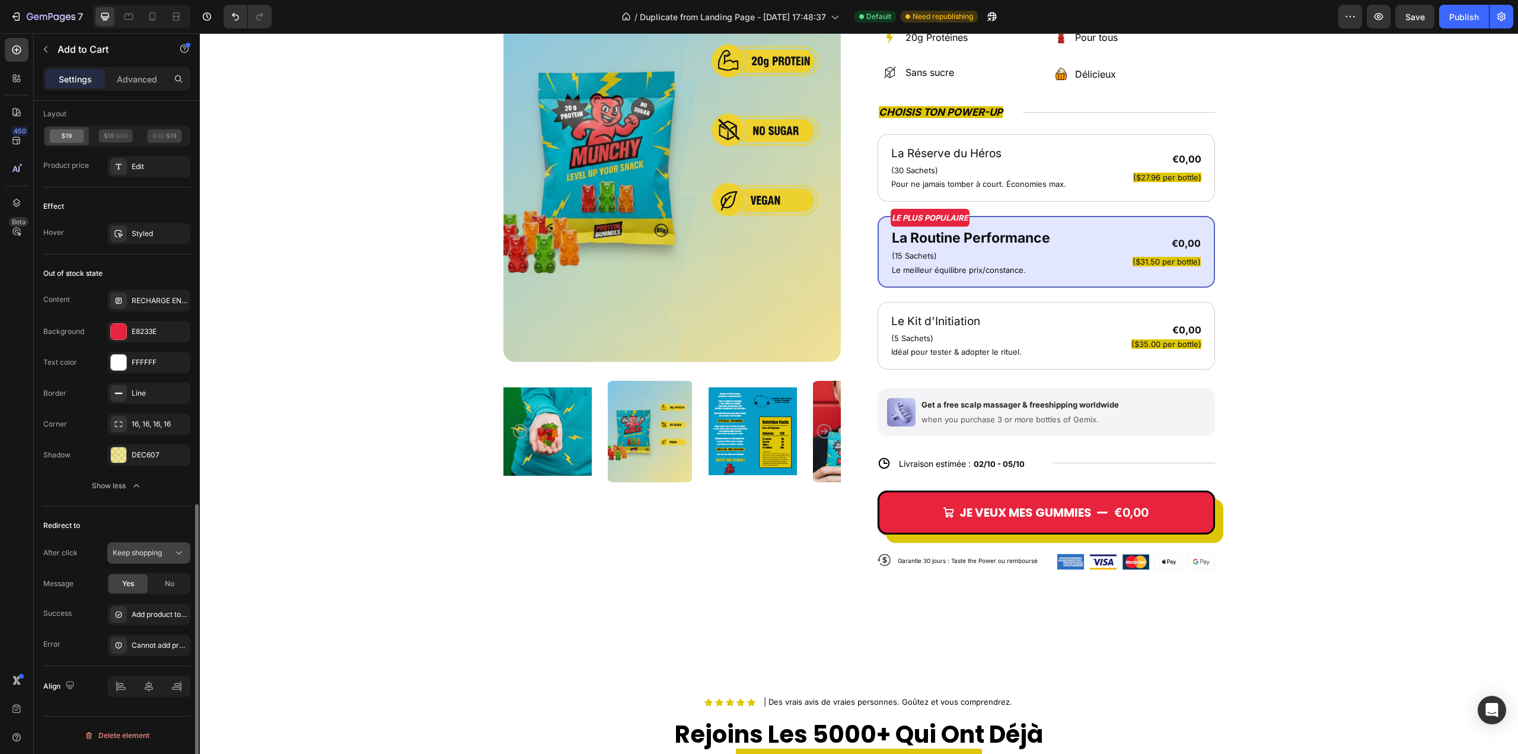
click at [169, 557] on div "Keep shopping" at bounding box center [143, 552] width 60 height 11
click at [72, 545] on div "After click" at bounding box center [60, 552] width 34 height 19
click at [18, 74] on icon at bounding box center [17, 78] width 12 height 12
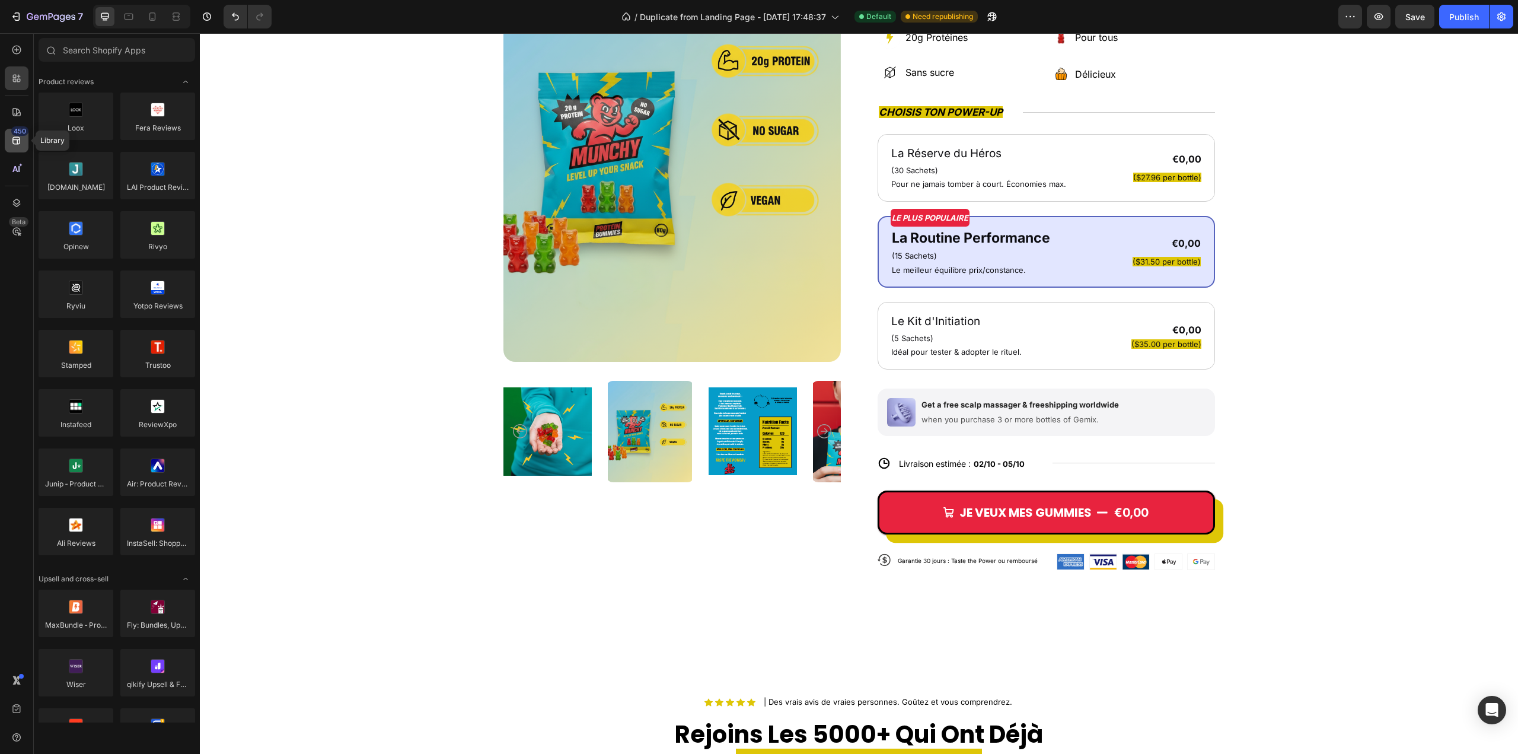
click at [17, 138] on icon at bounding box center [17, 141] width 12 height 12
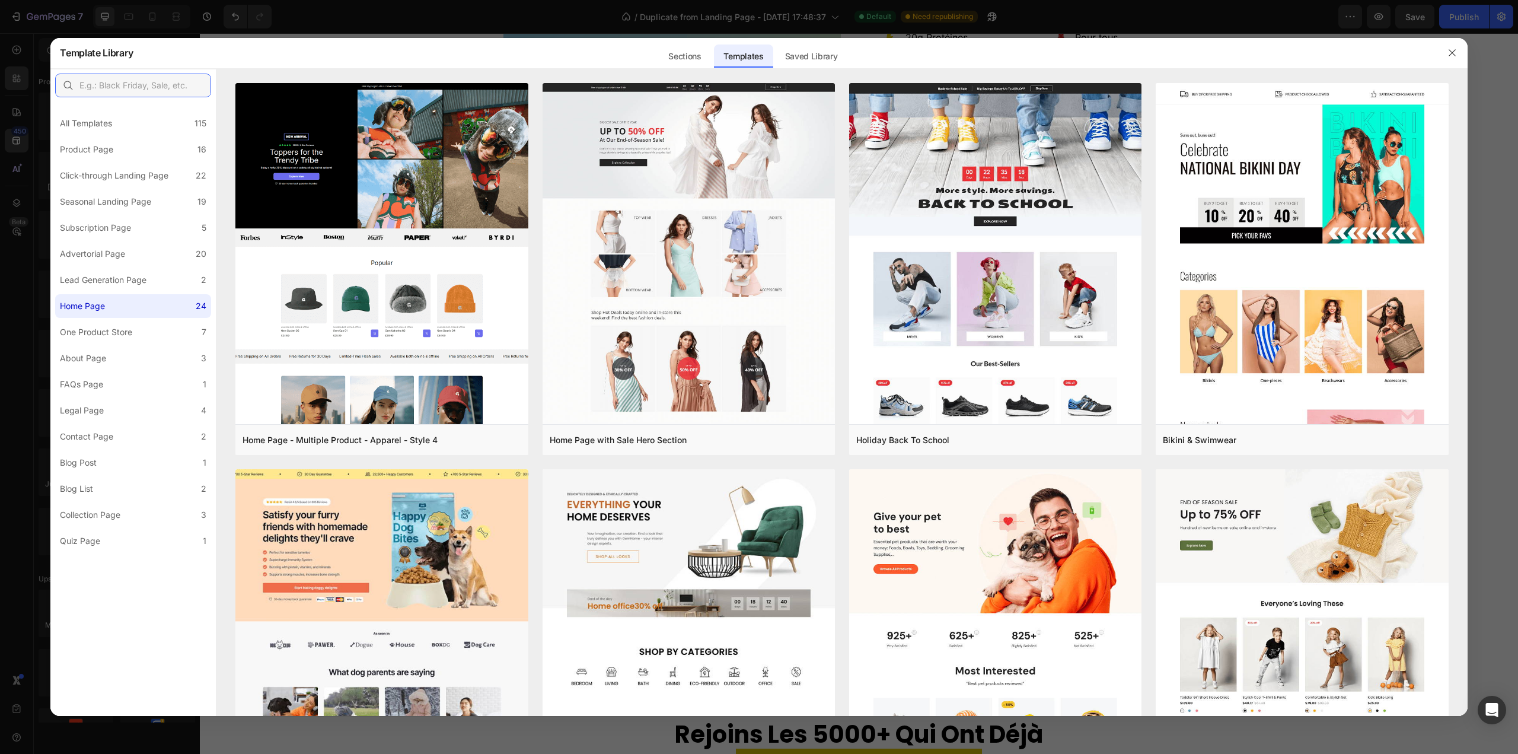
click at [162, 87] on input "text" at bounding box center [133, 86] width 156 height 24
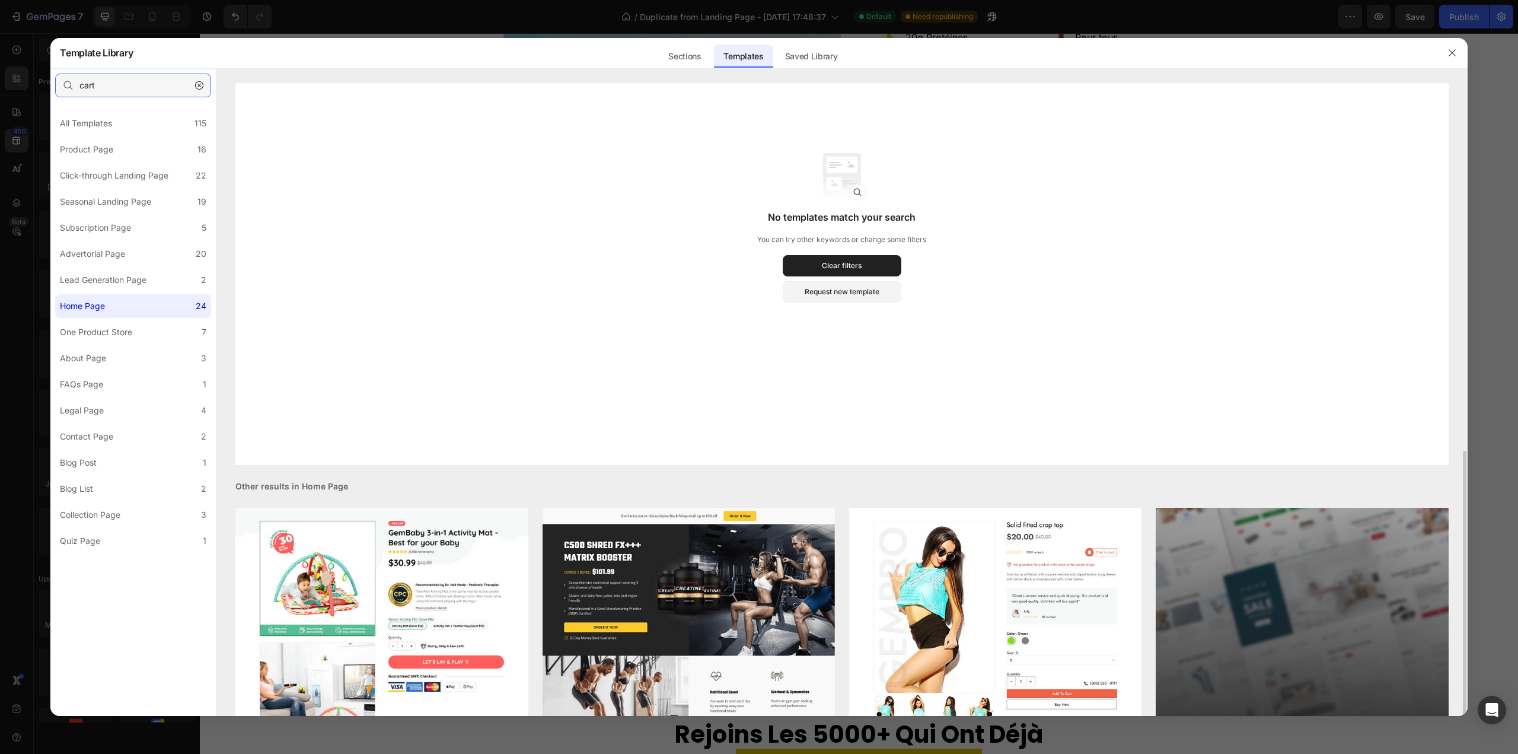
scroll to position [0, 0]
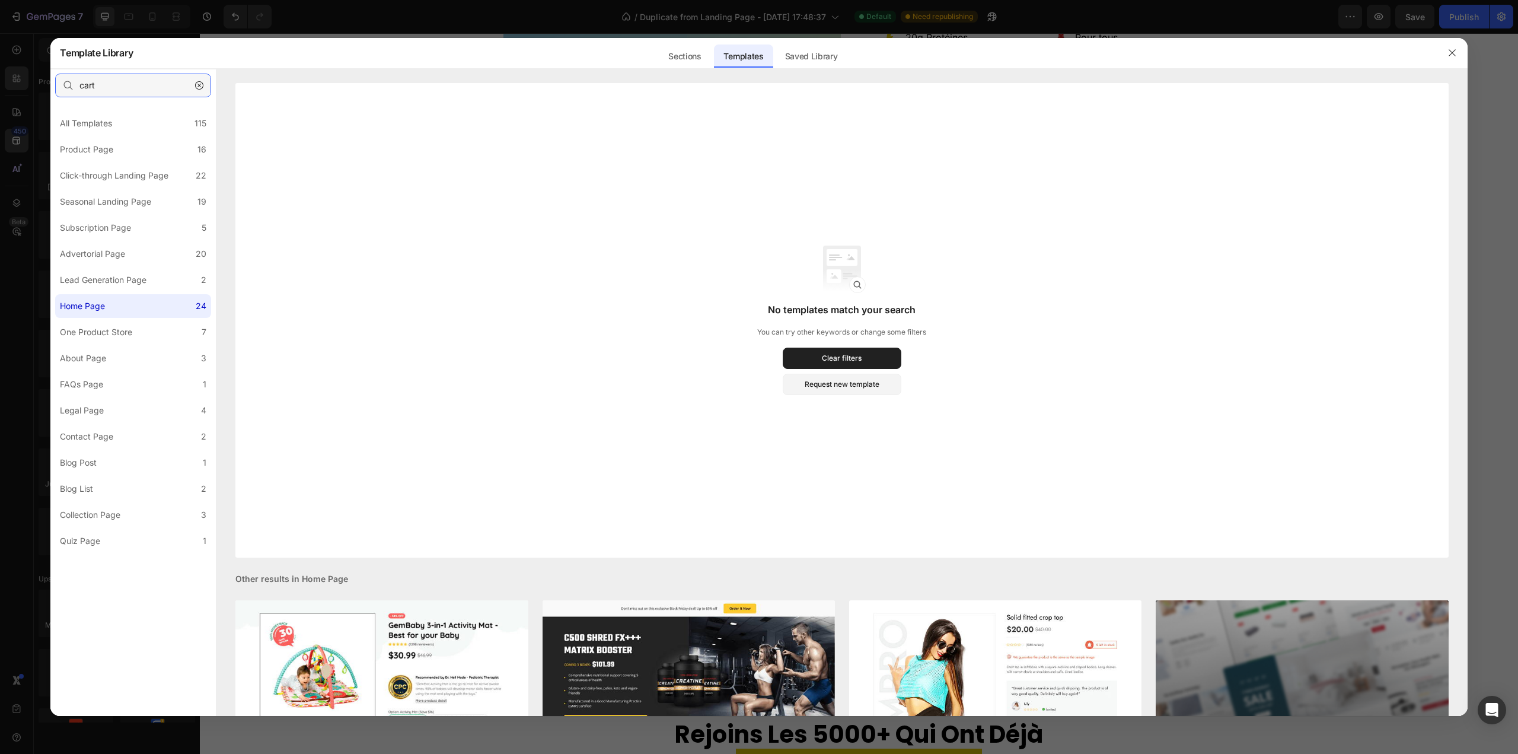
type input "cart"
click at [198, 90] on button "button" at bounding box center [199, 85] width 19 height 19
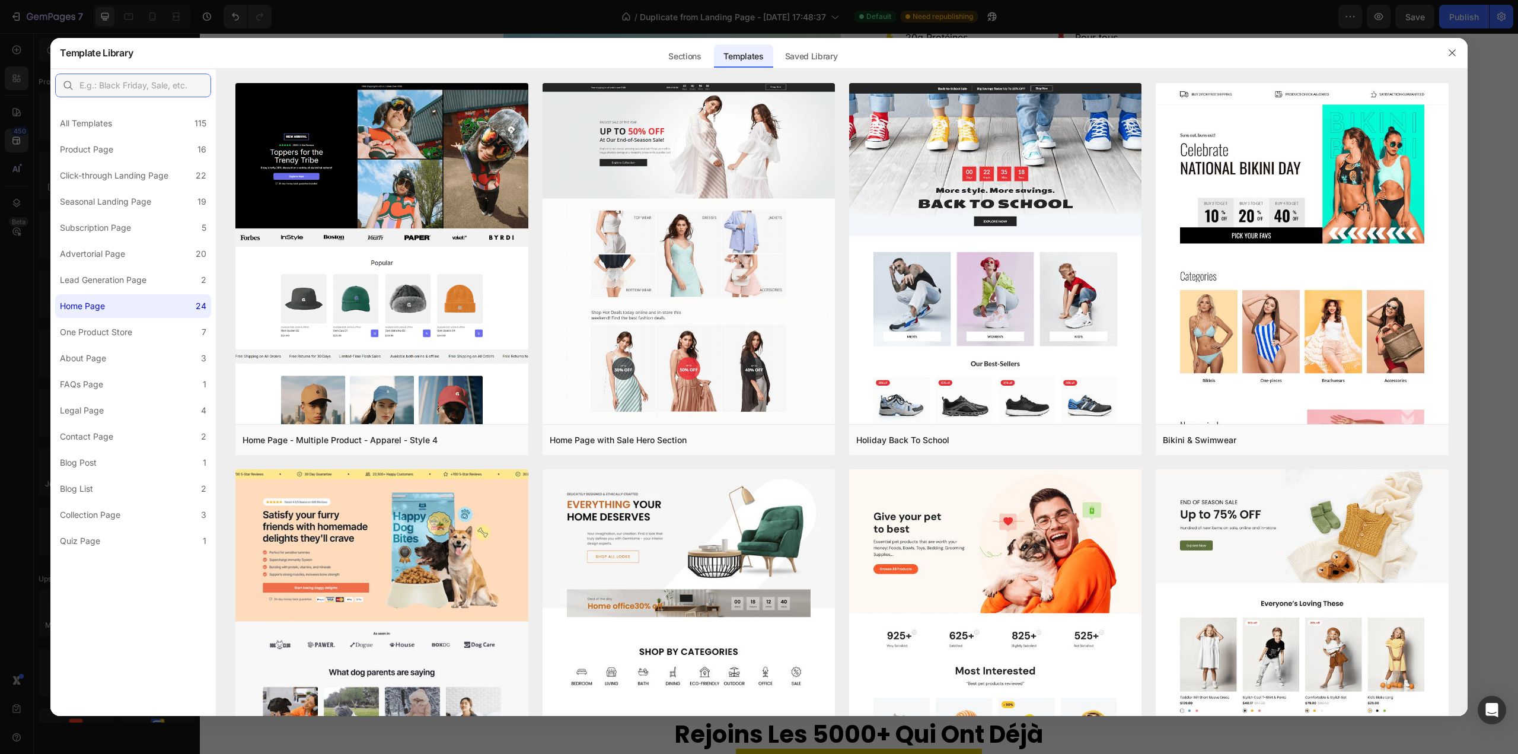
click at [148, 82] on input "text" at bounding box center [133, 86] width 156 height 24
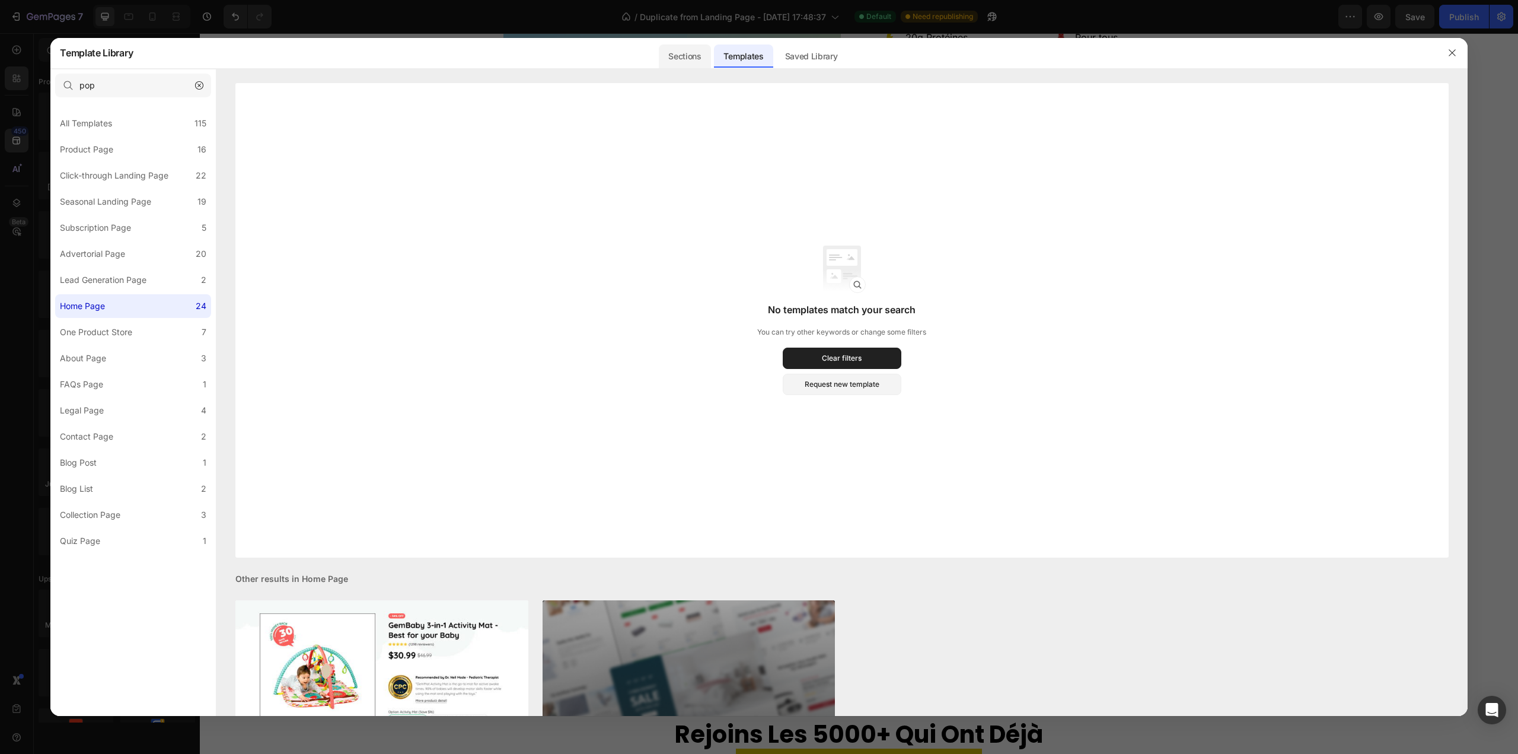
click at [703, 58] on div "Sections" at bounding box center [685, 56] width 52 height 24
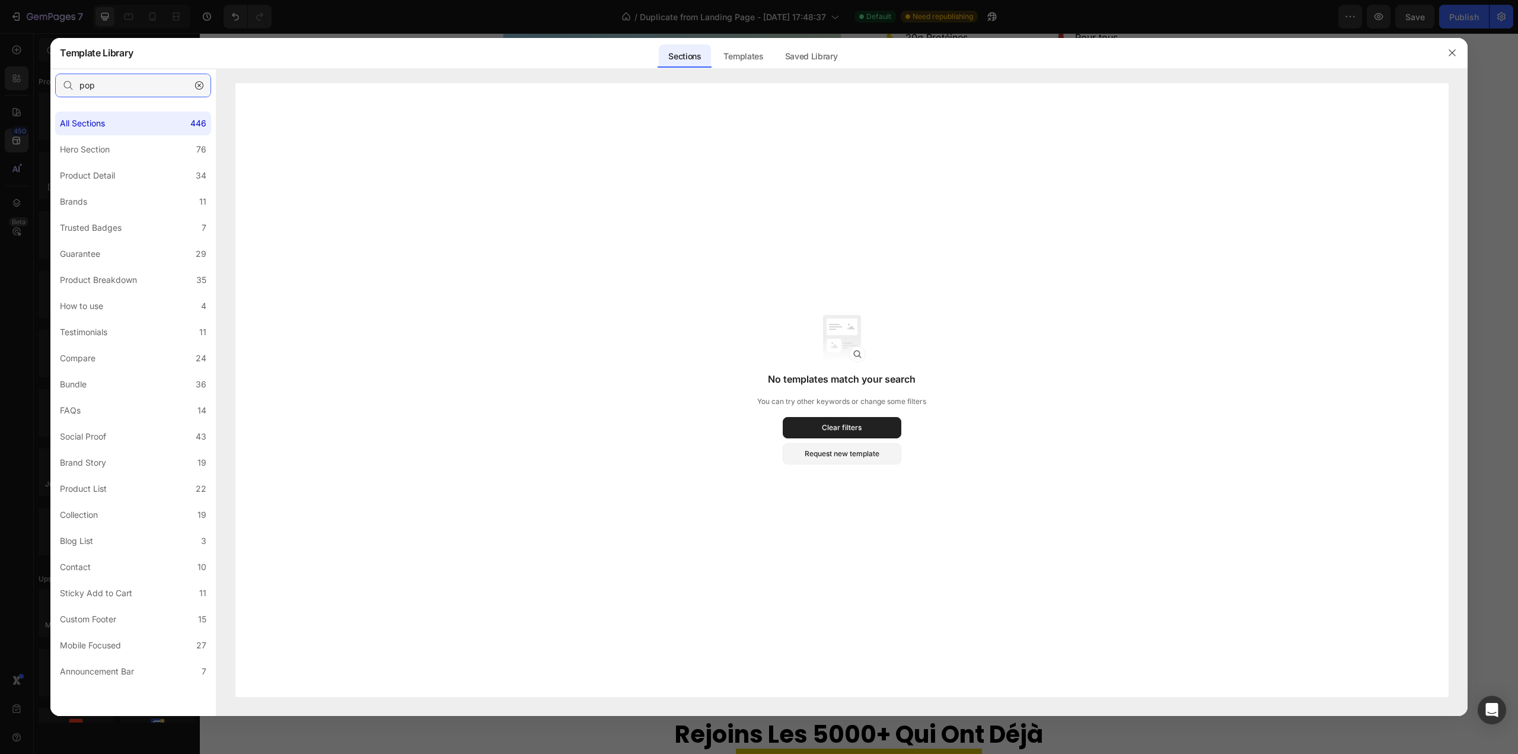
click at [136, 87] on input "pop" at bounding box center [133, 86] width 156 height 24
type input "p"
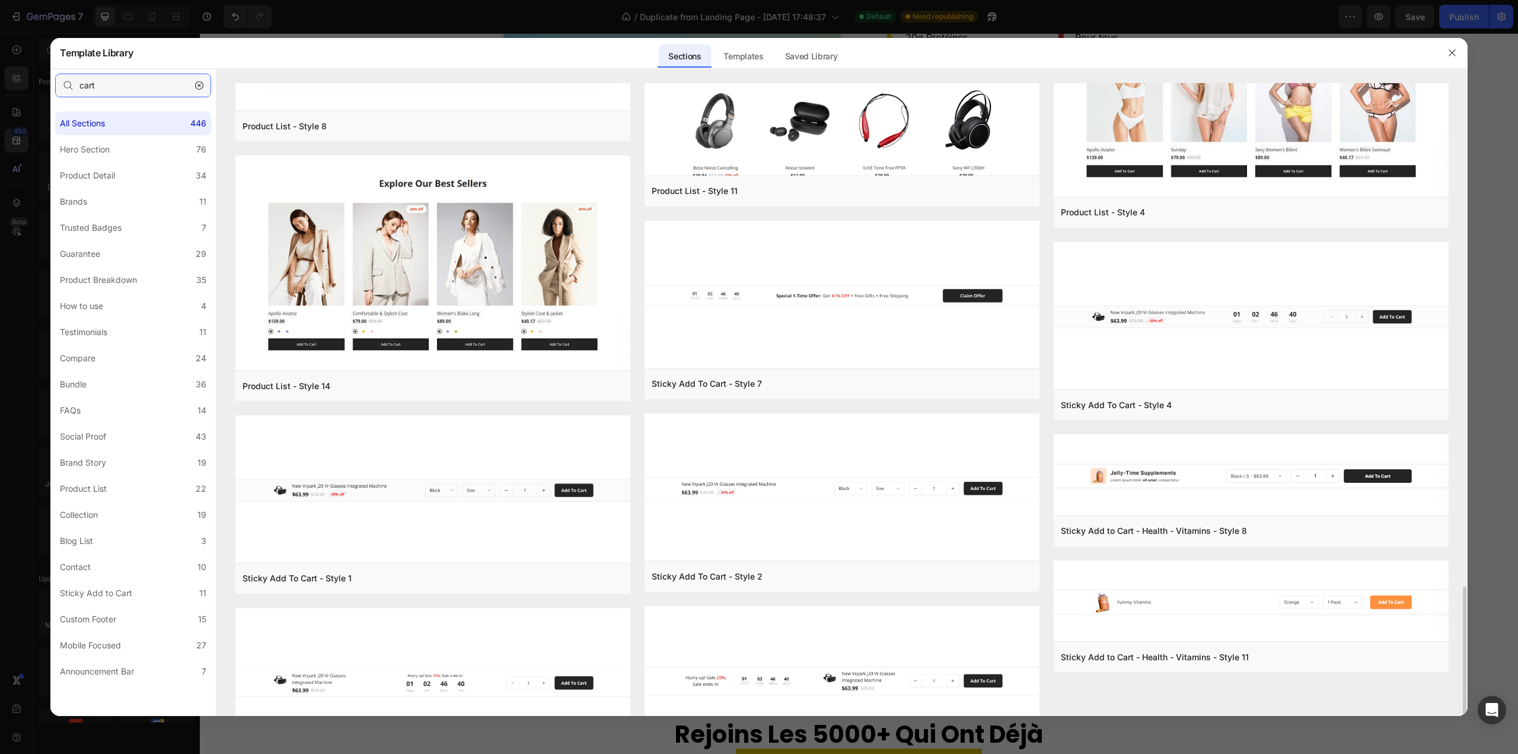
scroll to position [1998, 0]
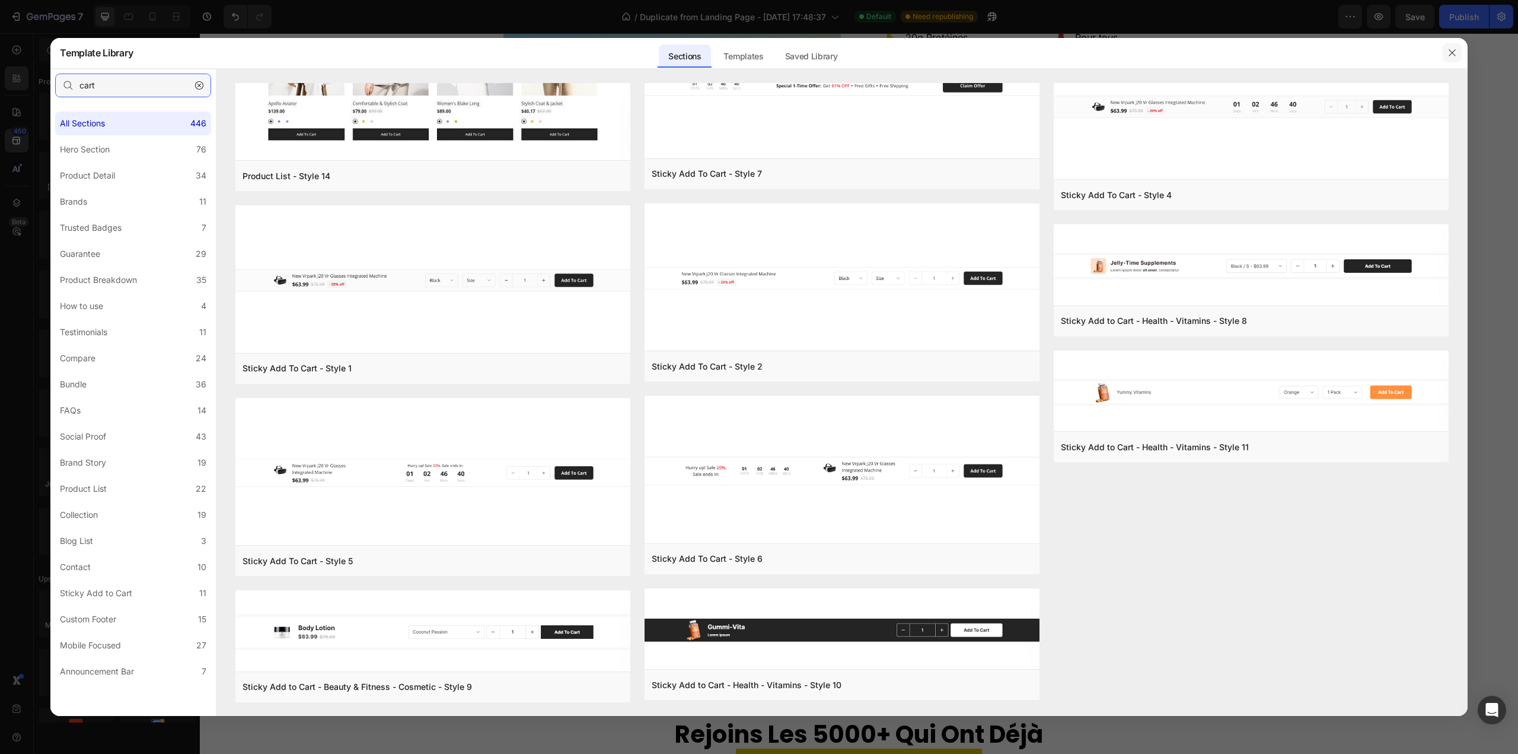
type input "cart"
click at [1447, 56] on icon "button" at bounding box center [1451, 52] width 9 height 9
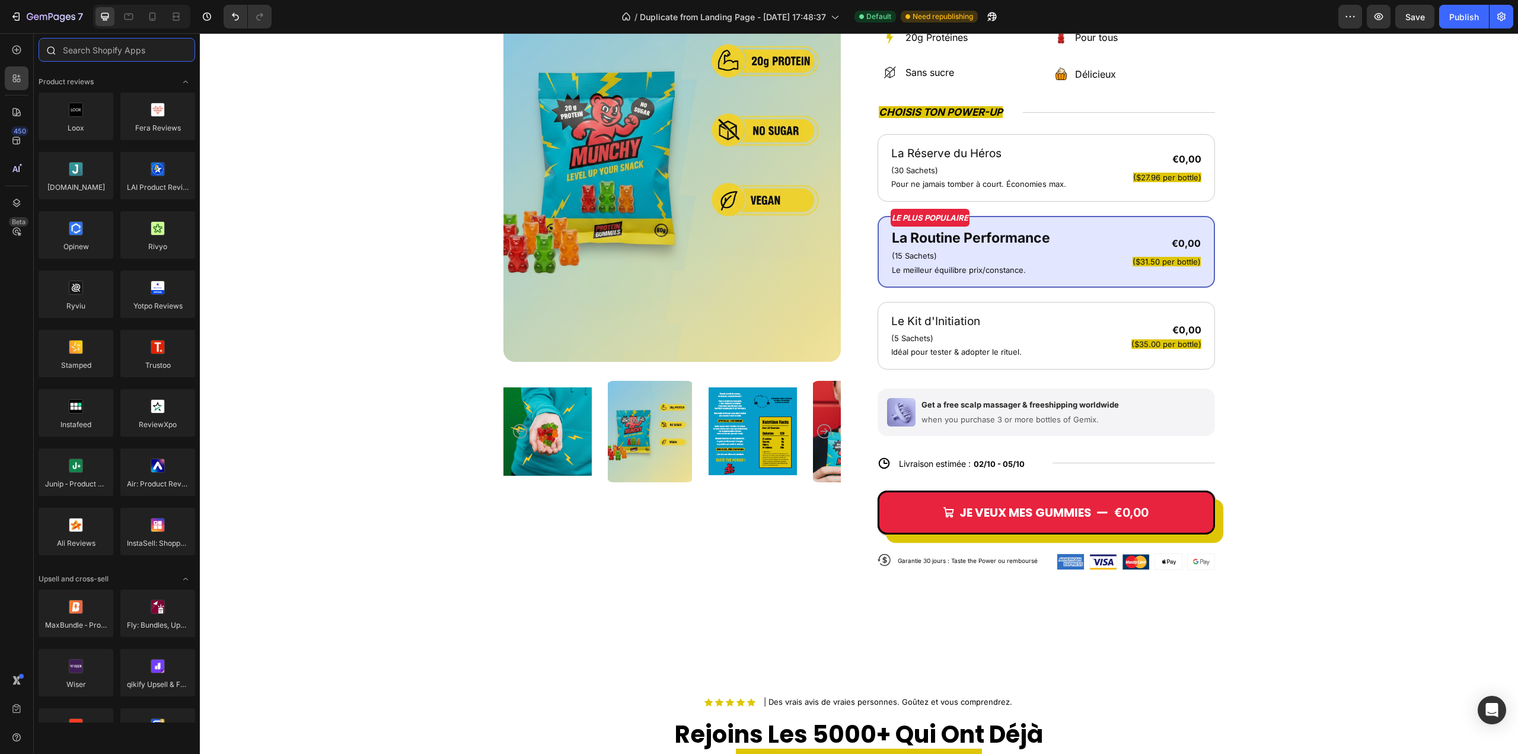
click at [90, 55] on input "text" at bounding box center [117, 50] width 157 height 24
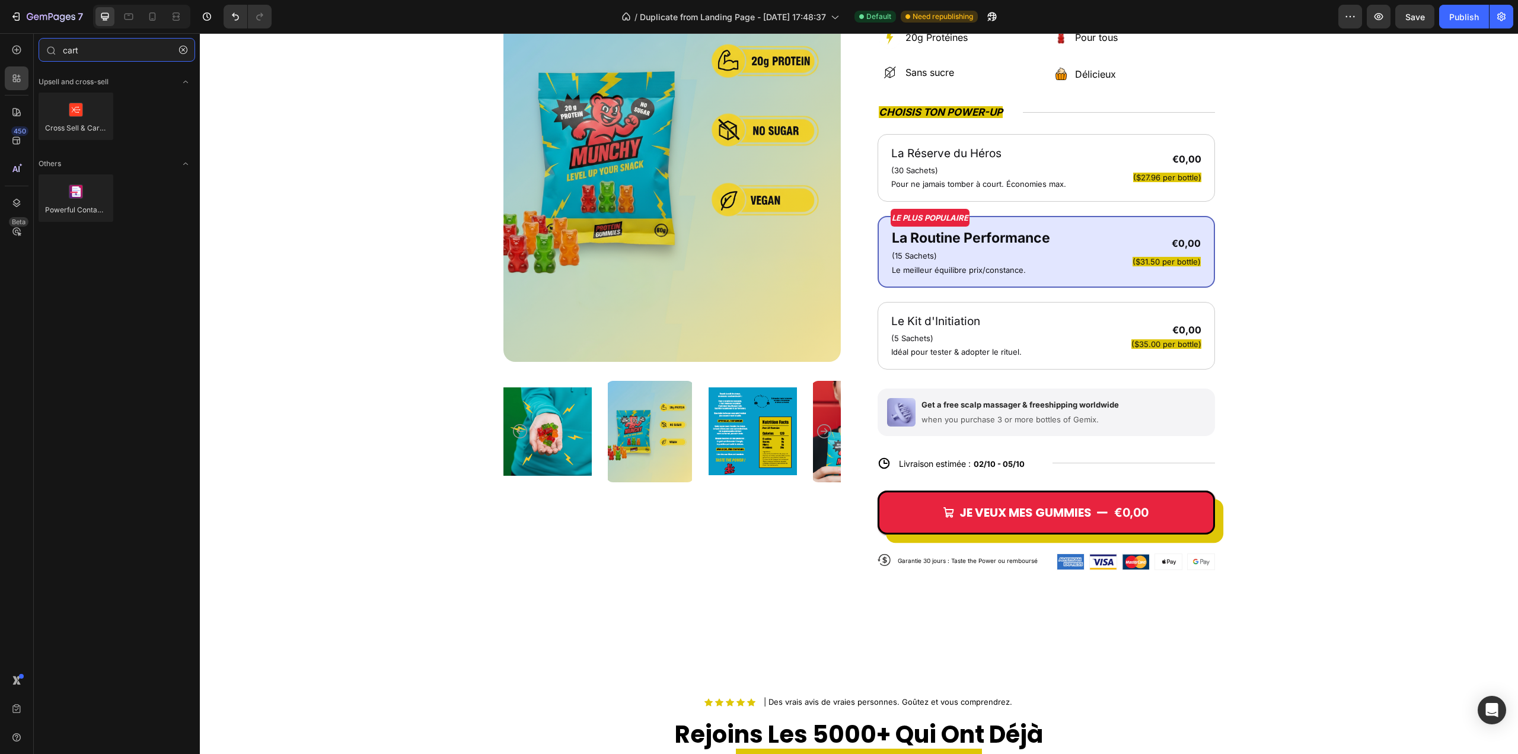
type input "cart"
click at [30, 15] on icon "button" at bounding box center [51, 17] width 49 height 10
